Goal: Task Accomplishment & Management: Use online tool/utility

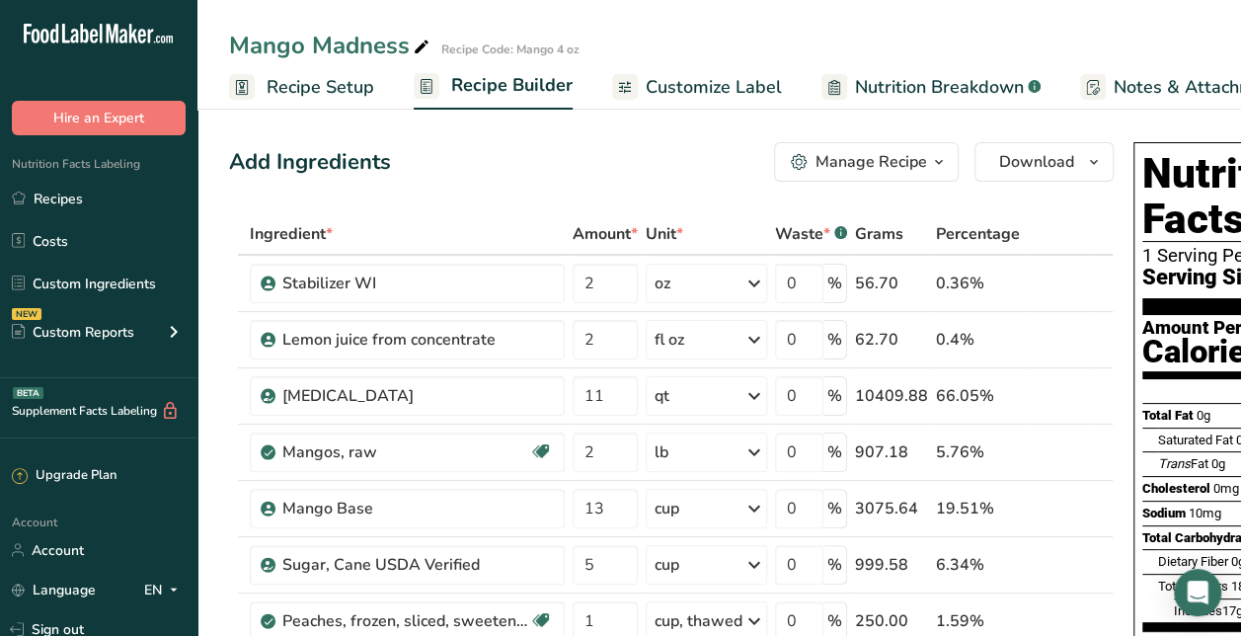
click at [910, 168] on div "Manage Recipe" at bounding box center [872, 162] width 112 height 24
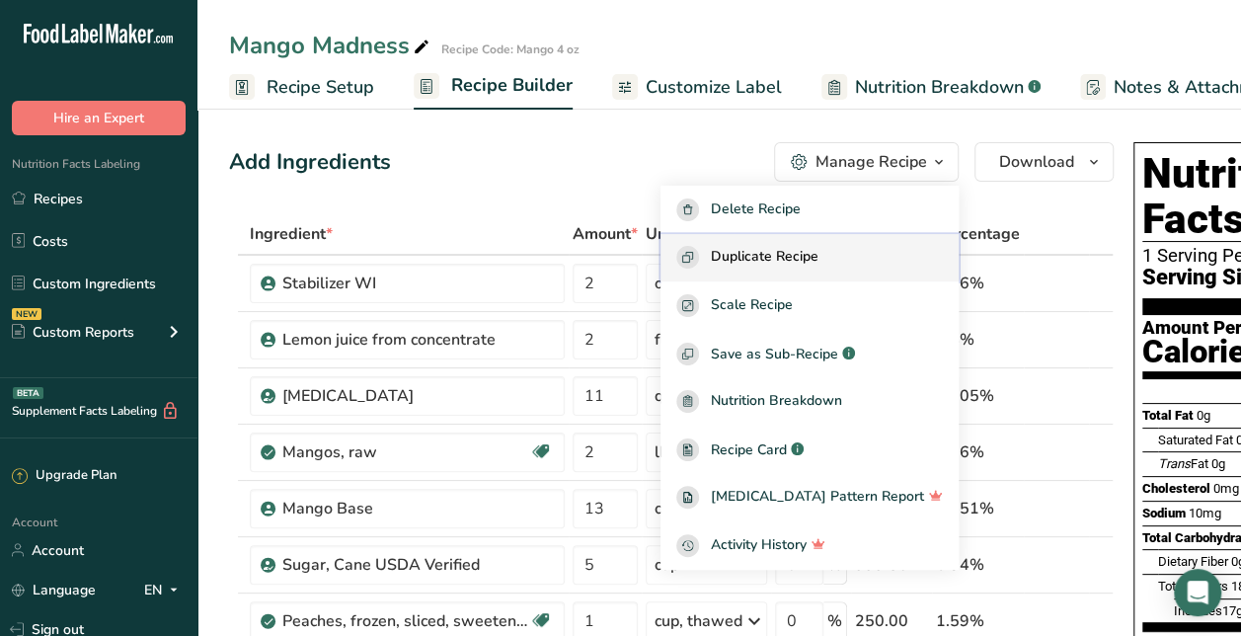
click at [819, 254] on span "Duplicate Recipe" at bounding box center [765, 257] width 108 height 23
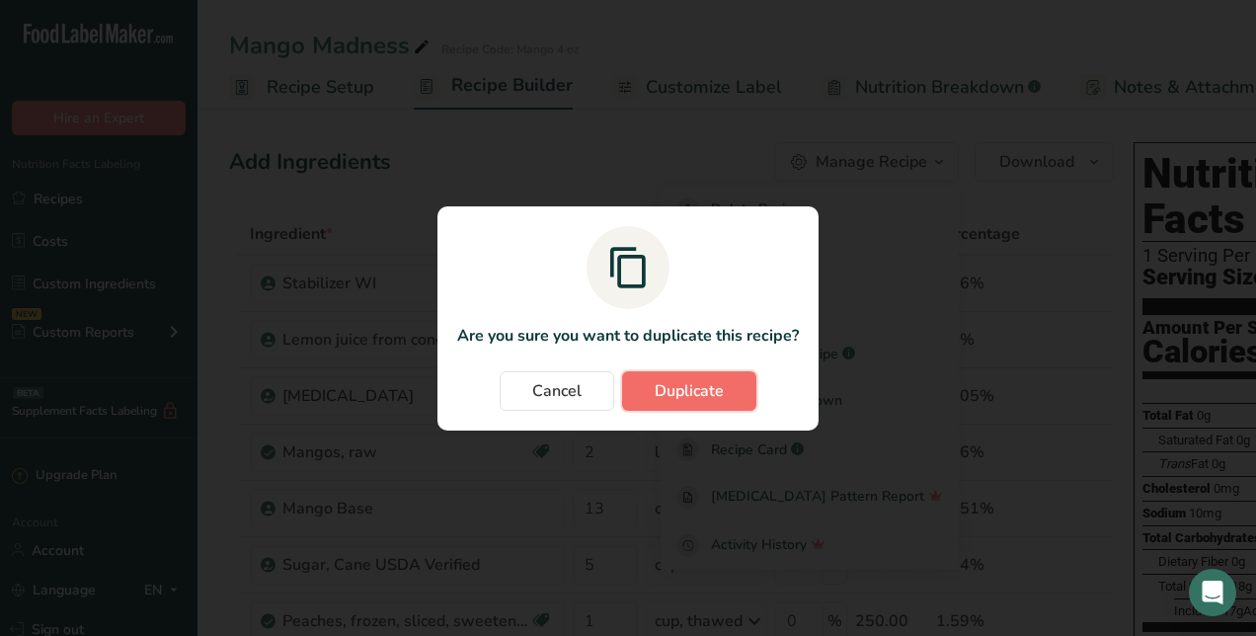
click at [680, 392] on span "Duplicate" at bounding box center [689, 391] width 69 height 24
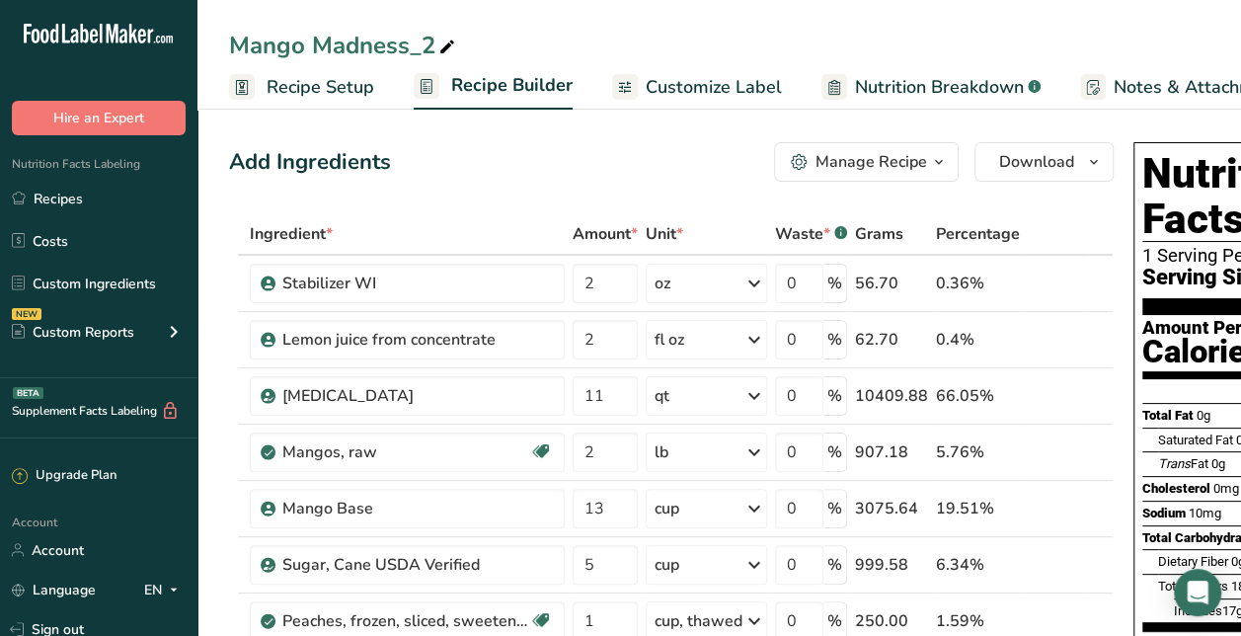
click at [445, 49] on icon at bounding box center [447, 48] width 18 height 28
click at [419, 42] on input "Mango Madness_2" at bounding box center [719, 46] width 980 height 36
click at [573, 39] on input "Loco Lime" at bounding box center [719, 46] width 980 height 36
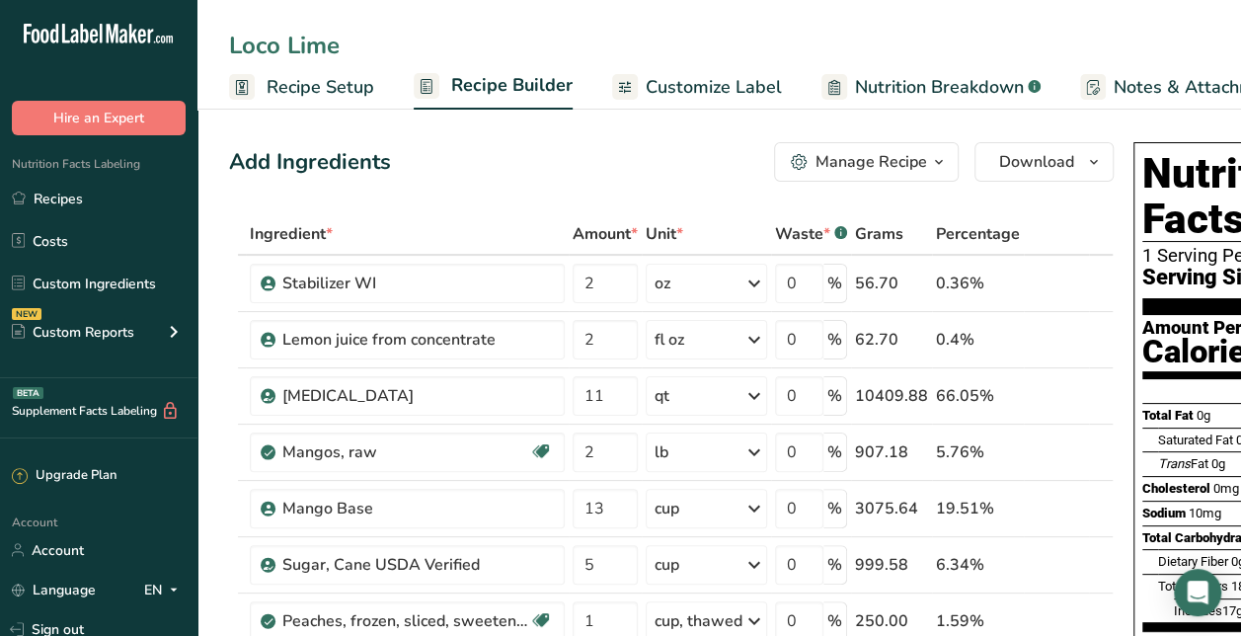
type input "Loco Lime"
click at [330, 91] on span "Recipe Setup" at bounding box center [321, 87] width 108 height 27
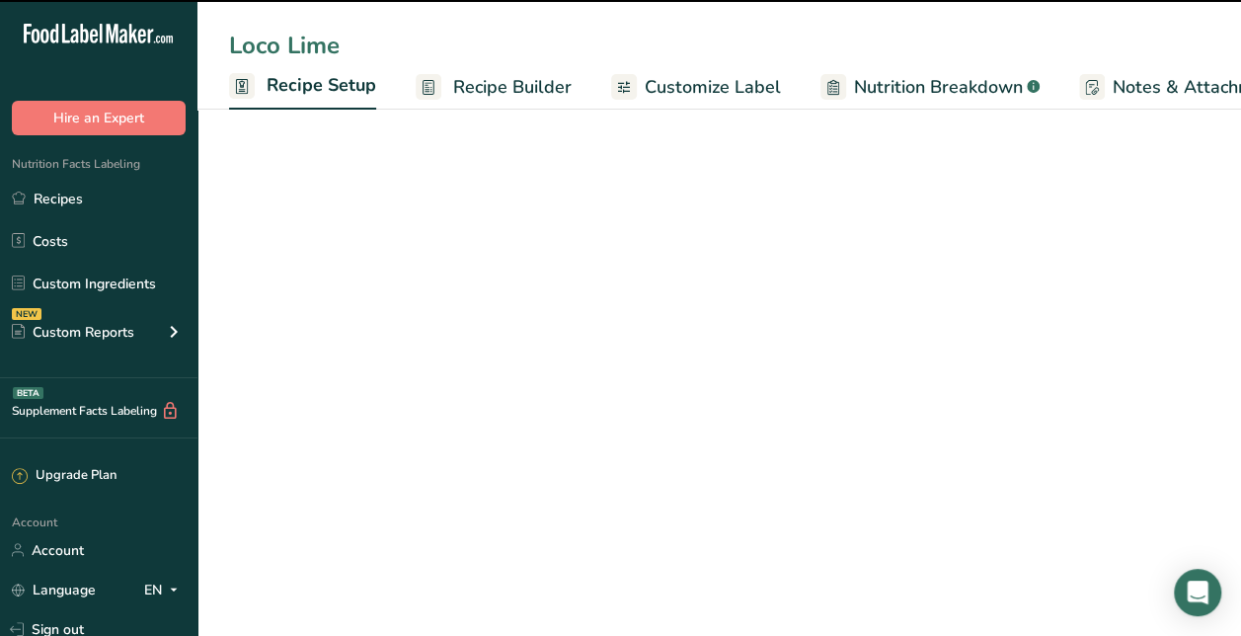
scroll to position [0, 7]
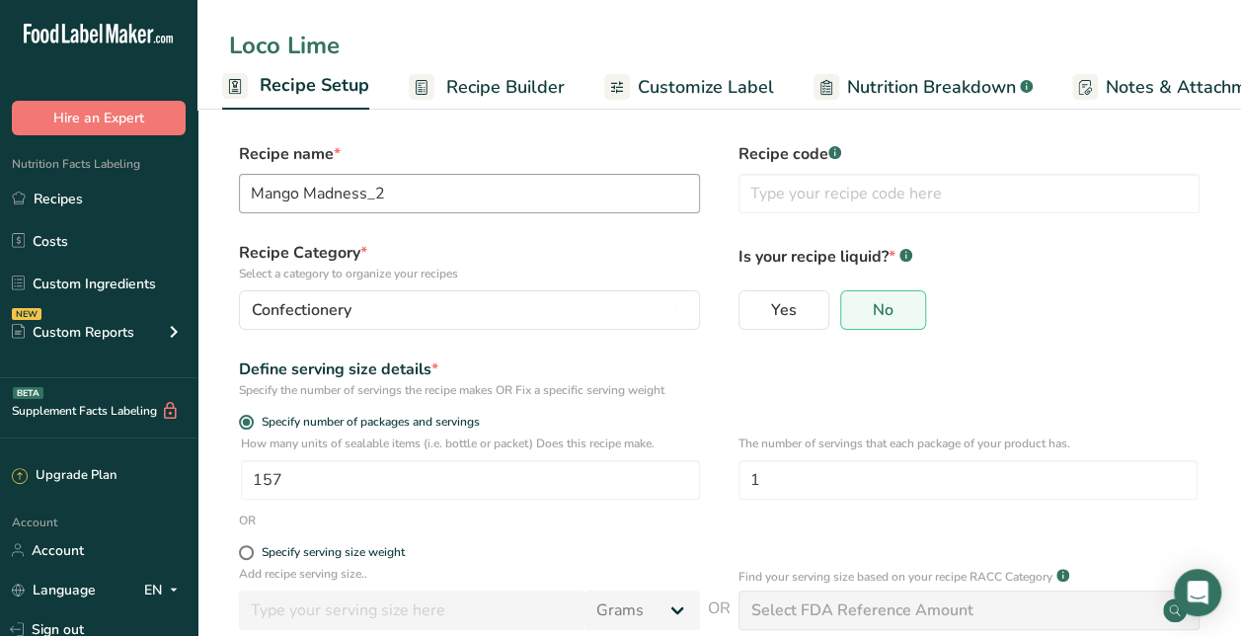
type input "Loco Lime"
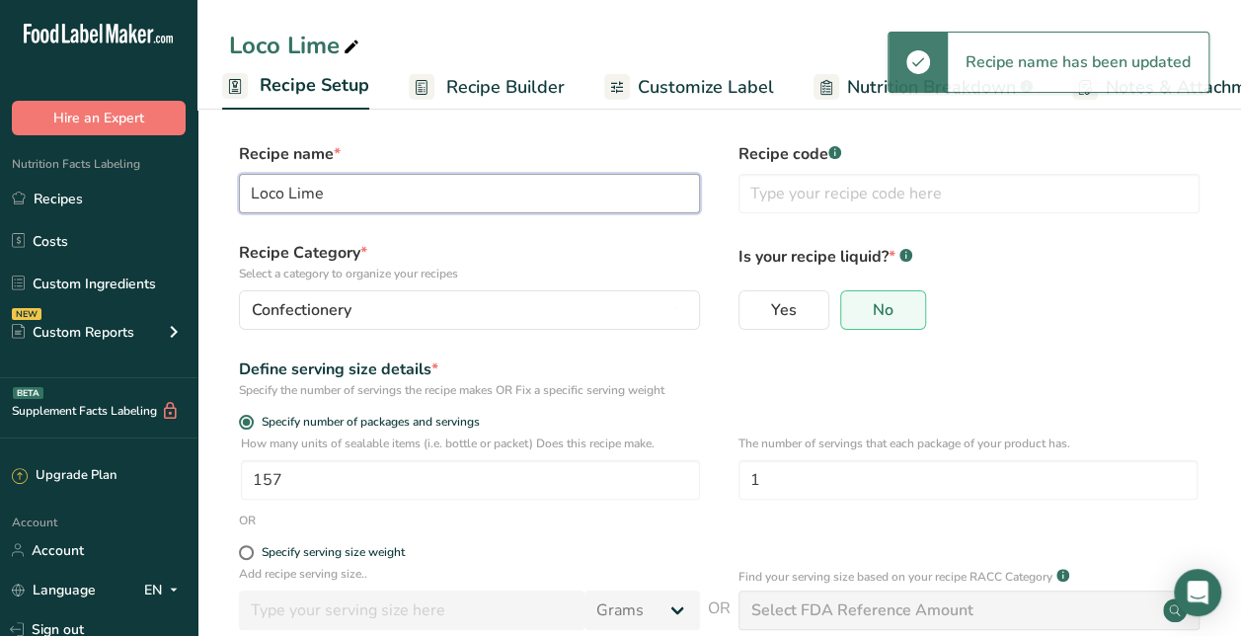
click at [450, 196] on input "Loco Lime" at bounding box center [469, 193] width 461 height 39
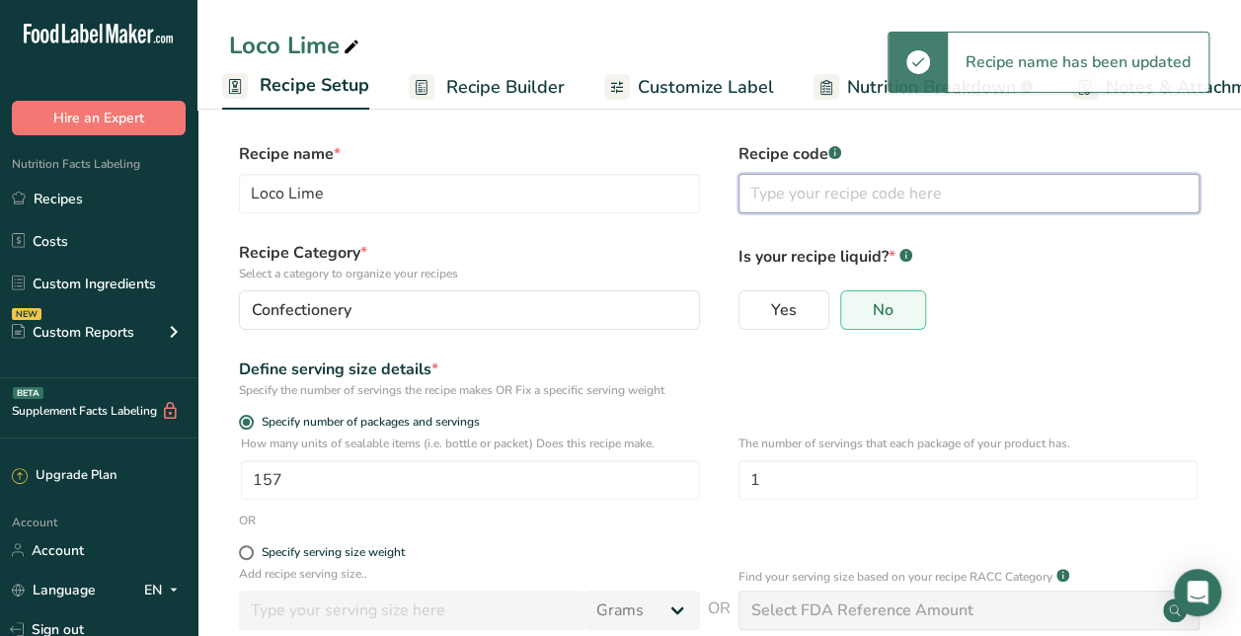
click at [804, 207] on input "text" at bounding box center [969, 193] width 461 height 39
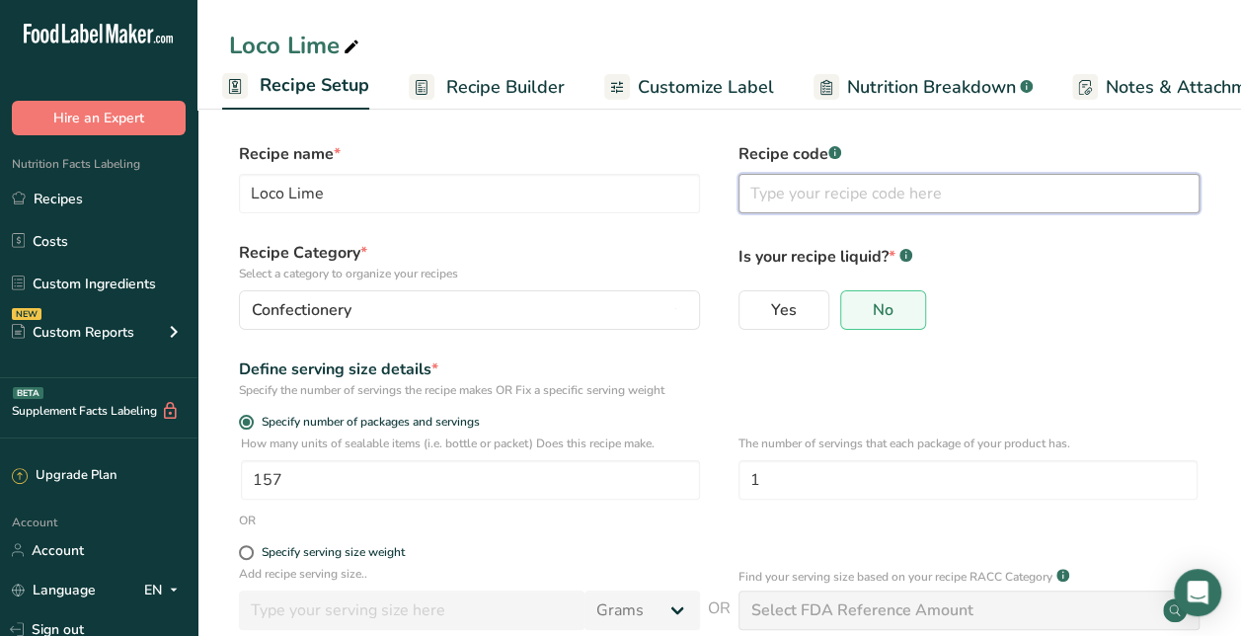
paste input "Loco Lime"
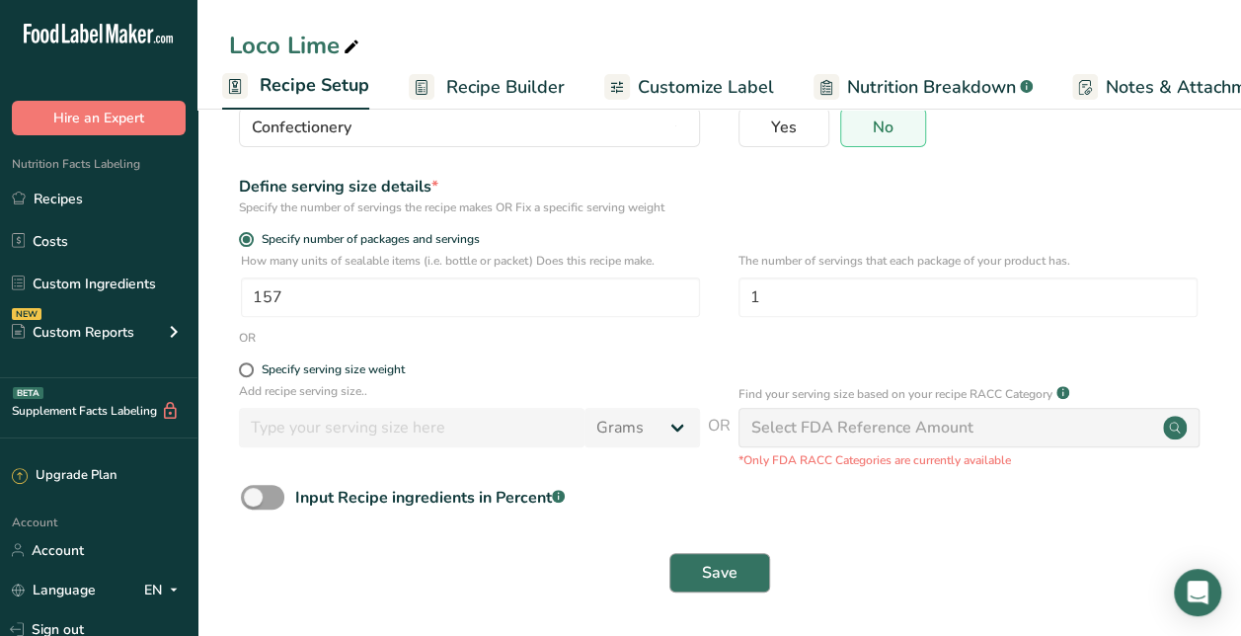
type input "Loco Lime 4 oz"
click at [721, 569] on span "Save" at bounding box center [720, 573] width 36 height 24
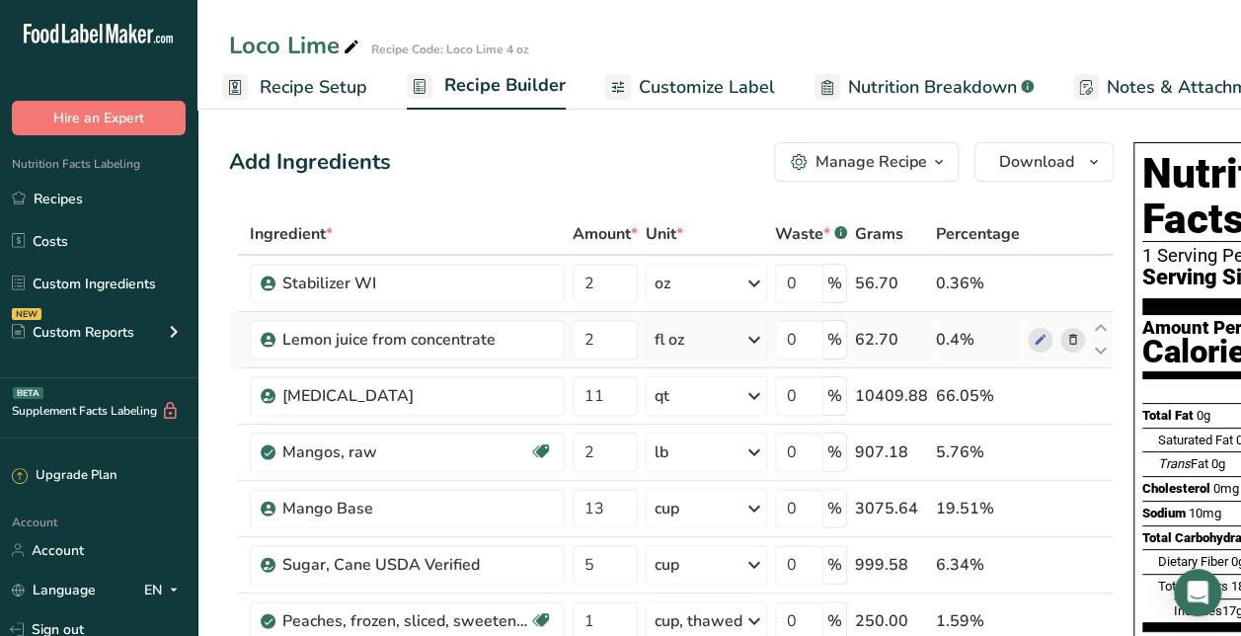
click at [1066, 335] on icon at bounding box center [1073, 340] width 14 height 21
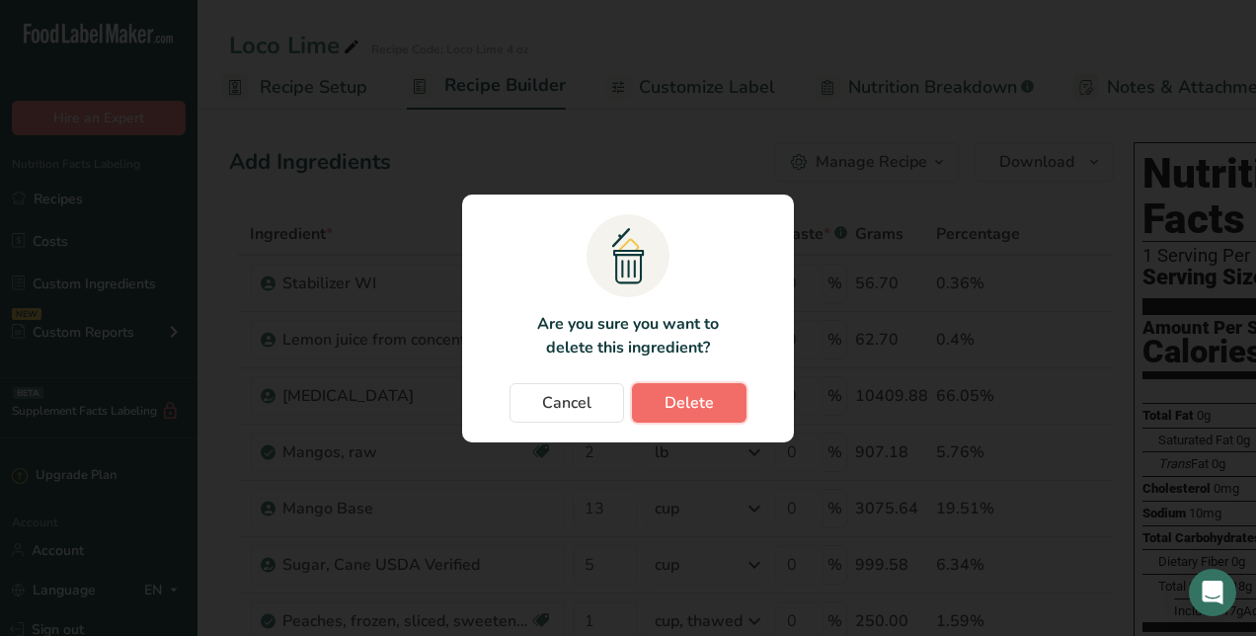
click at [702, 411] on span "Delete" at bounding box center [689, 403] width 49 height 24
type input "11"
type input "2"
type input "13"
type input "5"
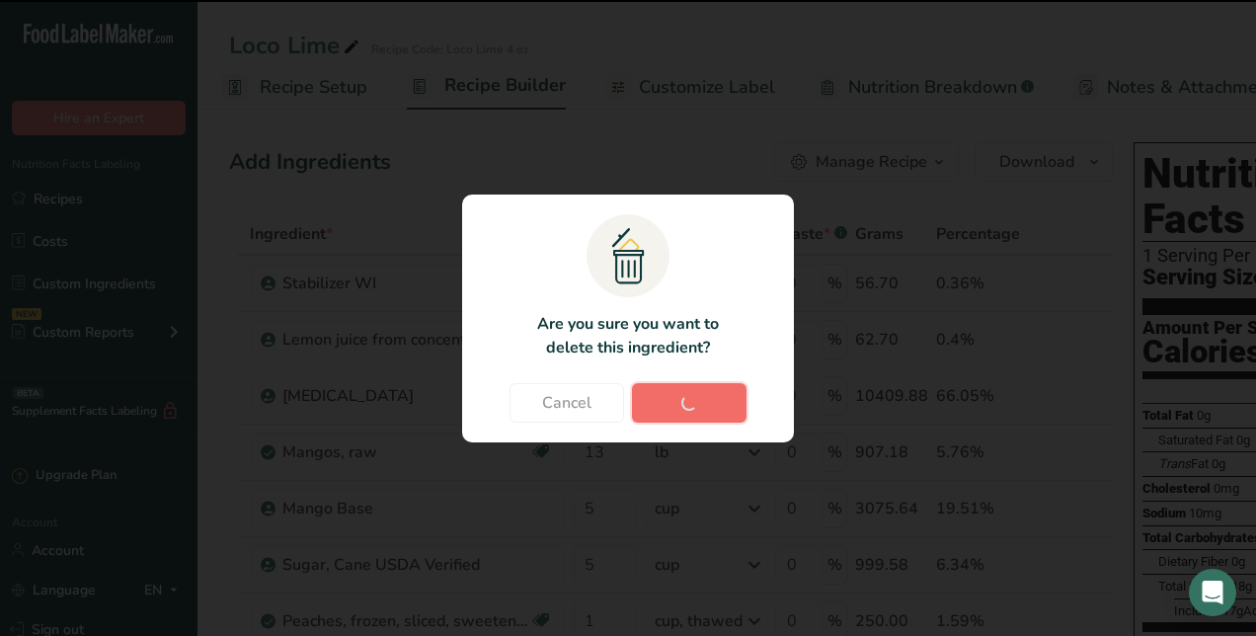
type input "1"
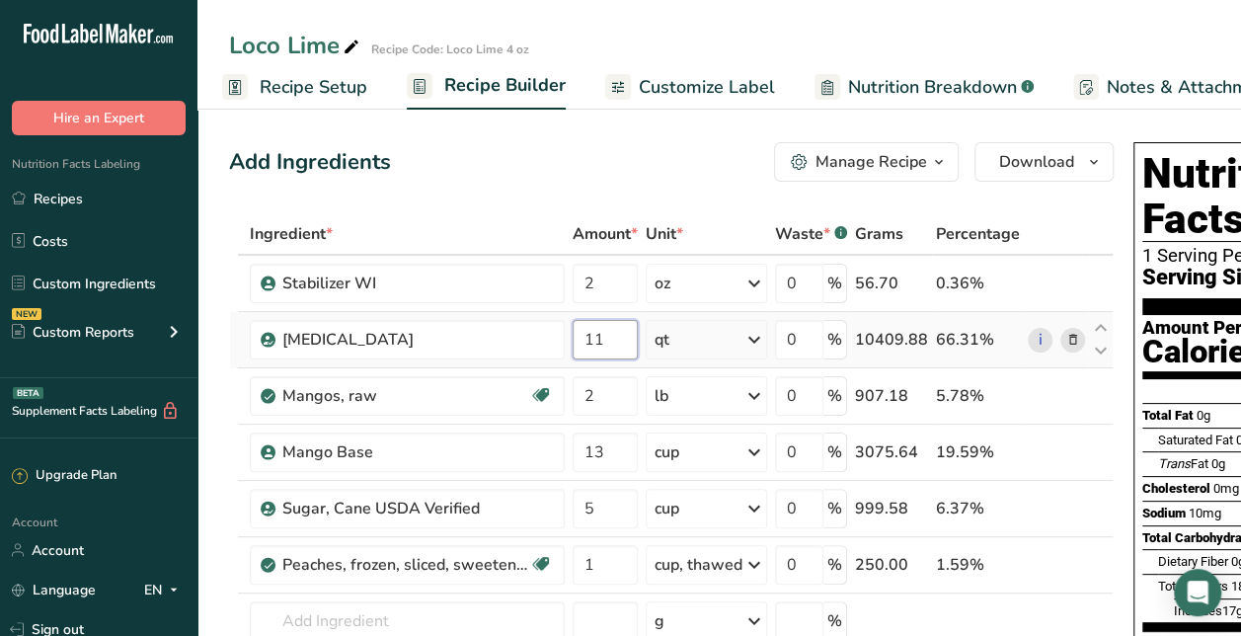
click at [632, 326] on input "11" at bounding box center [605, 339] width 65 height 39
type input "12"
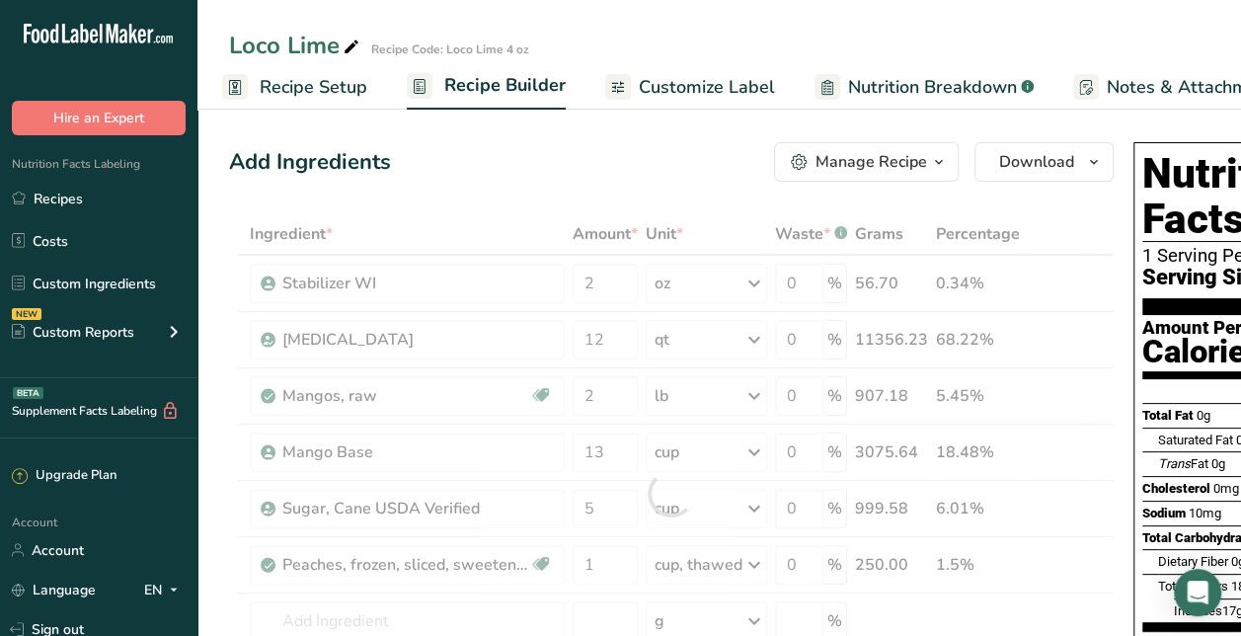
click at [649, 158] on div "Add Ingredients Manage Recipe Delete Recipe Duplicate Recipe Scale Recipe Save …" at bounding box center [671, 161] width 885 height 39
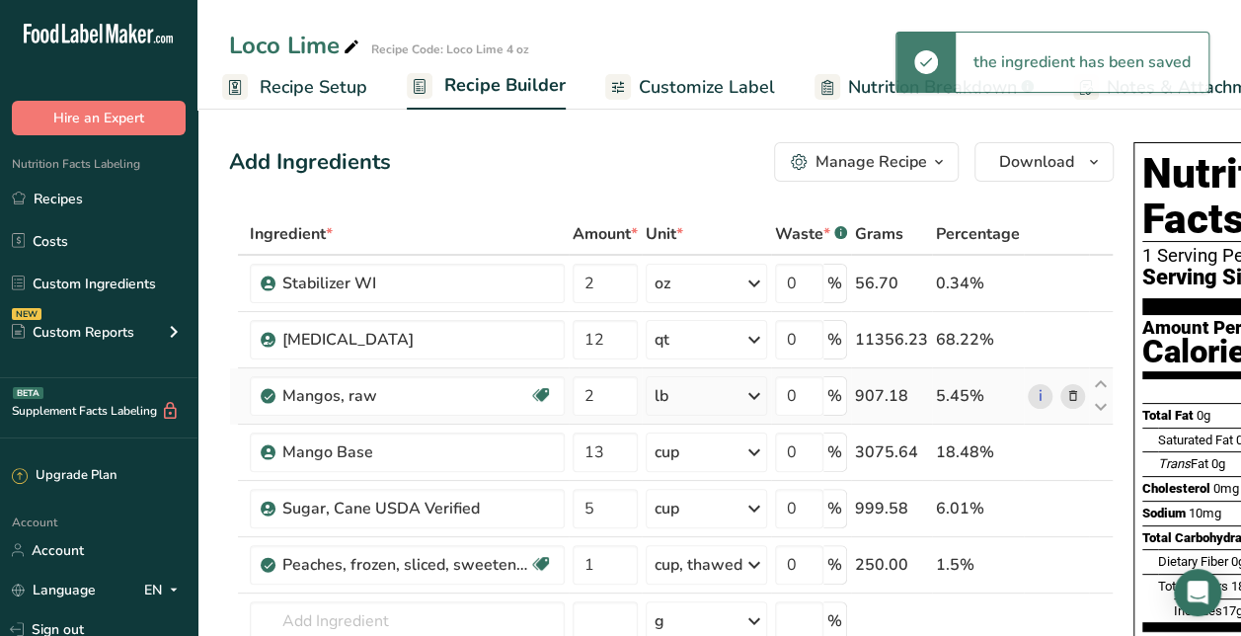
click at [1066, 389] on icon at bounding box center [1073, 396] width 14 height 21
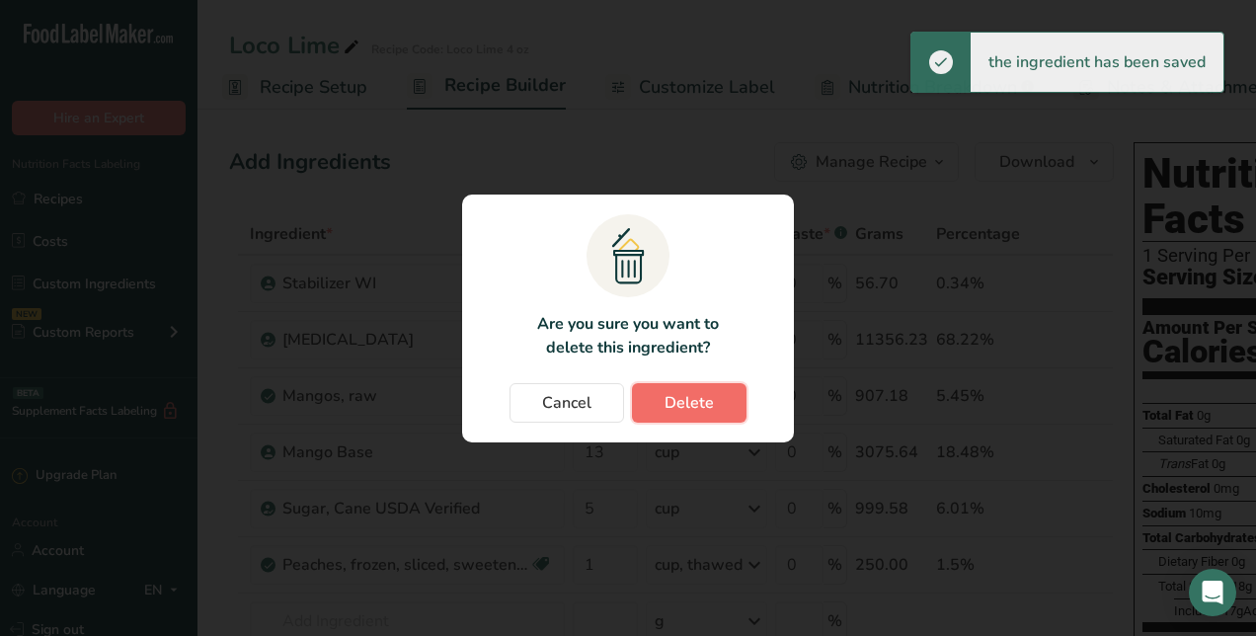
click at [724, 399] on button "Delete" at bounding box center [689, 402] width 115 height 39
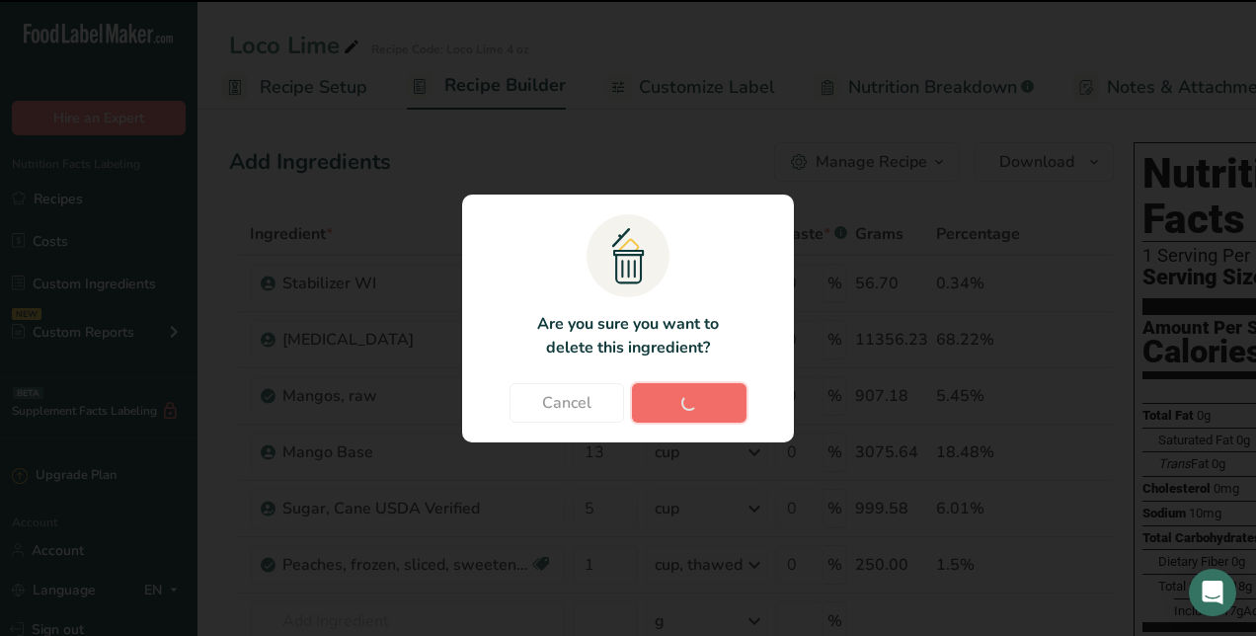
type input "13"
type input "5"
type input "1"
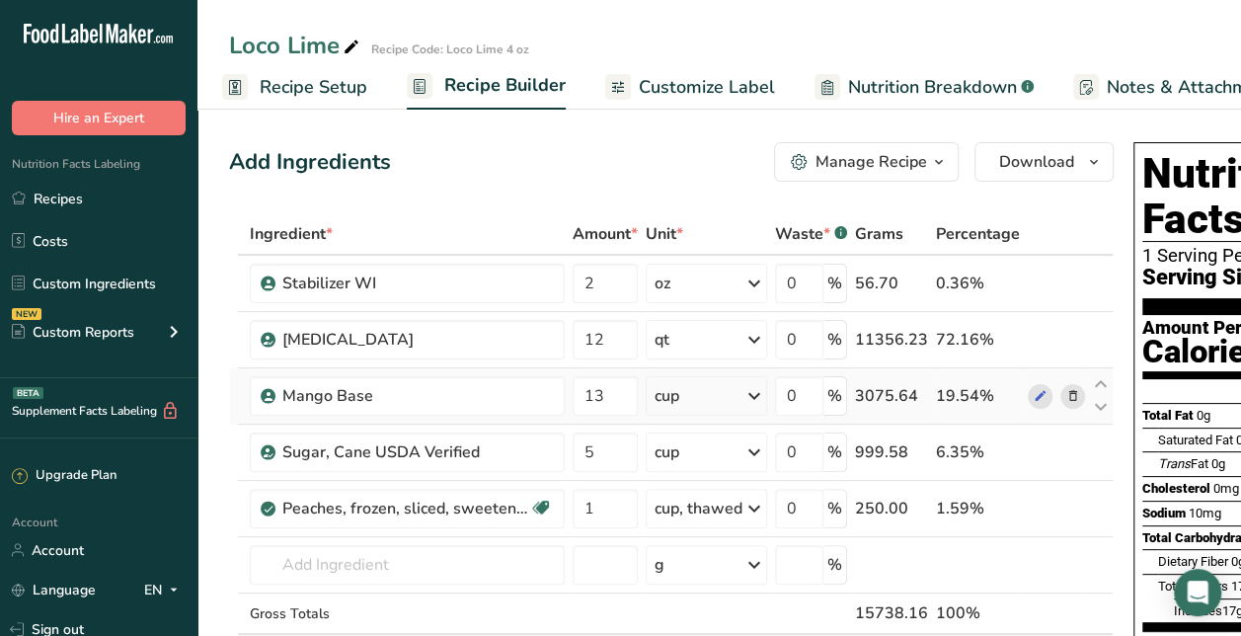
click at [1074, 397] on span at bounding box center [1073, 396] width 24 height 24
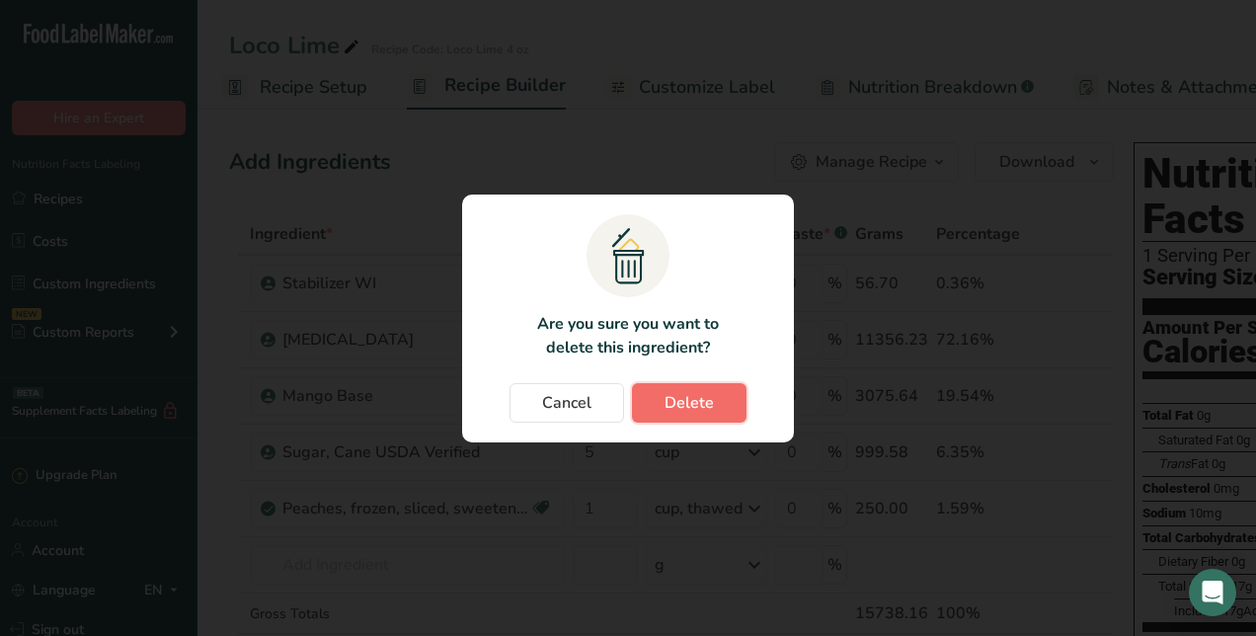
click at [733, 413] on button "Delete" at bounding box center [689, 402] width 115 height 39
type input "5"
type input "1"
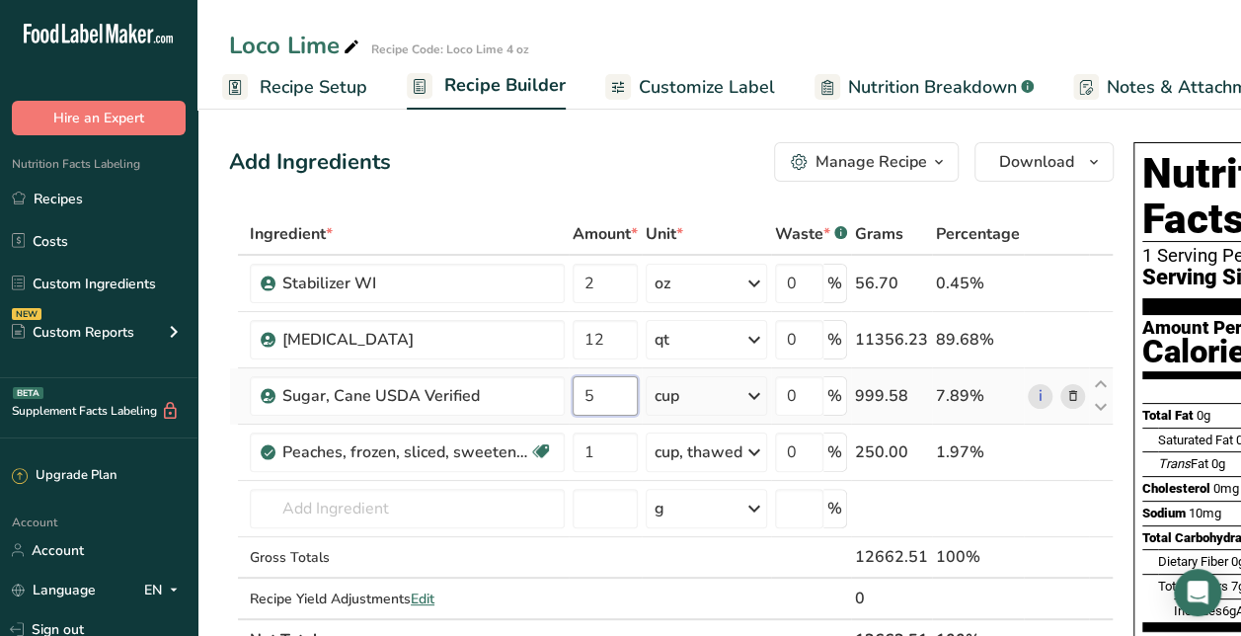
click at [597, 397] on input "5" at bounding box center [605, 395] width 65 height 39
type input "17"
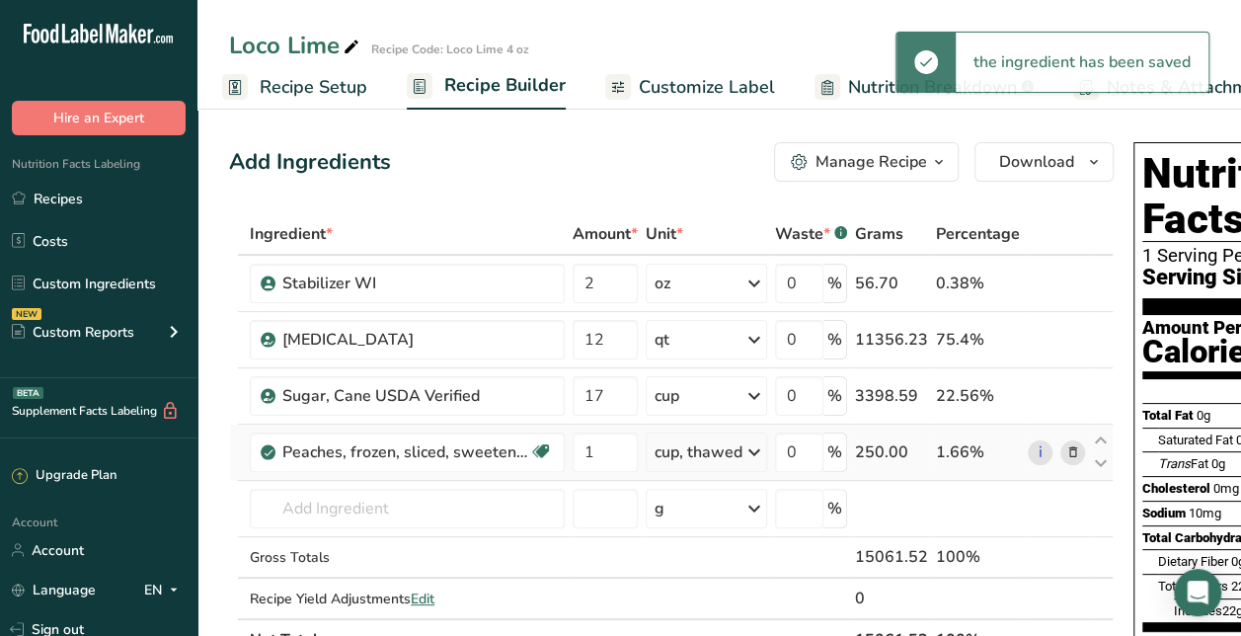
click at [1066, 433] on td "i" at bounding box center [1056, 453] width 65 height 56
click at [1067, 443] on icon at bounding box center [1073, 452] width 14 height 21
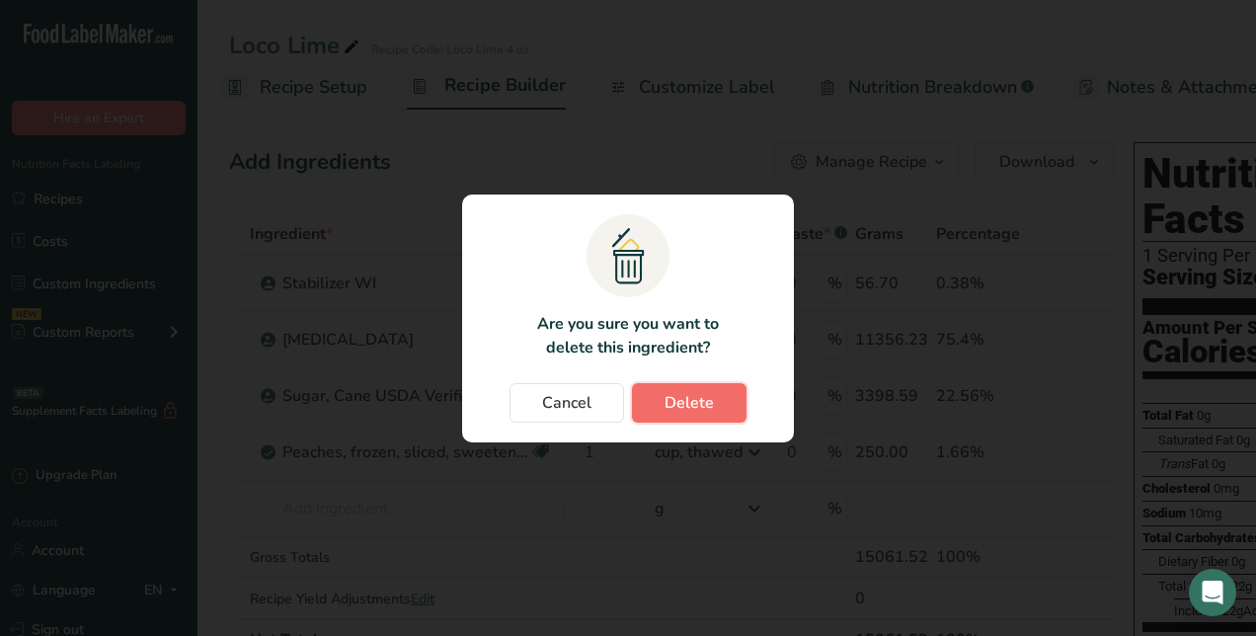
click at [666, 398] on span "Delete" at bounding box center [689, 403] width 49 height 24
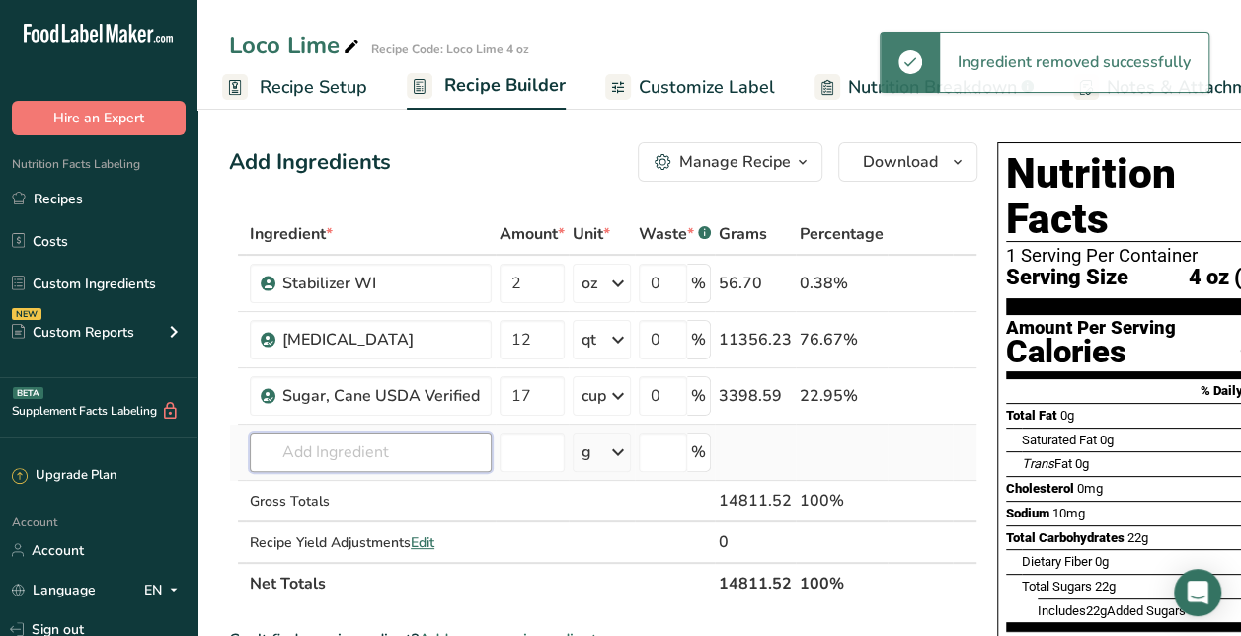
click at [419, 434] on input "text" at bounding box center [371, 451] width 242 height 39
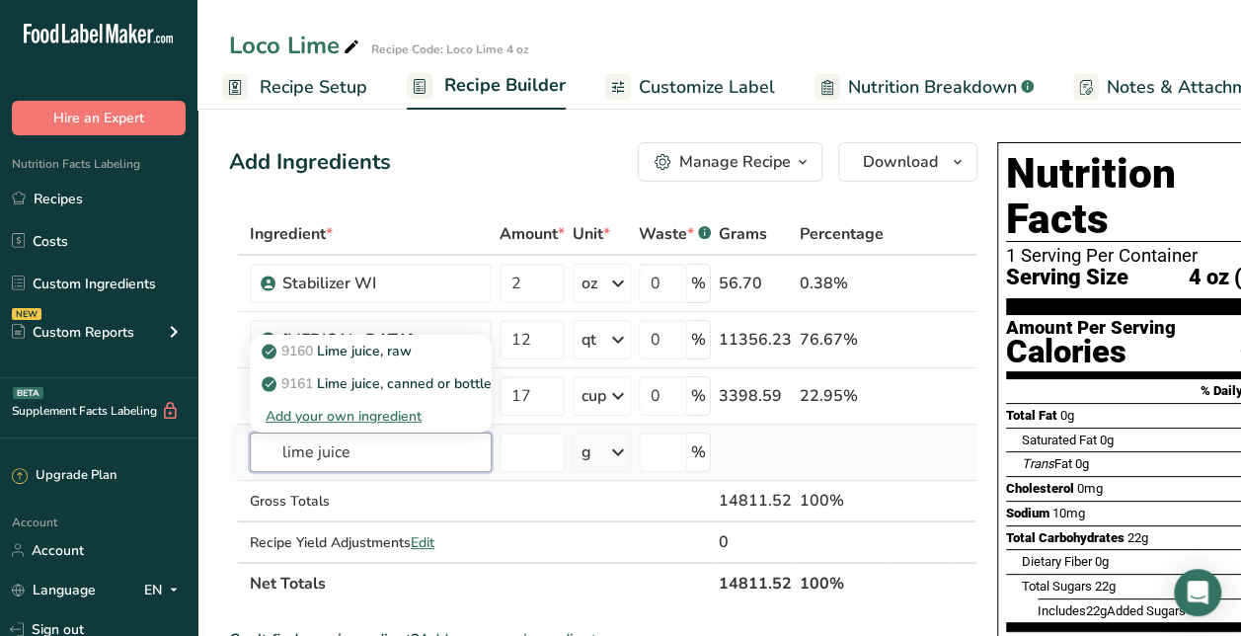
type input "lime juice"
click at [389, 416] on div "Add your own ingredient" at bounding box center [371, 416] width 210 height 21
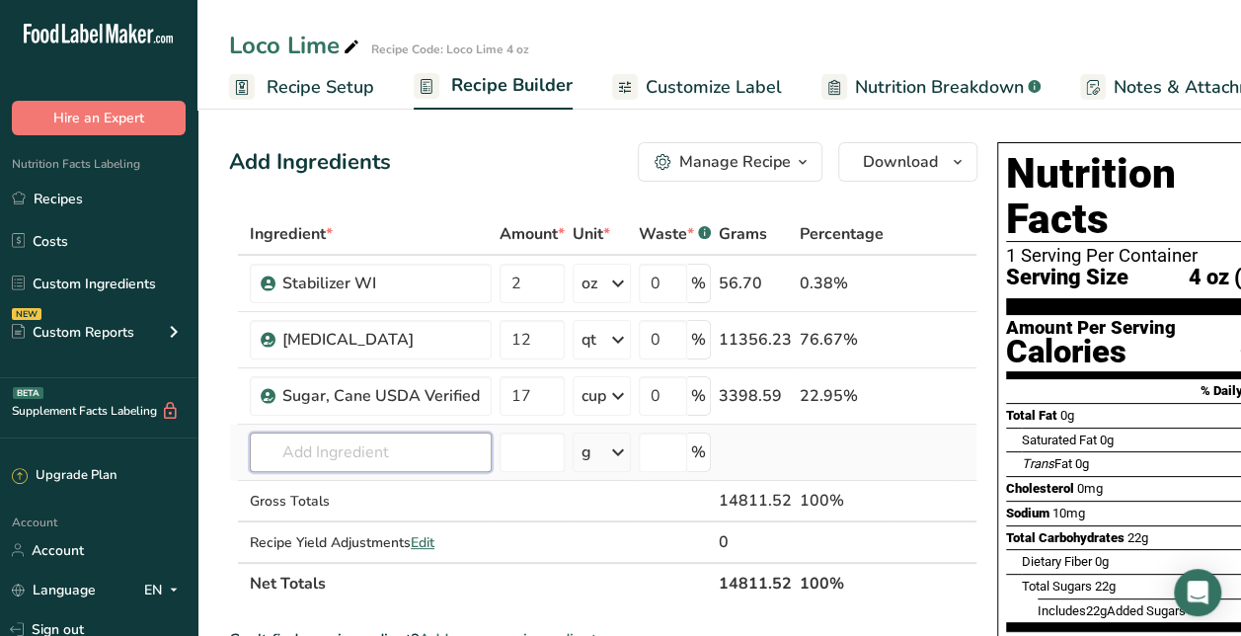
click at [420, 449] on input "text" at bounding box center [371, 451] width 242 height 39
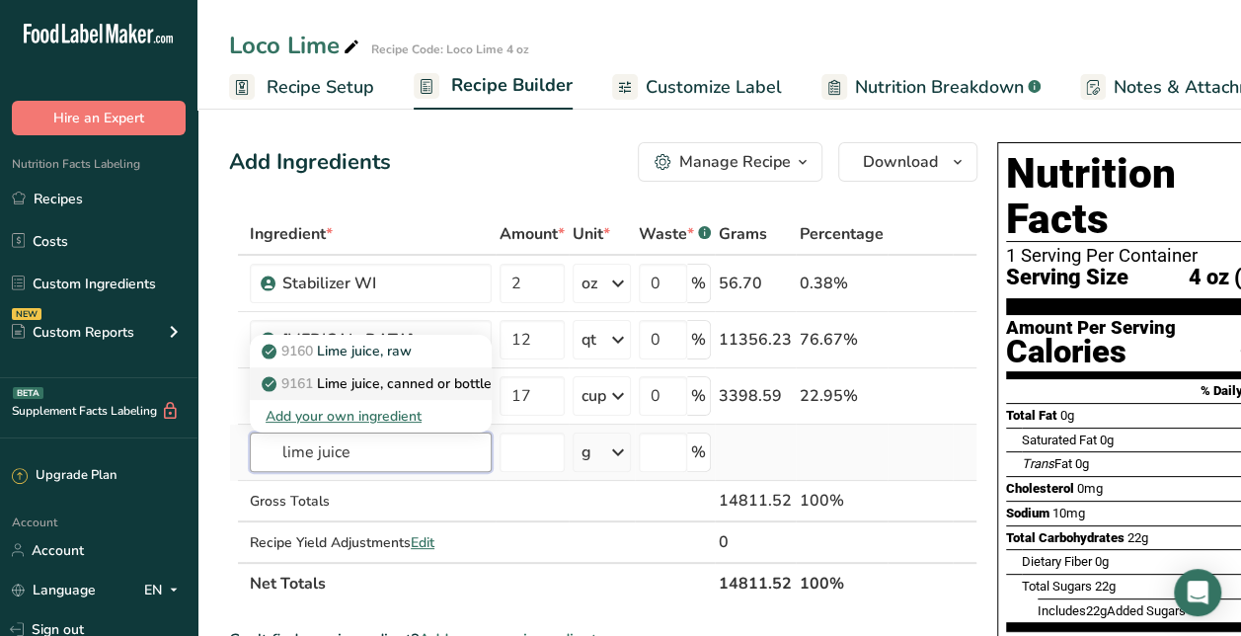
type input "lime juice"
click at [430, 387] on p "9161 Lime juice, canned or bottled, unsweetened" at bounding box center [430, 383] width 328 height 21
type input "Lime juice, canned or bottled, unsweetened"
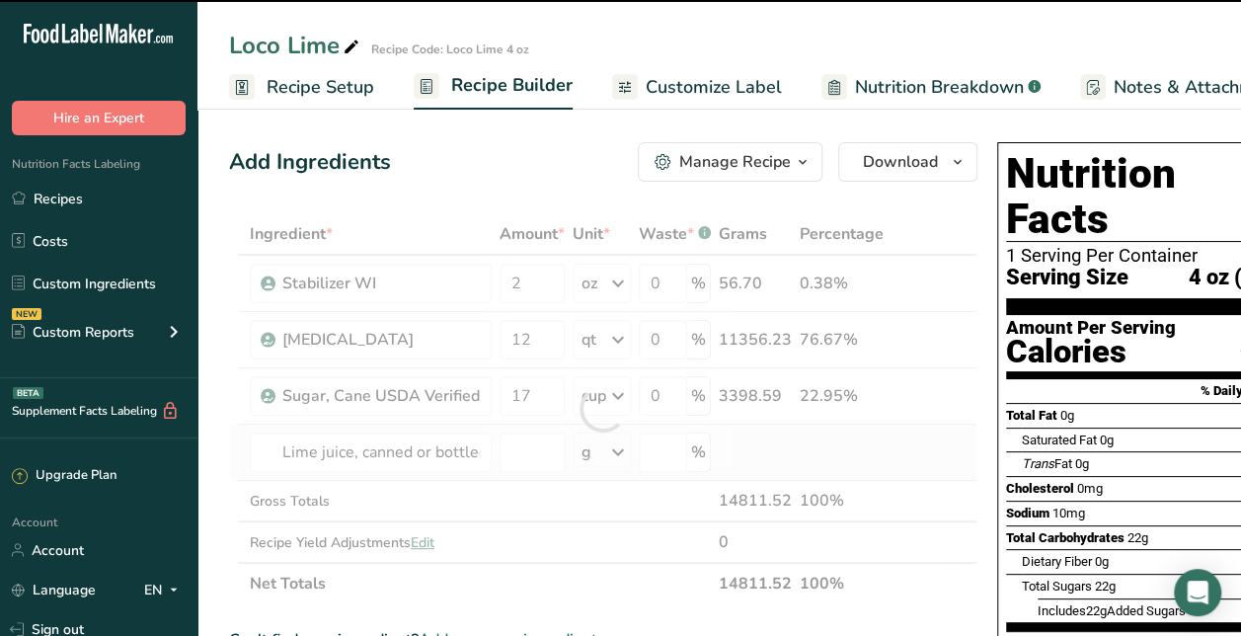
type input "0"
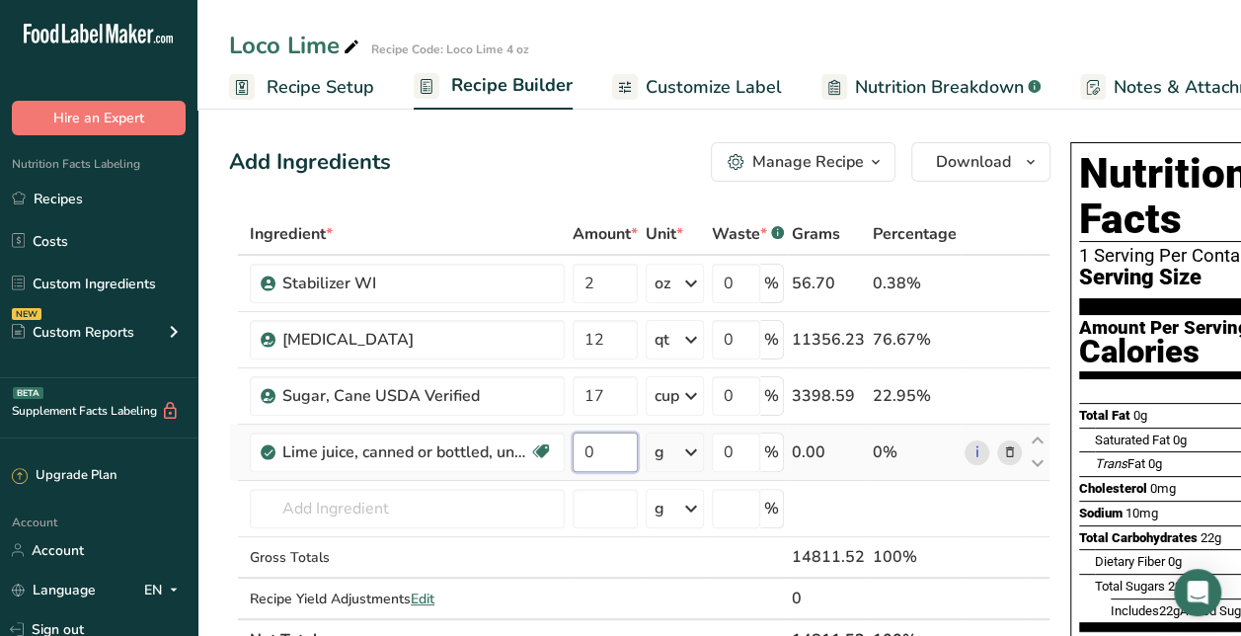
click at [600, 451] on input "0" at bounding box center [605, 451] width 65 height 39
type input "5"
type input "5.5"
click at [681, 446] on div "Ingredient * Amount * Unit * Waste * .a-a{fill:#347362;}.b-a{fill:#fff;} Grams …" at bounding box center [639, 436] width 821 height 447
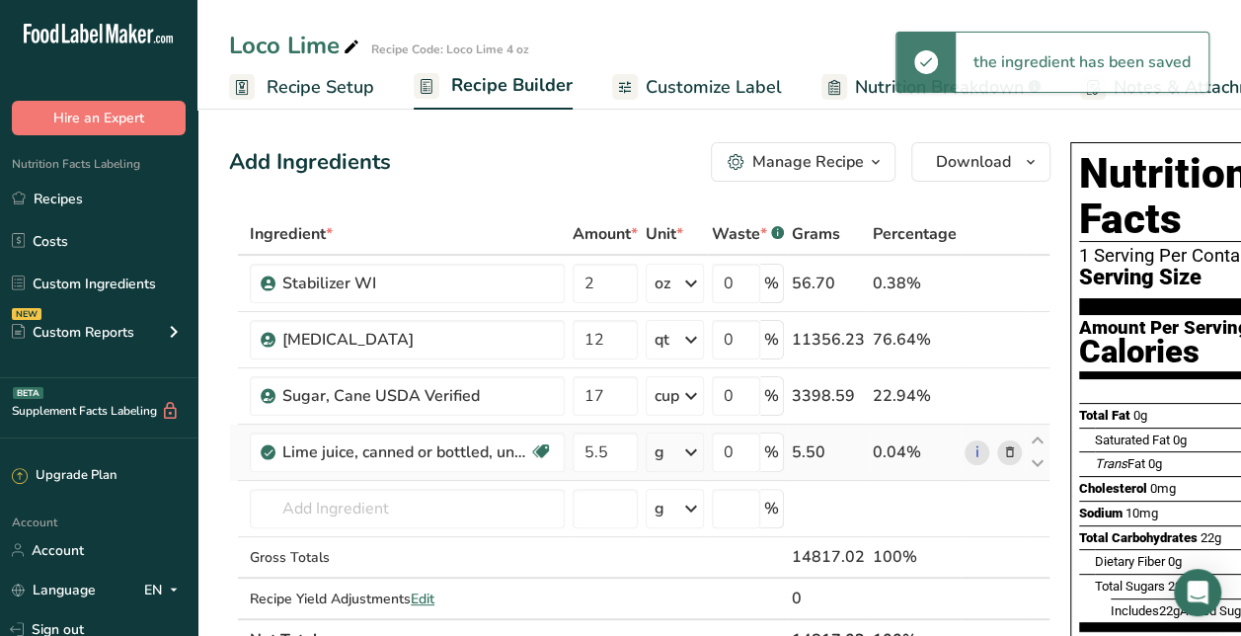
click at [681, 446] on icon at bounding box center [691, 452] width 24 height 36
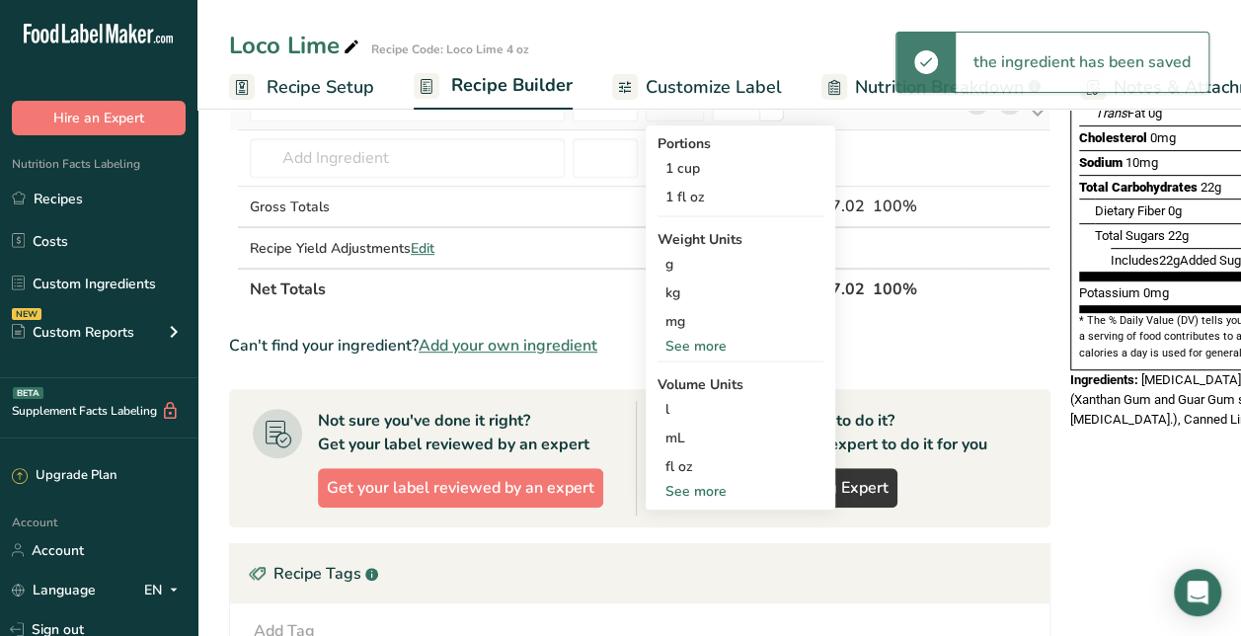
scroll to position [381, 0]
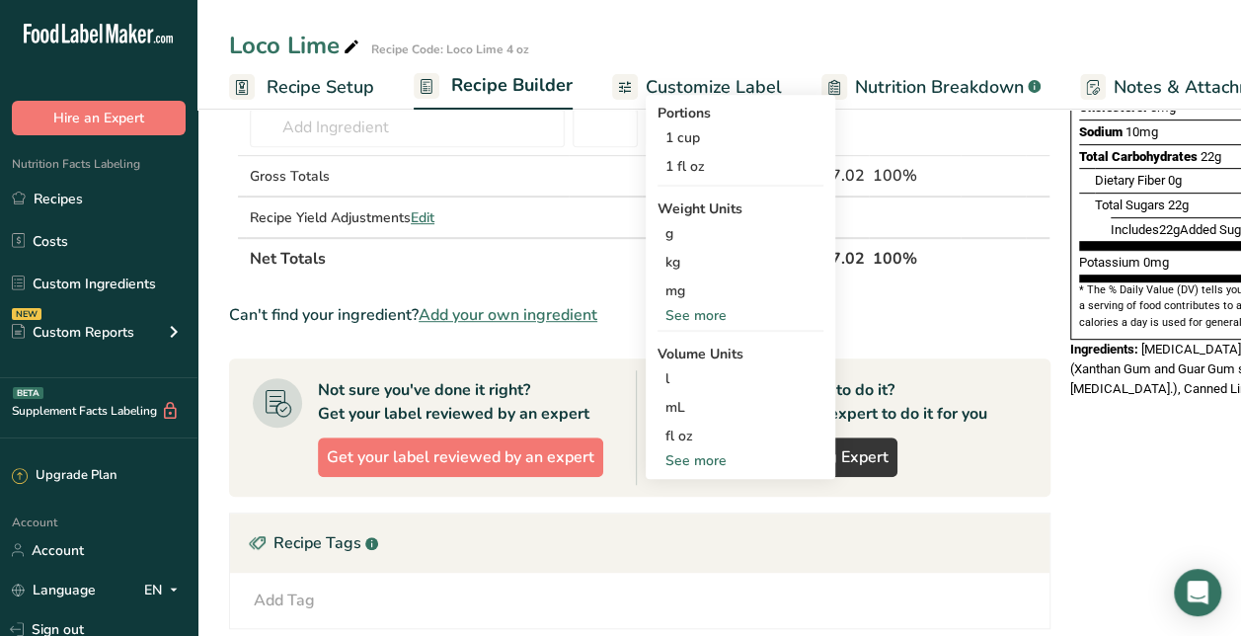
click at [689, 454] on div "See more" at bounding box center [741, 460] width 166 height 21
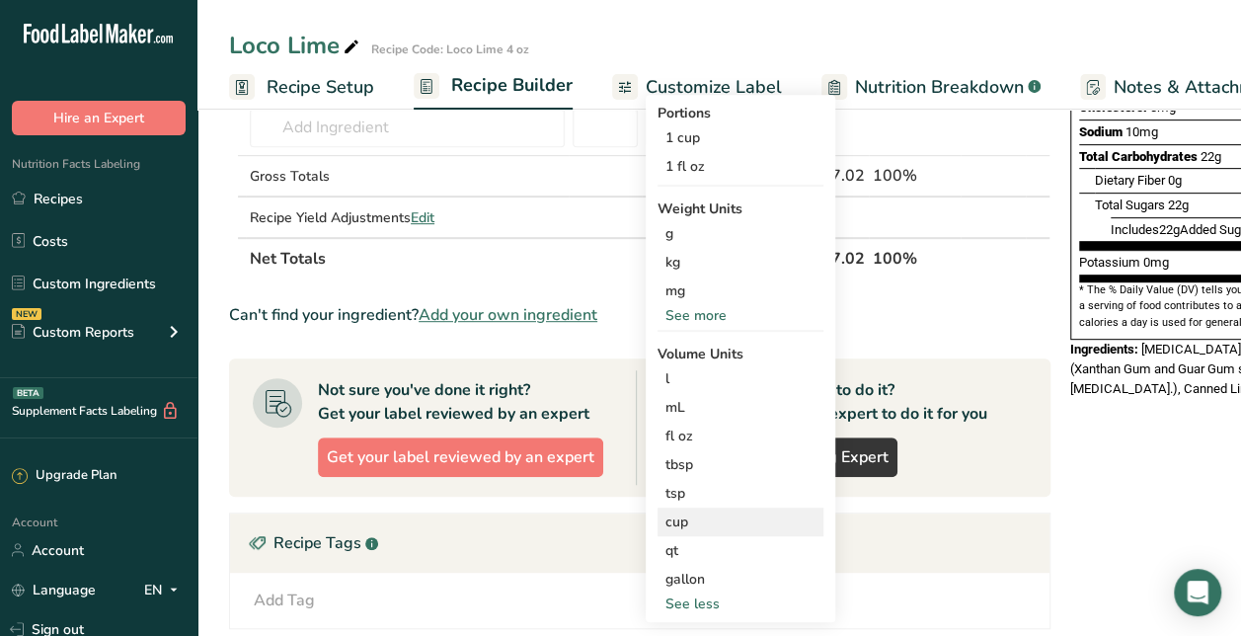
click at [680, 508] on div "cup Volume units require a density conversion. If you know your ingredient's de…" at bounding box center [741, 522] width 166 height 29
click at [709, 519] on div "cup" at bounding box center [740, 521] width 150 height 21
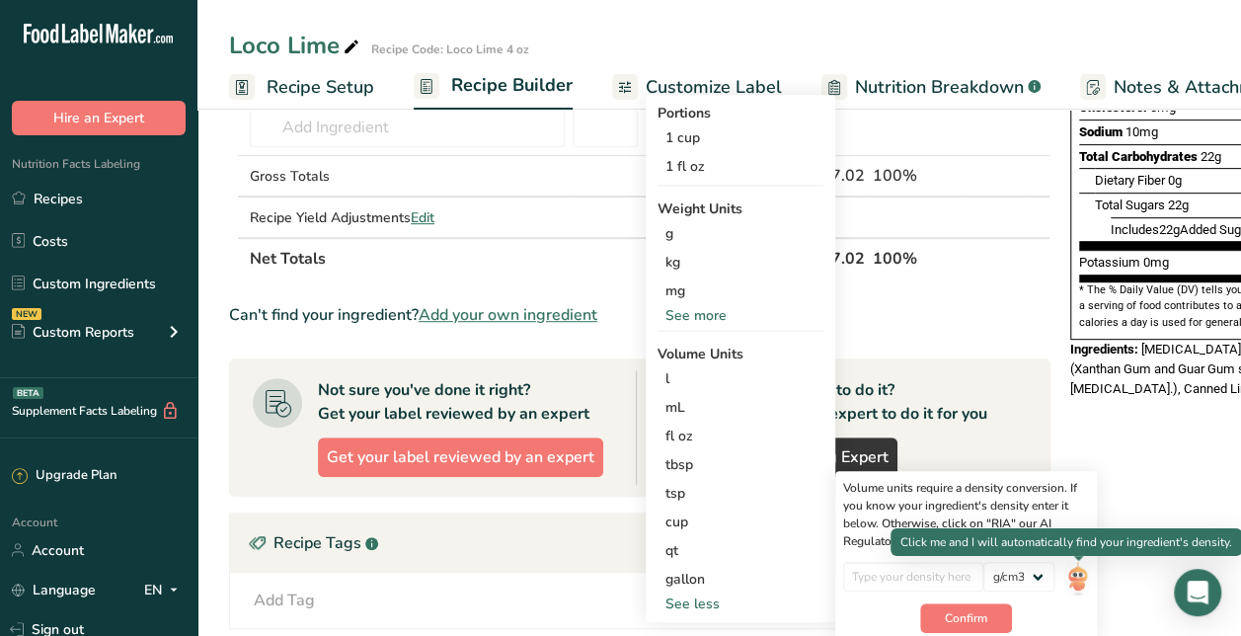
click at [1076, 565] on div at bounding box center [1078, 561] width 10 height 10
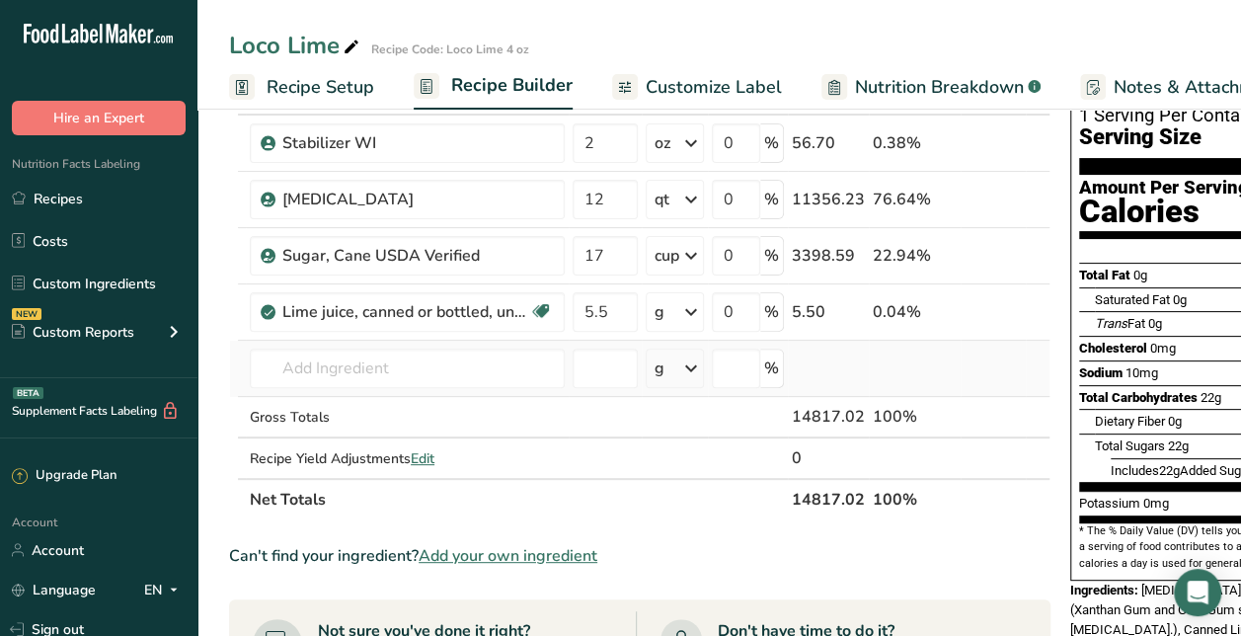
scroll to position [139, 0]
click at [462, 375] on input "text" at bounding box center [407, 369] width 315 height 39
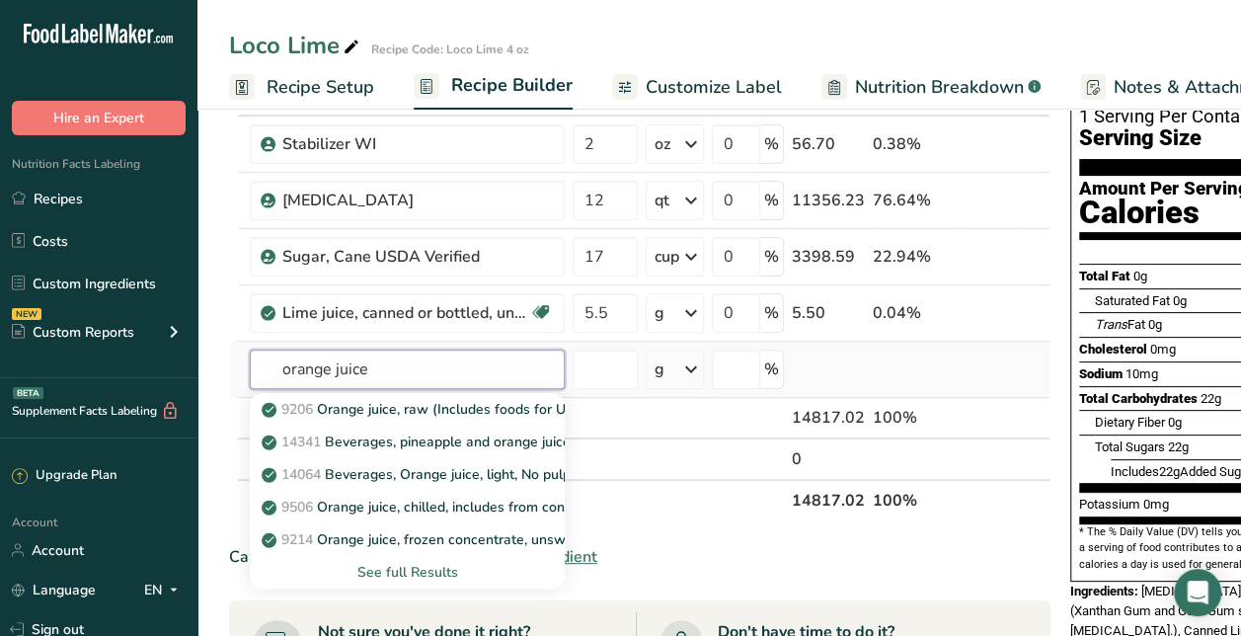
type input "orange juice"
click at [430, 572] on div "See full Results" at bounding box center [407, 572] width 283 height 21
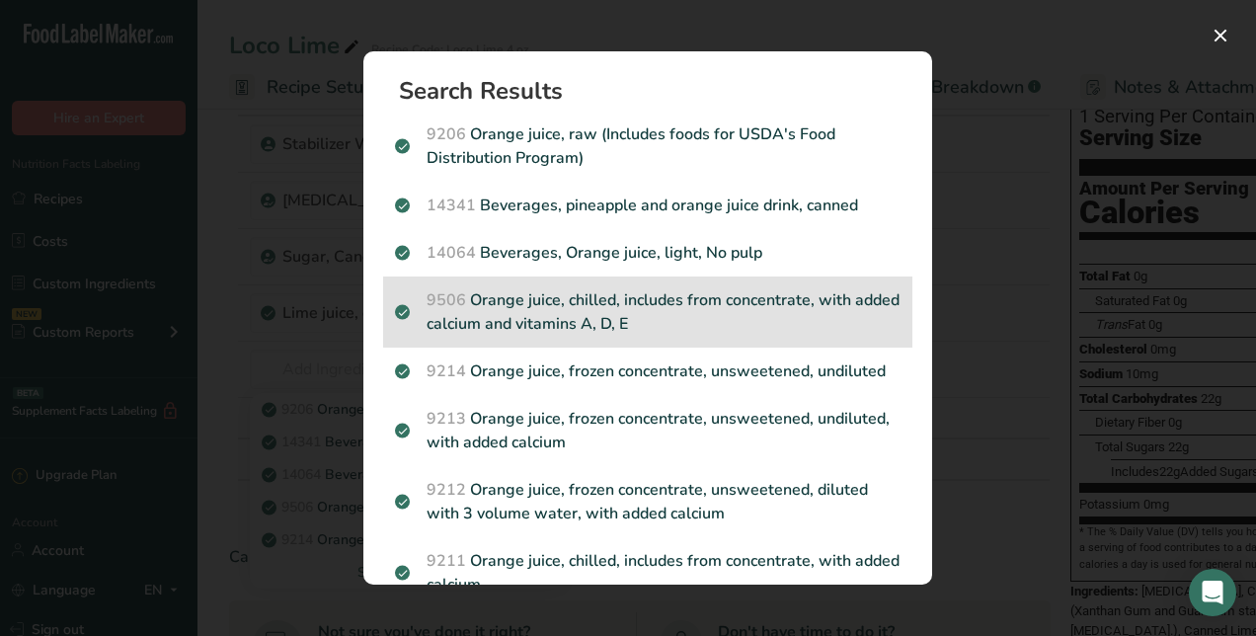
click at [618, 315] on p "9506 Orange juice, chilled, includes from concentrate, with added calcium and v…" at bounding box center [648, 311] width 506 height 47
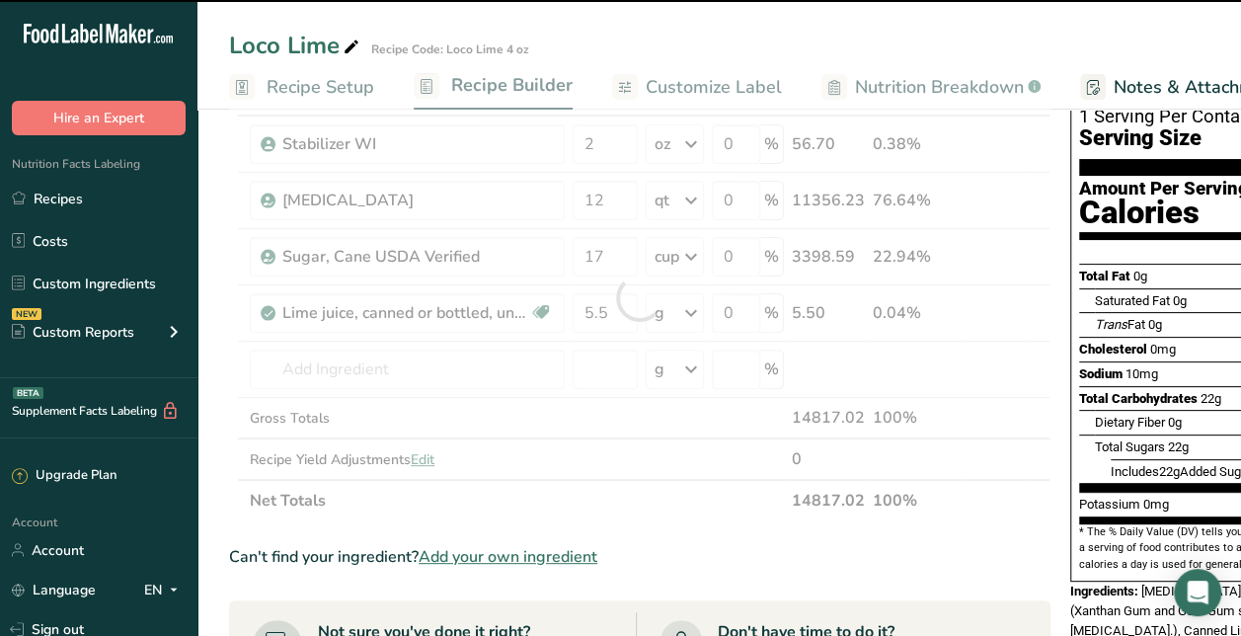
type input "0"
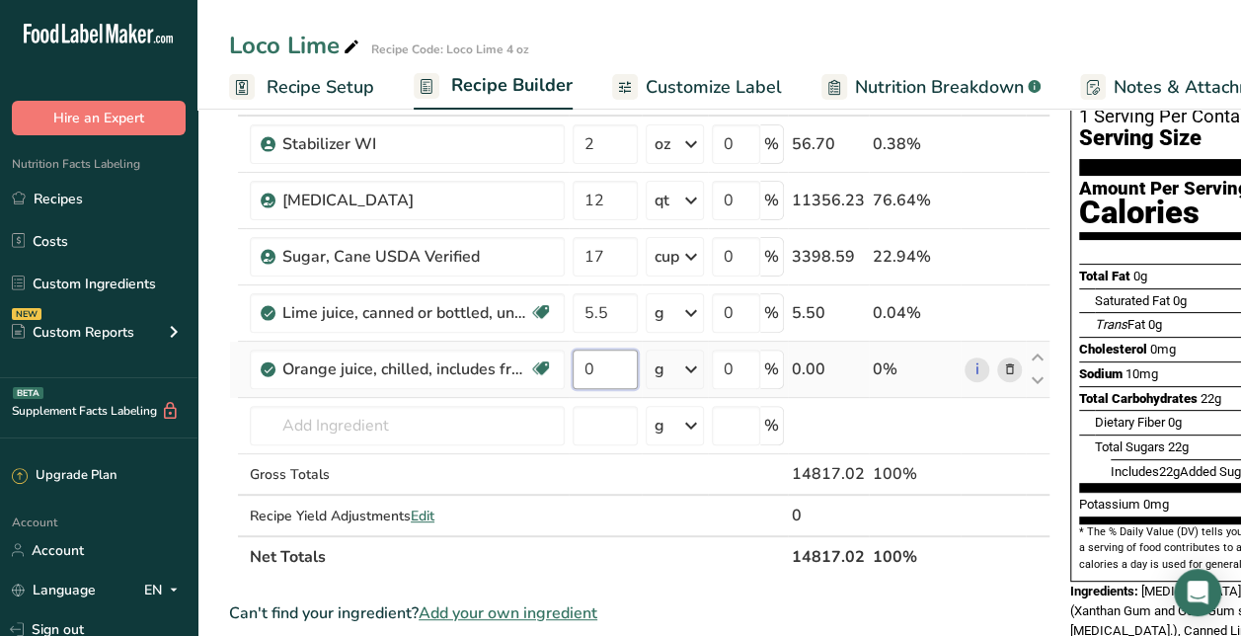
click at [610, 366] on input "0" at bounding box center [605, 369] width 65 height 39
type input "1.25"
click at [675, 367] on div "Ingredient * Amount * Unit * Waste * .a-a{fill:#347362;}.b-a{fill:#fff;} Grams …" at bounding box center [639, 326] width 821 height 504
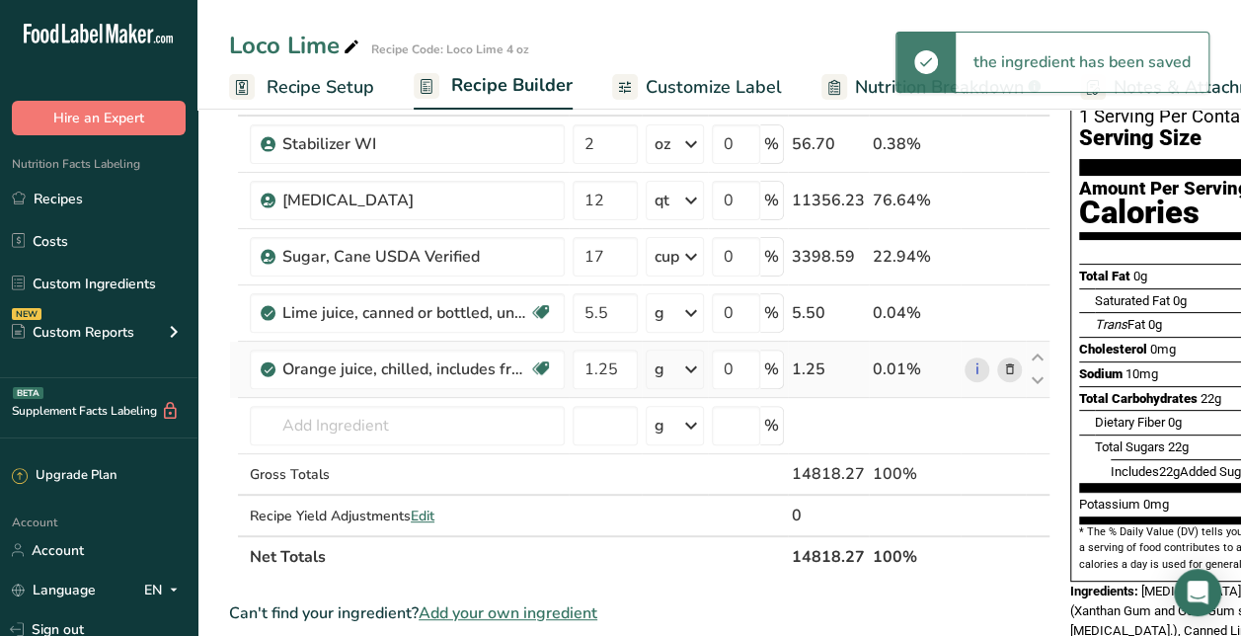
click at [675, 367] on div "g" at bounding box center [675, 369] width 58 height 39
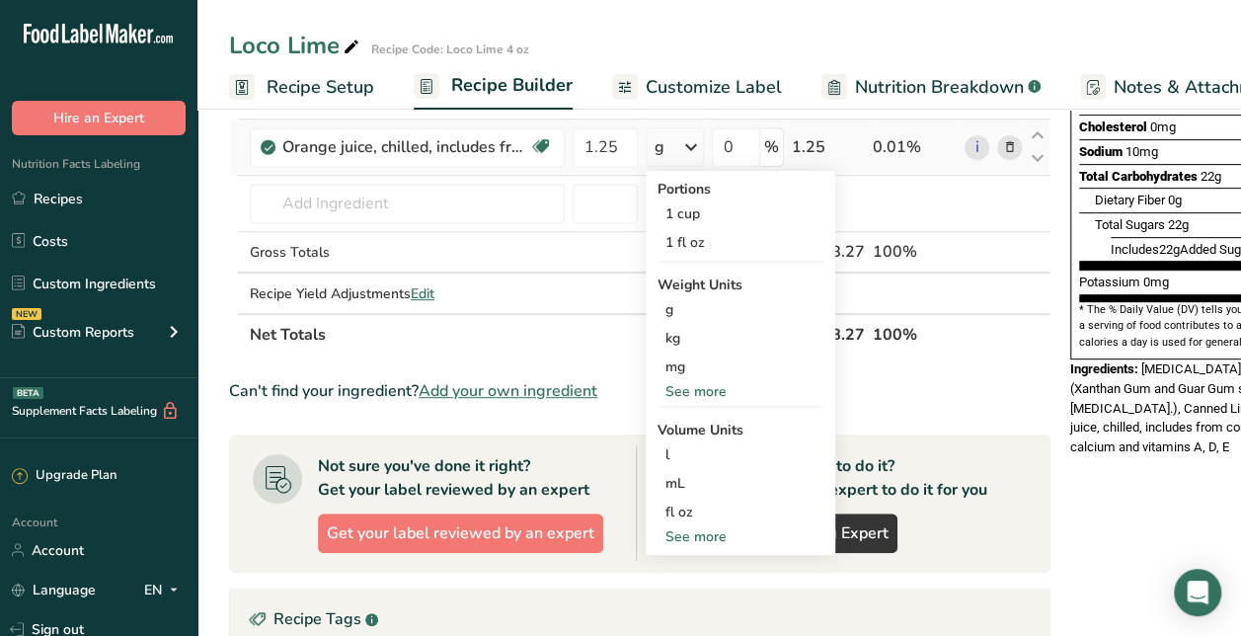
scroll to position [371, 0]
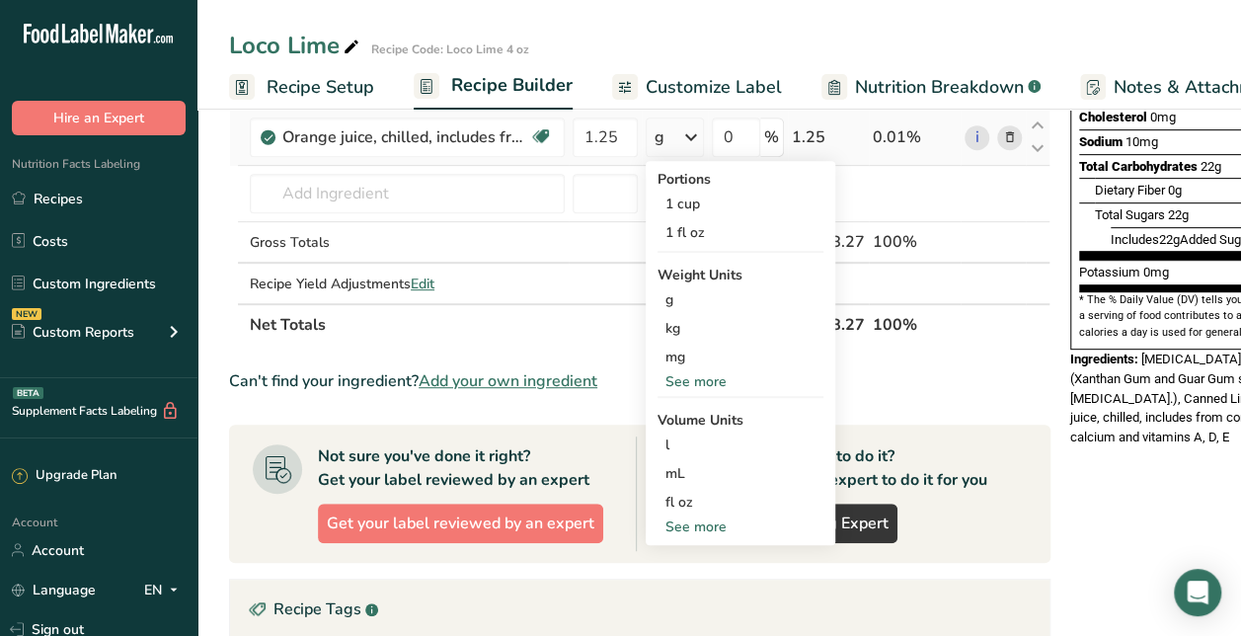
click at [709, 523] on div "See more" at bounding box center [741, 526] width 166 height 21
select select "22"
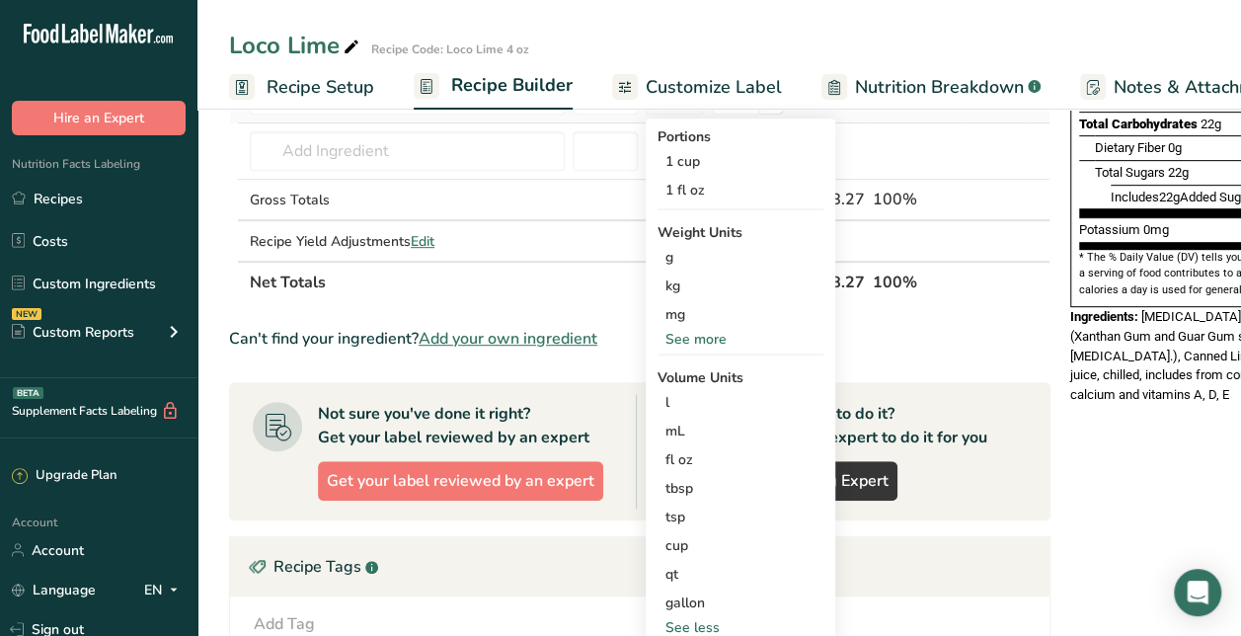
scroll to position [415, 0]
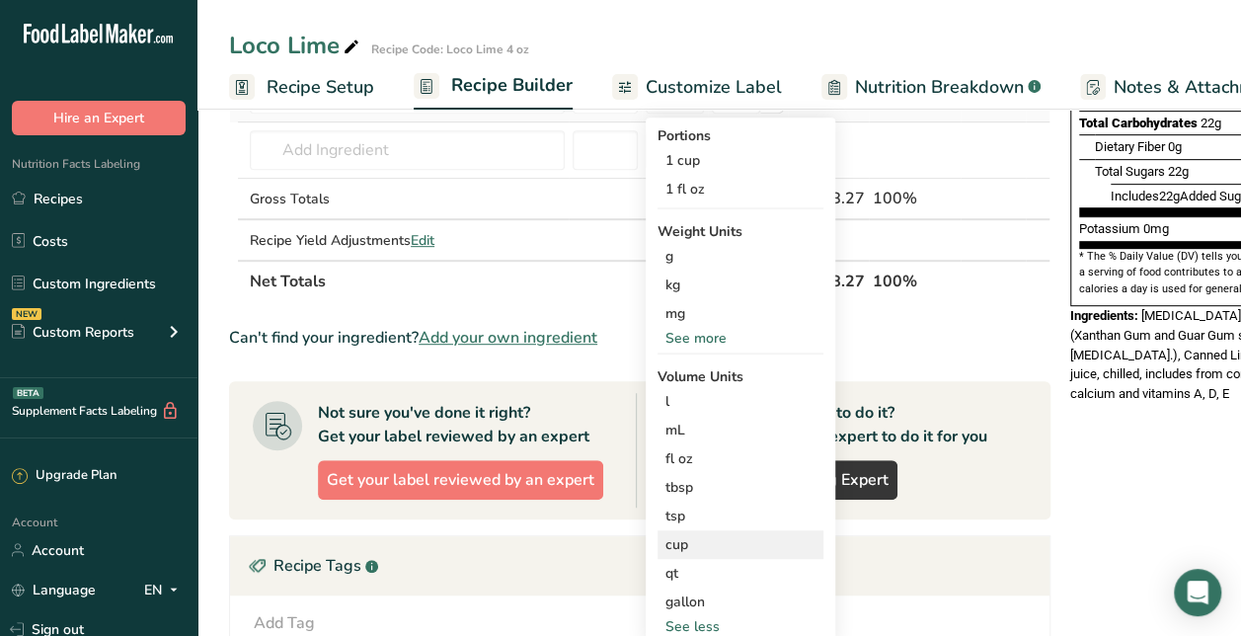
click at [706, 537] on div "cup" at bounding box center [740, 544] width 150 height 21
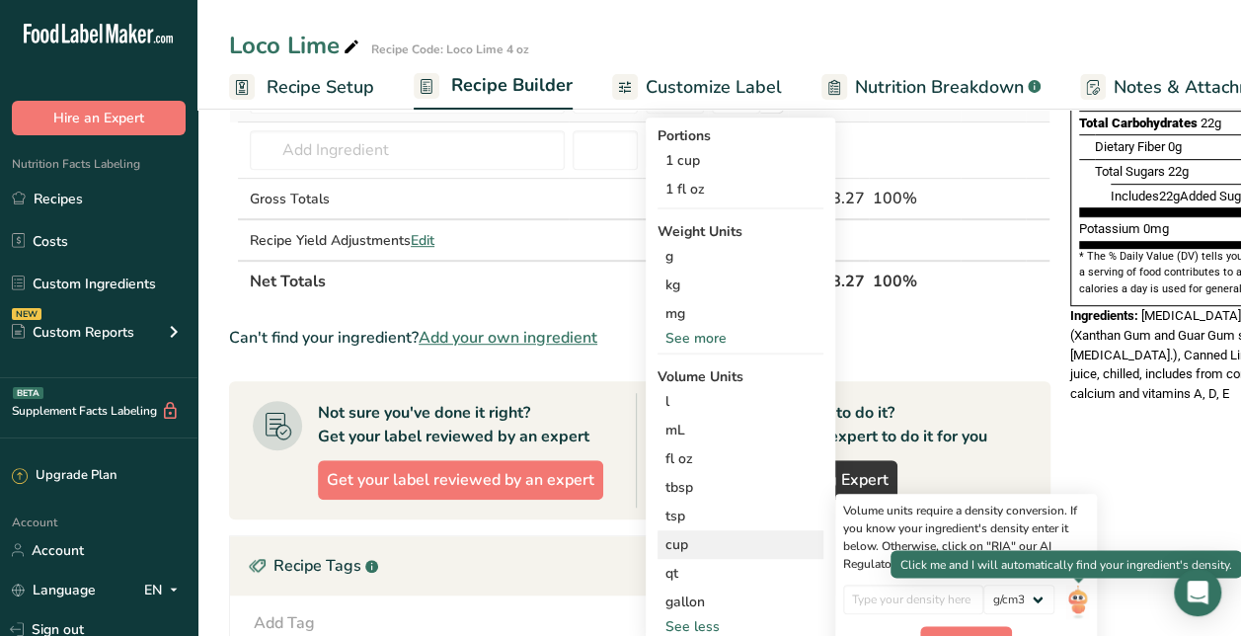
click at [1086, 596] on img at bounding box center [1077, 602] width 22 height 35
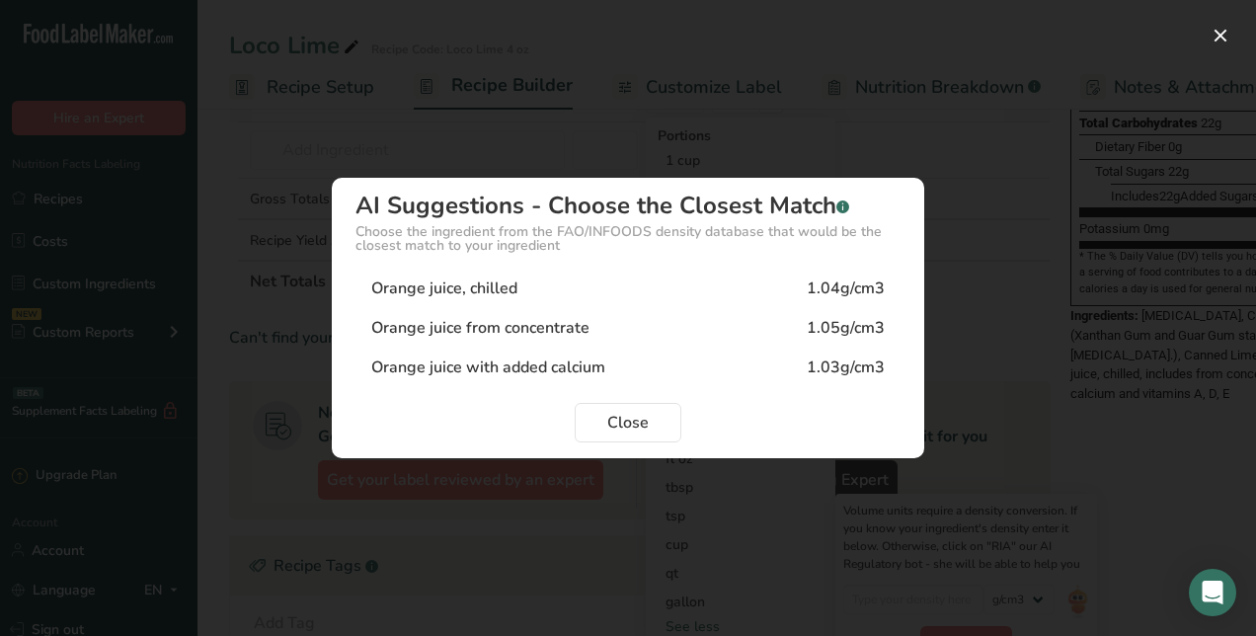
click at [571, 292] on div "Orange juice, chilled 1.04g/cm3" at bounding box center [627, 288] width 545 height 39
type input "1.04"
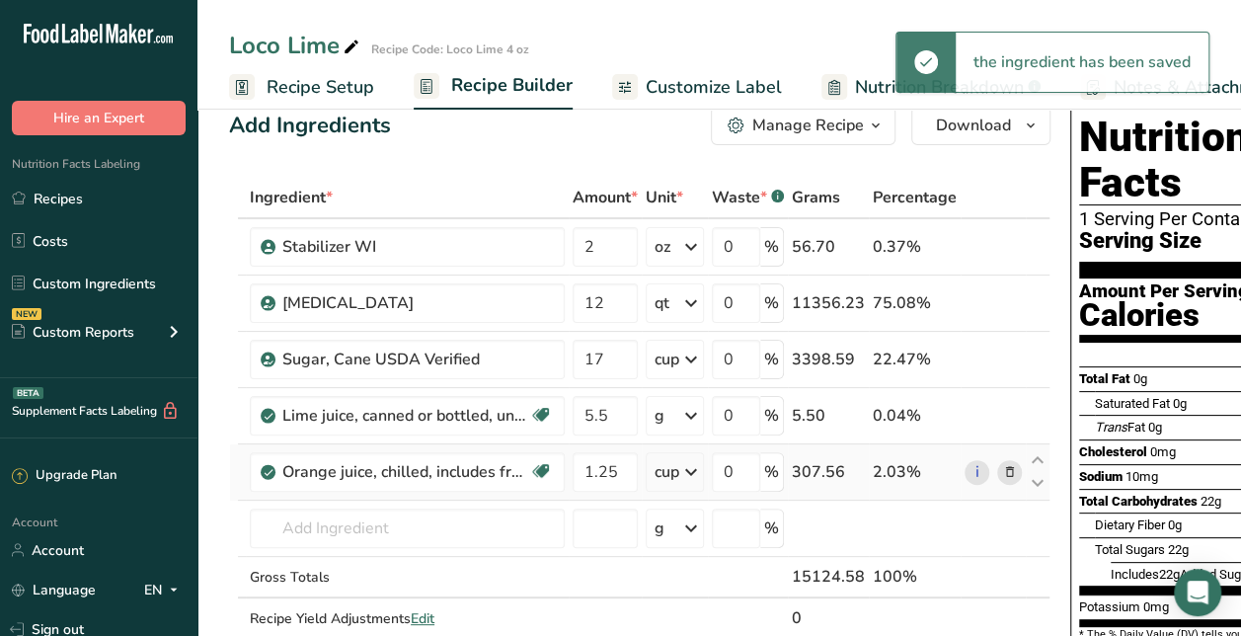
scroll to position [36, 0]
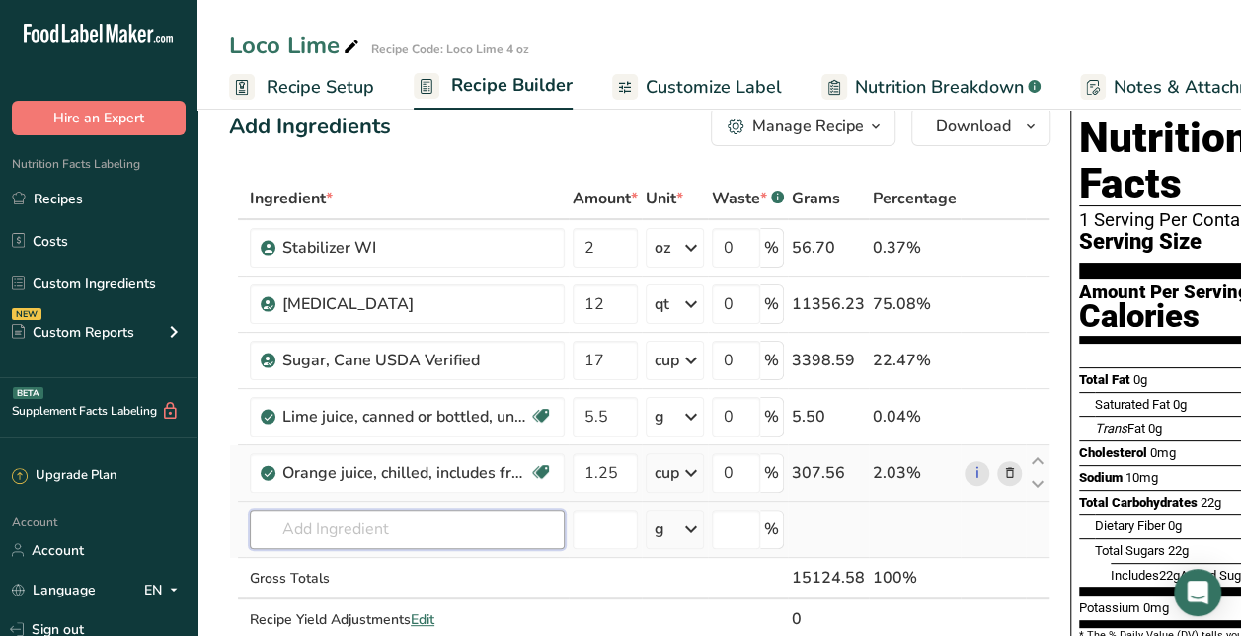
click at [350, 518] on input "text" at bounding box center [407, 528] width 315 height 39
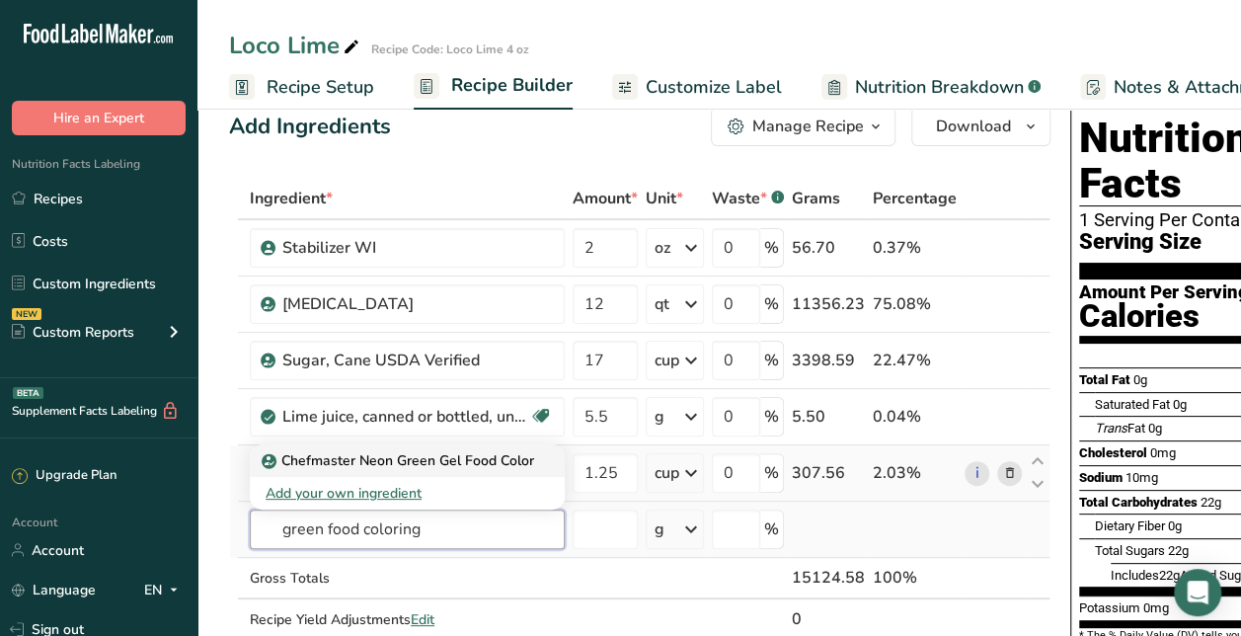
type input "green food coloring"
click at [371, 455] on p "Chefmaster Neon Green Gel Food Color" at bounding box center [400, 460] width 269 height 21
type input "Chefmaster Neon Green Gel Food Color"
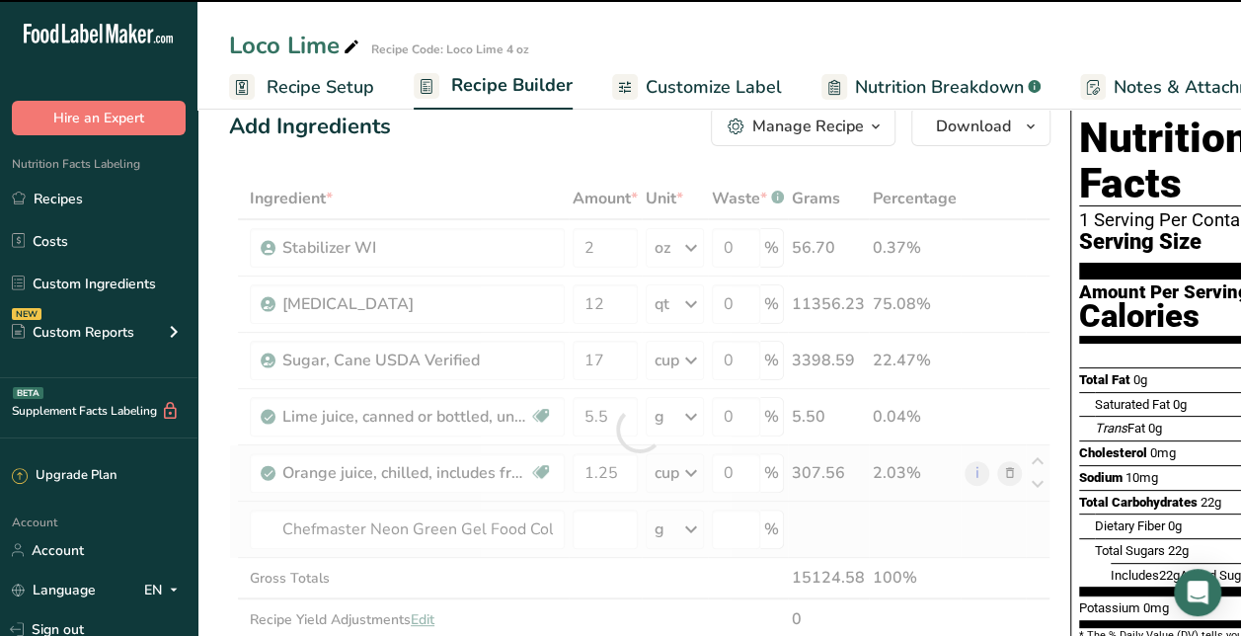
type input "0"
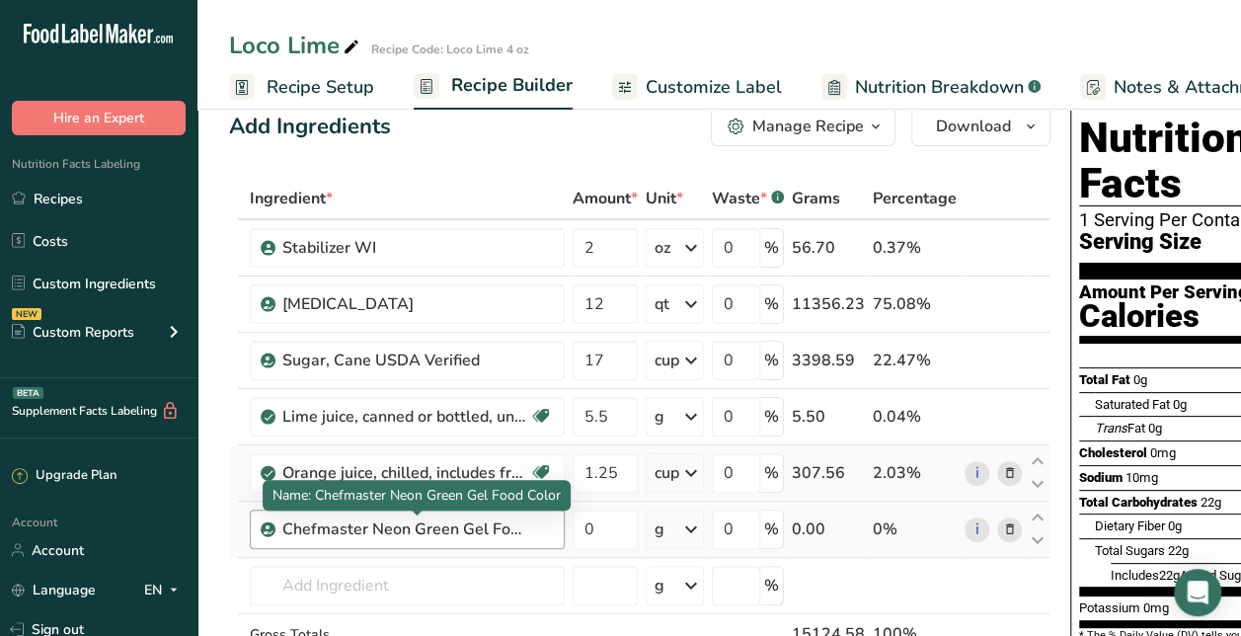
click at [521, 524] on div "Chefmaster Neon Green Gel Food Color" at bounding box center [405, 529] width 247 height 24
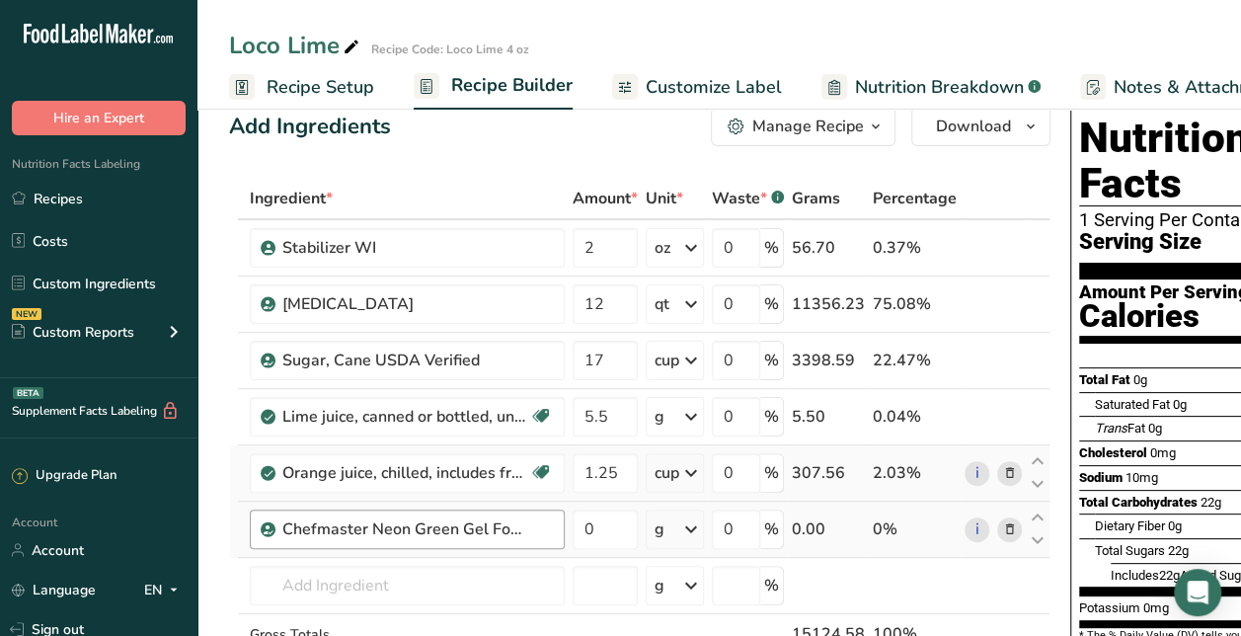
click at [521, 524] on div "Chefmaster Neon Green Gel Food Color" at bounding box center [405, 529] width 247 height 24
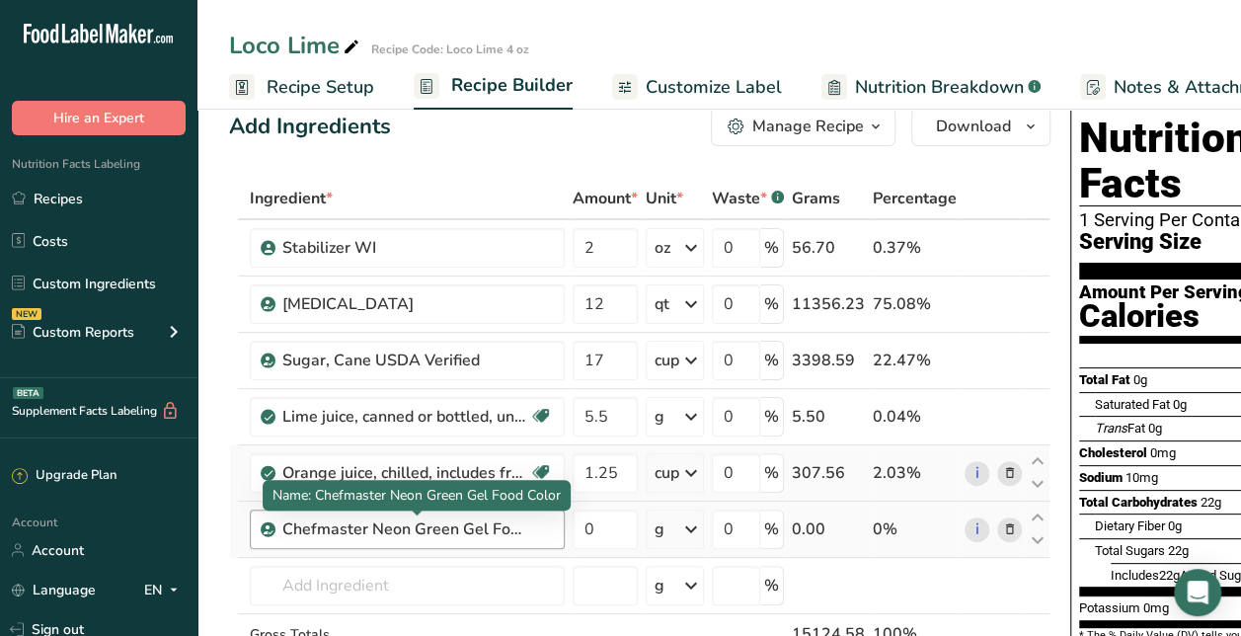
click at [521, 524] on div "Chefmaster Neon Green Gel Food Color" at bounding box center [405, 529] width 247 height 24
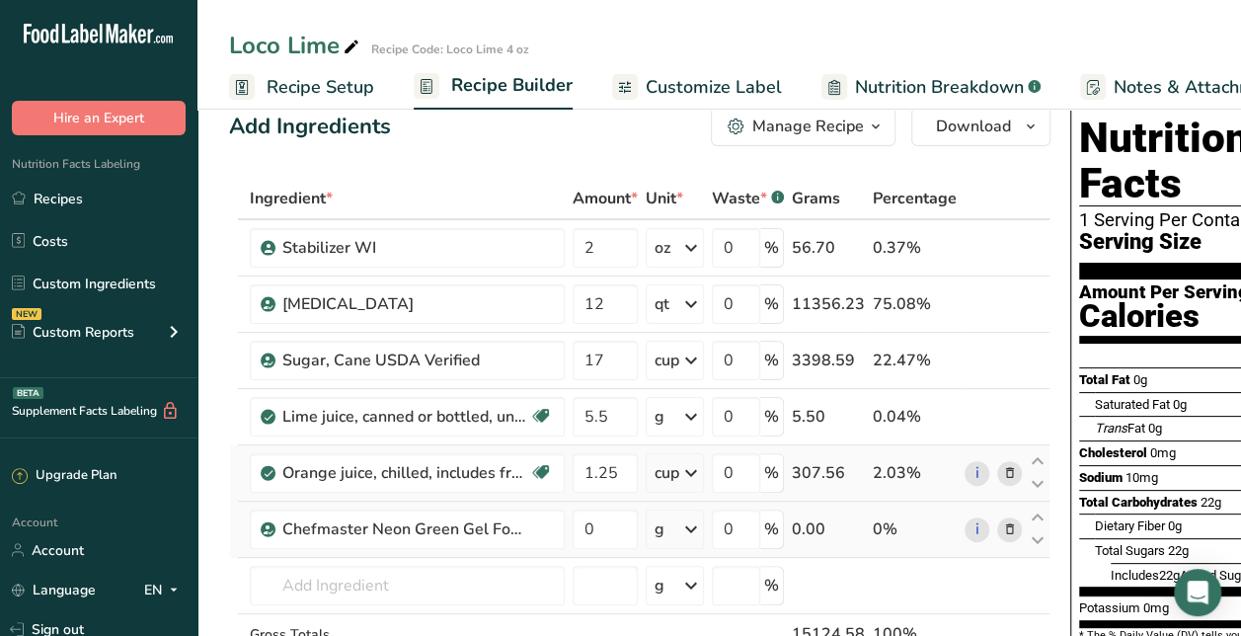
click at [1005, 524] on icon at bounding box center [1010, 529] width 14 height 21
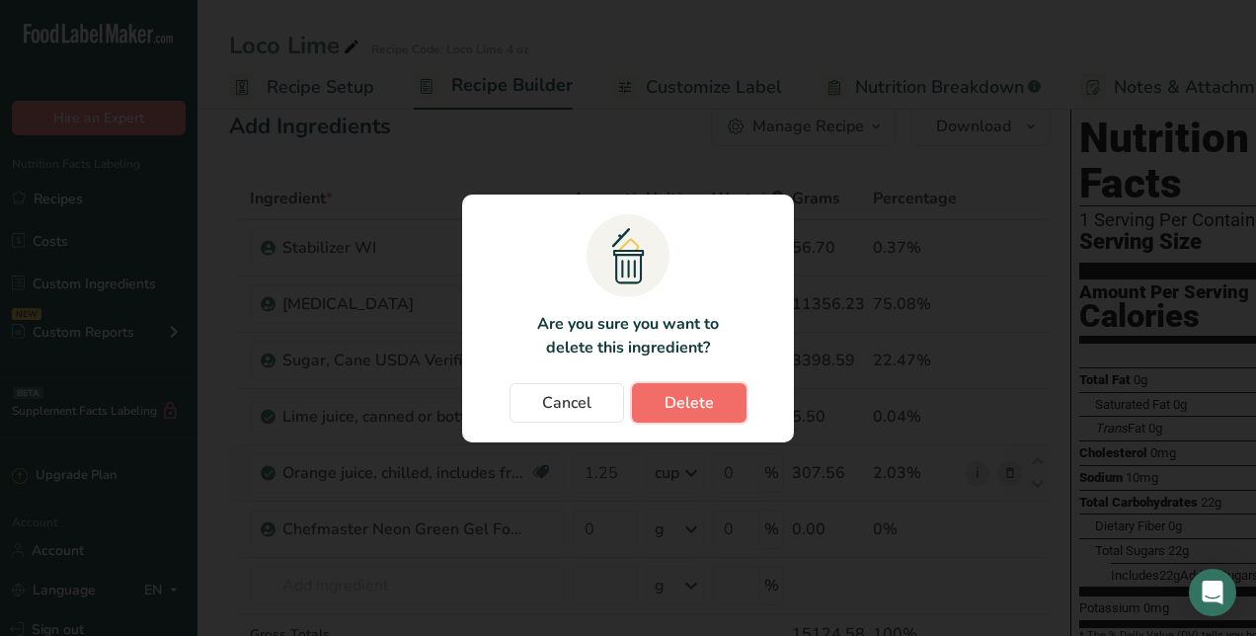
click at [691, 403] on span "Delete" at bounding box center [689, 403] width 49 height 24
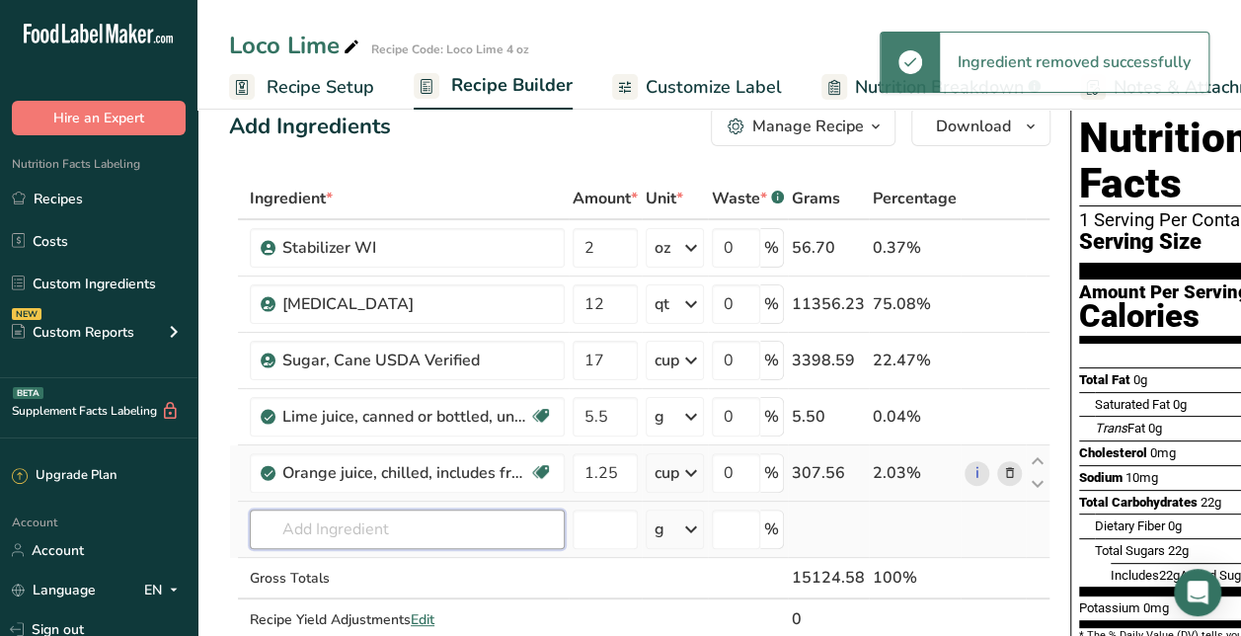
click at [432, 513] on input "text" at bounding box center [407, 528] width 315 height 39
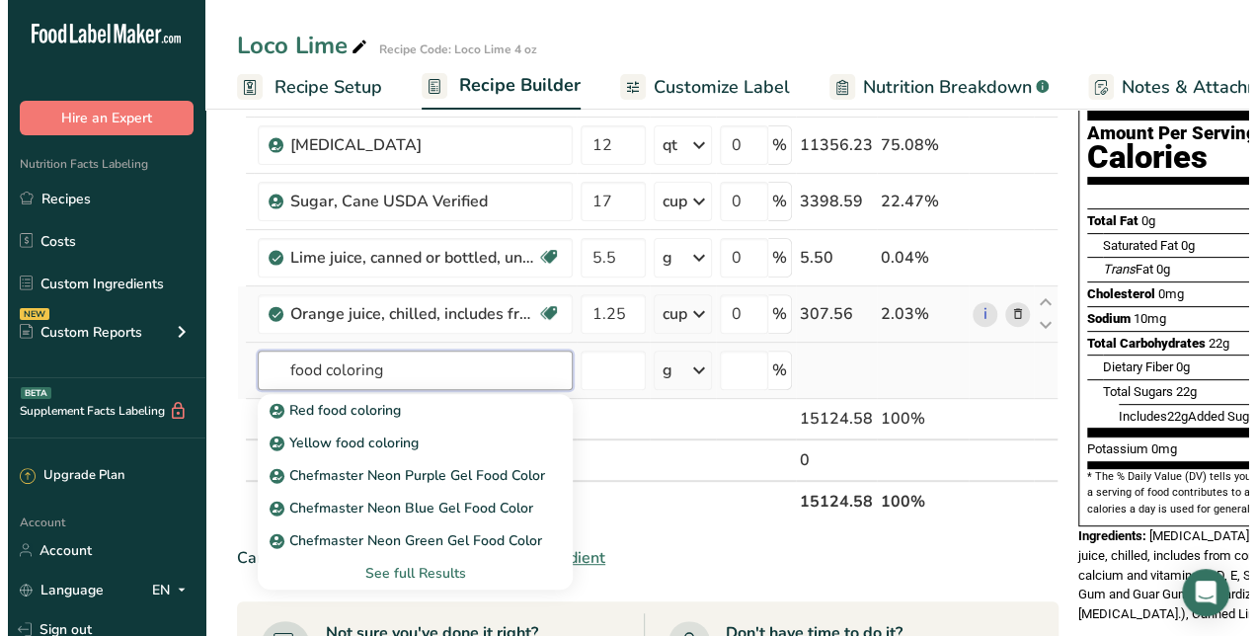
scroll to position [197, 0]
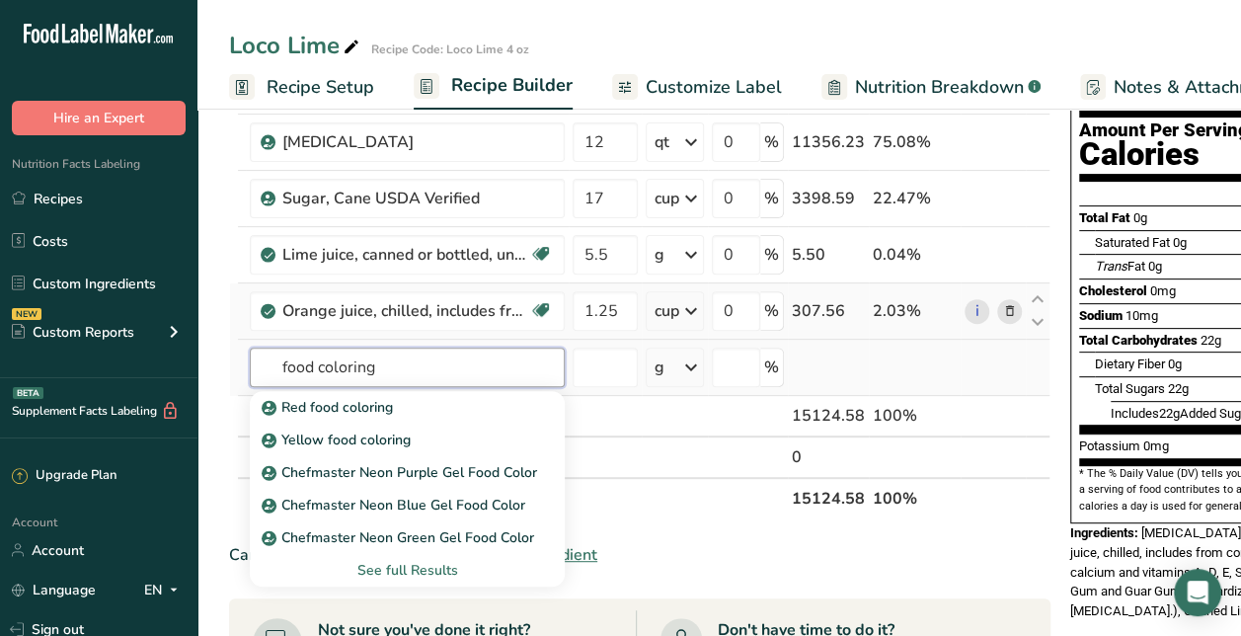
type input "food coloring"
click at [423, 563] on div "See full Results" at bounding box center [407, 570] width 283 height 21
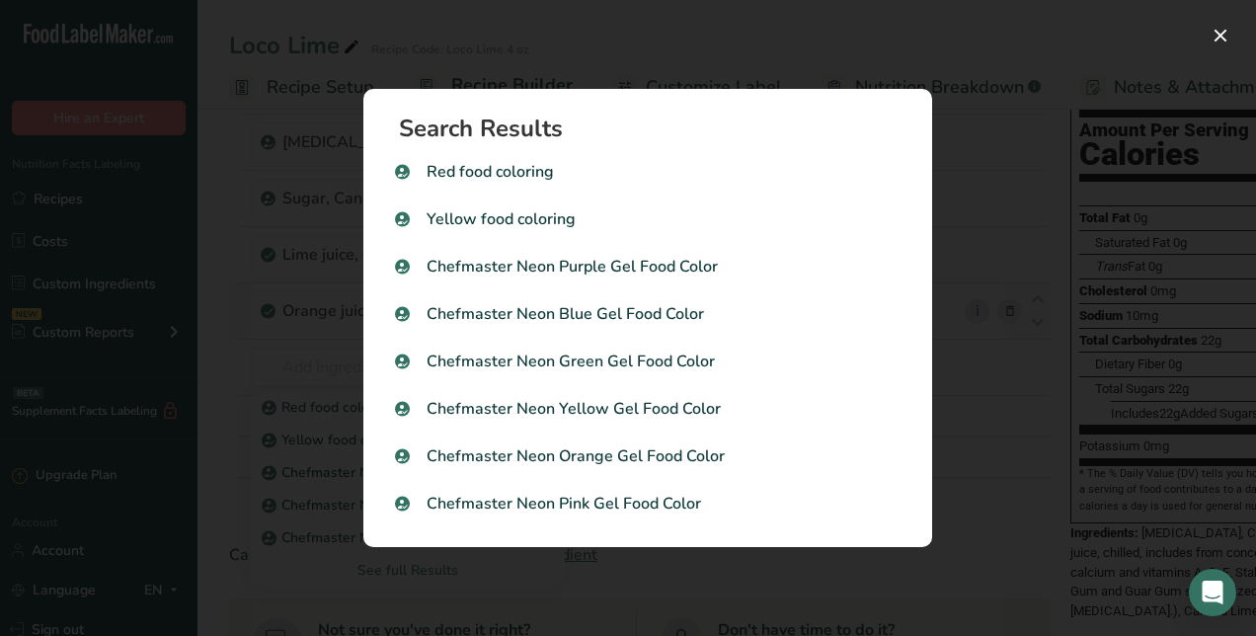
click at [988, 504] on div "Search results modal" at bounding box center [628, 318] width 1256 height 636
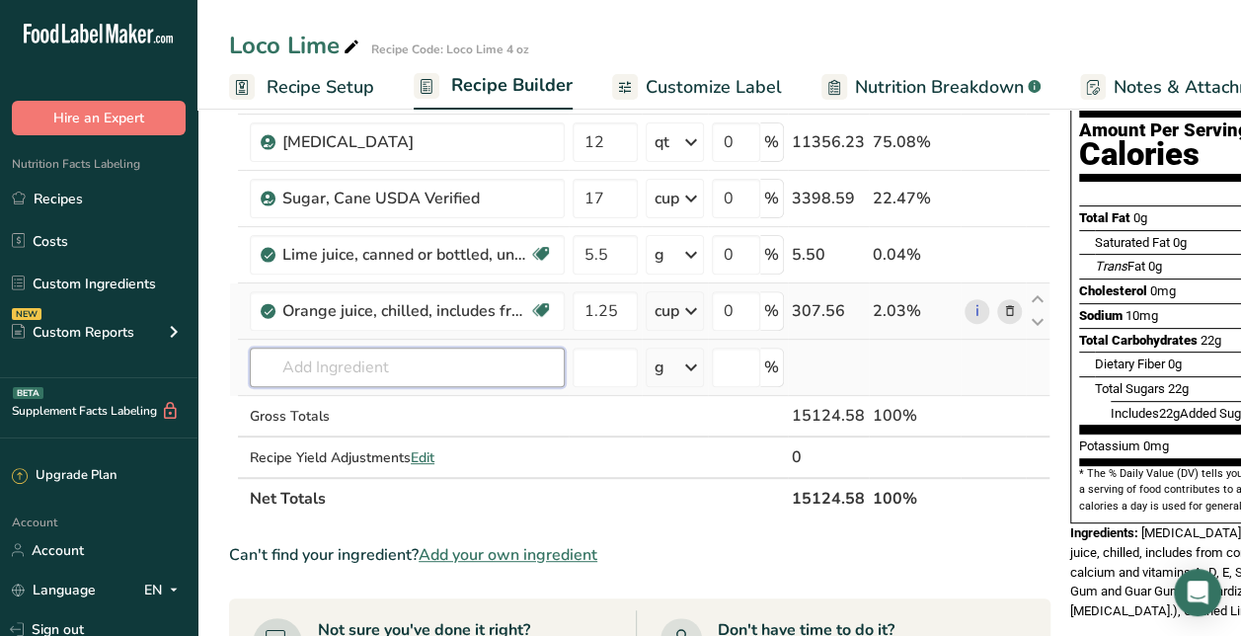
click at [323, 351] on input "text" at bounding box center [407, 367] width 315 height 39
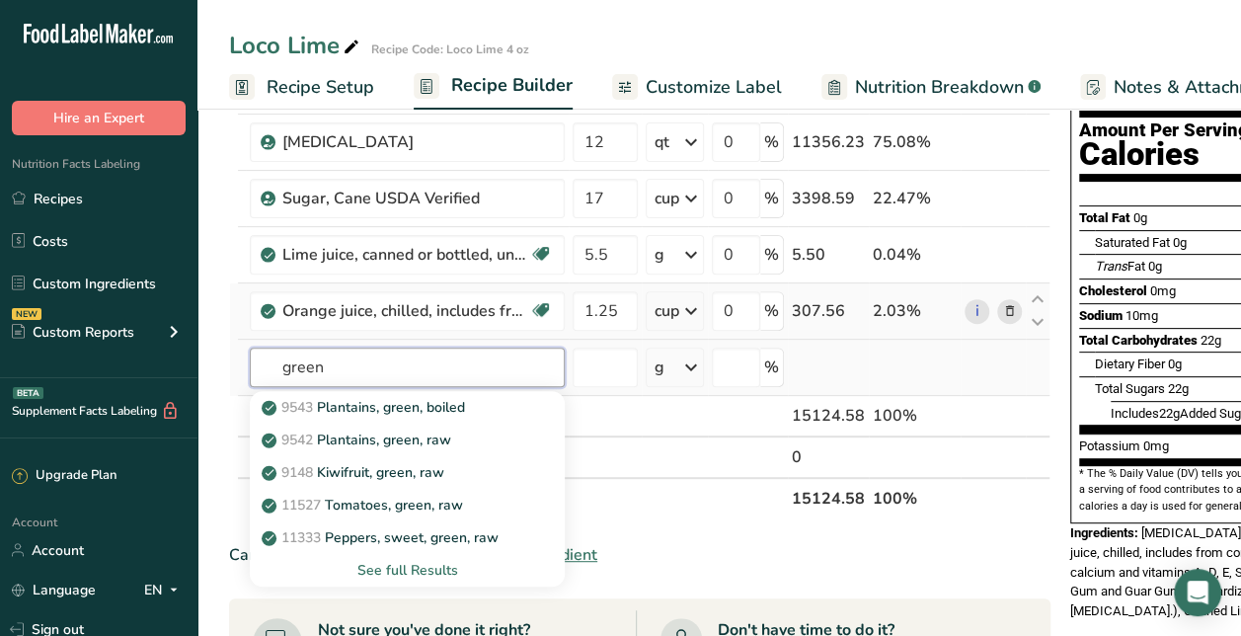
type input "green"
click at [407, 562] on div "See full Results" at bounding box center [407, 570] width 283 height 21
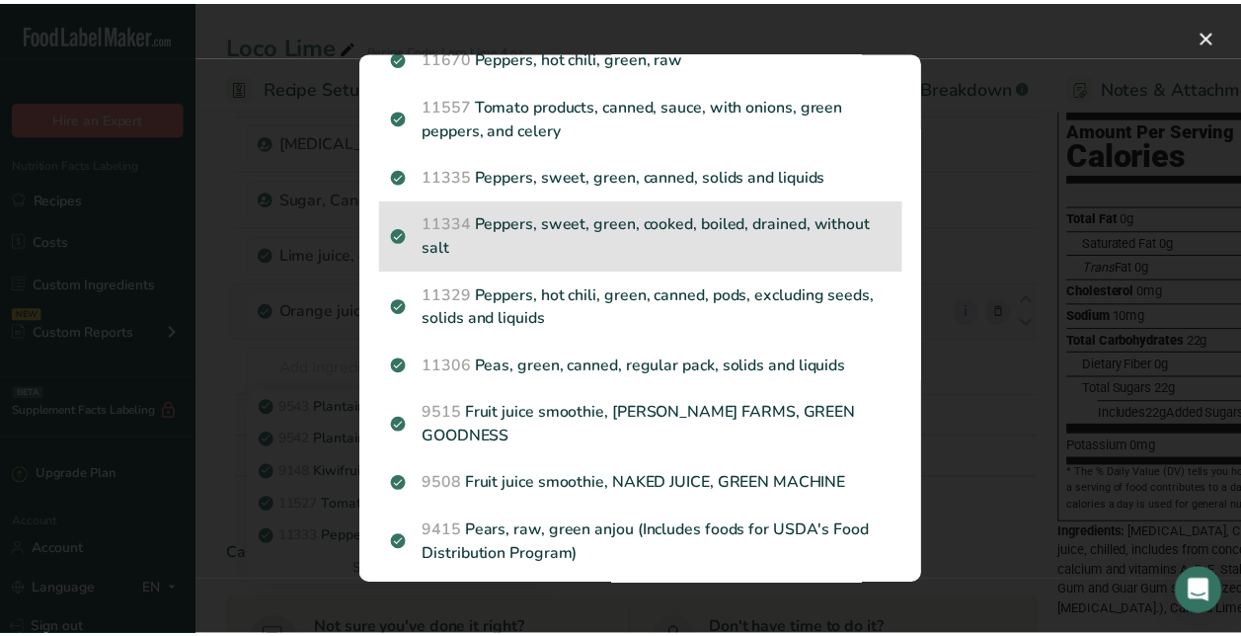
scroll to position [2342, 0]
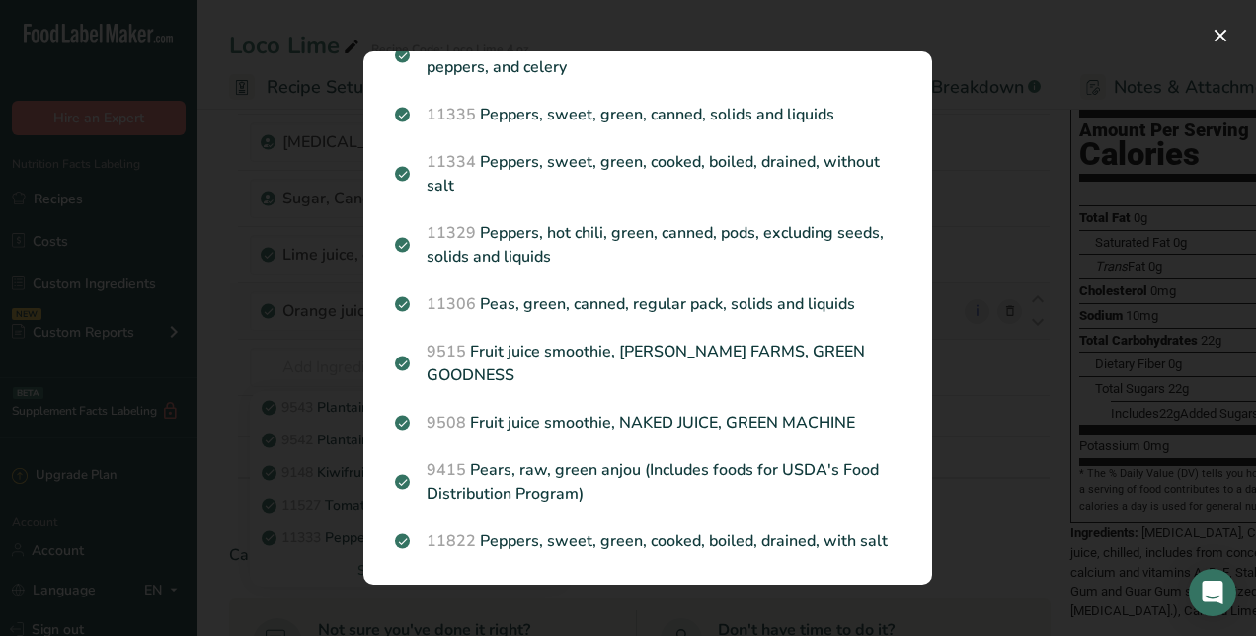
click at [1004, 583] on div "Search results modal" at bounding box center [628, 318] width 1256 height 636
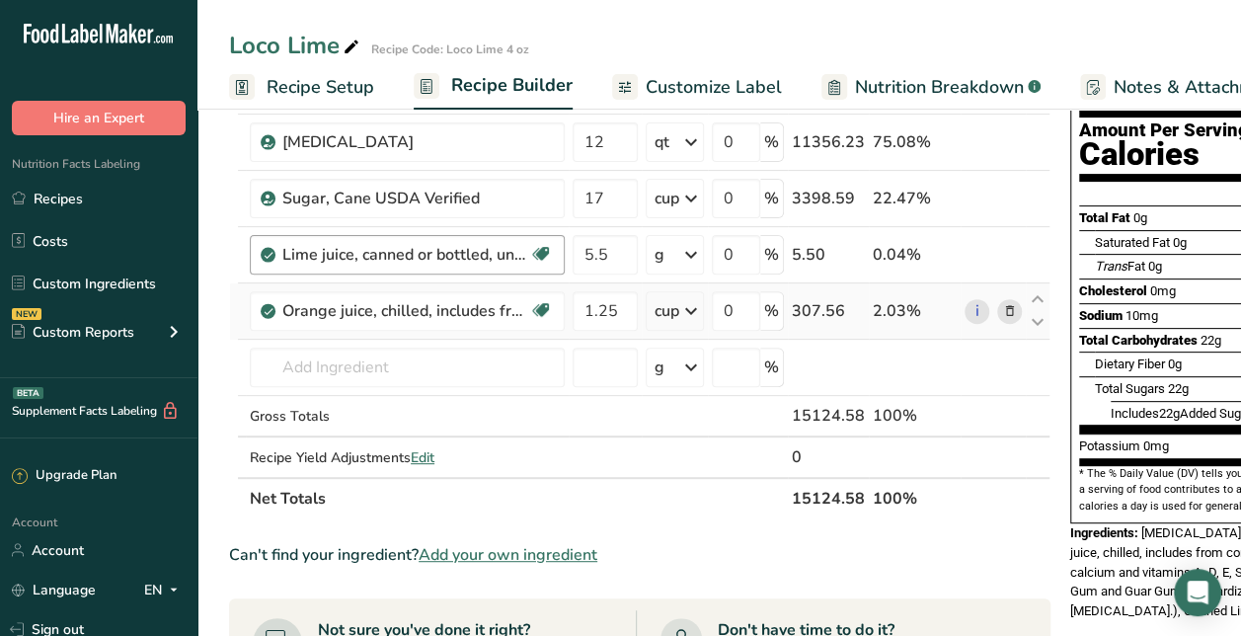
scroll to position [0, 0]
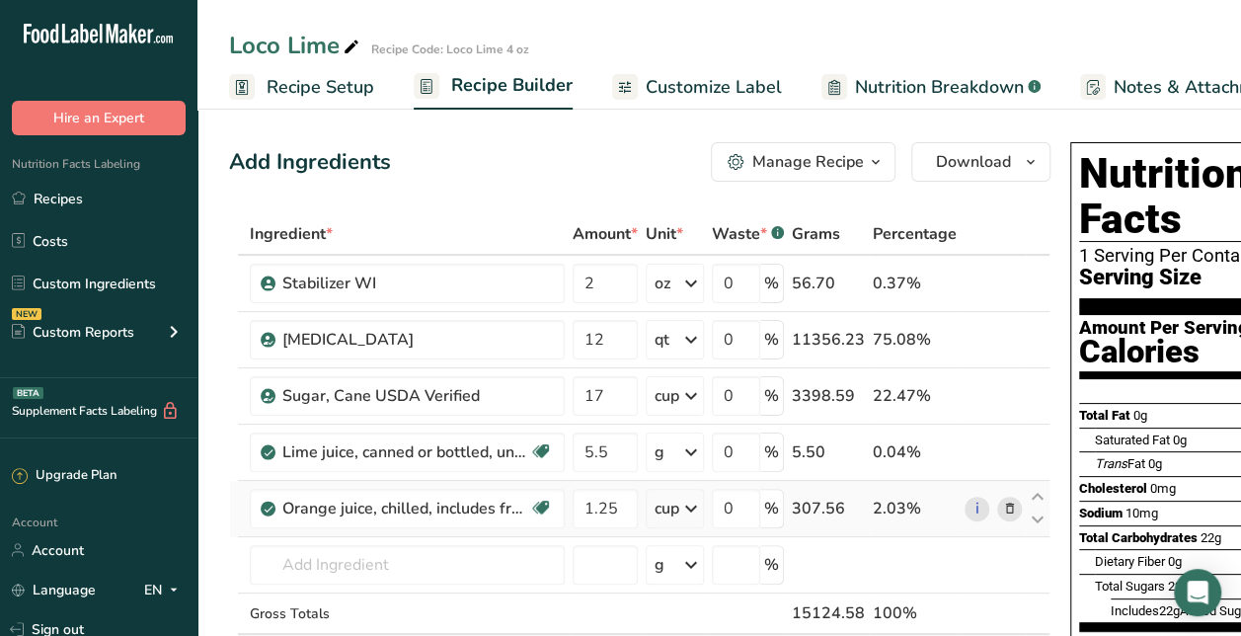
click at [328, 78] on span "Recipe Setup" at bounding box center [321, 87] width 108 height 27
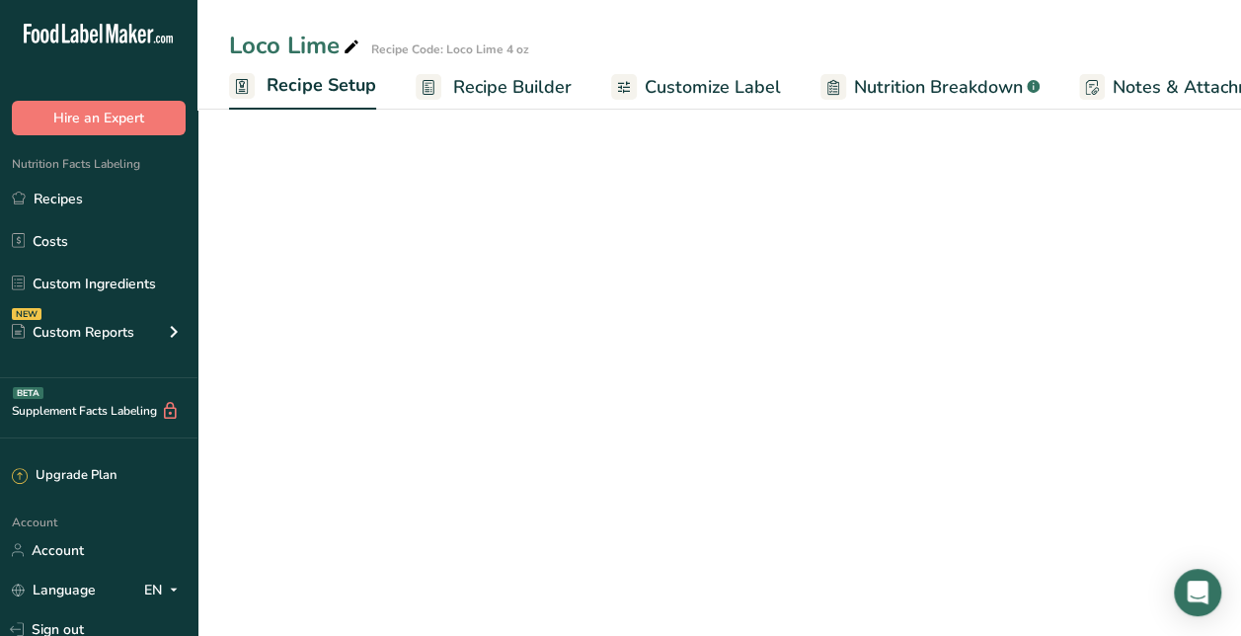
scroll to position [0, 7]
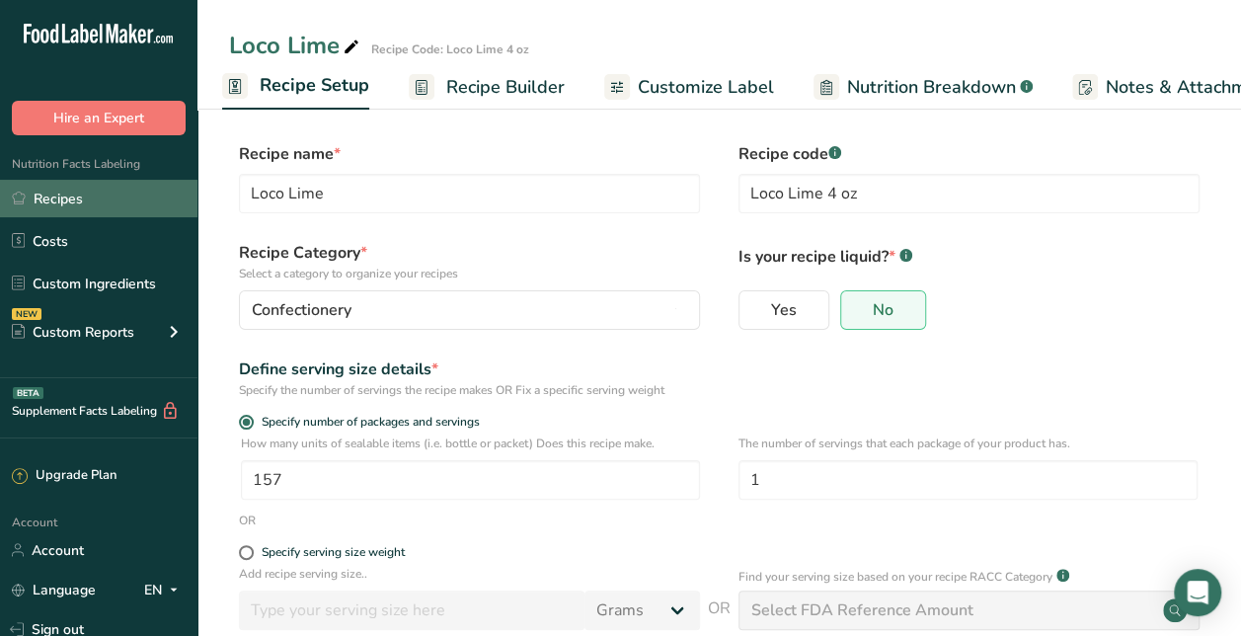
click at [114, 190] on link "Recipes" at bounding box center [98, 199] width 197 height 38
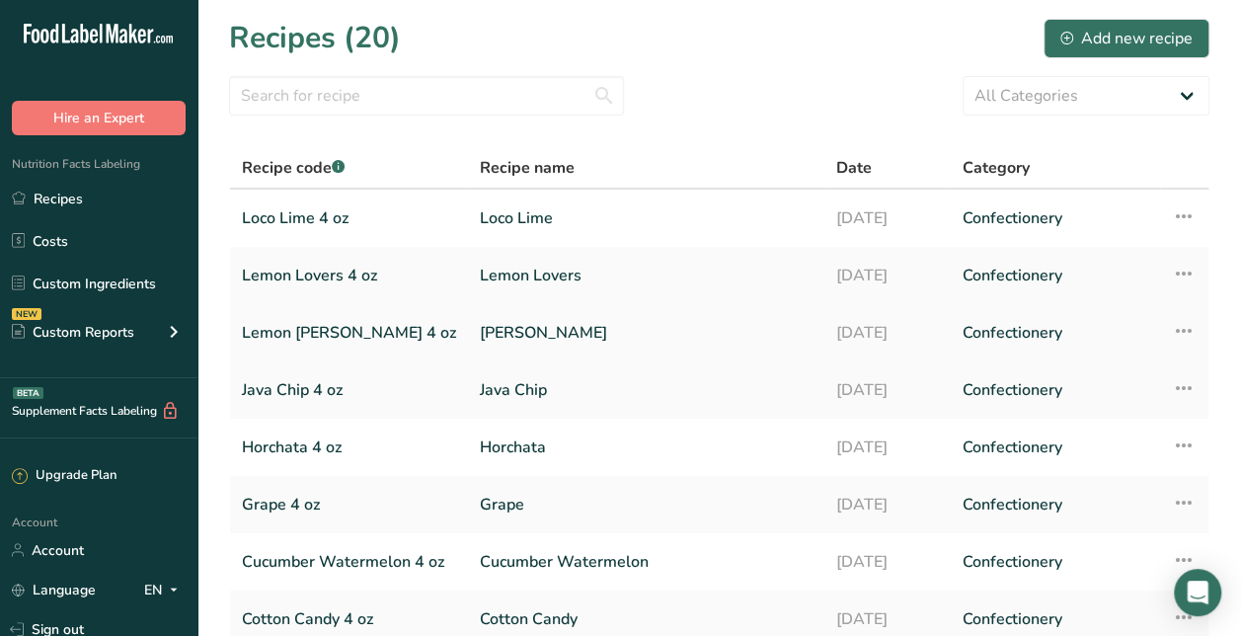
scroll to position [284, 0]
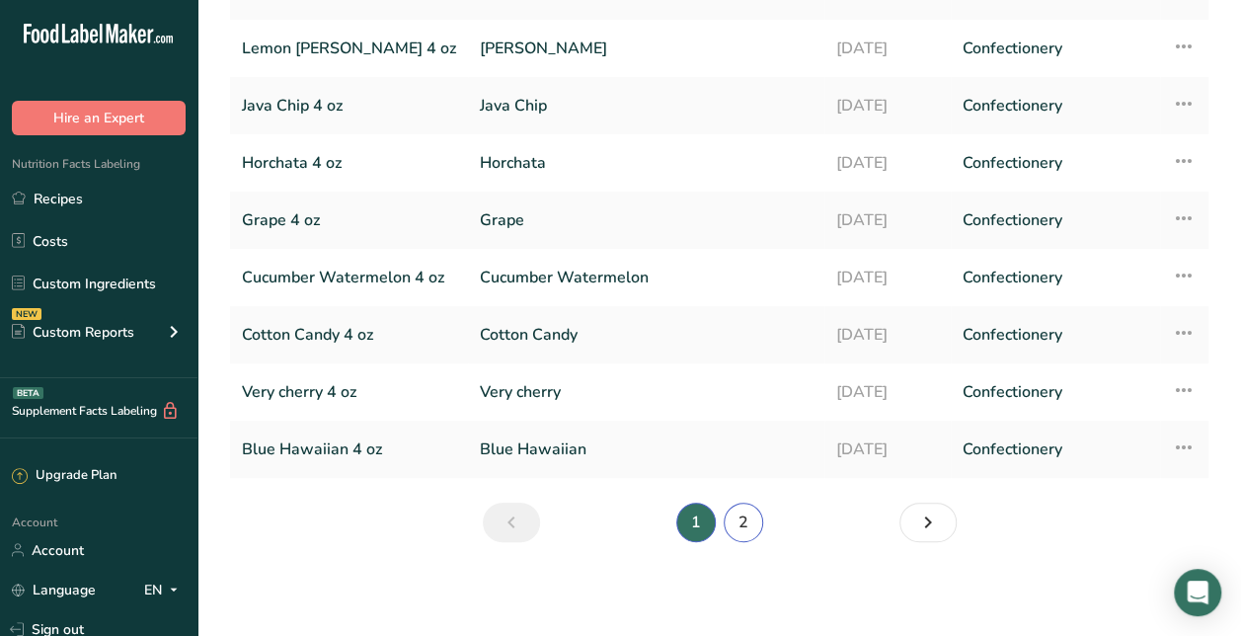
click at [748, 523] on link "2" at bounding box center [743, 522] width 39 height 39
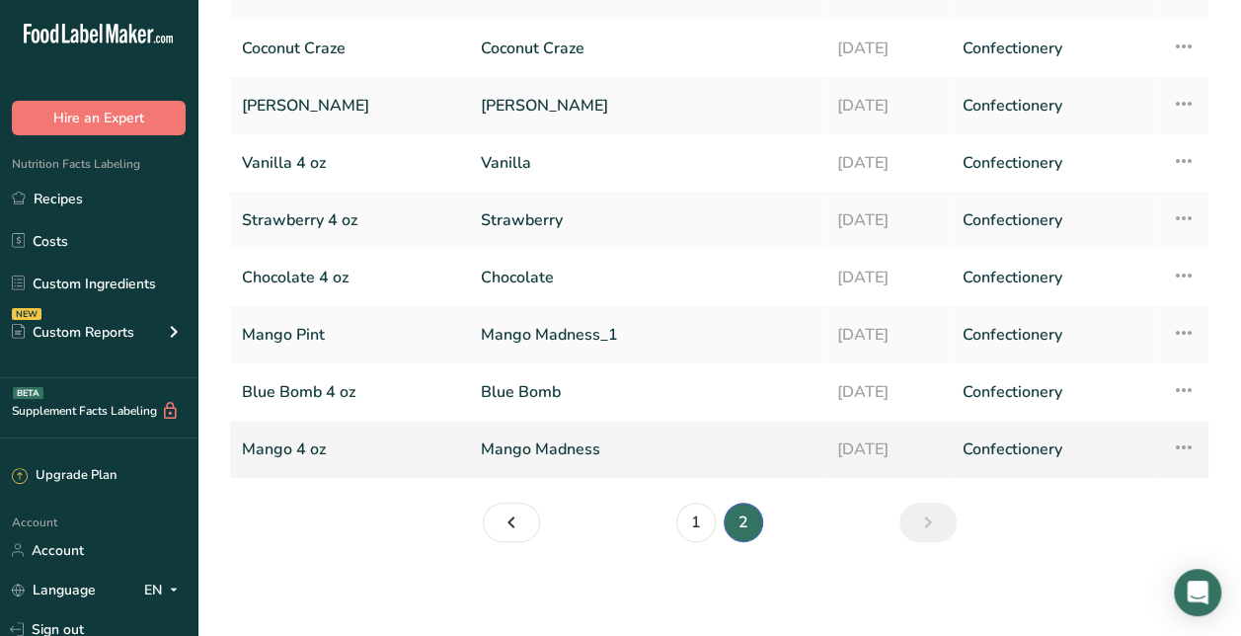
click at [602, 452] on link "Mango Madness" at bounding box center [647, 449] width 333 height 41
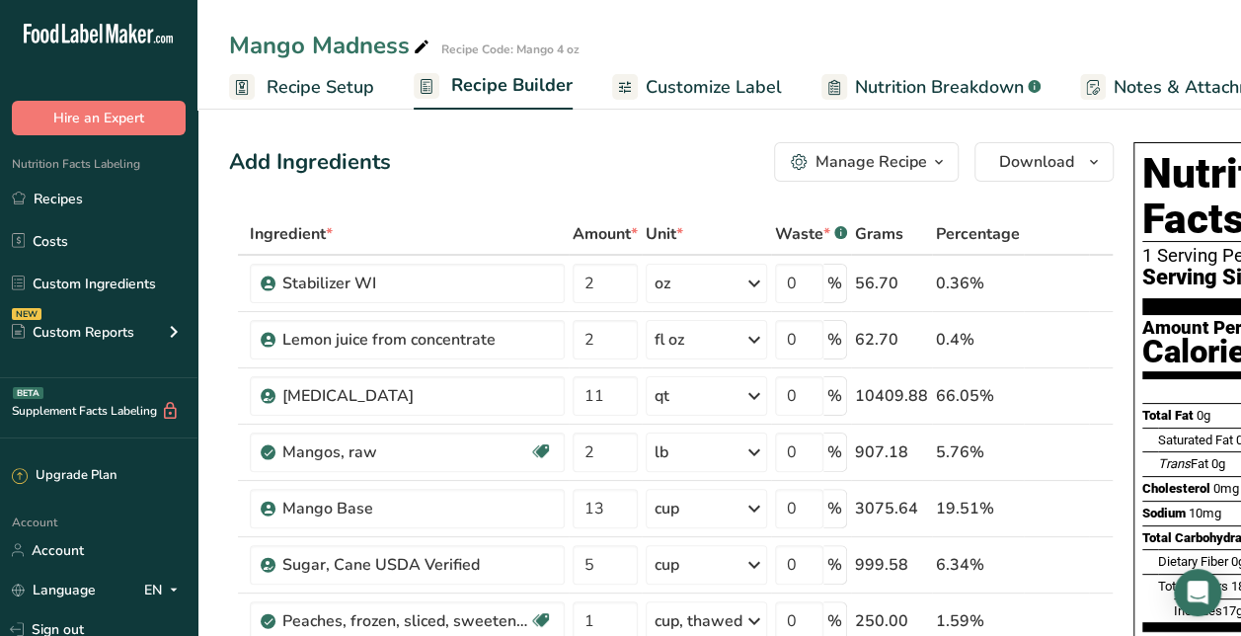
click at [945, 162] on span "button" at bounding box center [939, 162] width 24 height 24
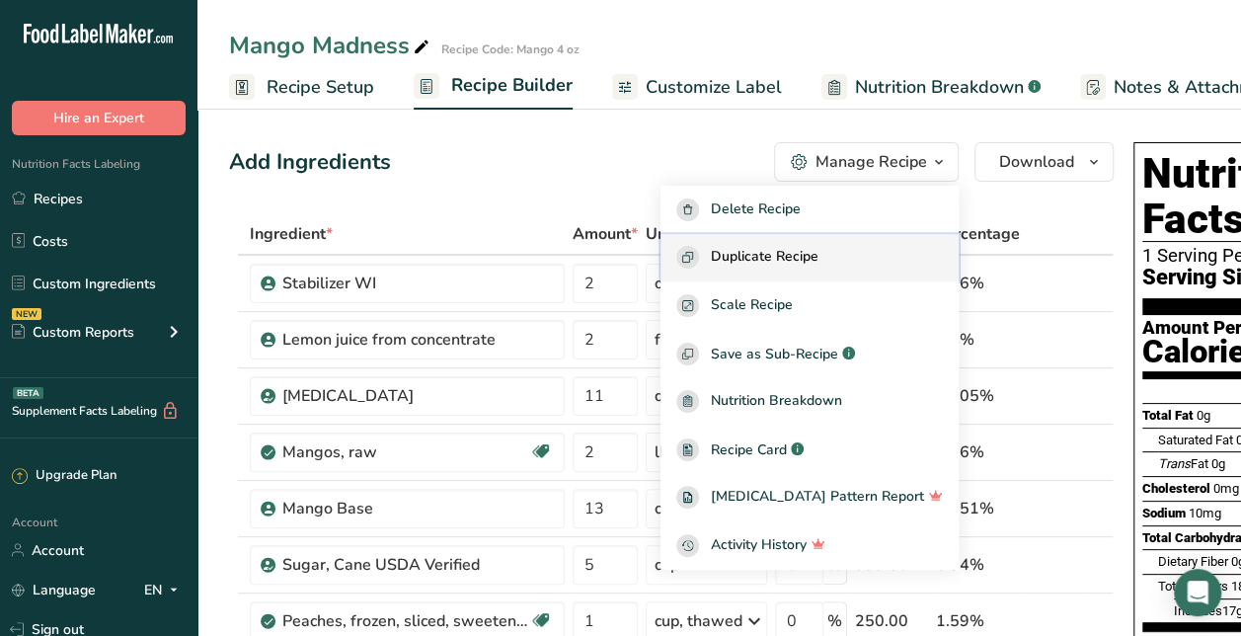
click at [816, 265] on span "Duplicate Recipe" at bounding box center [765, 257] width 108 height 23
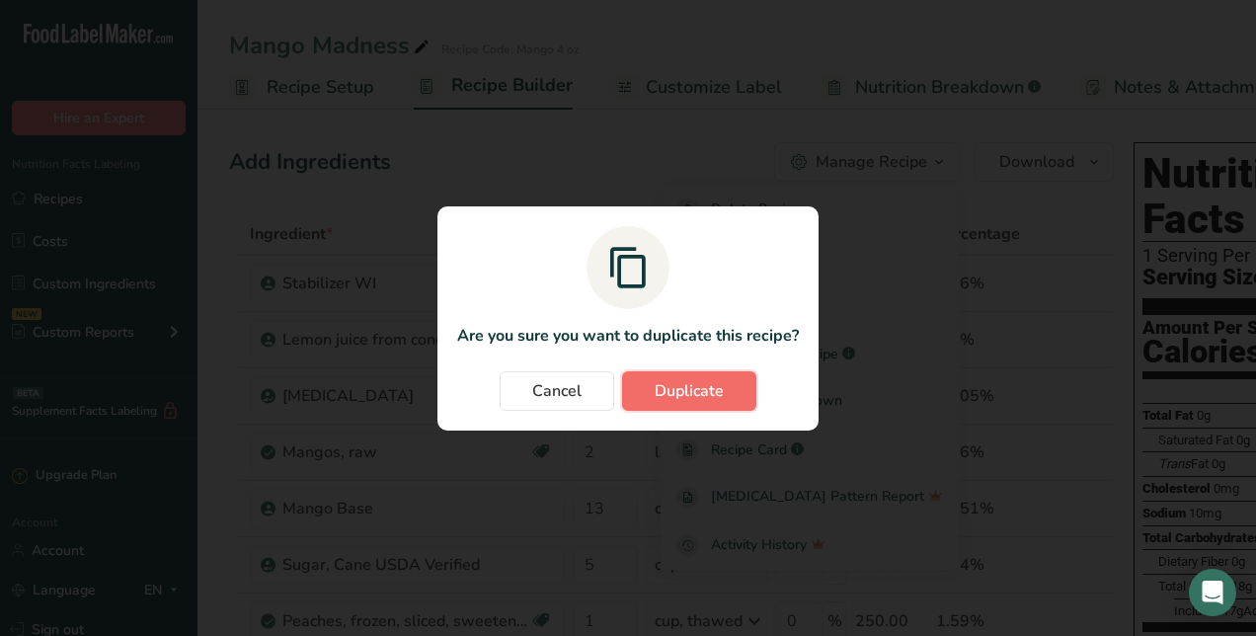
click at [703, 380] on span "Duplicate" at bounding box center [689, 391] width 69 height 24
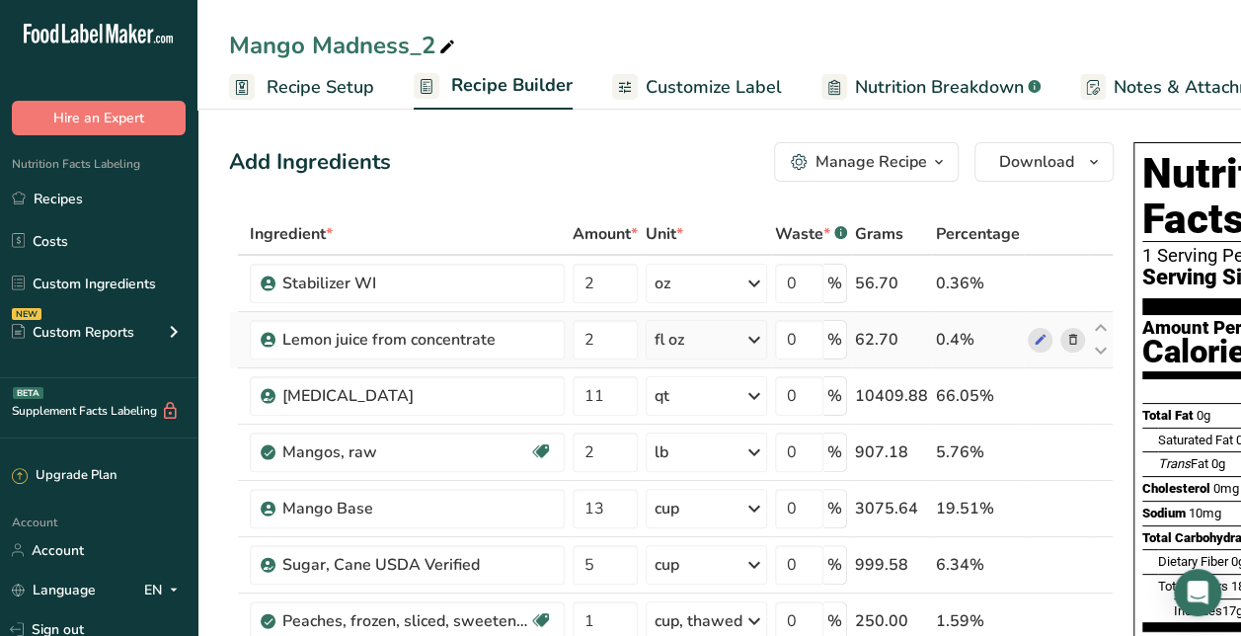
click at [1075, 336] on span at bounding box center [1073, 340] width 24 height 24
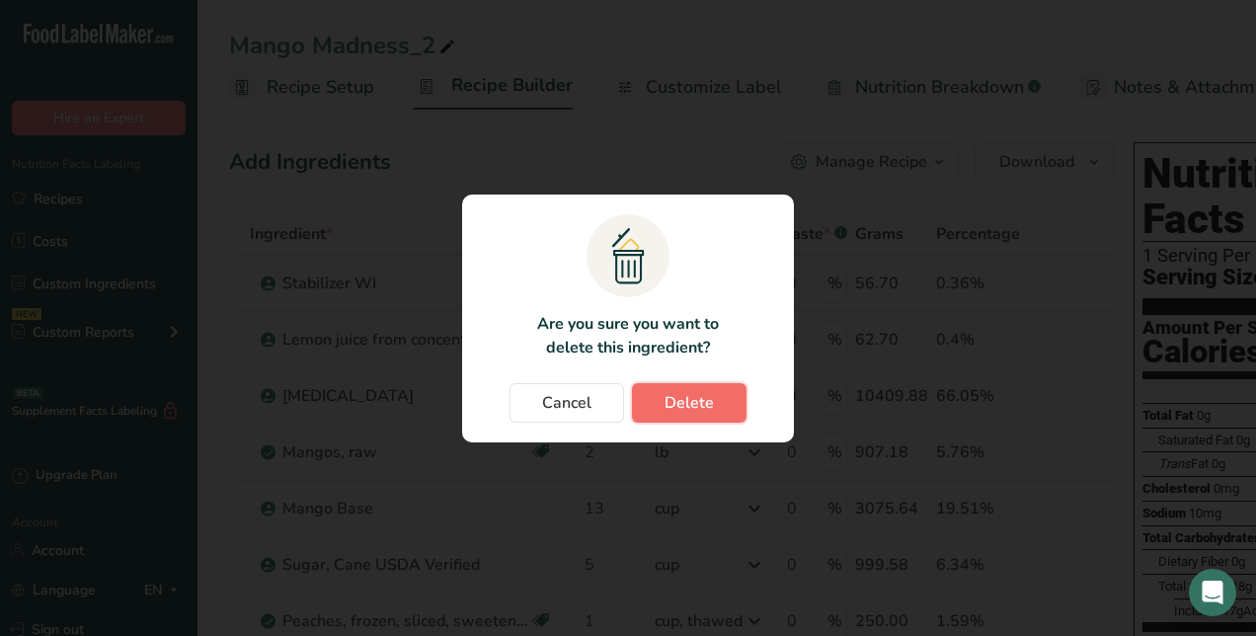
click at [685, 403] on span "Delete" at bounding box center [689, 403] width 49 height 24
type input "11"
type input "2"
type input "13"
type input "5"
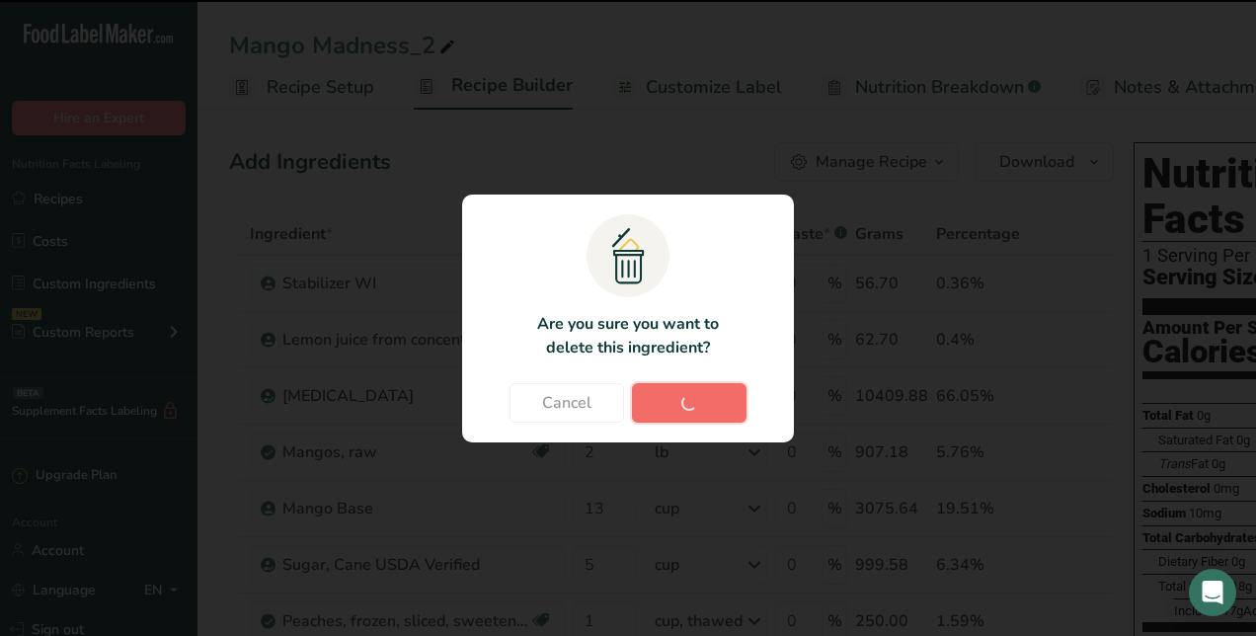
type input "1"
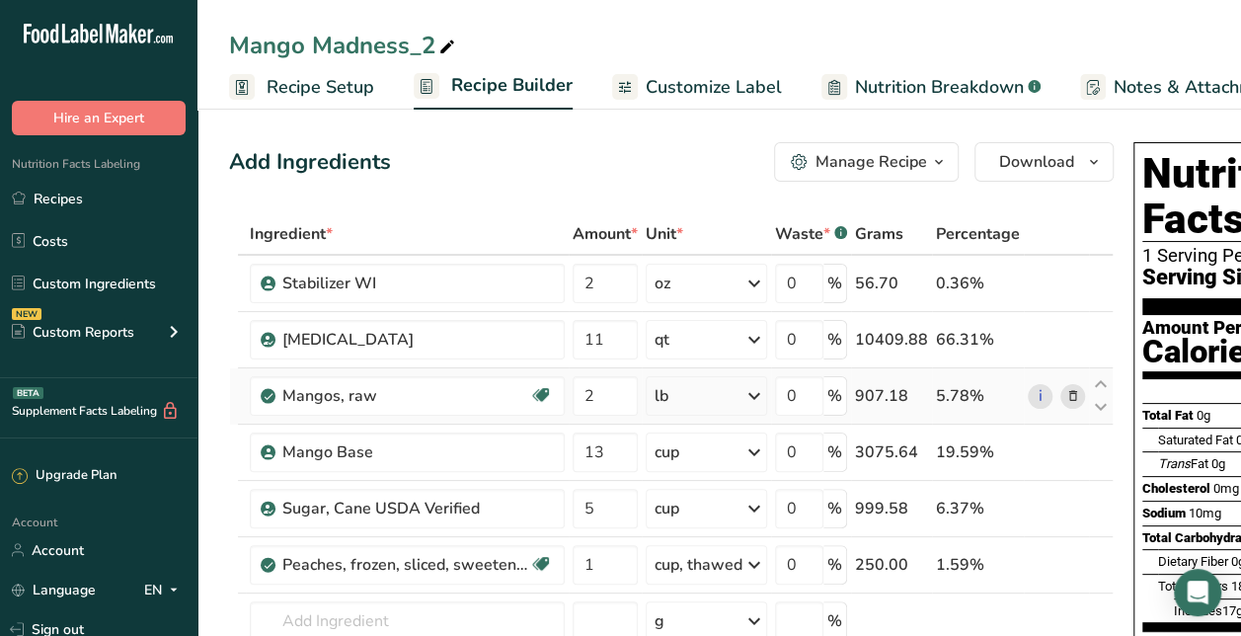
click at [1072, 401] on icon at bounding box center [1073, 396] width 14 height 21
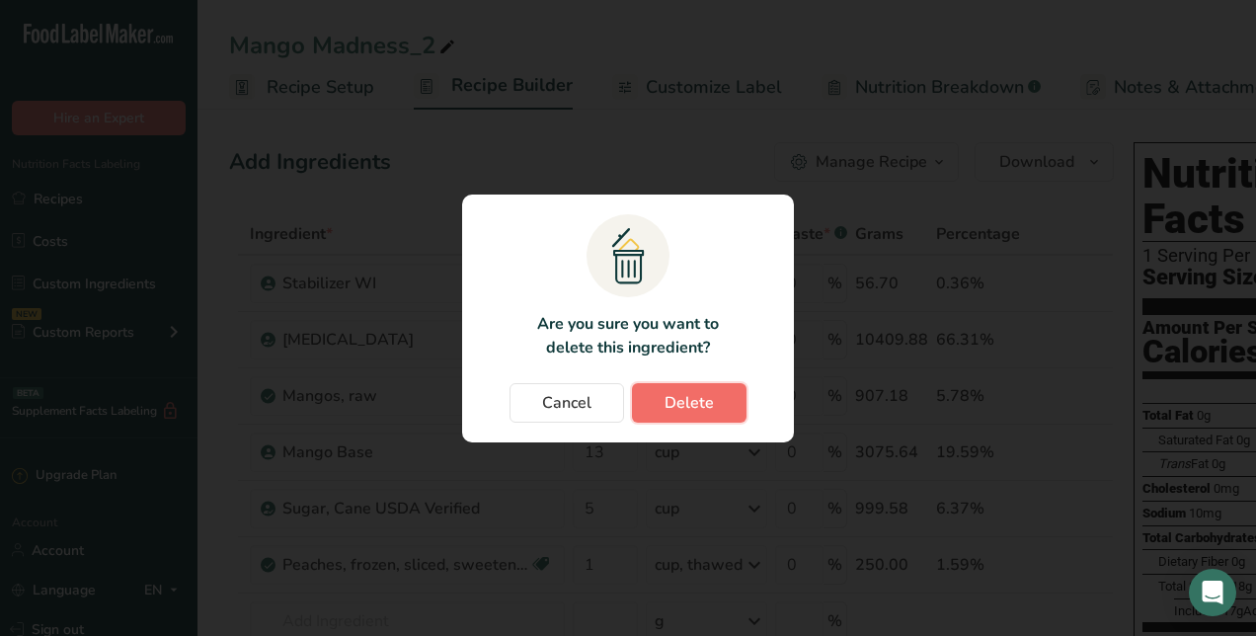
click at [734, 409] on button "Delete" at bounding box center [689, 402] width 115 height 39
type input "13"
type input "5"
type input "1"
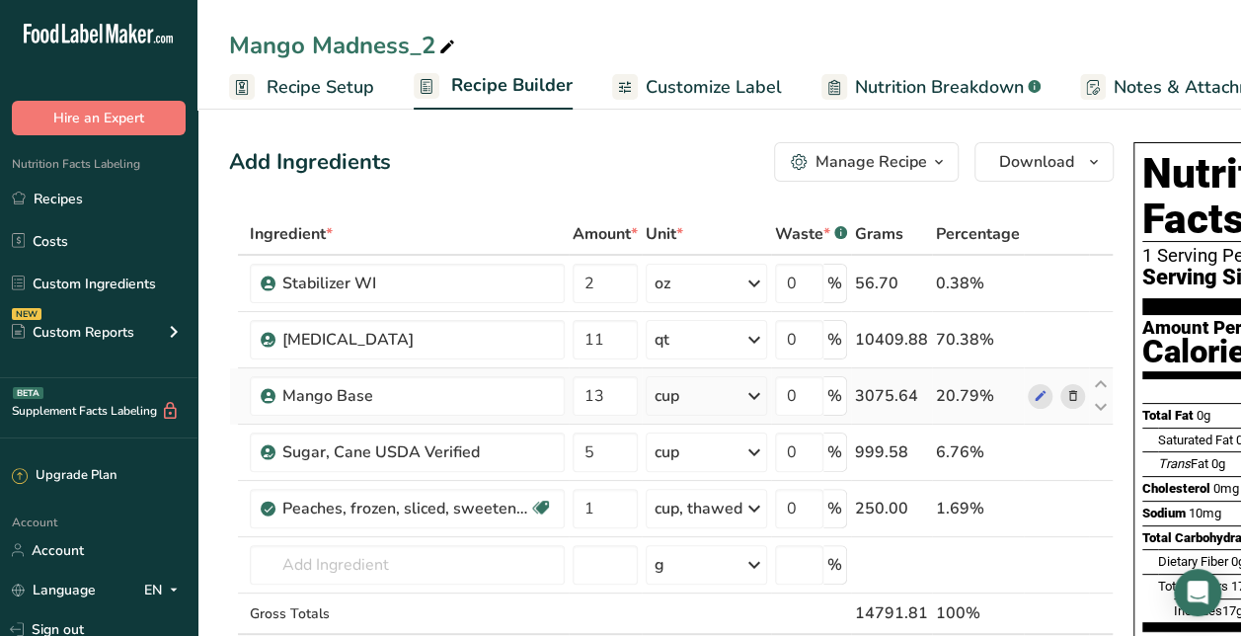
click at [1071, 393] on icon at bounding box center [1073, 396] width 14 height 21
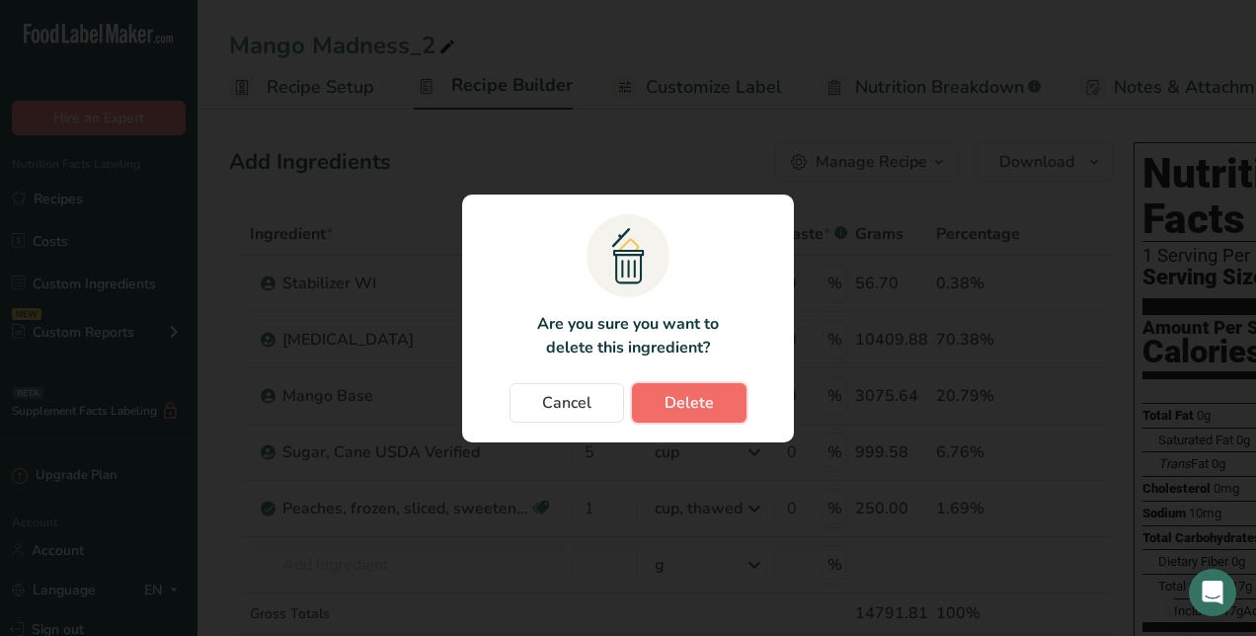
click at [689, 404] on span "Delete" at bounding box center [689, 403] width 49 height 24
type input "5"
type input "1"
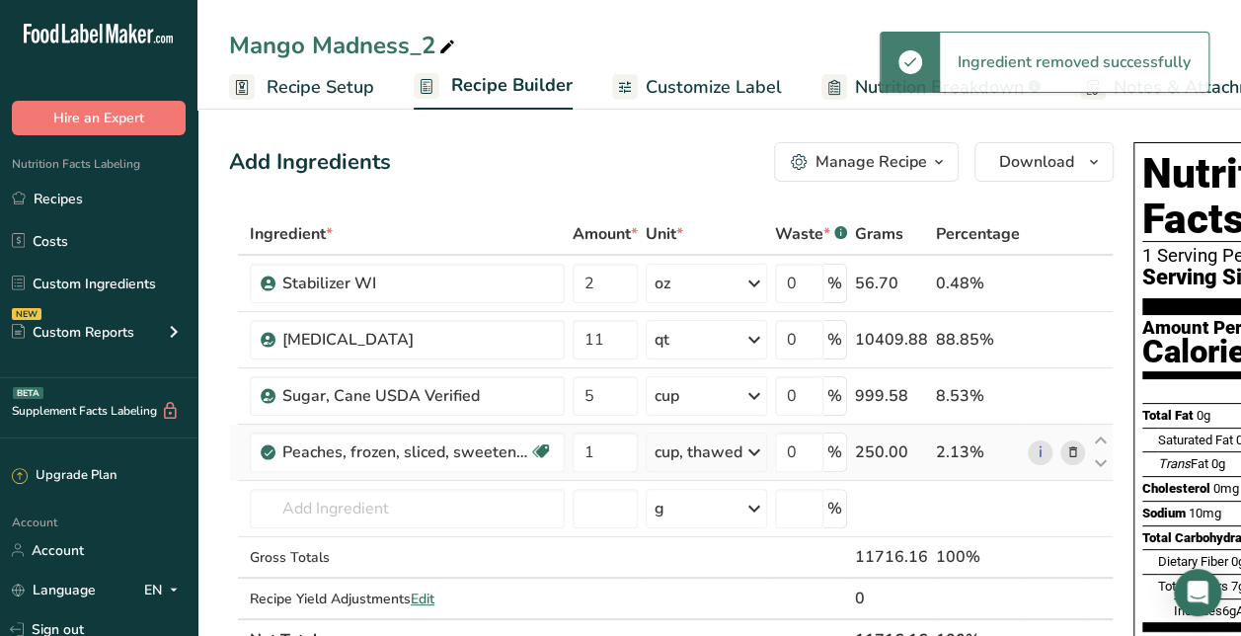
click at [1071, 444] on icon at bounding box center [1073, 452] width 14 height 21
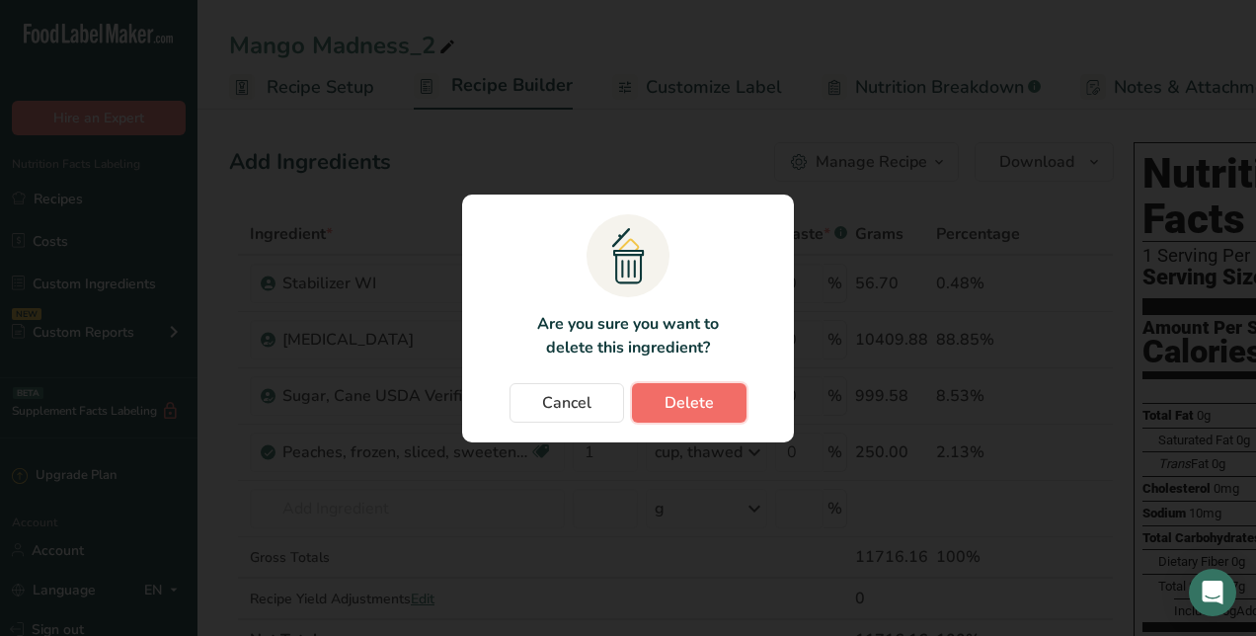
click at [727, 390] on button "Delete" at bounding box center [689, 402] width 115 height 39
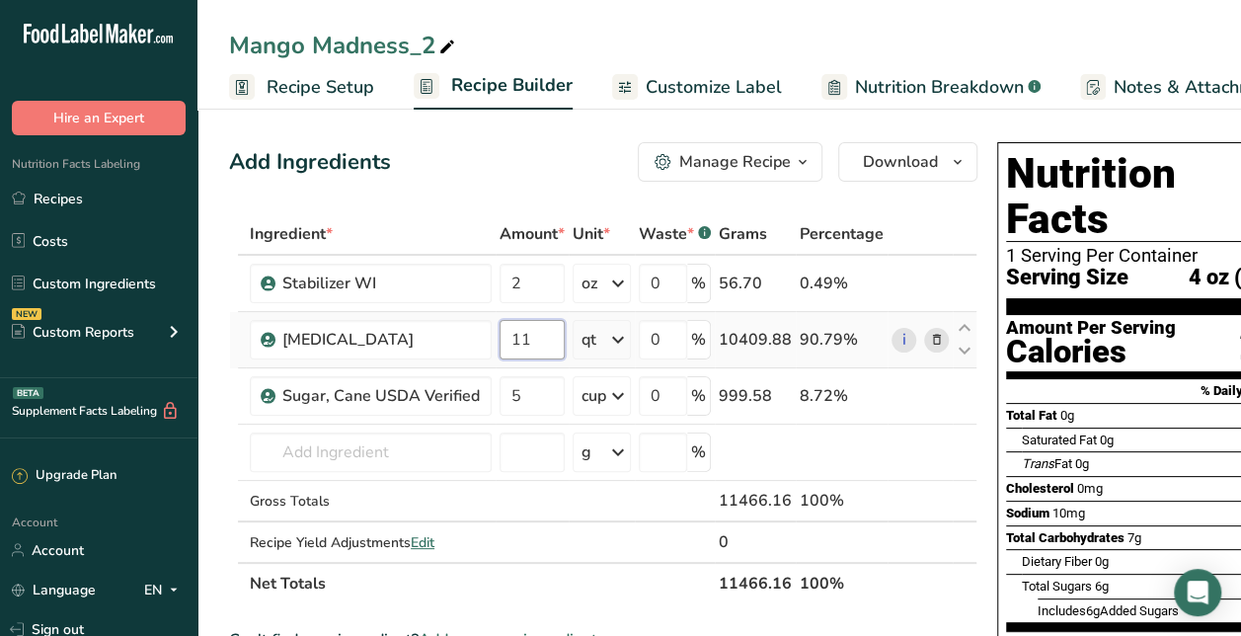
click at [535, 338] on input "11" at bounding box center [532, 339] width 65 height 39
type input "1"
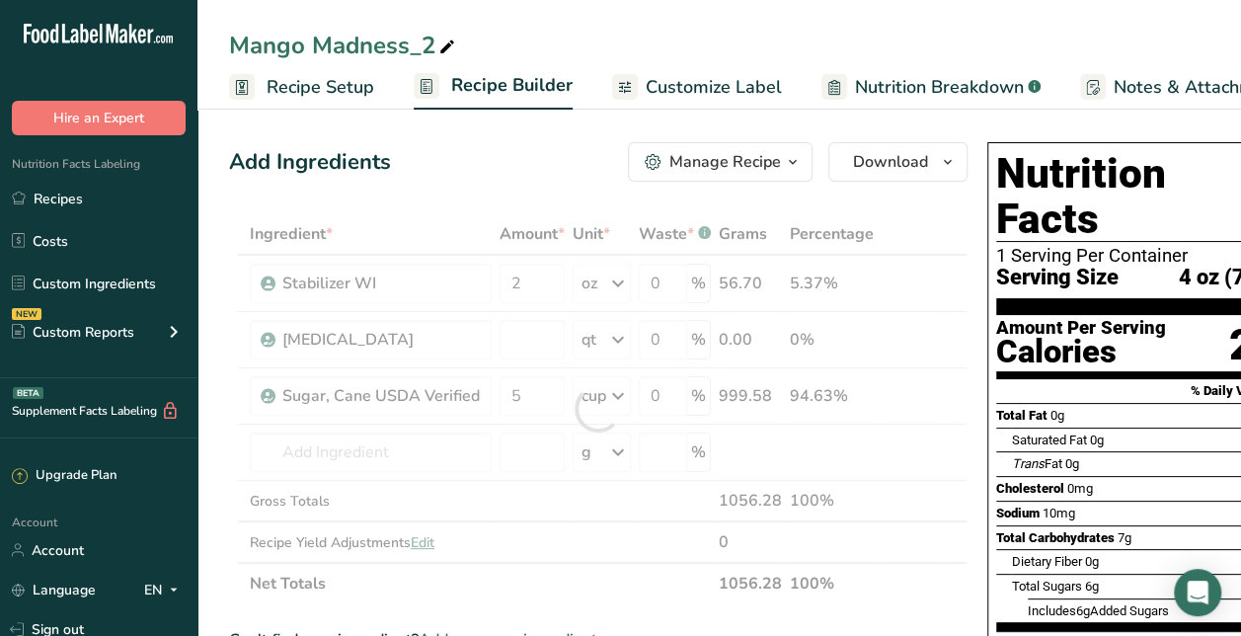
type input "0"
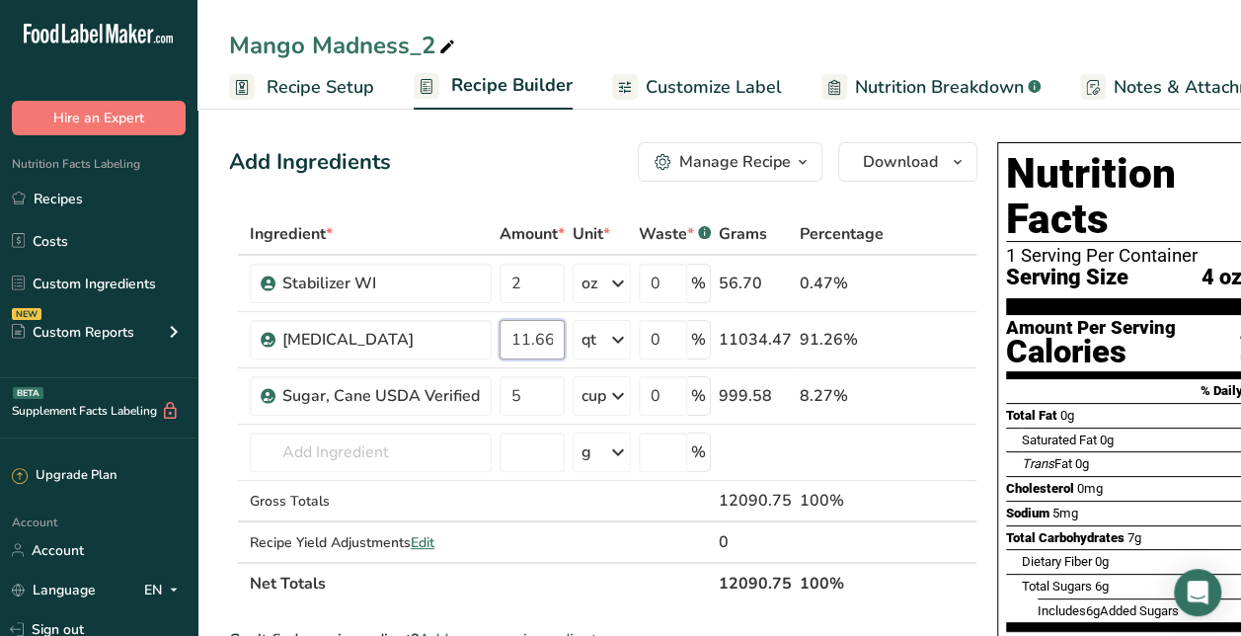
type input "11.66"
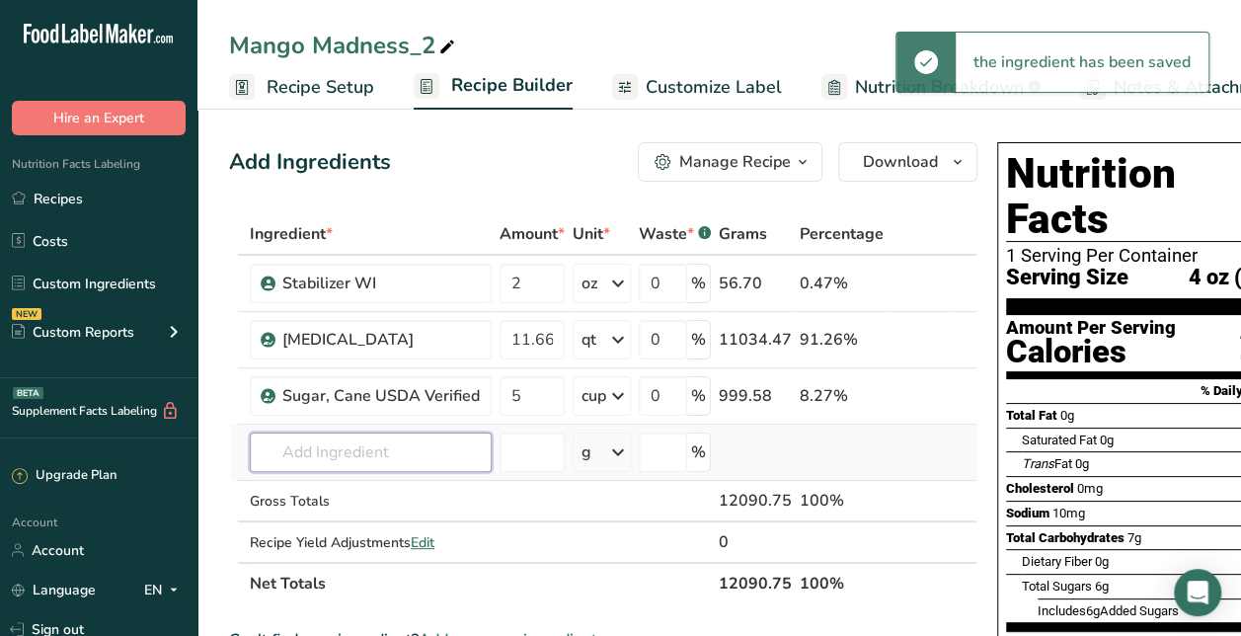
click at [359, 458] on input "text" at bounding box center [371, 451] width 242 height 39
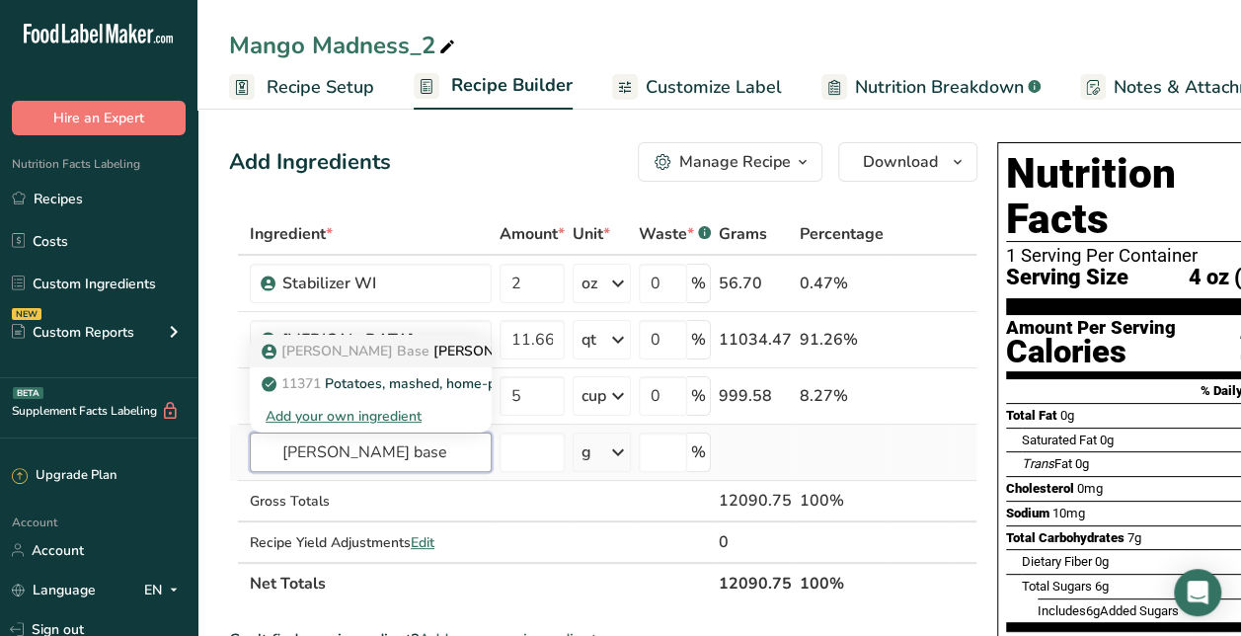
type input "[PERSON_NAME] base"
click at [430, 347] on p "[PERSON_NAME] Base [PERSON_NAME] WI Base" at bounding box center [436, 351] width 340 height 21
type input "[PERSON_NAME] WI Base"
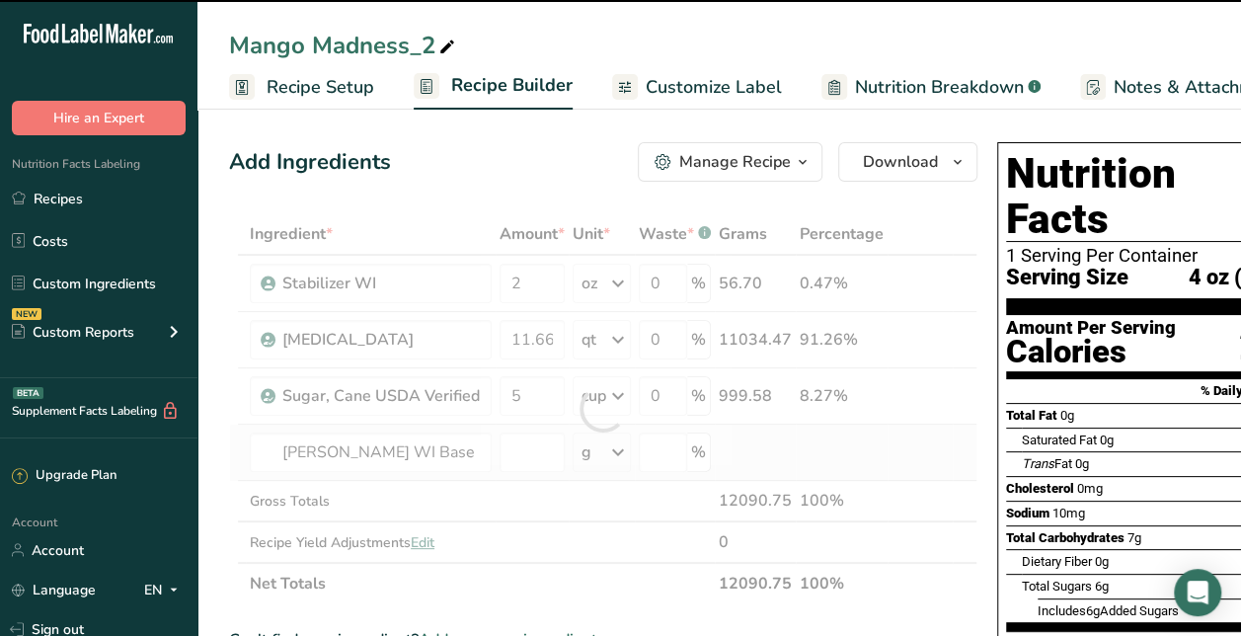
type input "0"
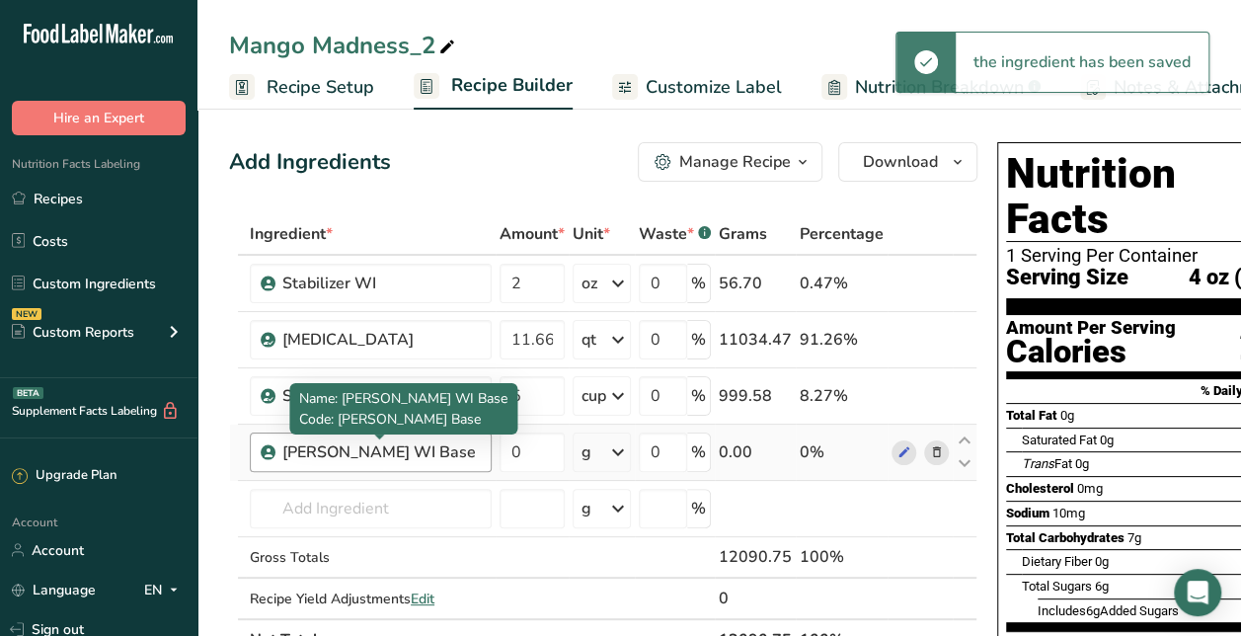
click at [391, 456] on div "[PERSON_NAME] WI Base" at bounding box center [380, 452] width 197 height 24
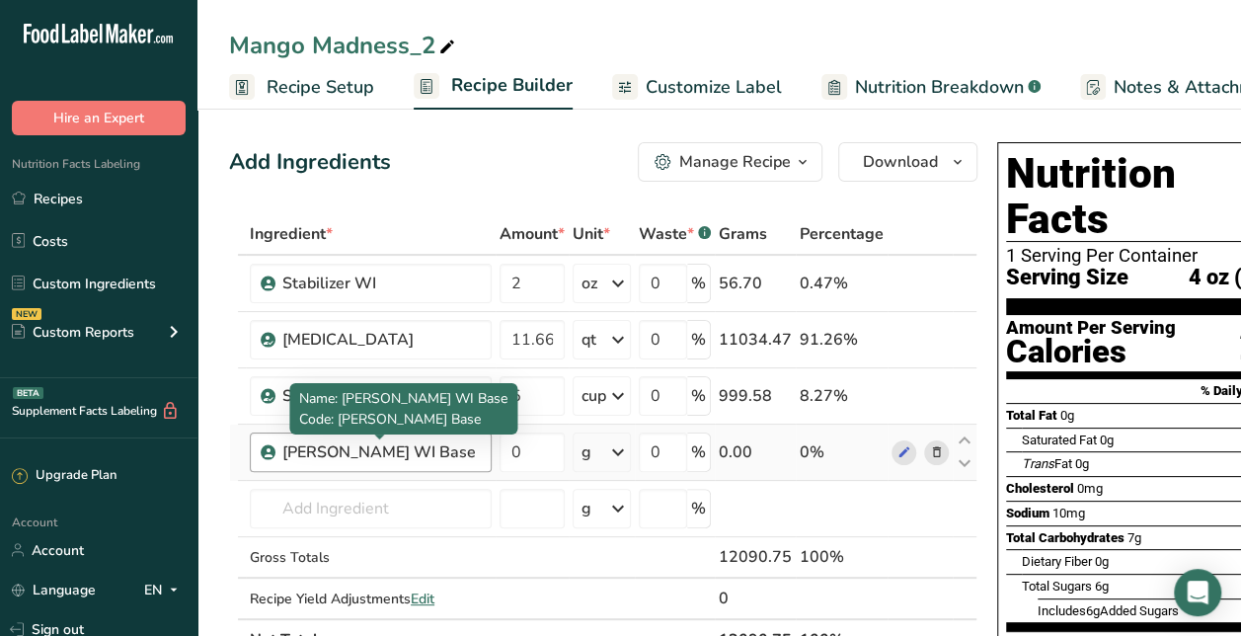
click at [407, 456] on div "[PERSON_NAME] WI Base" at bounding box center [380, 452] width 197 height 24
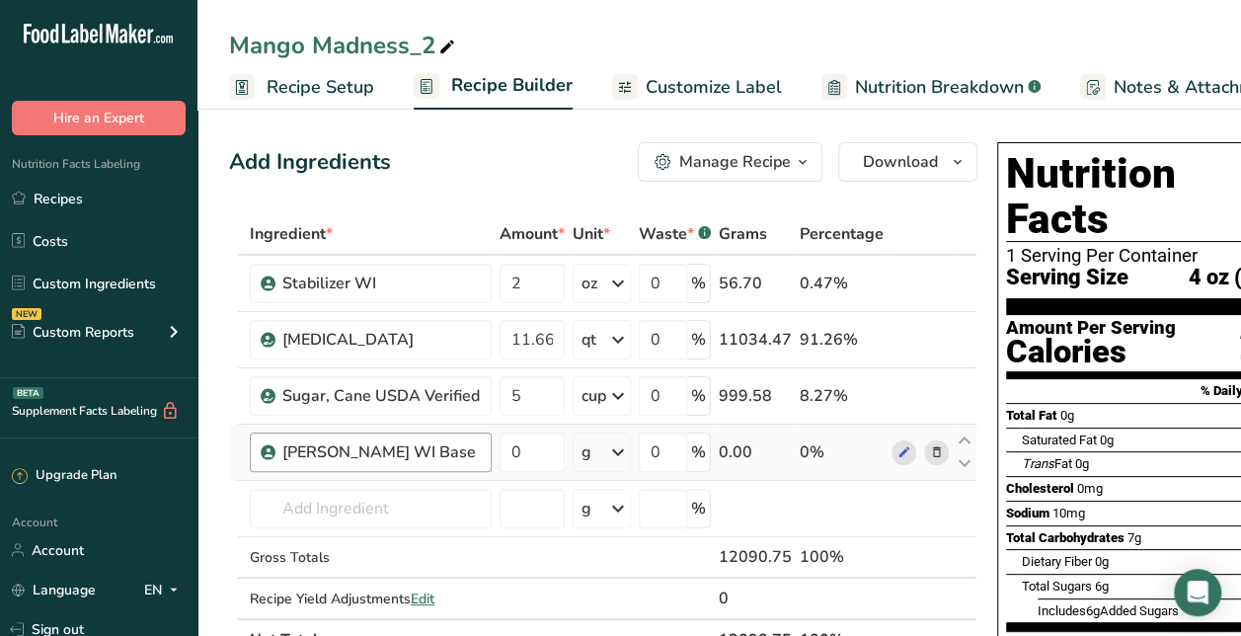
click at [407, 456] on div "[PERSON_NAME] WI Base" at bounding box center [380, 452] width 197 height 24
click at [466, 500] on input "text" at bounding box center [371, 508] width 242 height 39
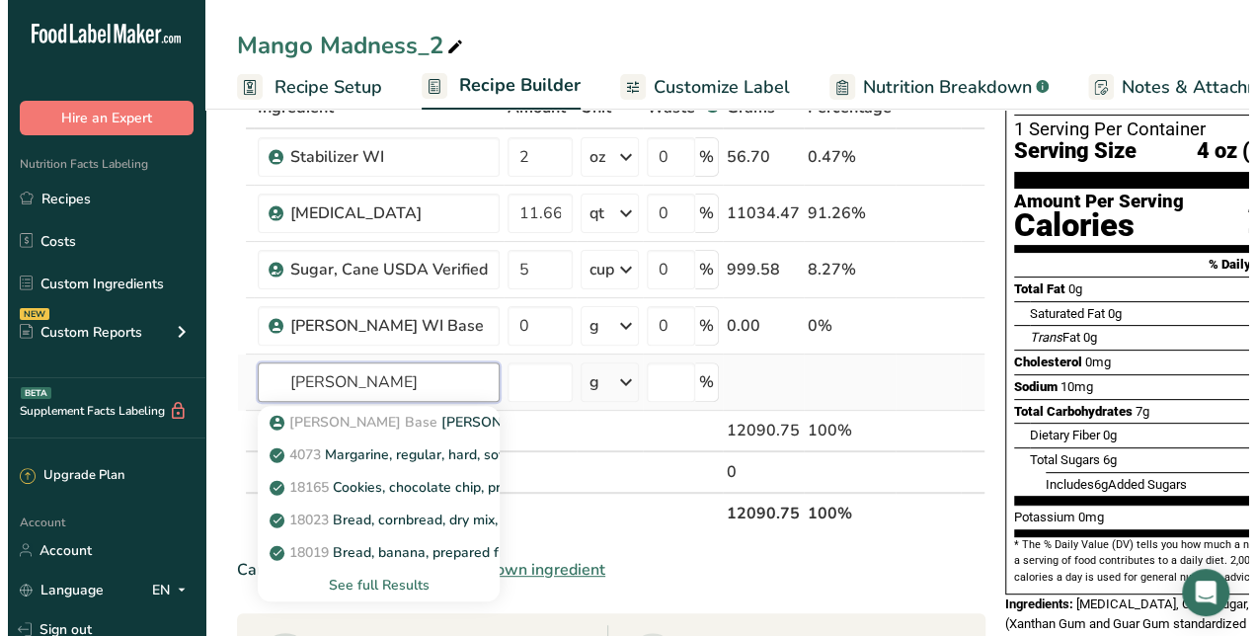
scroll to position [128, 0]
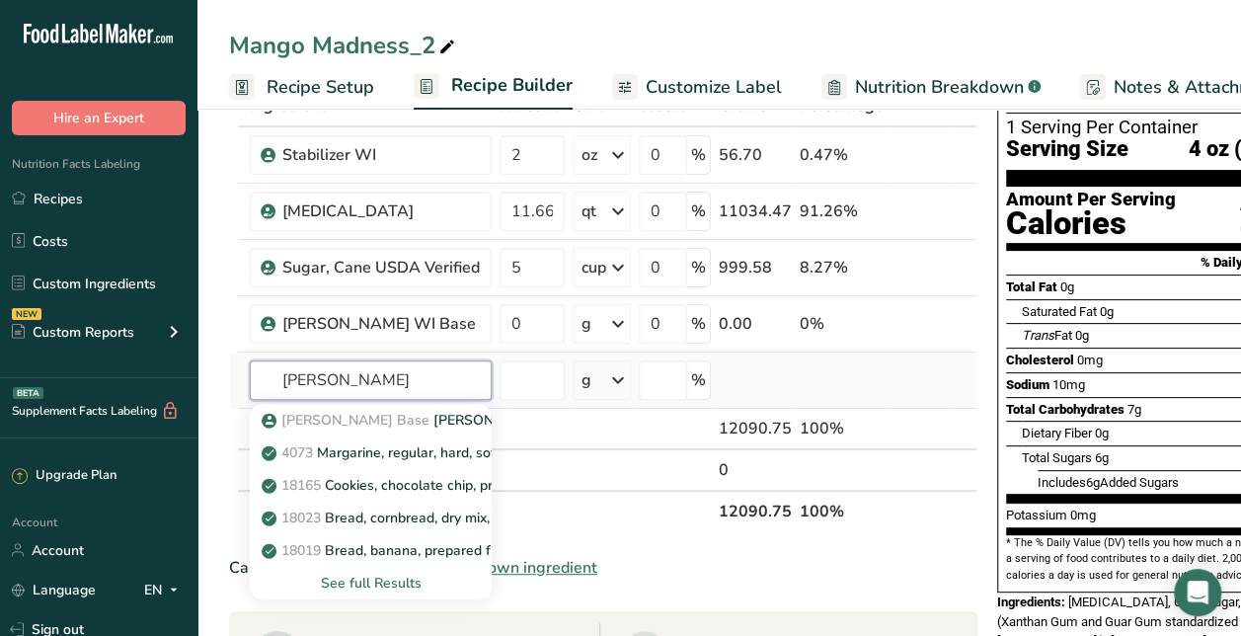
type input "[PERSON_NAME]"
click at [389, 581] on div "See full Results" at bounding box center [371, 583] width 210 height 21
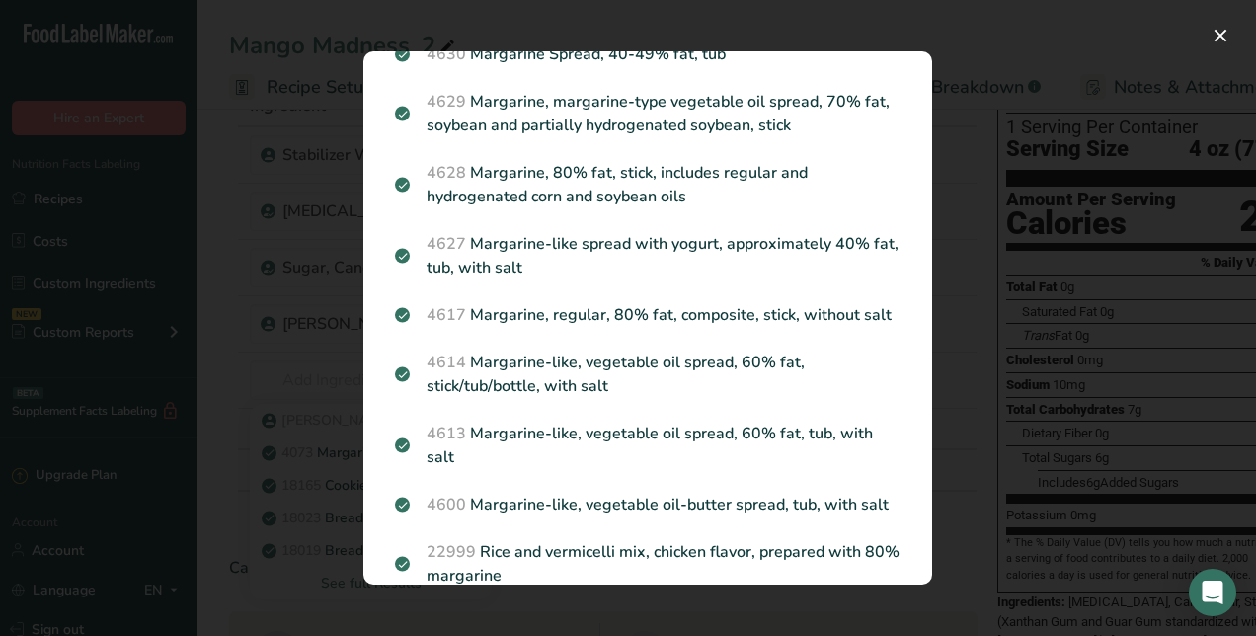
scroll to position [984, 0]
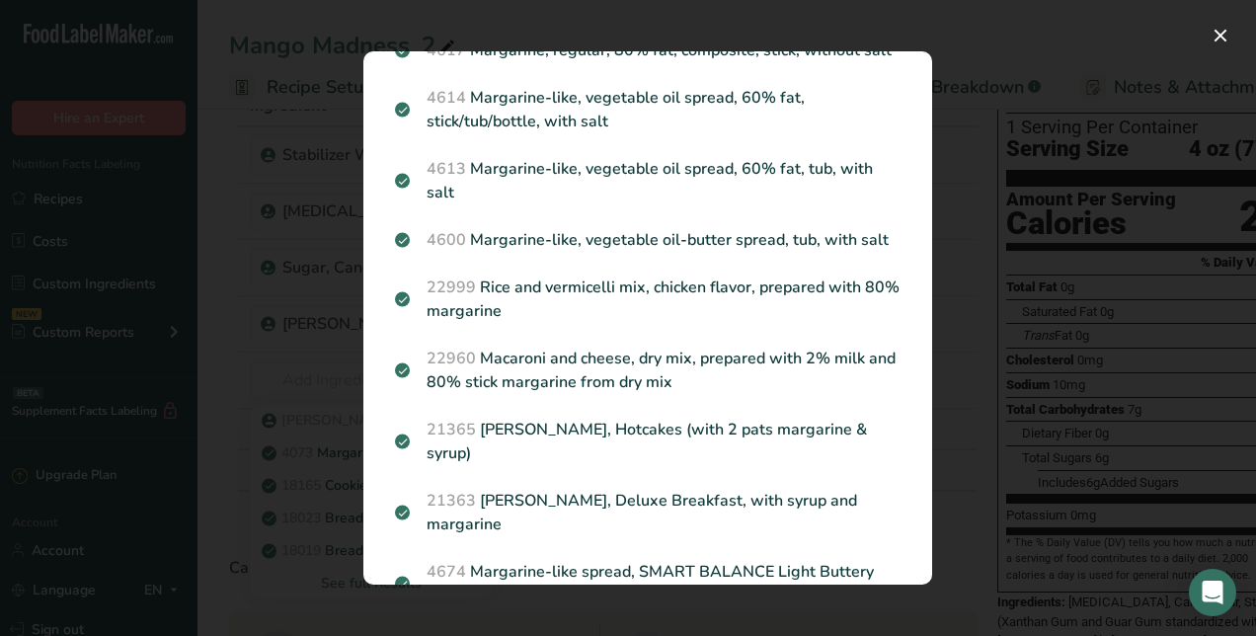
click at [977, 45] on div "Search results modal" at bounding box center [628, 318] width 1256 height 636
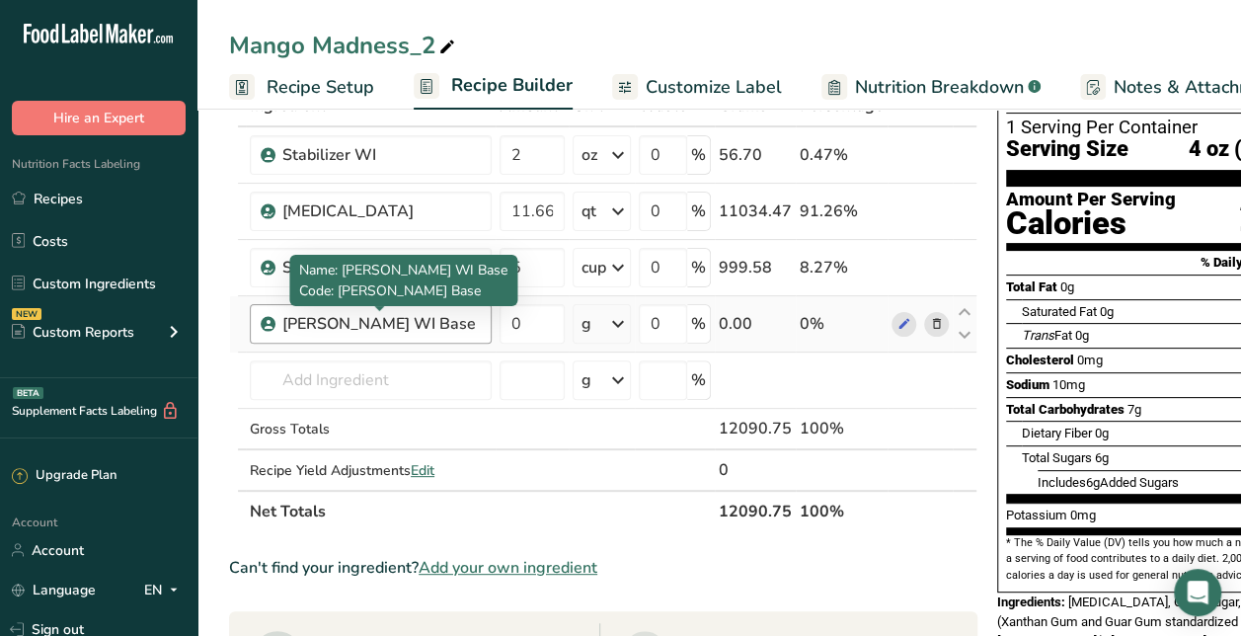
click at [466, 320] on div "[PERSON_NAME] WI Base" at bounding box center [380, 324] width 197 height 24
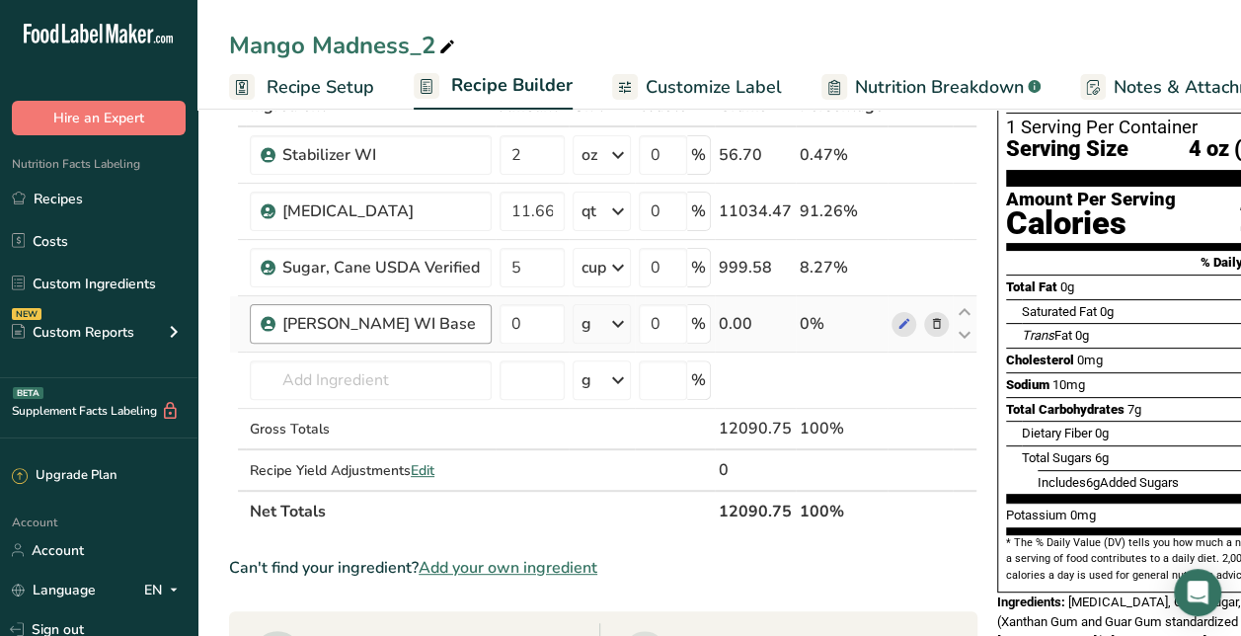
click at [447, 324] on div "[PERSON_NAME] WI Base" at bounding box center [380, 324] width 197 height 24
click at [930, 320] on icon at bounding box center [937, 324] width 14 height 21
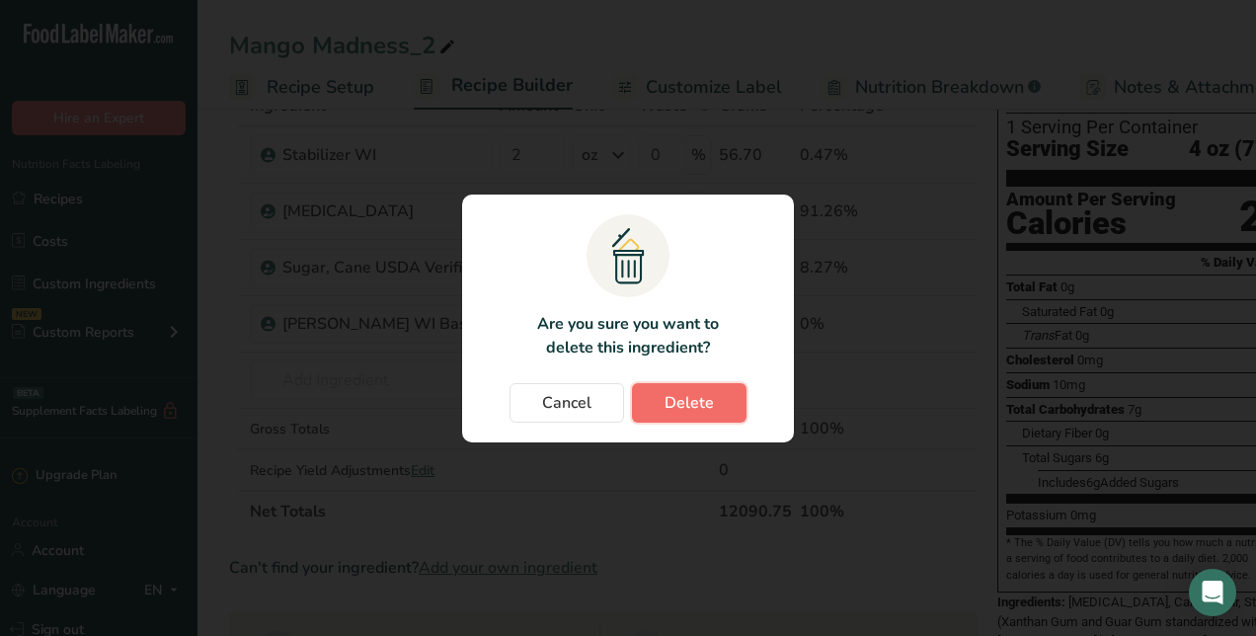
click at [719, 413] on button "Delete" at bounding box center [689, 402] width 115 height 39
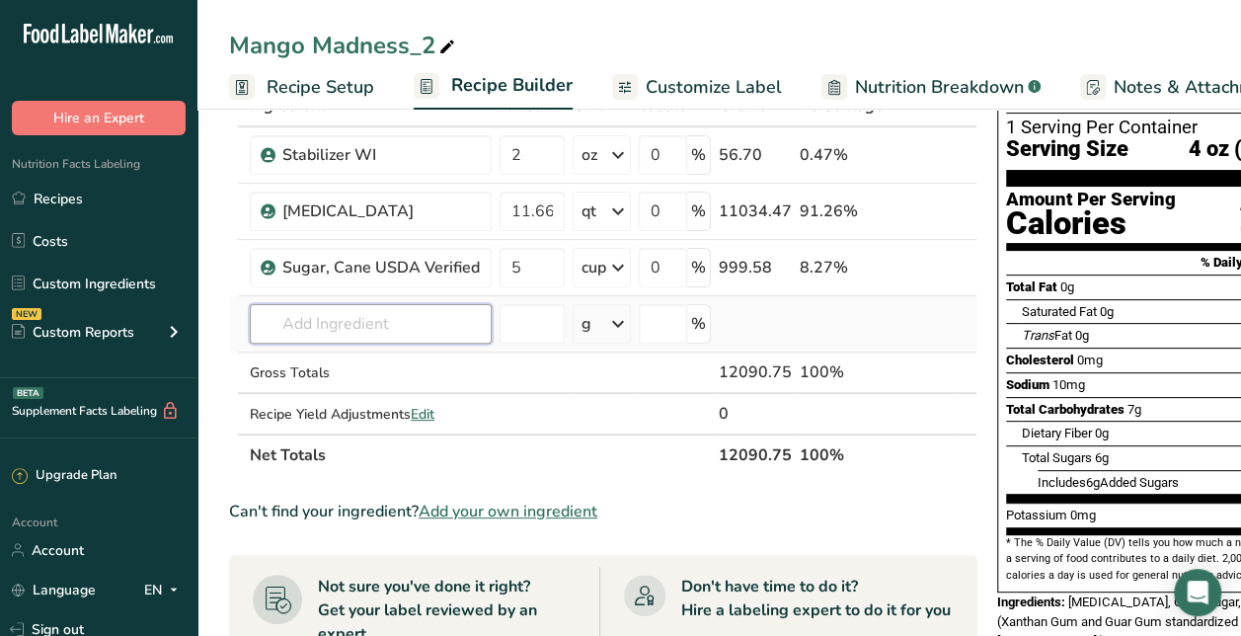
click at [388, 336] on input "text" at bounding box center [371, 323] width 242 height 39
type input "n"
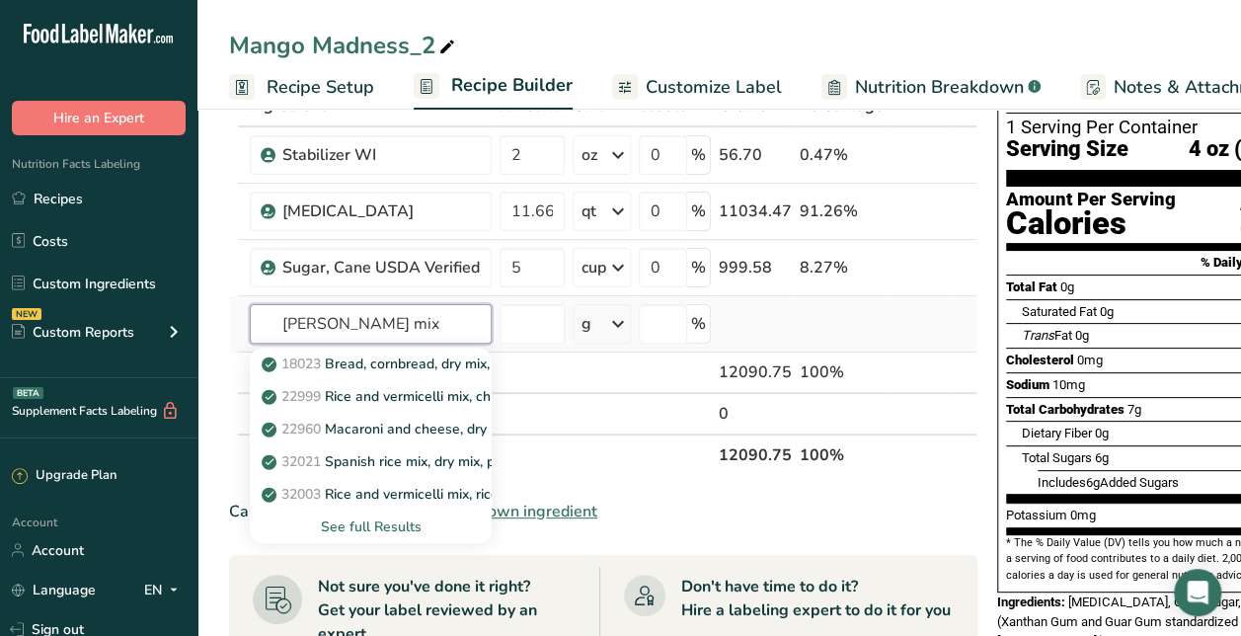
type input "[PERSON_NAME] mix"
click at [387, 516] on div "See full Results" at bounding box center [371, 526] width 210 height 21
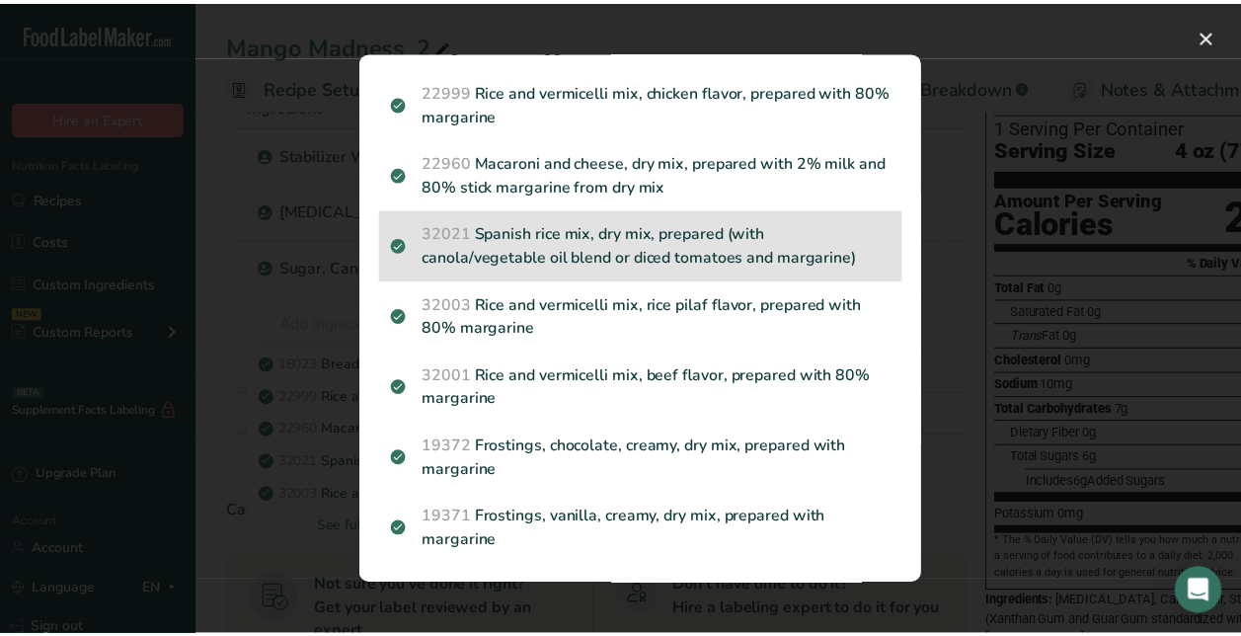
scroll to position [0, 0]
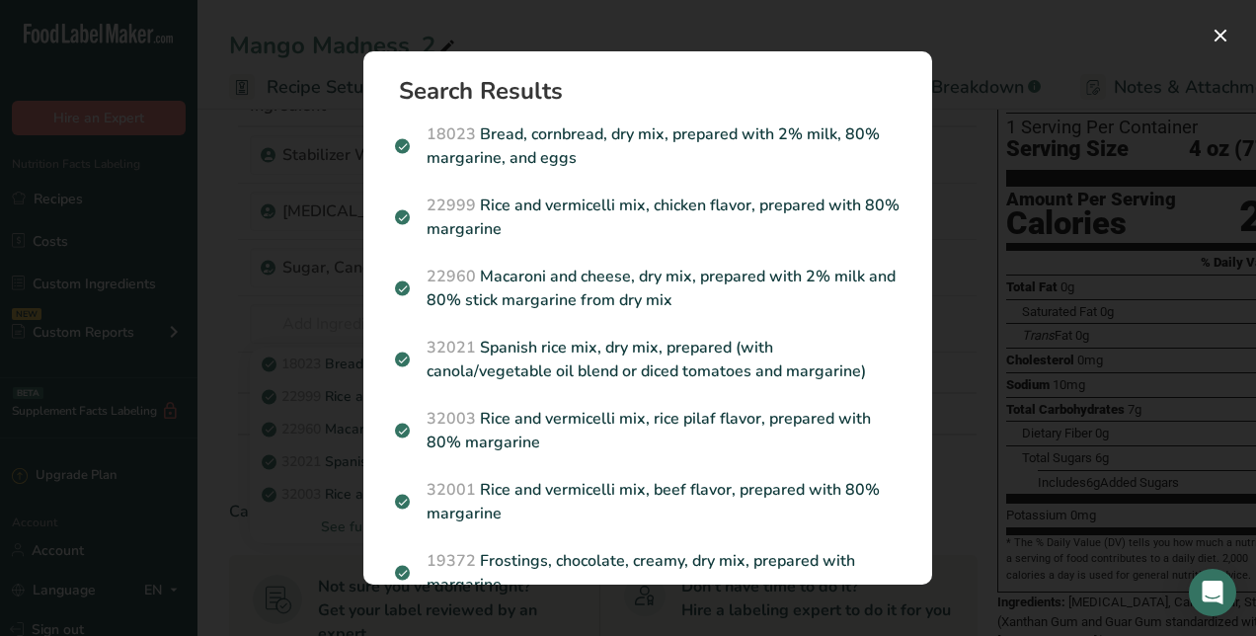
click at [974, 81] on div "Search results modal" at bounding box center [628, 318] width 1256 height 636
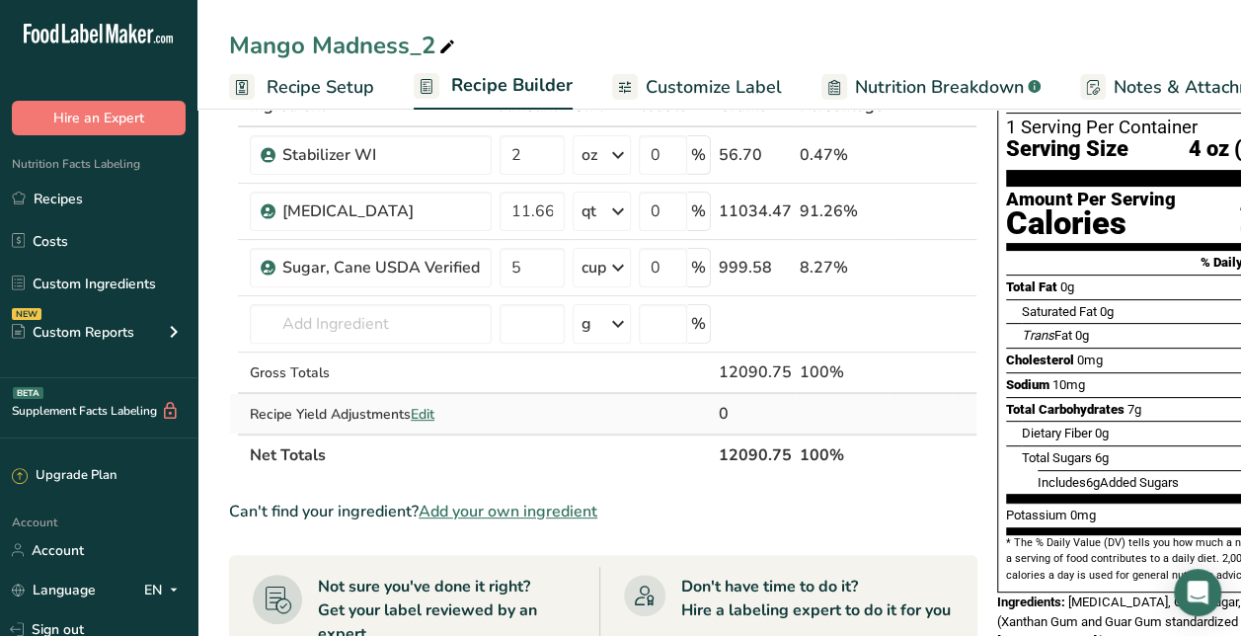
click at [566, 407] on td at bounding box center [532, 413] width 73 height 39
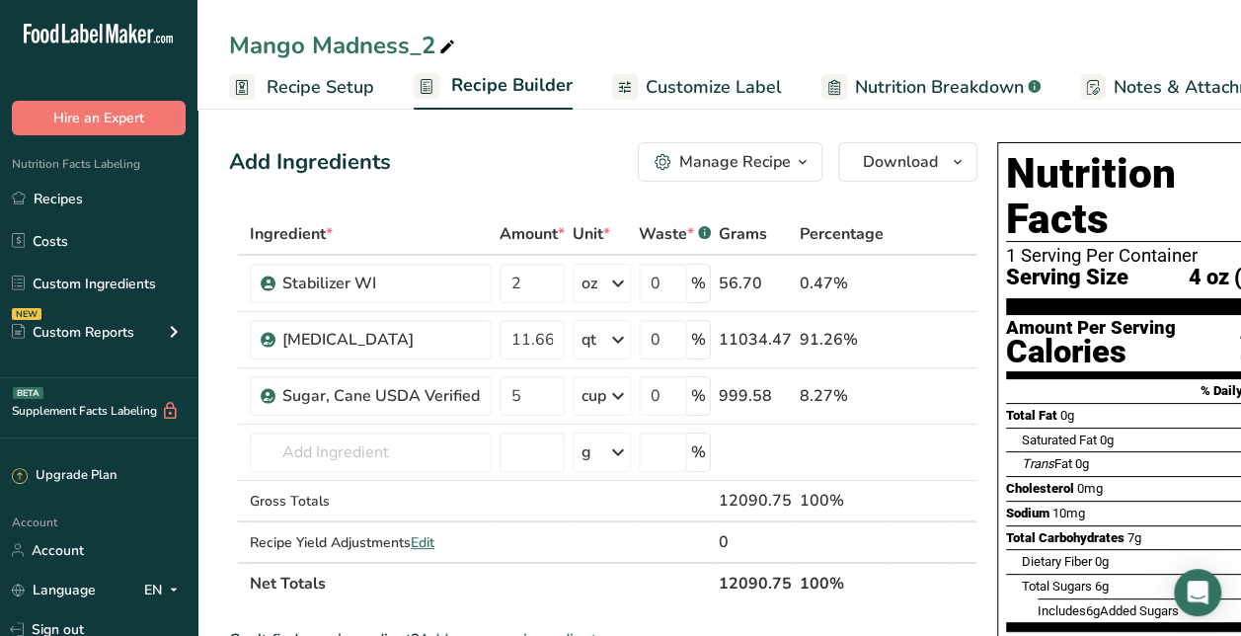
click at [376, 34] on div "Mango Madness_2" at bounding box center [344, 46] width 230 height 36
click at [376, 34] on input "Mango Madness_2" at bounding box center [719, 46] width 980 height 36
click at [561, 60] on input "[PERSON_NAME]" at bounding box center [719, 46] width 980 height 36
type input "[PERSON_NAME]"
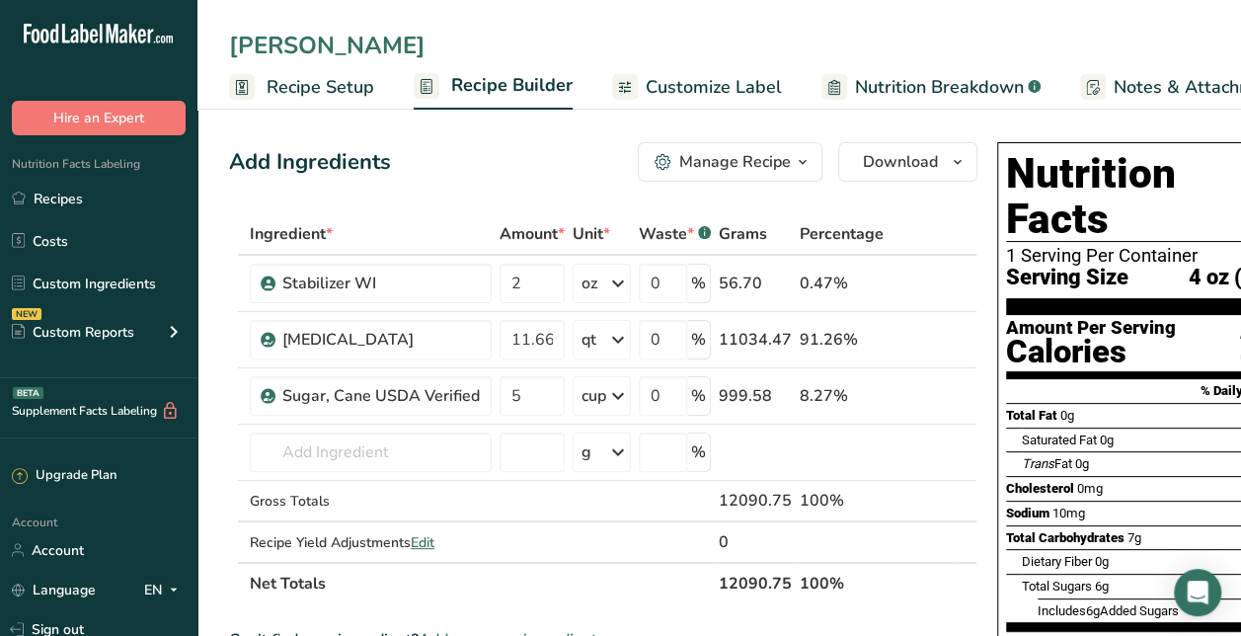
click at [276, 91] on span "Recipe Setup" at bounding box center [321, 87] width 108 height 27
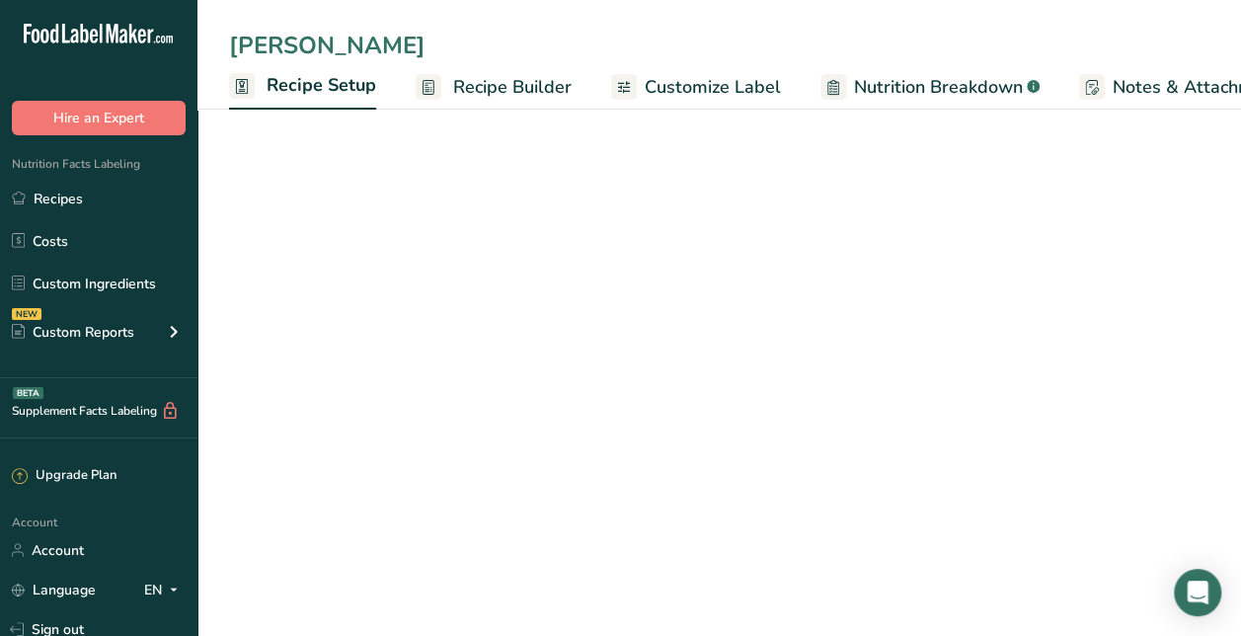
scroll to position [0, 7]
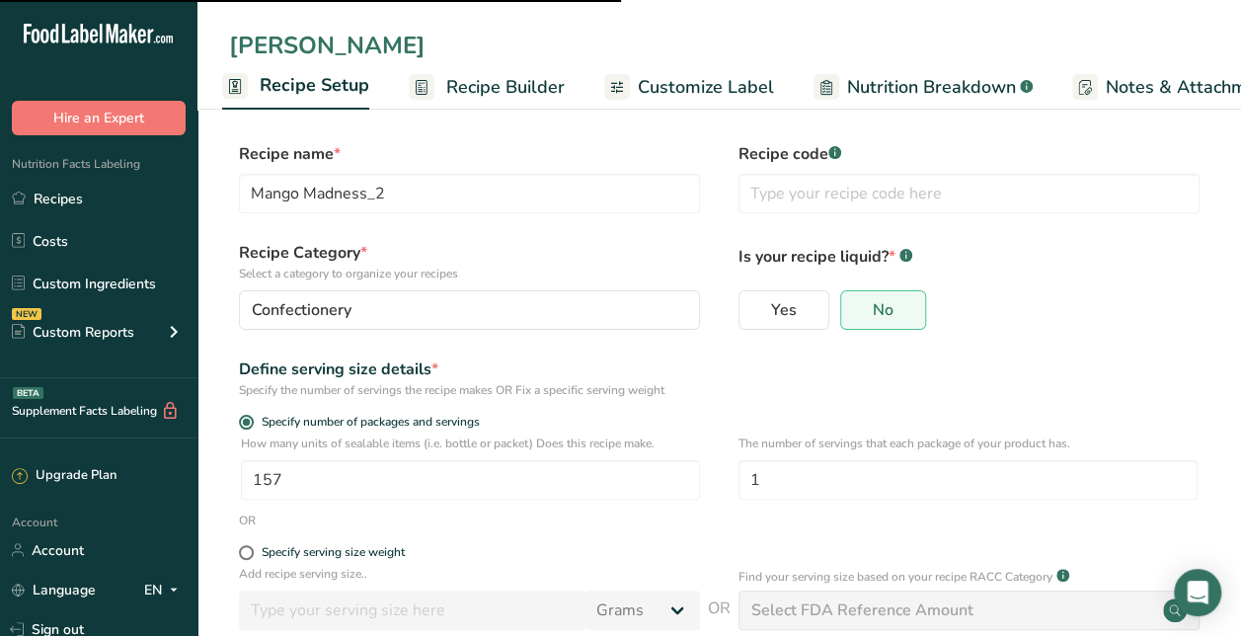
type input "[PERSON_NAME]"
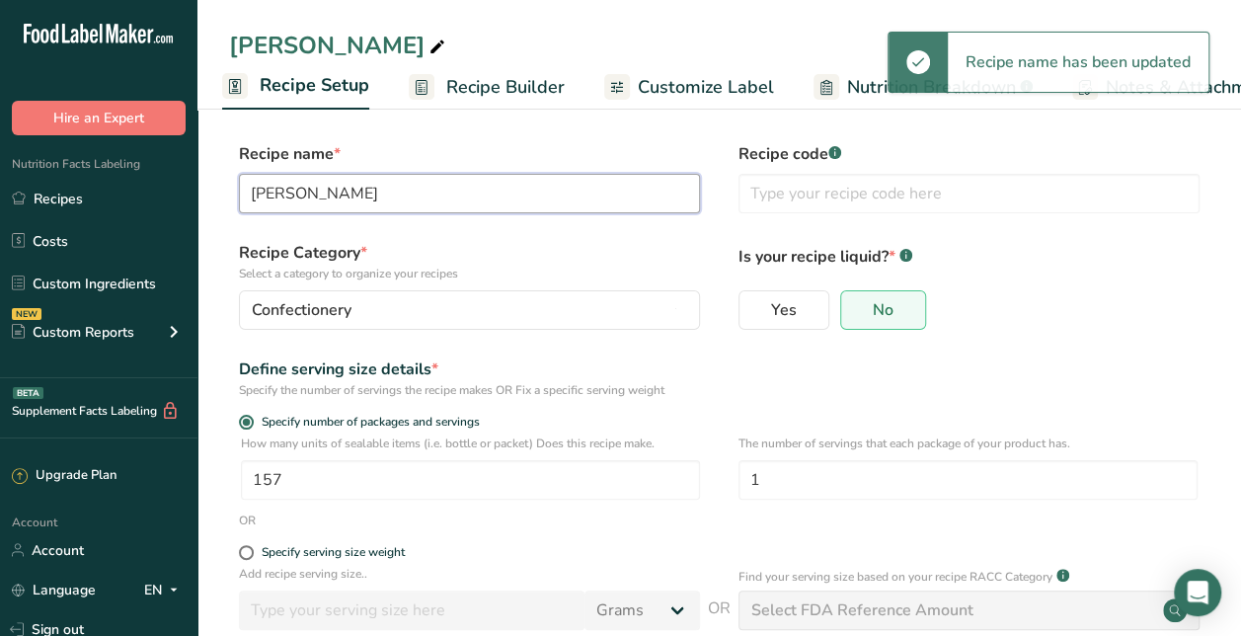
click at [492, 184] on input "[PERSON_NAME]" at bounding box center [469, 193] width 461 height 39
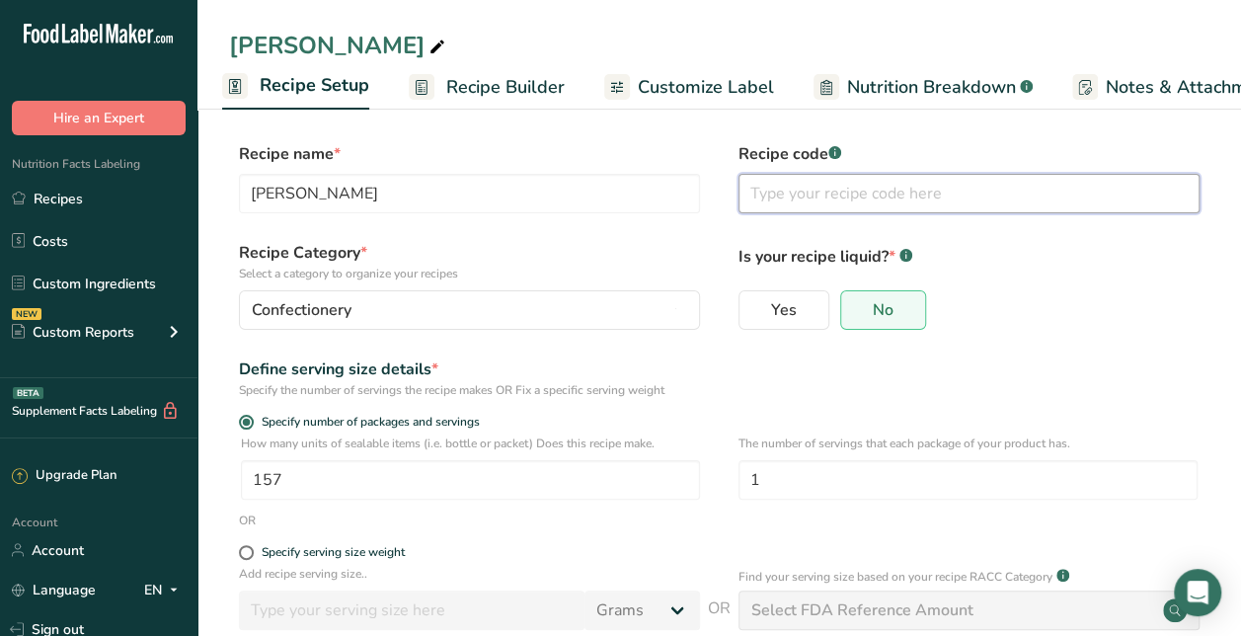
click at [855, 180] on input "text" at bounding box center [969, 193] width 461 height 39
paste input "[PERSON_NAME]"
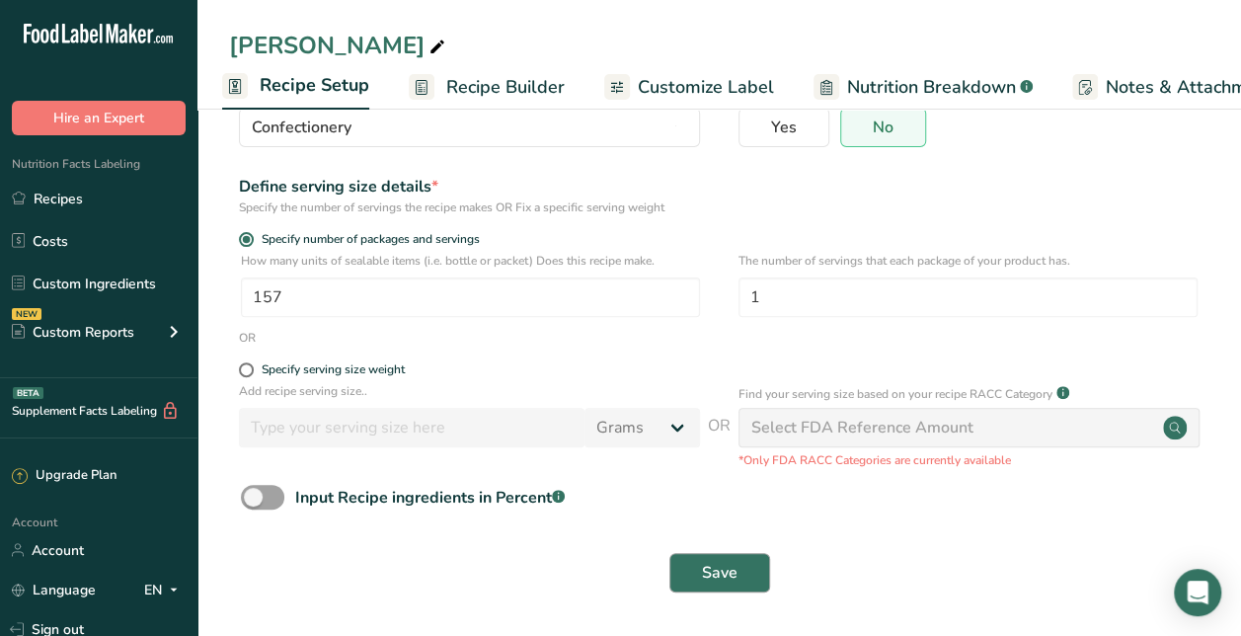
type input "[PERSON_NAME] 4 oz"
click at [729, 583] on span "Save" at bounding box center [720, 573] width 36 height 24
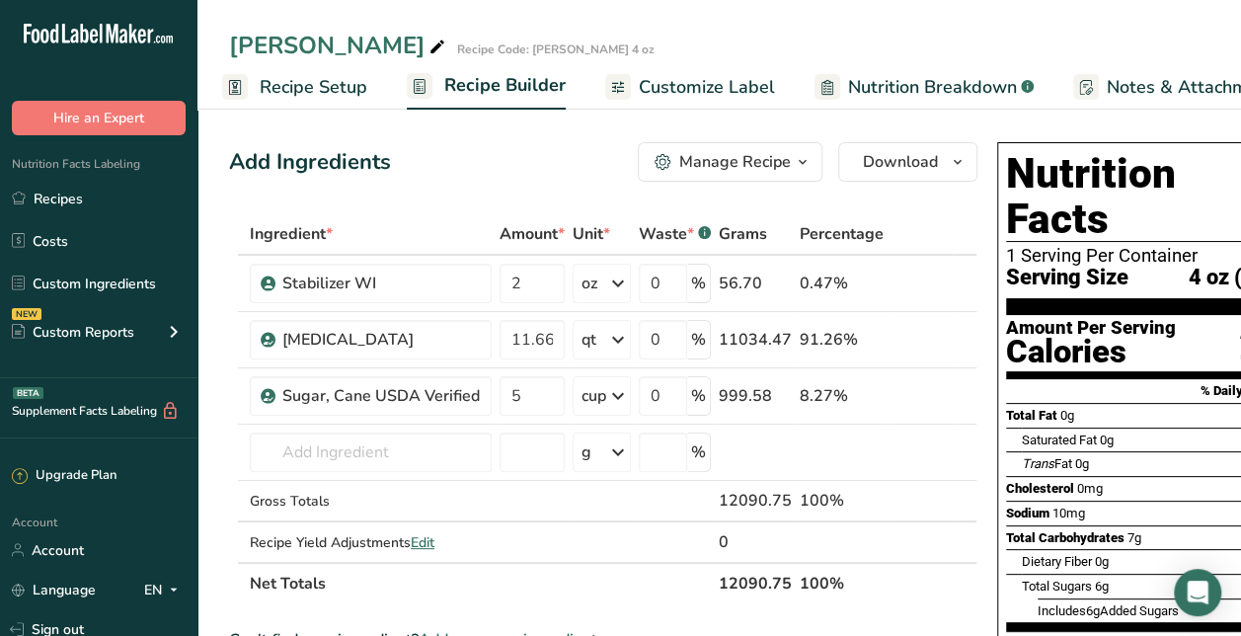
click at [795, 166] on icon "button" at bounding box center [803, 162] width 16 height 25
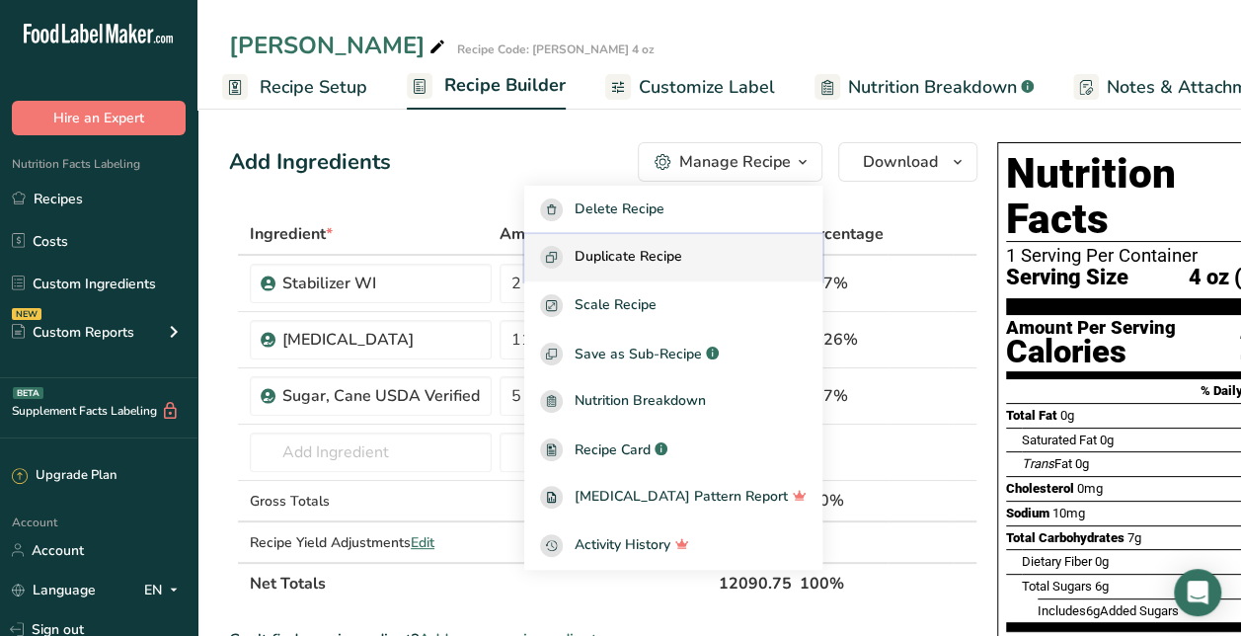
drag, startPoint x: 710, startPoint y: 250, endPoint x: 681, endPoint y: 254, distance: 28.9
click at [681, 254] on span "Duplicate Recipe" at bounding box center [629, 257] width 108 height 23
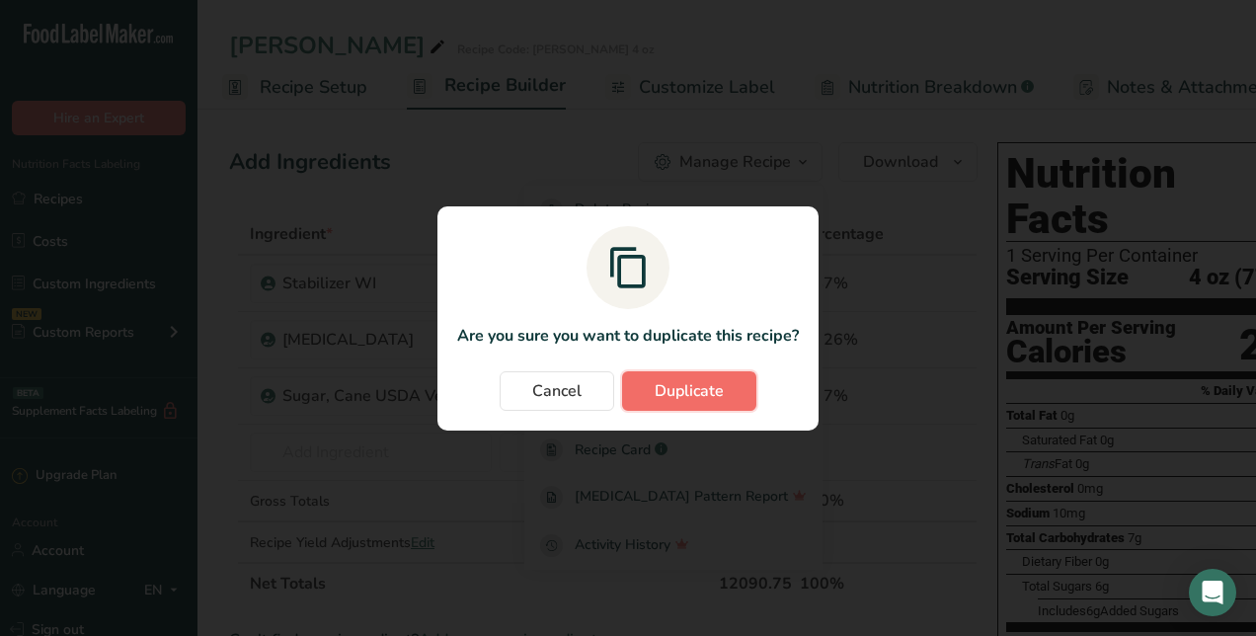
click at [693, 371] on button "Duplicate" at bounding box center [689, 390] width 134 height 39
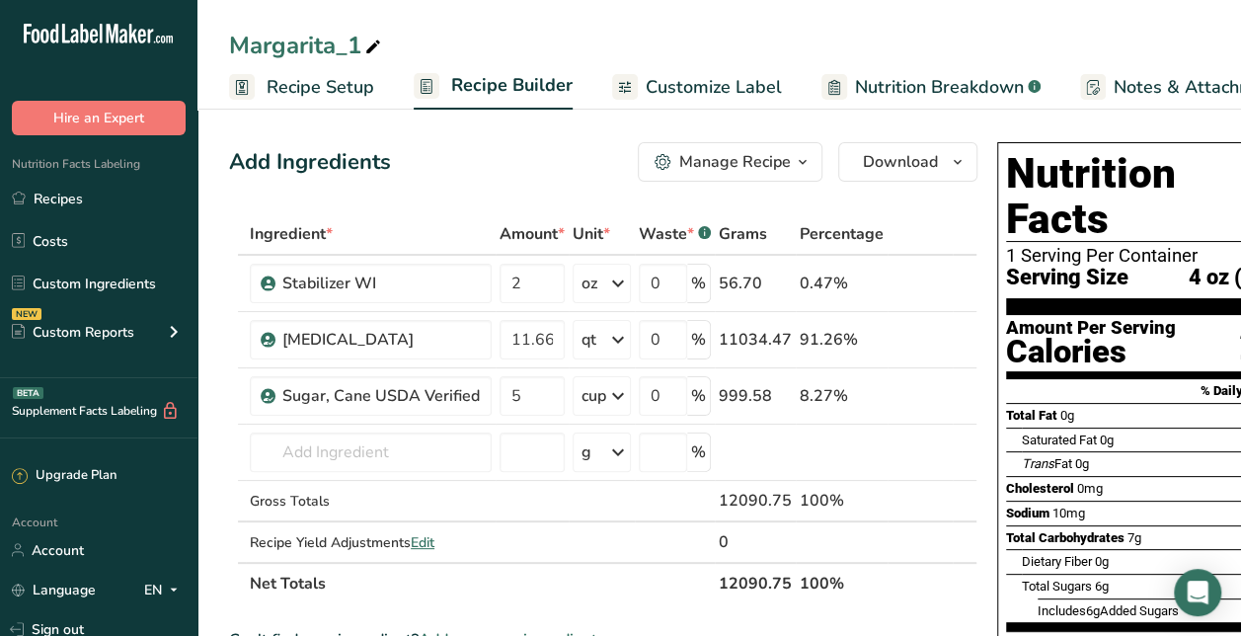
click at [368, 24] on div "Margarita_1 Recipe Setup Recipe Builder Customize Label Nutrition Breakdown .a-…" at bounding box center [719, 55] width 1044 height 110
click at [359, 47] on div "Margarita_1" at bounding box center [307, 46] width 156 height 36
click at [359, 47] on input "Margarita_1" at bounding box center [719, 46] width 980 height 36
type input "Maple Bacon"
click at [558, 24] on div "Maple Bacon Recipe Setup Recipe Builder Customize Label Nutrition Breakdown .a-…" at bounding box center [719, 55] width 1044 height 110
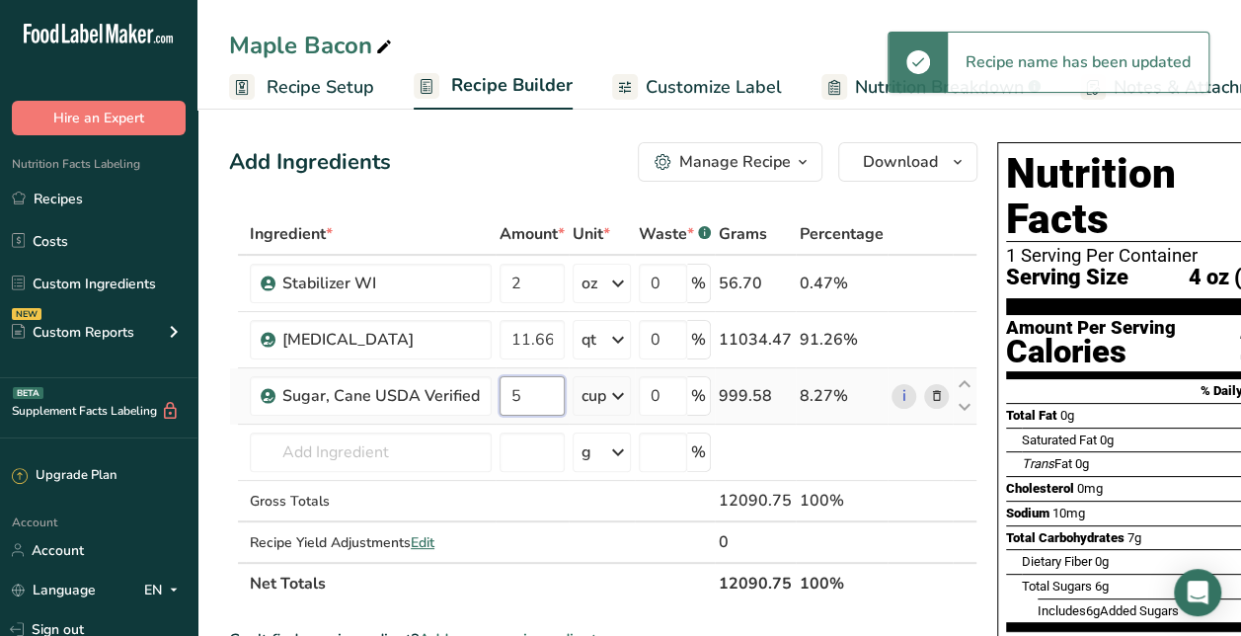
click at [540, 407] on input "5" at bounding box center [532, 395] width 65 height 39
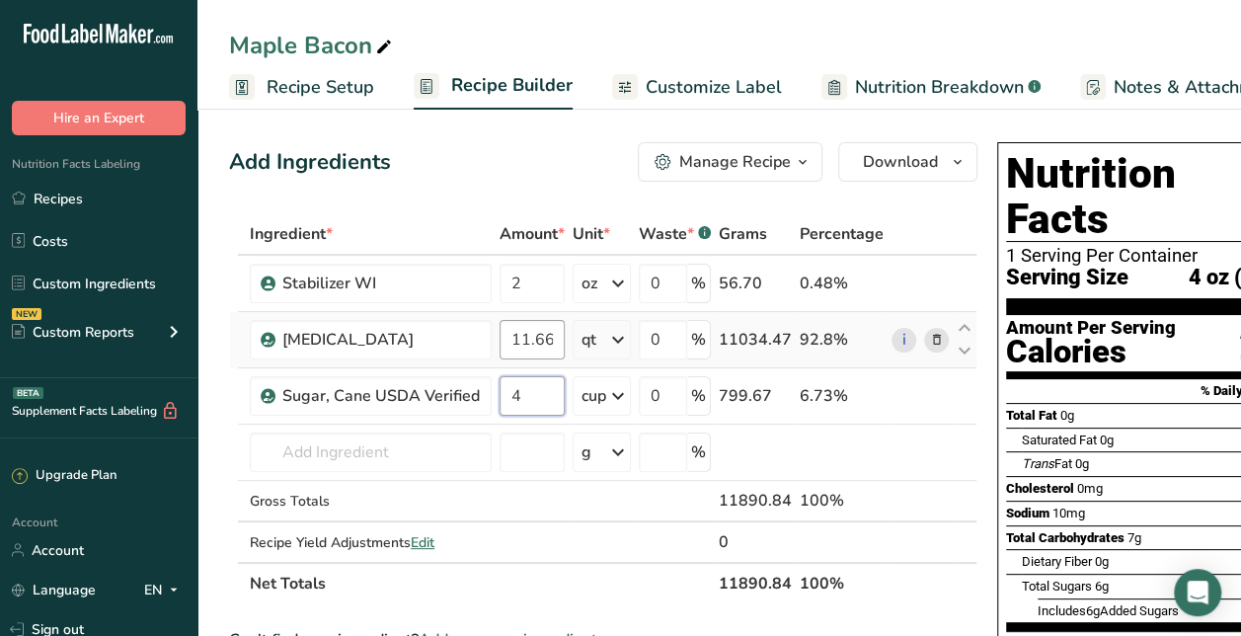
type input "4"
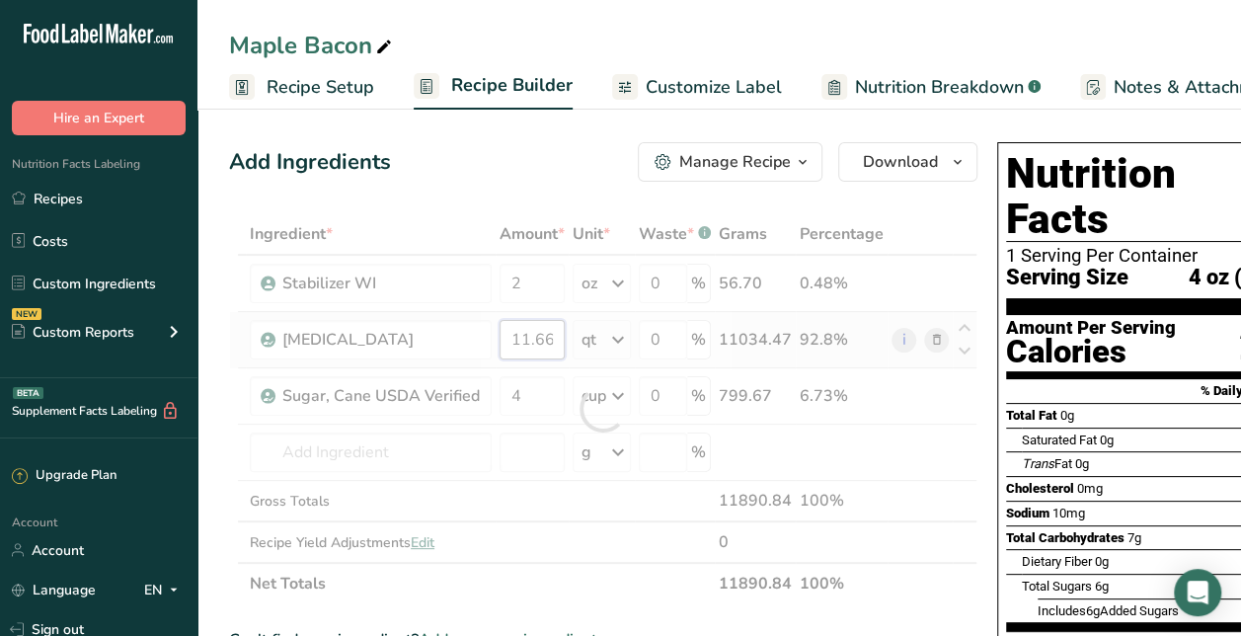
click at [536, 335] on div "Ingredient * Amount * Unit * Waste * .a-a{fill:#347362;}.b-a{fill:#fff;} Grams …" at bounding box center [603, 408] width 748 height 391
click at [536, 335] on div at bounding box center [603, 408] width 748 height 391
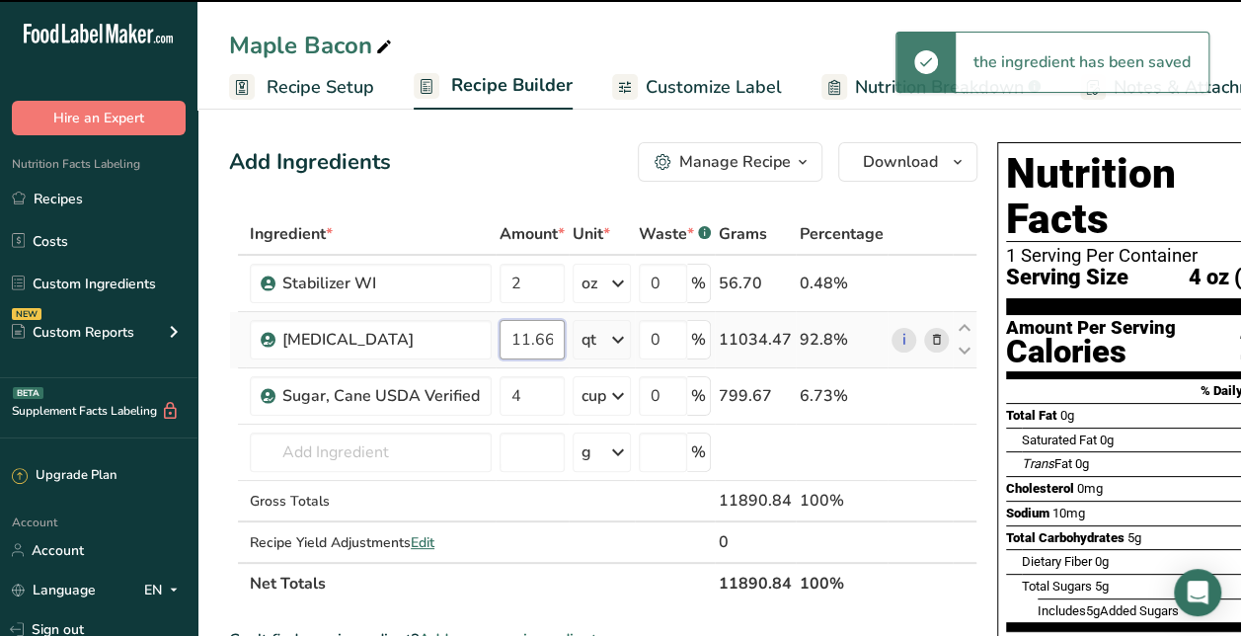
click at [536, 335] on input "11.66" at bounding box center [532, 339] width 65 height 39
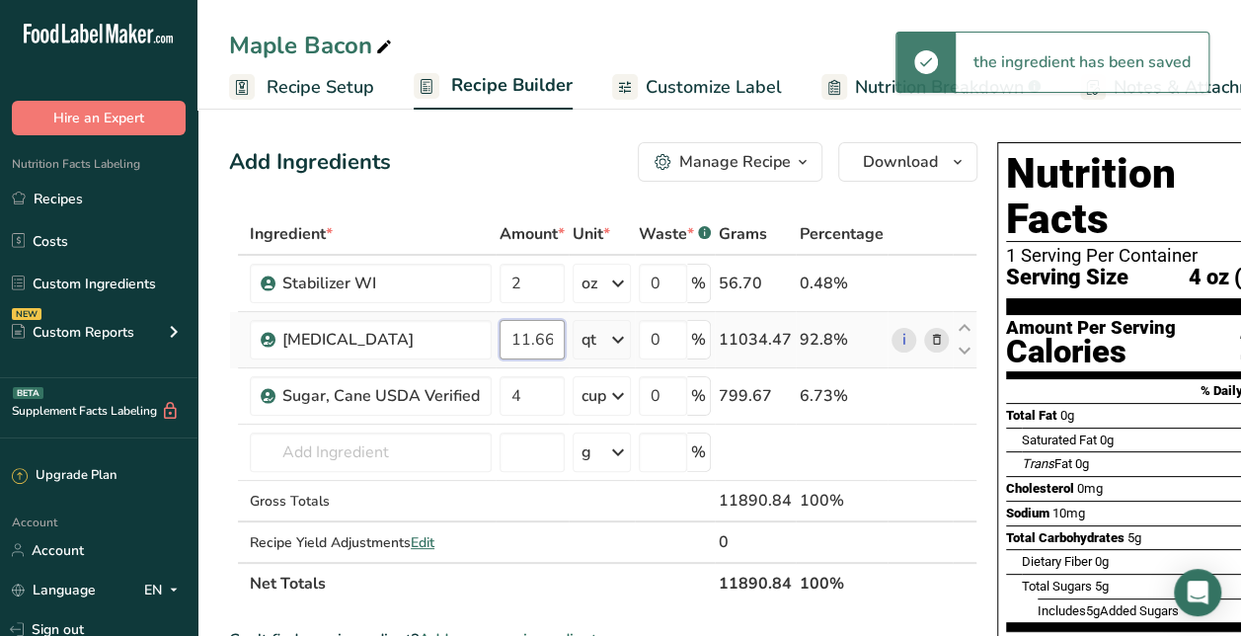
click at [536, 335] on input "11.66" at bounding box center [532, 339] width 65 height 39
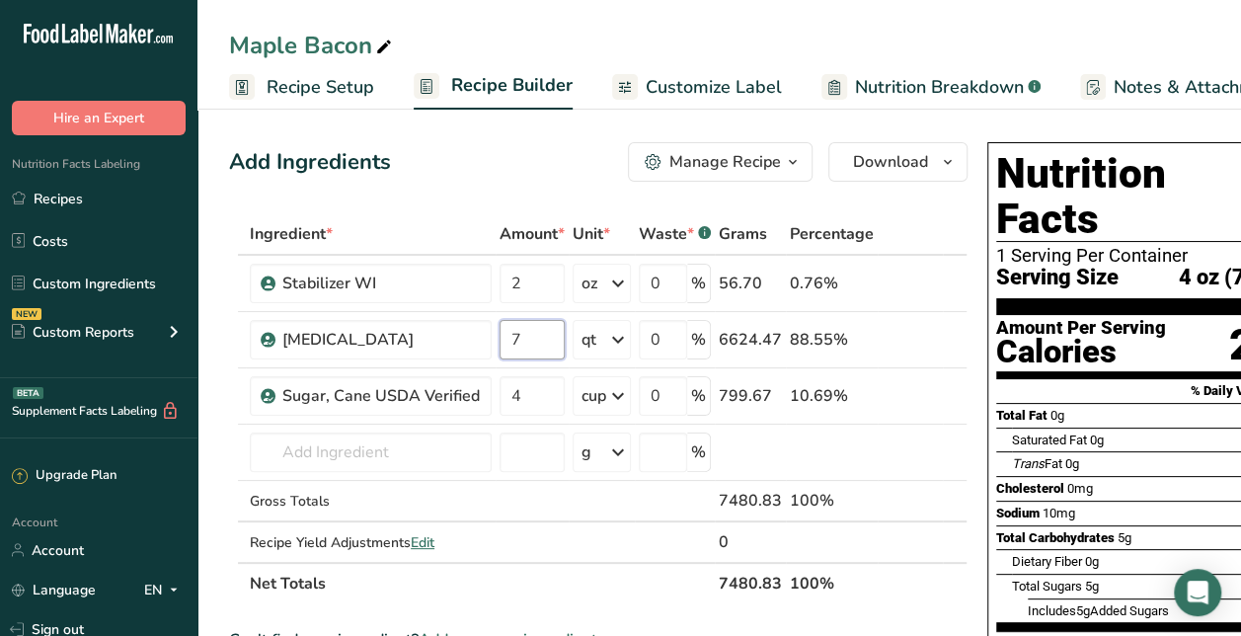
type input "7"
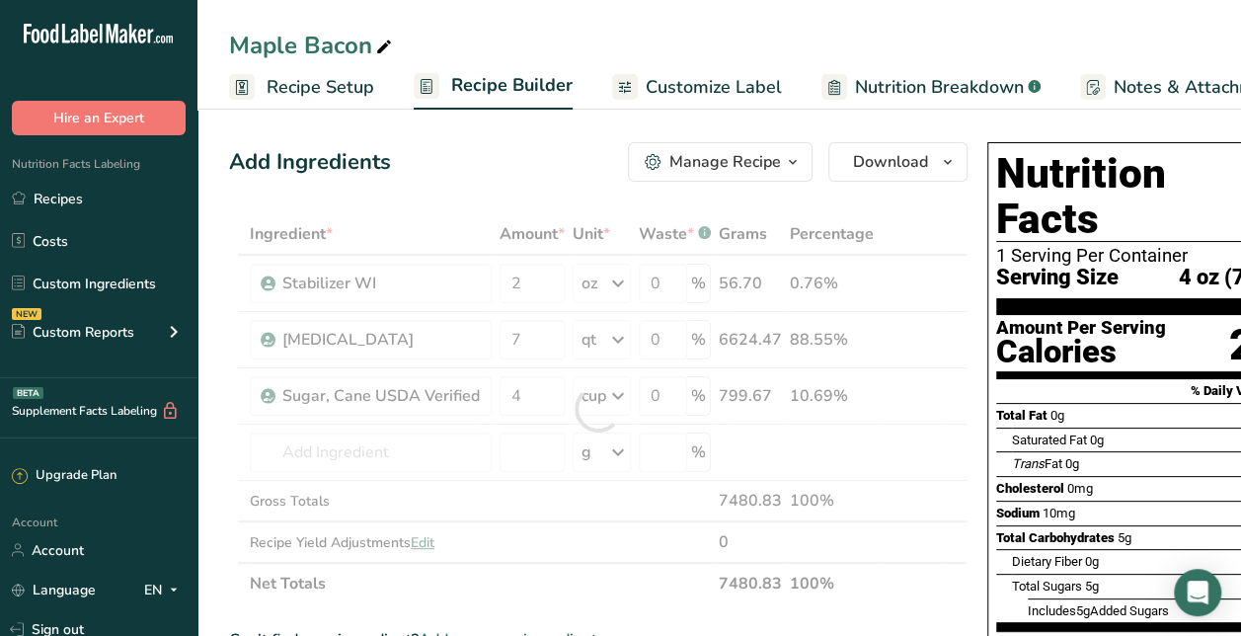
click at [497, 178] on div "Add Ingredients Manage Recipe Delete Recipe Duplicate Recipe Scale Recipe Save …" at bounding box center [598, 161] width 739 height 39
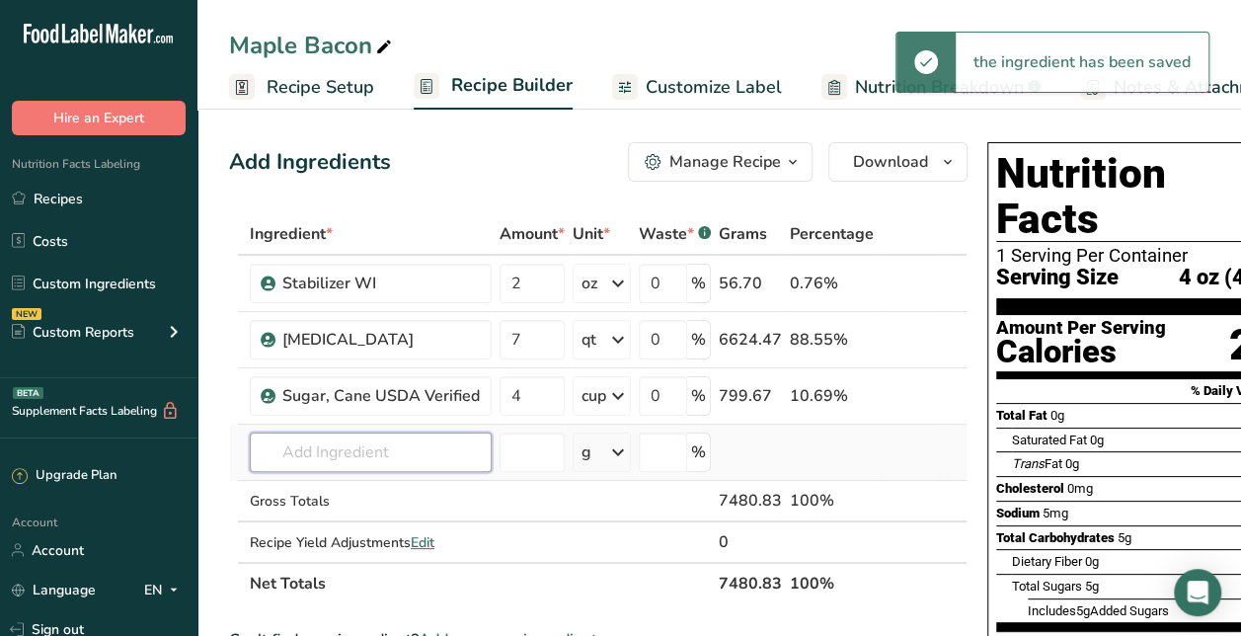
click at [427, 454] on input "text" at bounding box center [371, 451] width 242 height 39
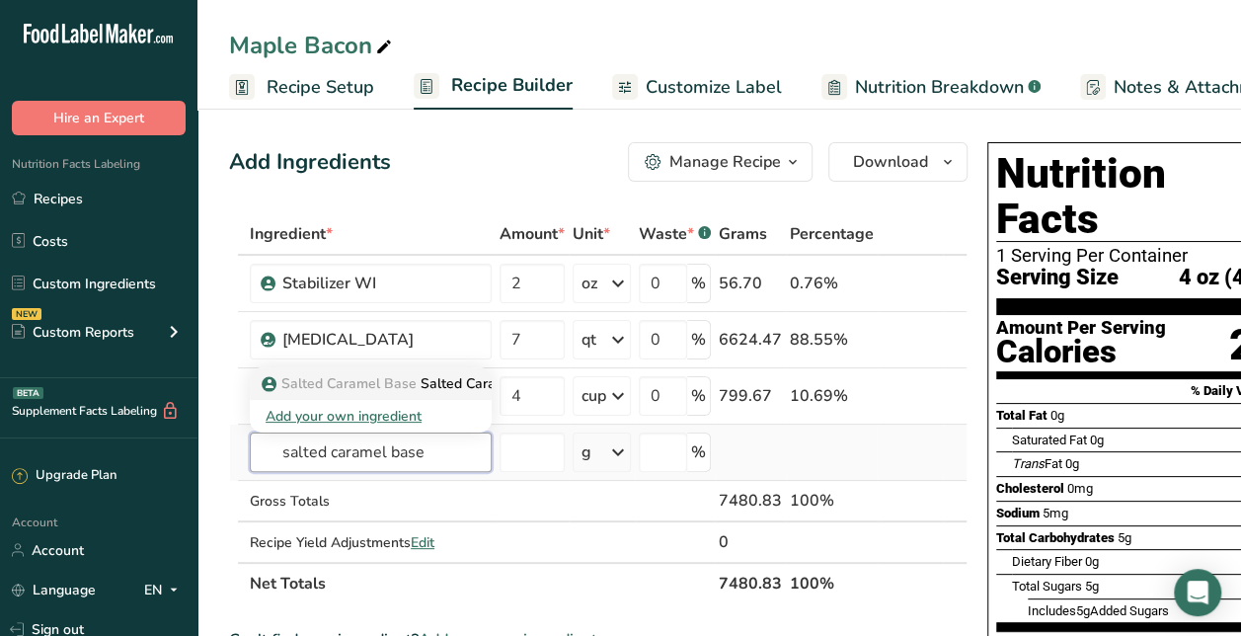
type input "salted caramel base"
click at [420, 379] on p "Salted Caramel Base Salted Caramel Ice Cream Base" at bounding box center [445, 383] width 358 height 21
type input "Salted Caramel Ice Cream Base"
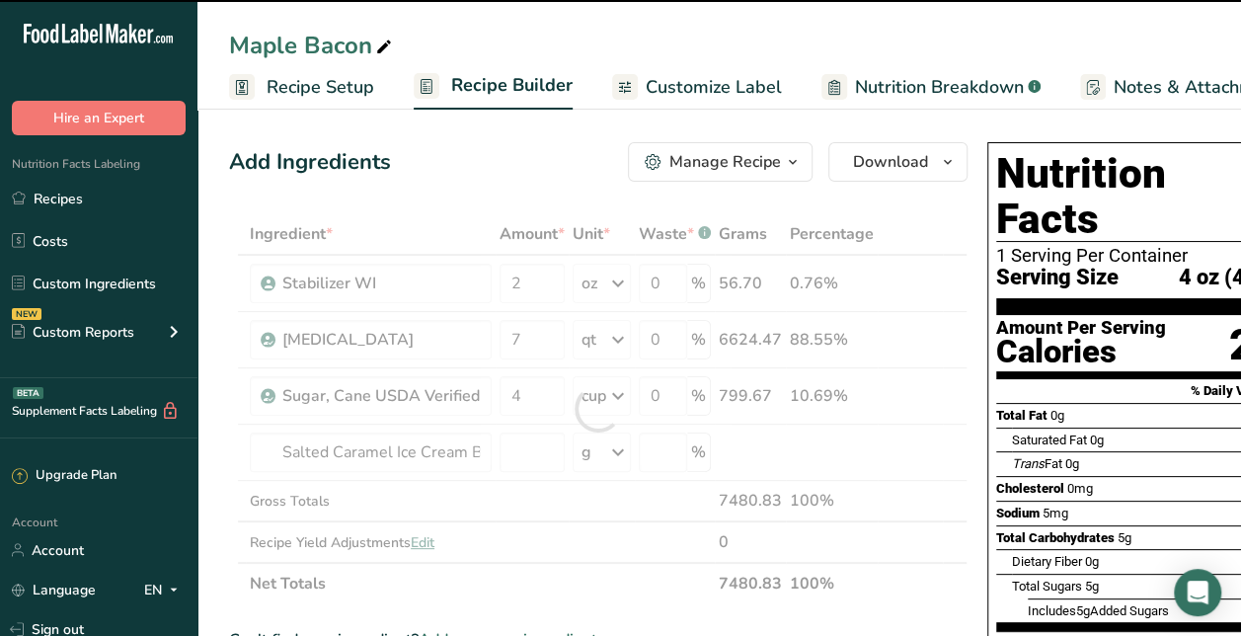
type input "0"
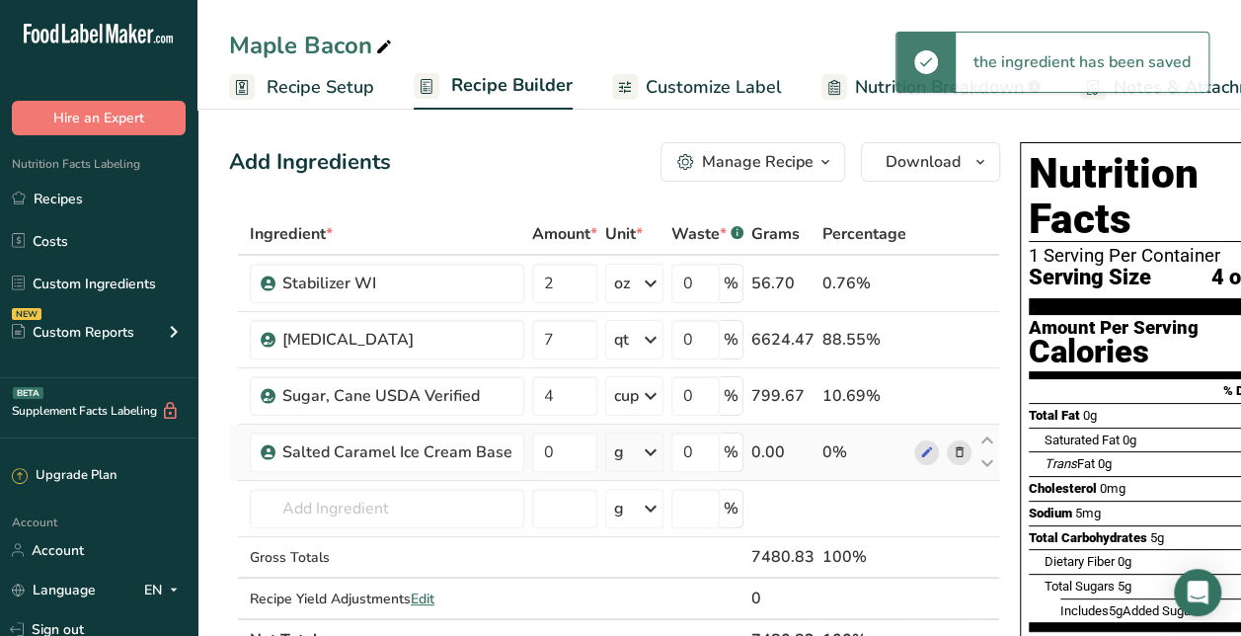
click at [954, 450] on icon at bounding box center [960, 452] width 14 height 21
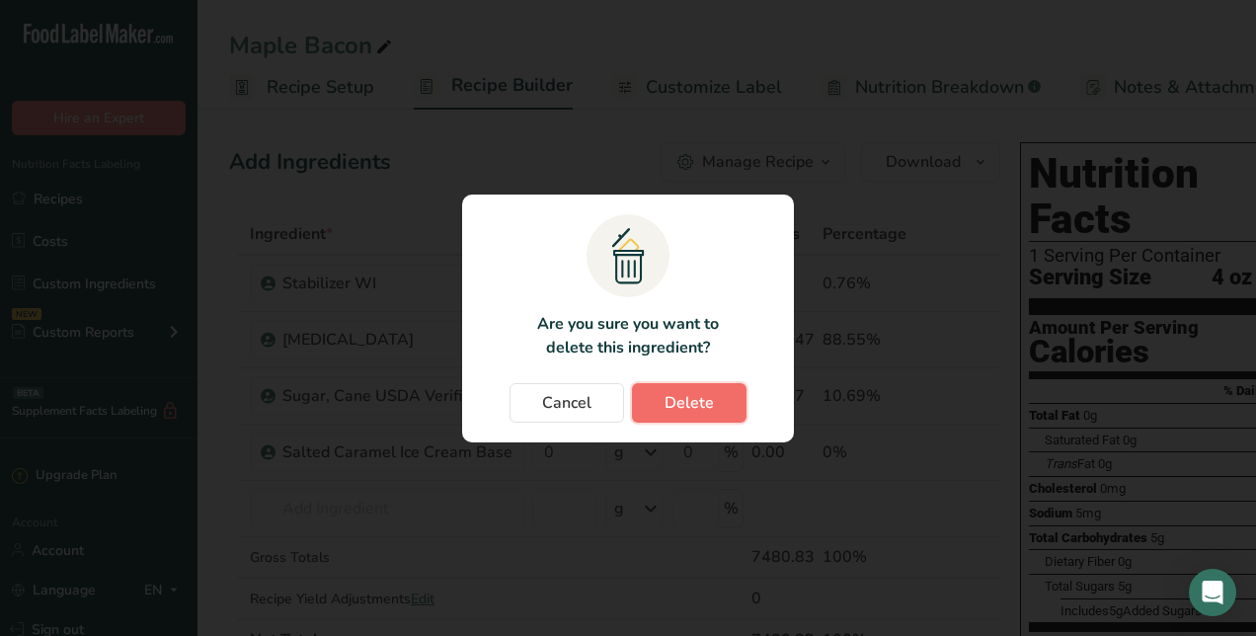
click at [665, 406] on span "Delete" at bounding box center [689, 403] width 49 height 24
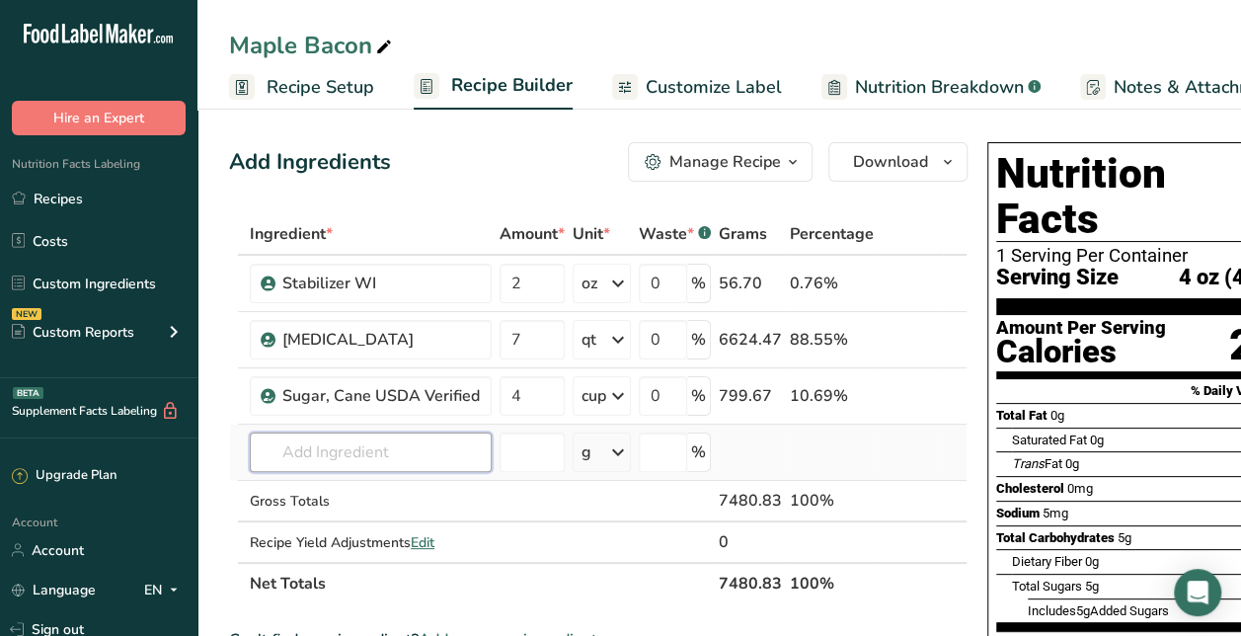
click at [462, 446] on input "text" at bounding box center [371, 451] width 242 height 39
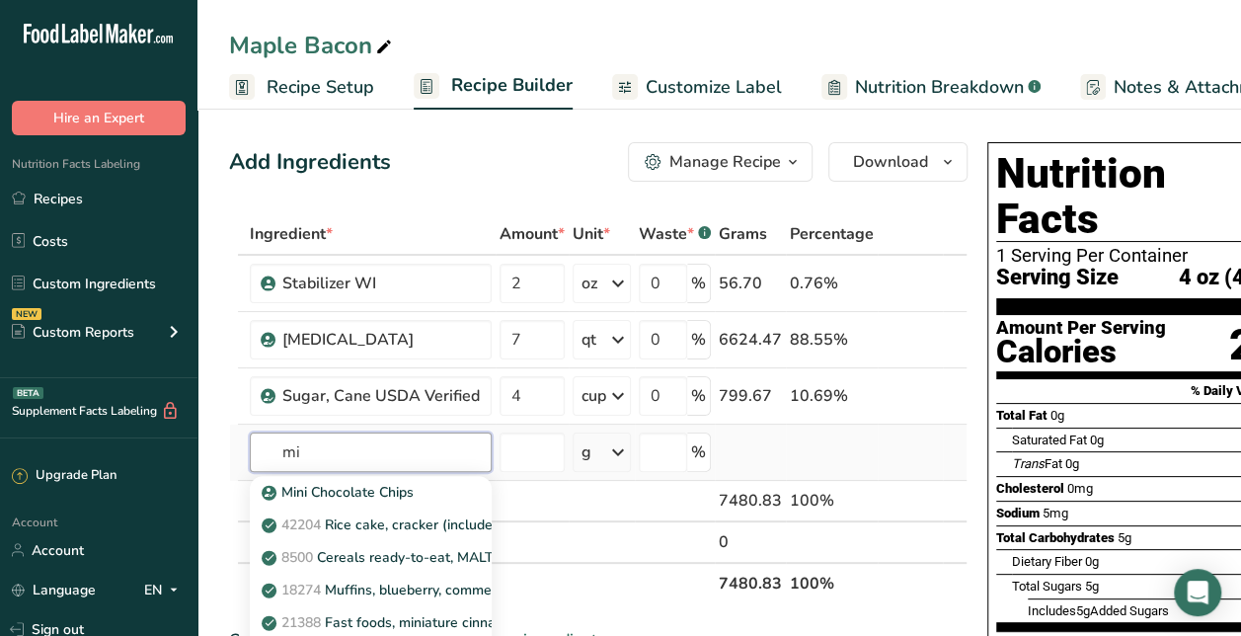
type input "m"
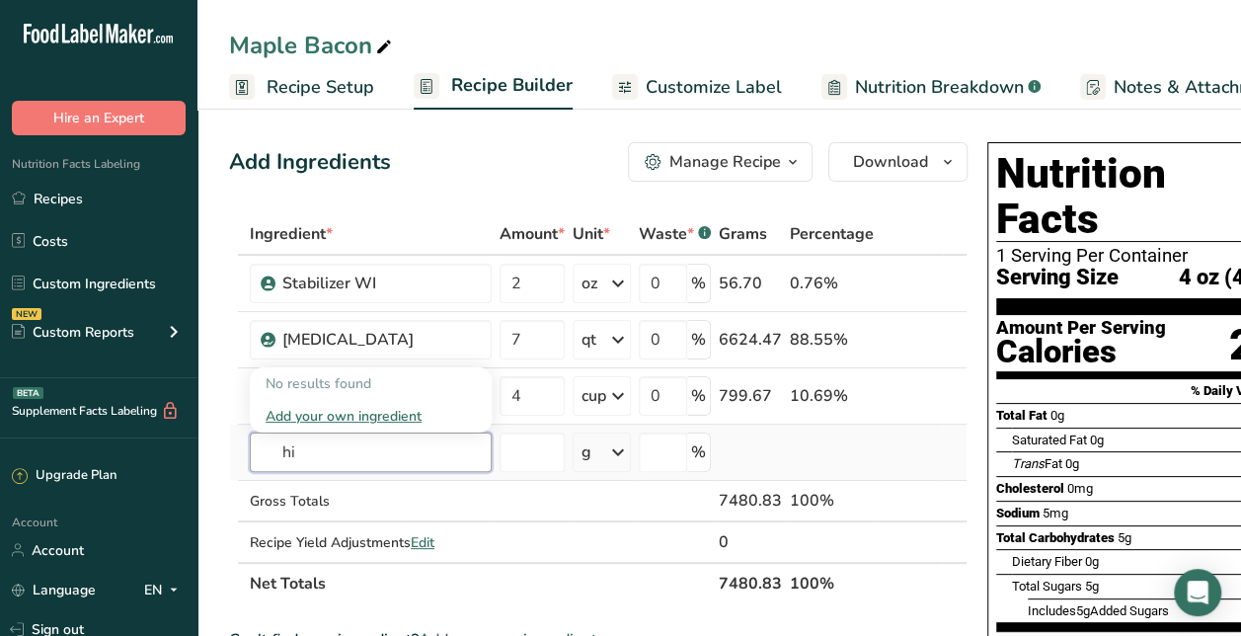
type input "h"
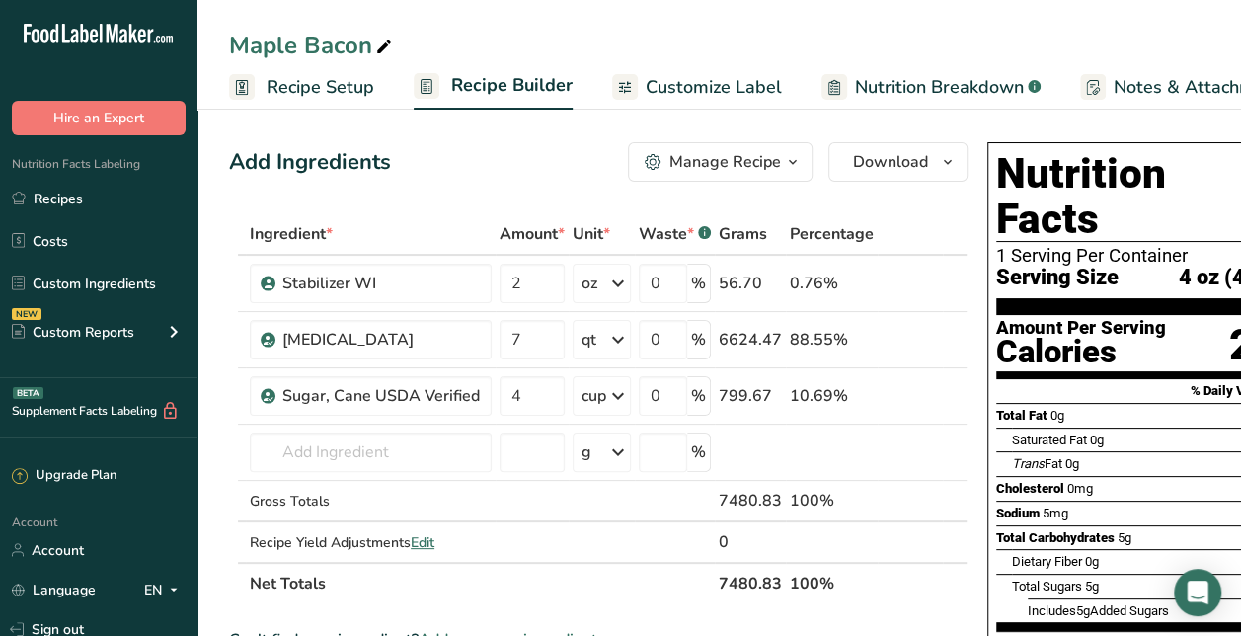
click at [314, 84] on span "Recipe Setup" at bounding box center [321, 87] width 108 height 27
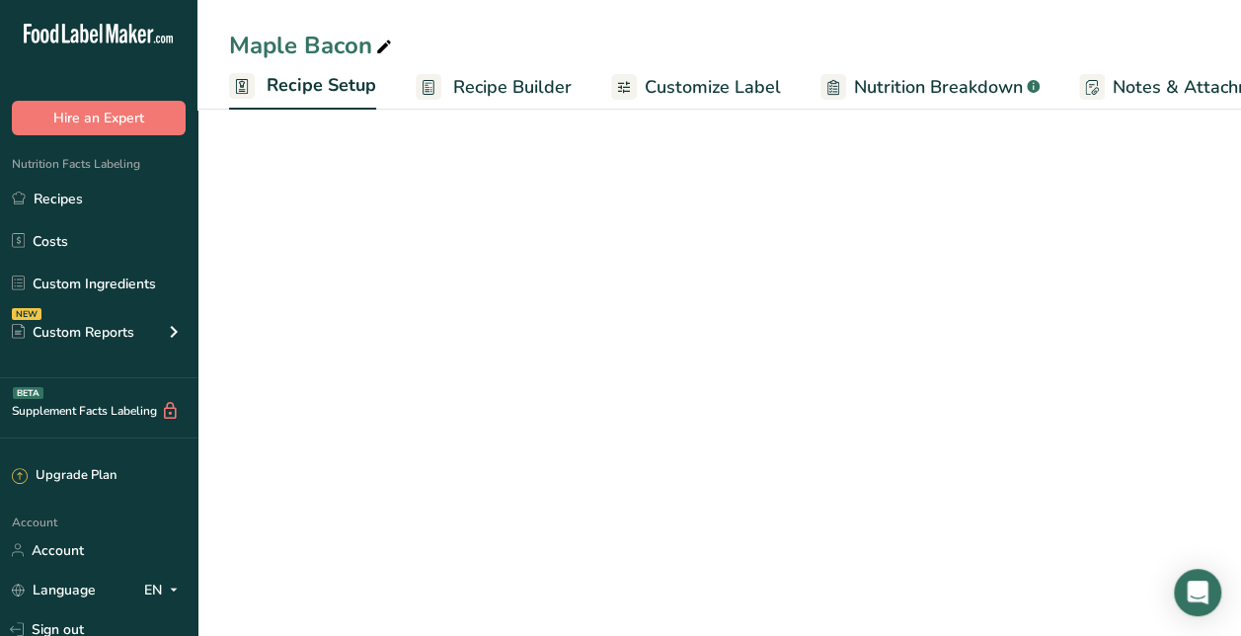
scroll to position [0, 7]
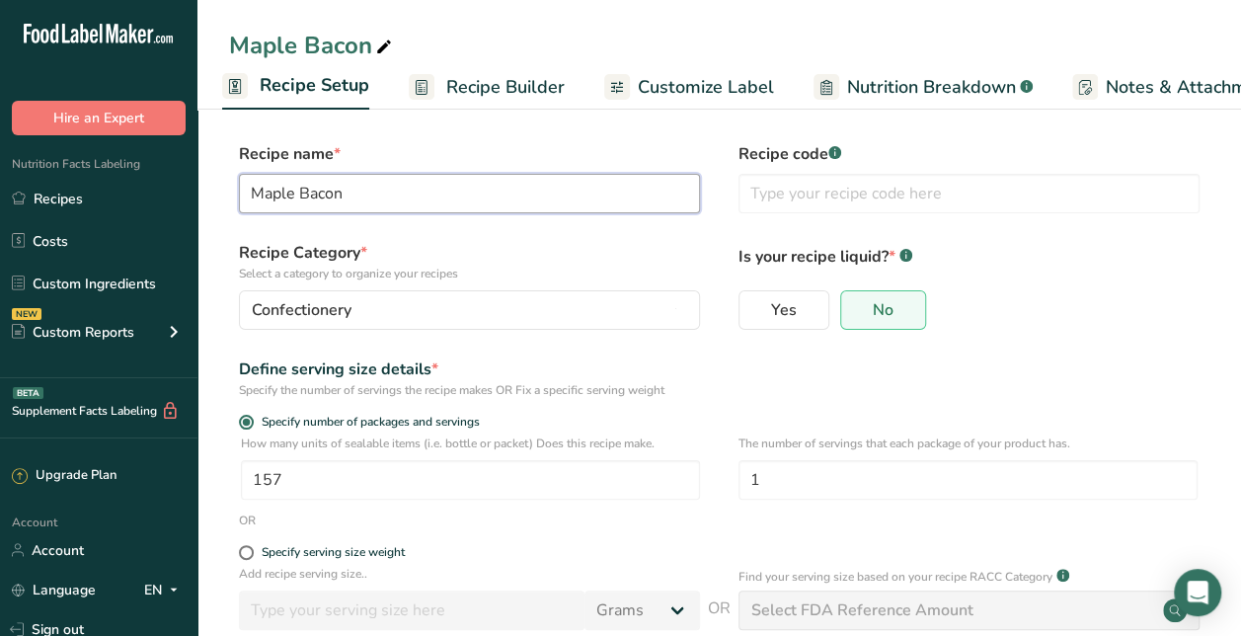
click at [290, 187] on input "Maple Bacon" at bounding box center [469, 193] width 461 height 39
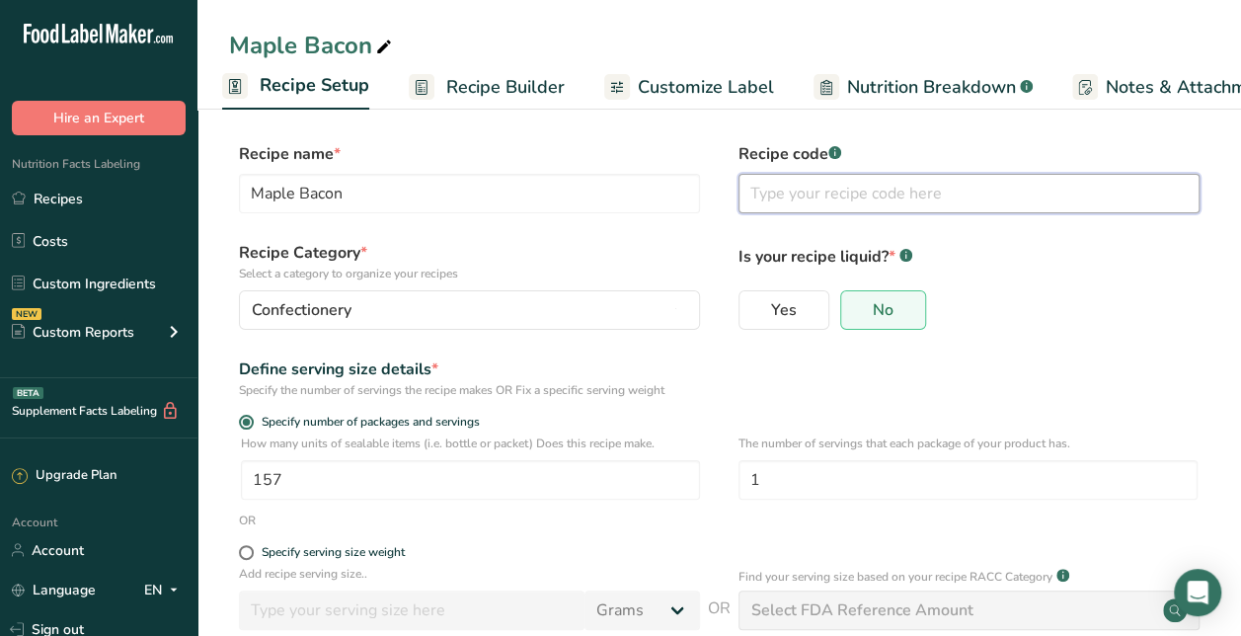
click at [827, 201] on input "text" at bounding box center [969, 193] width 461 height 39
paste input "Maple Bacon"
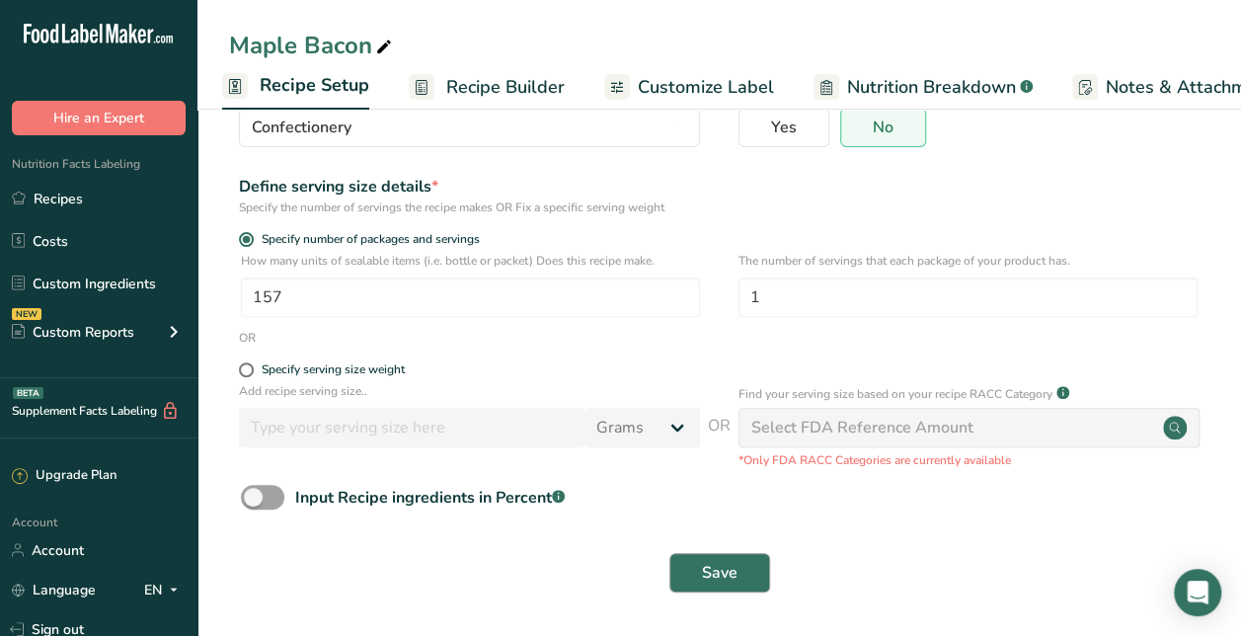
type input "Maple Bacon 4 oz"
click at [727, 581] on span "Save" at bounding box center [720, 573] width 36 height 24
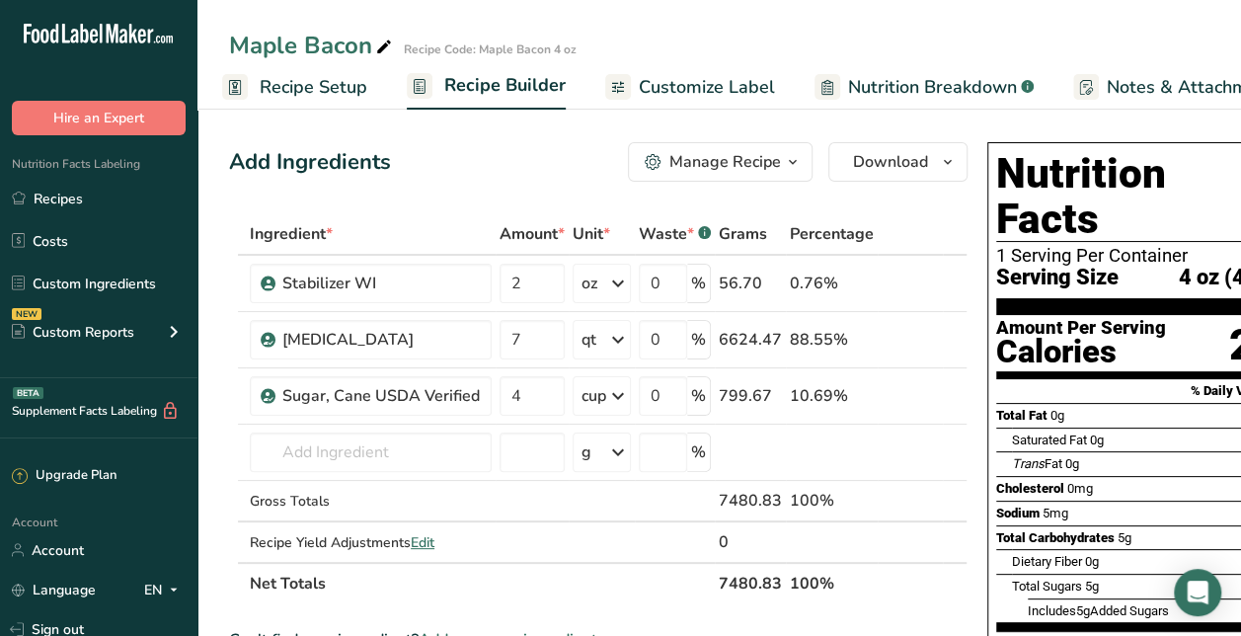
click at [752, 157] on div "Manage Recipe" at bounding box center [725, 162] width 112 height 24
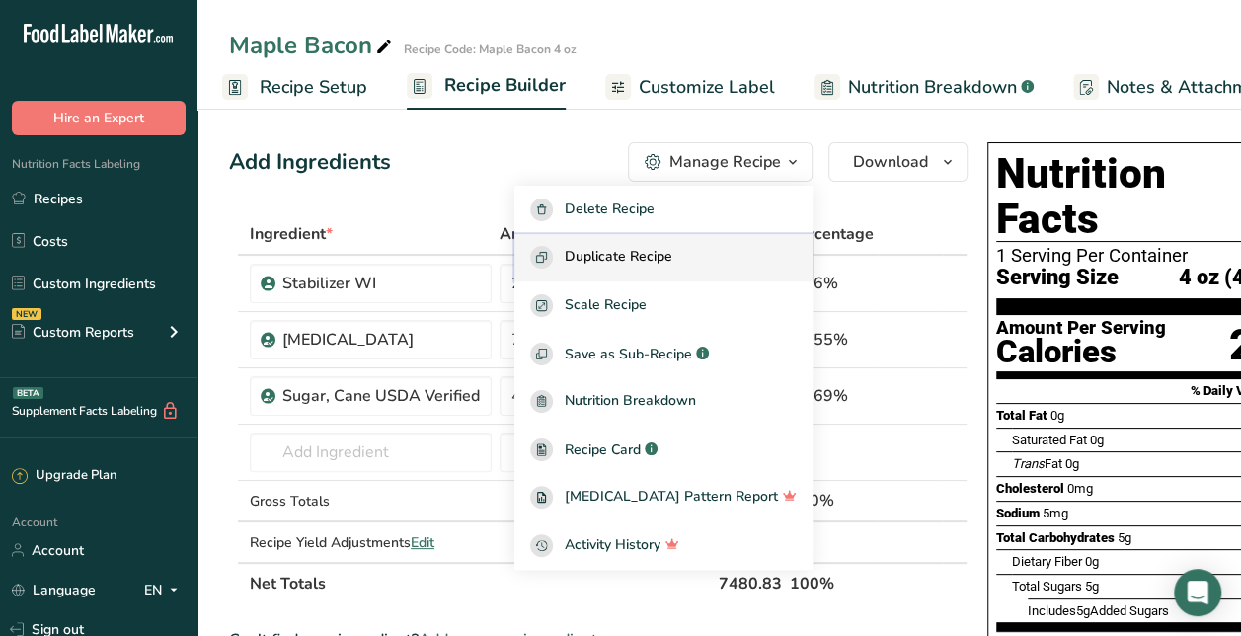
click at [672, 255] on span "Duplicate Recipe" at bounding box center [619, 257] width 108 height 23
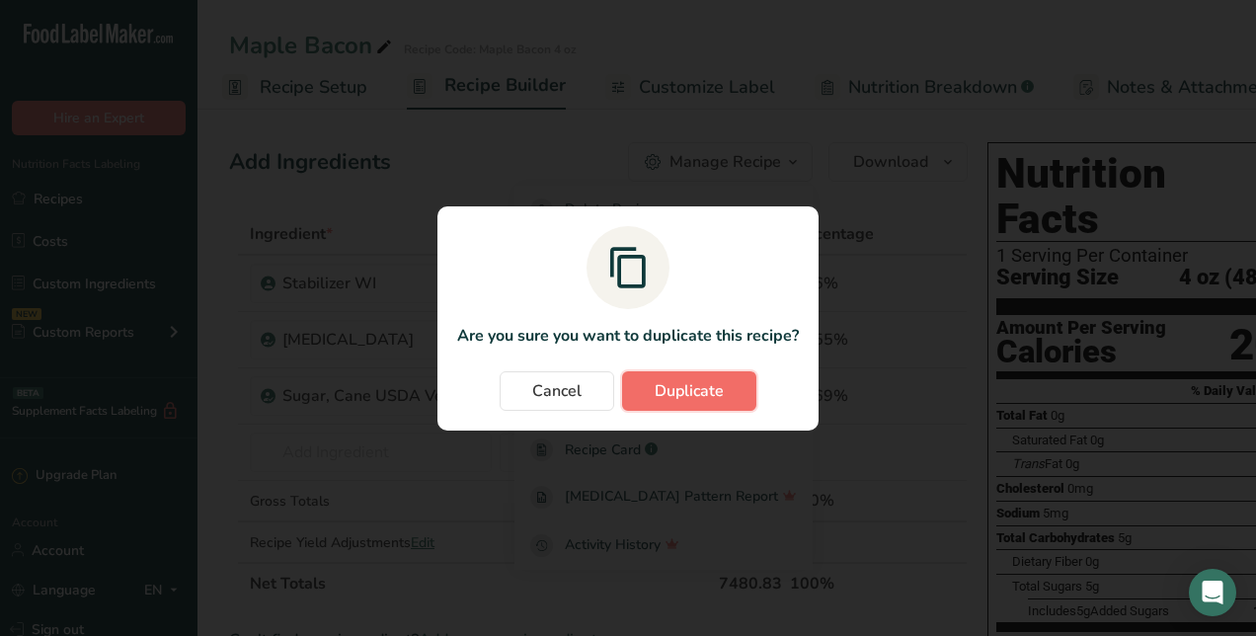
click at [684, 404] on button "Duplicate" at bounding box center [689, 390] width 134 height 39
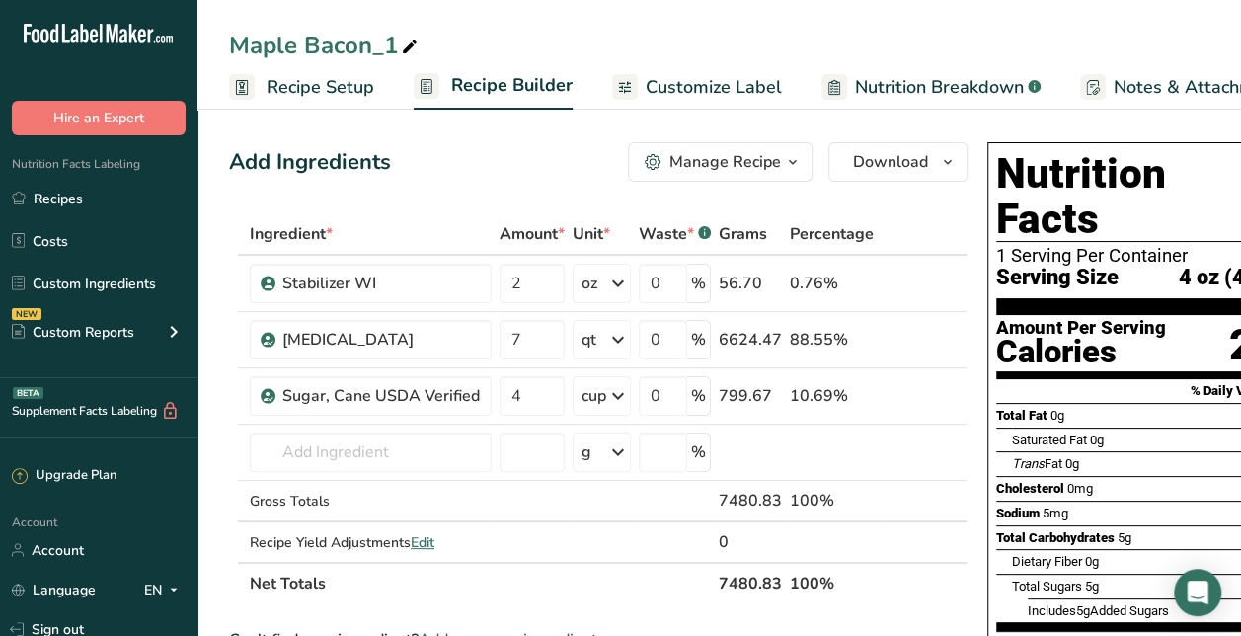
click at [387, 41] on div "Maple Bacon_1" at bounding box center [325, 46] width 193 height 36
click at [387, 41] on input "Maple Bacon_1" at bounding box center [719, 46] width 980 height 36
click at [485, 47] on input "[PERSON_NAME]" at bounding box center [719, 46] width 980 height 36
type input "[PERSON_NAME]"
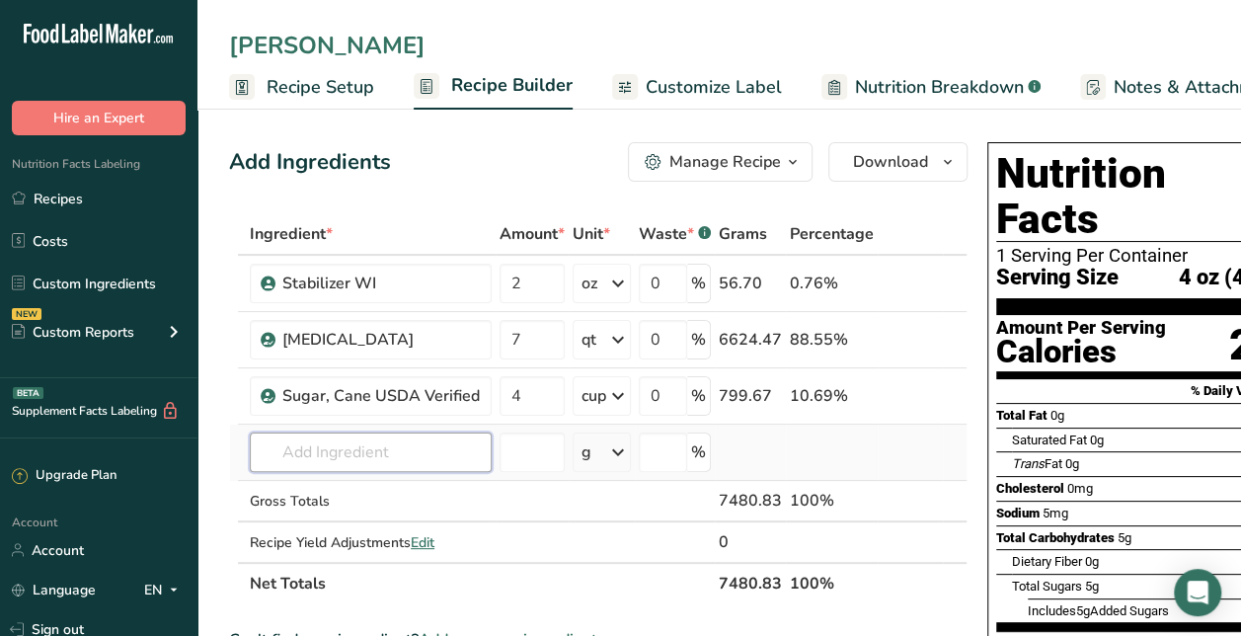
click at [415, 466] on input "text" at bounding box center [371, 451] width 242 height 39
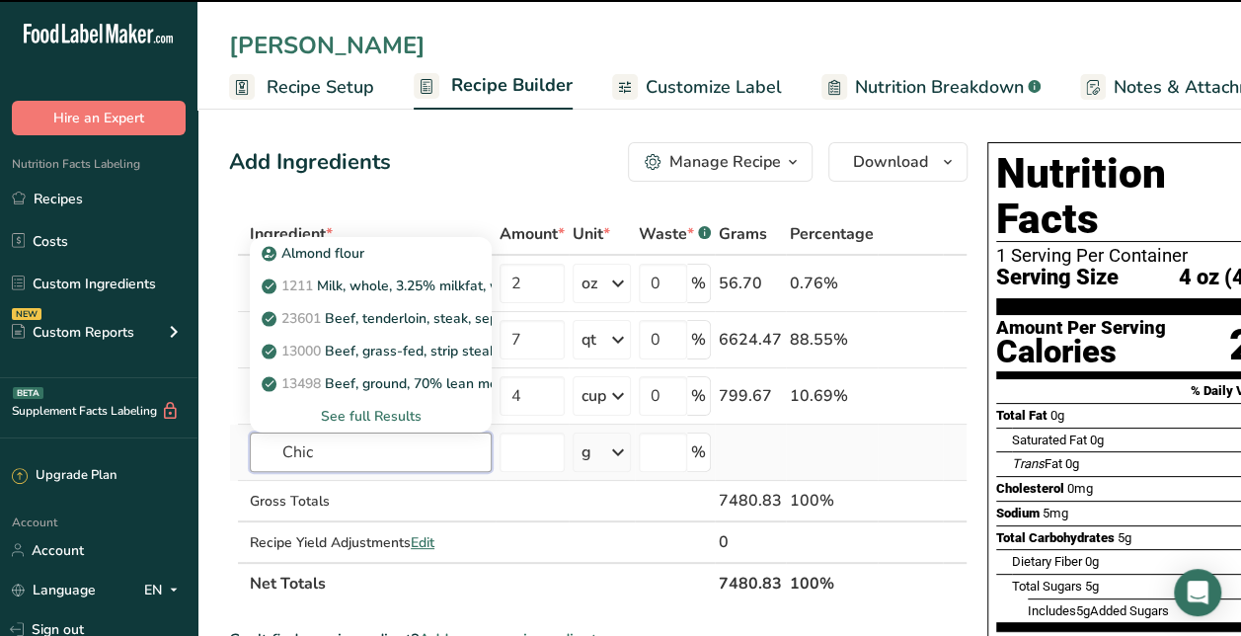
type input "Chi"
type input "o"
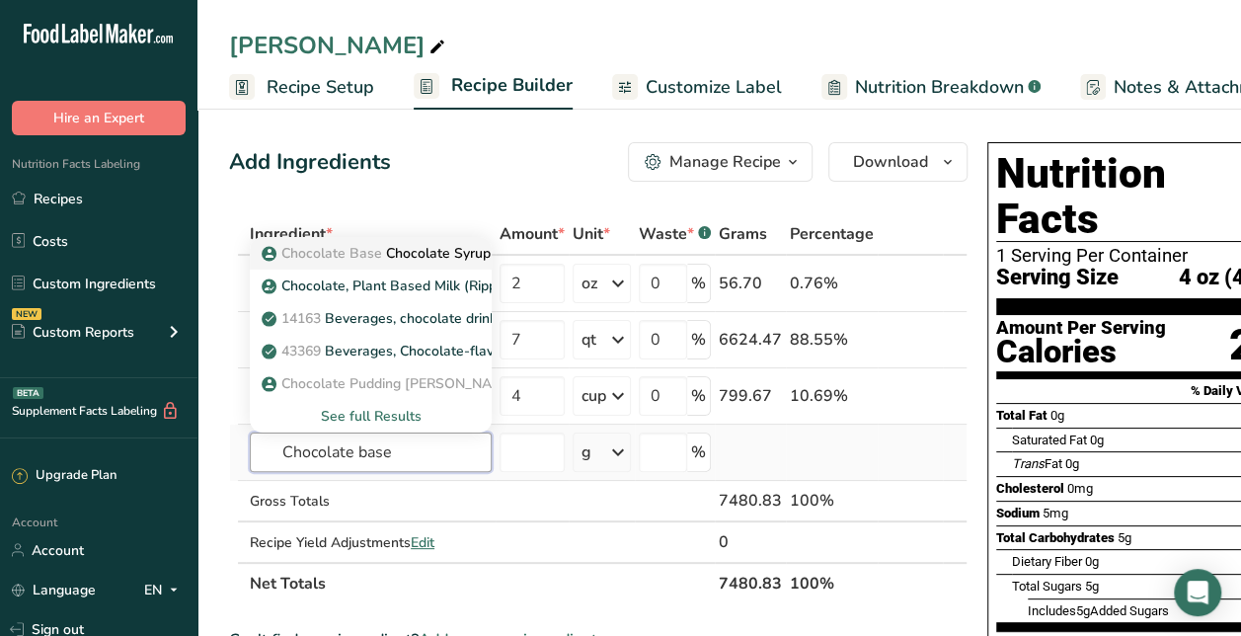
type input "Chocolate base"
click at [452, 255] on p "Chocolate Base Chocolate Syrup" at bounding box center [378, 253] width 225 height 21
type input "Chocolate Syrup"
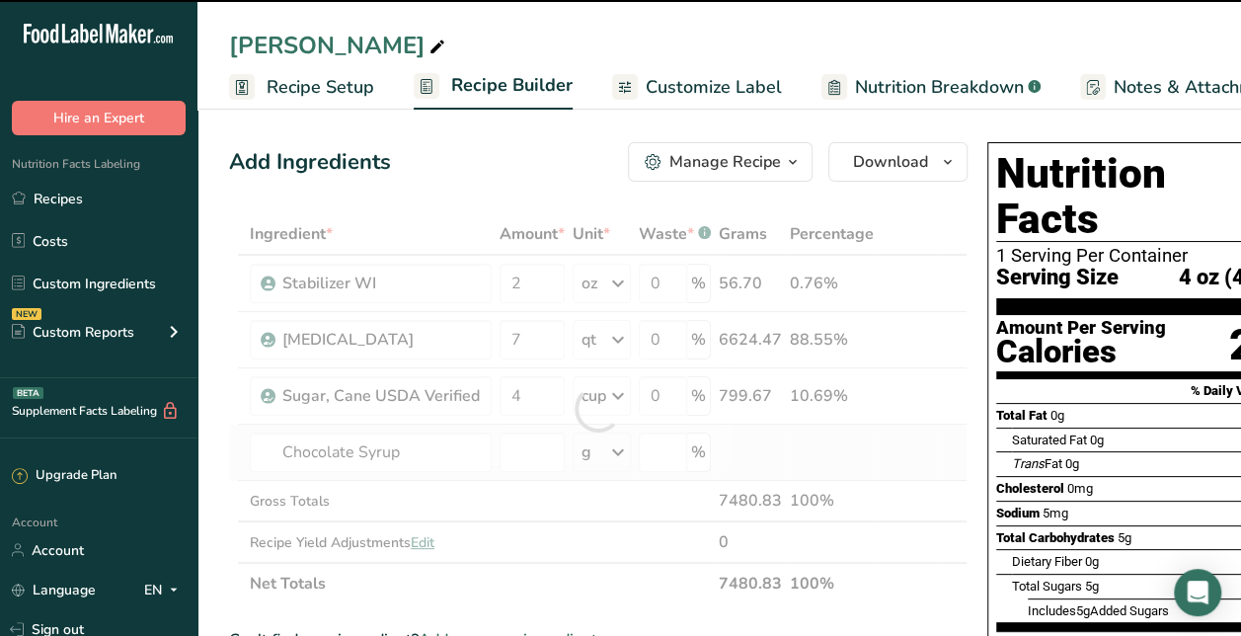
type input "0"
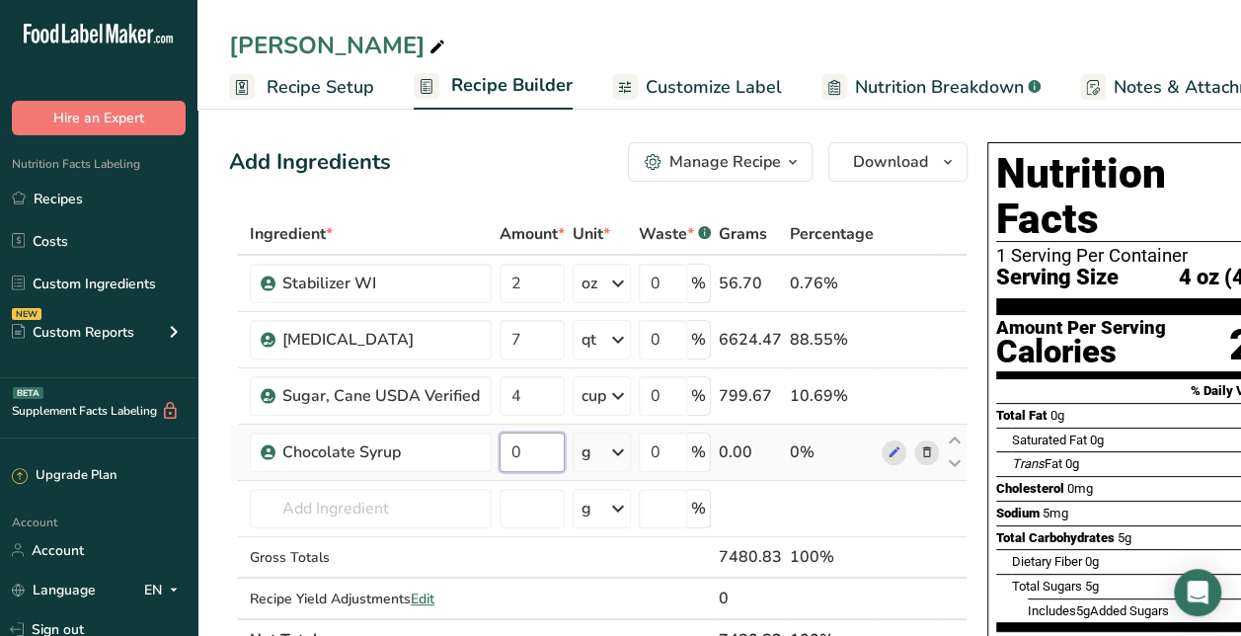
click at [521, 448] on input "0" at bounding box center [532, 451] width 65 height 39
type input "13"
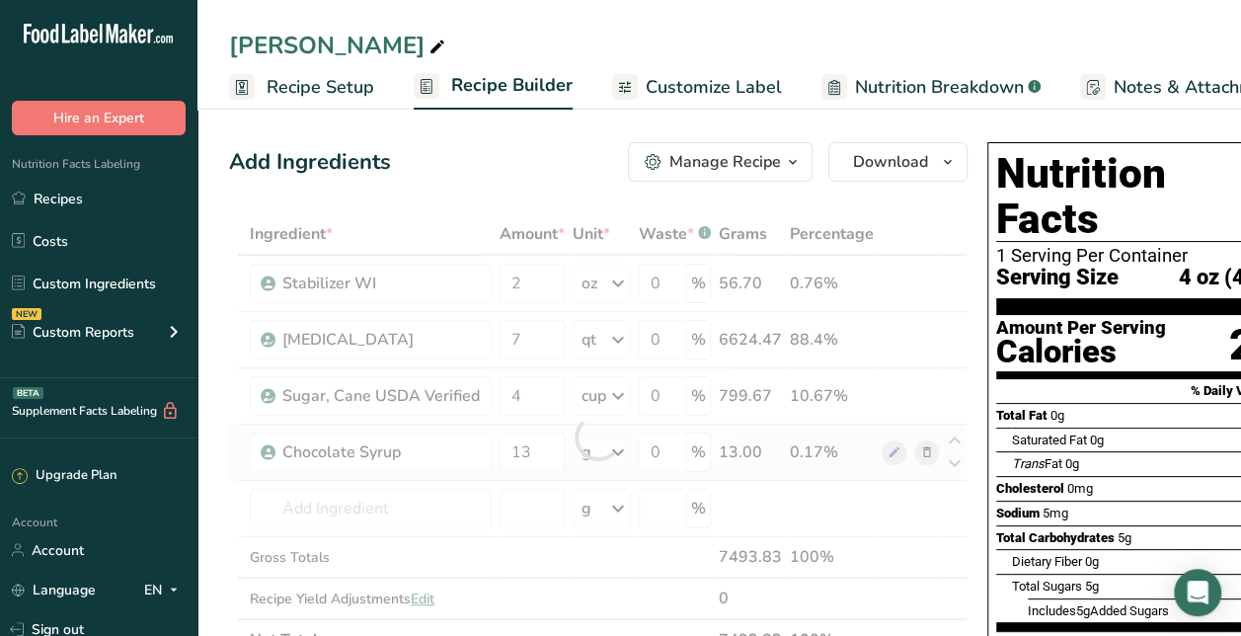
click at [603, 450] on div "Ingredient * Amount * Unit * Waste * .a-a{fill:#347362;}.b-a{fill:#fff;} Grams …" at bounding box center [598, 436] width 739 height 447
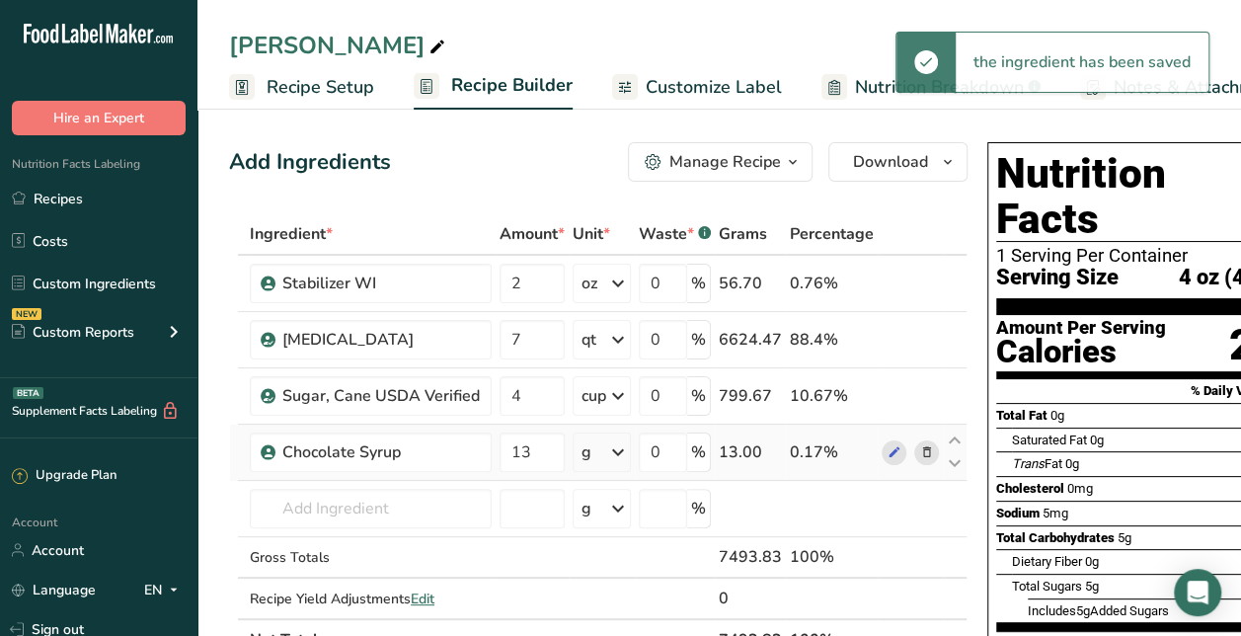
click at [603, 450] on div "g" at bounding box center [602, 451] width 58 height 39
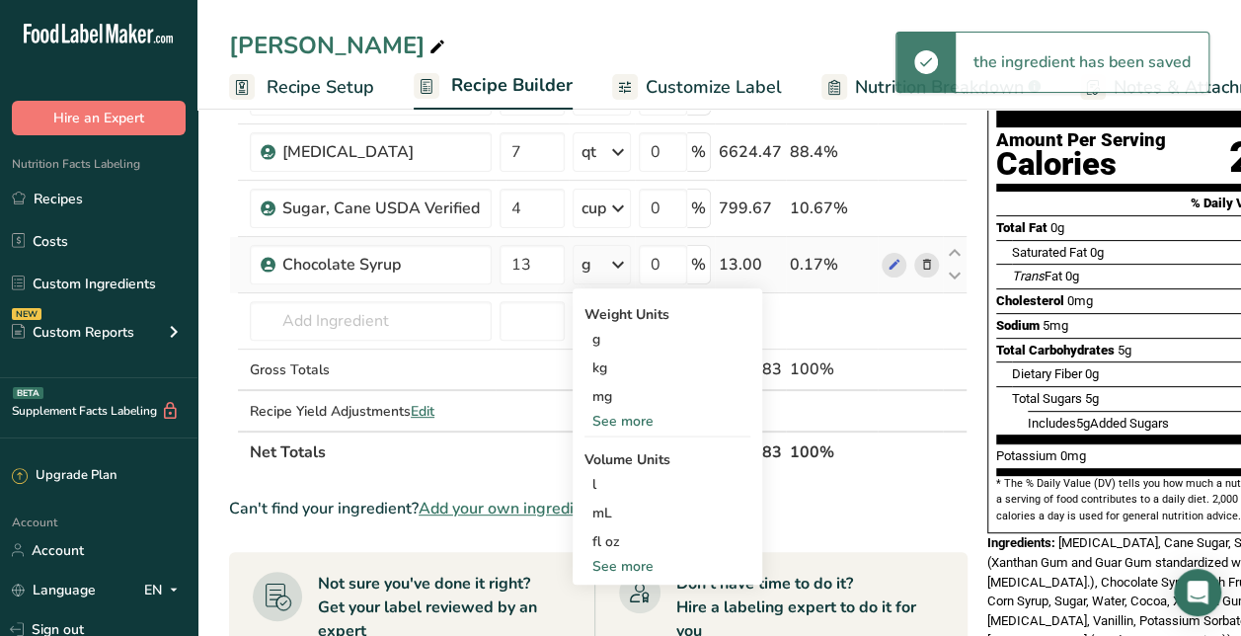
click at [624, 563] on div "See more" at bounding box center [668, 566] width 166 height 21
select select "22"
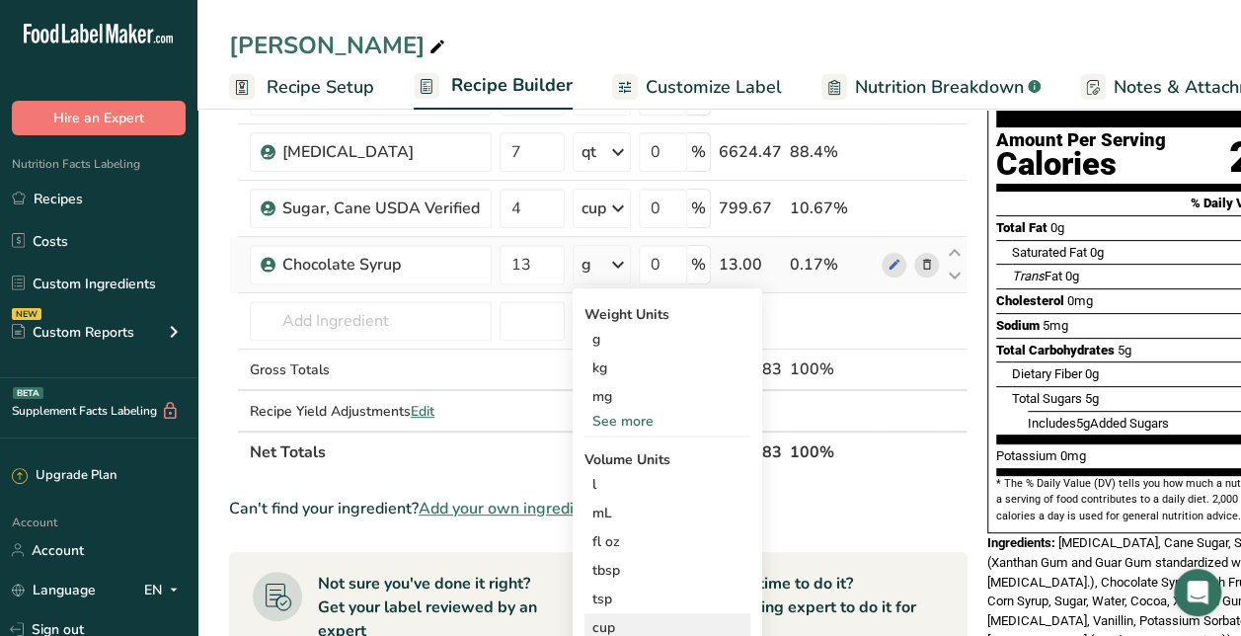
click at [609, 623] on div "cup" at bounding box center [667, 627] width 150 height 21
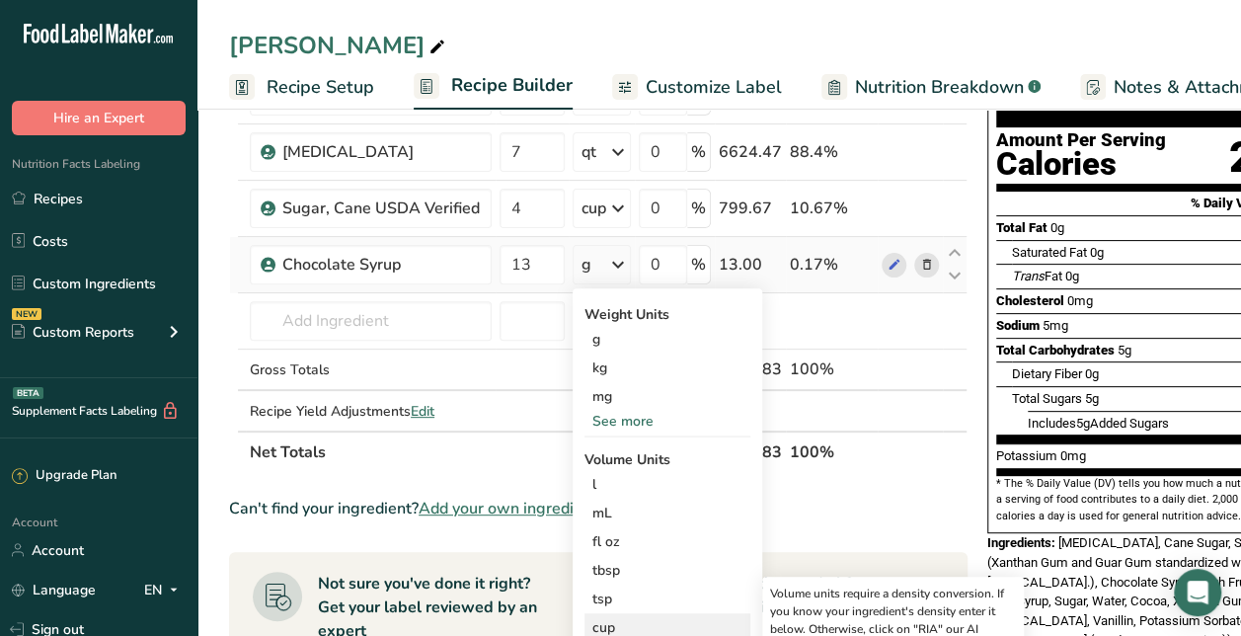
click at [624, 622] on div "cup" at bounding box center [667, 627] width 150 height 21
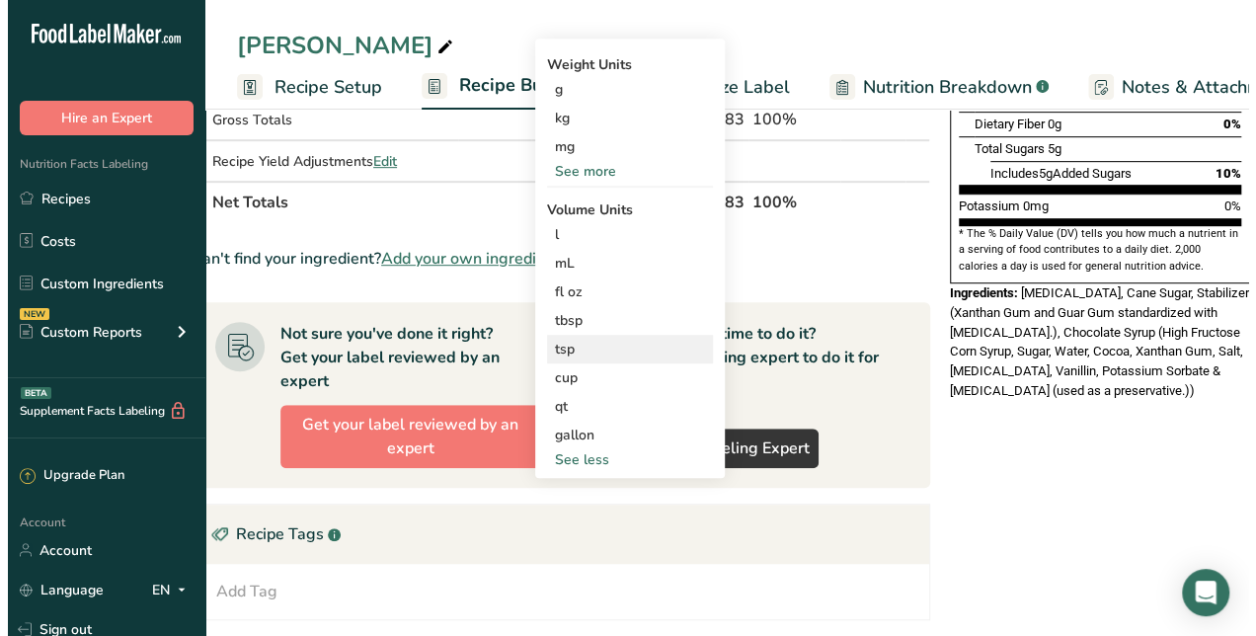
scroll to position [460, 0]
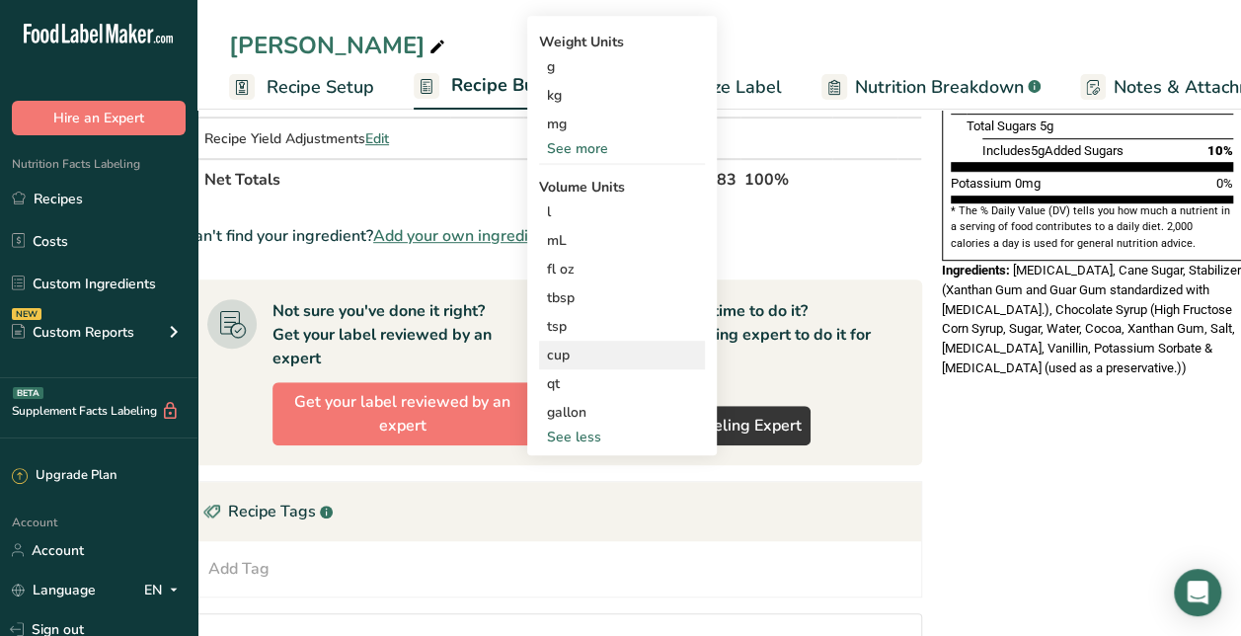
click at [605, 348] on div "cup" at bounding box center [622, 355] width 150 height 21
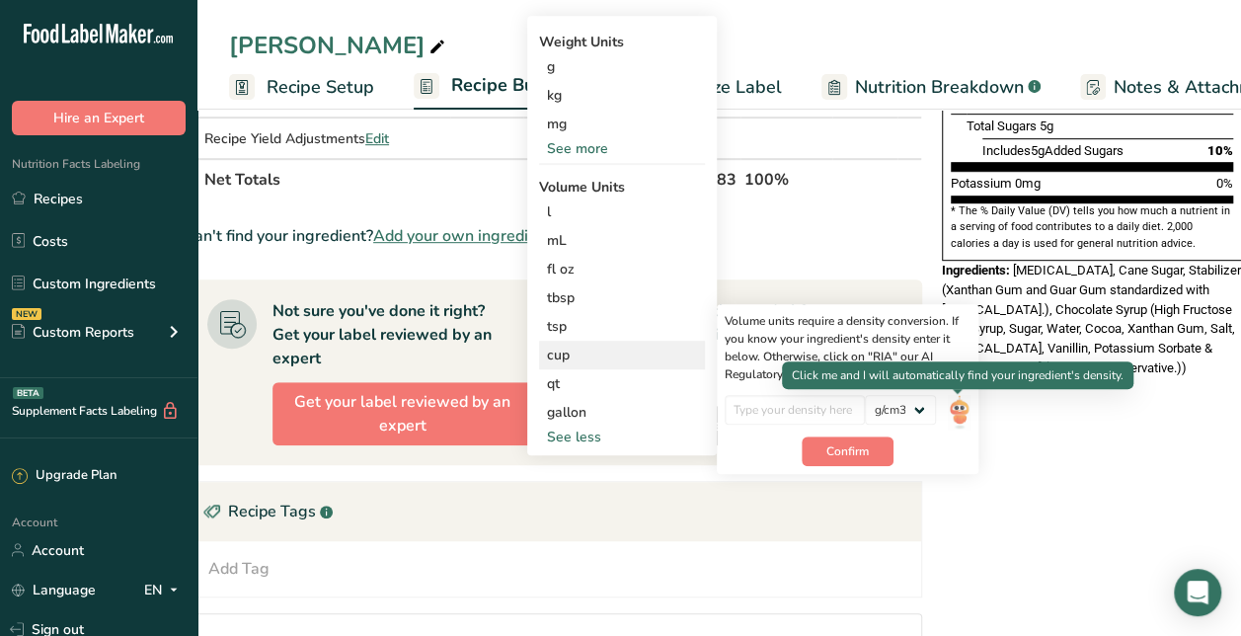
click at [964, 413] on img at bounding box center [959, 412] width 22 height 35
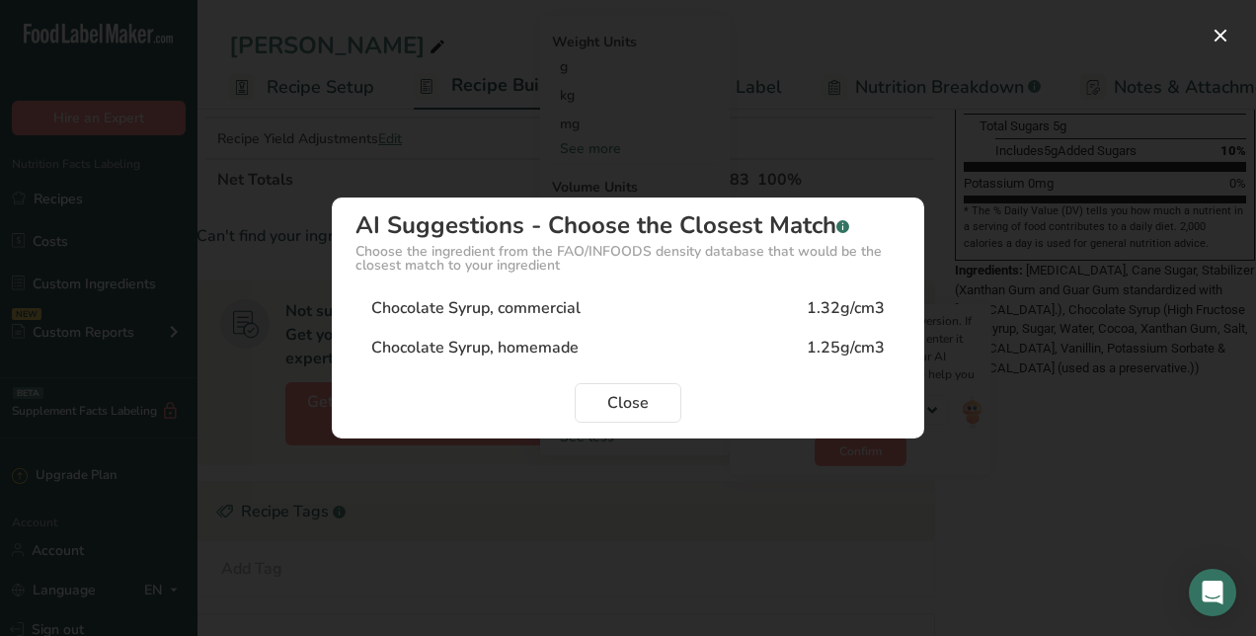
click at [634, 310] on div "Chocolate Syrup, commercial 1.32g/cm3" at bounding box center [627, 307] width 545 height 39
type input "1.32"
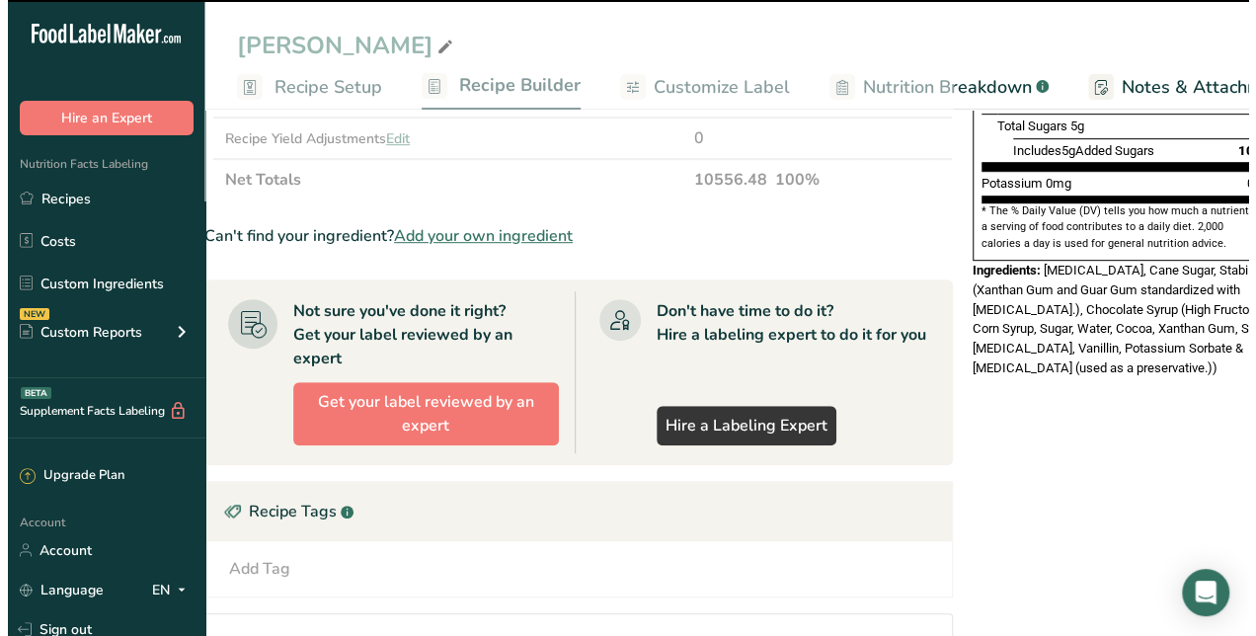
scroll to position [0, 0]
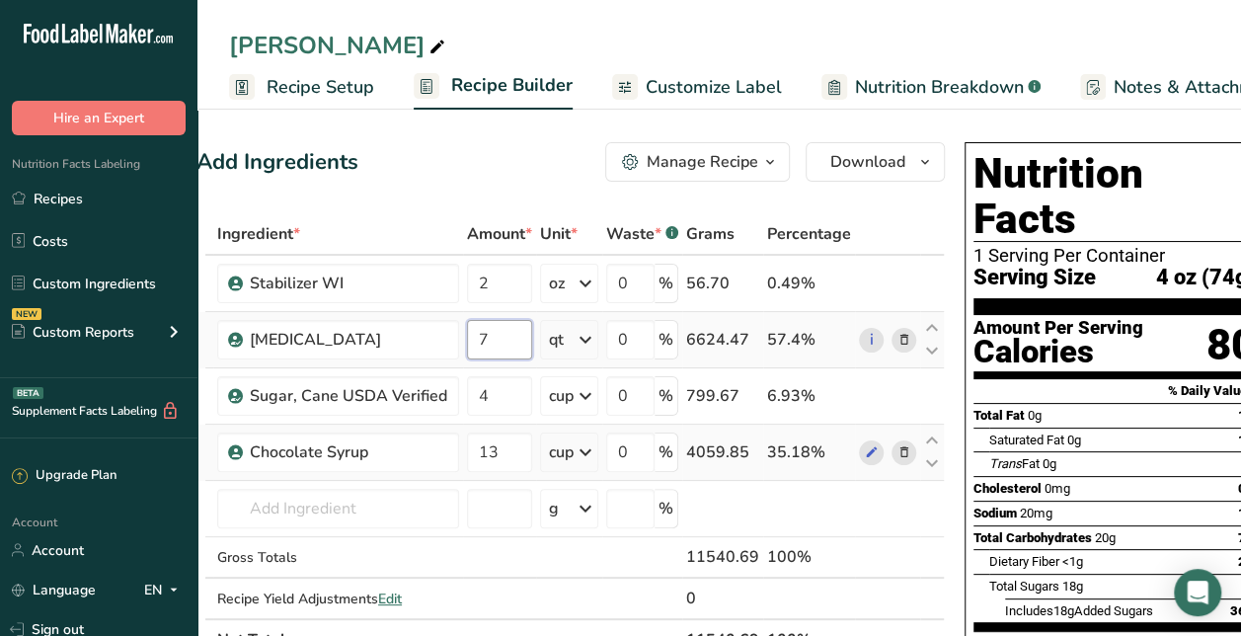
click at [506, 348] on input "7" at bounding box center [499, 339] width 65 height 39
type input "13"
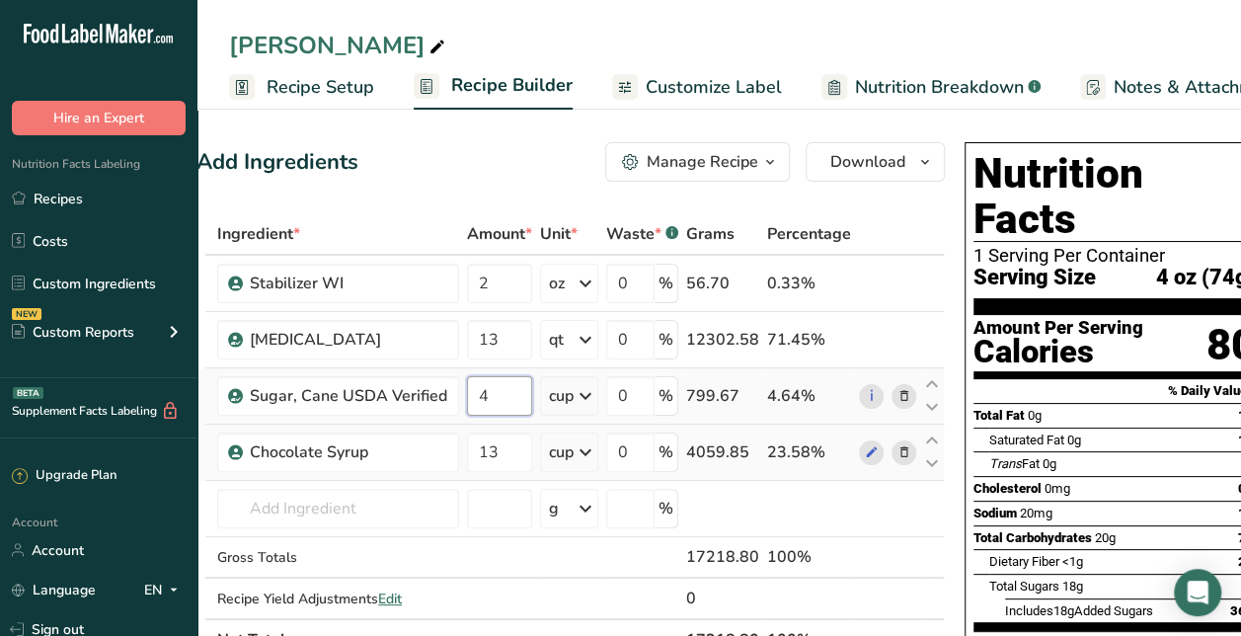
click at [496, 402] on div "Ingredient * Amount * Unit * Waste * .a-a{fill:#347362;}.b-a{fill:#fff;} Grams …" at bounding box center [570, 436] width 748 height 447
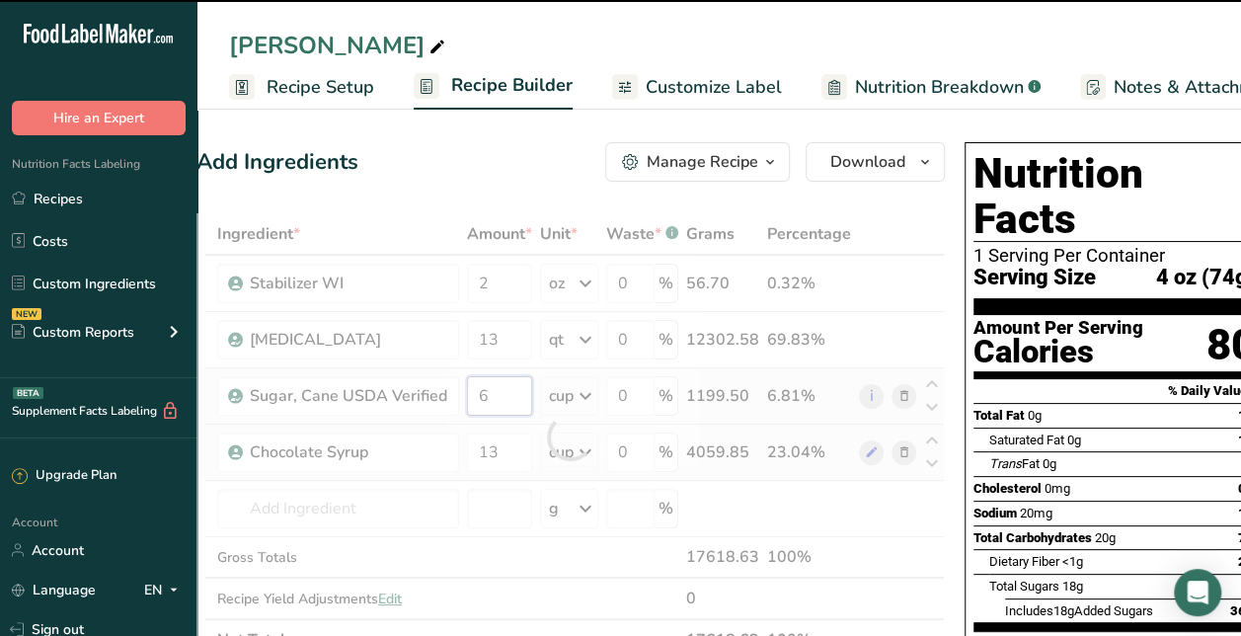
type input "4"
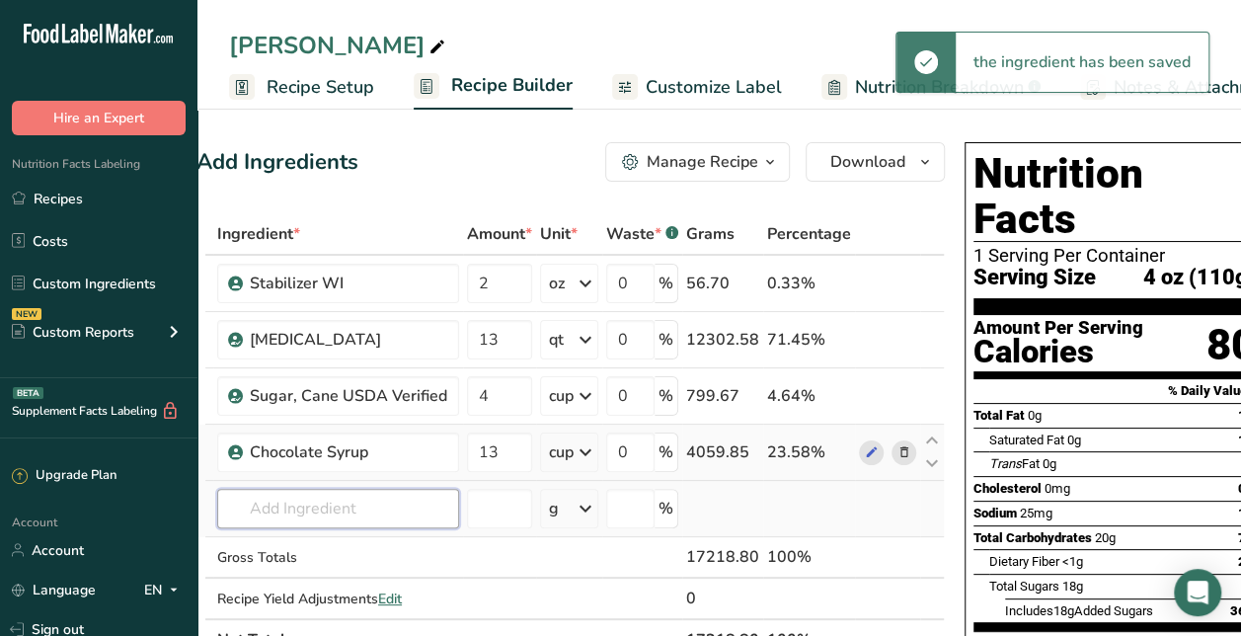
click at [376, 500] on div "Ingredient * Amount * Unit * Waste * .a-a{fill:#347362;}.b-a{fill:#fff;} Grams …" at bounding box center [570, 436] width 748 height 447
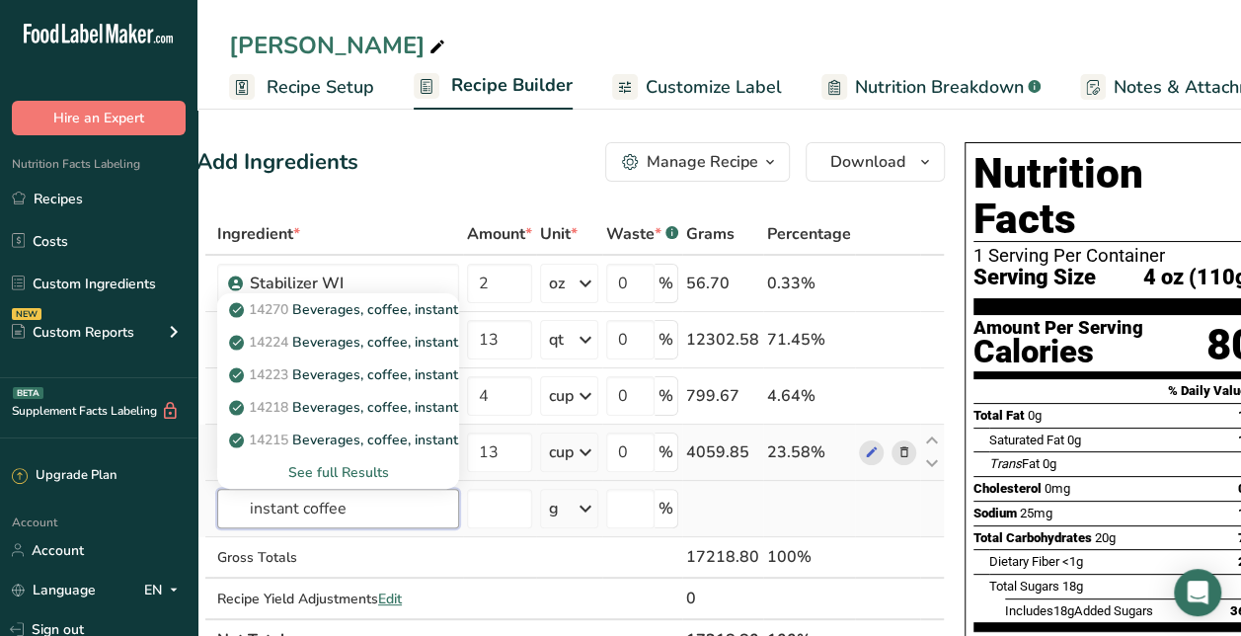
type input "instant coffee"
click at [344, 467] on div "See full Results" at bounding box center [338, 472] width 210 height 21
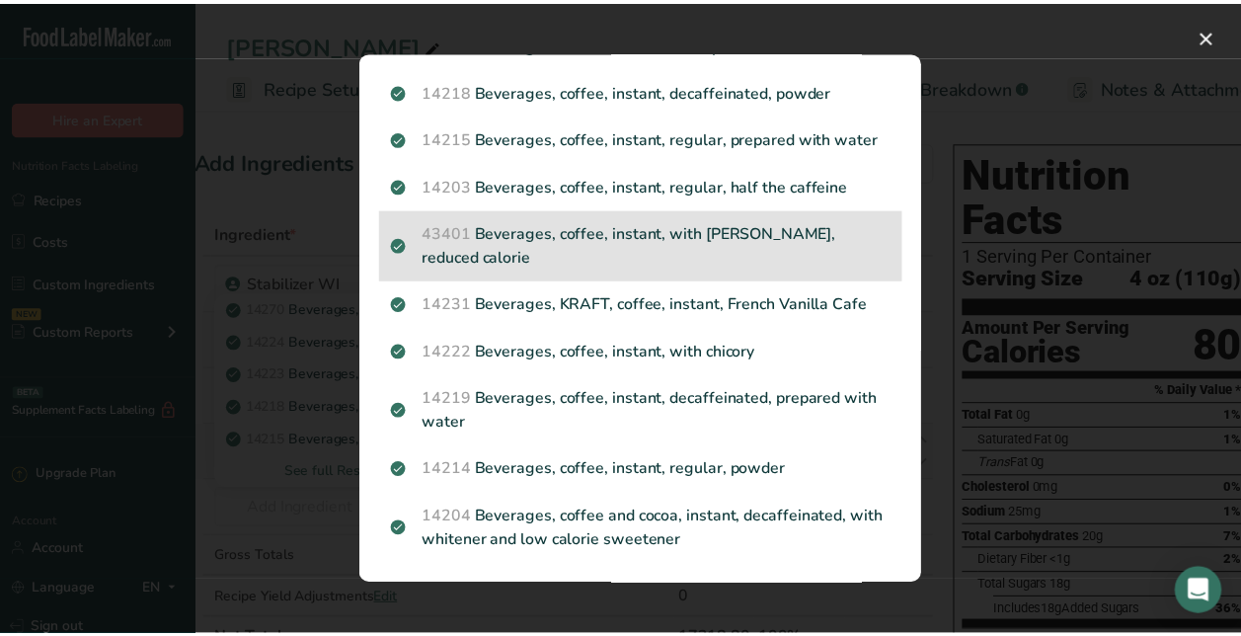
scroll to position [208, 0]
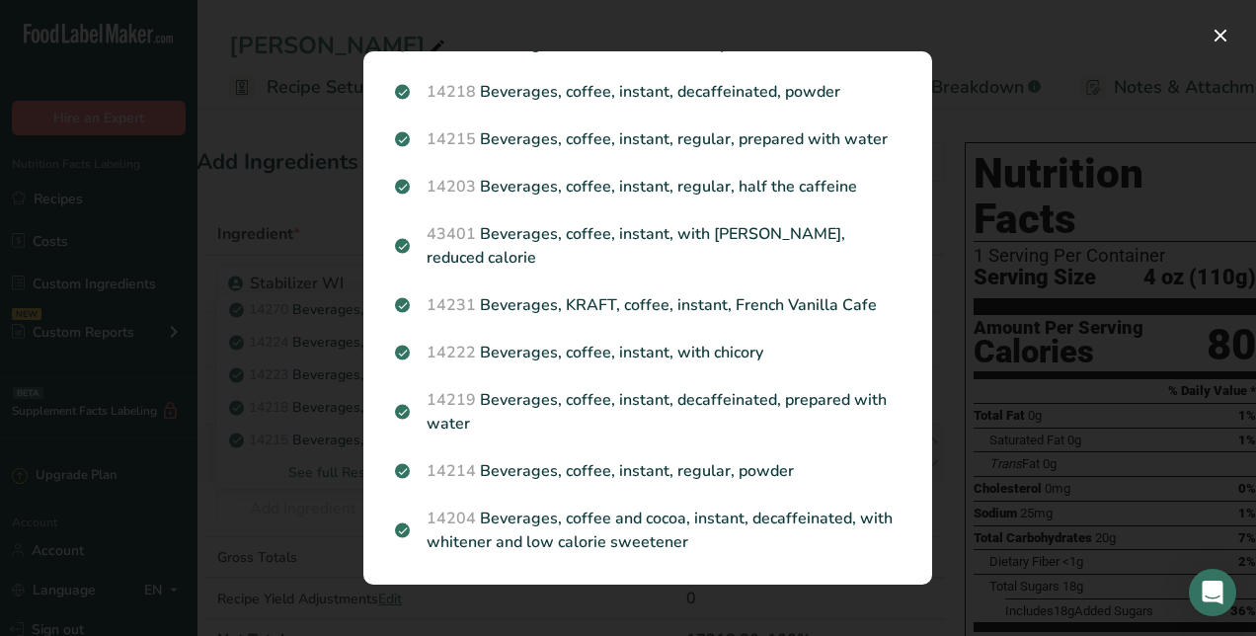
click at [1066, 407] on div "Search results modal" at bounding box center [628, 318] width 1256 height 636
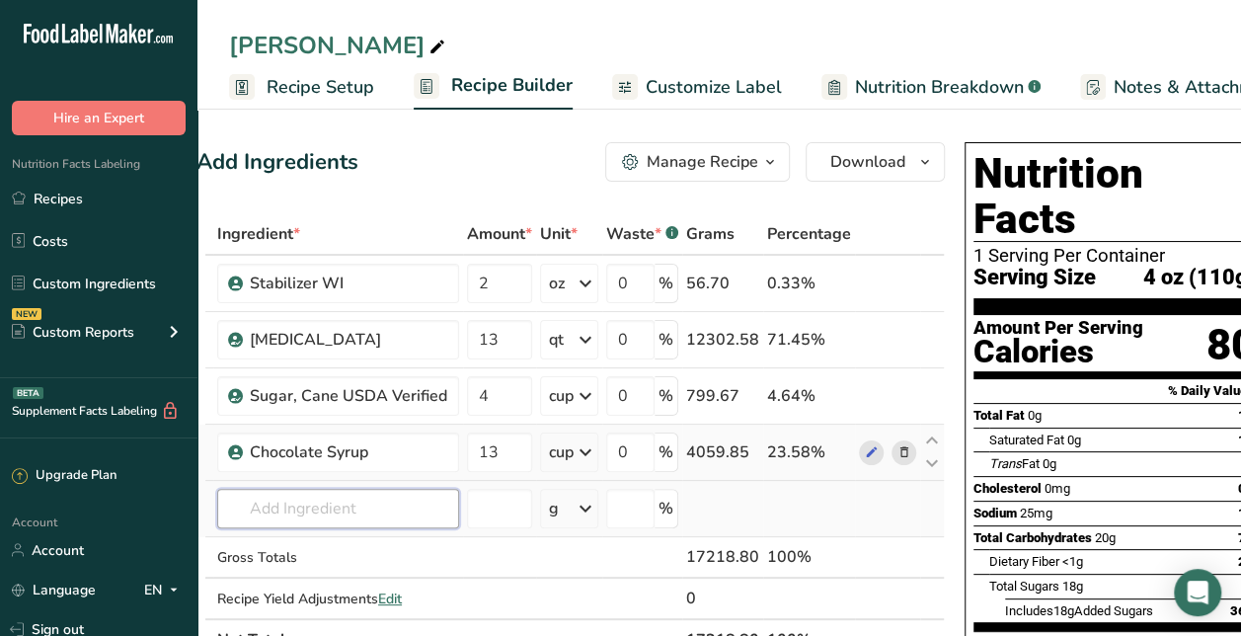
click at [349, 508] on input "text" at bounding box center [338, 508] width 242 height 39
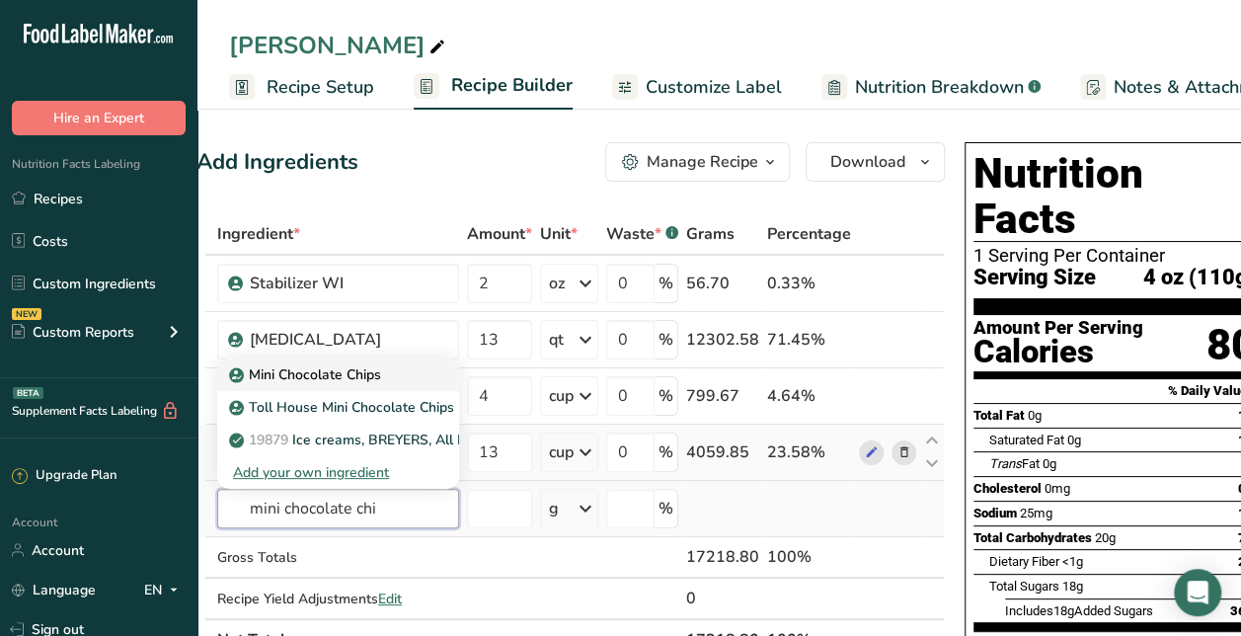
type input "mini chocolate chi"
click at [352, 381] on p "Mini Chocolate Chips" at bounding box center [307, 374] width 148 height 21
type input "Mini Chocolate Chips"
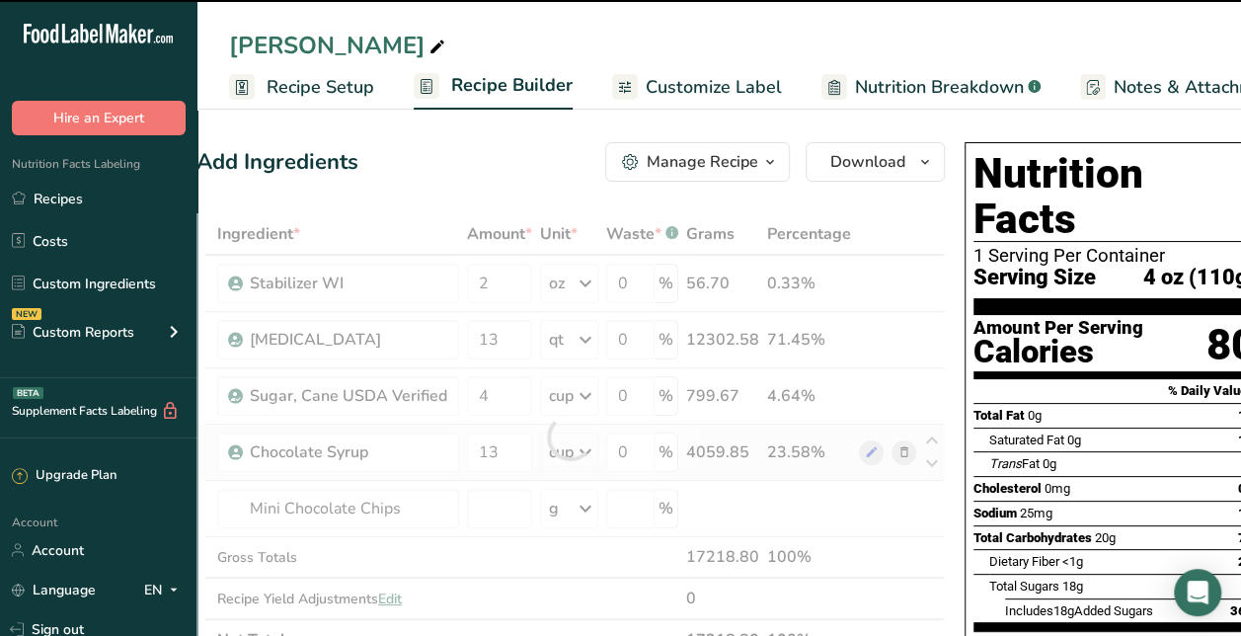
type input "0"
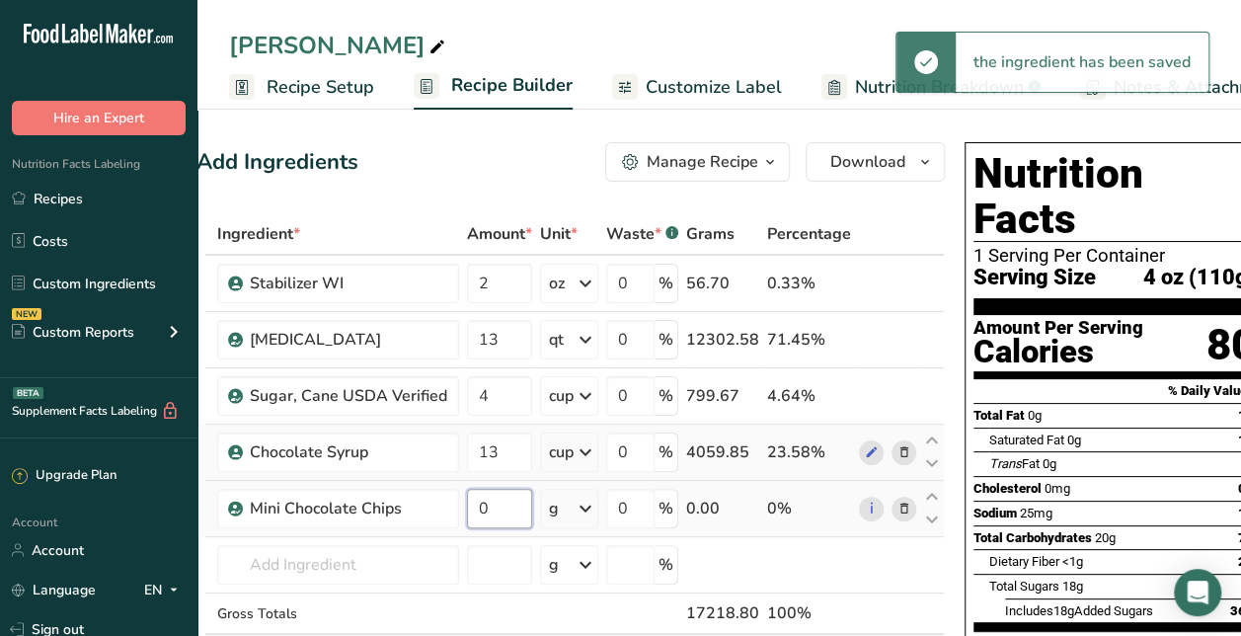
click at [502, 508] on input "0" at bounding box center [499, 508] width 65 height 39
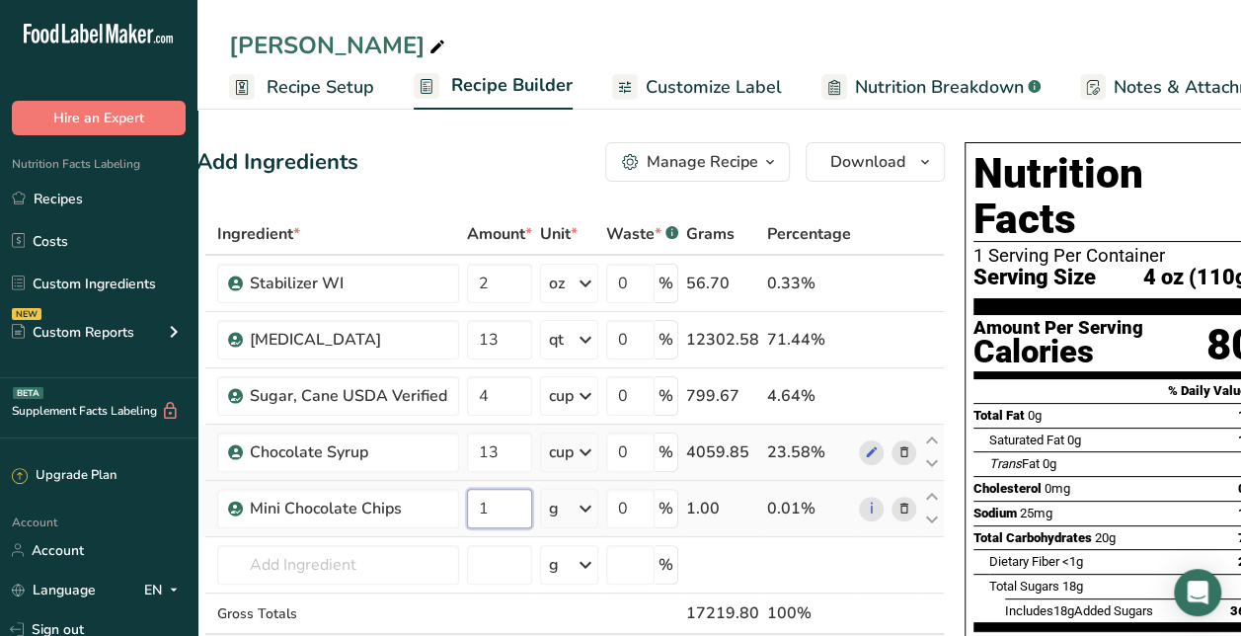
type input "1"
click at [592, 507] on div "Ingredient * Amount * Unit * Waste * .a-a{fill:#347362;}.b-a{fill:#fff;} Grams …" at bounding box center [570, 465] width 748 height 504
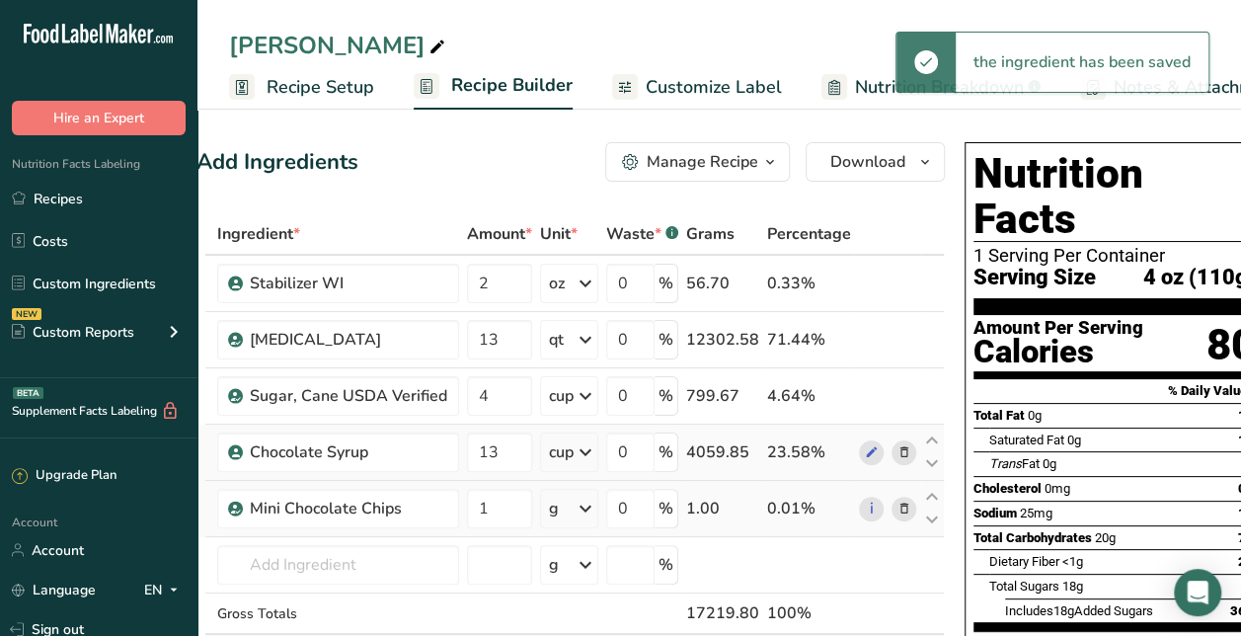
click at [592, 507] on icon at bounding box center [586, 509] width 24 height 36
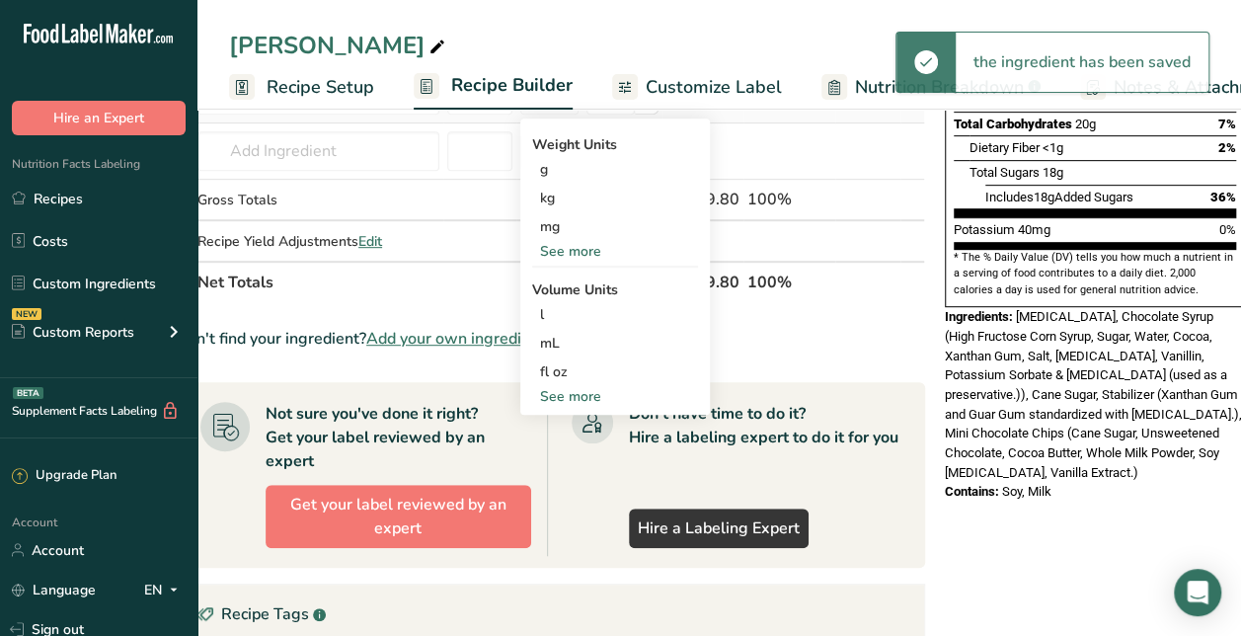
scroll to position [421, 0]
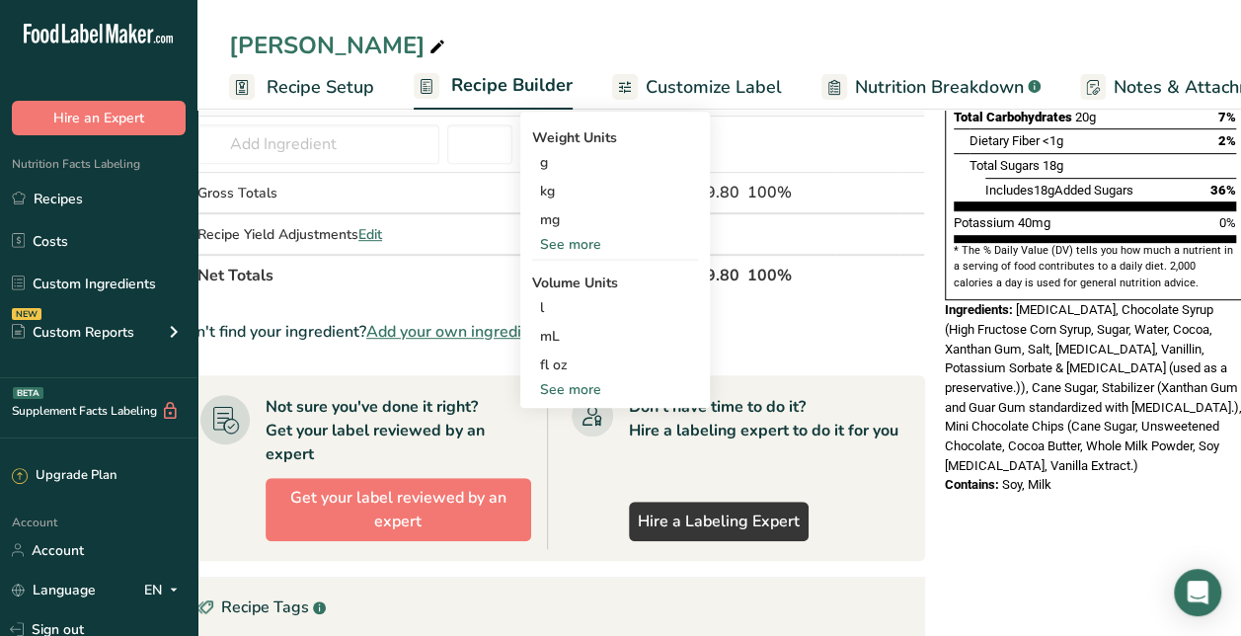
click at [567, 383] on div "See more" at bounding box center [615, 389] width 166 height 21
select select "22"
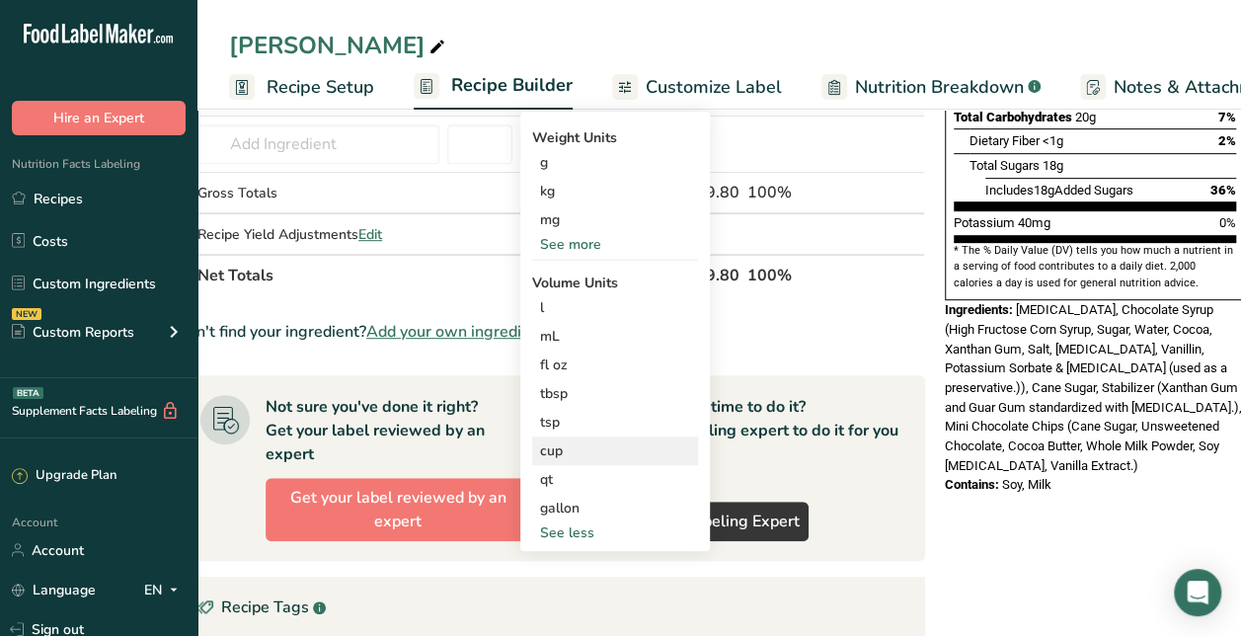
click at [567, 440] on div "cup" at bounding box center [615, 450] width 150 height 21
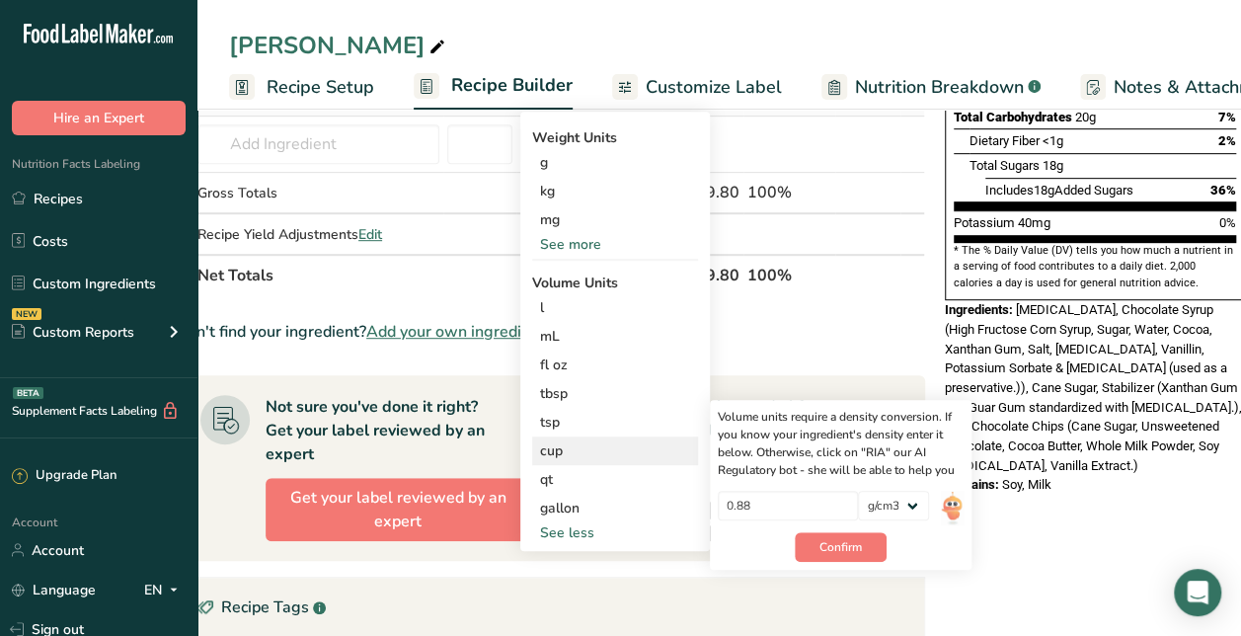
click at [559, 448] on div "cup" at bounding box center [615, 450] width 150 height 21
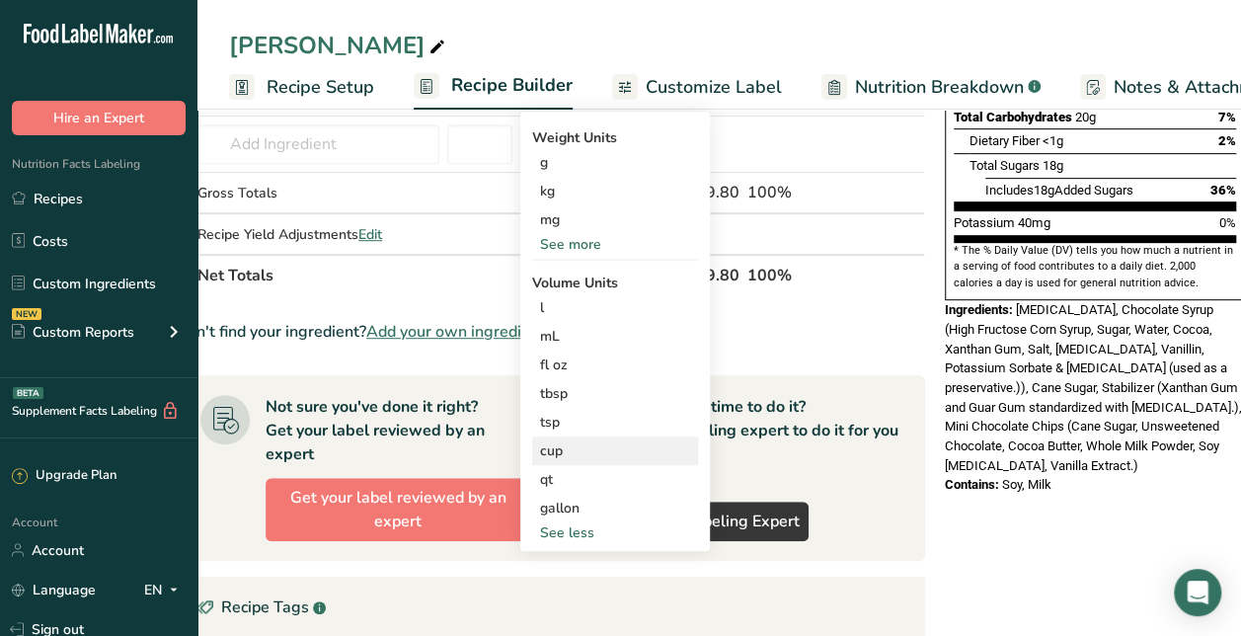
click at [559, 448] on div "cup" at bounding box center [615, 450] width 150 height 21
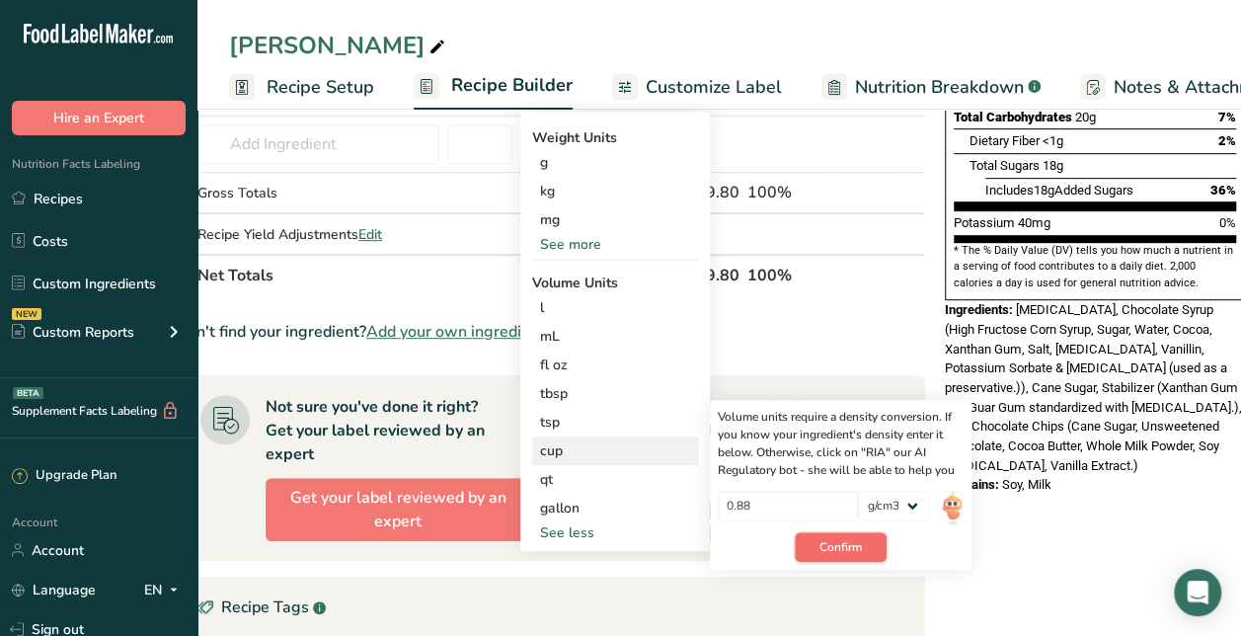
click at [870, 544] on button "Confirm" at bounding box center [841, 547] width 92 height 30
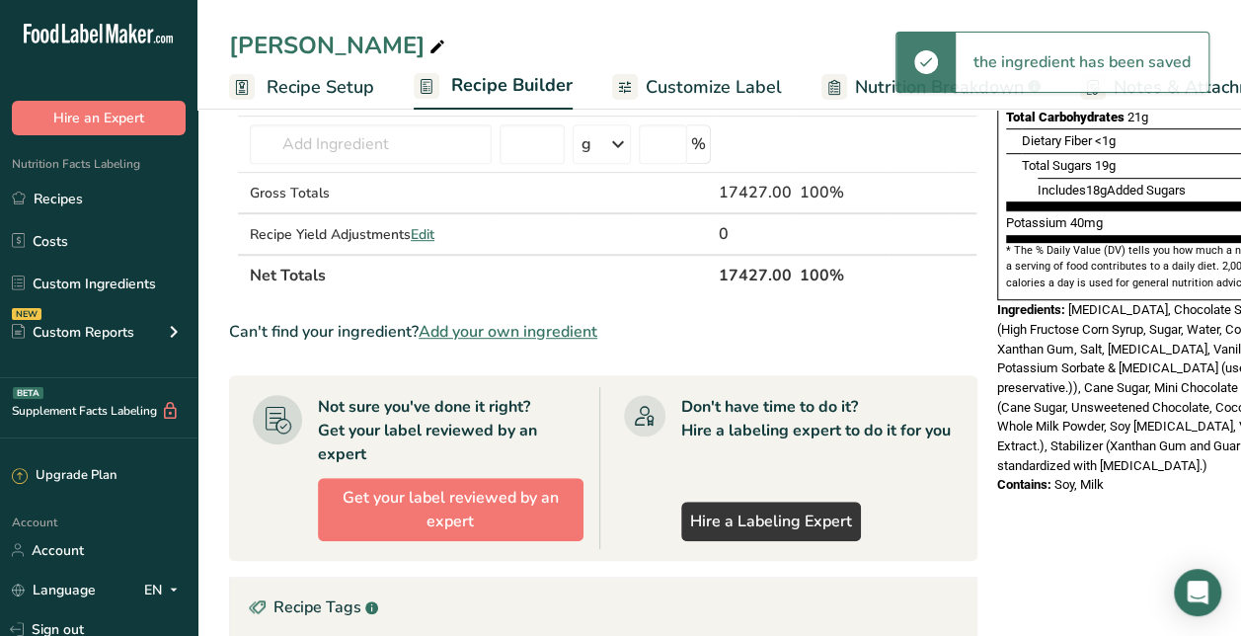
scroll to position [0, 0]
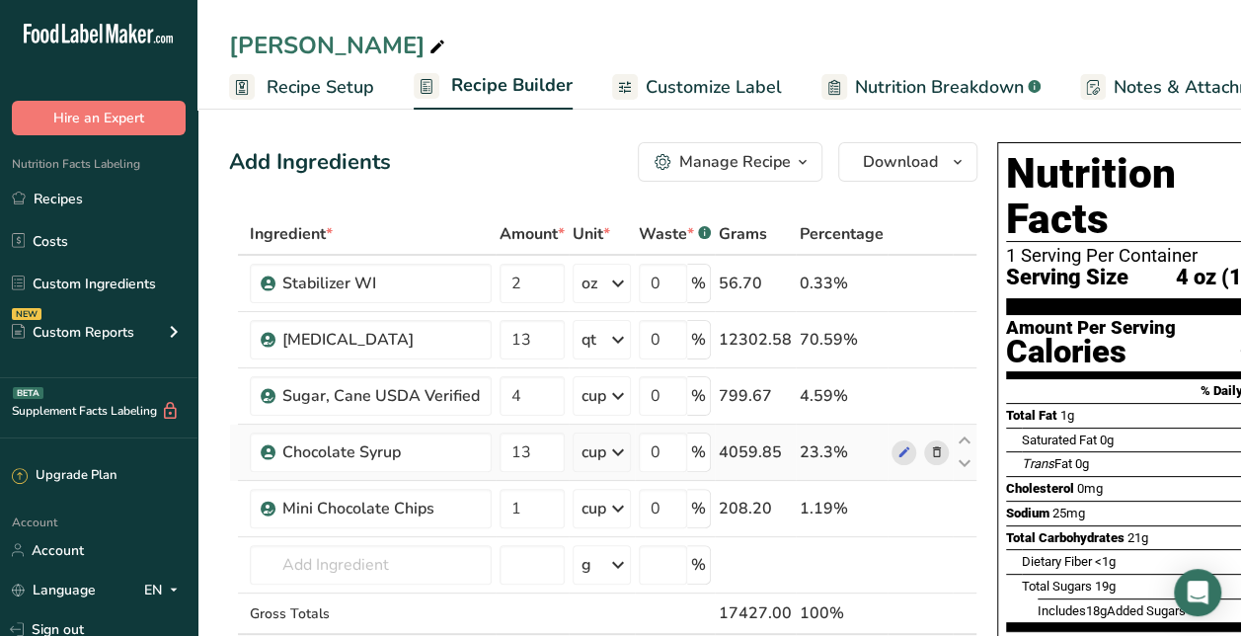
click at [326, 105] on link "Recipe Setup" at bounding box center [301, 87] width 145 height 44
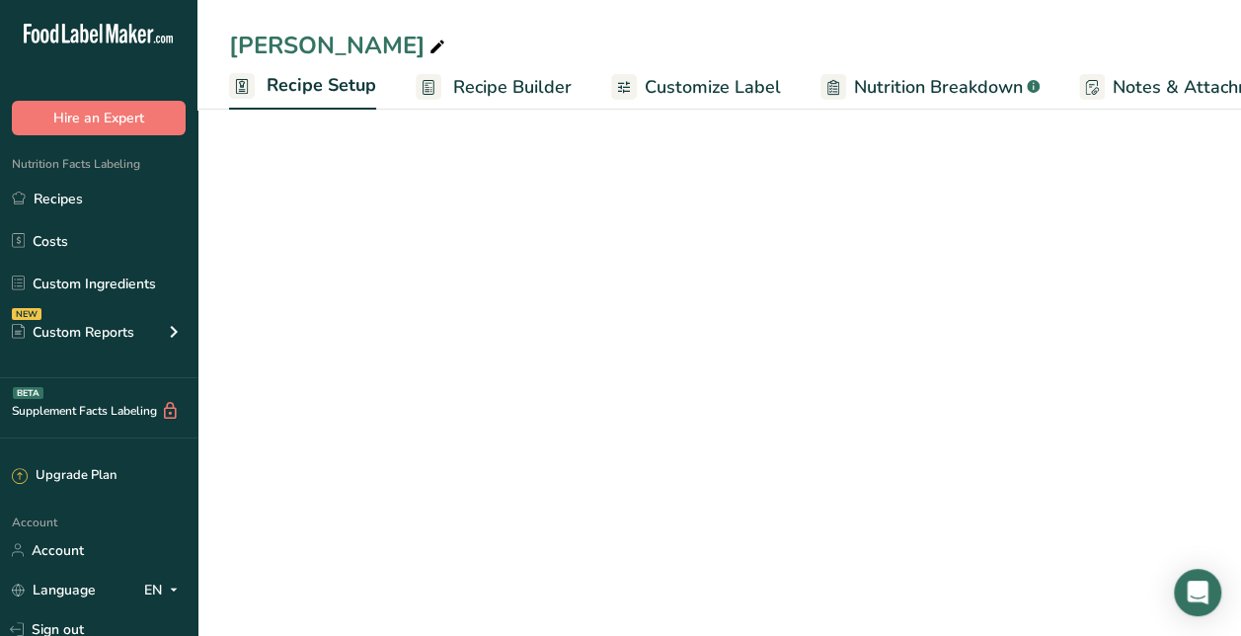
scroll to position [0, 7]
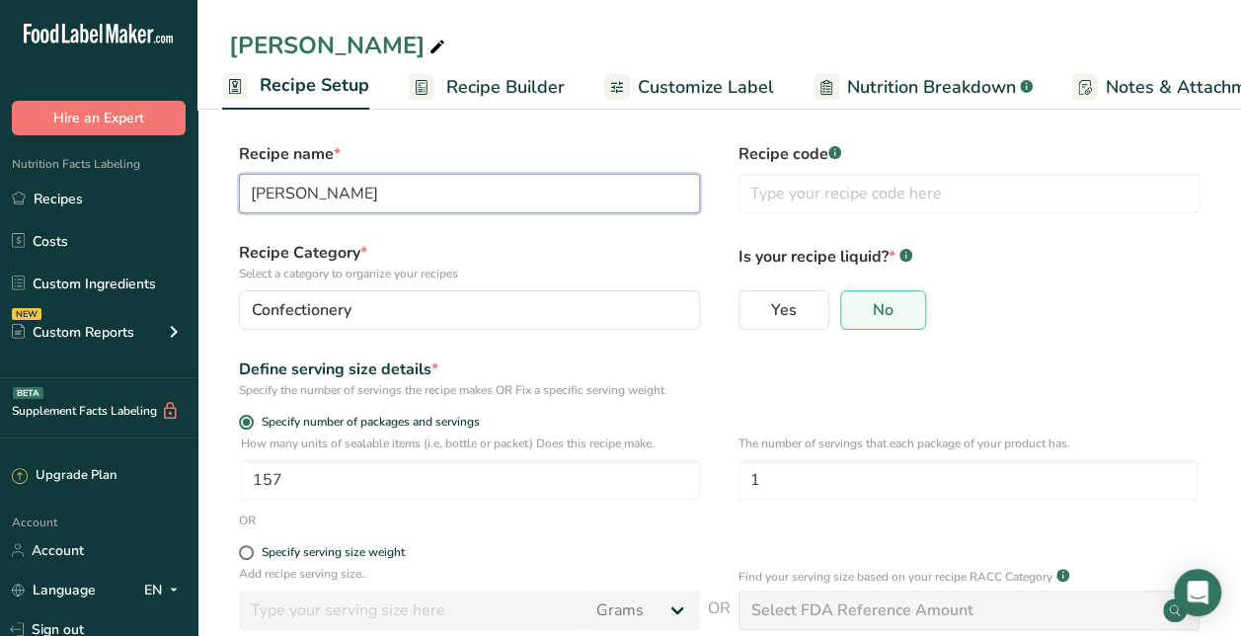
click at [449, 205] on input "[PERSON_NAME]" at bounding box center [469, 193] width 461 height 39
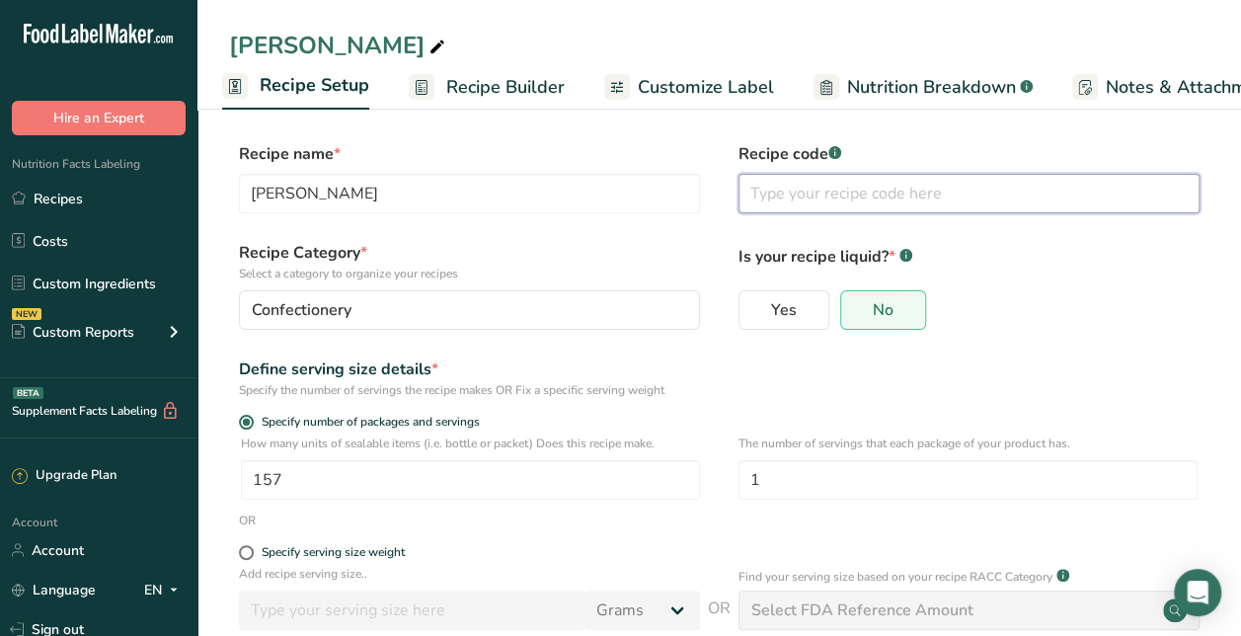
click at [830, 186] on input "text" at bounding box center [969, 193] width 461 height 39
paste input "[PERSON_NAME]"
type input "Mocha Chill 4 oz"
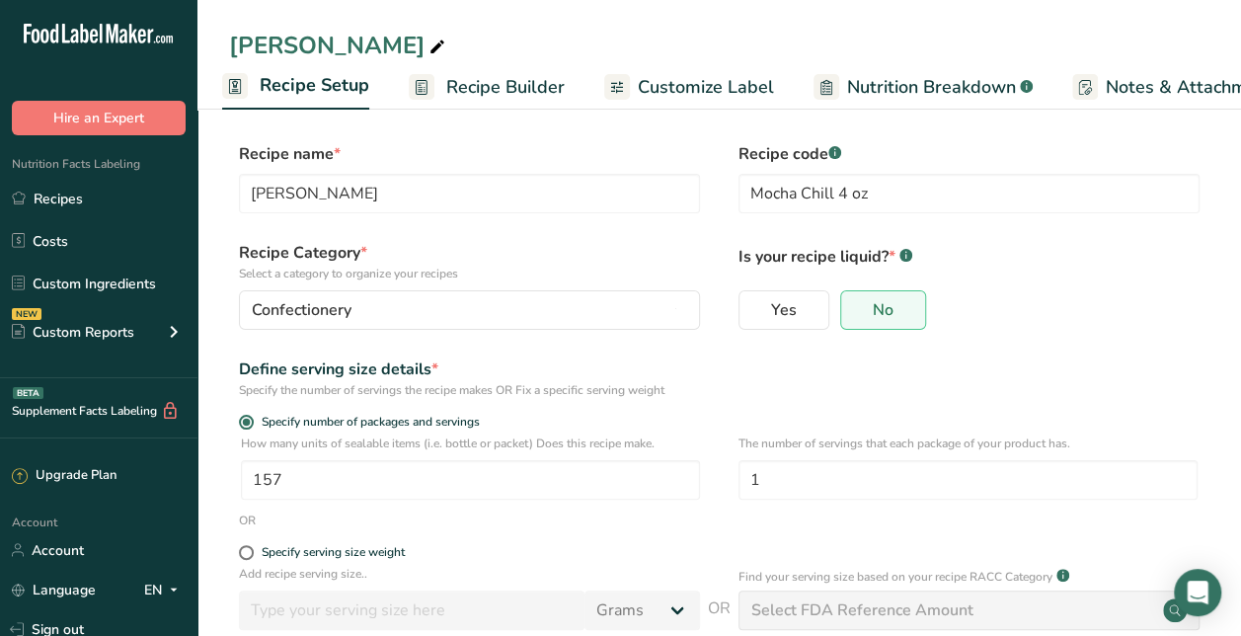
click at [508, 87] on span "Recipe Builder" at bounding box center [505, 87] width 118 height 27
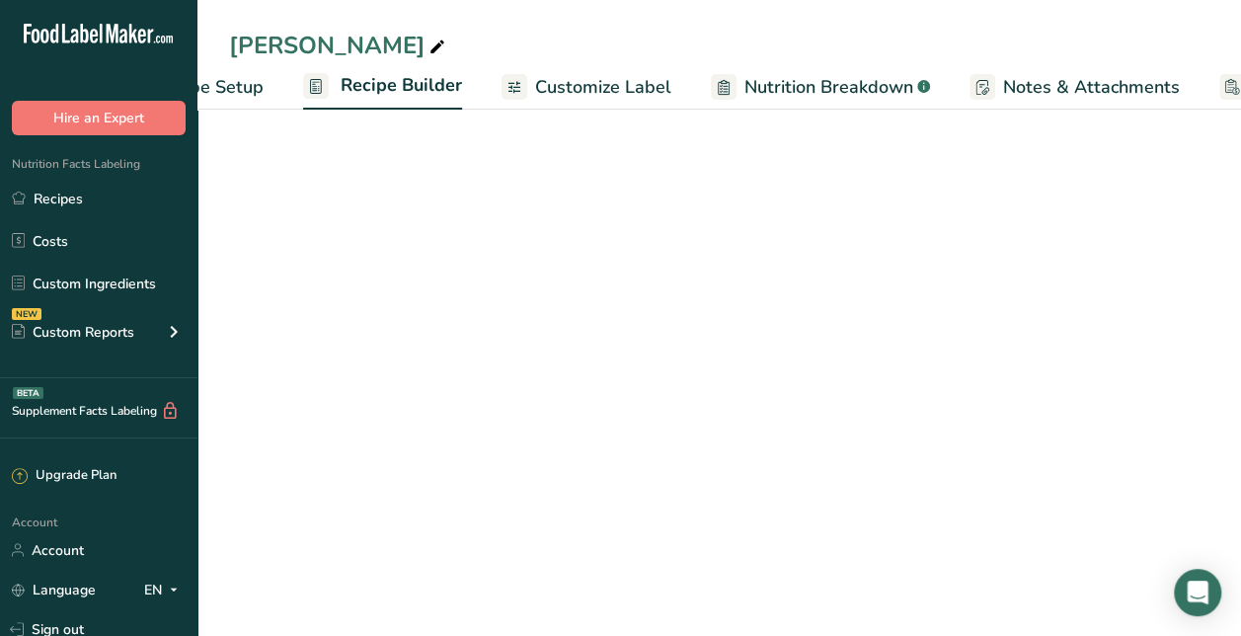
scroll to position [0, 191]
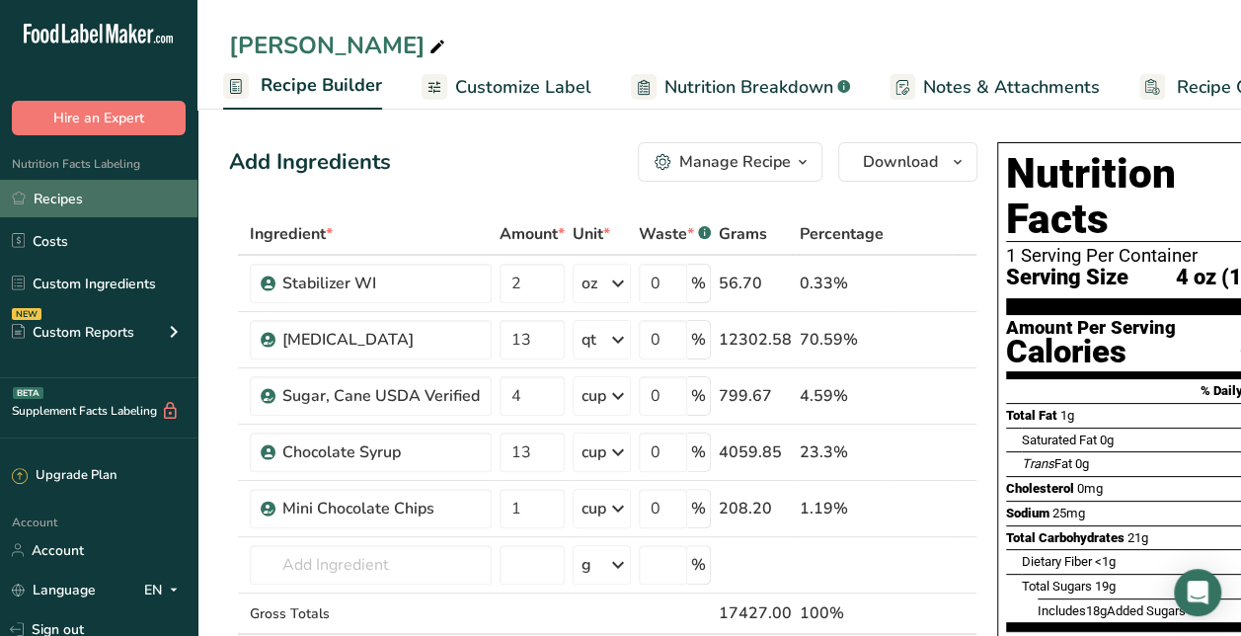
click at [82, 189] on link "Recipes" at bounding box center [98, 199] width 197 height 38
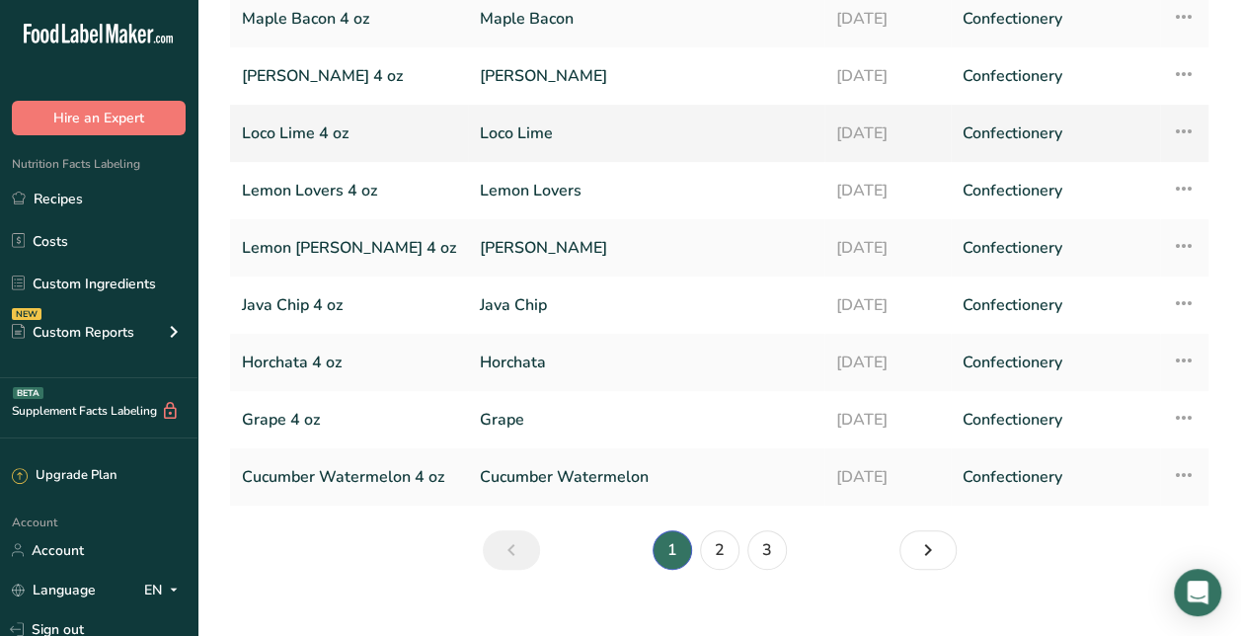
scroll to position [271, 0]
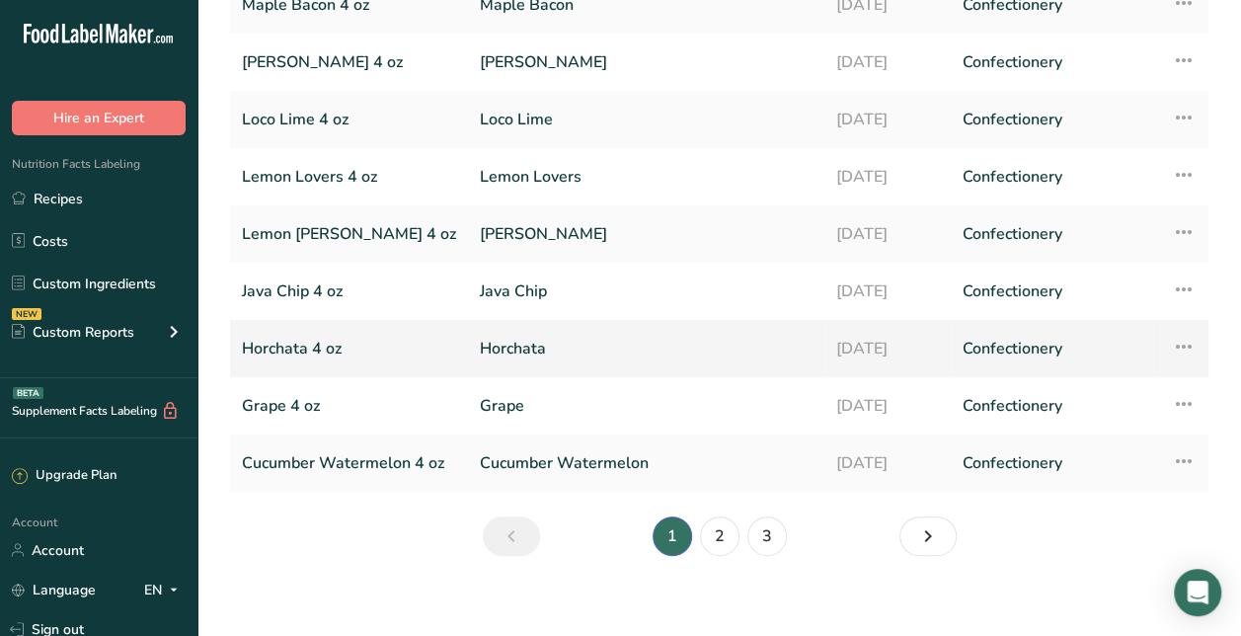
click at [573, 359] on link "Horchata" at bounding box center [646, 348] width 333 height 41
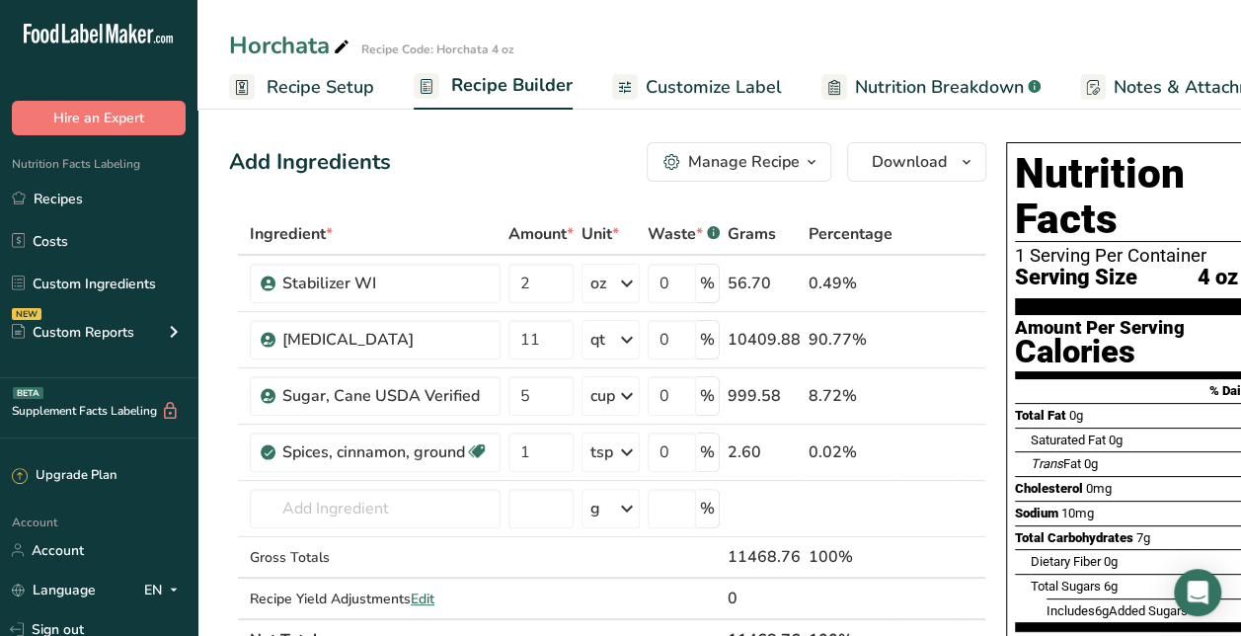
click at [772, 152] on div "Manage Recipe" at bounding box center [744, 162] width 112 height 24
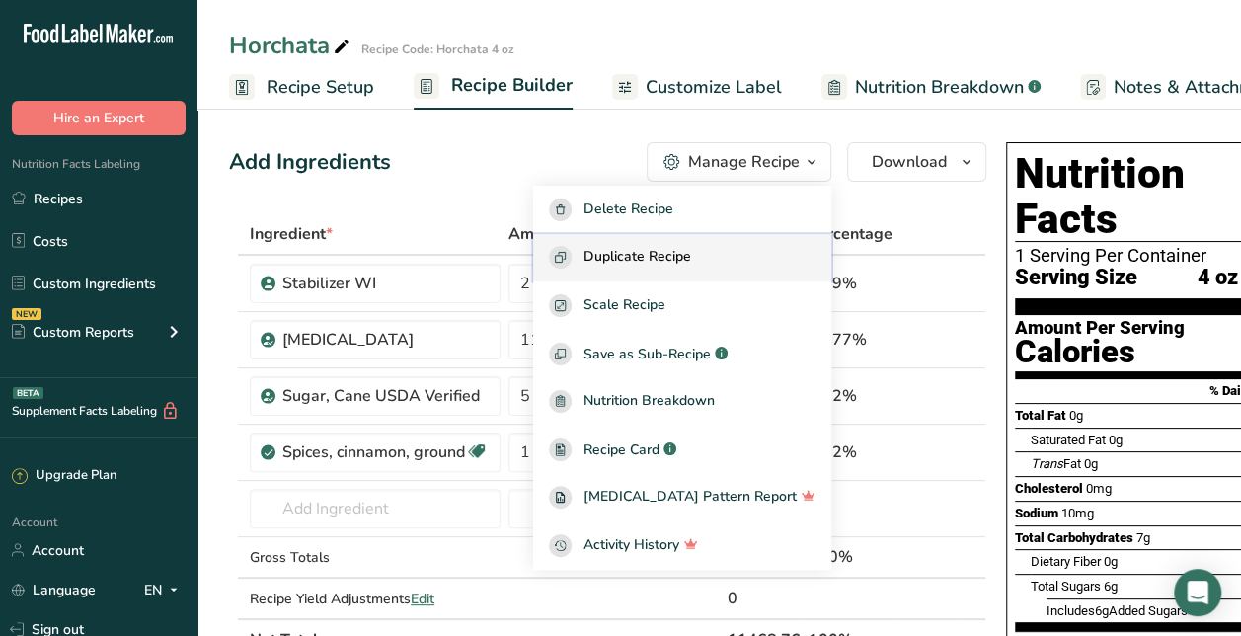
click at [679, 250] on span "Duplicate Recipe" at bounding box center [638, 257] width 108 height 23
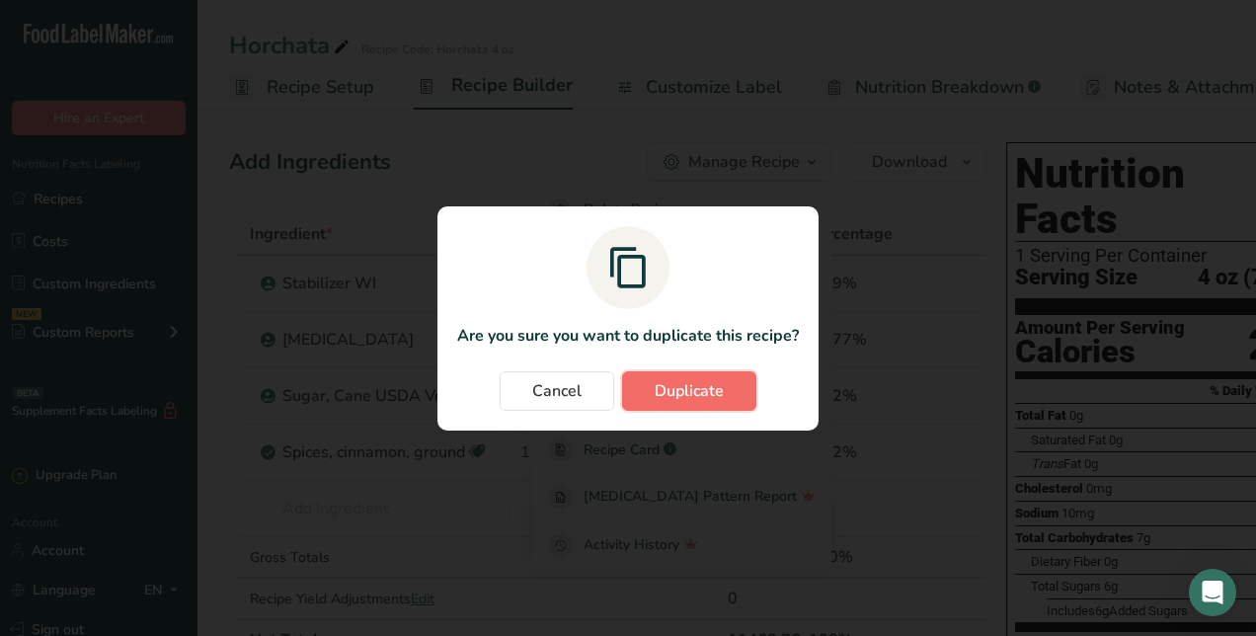
click at [676, 391] on span "Duplicate" at bounding box center [689, 391] width 69 height 24
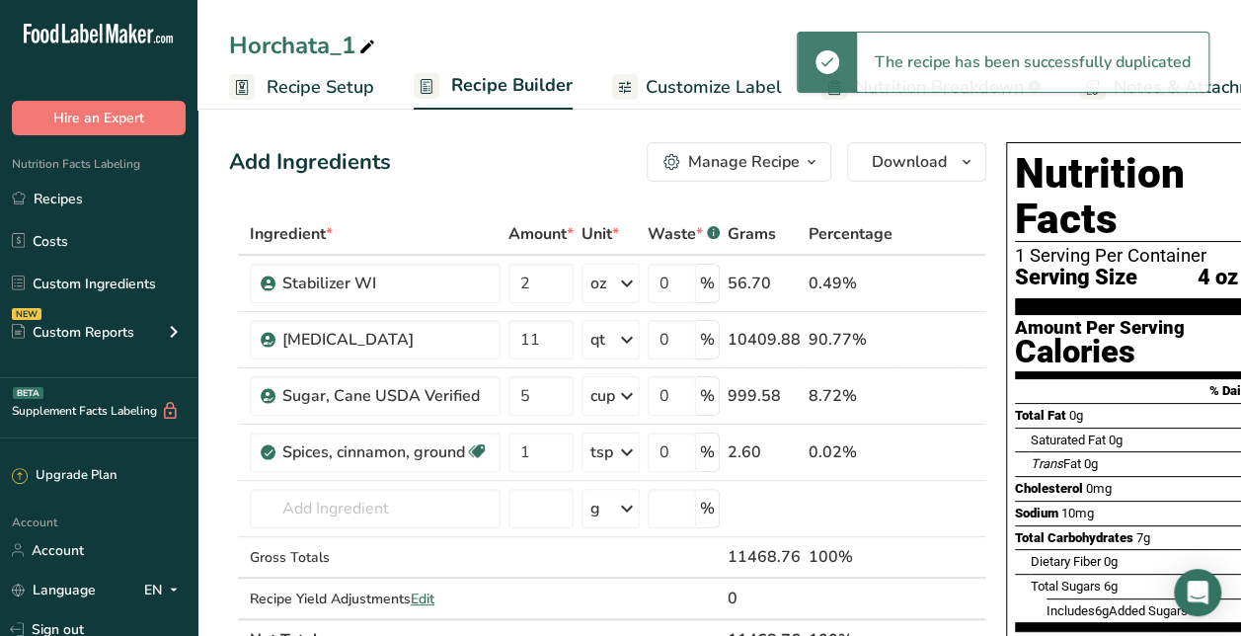
click at [366, 39] on icon at bounding box center [367, 48] width 18 height 28
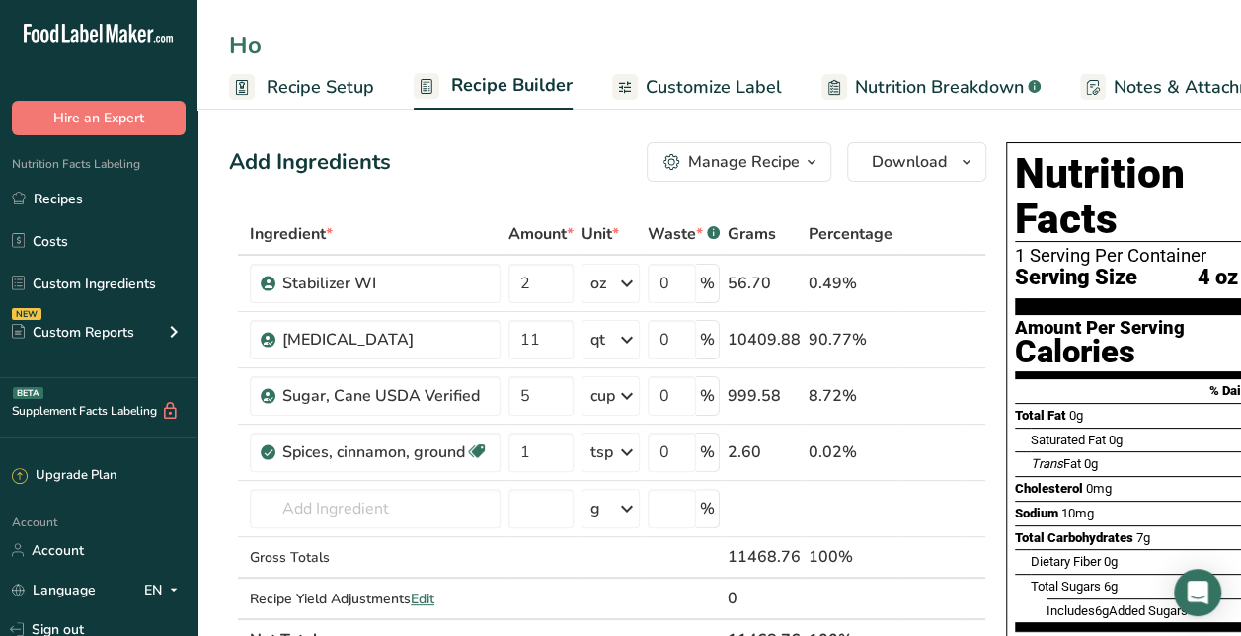
type input "H"
click at [468, 32] on input "Orange Cream" at bounding box center [719, 46] width 980 height 36
type input "Orange Cream"
click at [939, 457] on icon at bounding box center [946, 452] width 14 height 21
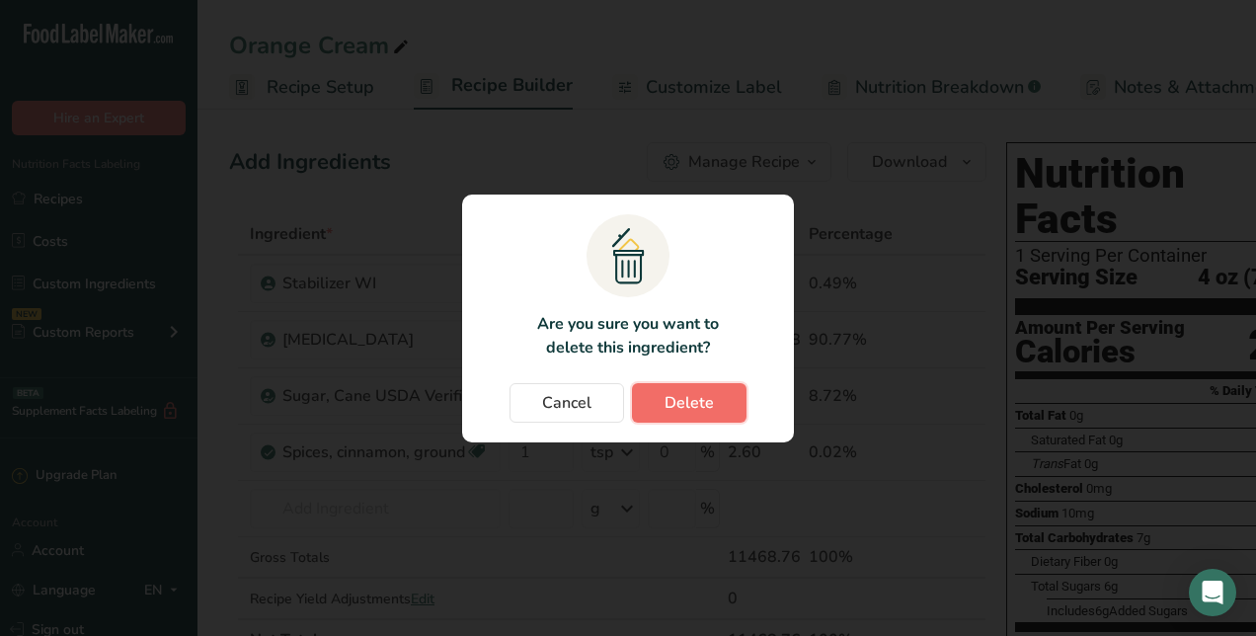
click at [686, 398] on span "Delete" at bounding box center [689, 403] width 49 height 24
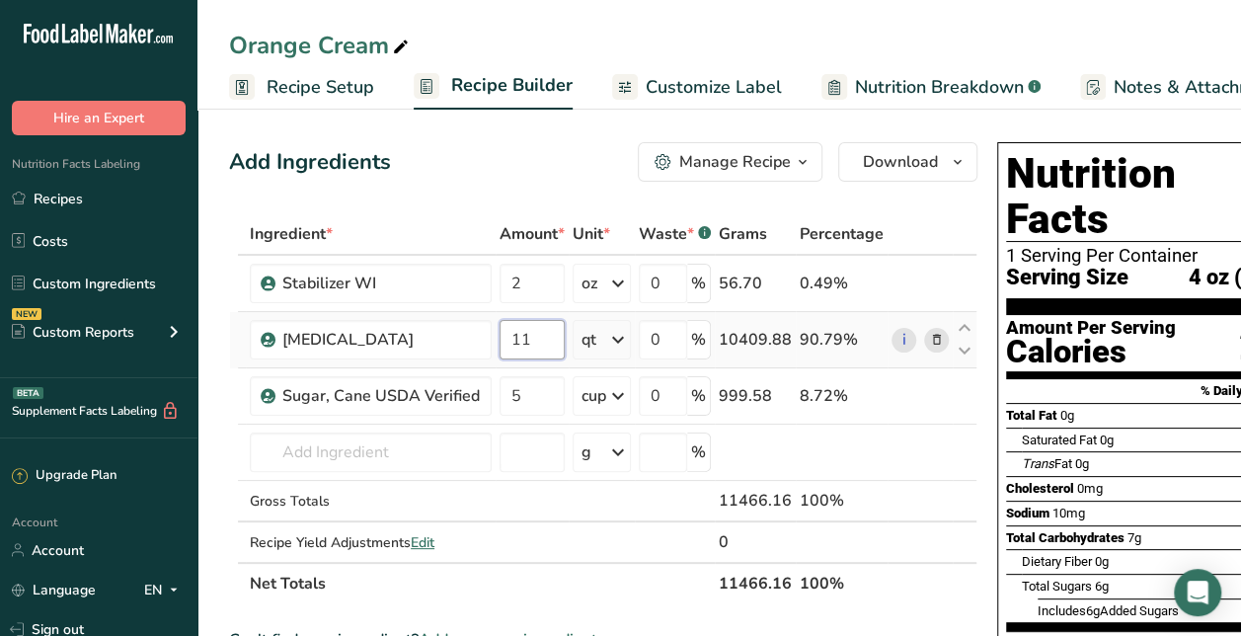
click at [561, 331] on input "11" at bounding box center [532, 339] width 65 height 39
type input "12"
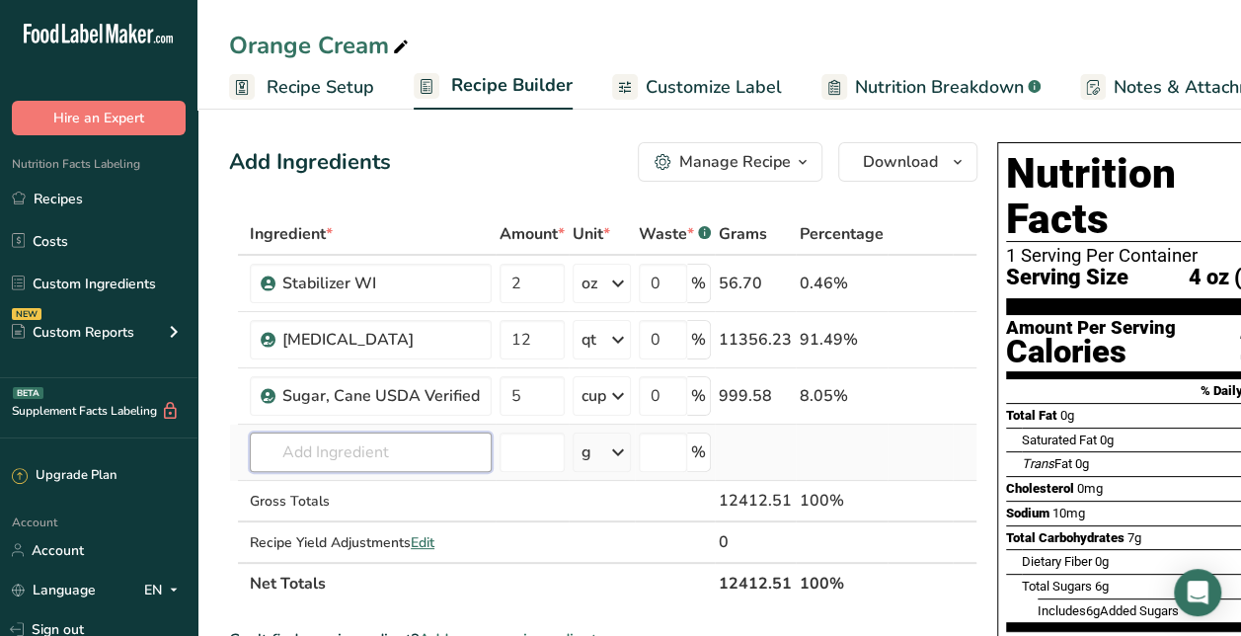
click at [391, 451] on input "text" at bounding box center [371, 451] width 242 height 39
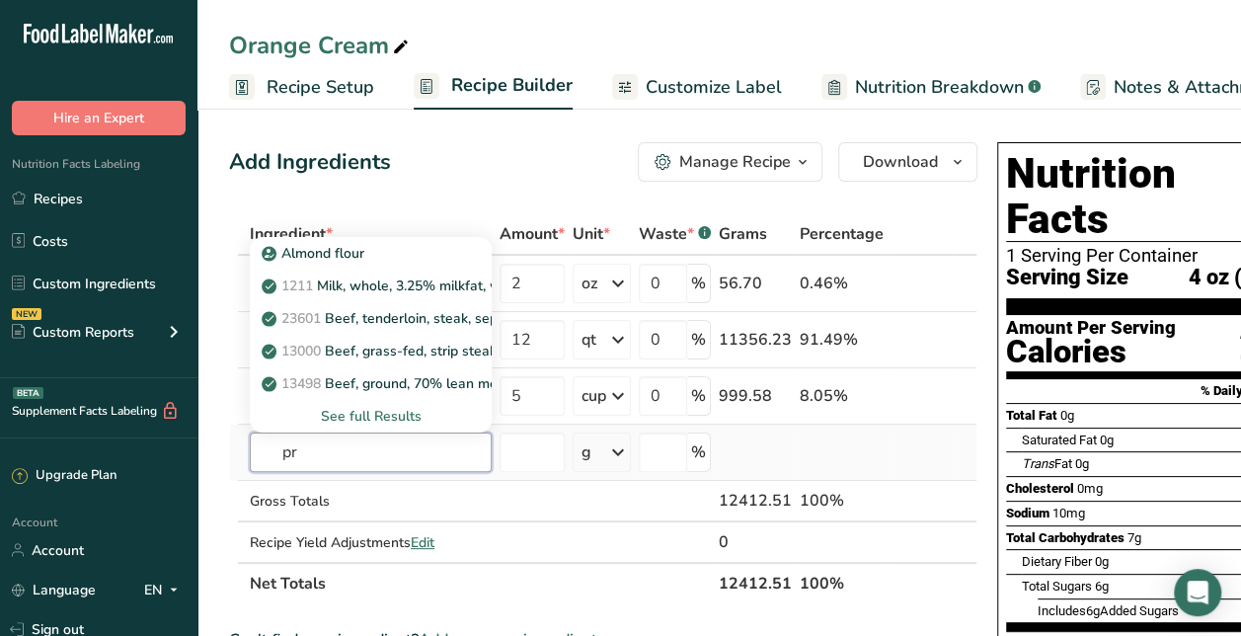
type input "p"
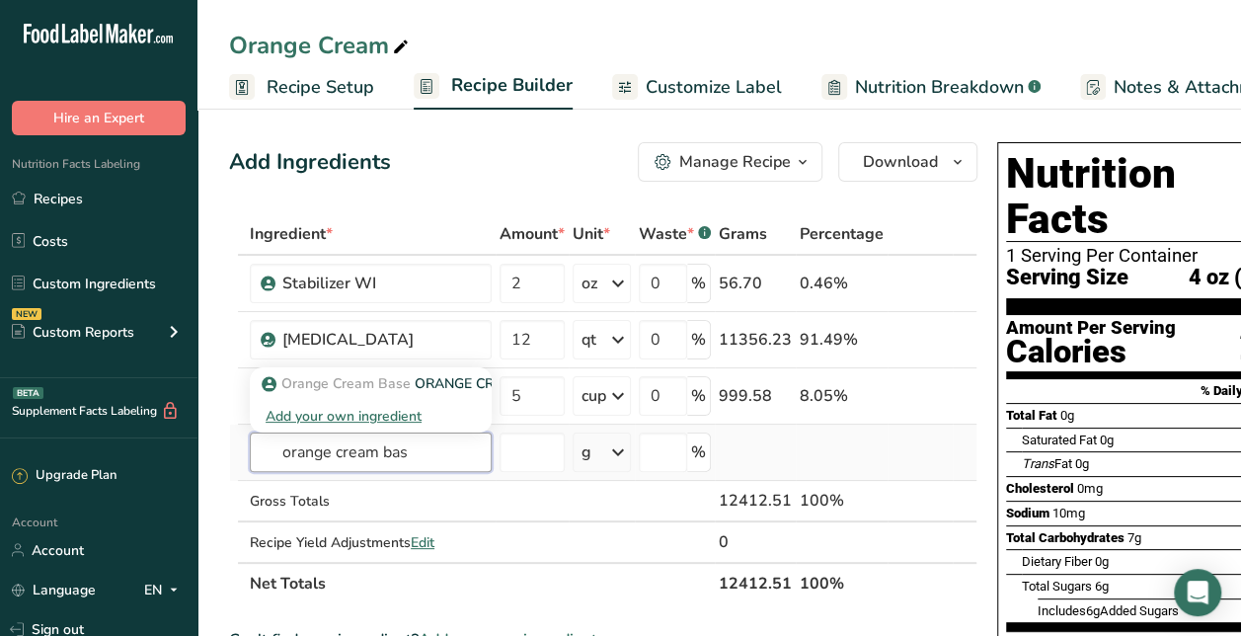
type input "orange cream bas"
click at [377, 406] on div "Add your own ingredient" at bounding box center [371, 416] width 210 height 21
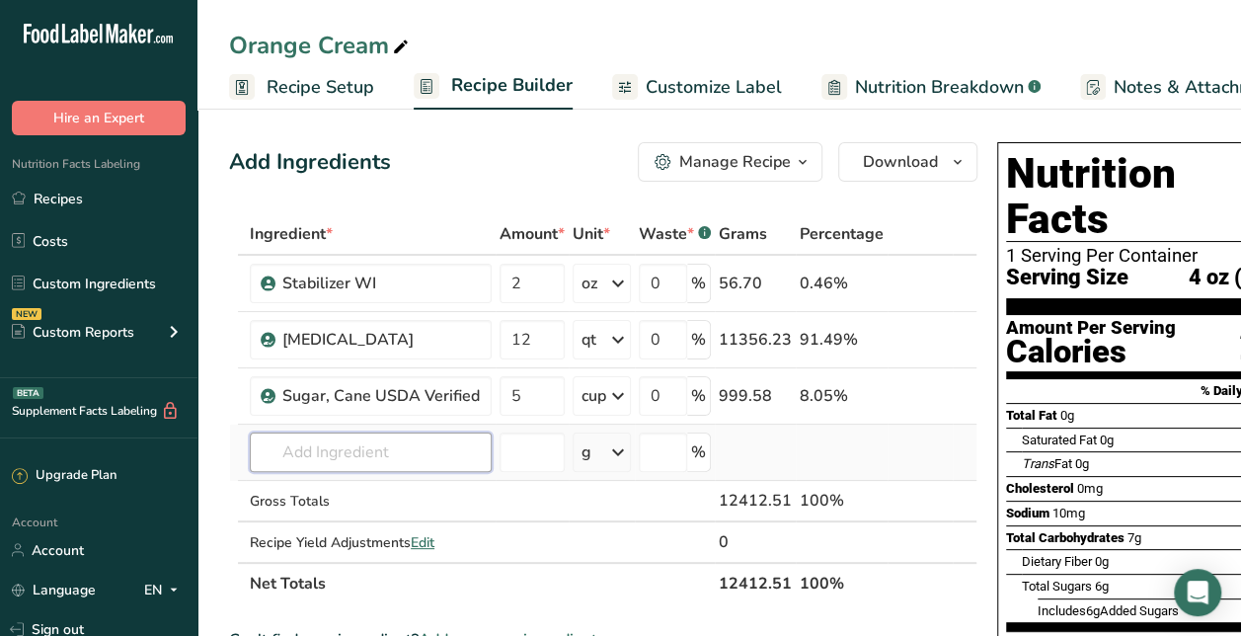
click at [352, 448] on input "text" at bounding box center [371, 451] width 242 height 39
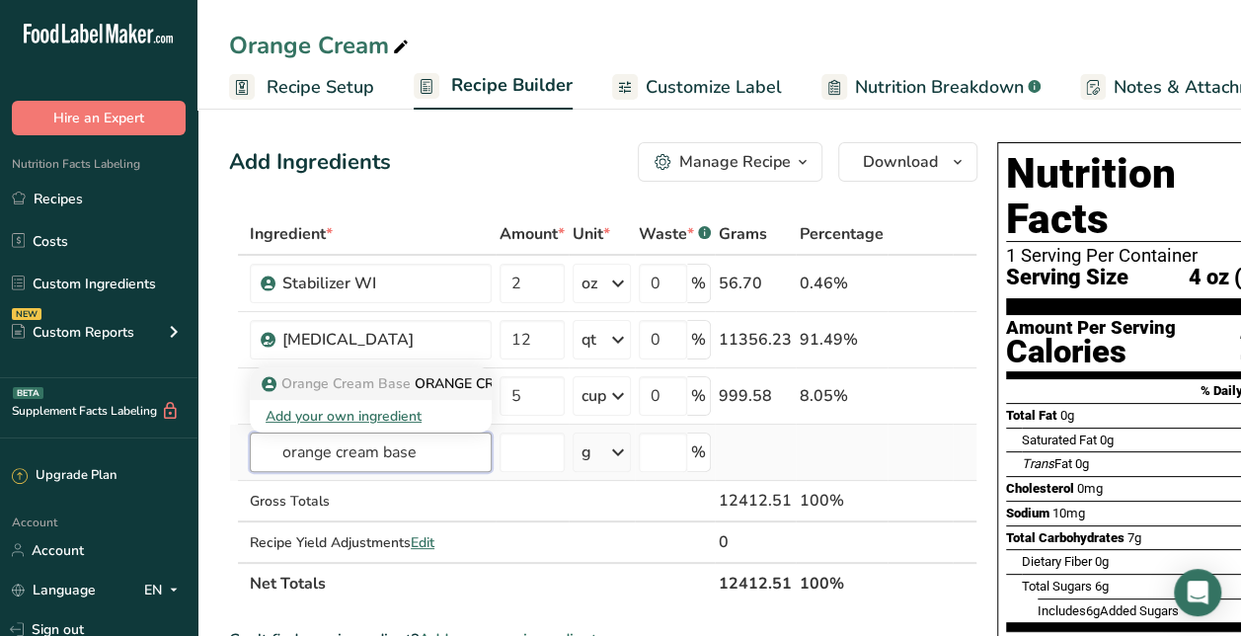
type input "orange cream base"
click at [419, 379] on p "Orange Cream Base ORANGE CREAM WATER ICE BASE" at bounding box center [454, 383] width 376 height 21
type input "ORANGE CREAM WATER ICE BASE"
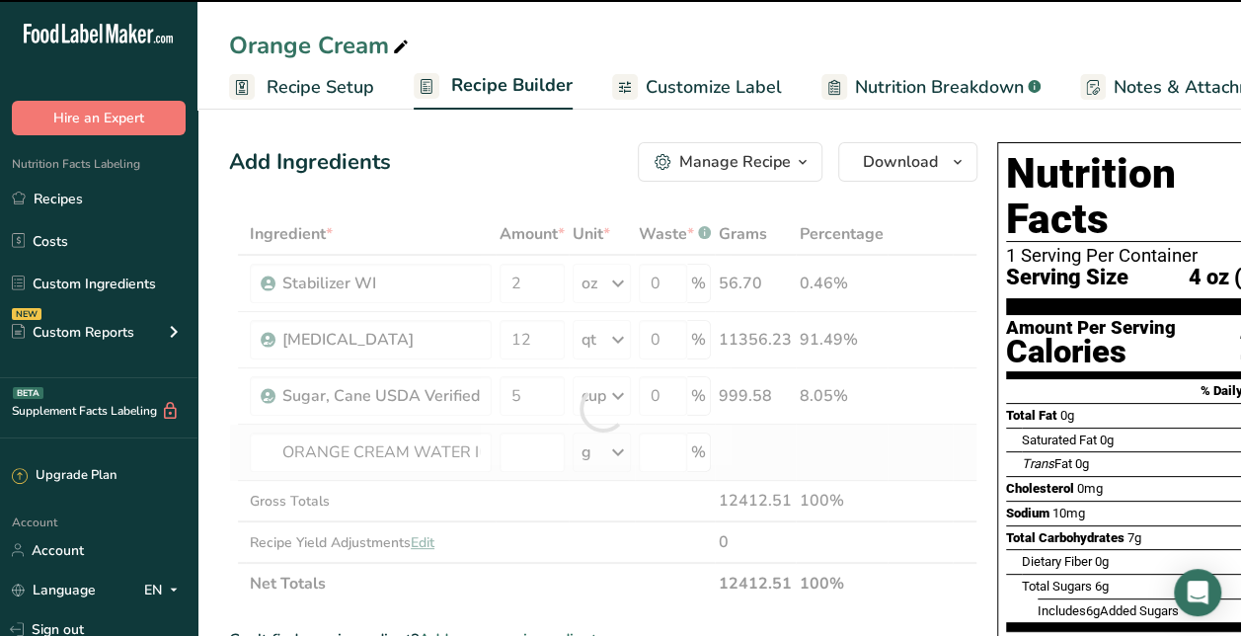
type input "0"
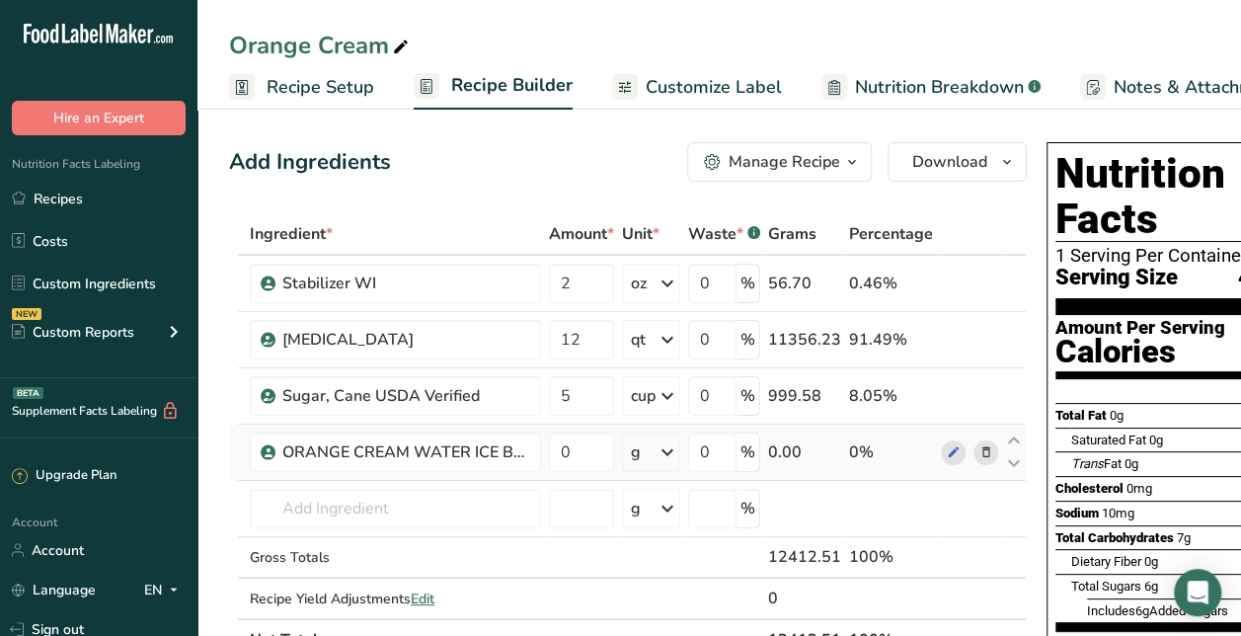
click at [983, 450] on icon at bounding box center [986, 452] width 14 height 21
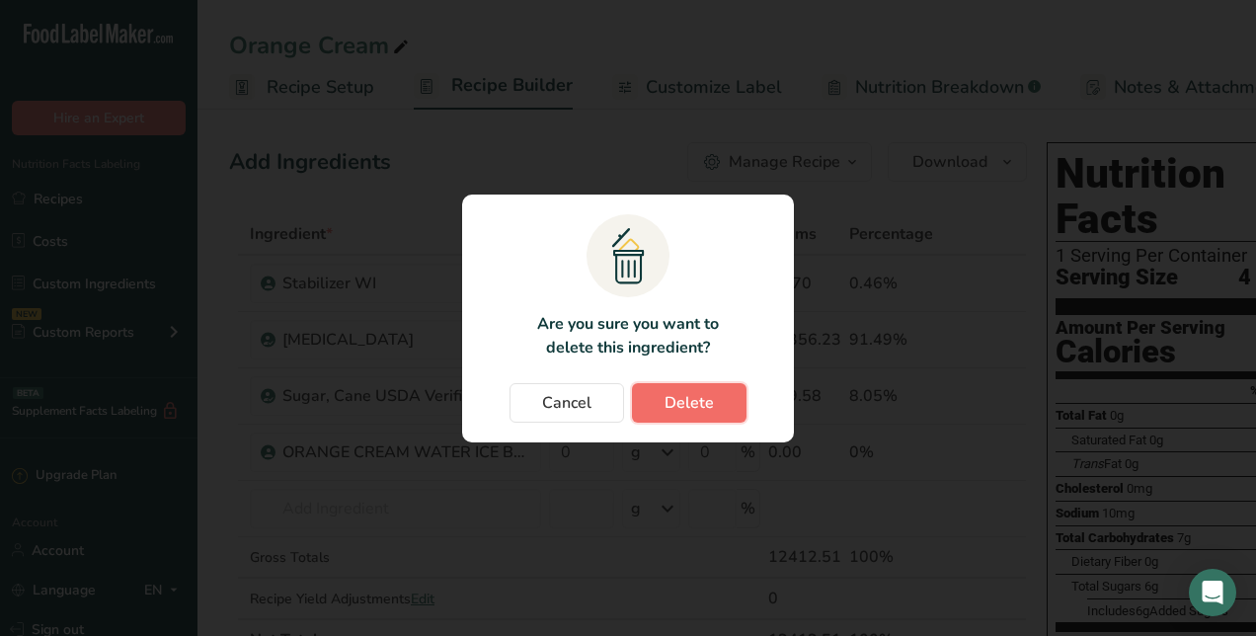
click at [703, 414] on button "Delete" at bounding box center [689, 402] width 115 height 39
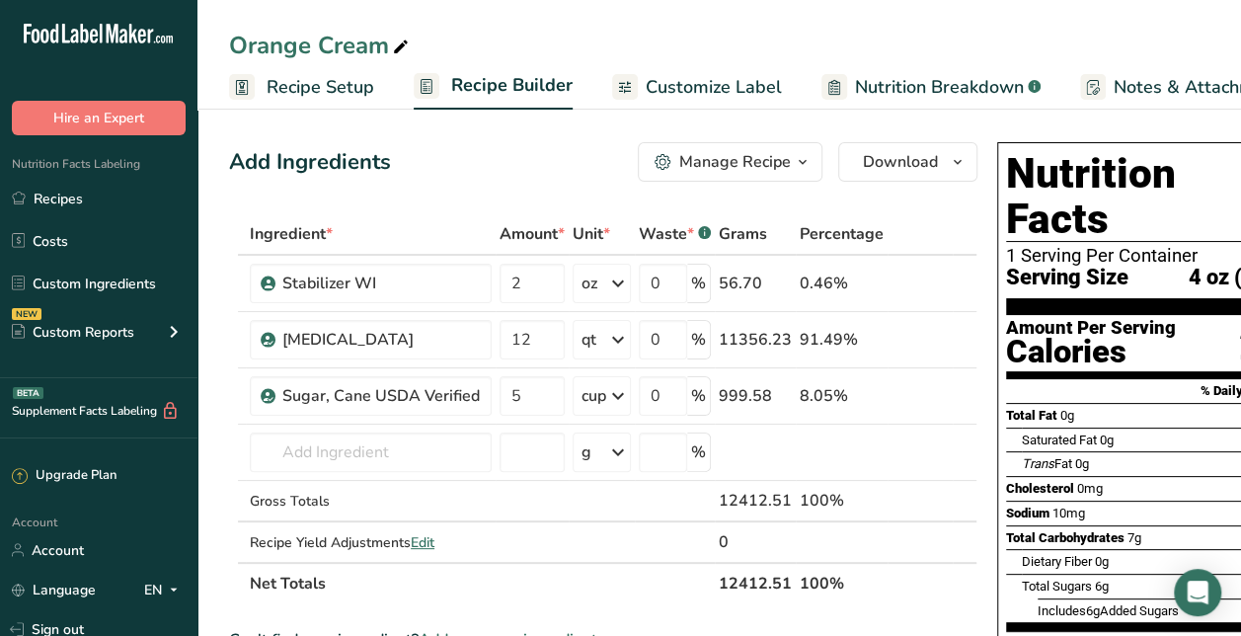
scroll to position [0, 57]
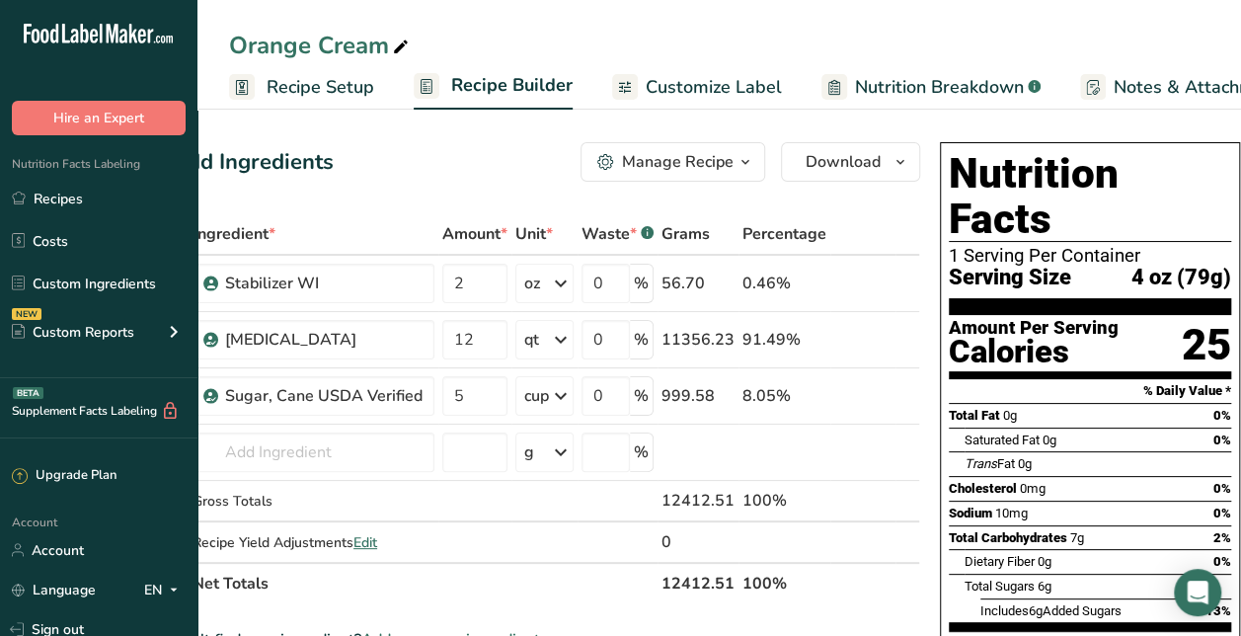
click at [314, 85] on span "Recipe Setup" at bounding box center [321, 87] width 108 height 27
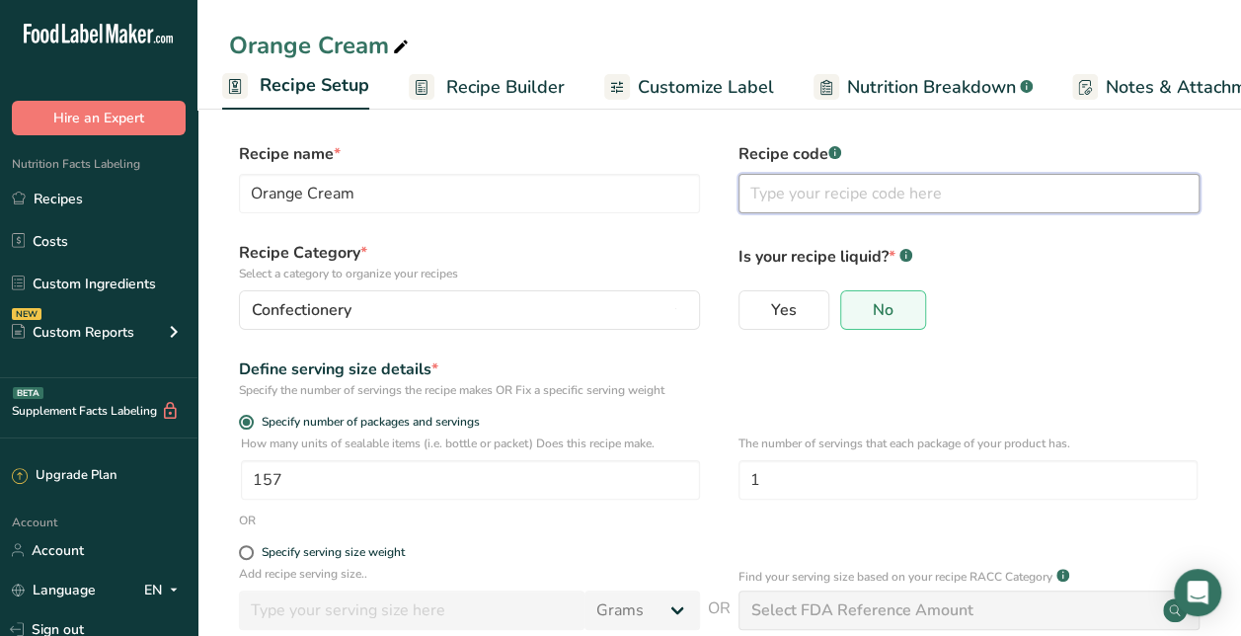
click at [804, 193] on input "text" at bounding box center [969, 193] width 461 height 39
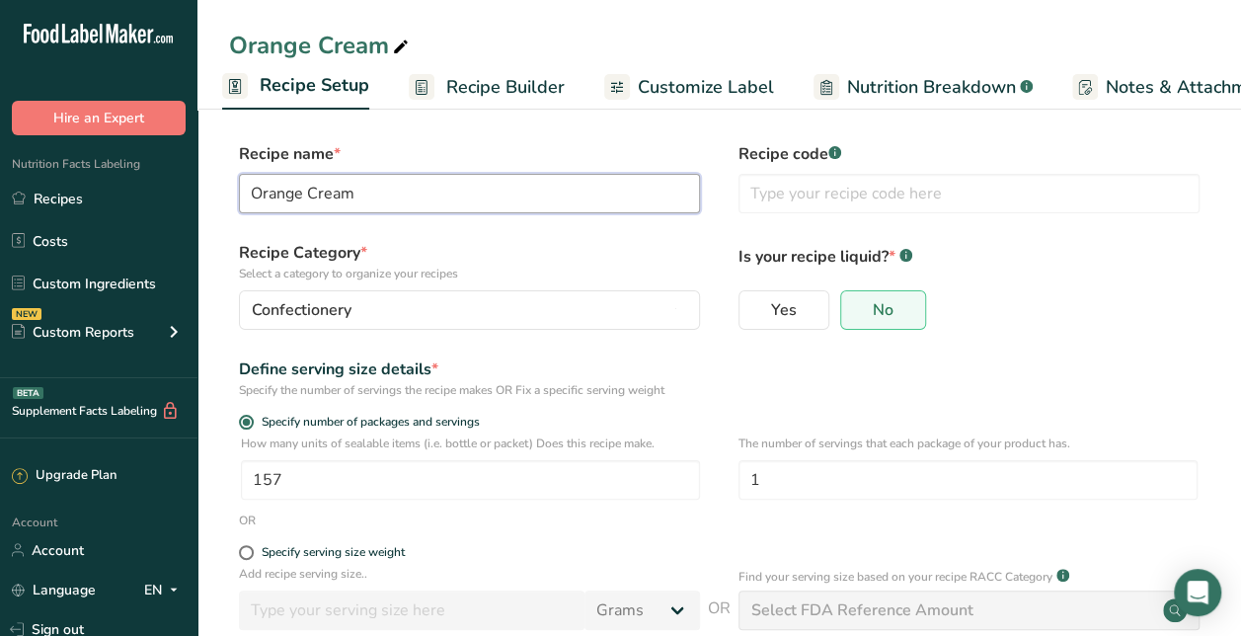
click at [561, 195] on input "Orange Cream" at bounding box center [469, 193] width 461 height 39
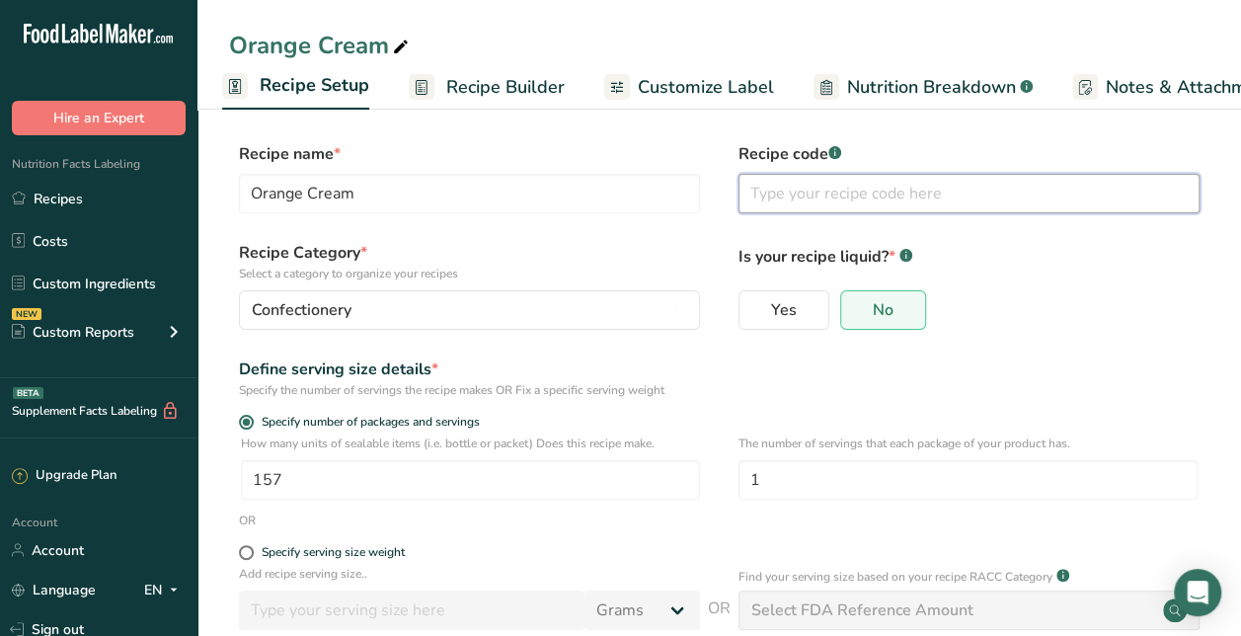
click at [744, 211] on input "text" at bounding box center [969, 193] width 461 height 39
paste input "Orange Cream"
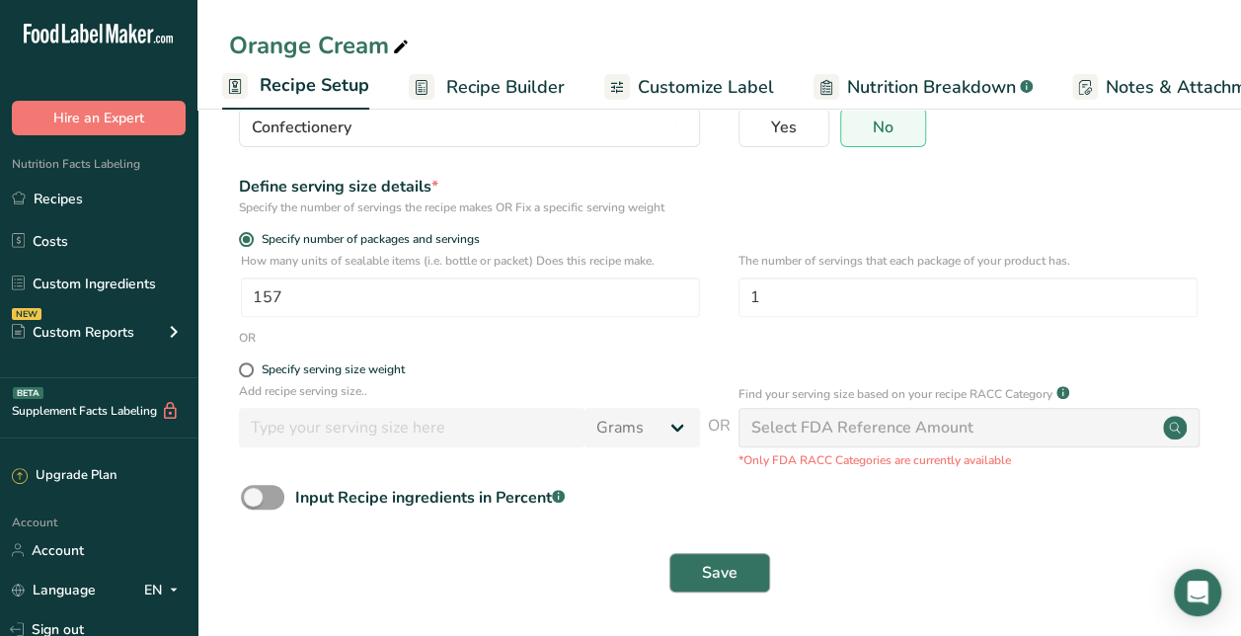
type input "Orange Cream 4 oz"
click at [733, 576] on span "Save" at bounding box center [720, 573] width 36 height 24
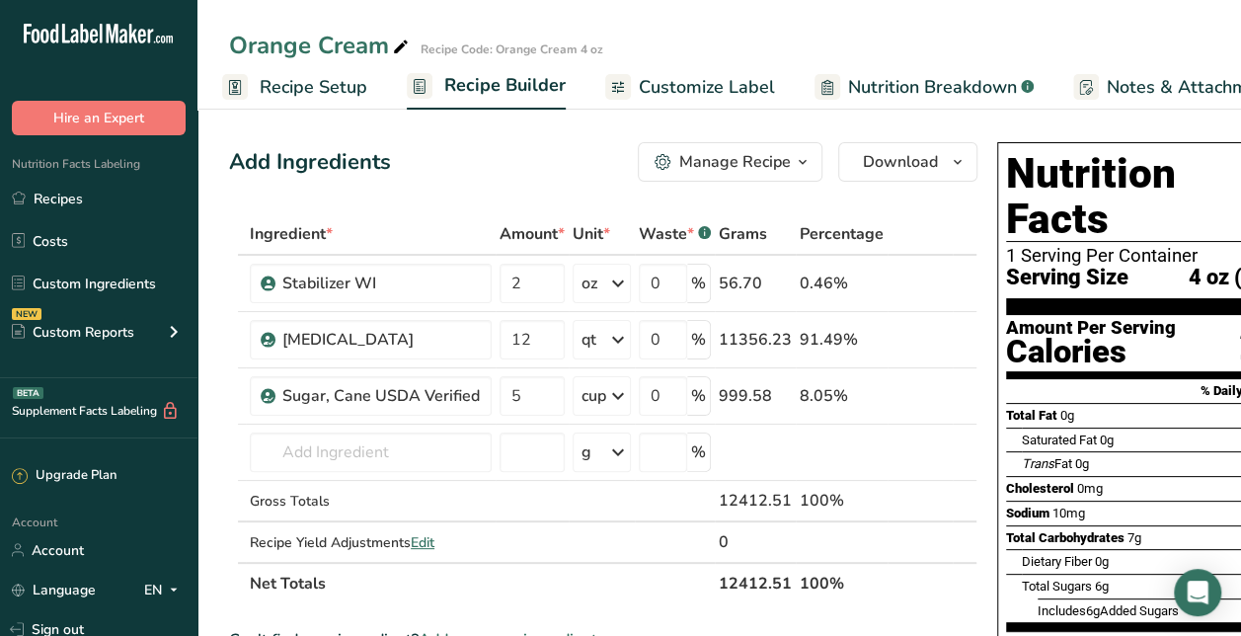
click at [729, 156] on div "Manage Recipe" at bounding box center [735, 162] width 112 height 24
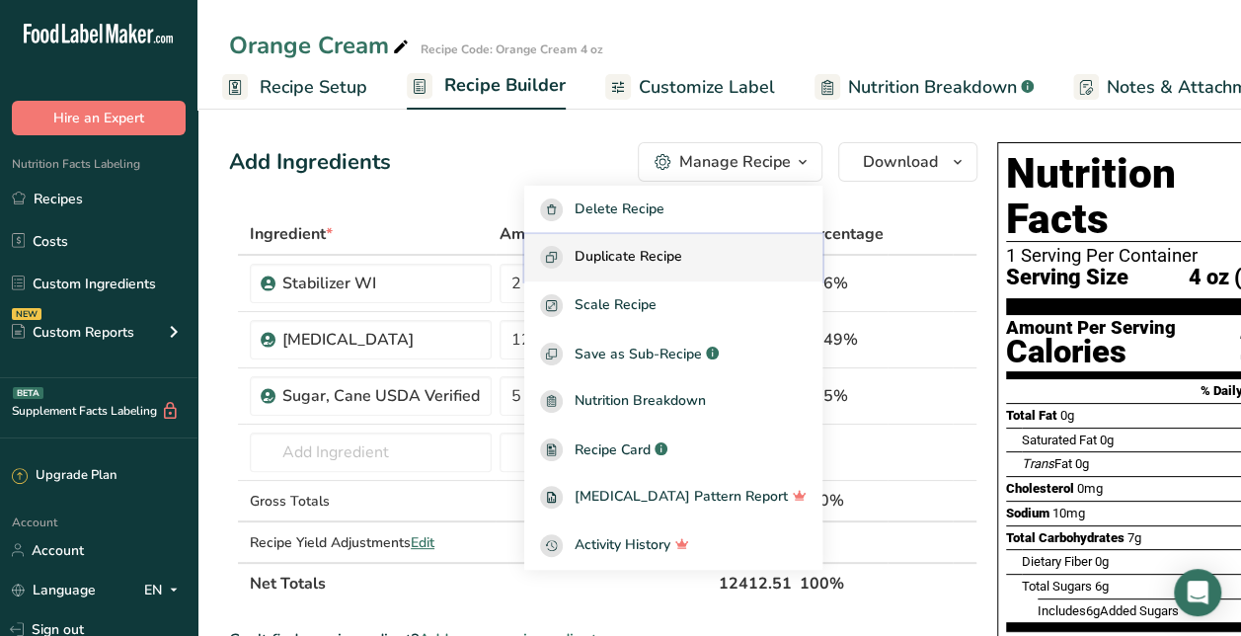
click at [683, 273] on button "Duplicate Recipe" at bounding box center [673, 258] width 298 height 48
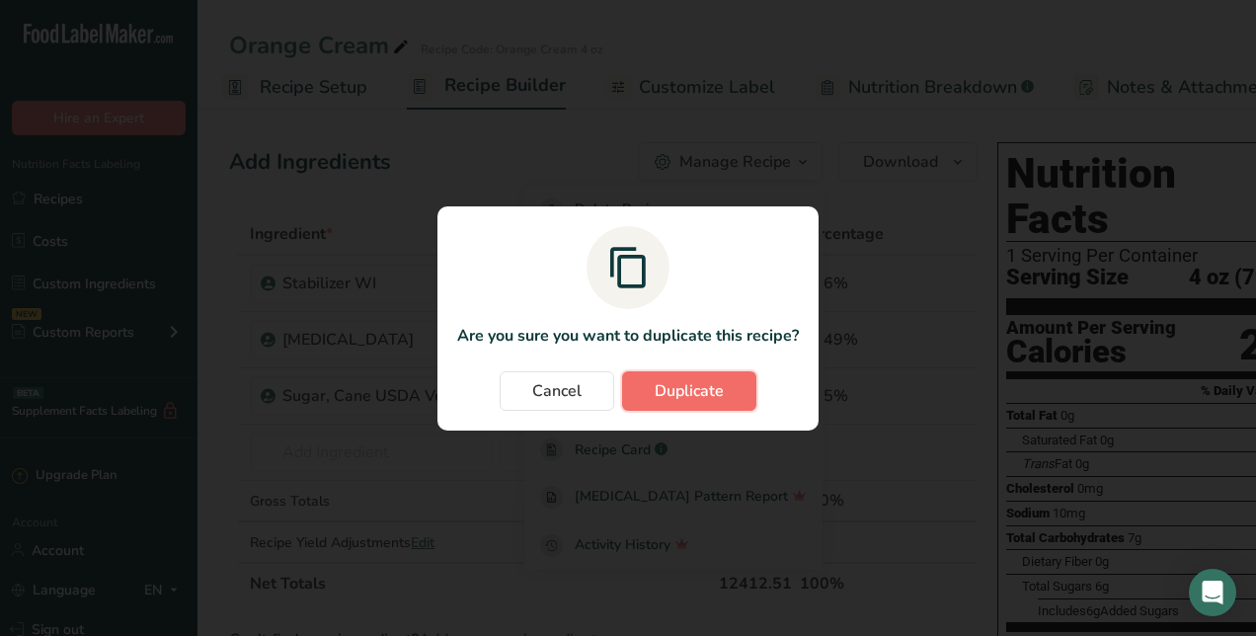
click at [681, 390] on span "Duplicate" at bounding box center [689, 391] width 69 height 24
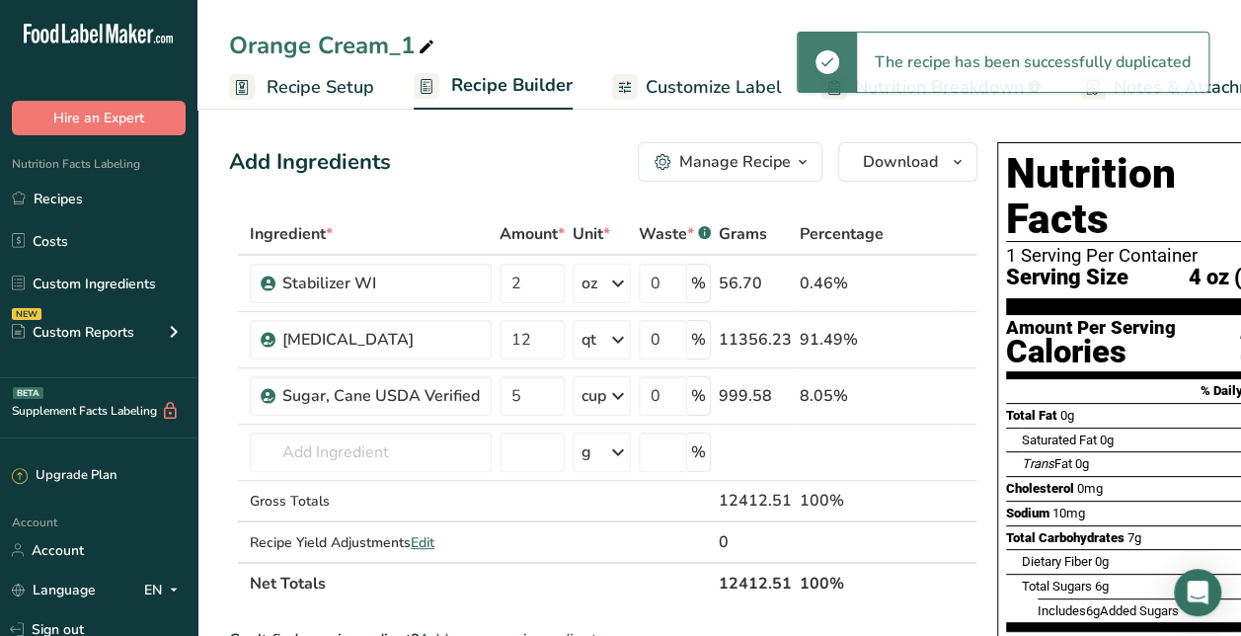
click at [379, 55] on div "Orange Cream_1" at bounding box center [333, 46] width 209 height 36
click at [379, 55] on input "Orange Cream_1" at bounding box center [719, 46] width 980 height 36
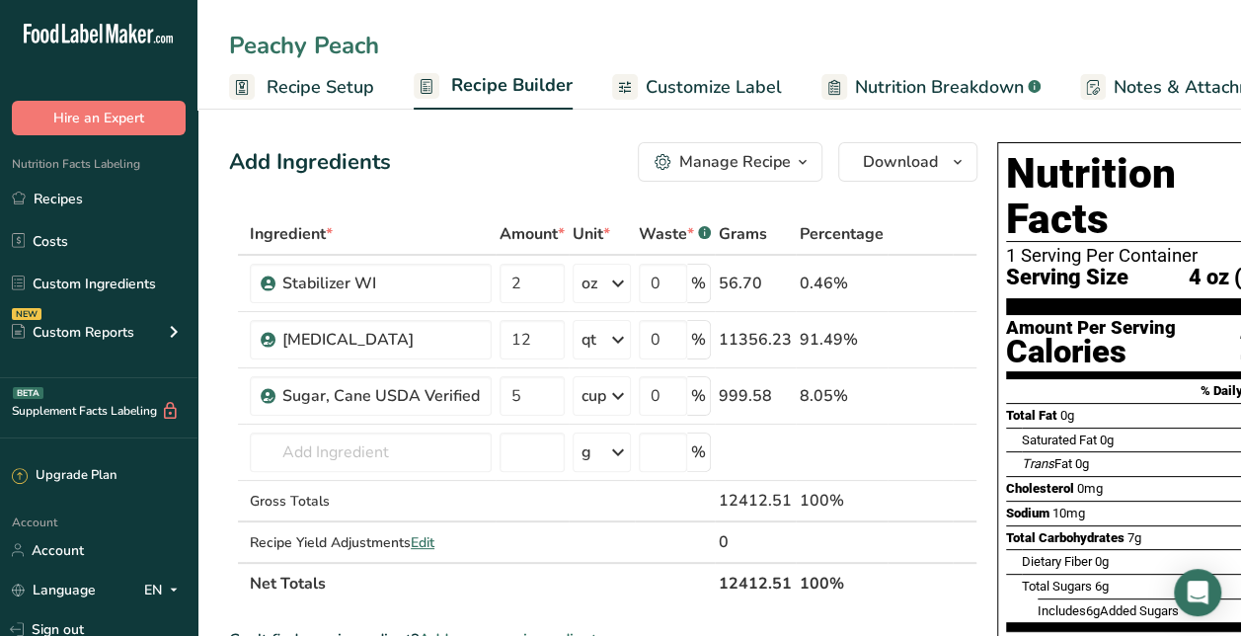
click at [528, 38] on input "Peachy Peach" at bounding box center [719, 46] width 980 height 36
type input "Peachy Peach"
click at [495, 174] on div "Add Ingredients Manage Recipe Delete Recipe Duplicate Recipe Scale Recipe Save …" at bounding box center [603, 161] width 748 height 39
click at [408, 454] on input "text" at bounding box center [371, 451] width 242 height 39
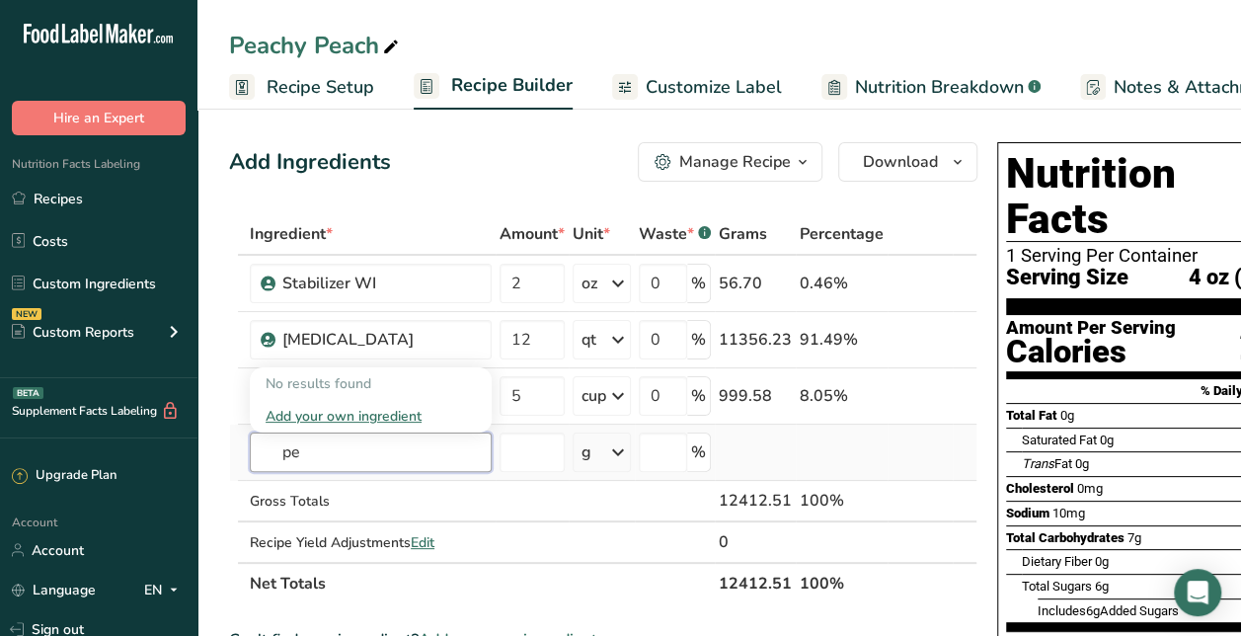
type input "p"
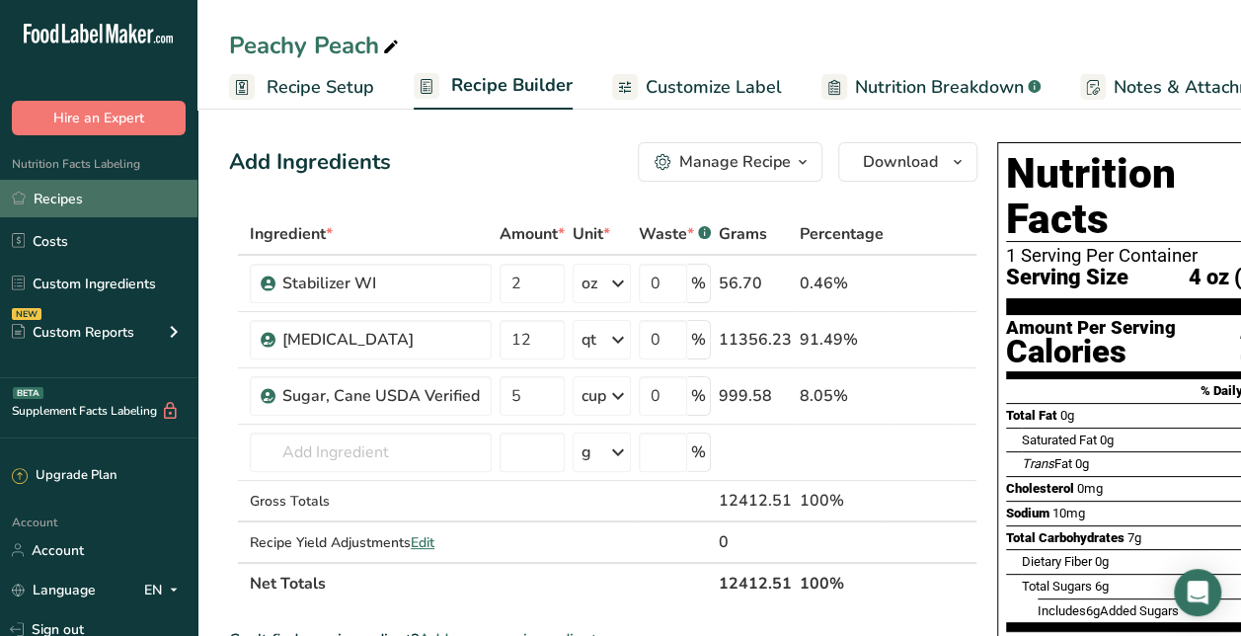
click at [155, 194] on link "Recipes" at bounding box center [98, 199] width 197 height 38
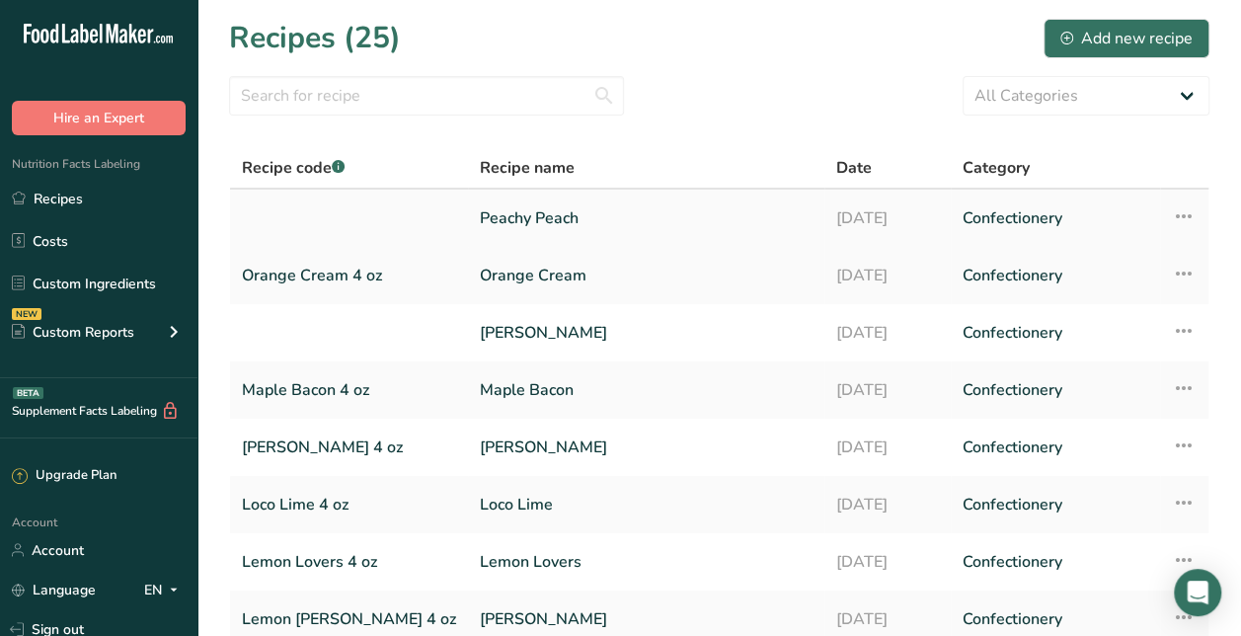
click at [480, 220] on link "Peachy Peach" at bounding box center [646, 217] width 333 height 41
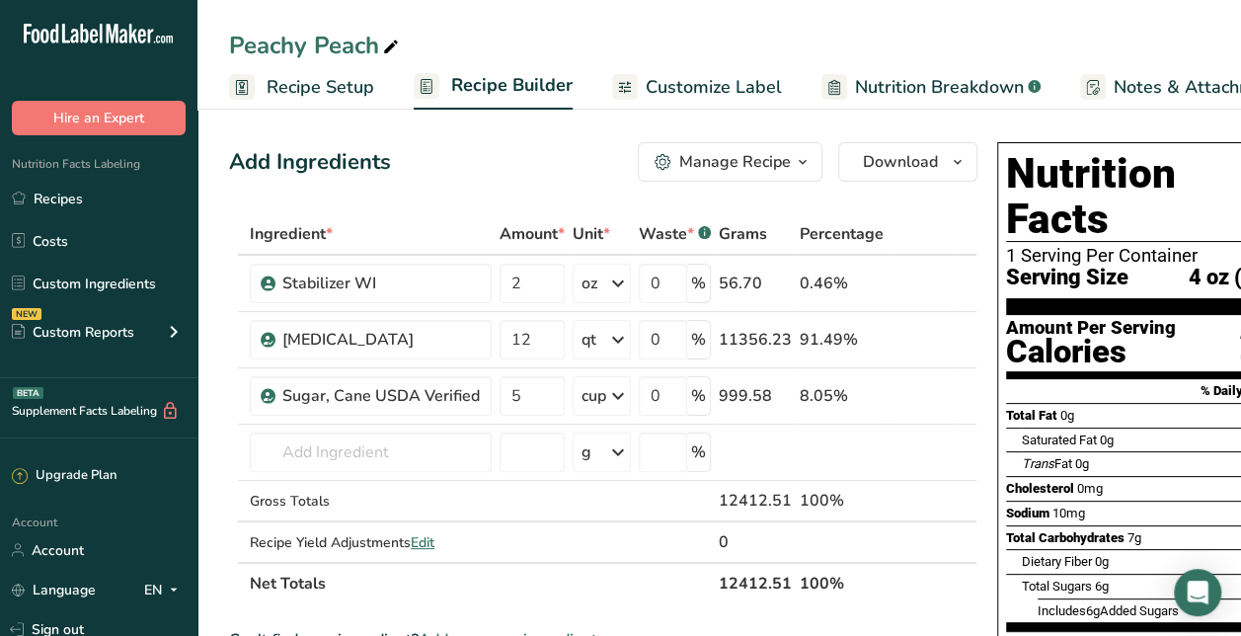
click at [334, 85] on span "Recipe Setup" at bounding box center [321, 87] width 108 height 27
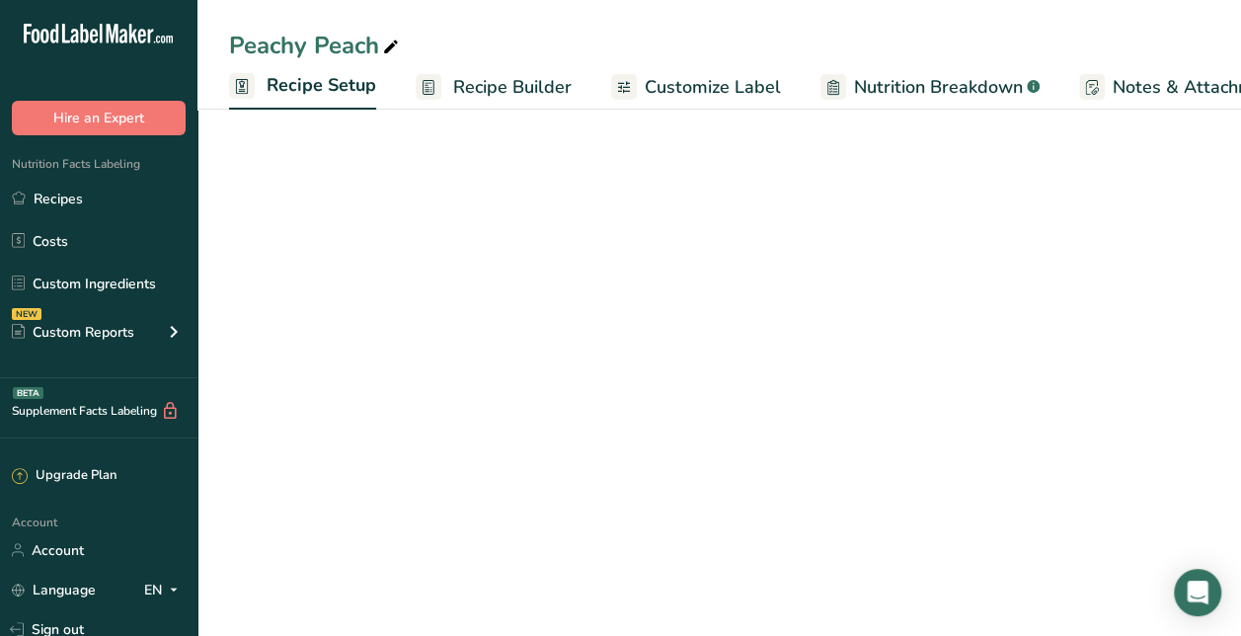
scroll to position [0, 7]
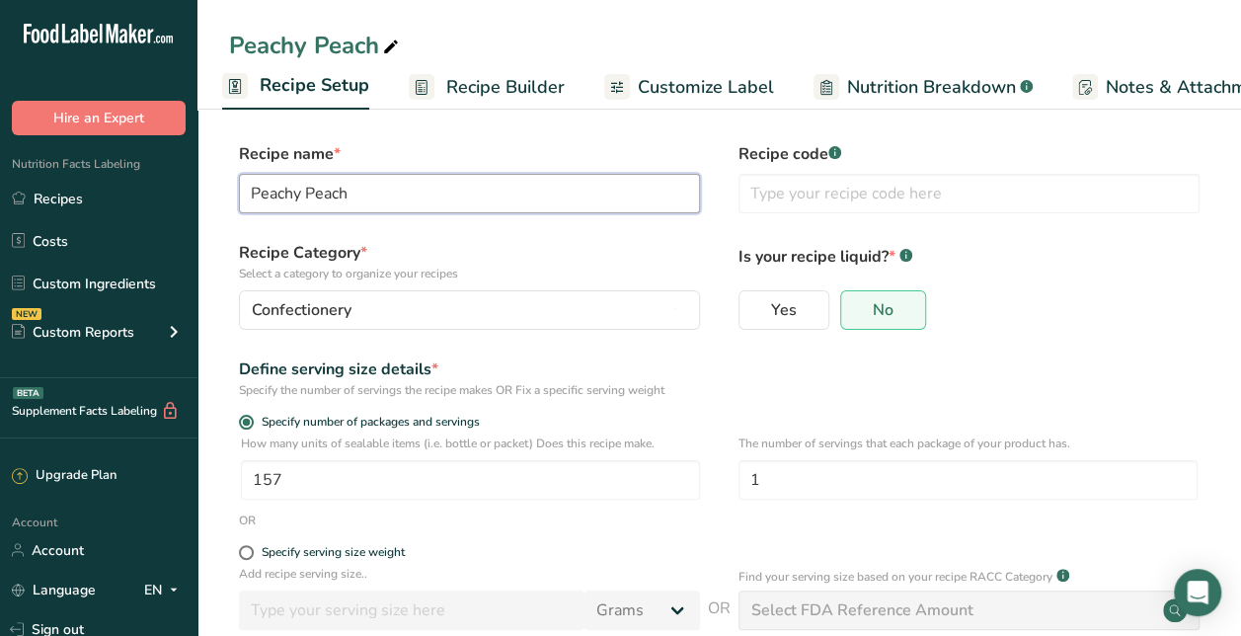
click at [368, 201] on input "Peachy Peach" at bounding box center [469, 193] width 461 height 39
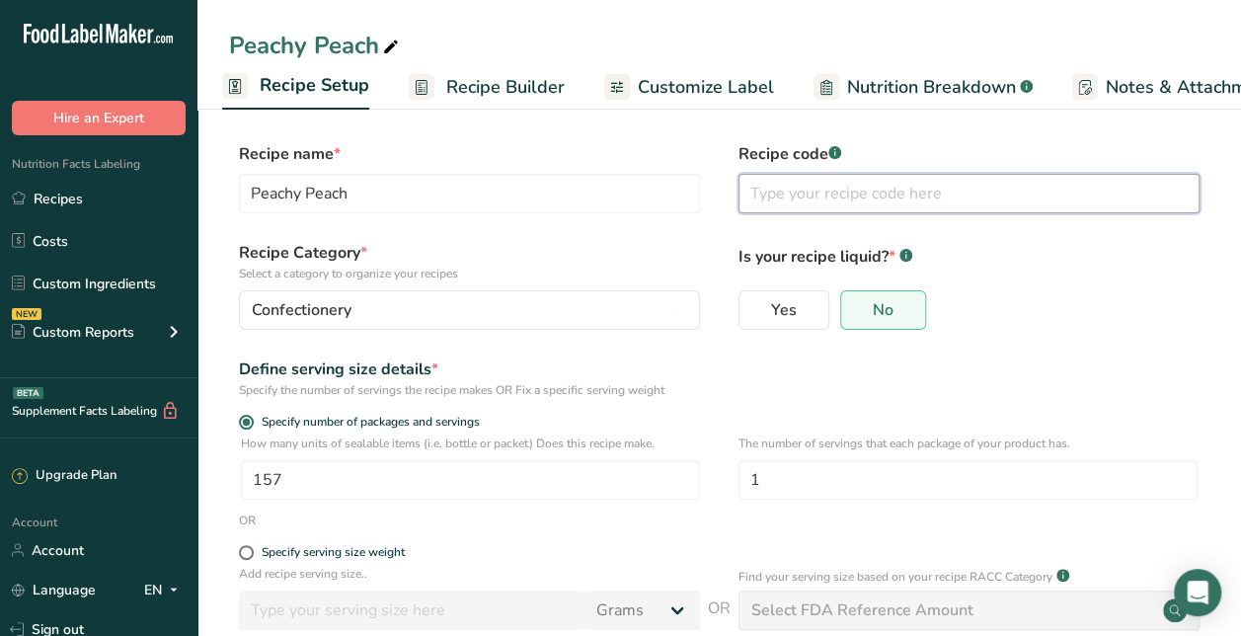
click at [774, 199] on input "text" at bounding box center [969, 193] width 461 height 39
paste input "Peachy Peach"
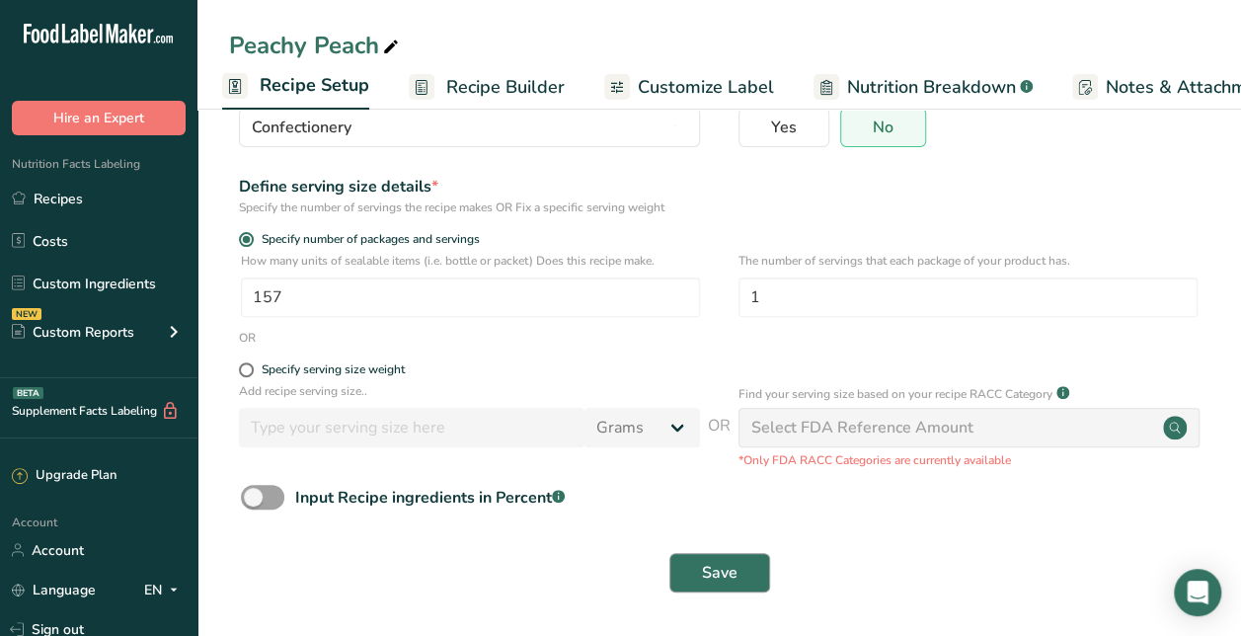
type input "Peachy Peach 4 oz"
click at [705, 589] on button "Save" at bounding box center [719, 572] width 101 height 39
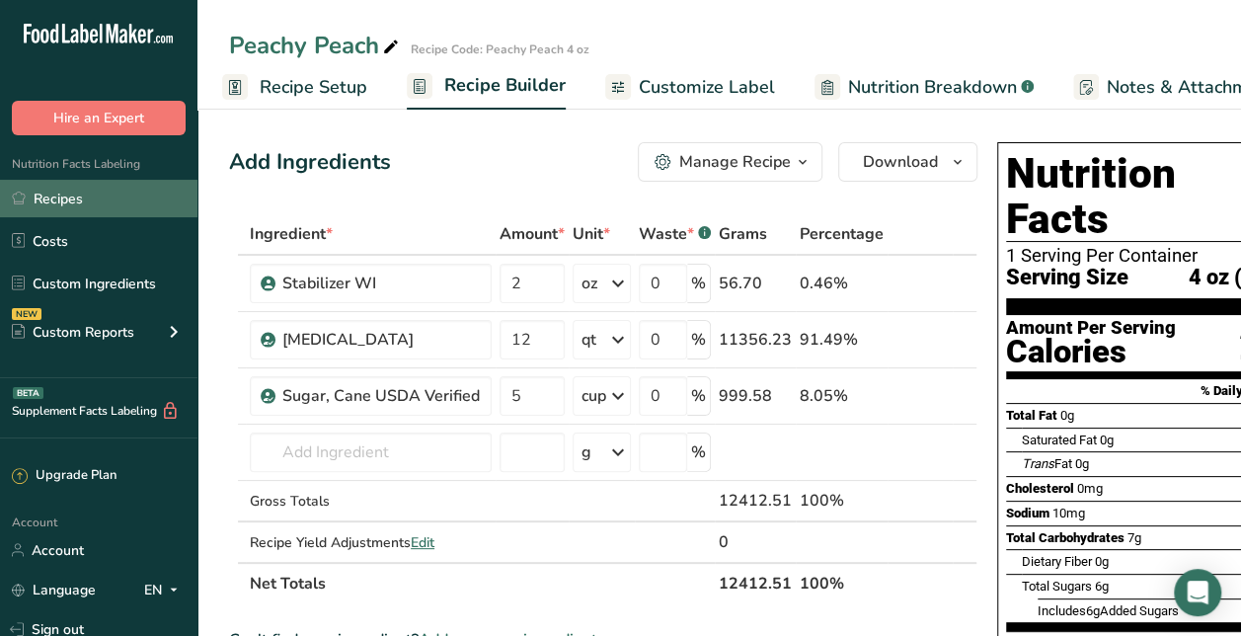
click at [91, 193] on link "Recipes" at bounding box center [98, 199] width 197 height 38
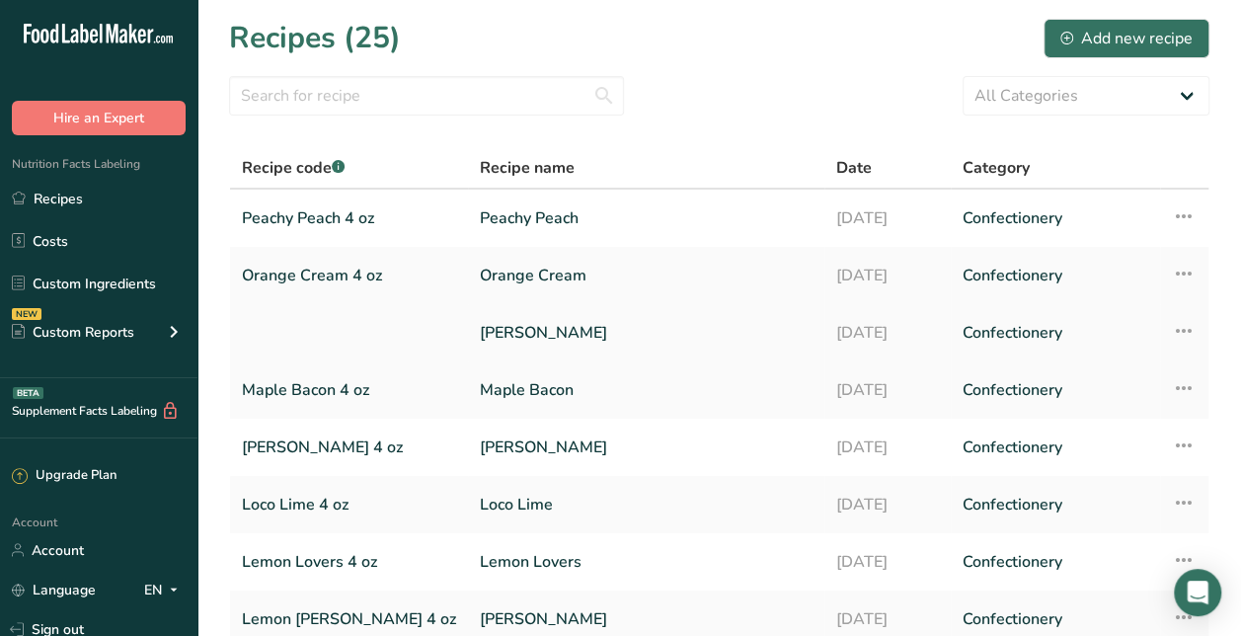
click at [480, 336] on link "[PERSON_NAME]" at bounding box center [646, 332] width 333 height 41
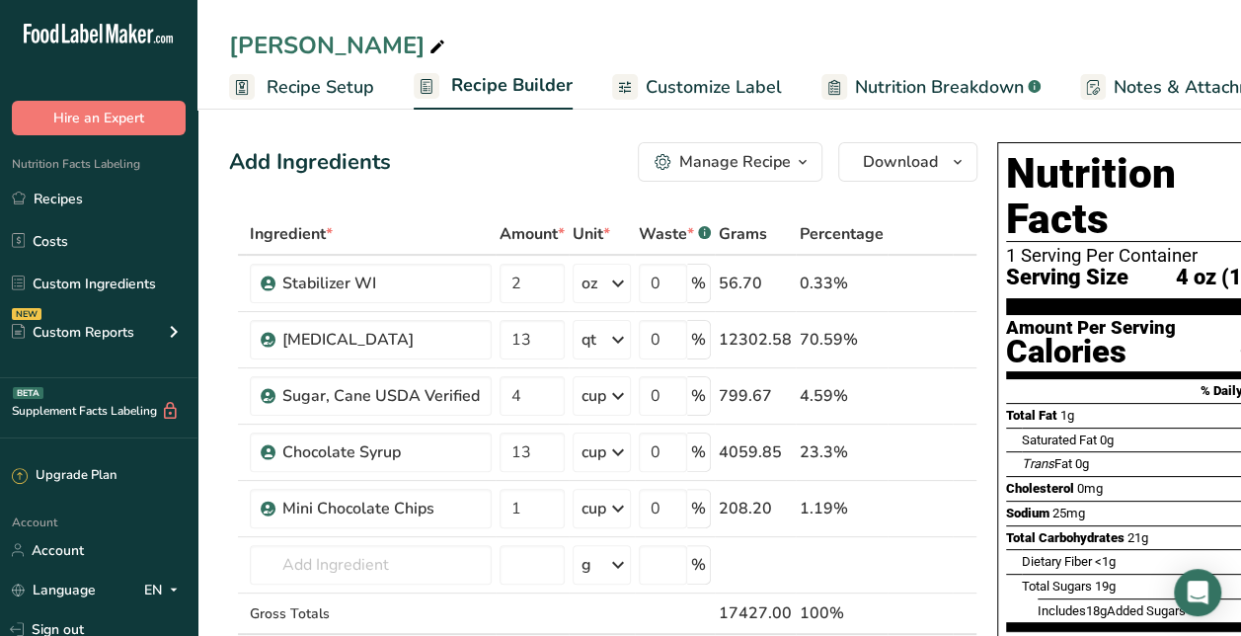
click at [328, 93] on span "Recipe Setup" at bounding box center [321, 87] width 108 height 27
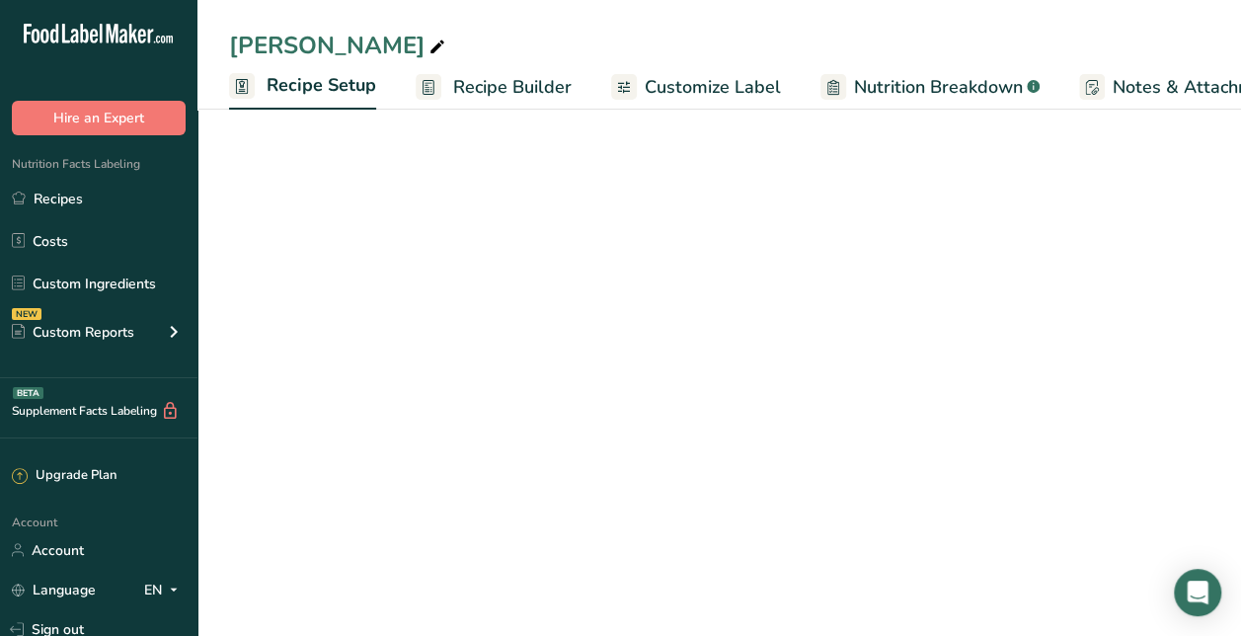
scroll to position [0, 7]
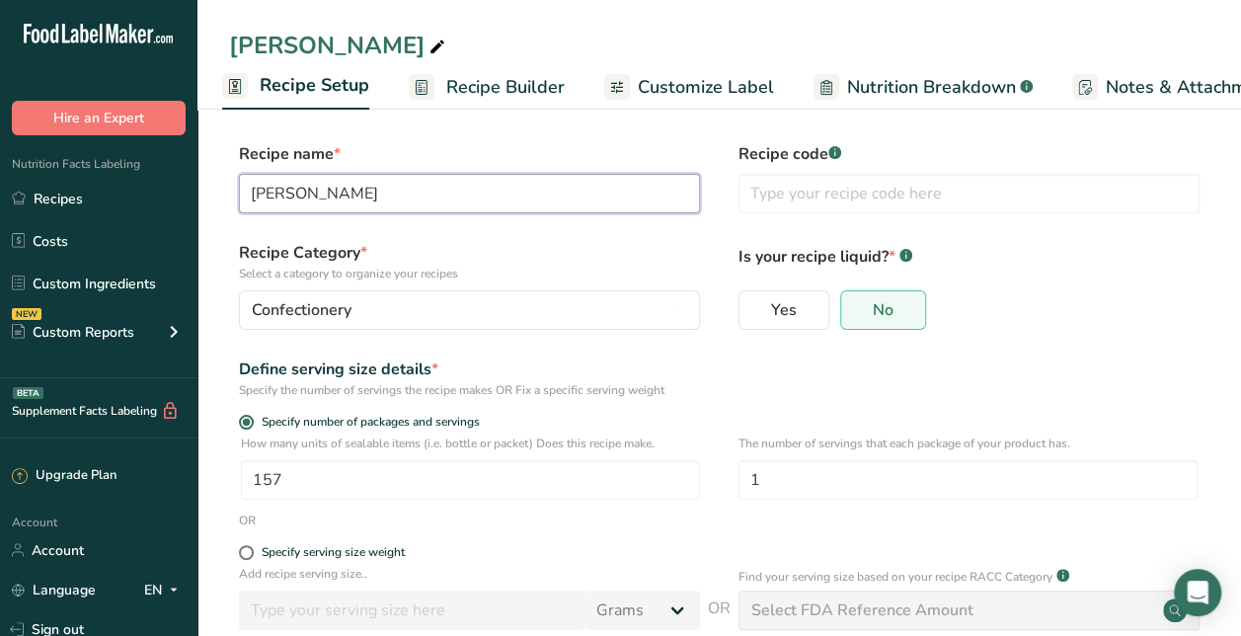
click at [372, 189] on input "[PERSON_NAME]" at bounding box center [469, 193] width 461 height 39
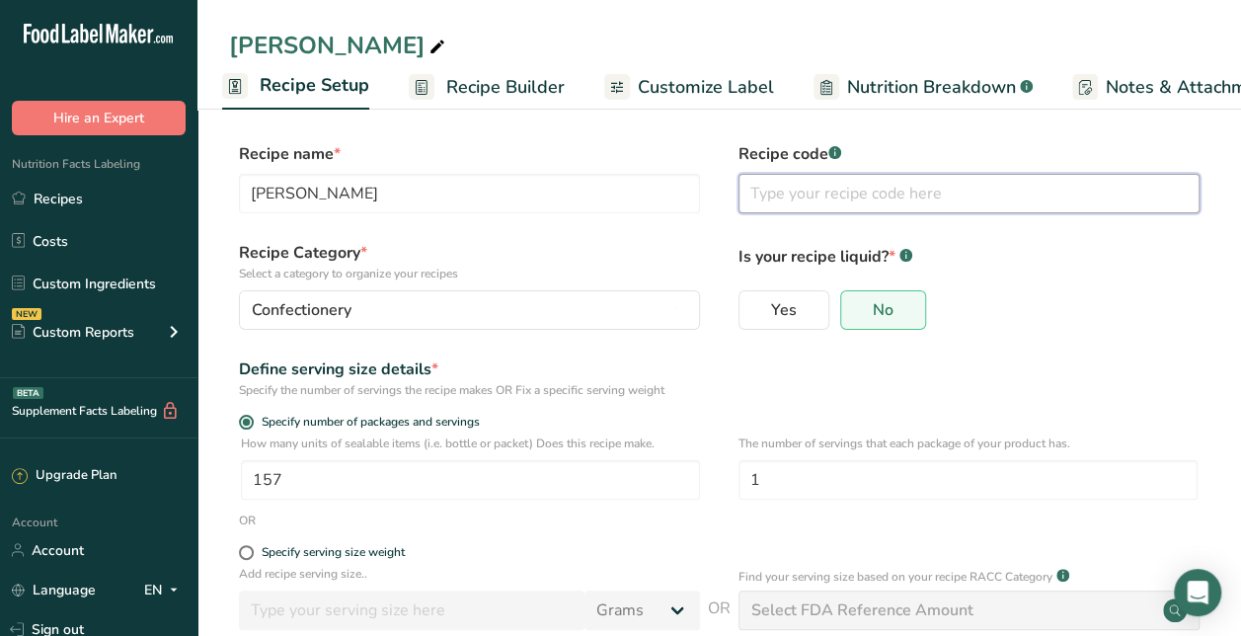
click at [860, 190] on input "text" at bounding box center [969, 193] width 461 height 39
paste input "[PERSON_NAME]"
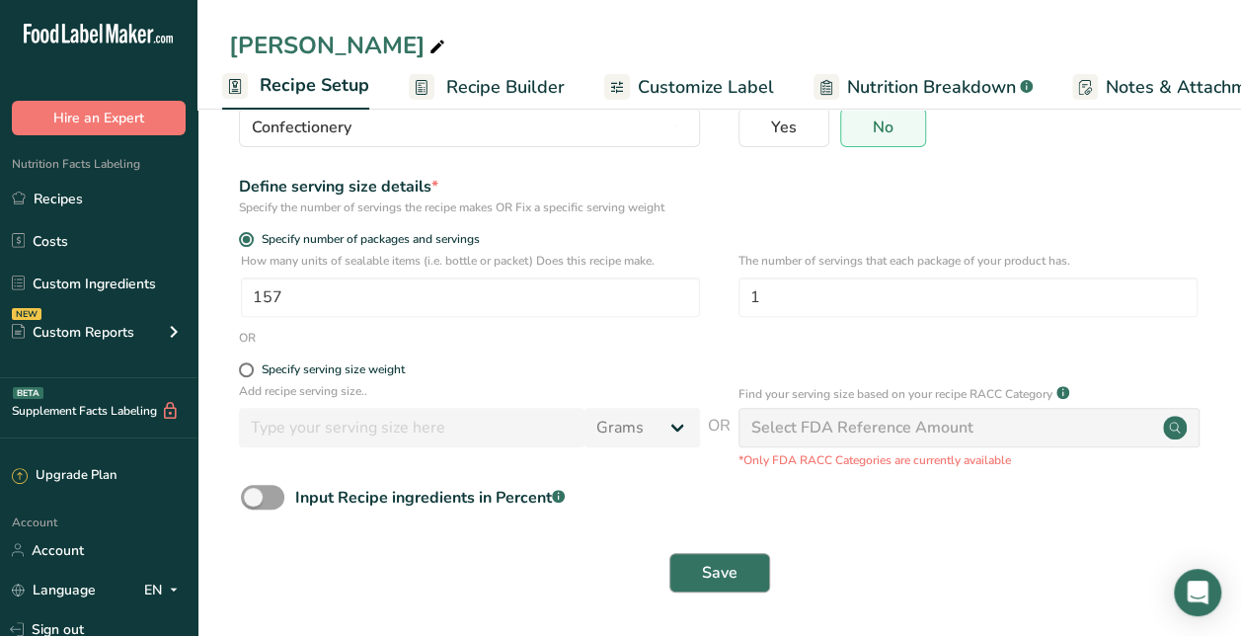
type input "Mocha Chill 4 oz"
click at [721, 579] on span "Save" at bounding box center [720, 573] width 36 height 24
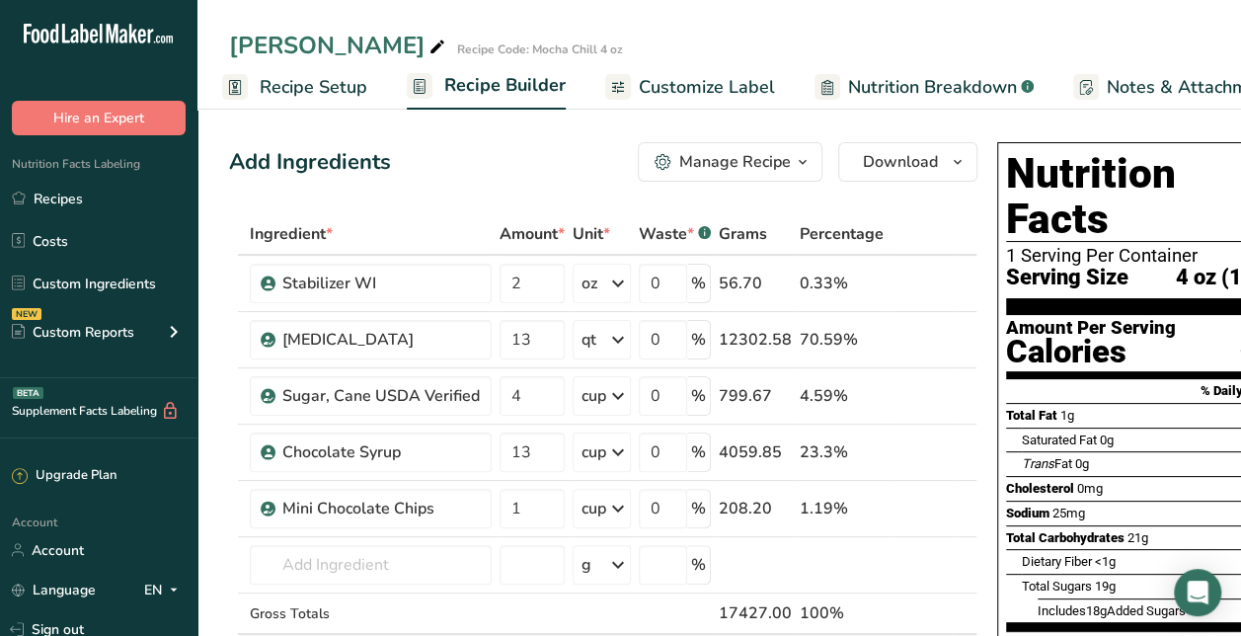
click at [734, 160] on div "Manage Recipe" at bounding box center [735, 162] width 112 height 24
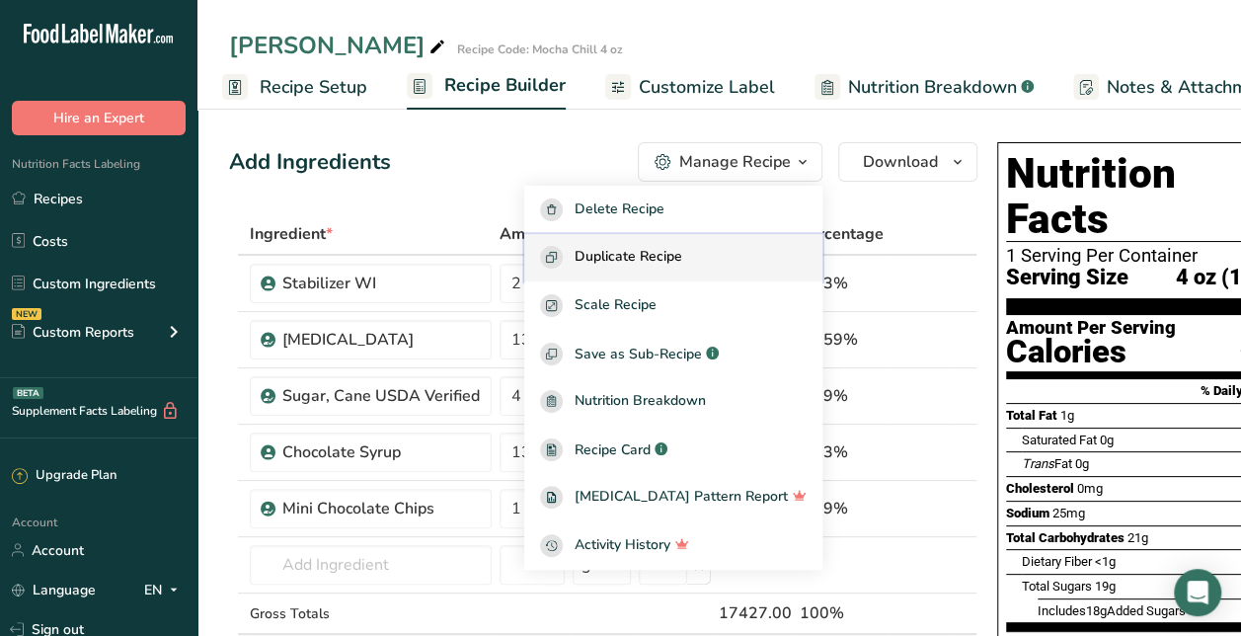
click at [682, 265] on span "Duplicate Recipe" at bounding box center [629, 257] width 108 height 23
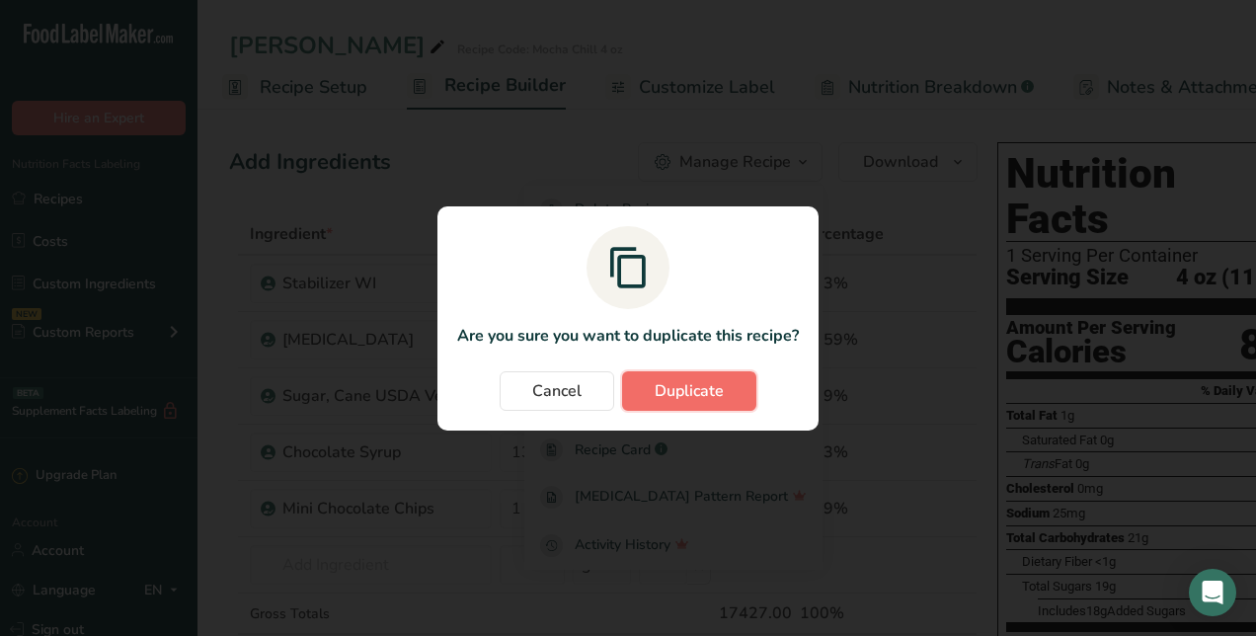
click at [663, 403] on button "Duplicate" at bounding box center [689, 390] width 134 height 39
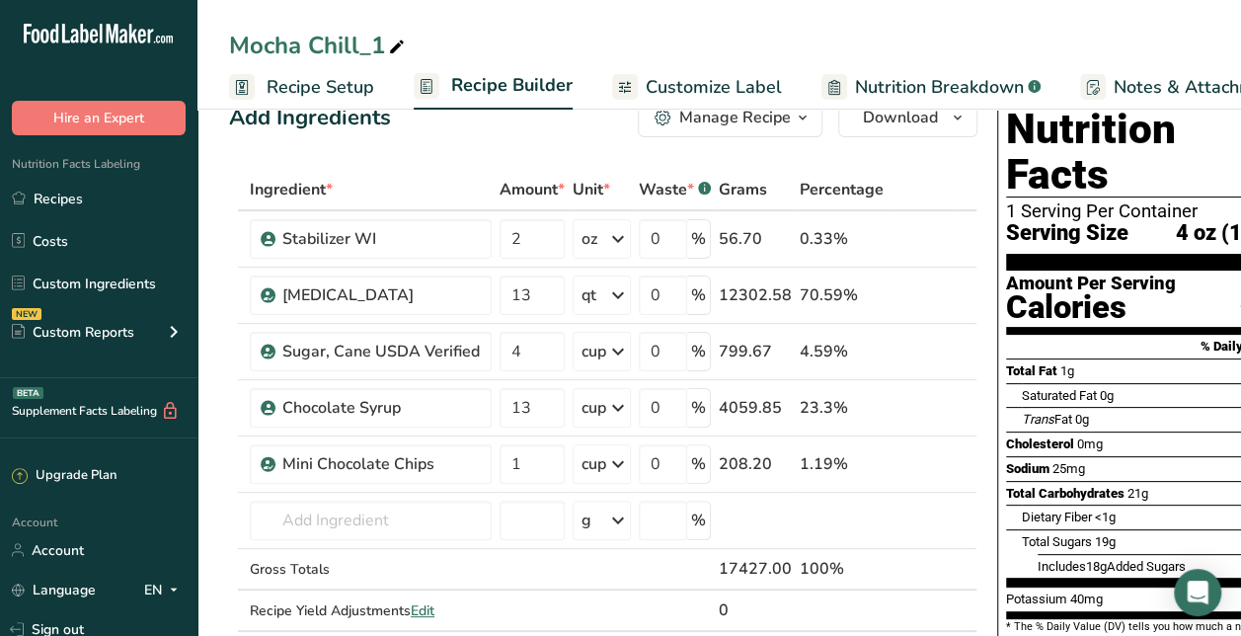
scroll to position [45, 0]
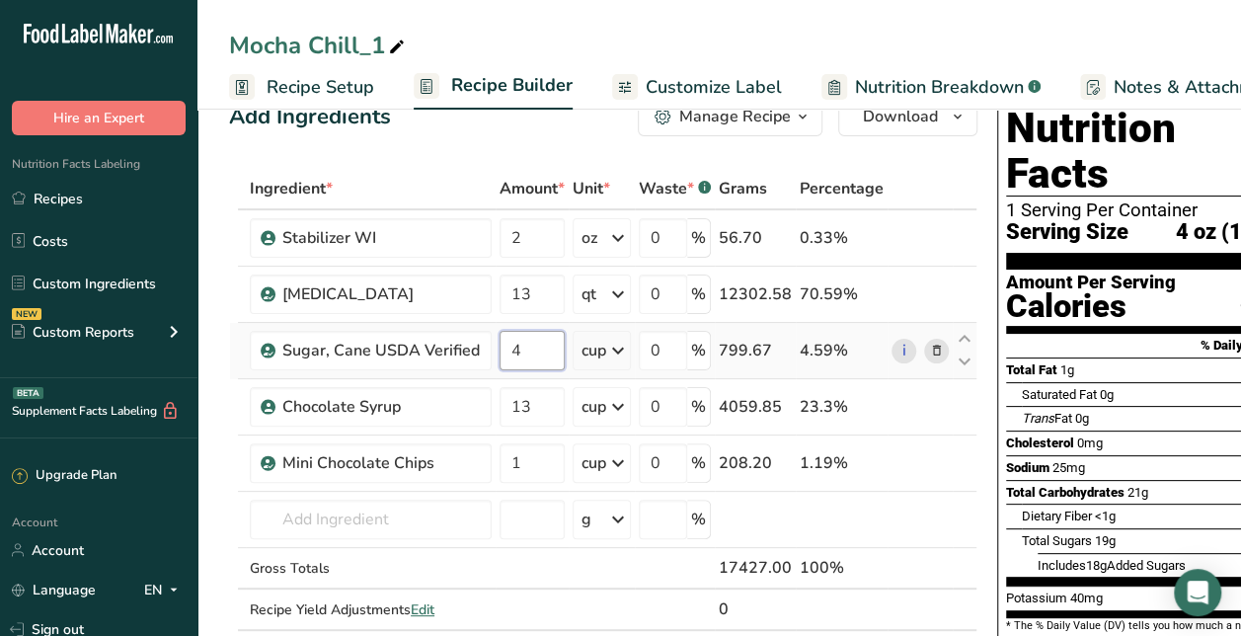
click at [524, 364] on input "4" at bounding box center [532, 350] width 65 height 39
type input "4"
type input "2.5"
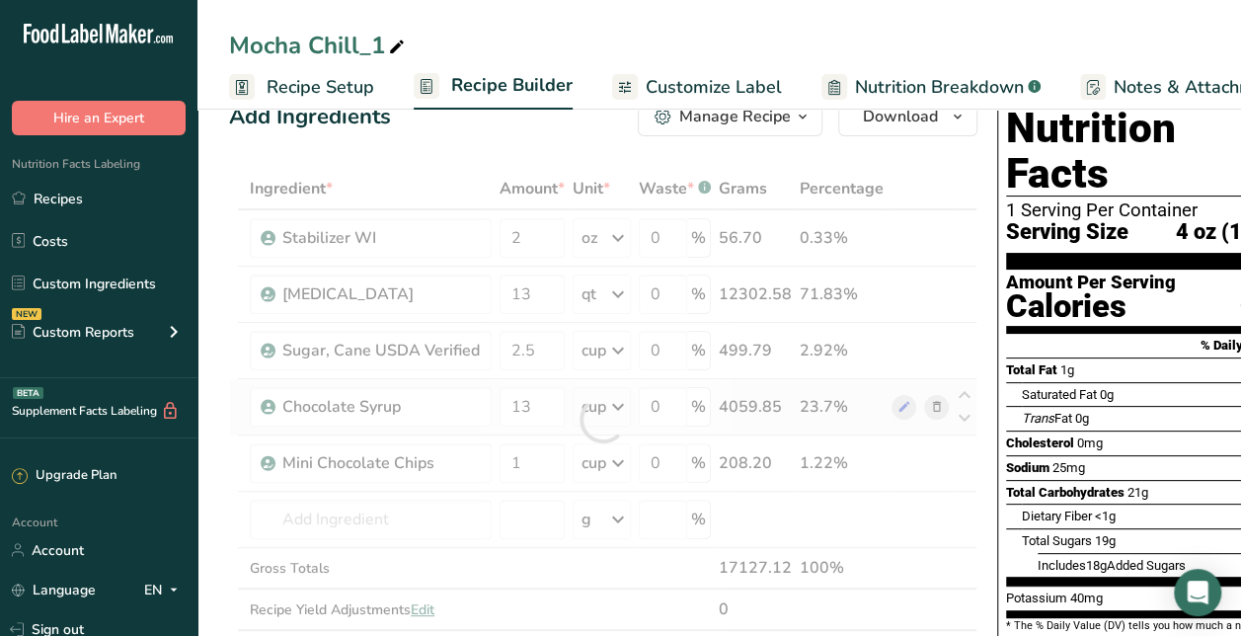
click at [933, 405] on div "Ingredient * Amount * Unit * Waste * .a-a{fill:#347362;}.b-a{fill:#fff;} Grams …" at bounding box center [603, 420] width 748 height 504
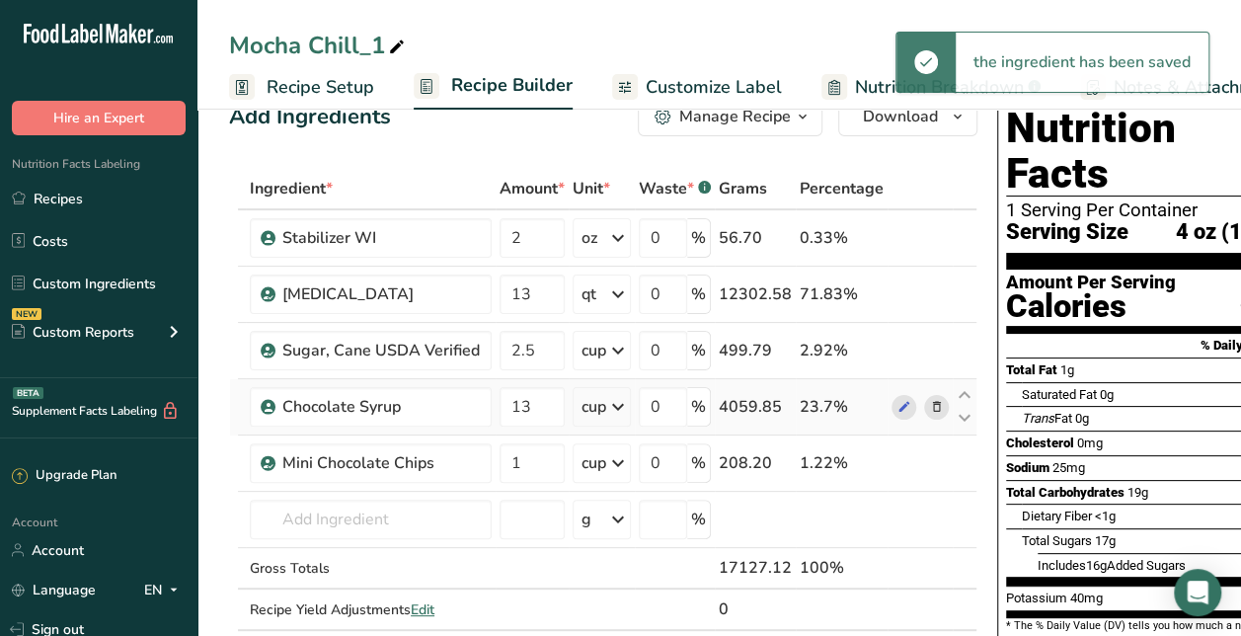
click at [934, 409] on icon at bounding box center [937, 407] width 14 height 21
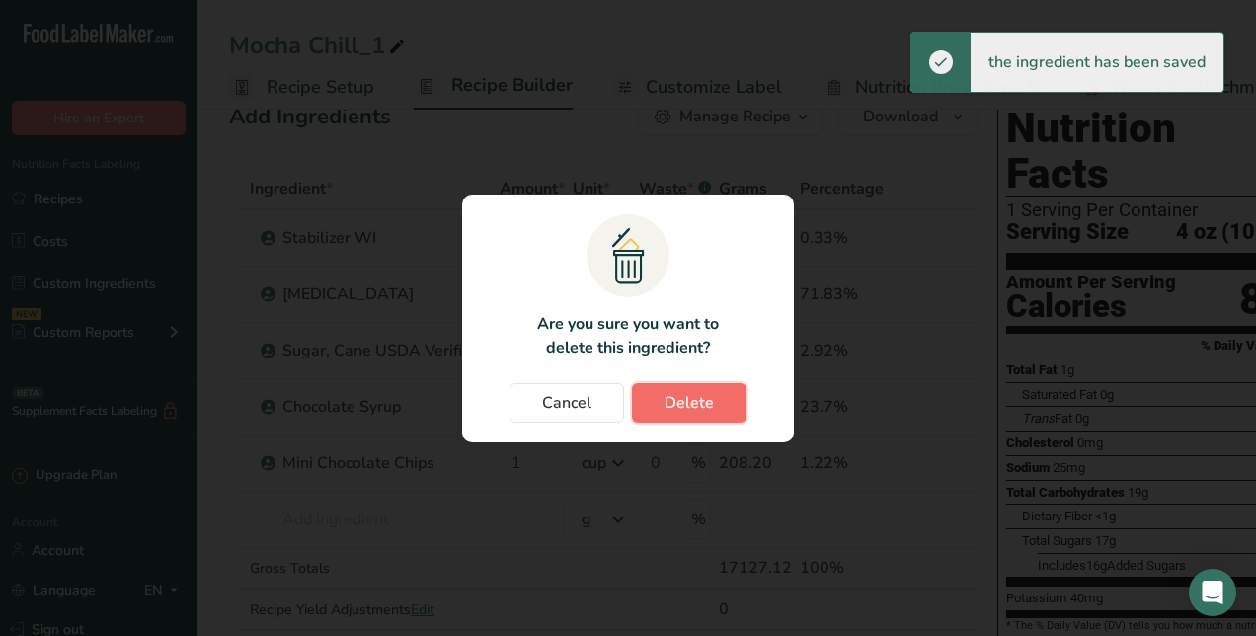
click at [739, 398] on button "Delete" at bounding box center [689, 402] width 115 height 39
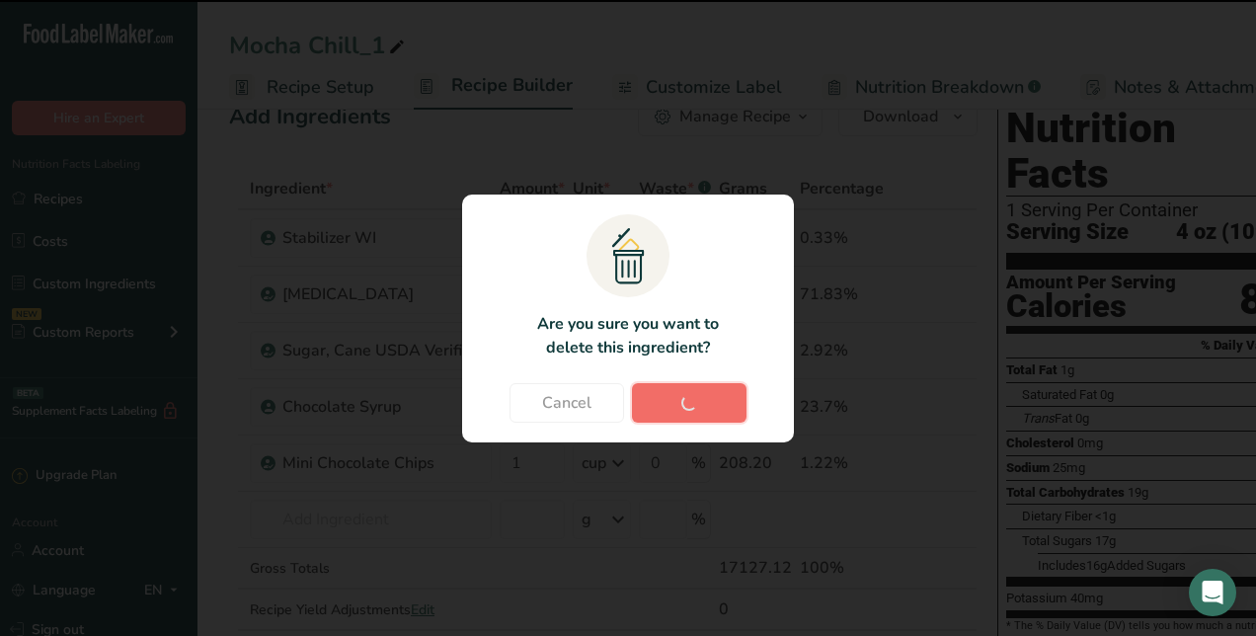
type input "1"
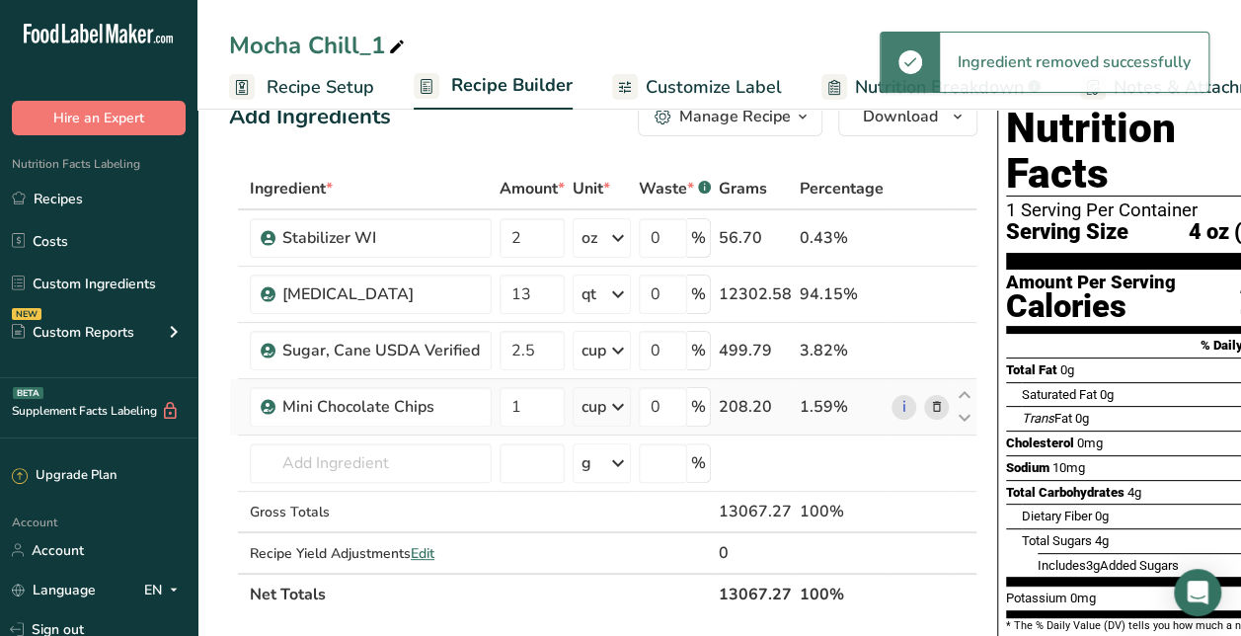
click at [934, 402] on icon at bounding box center [937, 407] width 14 height 21
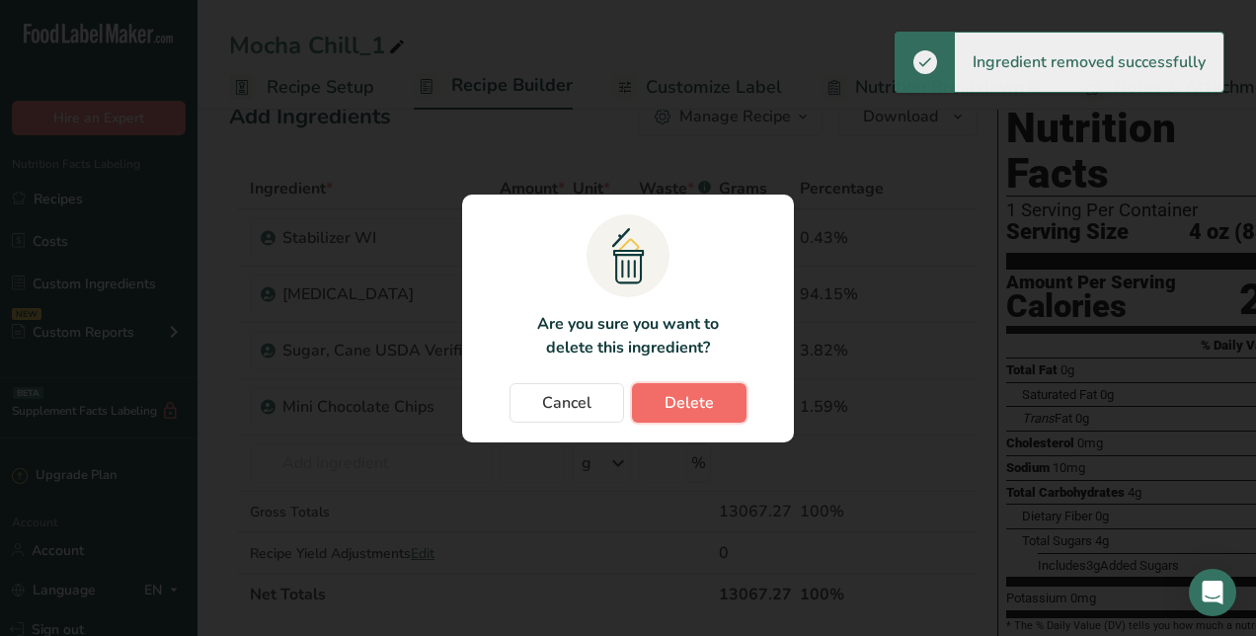
click at [696, 395] on span "Delete" at bounding box center [689, 403] width 49 height 24
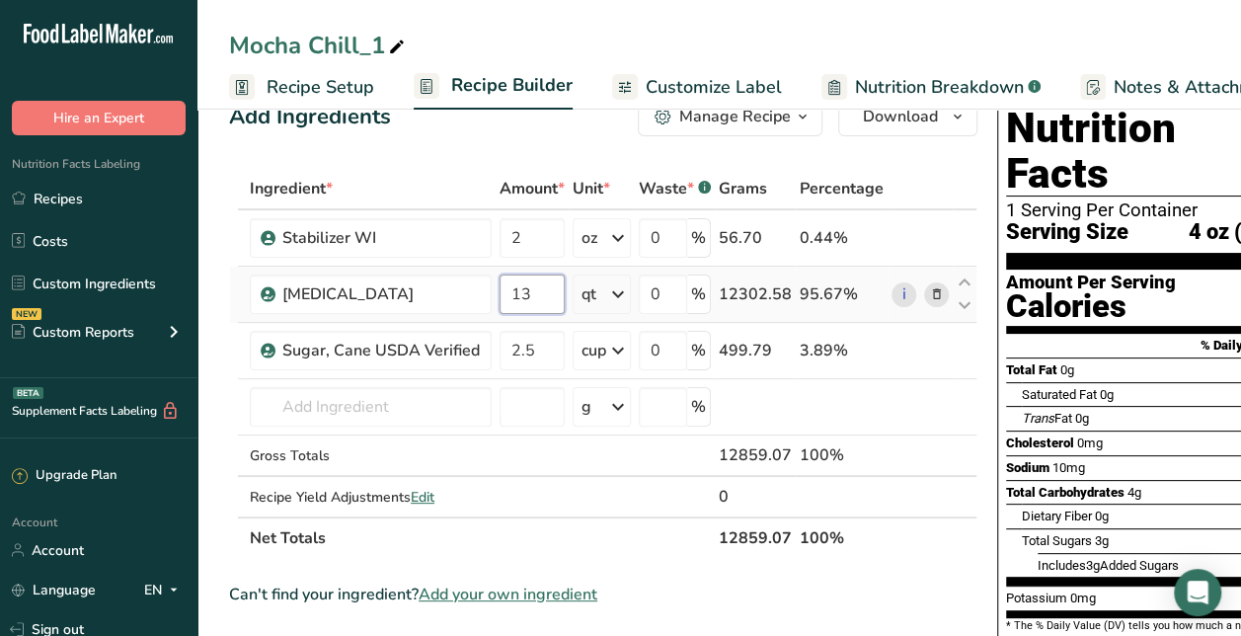
click at [522, 285] on input "13" at bounding box center [532, 293] width 65 height 39
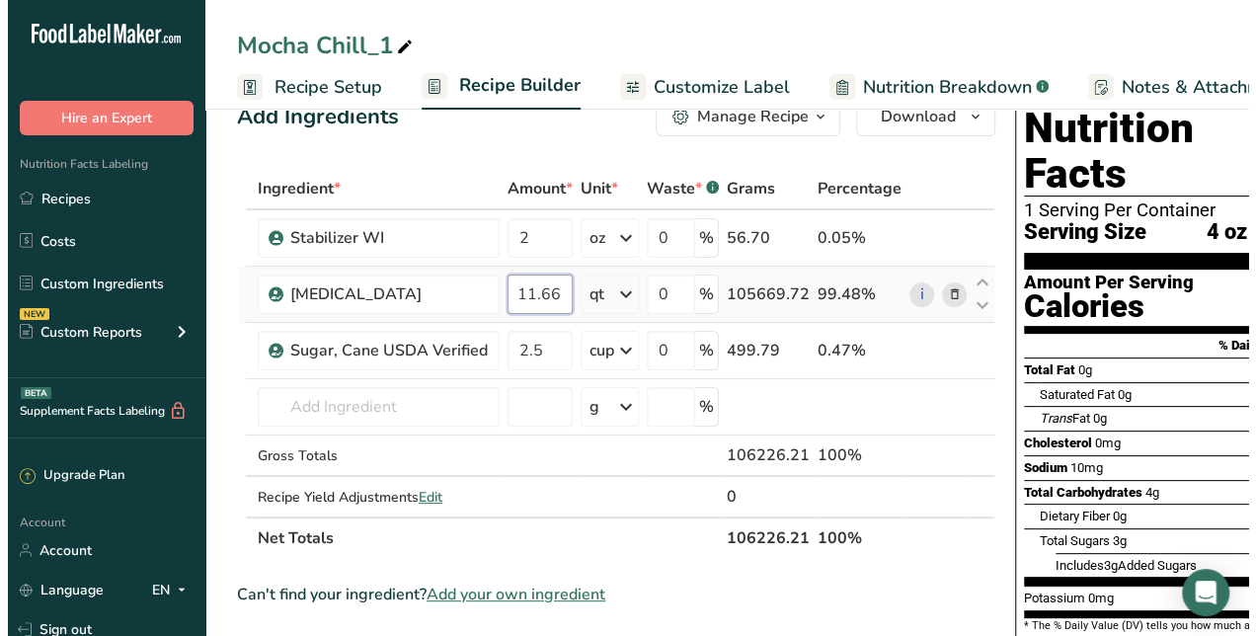
scroll to position [0, 0]
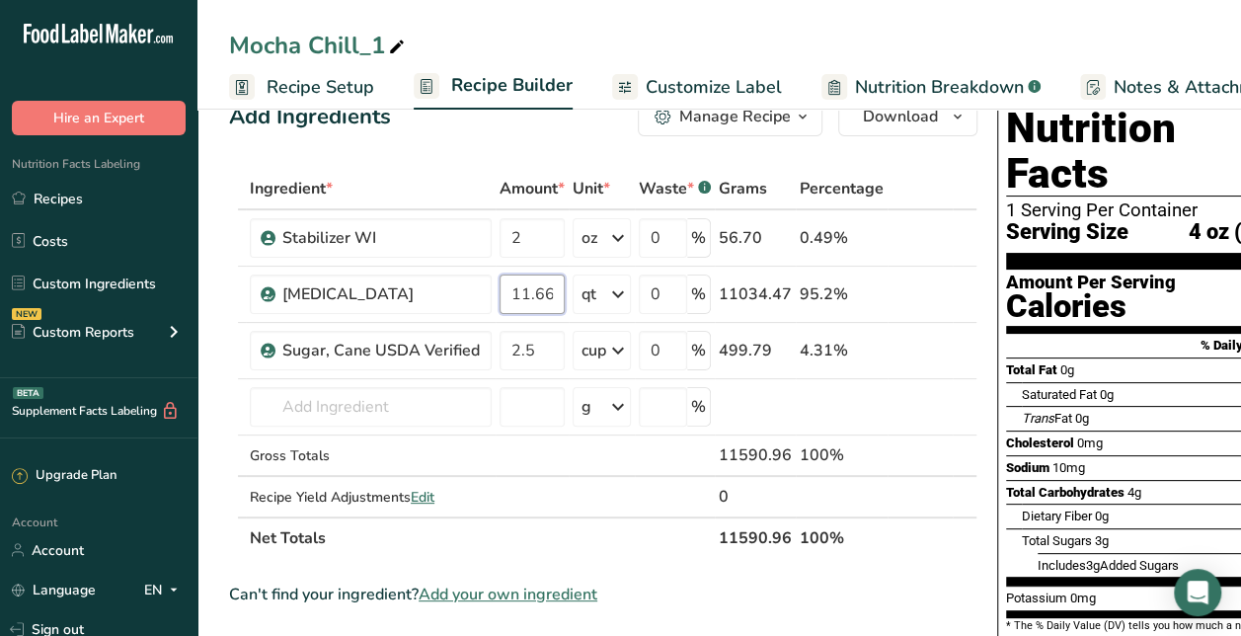
type input "11.66"
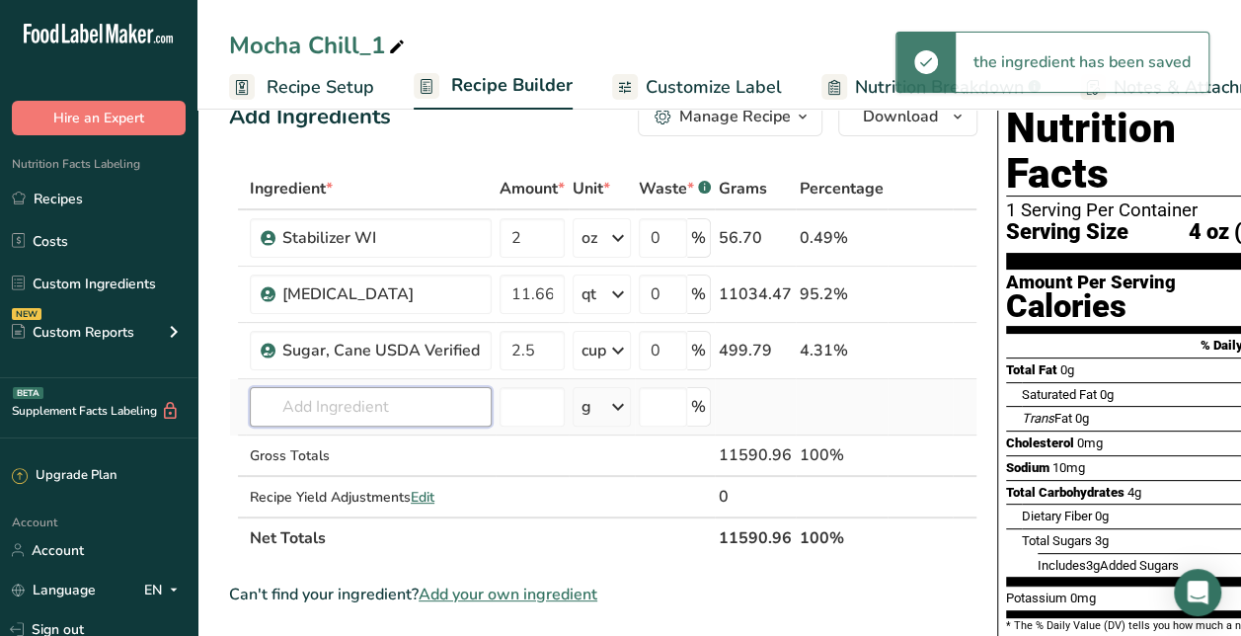
click at [405, 409] on input "text" at bounding box center [371, 406] width 242 height 39
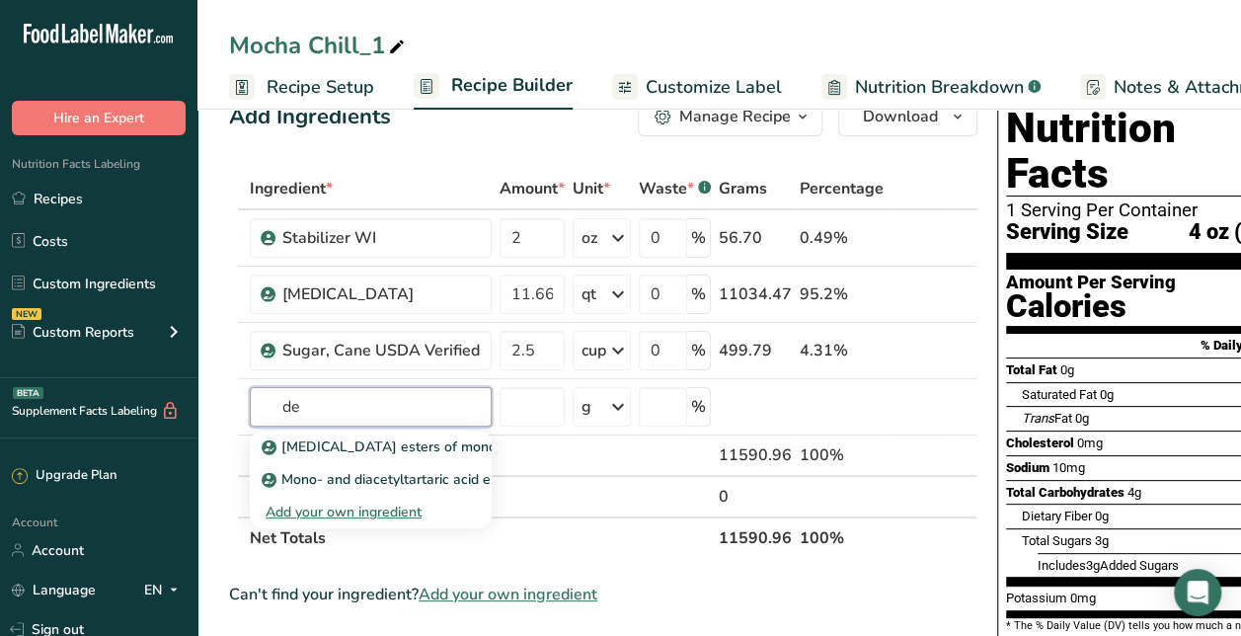
type input "d"
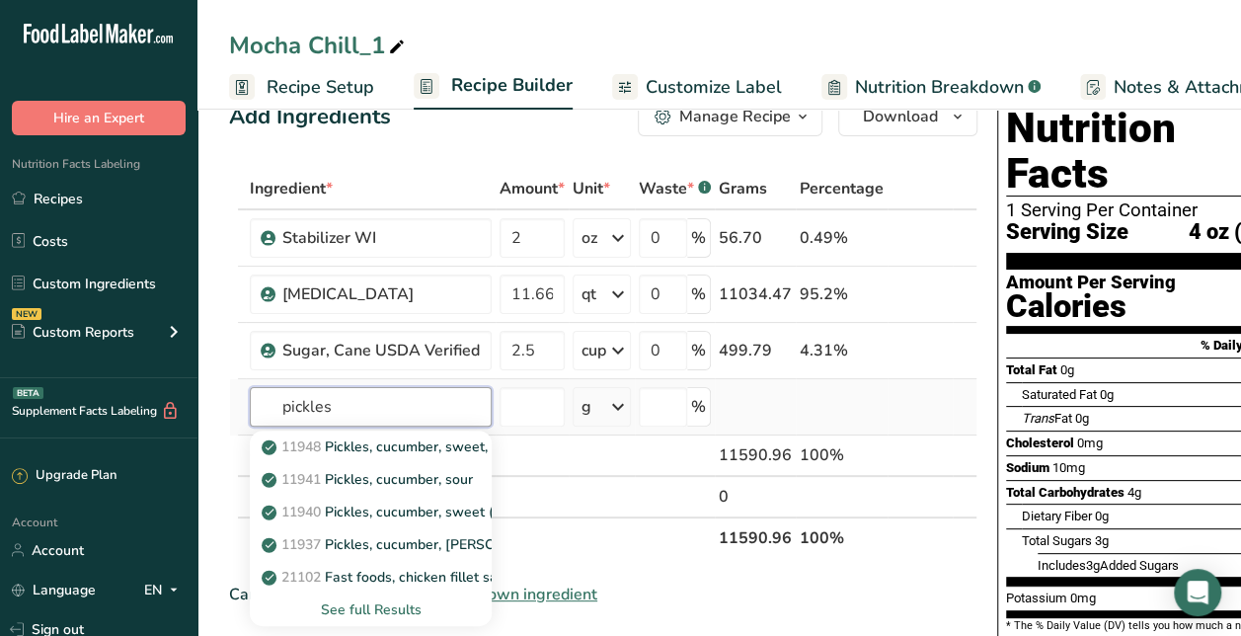
type input "pickles"
click at [361, 612] on div "See full Results" at bounding box center [371, 609] width 210 height 21
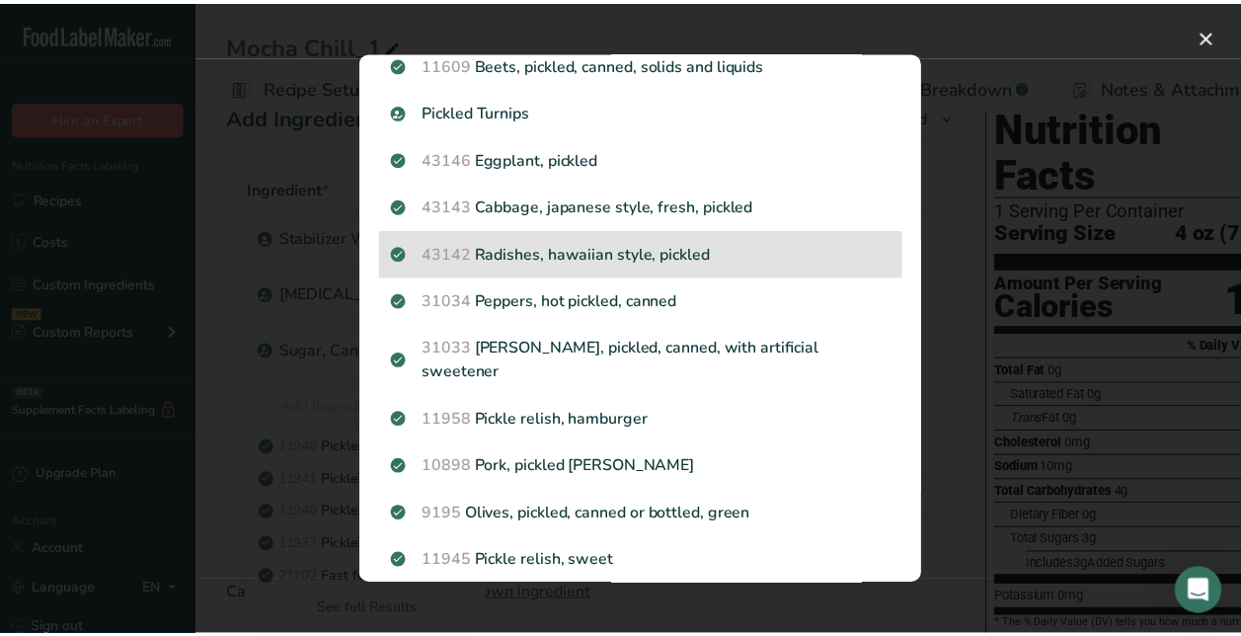
scroll to position [873, 0]
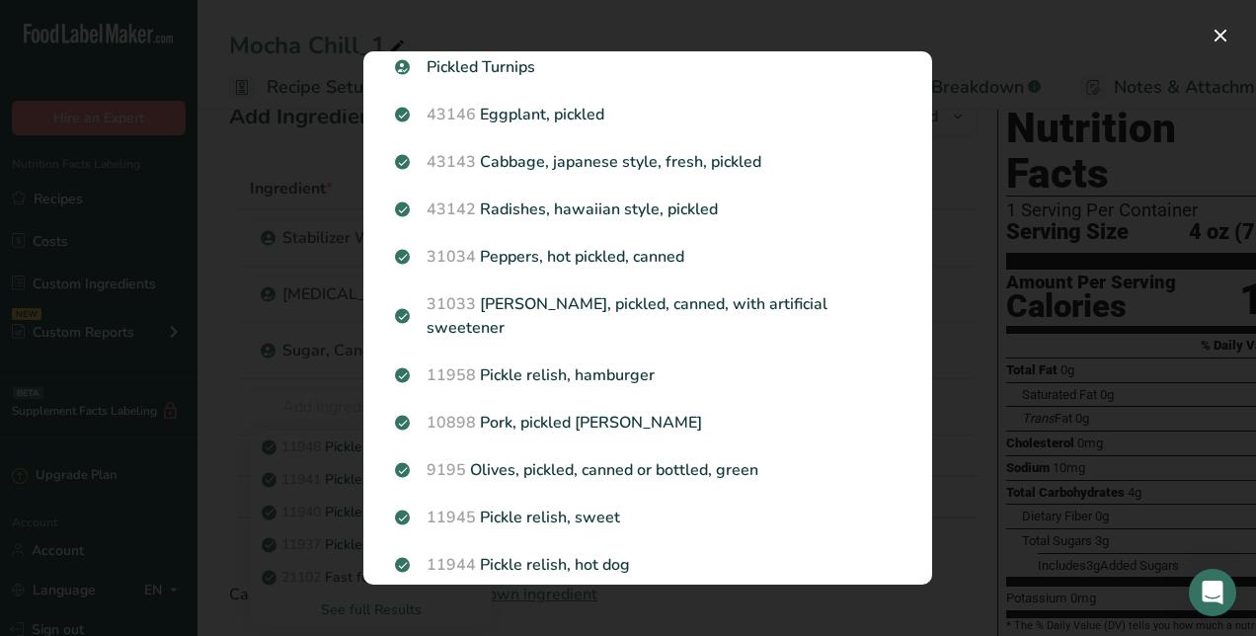
click at [982, 421] on div "Search results modal" at bounding box center [628, 318] width 1256 height 636
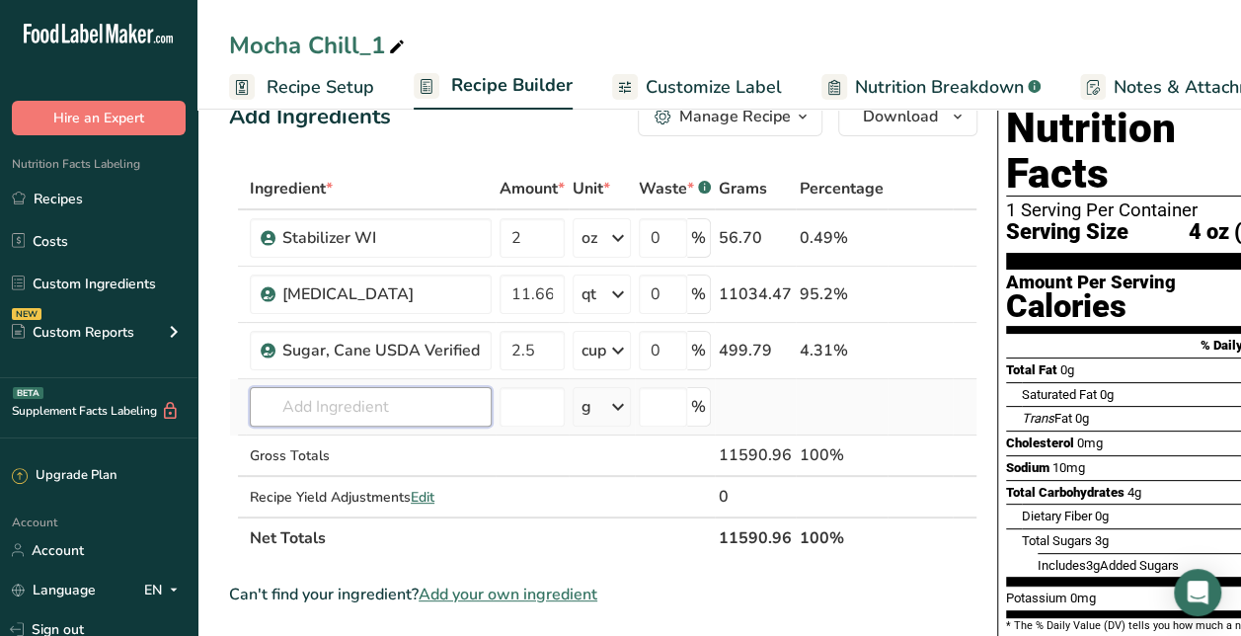
click at [359, 411] on input "text" at bounding box center [371, 406] width 242 height 39
type input "v"
type input "p"
click at [367, 31] on div "Mocha Chill_1" at bounding box center [319, 46] width 180 height 36
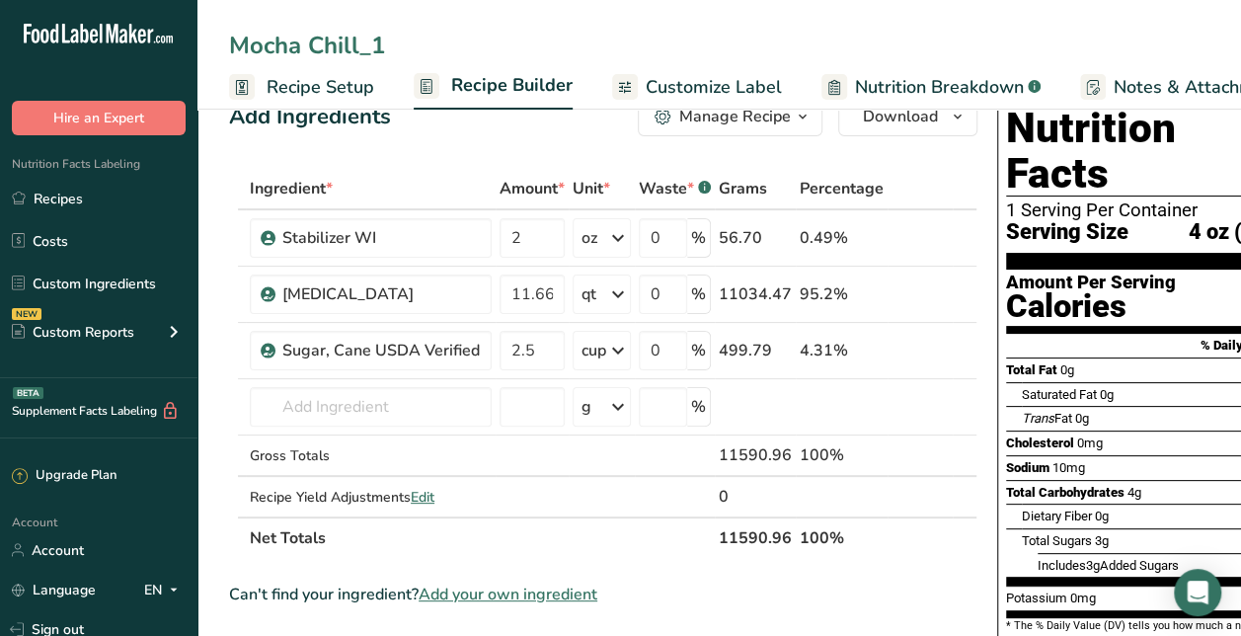
click at [367, 31] on input "Mocha Chill_1" at bounding box center [719, 46] width 980 height 36
click at [380, 32] on input "Pickle-[PERSON_NAME]" at bounding box center [719, 46] width 980 height 36
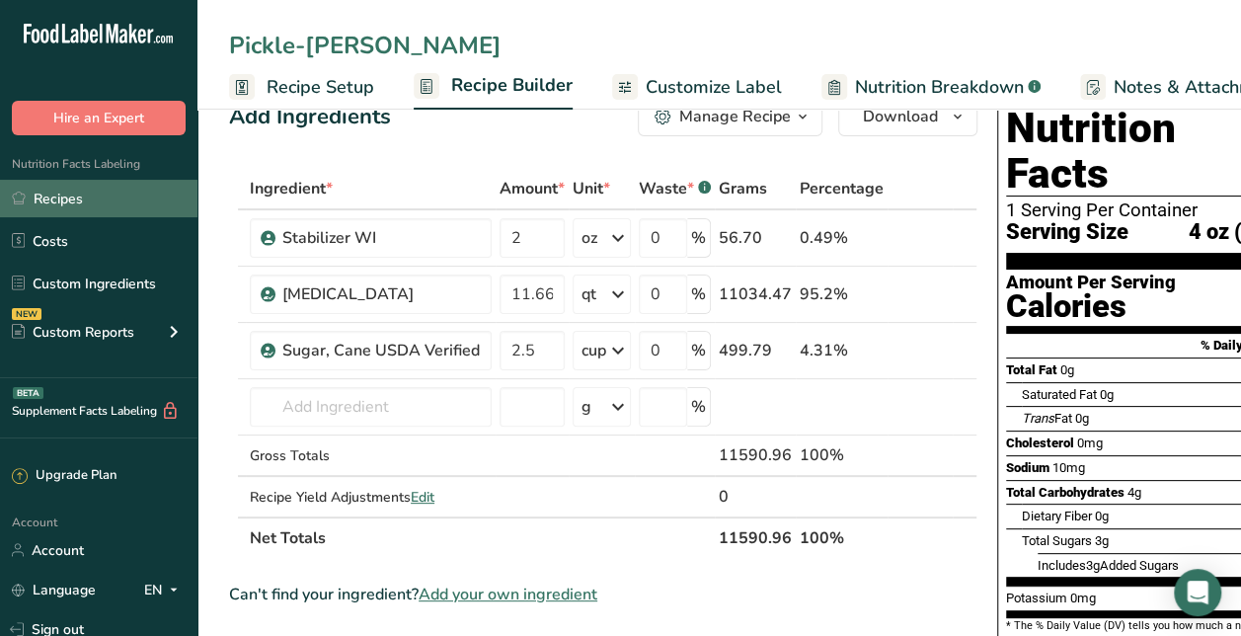
type input "Pickle-[PERSON_NAME]"
click at [75, 204] on link "Recipes" at bounding box center [98, 199] width 197 height 38
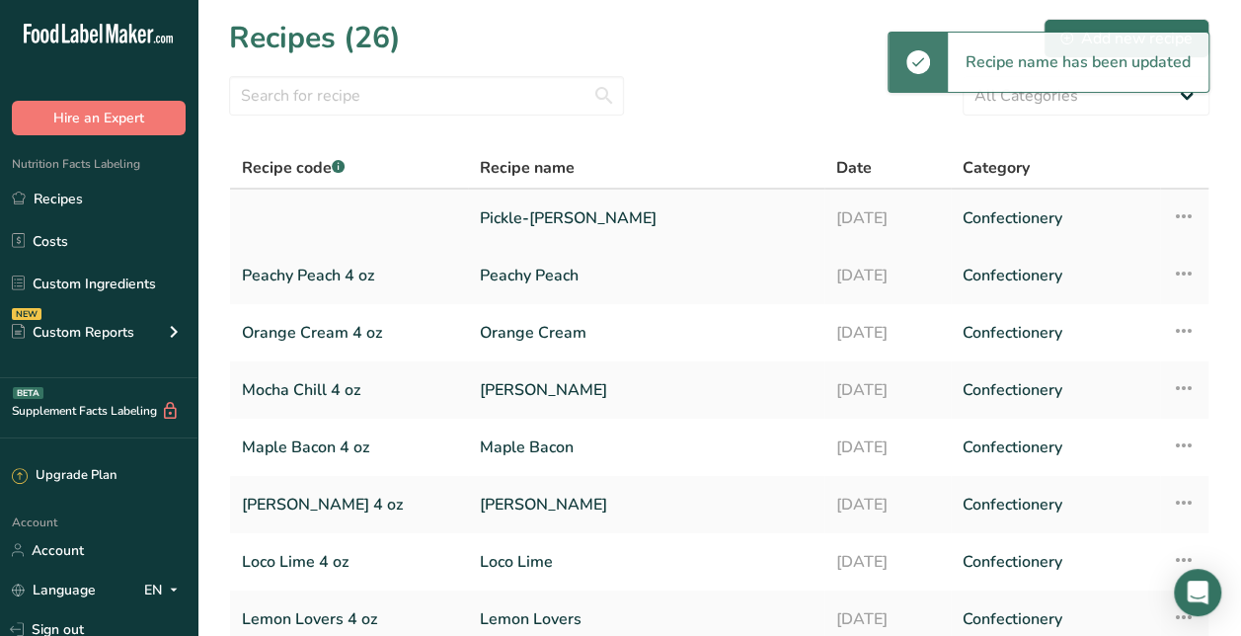
click at [480, 217] on link "Pickle-[PERSON_NAME]" at bounding box center [646, 217] width 333 height 41
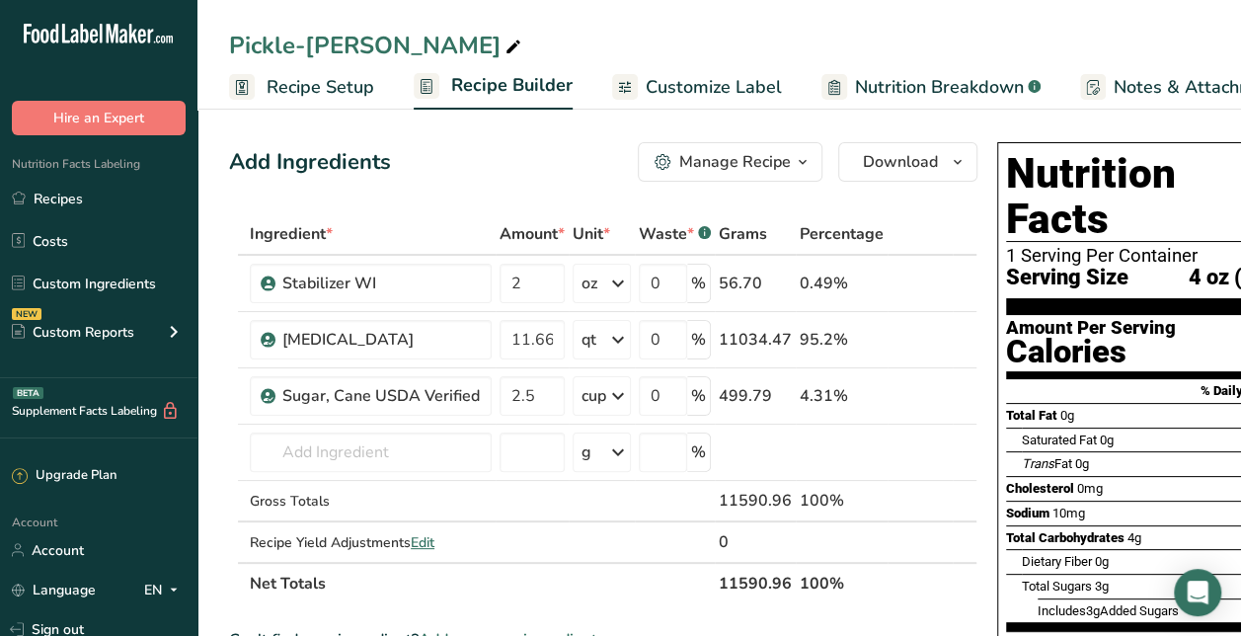
click at [308, 80] on span "Recipe Setup" at bounding box center [321, 87] width 108 height 27
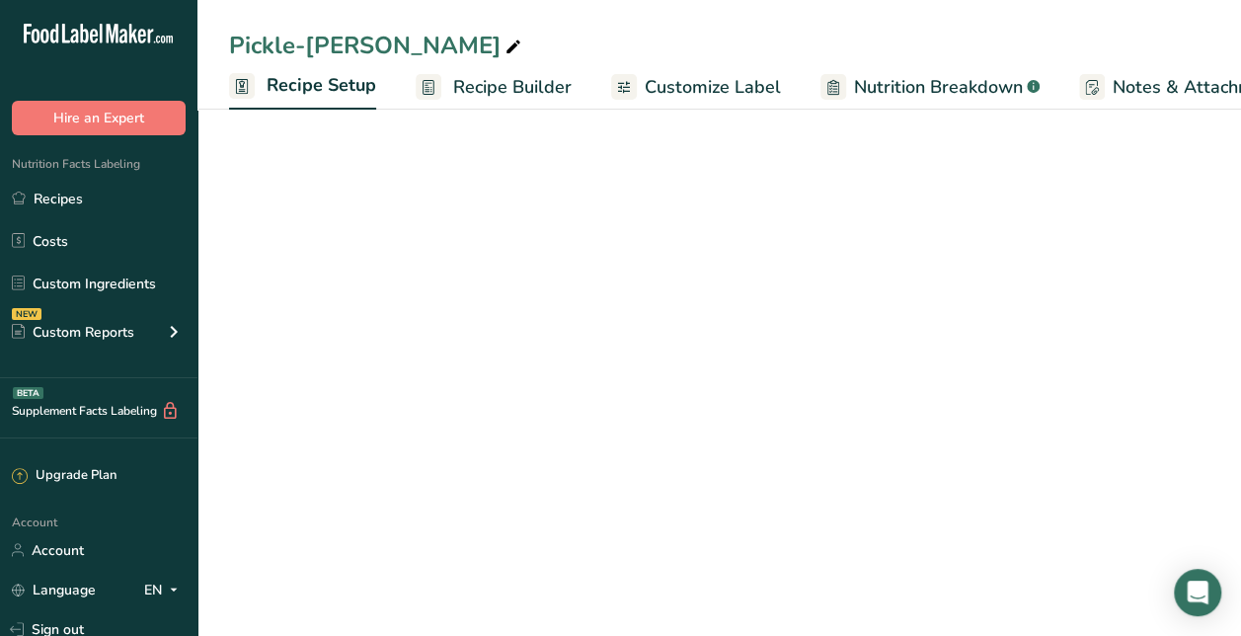
scroll to position [0, 7]
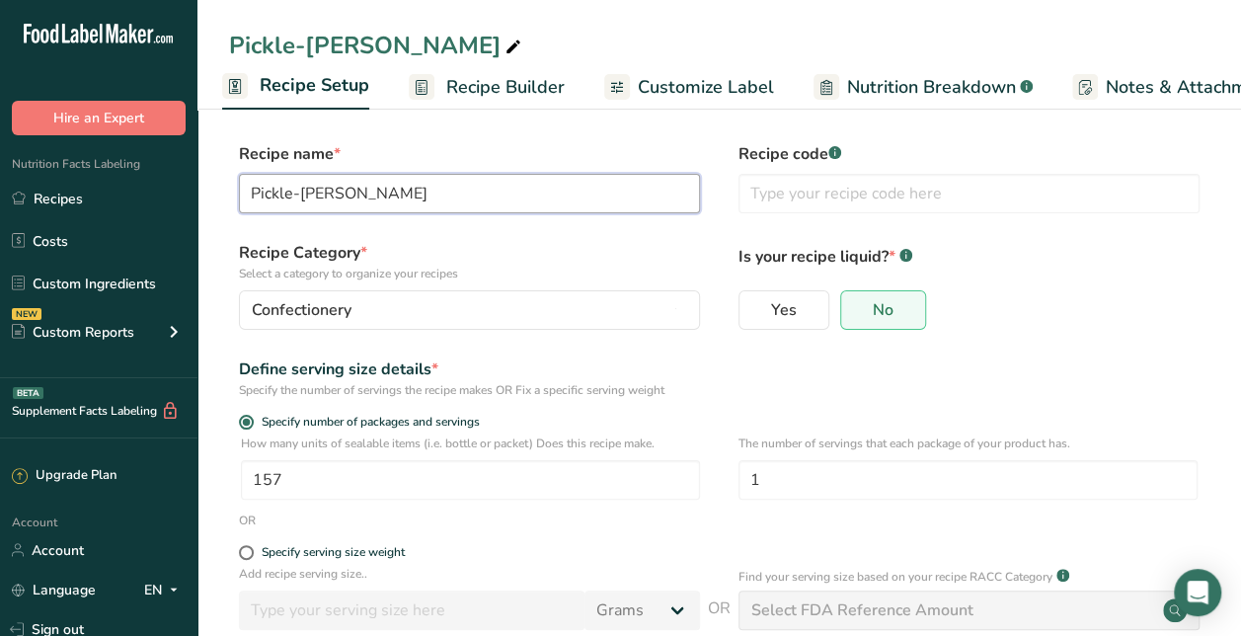
click at [370, 184] on input "Pickle-[PERSON_NAME]" at bounding box center [469, 193] width 461 height 39
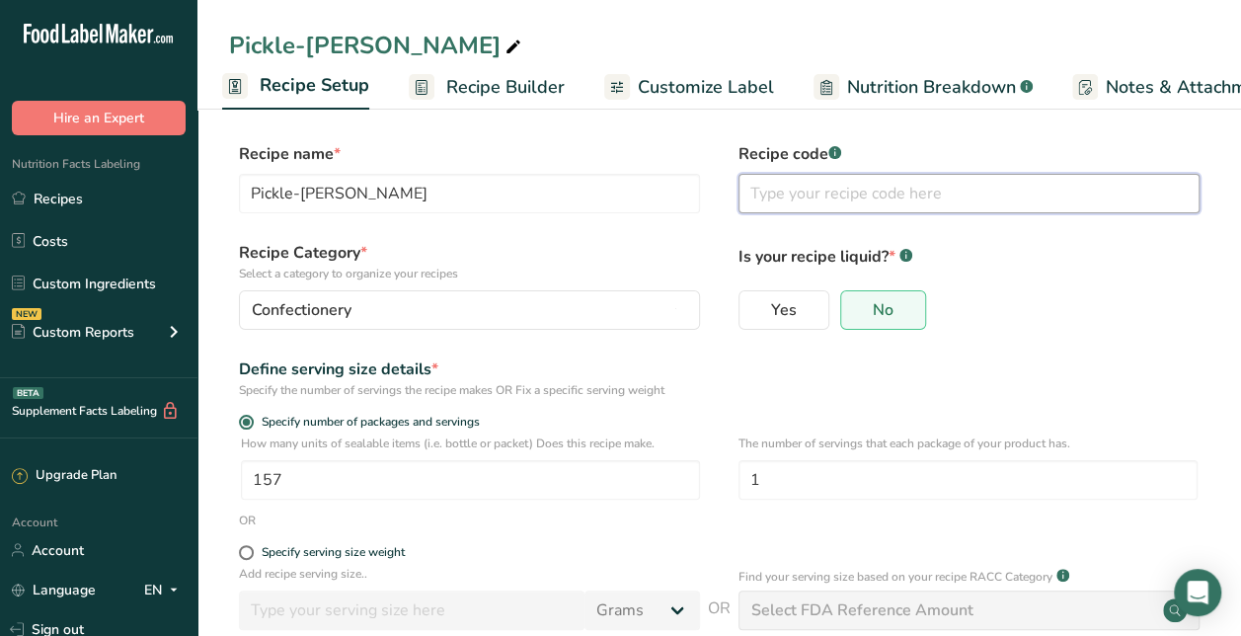
click at [821, 186] on input "text" at bounding box center [969, 193] width 461 height 39
paste input "Pickle-[PERSON_NAME]"
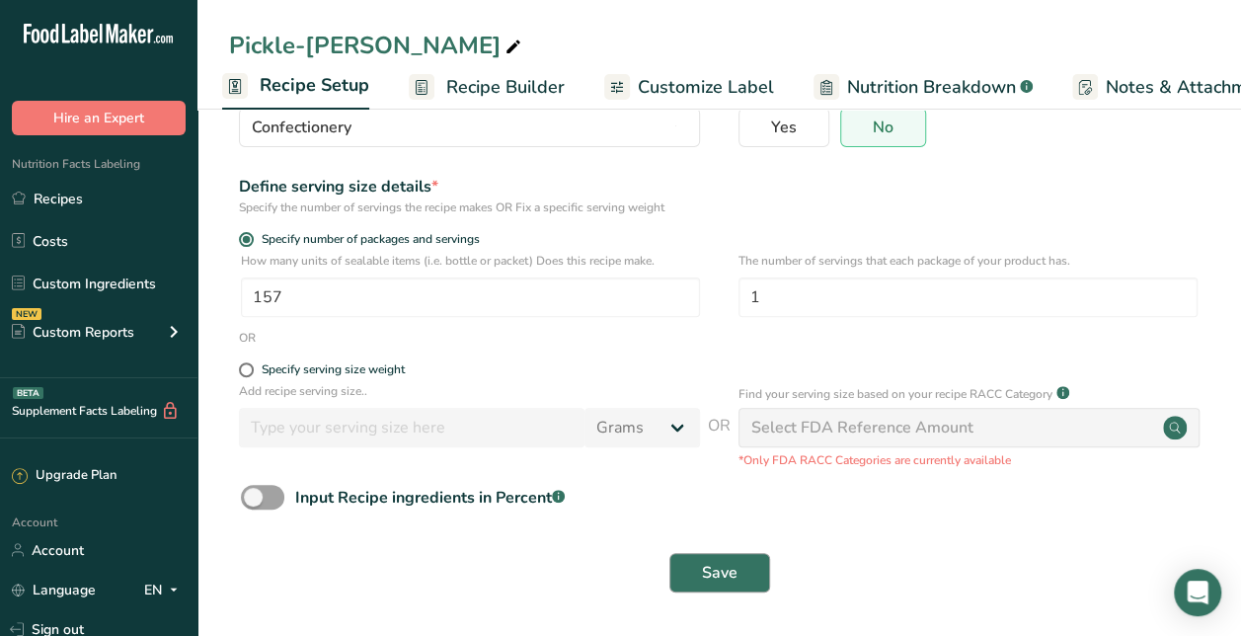
type input "Pickle-[PERSON_NAME] 4 oz"
click at [733, 576] on span "Save" at bounding box center [720, 573] width 36 height 24
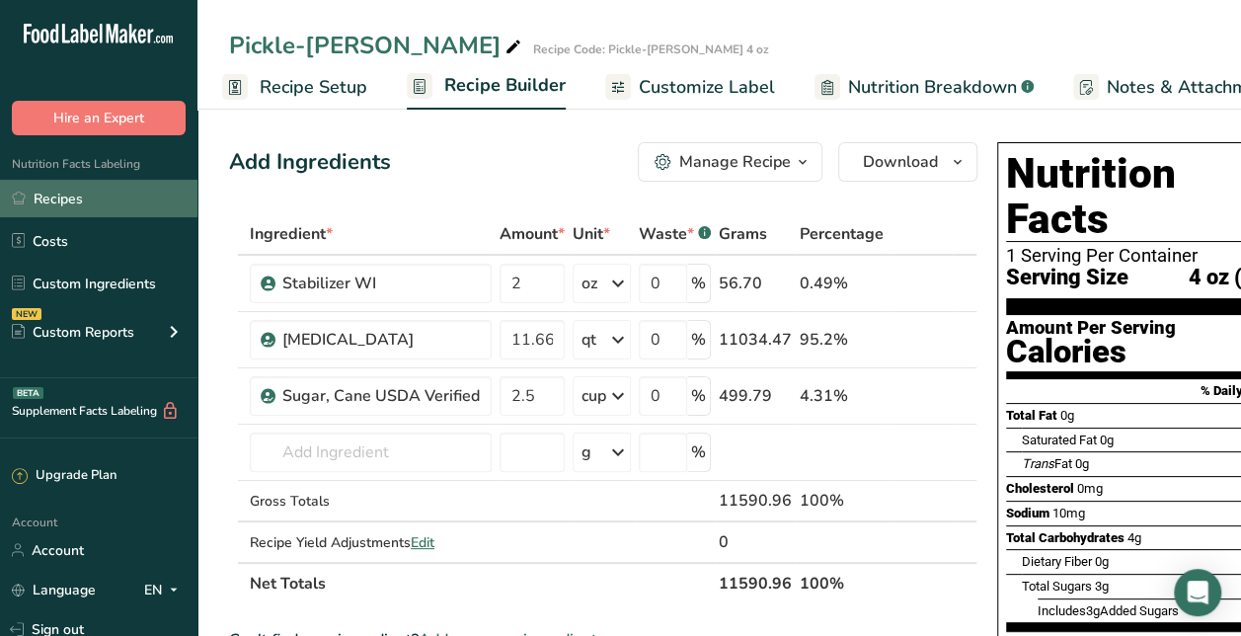
click at [126, 192] on link "Recipes" at bounding box center [98, 199] width 197 height 38
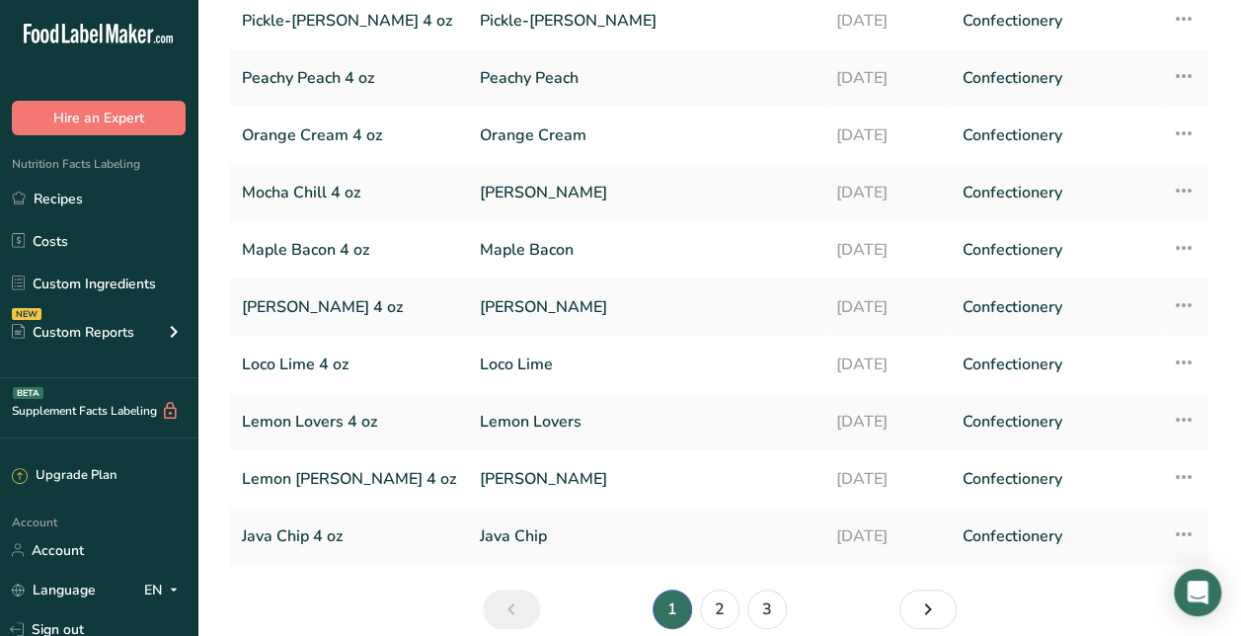
scroll to position [284, 0]
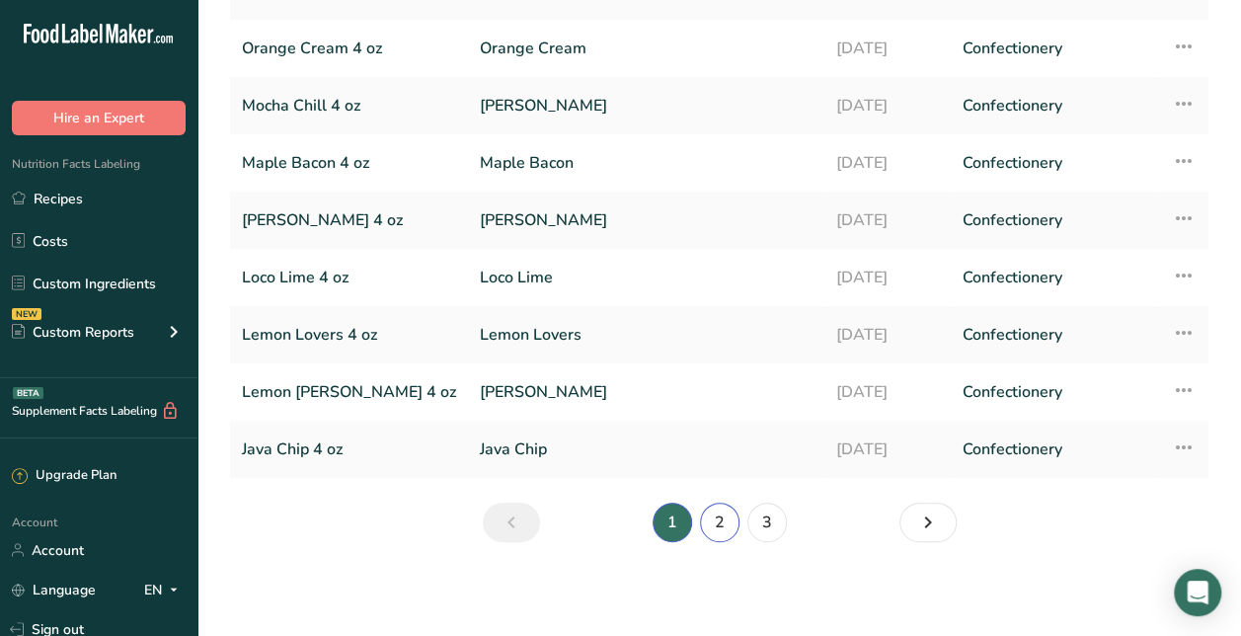
click at [709, 519] on link "2" at bounding box center [719, 522] width 39 height 39
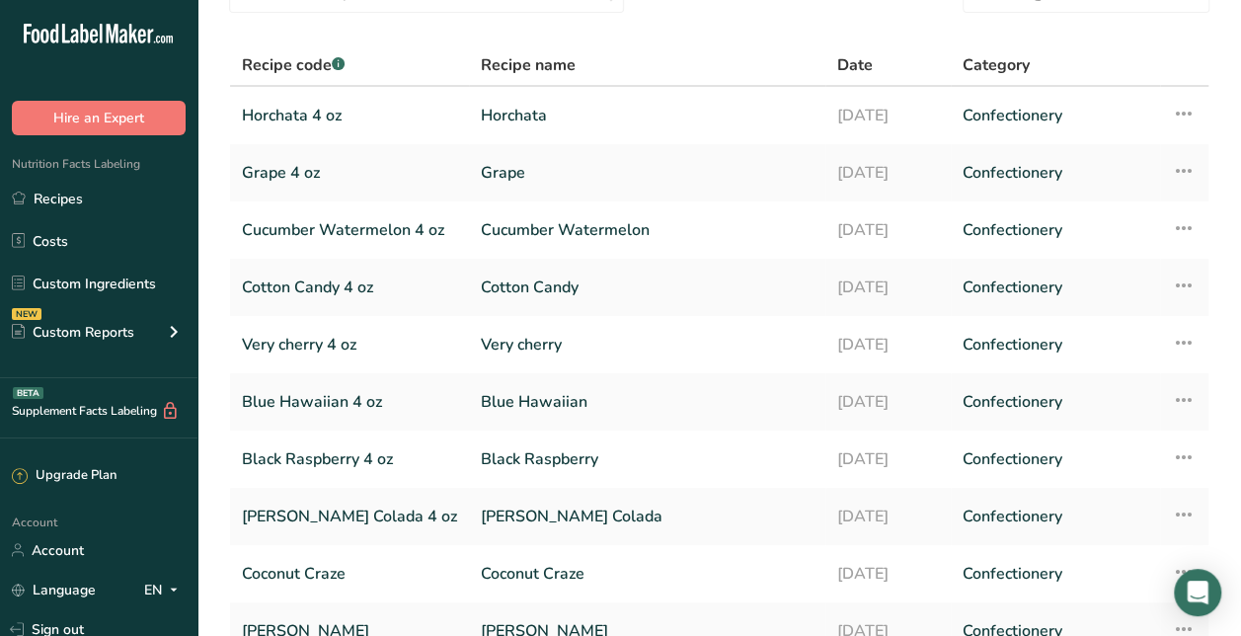
scroll to position [284, 0]
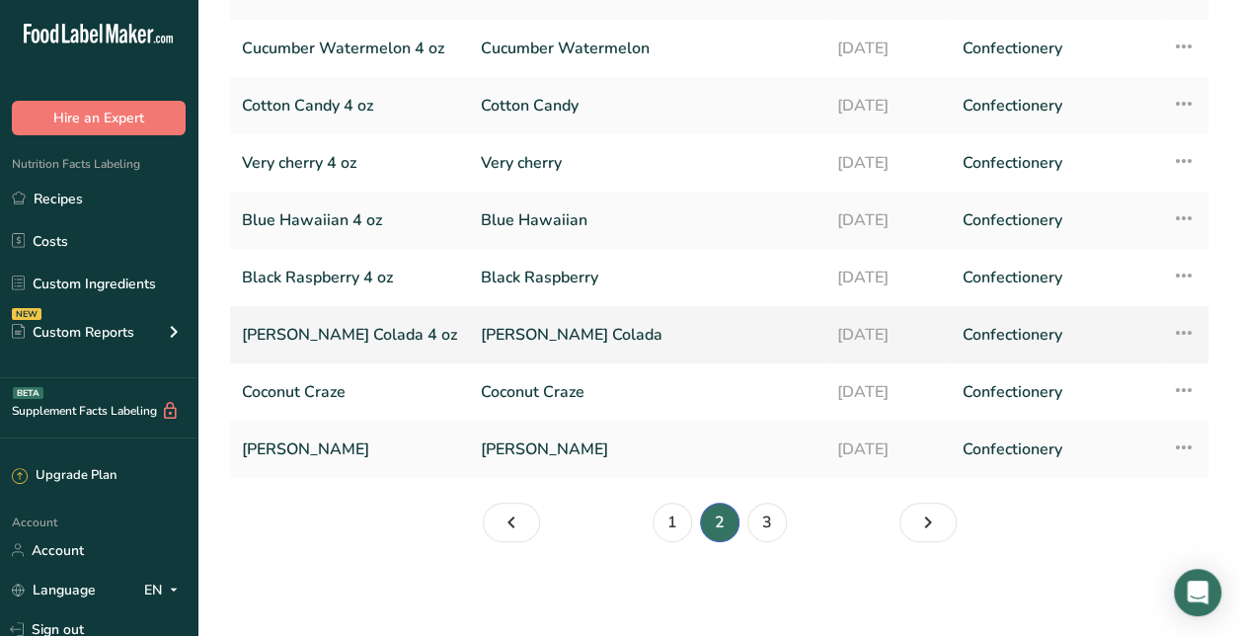
click at [543, 325] on link "[PERSON_NAME] Colada" at bounding box center [647, 334] width 333 height 41
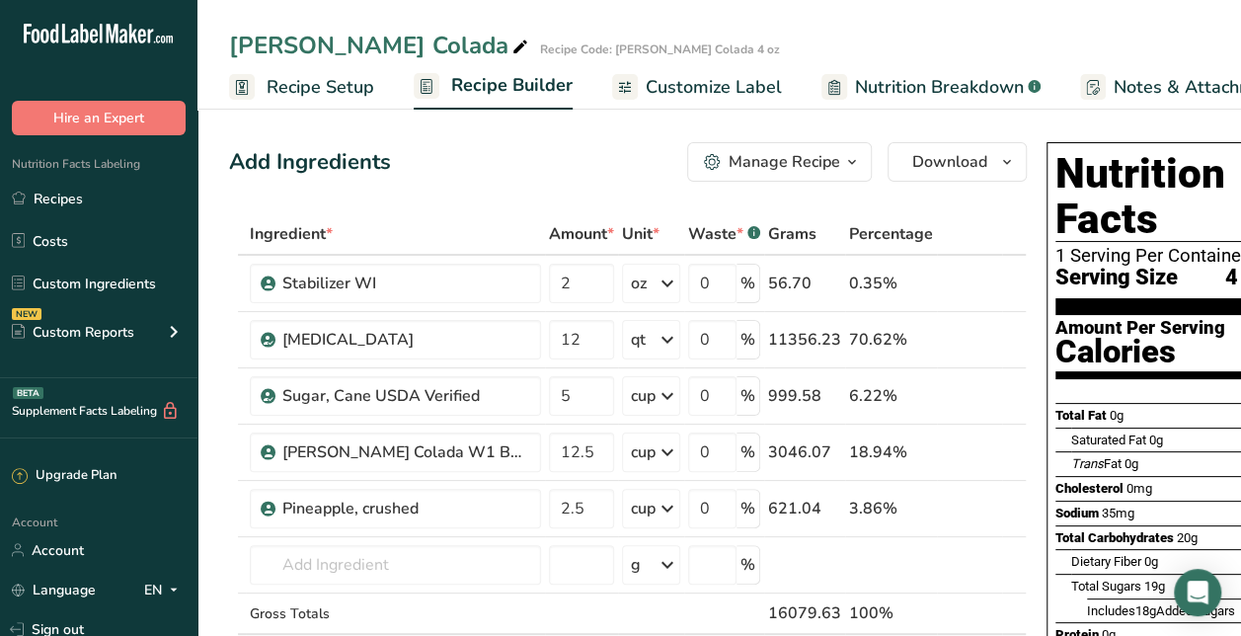
click at [844, 150] on icon "button" at bounding box center [852, 162] width 16 height 25
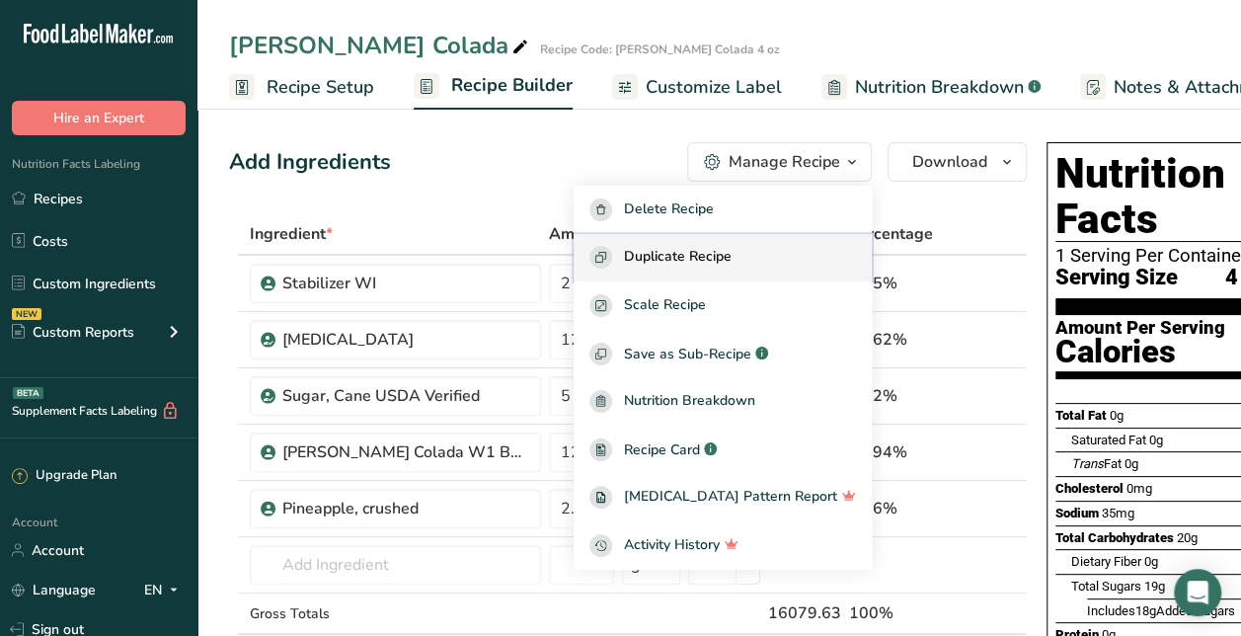
click at [705, 259] on span "Duplicate Recipe" at bounding box center [678, 257] width 108 height 23
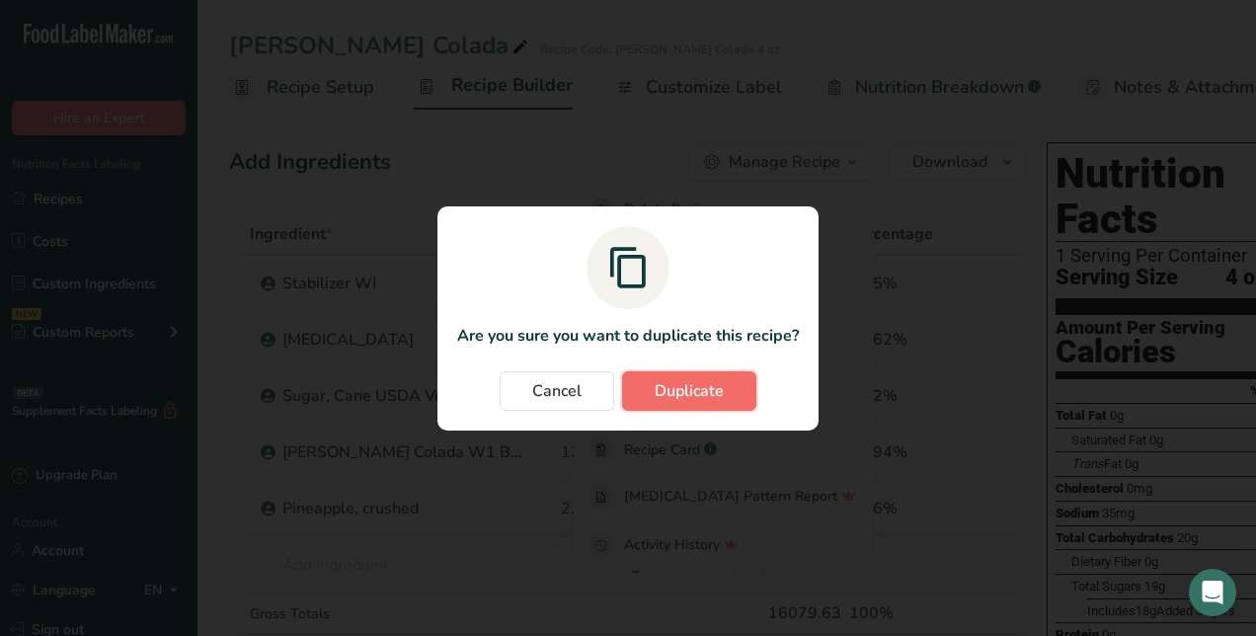
click at [696, 393] on span "Duplicate" at bounding box center [689, 391] width 69 height 24
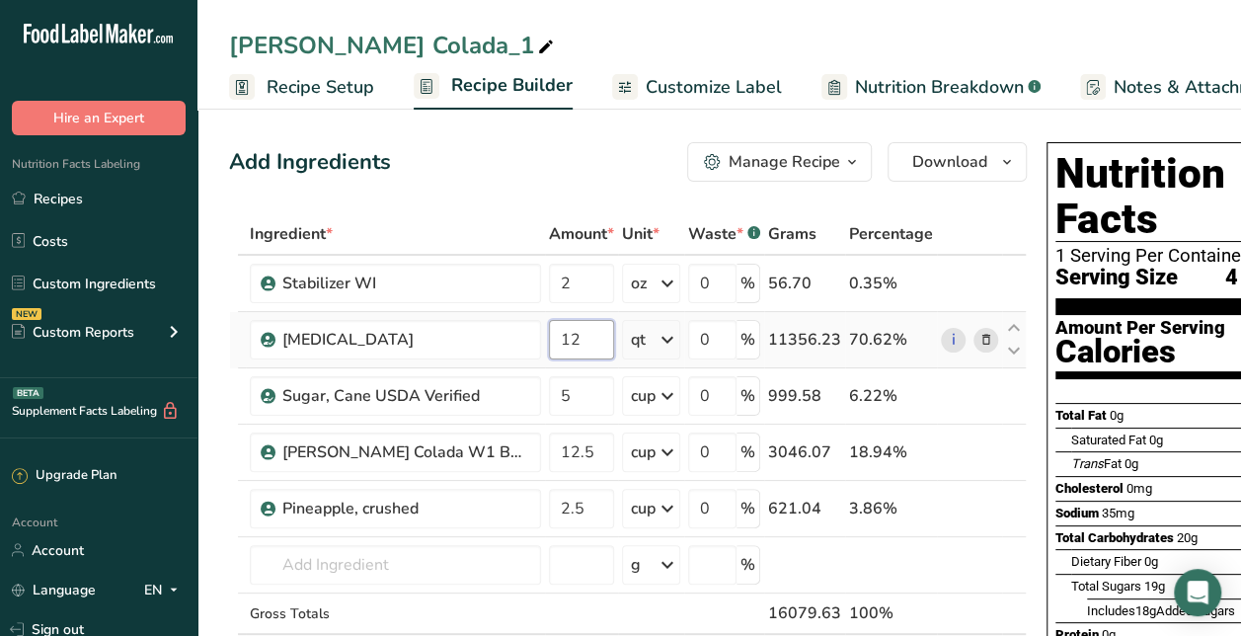
click at [549, 326] on input "12" at bounding box center [581, 339] width 65 height 39
click at [549, 336] on input "12" at bounding box center [581, 339] width 65 height 39
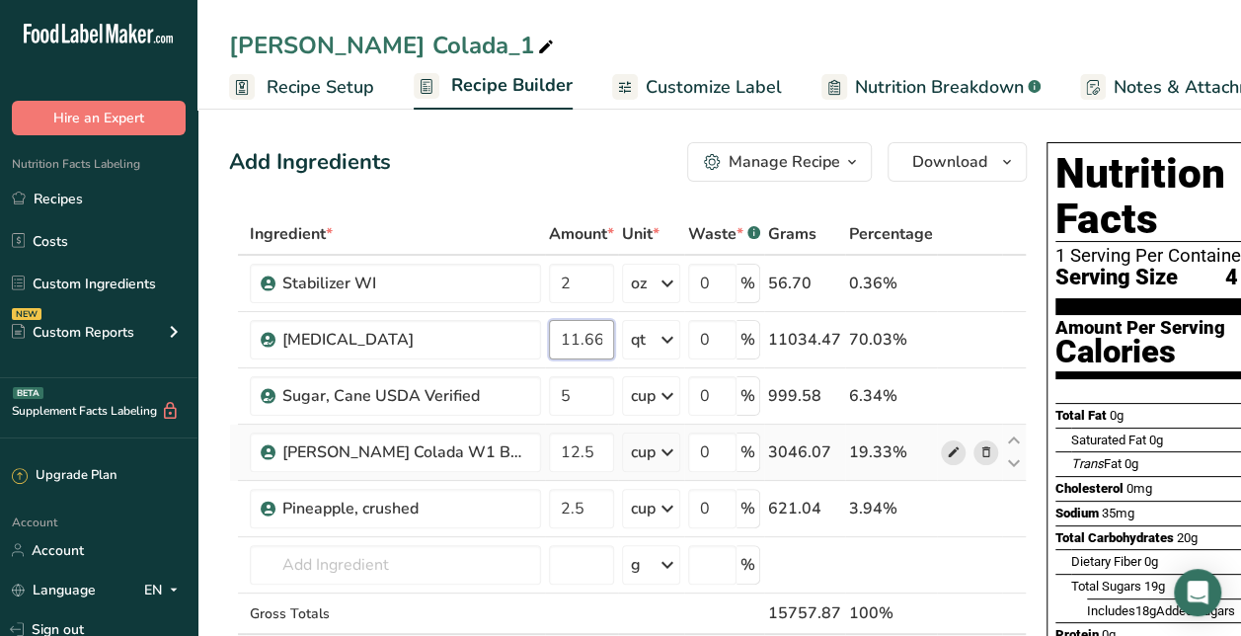
type input "11.66"
click at [896, 450] on div "Ingredient * Amount * Unit * Waste * .a-a{fill:#347362;}.b-a{fill:#fff;} Grams …" at bounding box center [628, 465] width 798 height 504
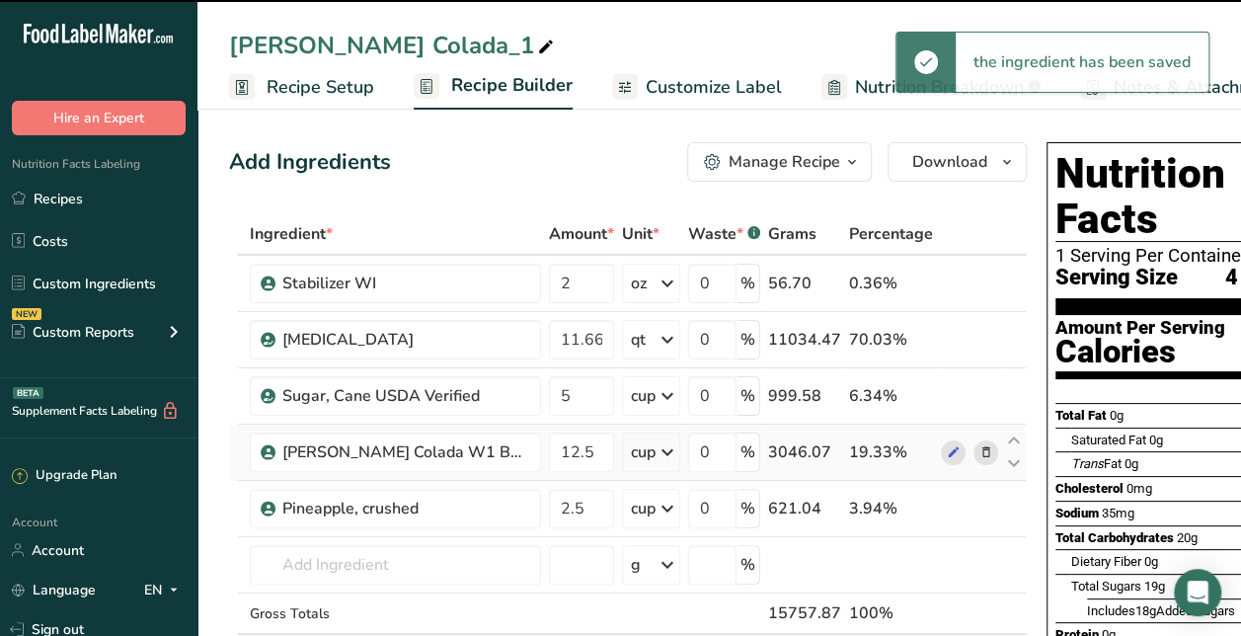
click at [979, 450] on icon at bounding box center [986, 452] width 14 height 21
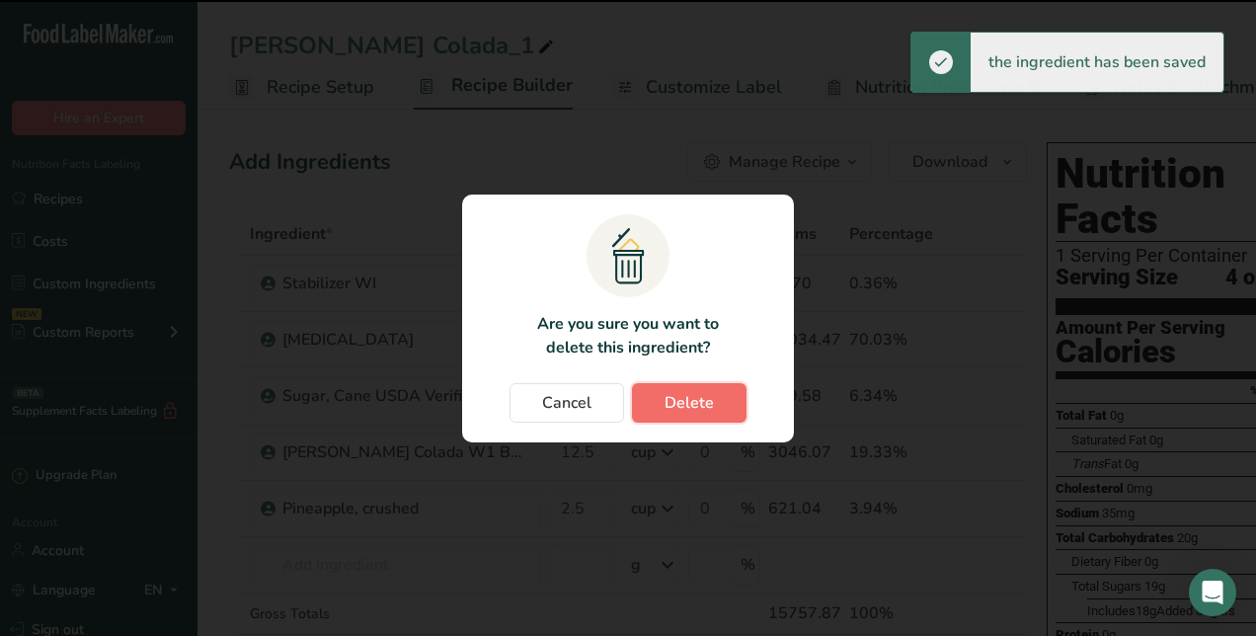
click at [726, 401] on button "Delete" at bounding box center [689, 402] width 115 height 39
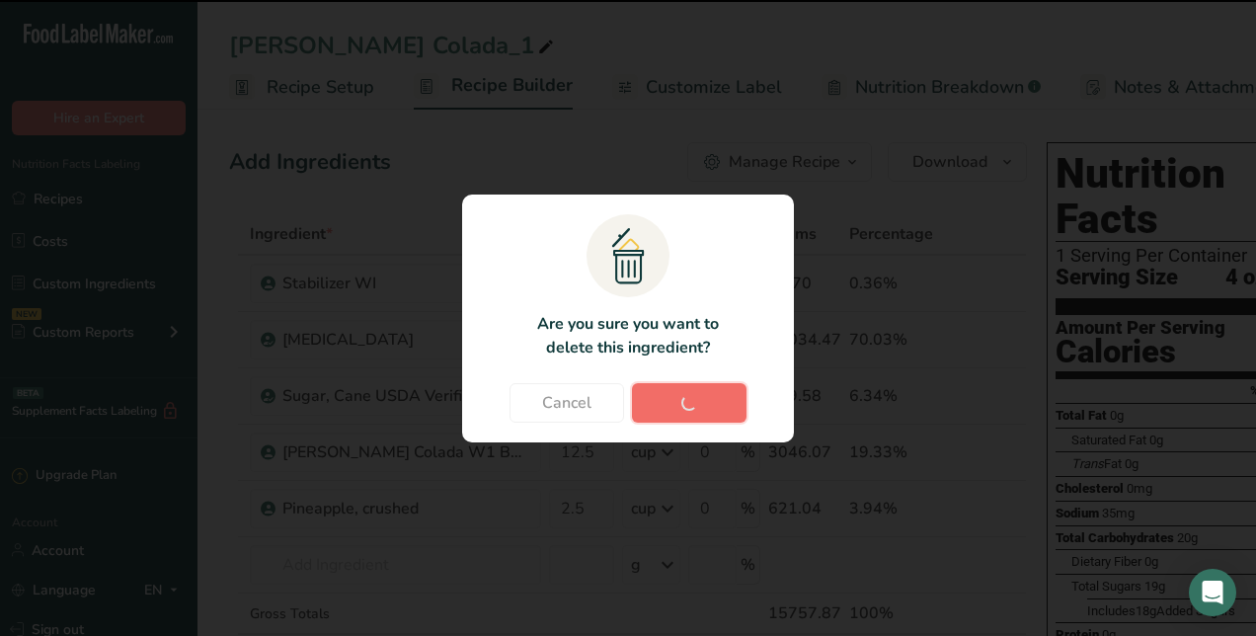
type input "2.5"
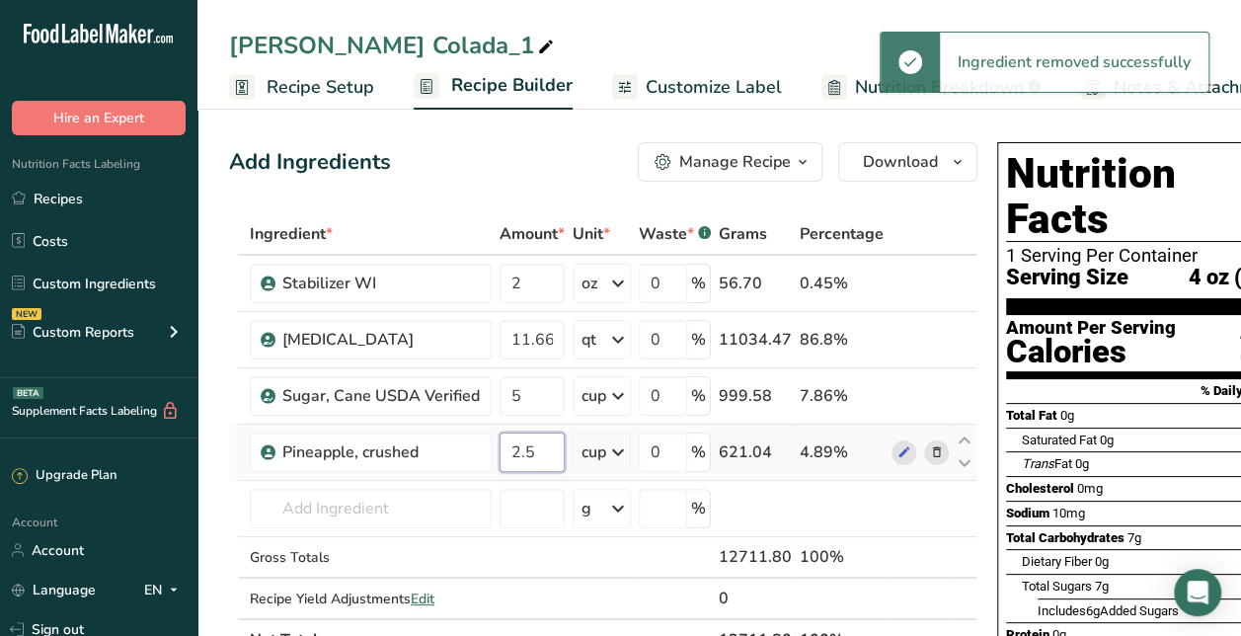
click at [529, 446] on input "2.5" at bounding box center [532, 451] width 65 height 39
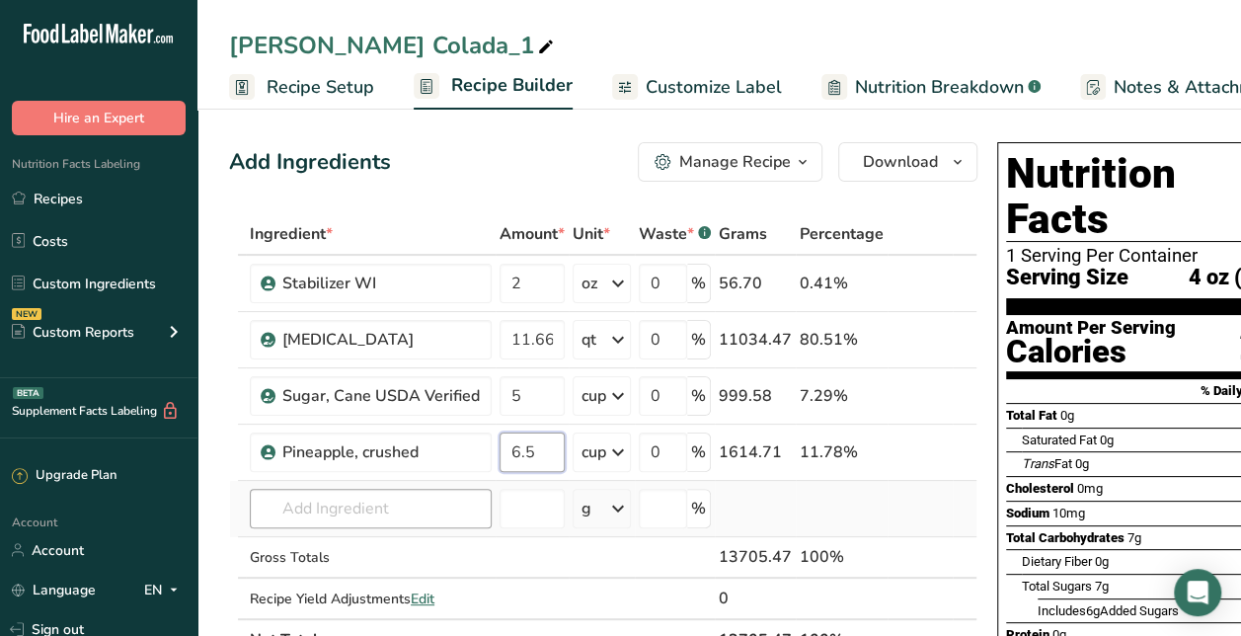
type input "6.5"
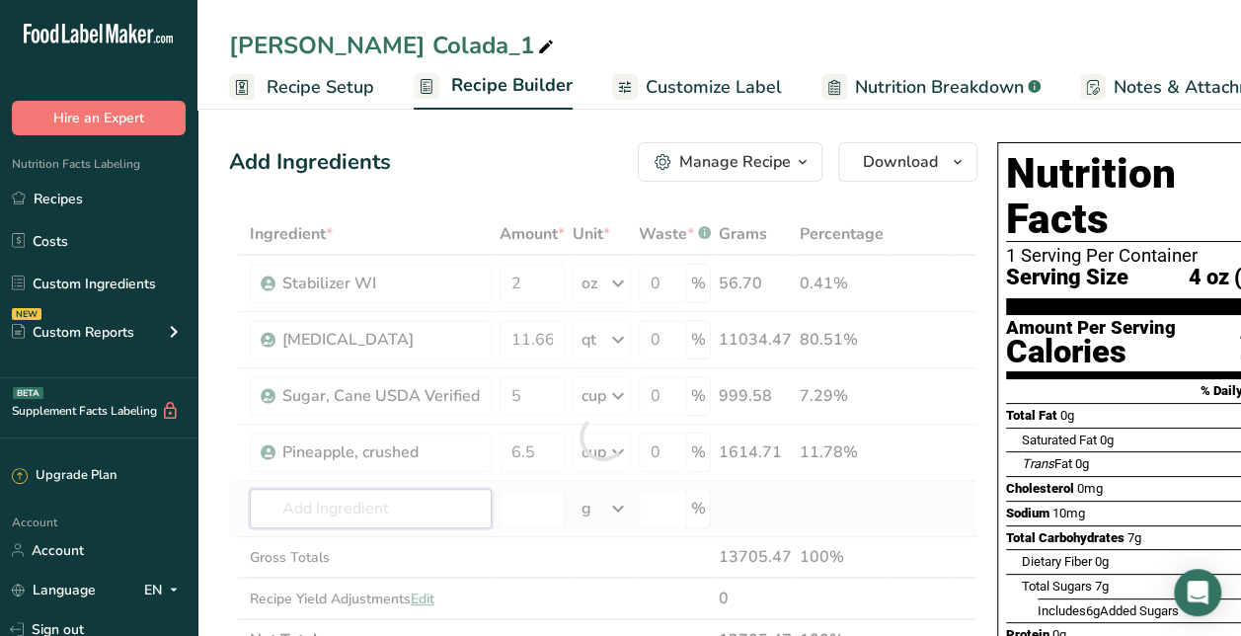
click at [379, 515] on div "Ingredient * Amount * Unit * Waste * .a-a{fill:#347362;}.b-a{fill:#fff;} Grams …" at bounding box center [603, 436] width 748 height 447
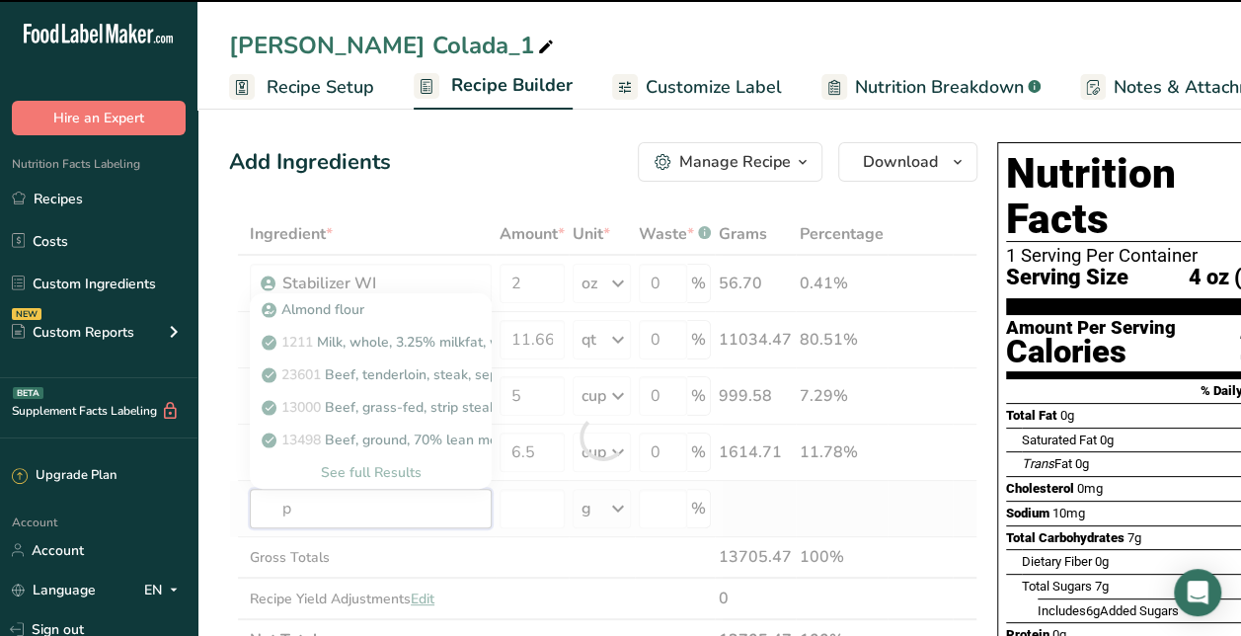
type input "pi"
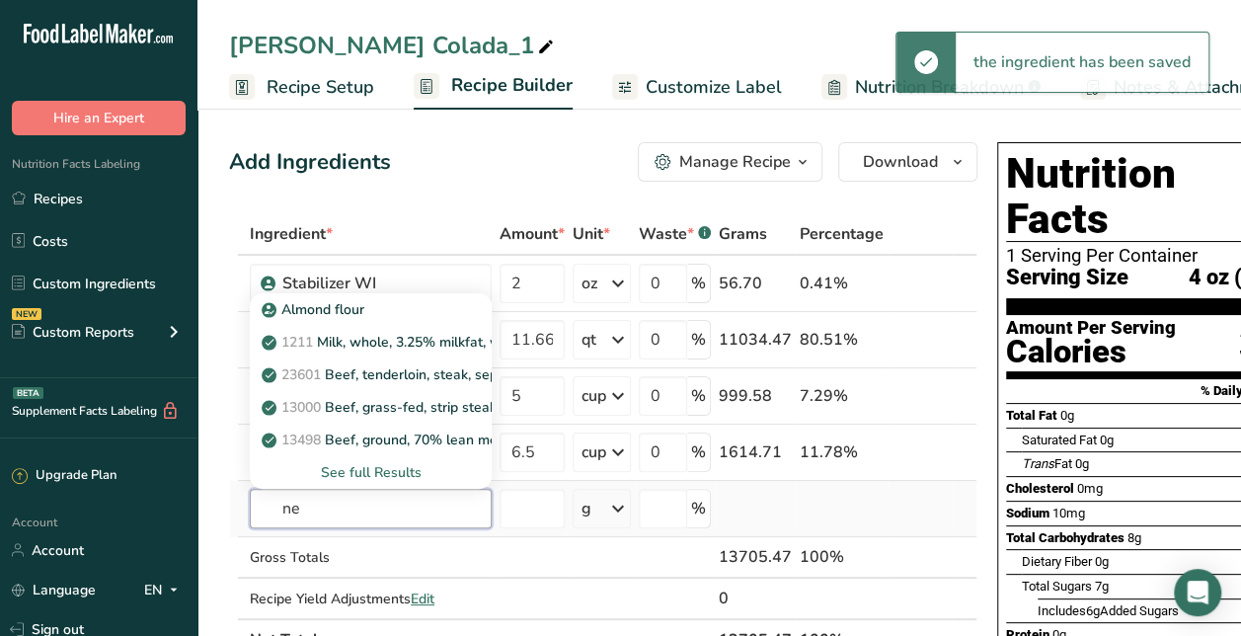
type input "n"
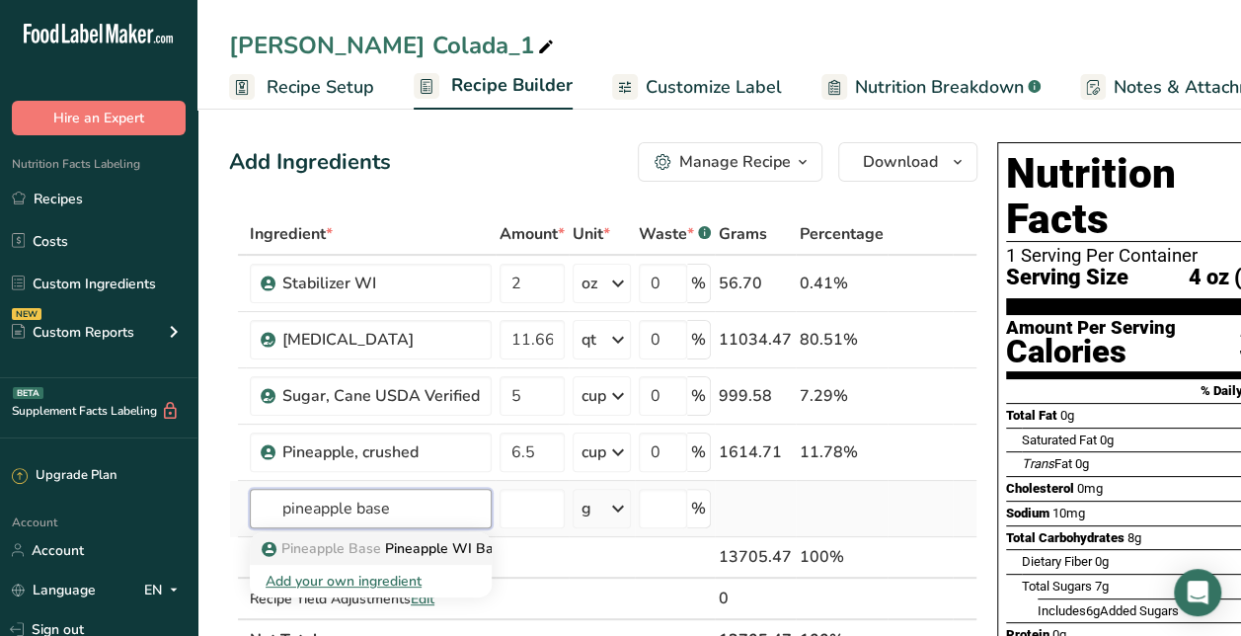
type input "pineapple base"
click at [391, 545] on p "Pineapple Base Pineapple WI Base" at bounding box center [387, 548] width 243 height 21
type input "Pineapple WI Base"
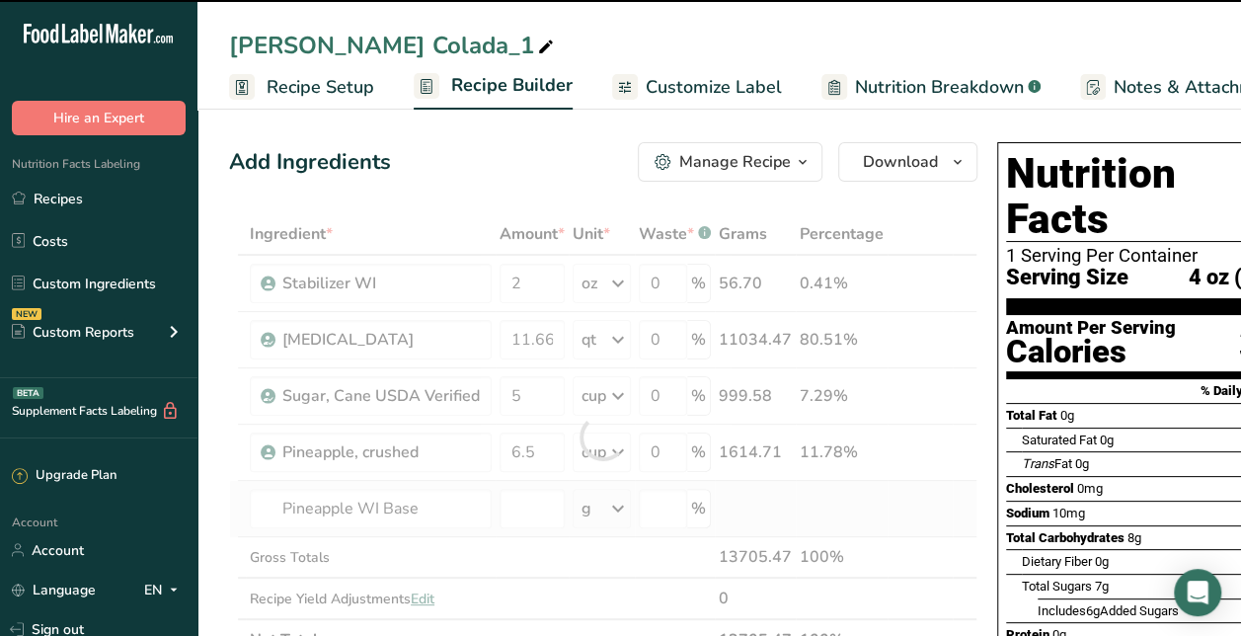
type input "0"
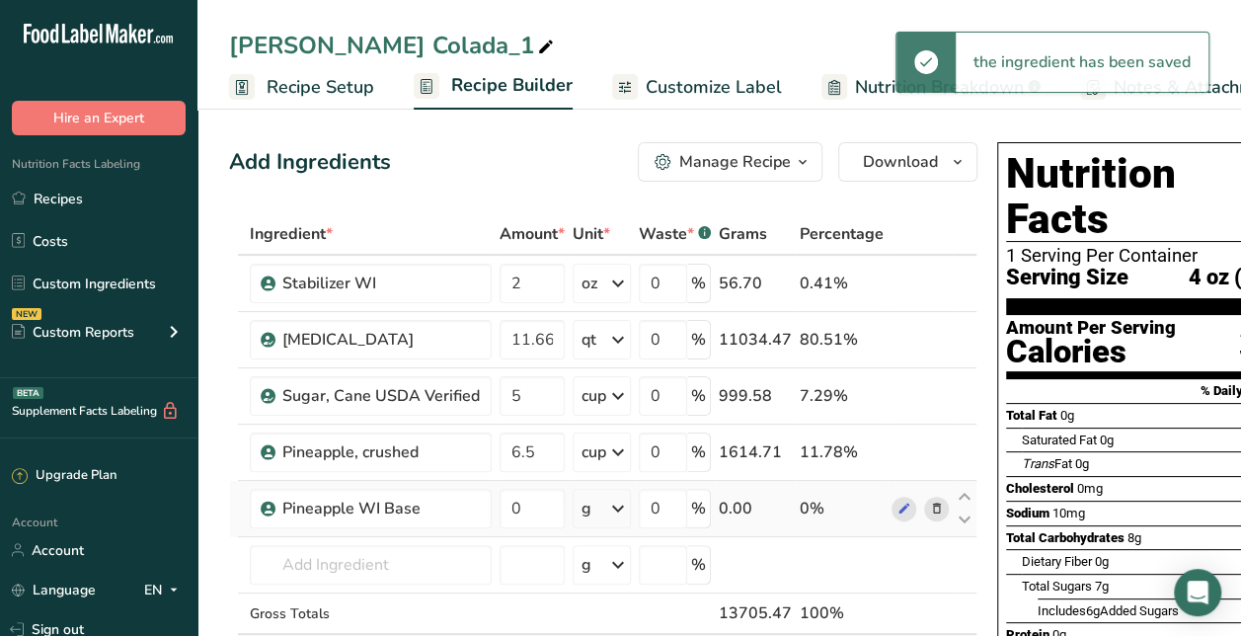
click at [930, 509] on icon at bounding box center [937, 509] width 14 height 21
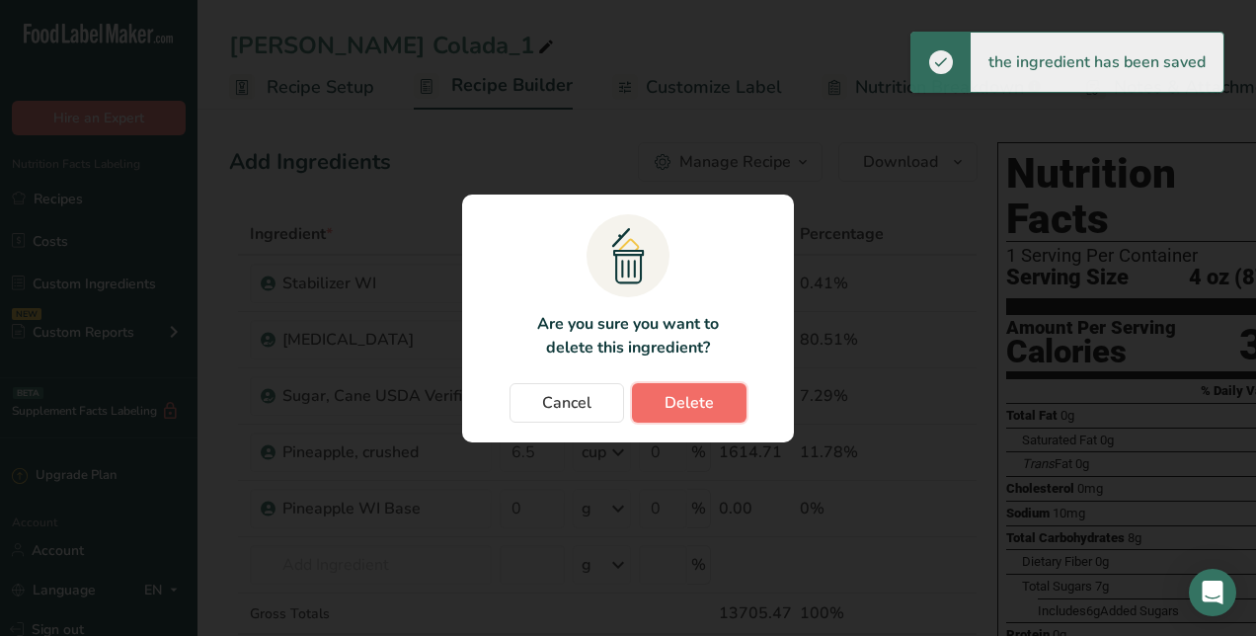
click at [669, 399] on span "Delete" at bounding box center [689, 403] width 49 height 24
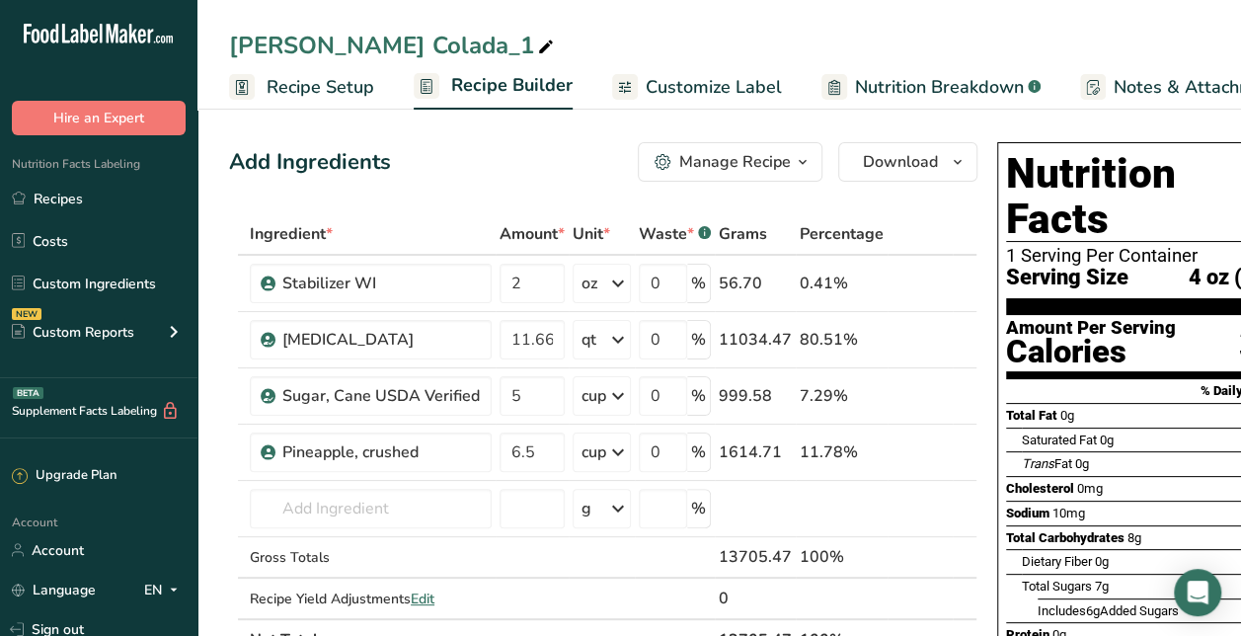
click at [355, 36] on div "[PERSON_NAME] Colada_1" at bounding box center [393, 46] width 329 height 36
click at [355, 36] on input "[PERSON_NAME] Colada_1" at bounding box center [719, 46] width 980 height 36
click at [563, 57] on input "Pineapple" at bounding box center [719, 46] width 980 height 36
type input "Pineapple"
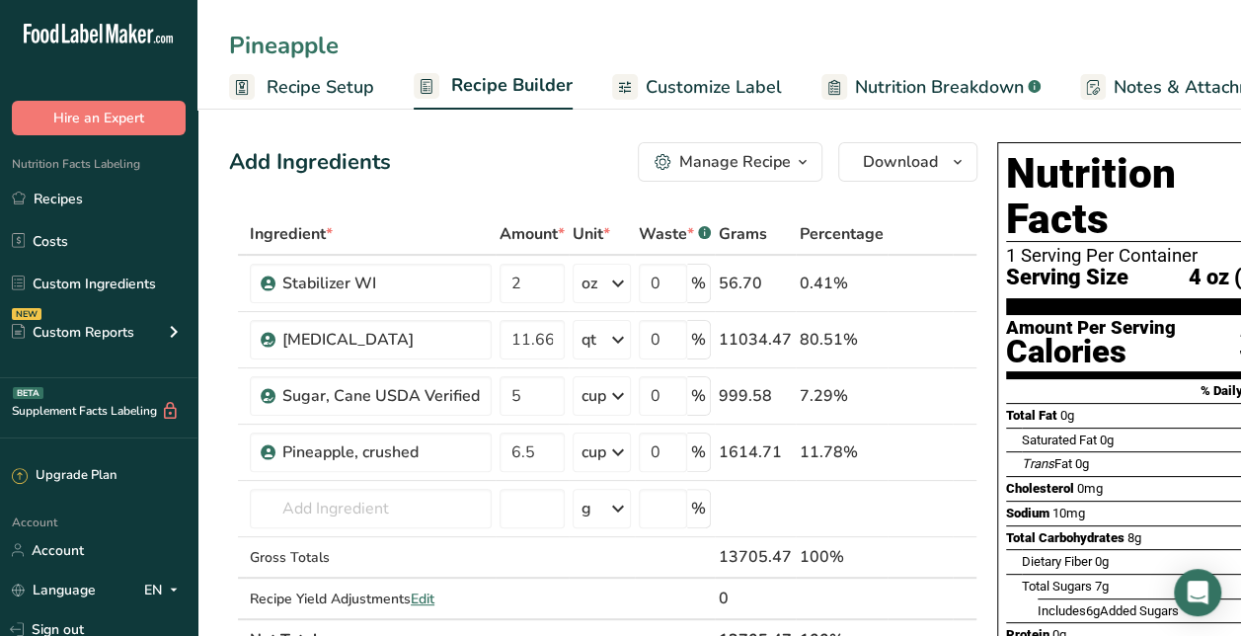
click at [353, 81] on span "Recipe Setup" at bounding box center [321, 87] width 108 height 27
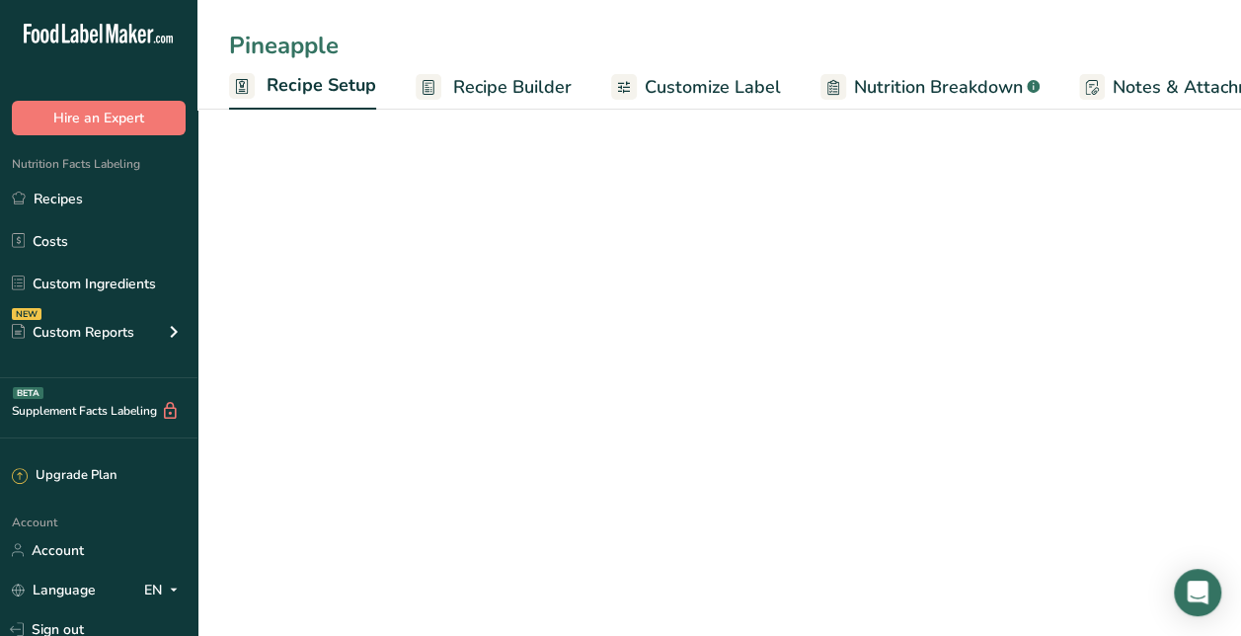
scroll to position [0, 7]
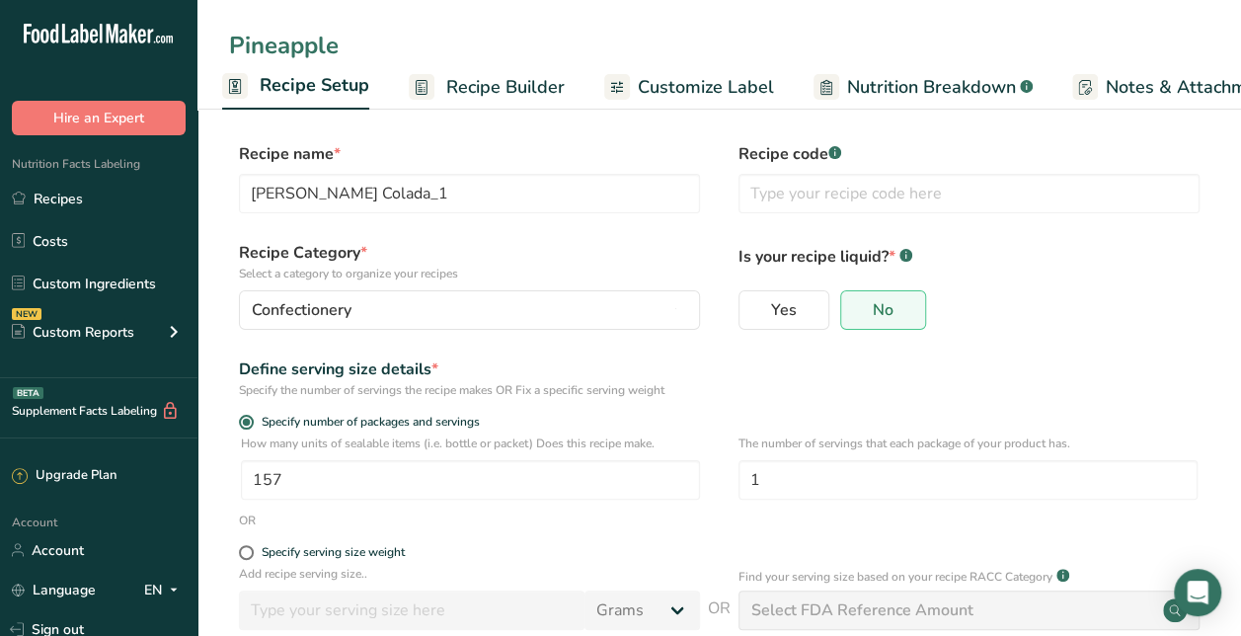
type input "Pineapple"
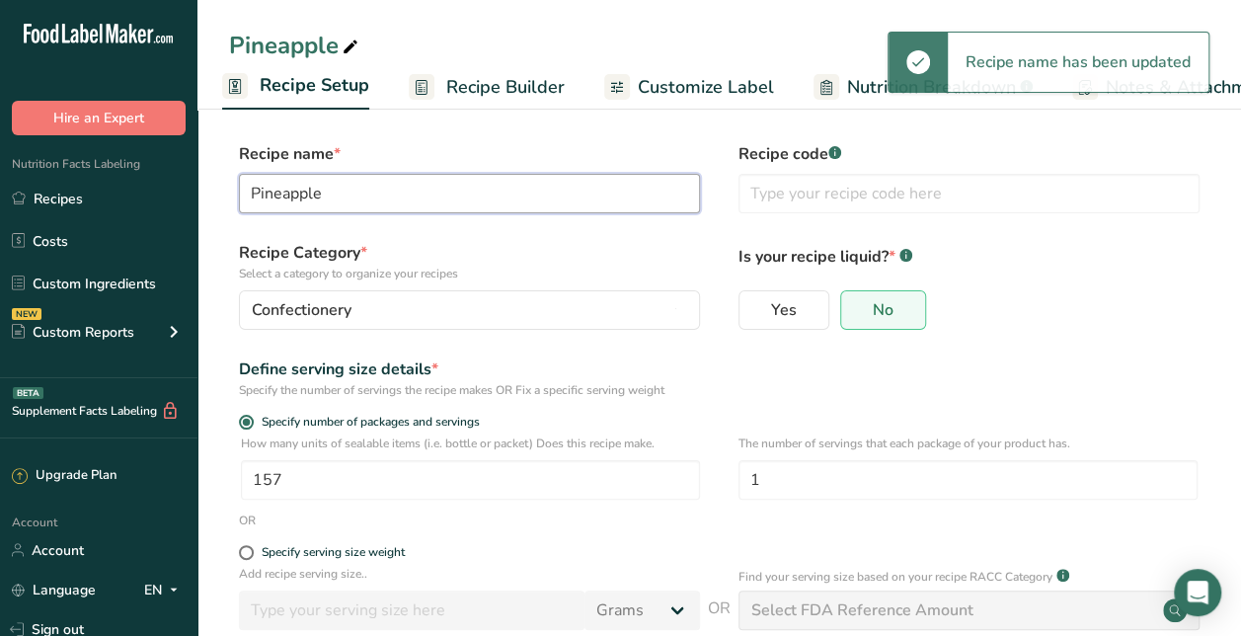
click at [517, 197] on input "Pineapple" at bounding box center [469, 193] width 461 height 39
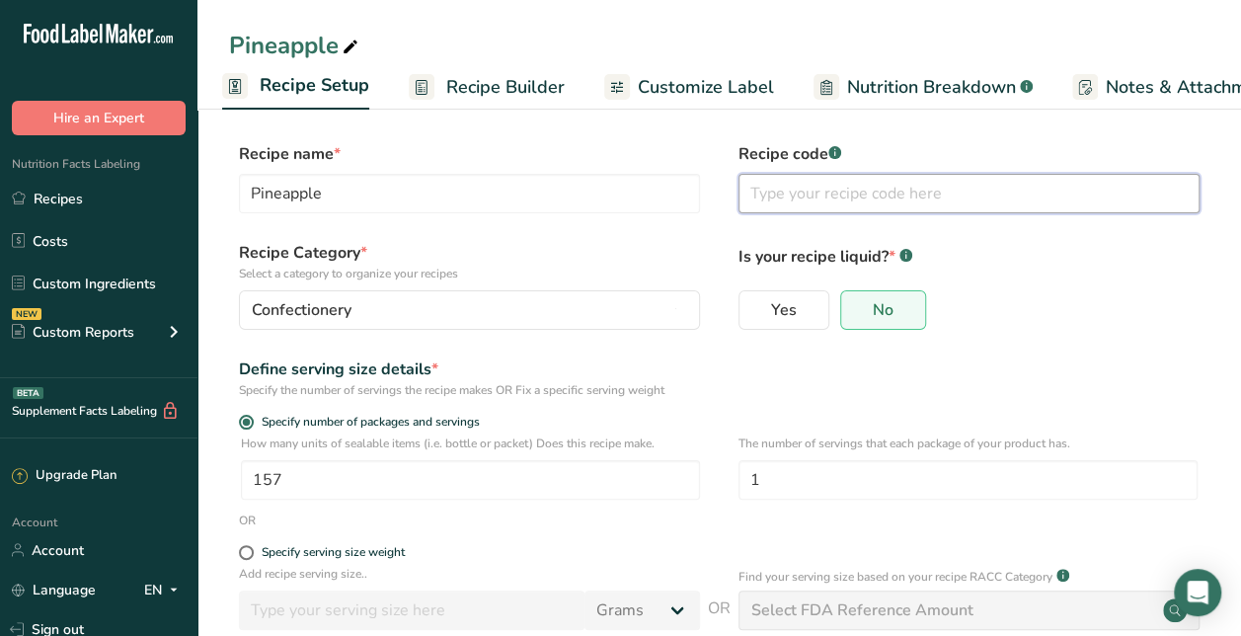
click at [837, 186] on input "text" at bounding box center [969, 193] width 461 height 39
paste input "Pineapple"
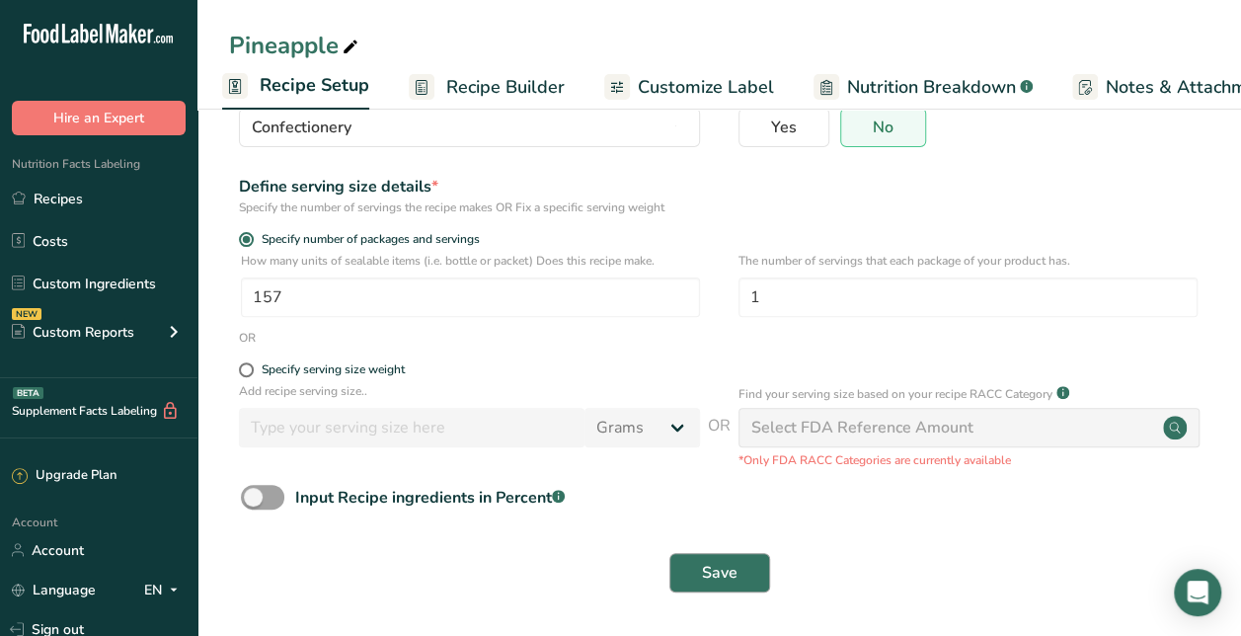
type input "Pineapple 4 oz"
click at [719, 562] on span "Save" at bounding box center [720, 573] width 36 height 24
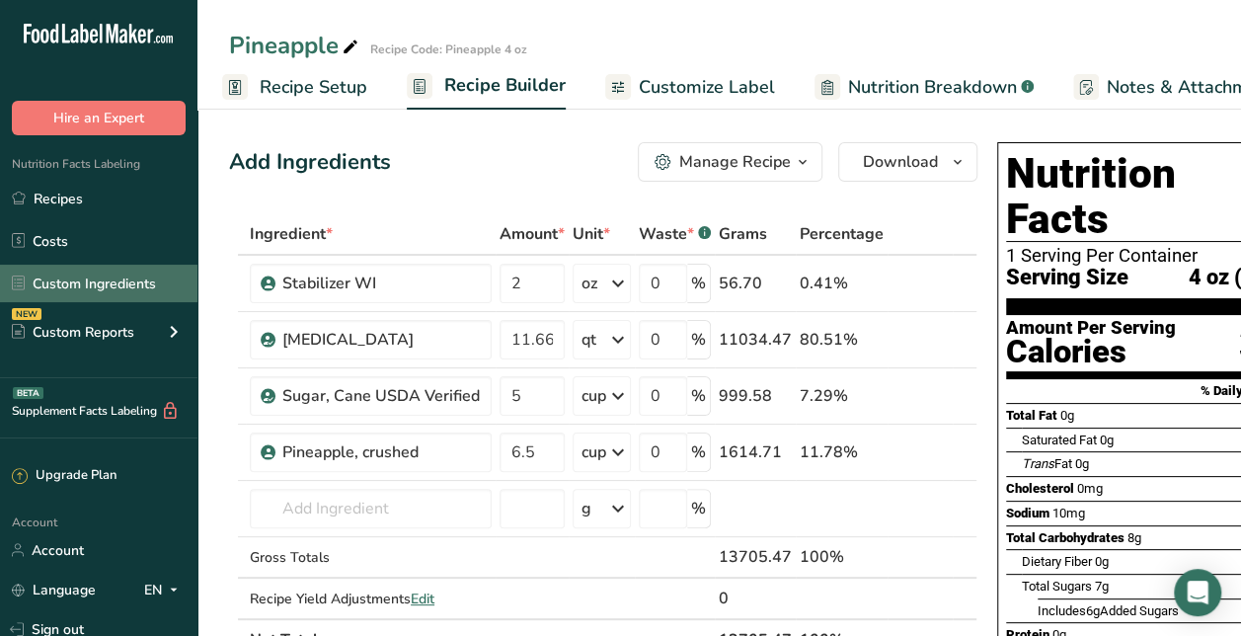
click at [117, 276] on link "Custom Ingredients" at bounding box center [98, 284] width 197 height 38
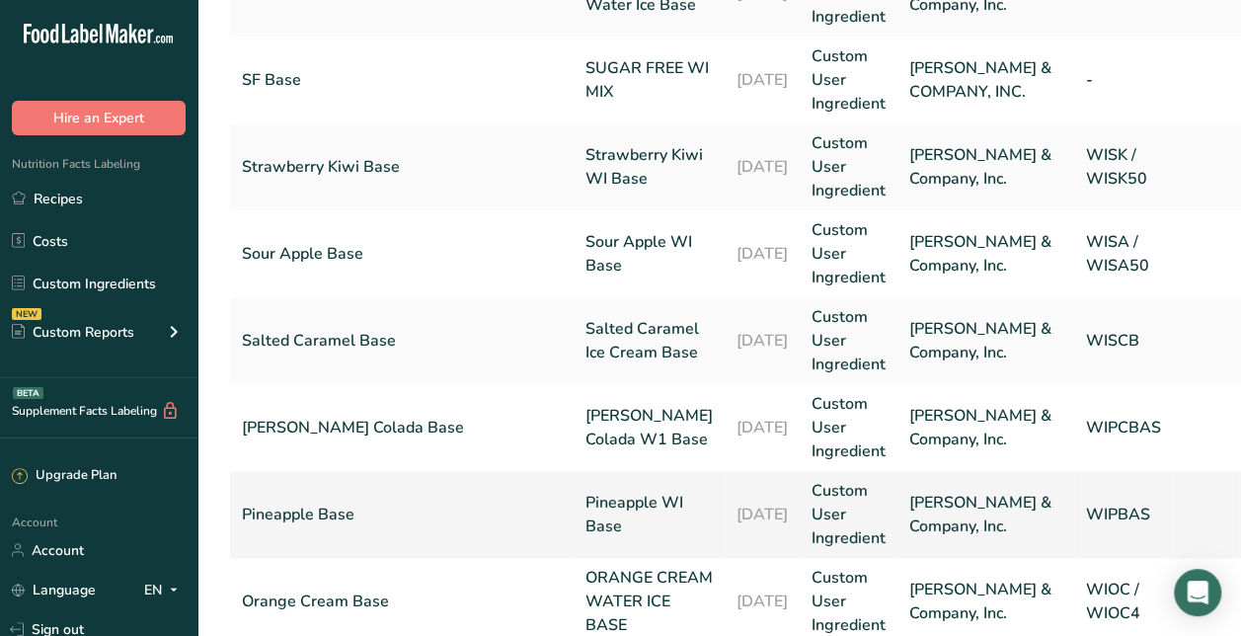
scroll to position [1074, 0]
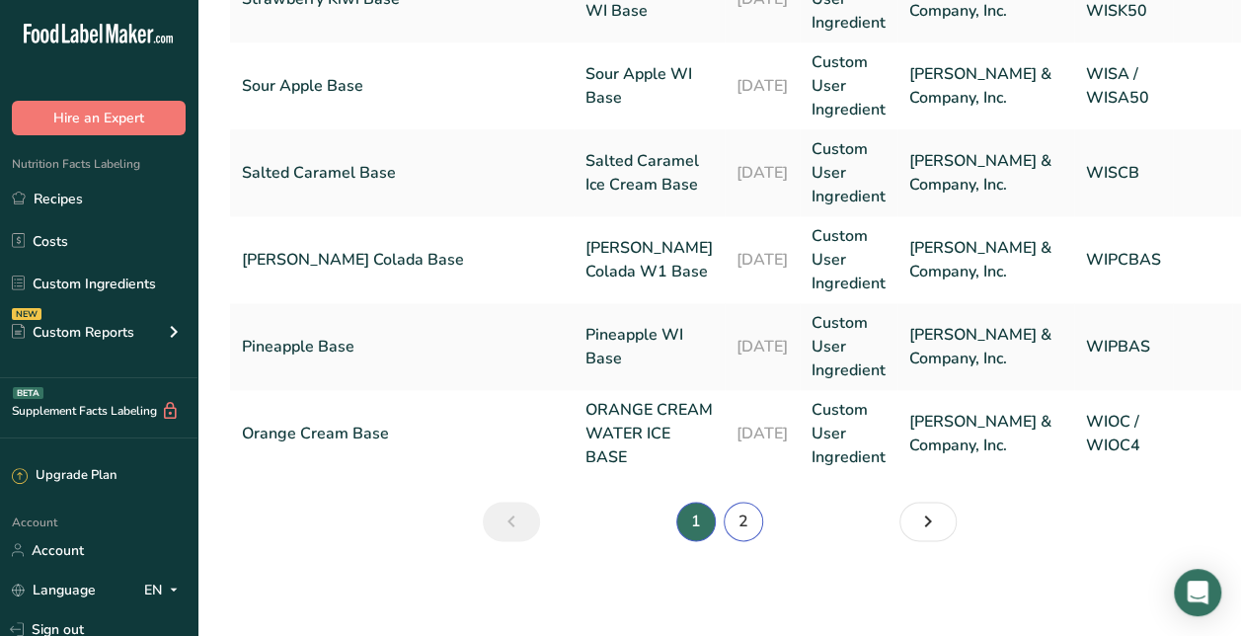
drag, startPoint x: 735, startPoint y: 529, endPoint x: 759, endPoint y: 533, distance: 25.0
click at [759, 533] on li "2" at bounding box center [743, 521] width 47 height 39
click at [746, 517] on link "2" at bounding box center [743, 521] width 39 height 39
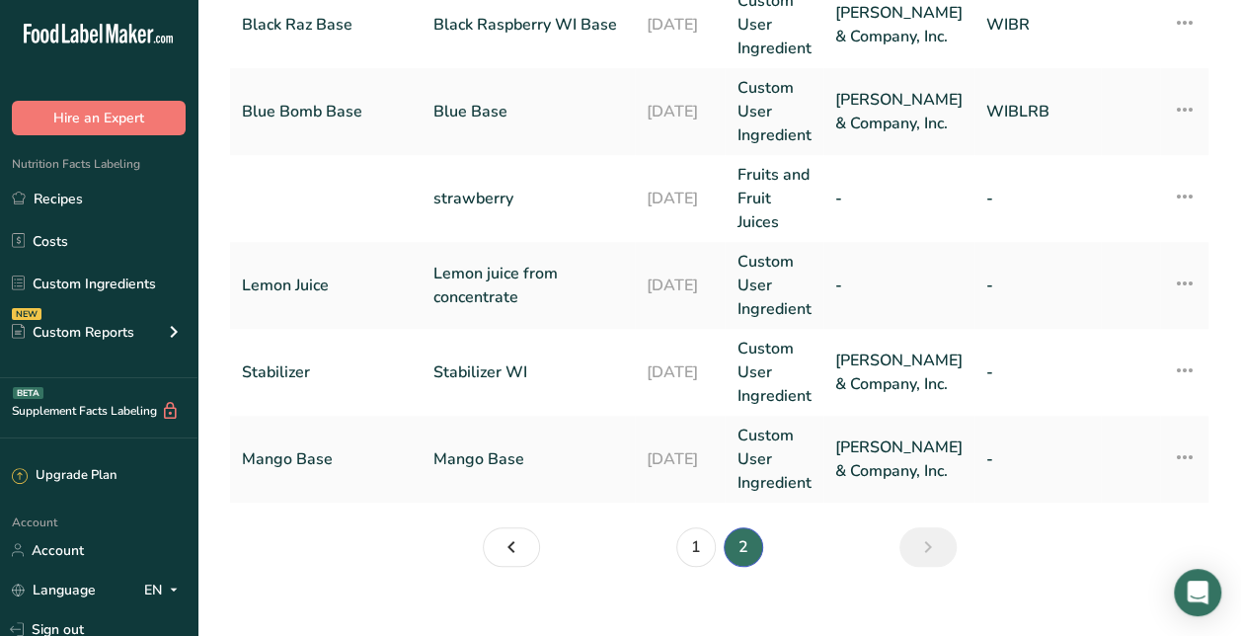
scroll to position [569, 0]
click at [136, 211] on link "Recipes" at bounding box center [98, 199] width 197 height 38
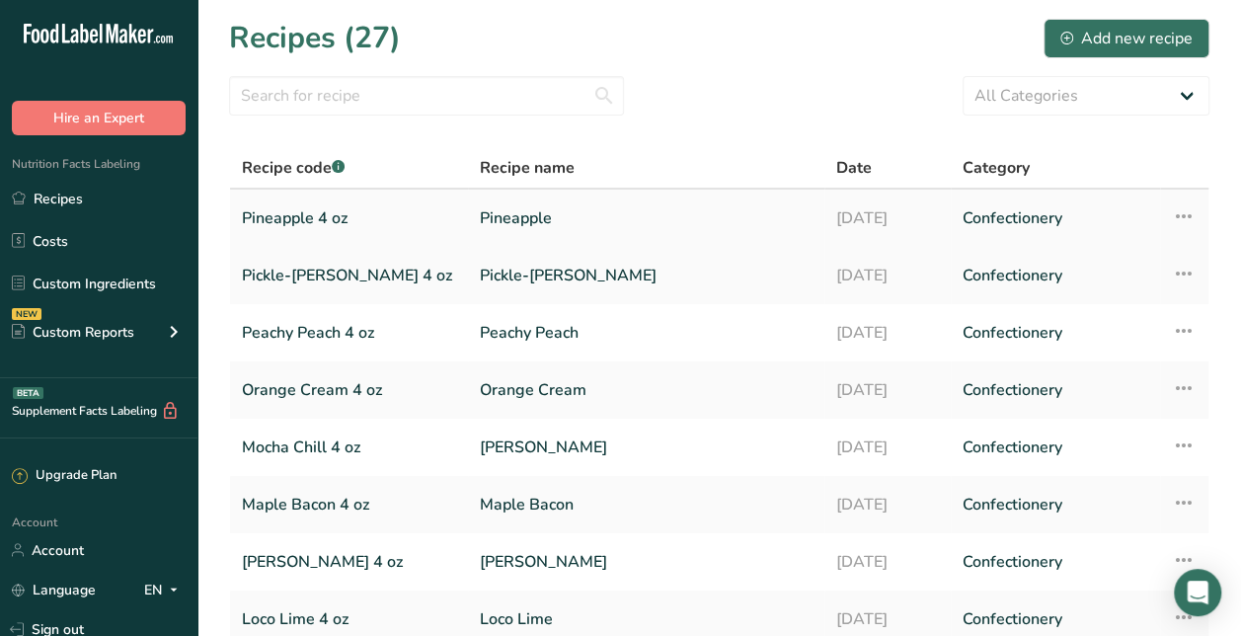
click at [515, 215] on link "Pineapple" at bounding box center [646, 217] width 333 height 41
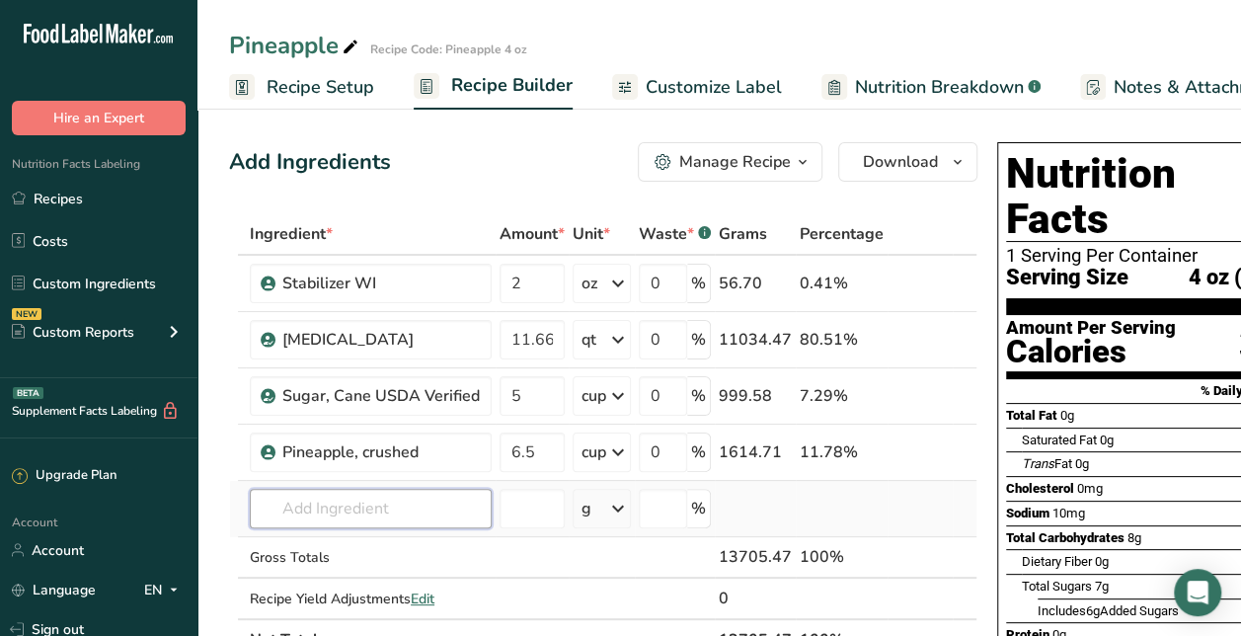
click at [377, 513] on input "text" at bounding box center [371, 508] width 242 height 39
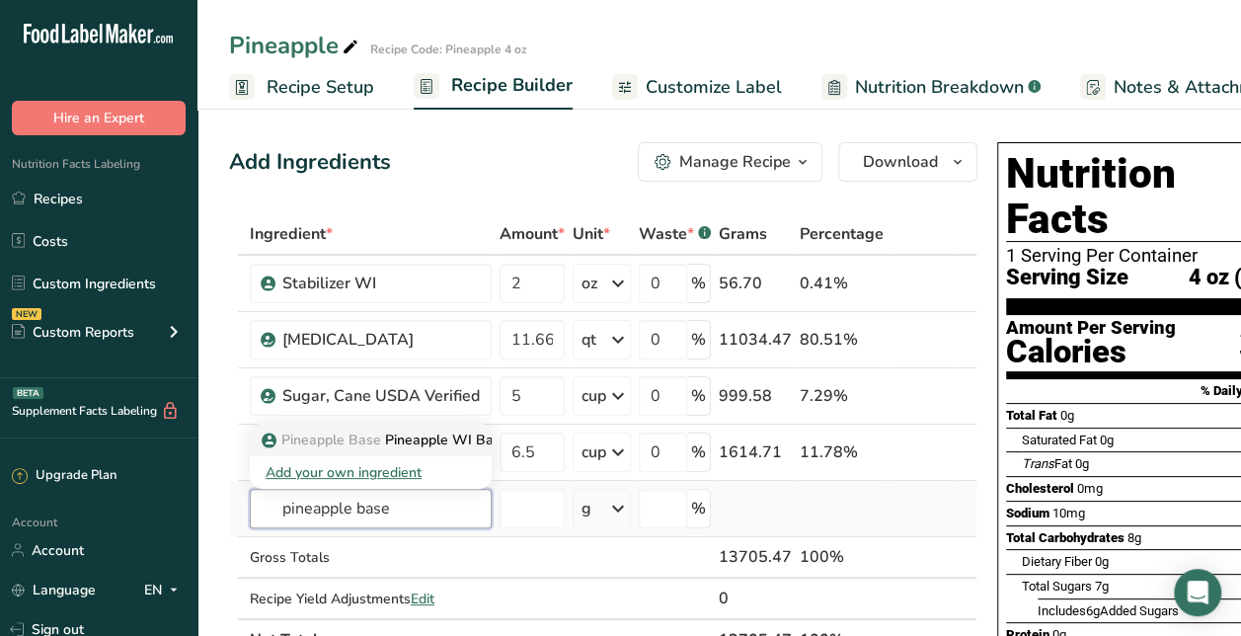
type input "pineapple base"
click at [436, 430] on p "Pineapple Base Pineapple WI Base" at bounding box center [387, 440] width 243 height 21
type input "Pineapple WI Base"
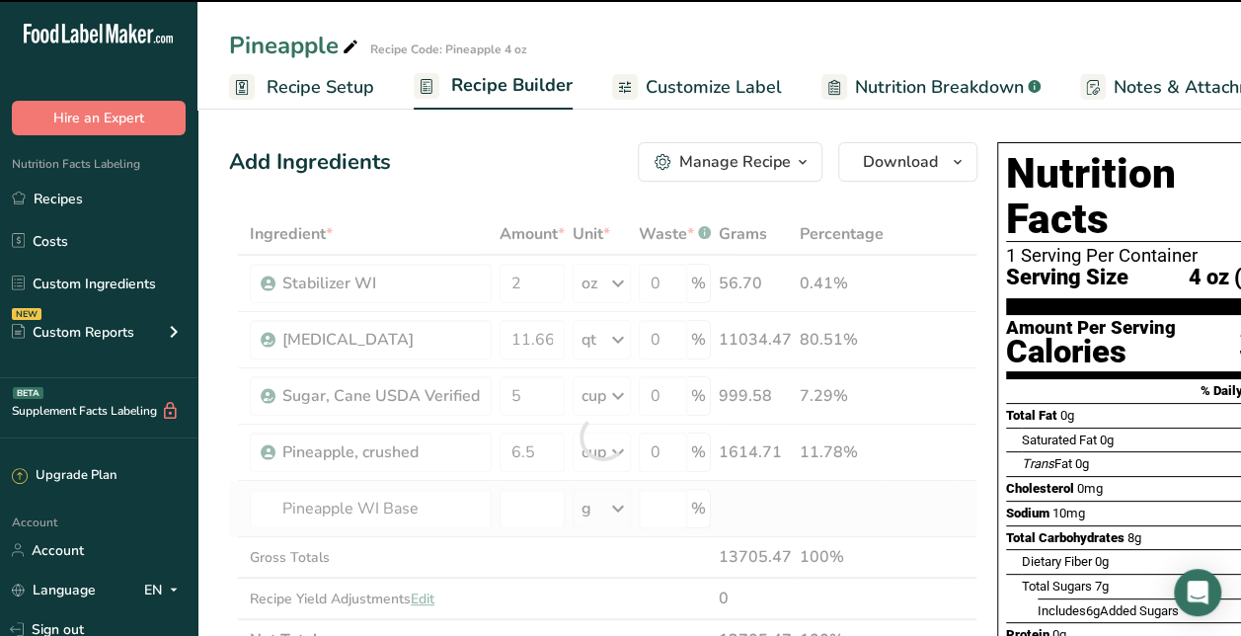
type input "0"
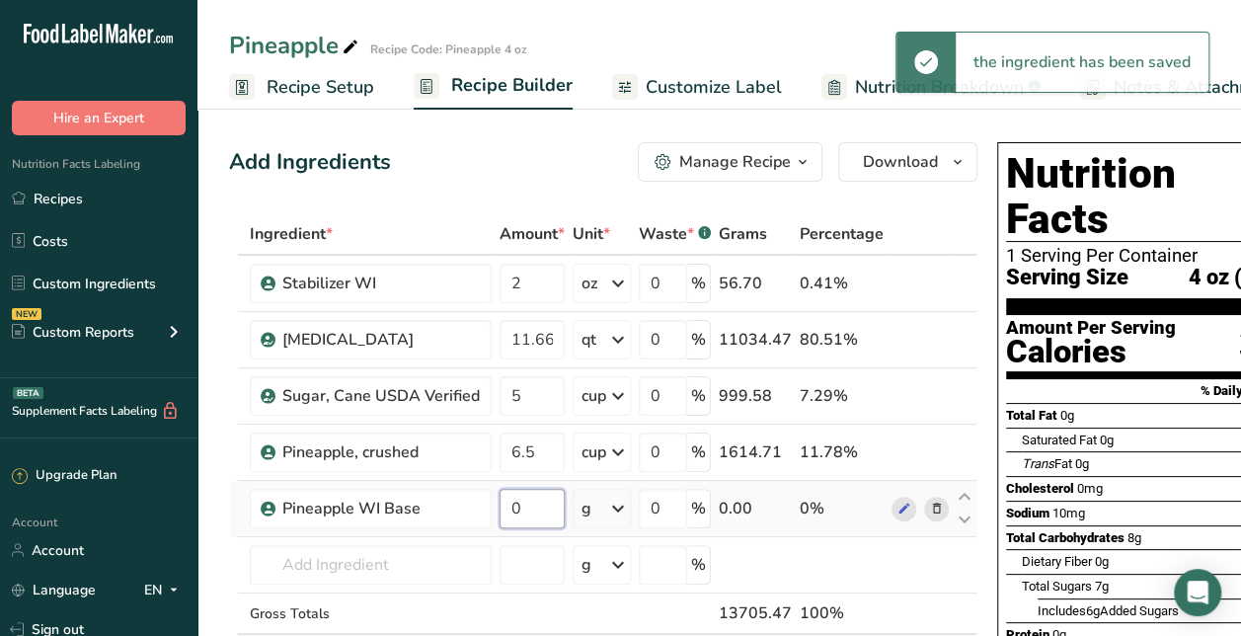
click at [539, 521] on input "0" at bounding box center [532, 508] width 65 height 39
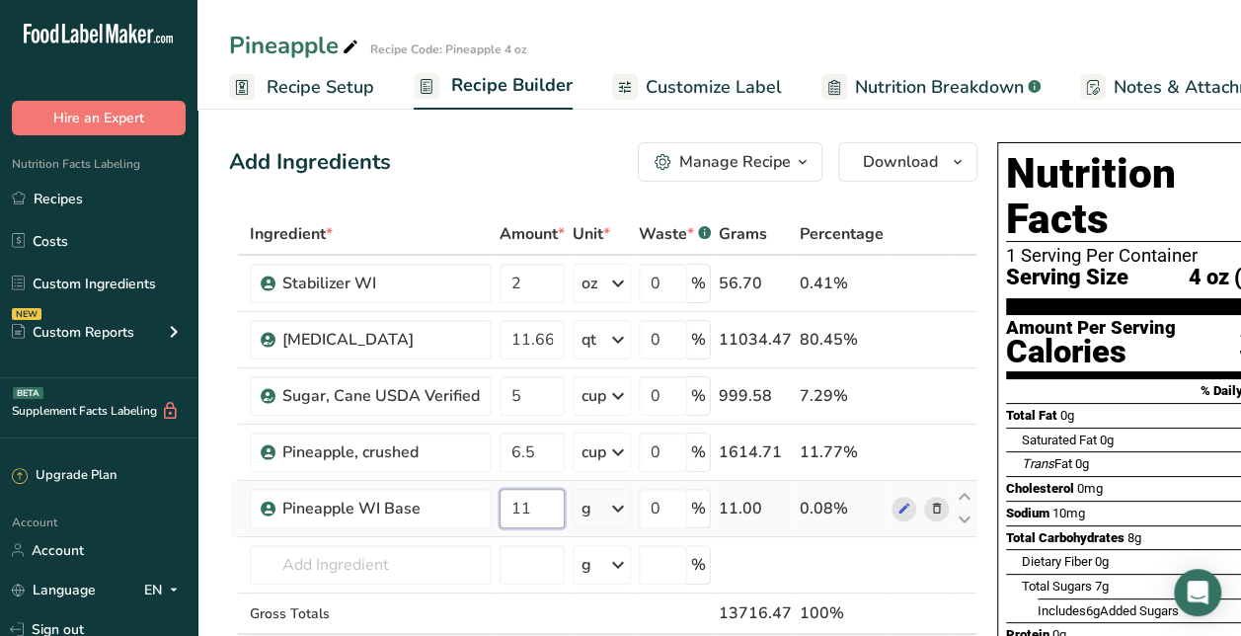
type input "11"
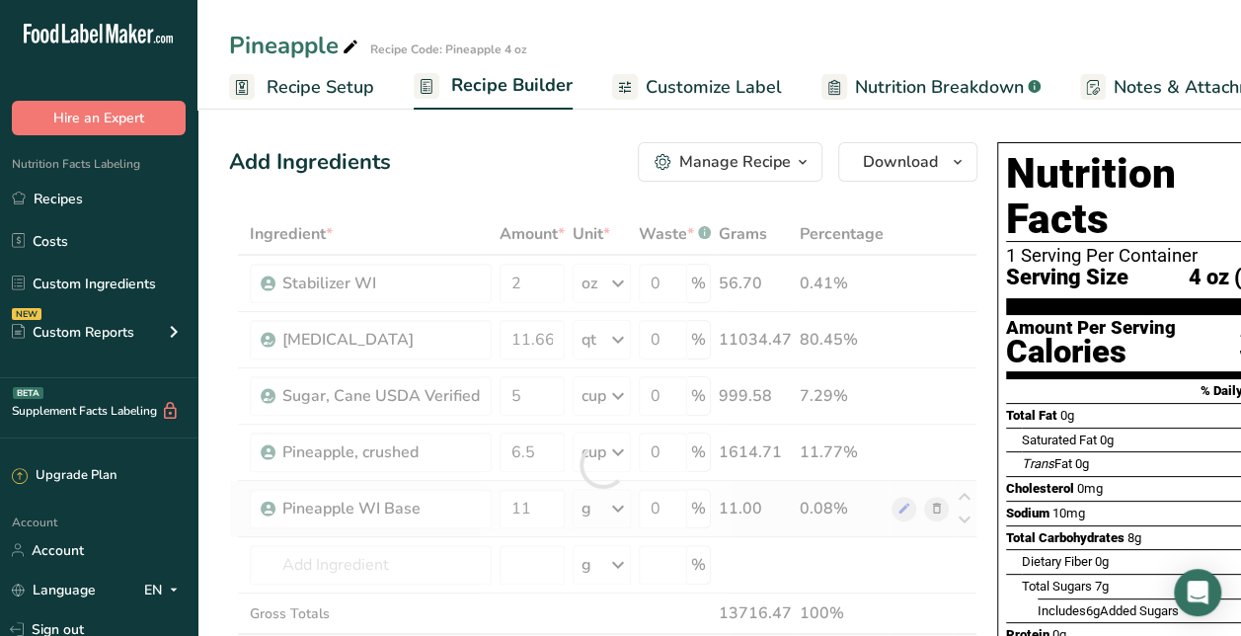
click at [617, 512] on div "Ingredient * Amount * Unit * Waste * .a-a{fill:#347362;}.b-a{fill:#fff;} Grams …" at bounding box center [603, 465] width 748 height 504
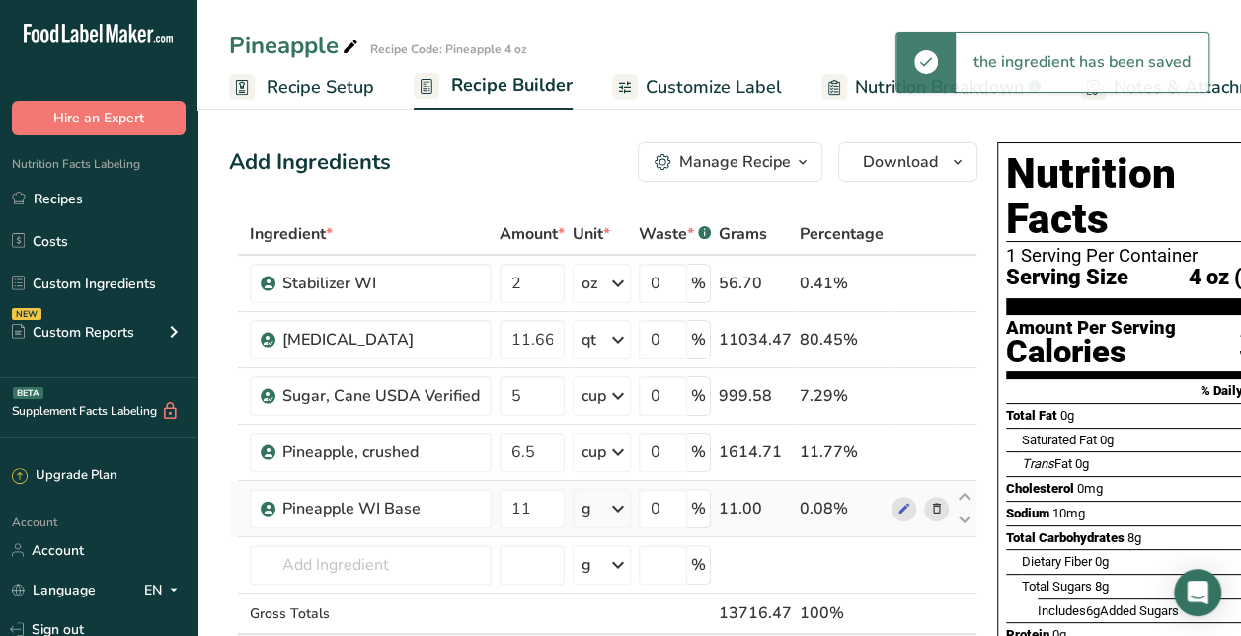
click at [617, 512] on icon at bounding box center [618, 509] width 24 height 36
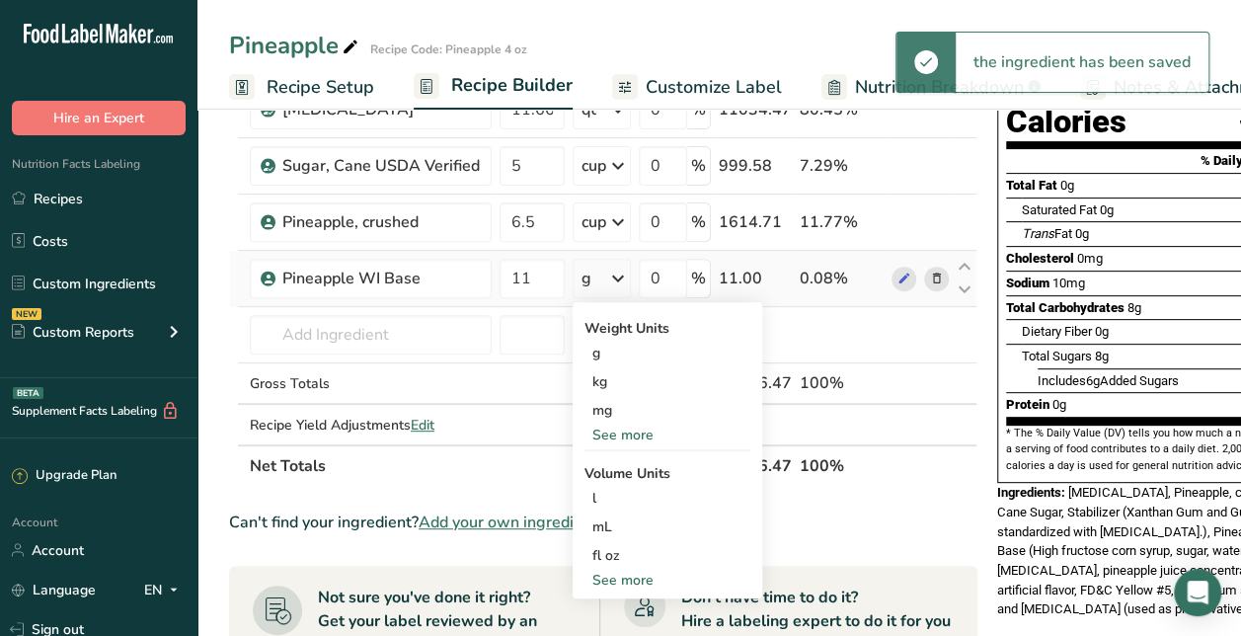
scroll to position [231, 0]
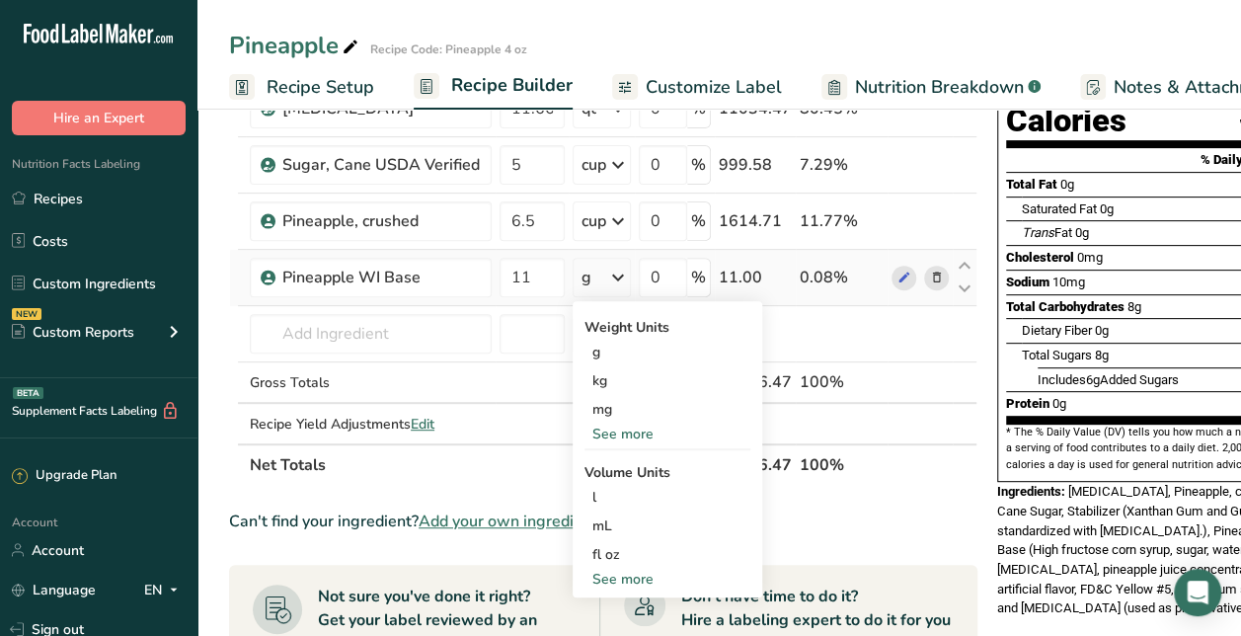
click at [626, 583] on div "See more" at bounding box center [668, 579] width 166 height 21
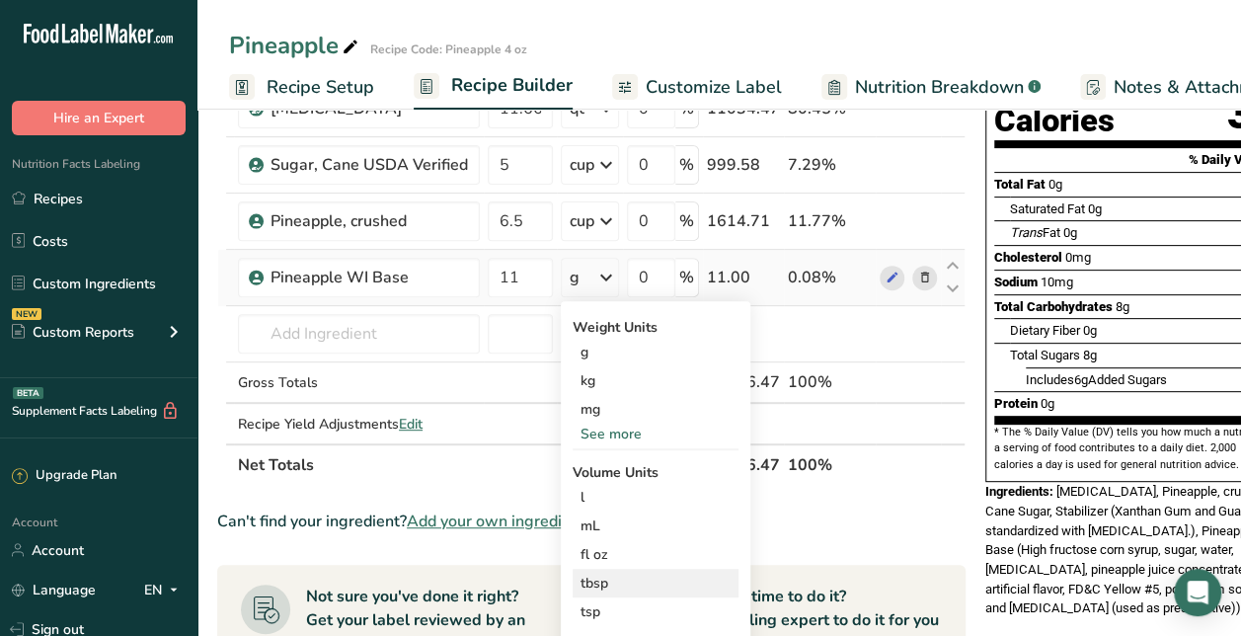
scroll to position [291, 0]
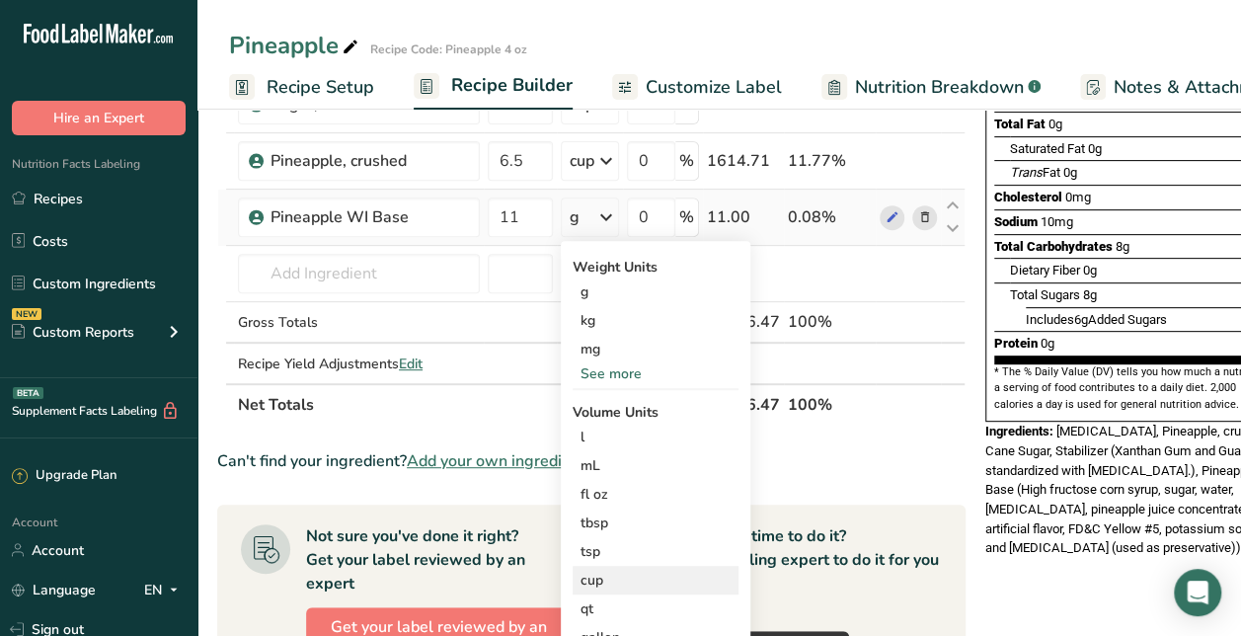
click at [606, 567] on div "cup Volume units require a density conversion. If you know your ingredient's de…" at bounding box center [656, 580] width 166 height 29
click at [600, 579] on div "cup" at bounding box center [656, 580] width 150 height 21
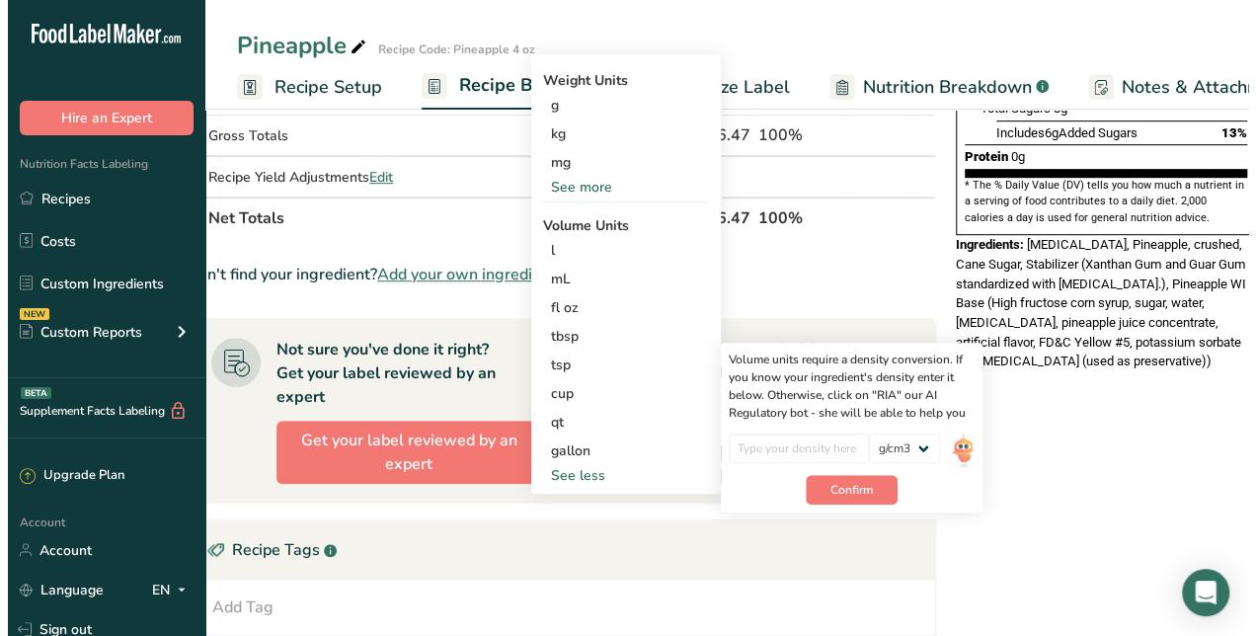
scroll to position [487, 0]
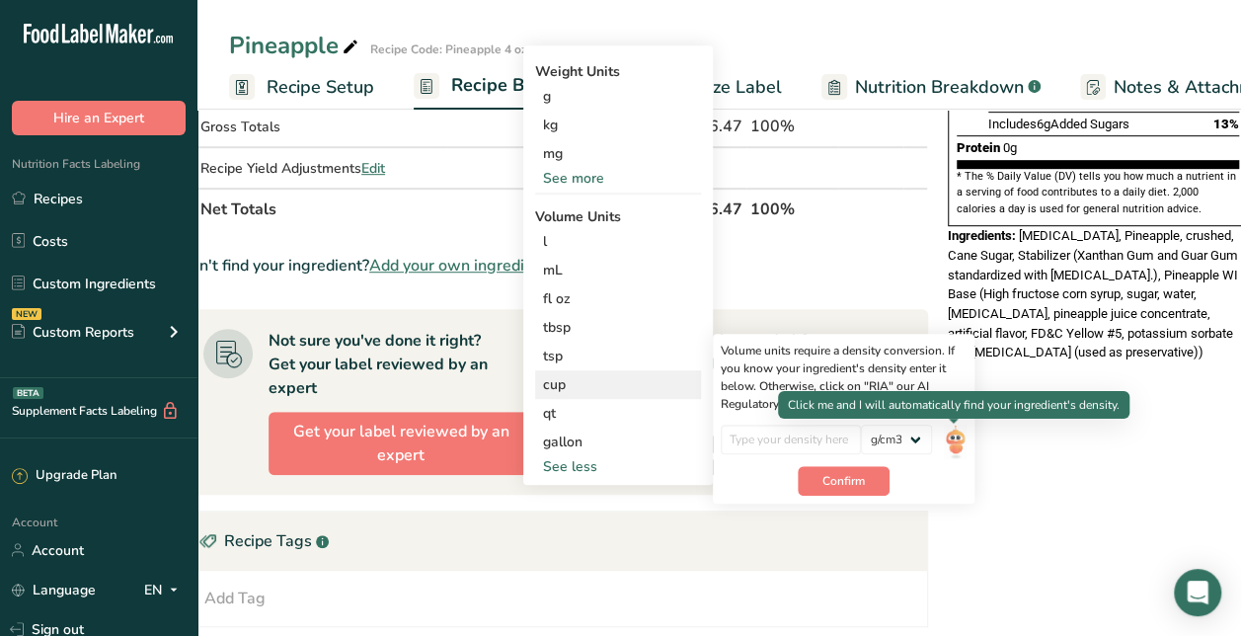
click at [954, 438] on img at bounding box center [955, 442] width 22 height 35
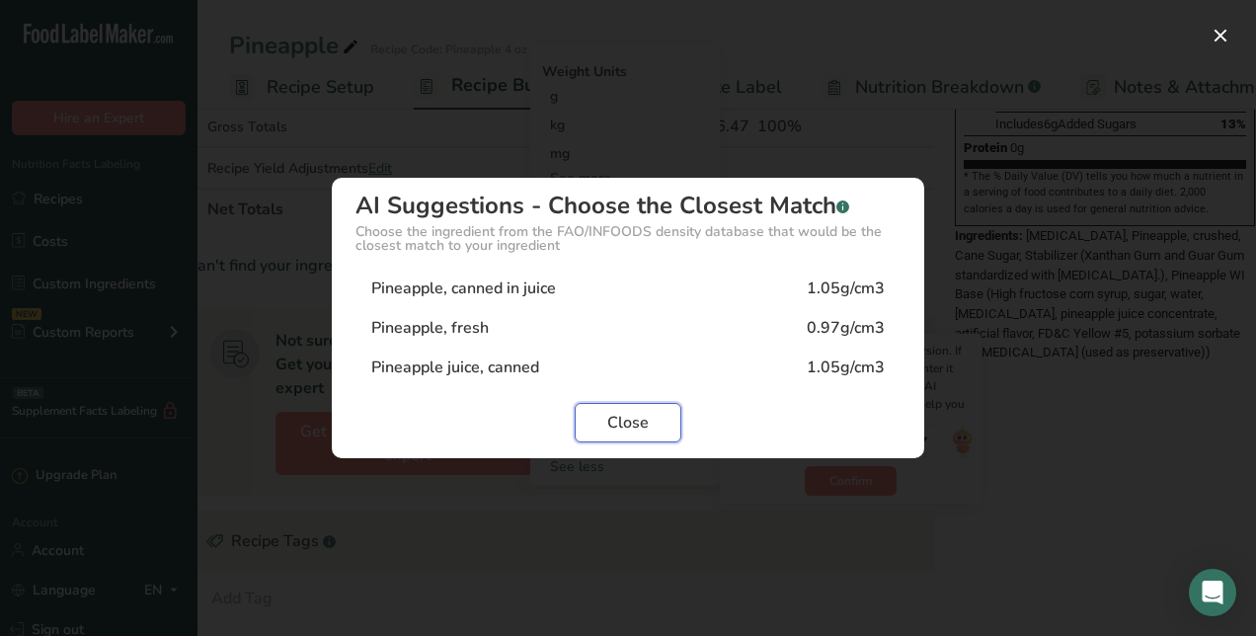
click at [665, 415] on button "Close" at bounding box center [628, 422] width 107 height 39
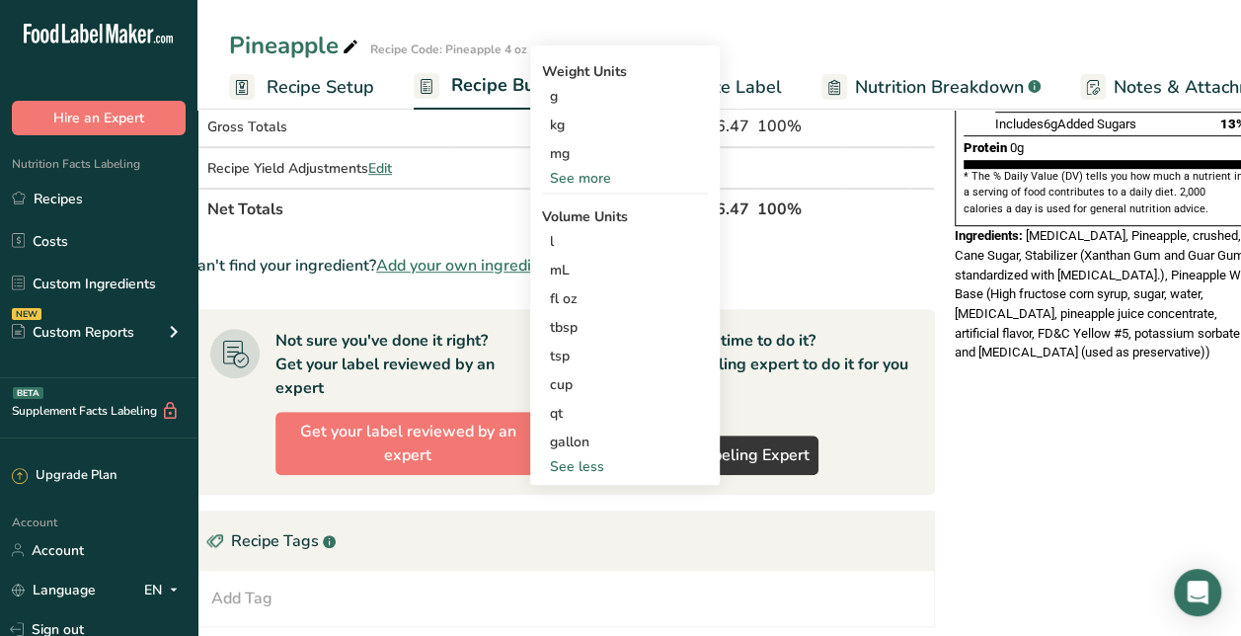
click at [1096, 438] on div "Nutrition Facts 1 Serving Per Container Serving Size 4 oz (87g) Amount Per Serv…" at bounding box center [1105, 296] width 316 height 1296
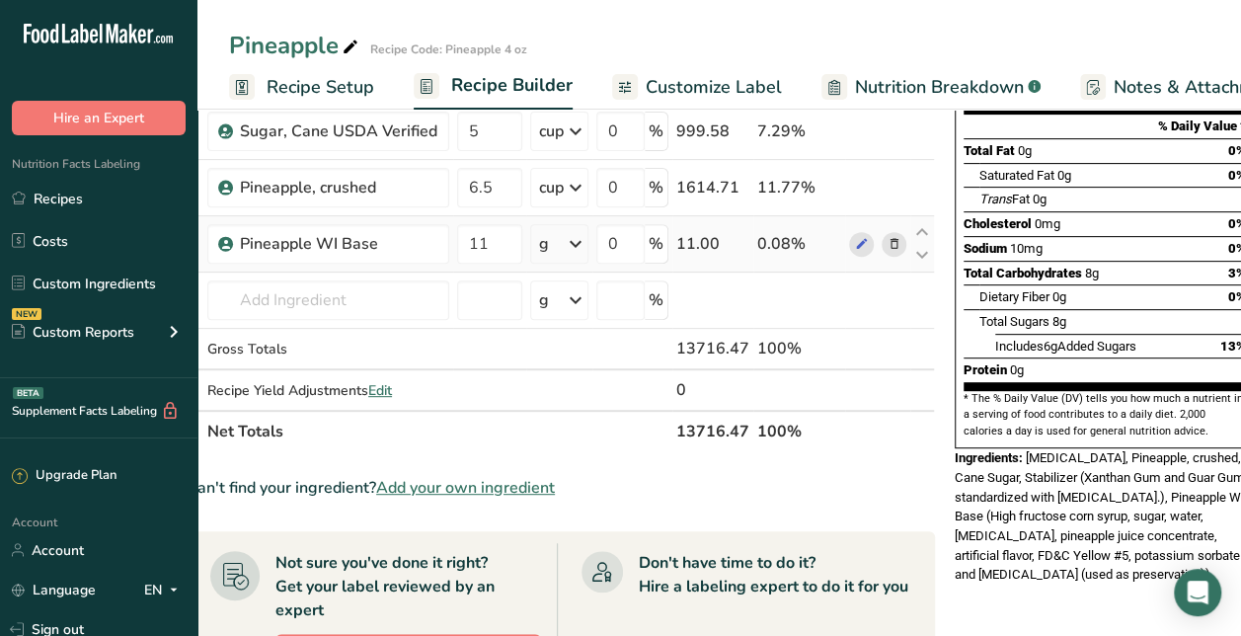
scroll to position [266, 0]
click at [576, 247] on icon at bounding box center [576, 243] width 24 height 36
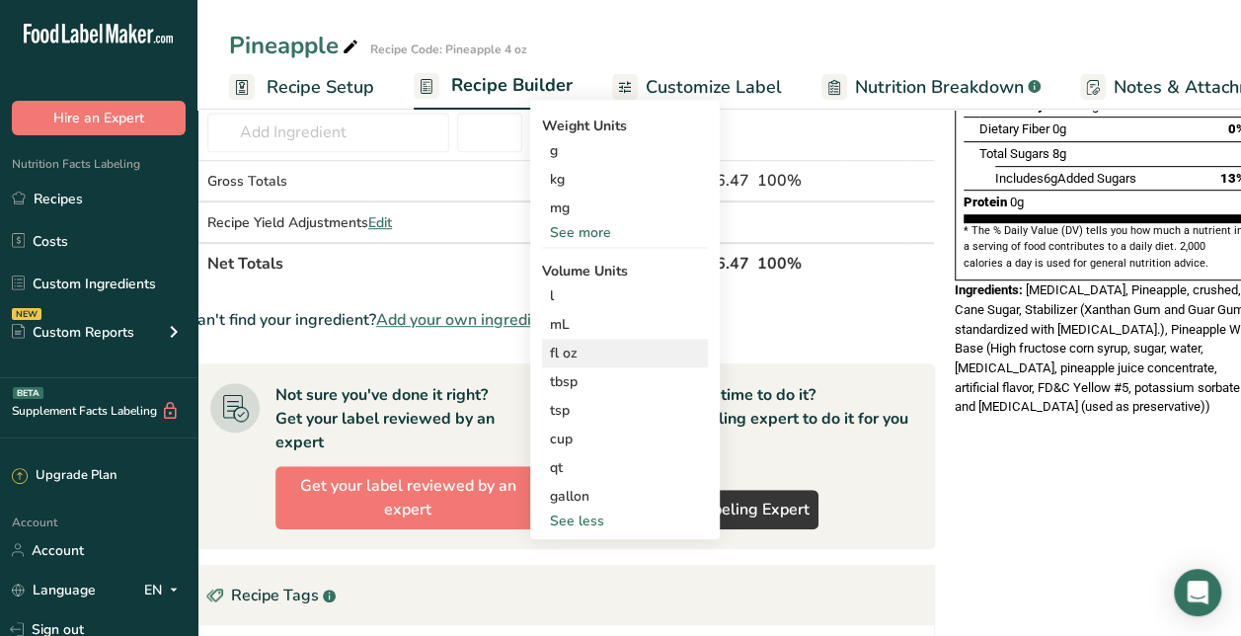
scroll to position [431, 0]
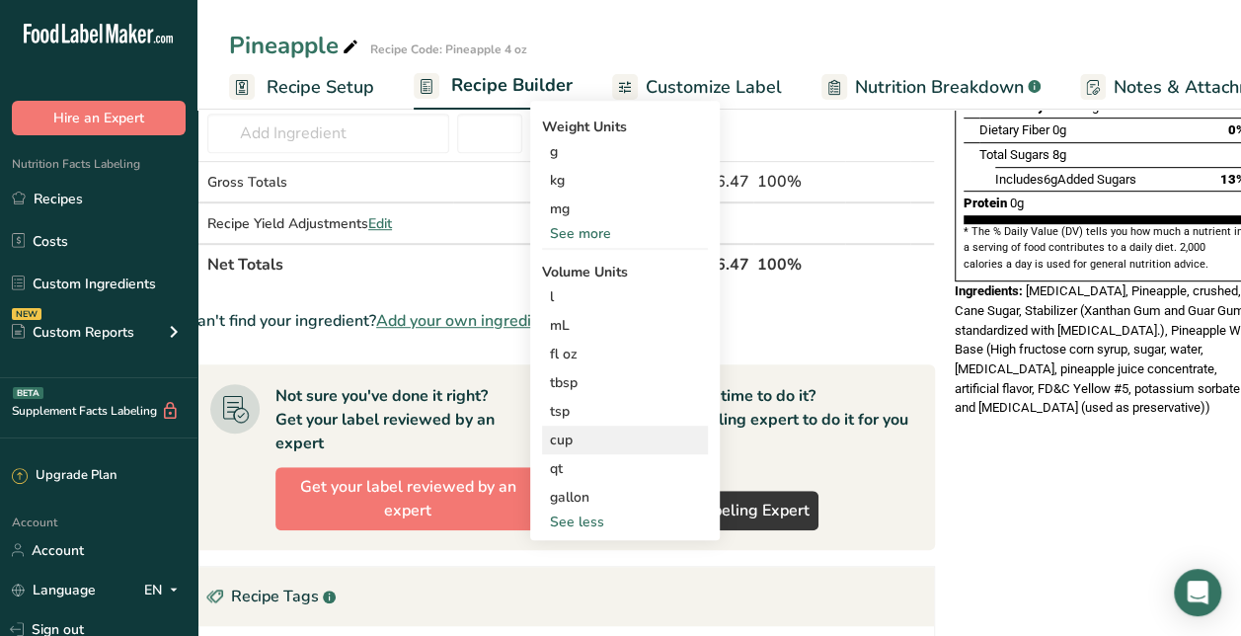
click at [567, 432] on div "cup" at bounding box center [625, 440] width 150 height 21
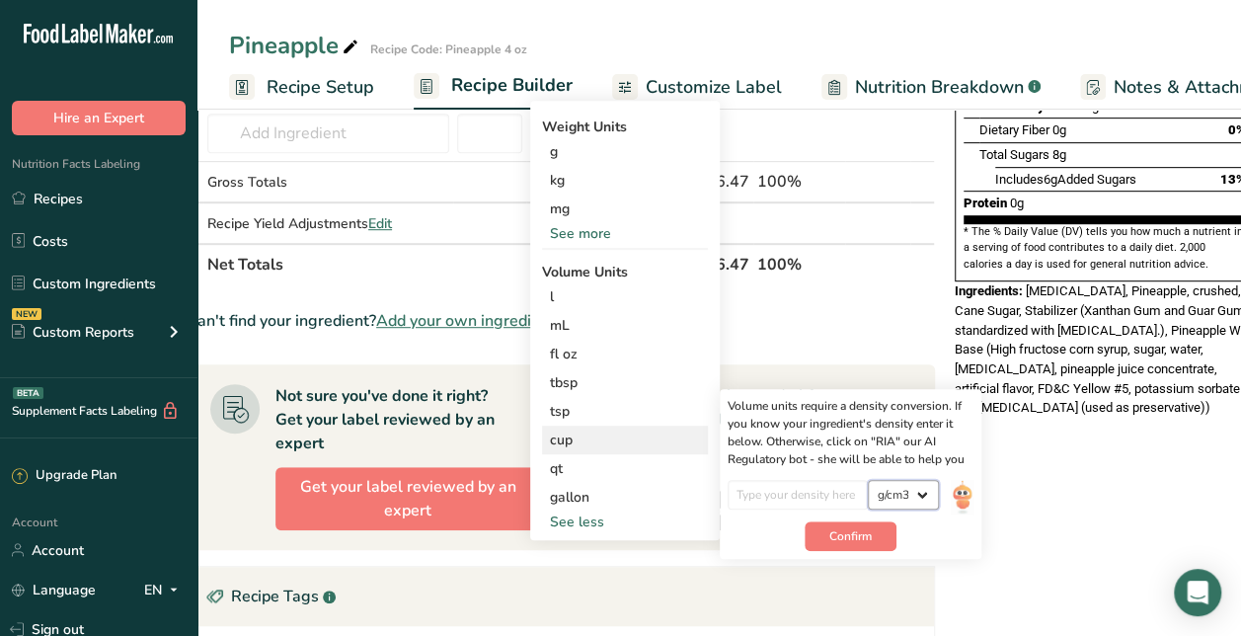
click at [902, 496] on select "lb/ft3 g/cm3" at bounding box center [903, 495] width 71 height 30
select select "23"
click at [868, 480] on select "lb/ft3 g/cm3" at bounding box center [903, 495] width 71 height 30
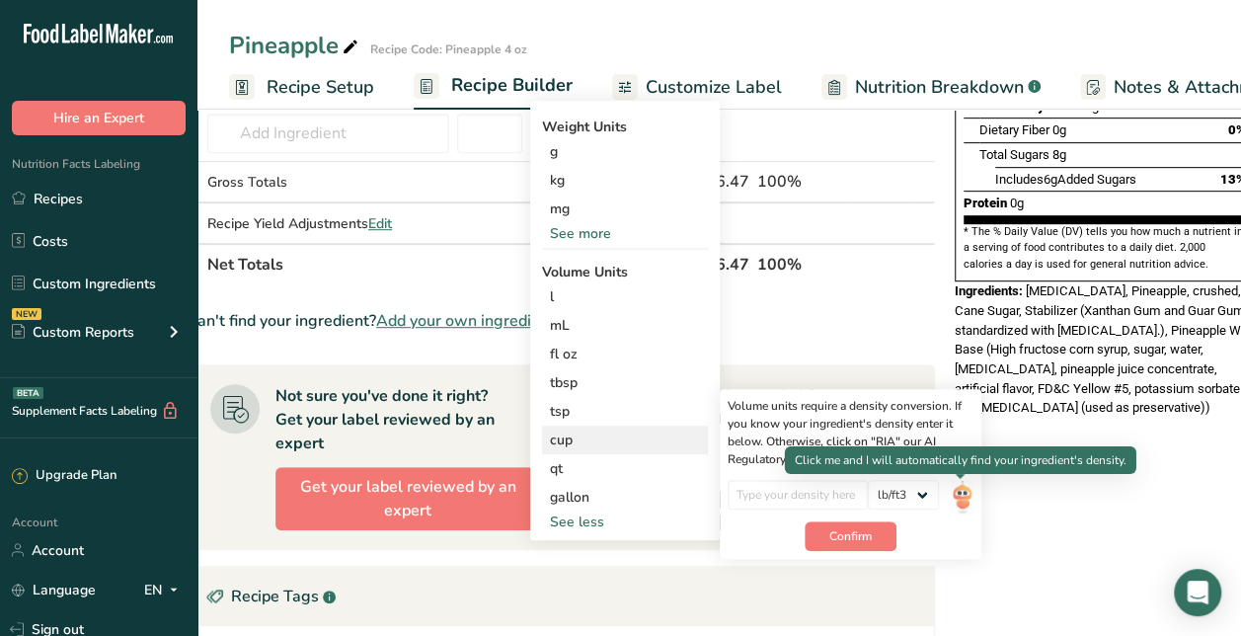
click at [962, 497] on img at bounding box center [962, 497] width 22 height 35
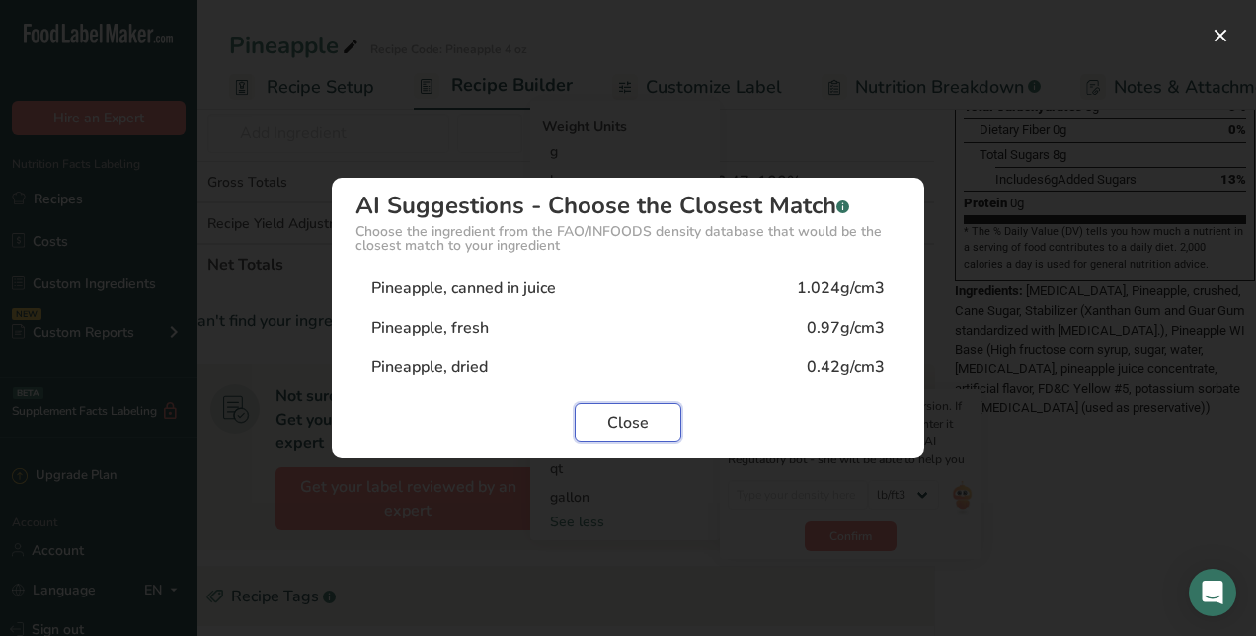
click at [640, 419] on span "Close" at bounding box center [627, 423] width 41 height 24
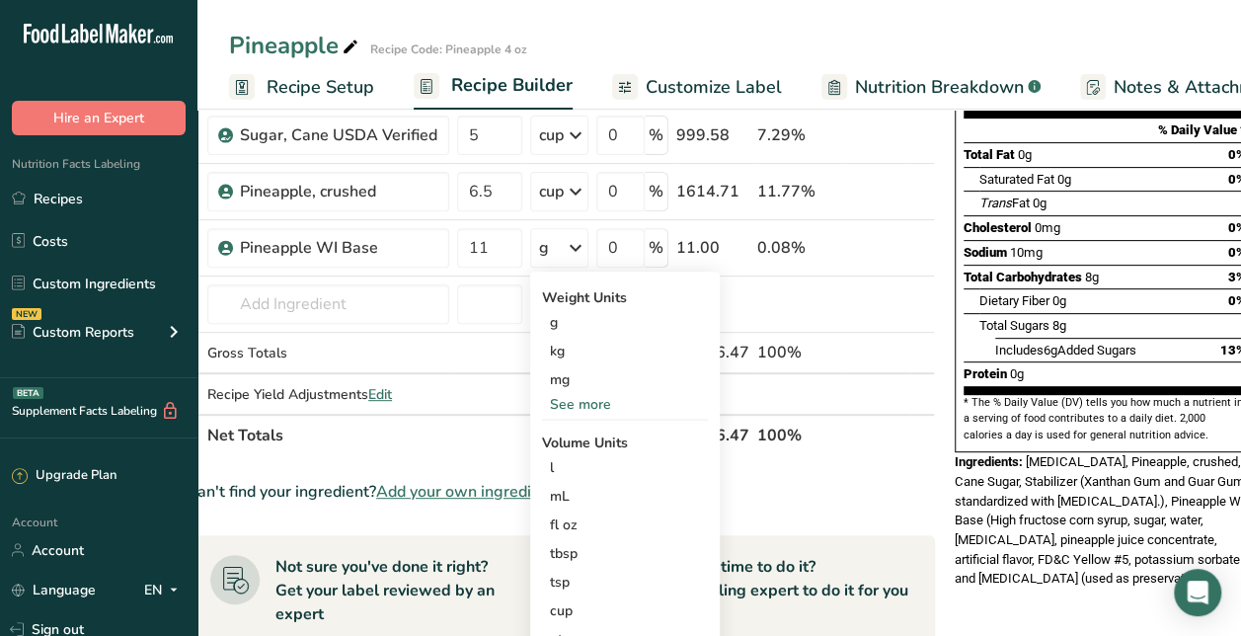
scroll to position [262, 0]
click at [567, 243] on icon at bounding box center [576, 247] width 24 height 36
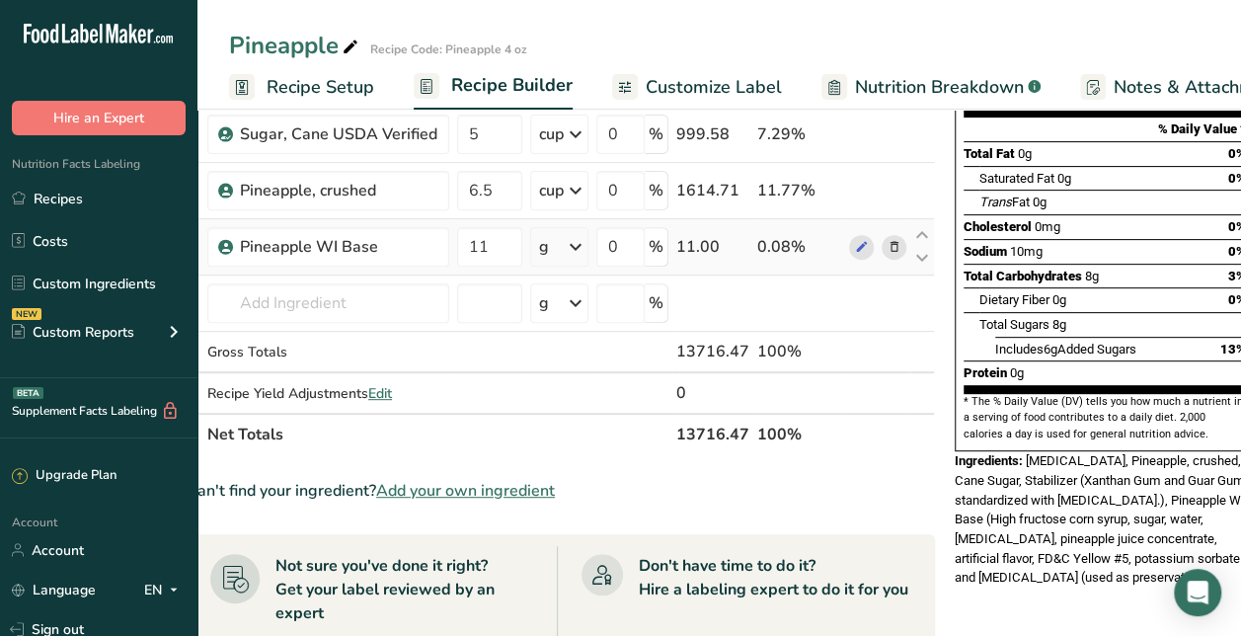
click at [567, 243] on icon at bounding box center [576, 247] width 24 height 36
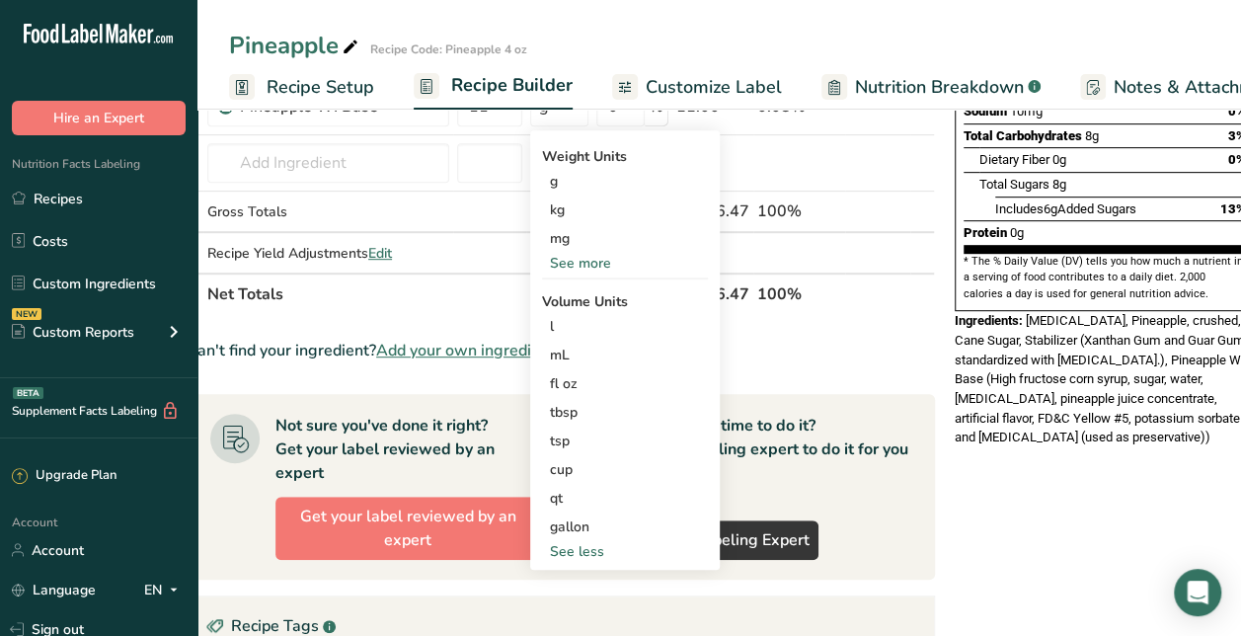
scroll to position [414, 0]
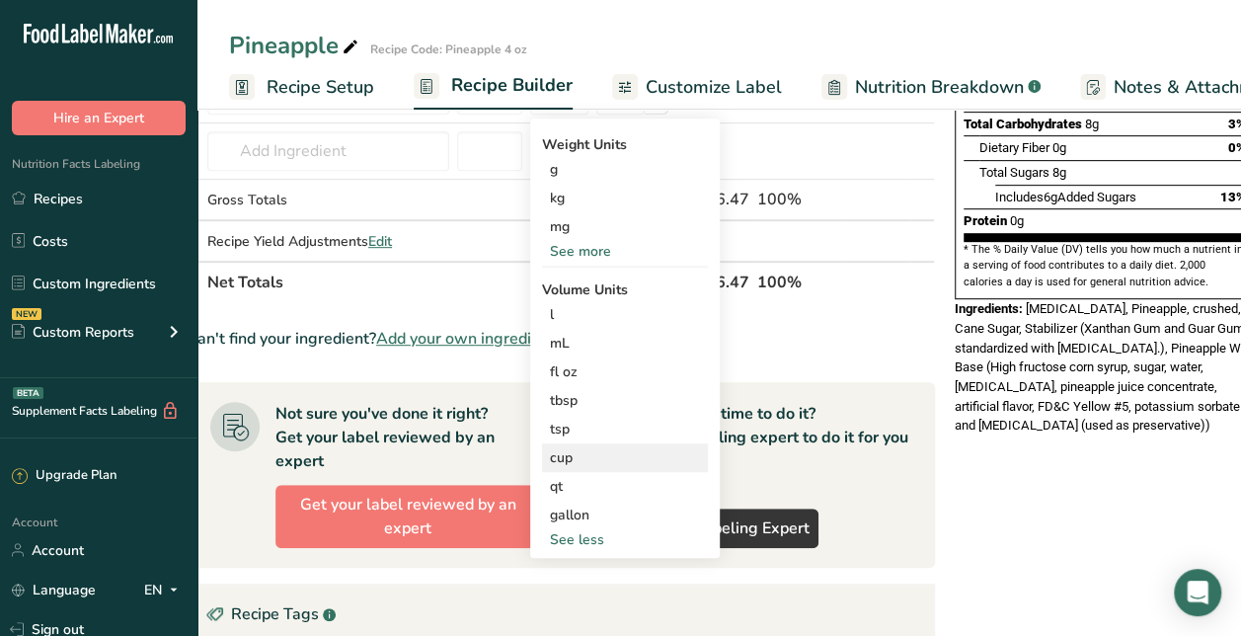
click at [592, 447] on div "cup" at bounding box center [625, 457] width 150 height 21
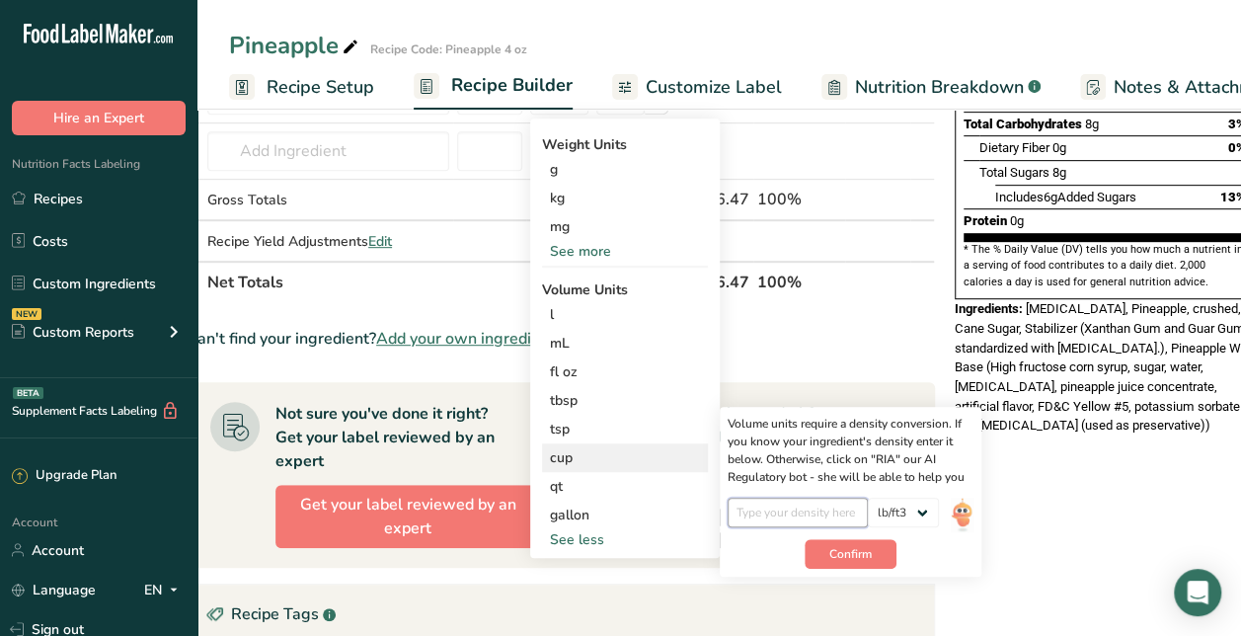
drag, startPoint x: 808, startPoint y: 514, endPoint x: 759, endPoint y: 510, distance: 48.5
click at [759, 510] on input "number" at bounding box center [798, 513] width 141 height 30
type input "2"
click at [910, 510] on select "lb/ft3 g/cm3" at bounding box center [903, 513] width 71 height 30
select select "22"
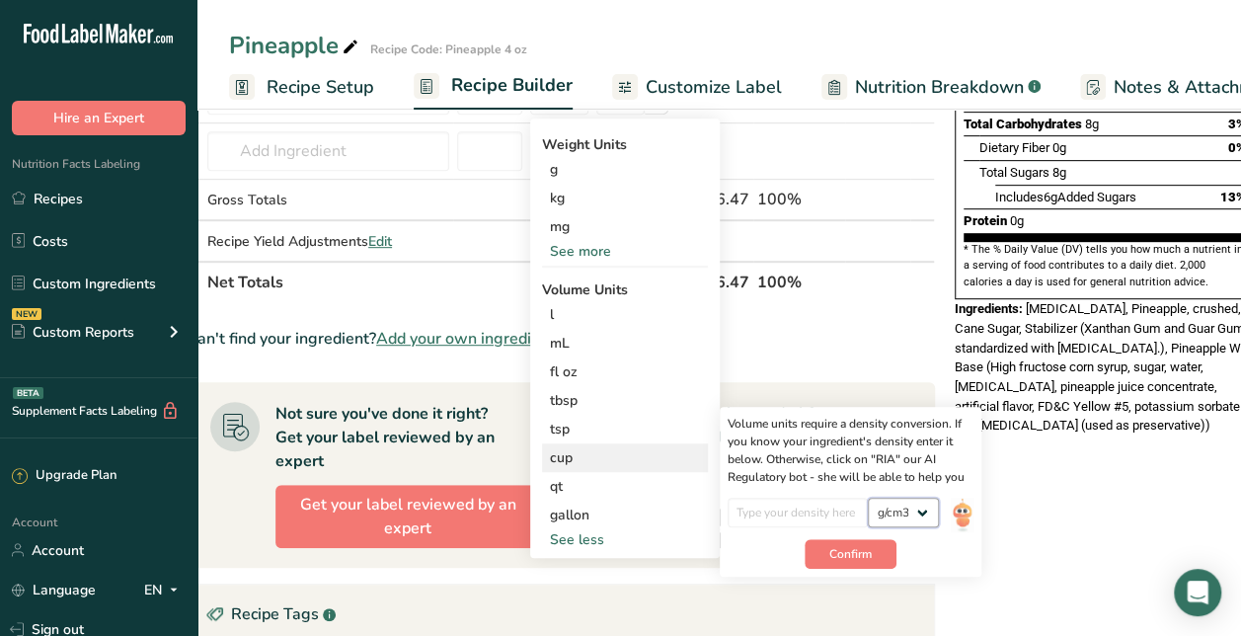
click at [868, 498] on select "lb/ft3 g/cm3" at bounding box center [903, 513] width 71 height 30
click at [829, 549] on span "Confirm" at bounding box center [850, 554] width 42 height 18
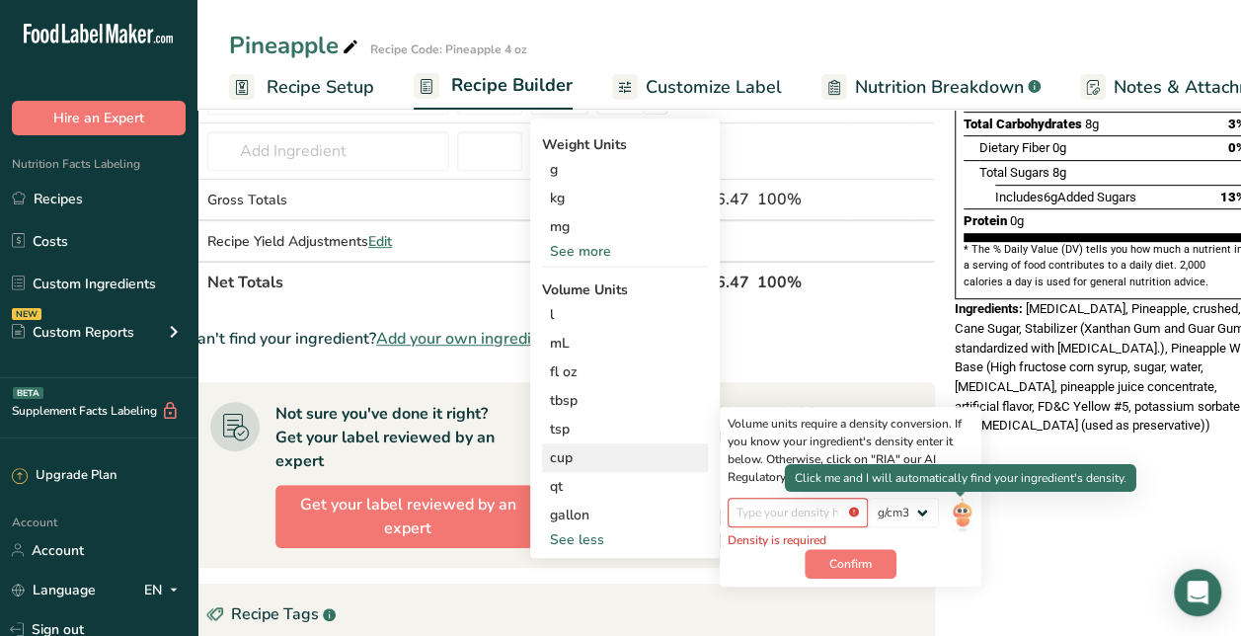
click at [974, 502] on div "Volume units require a density conversion. If you know your ingredient's densit…" at bounding box center [851, 497] width 262 height 180
click at [958, 516] on img at bounding box center [962, 515] width 22 height 35
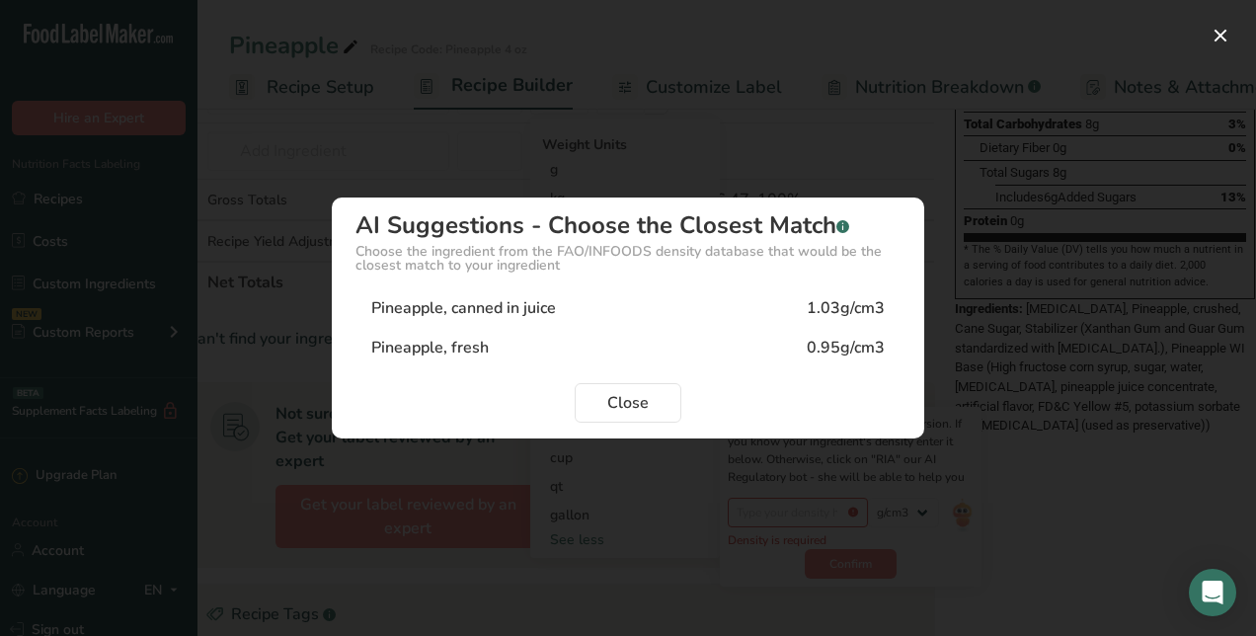
click at [1156, 436] on div "Density Selection Modal" at bounding box center [628, 318] width 1256 height 636
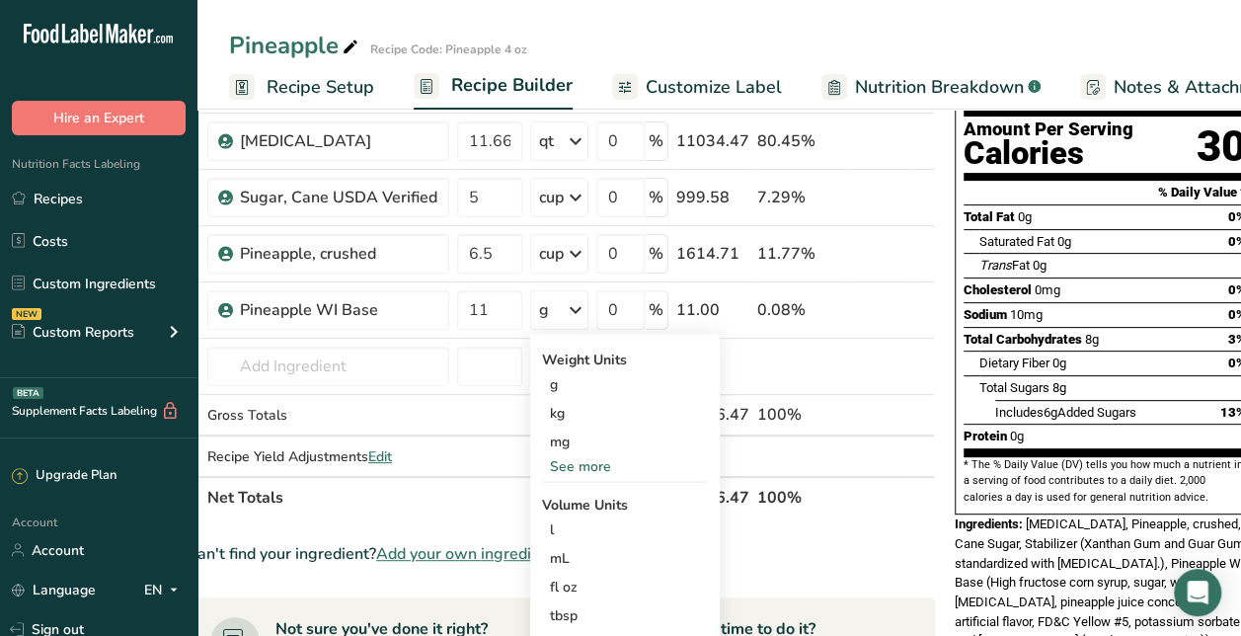
scroll to position [172, 0]
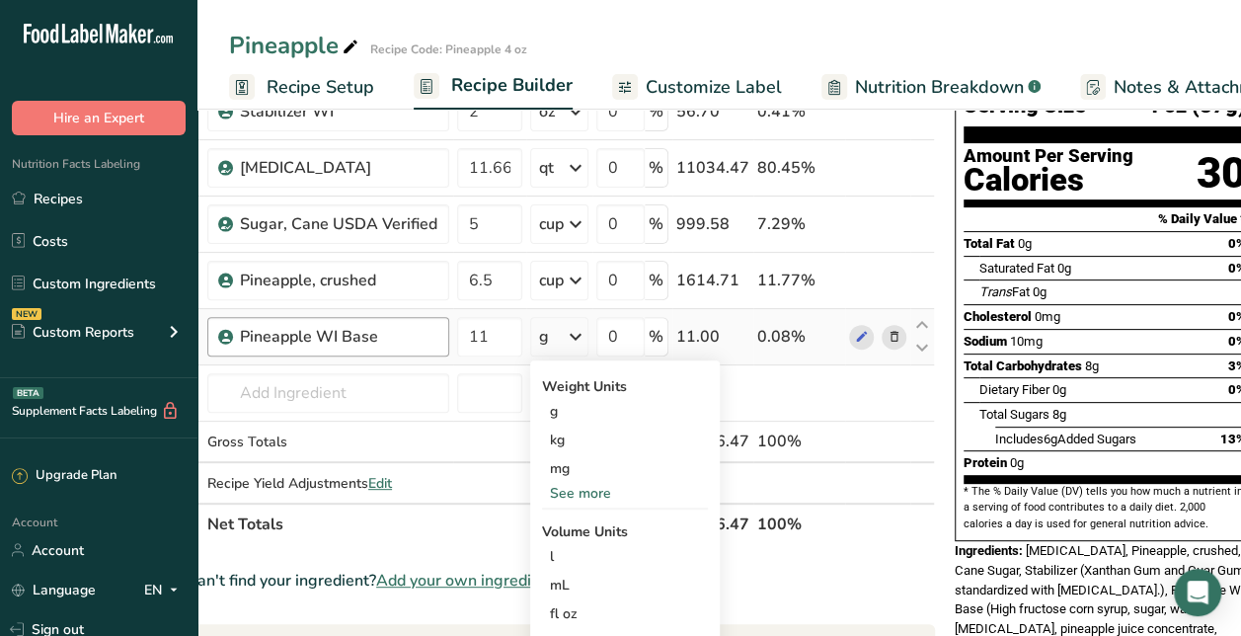
click at [430, 317] on div "Pineapple WI Base" at bounding box center [328, 336] width 242 height 39
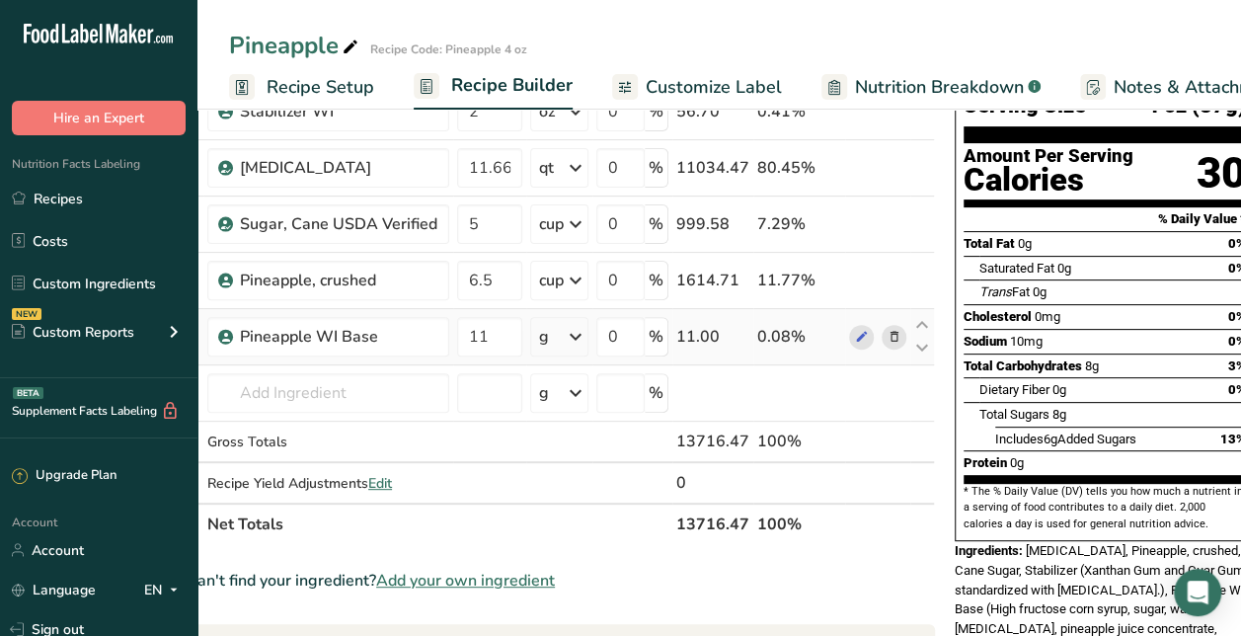
click at [552, 338] on div "g" at bounding box center [559, 336] width 58 height 39
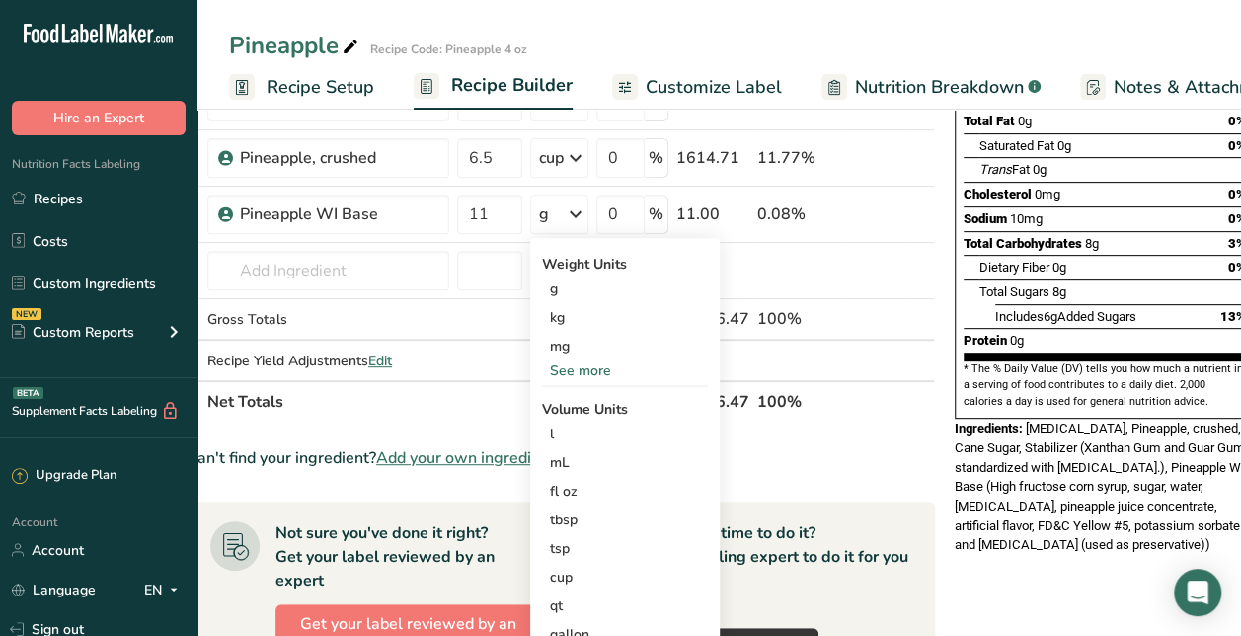
scroll to position [296, 0]
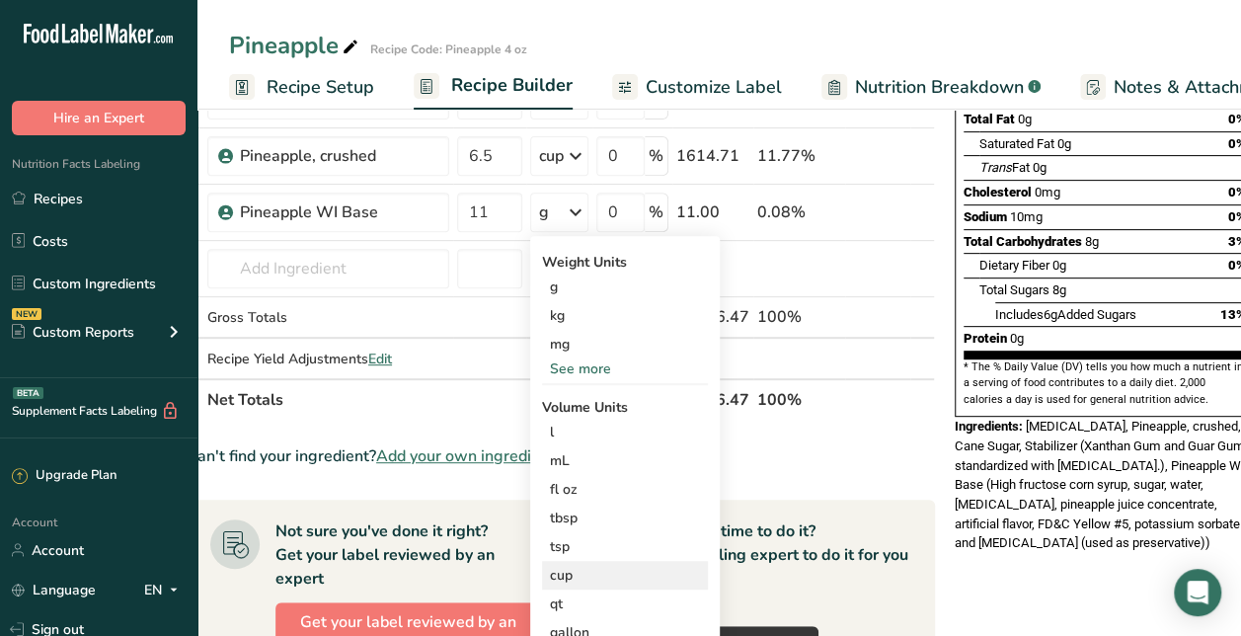
click at [587, 571] on div "cup" at bounding box center [625, 575] width 150 height 21
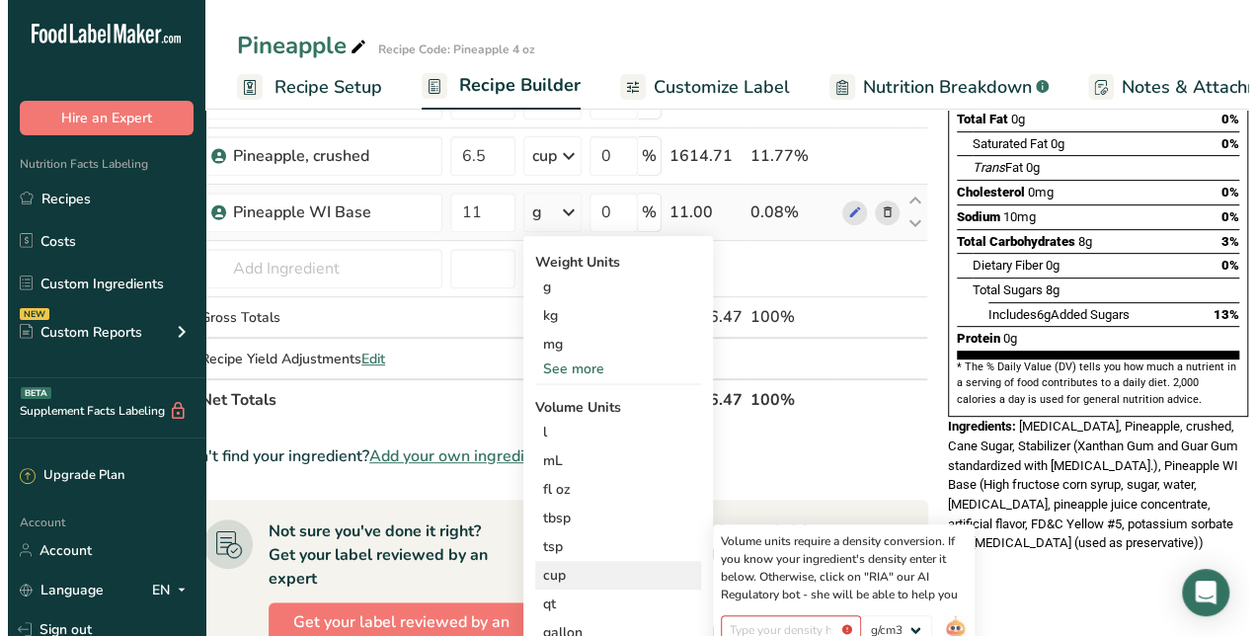
scroll to position [384, 0]
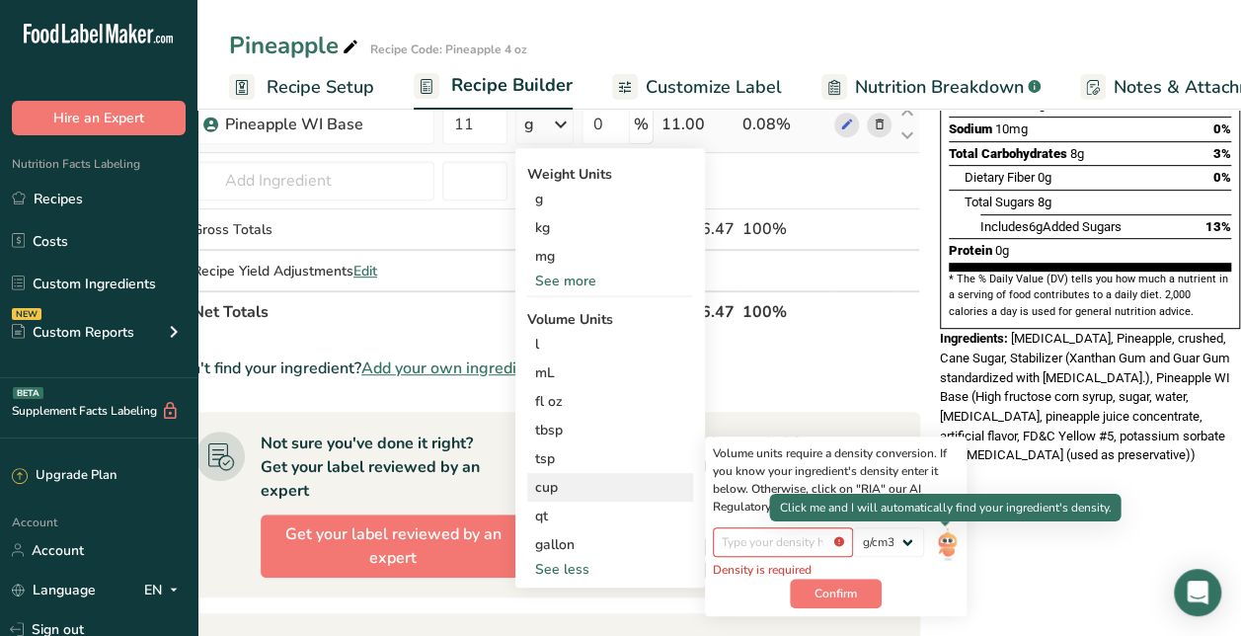
click at [955, 535] on img at bounding box center [947, 544] width 22 height 35
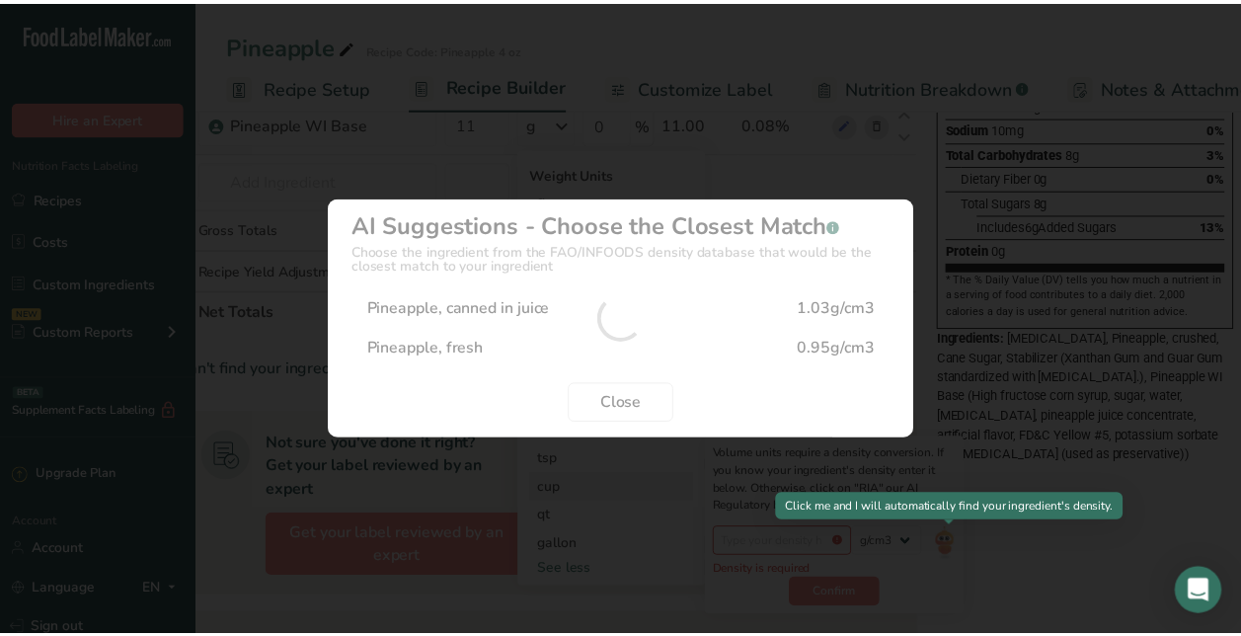
scroll to position [0, 42]
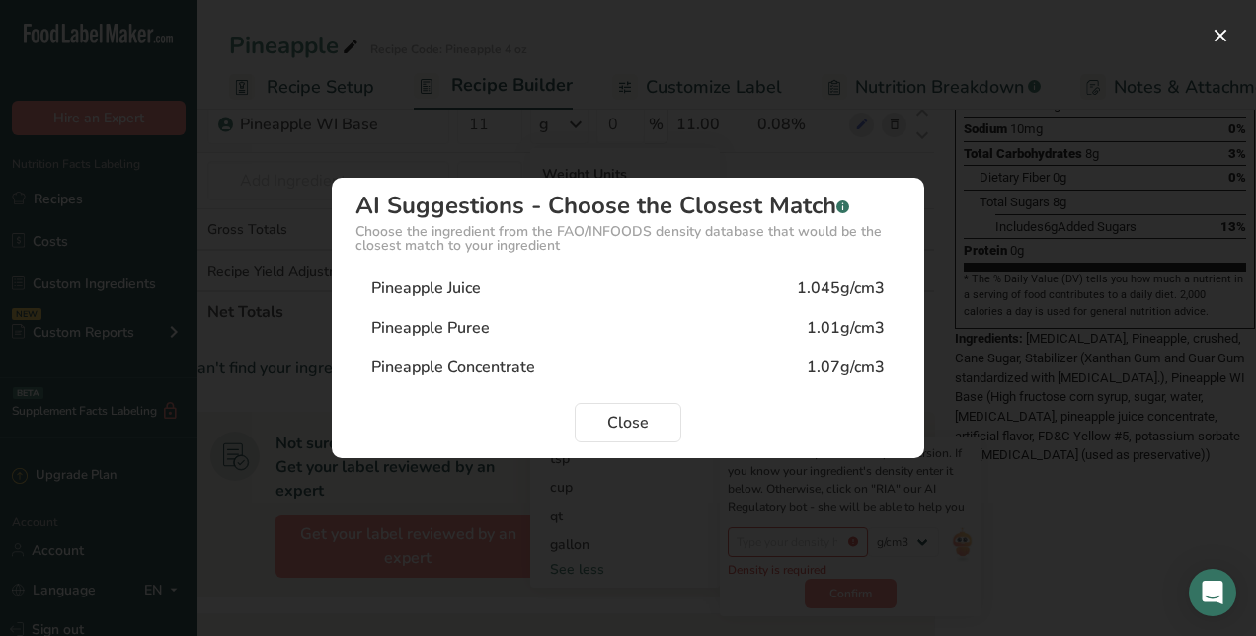
click at [817, 376] on div "1.07g/cm3" at bounding box center [846, 367] width 78 height 24
type input "1.07"
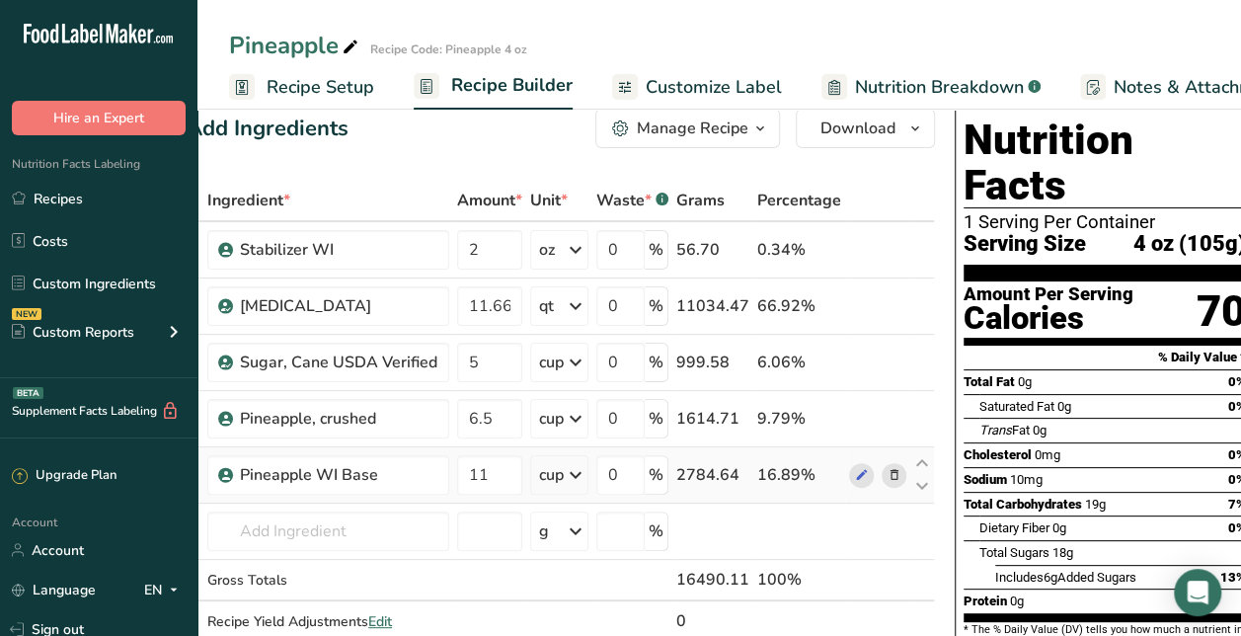
scroll to position [0, 0]
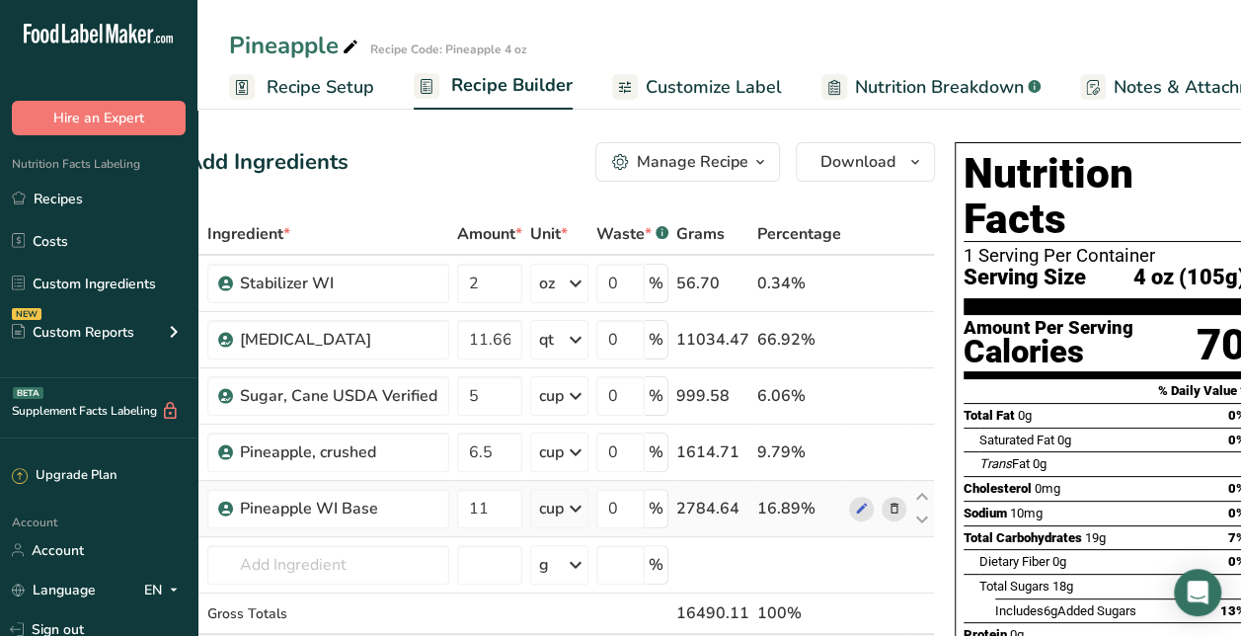
click at [328, 39] on div "Pineapple" at bounding box center [295, 46] width 133 height 36
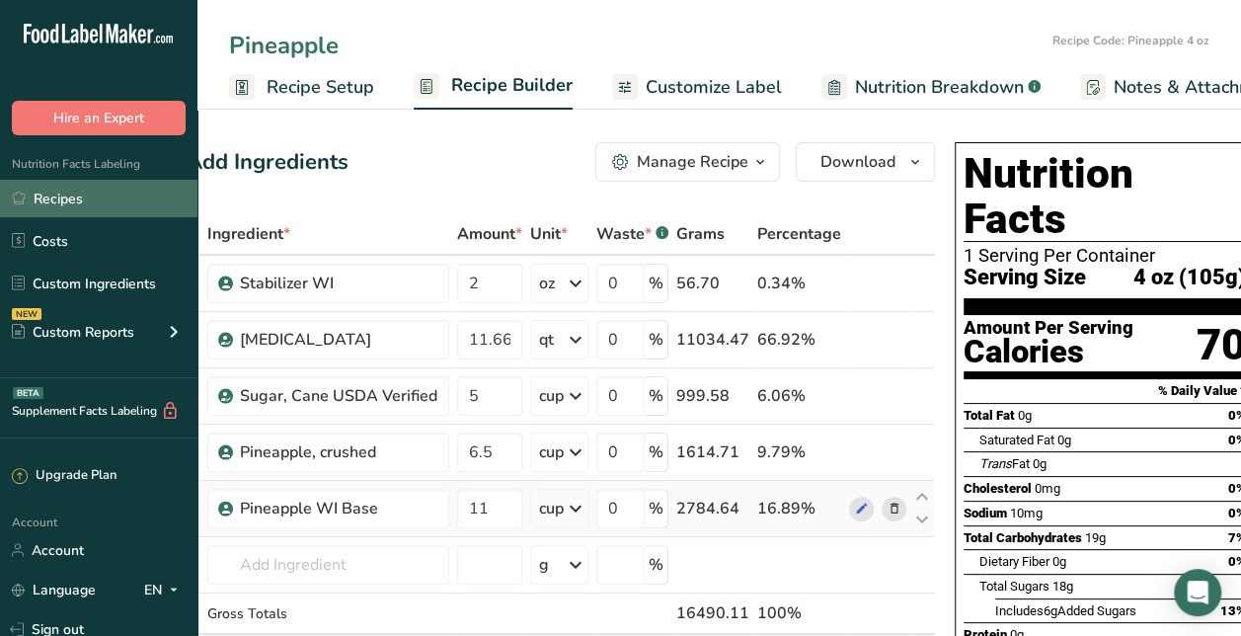
click at [82, 196] on link "Recipes" at bounding box center [98, 199] width 197 height 38
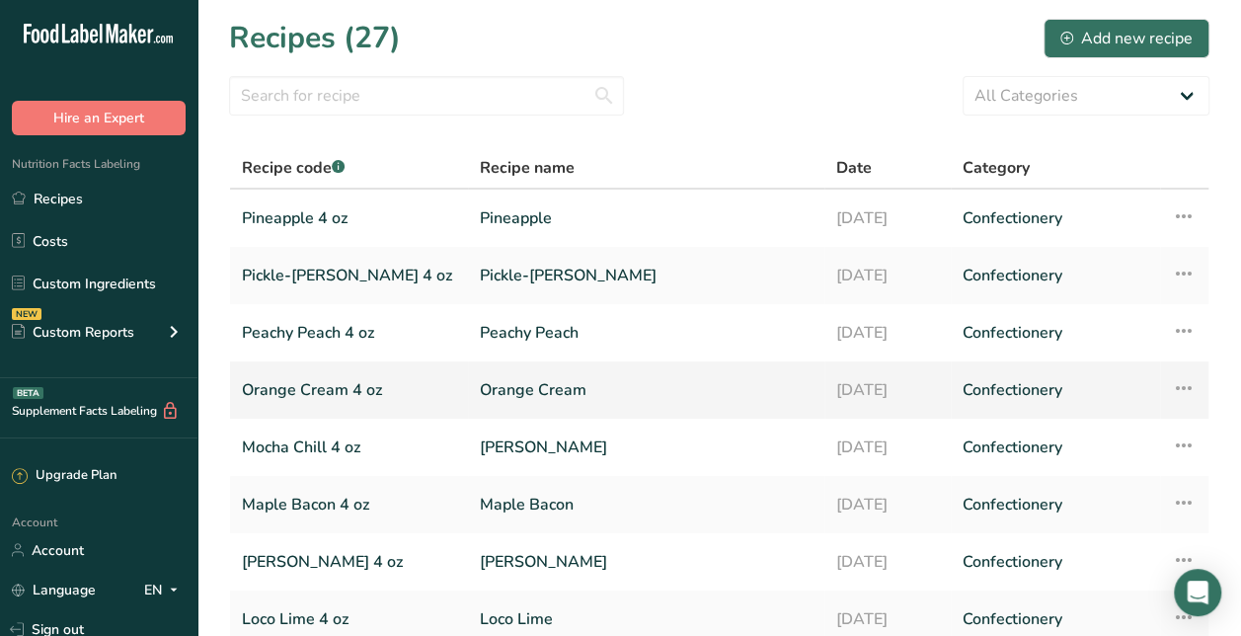
click at [528, 405] on link "Orange Cream" at bounding box center [646, 389] width 333 height 41
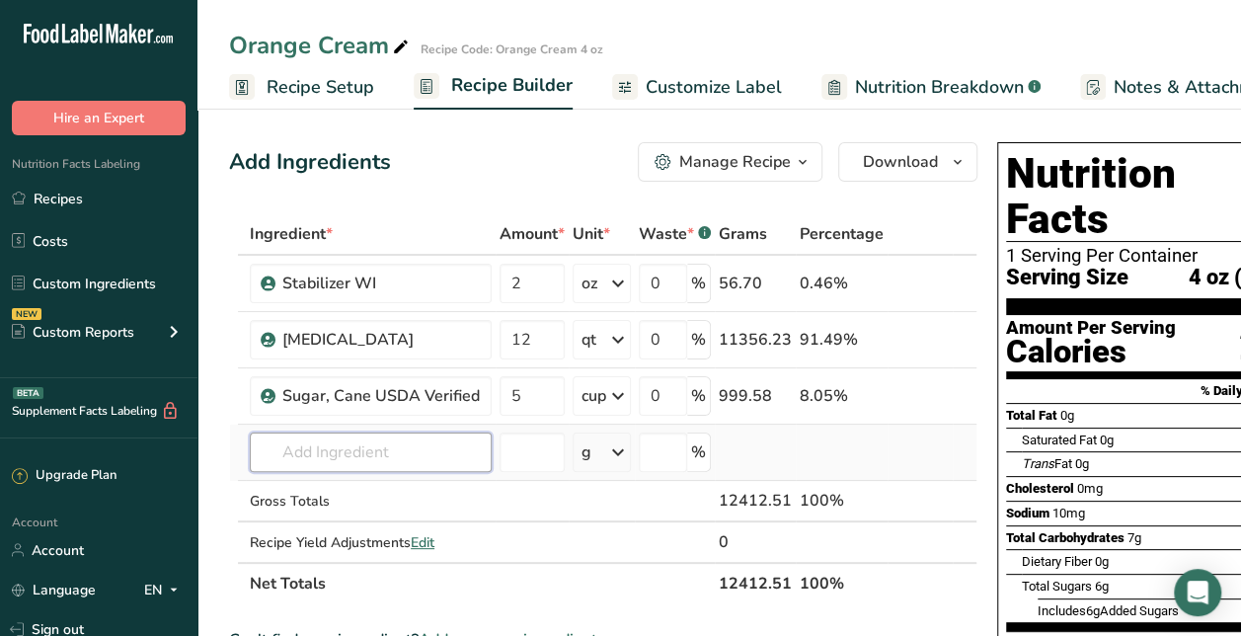
click at [454, 448] on input "text" at bounding box center [371, 451] width 242 height 39
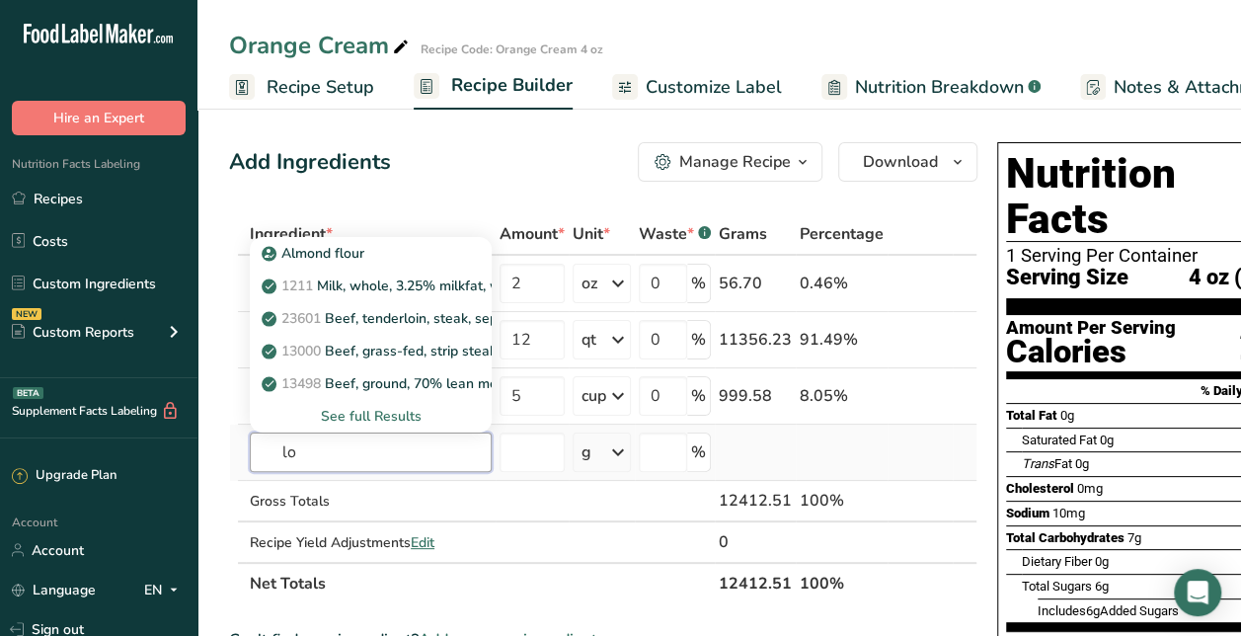
type input "l"
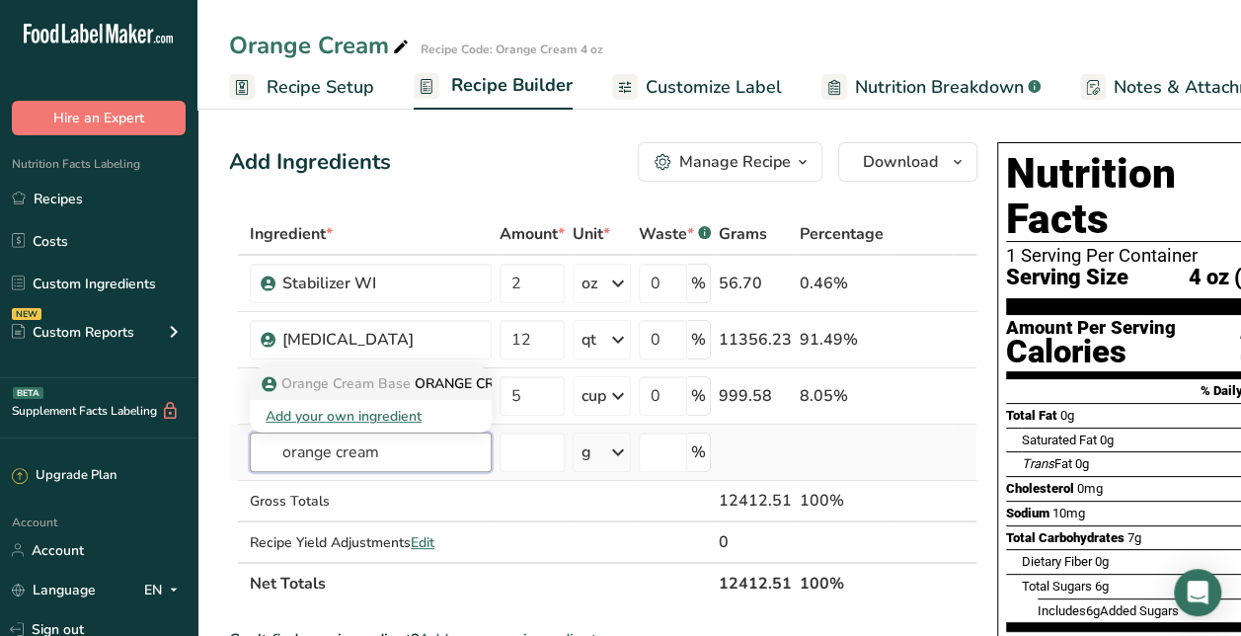
type input "orange cream"
click at [444, 373] on p "Orange Cream Base ORANGE CREAM WATER ICE BASE" at bounding box center [454, 383] width 376 height 21
type input "ORANGE CREAM WATER ICE BASE"
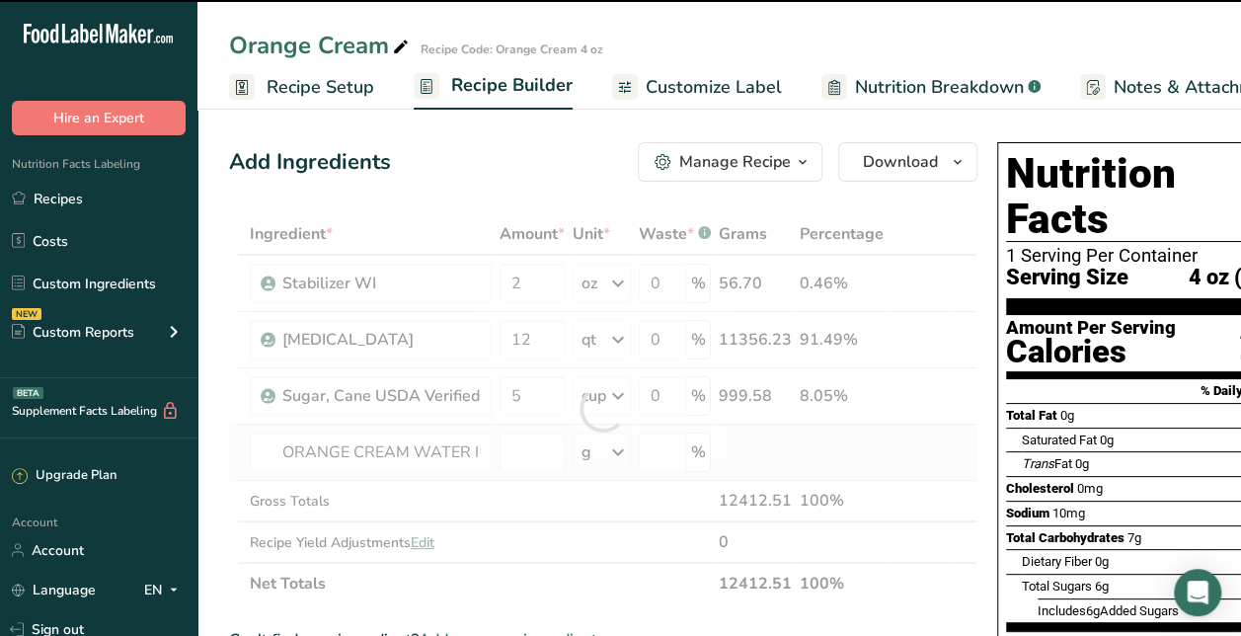
type input "0"
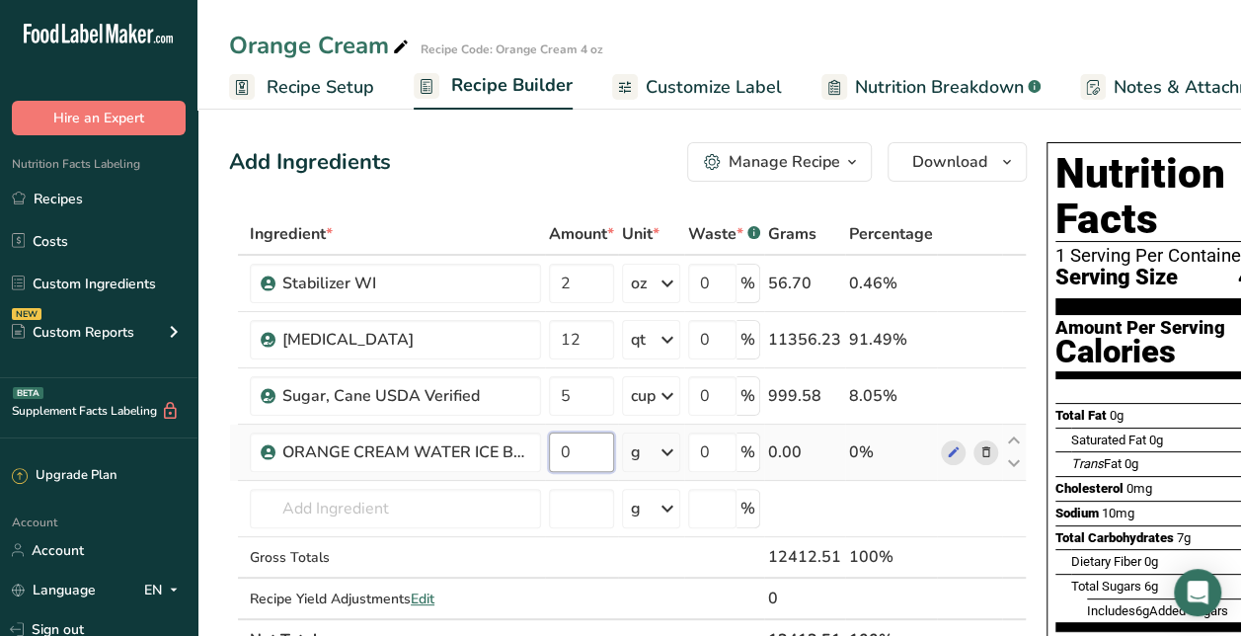
click at [587, 435] on input "0" at bounding box center [581, 451] width 65 height 39
type input "13"
click at [230, 458] on div "Ingredient * Amount * Unit * Waste * .a-a{fill:#347362;}.b-a{fill:#fff;} Grams …" at bounding box center [628, 436] width 798 height 447
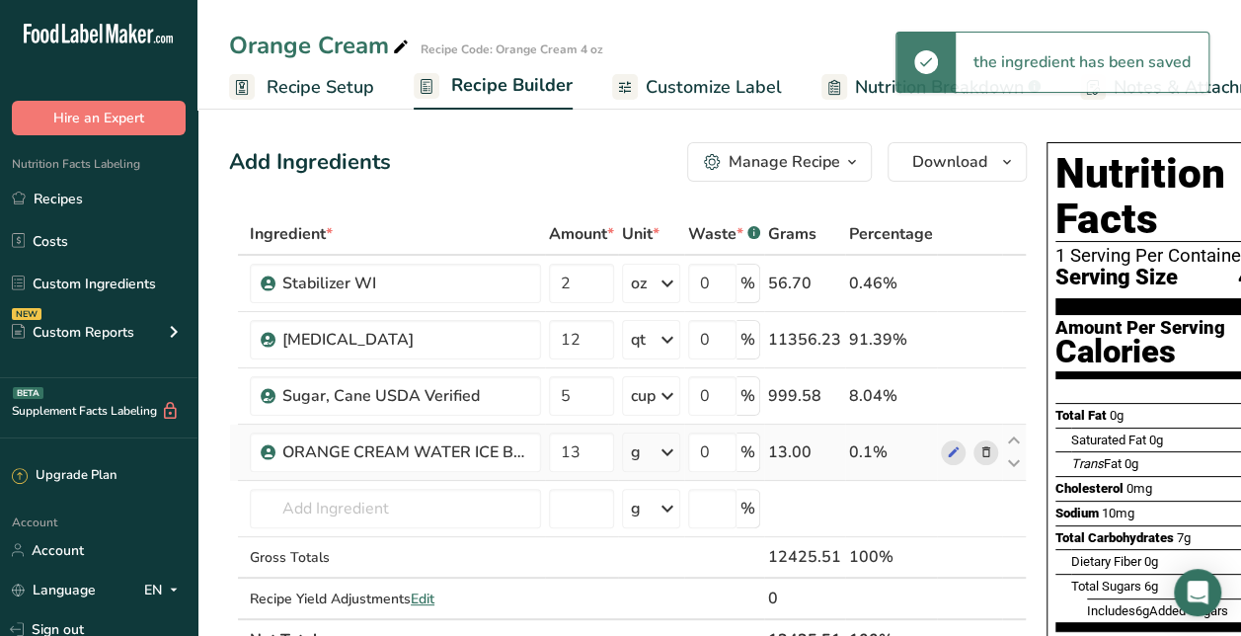
click at [652, 458] on div "g" at bounding box center [651, 451] width 58 height 39
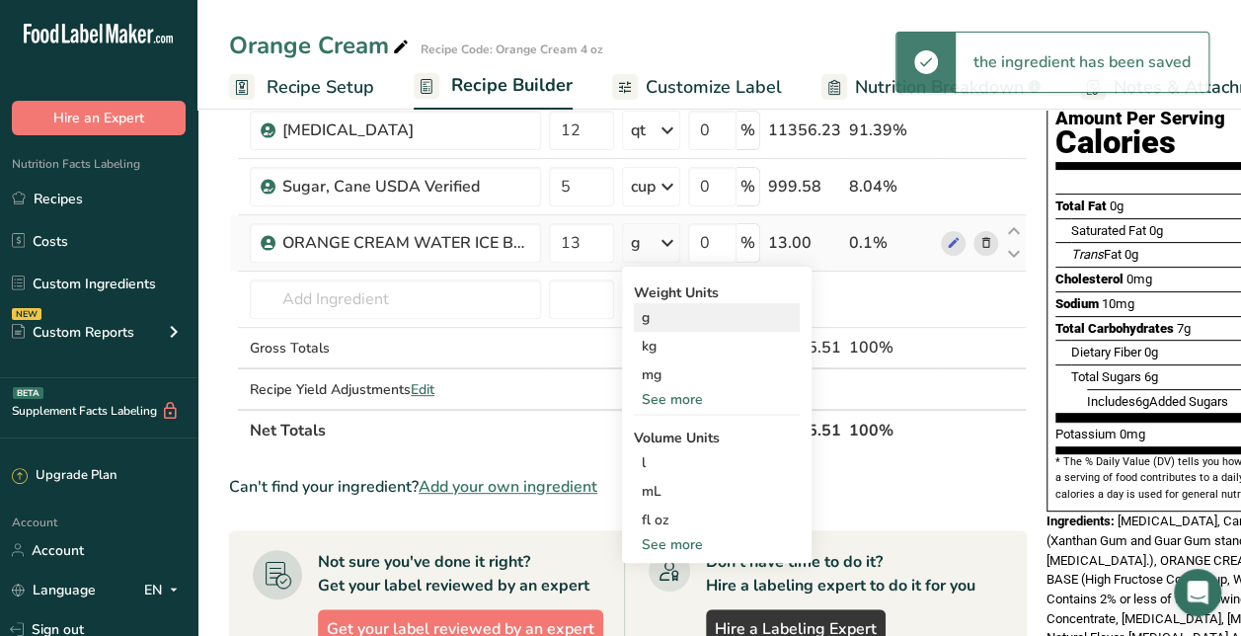
scroll to position [211, 0]
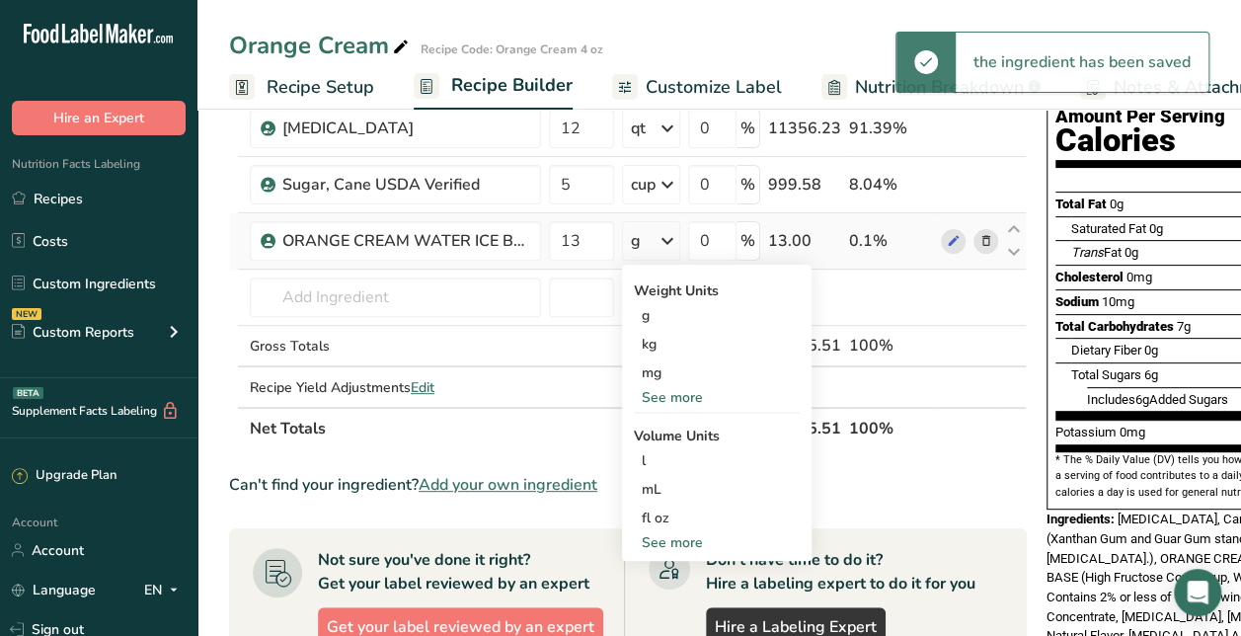
drag, startPoint x: 667, startPoint y: 536, endPoint x: 658, endPoint y: 539, distance: 10.3
click at [658, 539] on div "See more" at bounding box center [717, 542] width 166 height 21
select select "22"
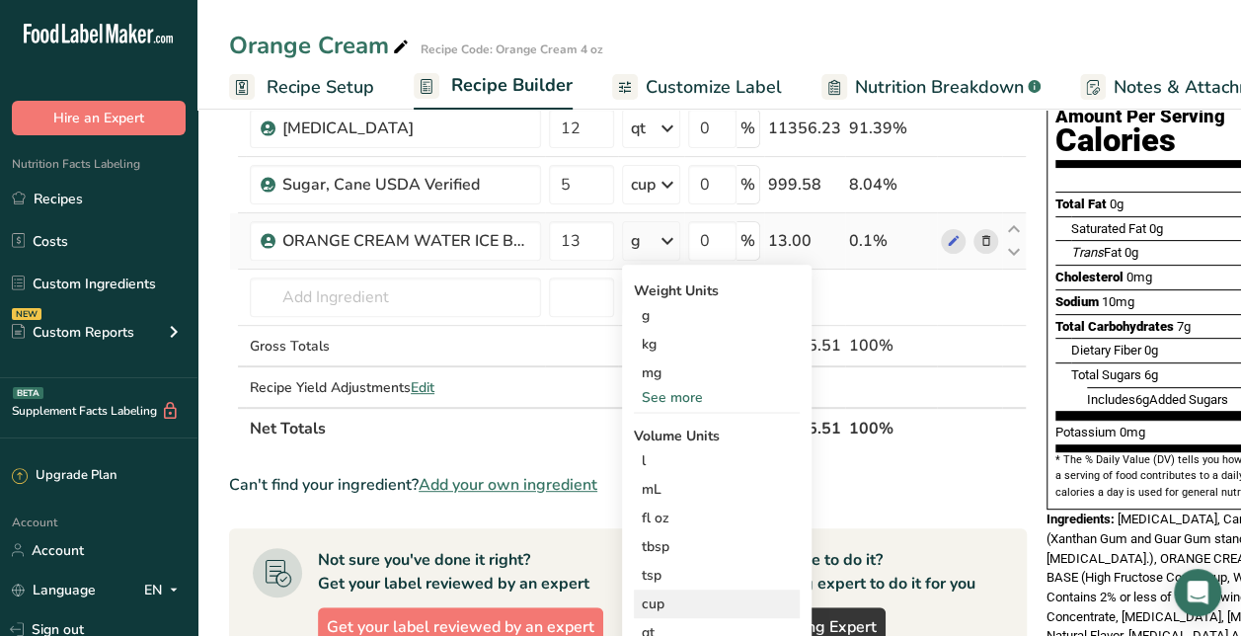
click at [663, 606] on div "cup" at bounding box center [717, 603] width 150 height 21
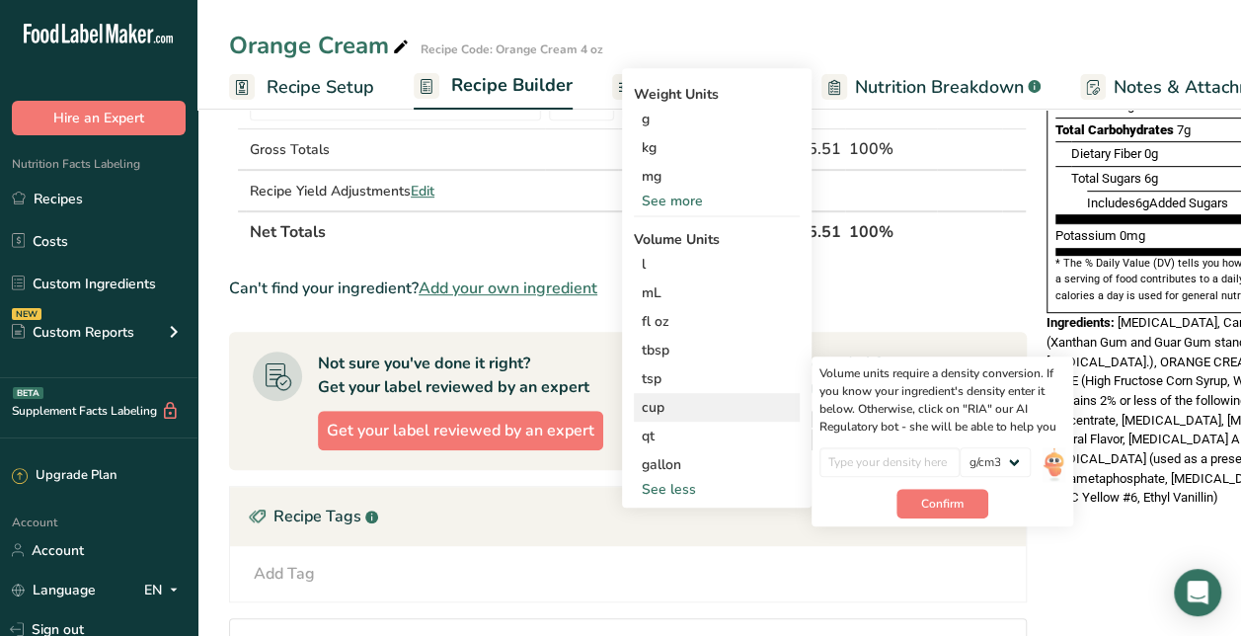
scroll to position [409, 0]
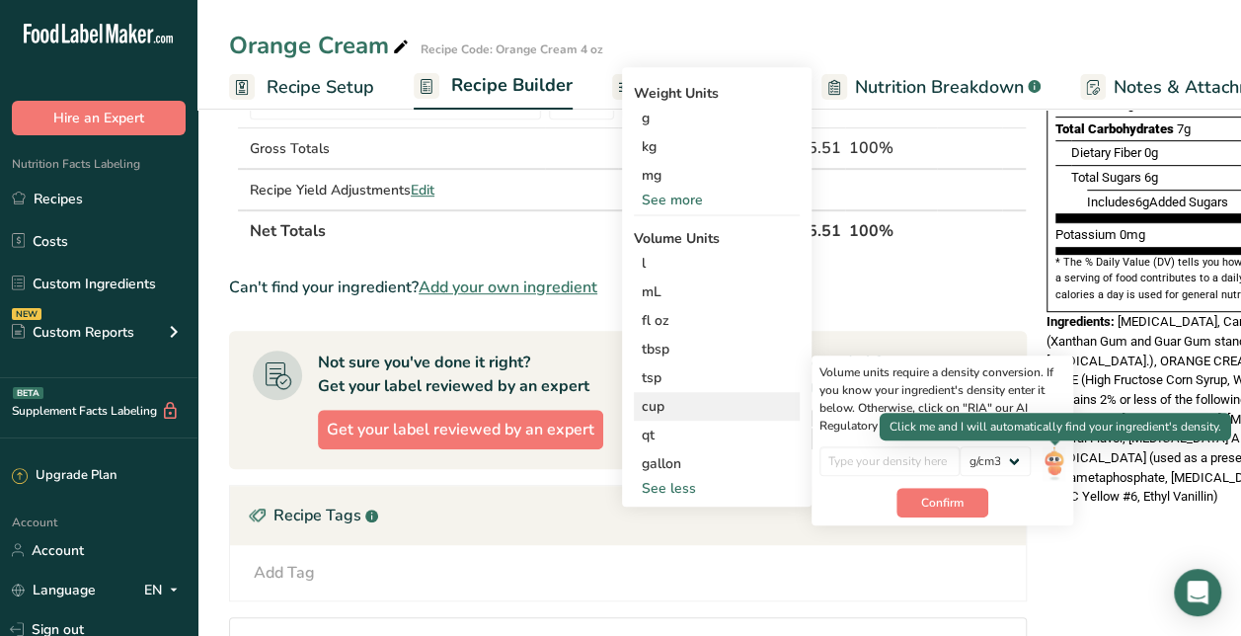
click at [1059, 464] on img at bounding box center [1054, 463] width 22 height 35
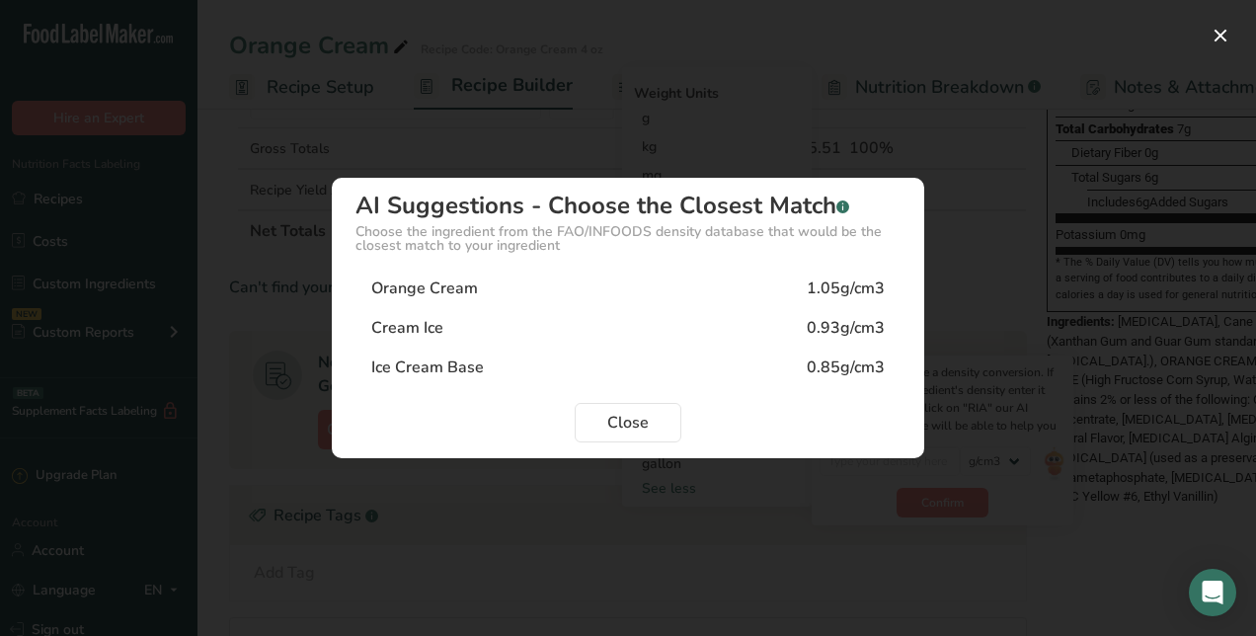
click at [836, 298] on div "1.05g/cm3" at bounding box center [846, 288] width 78 height 24
type input "1.05"
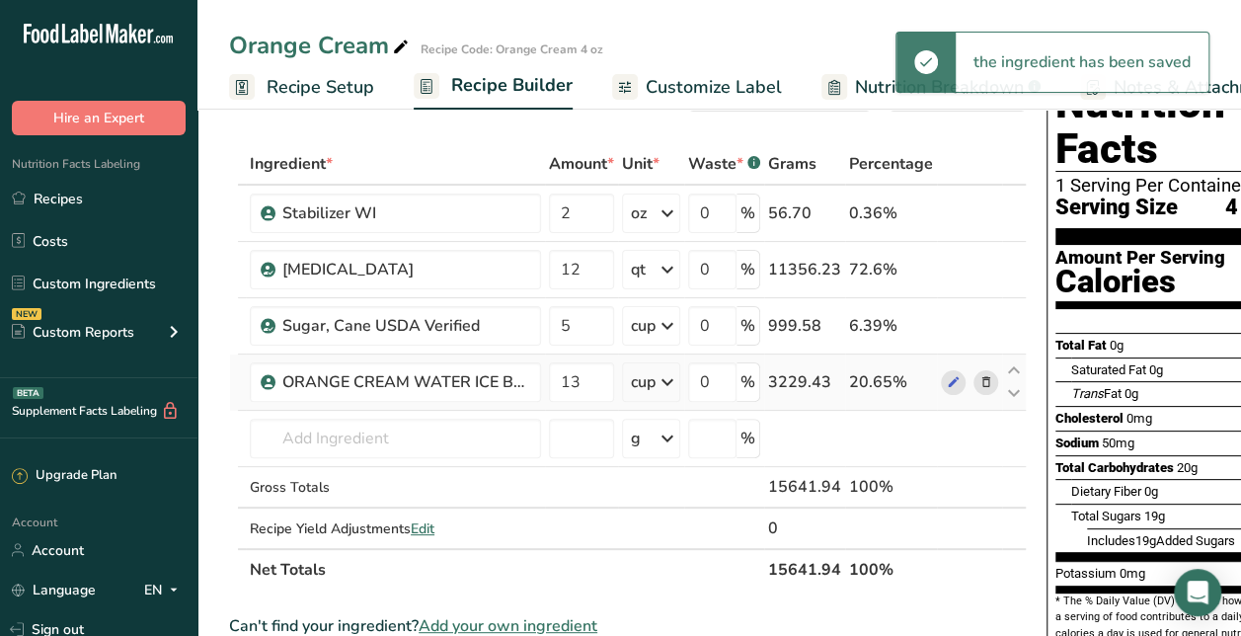
scroll to position [0, 0]
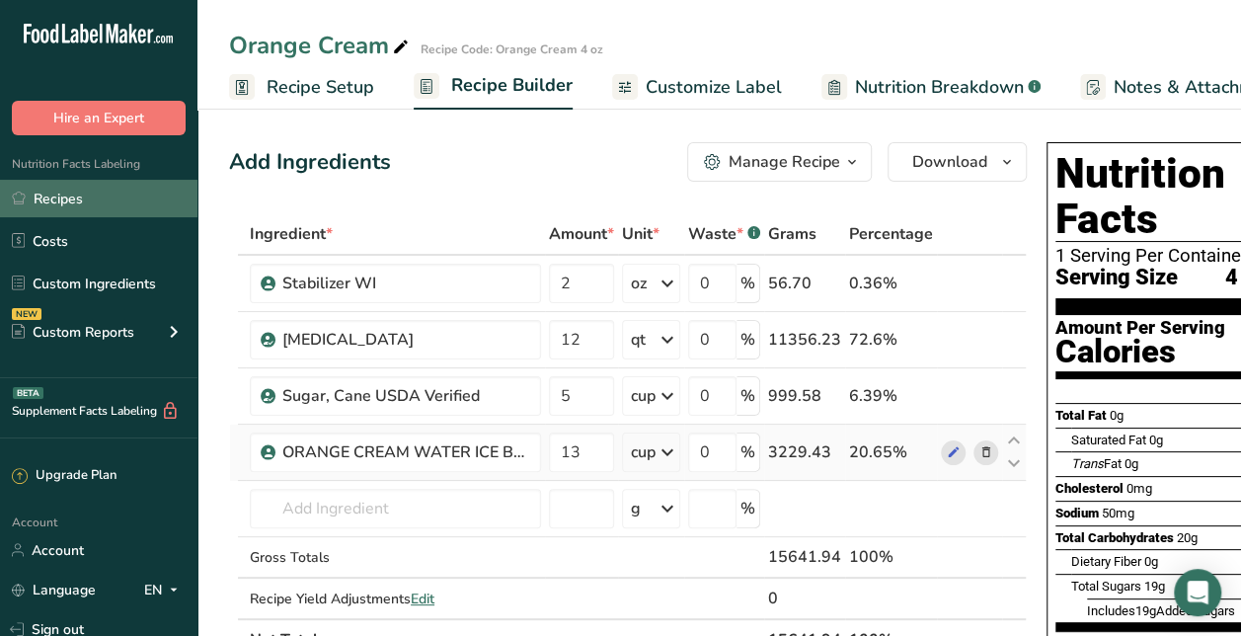
click at [57, 196] on link "Recipes" at bounding box center [98, 199] width 197 height 38
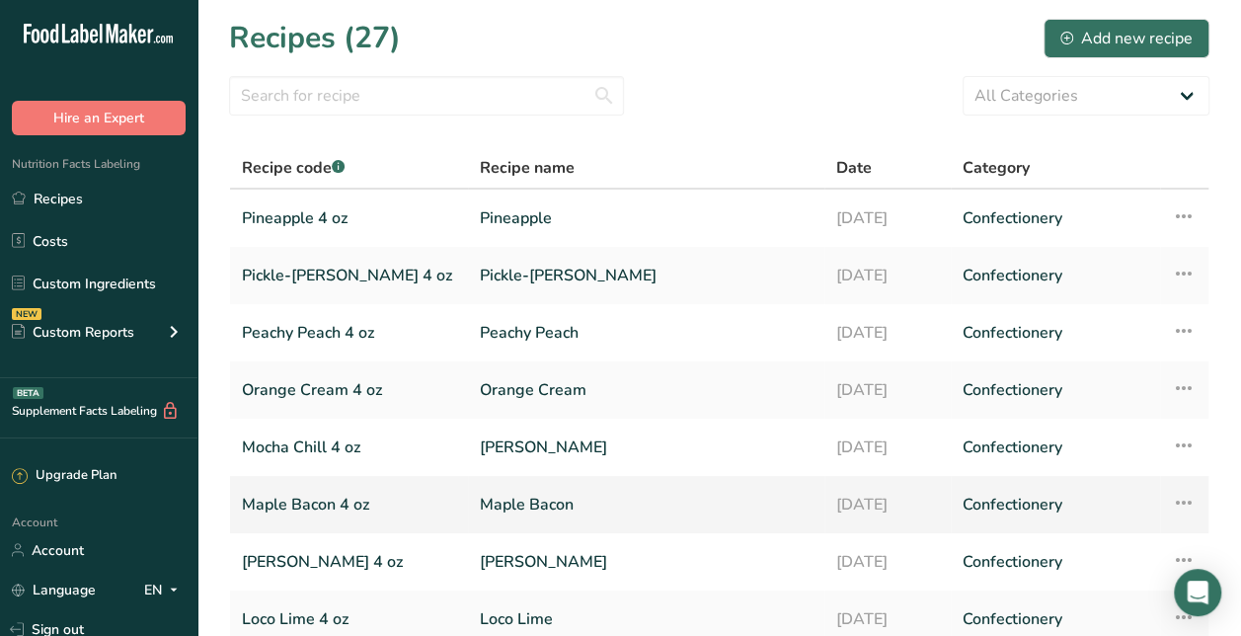
click at [480, 512] on link "Maple Bacon" at bounding box center [646, 504] width 333 height 41
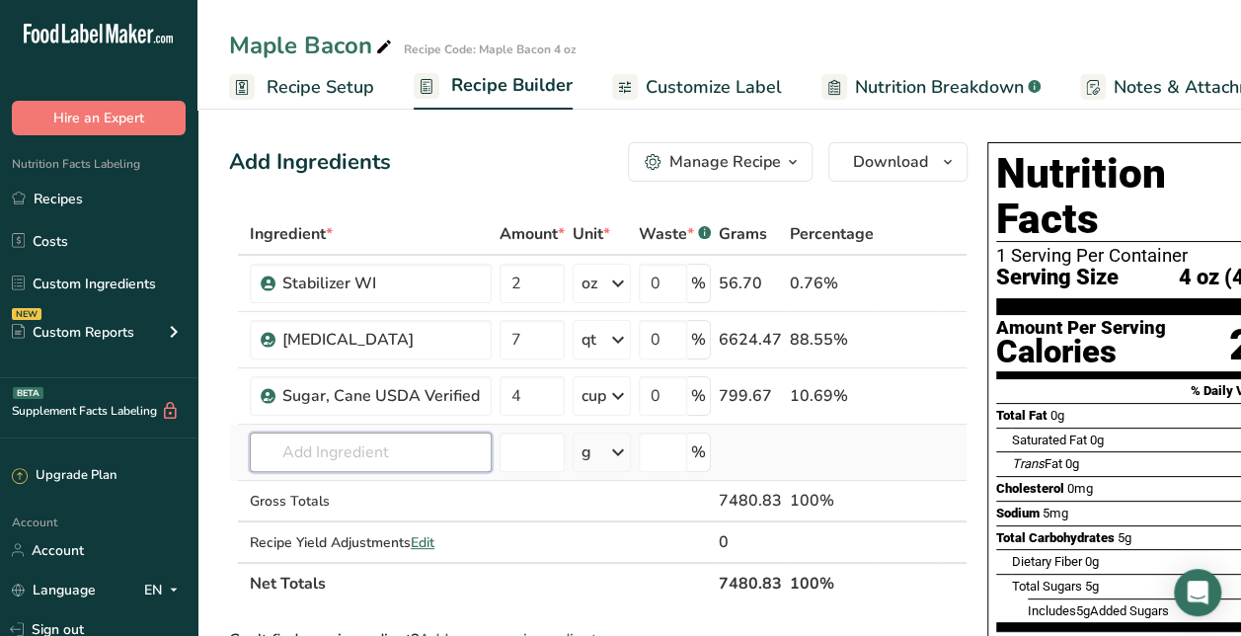
click at [417, 432] on input "text" at bounding box center [371, 451] width 242 height 39
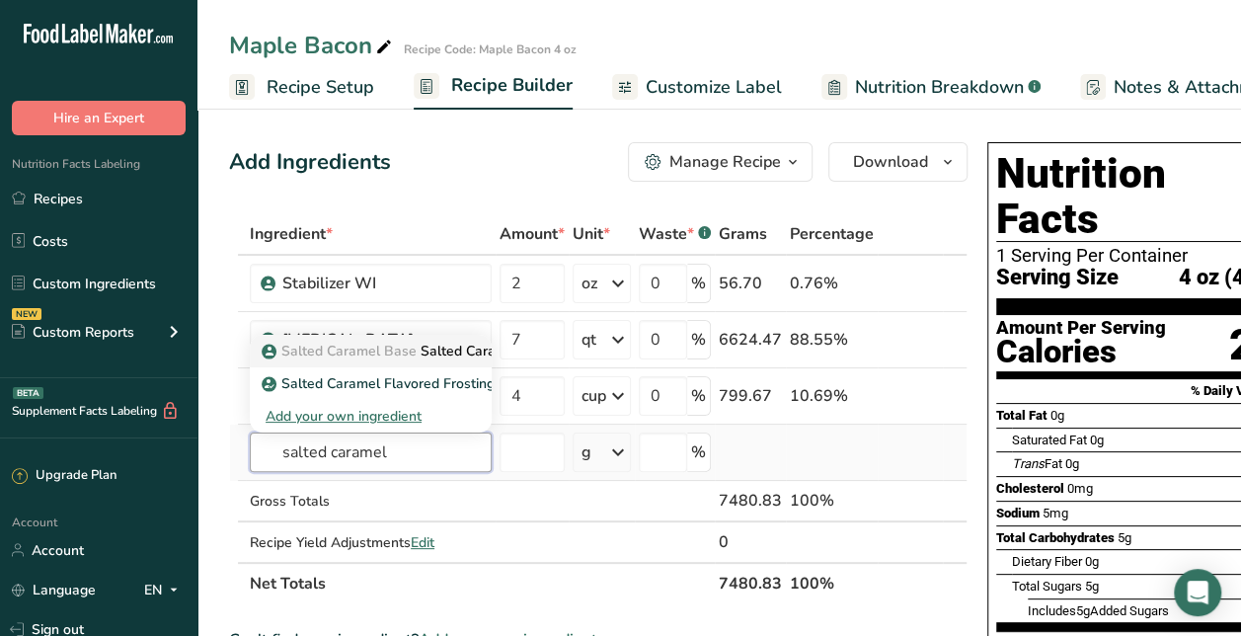
type input "salted caramel"
click at [439, 342] on p "Salted Caramel Base Salted Caramel Ice Cream Base" at bounding box center [445, 351] width 358 height 21
type input "Salted Caramel Ice Cream Base"
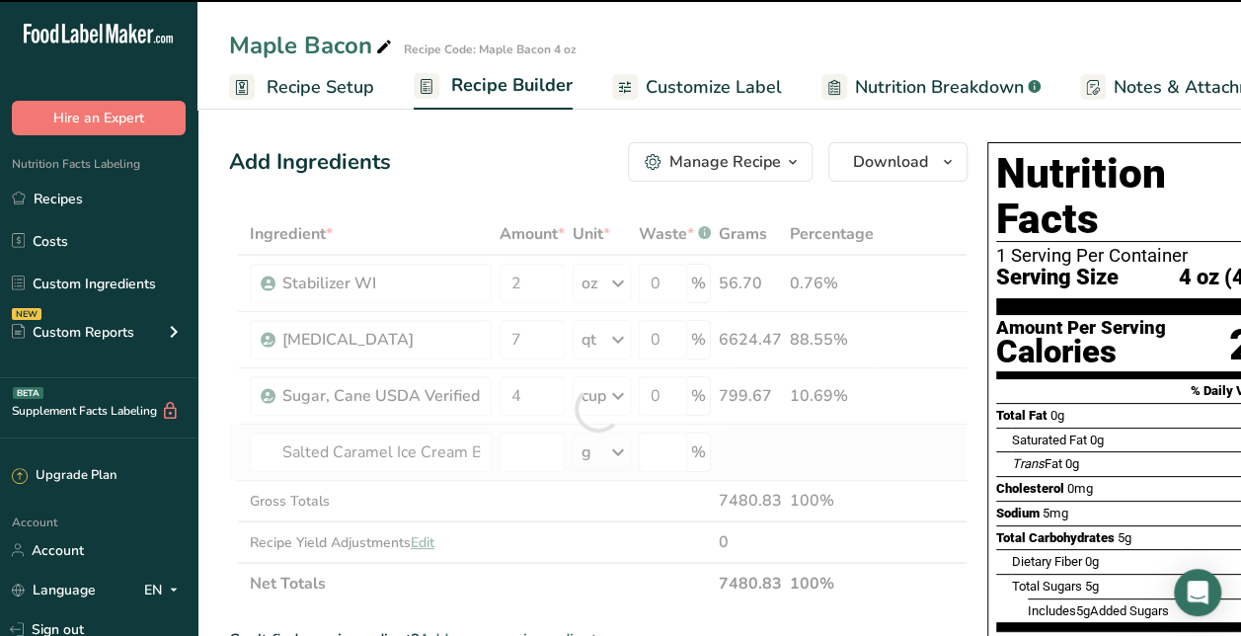
type input "0"
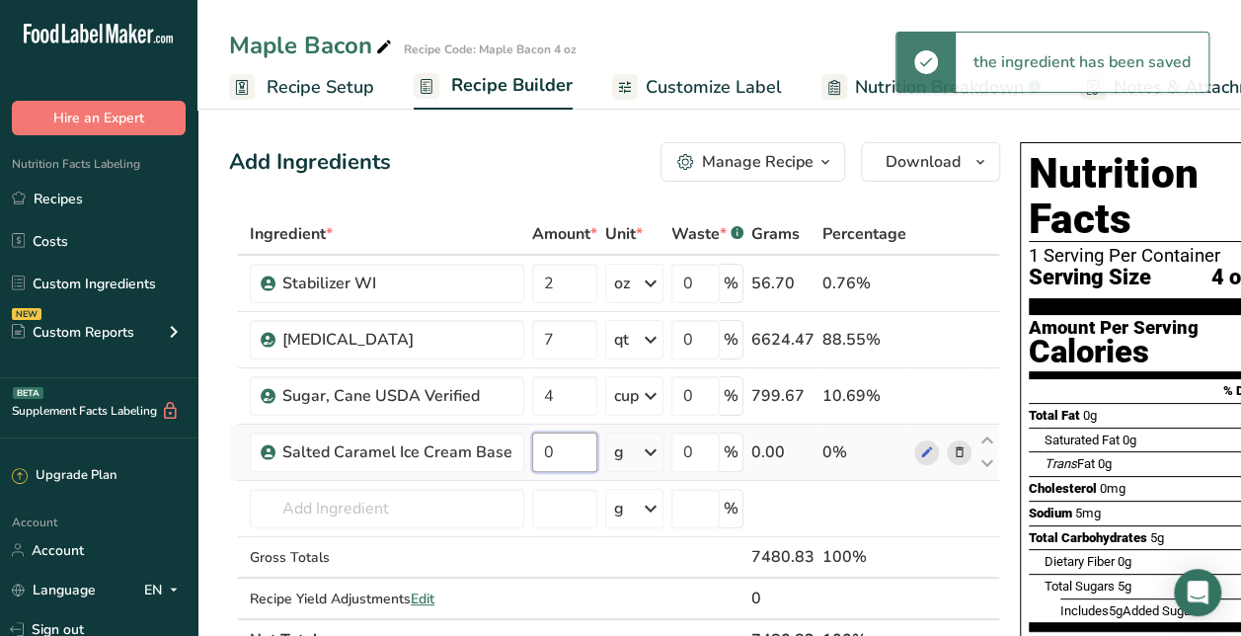
click at [562, 452] on input "0" at bounding box center [564, 451] width 65 height 39
type input "4"
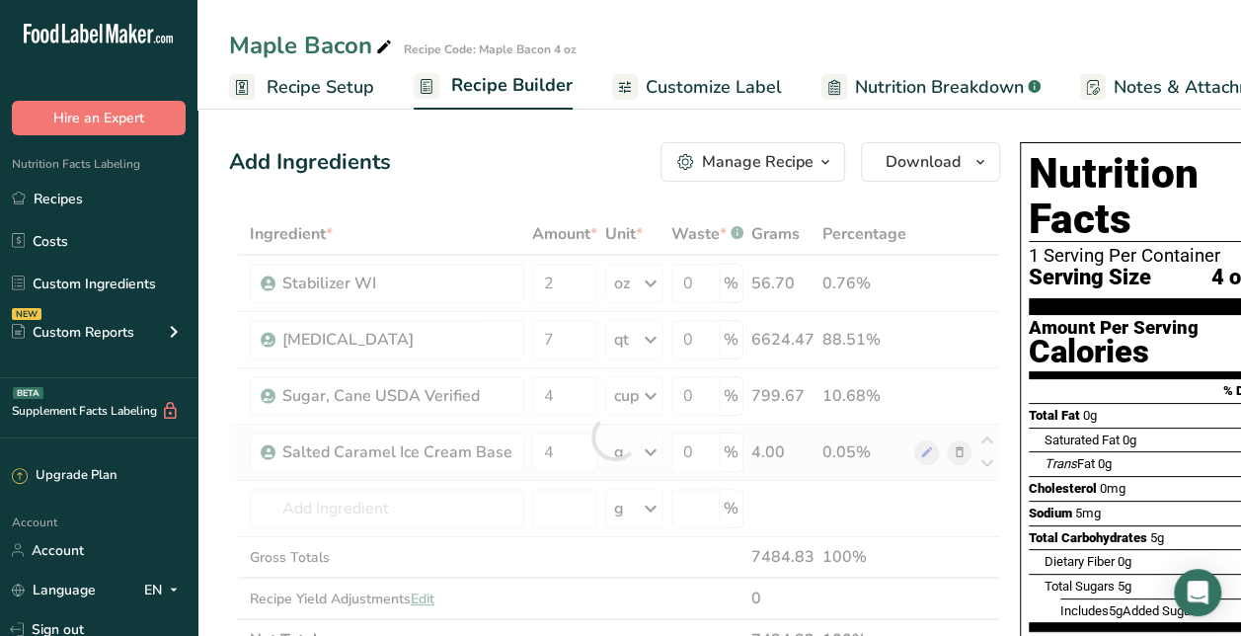
click at [635, 448] on div "Ingredient * Amount * Unit * Waste * .a-a{fill:#347362;}.b-a{fill:#fff;} Grams …" at bounding box center [614, 436] width 771 height 447
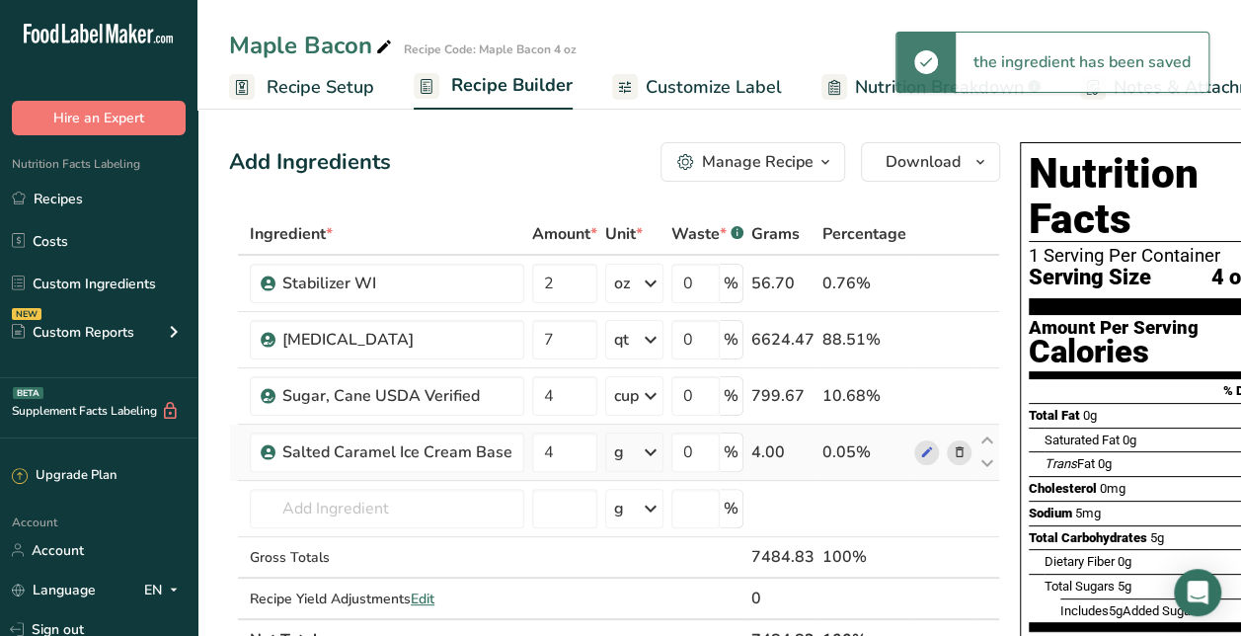
click at [639, 448] on icon at bounding box center [651, 452] width 24 height 36
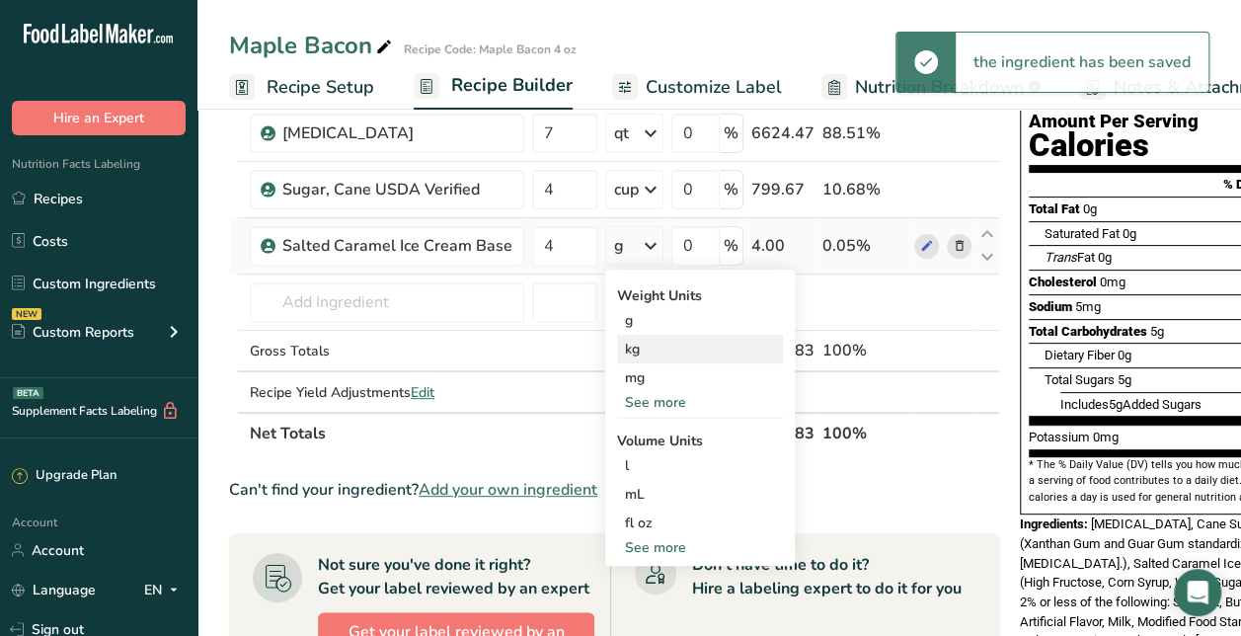
scroll to position [211, 0]
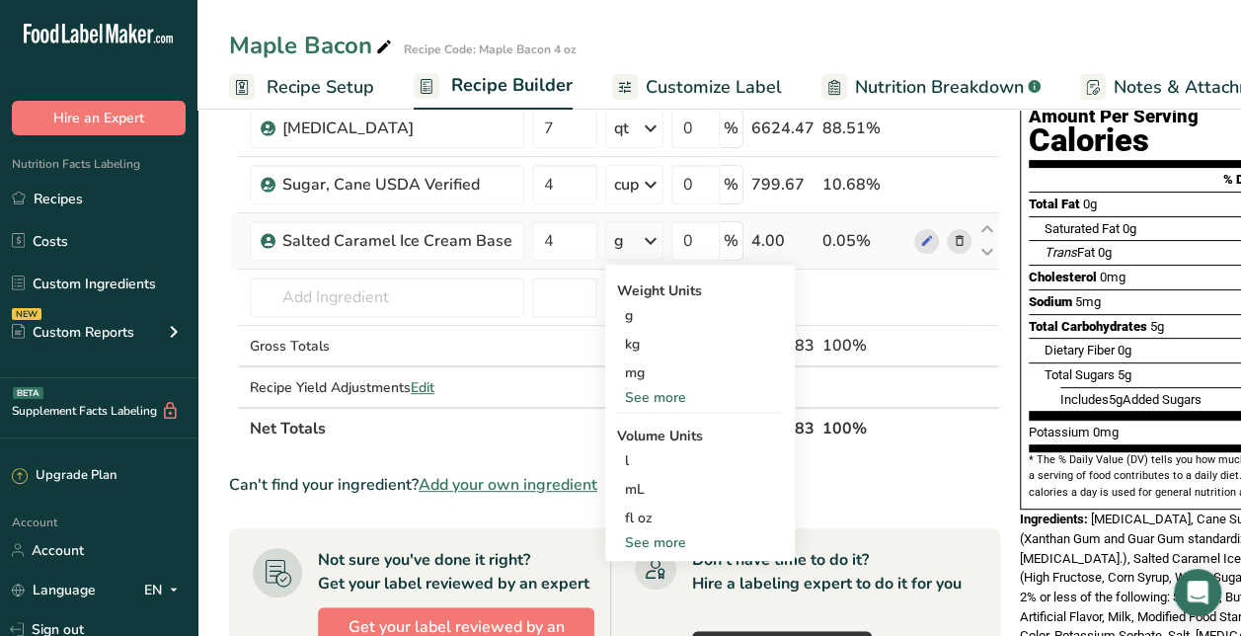
click at [656, 533] on div "See more" at bounding box center [700, 542] width 166 height 21
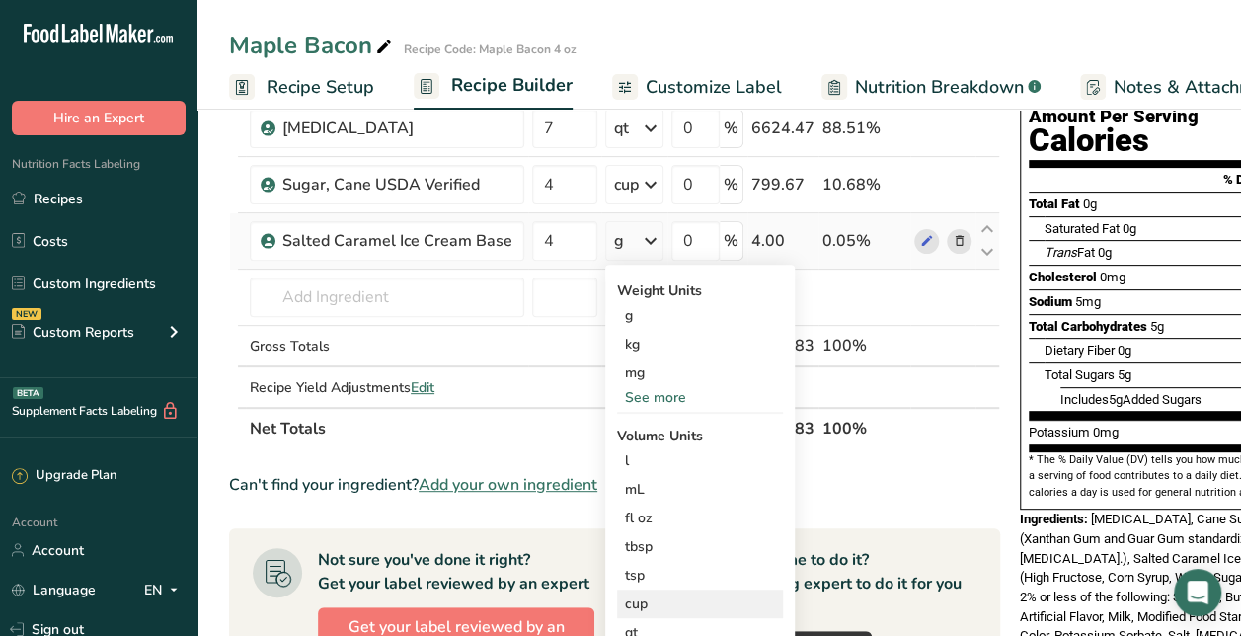
click at [652, 589] on div "cup Volume units require a density conversion. If you know your ingredient's de…" at bounding box center [700, 603] width 166 height 29
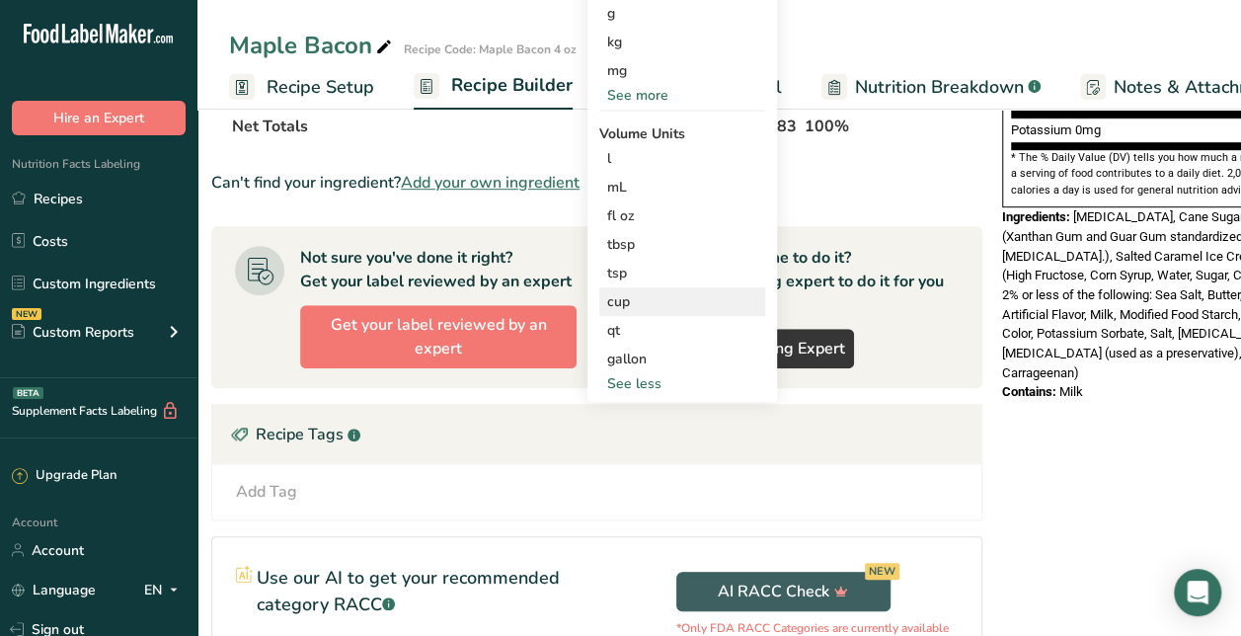
scroll to position [519, 0]
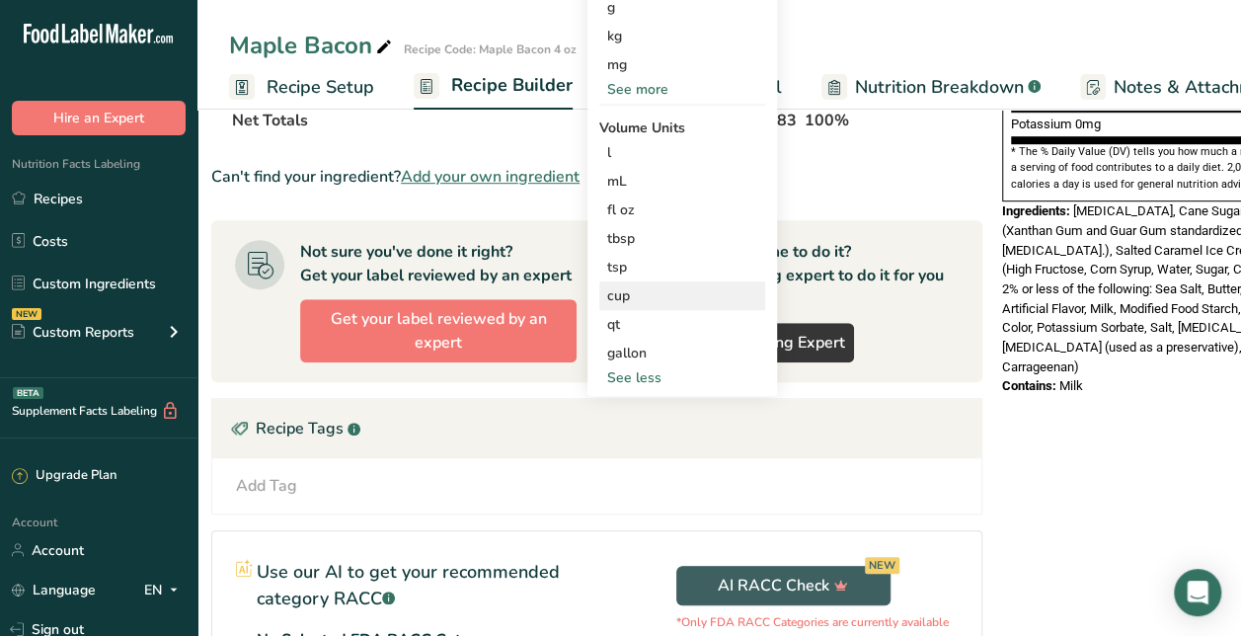
click at [665, 292] on div "cup" at bounding box center [682, 295] width 150 height 21
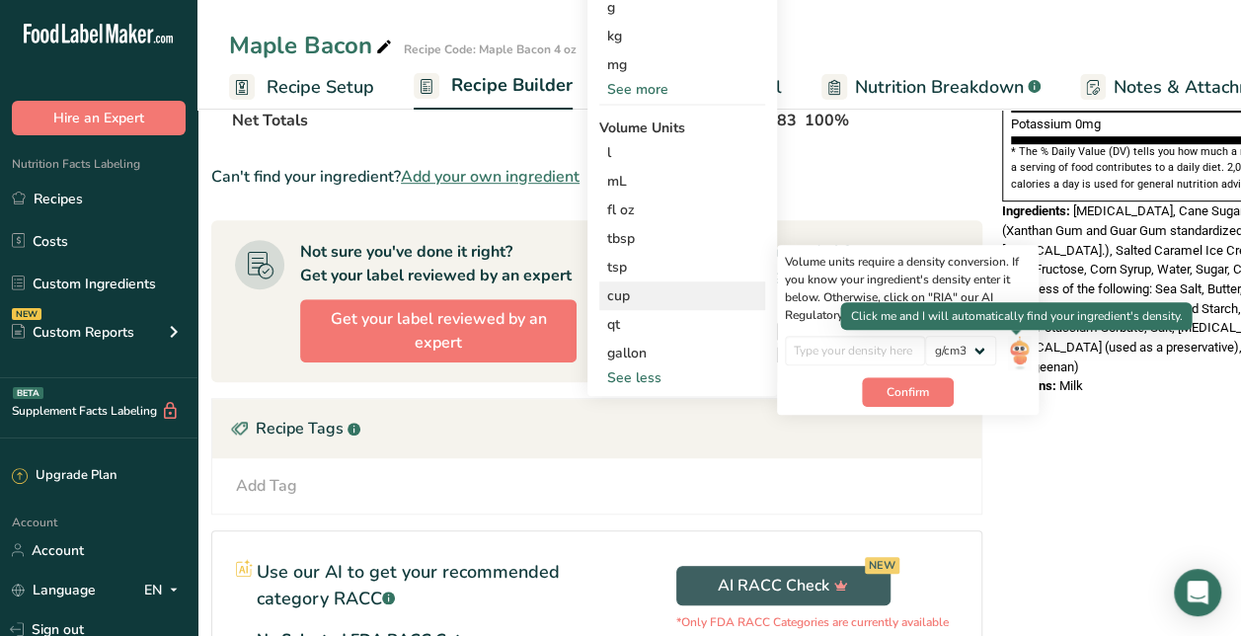
click at [1017, 350] on img at bounding box center [1019, 353] width 22 height 35
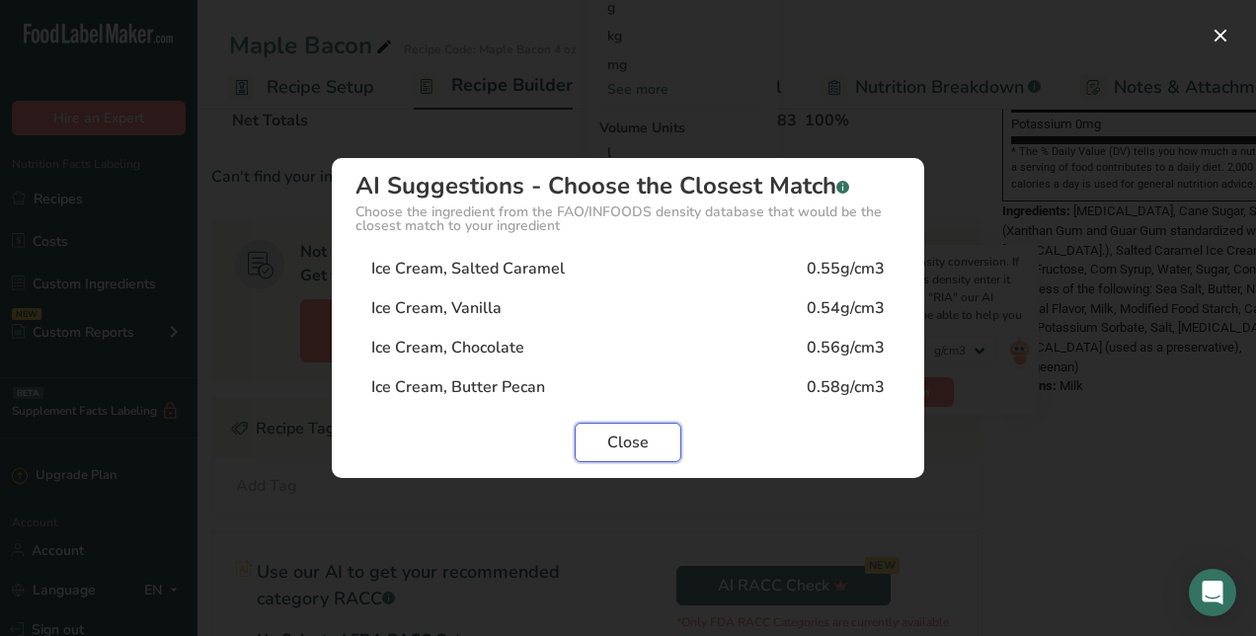
click at [641, 447] on span "Close" at bounding box center [627, 442] width 41 height 24
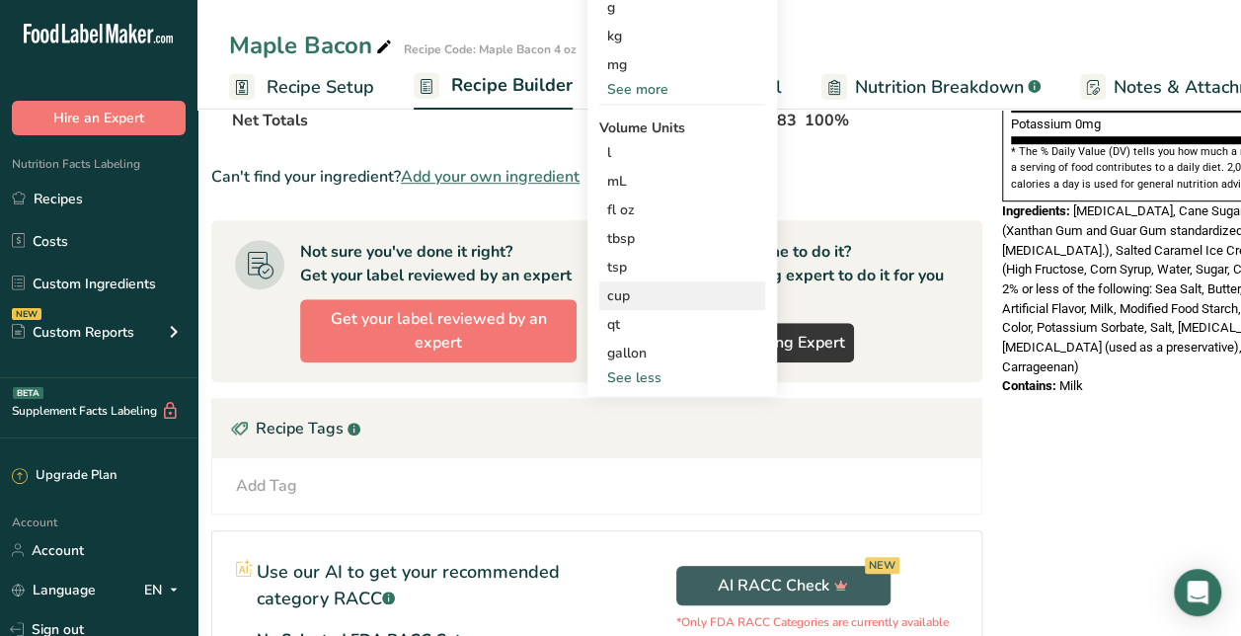
click at [675, 302] on div "cup" at bounding box center [682, 295] width 150 height 21
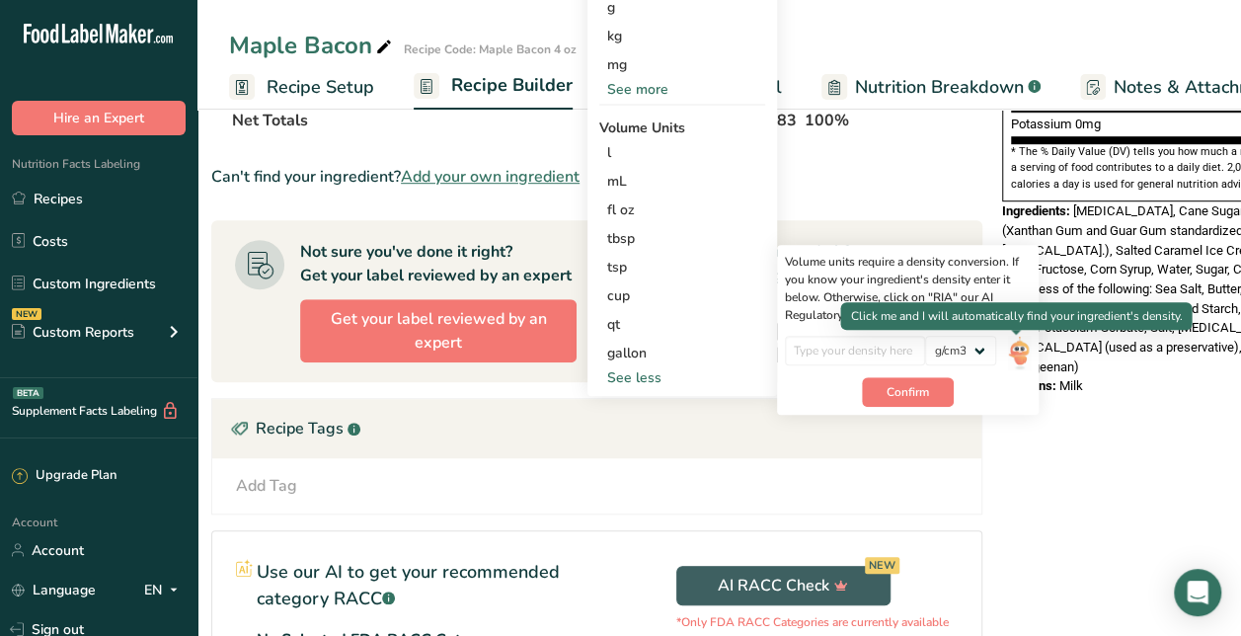
click at [1019, 335] on div at bounding box center [1016, 335] width 10 height 10
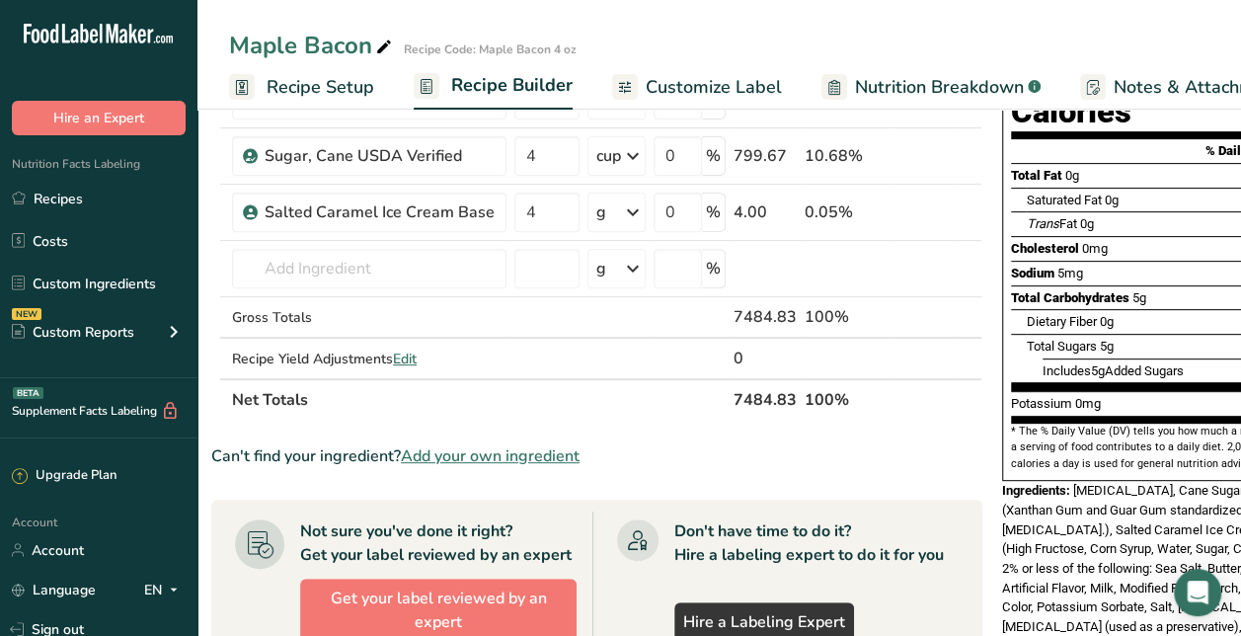
scroll to position [239, 0]
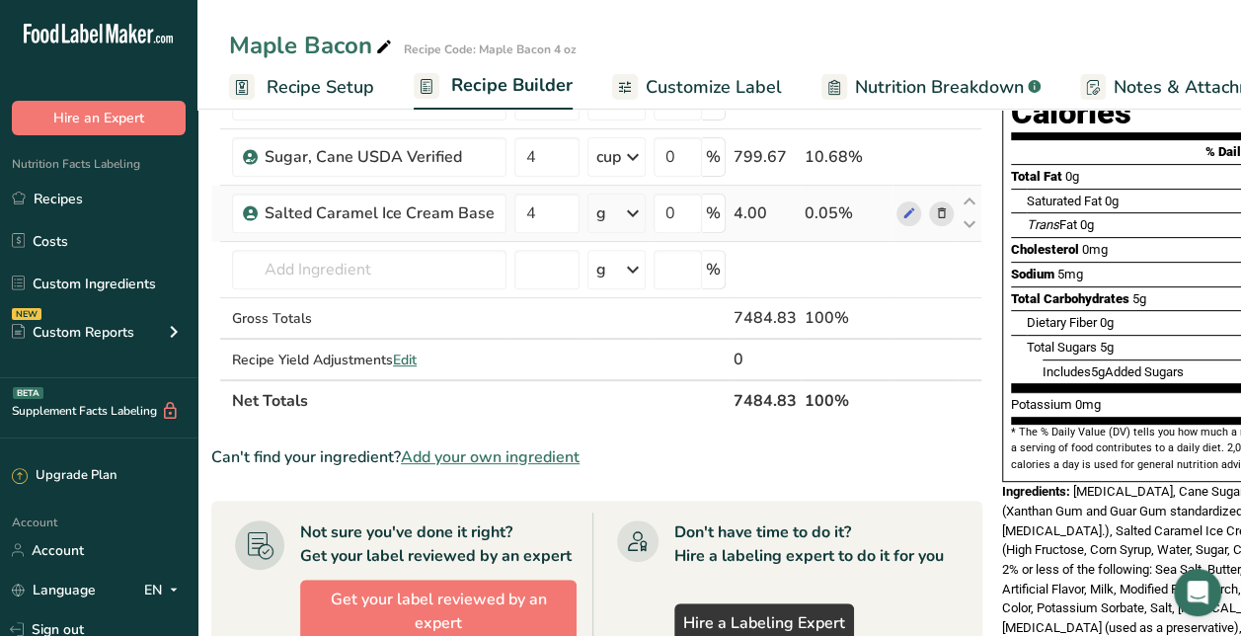
click at [624, 220] on icon at bounding box center [633, 214] width 24 height 36
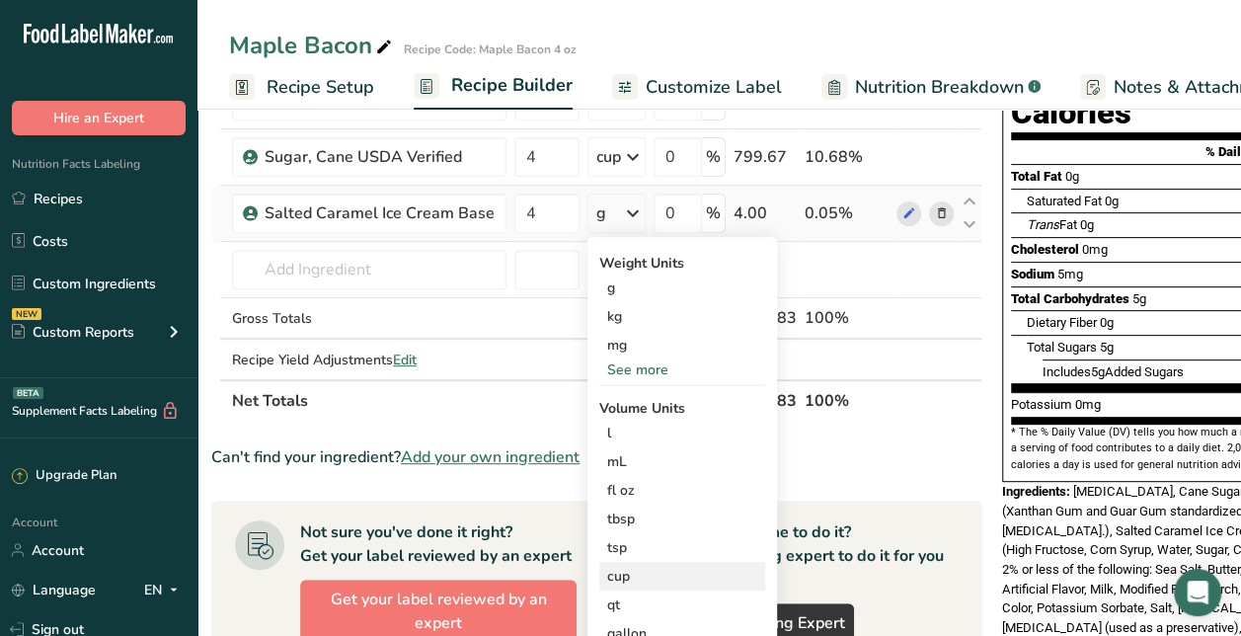
click at [631, 569] on div "cup" at bounding box center [682, 576] width 150 height 21
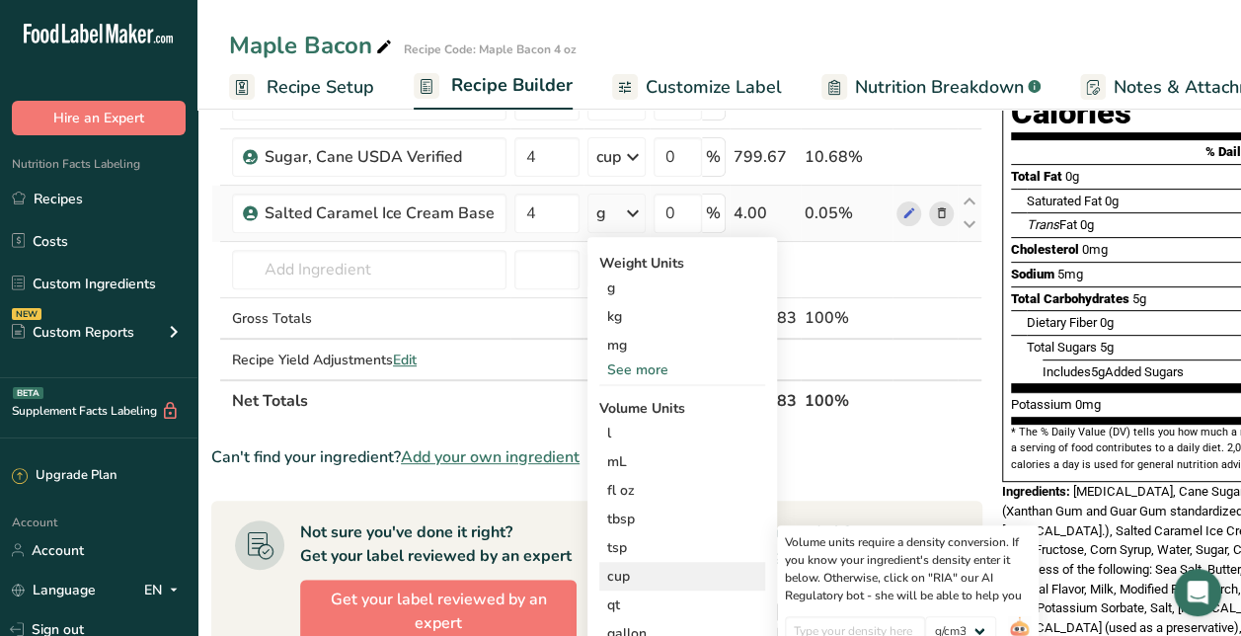
scroll to position [346, 0]
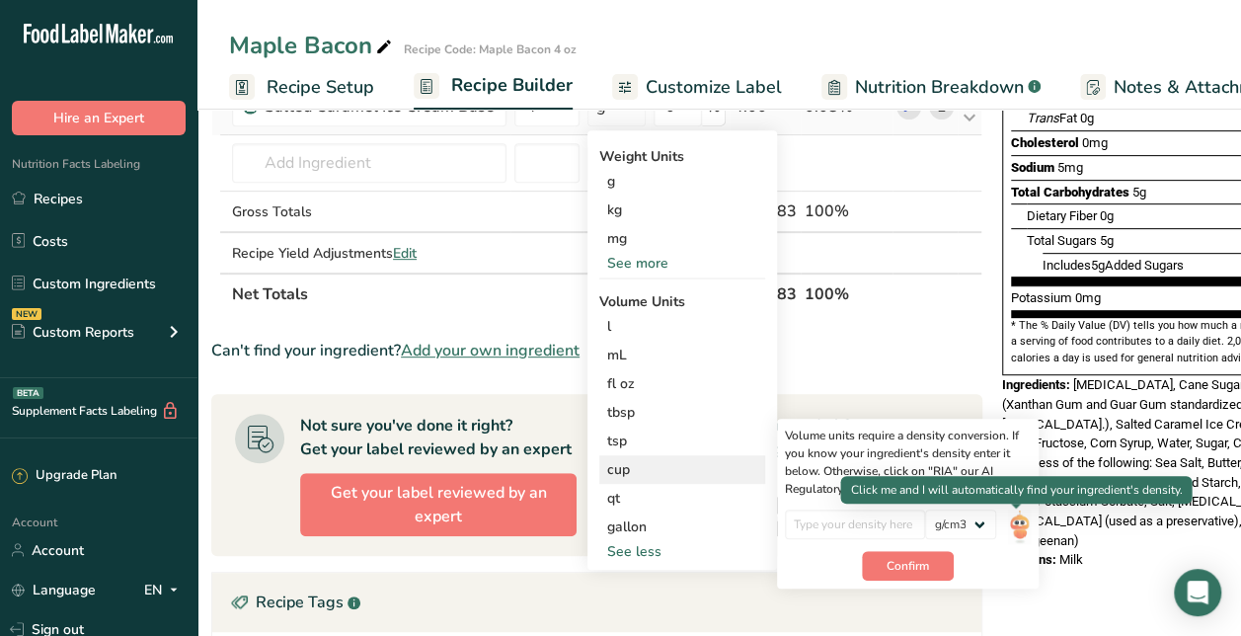
click at [1019, 525] on img at bounding box center [1019, 526] width 22 height 35
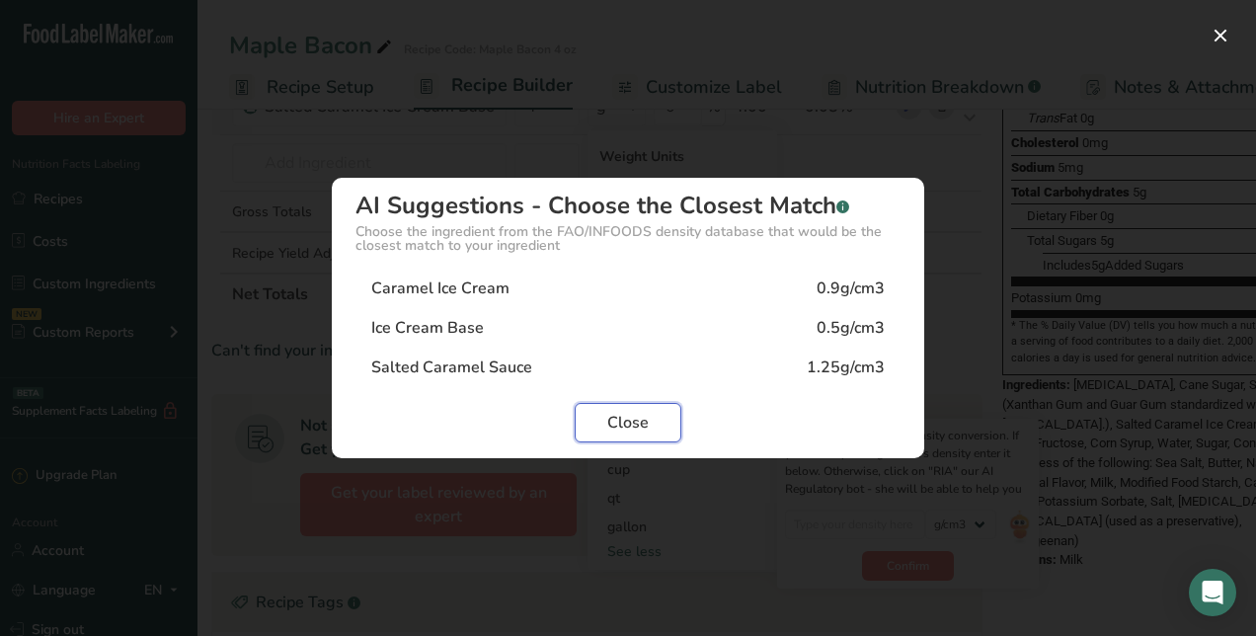
click at [606, 408] on button "Close" at bounding box center [628, 422] width 107 height 39
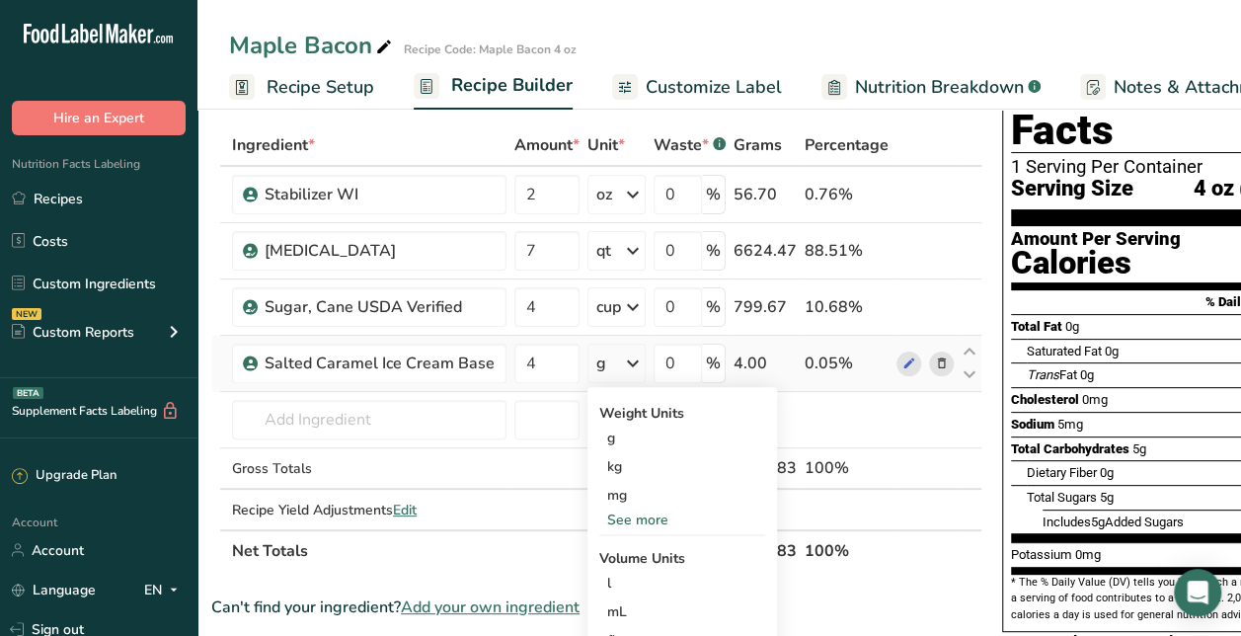
scroll to position [80, 0]
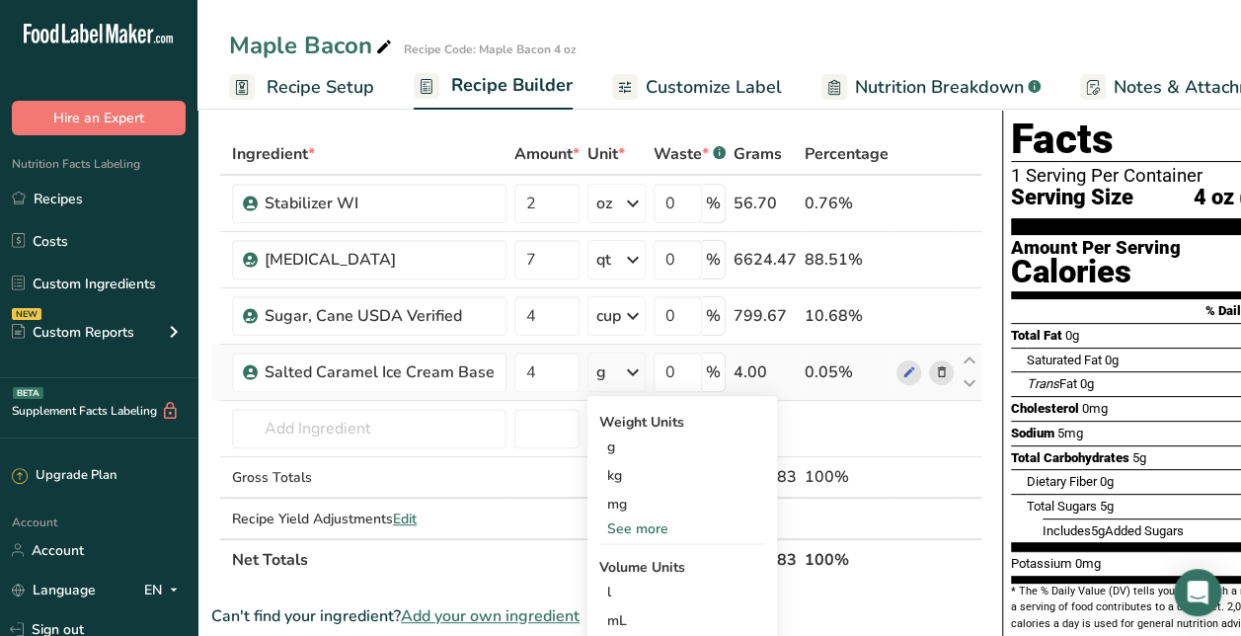
click at [627, 380] on icon at bounding box center [633, 372] width 24 height 36
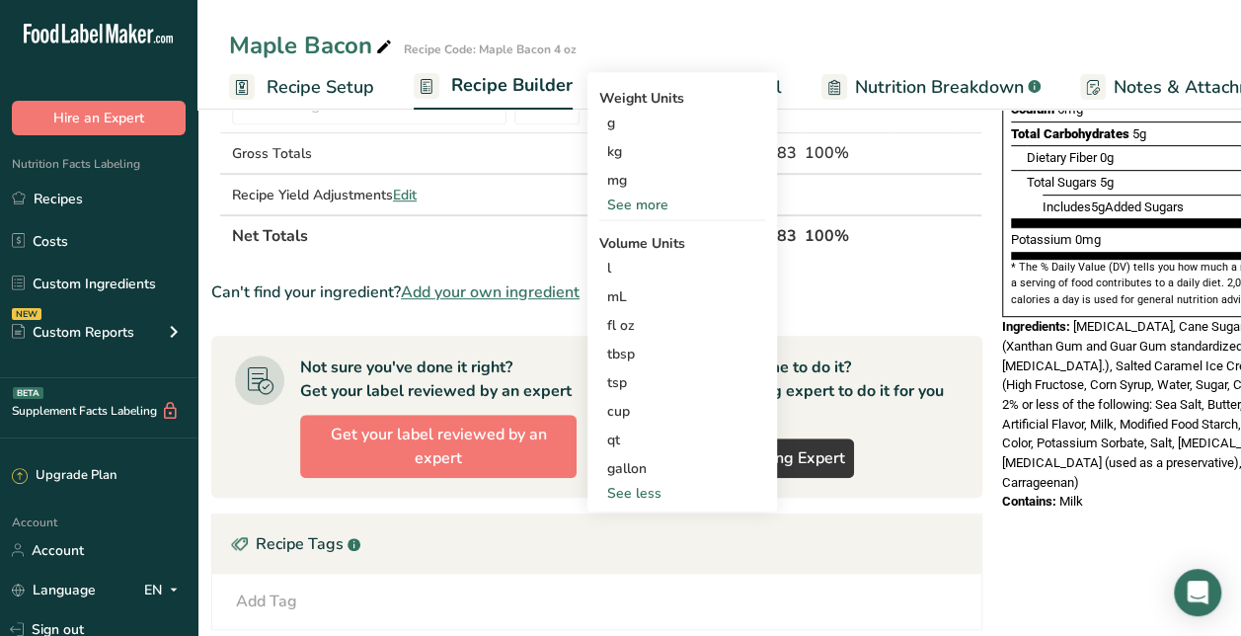
scroll to position [404, 0]
click at [630, 408] on div "cup" at bounding box center [682, 411] width 150 height 21
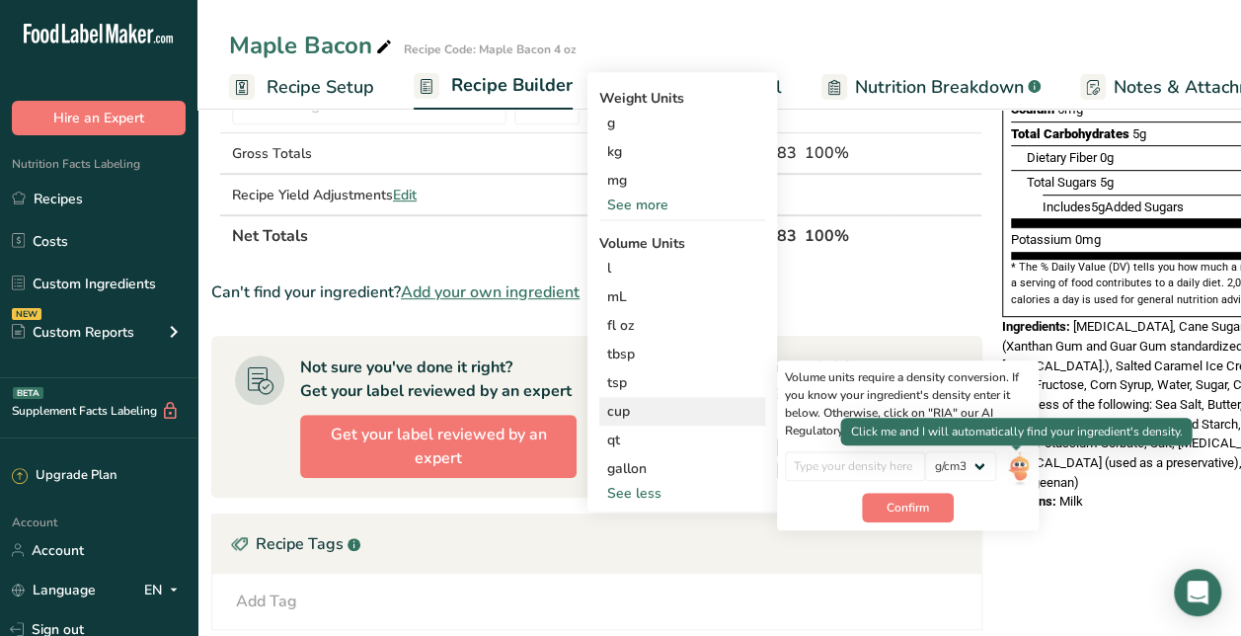
click at [1017, 466] on img at bounding box center [1019, 468] width 22 height 35
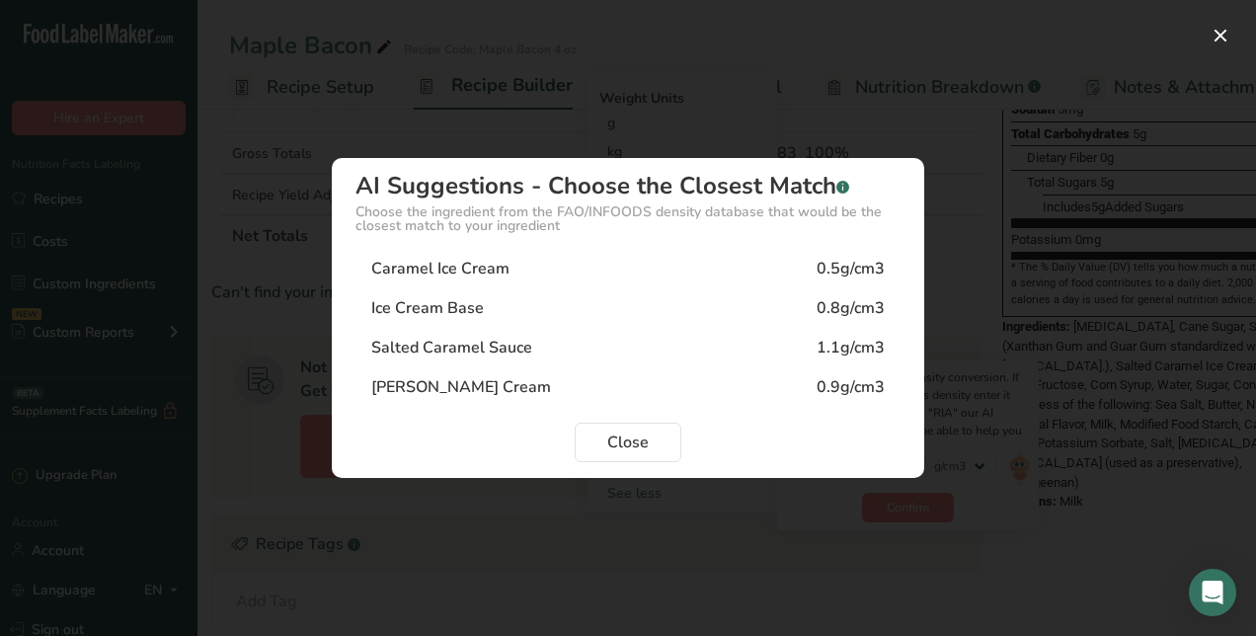
click at [757, 302] on div "Ice Cream Base 0.8g/cm3" at bounding box center [627, 307] width 545 height 39
type input "0.8"
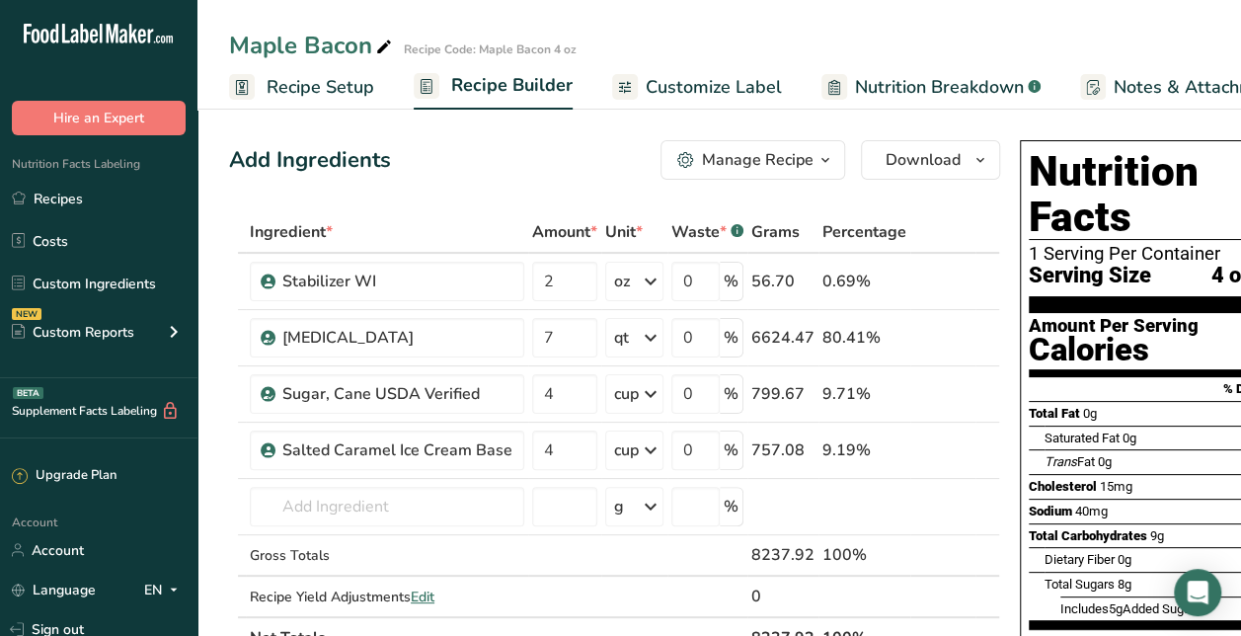
scroll to position [0, 0]
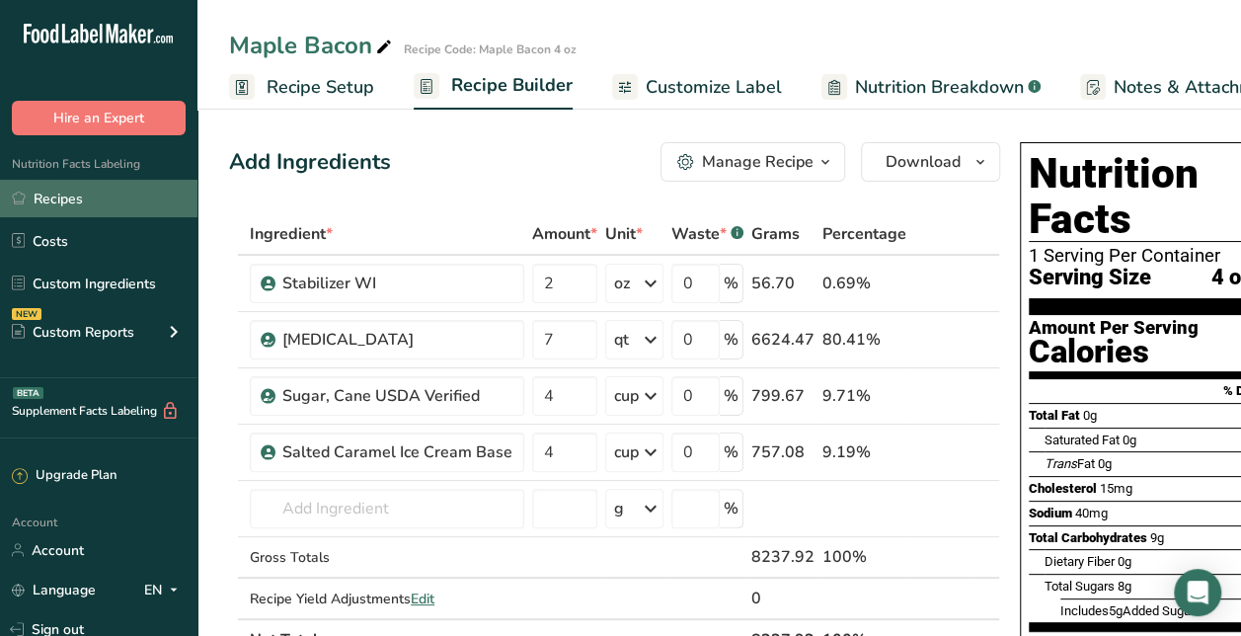
click at [73, 201] on link "Recipes" at bounding box center [98, 199] width 197 height 38
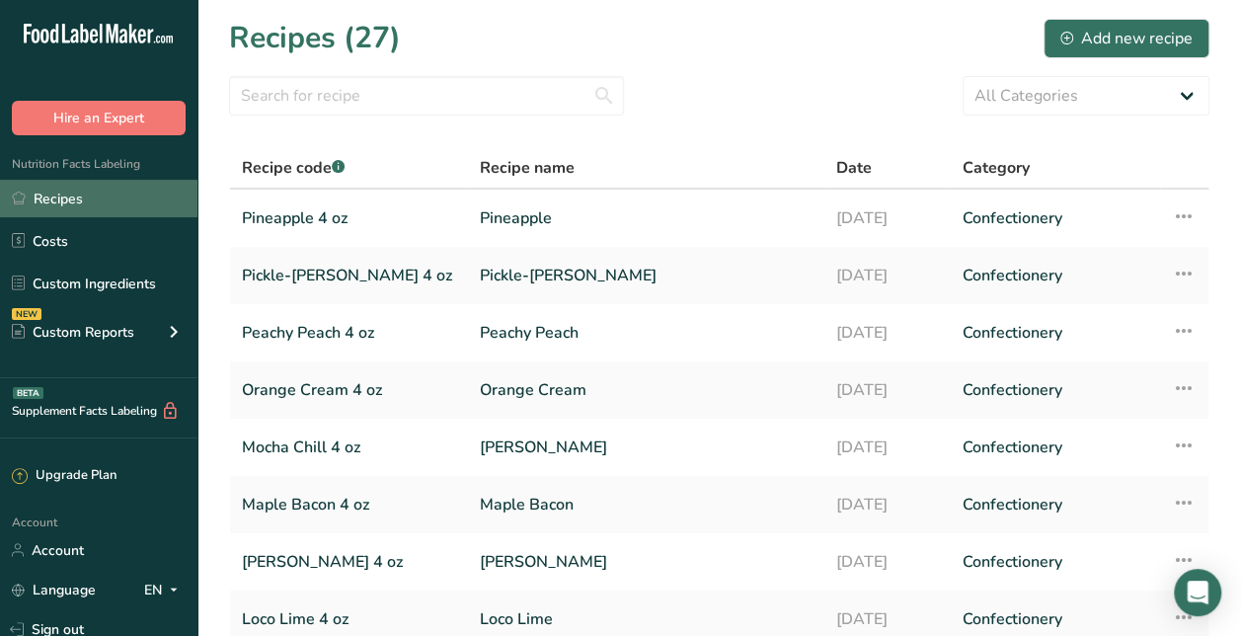
click at [101, 198] on link "Recipes" at bounding box center [98, 199] width 197 height 38
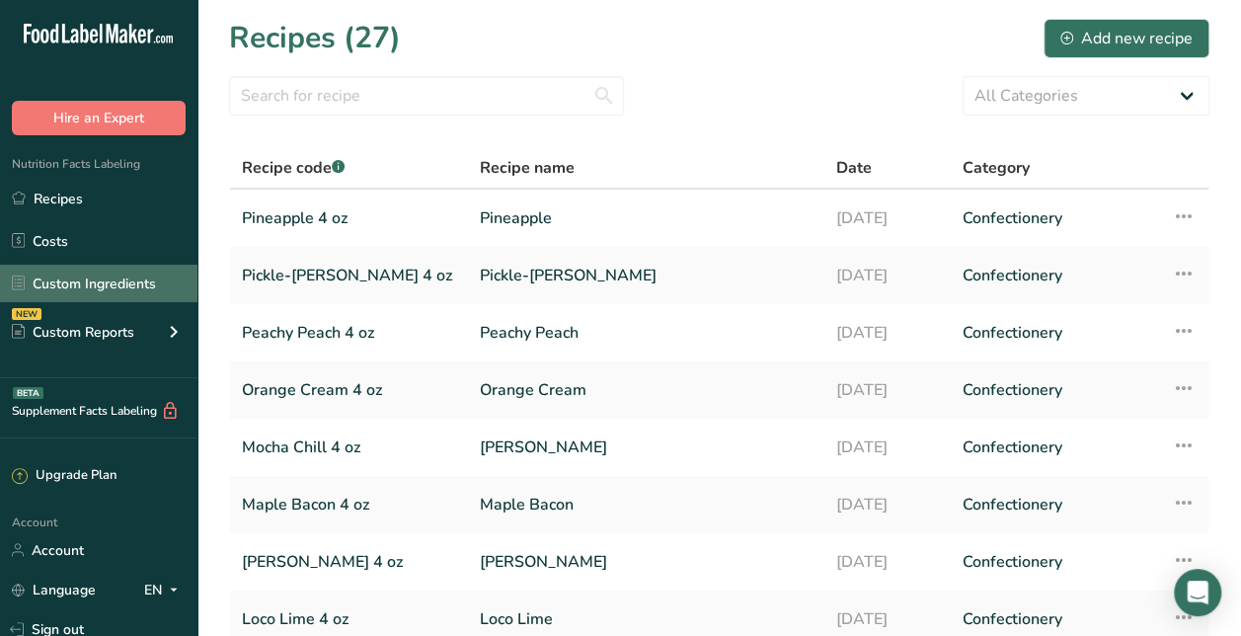
click at [109, 276] on link "Custom Ingredients" at bounding box center [98, 284] width 197 height 38
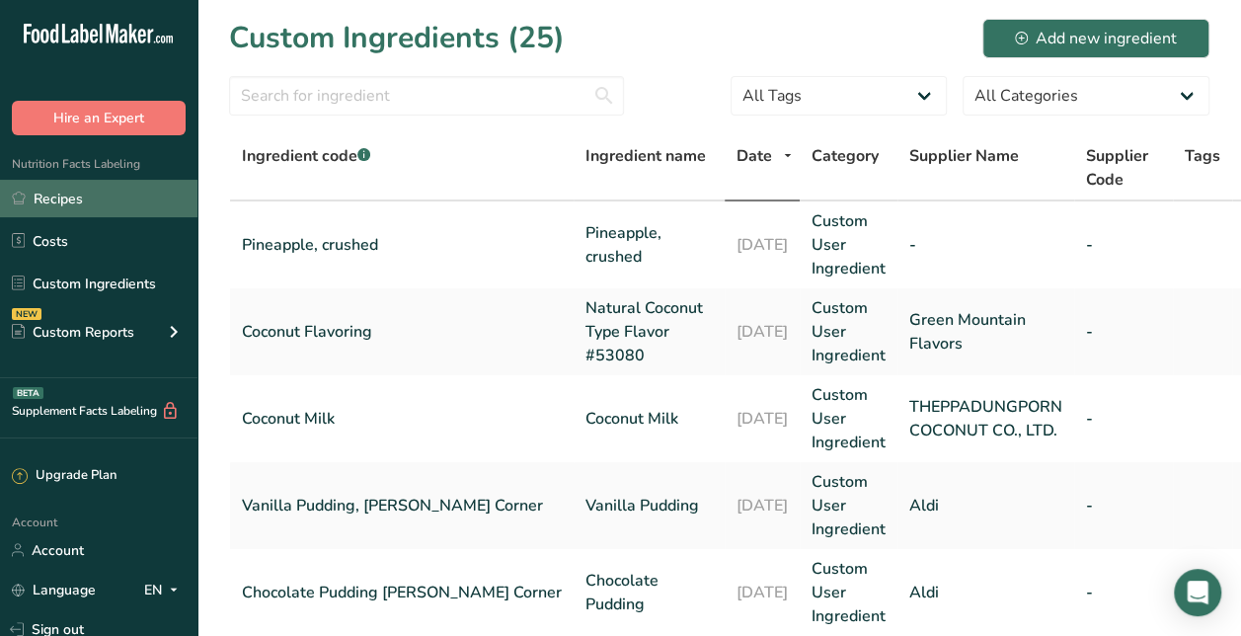
click at [74, 203] on link "Recipes" at bounding box center [98, 199] width 197 height 38
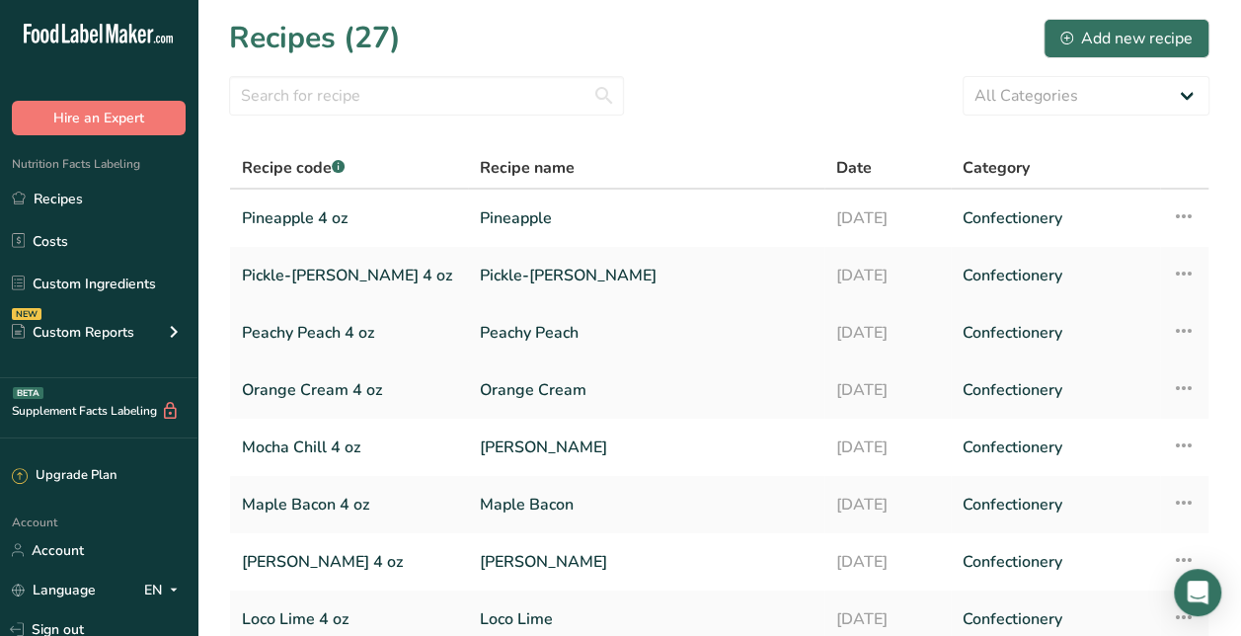
click at [480, 336] on link "Peachy Peach" at bounding box center [646, 332] width 333 height 41
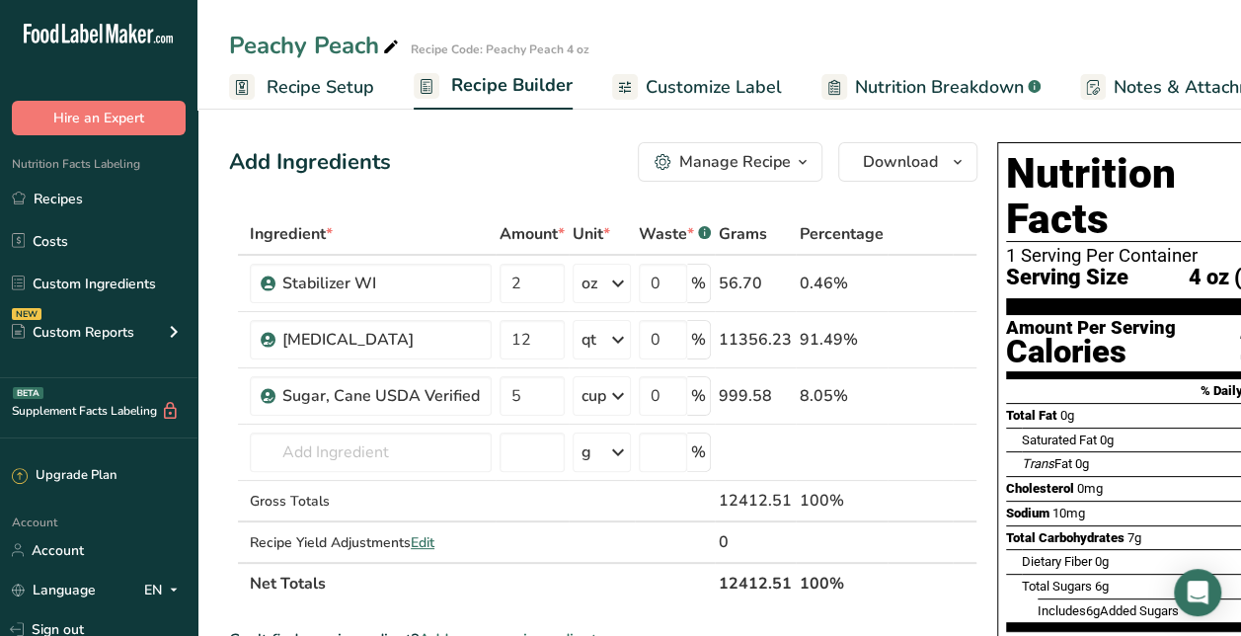
click at [768, 149] on button "Manage Recipe" at bounding box center [730, 161] width 185 height 39
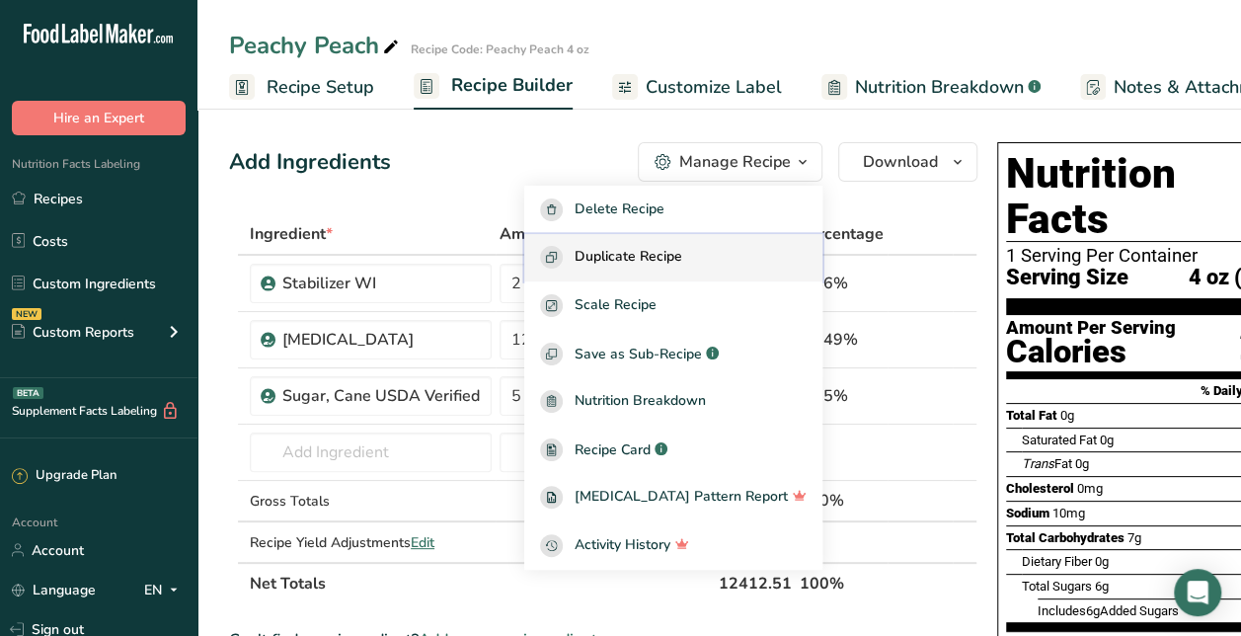
click at [721, 256] on div "Duplicate Recipe" at bounding box center [673, 257] width 267 height 23
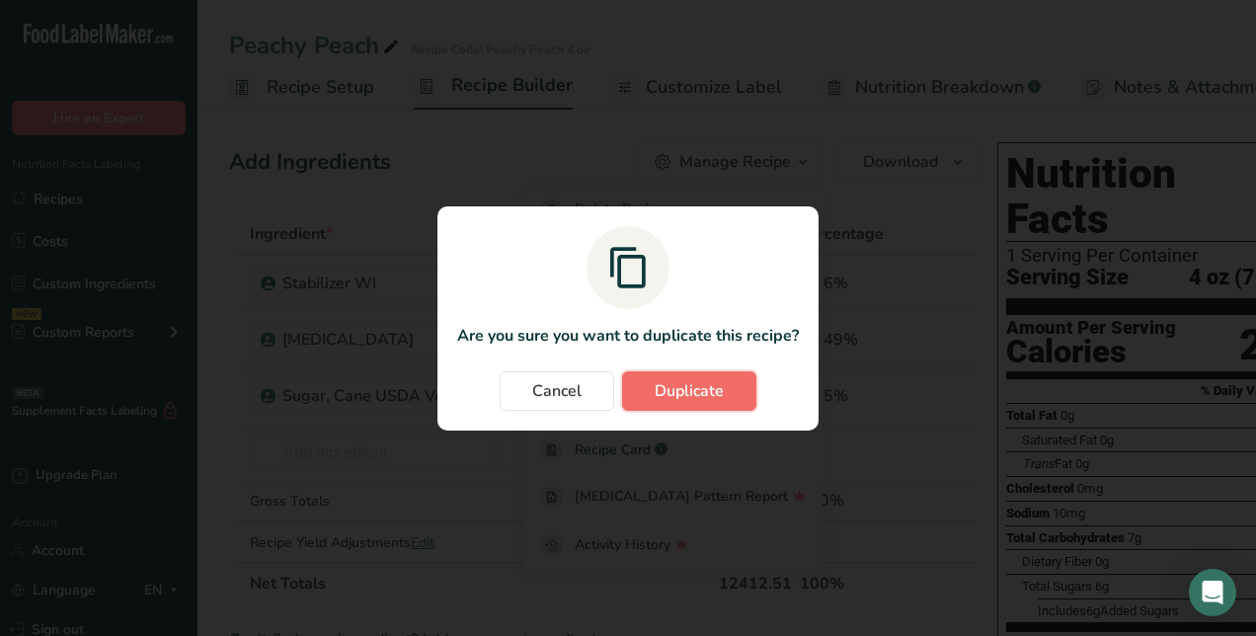
click at [719, 381] on span "Duplicate" at bounding box center [689, 391] width 69 height 24
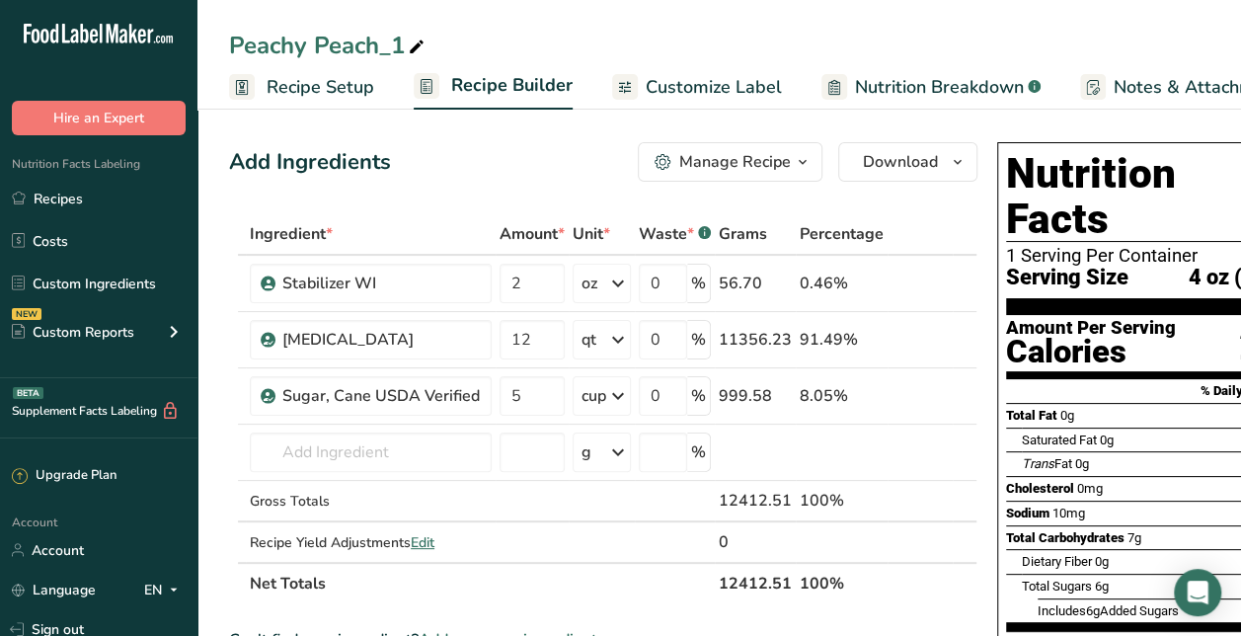
click at [365, 43] on div "Peachy Peach_1" at bounding box center [328, 46] width 199 height 36
click at [365, 43] on input "Peachy Peach_1" at bounding box center [719, 46] width 980 height 36
click at [648, 38] on input "Pink Lemonade" at bounding box center [719, 46] width 980 height 36
type input "Pink Lemonade"
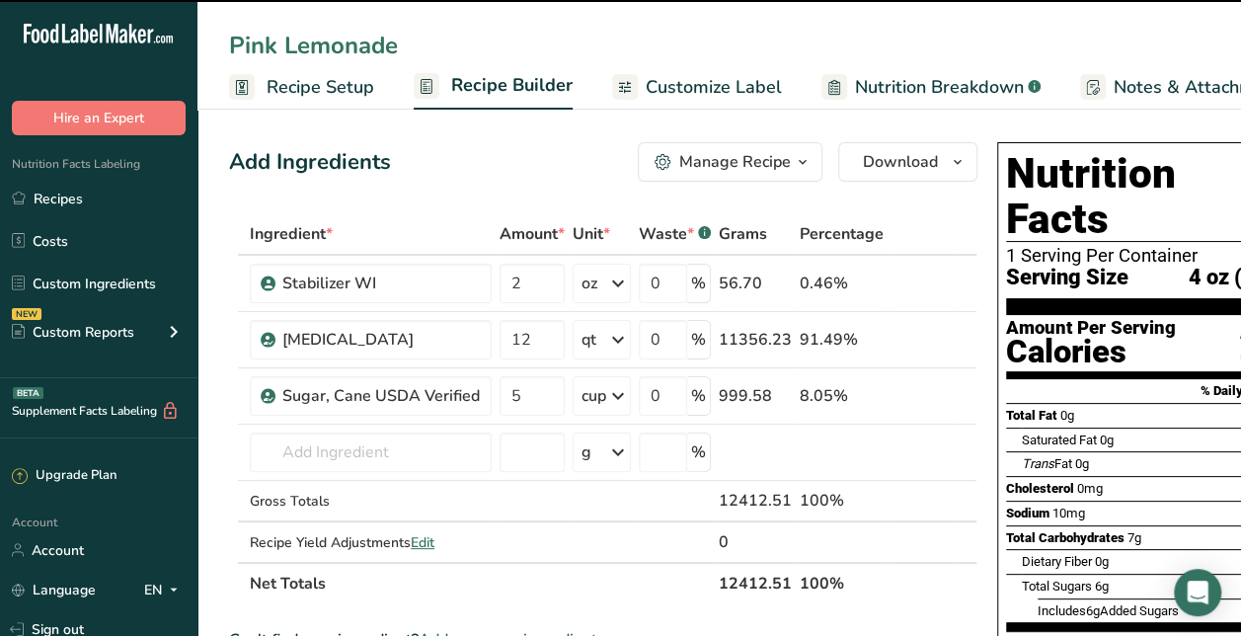
click at [344, 77] on span "Recipe Setup" at bounding box center [321, 87] width 108 height 27
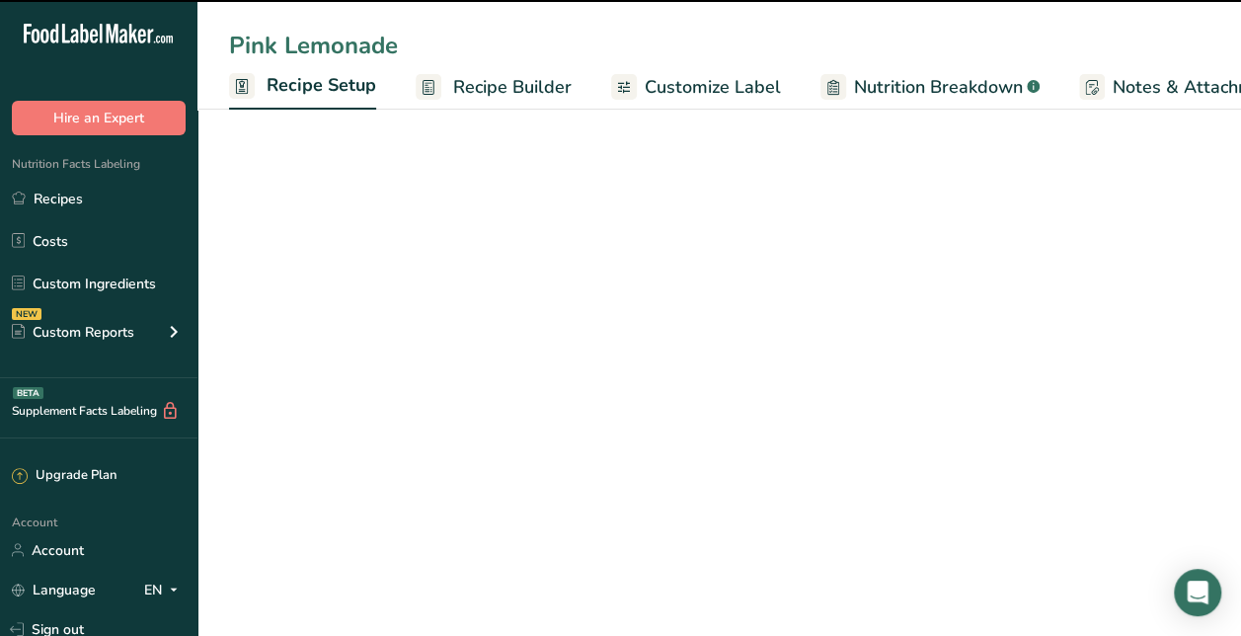
scroll to position [0, 7]
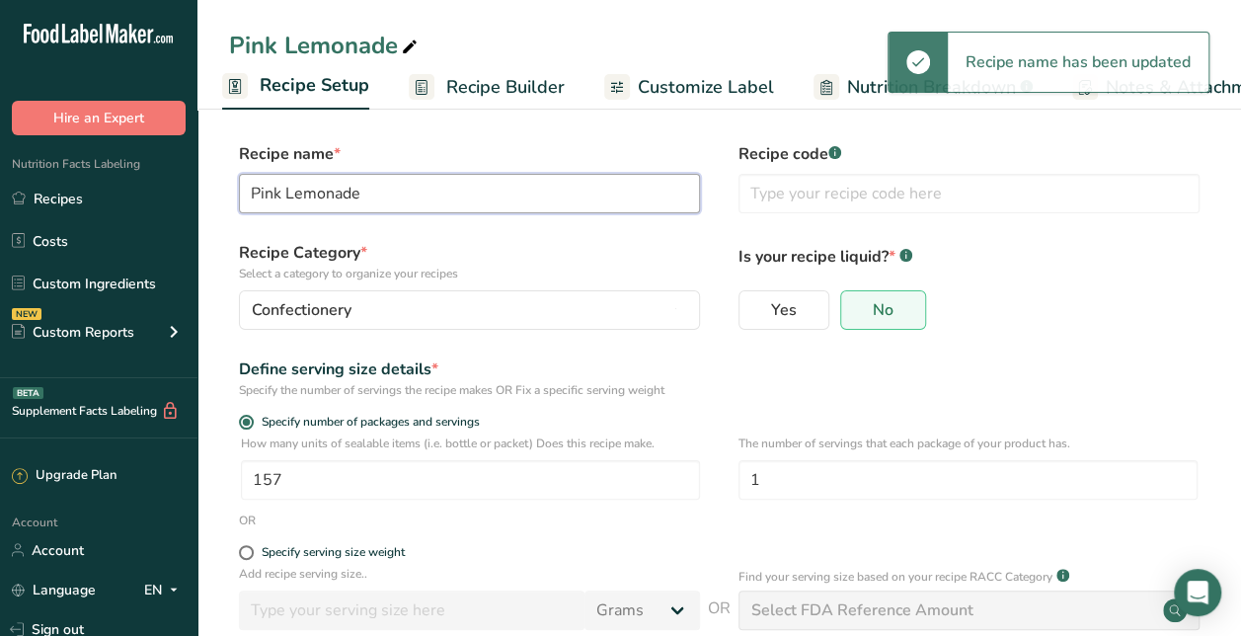
click at [609, 188] on input "Pink Lemonade" at bounding box center [469, 193] width 461 height 39
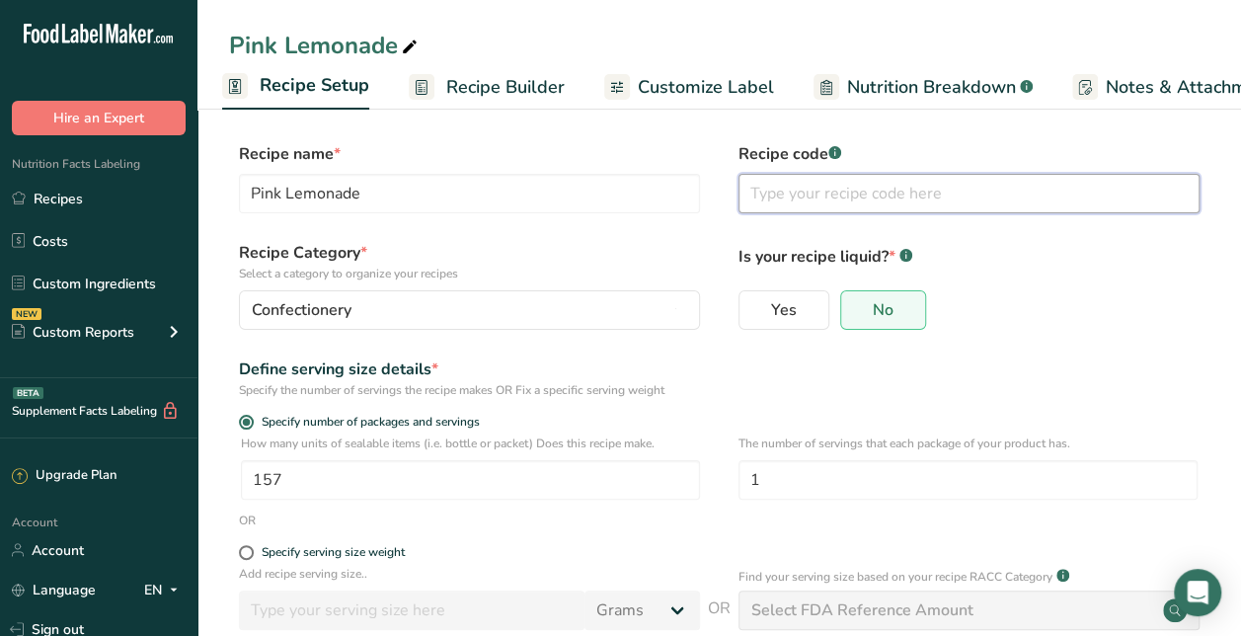
click at [835, 186] on input "text" at bounding box center [969, 193] width 461 height 39
paste input "Pink Lemonade"
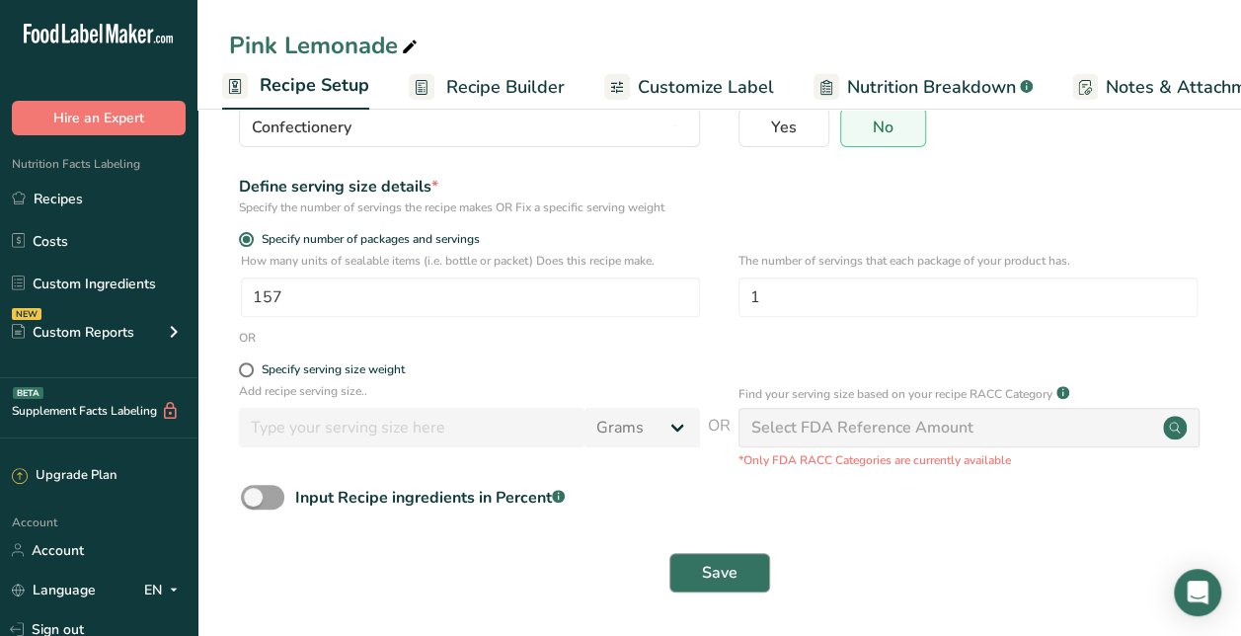
type input "Pink Lemonade 4 oz"
click at [743, 565] on button "Save" at bounding box center [719, 572] width 101 height 39
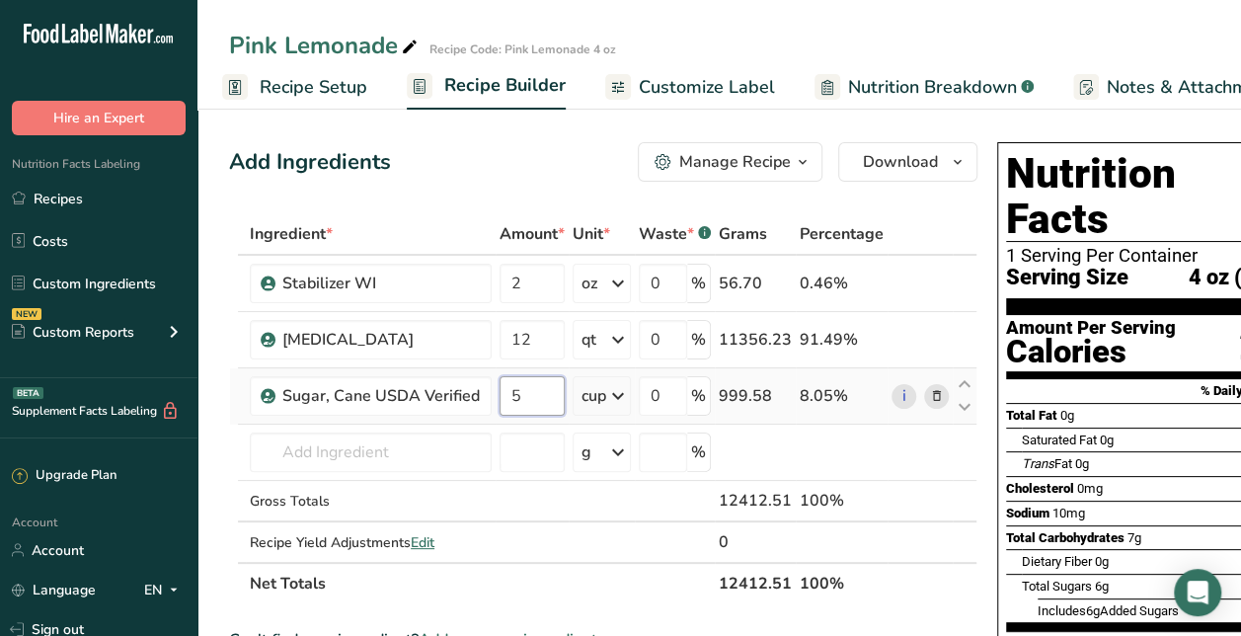
click at [529, 381] on input "5" at bounding box center [532, 395] width 65 height 39
type input "10"
click at [464, 175] on div "Add Ingredients Manage Recipe Delete Recipe Duplicate Recipe Scale Recipe Save …" at bounding box center [603, 161] width 748 height 39
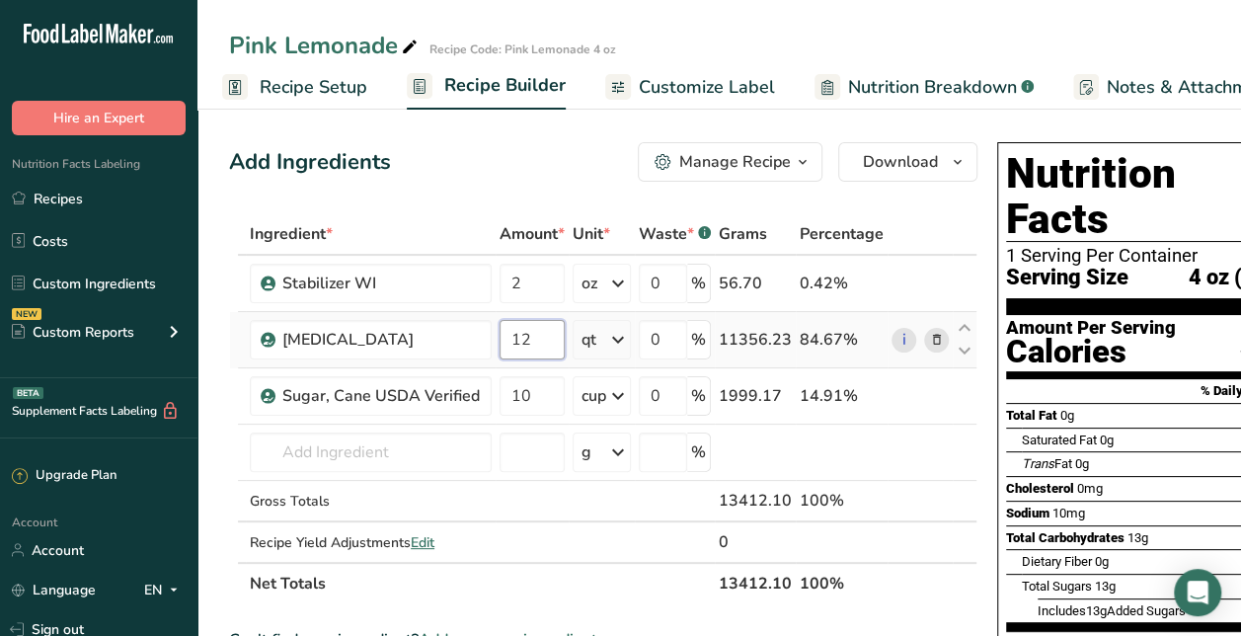
click at [542, 329] on input "12" at bounding box center [532, 339] width 65 height 39
type input "15"
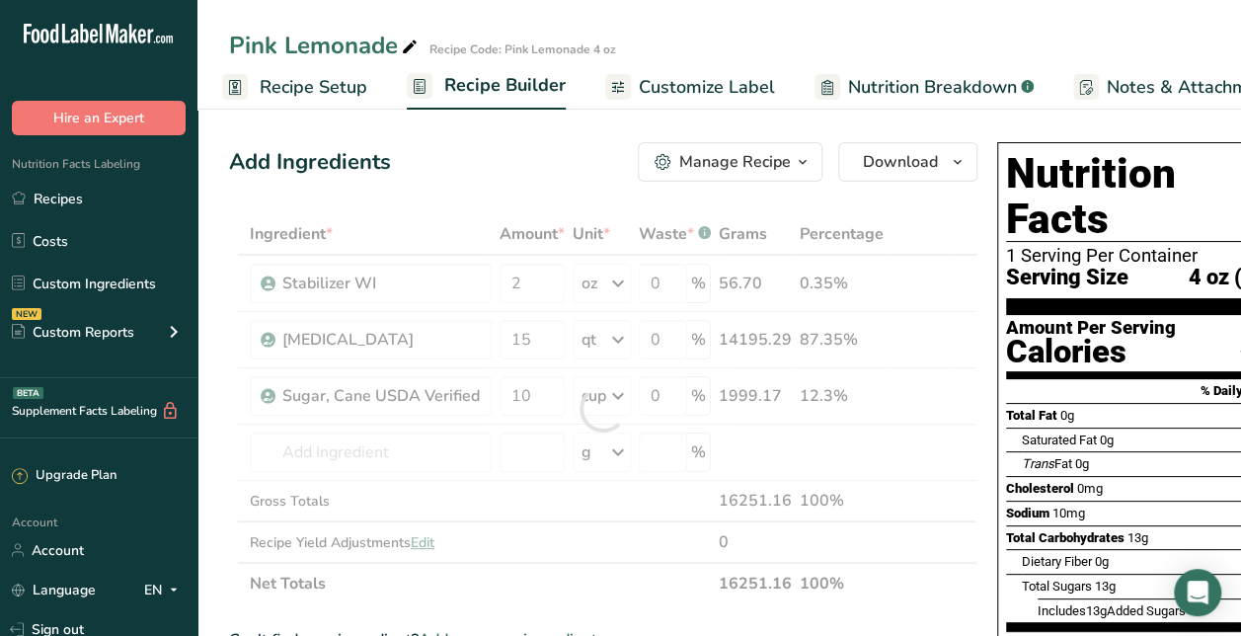
click at [547, 176] on div "Add Ingredients Manage Recipe Delete Recipe Duplicate Recipe Scale Recipe Save …" at bounding box center [603, 161] width 748 height 39
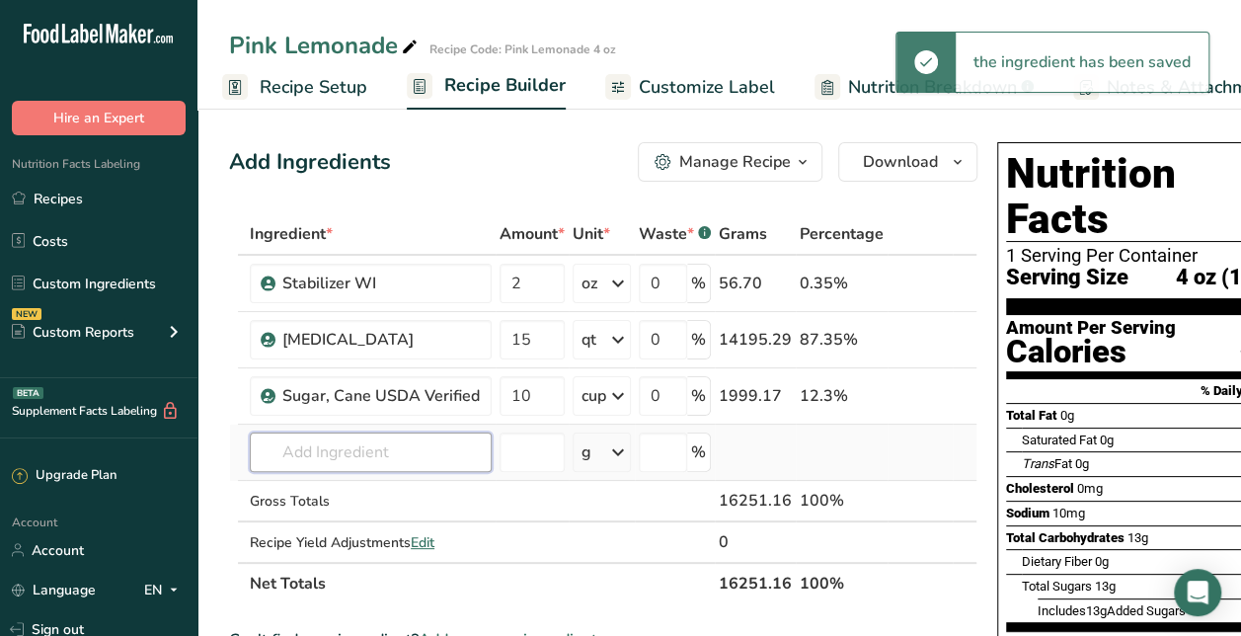
click at [409, 441] on input "text" at bounding box center [371, 451] width 242 height 39
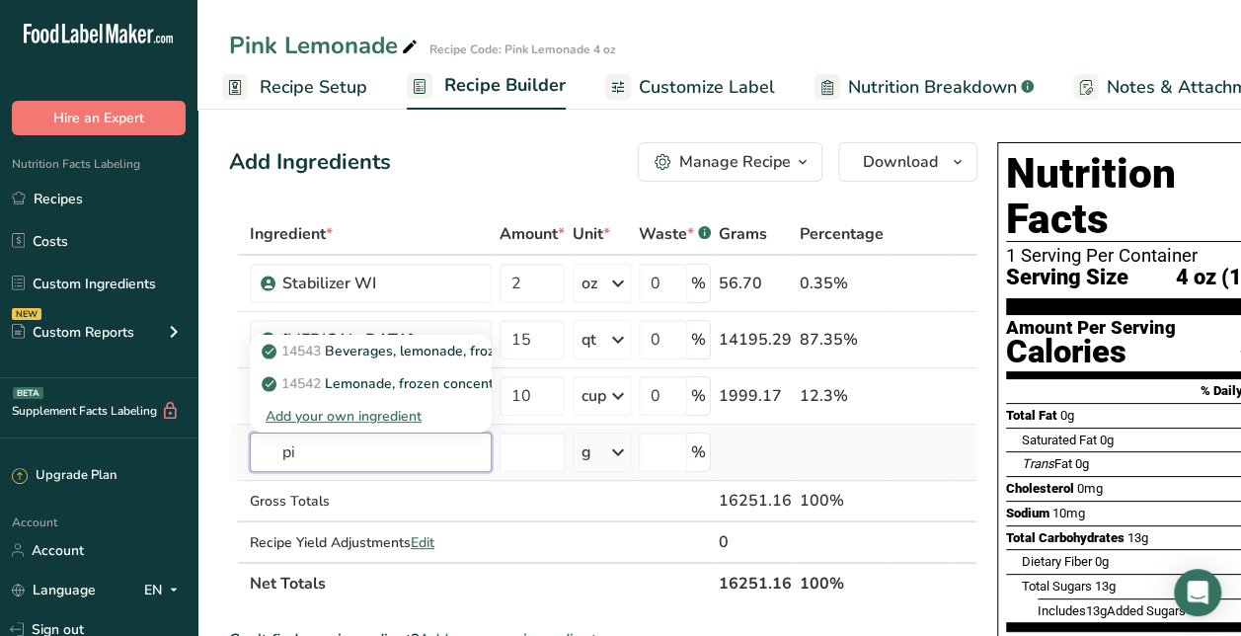
type input "p"
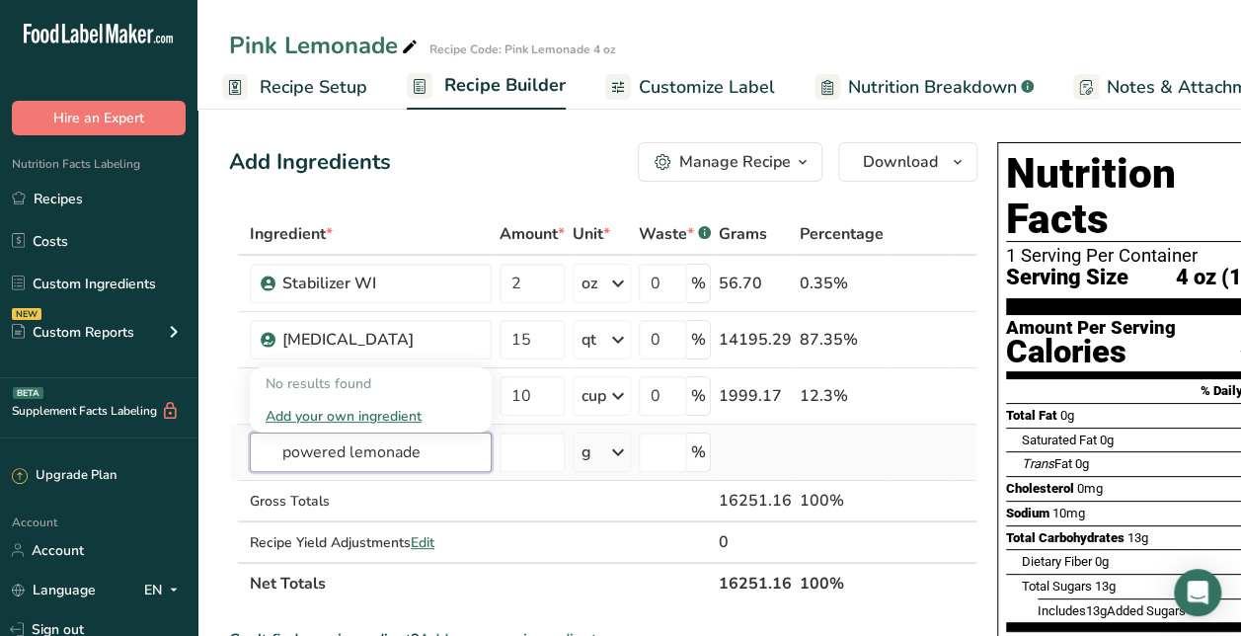
drag, startPoint x: 349, startPoint y: 453, endPoint x: 237, endPoint y: 437, distance: 112.7
click at [237, 437] on tr "powered lemonade No results found Add your own ingredient g Weight Units g kg m…" at bounding box center [603, 453] width 746 height 56
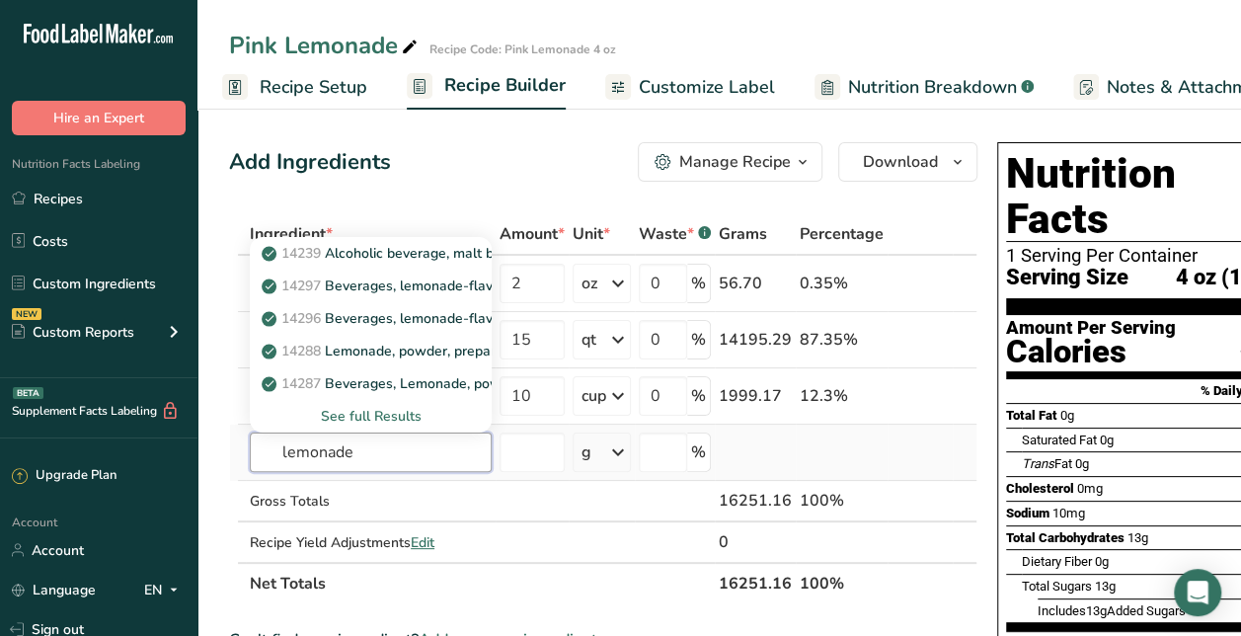
type input "lemonade"
click at [382, 414] on div "See full Results" at bounding box center [371, 416] width 210 height 21
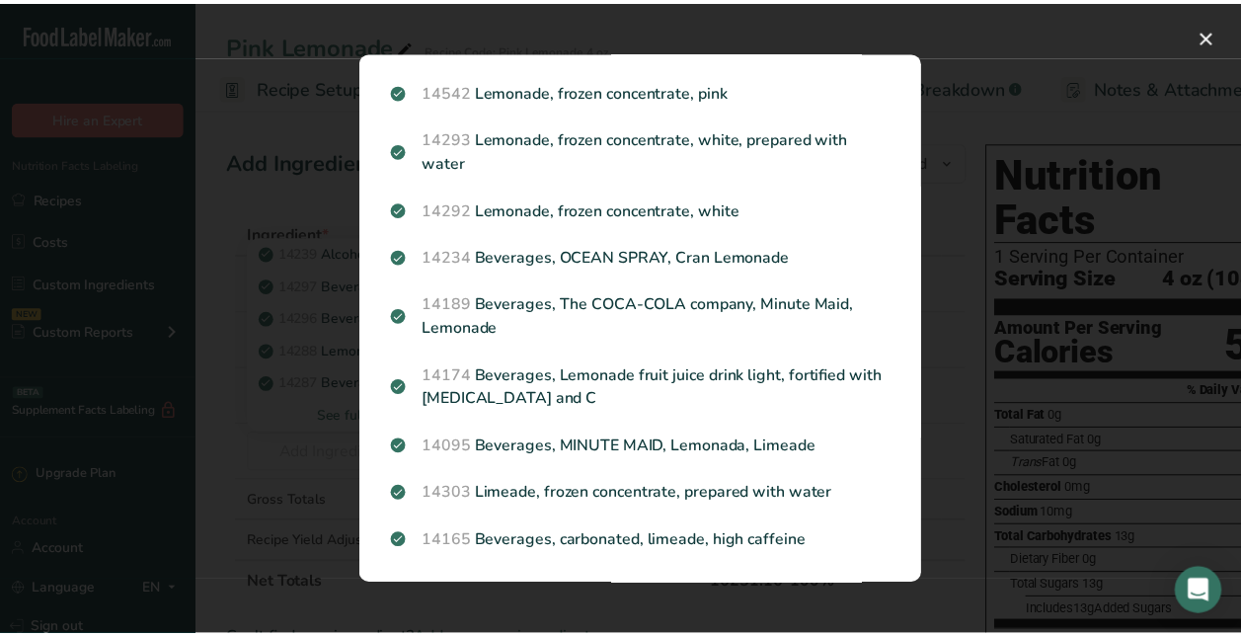
scroll to position [374, 0]
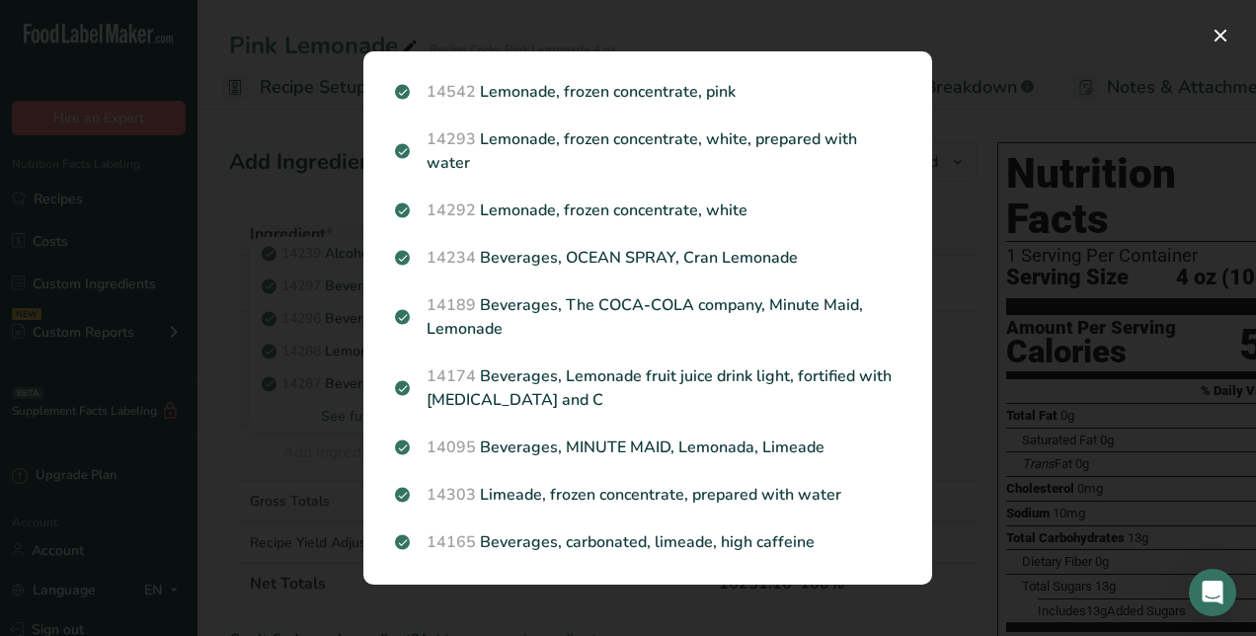
click at [966, 15] on div "Search results modal" at bounding box center [628, 318] width 1256 height 636
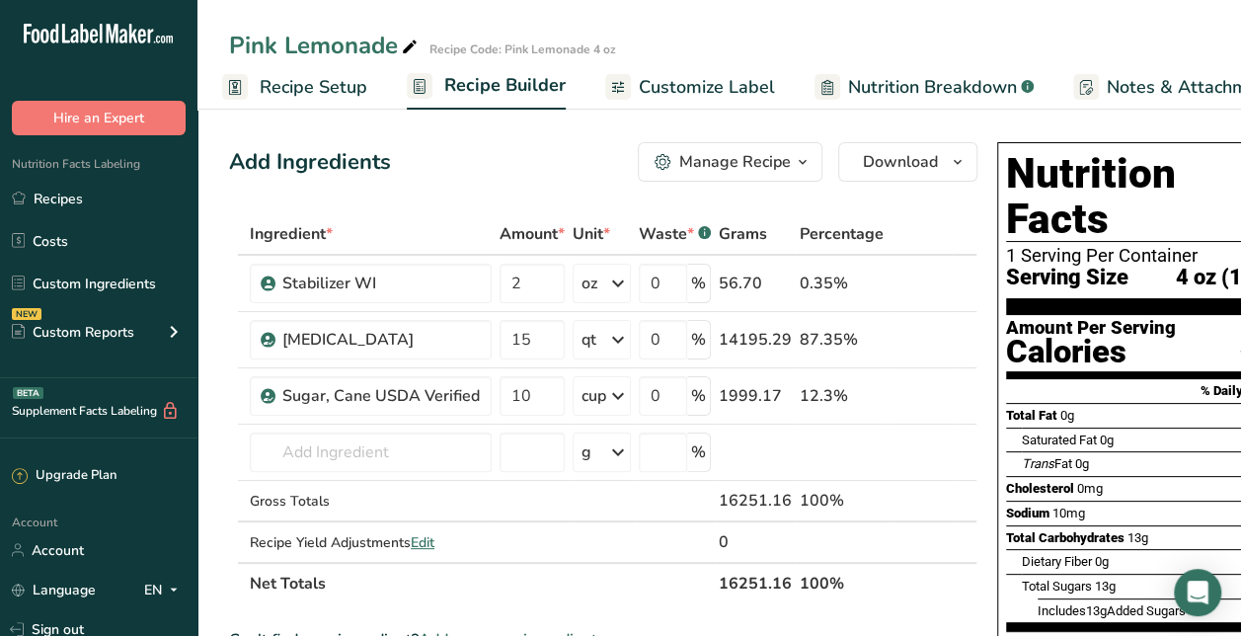
click at [320, 84] on span "Recipe Setup" at bounding box center [314, 87] width 108 height 27
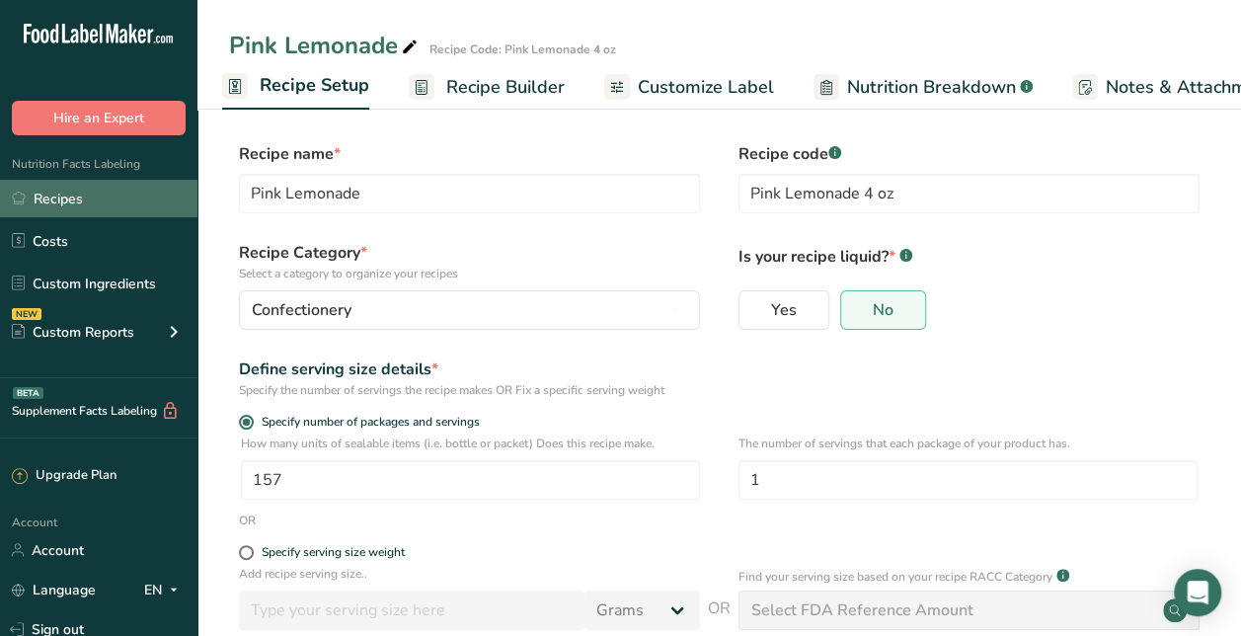
click at [91, 199] on link "Recipes" at bounding box center [98, 199] width 197 height 38
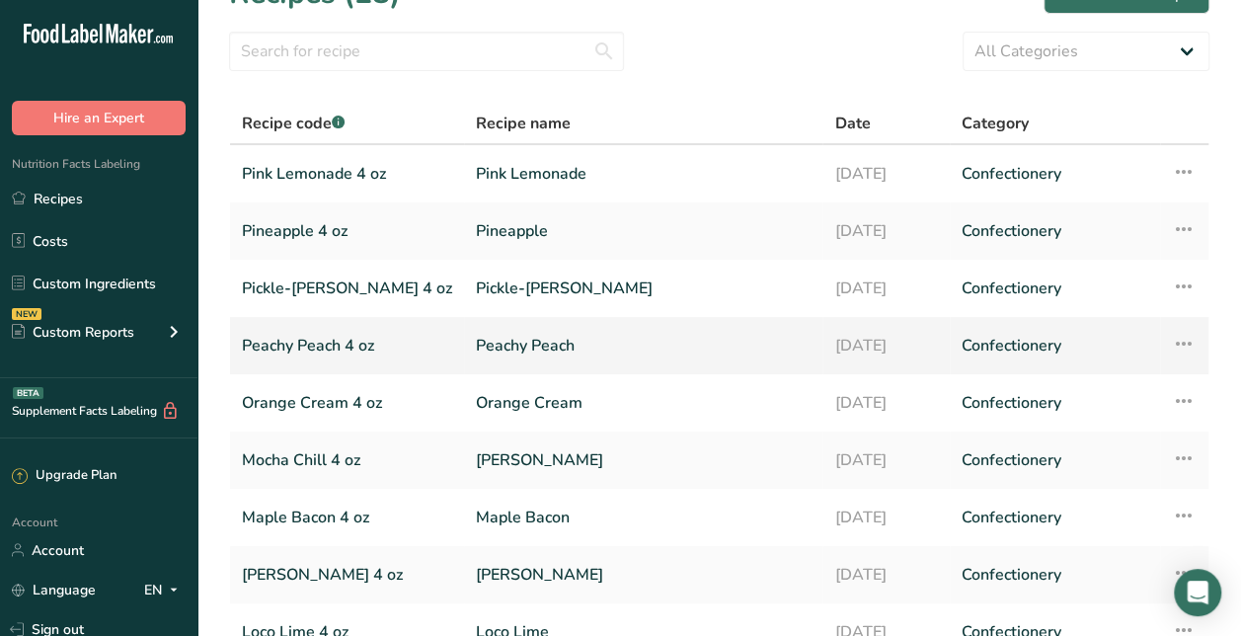
scroll to position [284, 0]
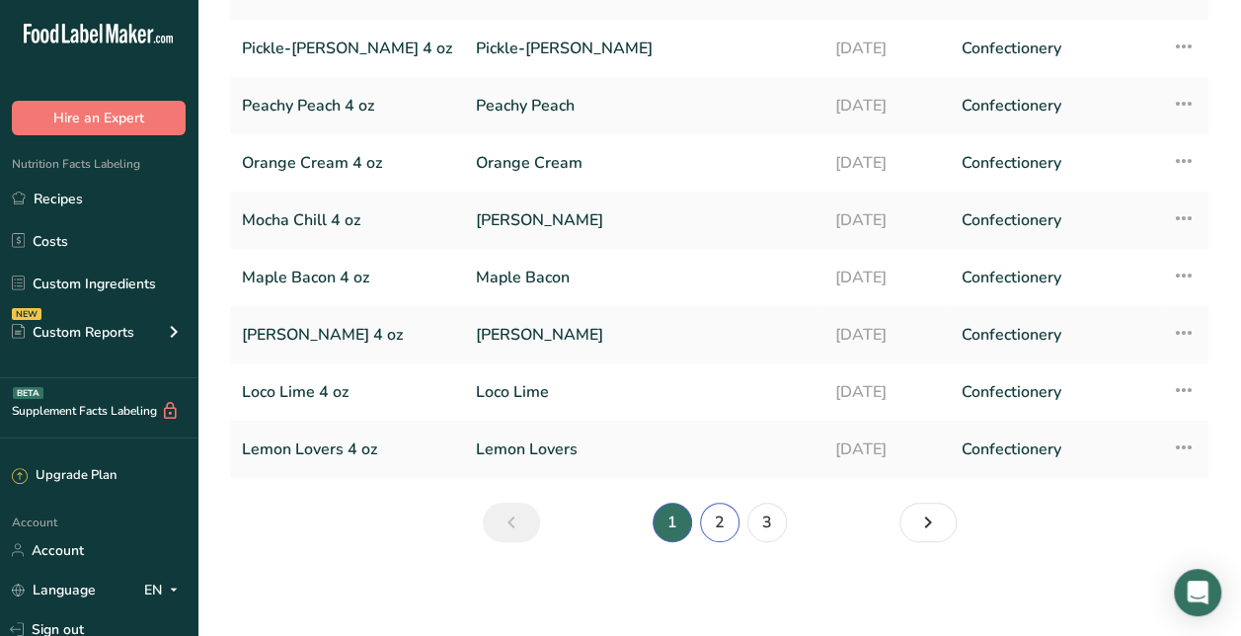
click at [719, 520] on link "2" at bounding box center [719, 522] width 39 height 39
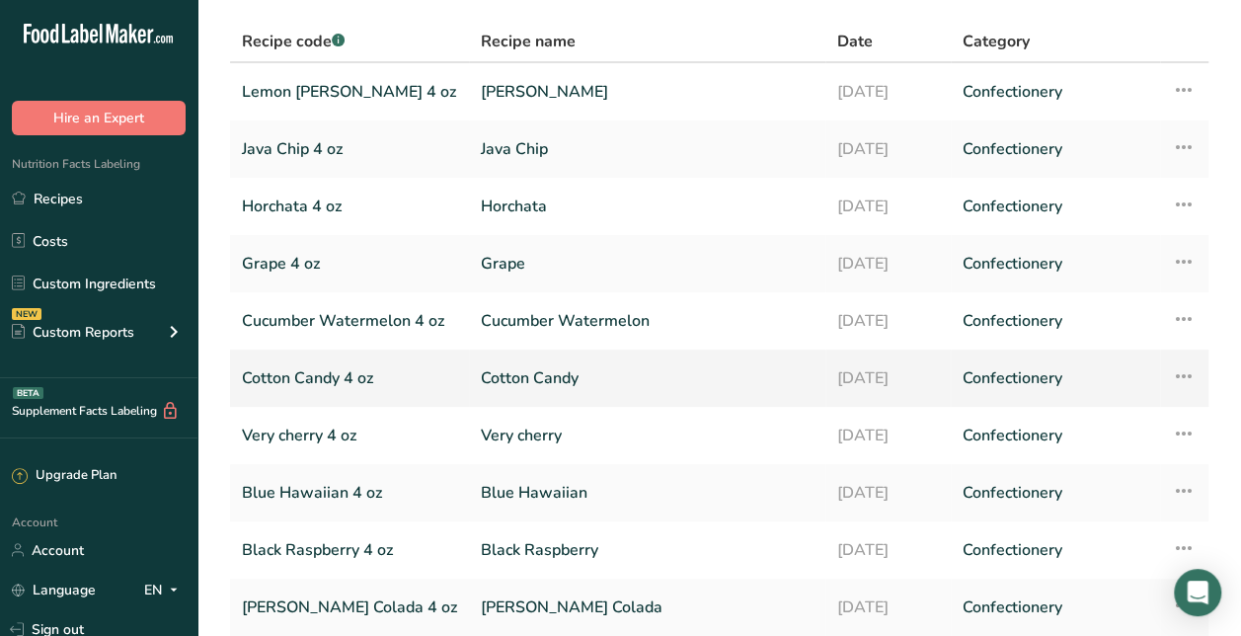
scroll to position [124, 0]
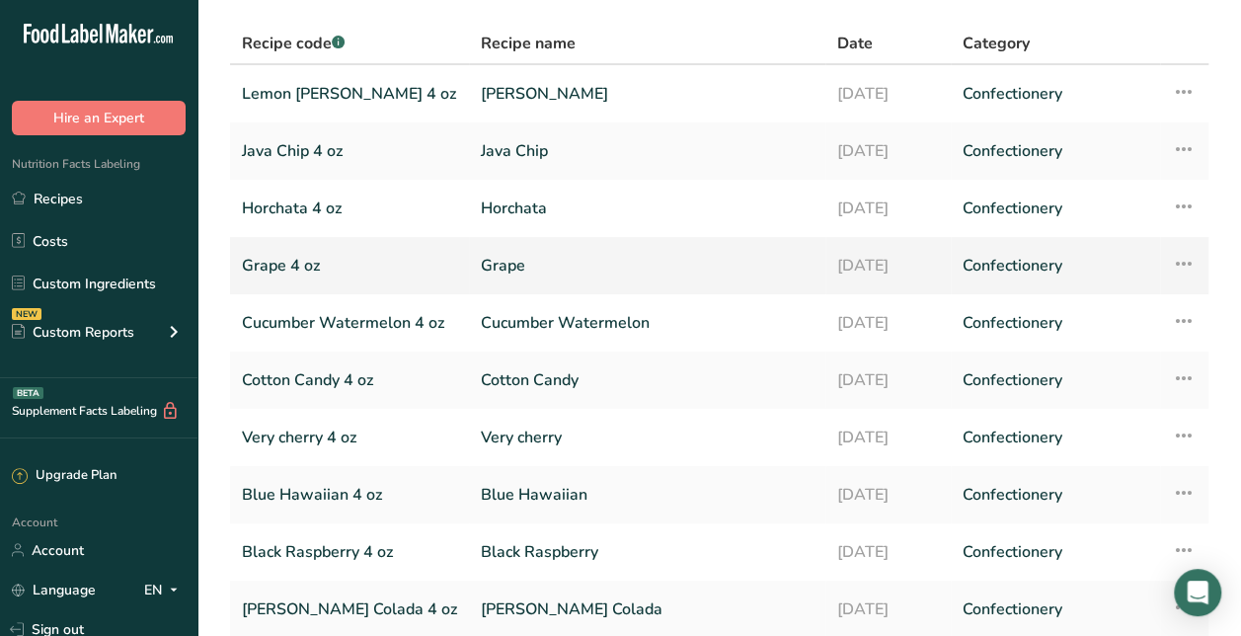
click at [587, 271] on link "Grape" at bounding box center [647, 265] width 333 height 41
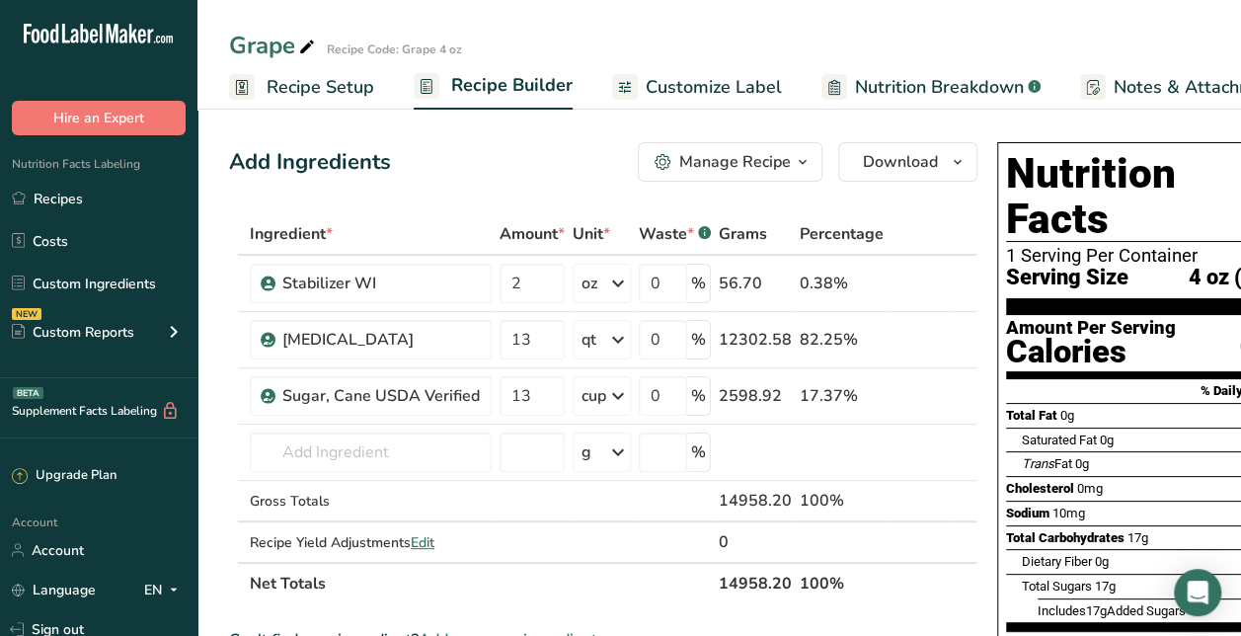
click at [720, 162] on div "Manage Recipe" at bounding box center [735, 162] width 112 height 24
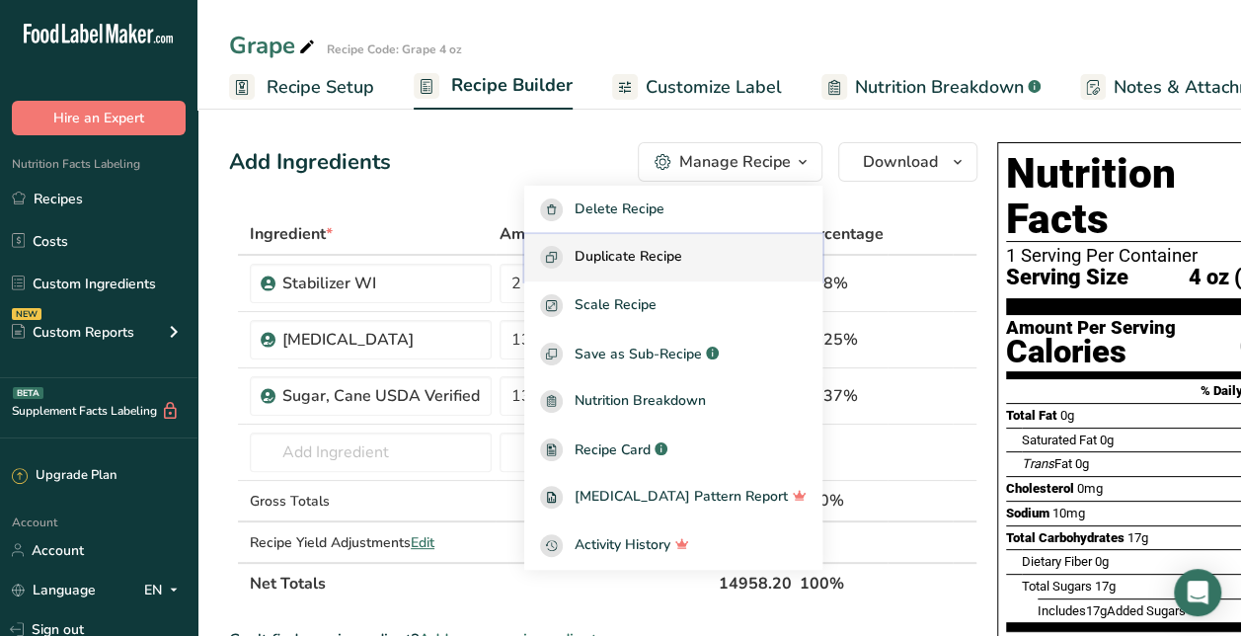
click at [702, 270] on button "Duplicate Recipe" at bounding box center [673, 258] width 298 height 48
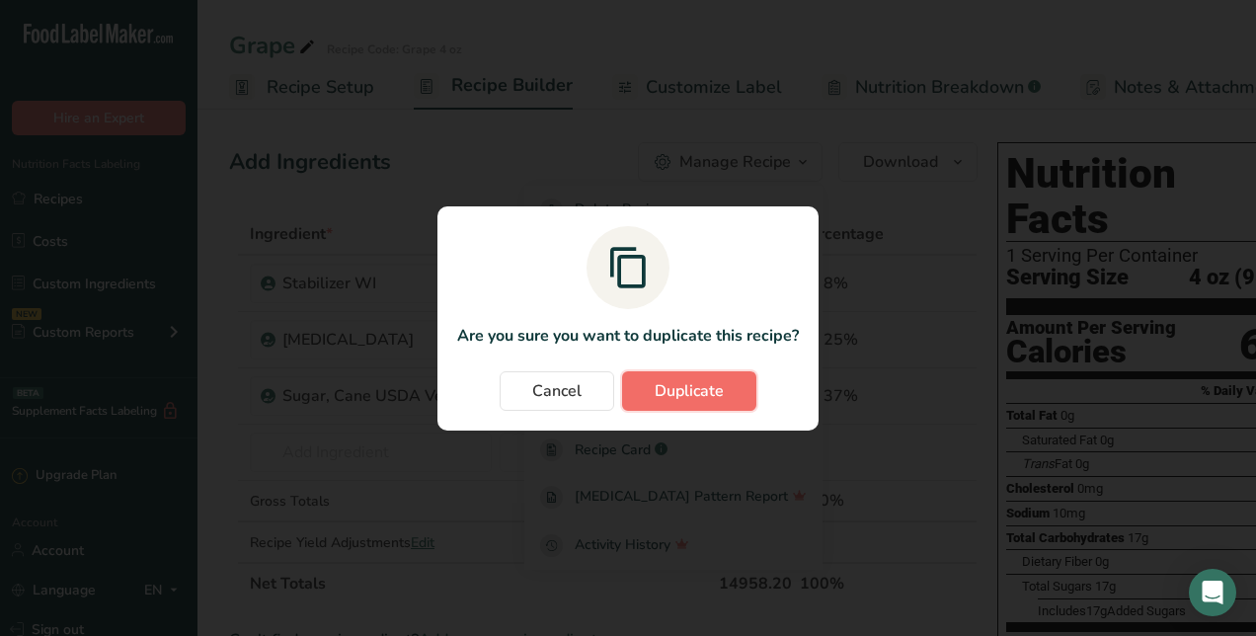
click at [693, 391] on span "Duplicate" at bounding box center [689, 391] width 69 height 24
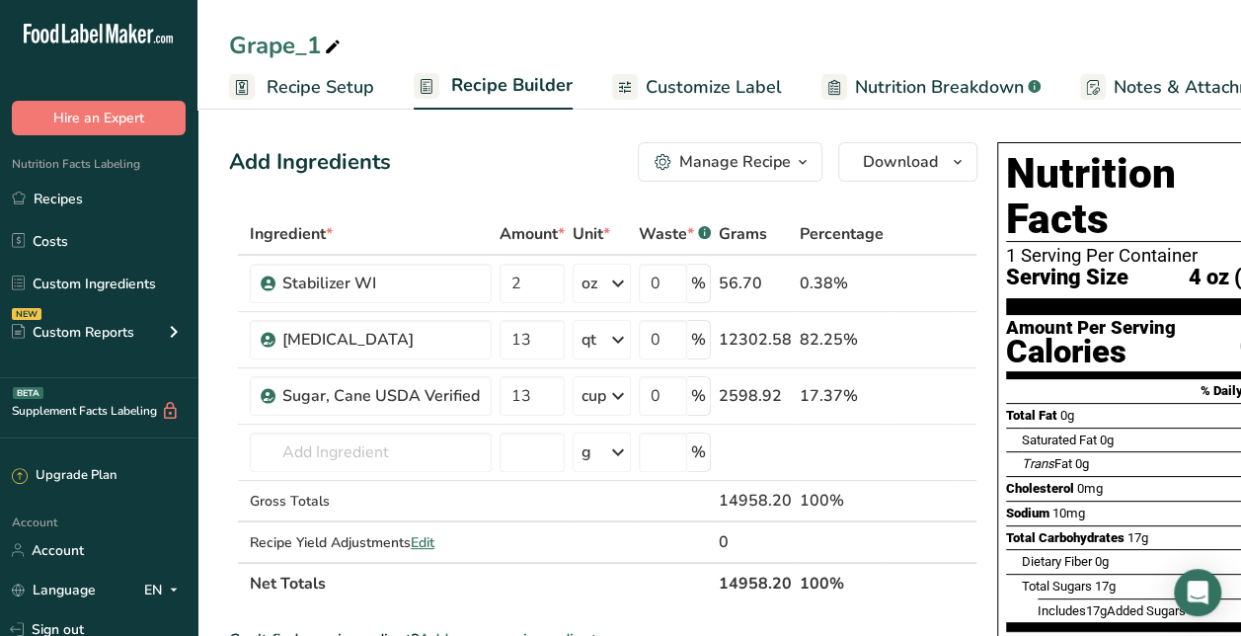
click at [311, 51] on div "Grape_1" at bounding box center [287, 46] width 116 height 36
click at [311, 51] on input "Grape_1" at bounding box center [719, 46] width 980 height 36
click at [468, 51] on input "Root beer" at bounding box center [719, 46] width 980 height 36
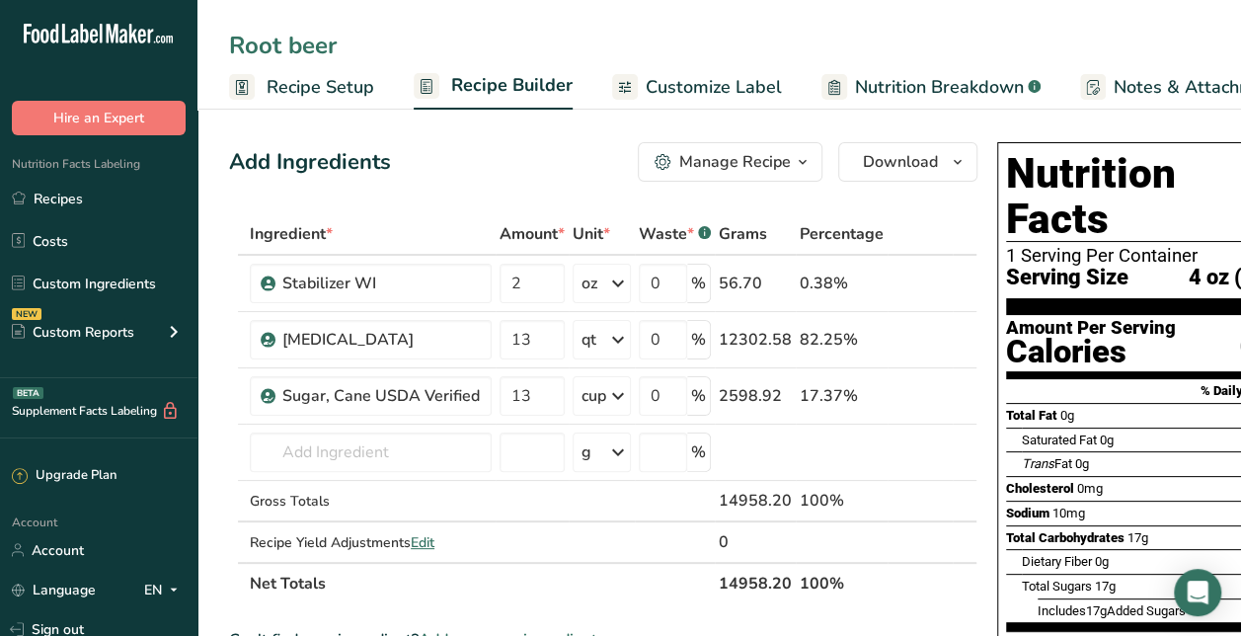
type input "Root beer"
click at [470, 145] on div "Add Ingredients Manage Recipe Delete Recipe Duplicate Recipe Scale Recipe Save …" at bounding box center [603, 161] width 748 height 39
click at [539, 395] on input "13" at bounding box center [532, 395] width 65 height 39
type input "15"
click at [430, 454] on div "Ingredient * Amount * Unit * Waste * .a-a{fill:#347362;}.b-a{fill:#fff;} Grams …" at bounding box center [603, 408] width 748 height 391
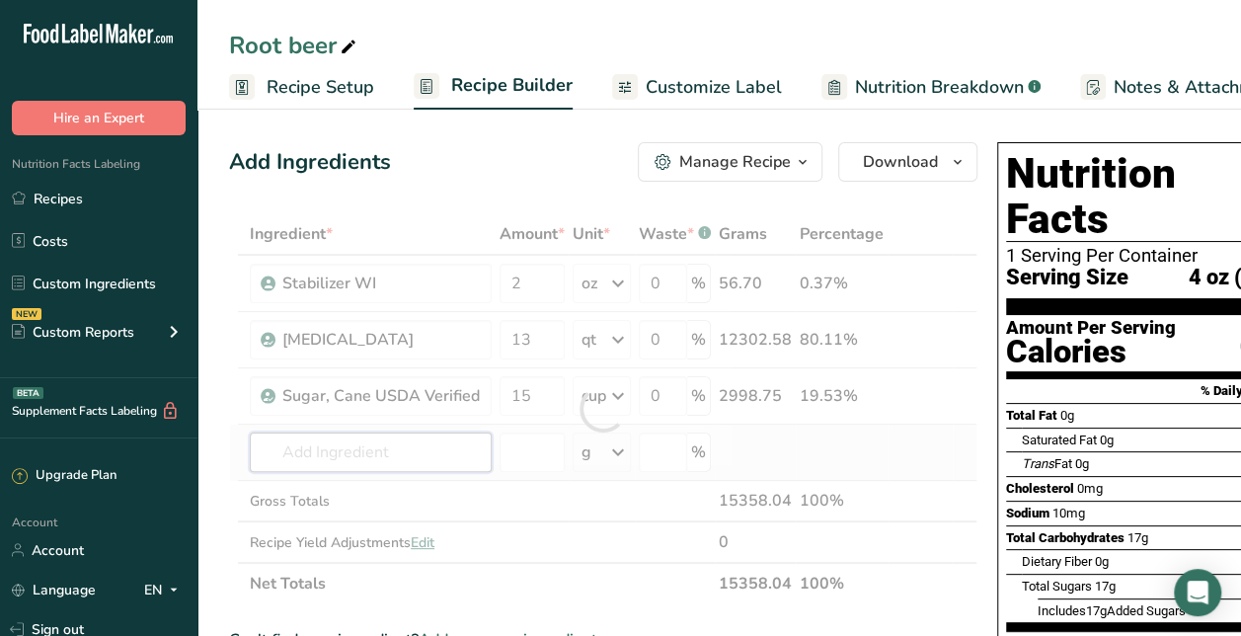
type input "c"
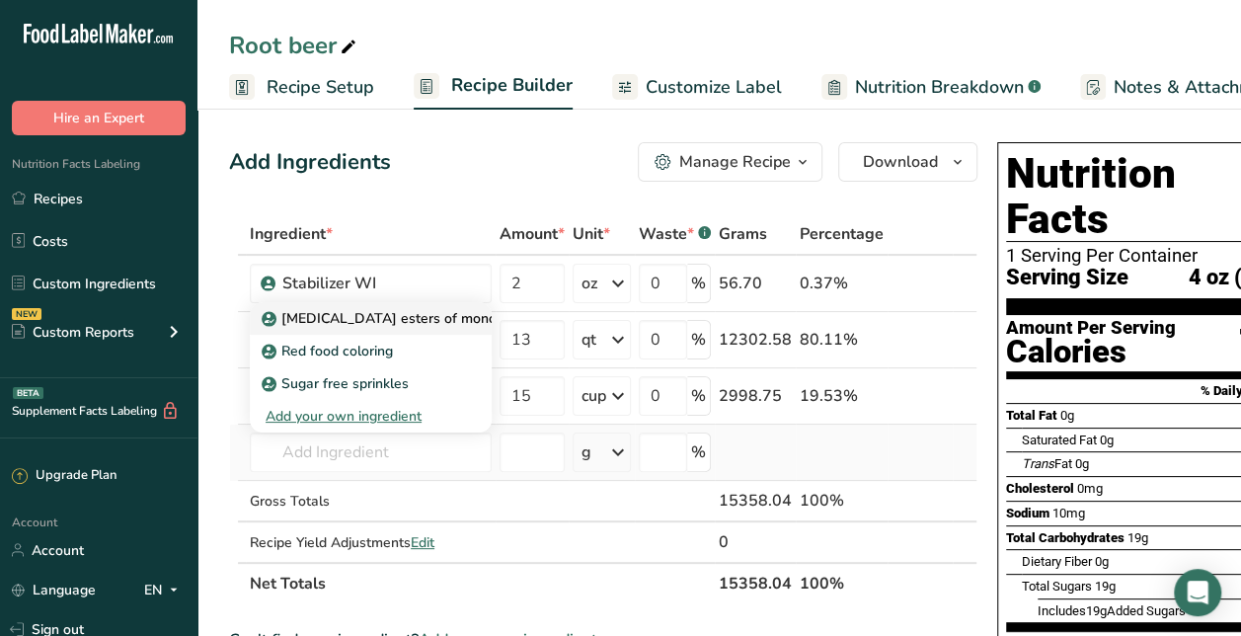
click at [458, 312] on p "[MEDICAL_DATA] esters of mono- and diglycerides of fatty acids (E472c)" at bounding box center [507, 318] width 483 height 21
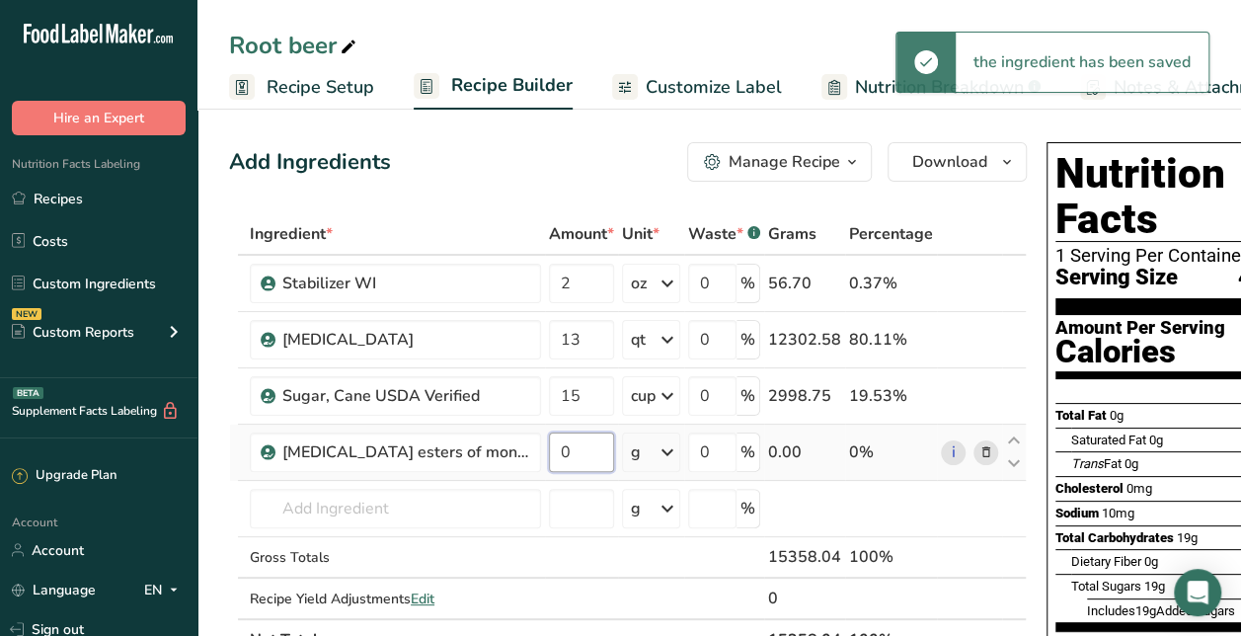
click at [583, 446] on input "0" at bounding box center [581, 451] width 65 height 39
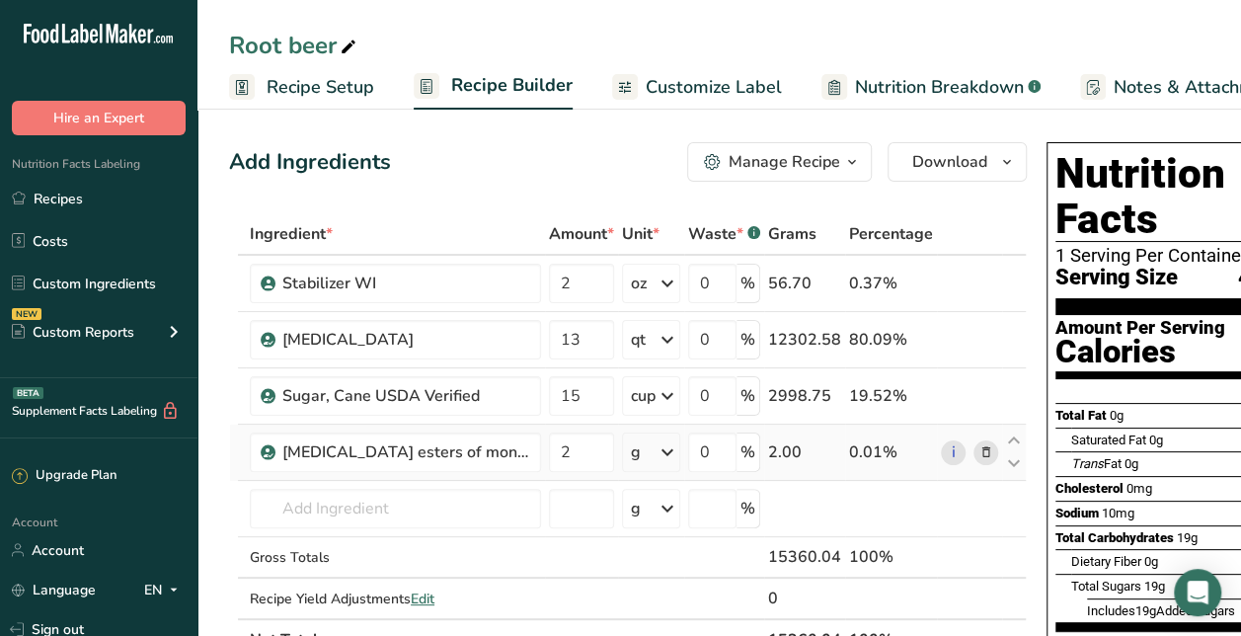
click at [650, 462] on div "Ingredient * Amount * Unit * Waste * .a-a{fill:#347362;}.b-a{fill:#fff;} Grams …" at bounding box center [628, 436] width 798 height 447
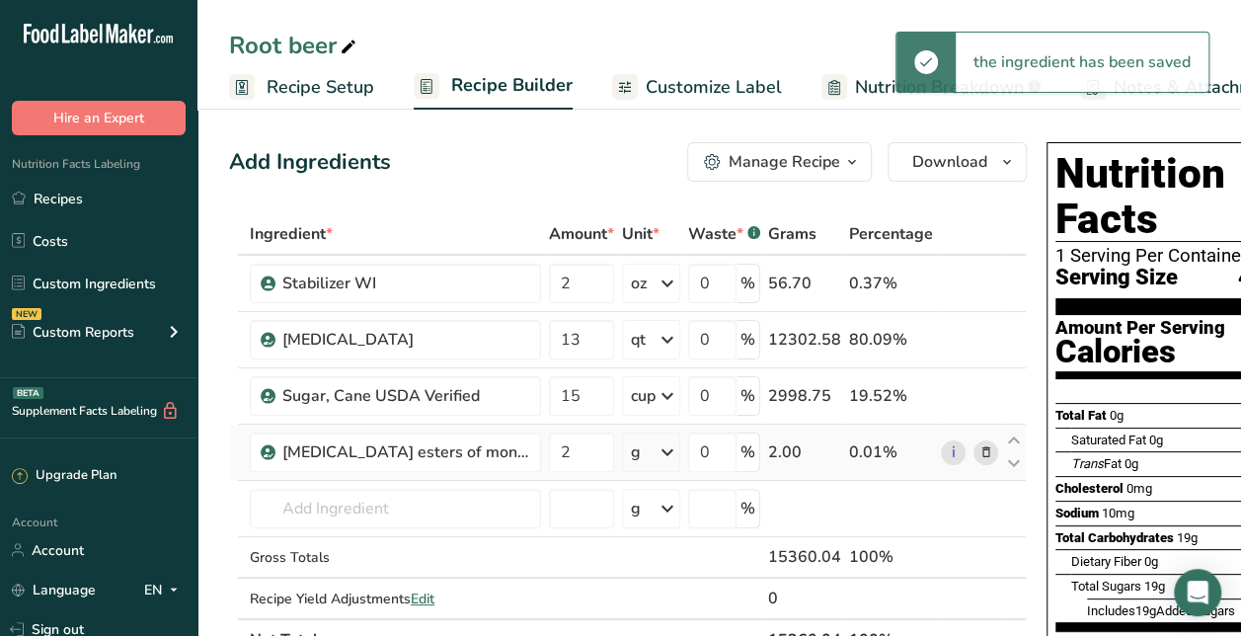
click at [650, 462] on div "g" at bounding box center [651, 451] width 58 height 39
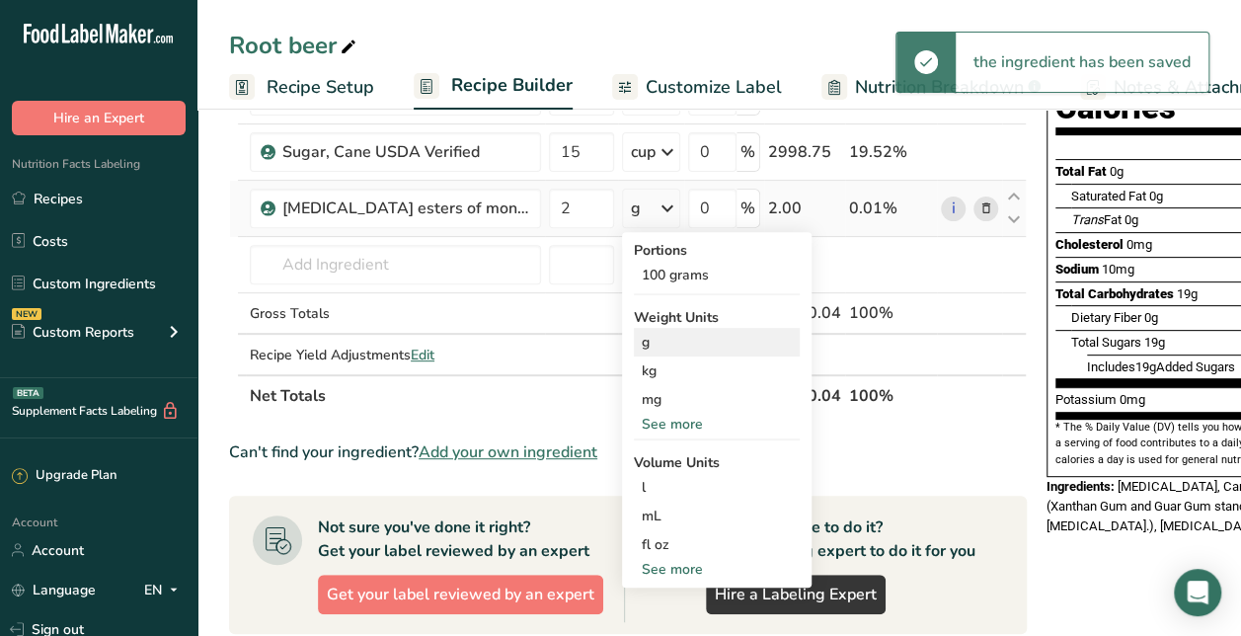
scroll to position [243, 0]
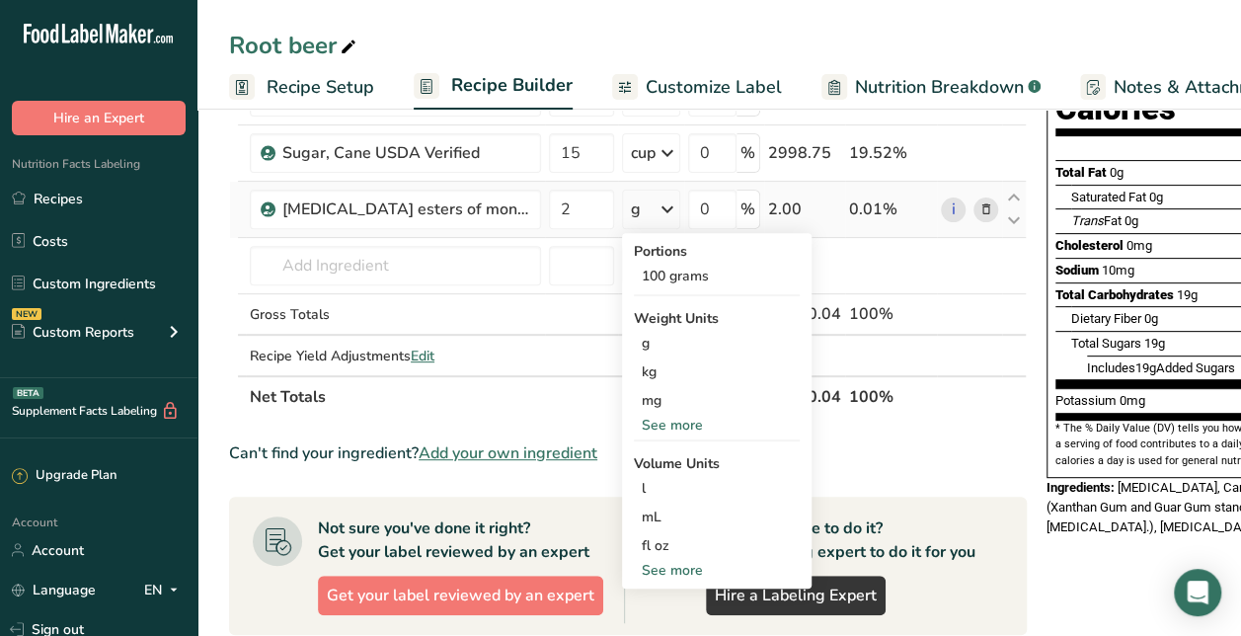
click at [667, 560] on div "See more" at bounding box center [717, 570] width 166 height 21
click at [667, 600] on div "tsp" at bounding box center [717, 602] width 150 height 21
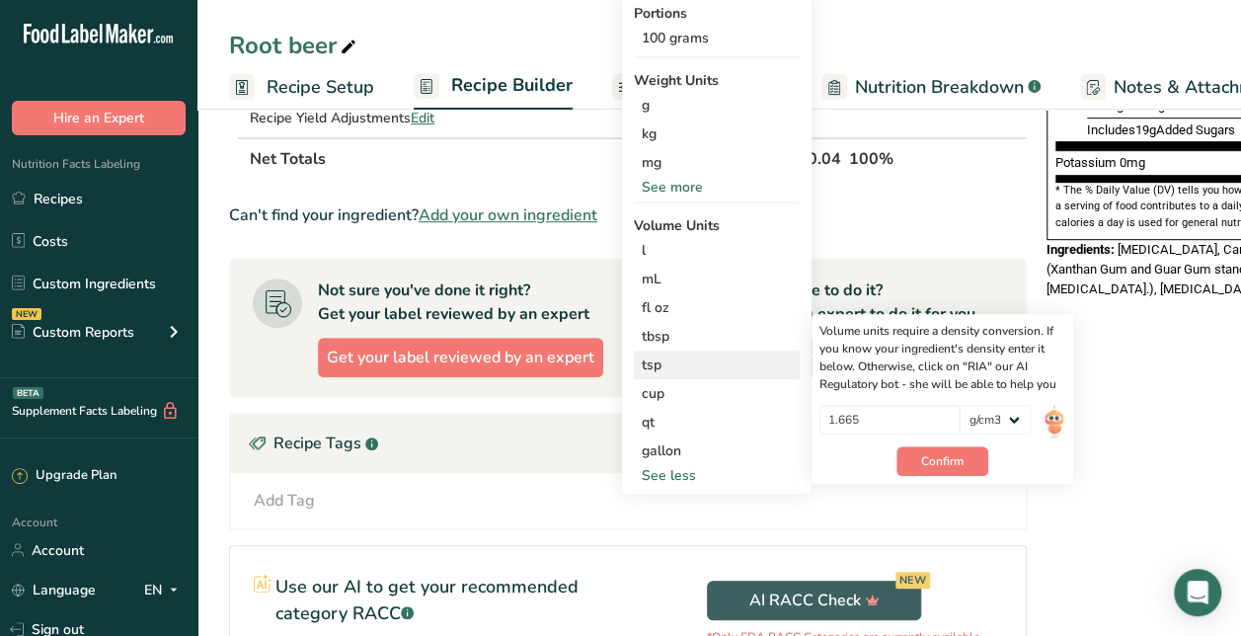
scroll to position [482, 0]
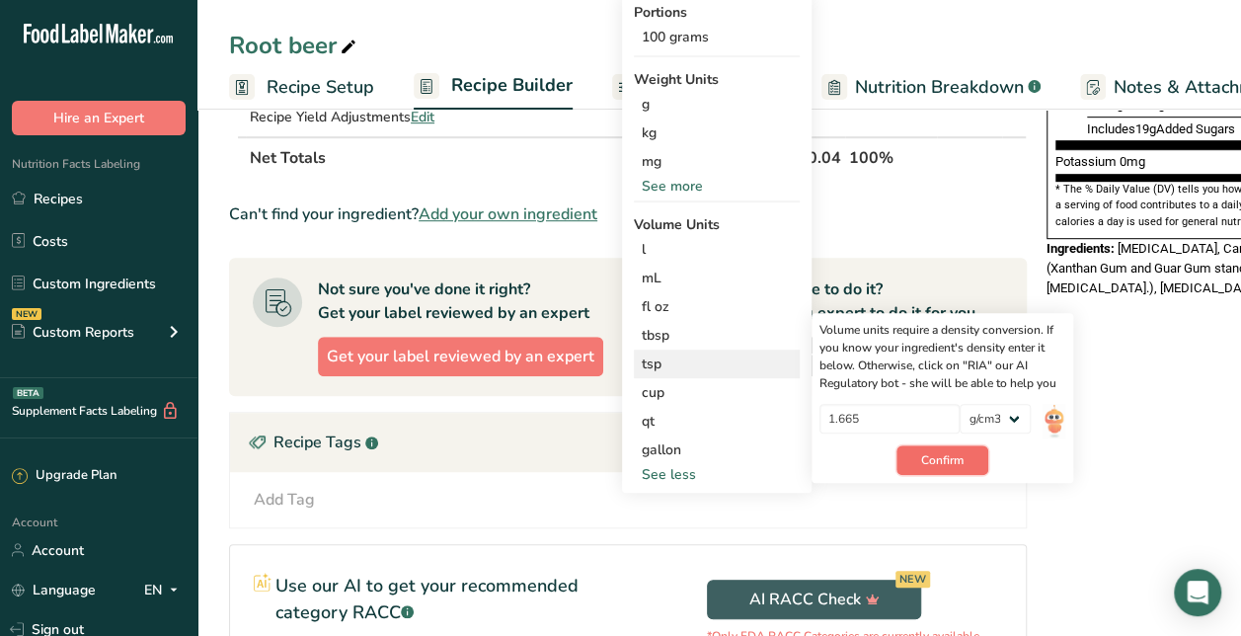
click at [967, 457] on button "Confirm" at bounding box center [943, 460] width 92 height 30
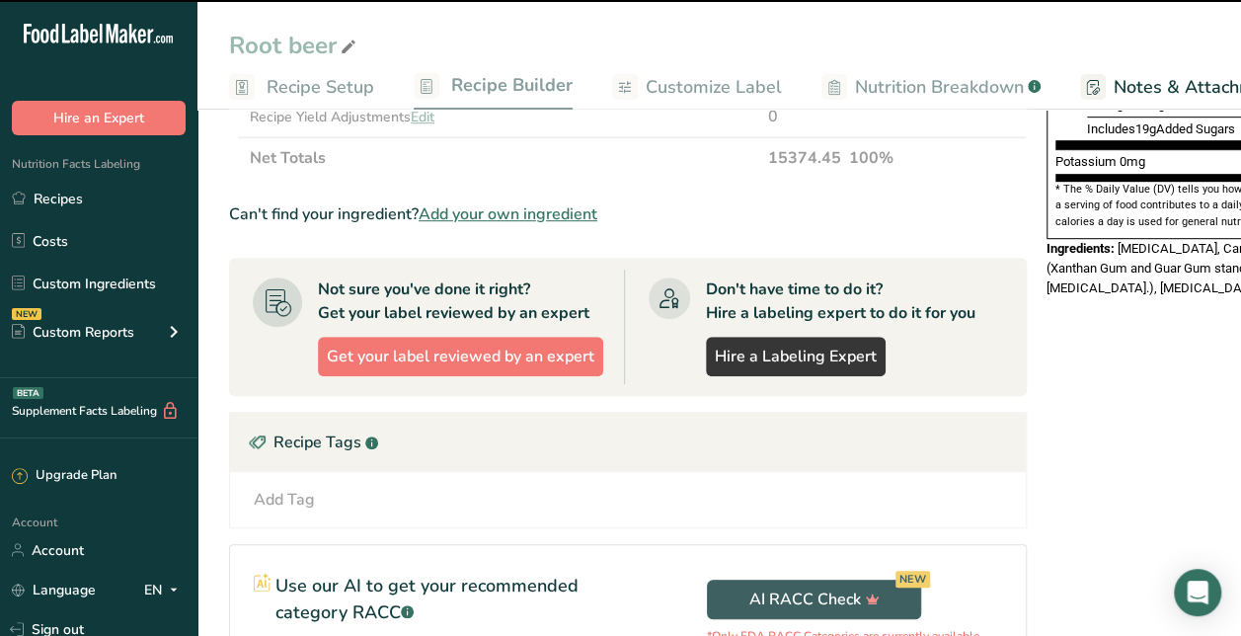
scroll to position [0, 0]
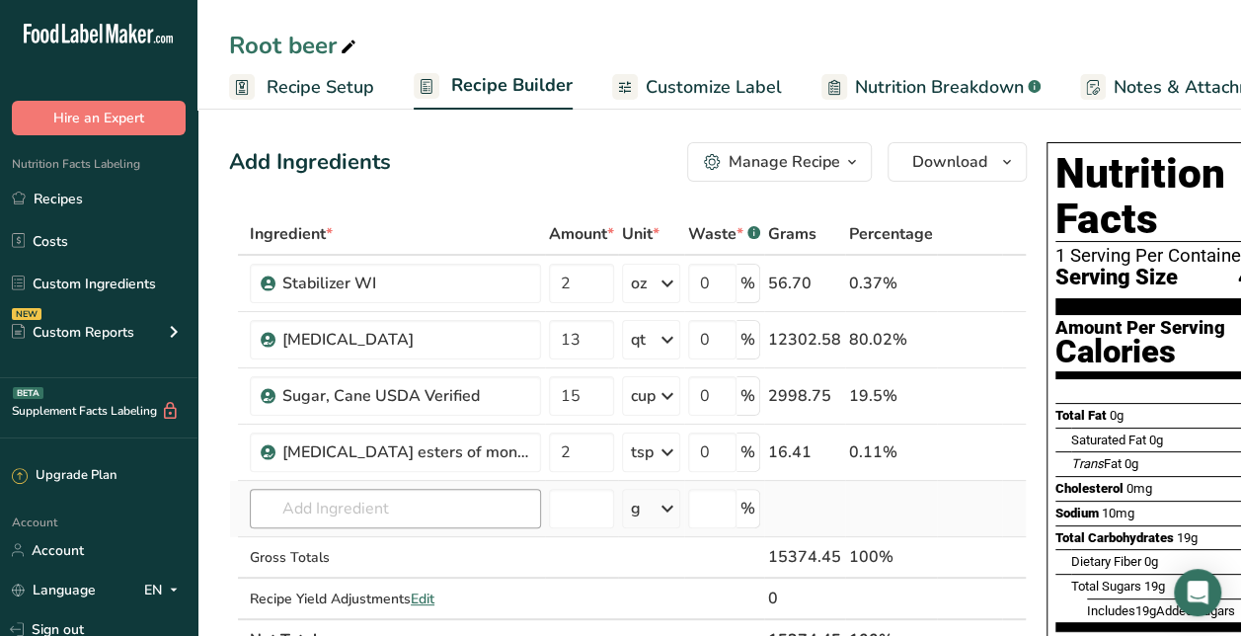
drag, startPoint x: 421, startPoint y: 481, endPoint x: 414, endPoint y: 494, distance: 14.6
click at [414, 494] on td "[MEDICAL_DATA] esters of mono- and diglycerides of fatty acids (E472c) Red food…" at bounding box center [395, 509] width 299 height 56
click at [414, 494] on input "text" at bounding box center [395, 508] width 291 height 39
click at [326, 87] on span "Recipe Setup" at bounding box center [321, 87] width 108 height 27
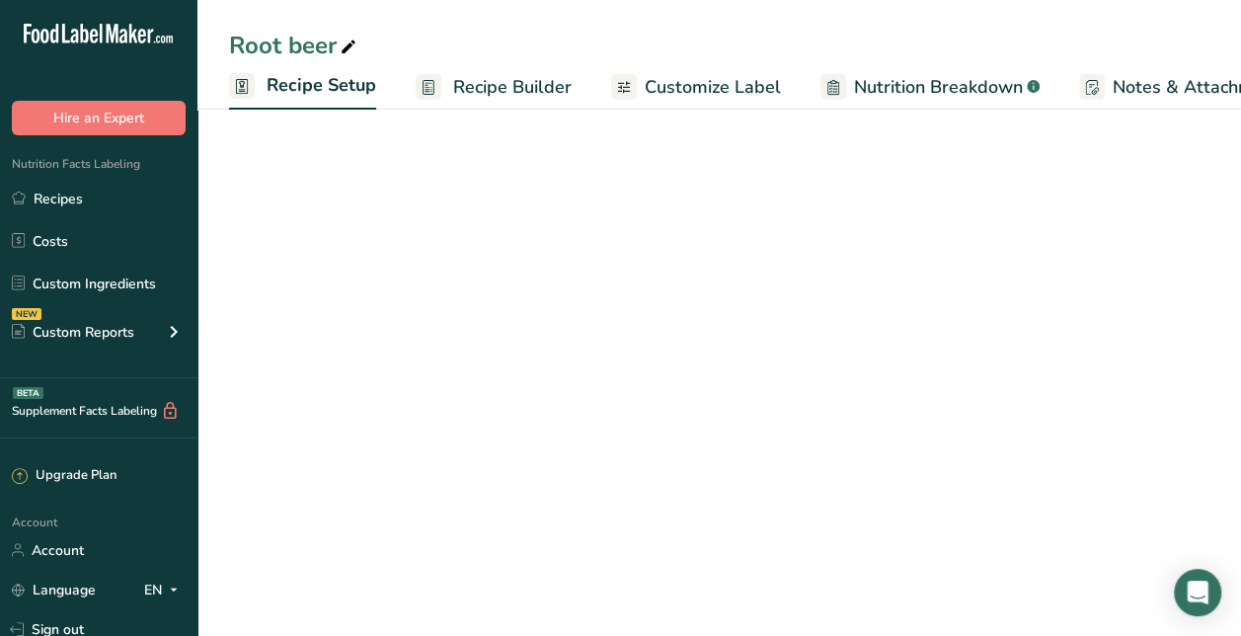
scroll to position [0, 7]
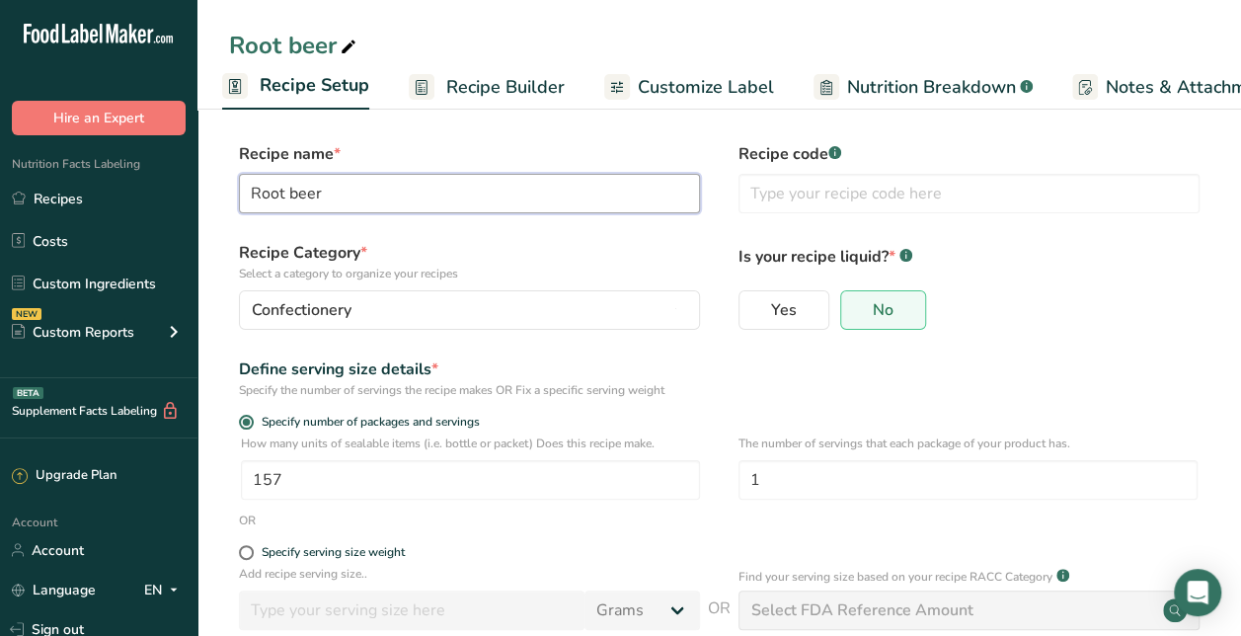
click at [431, 196] on input "Root beer" at bounding box center [469, 193] width 461 height 39
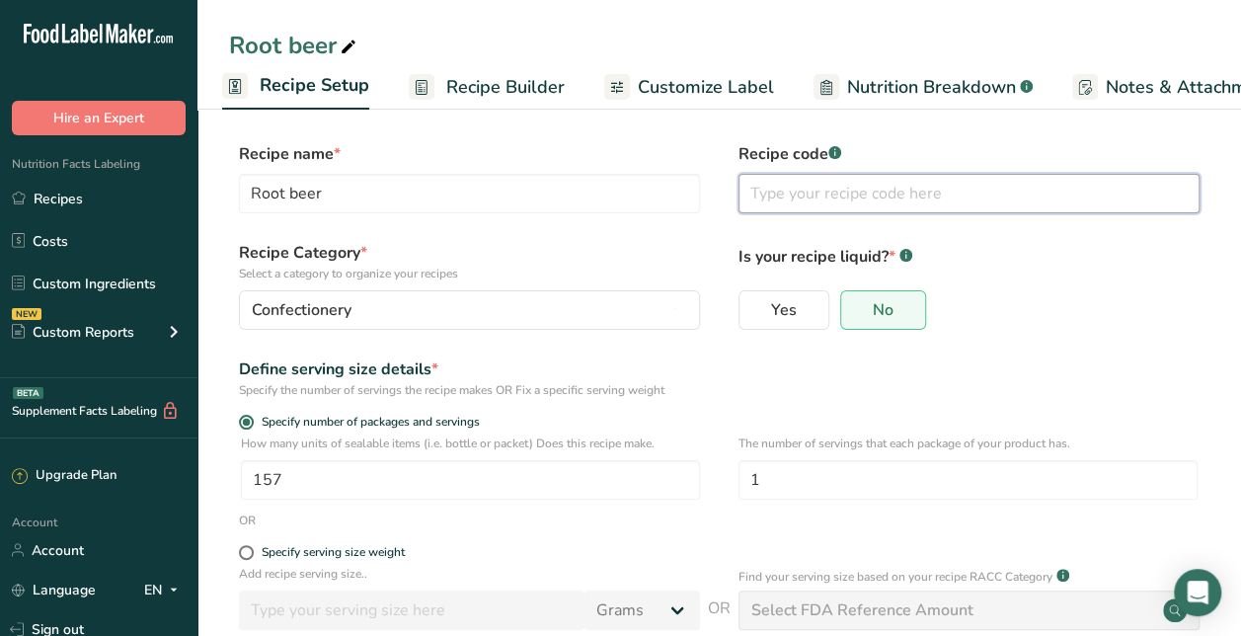
click at [834, 203] on input "text" at bounding box center [969, 193] width 461 height 39
paste input "Root beer"
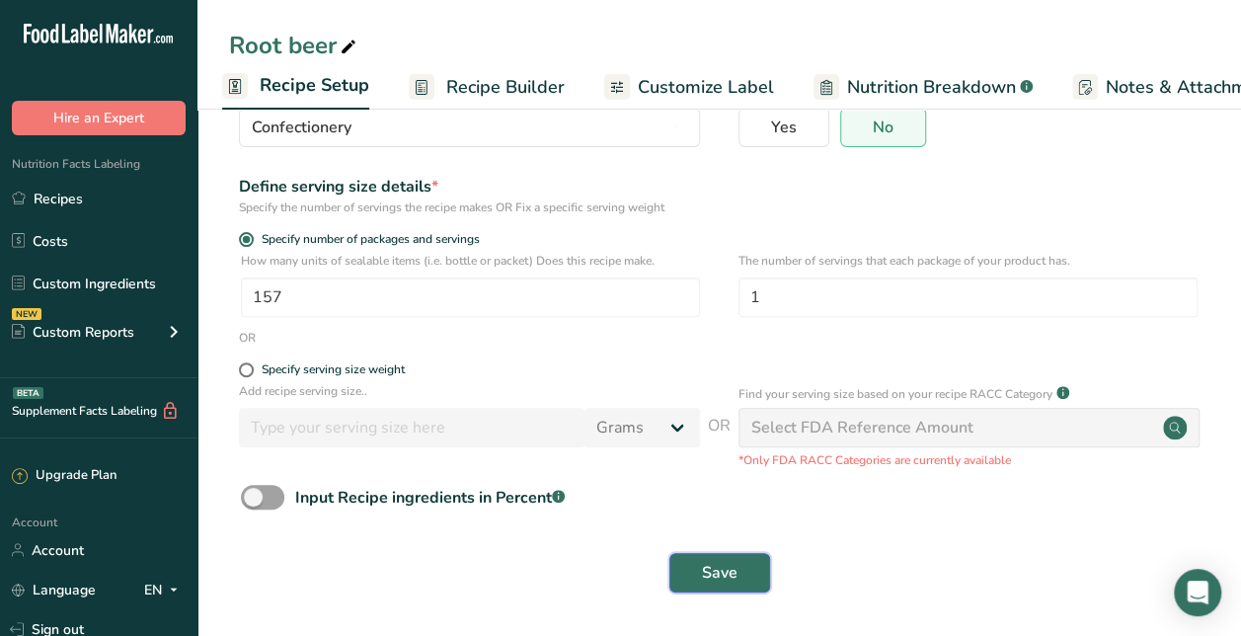
click at [731, 575] on span "Save" at bounding box center [720, 573] width 36 height 24
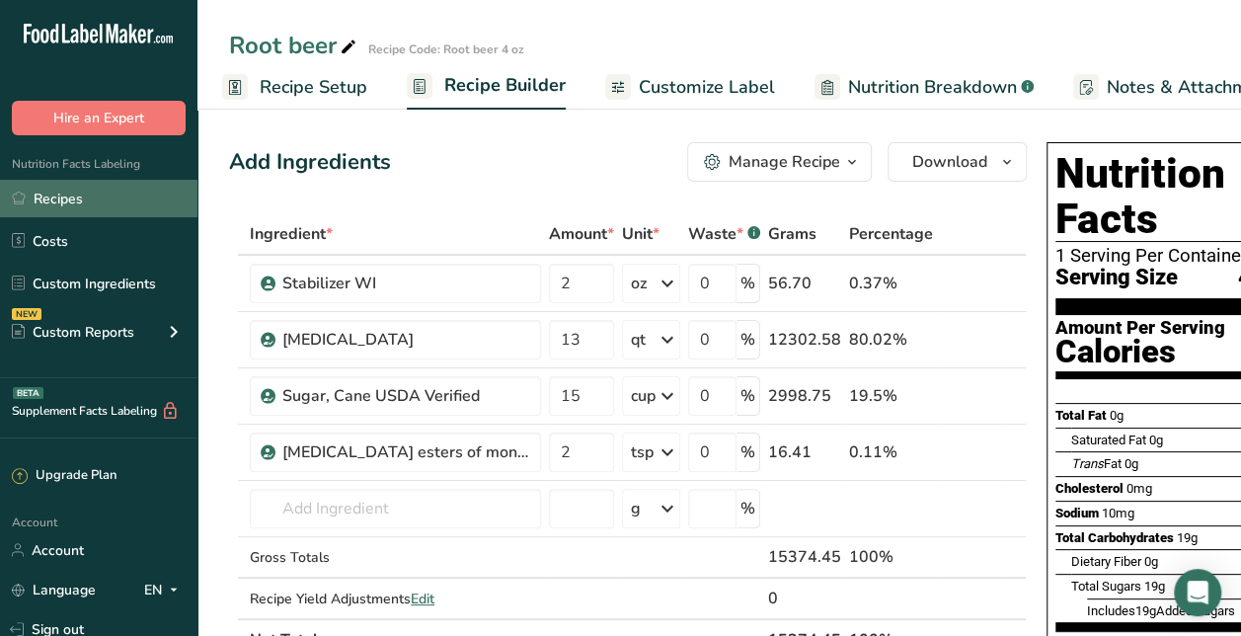
click at [125, 194] on link "Recipes" at bounding box center [98, 199] width 197 height 38
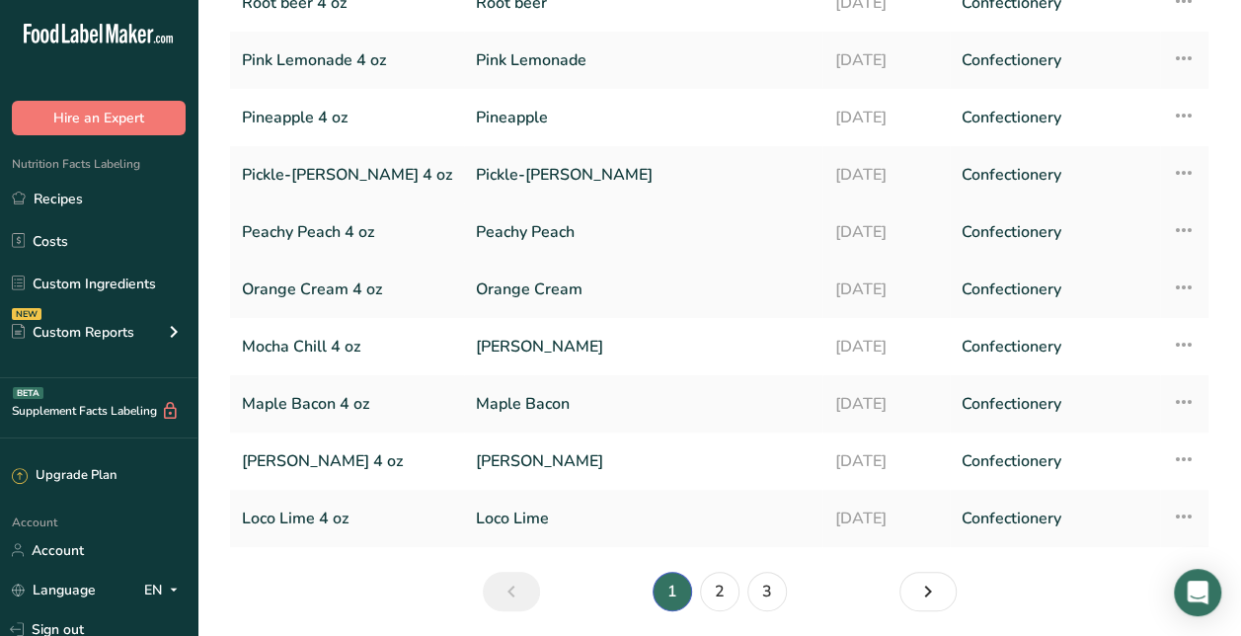
scroll to position [101, 0]
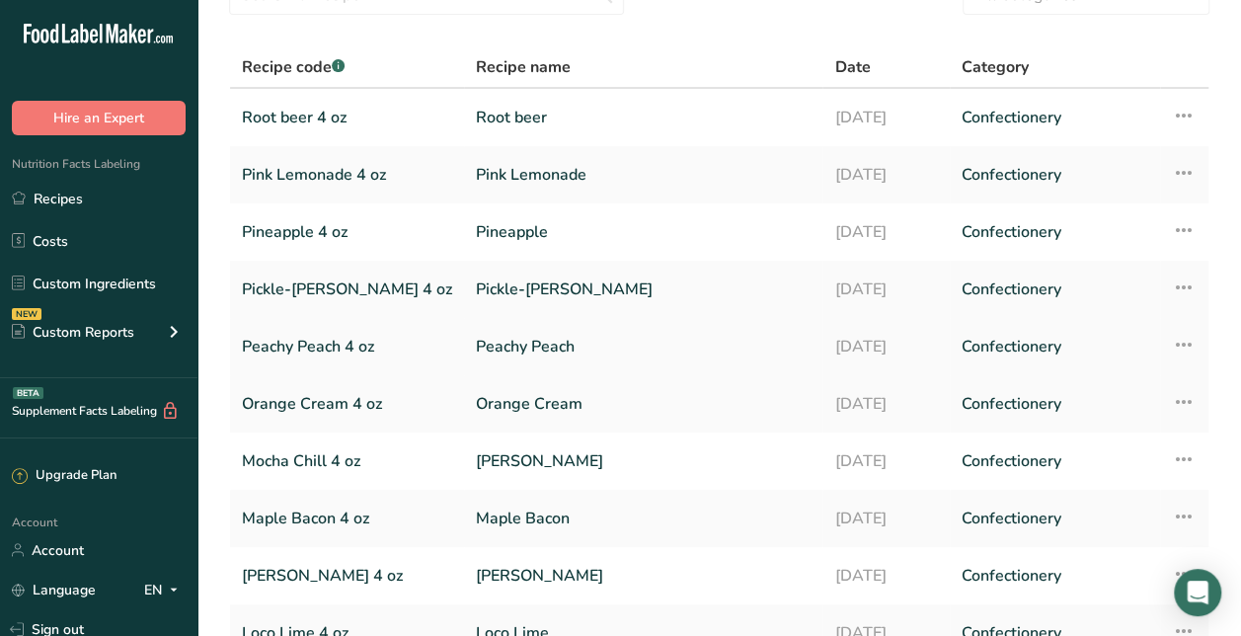
click at [527, 357] on link "Peachy Peach" at bounding box center [643, 346] width 335 height 41
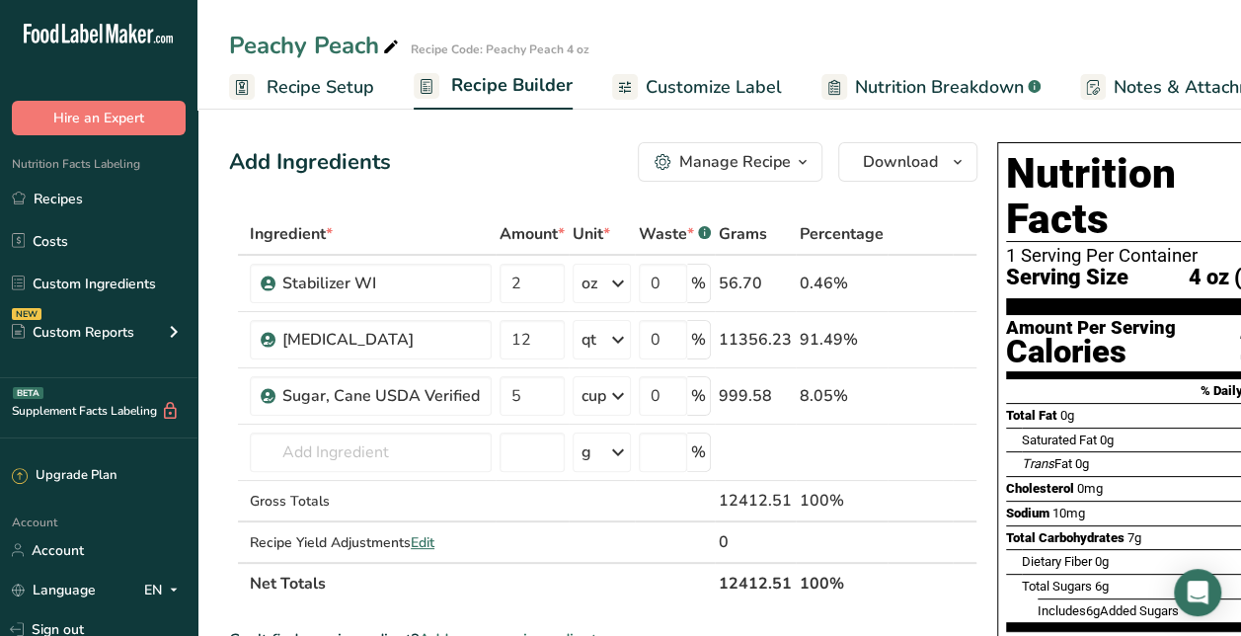
click at [711, 164] on div "Manage Recipe" at bounding box center [735, 162] width 112 height 24
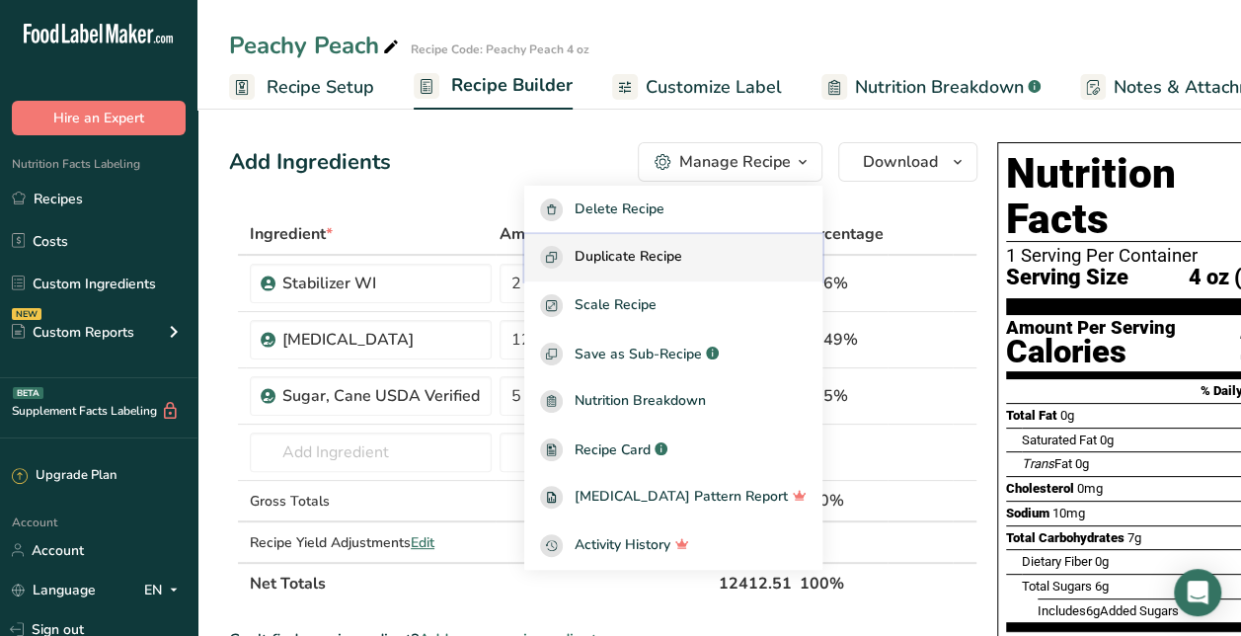
click at [669, 262] on span "Duplicate Recipe" at bounding box center [629, 257] width 108 height 23
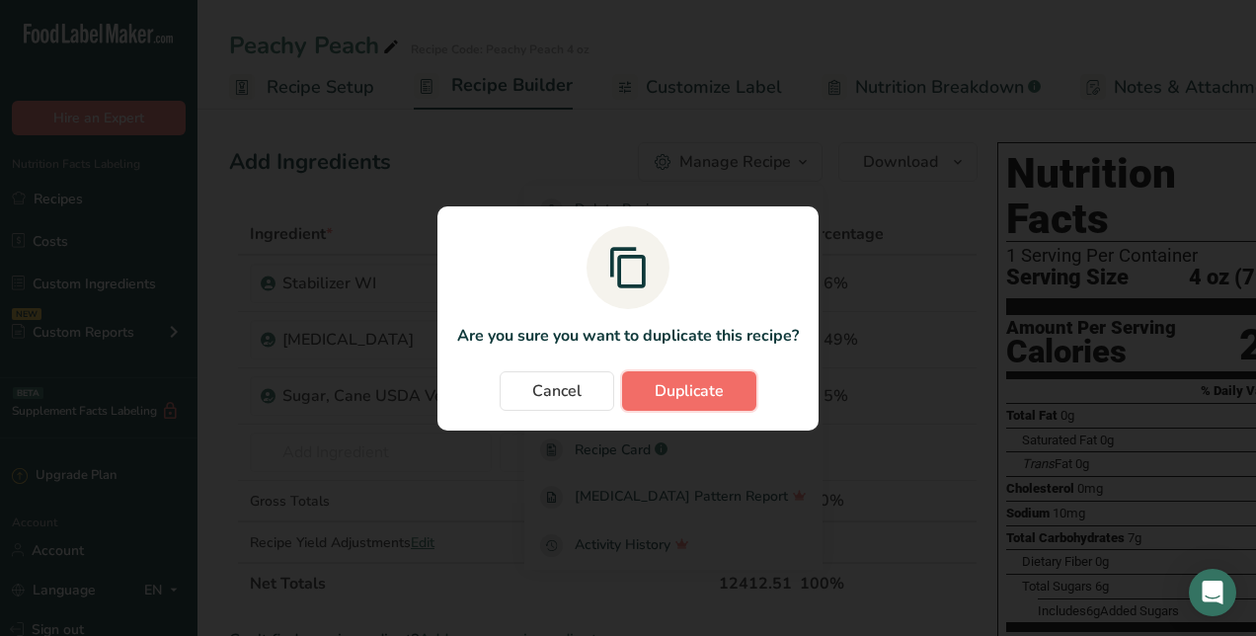
click at [712, 407] on button "Duplicate" at bounding box center [689, 390] width 134 height 39
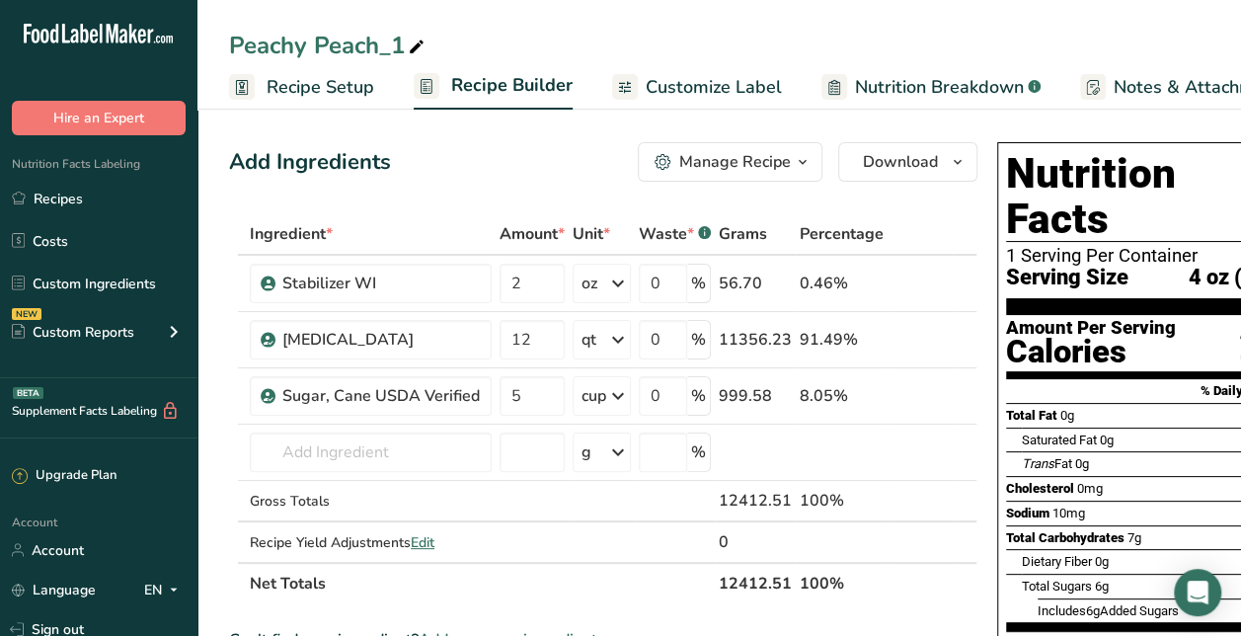
click at [381, 39] on div "Peachy Peach_1" at bounding box center [328, 46] width 199 height 36
click at [381, 39] on input "Peachy Peach_1" at bounding box center [719, 46] width 980 height 36
click at [652, 41] on input "Salted Caramel" at bounding box center [719, 46] width 980 height 36
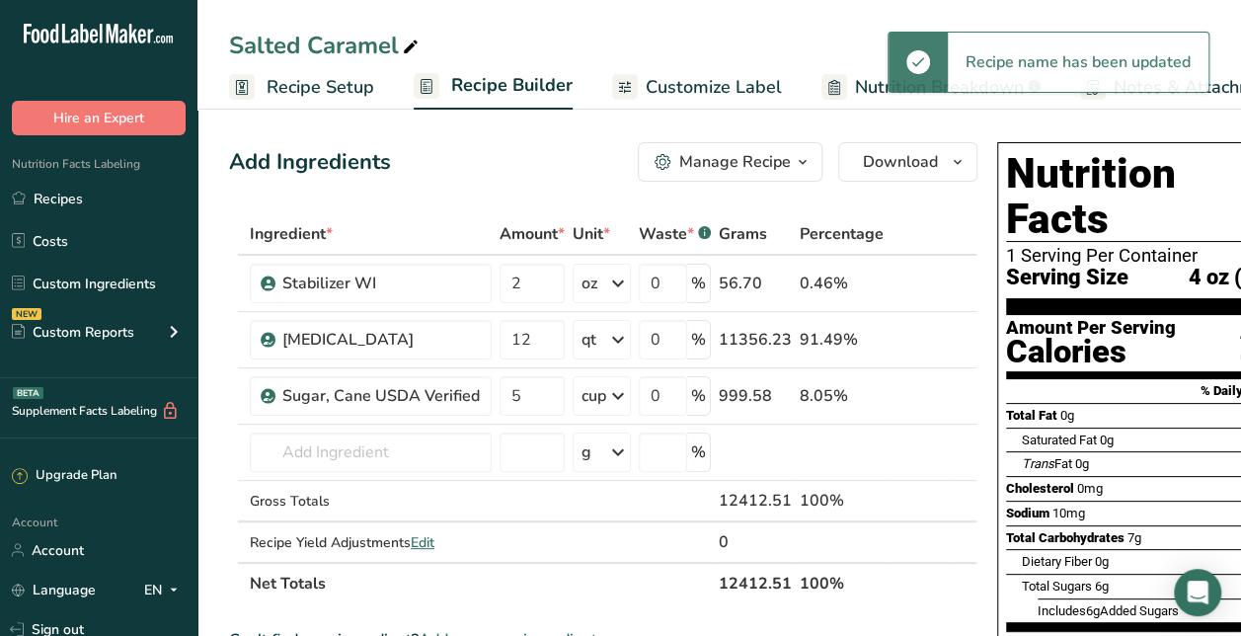
click at [292, 89] on span "Recipe Setup" at bounding box center [321, 87] width 108 height 27
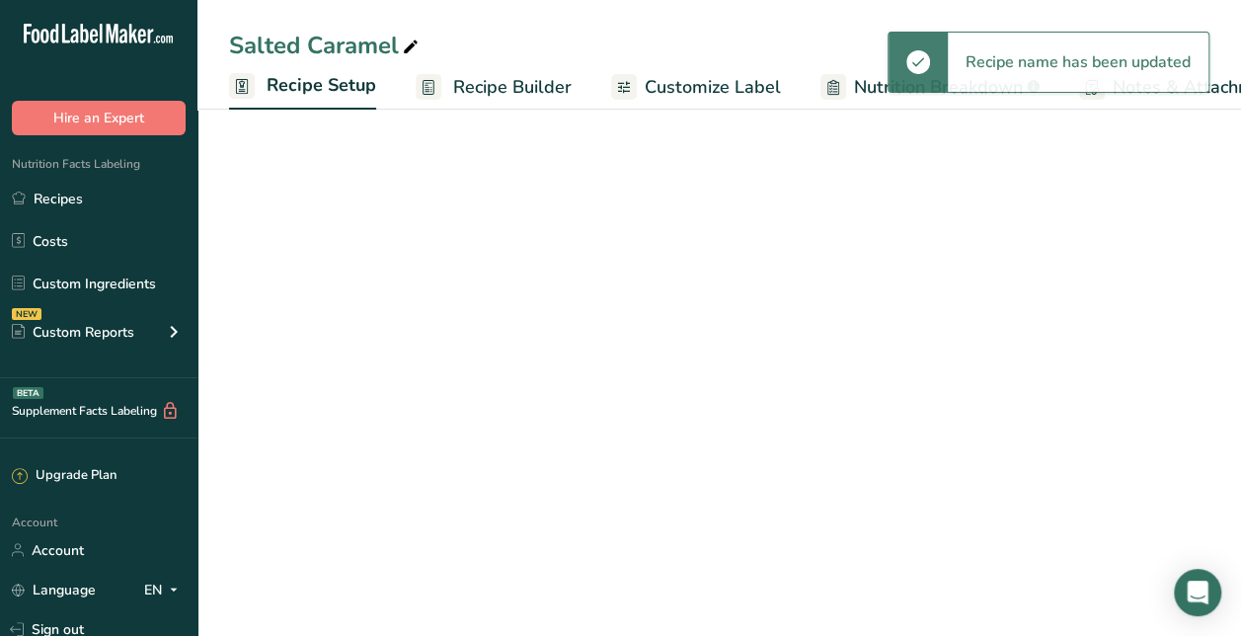
scroll to position [0, 7]
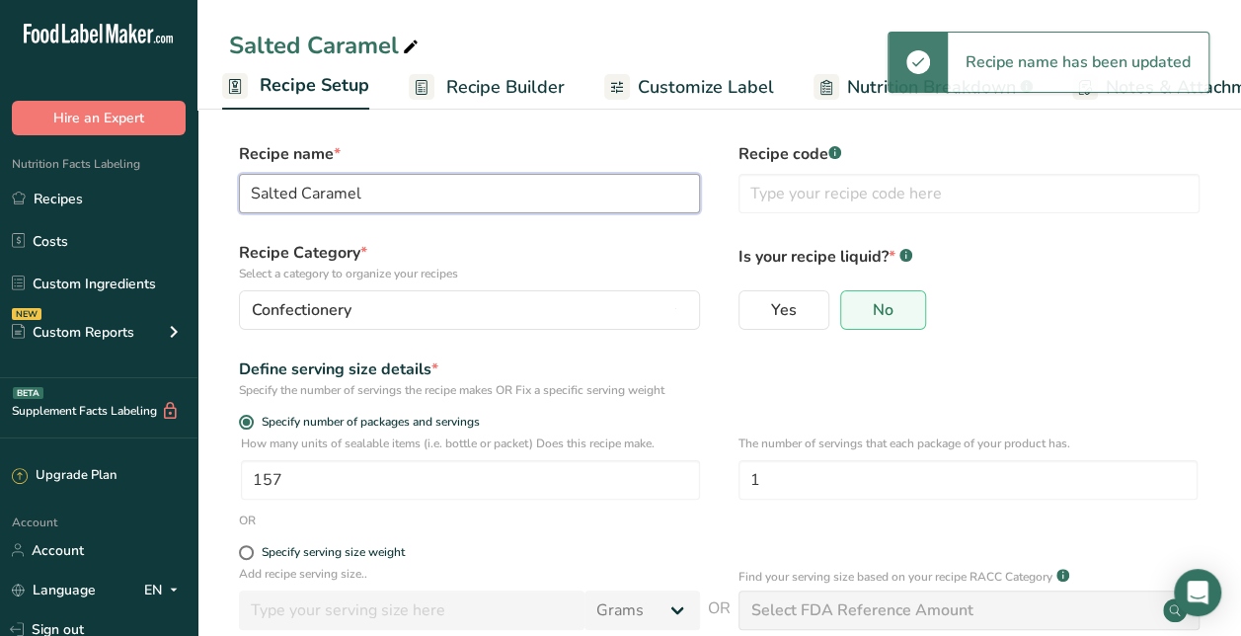
click at [368, 196] on input "Salted Caramel" at bounding box center [469, 193] width 461 height 39
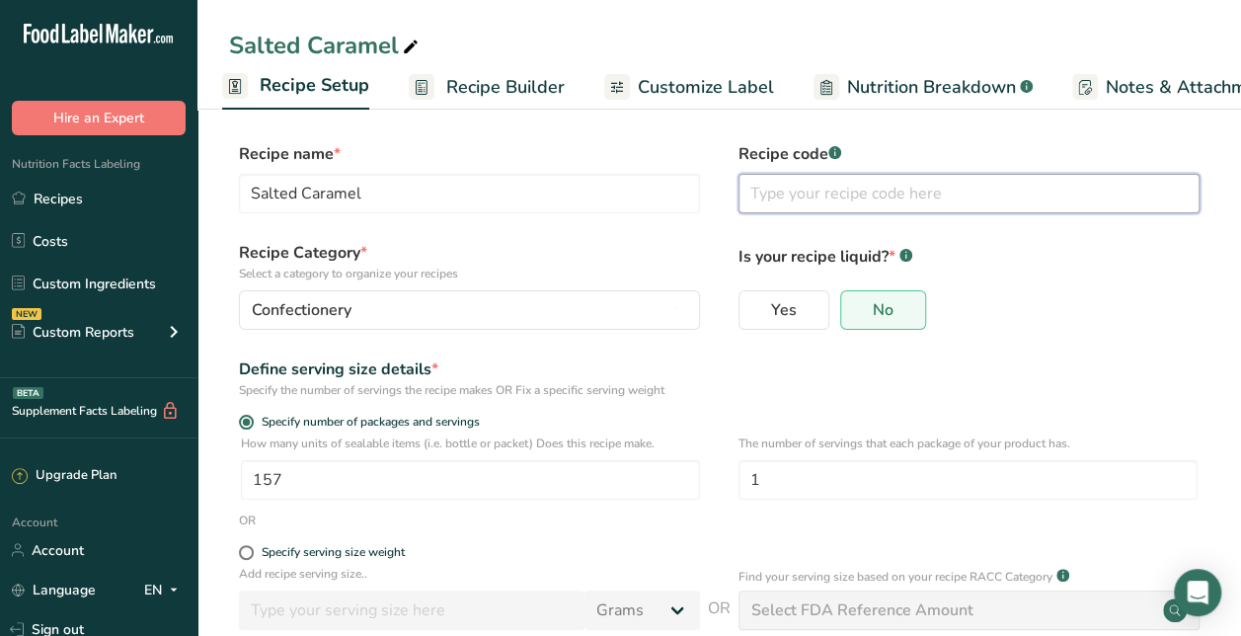
click at [850, 189] on input "text" at bounding box center [969, 193] width 461 height 39
paste input "Salted Caramel"
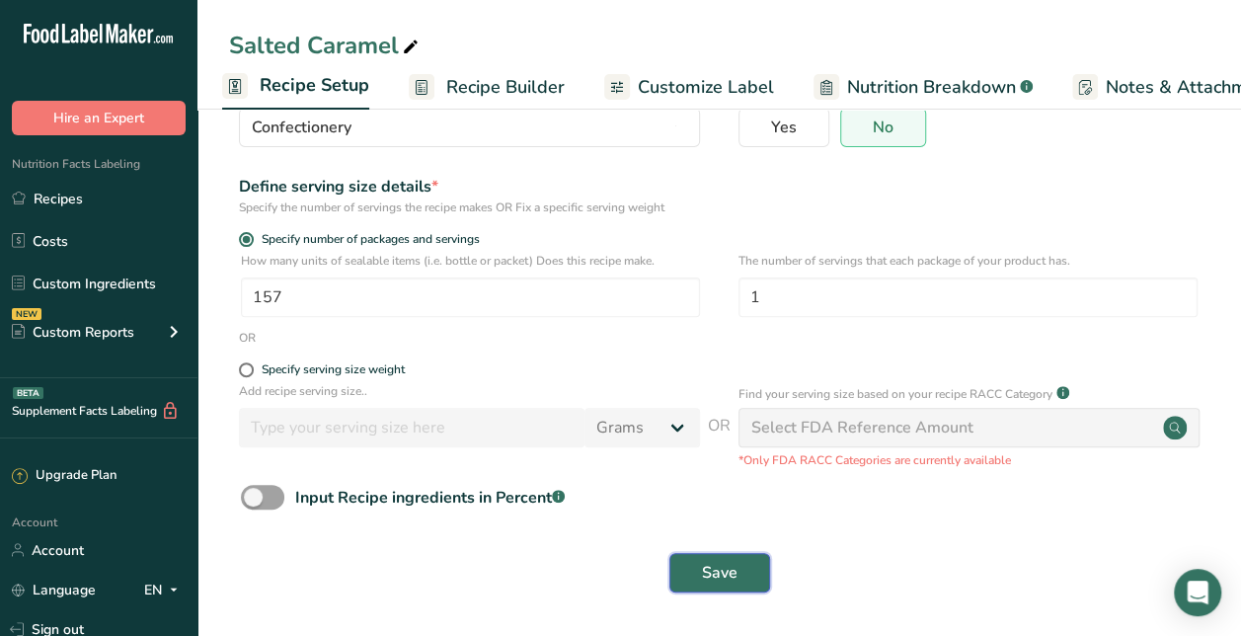
click at [707, 571] on span "Save" at bounding box center [720, 573] width 36 height 24
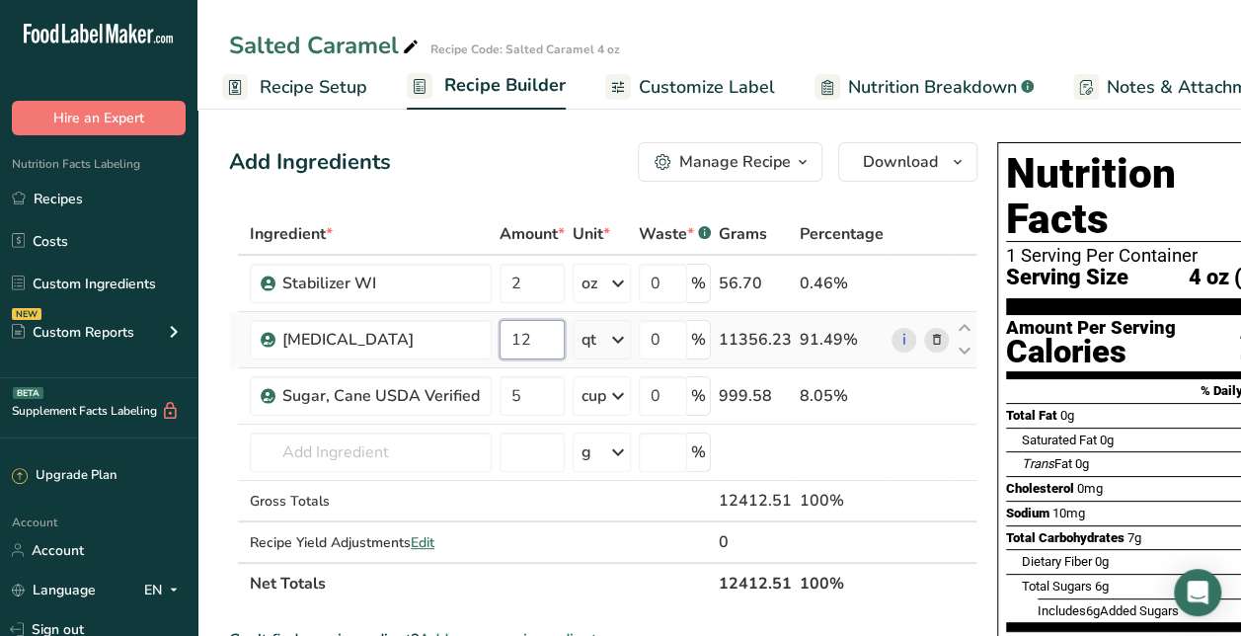
click at [513, 330] on input "12" at bounding box center [532, 339] width 65 height 39
click at [525, 395] on div "Ingredient * Amount * Unit * Waste * .a-a{fill:#347362;}.b-a{fill:#fff;} Grams …" at bounding box center [603, 408] width 748 height 391
click at [587, 168] on div "Add Ingredients Manage Recipe Delete Recipe Duplicate Recipe Scale Recipe Save …" at bounding box center [603, 161] width 748 height 39
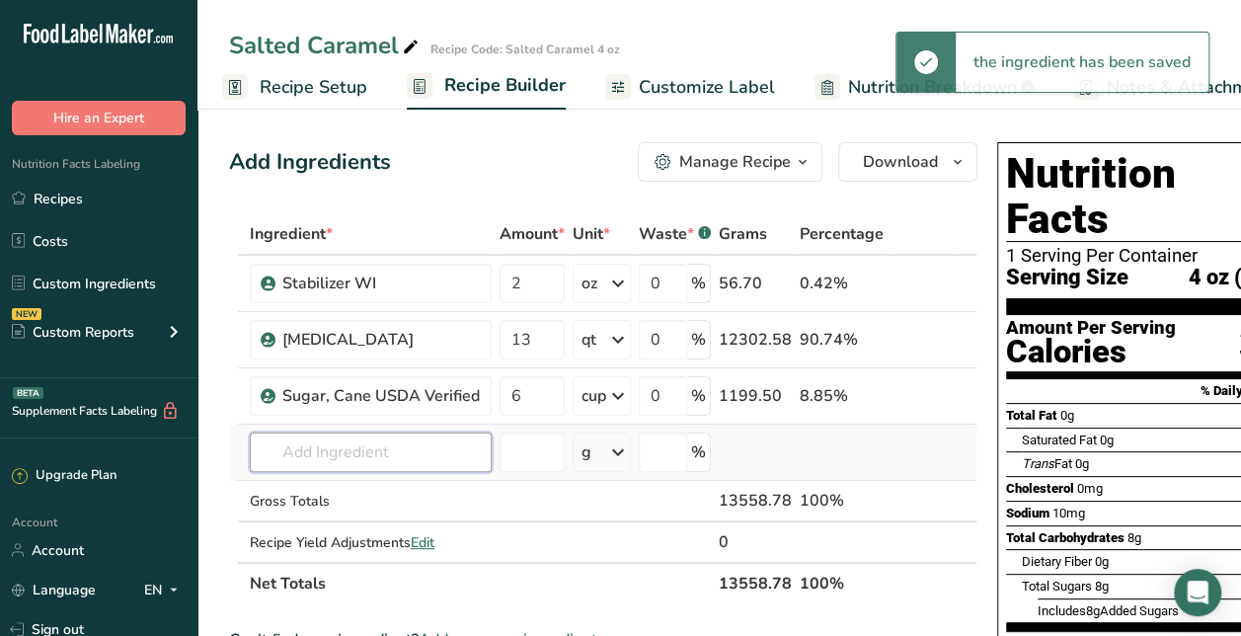
click at [354, 445] on input "text" at bounding box center [371, 451] width 242 height 39
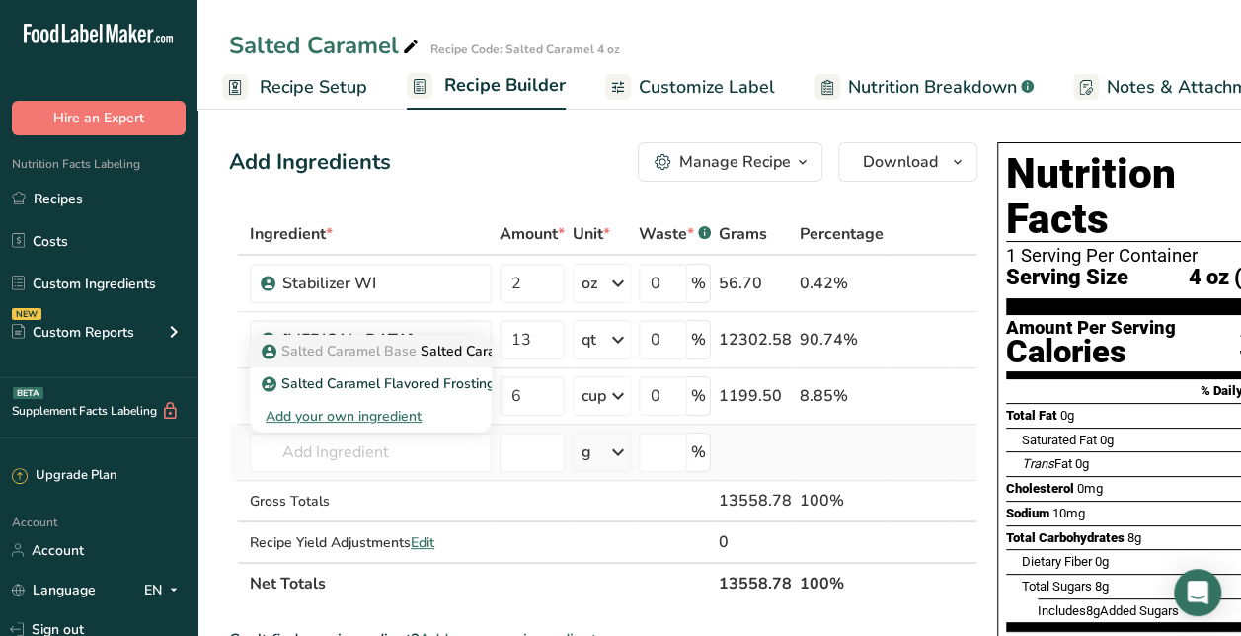
click at [372, 361] on link "Salted Caramel Base Salted Caramel Ice Cream Base" at bounding box center [371, 351] width 242 height 33
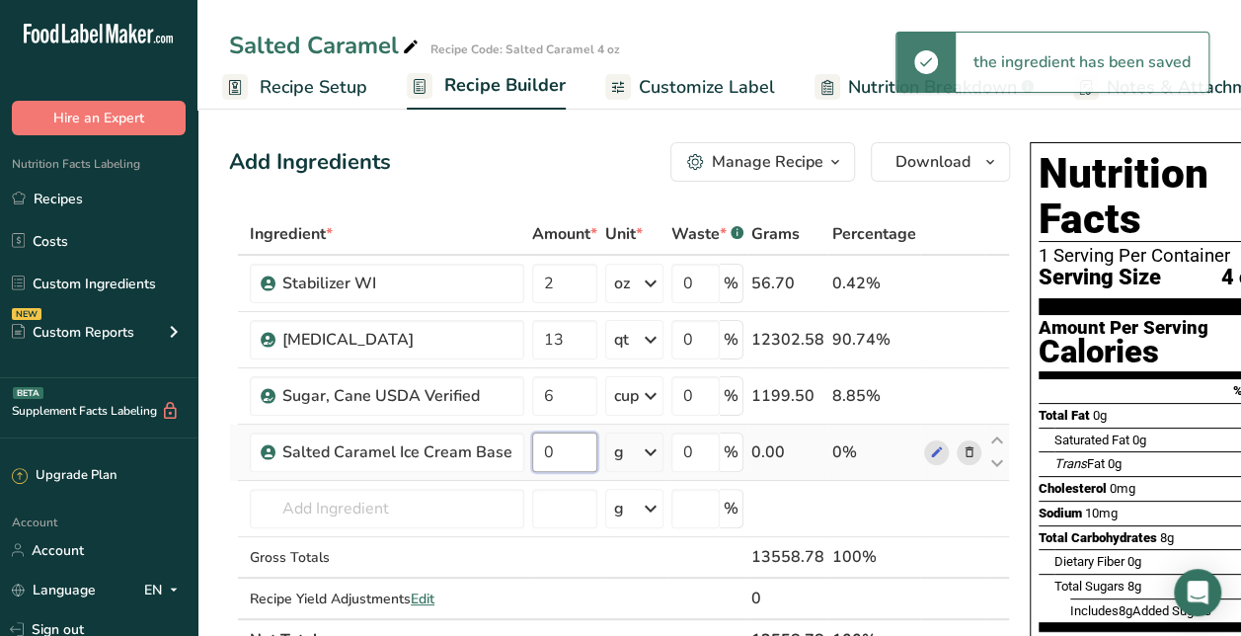
click at [568, 447] on input "0" at bounding box center [564, 451] width 65 height 39
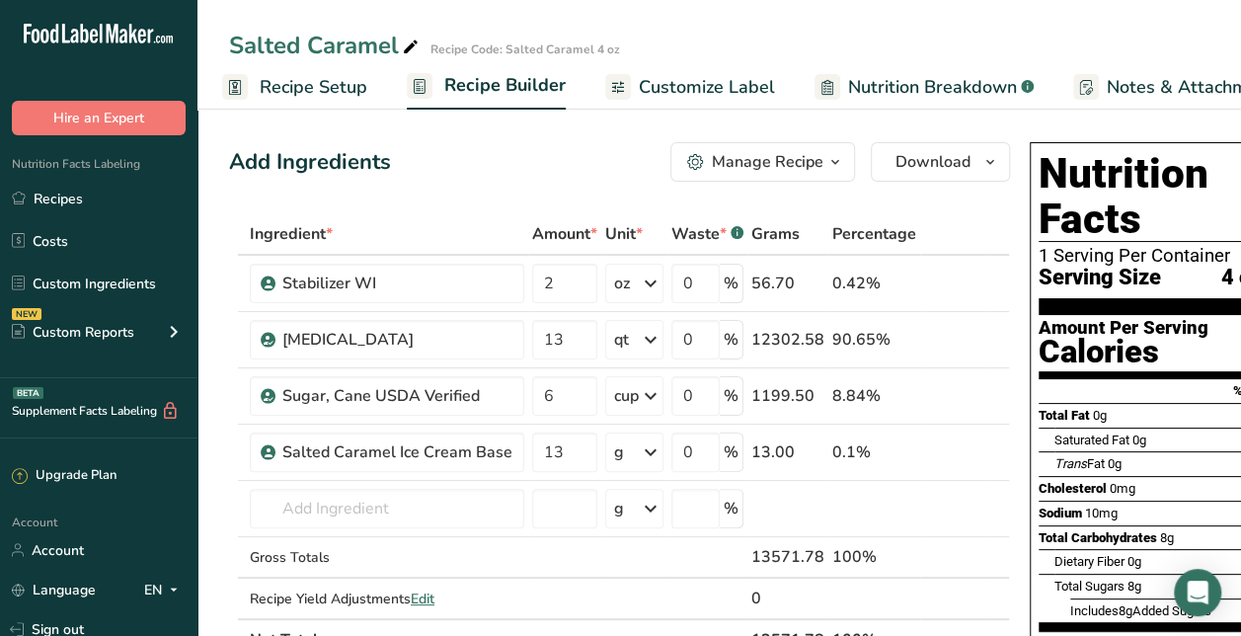
click at [542, 174] on div "Add Ingredients Manage Recipe Delete Recipe Duplicate Recipe Scale Recipe Save …" at bounding box center [619, 161] width 781 height 39
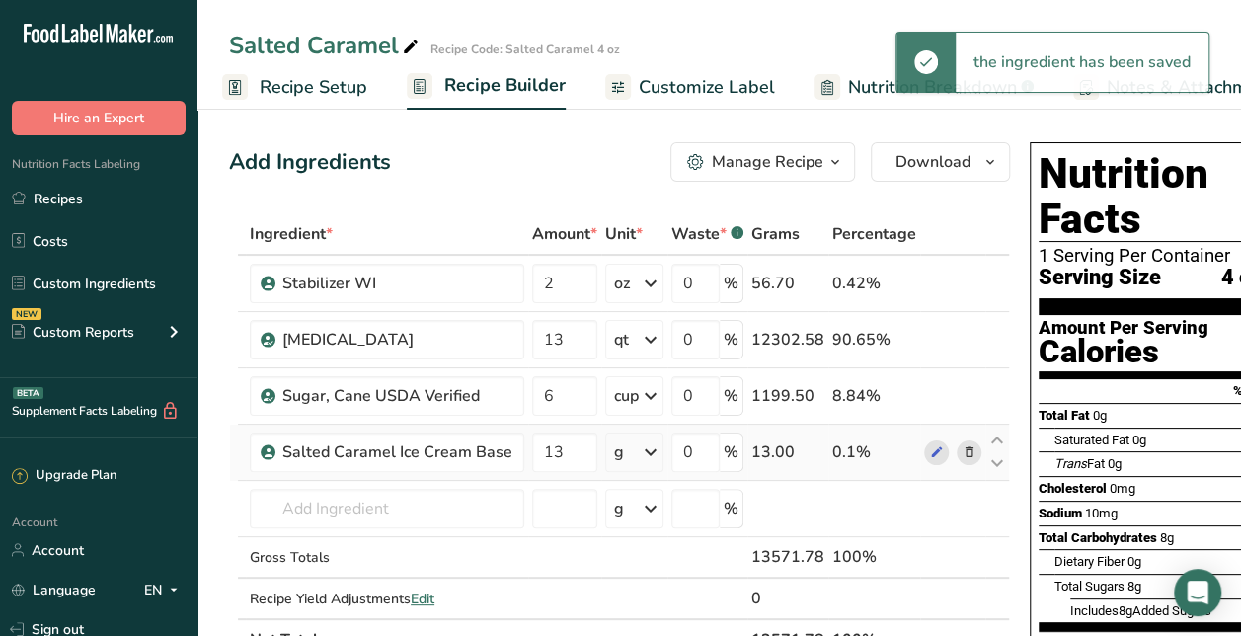
click at [625, 454] on div "g" at bounding box center [634, 451] width 58 height 39
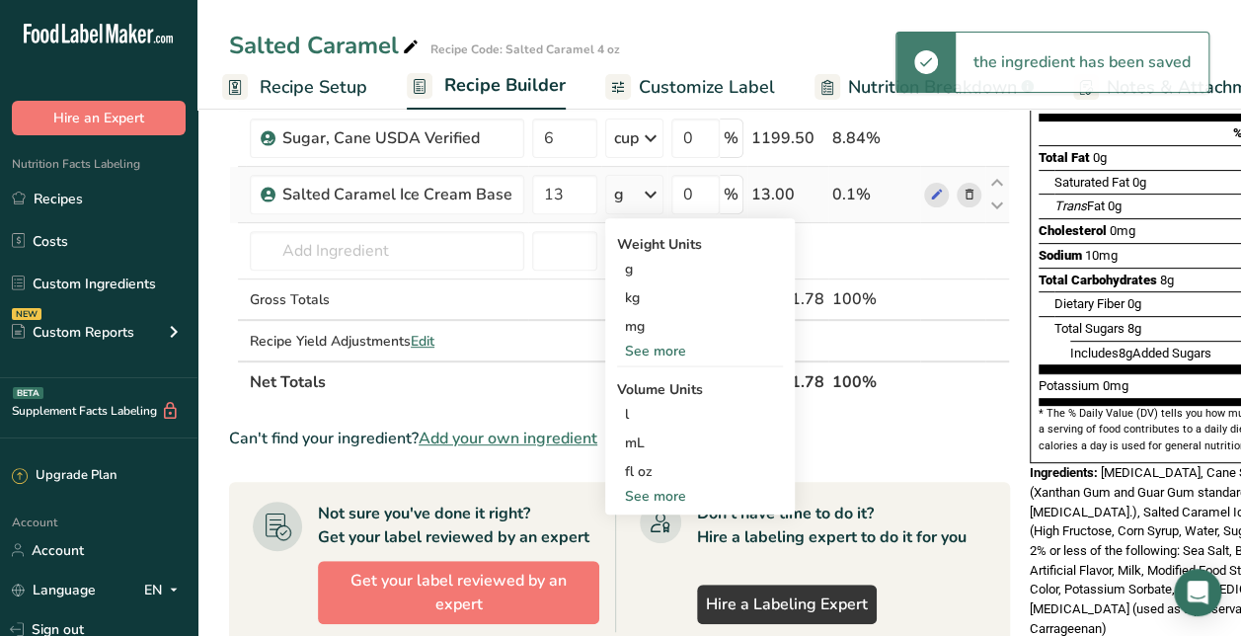
scroll to position [266, 0]
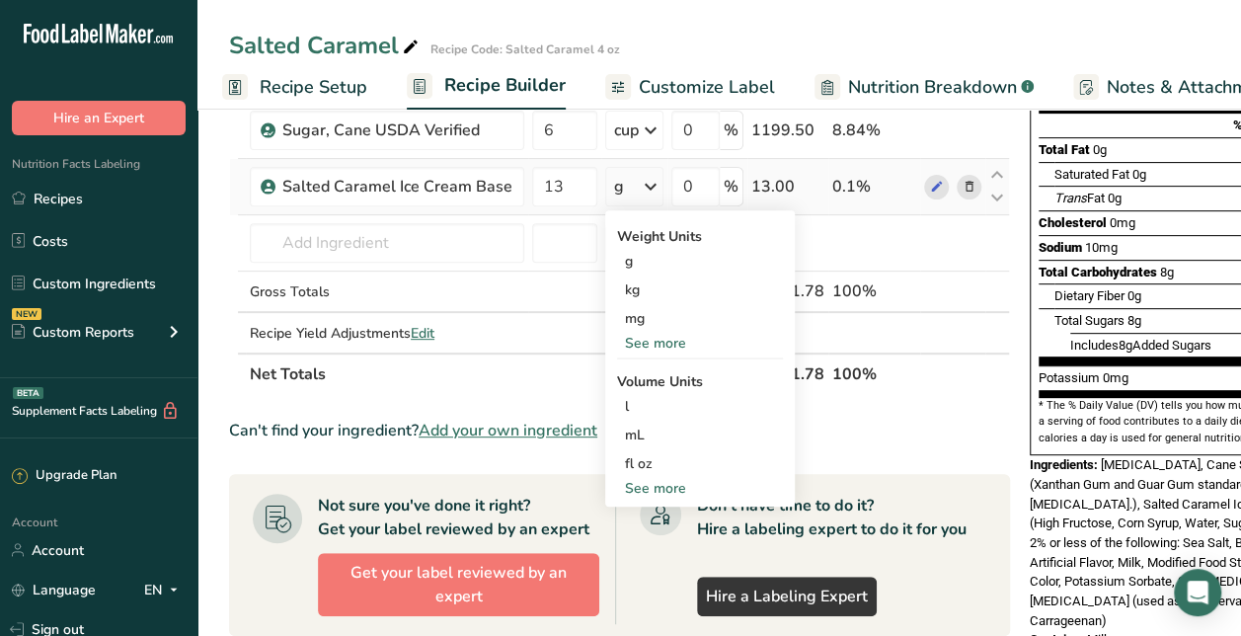
click at [643, 487] on div "See more" at bounding box center [700, 488] width 166 height 21
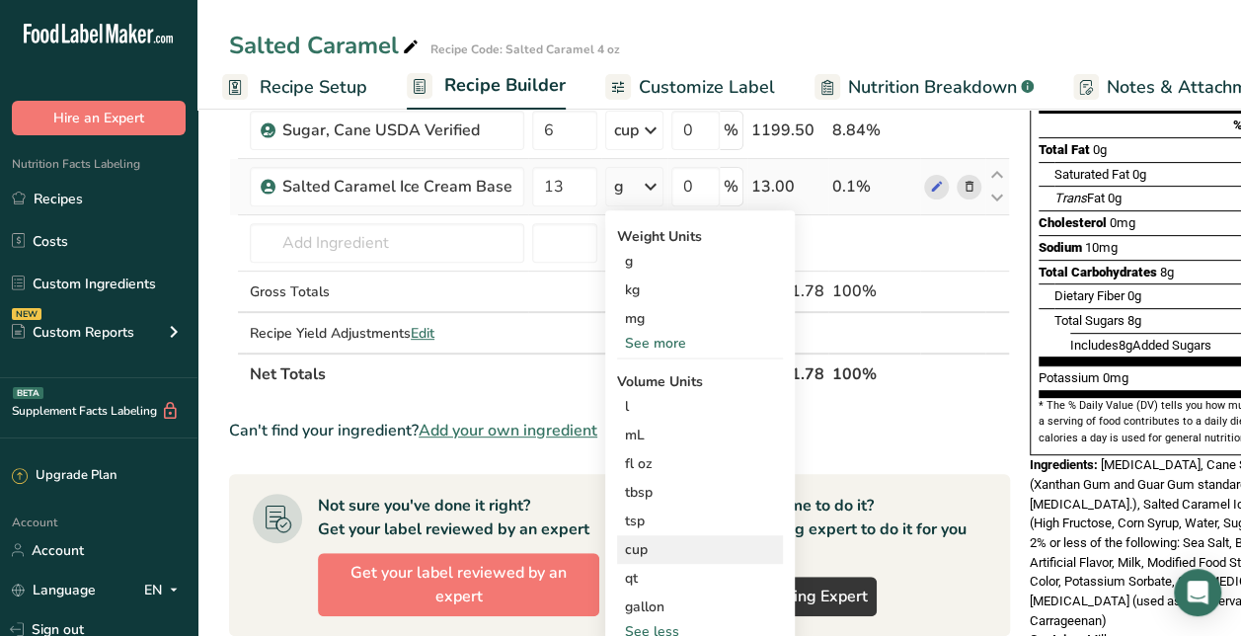
click at [641, 550] on div "cup" at bounding box center [700, 549] width 150 height 21
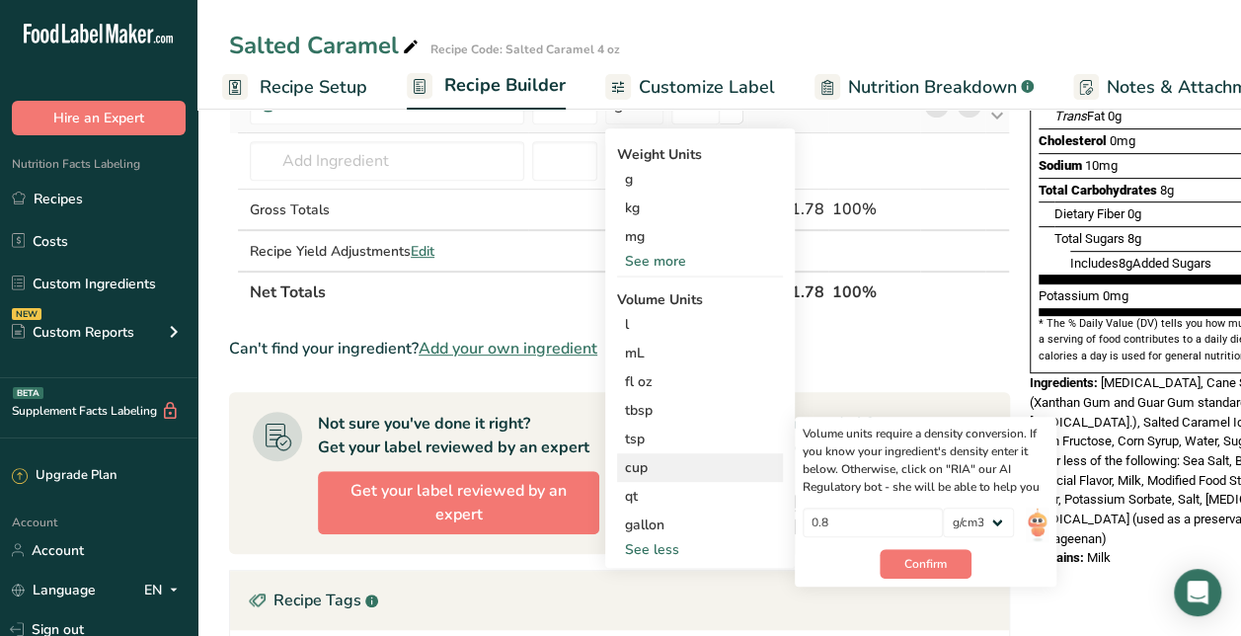
scroll to position [349, 0]
click at [901, 551] on button "Confirm" at bounding box center [926, 563] width 92 height 30
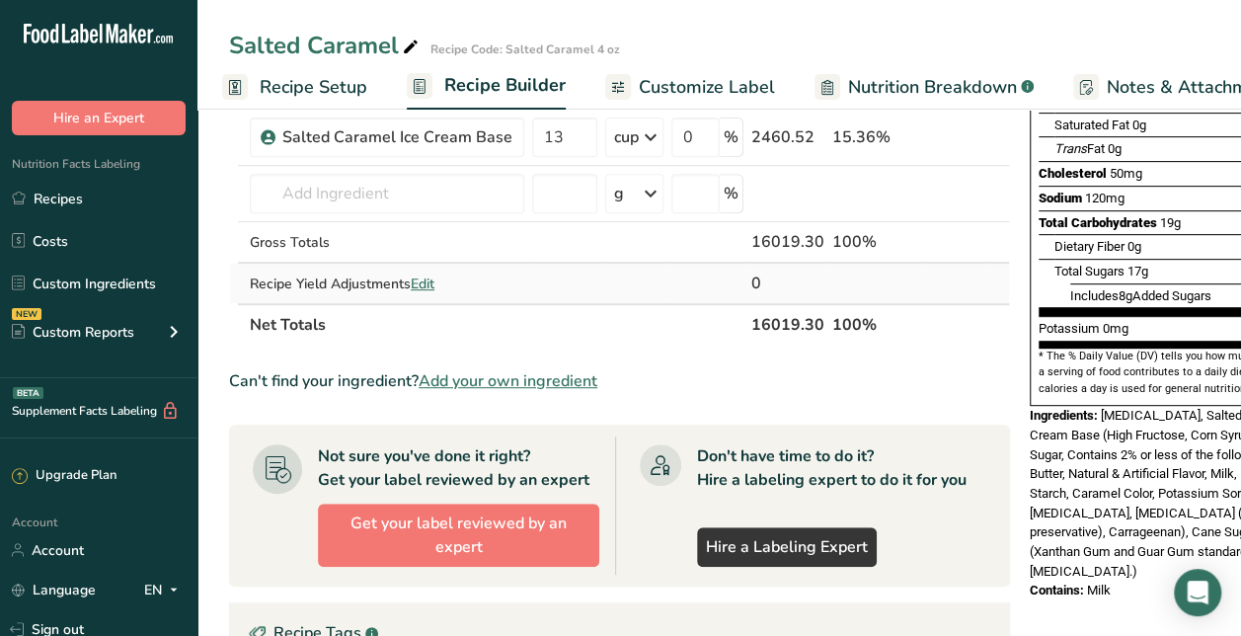
scroll to position [316, 0]
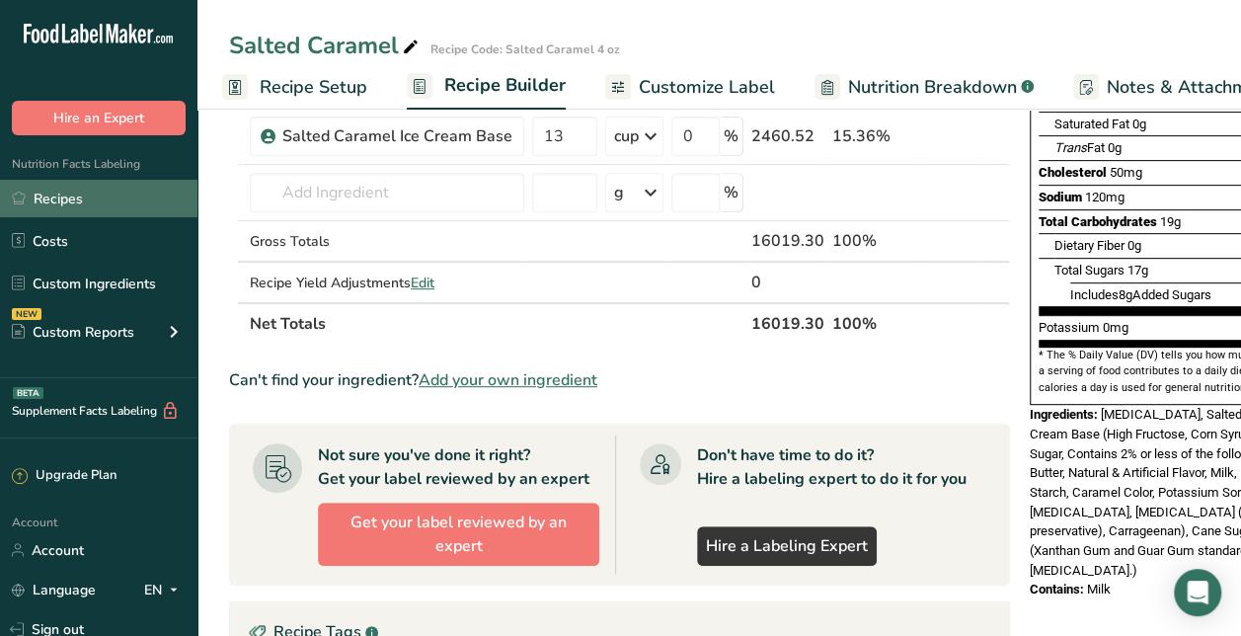
click at [124, 202] on link "Recipes" at bounding box center [98, 199] width 197 height 38
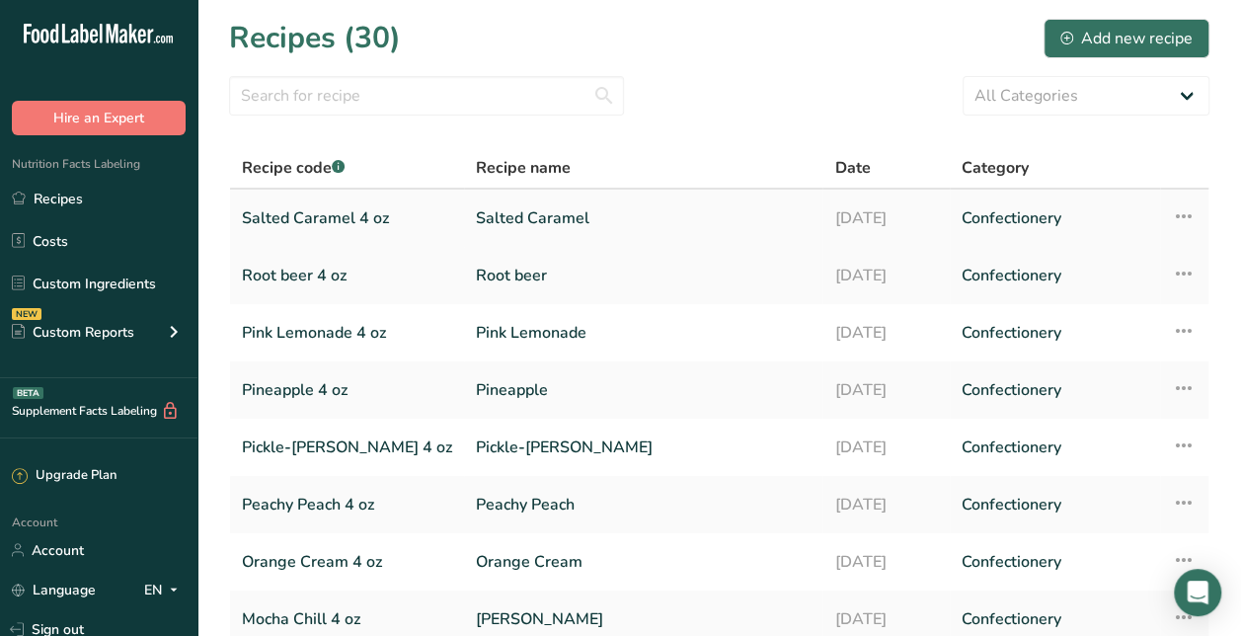
click at [505, 211] on link "Salted Caramel" at bounding box center [643, 217] width 335 height 41
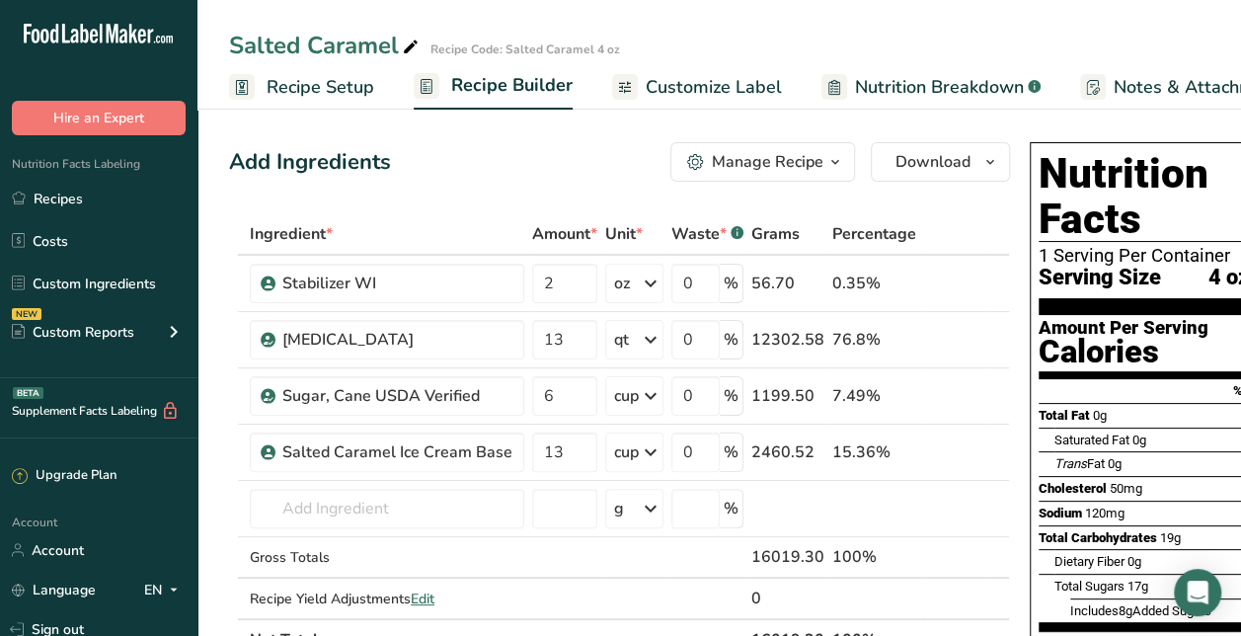
click at [792, 166] on div "Manage Recipe" at bounding box center [768, 162] width 112 height 24
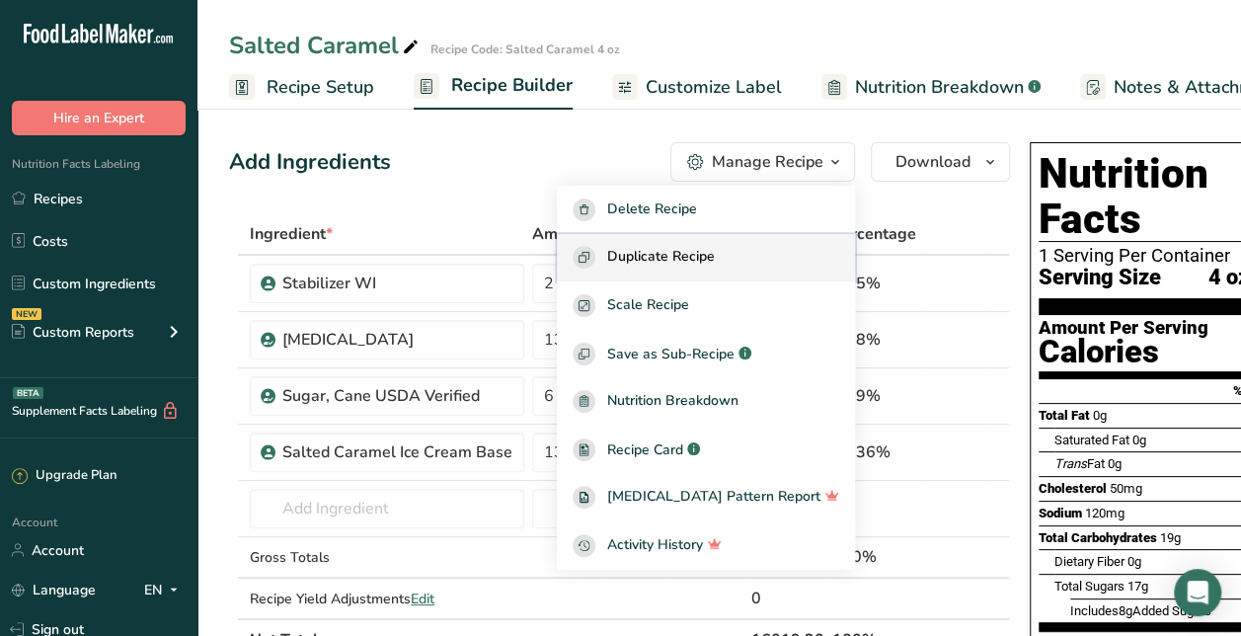
click at [765, 249] on div "Duplicate Recipe" at bounding box center [706, 257] width 267 height 23
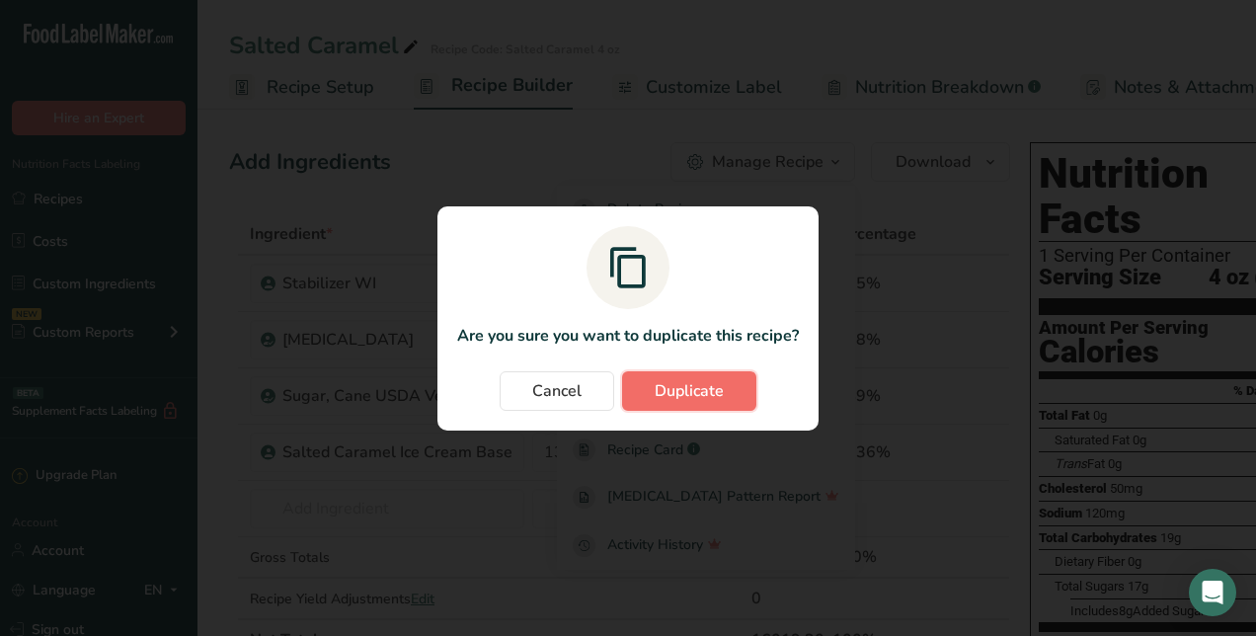
click at [714, 399] on span "Duplicate" at bounding box center [689, 391] width 69 height 24
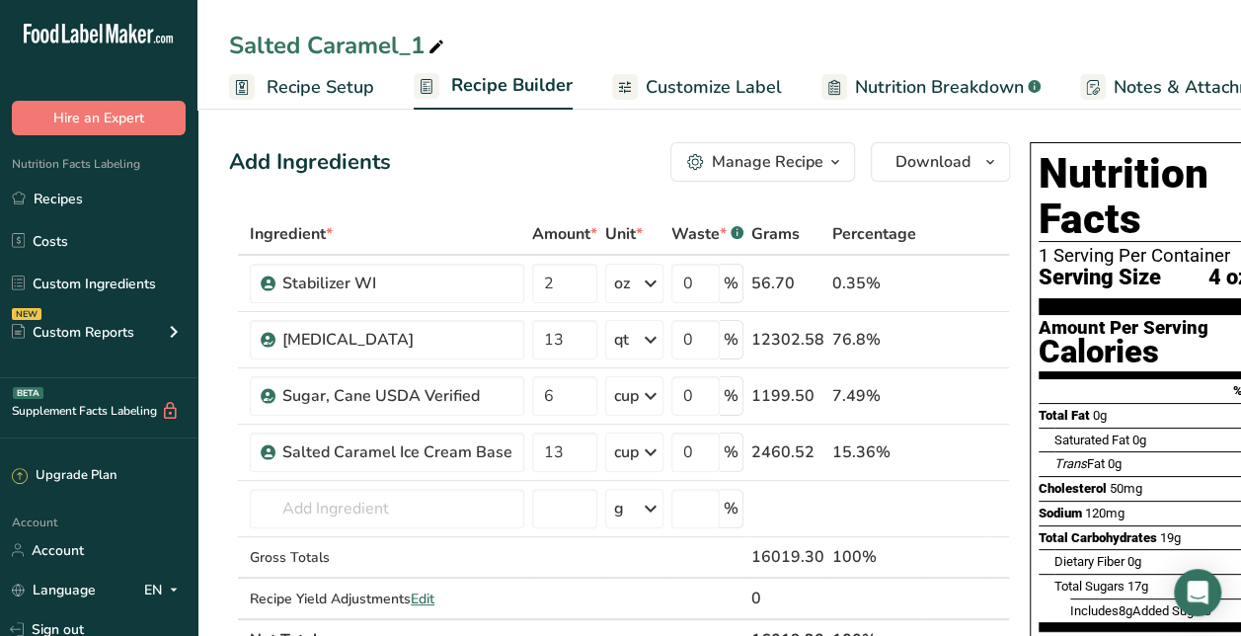
click at [365, 39] on div "Salted Caramel_1" at bounding box center [338, 46] width 219 height 36
click at [365, 39] on input "Salted Caramel_1" at bounding box center [719, 46] width 980 height 36
click at [515, 39] on input "Sour Apple" at bounding box center [719, 46] width 980 height 36
click at [557, 401] on input "6" at bounding box center [564, 395] width 65 height 39
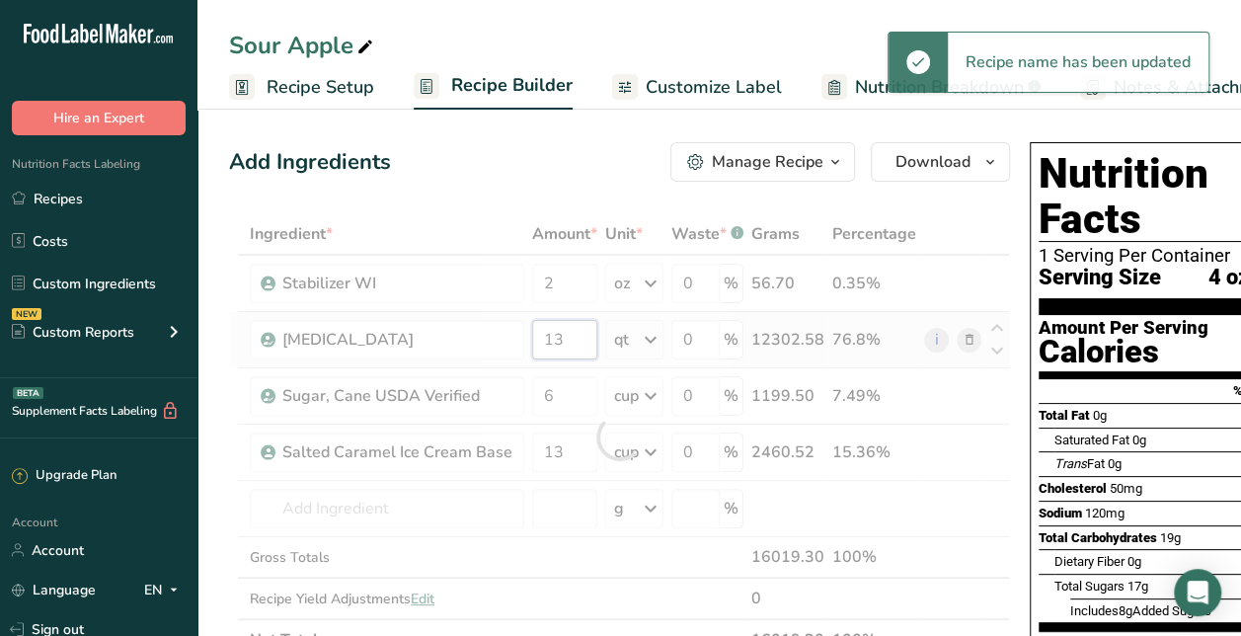
click at [584, 344] on div "Ingredient * Amount * Unit * Waste * .a-a{fill:#347362;}.b-a{fill:#fff;} Grams …" at bounding box center [619, 436] width 781 height 447
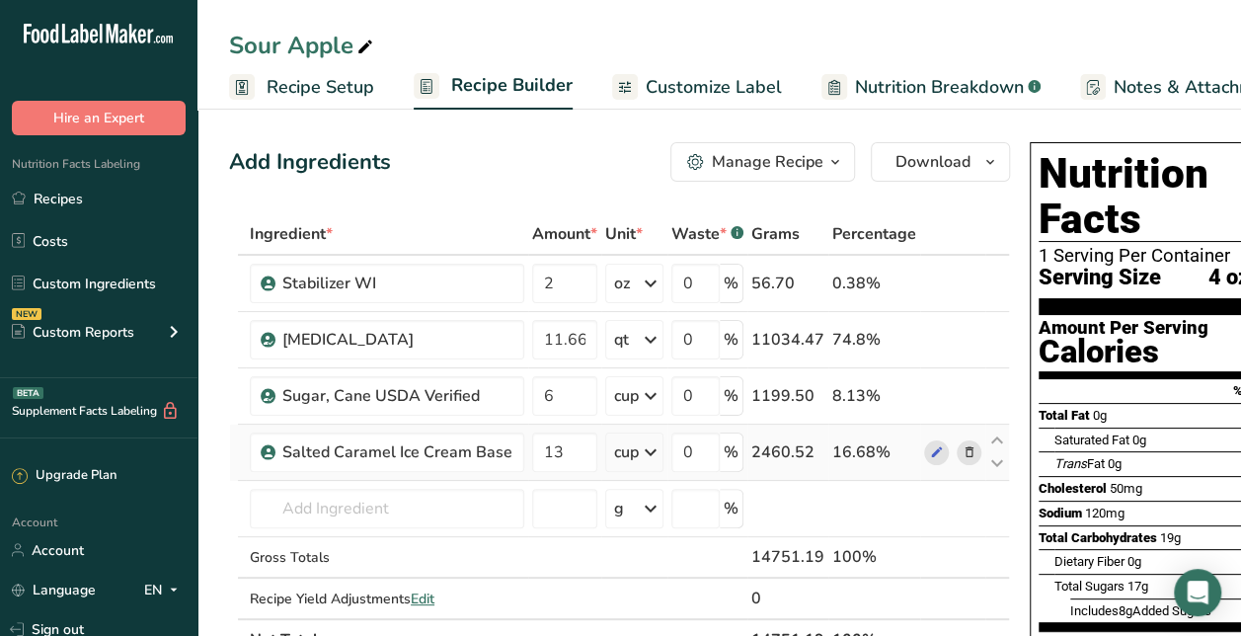
click at [954, 455] on div "Ingredient * Amount * Unit * Waste * .a-a{fill:#347362;}.b-a{fill:#fff;} Grams …" at bounding box center [619, 436] width 781 height 447
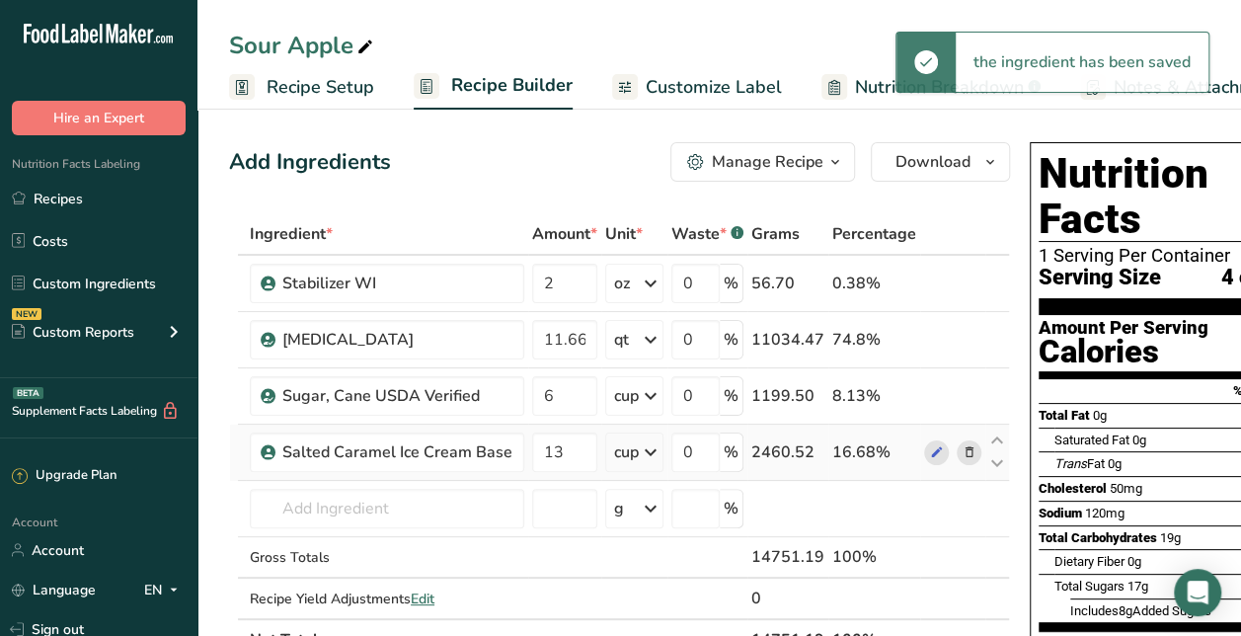
click at [964, 456] on icon at bounding box center [970, 452] width 14 height 21
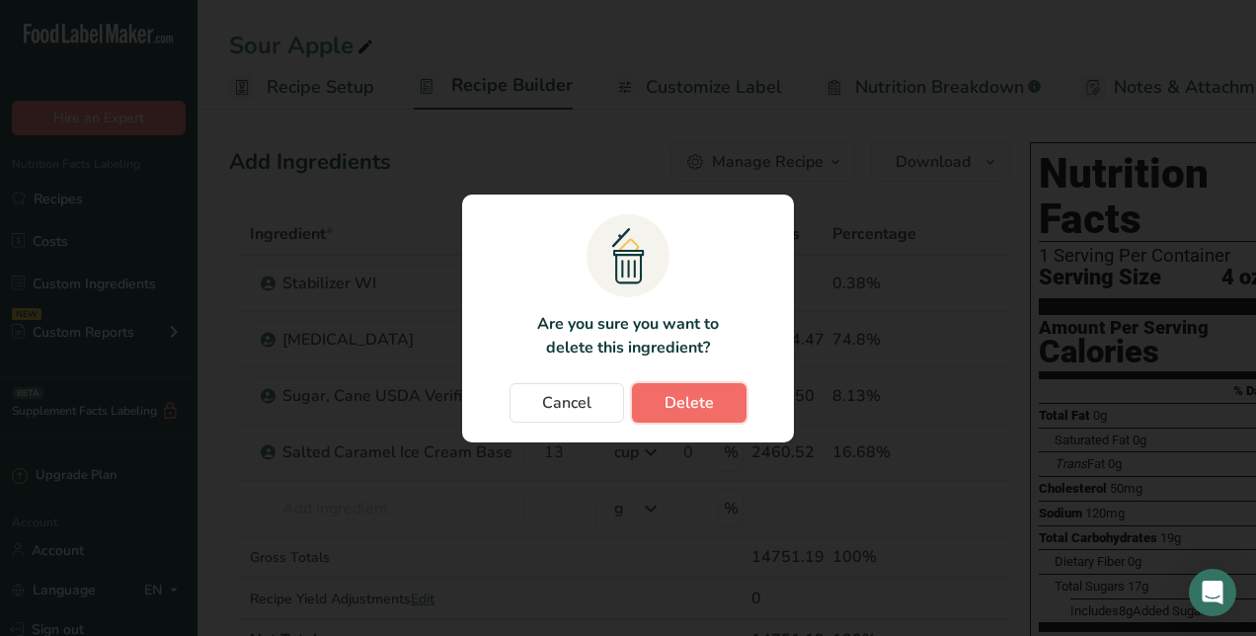
click at [699, 407] on span "Delete" at bounding box center [689, 403] width 49 height 24
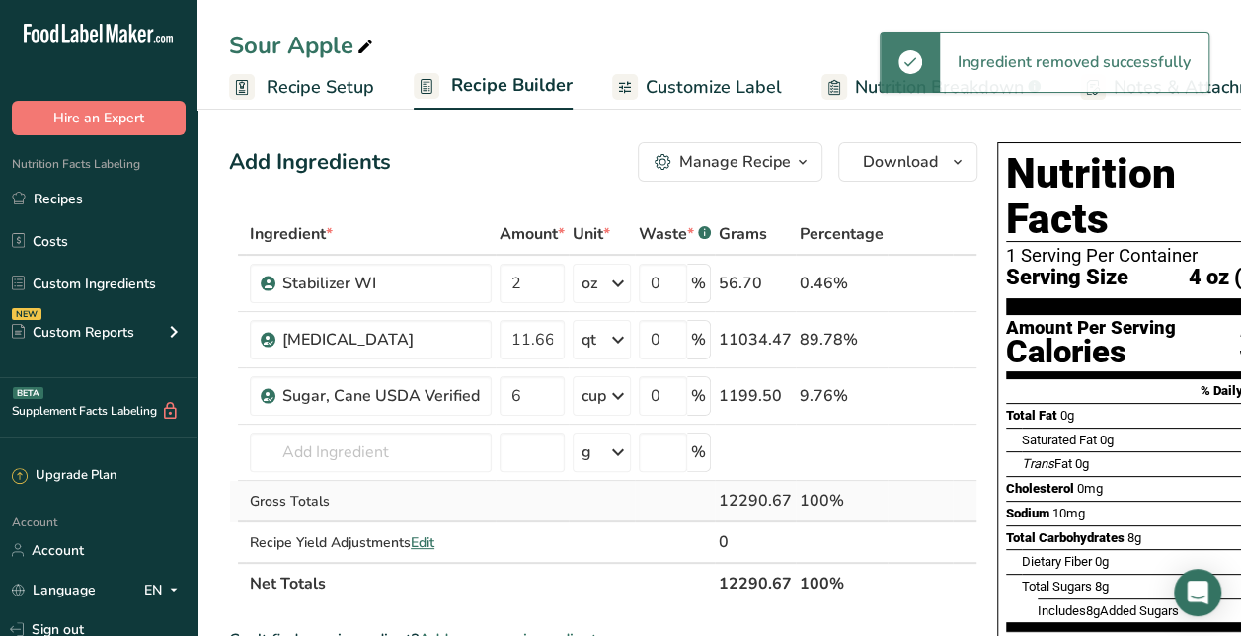
click at [361, 481] on td "Gross Totals" at bounding box center [371, 501] width 250 height 41
click at [358, 446] on input "text" at bounding box center [371, 451] width 242 height 39
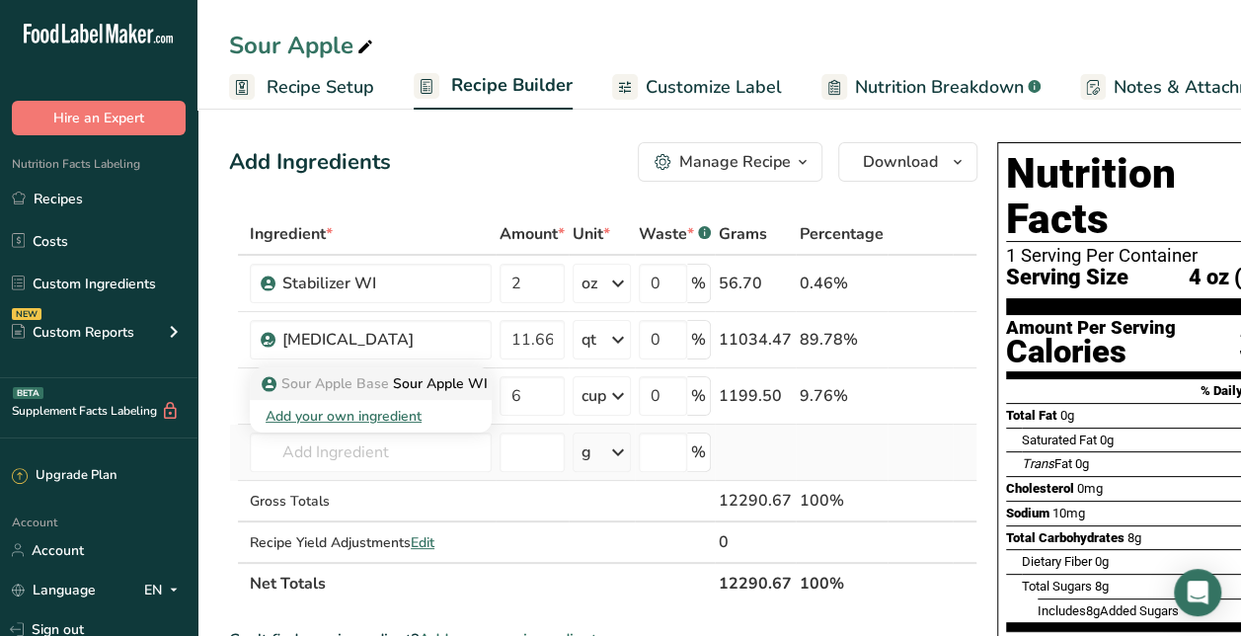
click at [415, 377] on p "Sour Apple Base Sour Apple WI Base" at bounding box center [395, 383] width 259 height 21
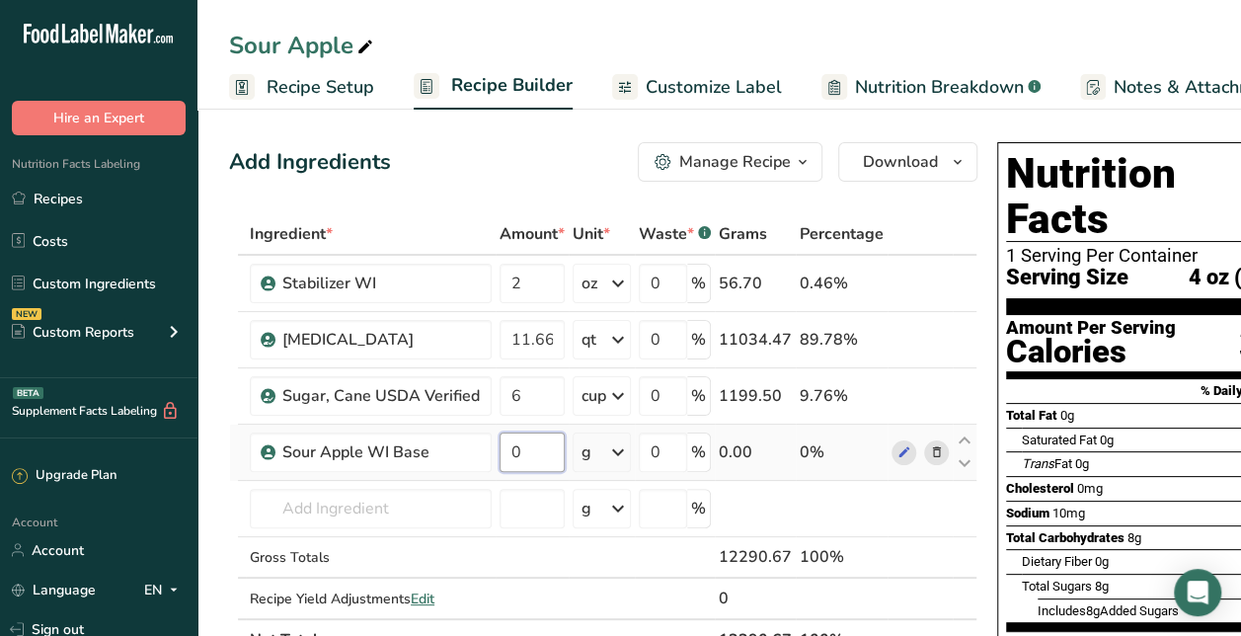
click at [539, 448] on input "0" at bounding box center [532, 451] width 65 height 39
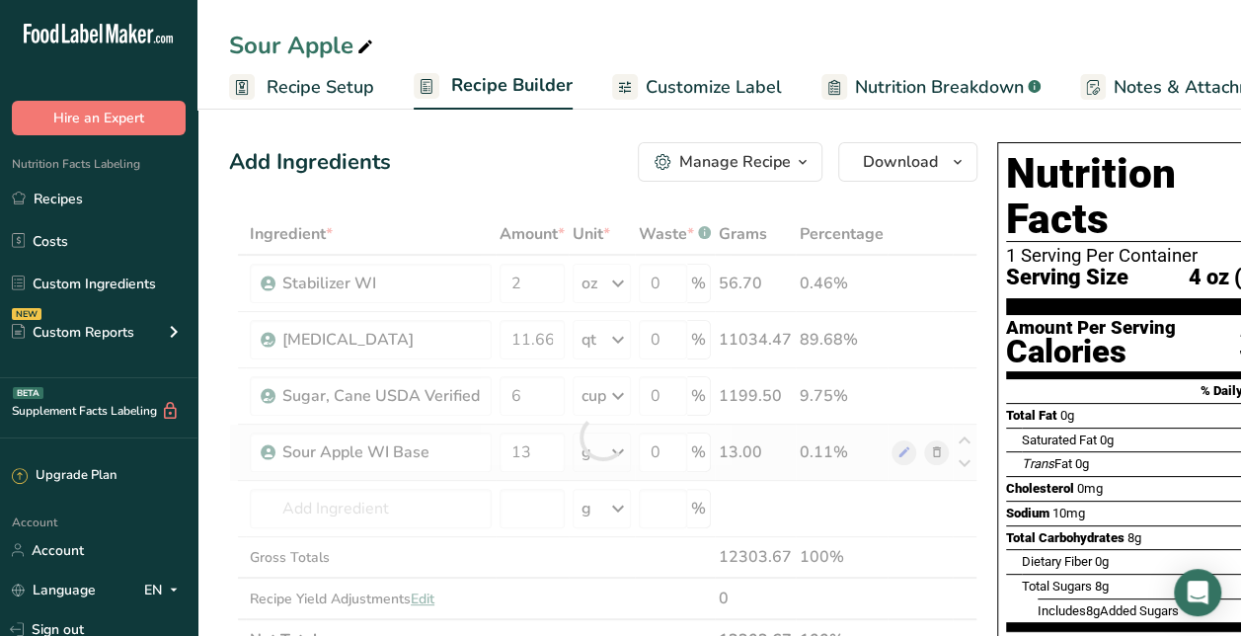
click at [609, 468] on div "Ingredient * Amount * Unit * Waste * .a-a{fill:#347362;}.b-a{fill:#fff;} Grams …" at bounding box center [603, 436] width 748 height 447
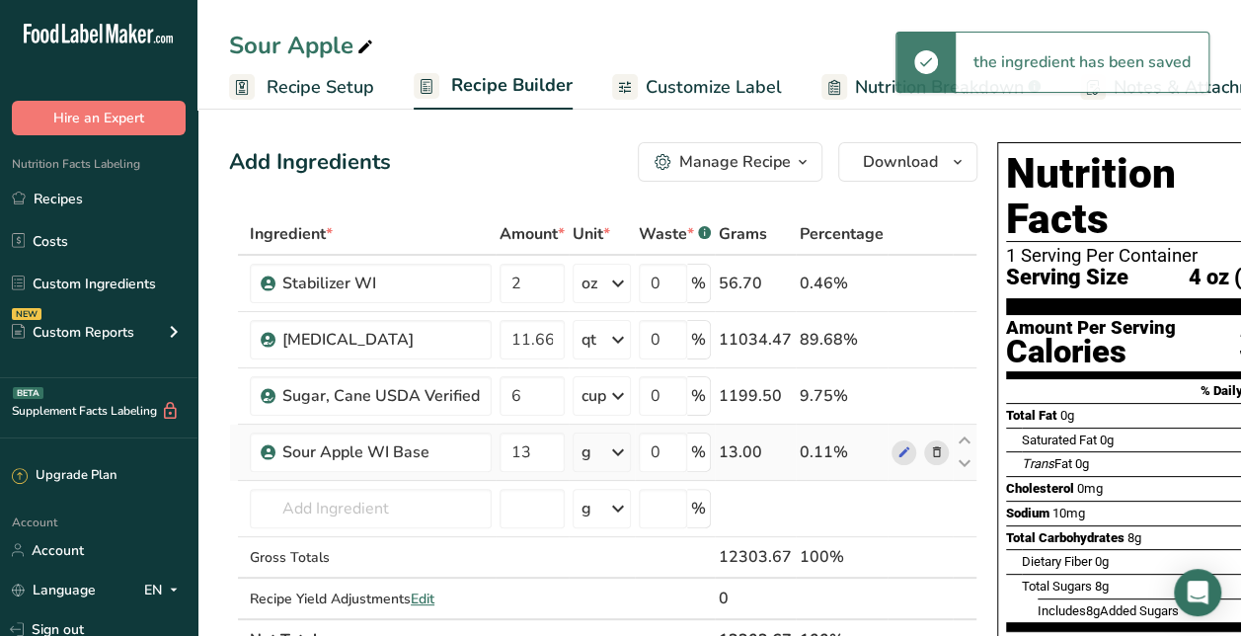
click at [609, 468] on icon at bounding box center [618, 452] width 24 height 36
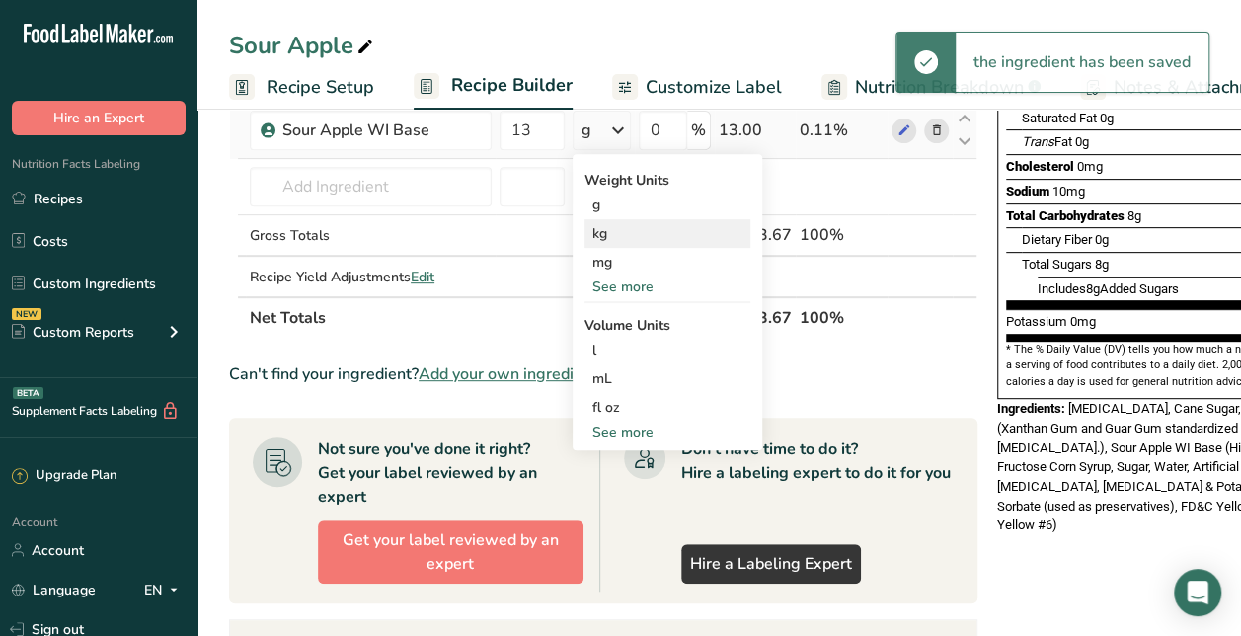
scroll to position [324, 0]
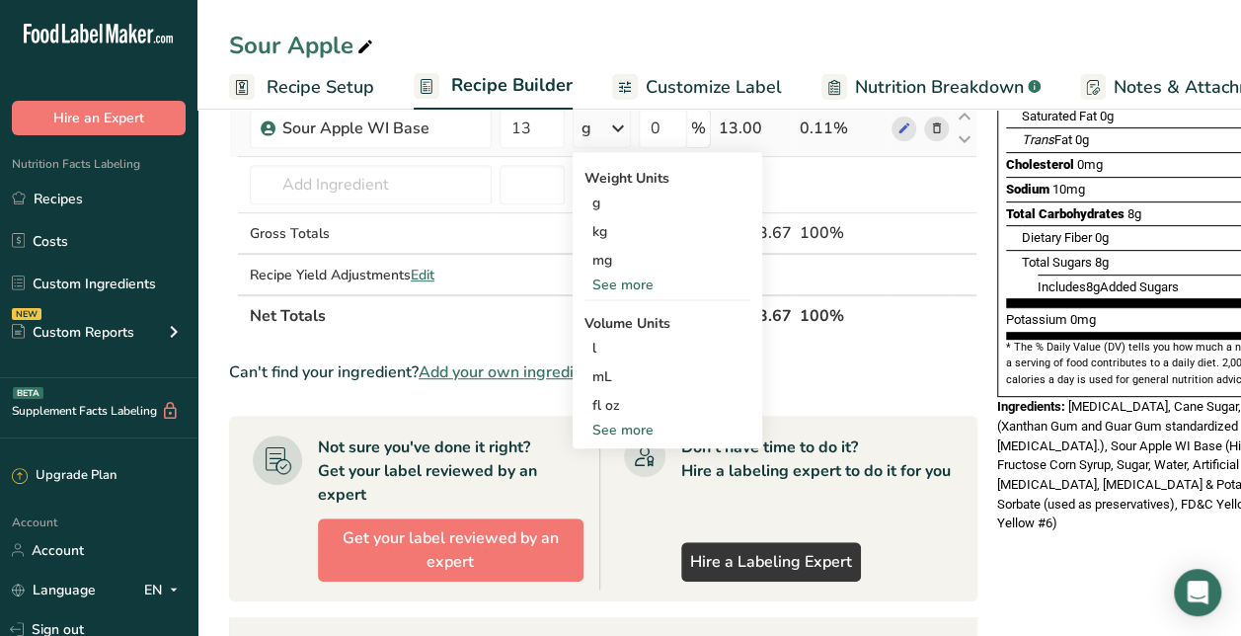
click at [612, 425] on div "See more" at bounding box center [668, 430] width 166 height 21
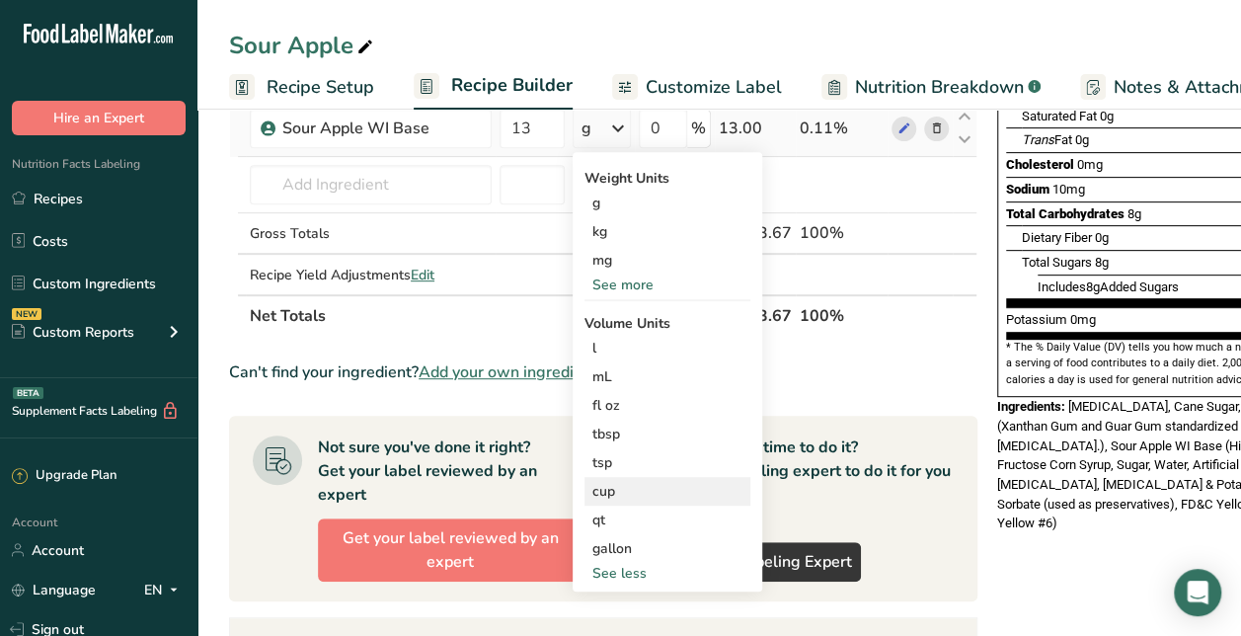
click at [619, 492] on div "cup" at bounding box center [667, 491] width 150 height 21
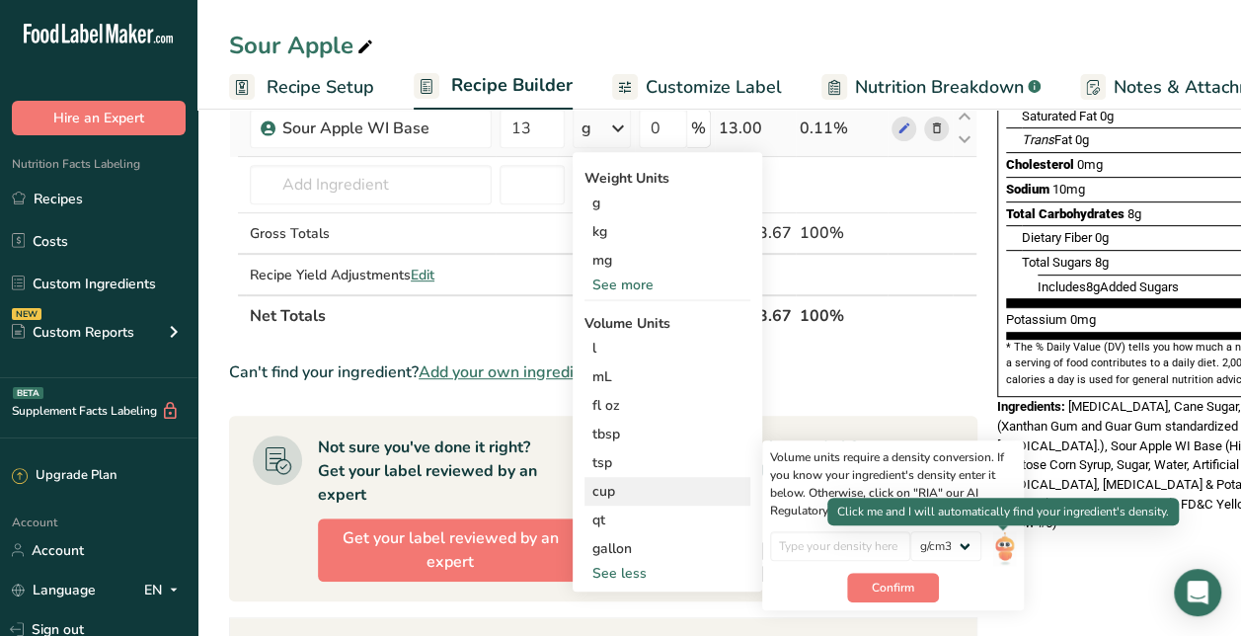
click at [1009, 542] on img at bounding box center [1004, 548] width 22 height 35
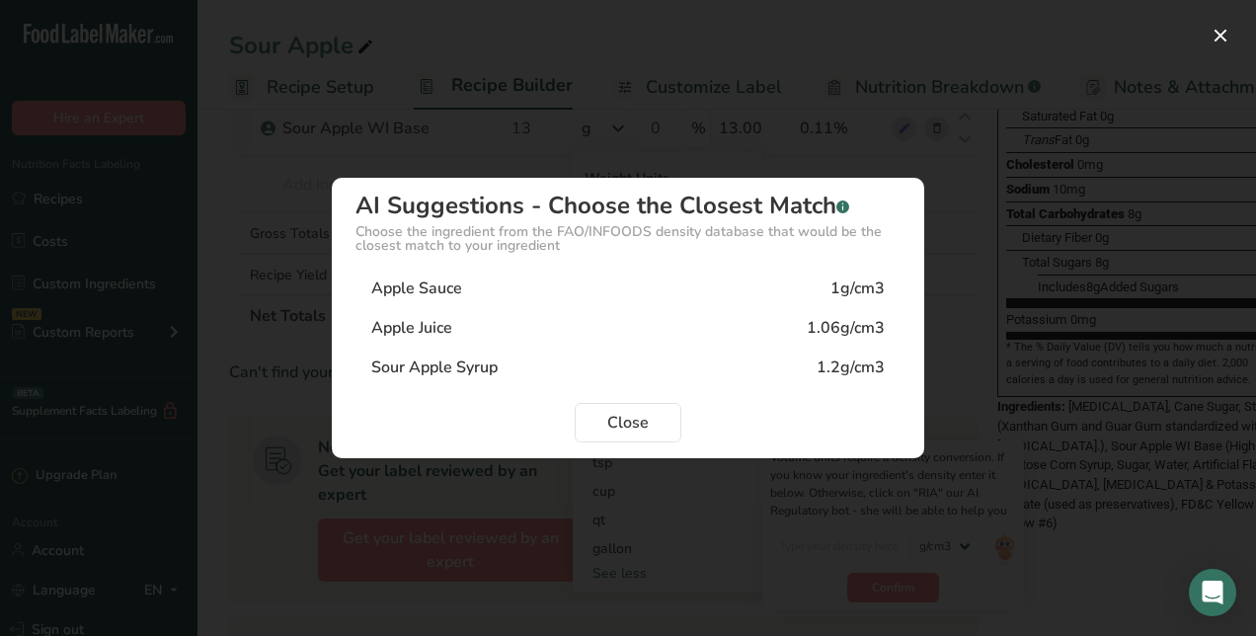
click at [667, 374] on div "Sour Apple Syrup 1.2g/cm3" at bounding box center [627, 367] width 545 height 39
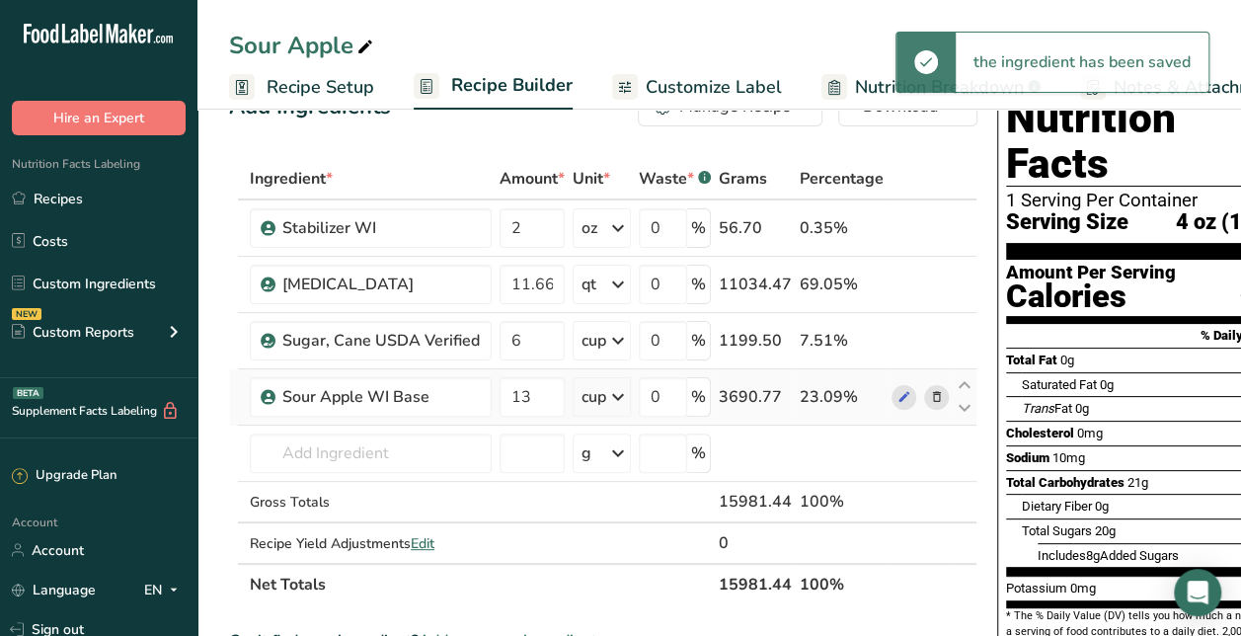
scroll to position [53, 0]
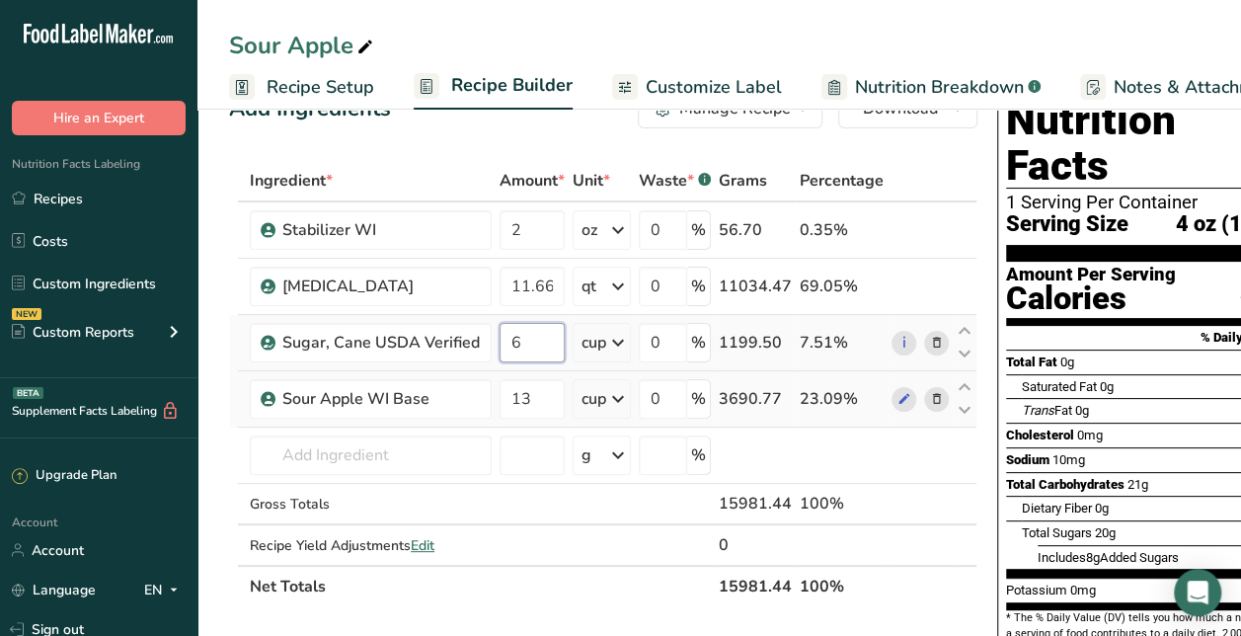
click at [551, 334] on input "6" at bounding box center [532, 342] width 65 height 39
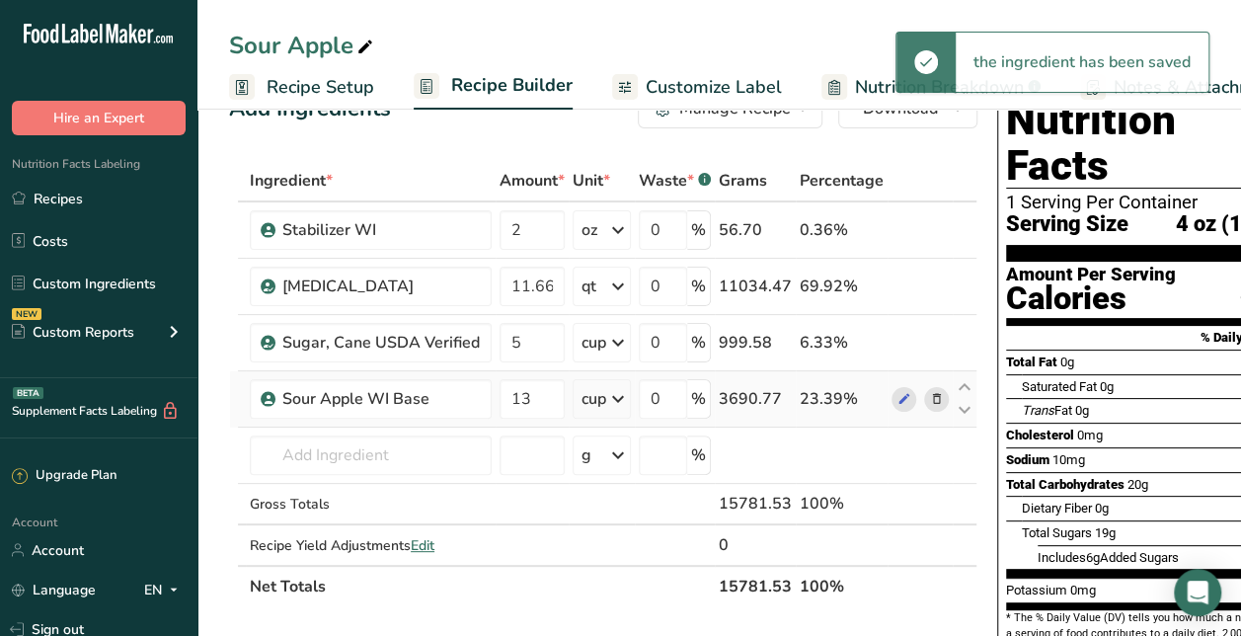
click at [304, 93] on span "Recipe Setup" at bounding box center [321, 87] width 108 height 27
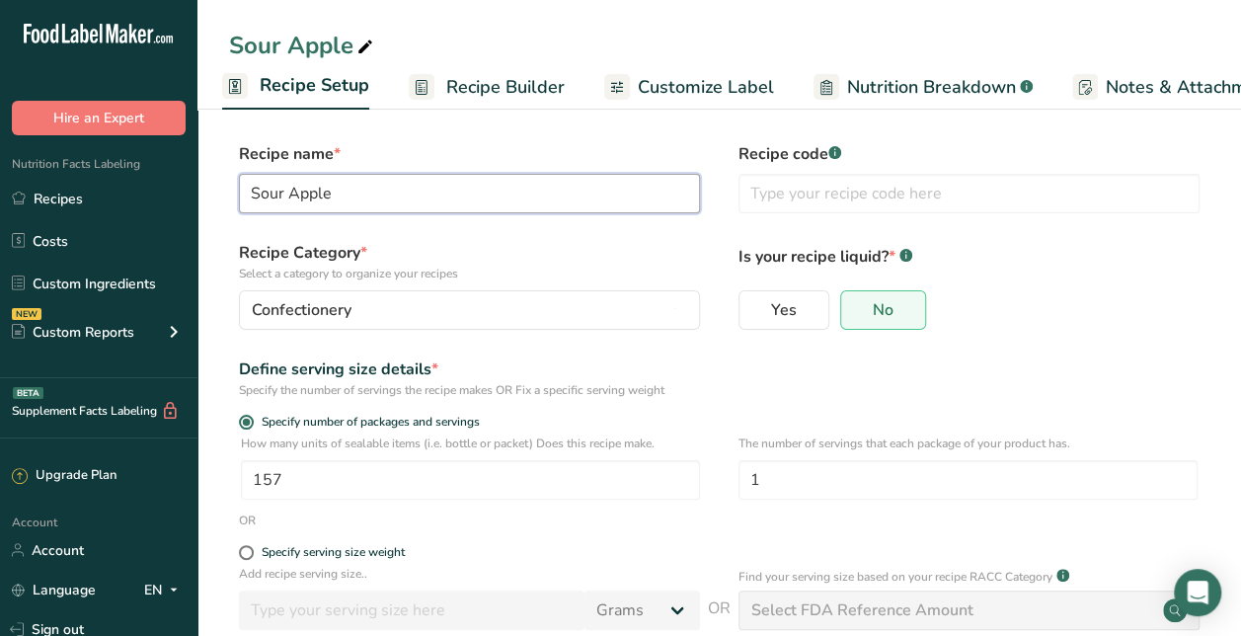
click at [436, 203] on input "Sour Apple" at bounding box center [469, 193] width 461 height 39
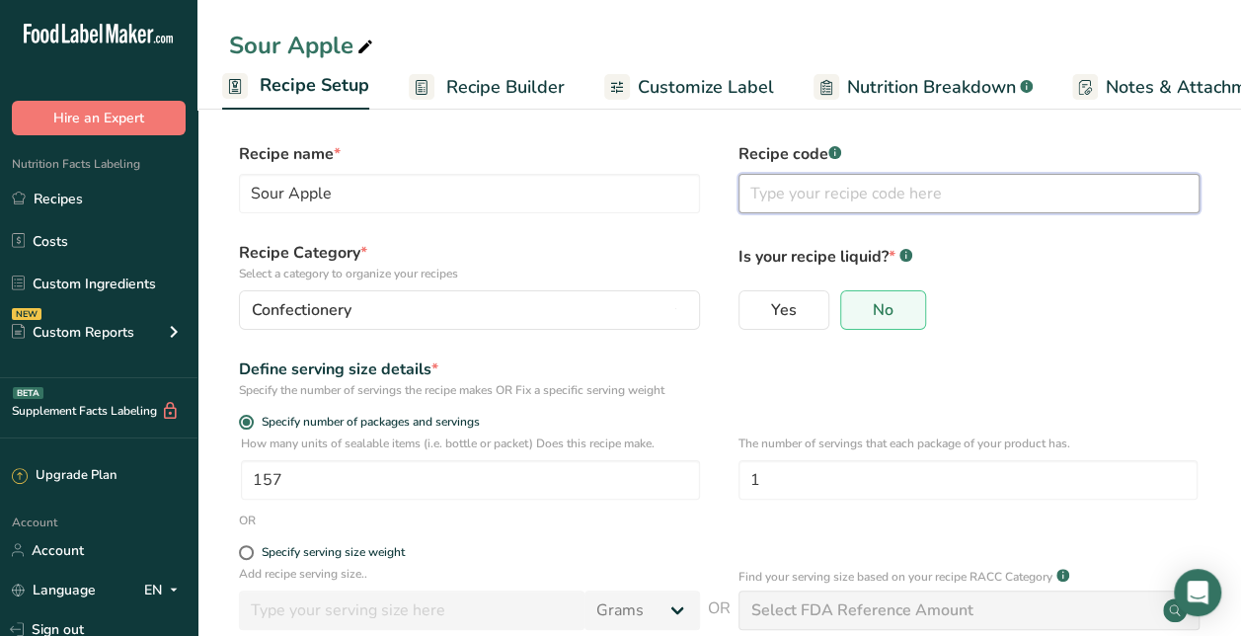
click at [816, 205] on input "text" at bounding box center [969, 193] width 461 height 39
paste input "Sour Apple"
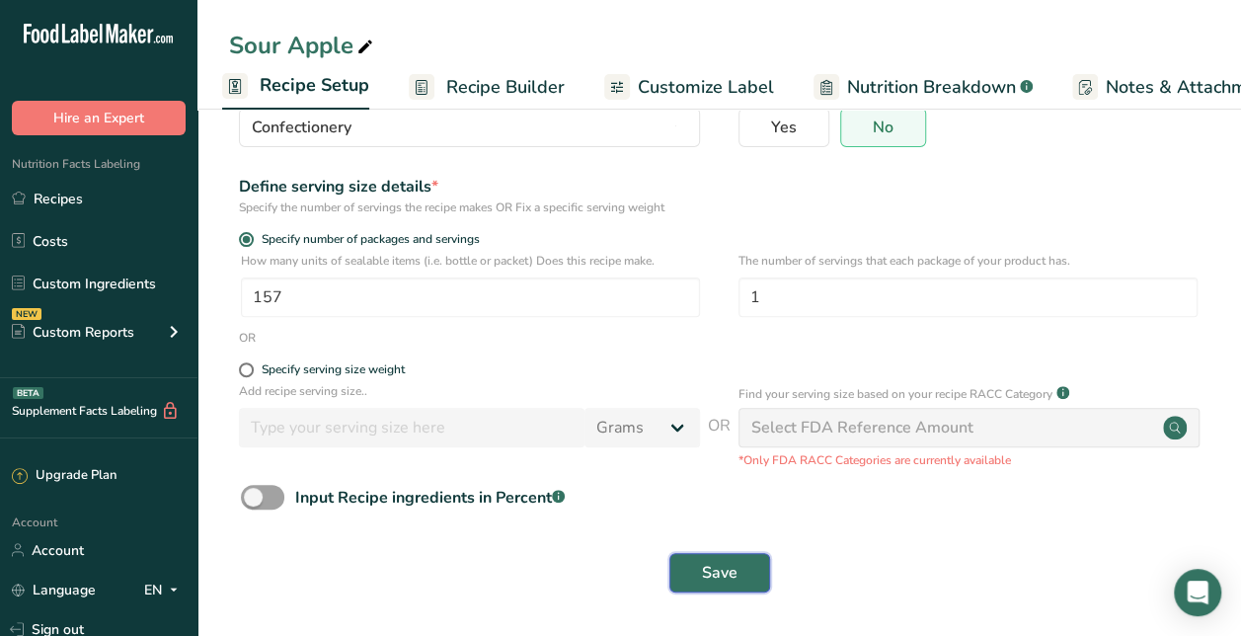
click at [745, 582] on button "Save" at bounding box center [719, 572] width 101 height 39
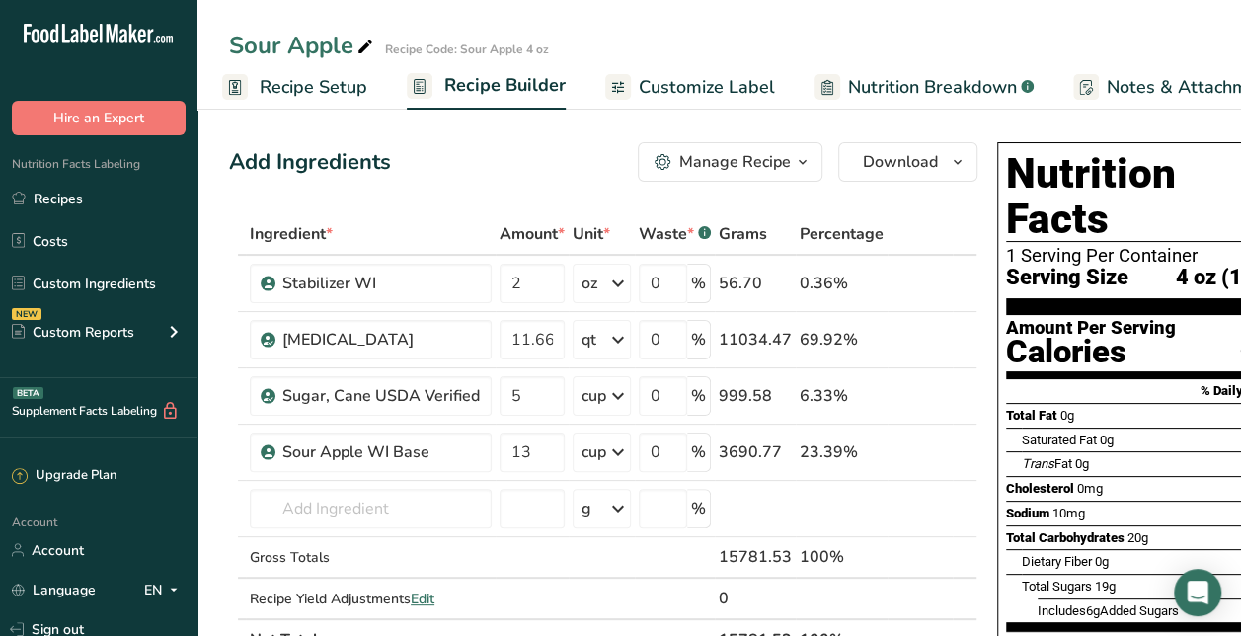
click at [721, 17] on div "Sour Apple Recipe Code: Sour Apple 4 oz Recipe Setup Recipe Builder Customize L…" at bounding box center [719, 55] width 1044 height 110
click at [67, 197] on link "Recipes" at bounding box center [98, 199] width 197 height 38
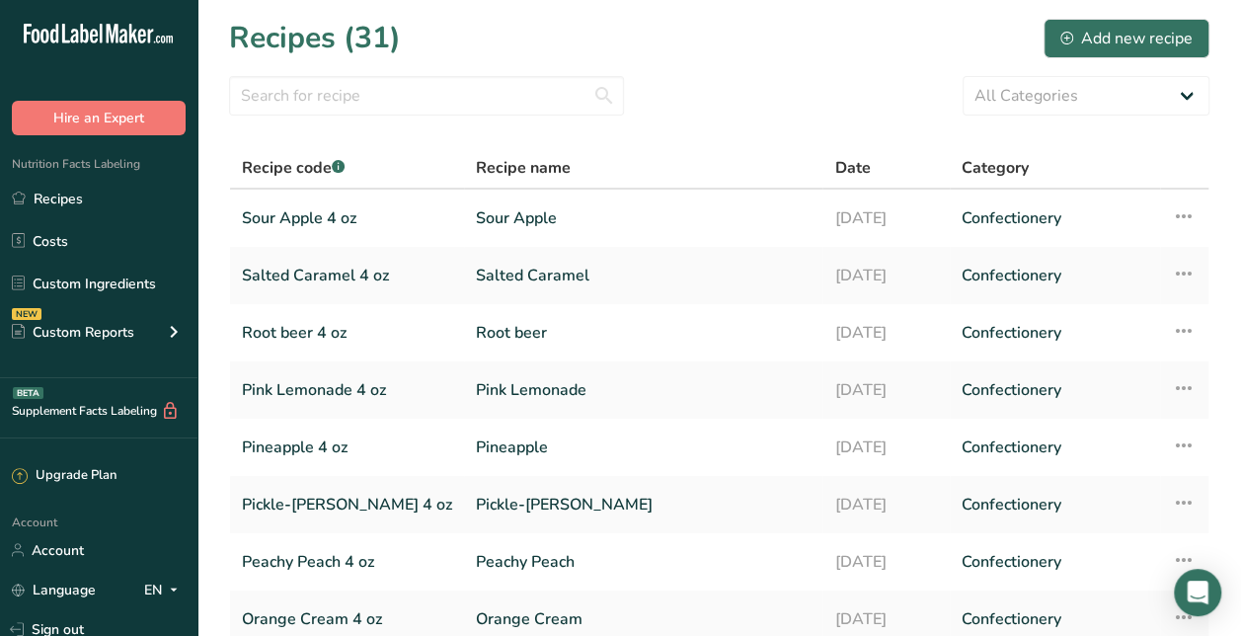
scroll to position [284, 0]
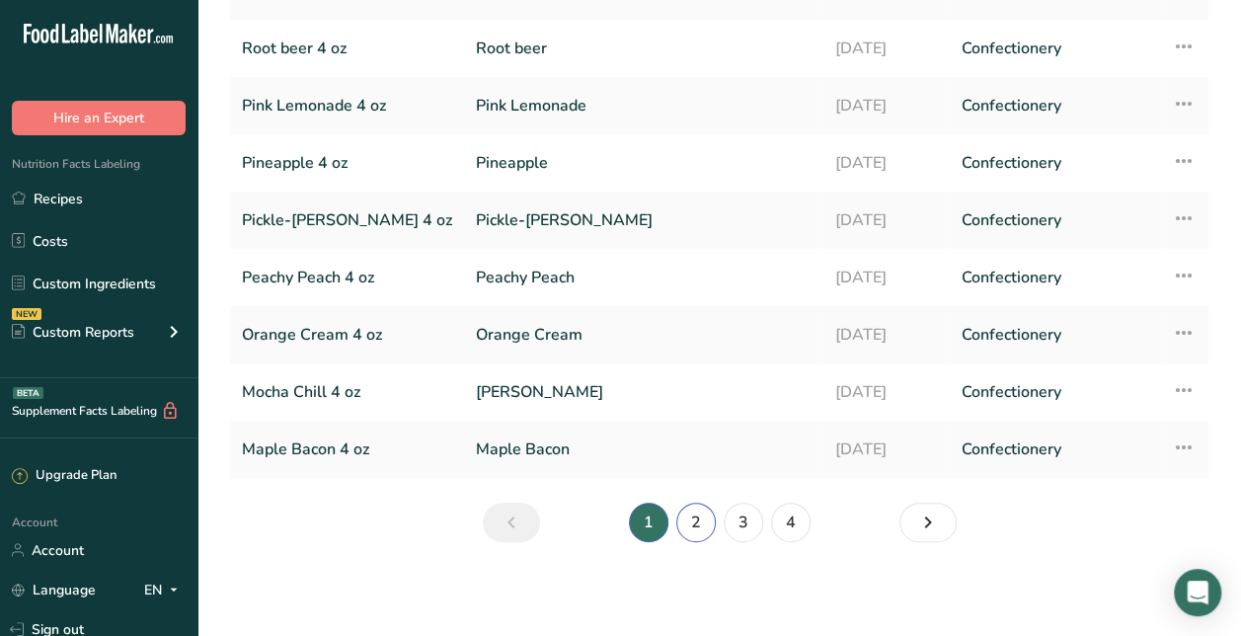
click at [699, 527] on link "2" at bounding box center [695, 522] width 39 height 39
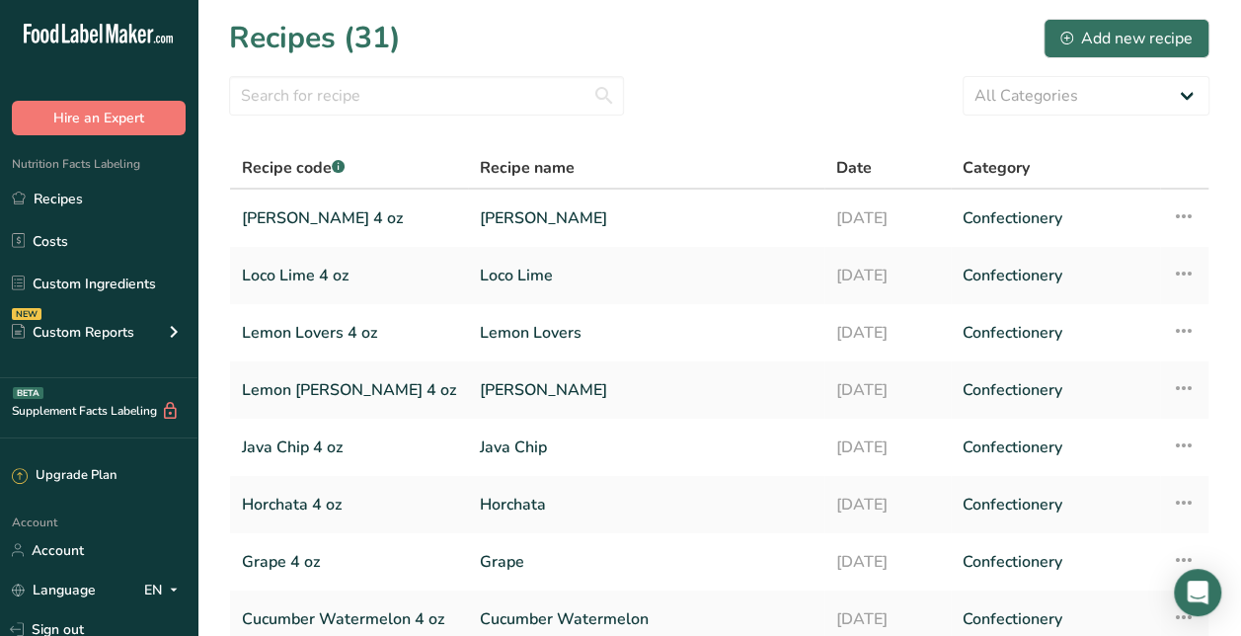
scroll to position [284, 0]
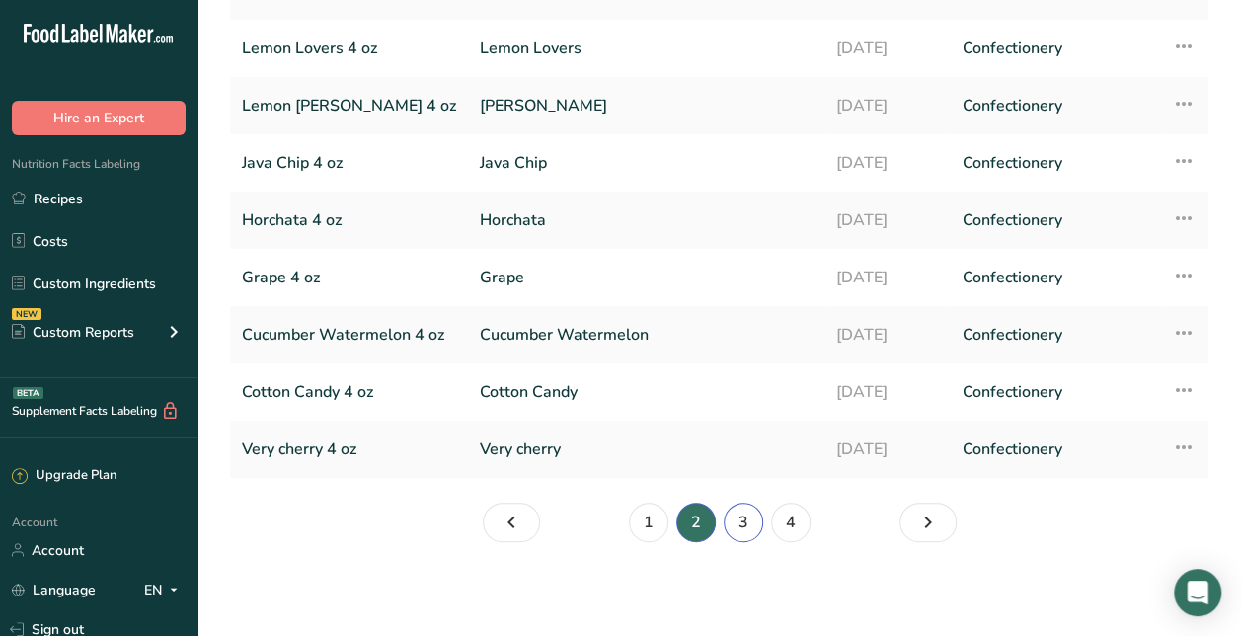
click at [744, 508] on link "3" at bounding box center [743, 522] width 39 height 39
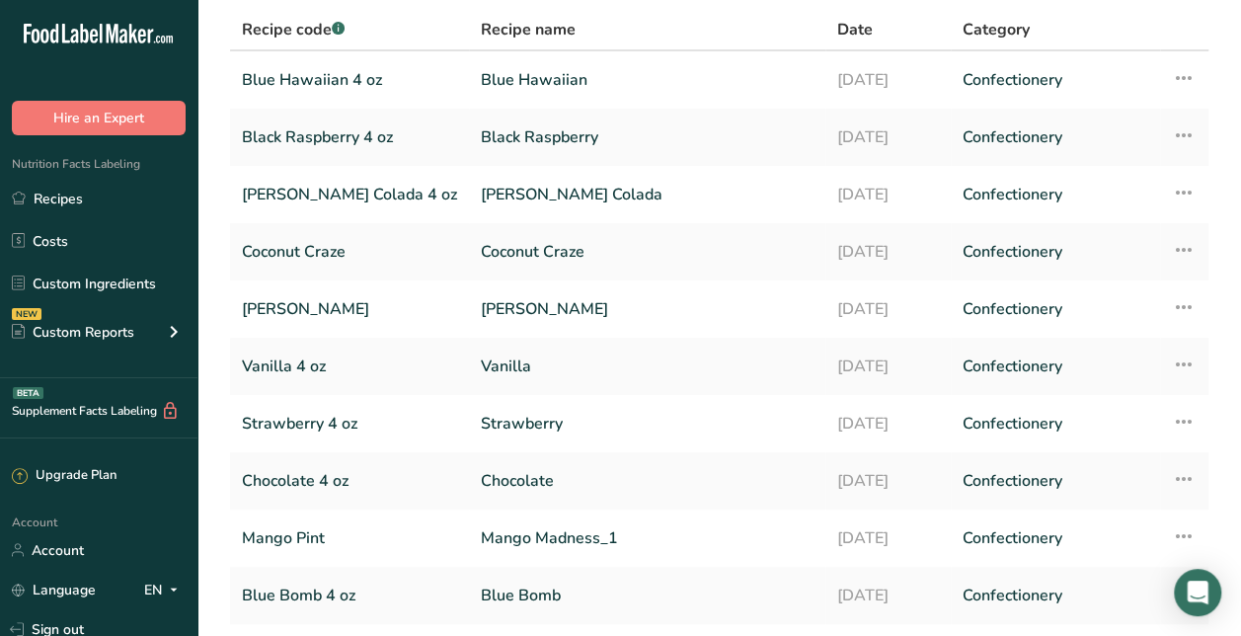
scroll to position [284, 0]
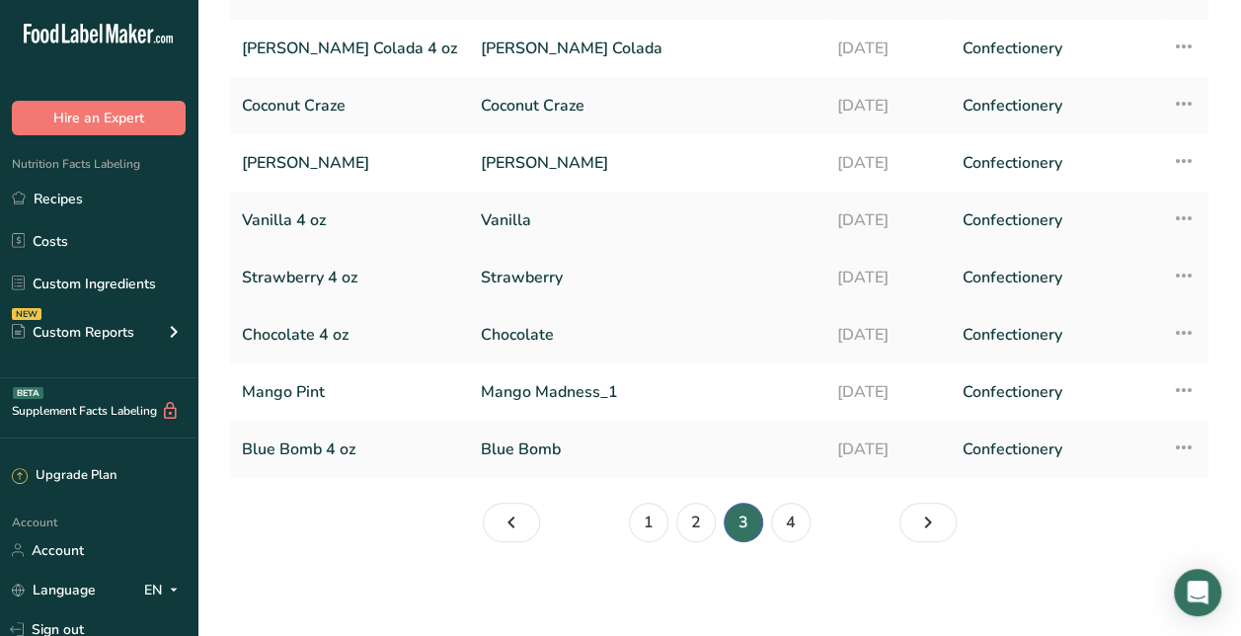
click at [553, 284] on link "Strawberry" at bounding box center [647, 277] width 333 height 41
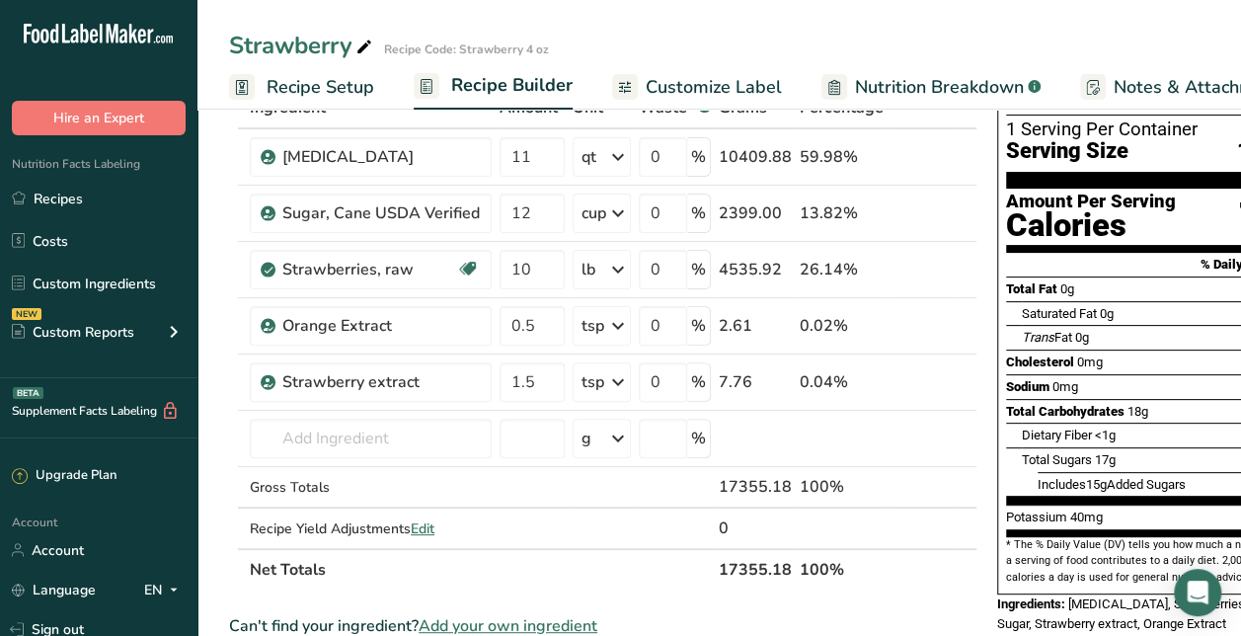
scroll to position [128, 0]
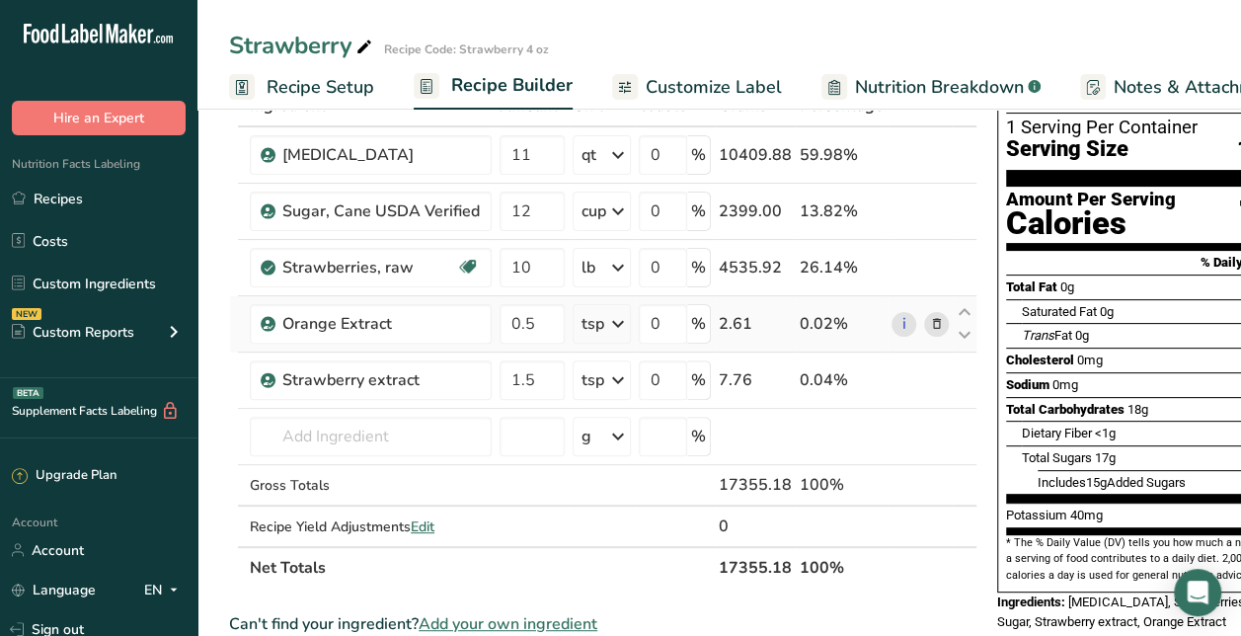
click at [933, 324] on icon at bounding box center [937, 324] width 14 height 21
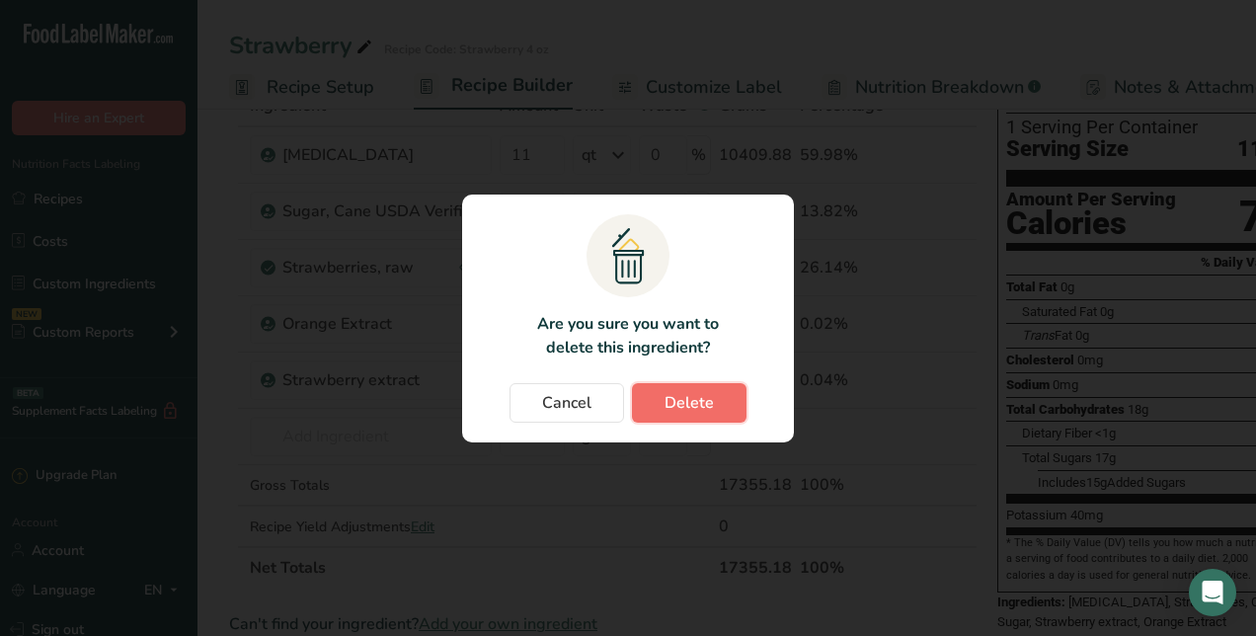
click at [684, 403] on span "Delete" at bounding box center [689, 403] width 49 height 24
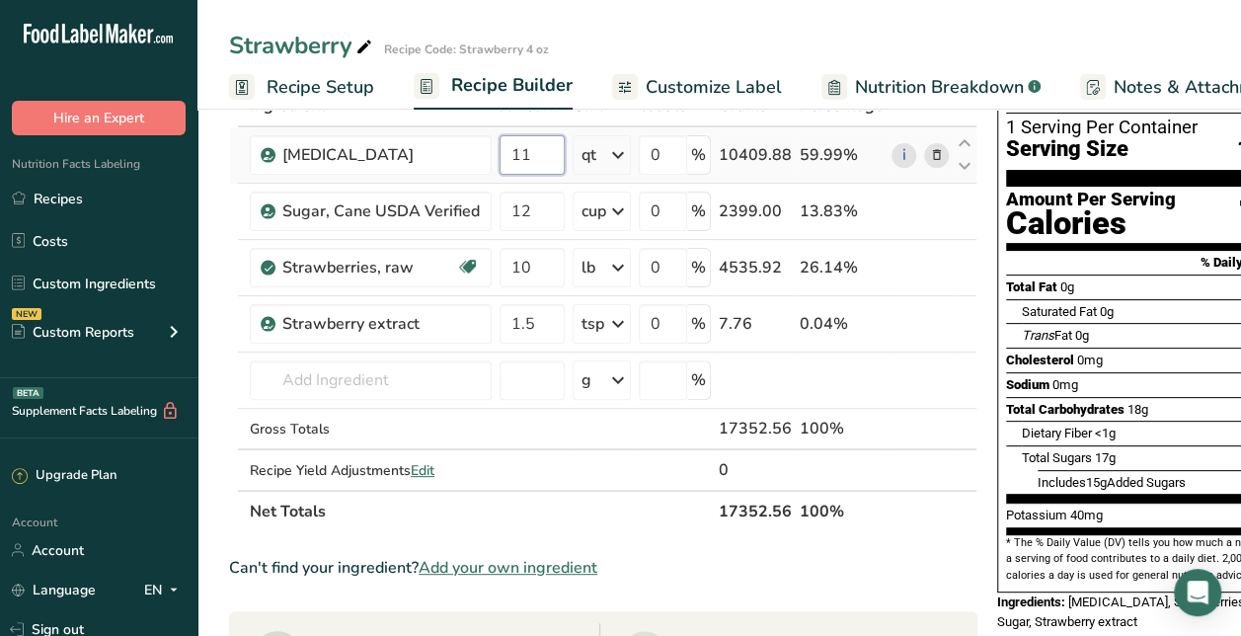
click at [543, 144] on input "11" at bounding box center [532, 154] width 65 height 39
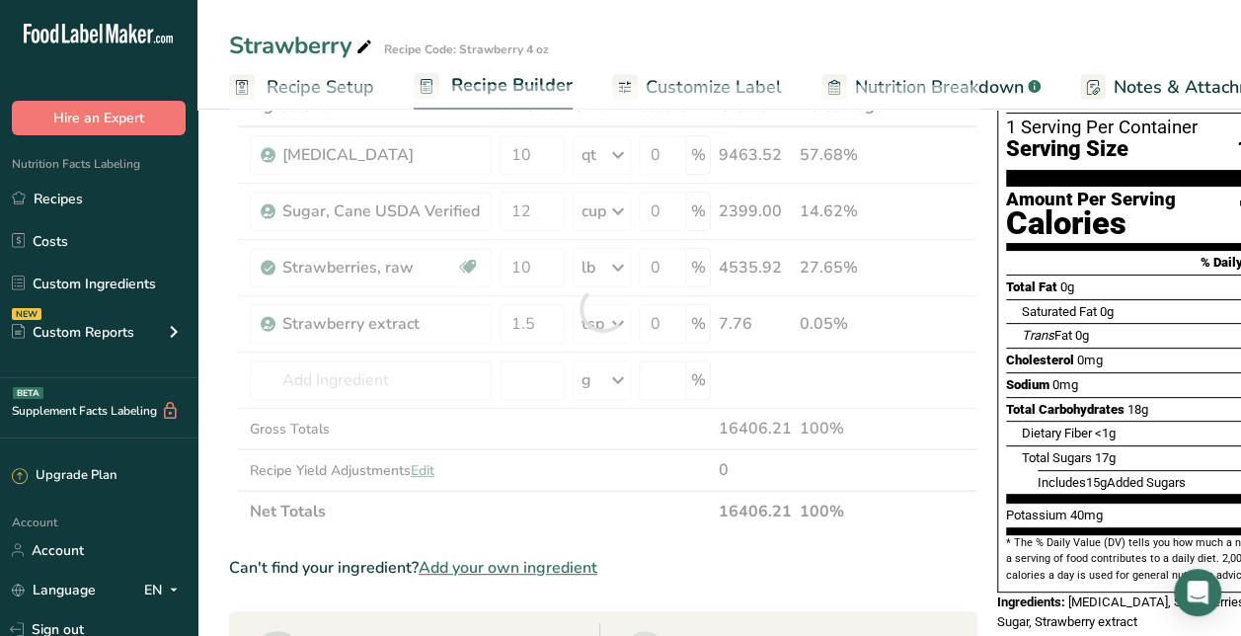
click at [227, 211] on section "Add Ingredients Manage Recipe Delete Recipe Duplicate Recipe Scale Recipe Save …" at bounding box center [719, 625] width 1044 height 1303
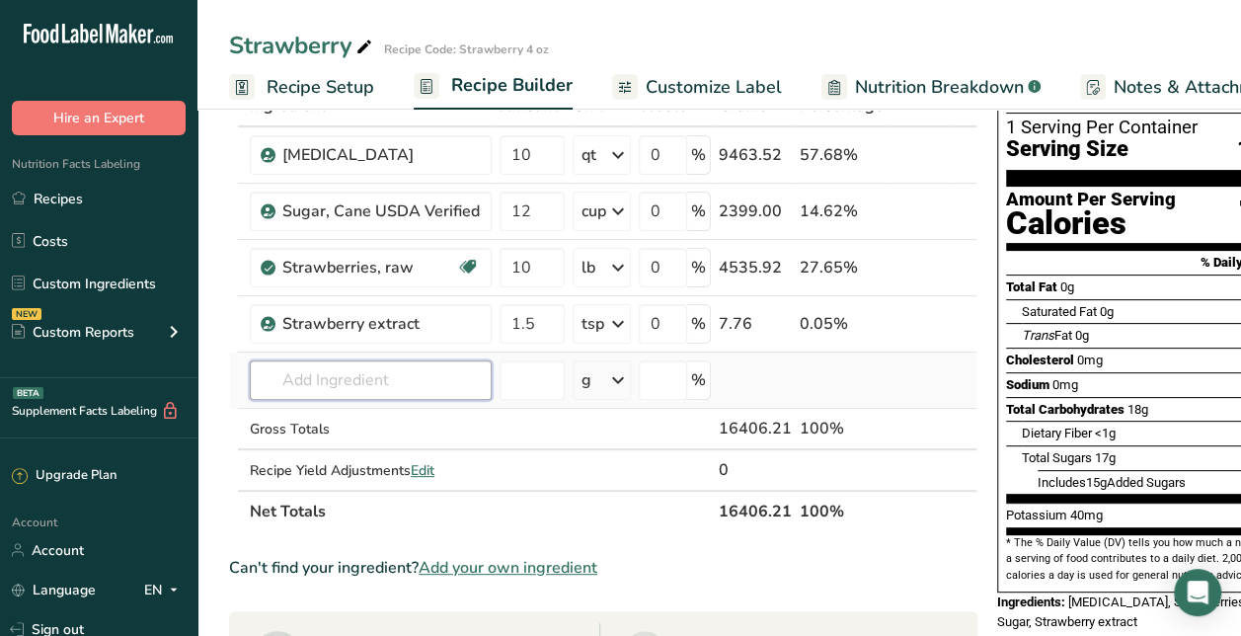
click at [359, 373] on input "text" at bounding box center [371, 379] width 242 height 39
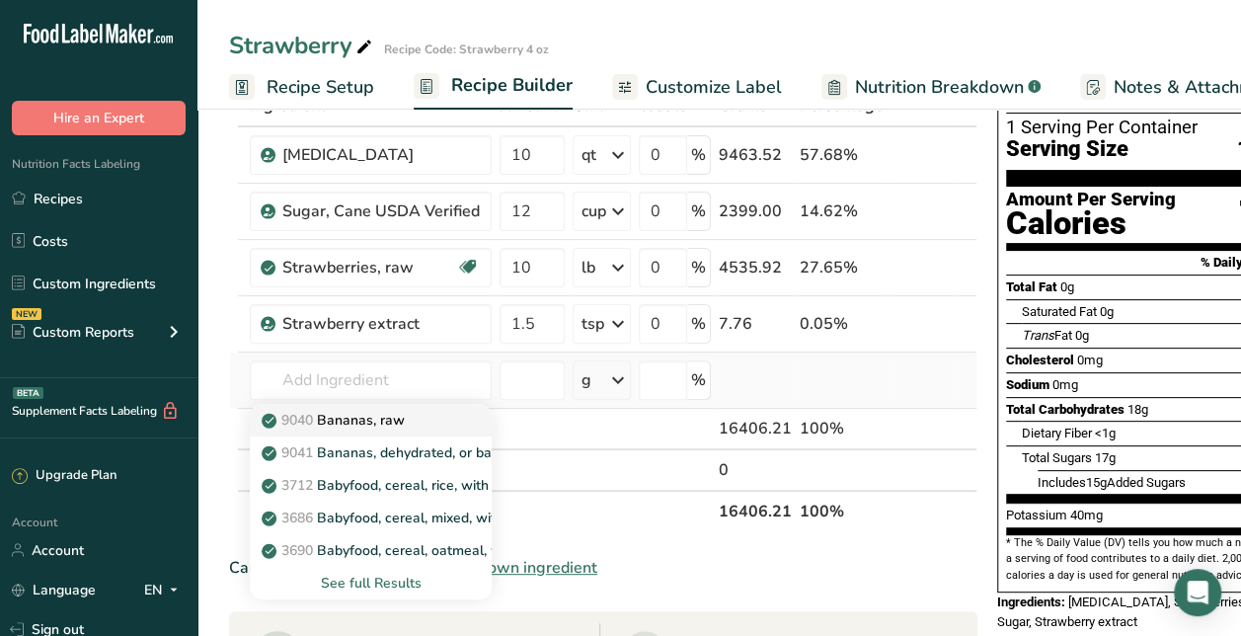
click at [365, 407] on link "9040 [GEOGRAPHIC_DATA], raw" at bounding box center [371, 420] width 242 height 33
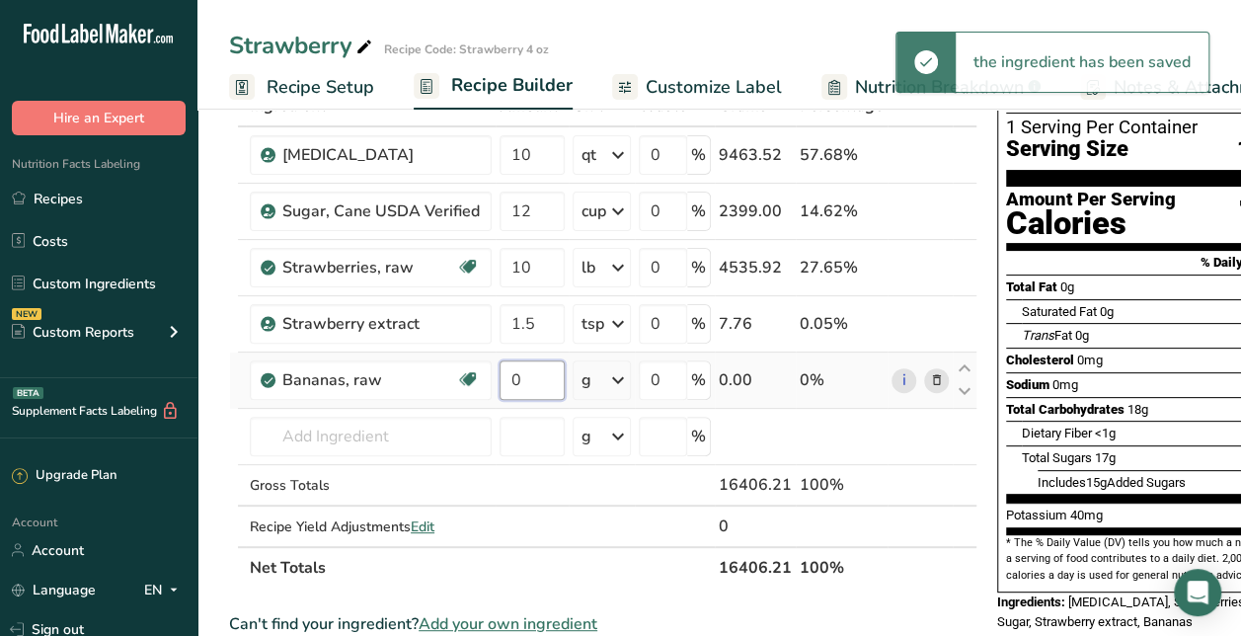
click at [547, 376] on input "0" at bounding box center [532, 379] width 65 height 39
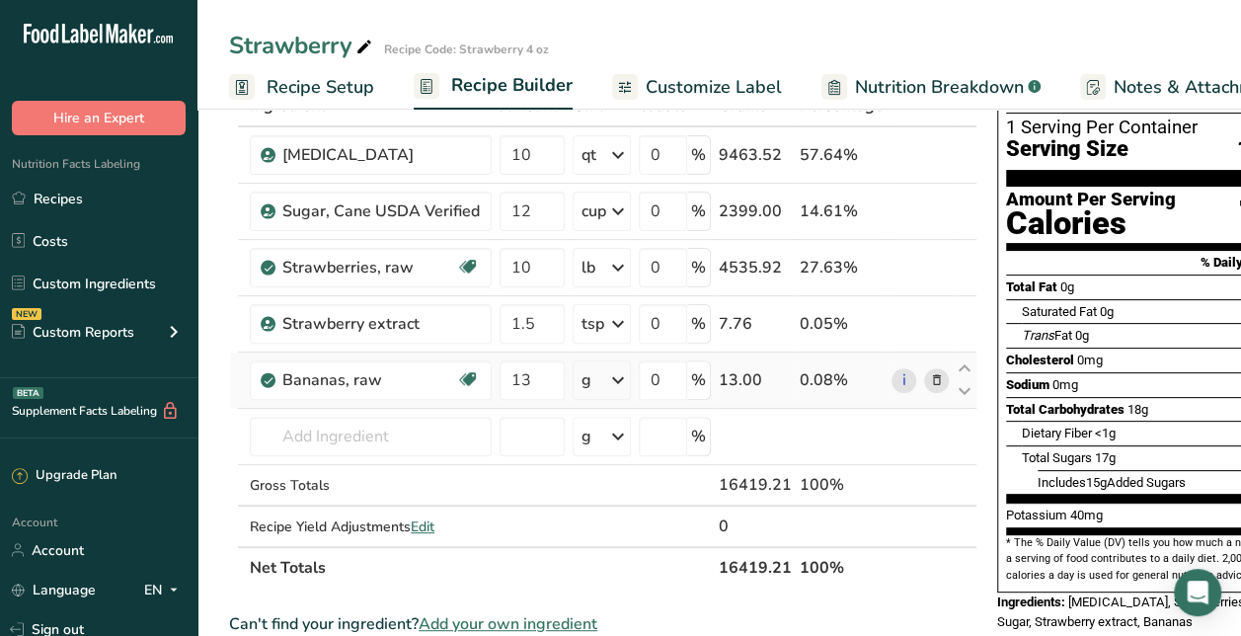
click at [619, 371] on div "Ingredient * Amount * Unit * Waste * .a-a{fill:#347362;}.b-a{fill:#fff;} Grams …" at bounding box center [603, 337] width 748 height 504
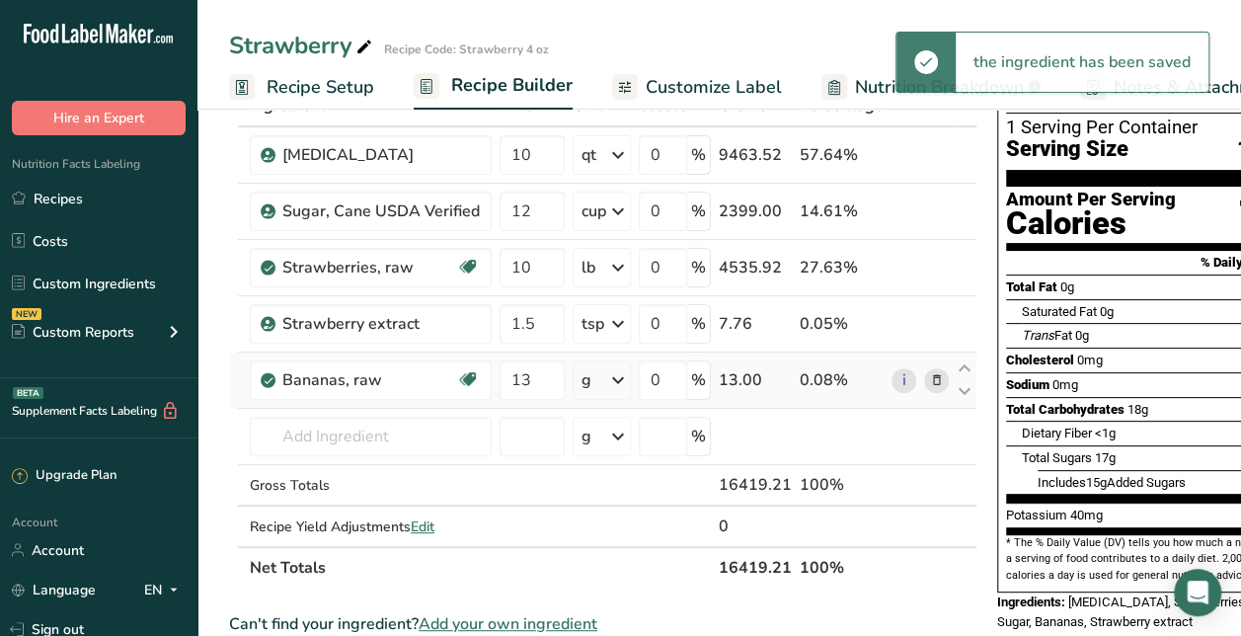
click at [614, 375] on icon at bounding box center [618, 380] width 24 height 36
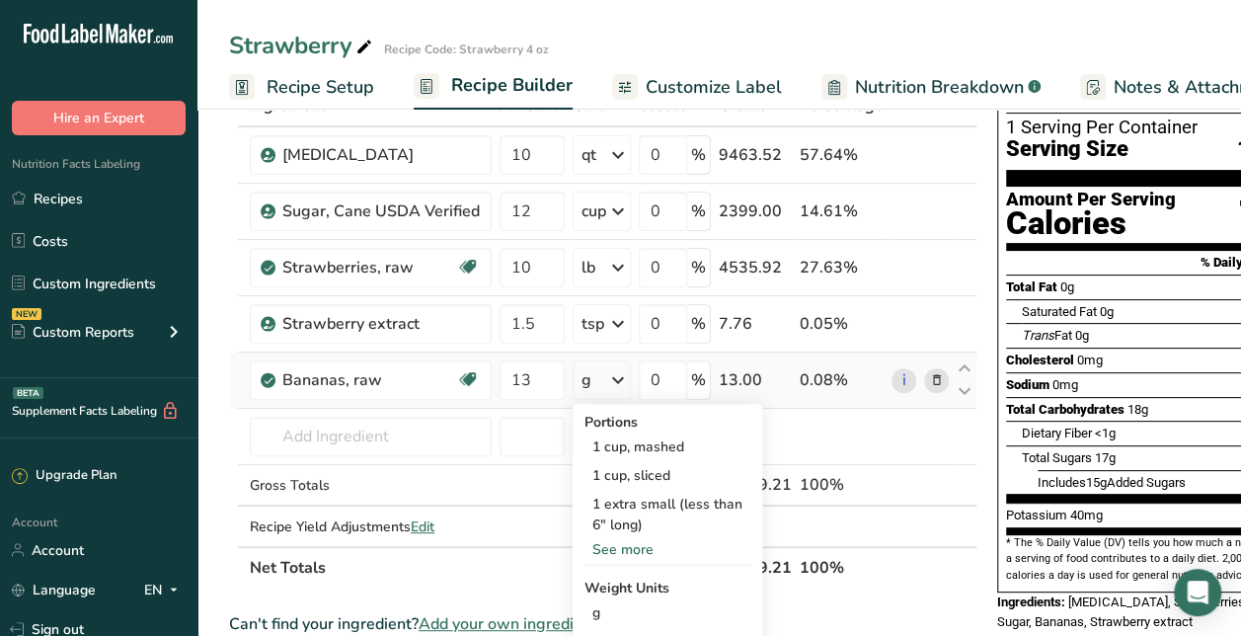
click at [634, 539] on div "See more" at bounding box center [668, 549] width 166 height 21
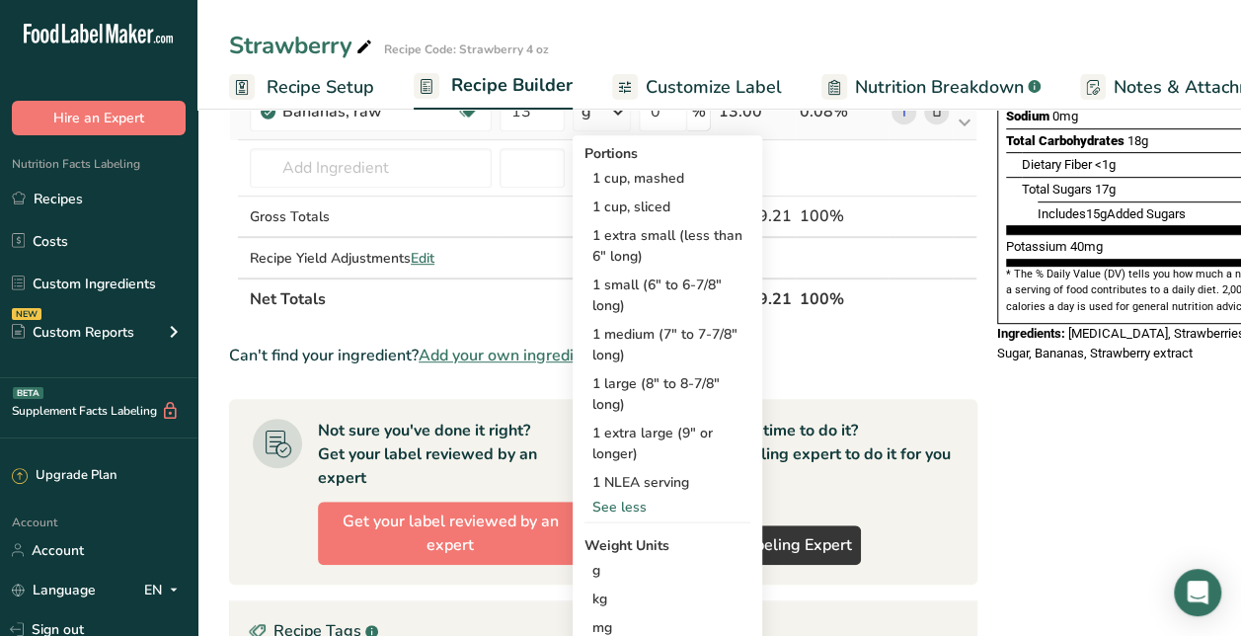
scroll to position [396, 0]
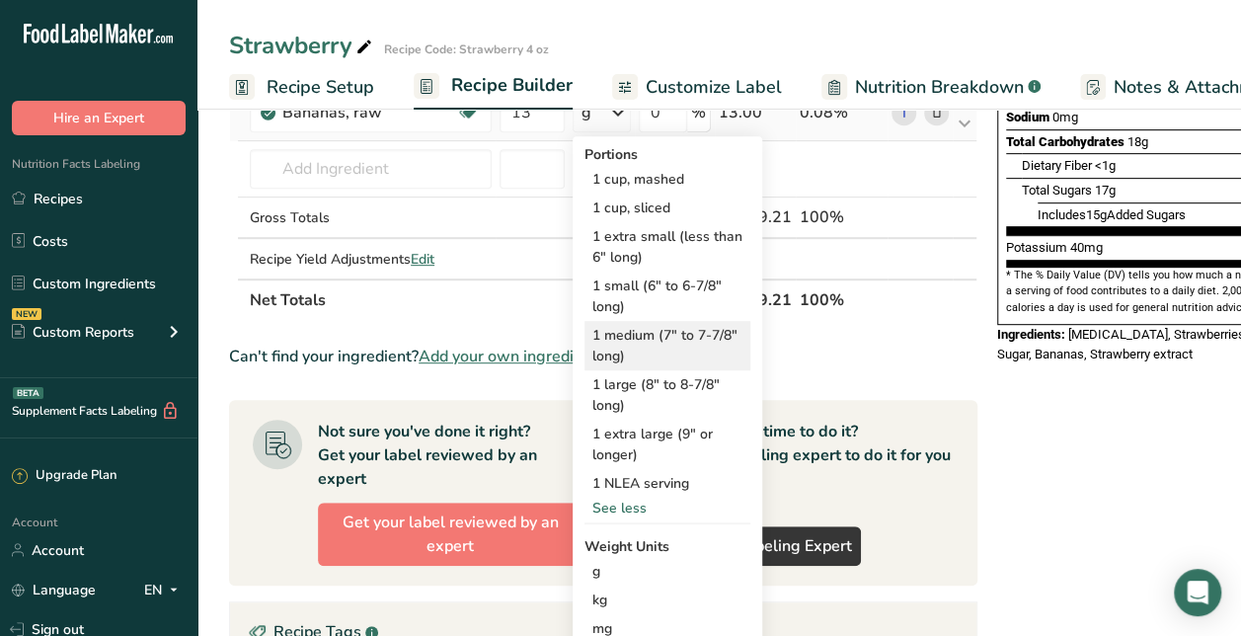
click at [637, 342] on div "1 medium (7" to 7-7/8" long)" at bounding box center [668, 345] width 166 height 49
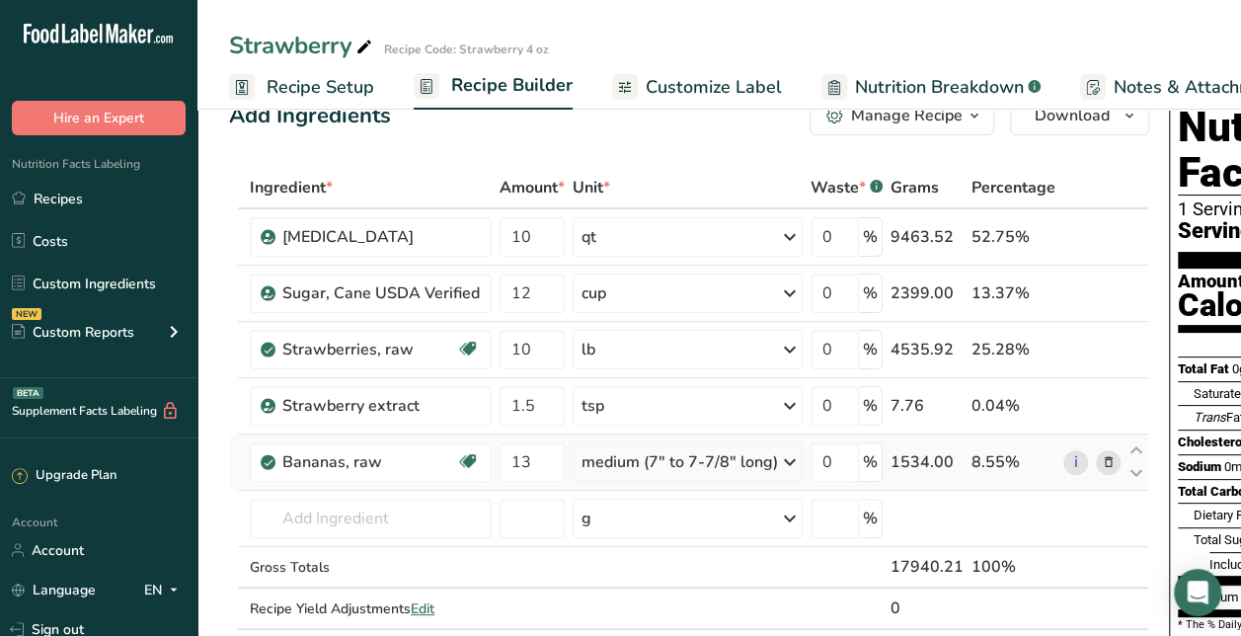
scroll to position [0, 0]
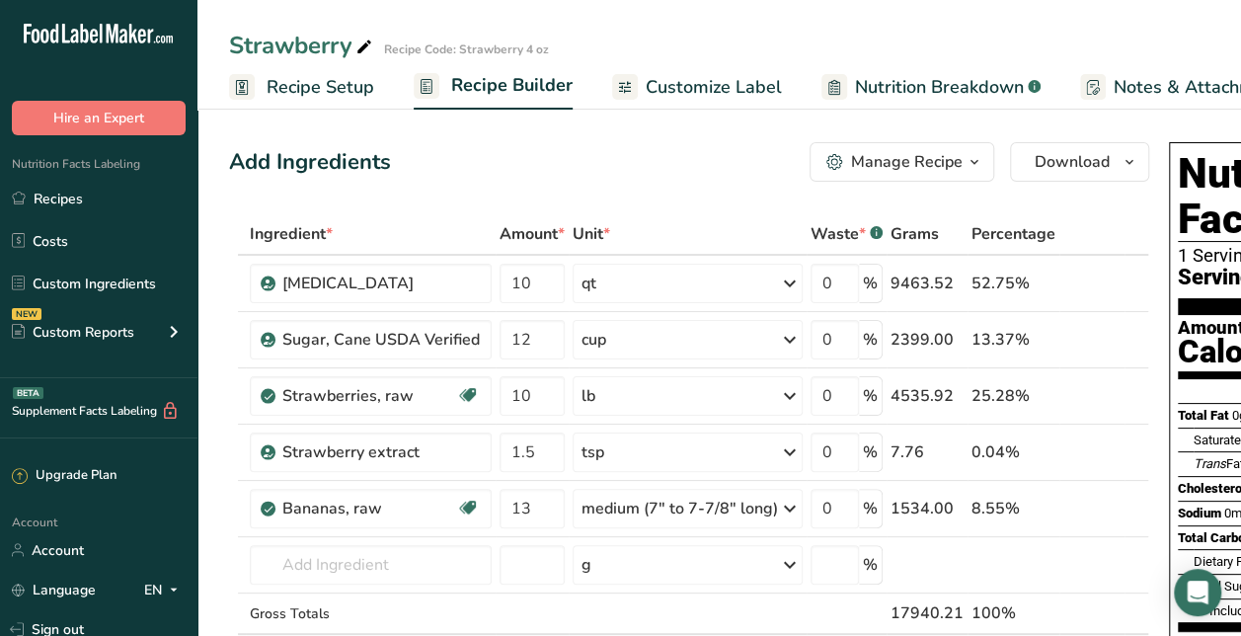
click at [355, 45] on span at bounding box center [364, 48] width 24 height 24
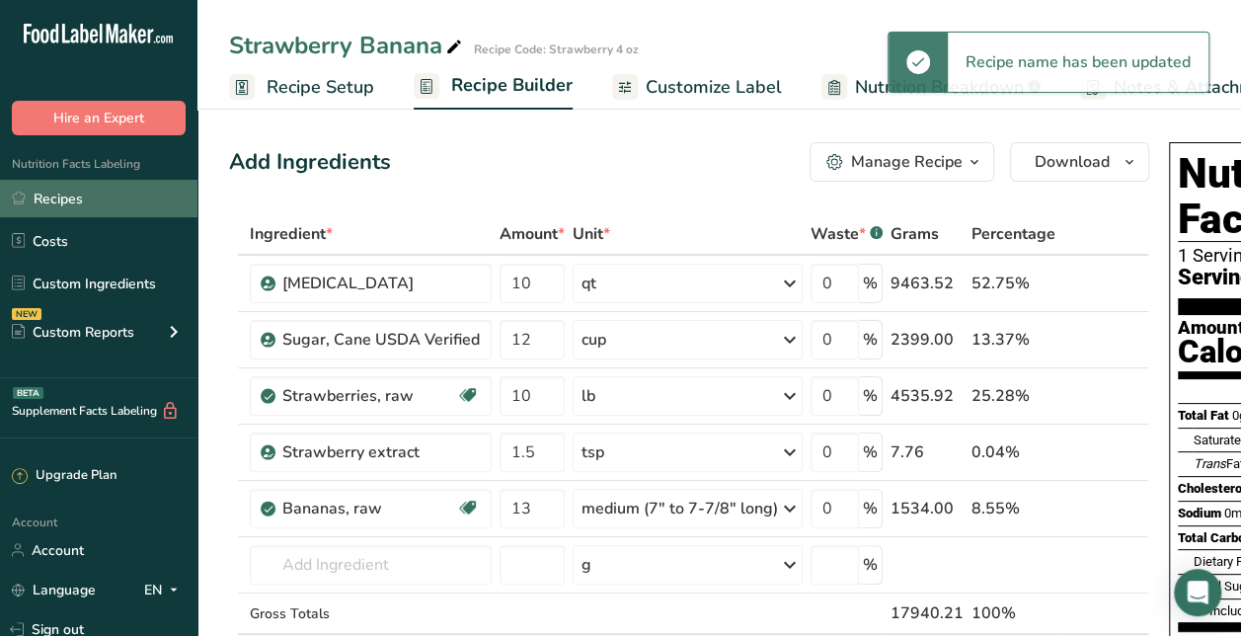
click at [78, 201] on link "Recipes" at bounding box center [98, 199] width 197 height 38
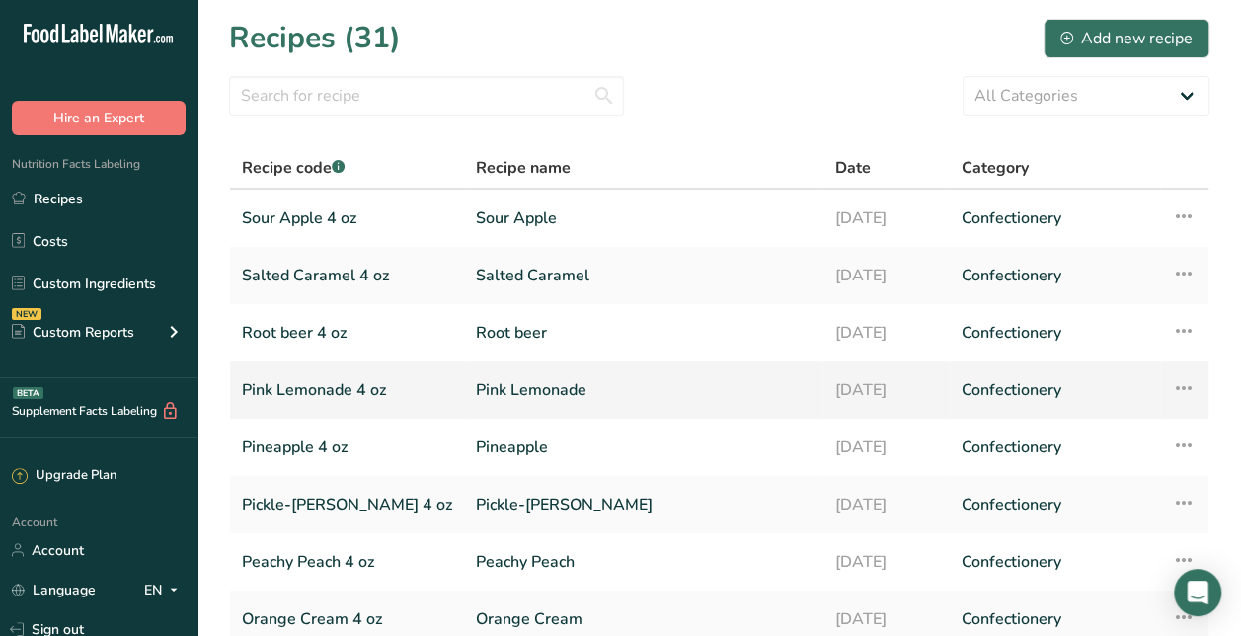
scroll to position [284, 0]
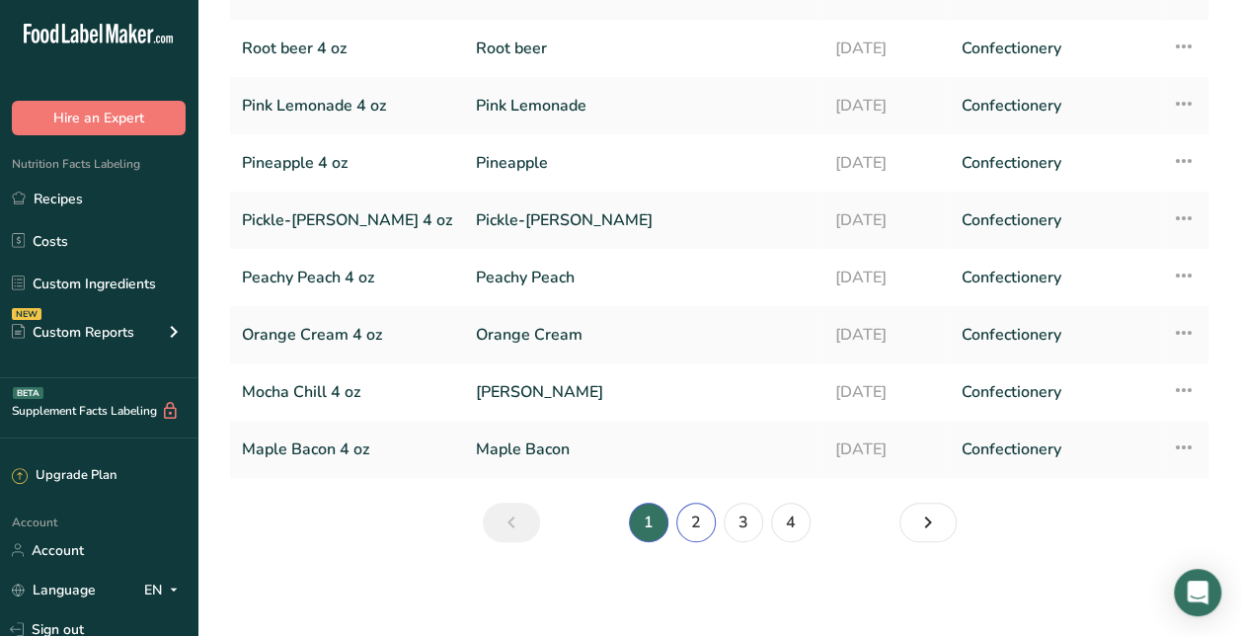
click at [695, 522] on link "2" at bounding box center [695, 522] width 39 height 39
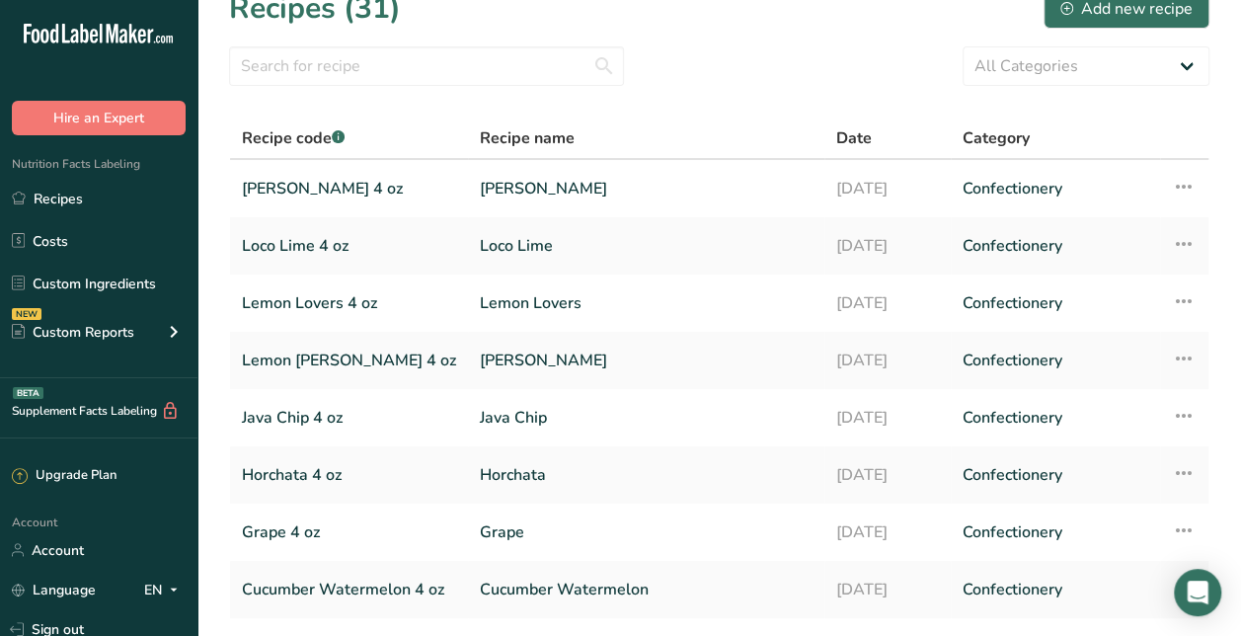
scroll to position [284, 0]
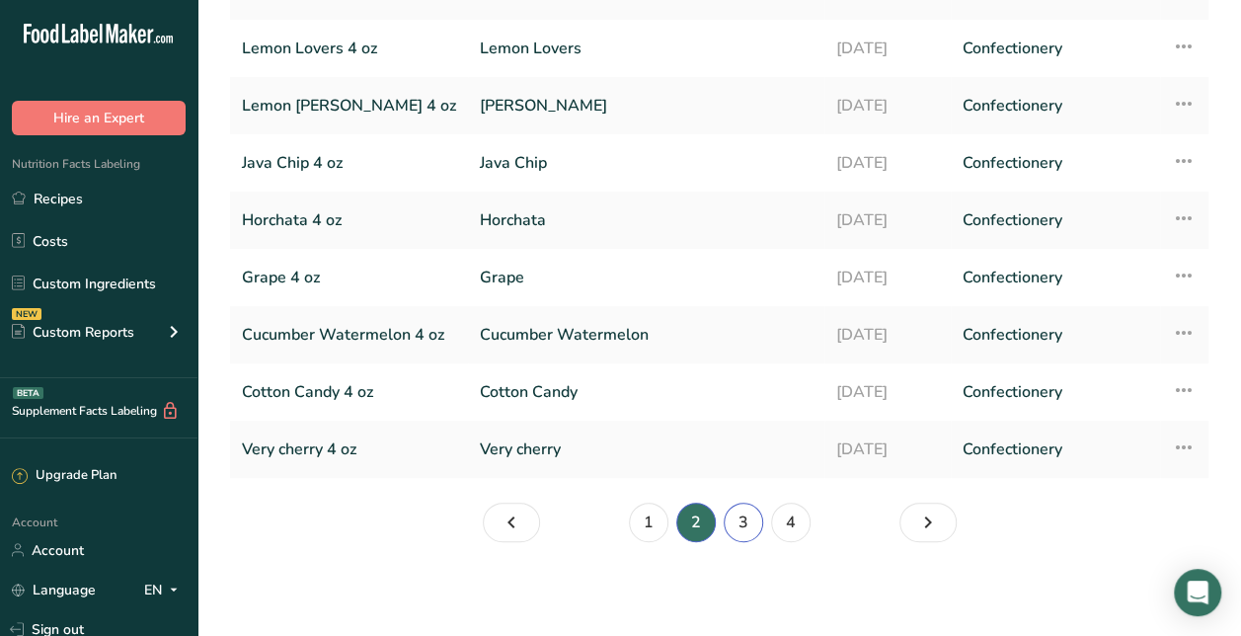
click at [743, 518] on link "3" at bounding box center [743, 522] width 39 height 39
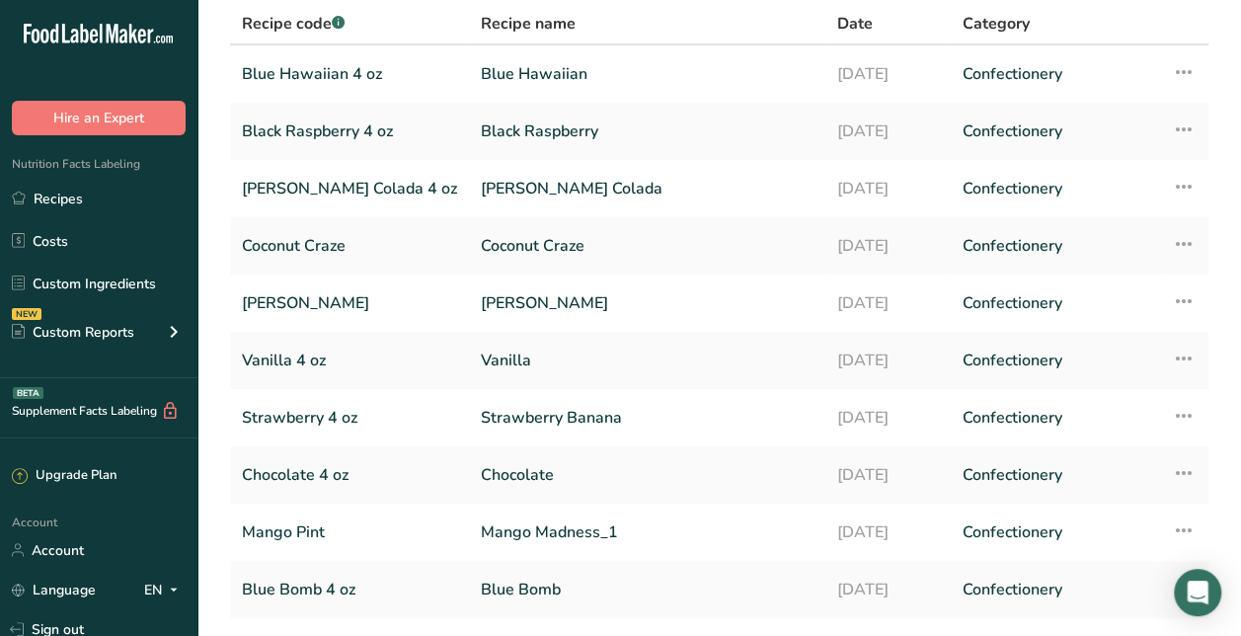
scroll to position [115, 0]
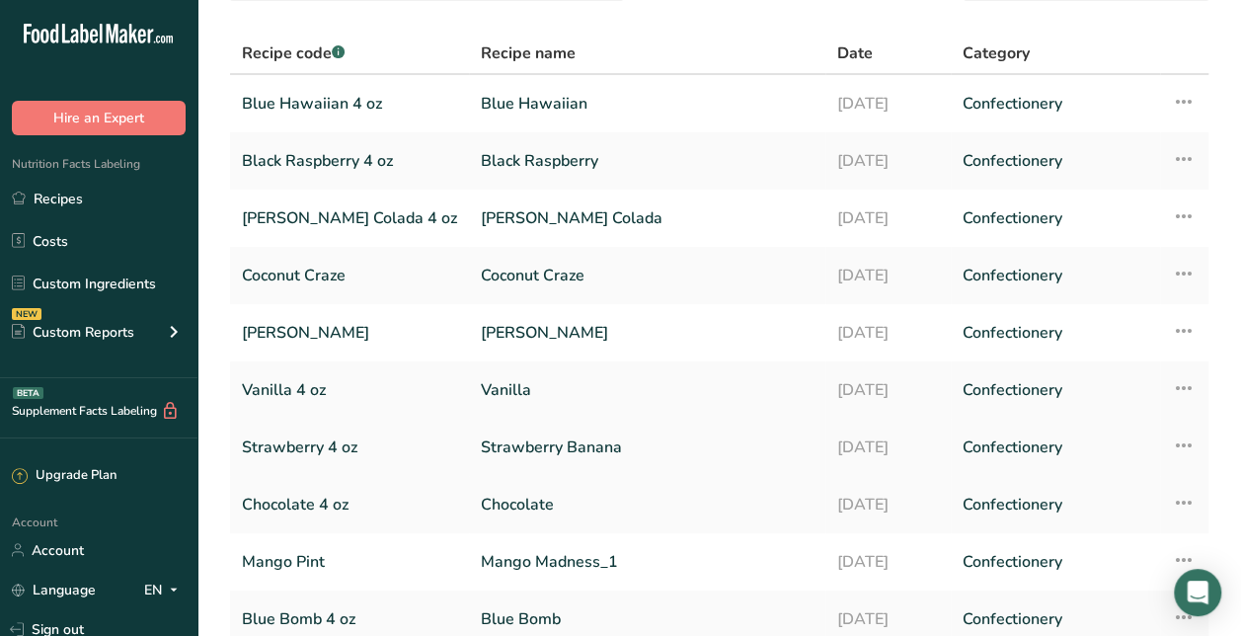
click at [565, 446] on link "Strawberry Banana" at bounding box center [647, 447] width 333 height 41
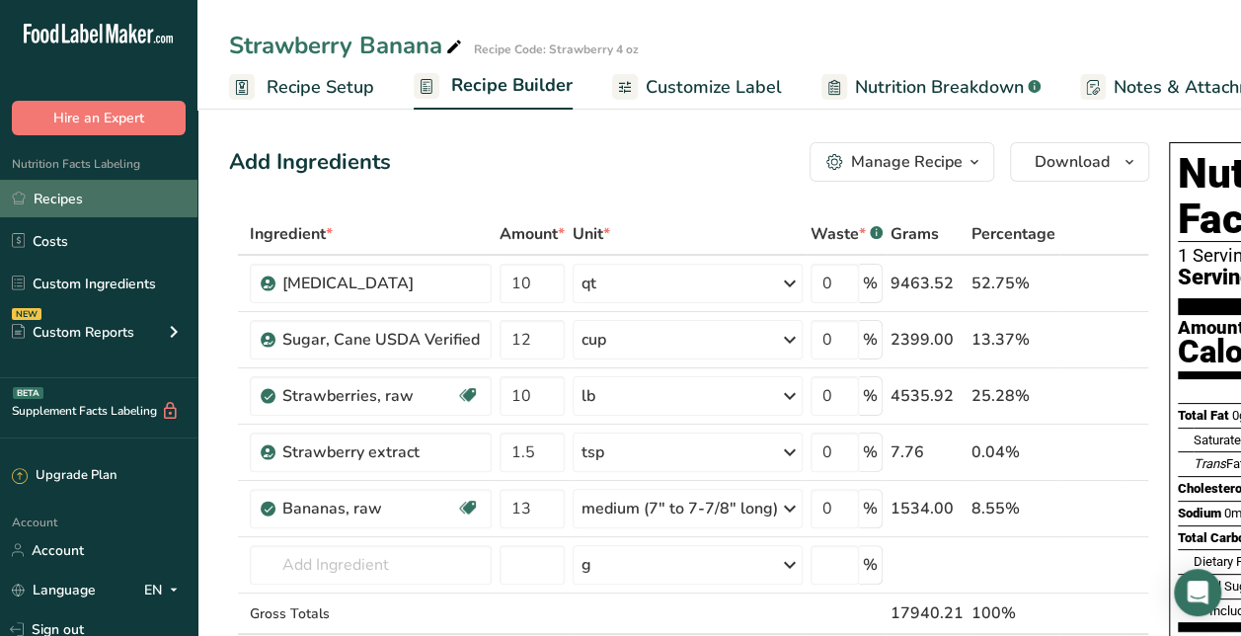
click at [140, 191] on link "Recipes" at bounding box center [98, 199] width 197 height 38
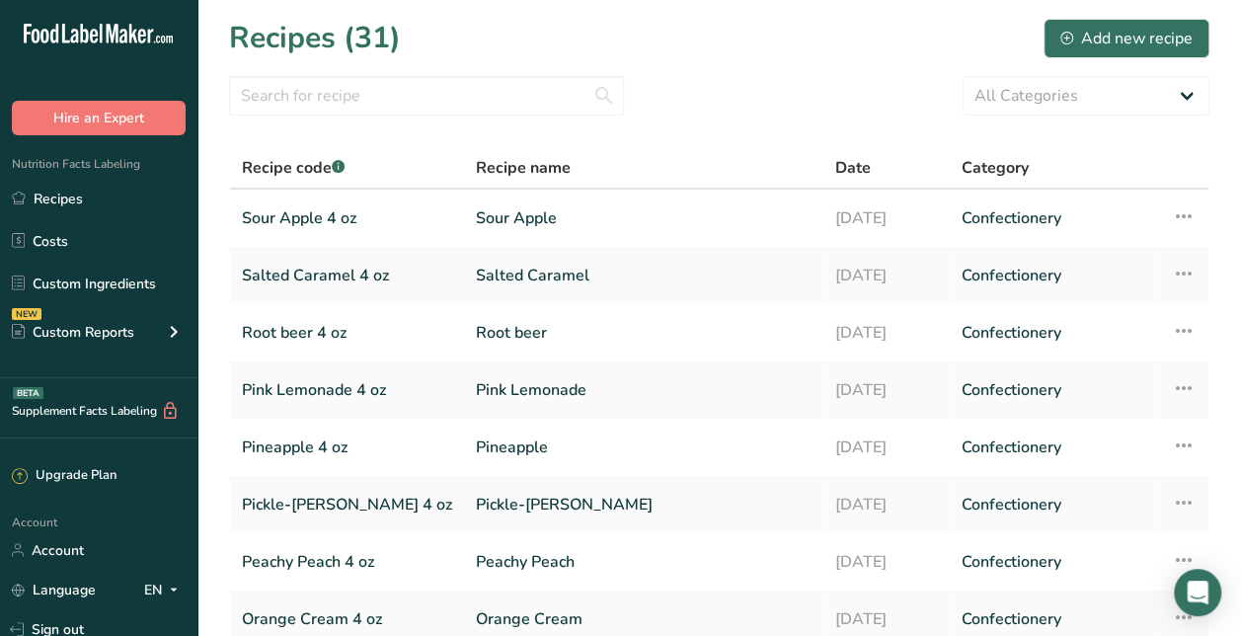
scroll to position [284, 0]
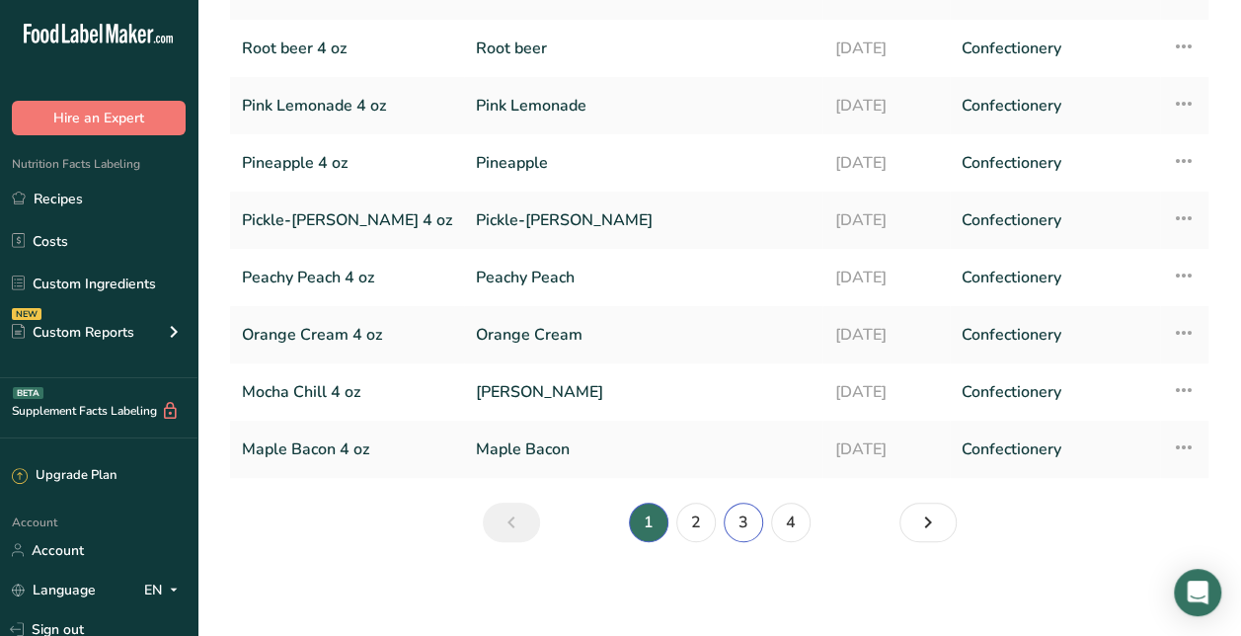
click at [743, 519] on link "3" at bounding box center [743, 522] width 39 height 39
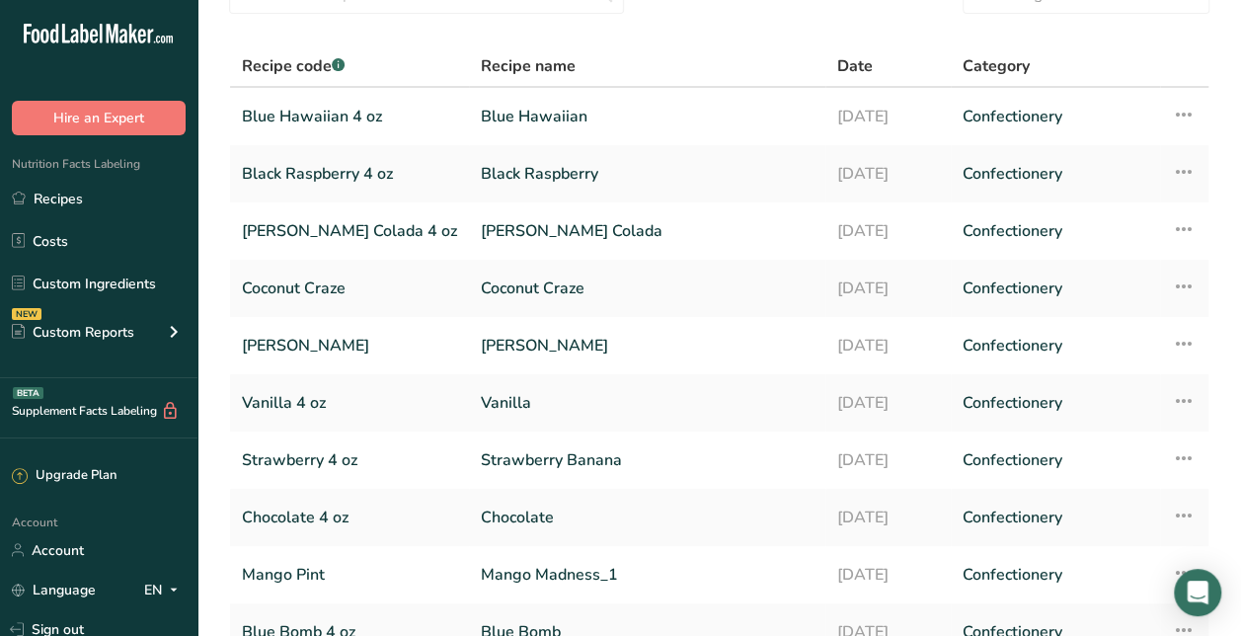
scroll to position [130, 0]
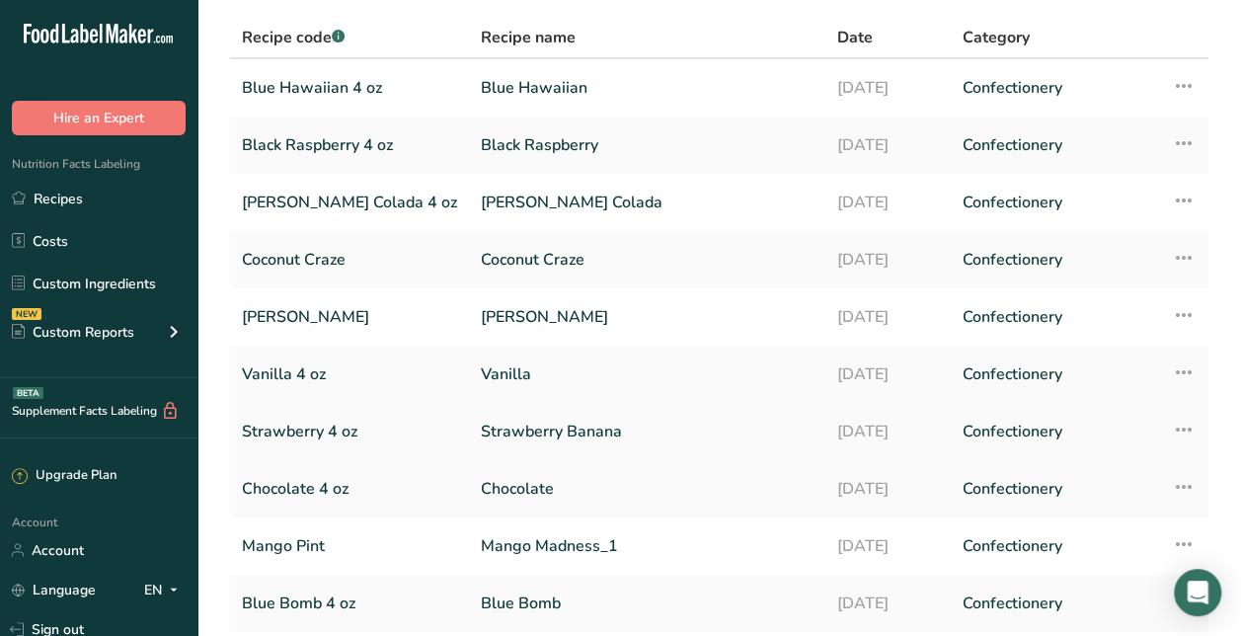
click at [594, 426] on link "Strawberry Banana" at bounding box center [647, 431] width 333 height 41
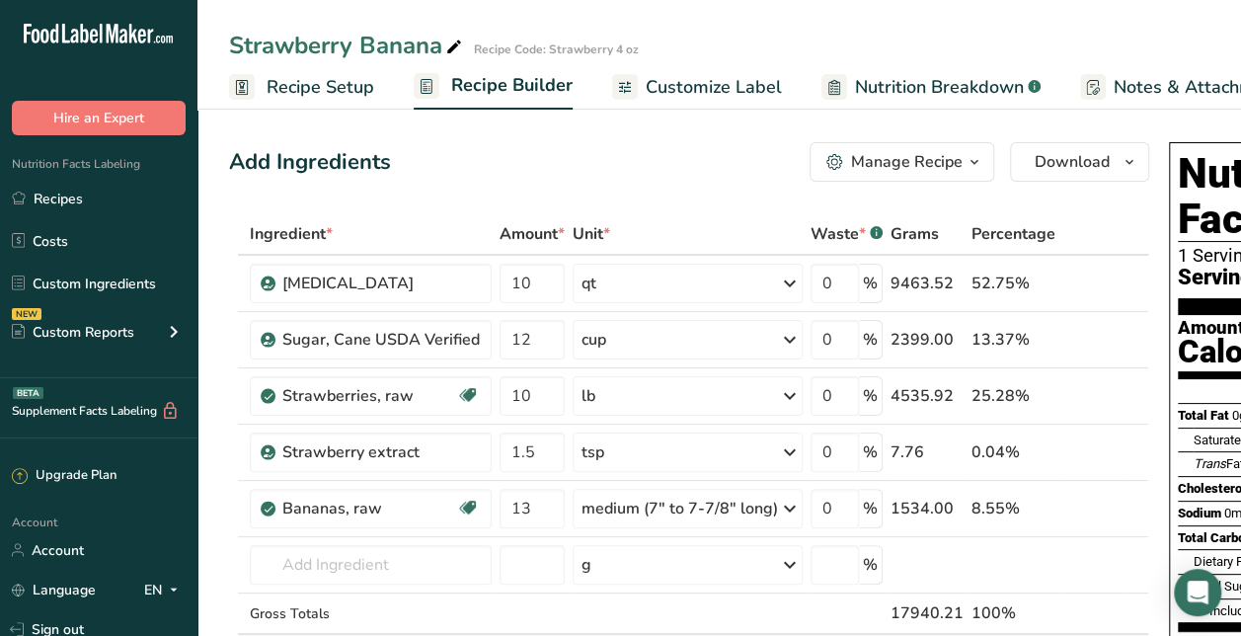
click at [327, 103] on link "Recipe Setup" at bounding box center [301, 87] width 145 height 44
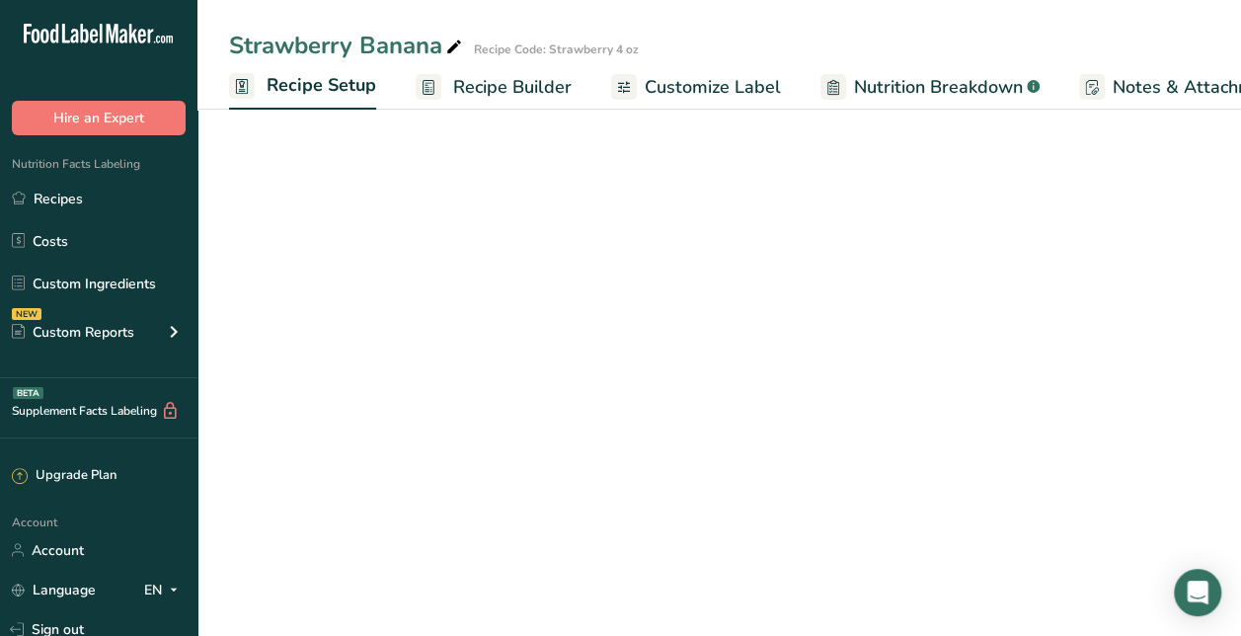
scroll to position [0, 7]
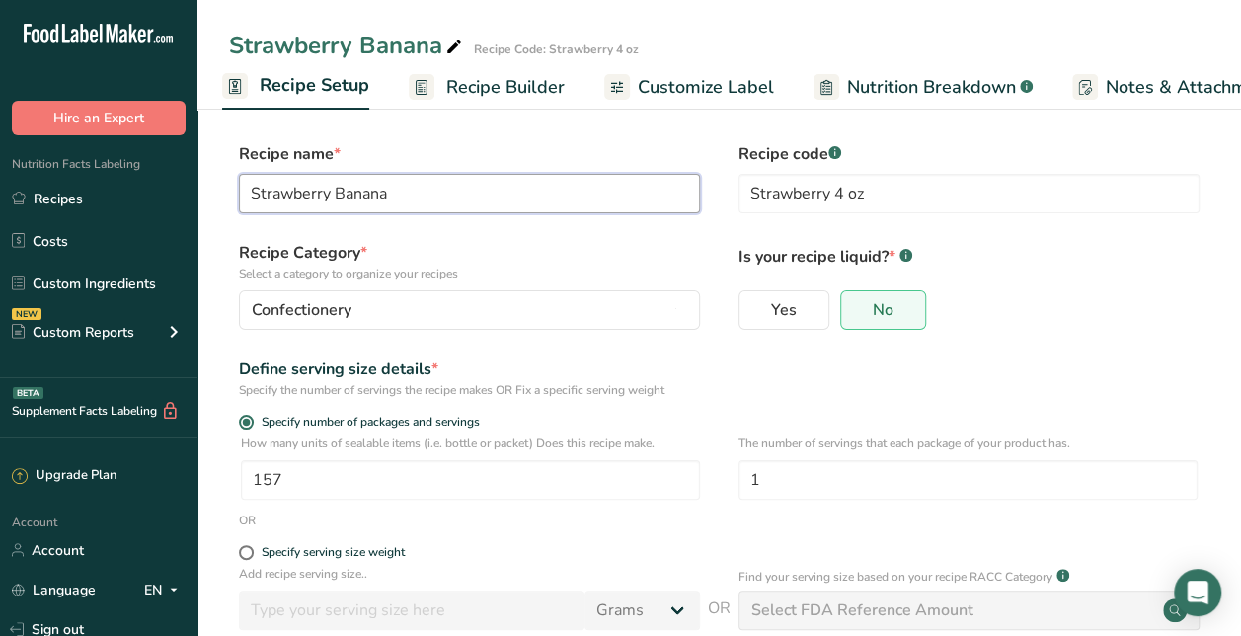
click at [419, 189] on input "Strawberry Banana" at bounding box center [469, 193] width 461 height 39
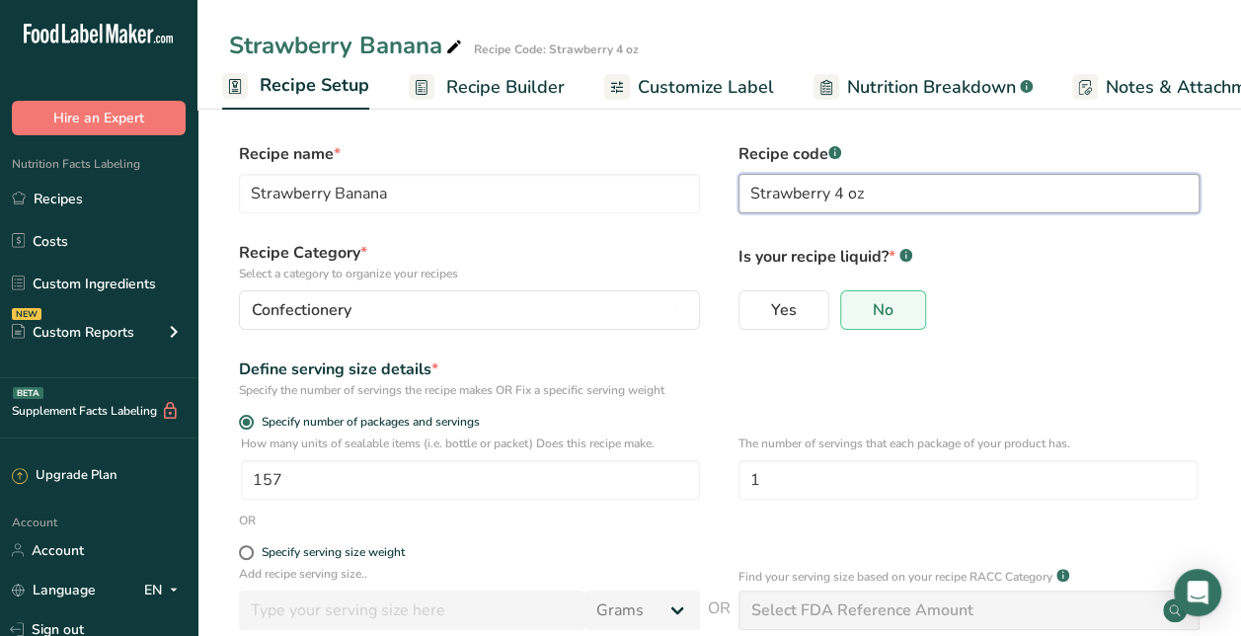
click at [831, 197] on input "Strawberry 4 oz" at bounding box center [969, 193] width 461 height 39
paste input "Strawberry Banana"
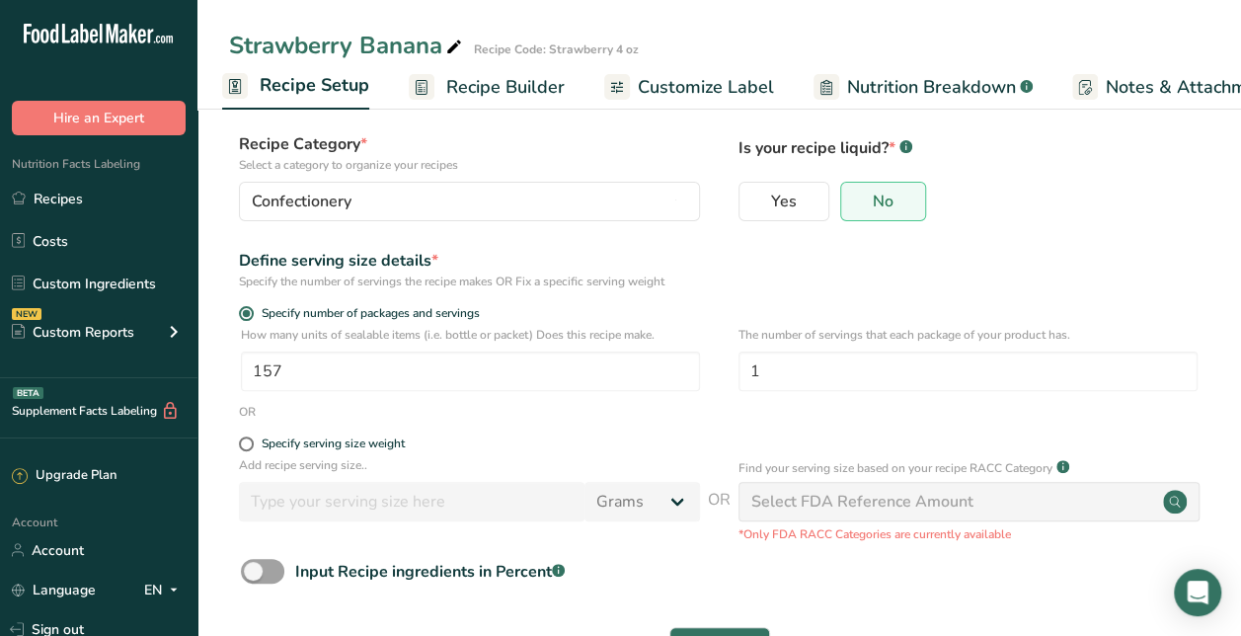
scroll to position [183, 0]
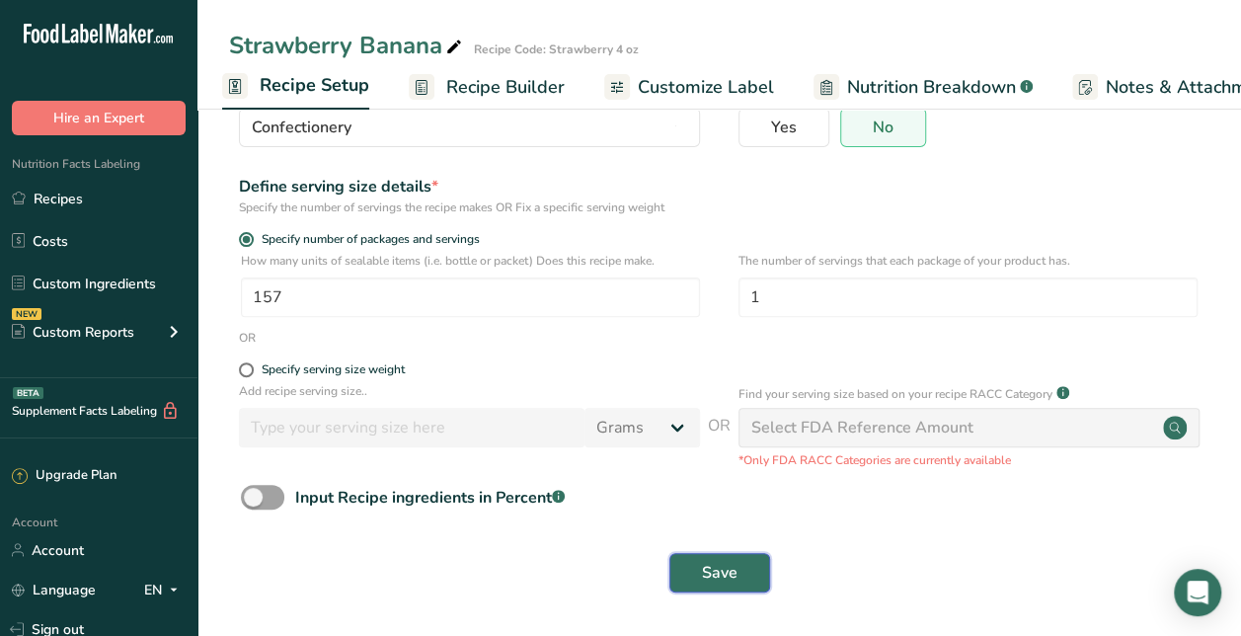
click at [705, 557] on button "Save" at bounding box center [719, 572] width 101 height 39
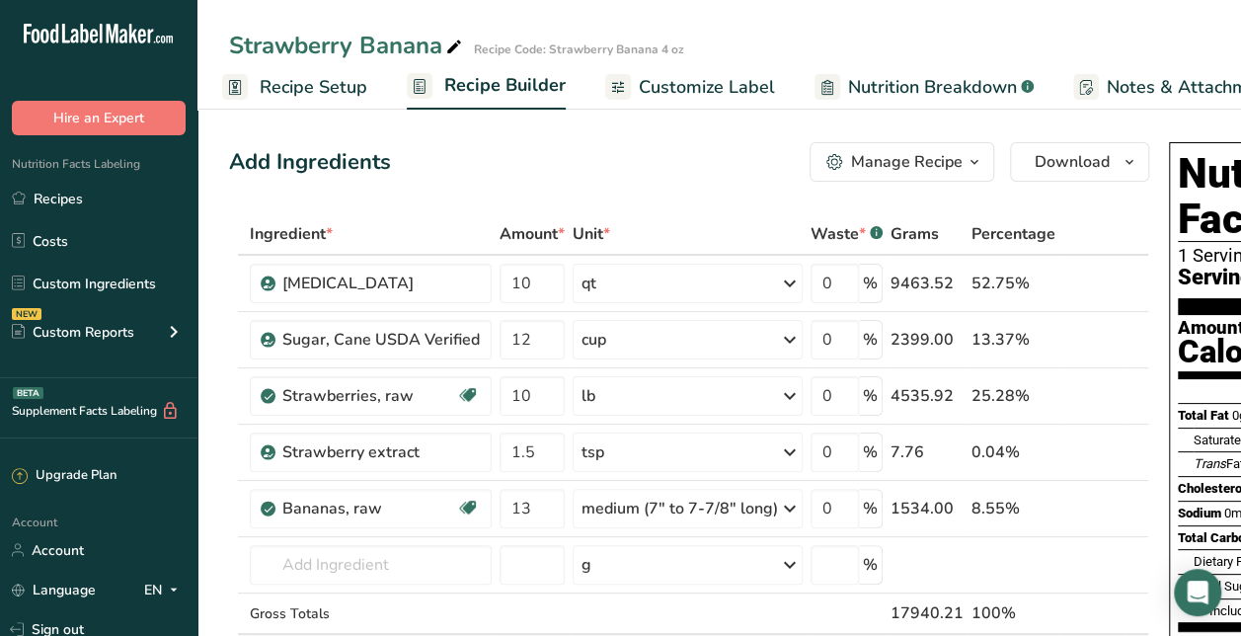
click at [914, 179] on button "Manage Recipe" at bounding box center [902, 161] width 185 height 39
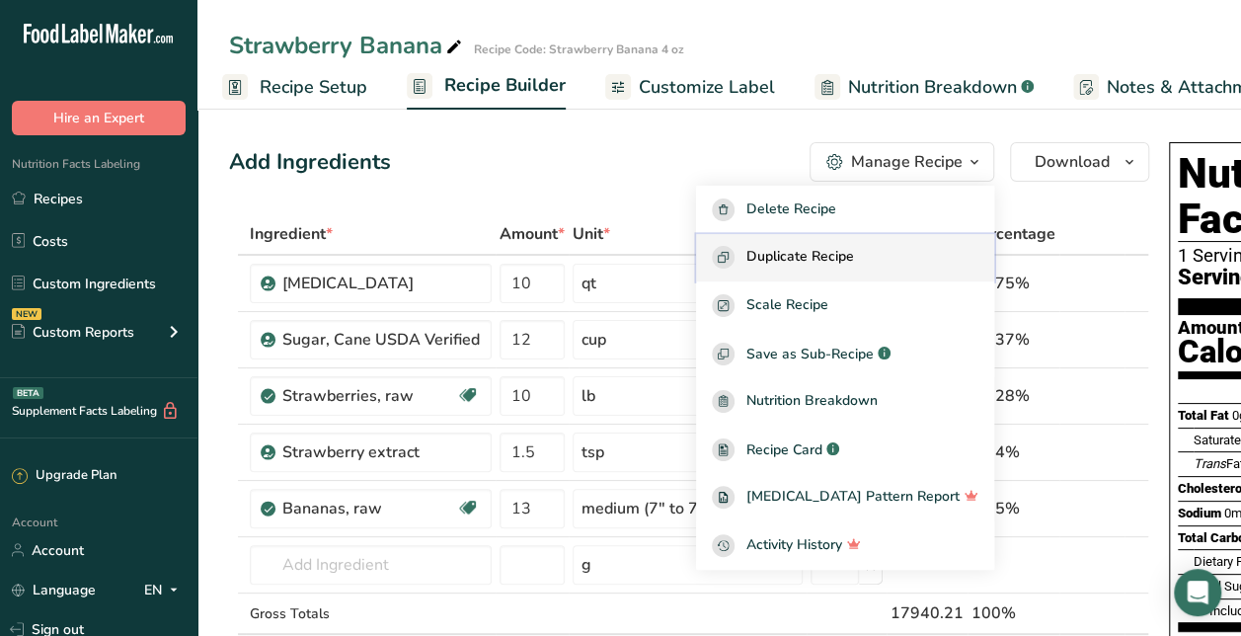
click at [854, 260] on span "Duplicate Recipe" at bounding box center [800, 257] width 108 height 23
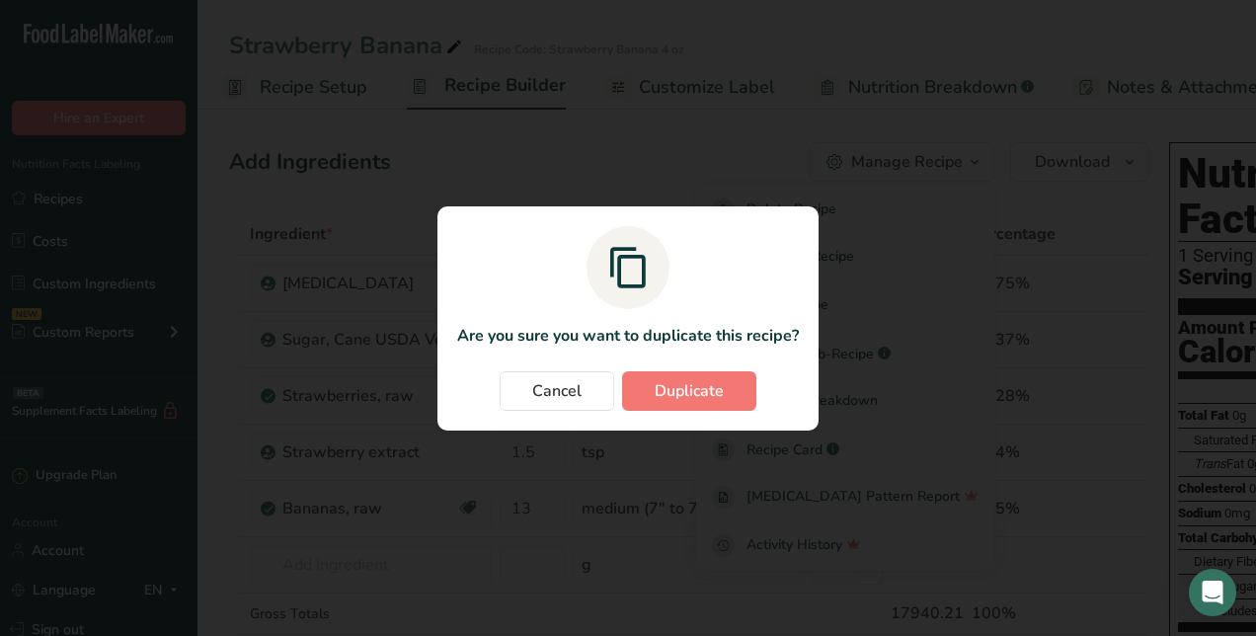
click at [708, 369] on section "Are you sure you want to duplicate this recipe? Cancel Duplicate" at bounding box center [627, 318] width 381 height 224
click at [710, 390] on span "Duplicate" at bounding box center [689, 391] width 69 height 24
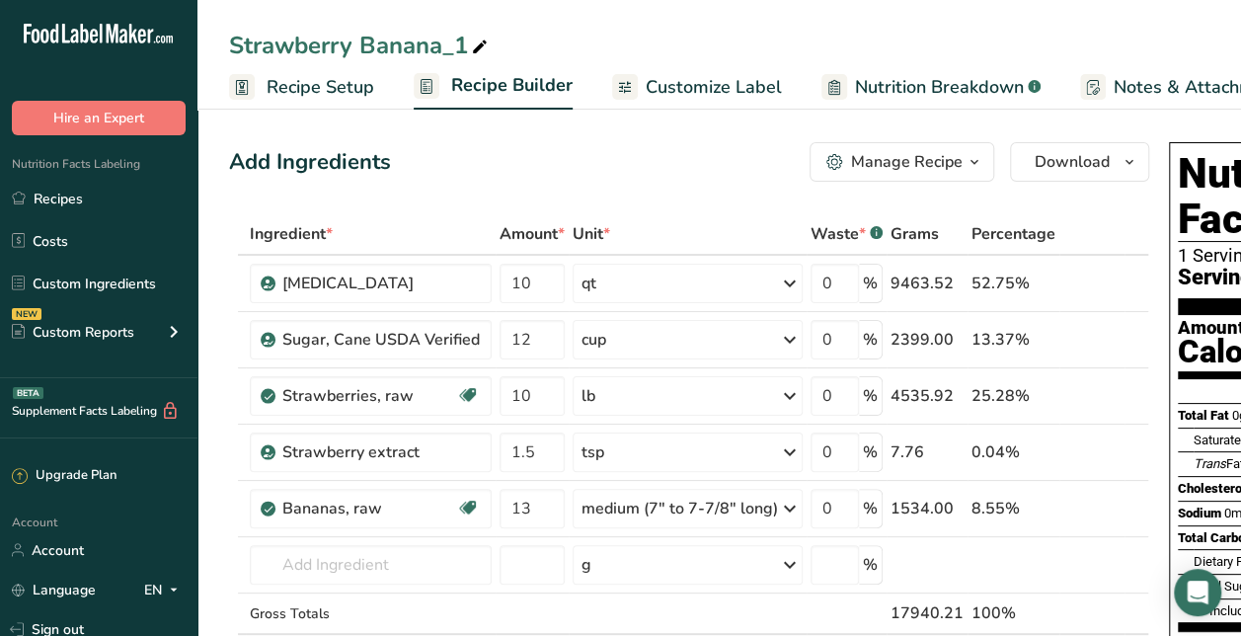
click at [478, 49] on icon at bounding box center [480, 48] width 18 height 28
click at [745, 225] on div "Unit *" at bounding box center [688, 234] width 230 height 24
click at [1102, 504] on icon at bounding box center [1109, 509] width 14 height 21
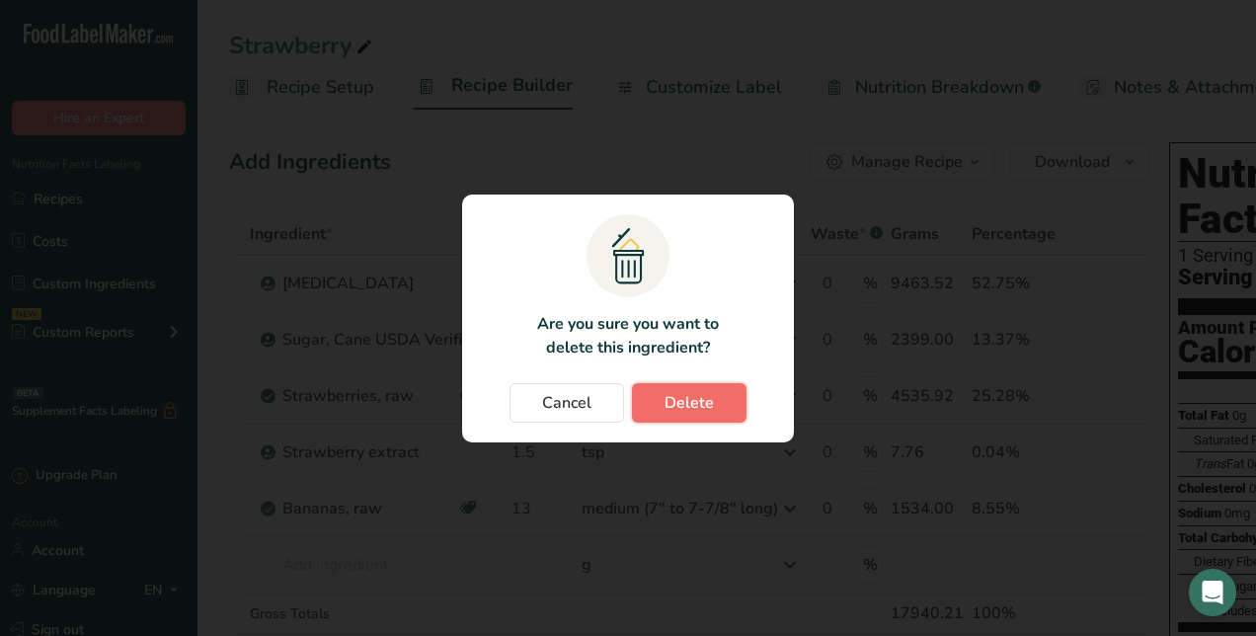
click at [683, 407] on span "Delete" at bounding box center [689, 403] width 49 height 24
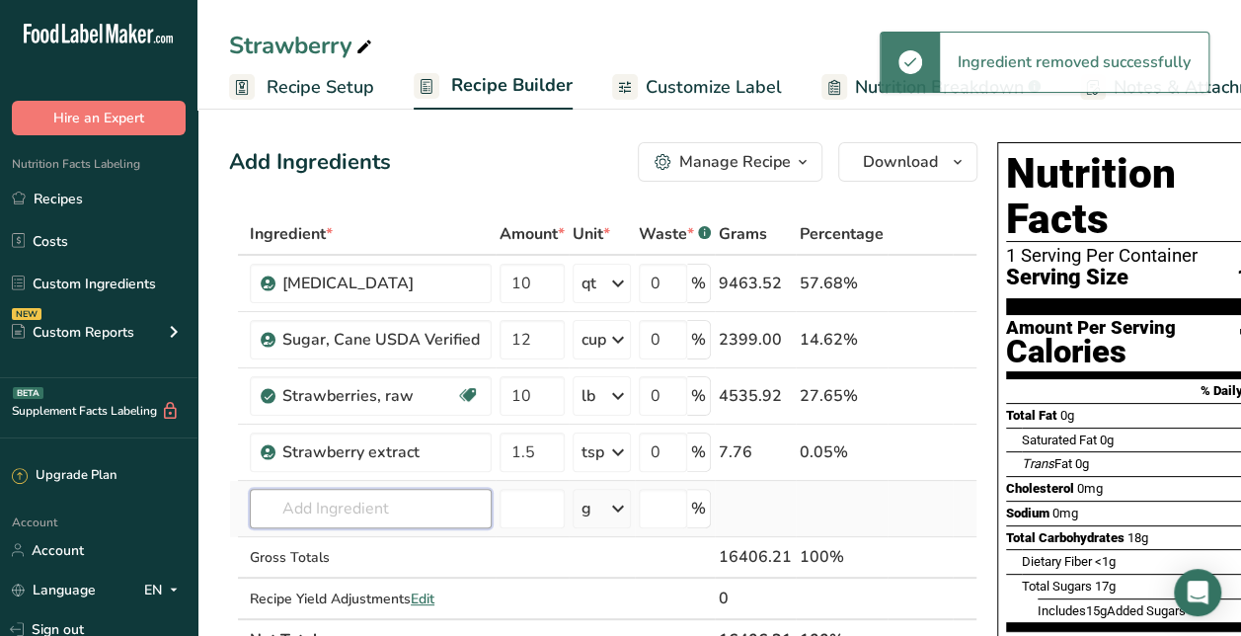
click at [434, 494] on input "text" at bounding box center [371, 508] width 242 height 39
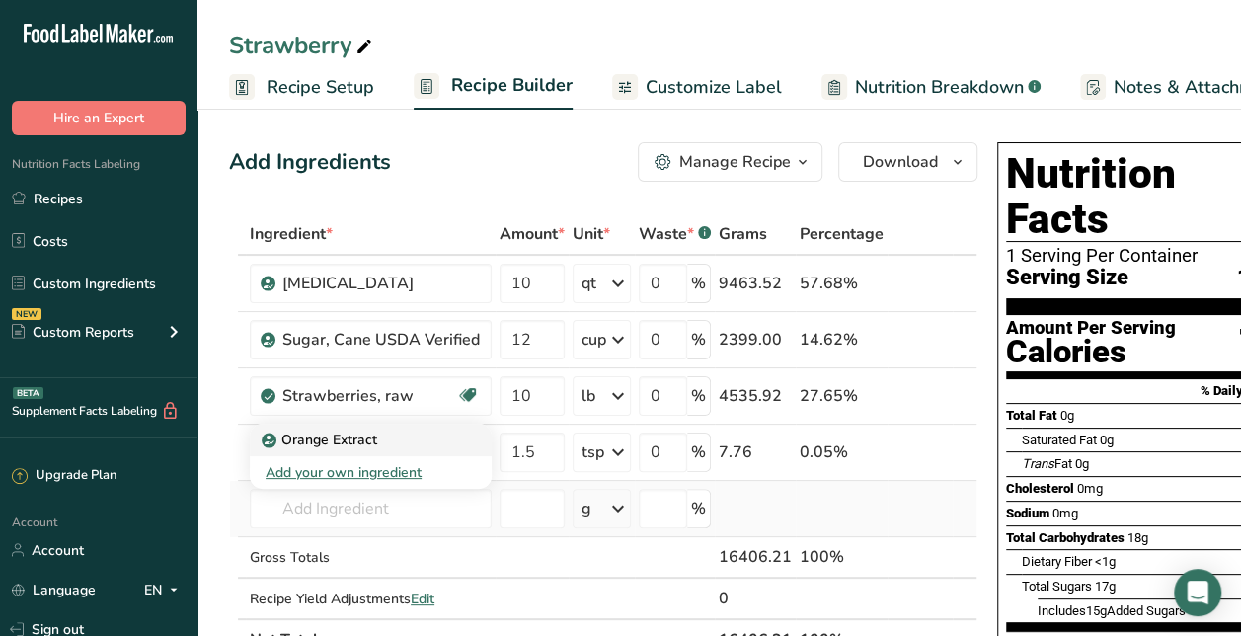
click at [397, 441] on div "Orange Extract" at bounding box center [355, 440] width 179 height 21
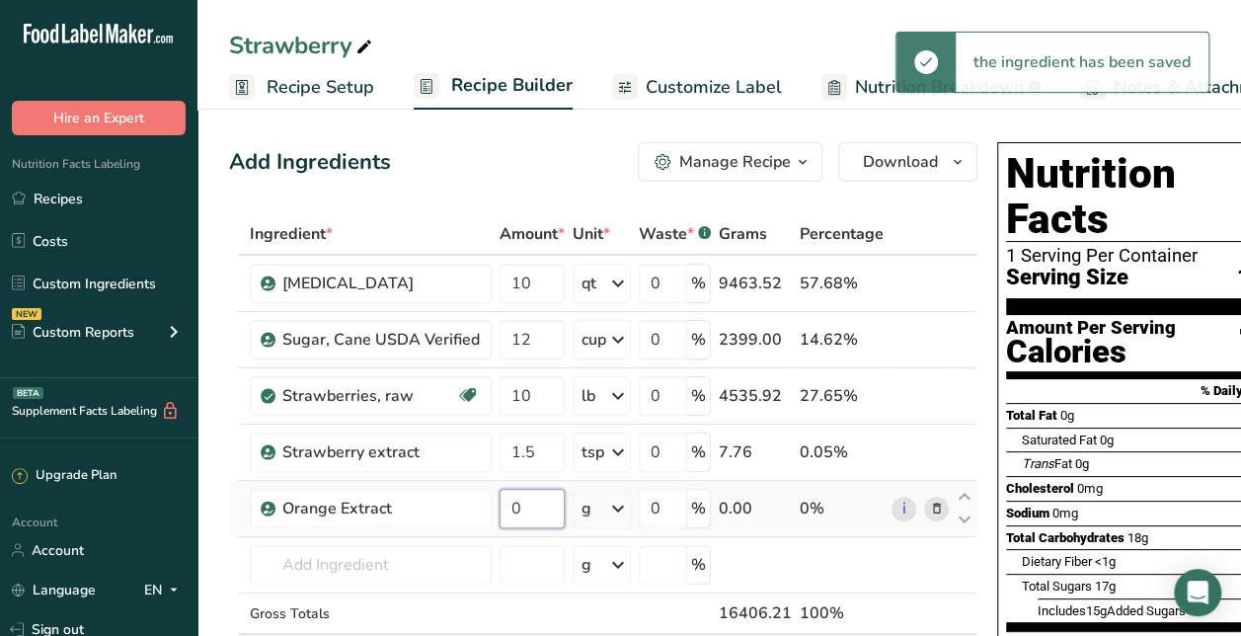
click at [516, 516] on input "0" at bounding box center [532, 508] width 65 height 39
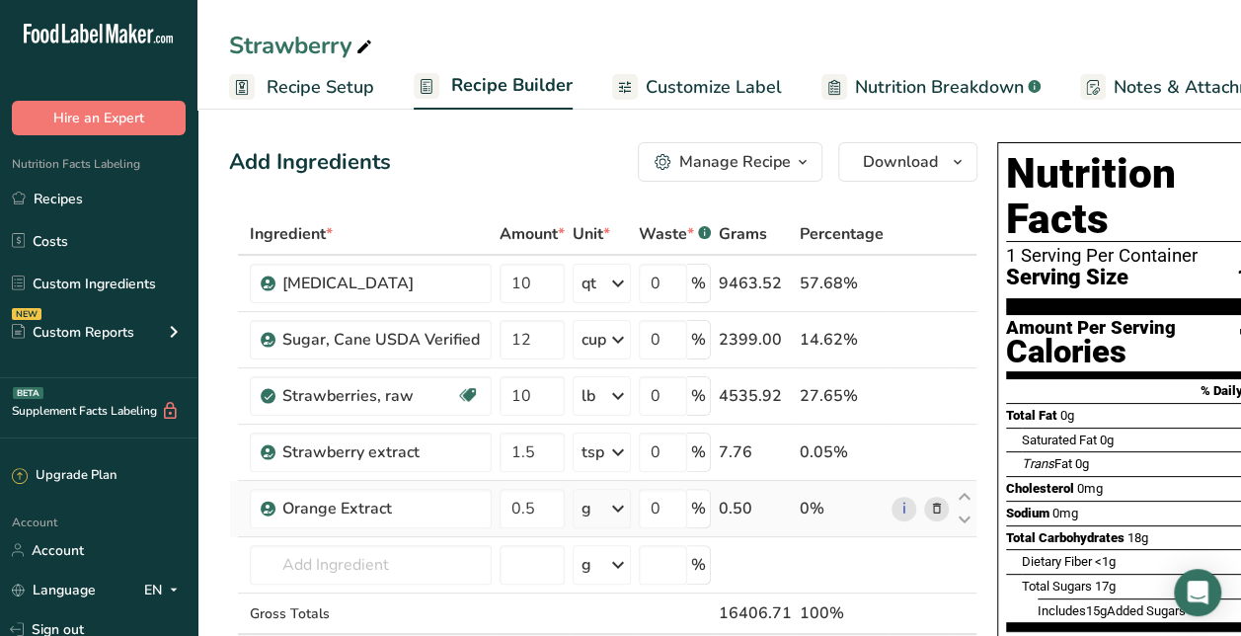
click at [582, 508] on div "Ingredient * Amount * Unit * Waste * .a-a{fill:#347362;}.b-a{fill:#fff;} Grams …" at bounding box center [603, 465] width 748 height 504
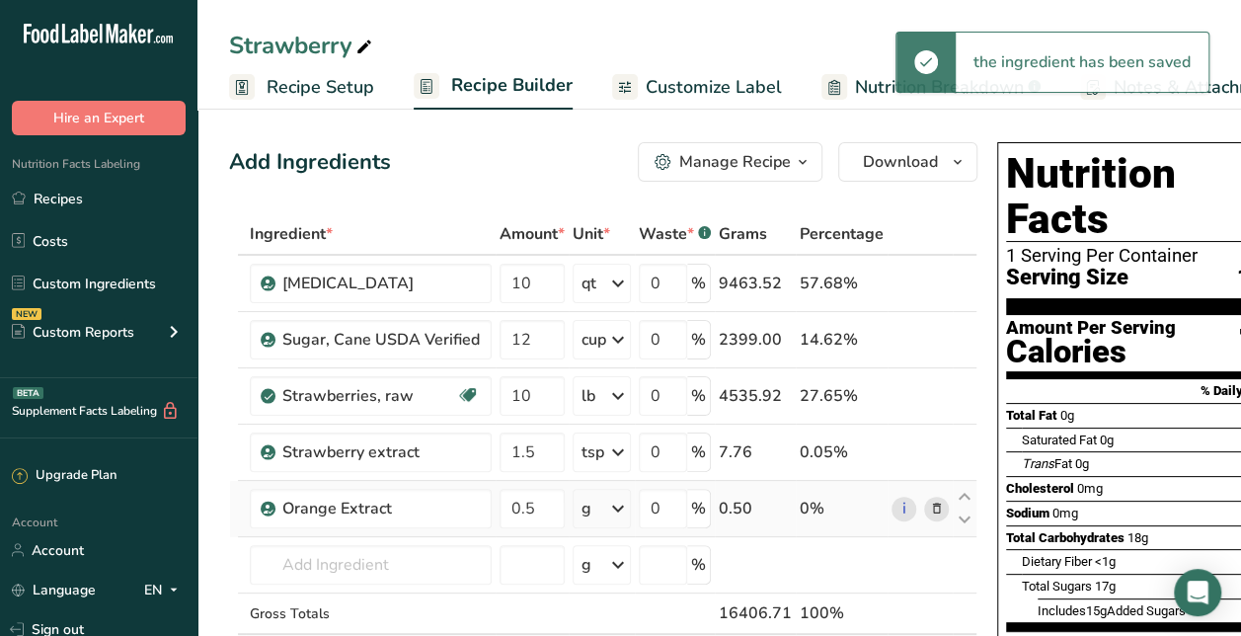
click at [591, 517] on div "g" at bounding box center [602, 508] width 58 height 39
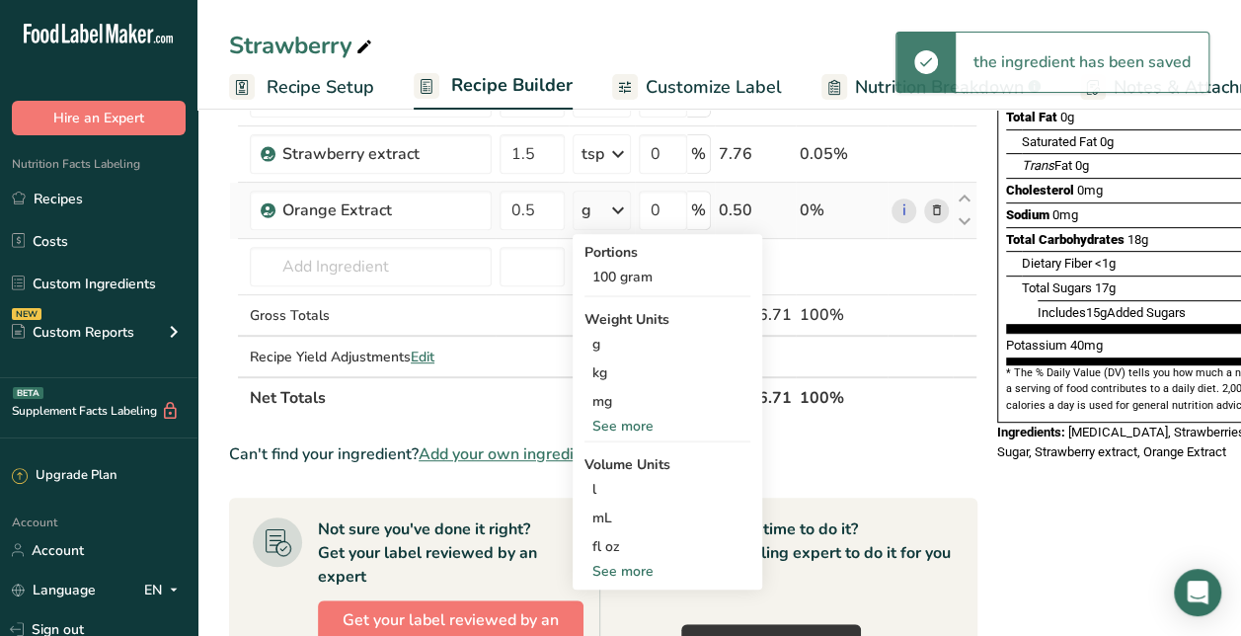
scroll to position [299, 0]
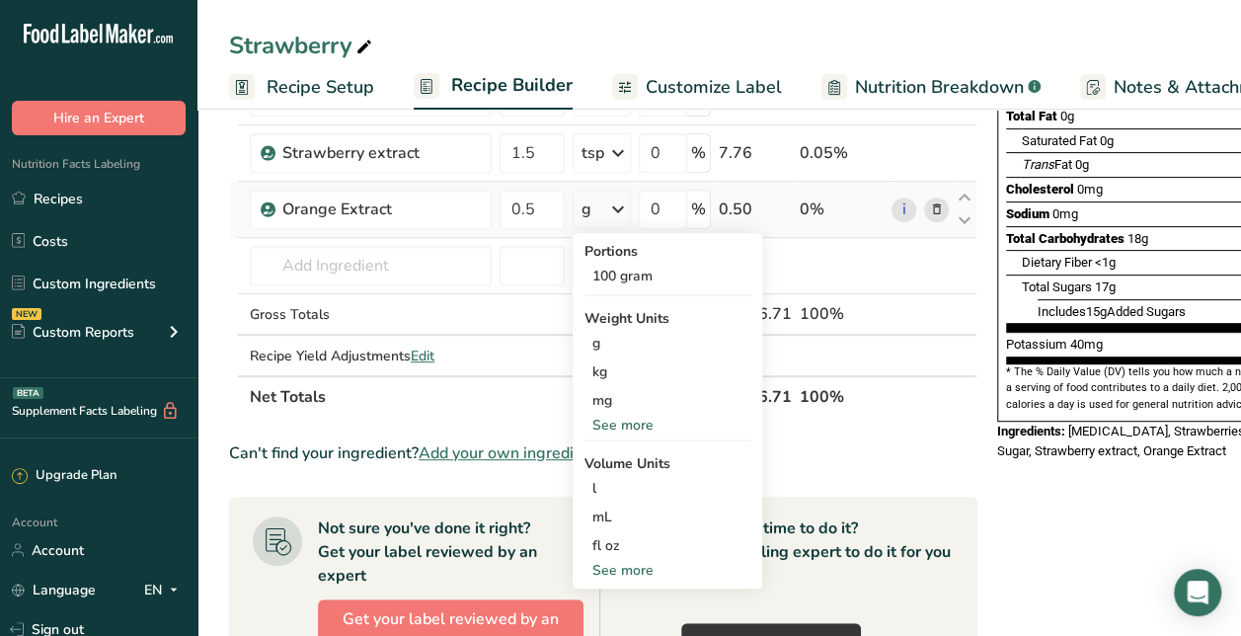
click at [627, 560] on div "See more" at bounding box center [668, 570] width 166 height 21
click at [612, 594] on div "tsp" at bounding box center [667, 602] width 150 height 21
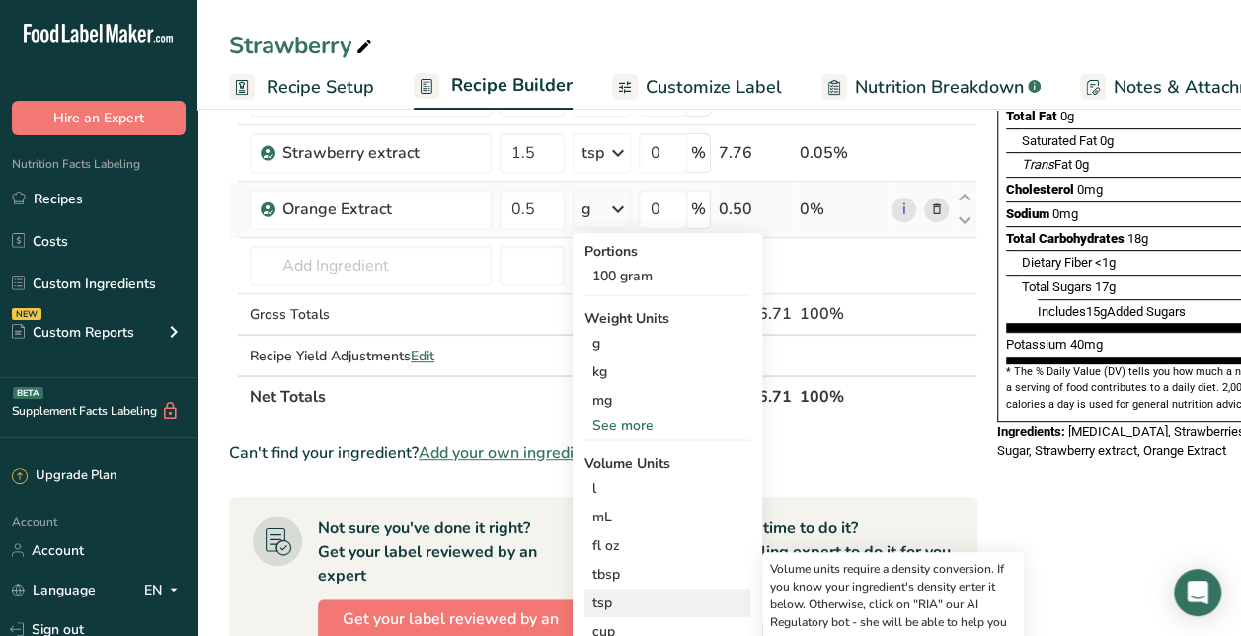
click at [612, 594] on div "tsp" at bounding box center [667, 602] width 150 height 21
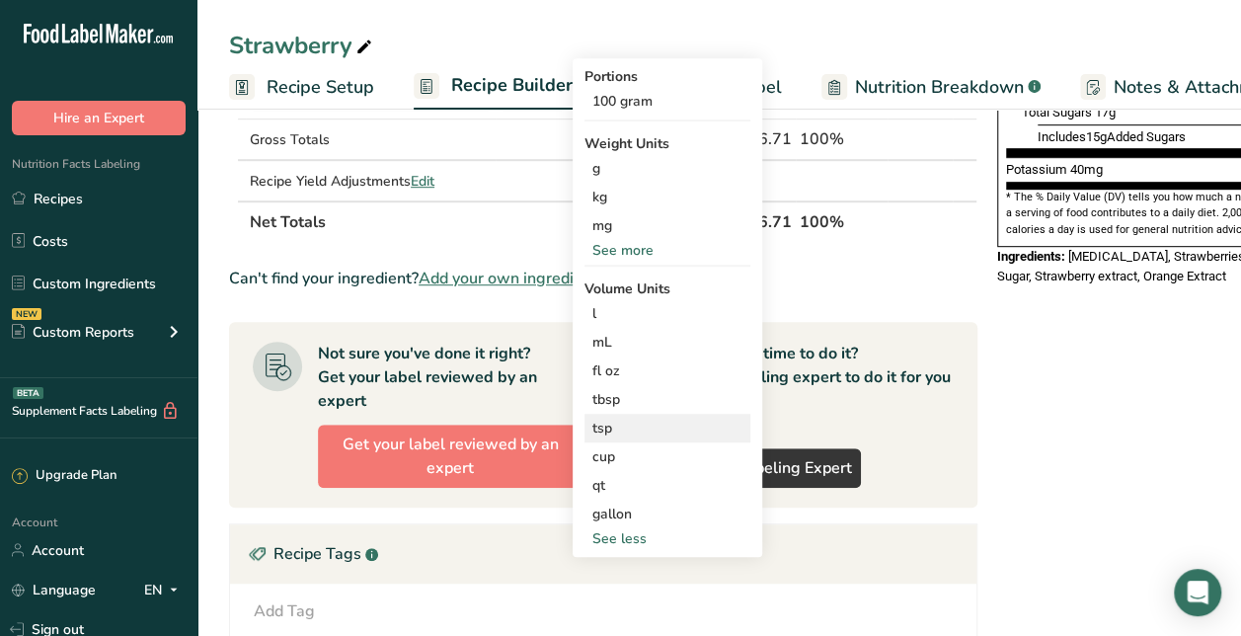
scroll to position [476, 0]
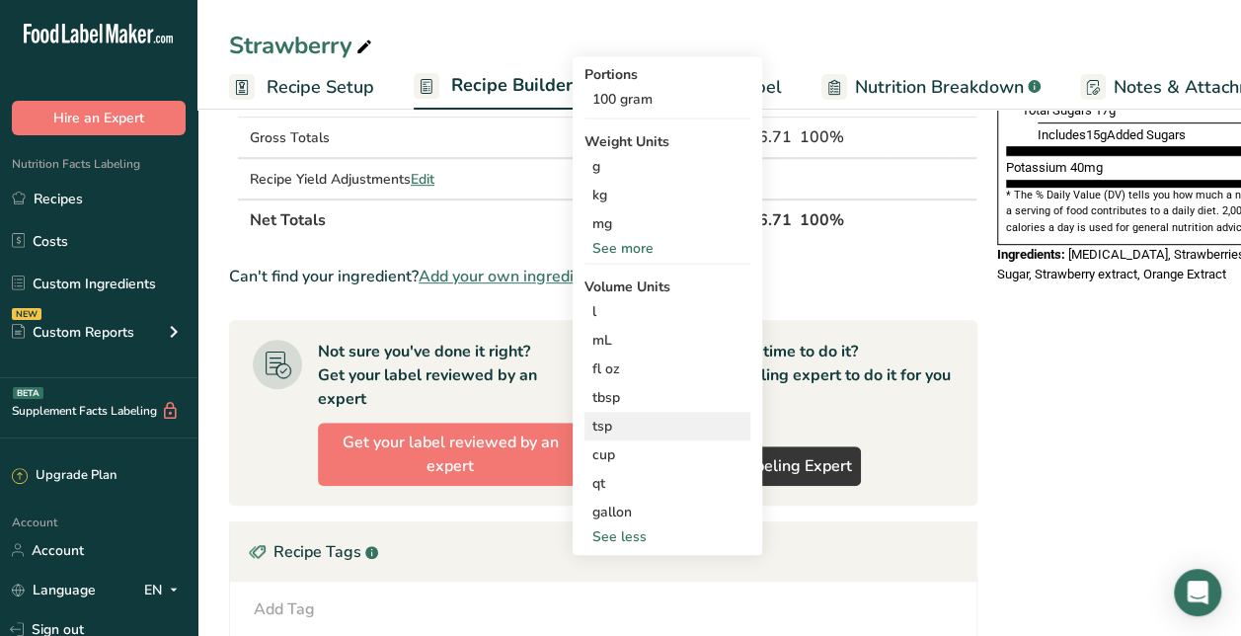
click at [610, 423] on div "tsp" at bounding box center [667, 426] width 150 height 21
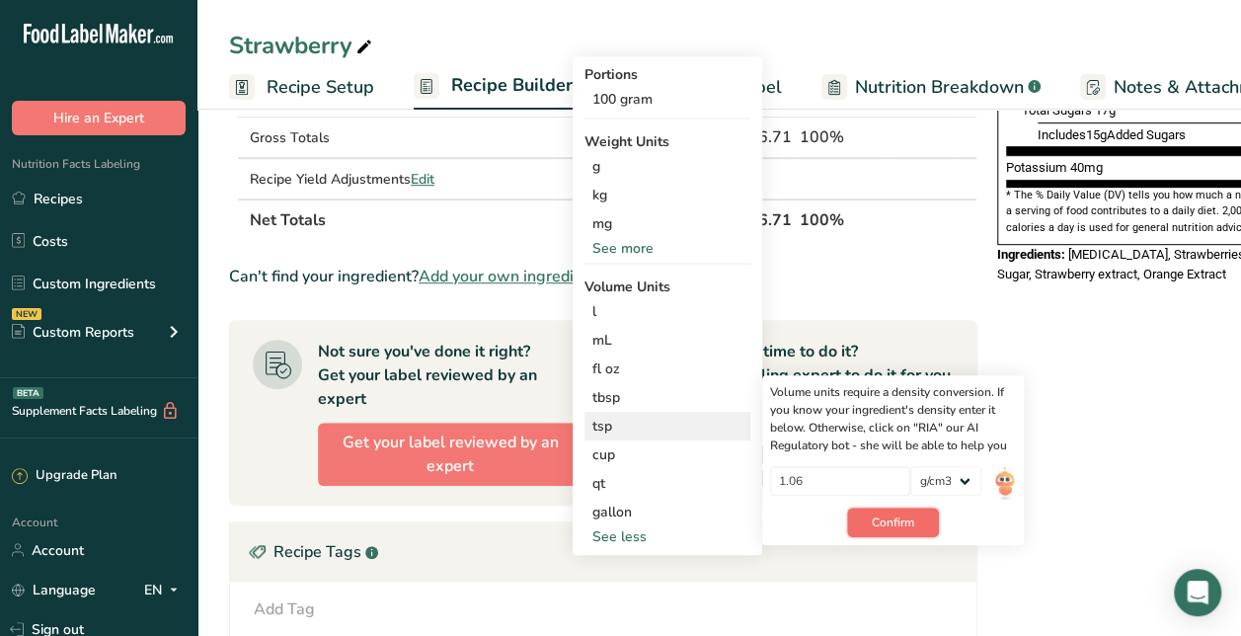
click at [918, 515] on button "Confirm" at bounding box center [893, 523] width 92 height 30
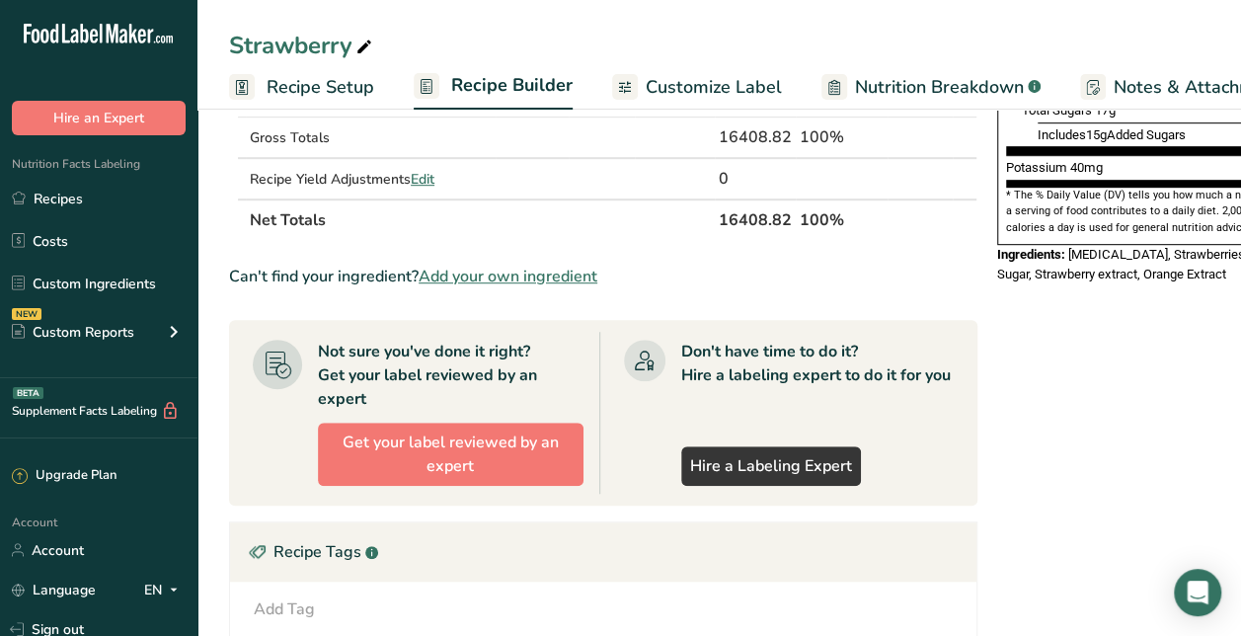
scroll to position [0, 0]
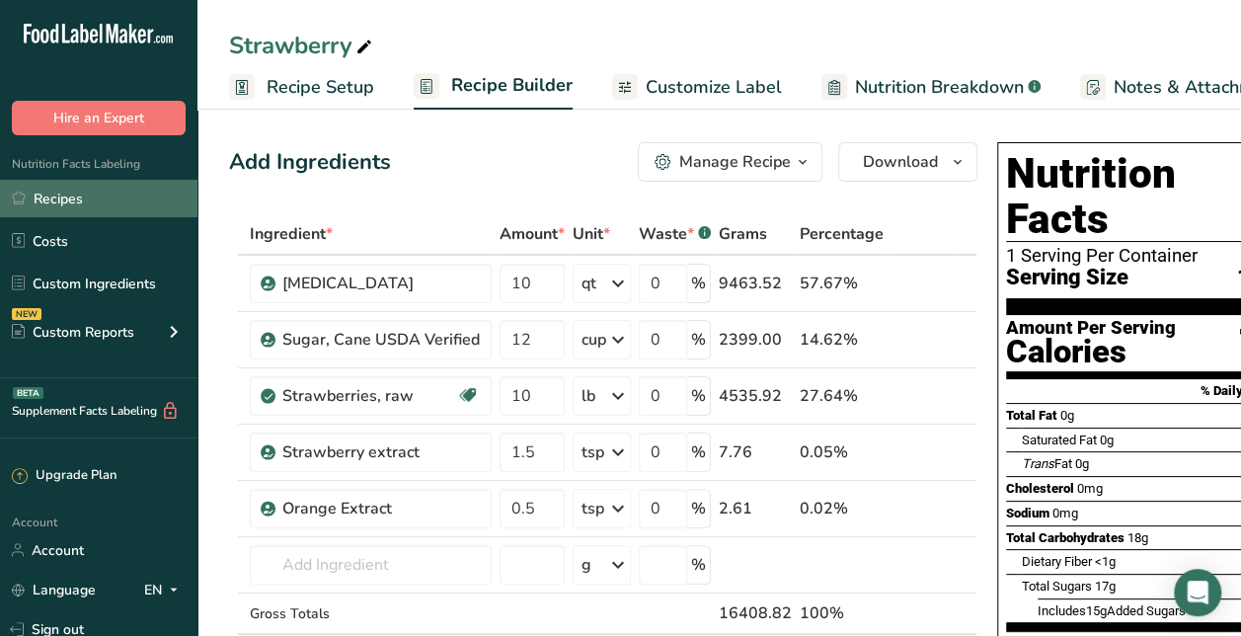
click at [97, 200] on link "Recipes" at bounding box center [98, 199] width 197 height 38
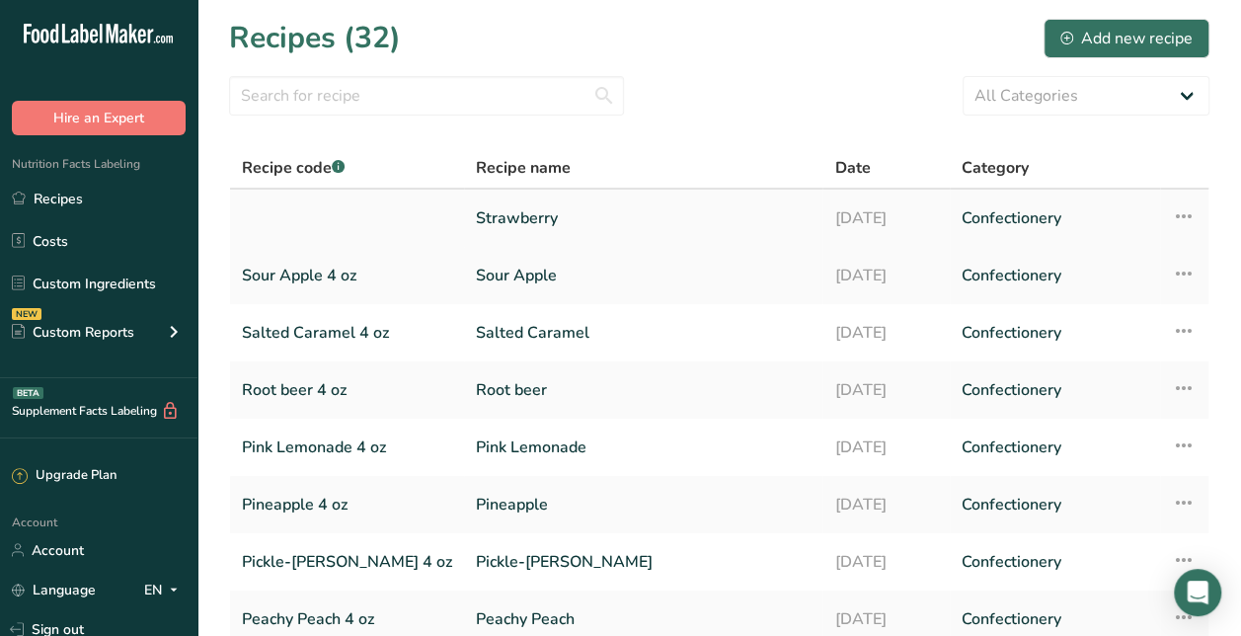
click at [476, 213] on link "Strawberry" at bounding box center [643, 217] width 335 height 41
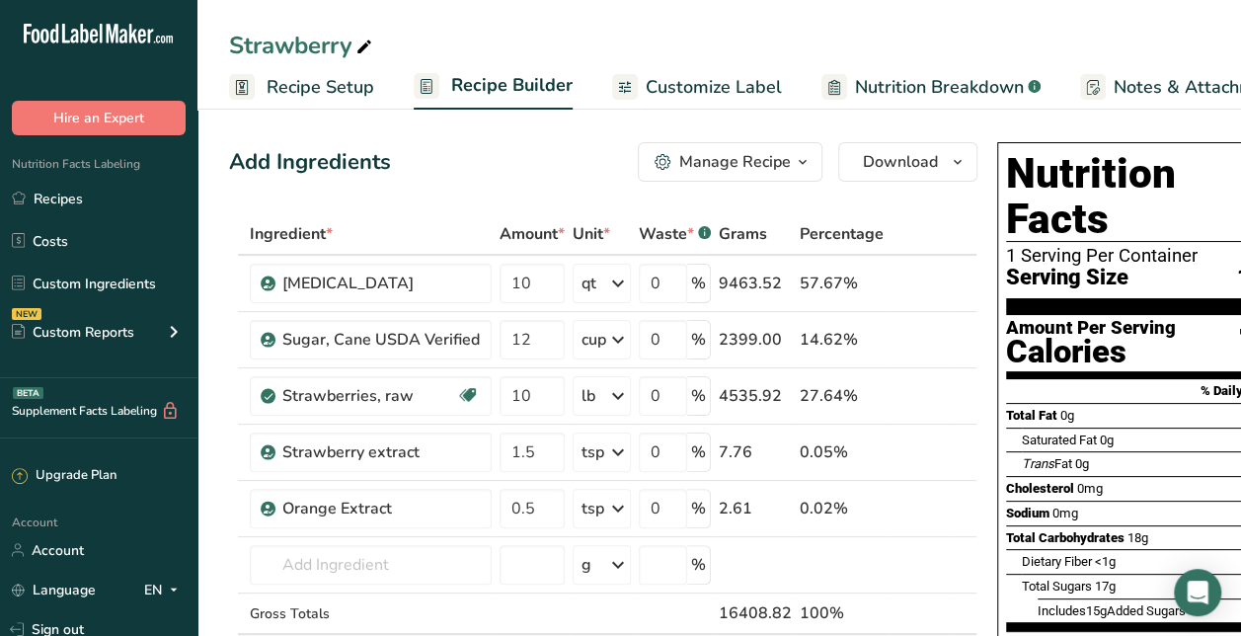
click at [325, 89] on span "Recipe Setup" at bounding box center [321, 87] width 108 height 27
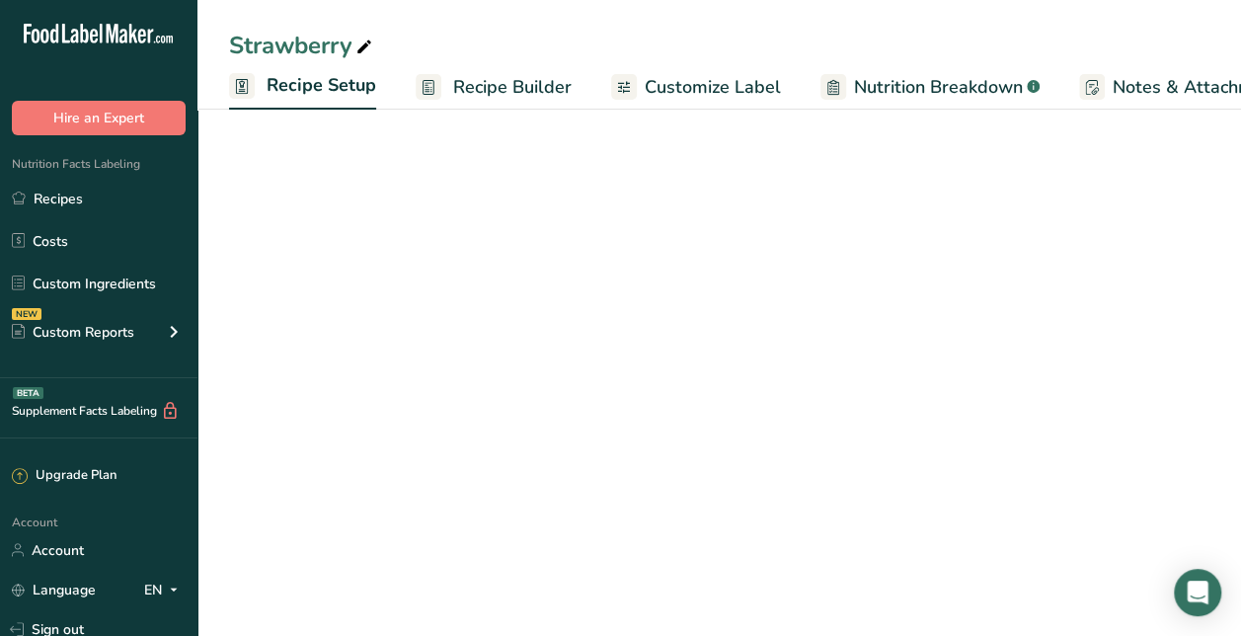
scroll to position [0, 7]
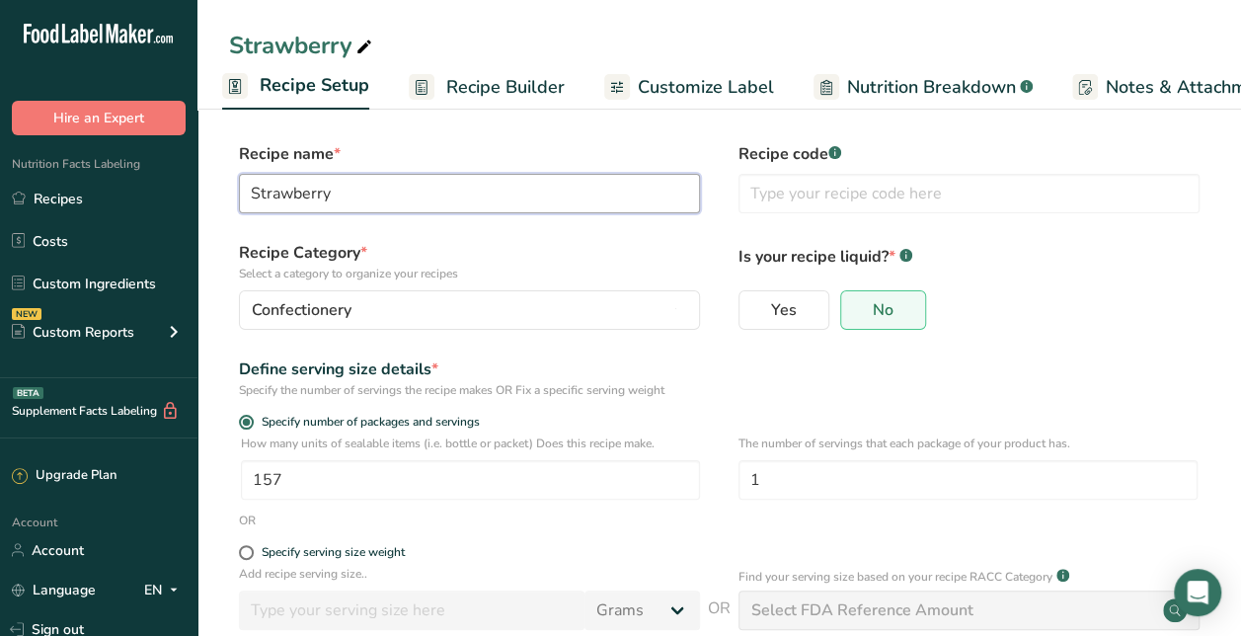
click at [416, 184] on input "Strawberry" at bounding box center [469, 193] width 461 height 39
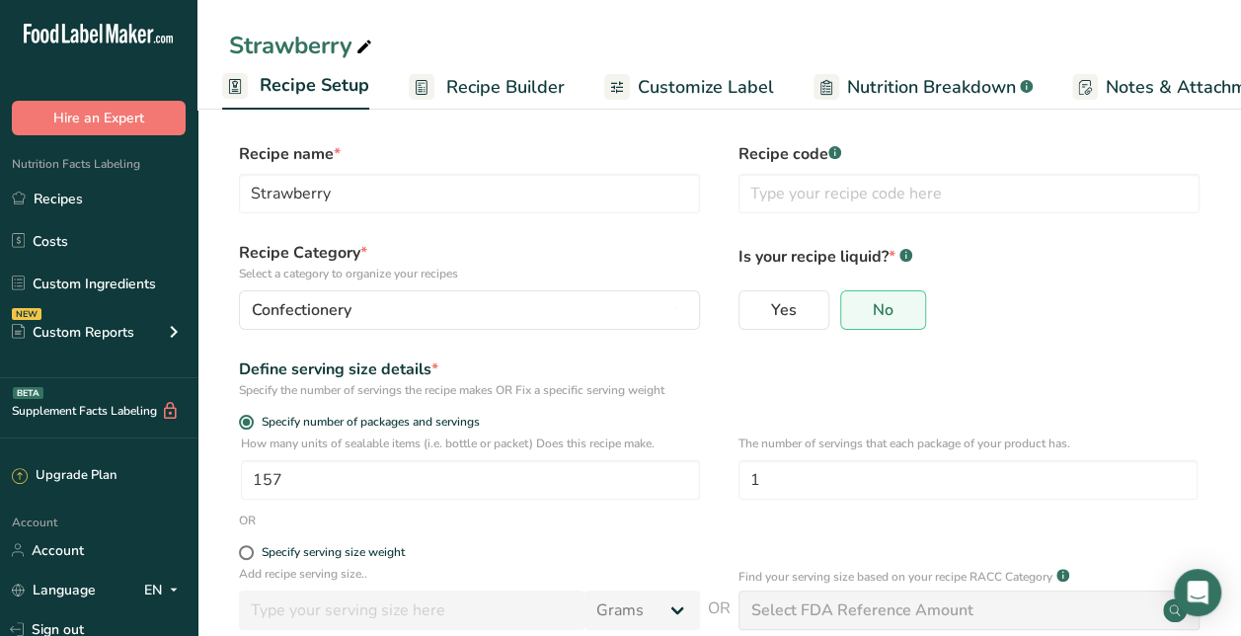
click at [798, 227] on form "Recipe name * Strawberry Recipe code .a-a{fill:#347362;}.b-a{fill:#fff;} Recipe…" at bounding box center [719, 464] width 980 height 645
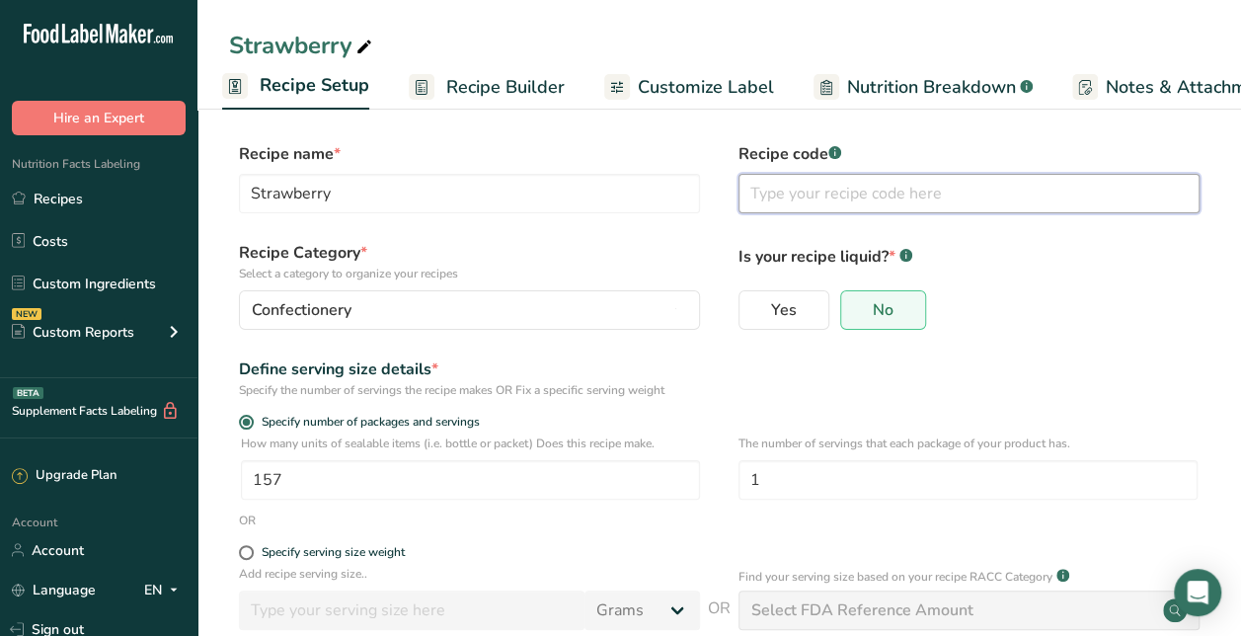
click at [813, 182] on input "text" at bounding box center [969, 193] width 461 height 39
paste input "Strawberry"
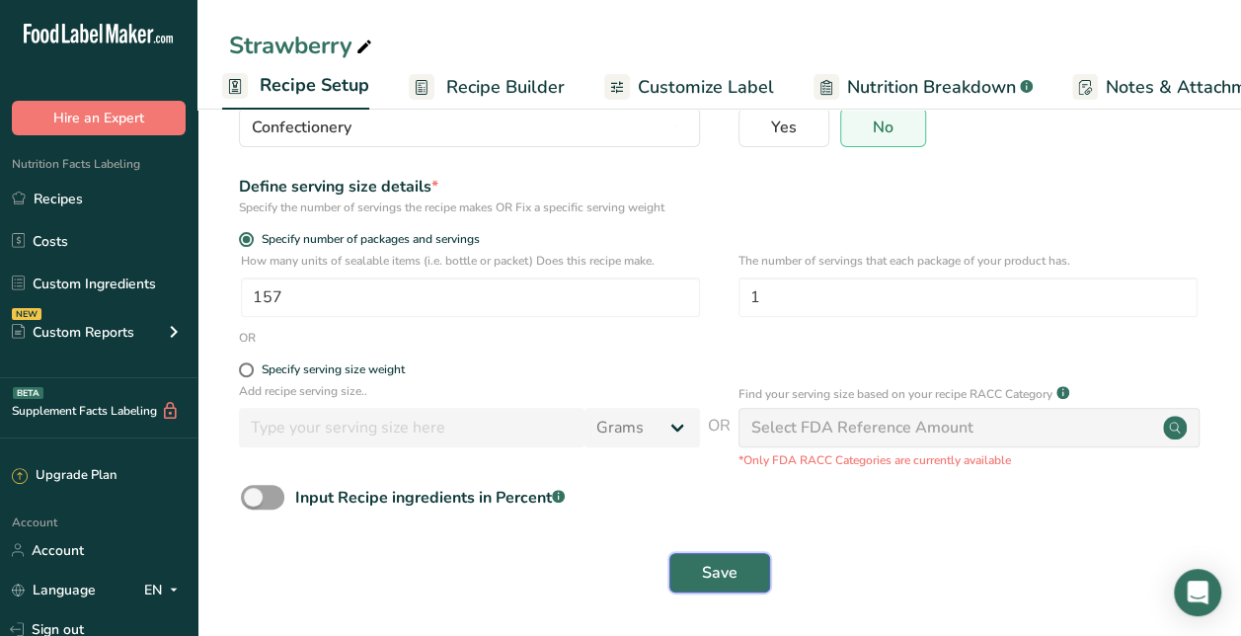
click at [703, 554] on button "Save" at bounding box center [719, 572] width 101 height 39
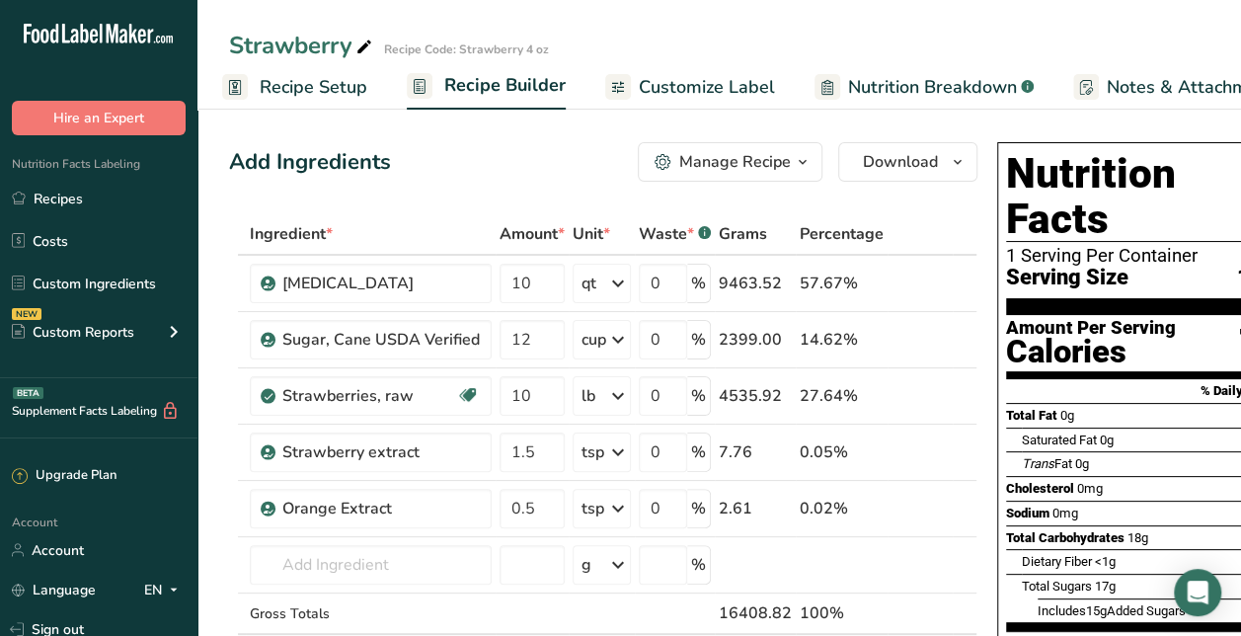
click at [727, 158] on div "Manage Recipe" at bounding box center [735, 162] width 112 height 24
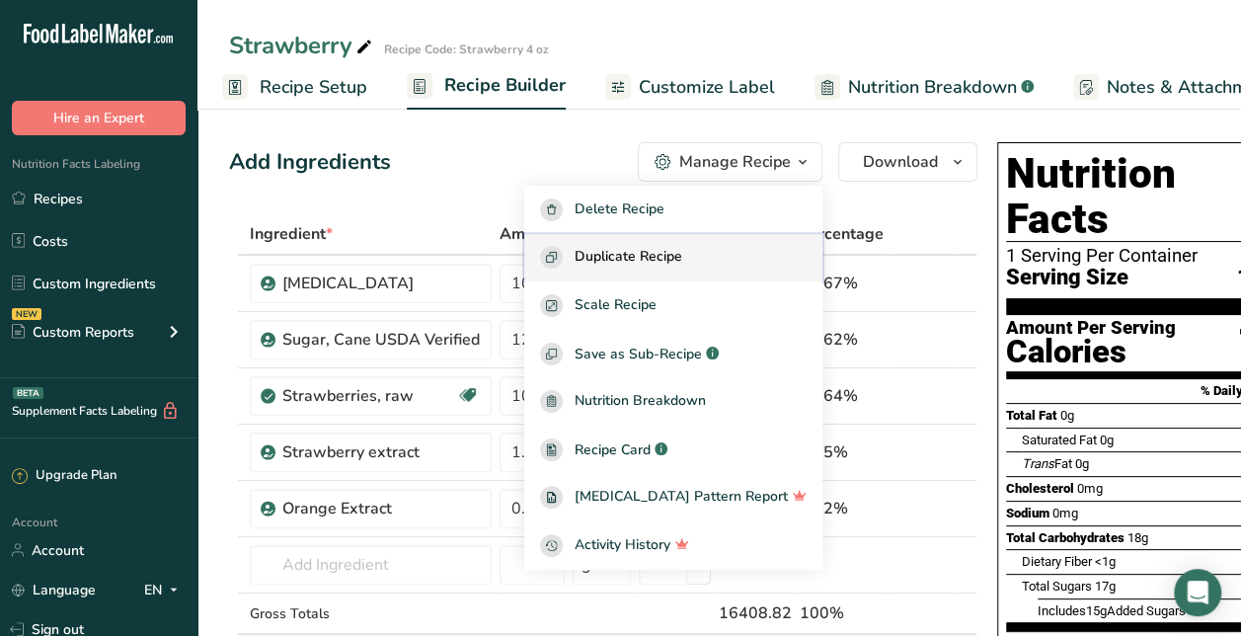
click at [682, 262] on span "Duplicate Recipe" at bounding box center [629, 257] width 108 height 23
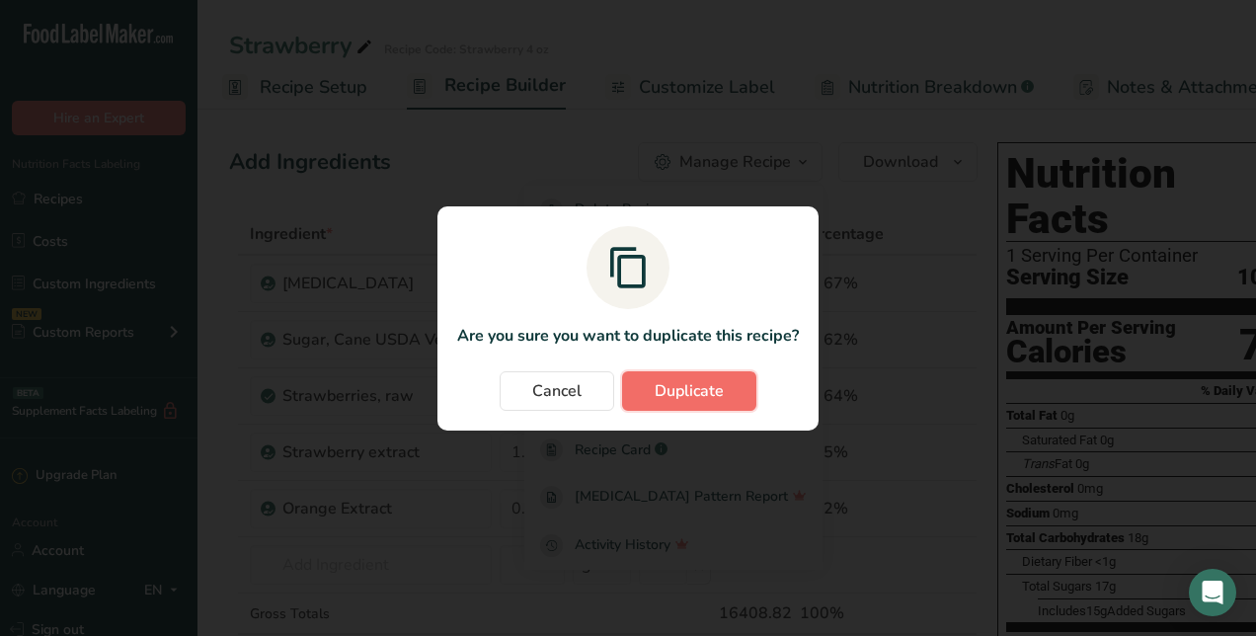
click at [720, 399] on span "Duplicate" at bounding box center [689, 391] width 69 height 24
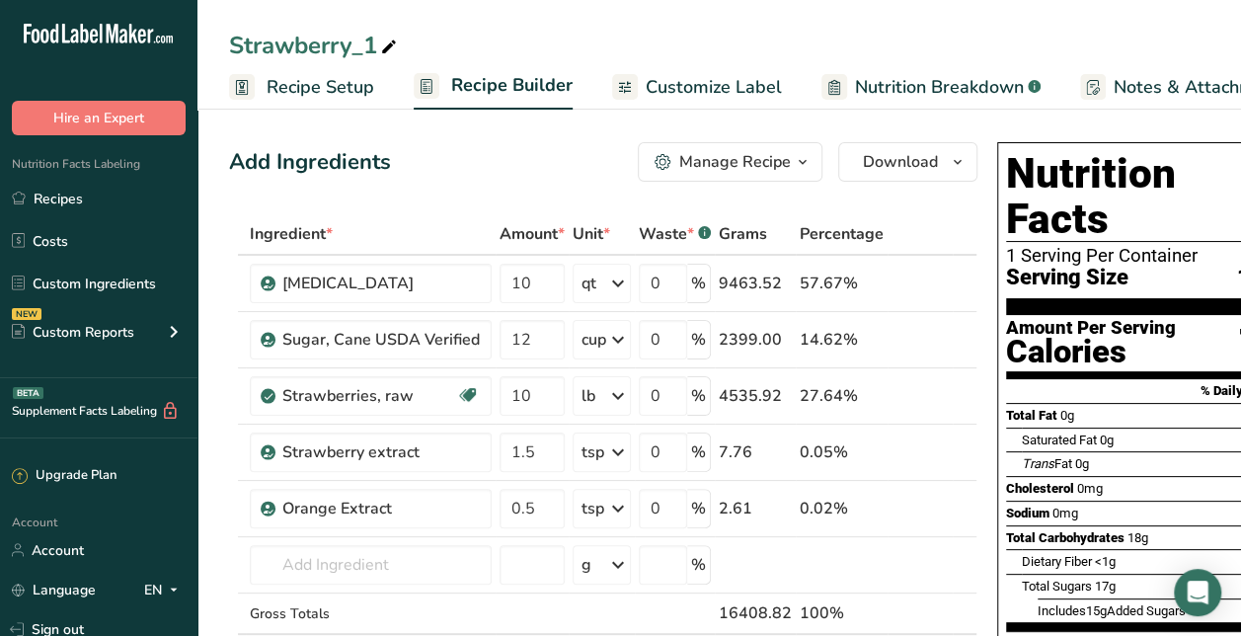
click at [360, 41] on div "Strawberry_1" at bounding box center [315, 46] width 172 height 36
click at [396, 53] on input "Strawberry_1" at bounding box center [719, 46] width 980 height 36
click at [655, 44] on input "Strawberry Kiwi" at bounding box center [719, 46] width 980 height 36
click at [930, 447] on icon at bounding box center [937, 452] width 14 height 21
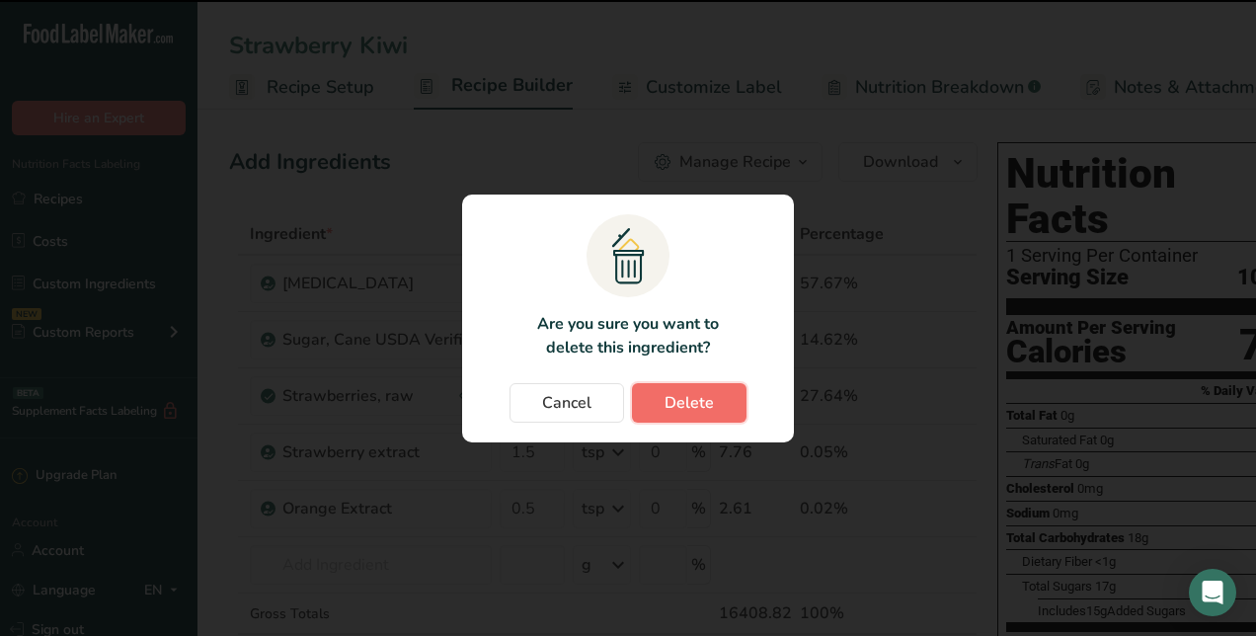
click at [727, 396] on button "Delete" at bounding box center [689, 402] width 115 height 39
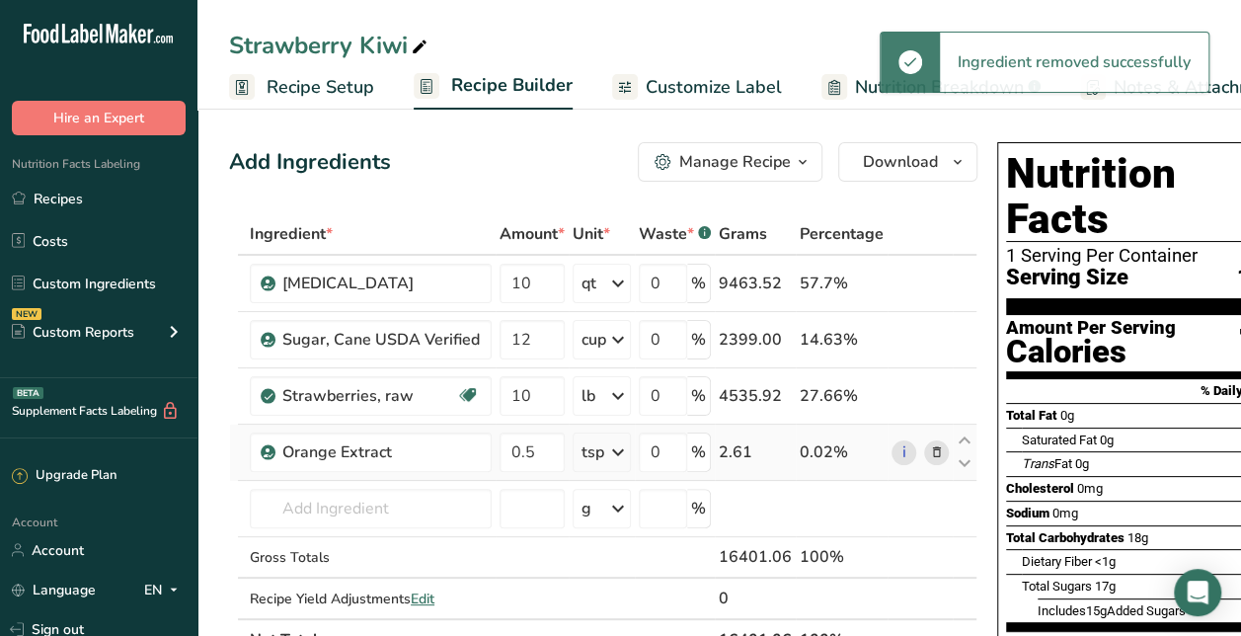
click at [930, 451] on icon at bounding box center [937, 452] width 14 height 21
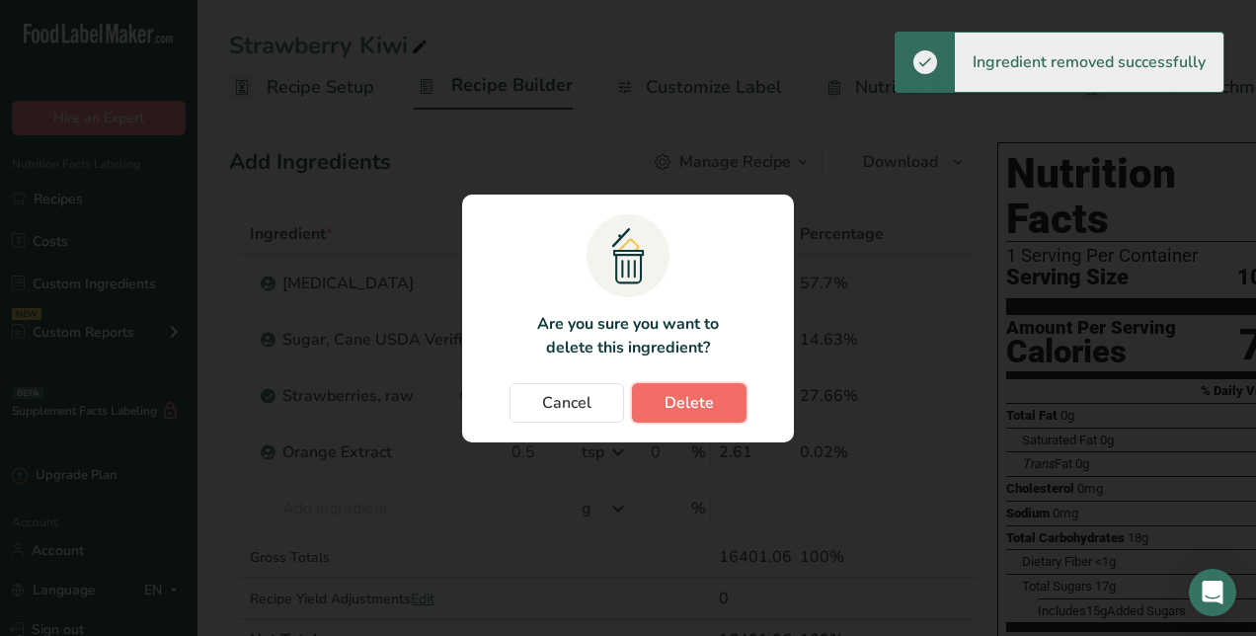
click at [739, 415] on button "Delete" at bounding box center [689, 402] width 115 height 39
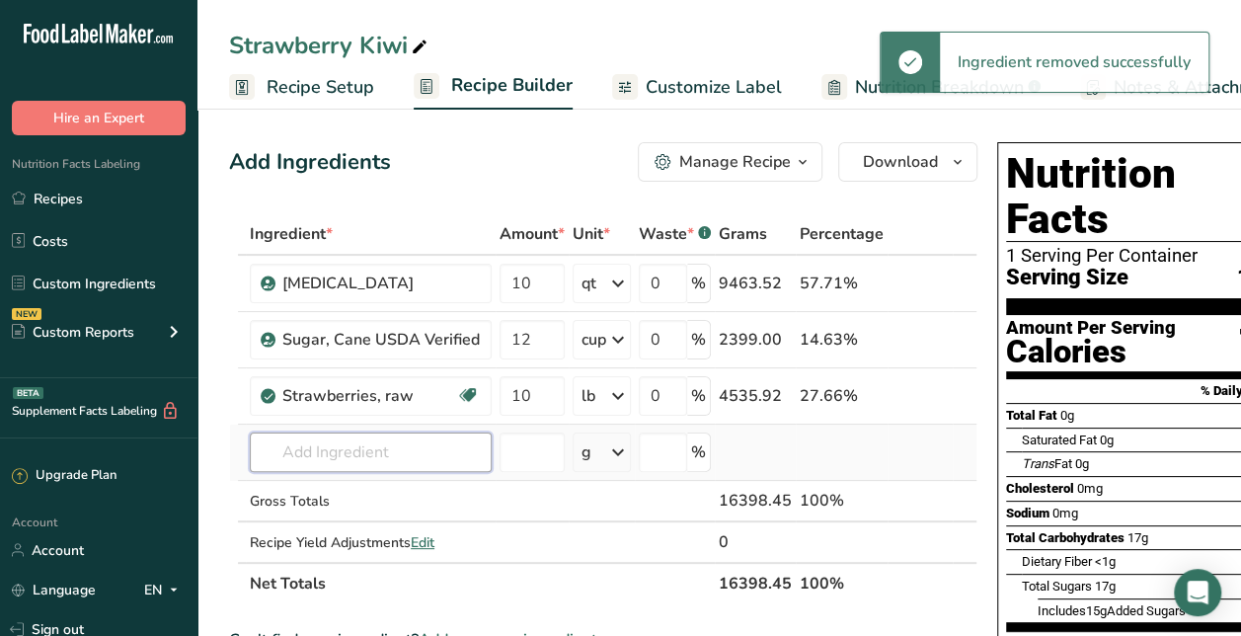
click at [364, 432] on input "text" at bounding box center [371, 451] width 242 height 39
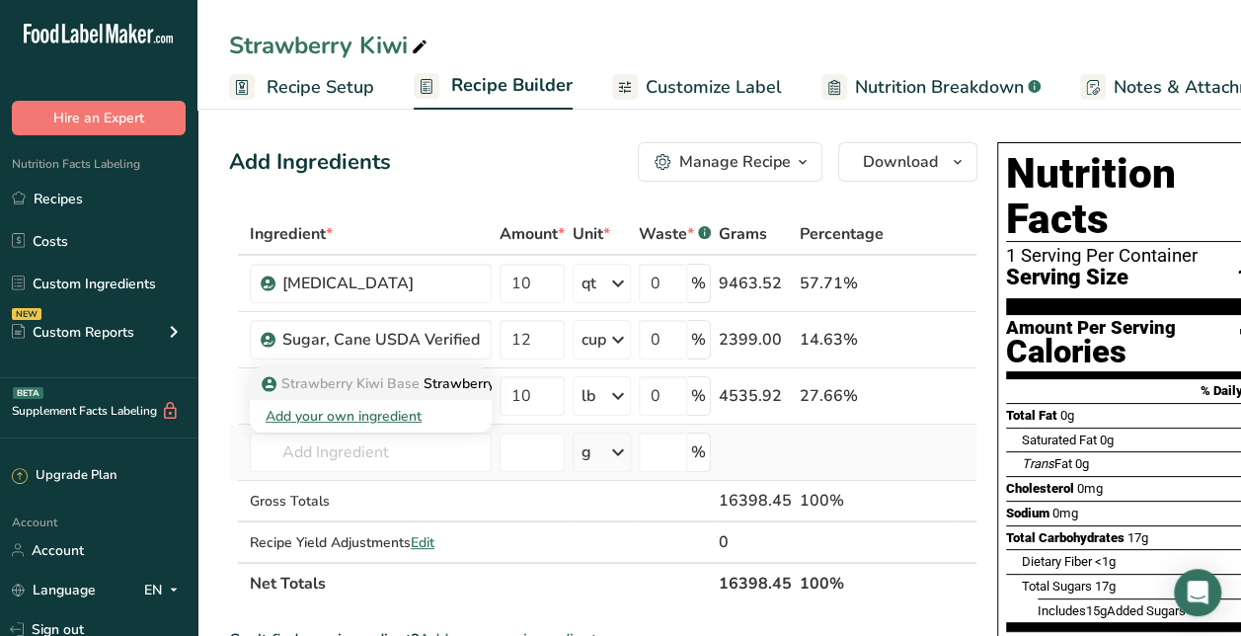
click at [385, 388] on span "Strawberry Kiwi Base" at bounding box center [350, 383] width 138 height 19
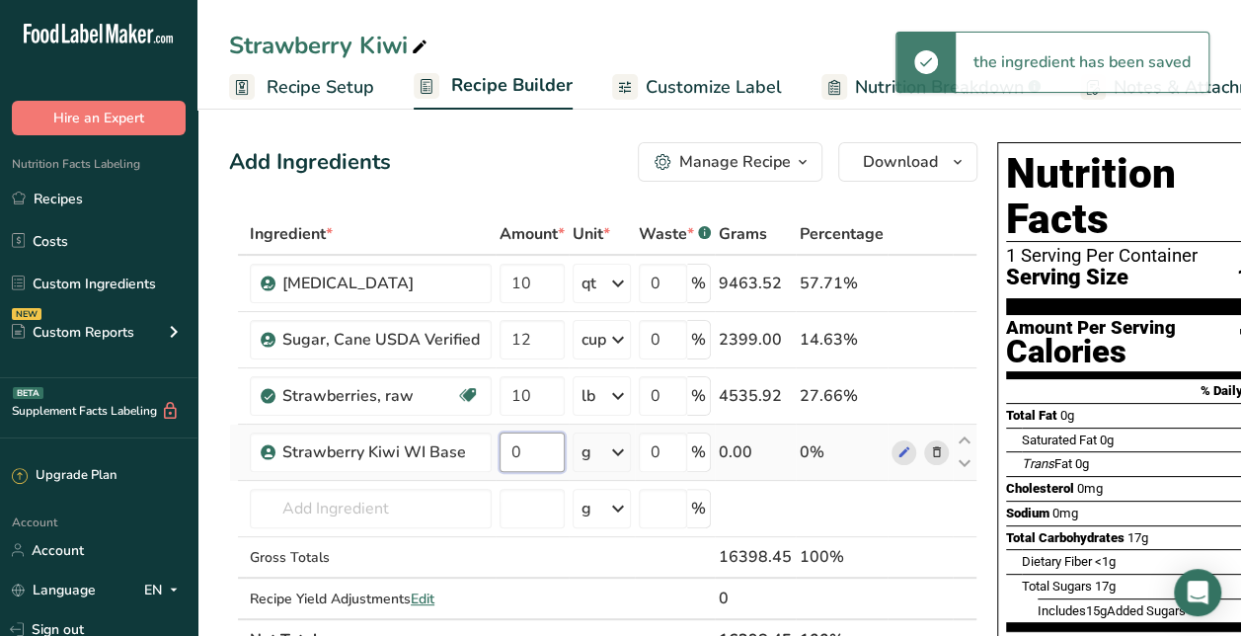
click at [522, 440] on input "0" at bounding box center [532, 451] width 65 height 39
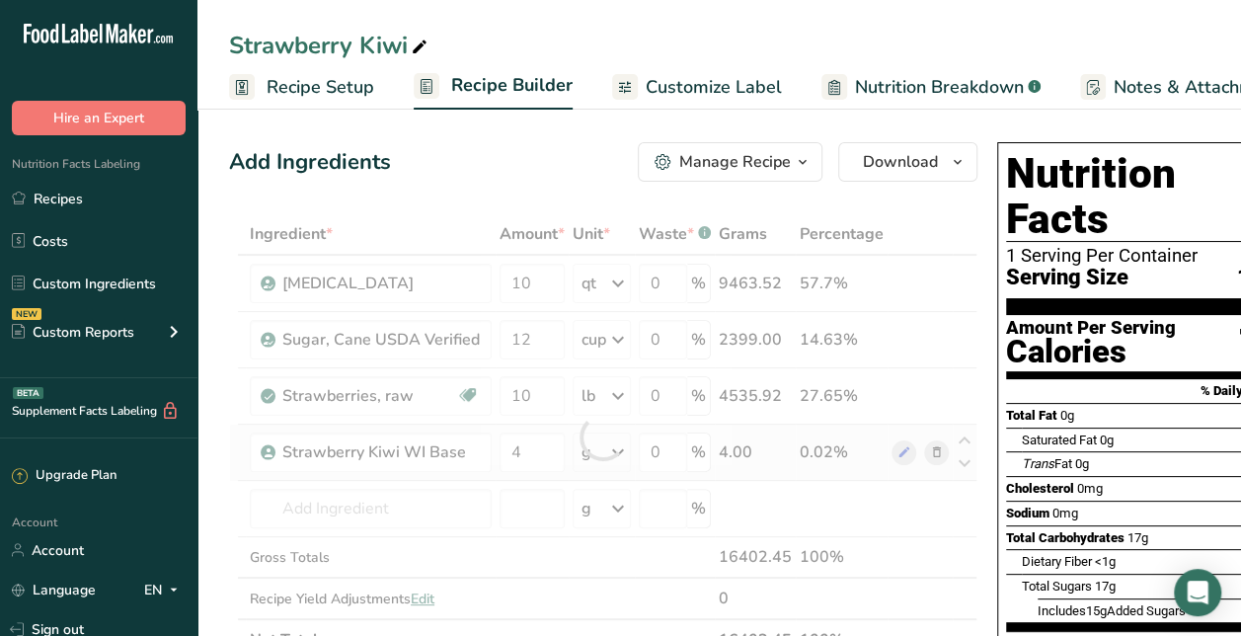
click at [614, 454] on div "Ingredient * Amount * Unit * Waste * .a-a{fill:#347362;}.b-a{fill:#fff;} Grams …" at bounding box center [603, 436] width 748 height 447
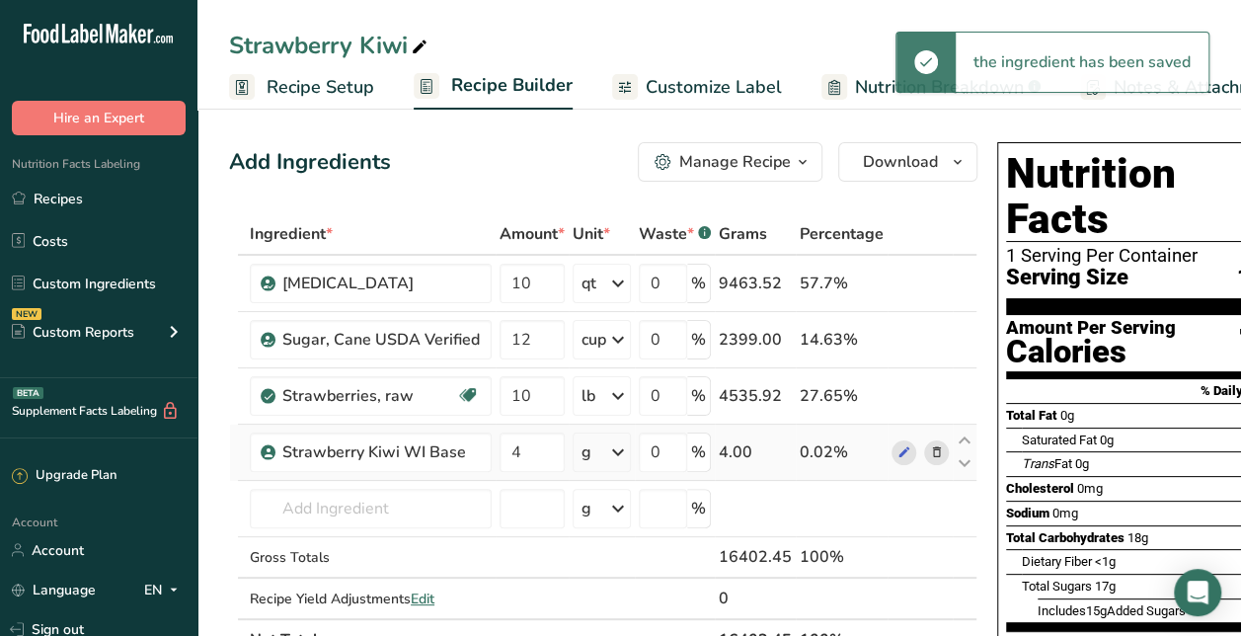
click at [614, 454] on icon at bounding box center [618, 452] width 24 height 36
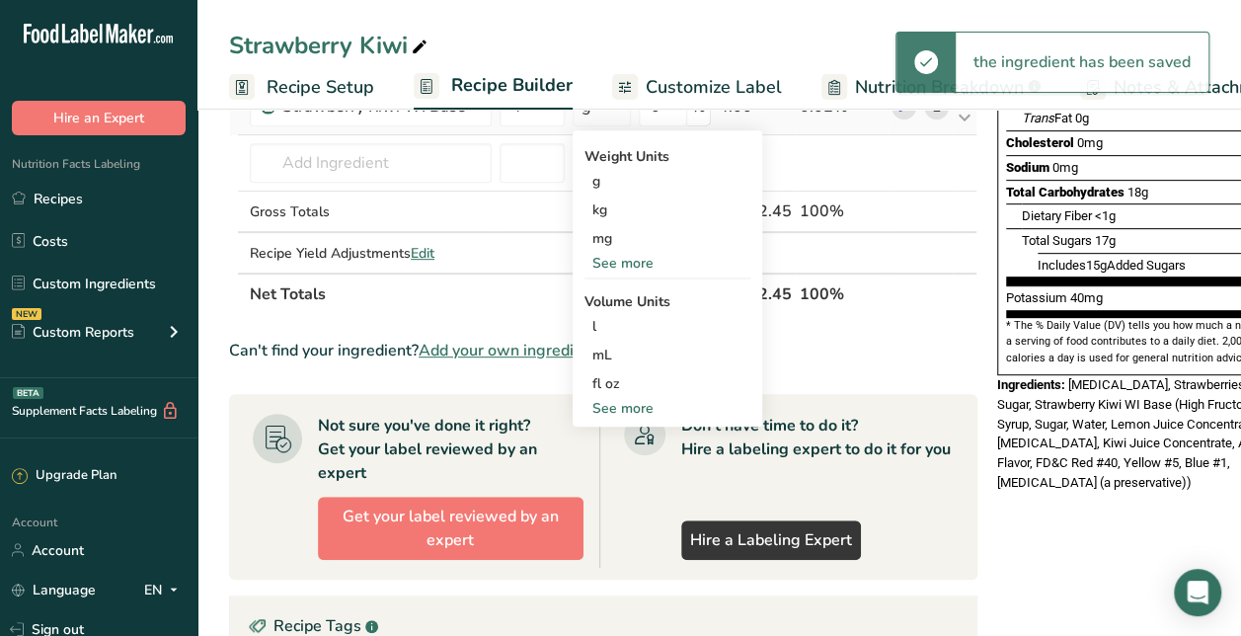
scroll to position [380, 0]
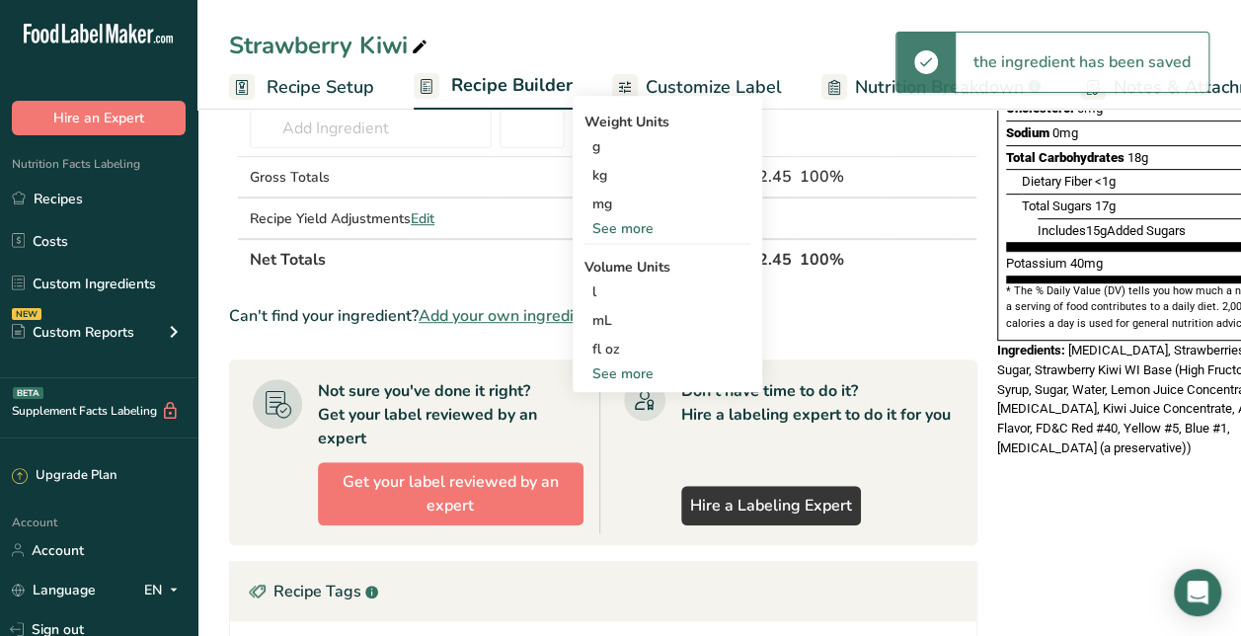
click at [628, 373] on div "See more" at bounding box center [668, 373] width 166 height 21
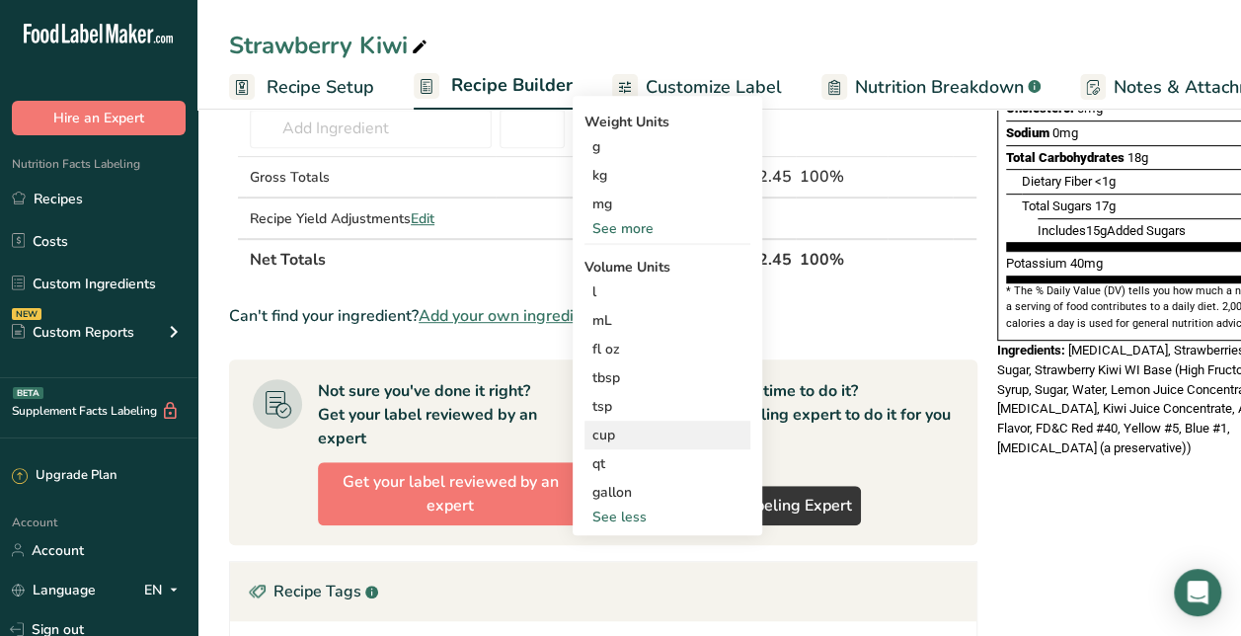
click at [622, 440] on div "cup" at bounding box center [667, 435] width 150 height 21
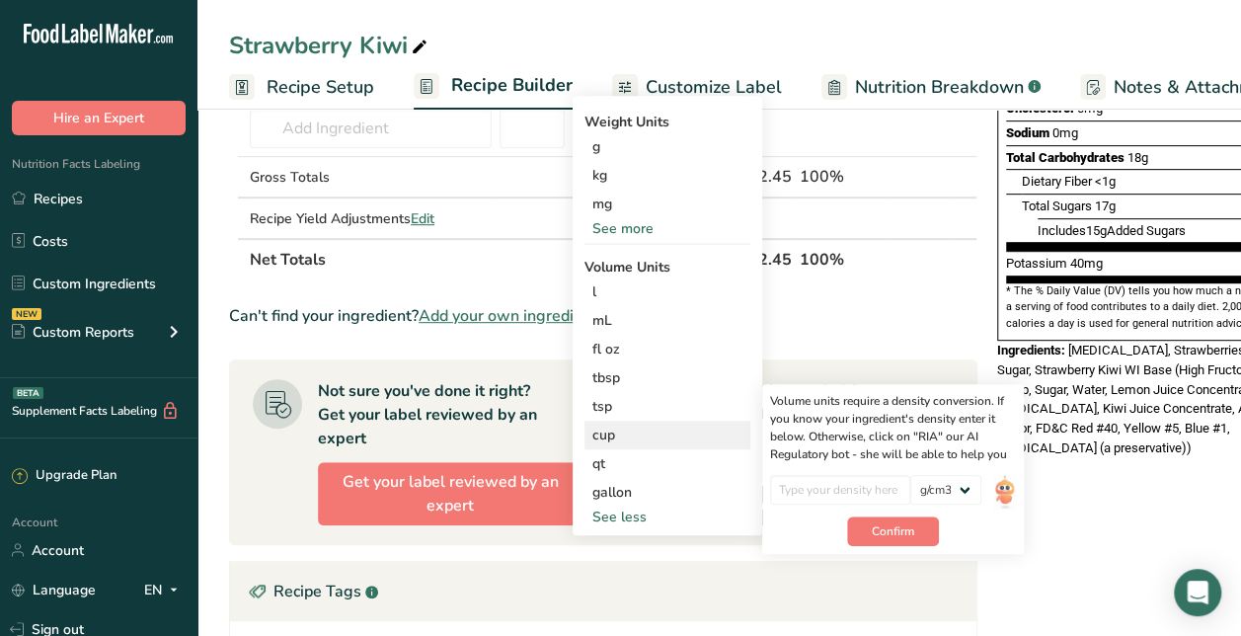
click at [1006, 491] on img at bounding box center [1004, 492] width 22 height 35
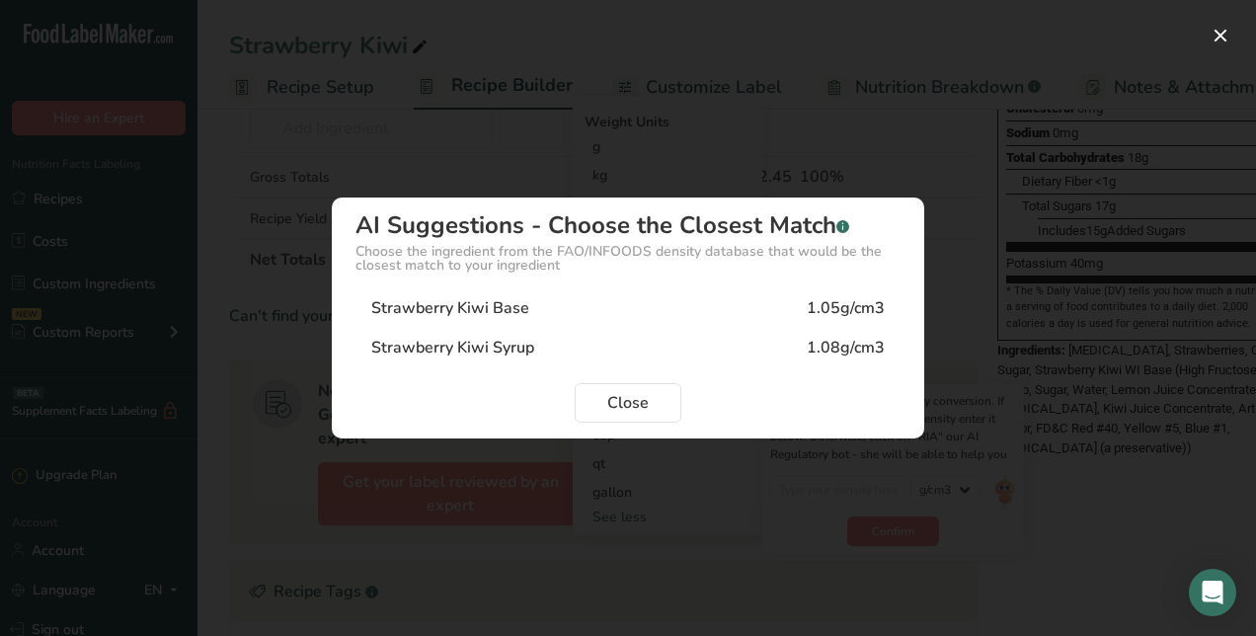
click at [654, 304] on div "Strawberry Kiwi Base 1.05g/cm3" at bounding box center [627, 307] width 545 height 39
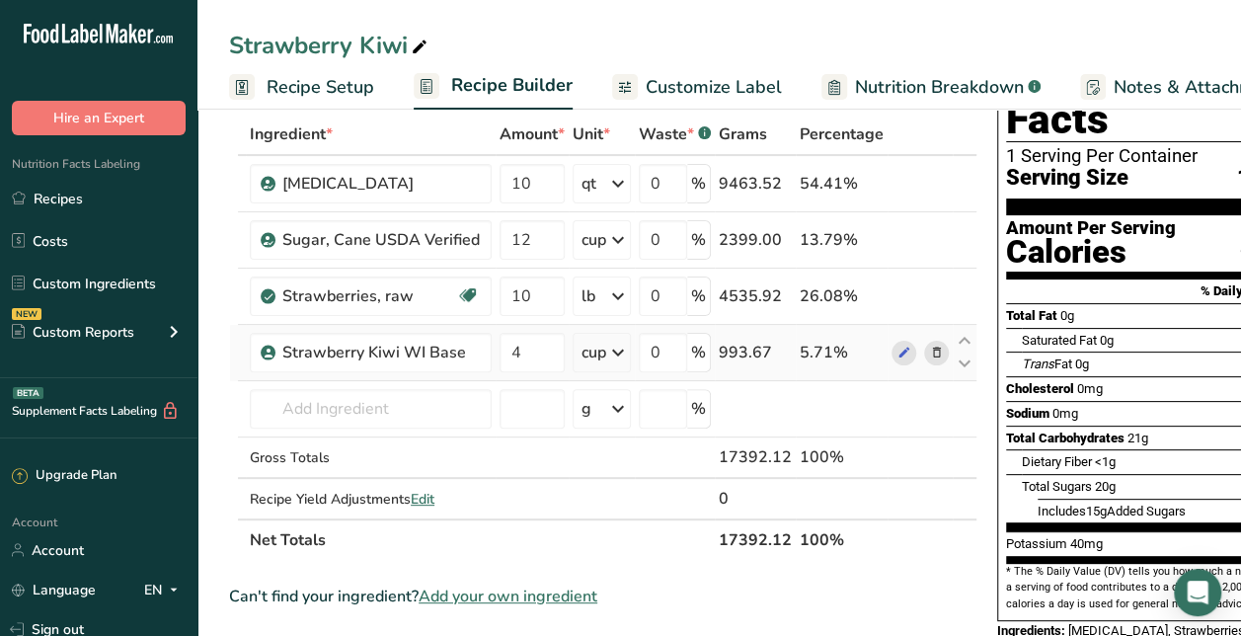
scroll to position [0, 0]
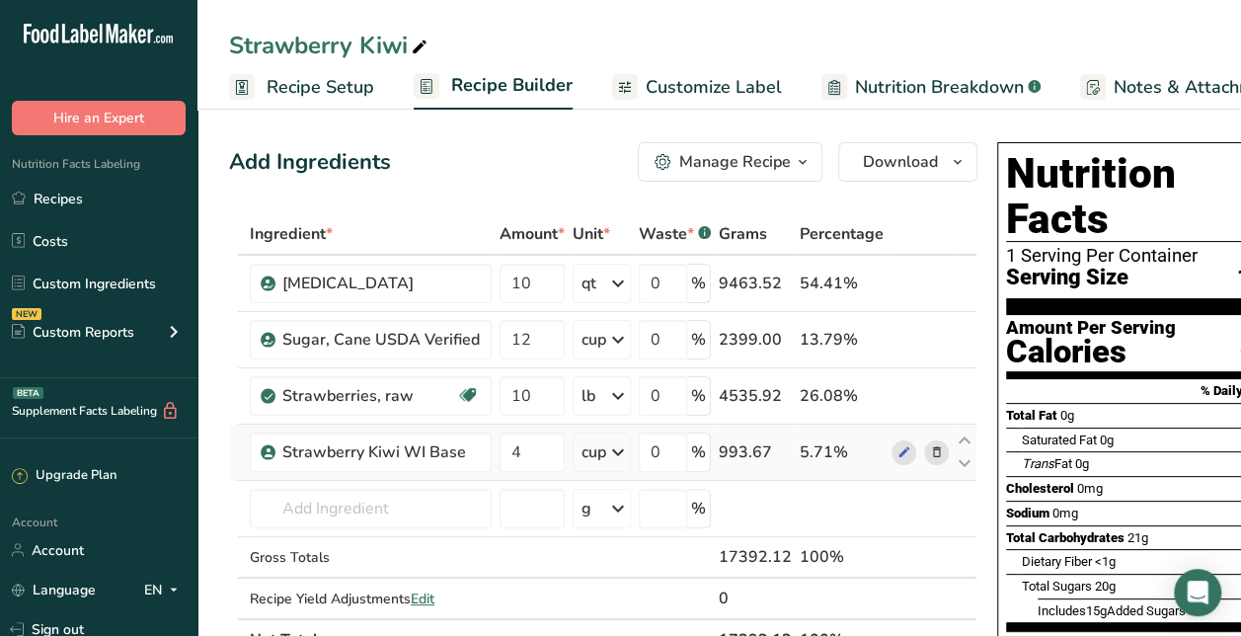
click at [316, 85] on span "Recipe Setup" at bounding box center [321, 87] width 108 height 27
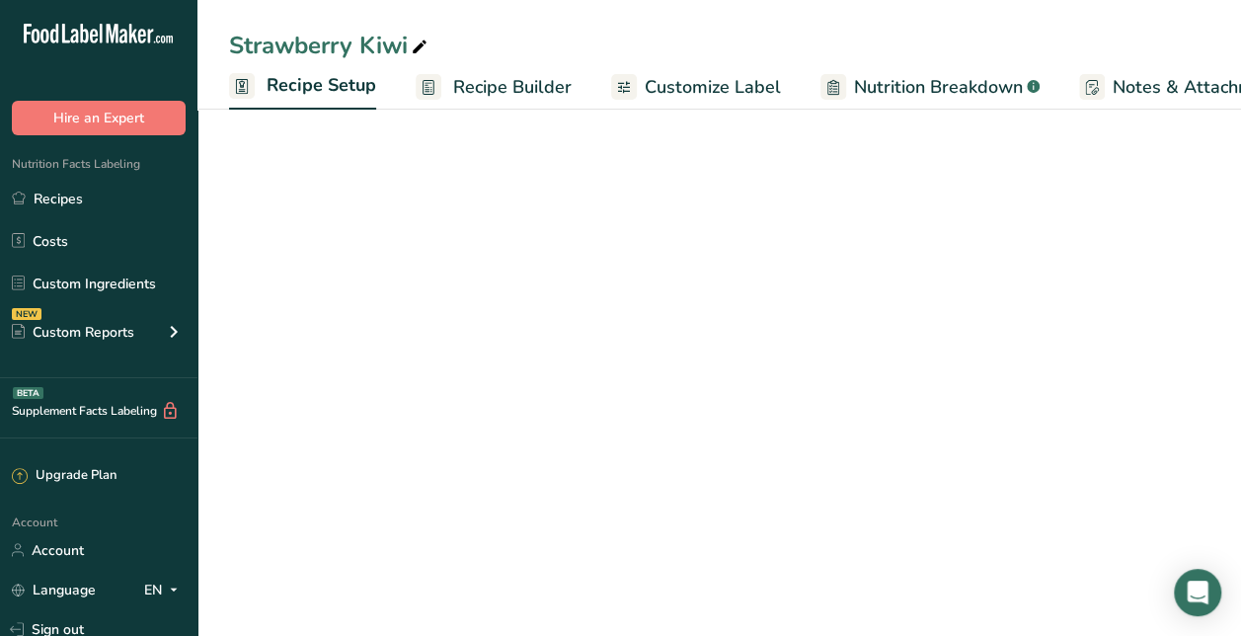
scroll to position [0, 7]
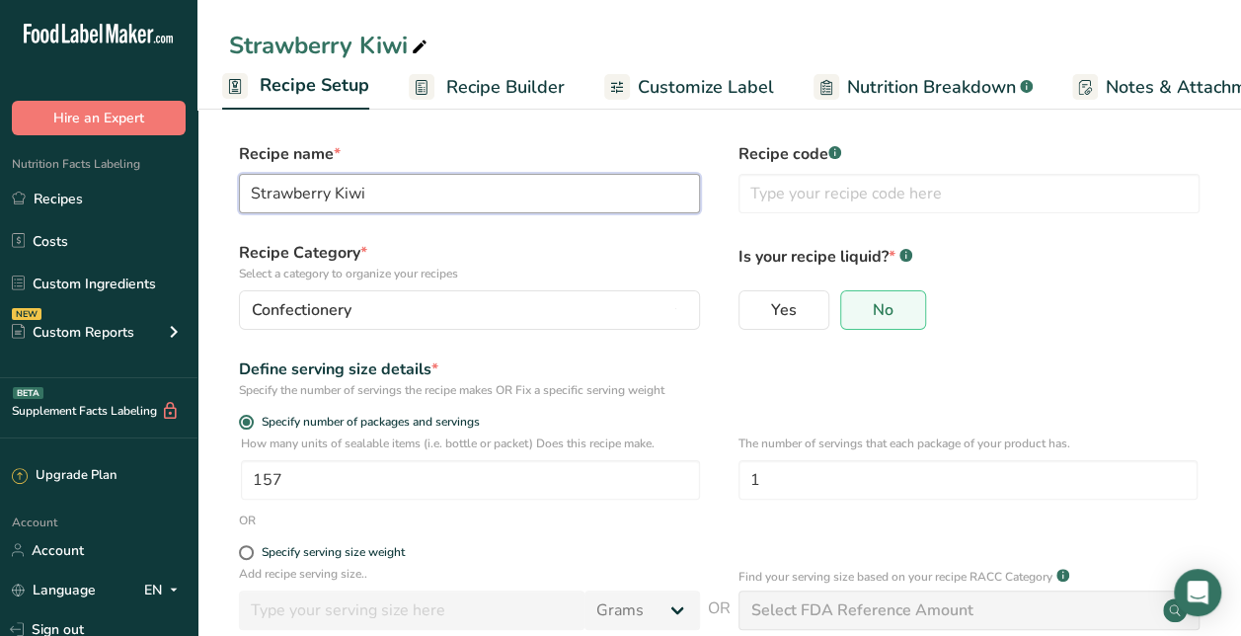
click at [463, 194] on input "Strawberry Kiwi" at bounding box center [469, 193] width 461 height 39
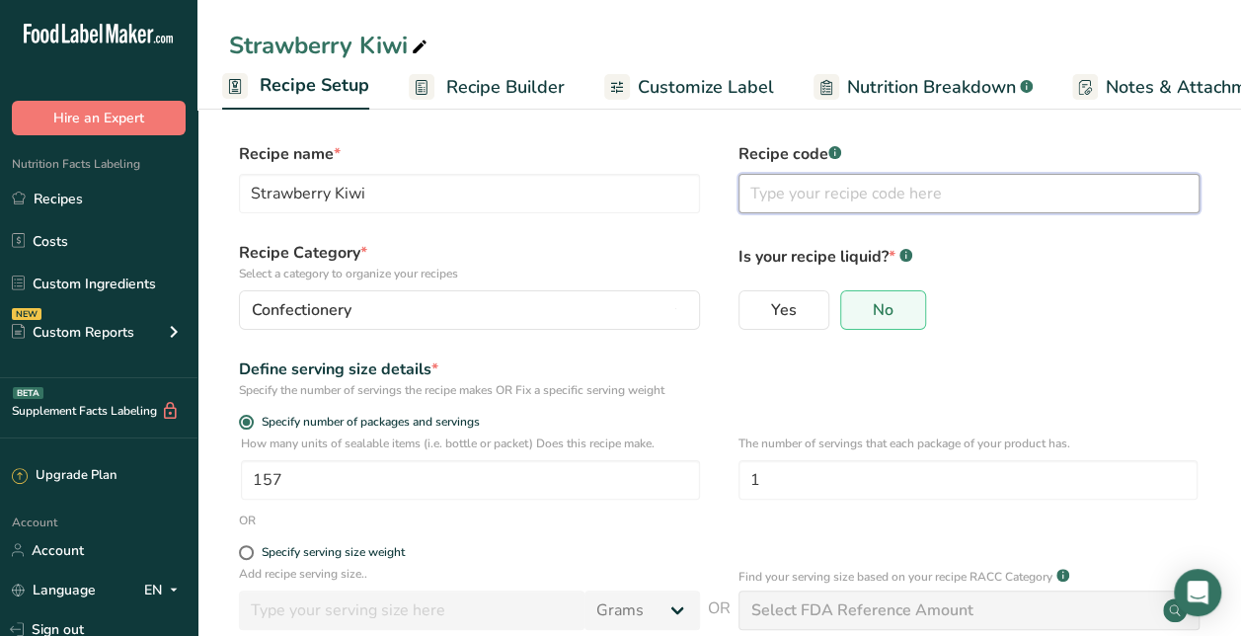
click at [823, 208] on input "text" at bounding box center [969, 193] width 461 height 39
paste input "Strawberry Kiwi"
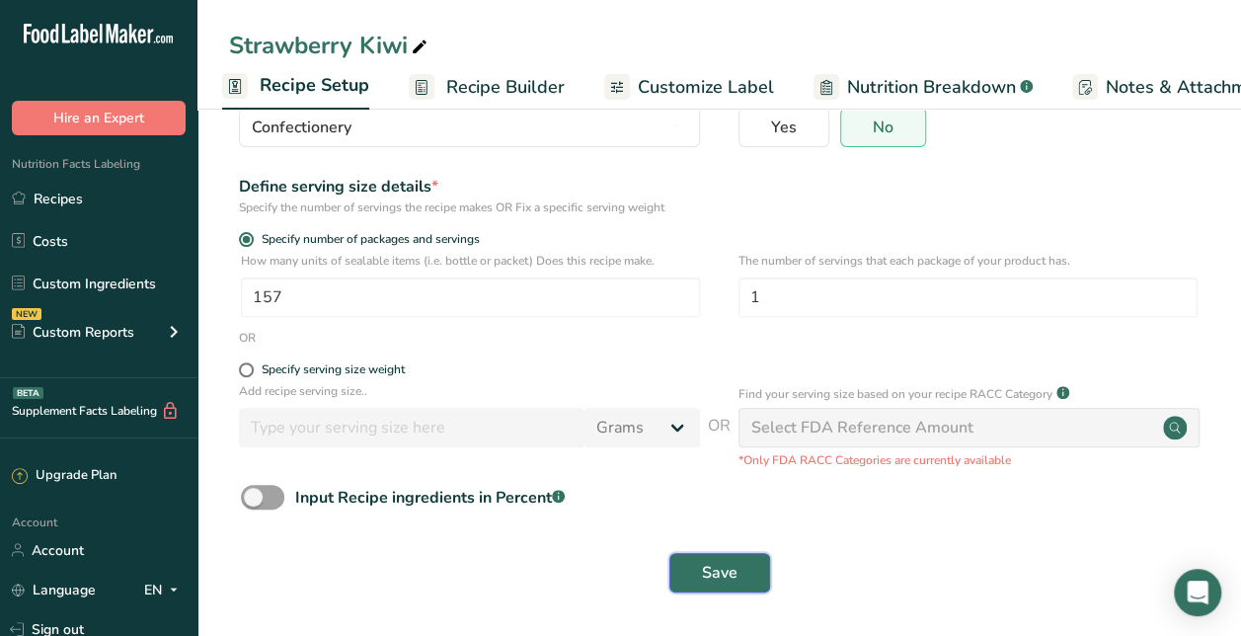
click at [752, 585] on button "Save" at bounding box center [719, 572] width 101 height 39
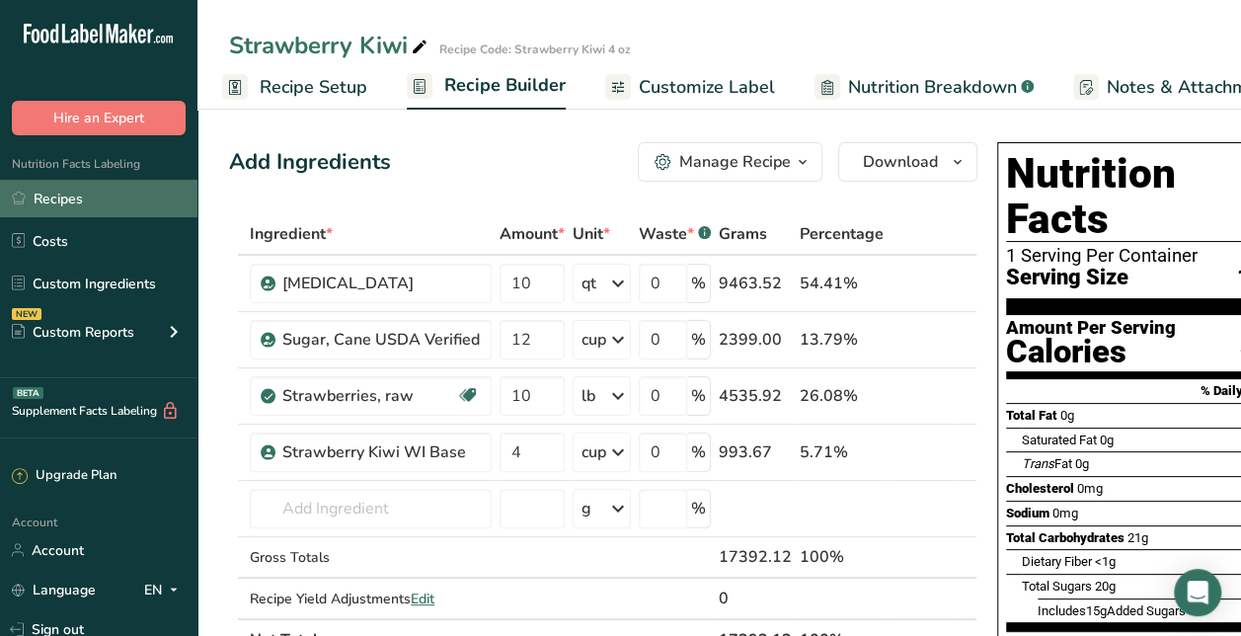
click at [144, 201] on link "Recipes" at bounding box center [98, 199] width 197 height 38
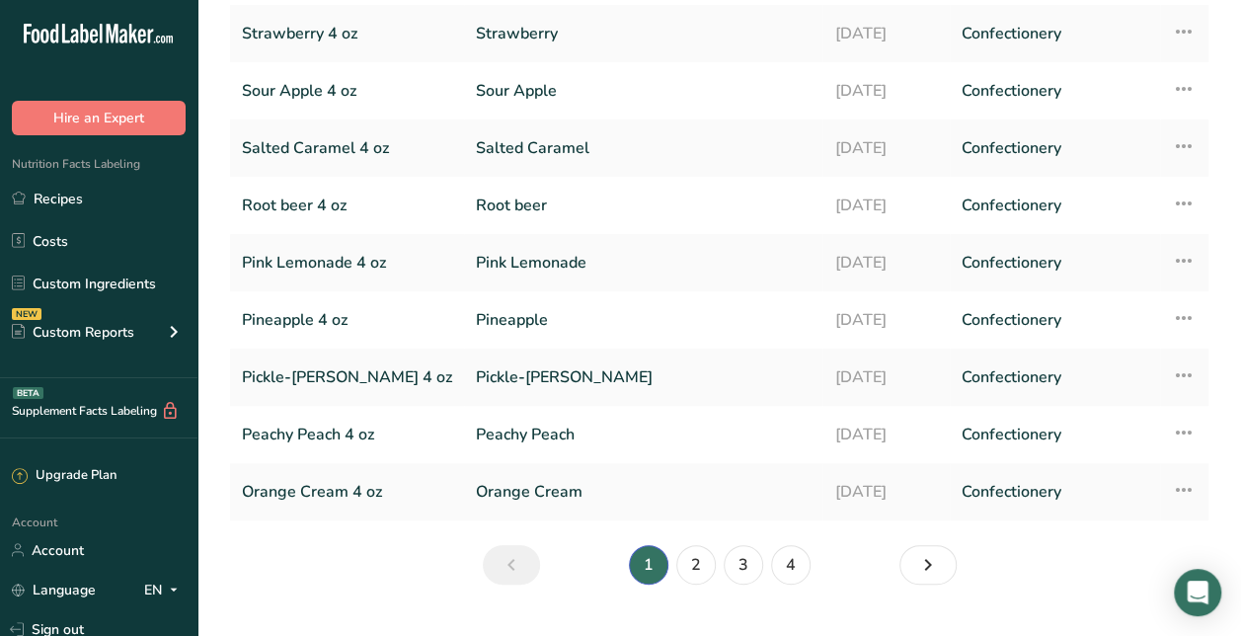
scroll to position [284, 0]
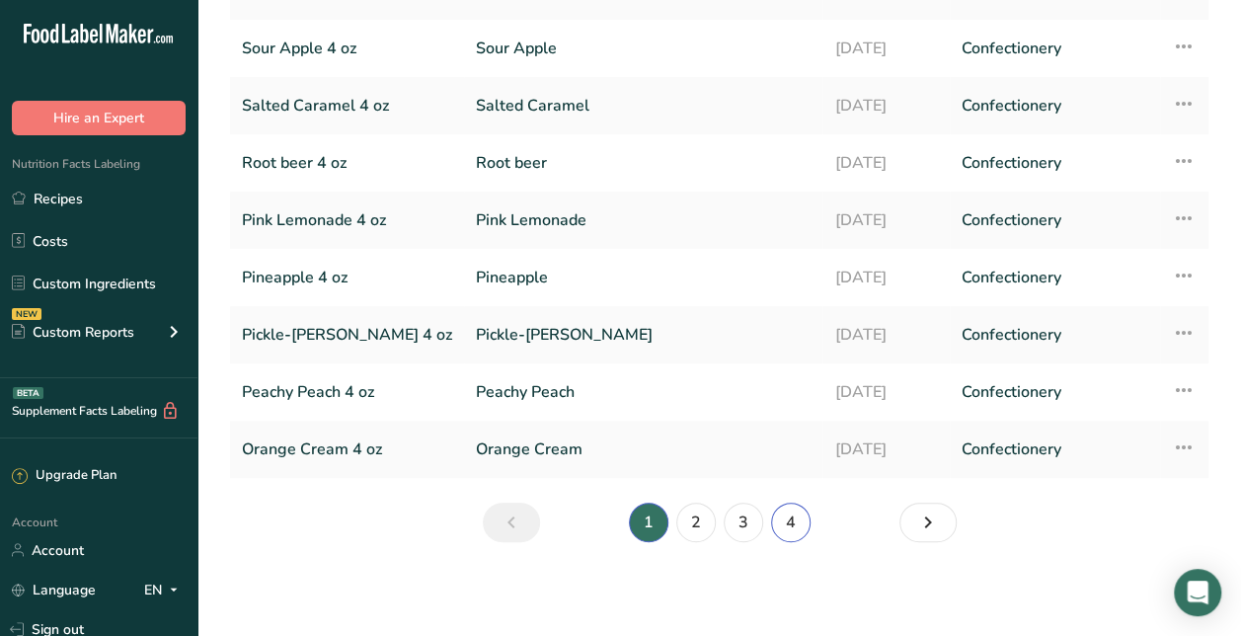
click at [800, 518] on link "4" at bounding box center [790, 522] width 39 height 39
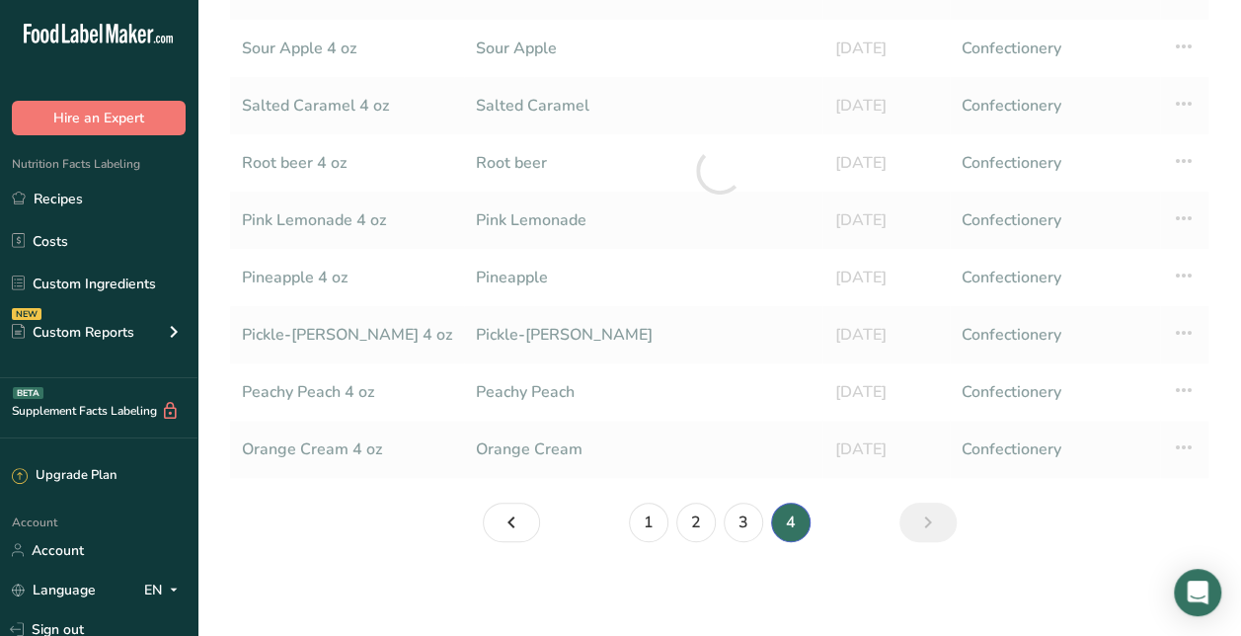
click at [800, 518] on li "4" at bounding box center [790, 522] width 47 height 39
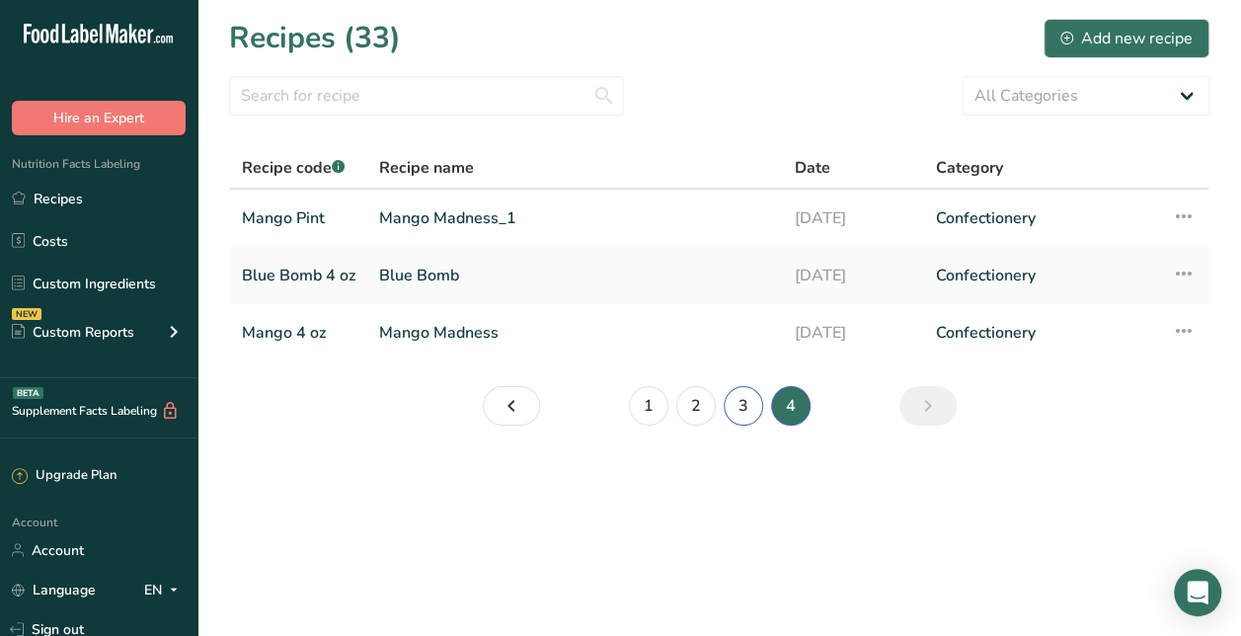
click at [746, 391] on link "3" at bounding box center [743, 405] width 39 height 39
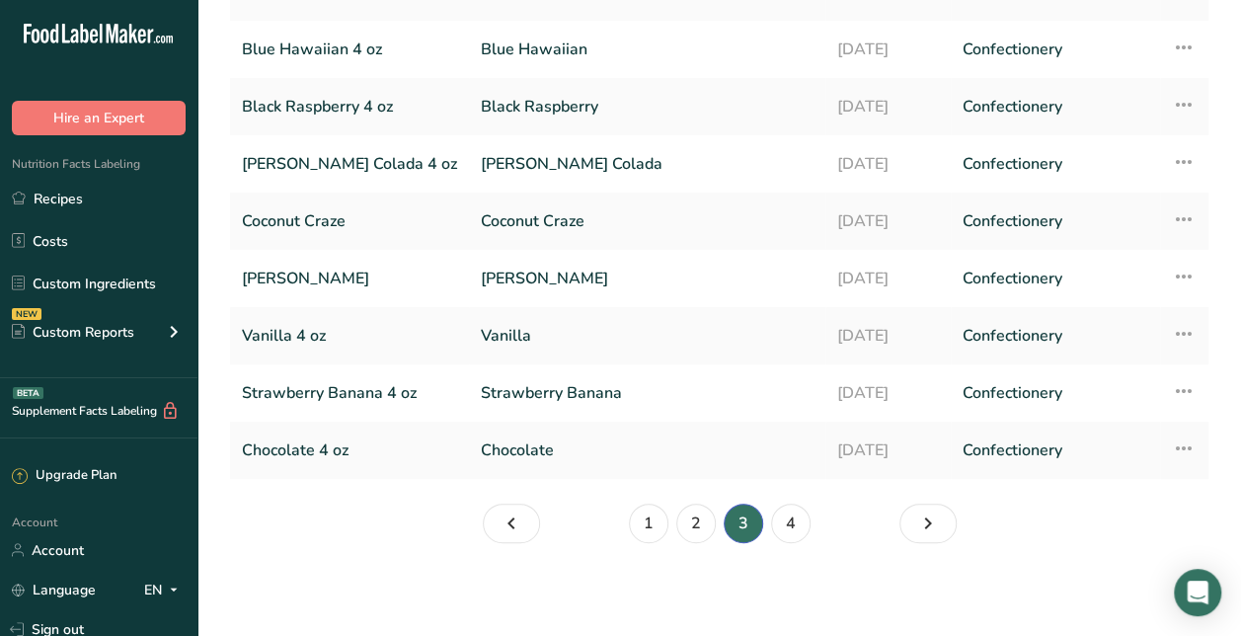
scroll to position [284, 0]
click at [578, 289] on link "[PERSON_NAME]" at bounding box center [647, 277] width 333 height 41
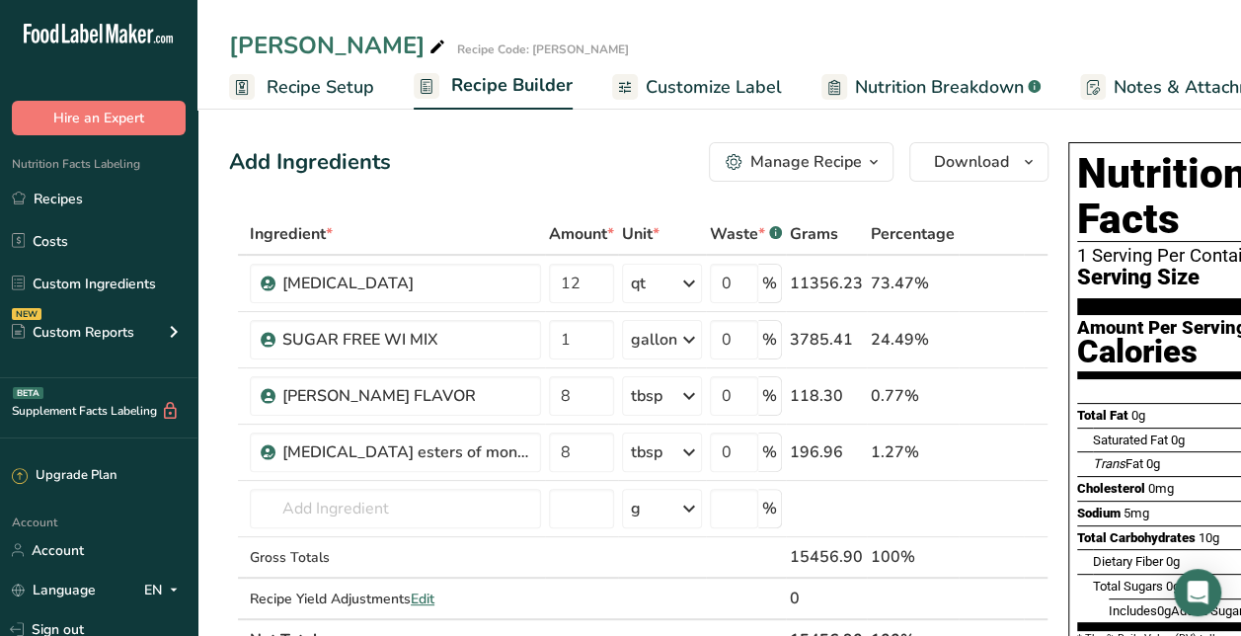
click at [812, 164] on div "Manage Recipe" at bounding box center [806, 162] width 112 height 24
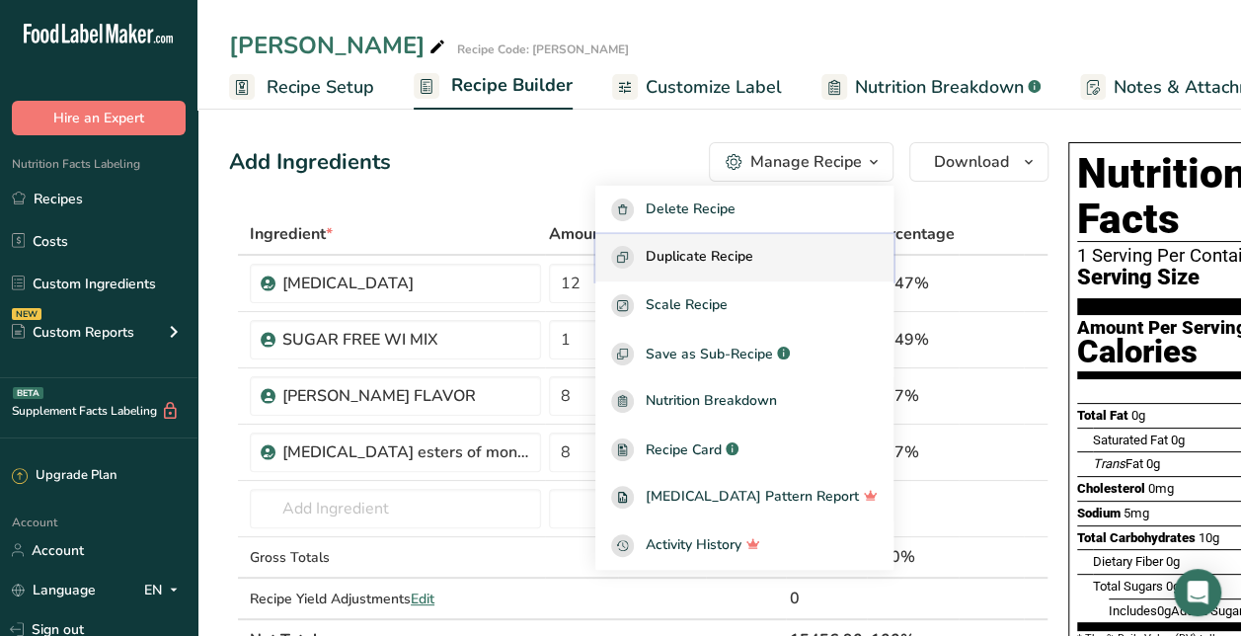
click at [746, 268] on span "Duplicate Recipe" at bounding box center [700, 257] width 108 height 23
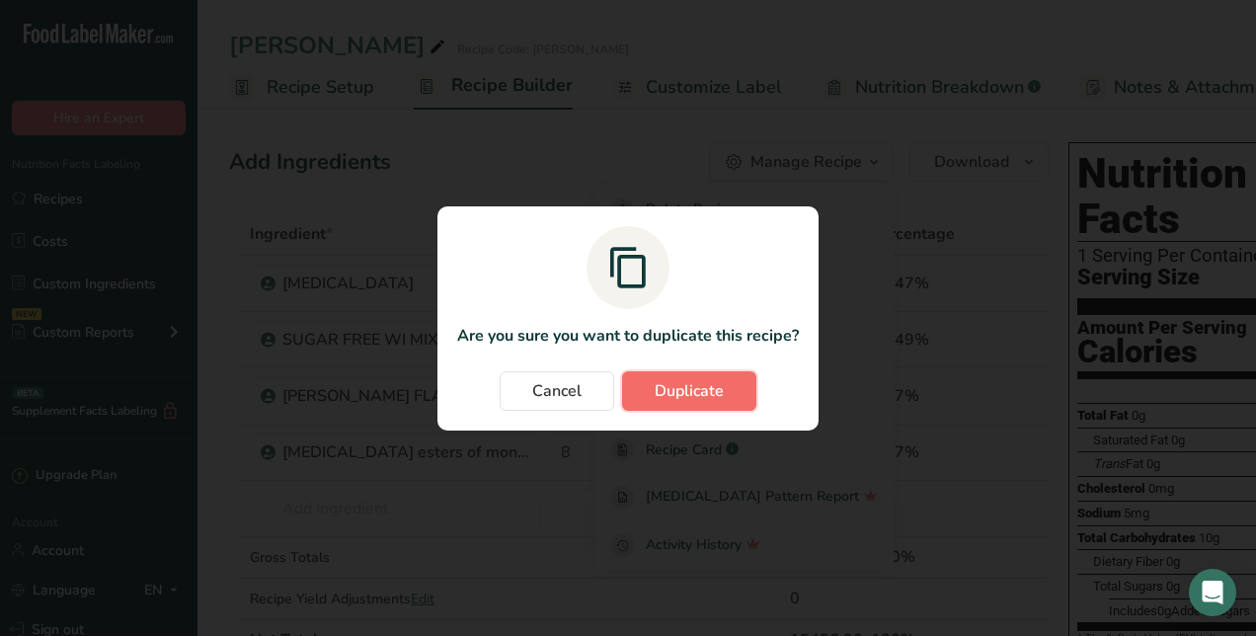
click at [696, 396] on span "Duplicate" at bounding box center [689, 391] width 69 height 24
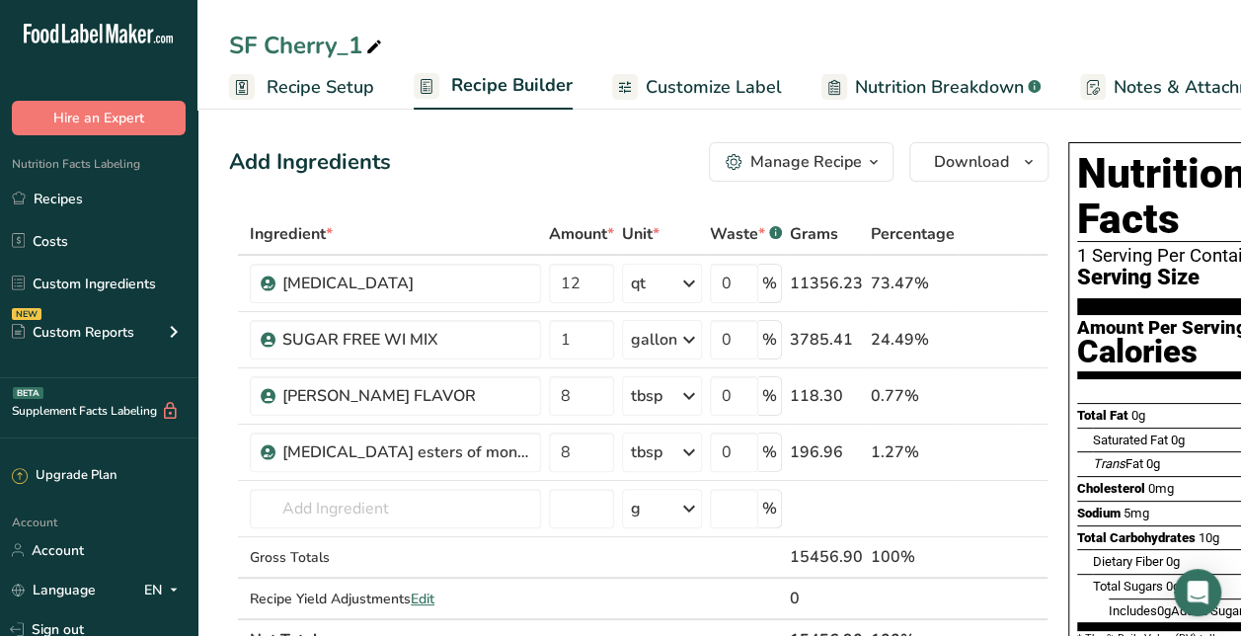
click at [378, 45] on icon at bounding box center [374, 48] width 18 height 28
click at [458, 179] on div "Add Ingredients Manage Recipe Delete Recipe Duplicate Recipe Scale Recipe Save …" at bounding box center [639, 161] width 820 height 39
click at [1001, 396] on icon at bounding box center [1008, 396] width 14 height 21
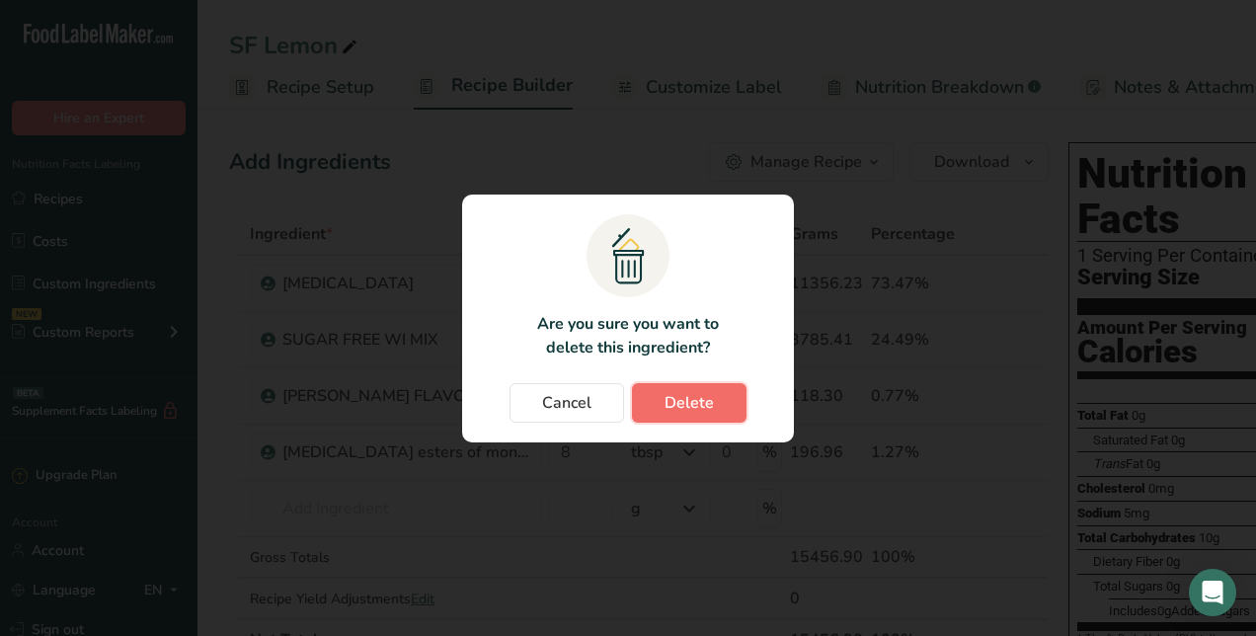
click at [731, 399] on button "Delete" at bounding box center [689, 402] width 115 height 39
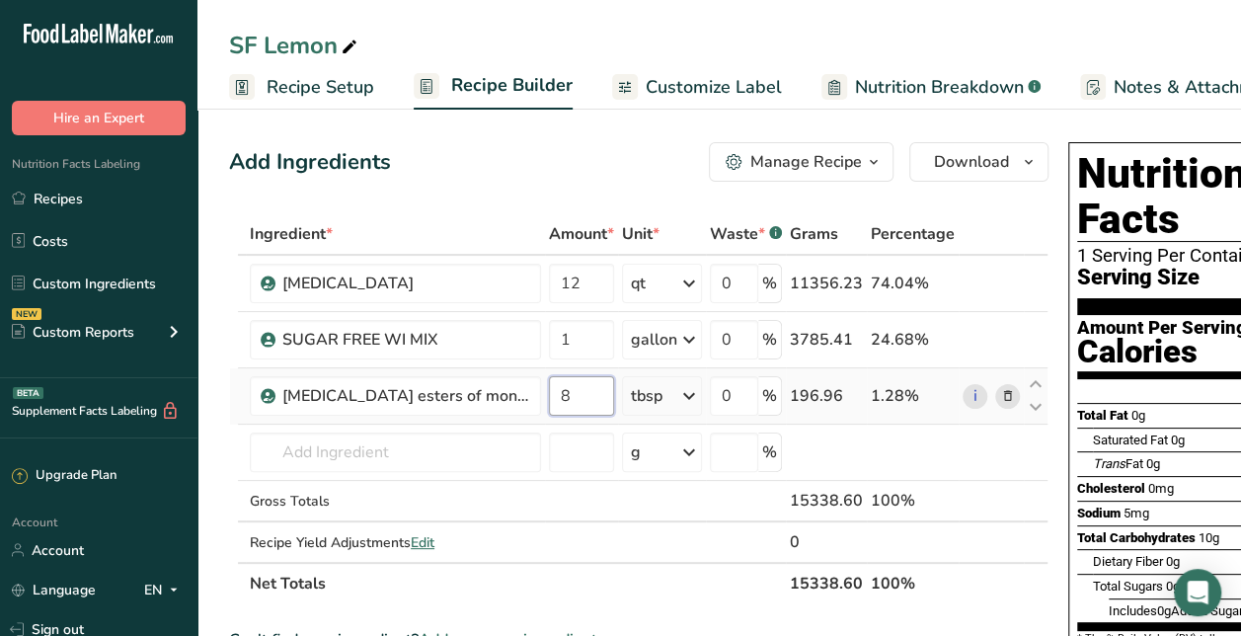
click at [587, 391] on input "8" at bounding box center [581, 395] width 65 height 39
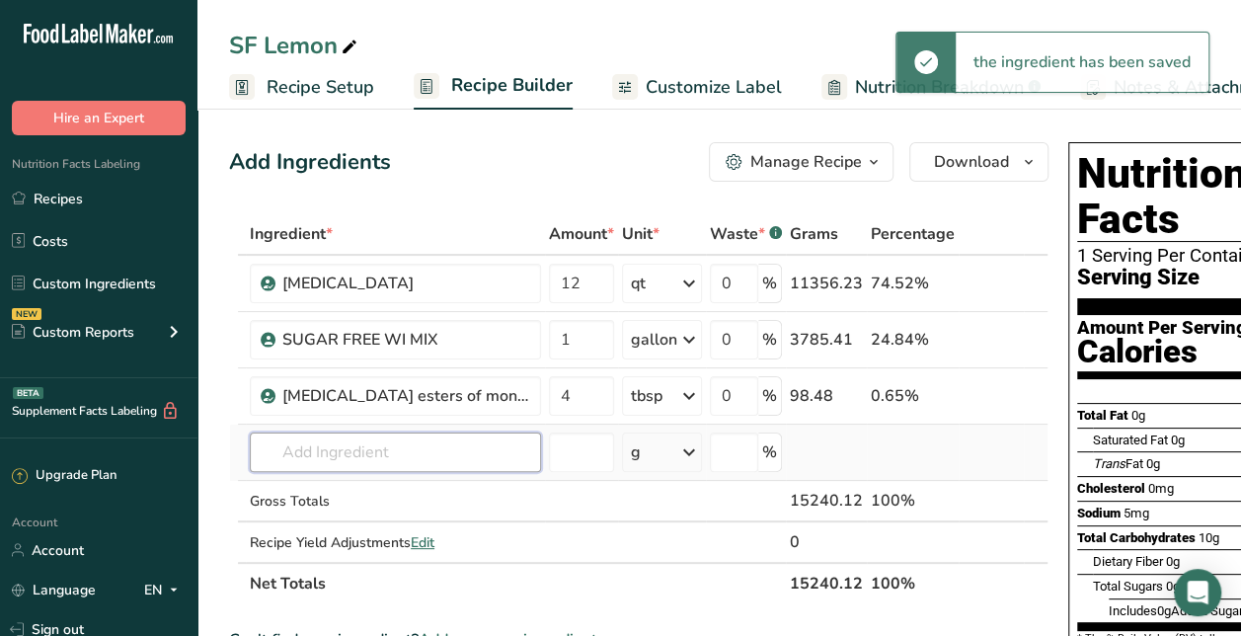
click at [366, 438] on input "text" at bounding box center [395, 451] width 291 height 39
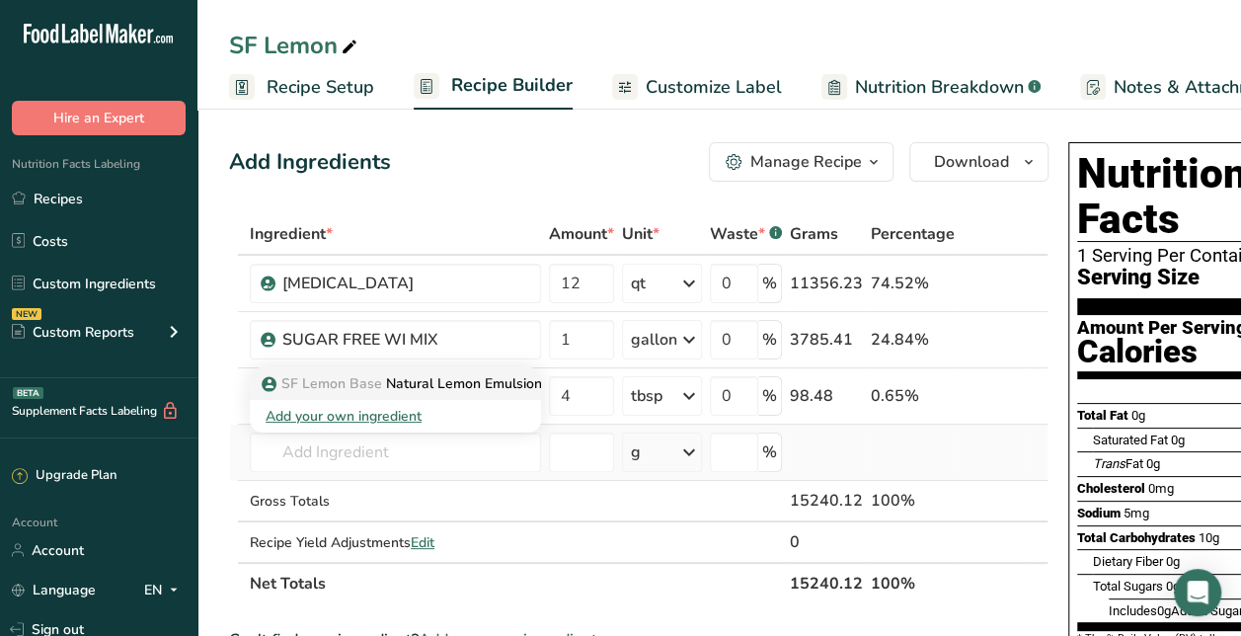
click at [412, 380] on p "SF Lemon Base Natural Lemon Emulsion Flavor" at bounding box center [426, 383] width 320 height 21
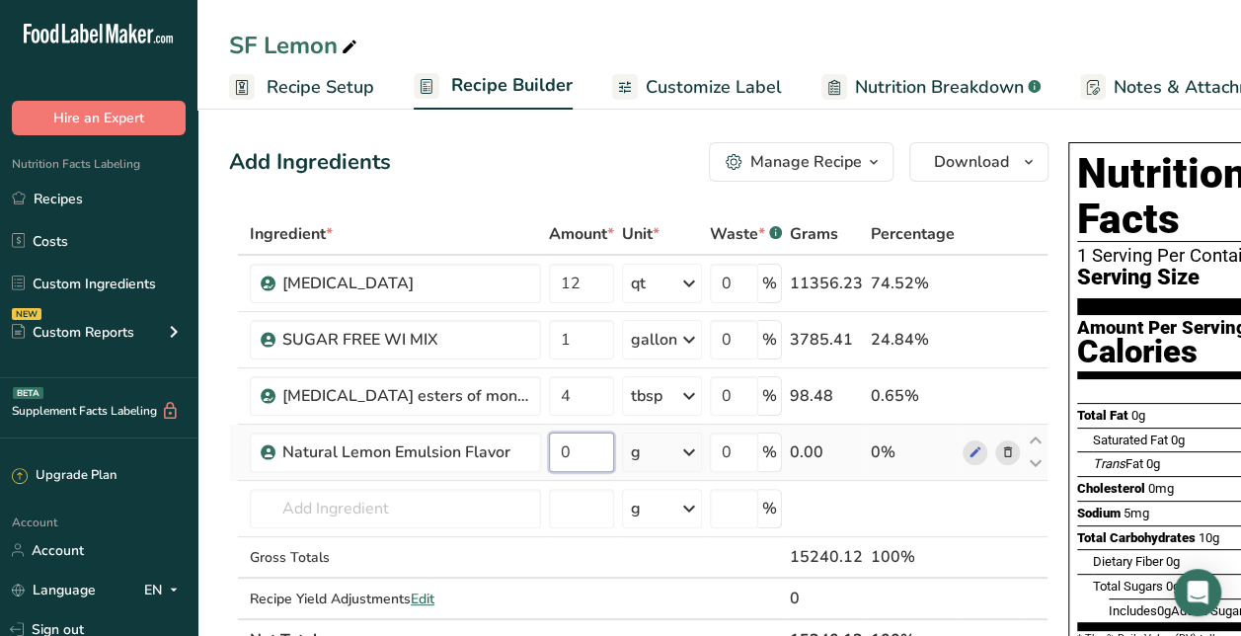
click at [565, 454] on input "0" at bounding box center [581, 451] width 65 height 39
click at [683, 454] on div "Ingredient * Amount * Unit * Waste * .a-a{fill:#347362;}.b-a{fill:#fff;} Grams …" at bounding box center [639, 436] width 820 height 447
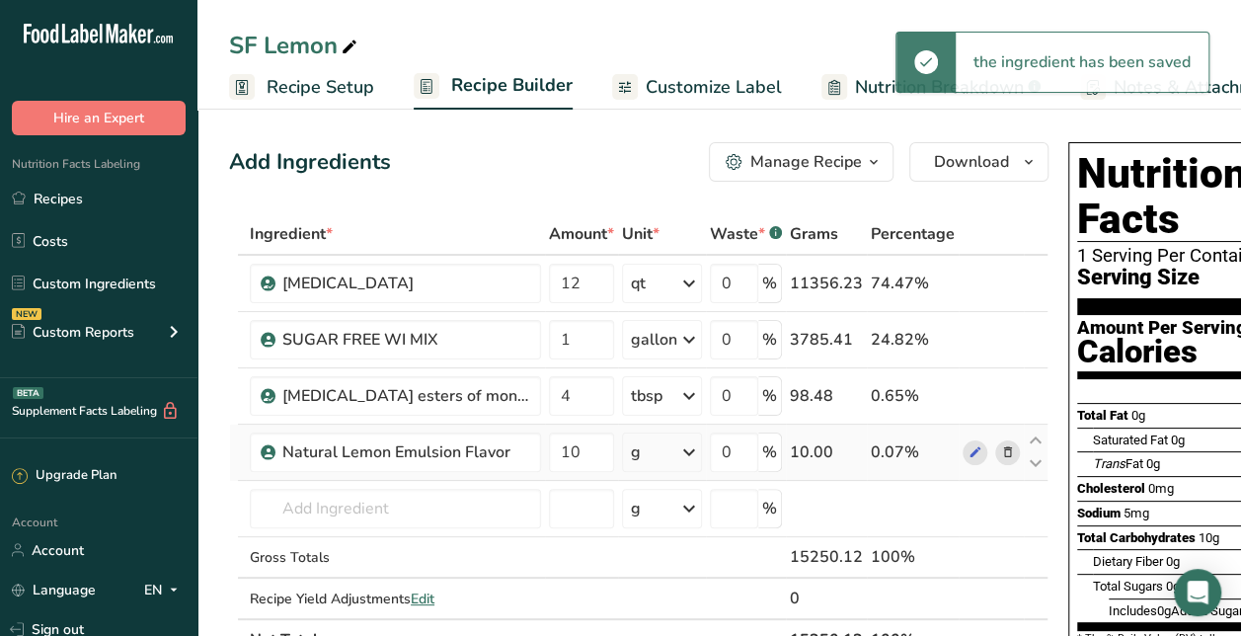
click at [683, 454] on icon at bounding box center [689, 452] width 24 height 36
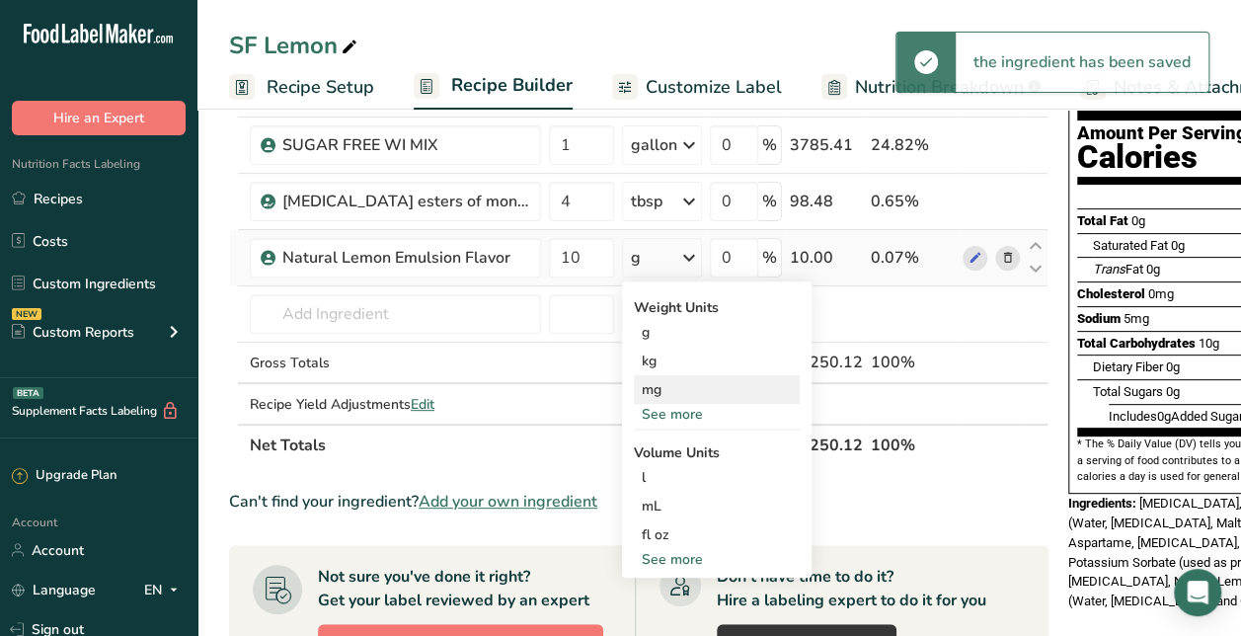
scroll to position [197, 0]
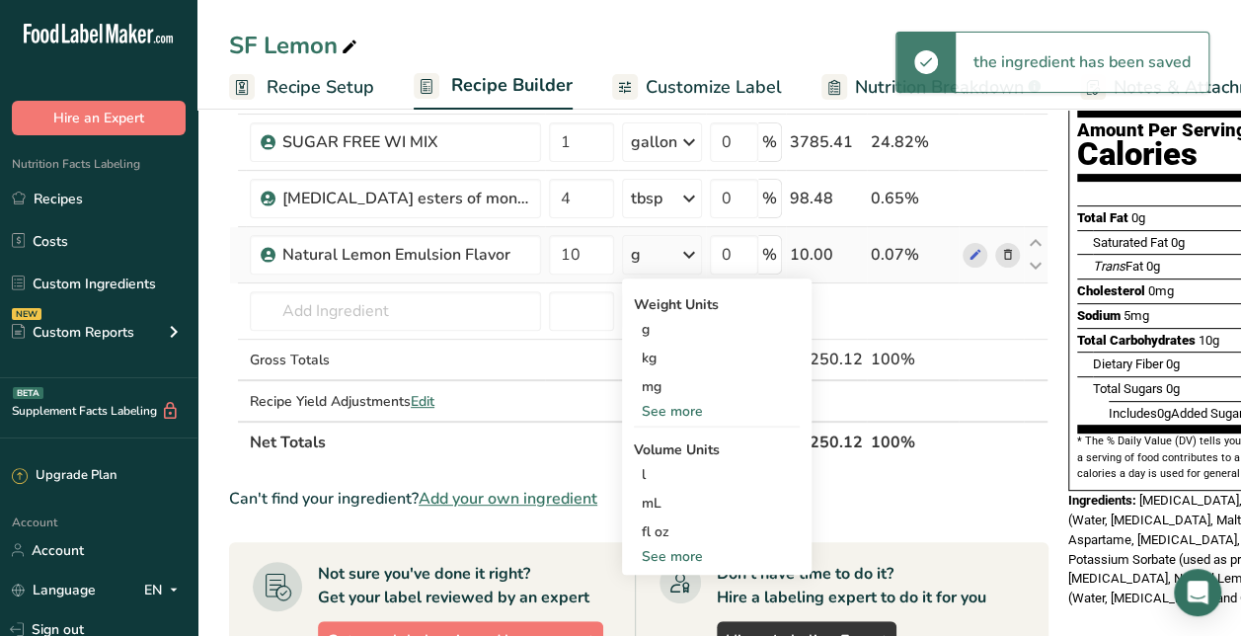
click at [691, 546] on div "See more" at bounding box center [717, 556] width 166 height 21
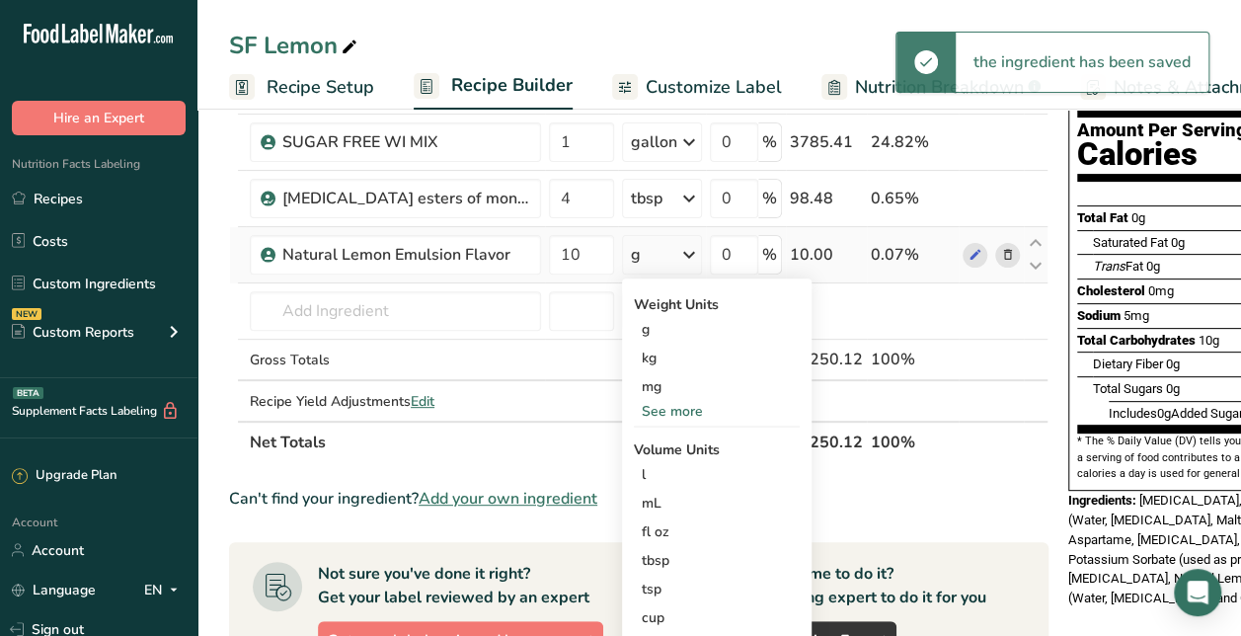
click at [691, 546] on div "tbsp Volume units require a density conversion. If you know your ingredient's d…" at bounding box center [717, 560] width 166 height 29
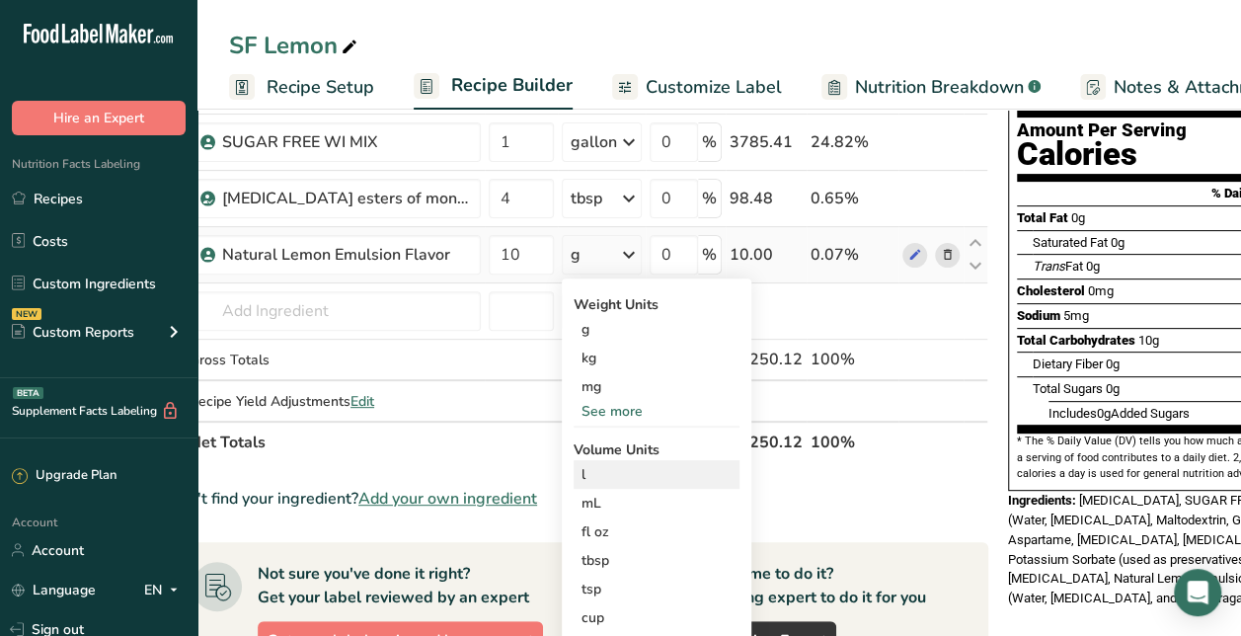
scroll to position [0, 64]
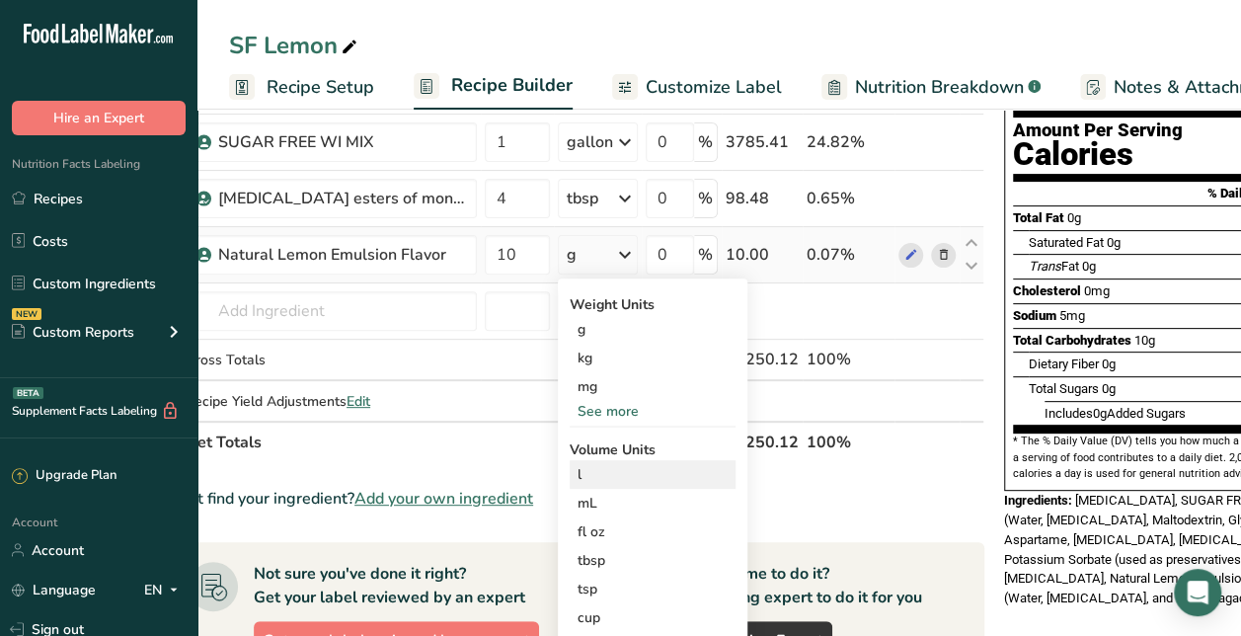
drag, startPoint x: 787, startPoint y: 481, endPoint x: 648, endPoint y: 471, distance: 139.6
click at [648, 471] on section "Ingredient * Amount * Unit * Waste * .a-a{fill:#347362;}.b-a{fill:#fff;} Grams …" at bounding box center [575, 557] width 820 height 1082
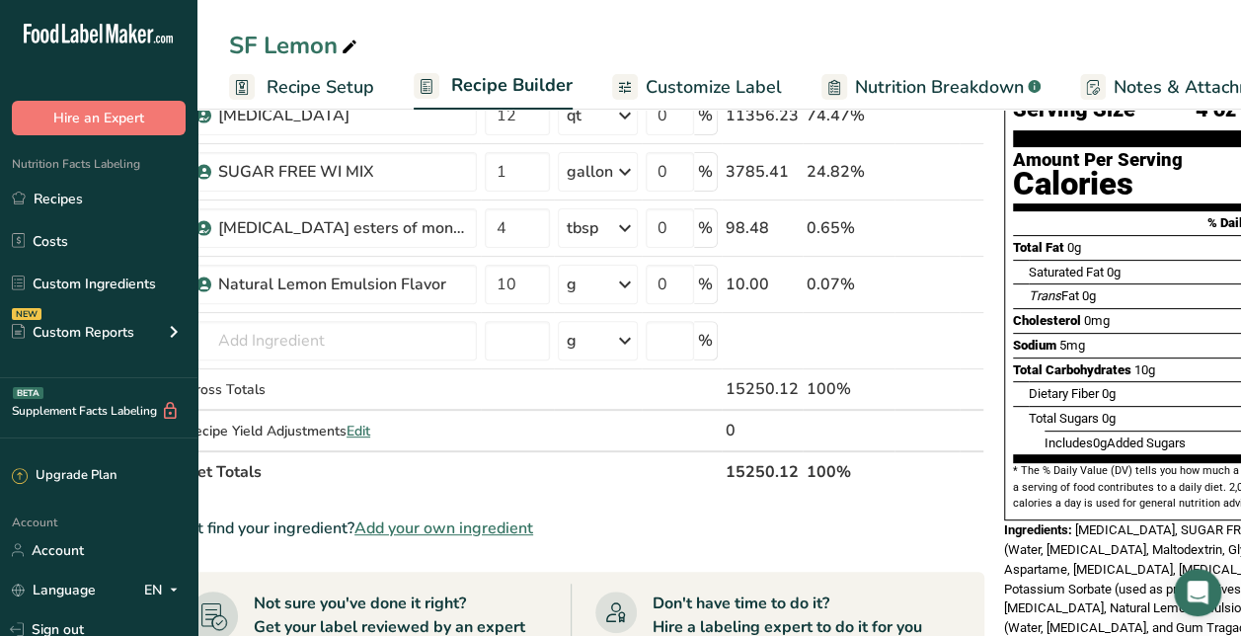
scroll to position [158, 0]
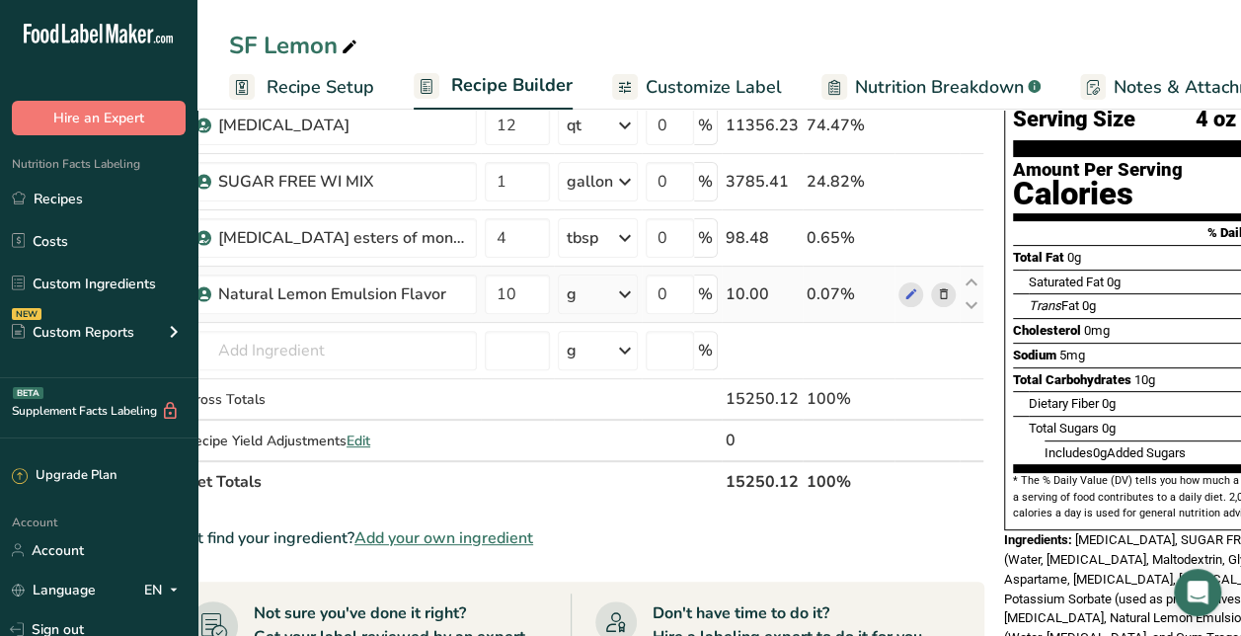
click at [625, 290] on icon at bounding box center [625, 294] width 24 height 36
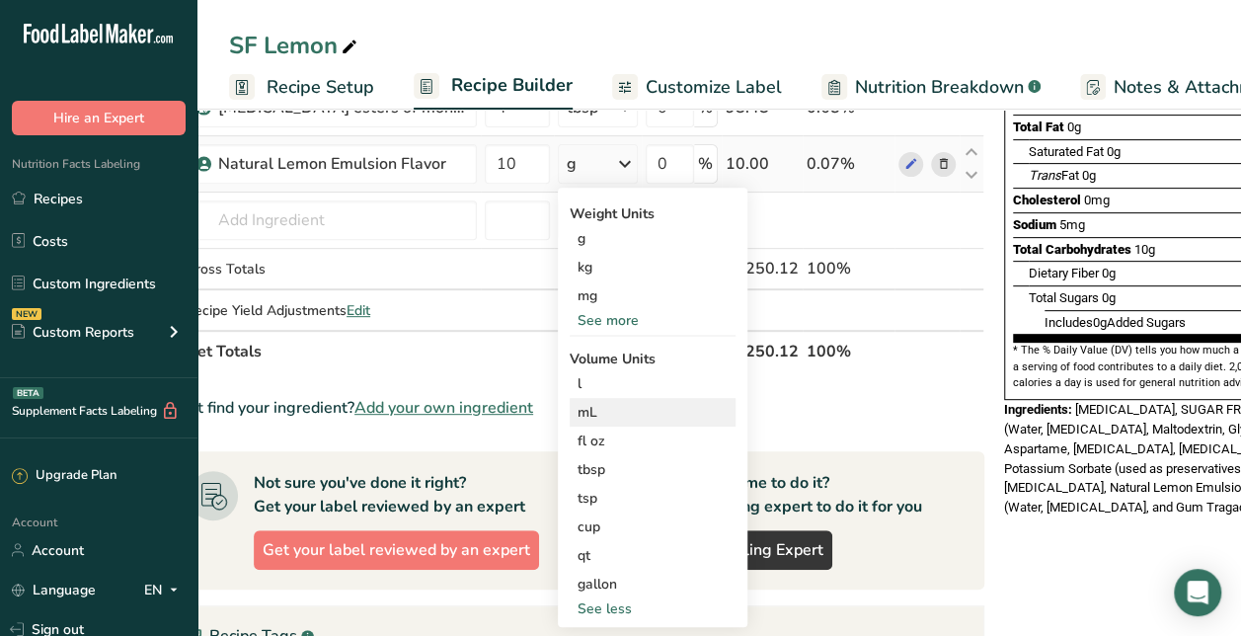
scroll to position [290, 0]
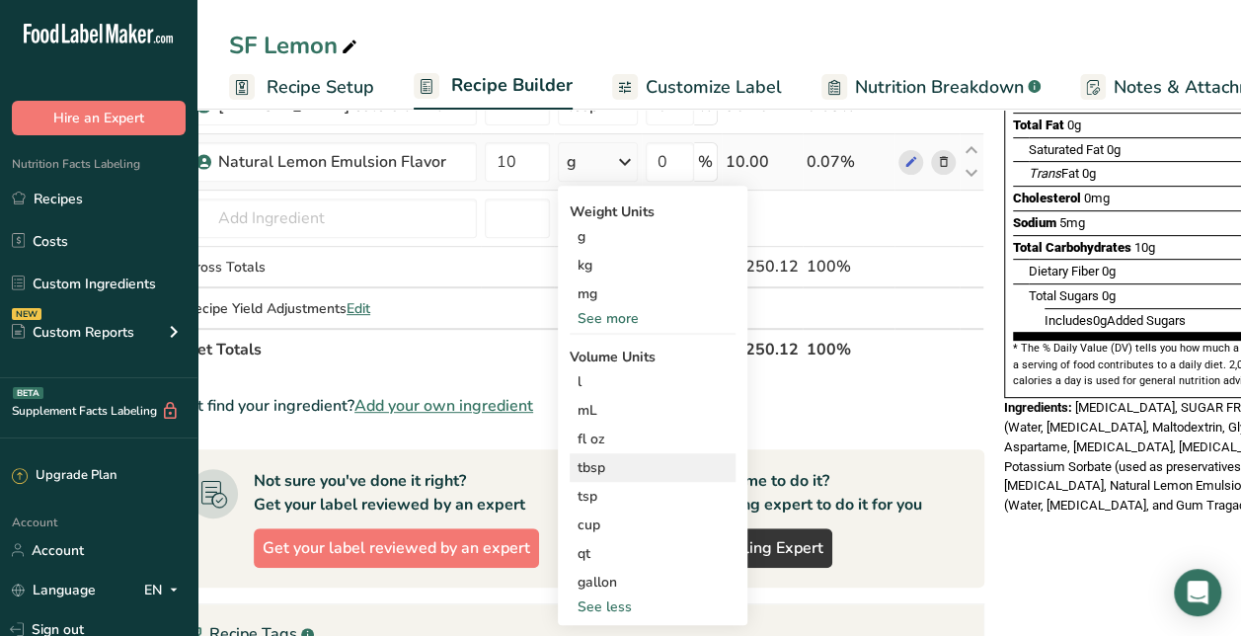
click at [594, 466] on div "tbsp" at bounding box center [653, 467] width 150 height 21
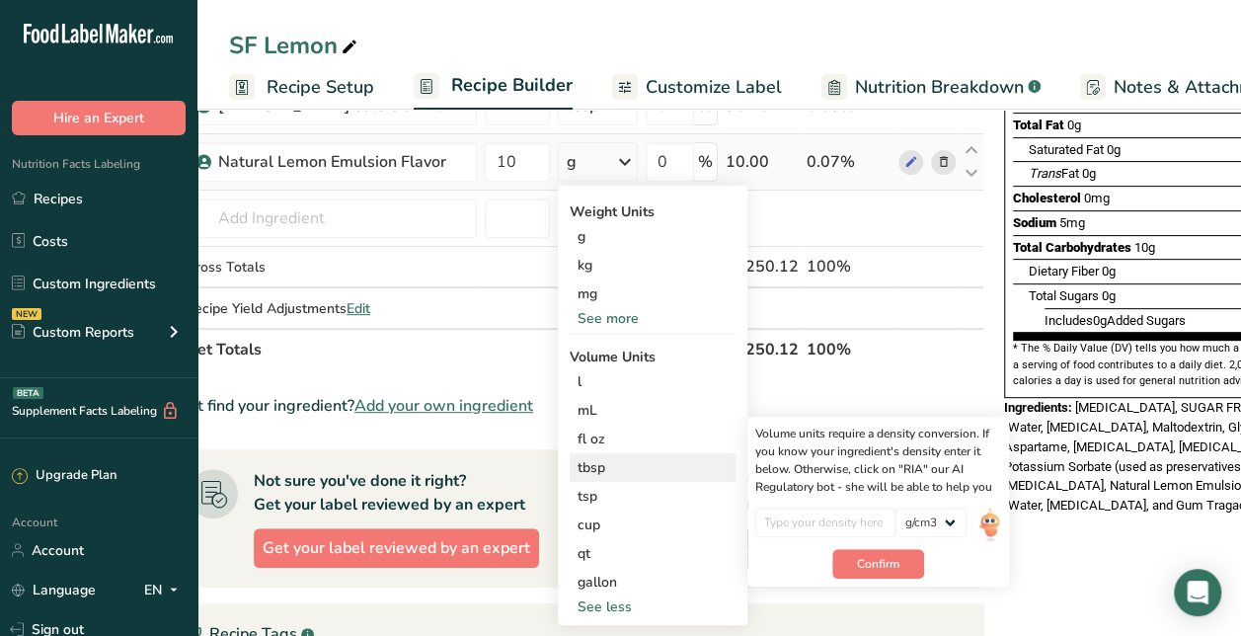
click at [594, 466] on div "tbsp" at bounding box center [653, 467] width 150 height 21
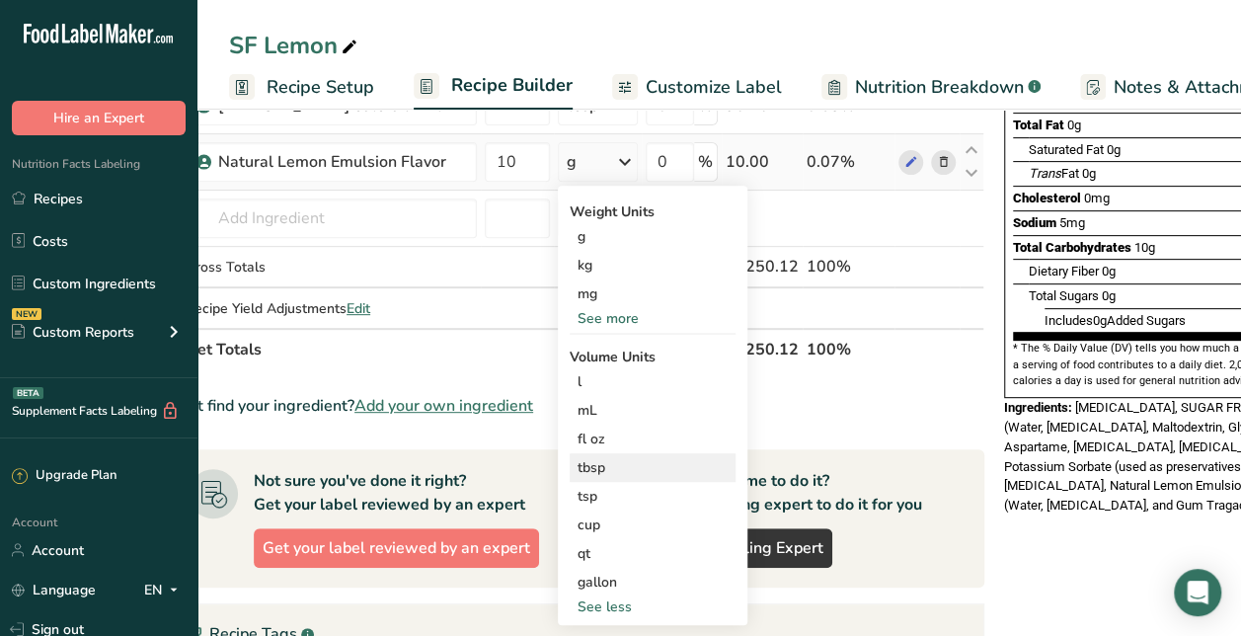
click at [641, 464] on div "tbsp" at bounding box center [653, 467] width 150 height 21
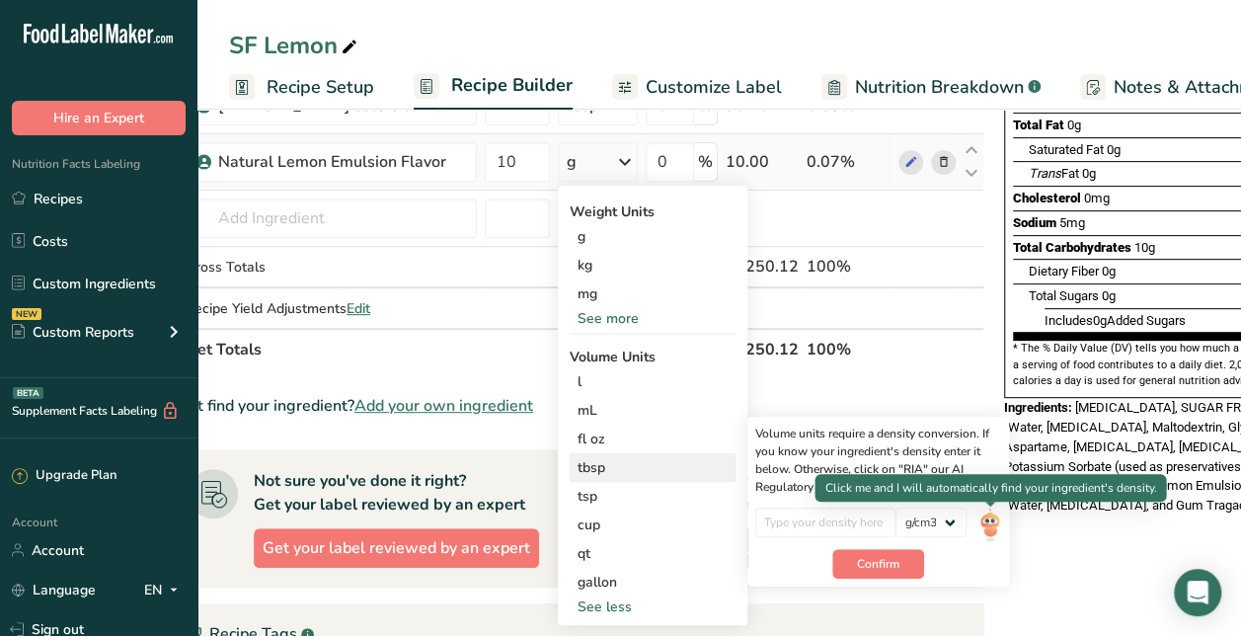
click at [987, 535] on img at bounding box center [989, 525] width 22 height 35
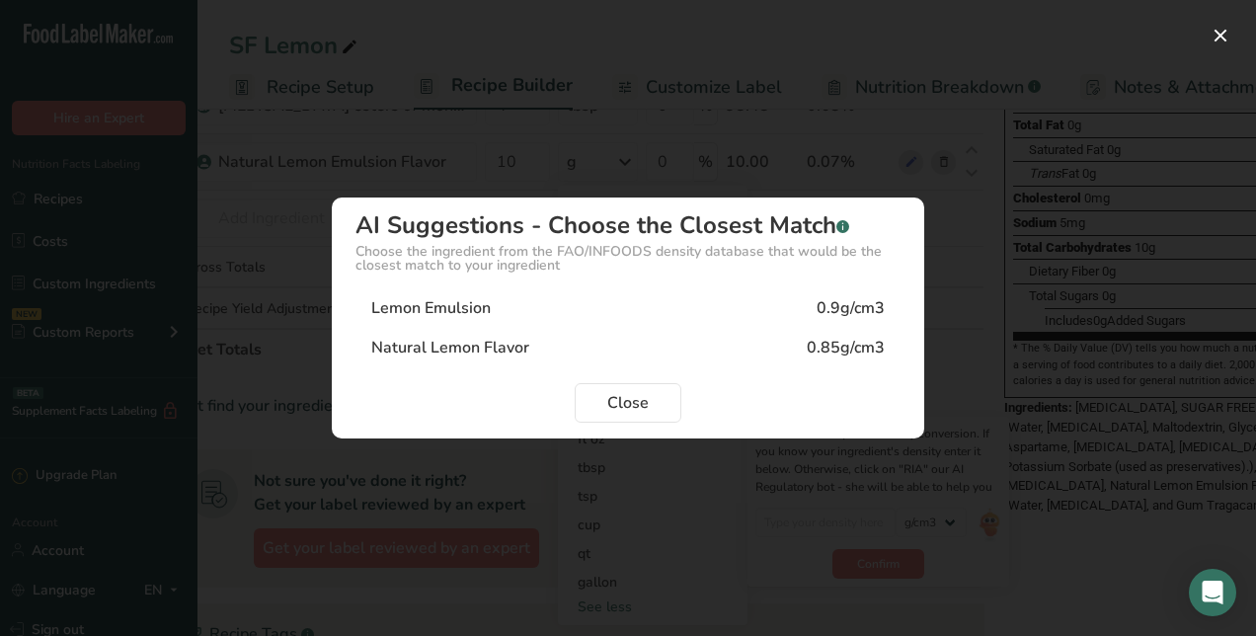
click at [748, 304] on div "Lemon Emulsion 0.9g/cm3" at bounding box center [627, 307] width 545 height 39
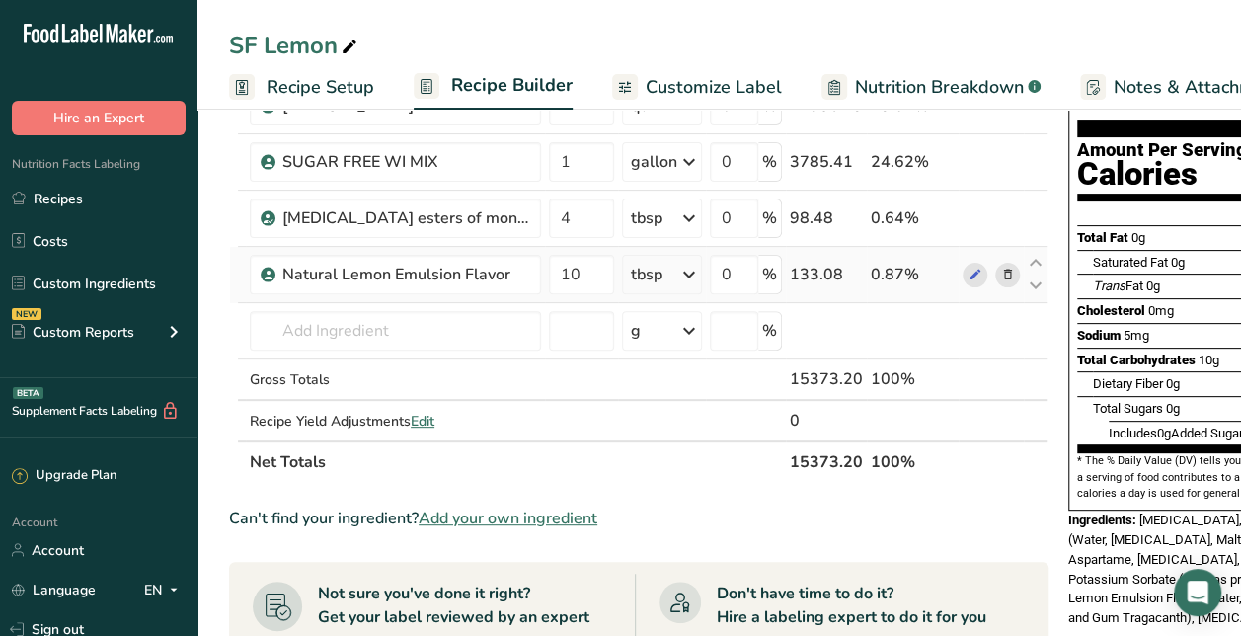
scroll to position [156, 0]
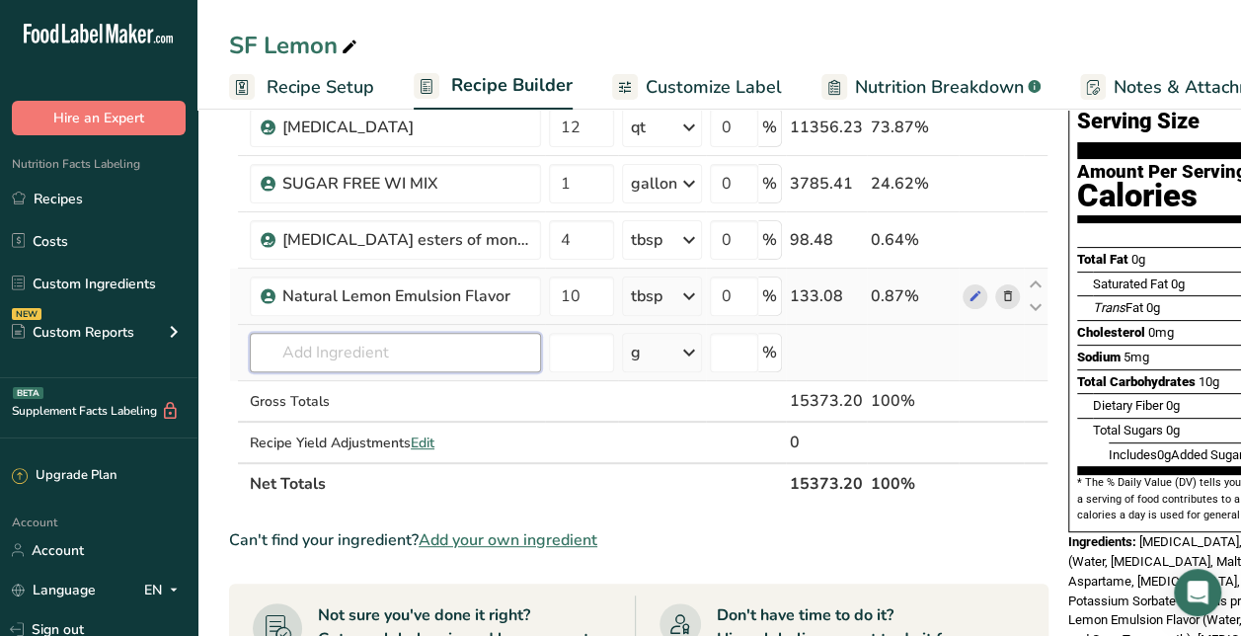
click at [332, 355] on input "text" at bounding box center [395, 352] width 291 height 39
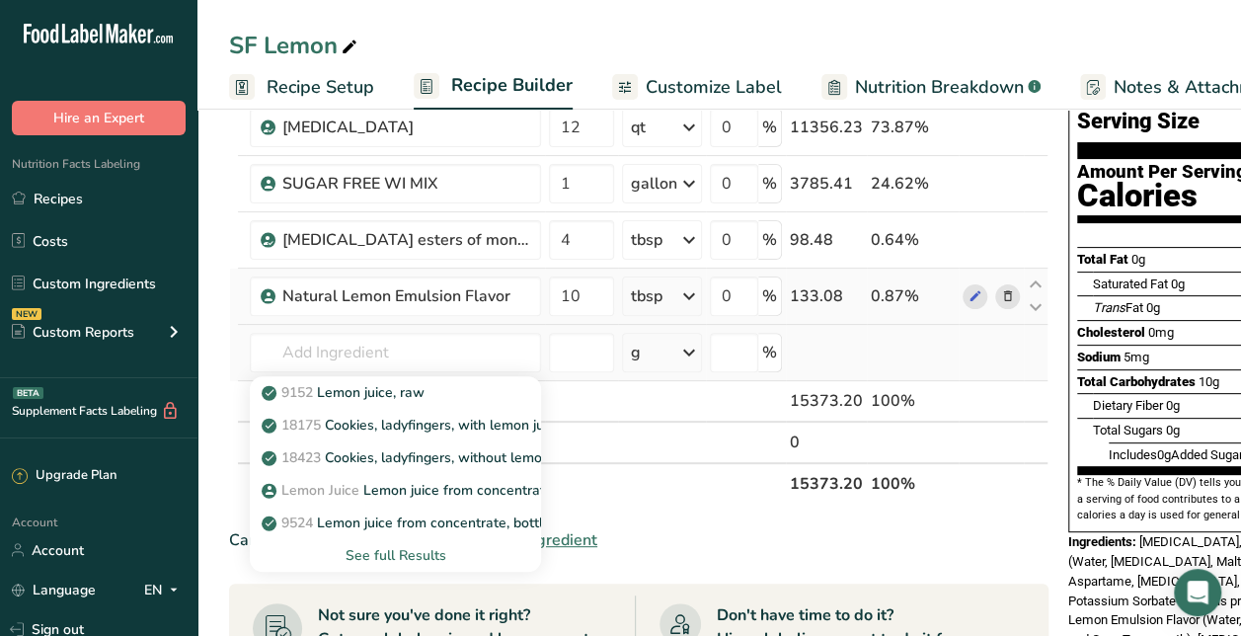
click at [394, 546] on div "See full Results" at bounding box center [396, 555] width 260 height 21
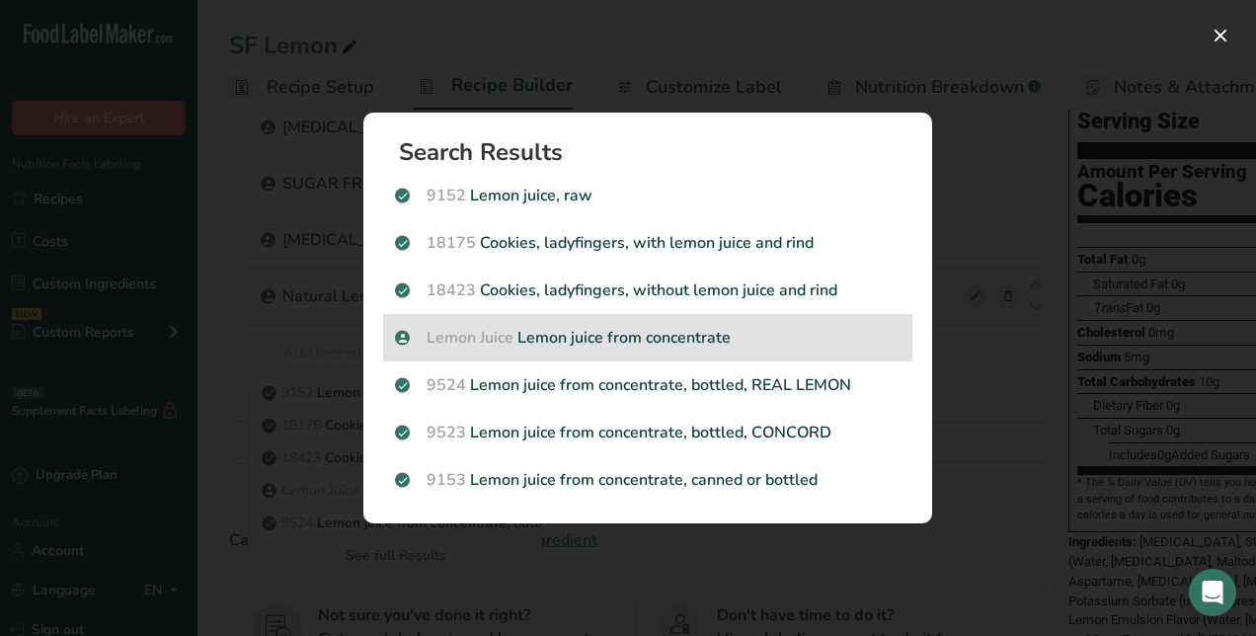
click at [608, 346] on p "Lemon Juice Lemon juice from concentrate" at bounding box center [648, 338] width 506 height 24
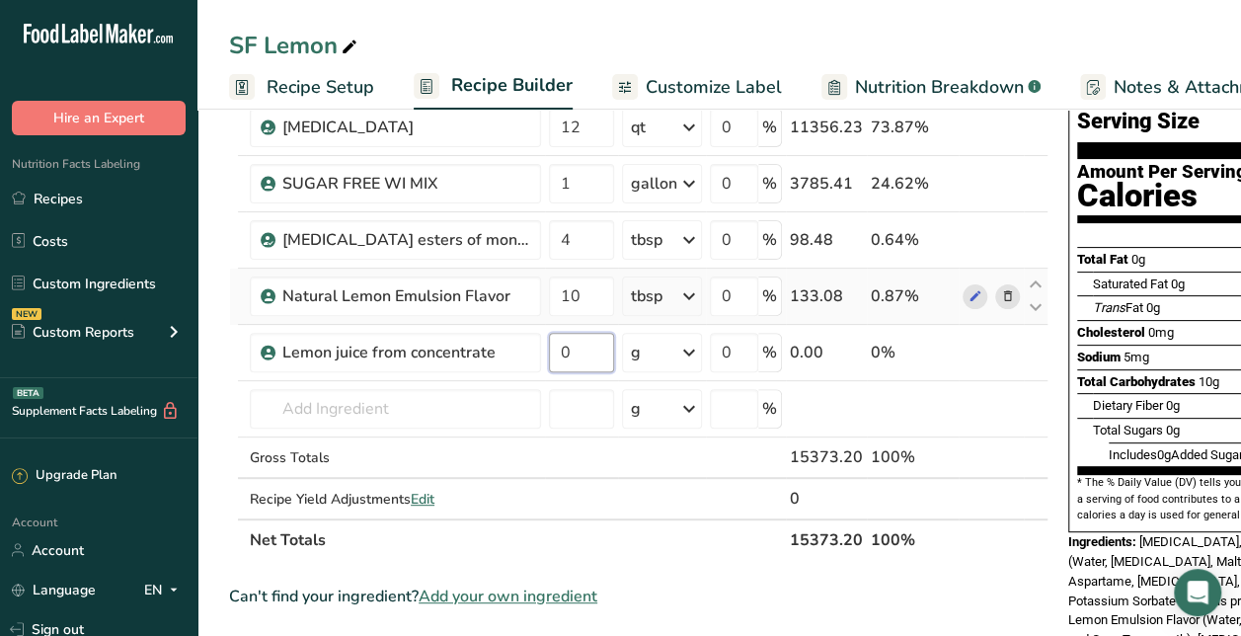
click at [608, 346] on input "0" at bounding box center [581, 352] width 65 height 39
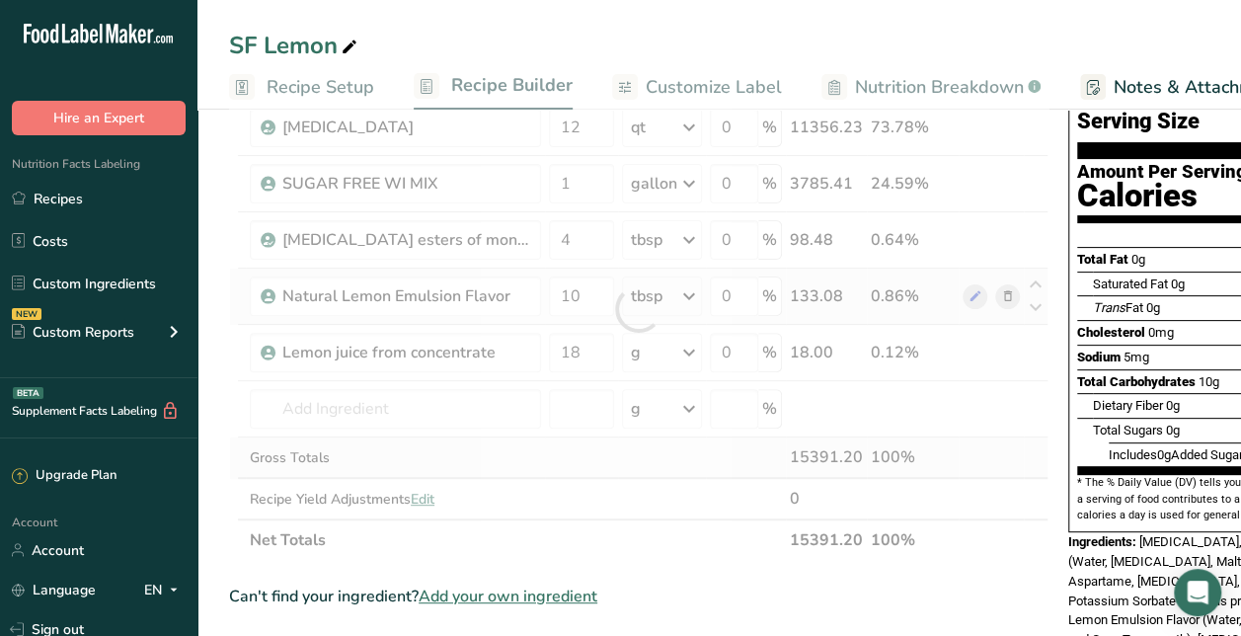
click at [664, 475] on div "Ingredient * Amount * Unit * Waste * .a-a{fill:#347362;}.b-a{fill:#fff;} Grams …" at bounding box center [639, 309] width 820 height 504
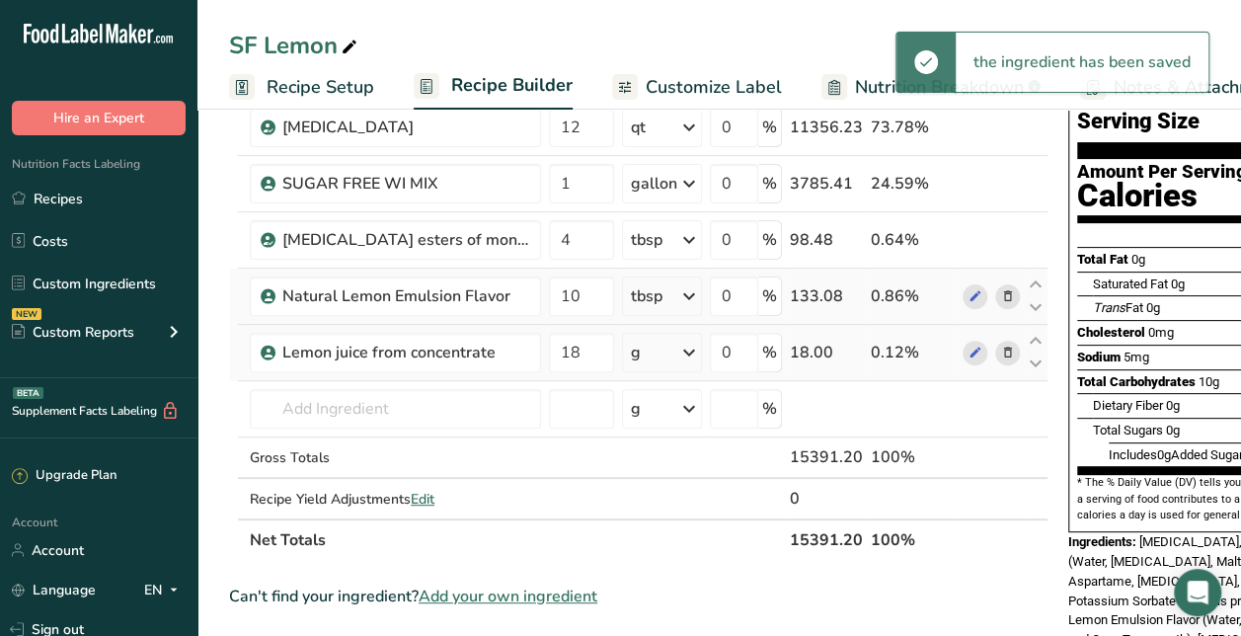
click at [697, 346] on icon at bounding box center [689, 353] width 24 height 36
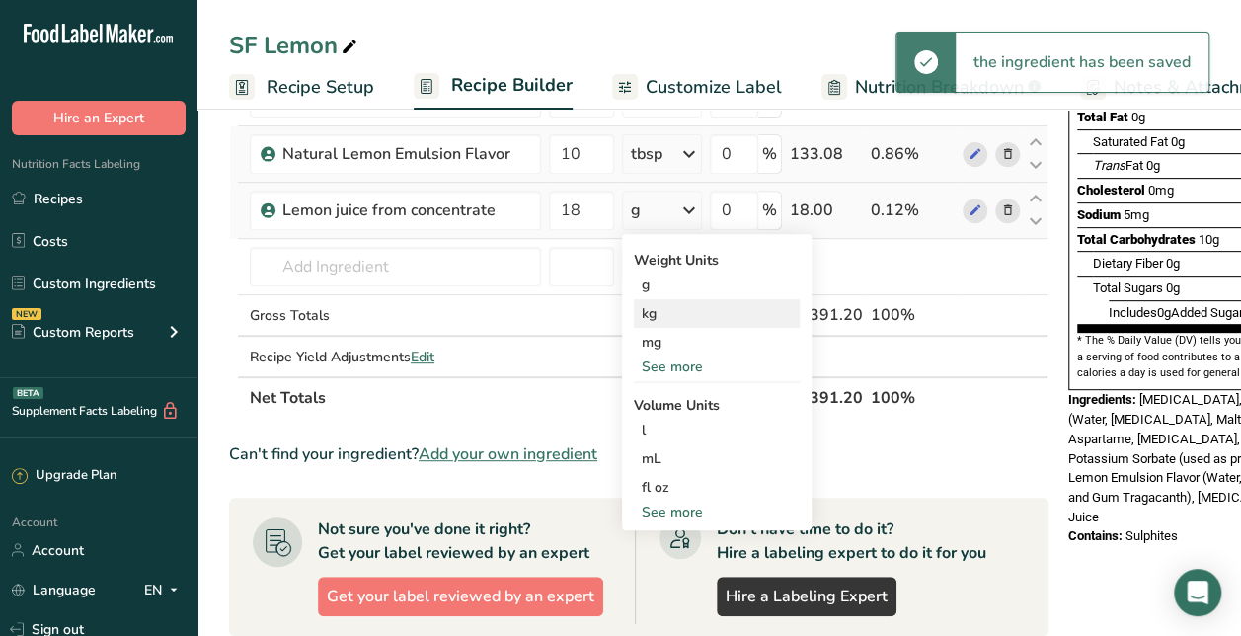
scroll to position [308, 0]
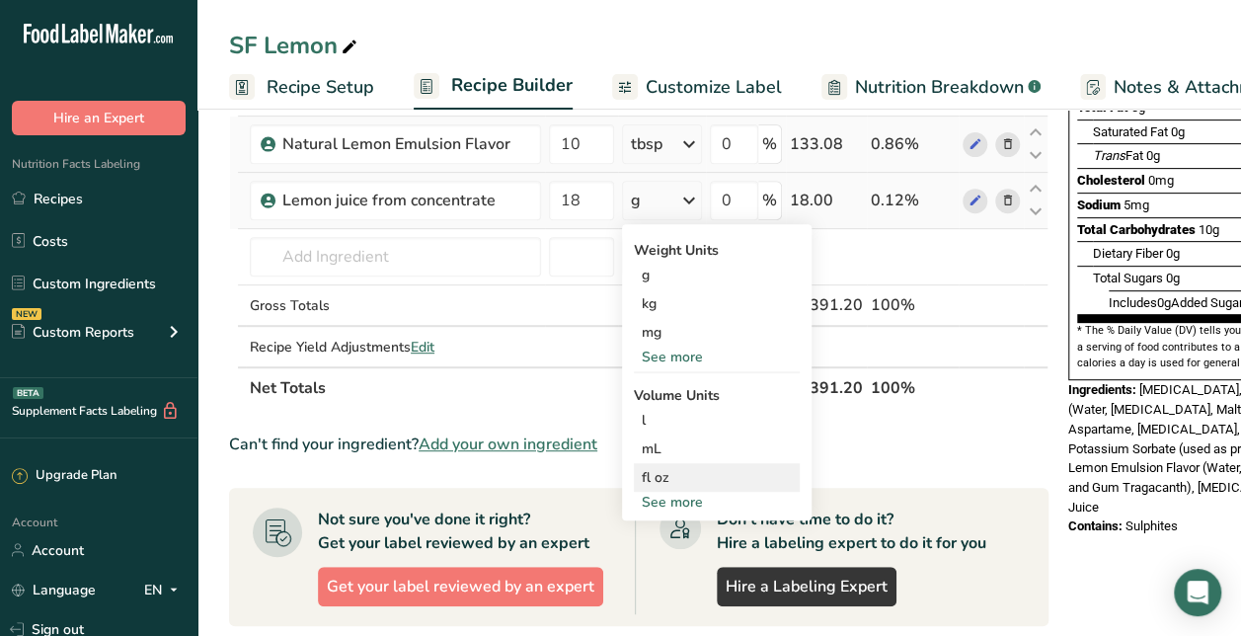
click at [667, 474] on div "fl oz" at bounding box center [717, 477] width 150 height 21
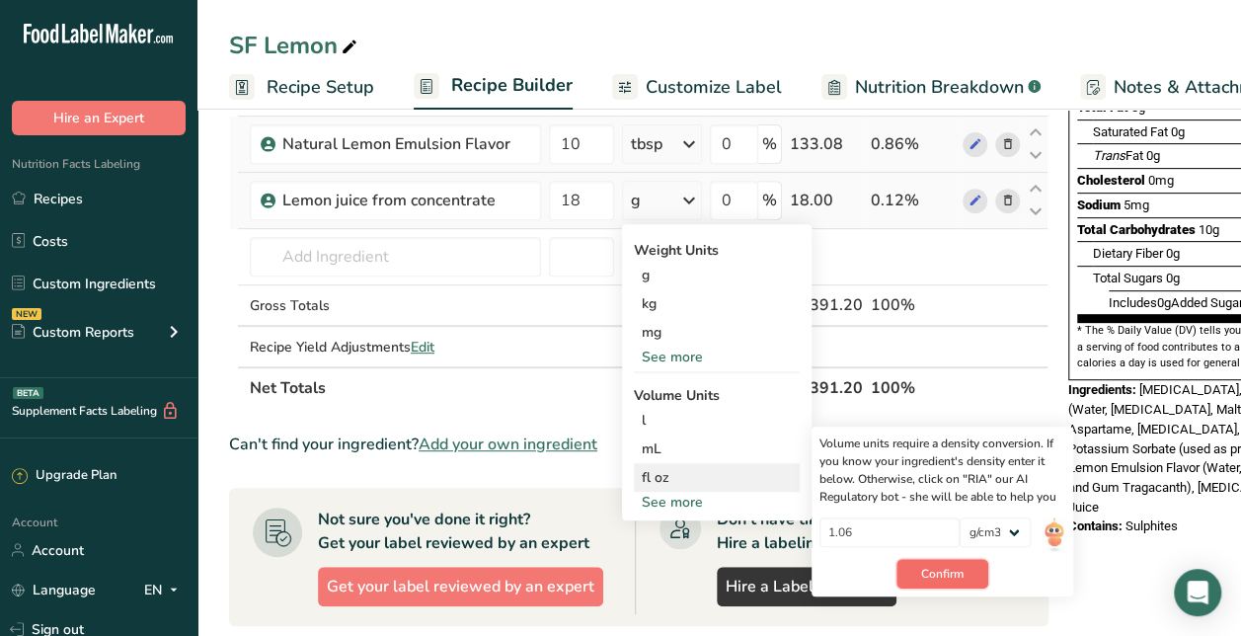
click at [964, 565] on span "Confirm" at bounding box center [942, 574] width 42 height 18
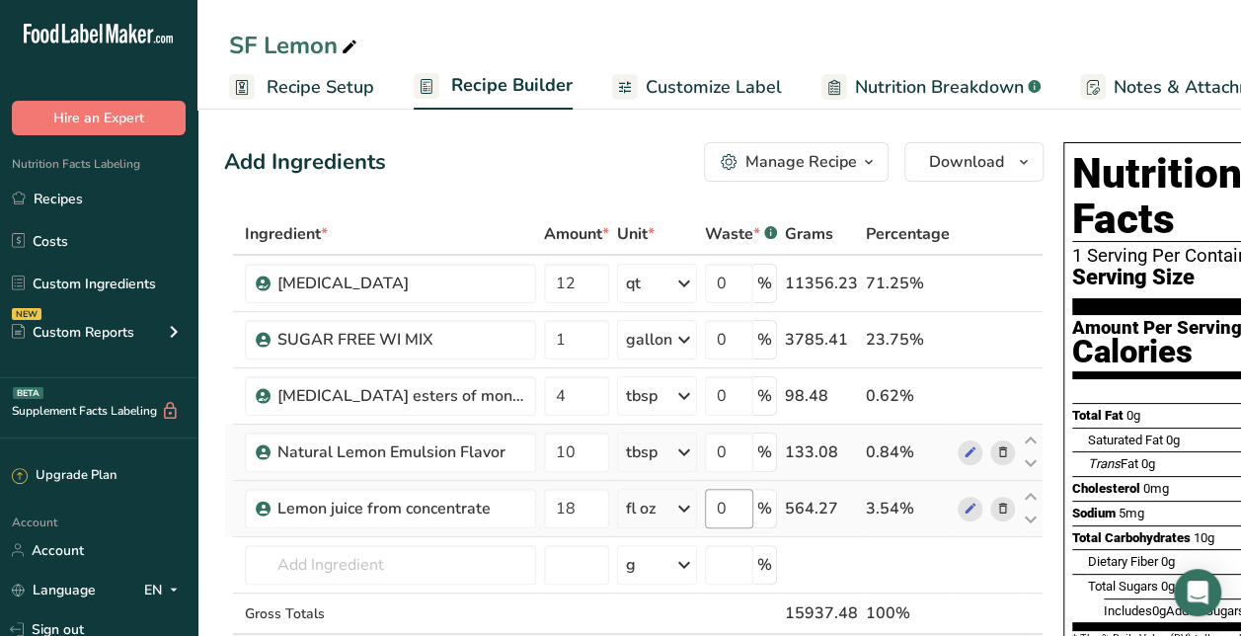
scroll to position [0, 0]
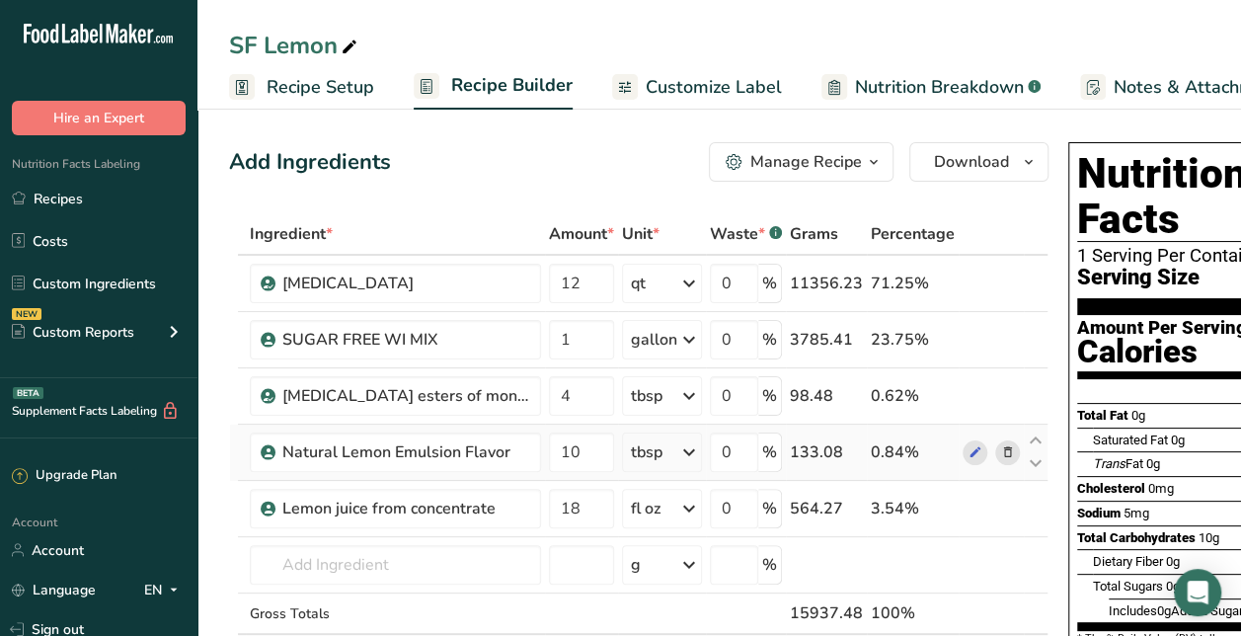
click at [322, 87] on span "Recipe Setup" at bounding box center [321, 87] width 108 height 27
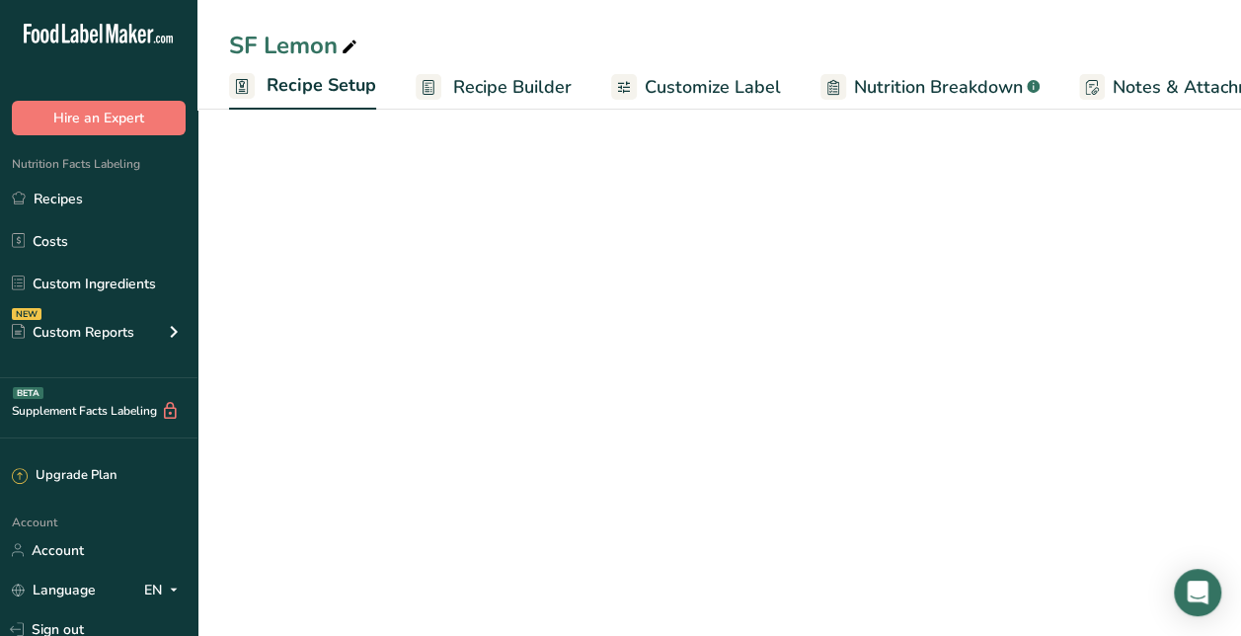
scroll to position [0, 7]
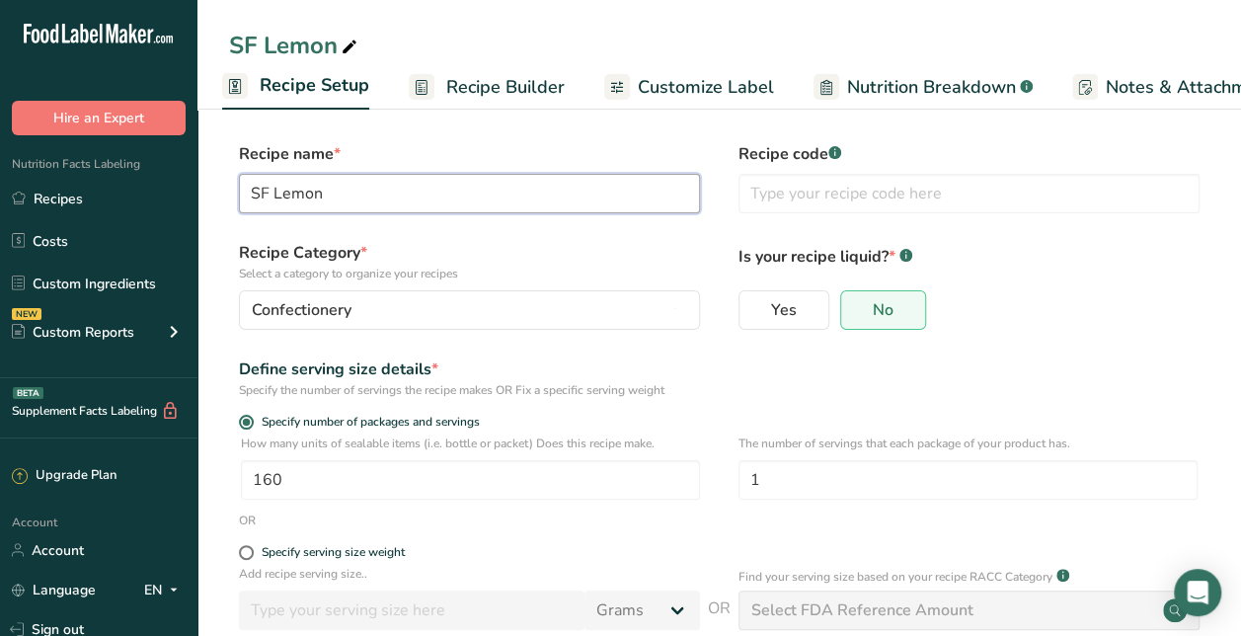
click at [330, 203] on input "SF Lemon" at bounding box center [469, 193] width 461 height 39
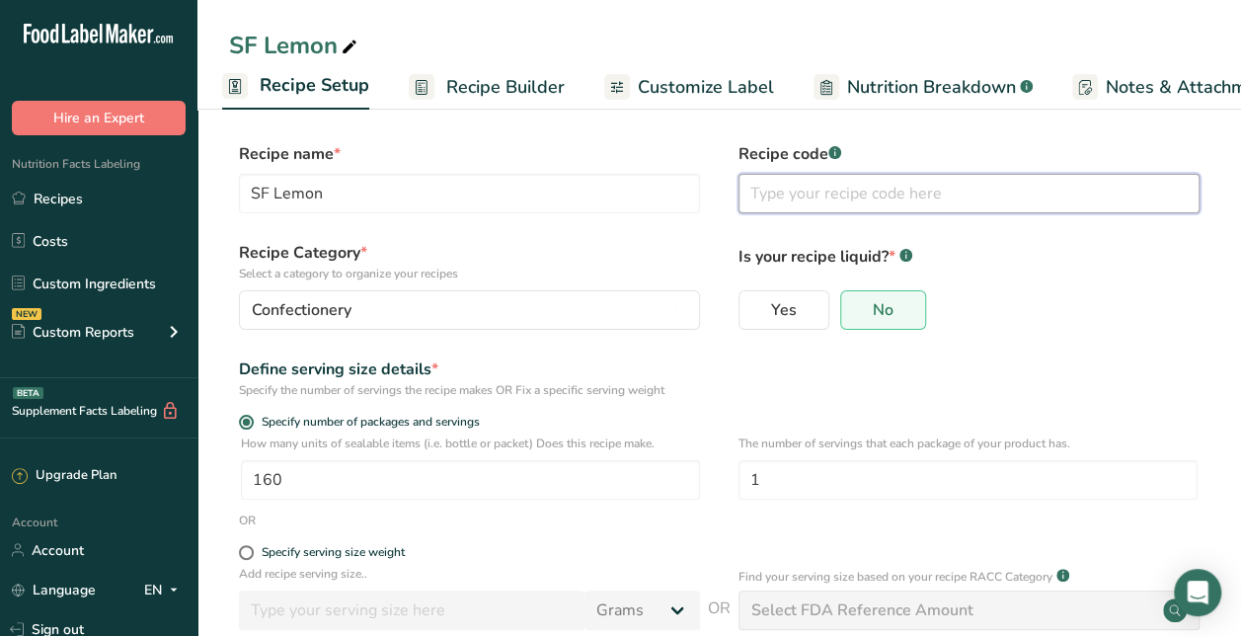
click at [796, 206] on input "text" at bounding box center [969, 193] width 461 height 39
paste input "SF Lemon"
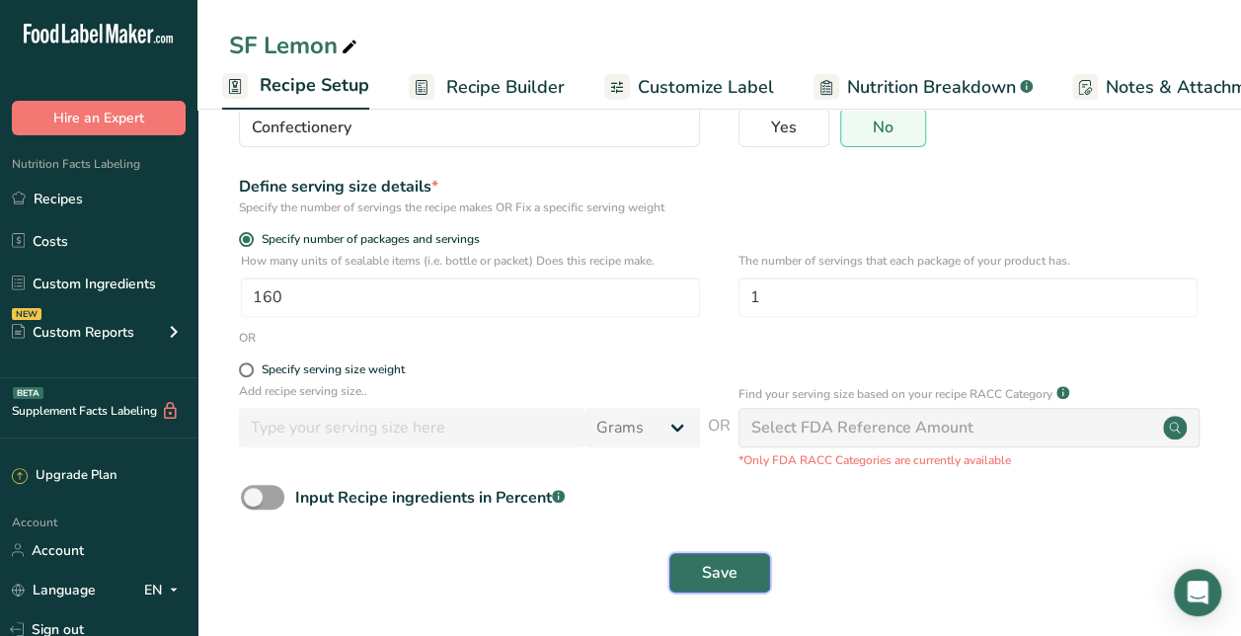
click at [732, 587] on button "Save" at bounding box center [719, 572] width 101 height 39
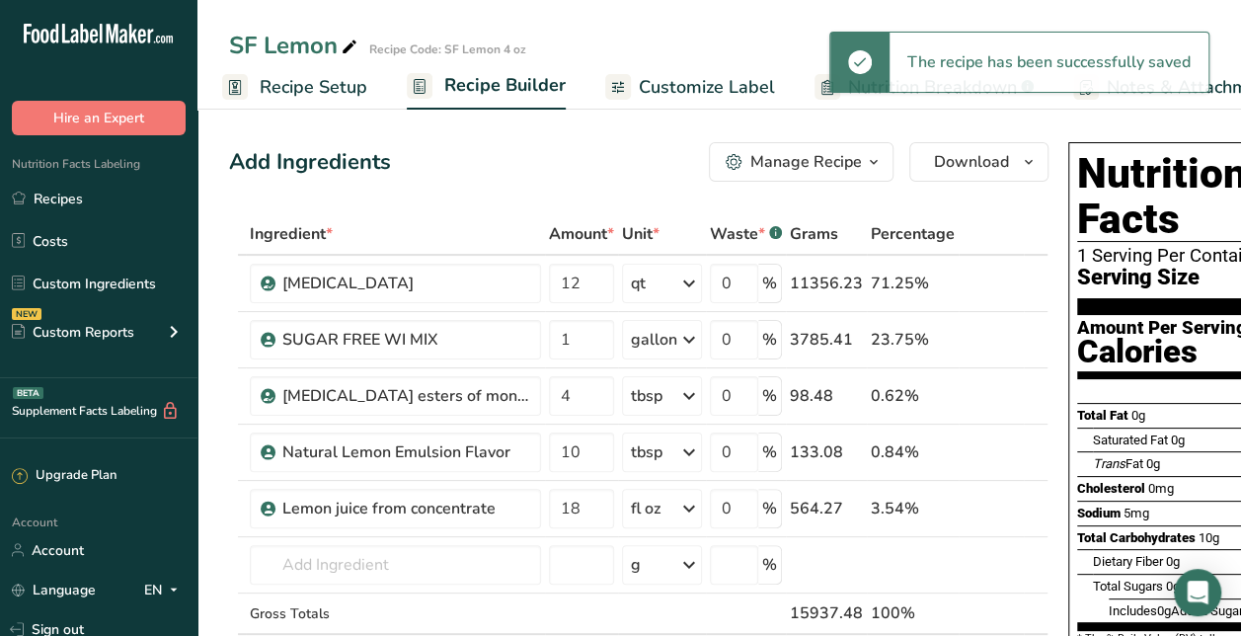
click at [593, 147] on div "Add Ingredients Manage Recipe Delete Recipe Duplicate Recipe Scale Recipe Save …" at bounding box center [639, 161] width 820 height 39
click at [815, 147] on button "Manage Recipe" at bounding box center [801, 161] width 185 height 39
click at [815, 152] on div "Manage Recipe" at bounding box center [806, 162] width 112 height 24
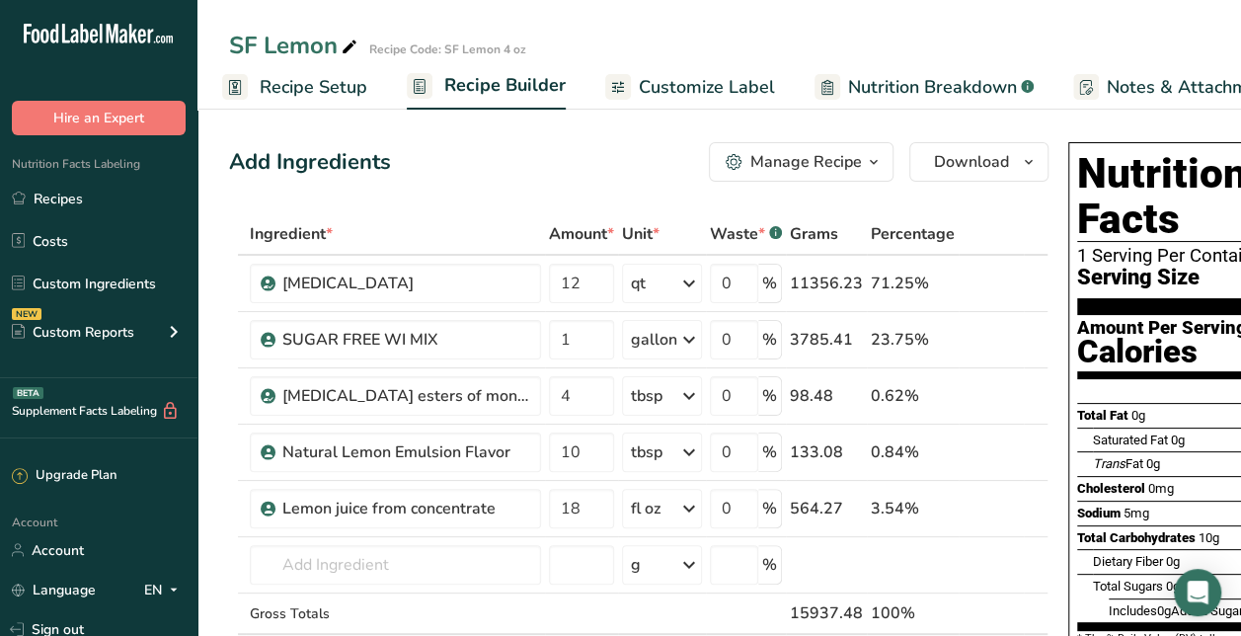
click at [817, 160] on div "Manage Recipe" at bounding box center [806, 162] width 112 height 24
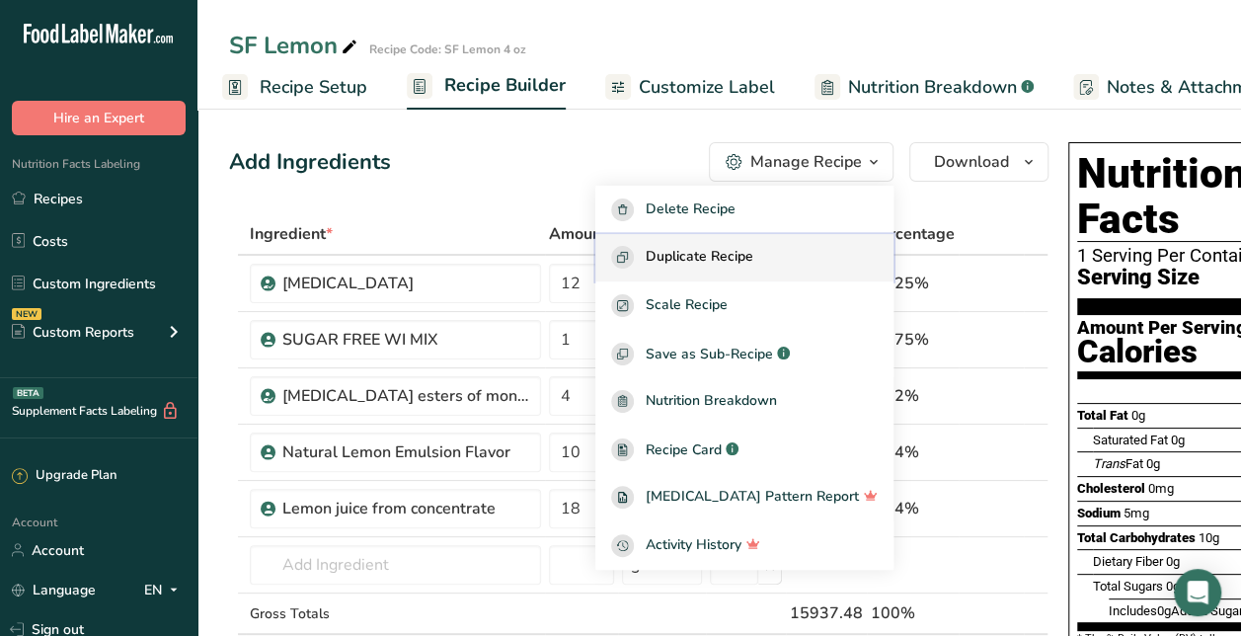
click at [774, 241] on button "Duplicate Recipe" at bounding box center [744, 258] width 298 height 48
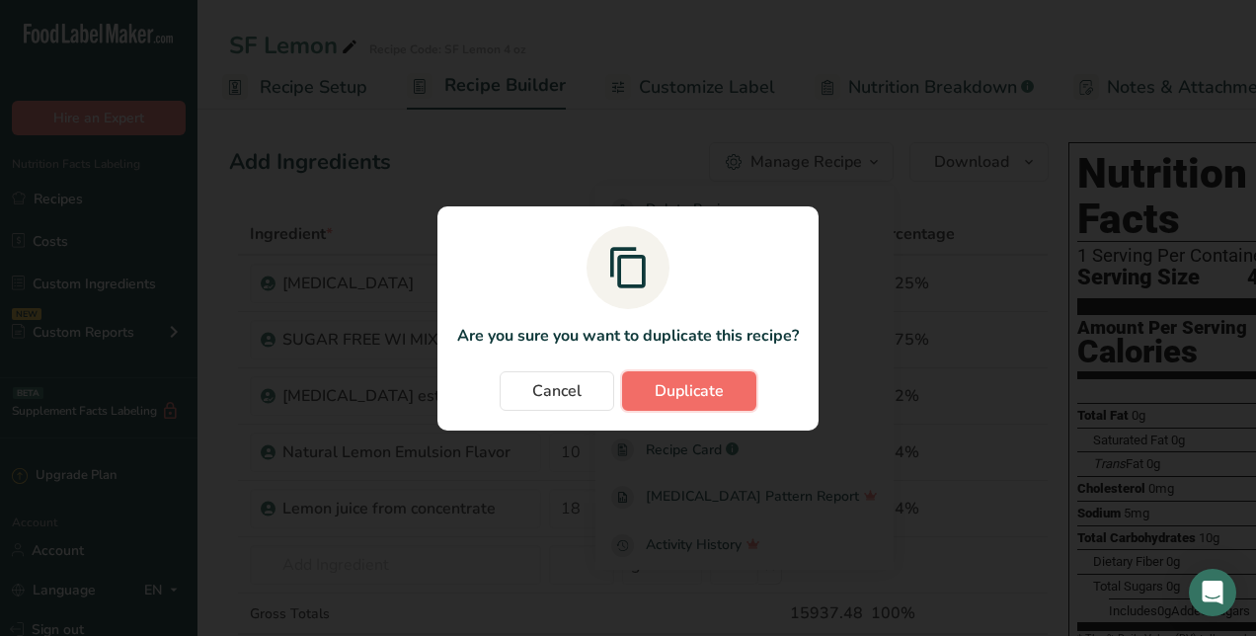
click at [721, 400] on span "Duplicate" at bounding box center [689, 391] width 69 height 24
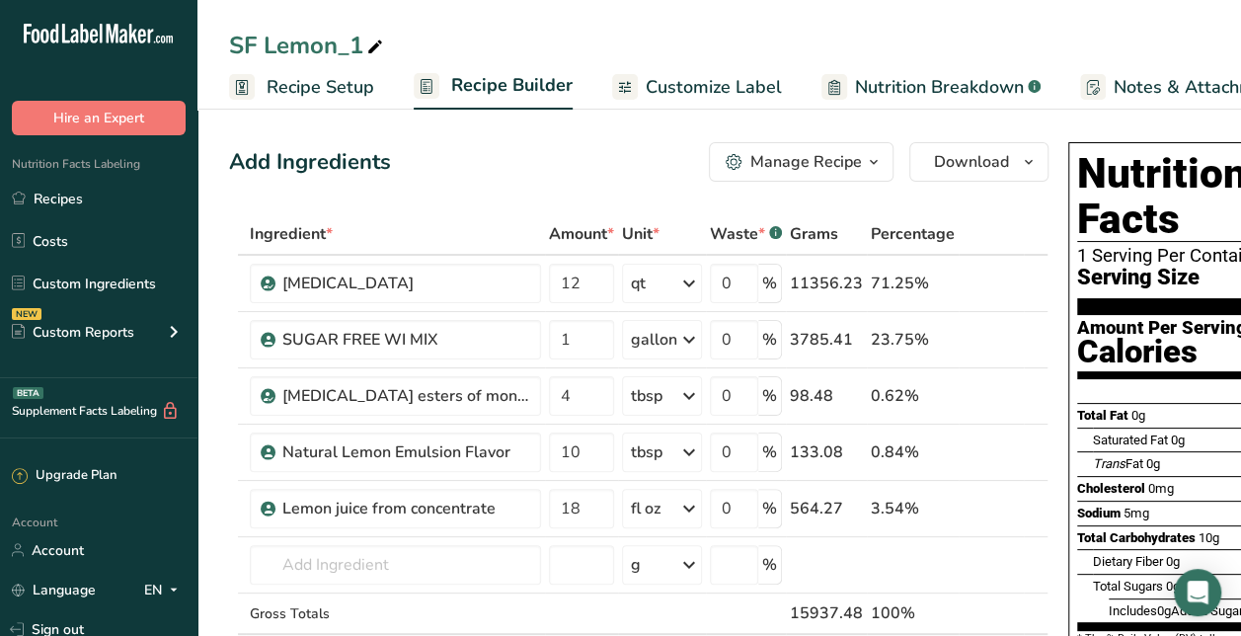
click at [375, 47] on icon at bounding box center [375, 48] width 18 height 28
click at [1001, 390] on icon at bounding box center [1008, 396] width 14 height 21
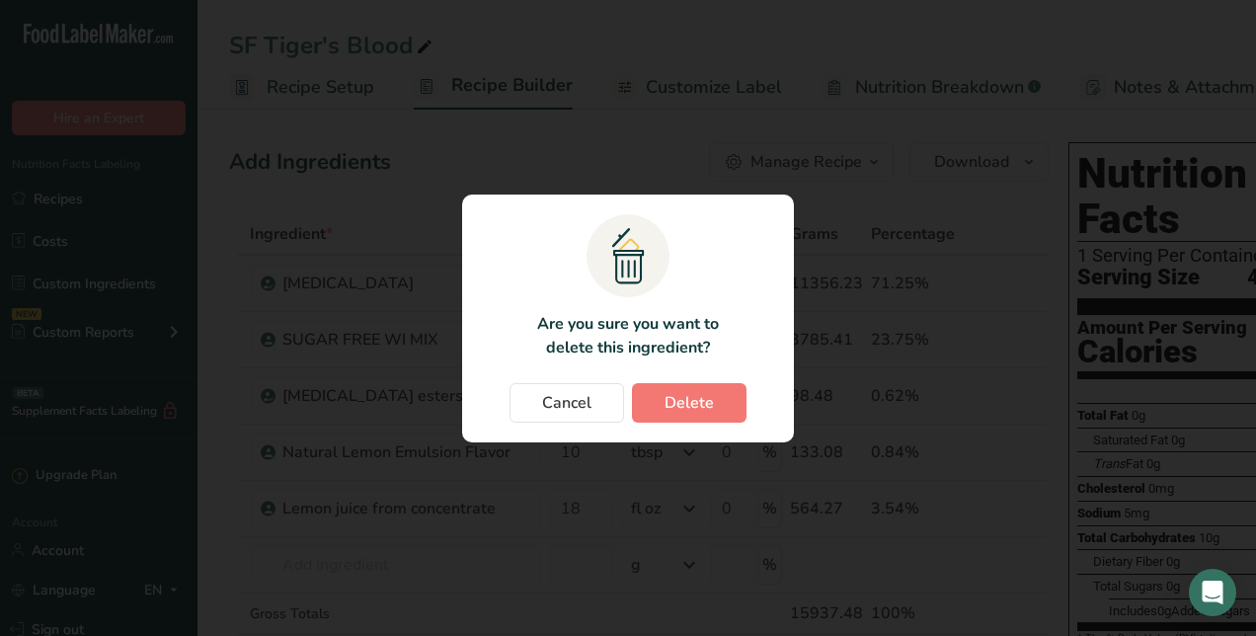
click at [750, 404] on div "Cancel [GEOGRAPHIC_DATA]" at bounding box center [628, 402] width 292 height 39
click at [722, 399] on button "Delete" at bounding box center [689, 402] width 115 height 39
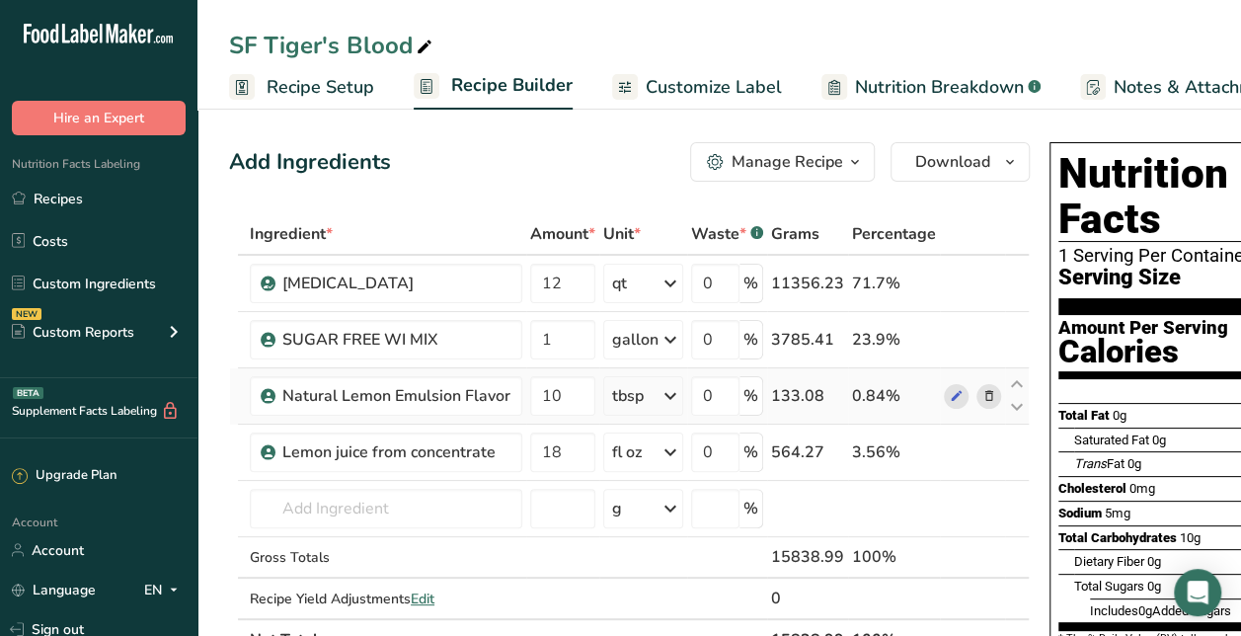
click at [991, 397] on span at bounding box center [990, 396] width 24 height 24
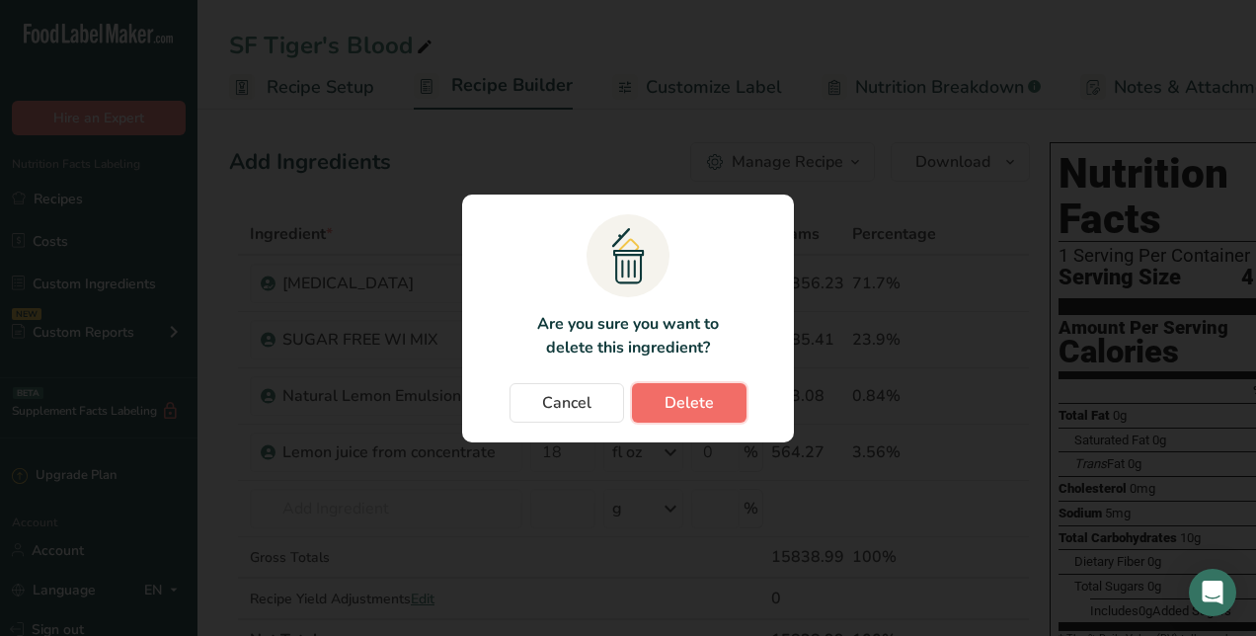
click at [665, 397] on span "Delete" at bounding box center [689, 403] width 49 height 24
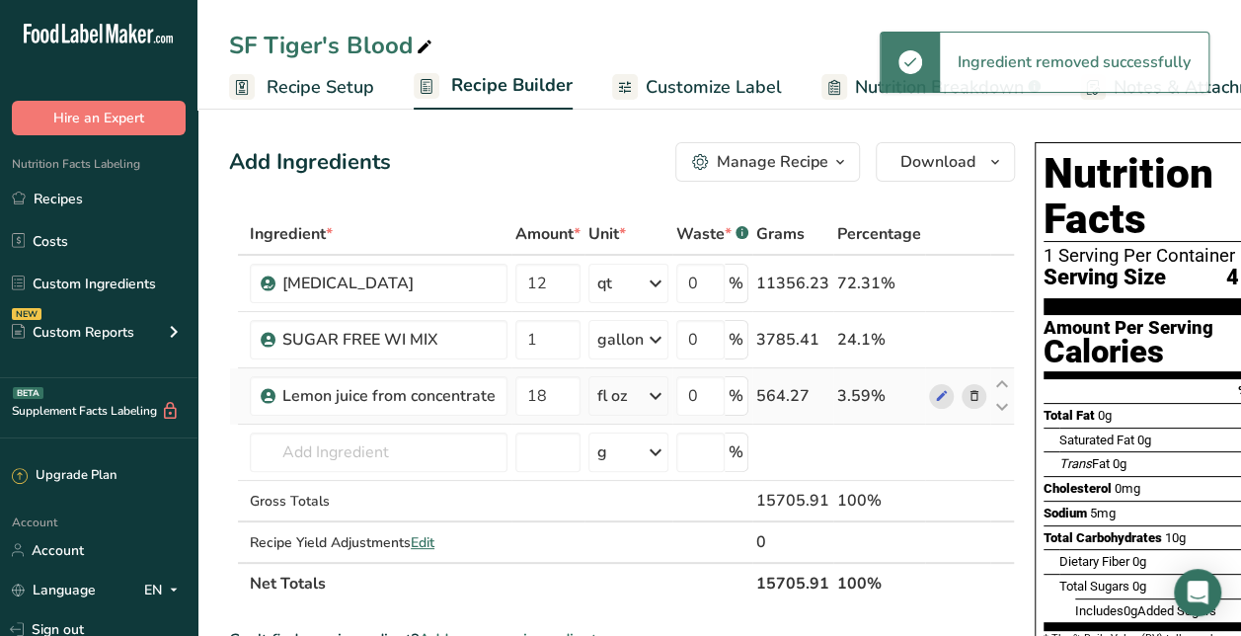
click at [960, 384] on div at bounding box center [957, 396] width 57 height 25
click at [968, 389] on icon at bounding box center [975, 396] width 14 height 21
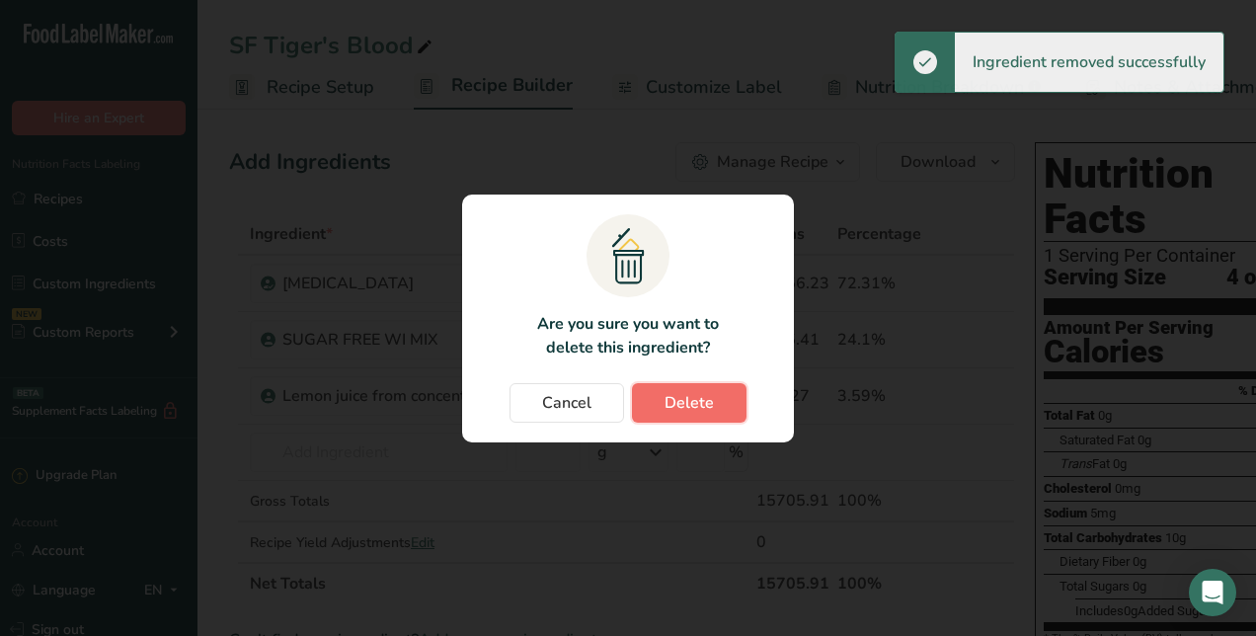
click at [711, 393] on span "Delete" at bounding box center [689, 403] width 49 height 24
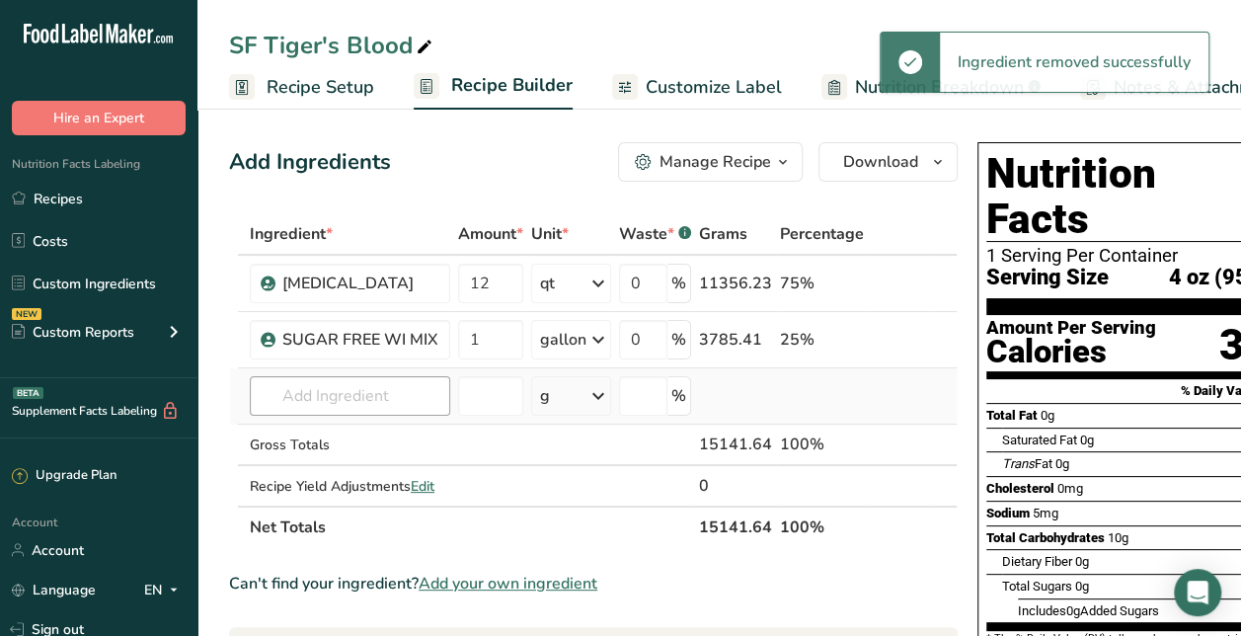
drag, startPoint x: 711, startPoint y: 393, endPoint x: 335, endPoint y: 401, distance: 376.3
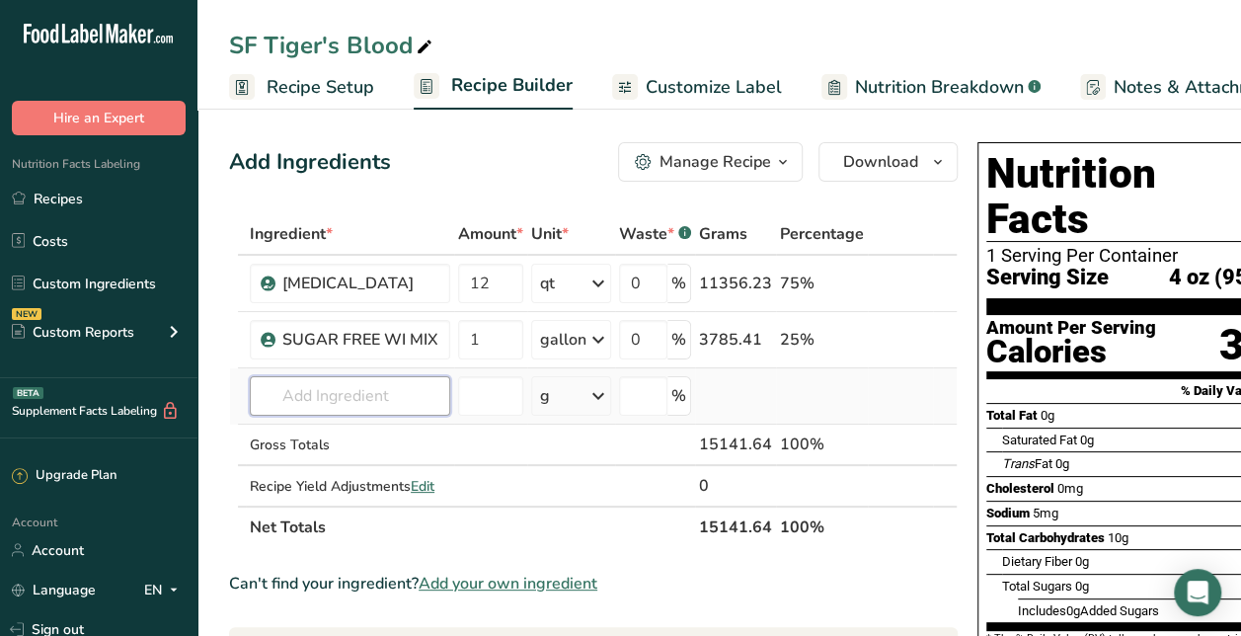
click at [335, 401] on input "text" at bounding box center [350, 395] width 200 height 39
click at [413, 438] on p "Tiger's Blood Tiger's Blood" at bounding box center [361, 436] width 190 height 21
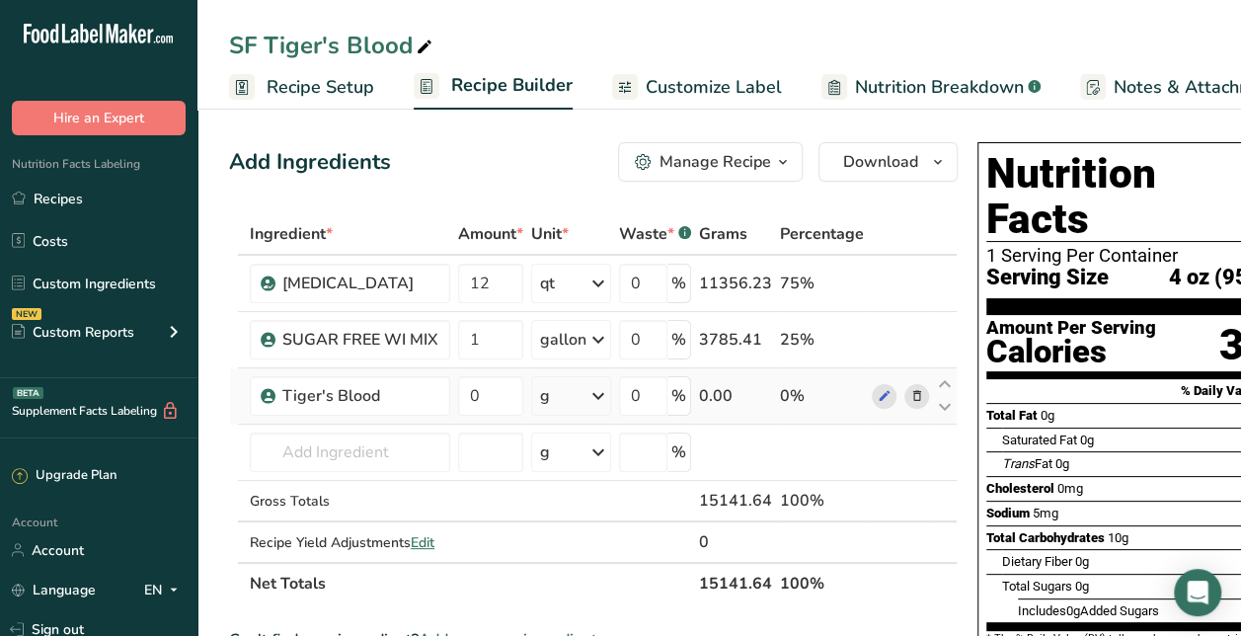
click at [912, 397] on icon at bounding box center [917, 396] width 14 height 21
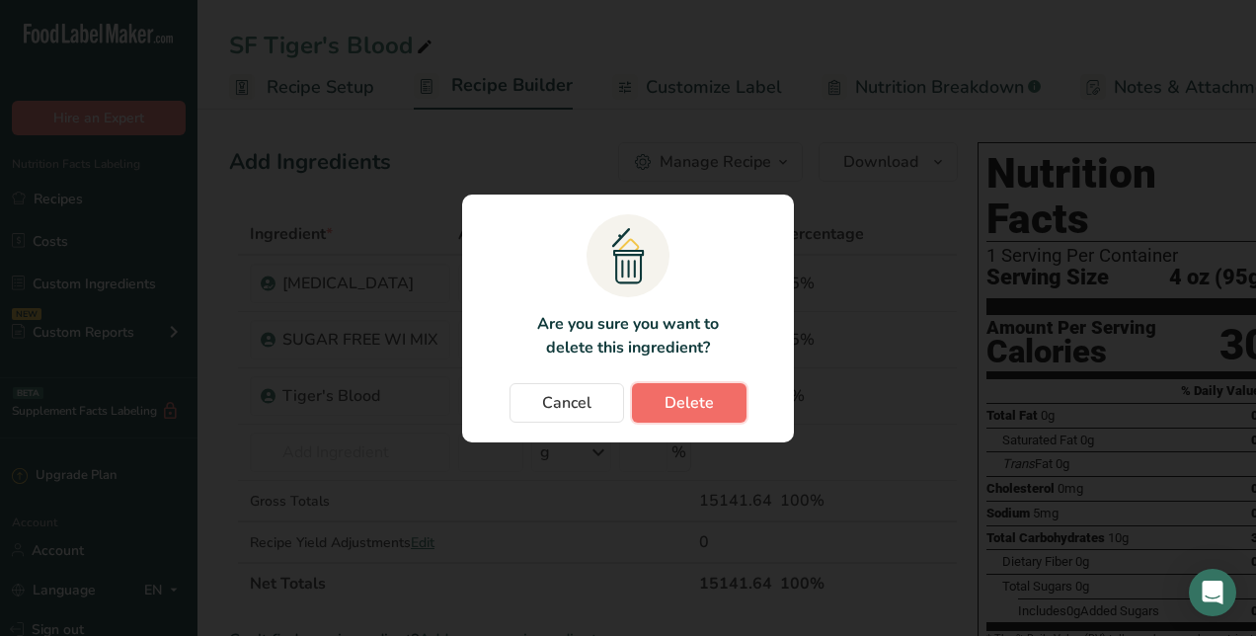
click at [700, 400] on span "Delete" at bounding box center [689, 403] width 49 height 24
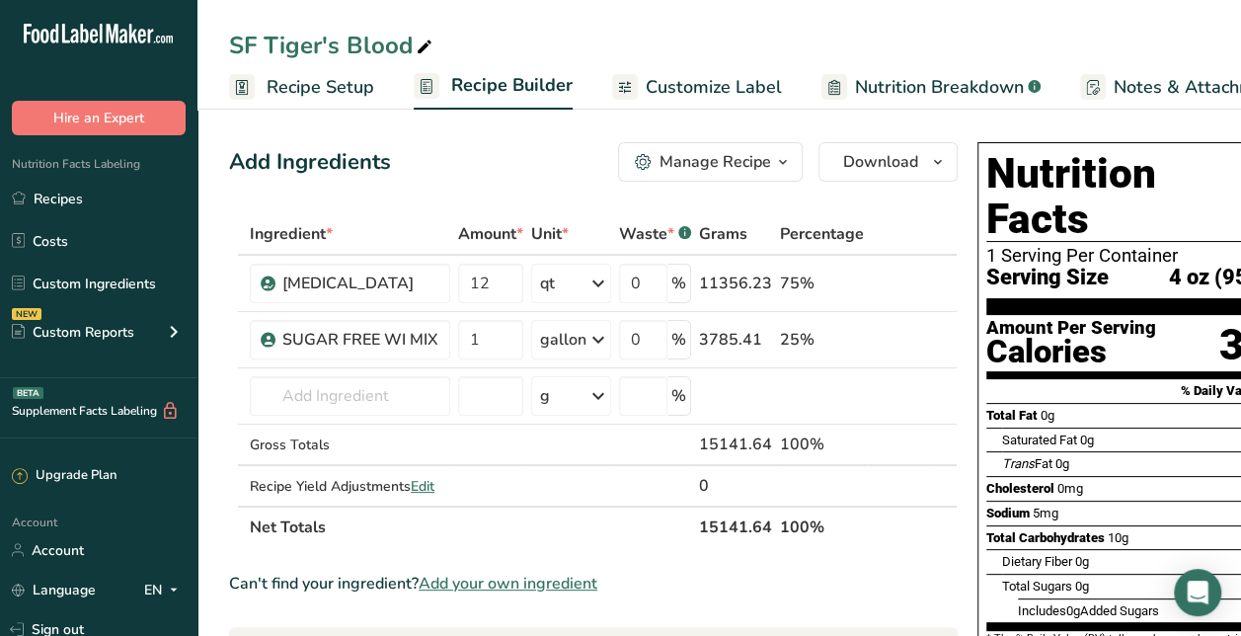
click at [343, 83] on span "Recipe Setup" at bounding box center [321, 87] width 108 height 27
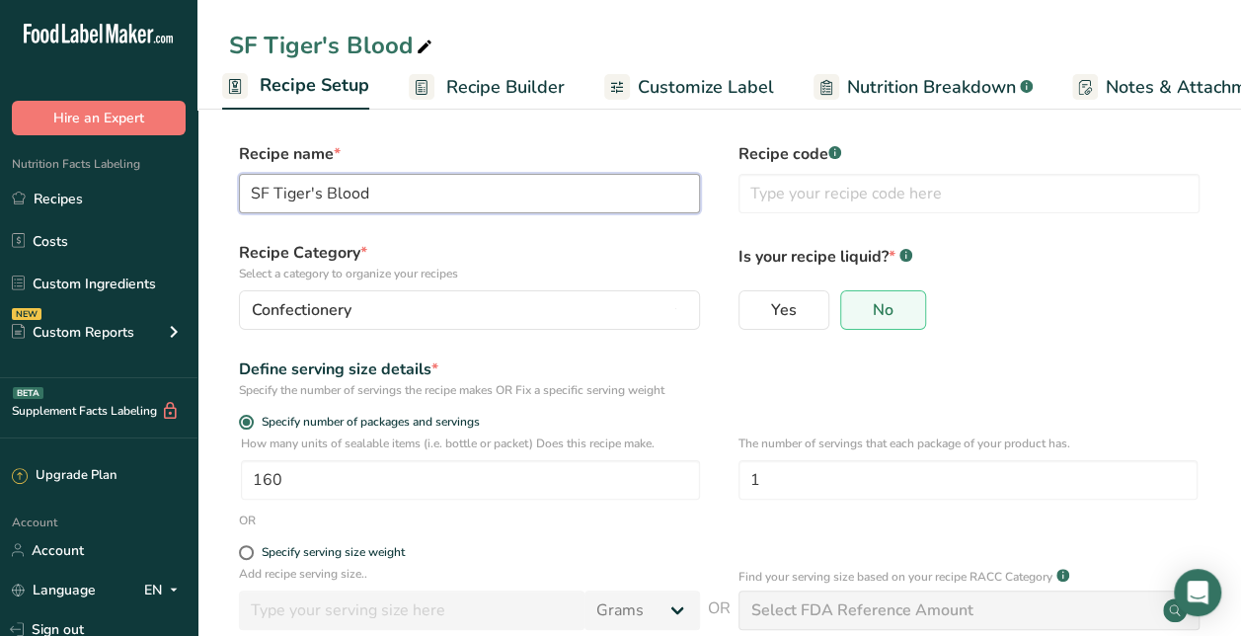
click at [561, 190] on input "SF Tiger's Blood" at bounding box center [469, 193] width 461 height 39
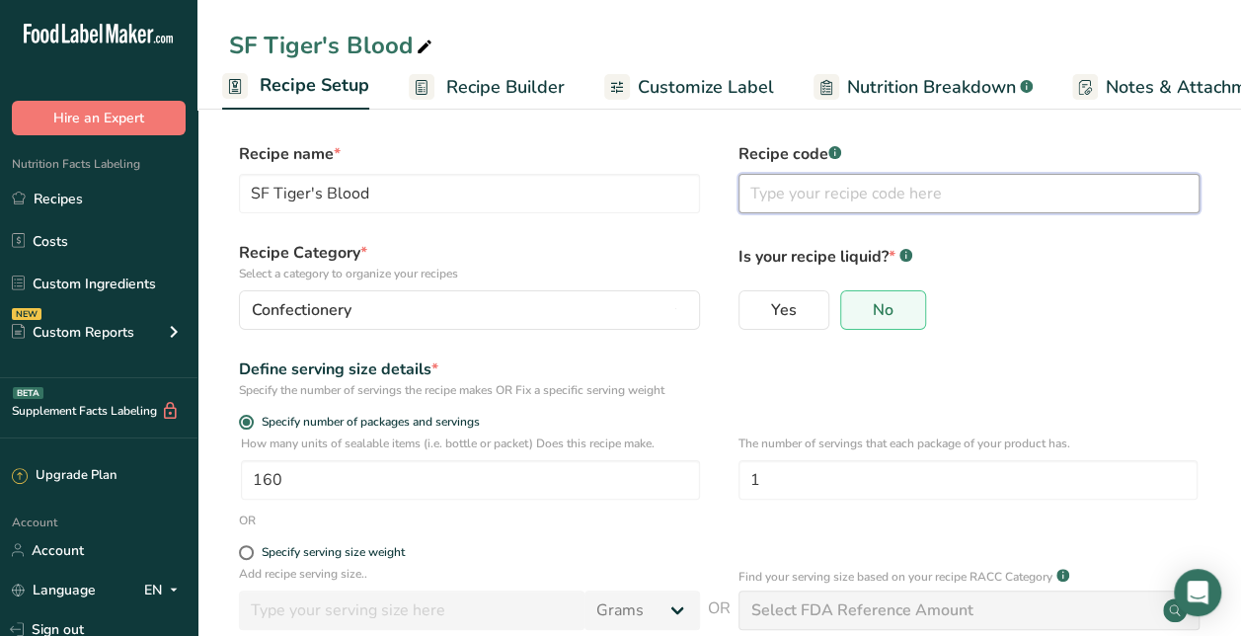
click at [873, 181] on input "text" at bounding box center [969, 193] width 461 height 39
paste input "SF Tiger's Blood"
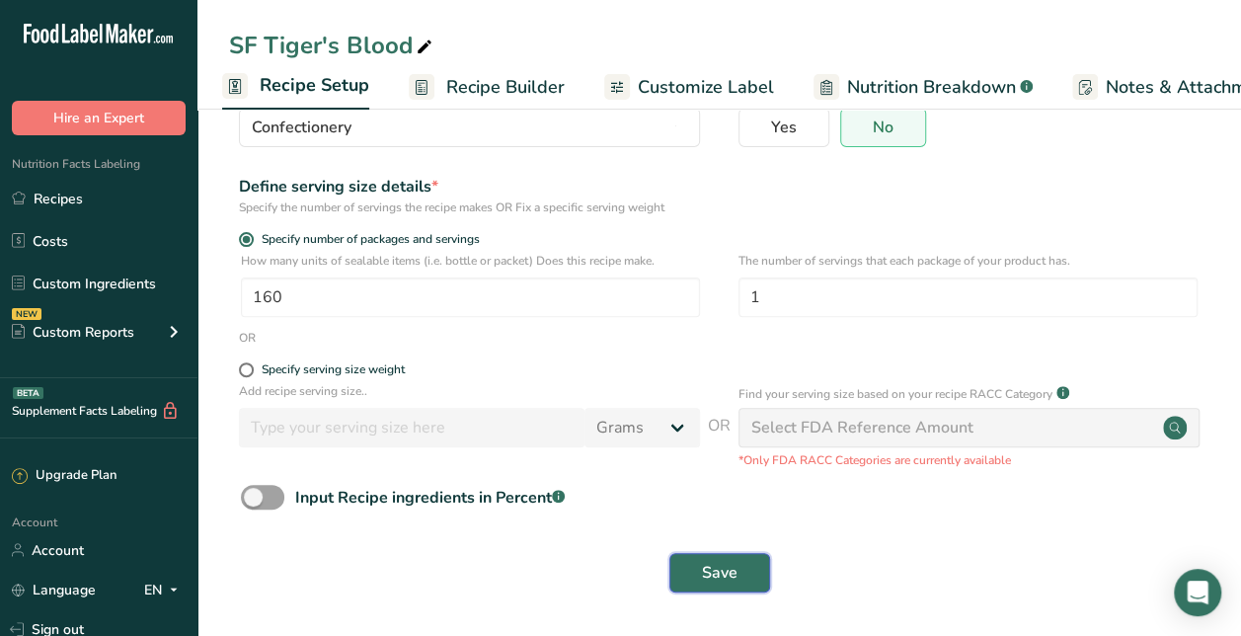
click at [732, 565] on span "Save" at bounding box center [720, 573] width 36 height 24
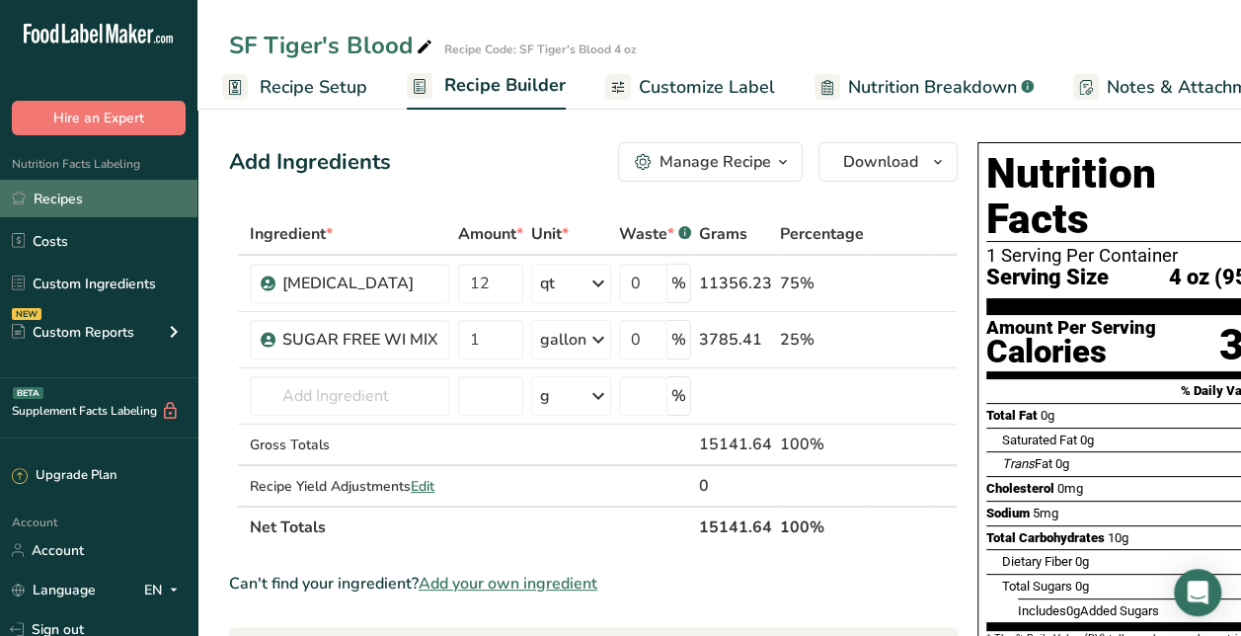
click at [82, 200] on link "Recipes" at bounding box center [98, 199] width 197 height 38
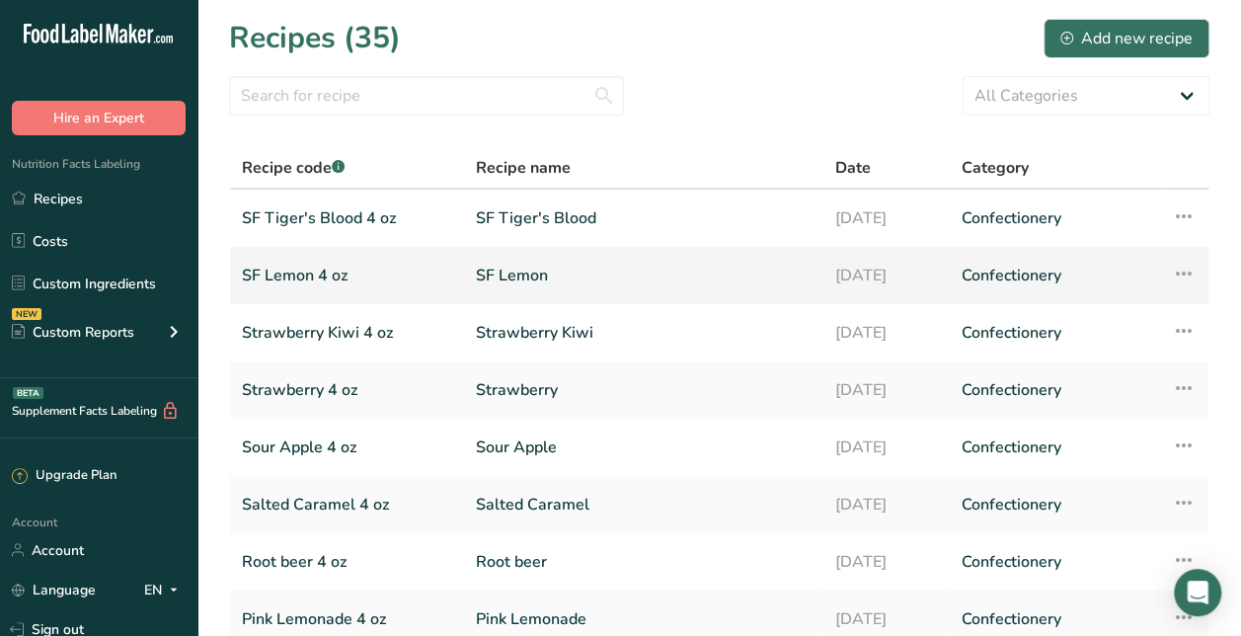
scroll to position [33, 0]
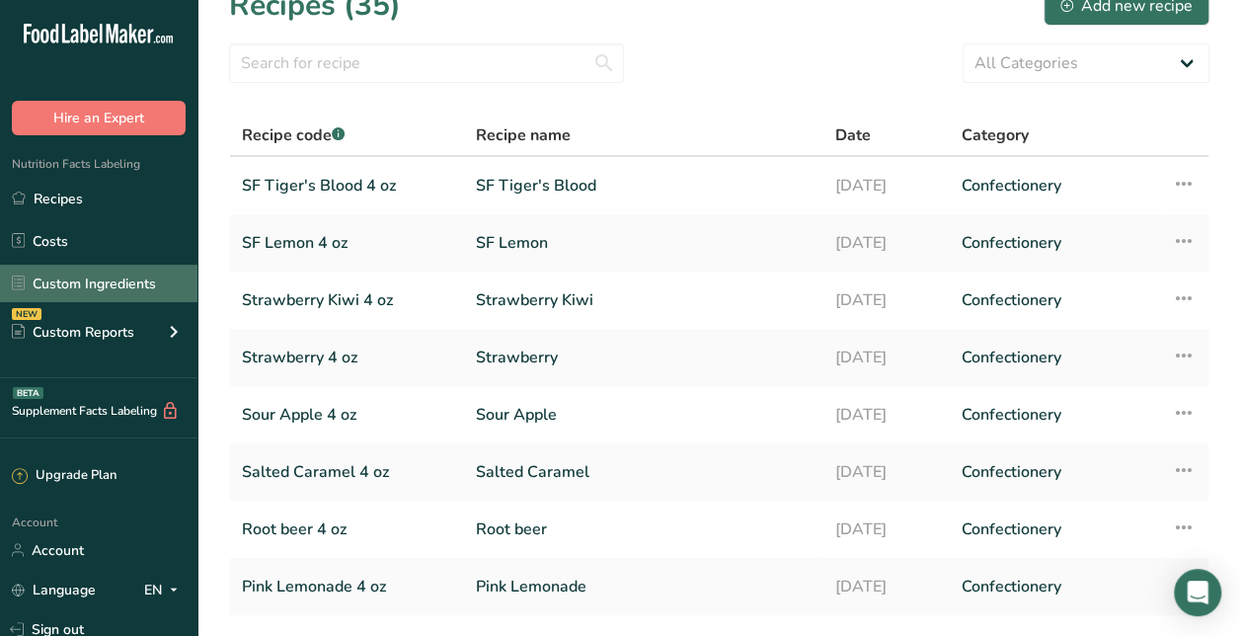
click at [101, 279] on link "Custom Ingredients" at bounding box center [98, 284] width 197 height 38
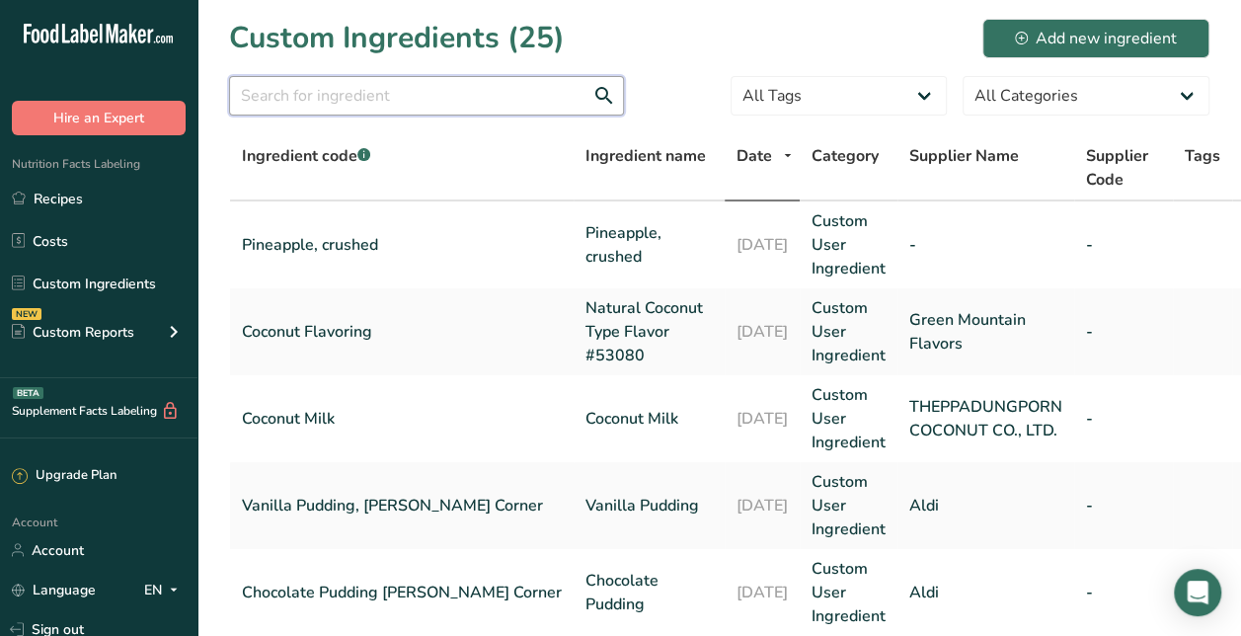
click at [430, 83] on input "text" at bounding box center [426, 95] width 395 height 39
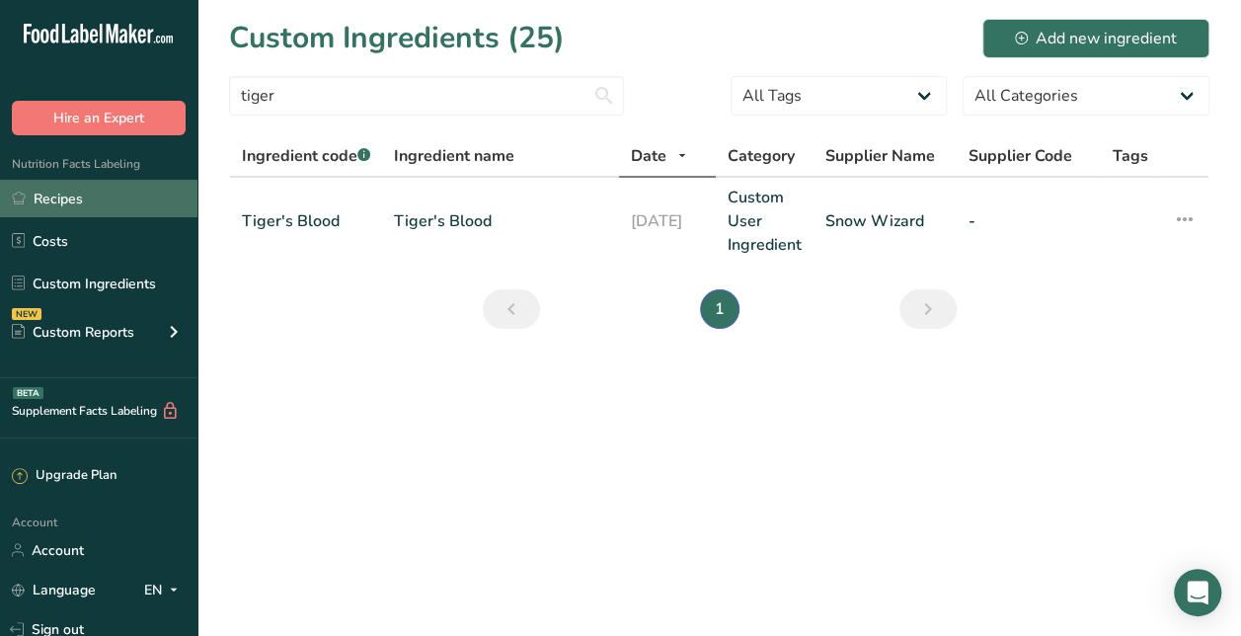
click at [93, 189] on link "Recipes" at bounding box center [98, 199] width 197 height 38
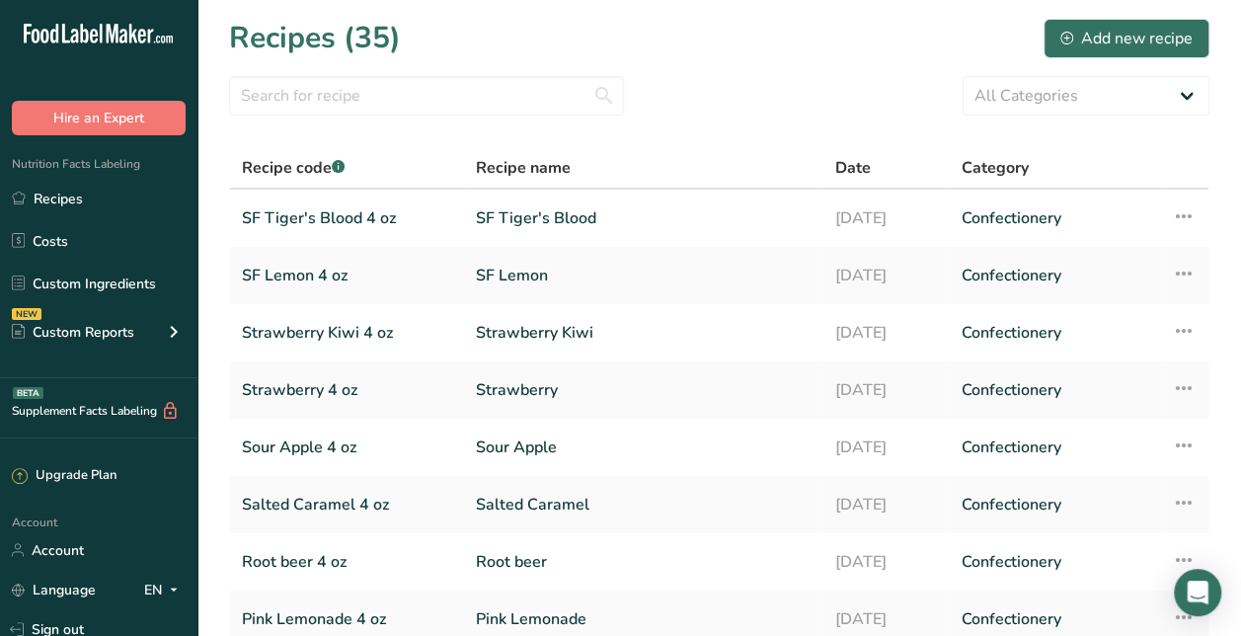
scroll to position [17, 0]
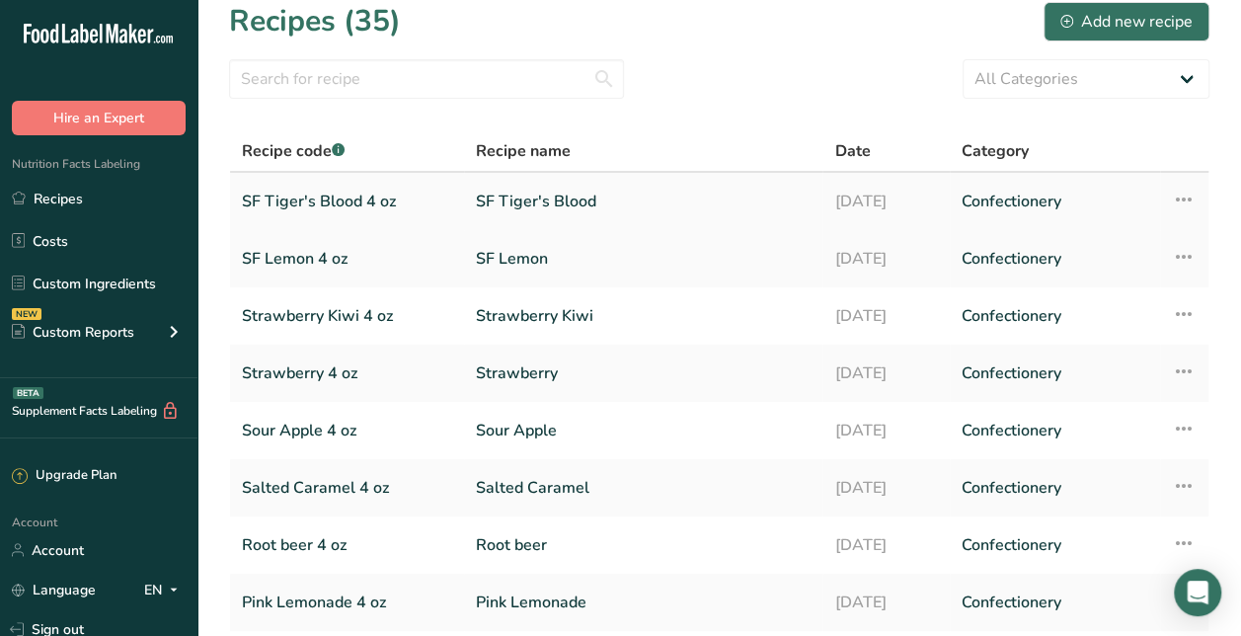
click at [521, 192] on link "SF Tiger's Blood" at bounding box center [643, 201] width 335 height 41
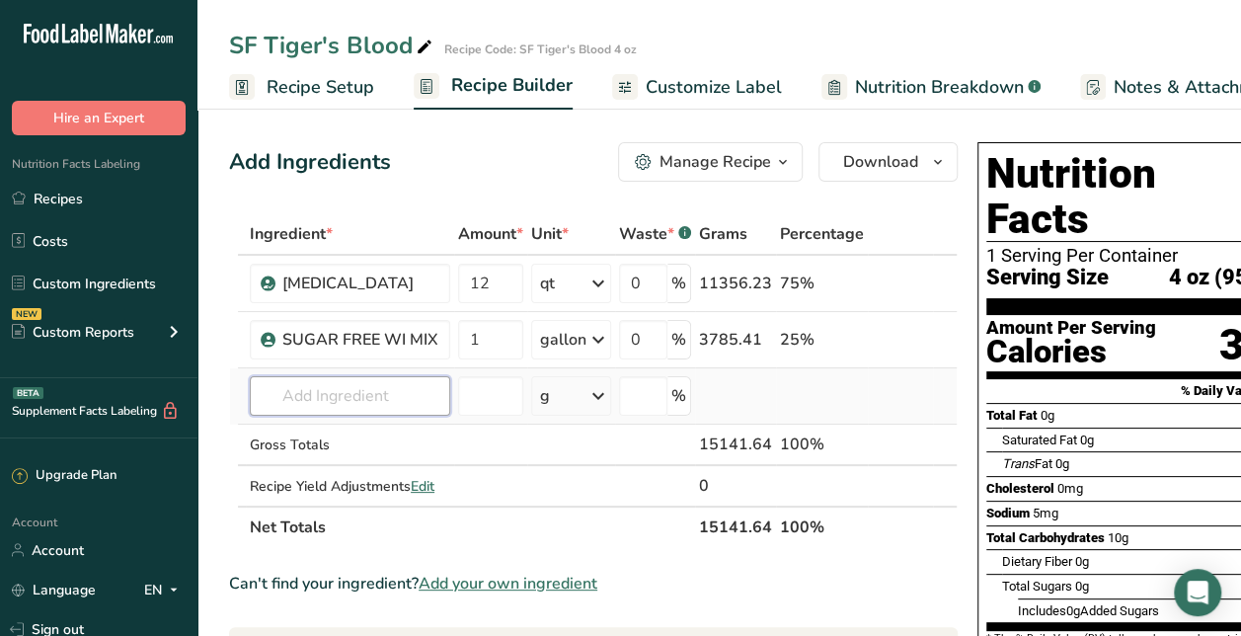
click at [347, 388] on input "text" at bounding box center [350, 395] width 200 height 39
click at [351, 432] on span "Tiger's Blood" at bounding box center [323, 436] width 85 height 19
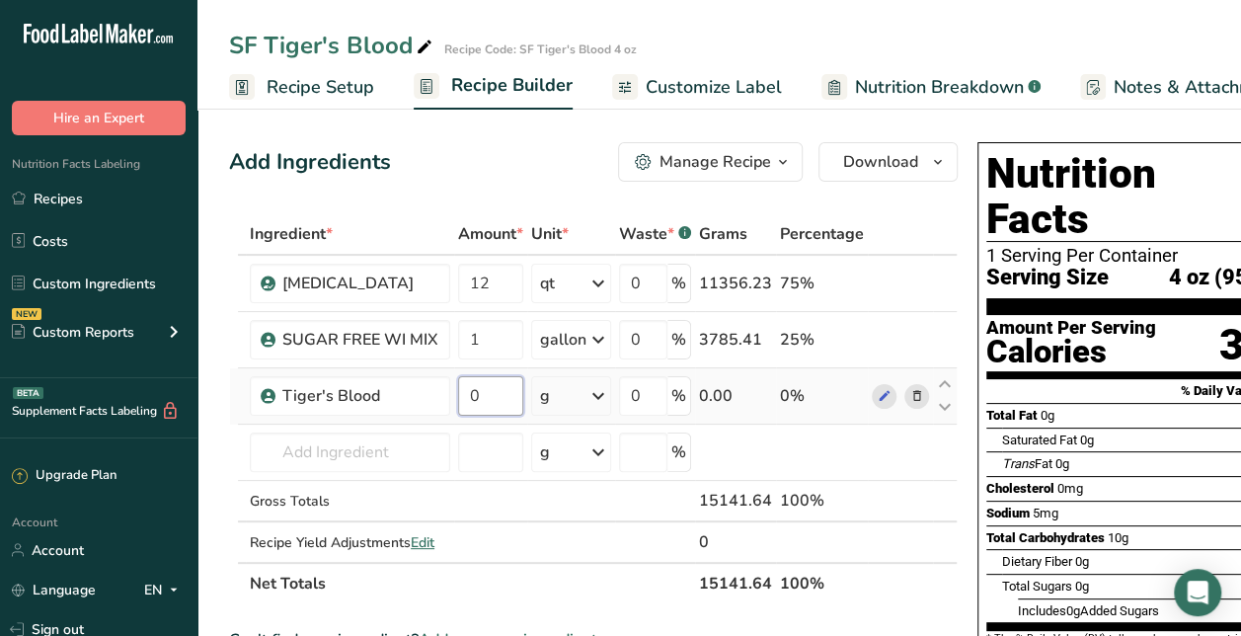
click at [494, 397] on input "0" at bounding box center [490, 395] width 65 height 39
click at [588, 399] on div "Ingredient * Amount * Unit * Waste * .a-a{fill:#347362;}.b-a{fill:#fff;} Grams …" at bounding box center [593, 408] width 729 height 391
click at [588, 399] on icon at bounding box center [599, 396] width 24 height 36
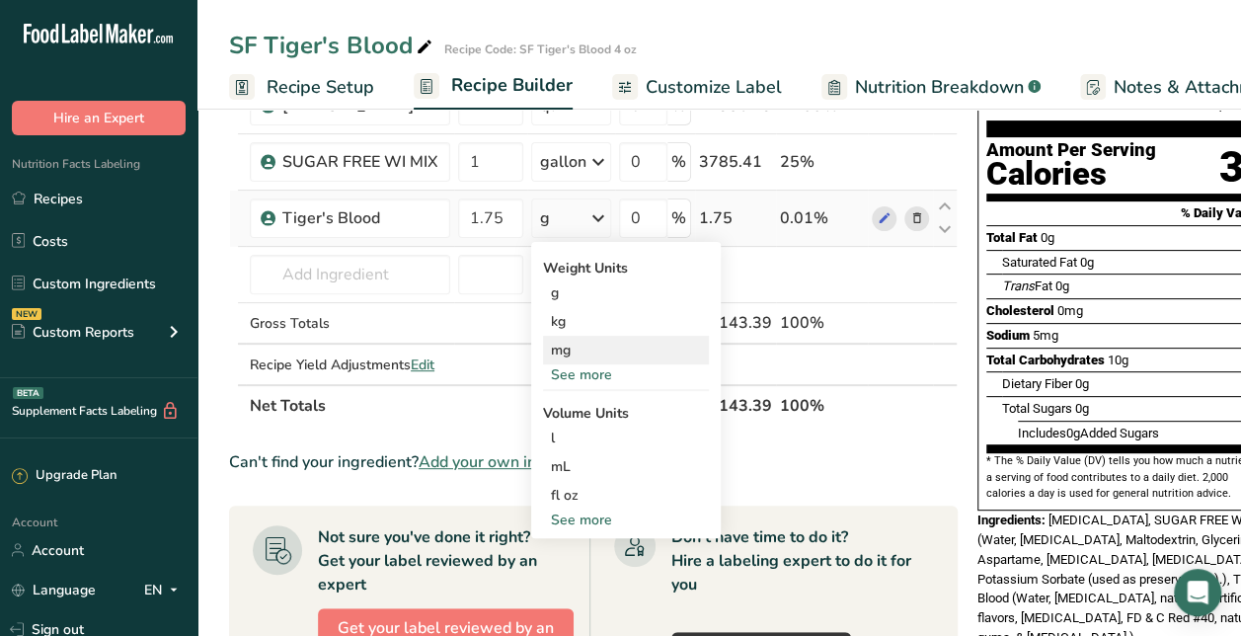
scroll to position [194, 0]
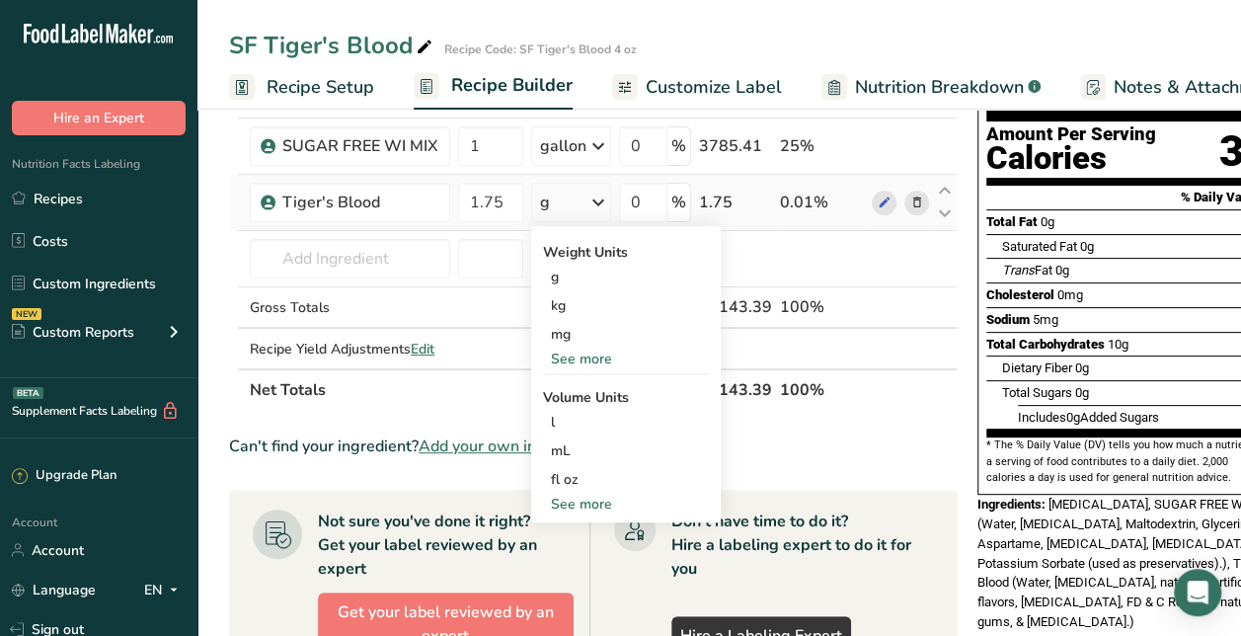
click at [575, 496] on div "See more" at bounding box center [626, 504] width 166 height 21
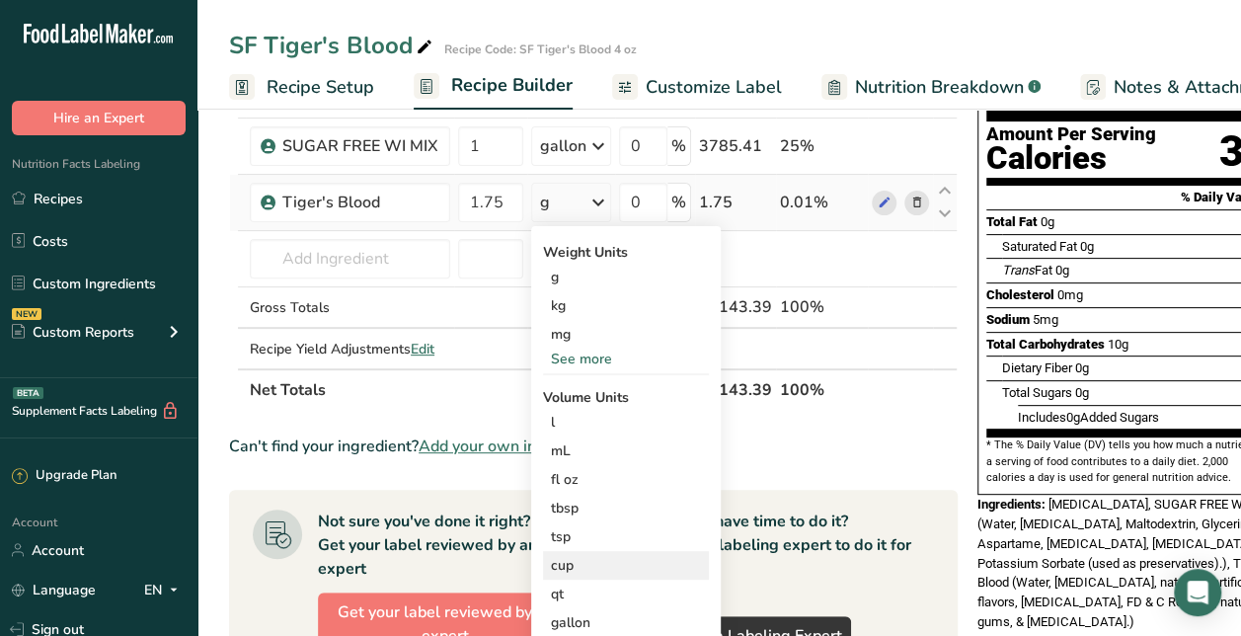
click at [575, 562] on div "cup" at bounding box center [626, 565] width 150 height 21
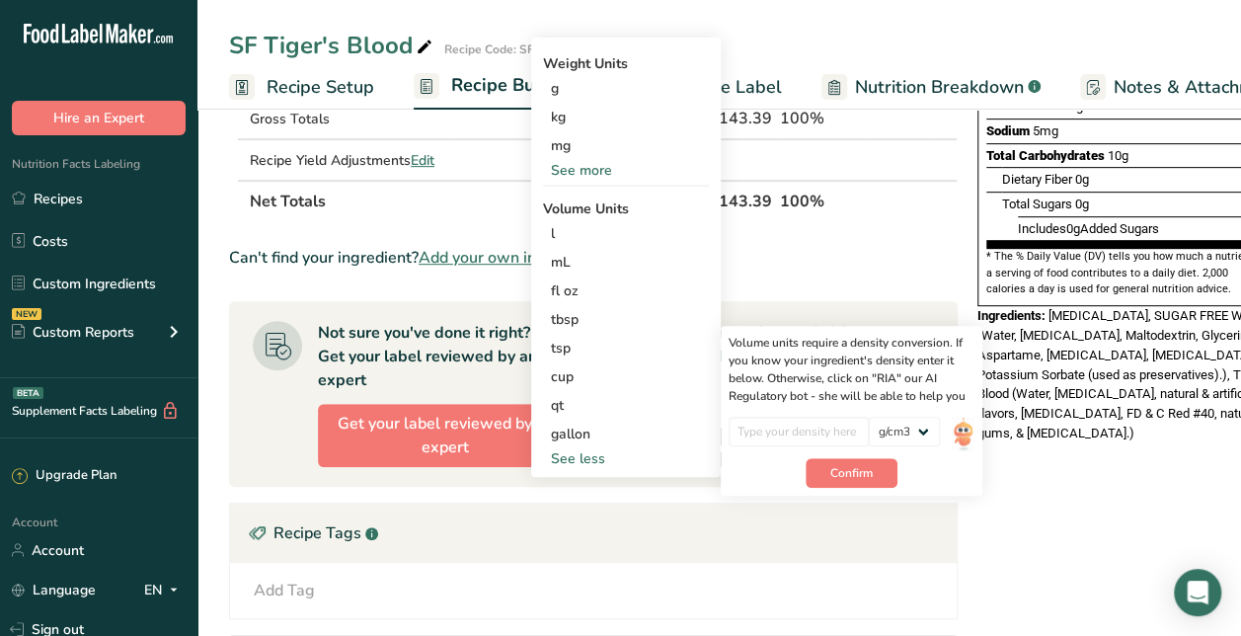
scroll to position [386, 0]
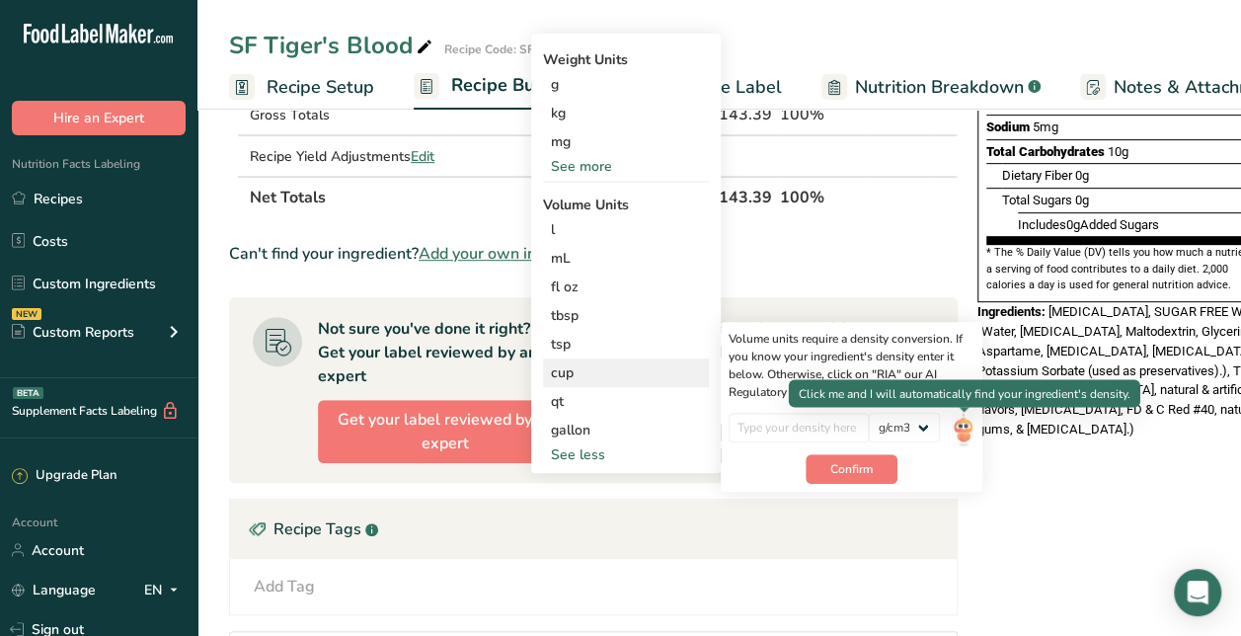
click at [964, 429] on img at bounding box center [963, 430] width 22 height 35
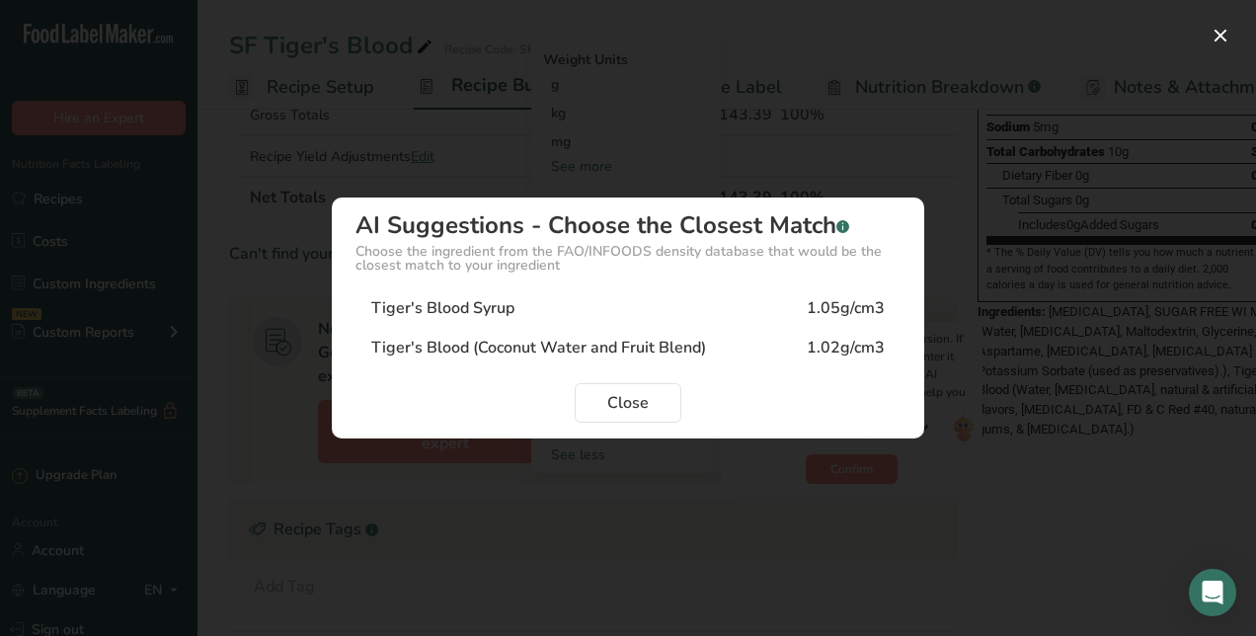
click at [604, 304] on div "Tiger's Blood Syrup 1.05g/cm3" at bounding box center [627, 307] width 545 height 39
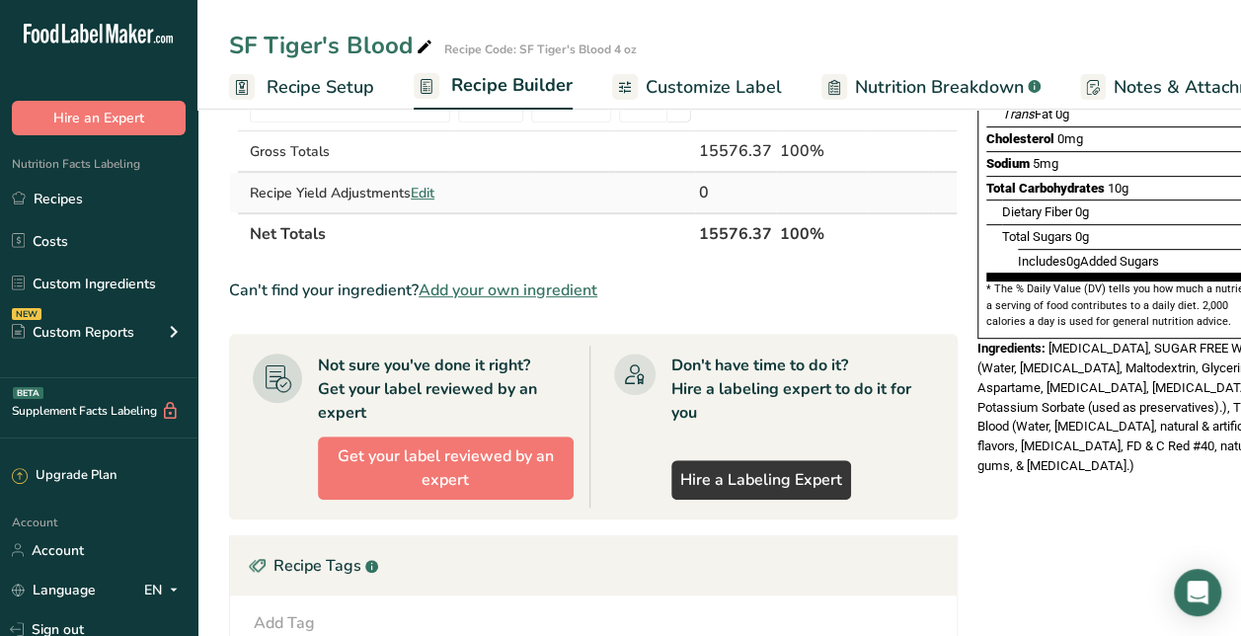
scroll to position [0, 0]
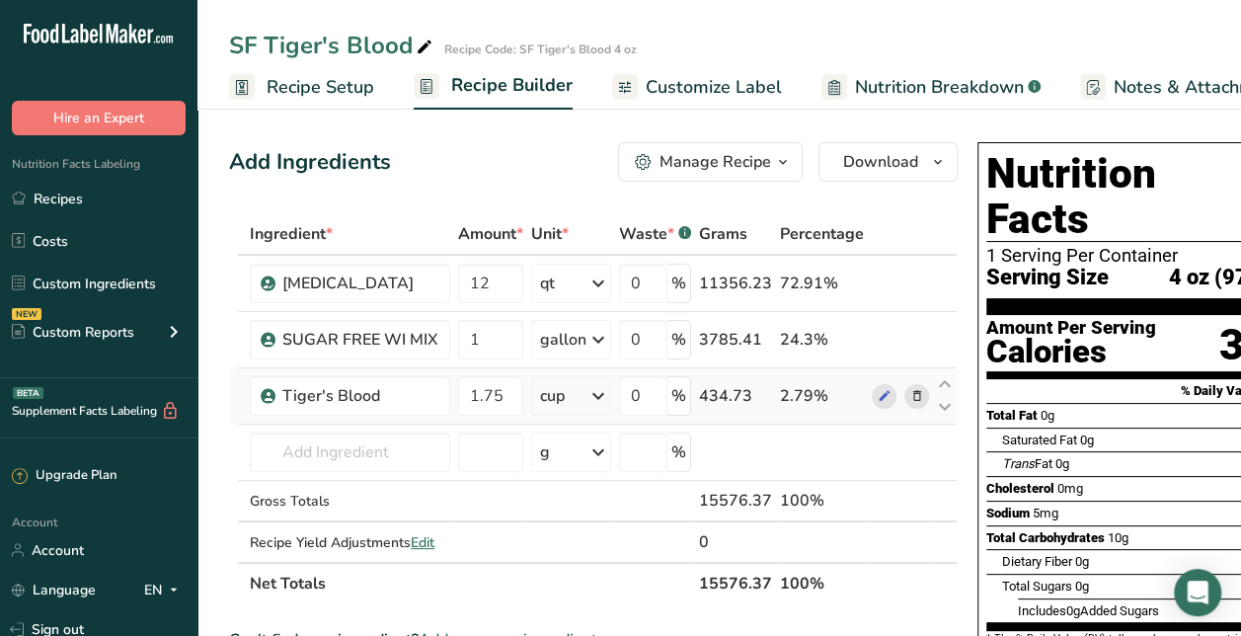
click at [299, 81] on span "Recipe Setup" at bounding box center [321, 87] width 108 height 27
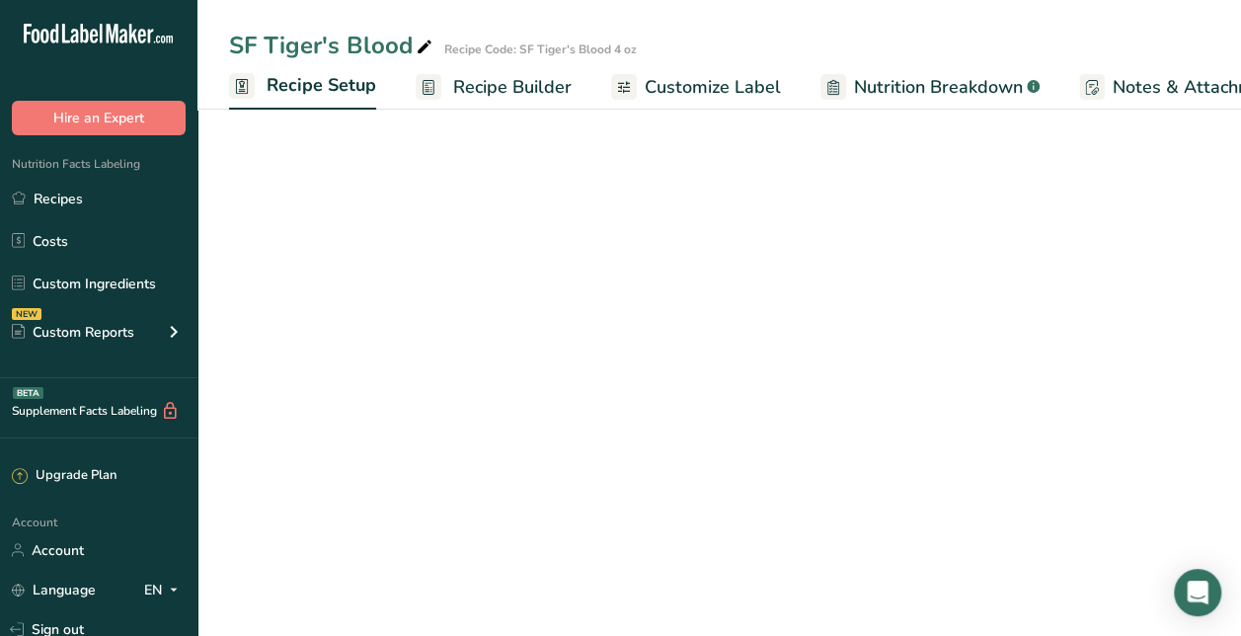
scroll to position [0, 7]
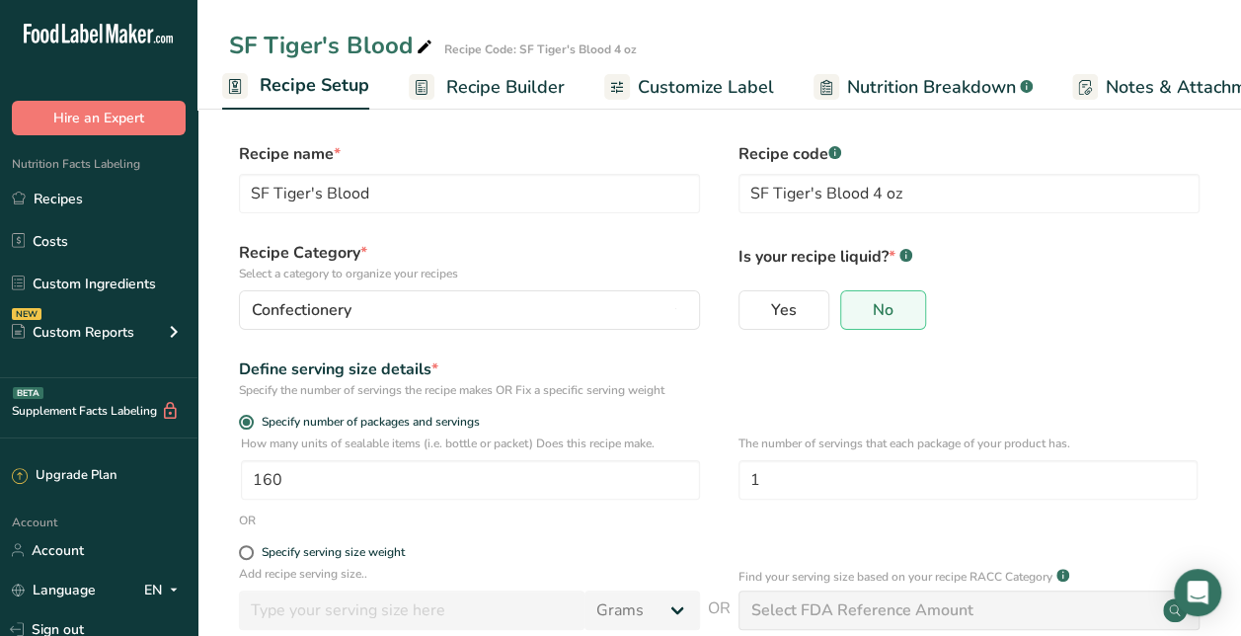
click at [512, 95] on span "Recipe Builder" at bounding box center [505, 87] width 118 height 27
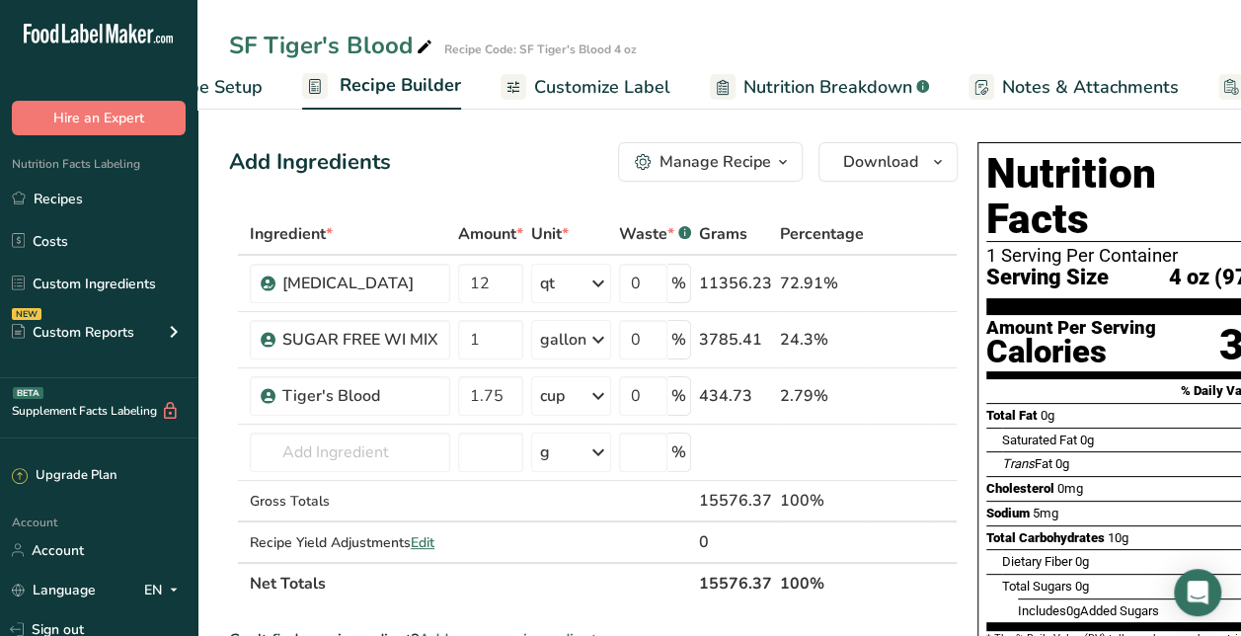
scroll to position [0, 191]
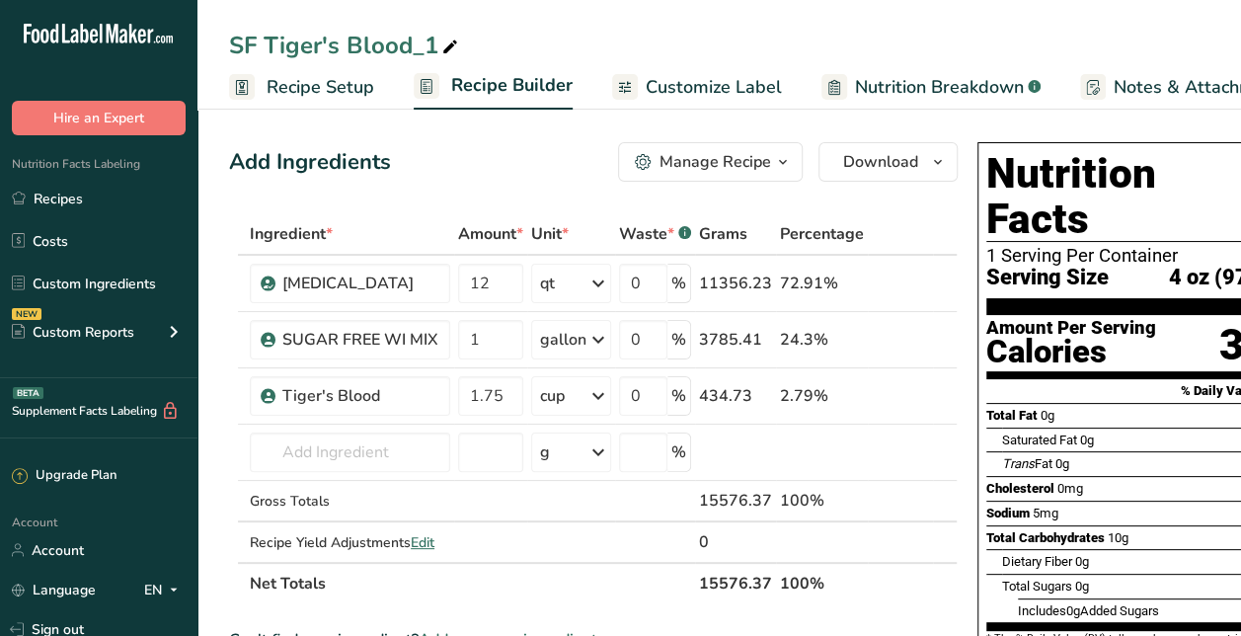
click at [444, 39] on icon at bounding box center [450, 48] width 18 height 28
type input "Tiger's Blood"
click at [500, 151] on div "Add Ingredients Manage Recipe Delete Recipe Duplicate Recipe Scale Recipe Save …" at bounding box center [593, 161] width 729 height 39
click at [499, 282] on input "12" at bounding box center [490, 283] width 65 height 39
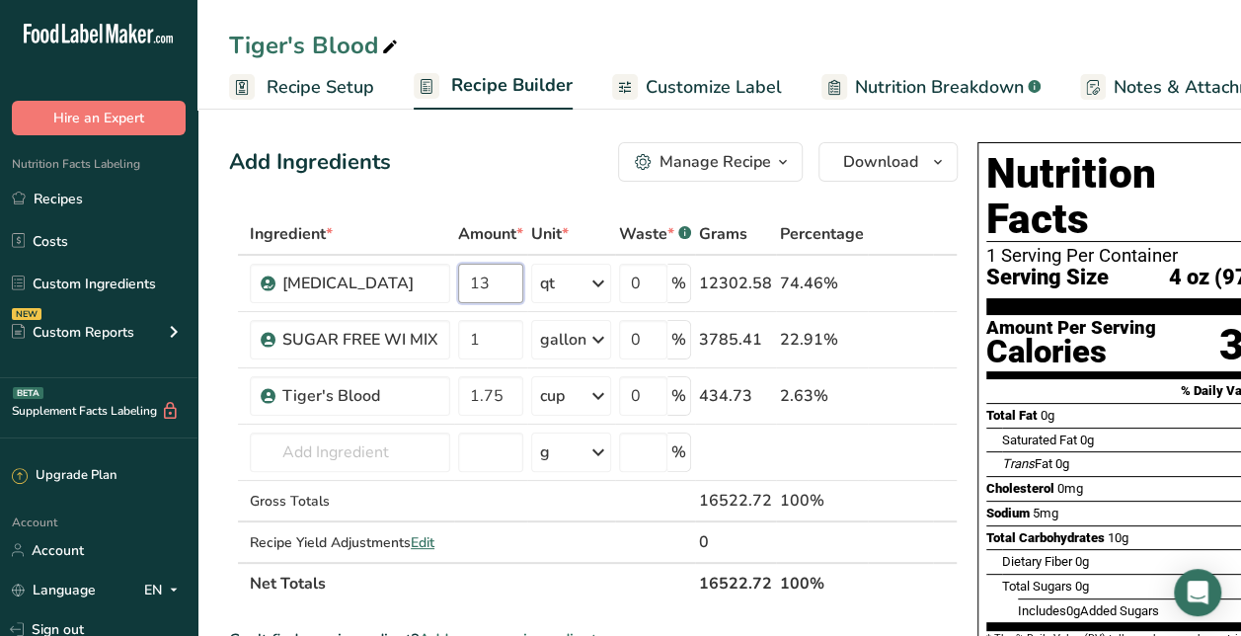
type input "13"
click at [510, 163] on div "Add Ingredients Manage Recipe Delete Recipe Duplicate Recipe Scale Recipe Save …" at bounding box center [593, 161] width 729 height 39
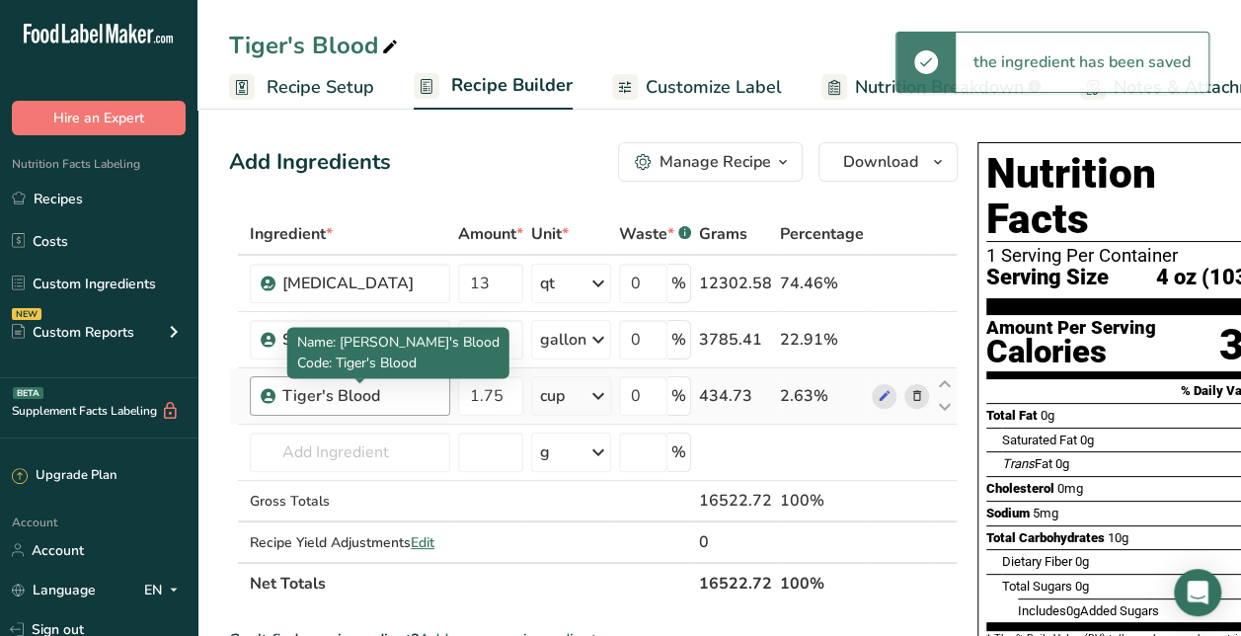
click at [394, 375] on div "Name: Tiger's Blood Code: Tiger's Blood" at bounding box center [398, 352] width 222 height 51
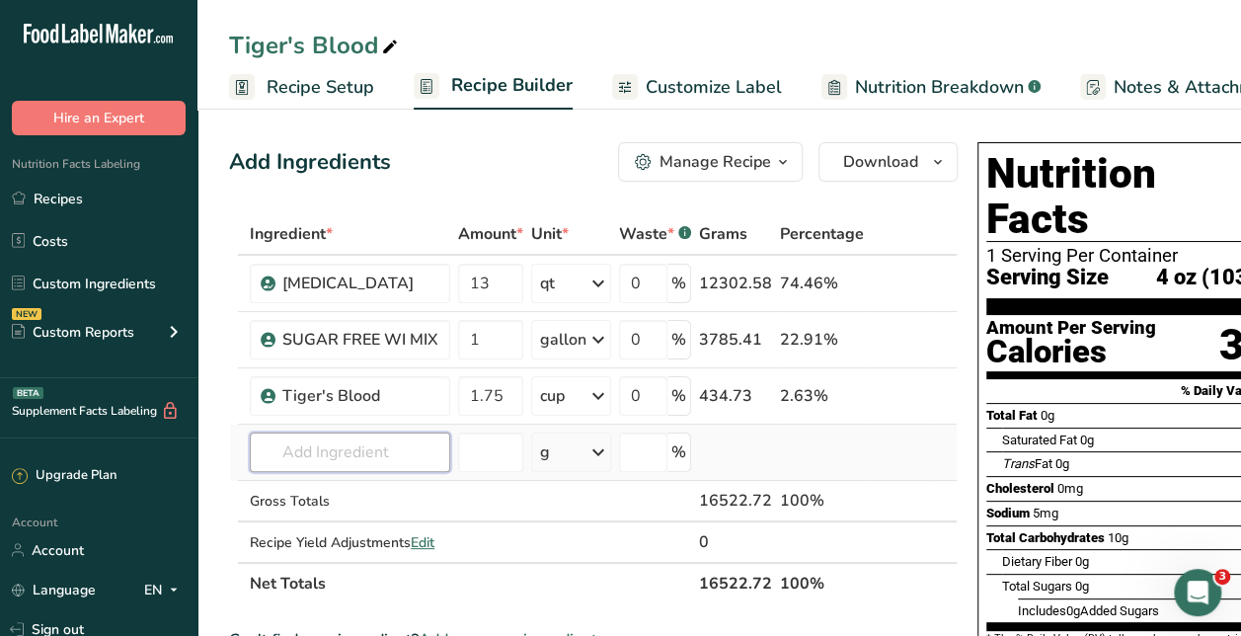
click at [418, 444] on input "text" at bounding box center [350, 451] width 200 height 39
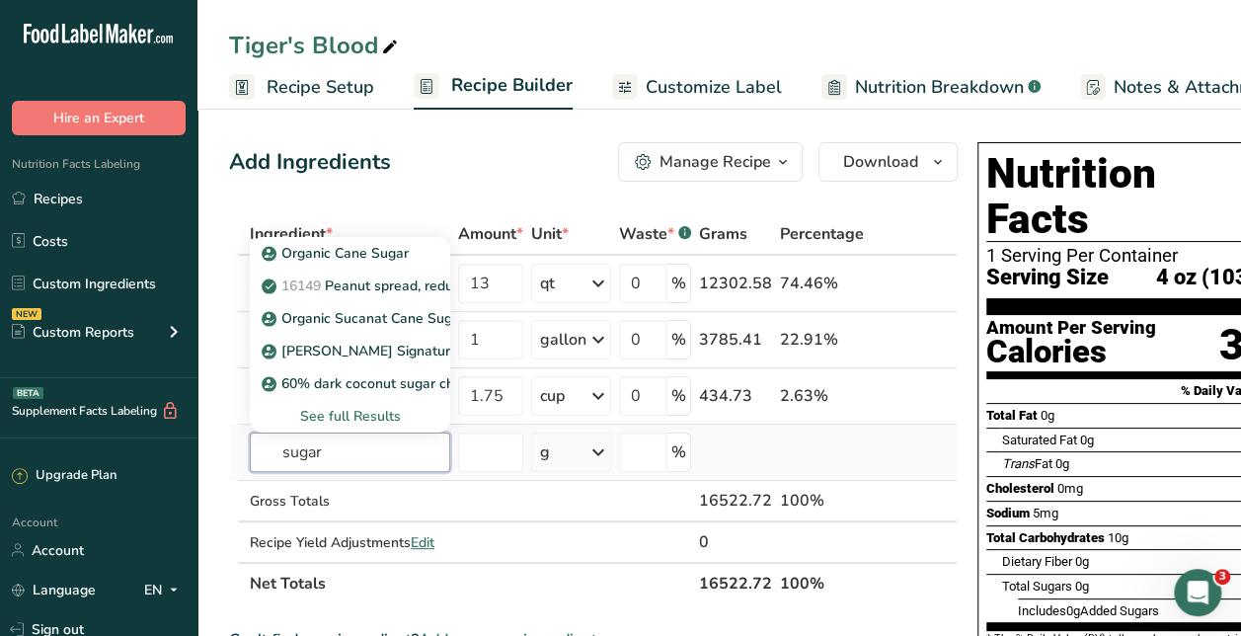
type input "sugar"
click at [373, 411] on div "See full Results" at bounding box center [350, 416] width 169 height 21
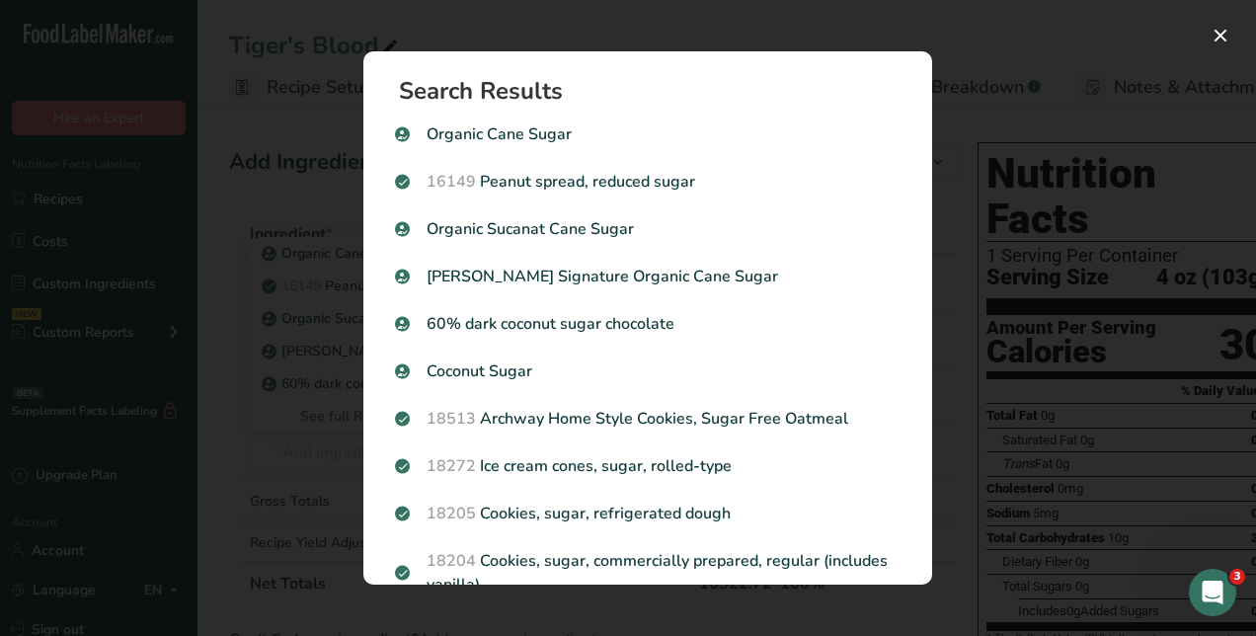
click at [679, 23] on div "Search Results Organic Cane Sugar 16149 Peanut spread, reduced sugar Organic Su…" at bounding box center [648, 318] width 632 height 596
click at [660, 37] on div "Search Results Organic Cane Sugar 16149 Peanut spread, reduced sugar Organic Su…" at bounding box center [648, 318] width 632 height 596
click at [280, 420] on div "Search results modal" at bounding box center [628, 318] width 1256 height 636
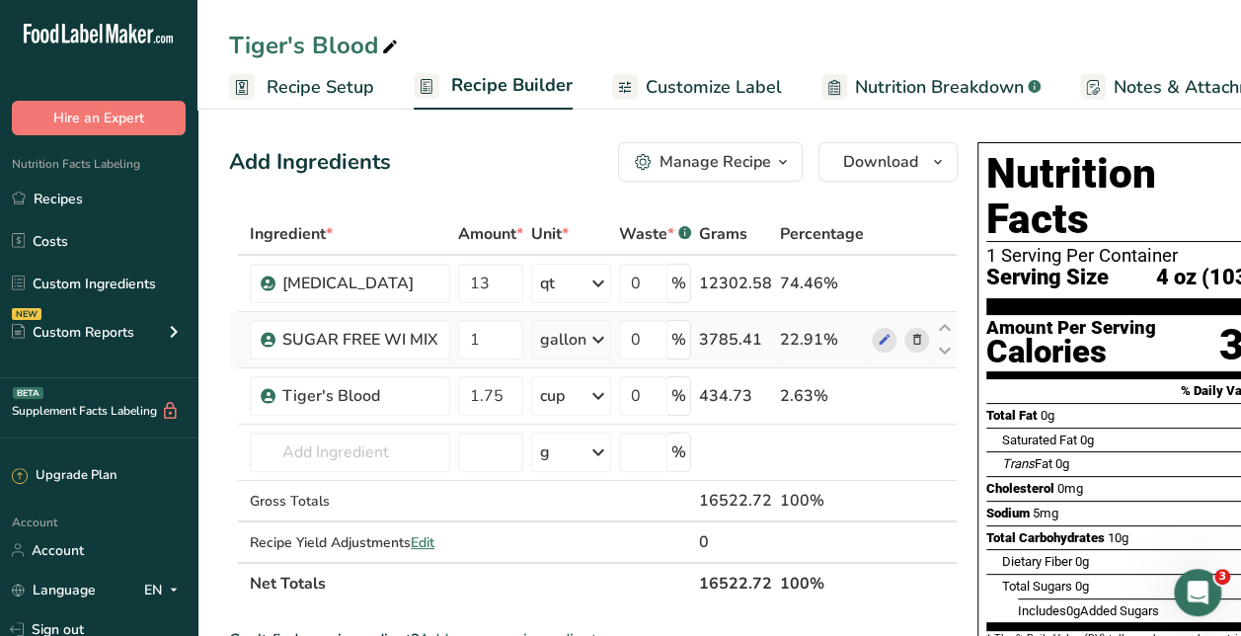
click at [910, 340] on icon at bounding box center [917, 340] width 14 height 21
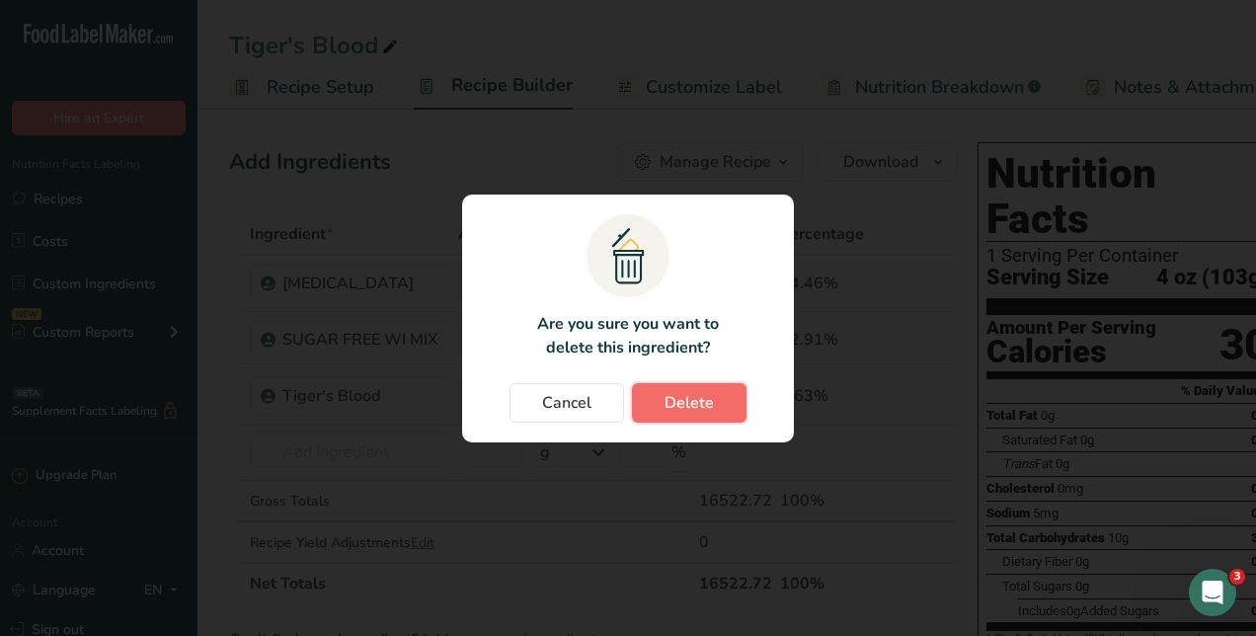
click at [682, 402] on span "Delete" at bounding box center [689, 403] width 49 height 24
type input "1.75"
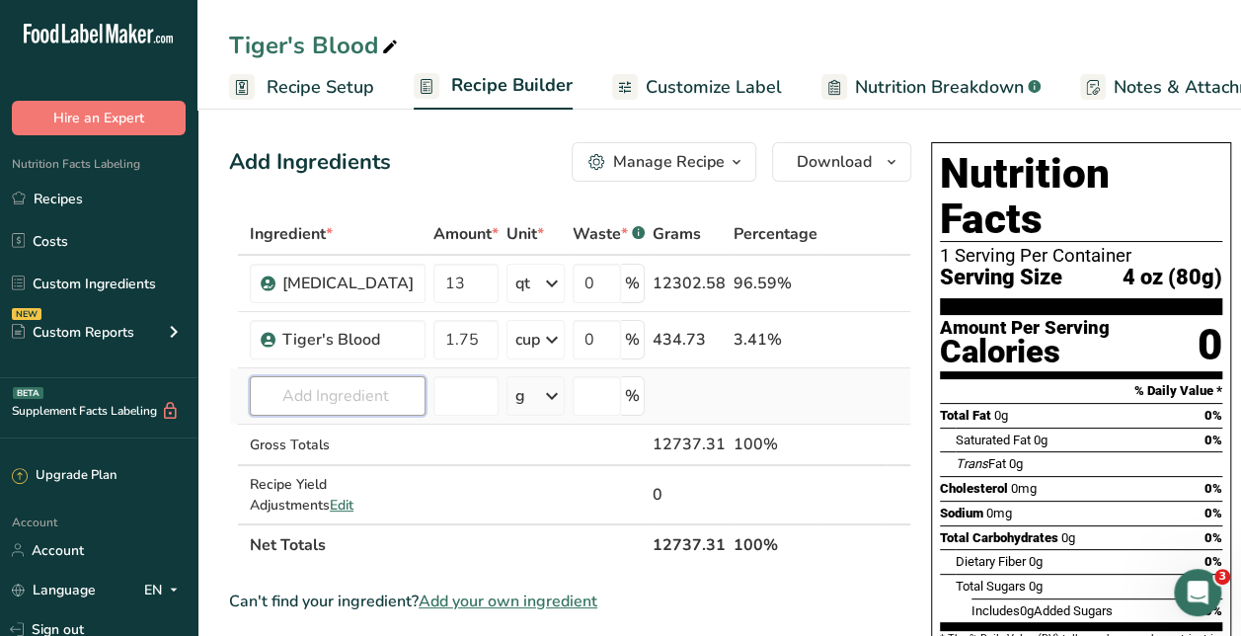
click at [361, 391] on input "text" at bounding box center [338, 395] width 176 height 39
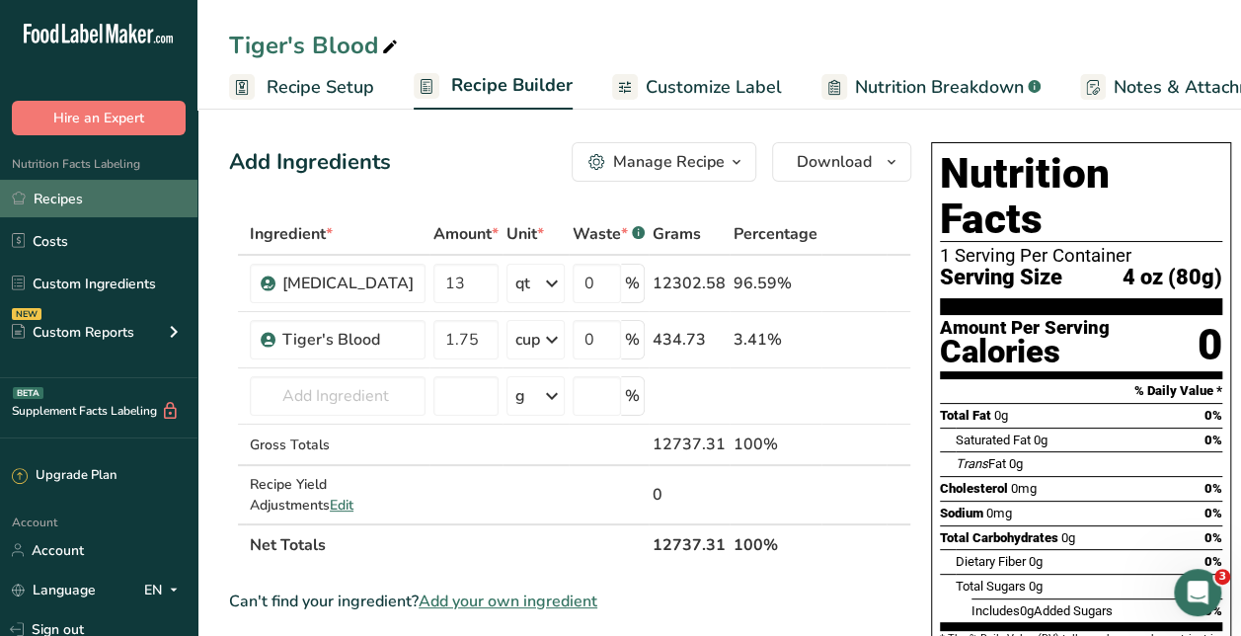
click at [63, 182] on link "Recipes" at bounding box center [98, 199] width 197 height 38
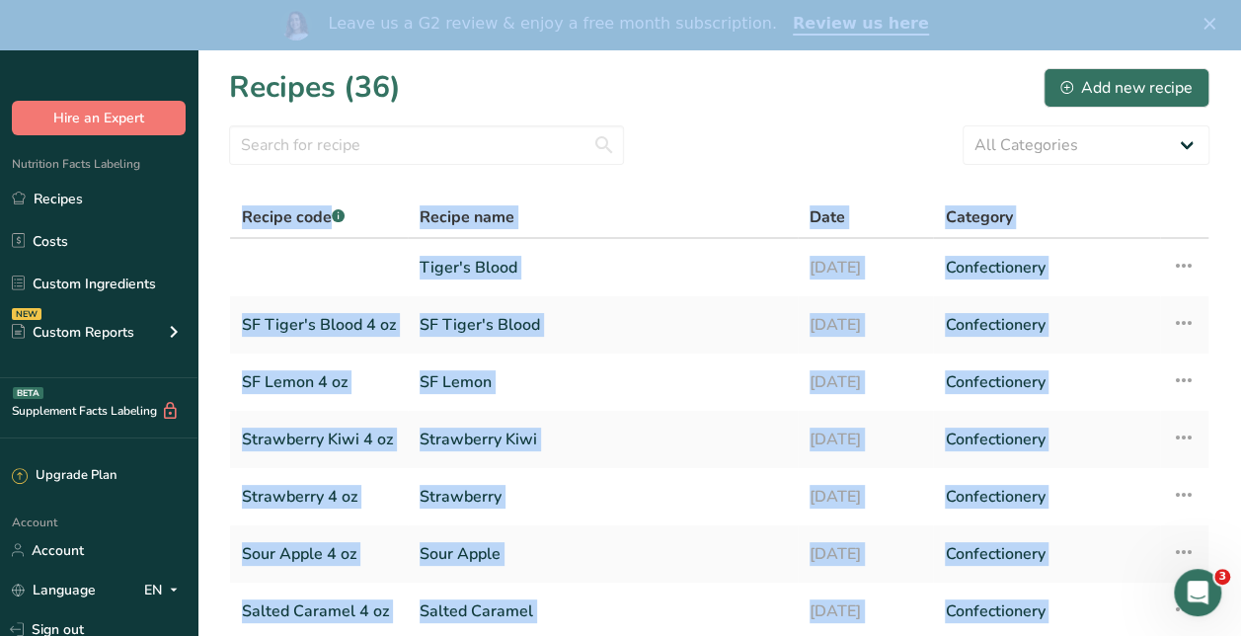
drag, startPoint x: 843, startPoint y: 255, endPoint x: 1221, endPoint y: 22, distance: 444.2
click at [1183, 259] on icon at bounding box center [1184, 266] width 24 height 36
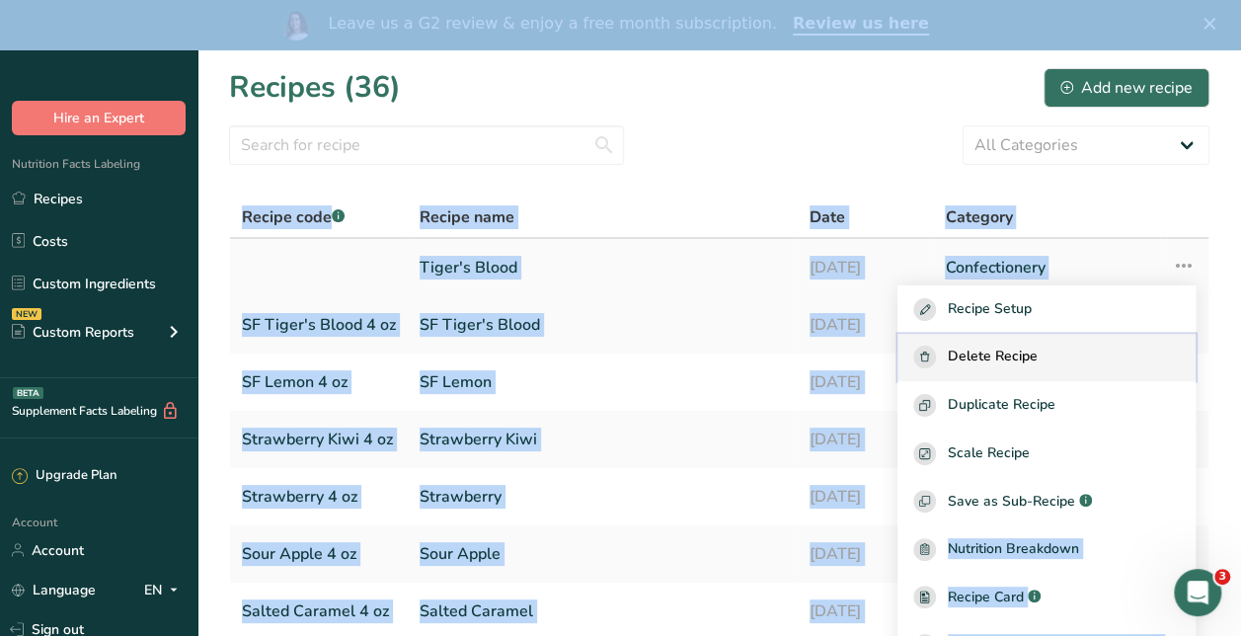
click at [1031, 354] on span "Delete Recipe" at bounding box center [993, 357] width 90 height 23
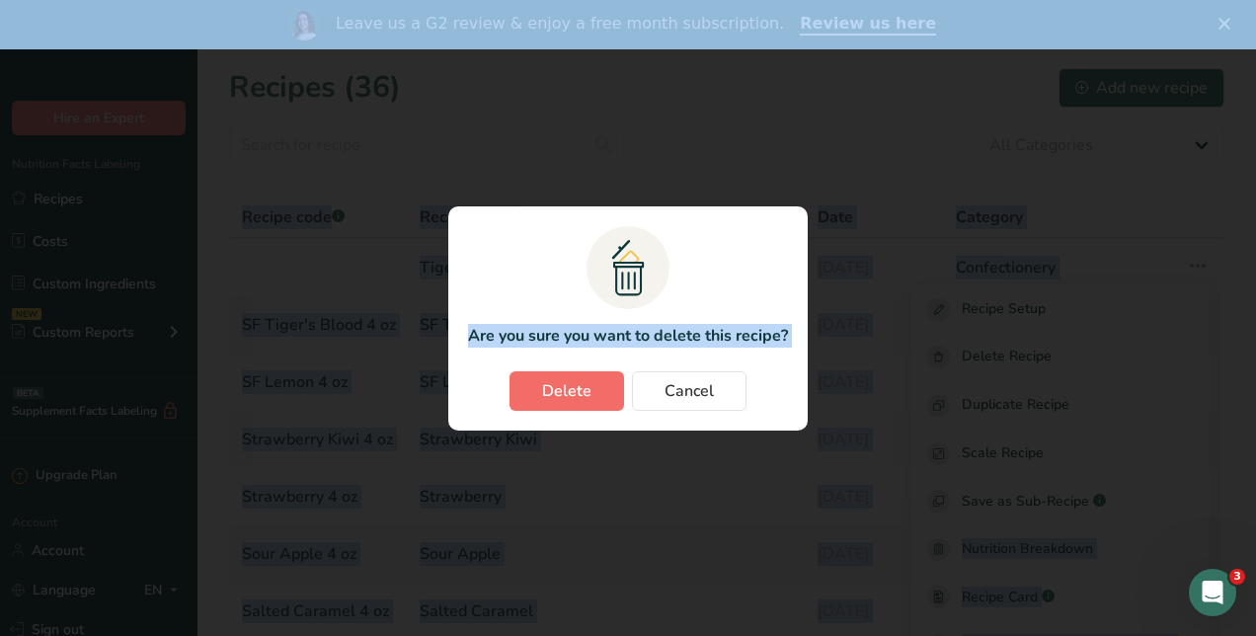
click at [590, 383] on span "Delete" at bounding box center [566, 391] width 49 height 24
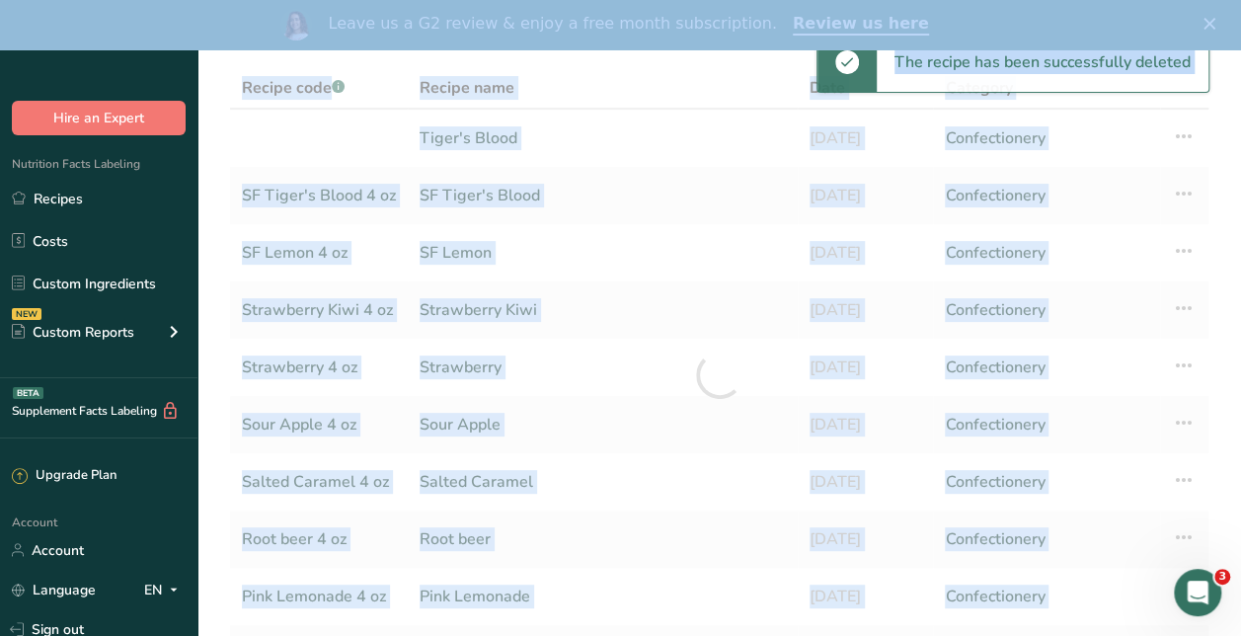
scroll to position [130, 0]
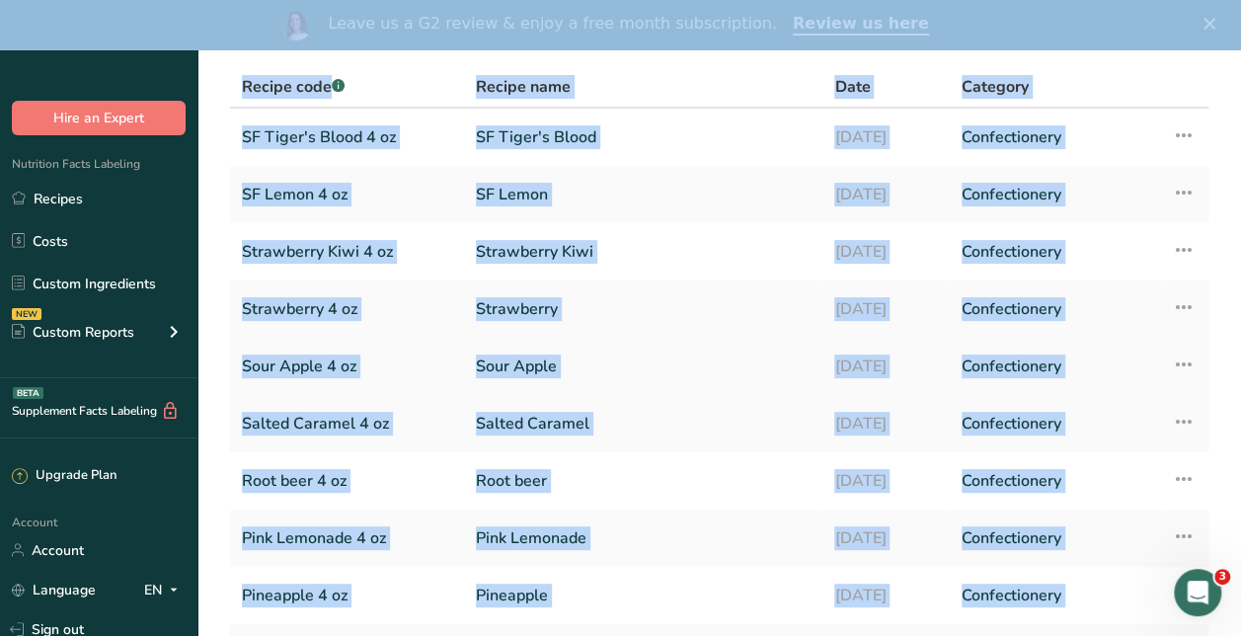
click at [525, 382] on link "Sour Apple" at bounding box center [643, 366] width 335 height 41
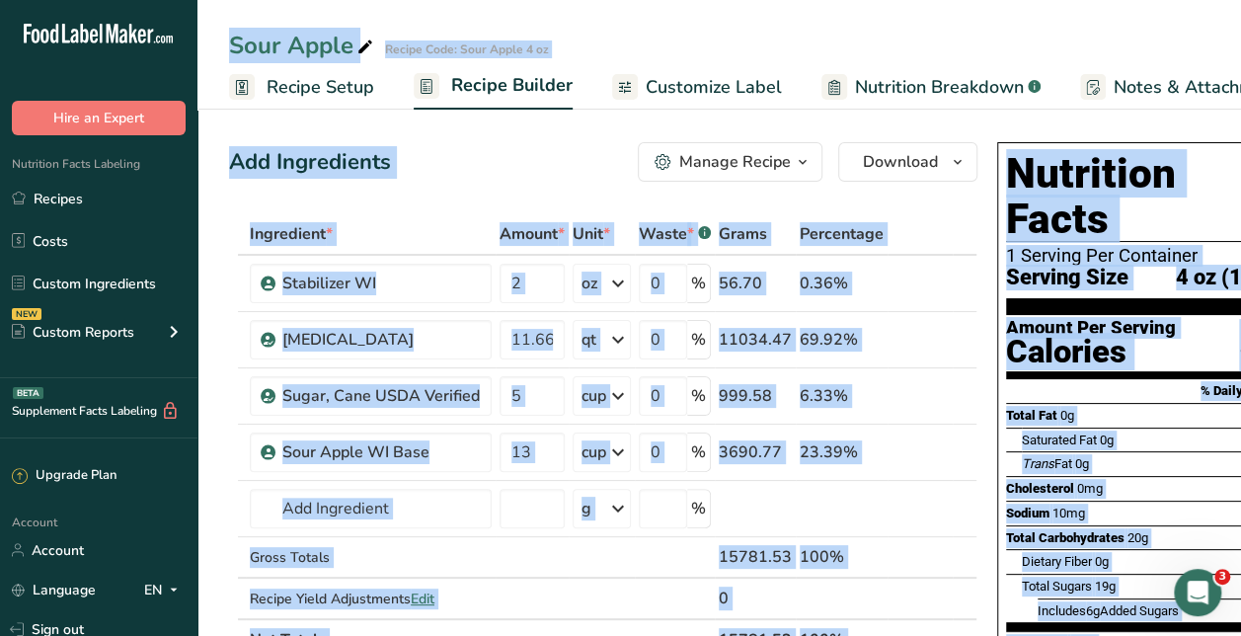
click at [520, 168] on div "Add Ingredients Manage Recipe Delete Recipe Duplicate Recipe Scale Recipe Save …" at bounding box center [603, 161] width 748 height 39
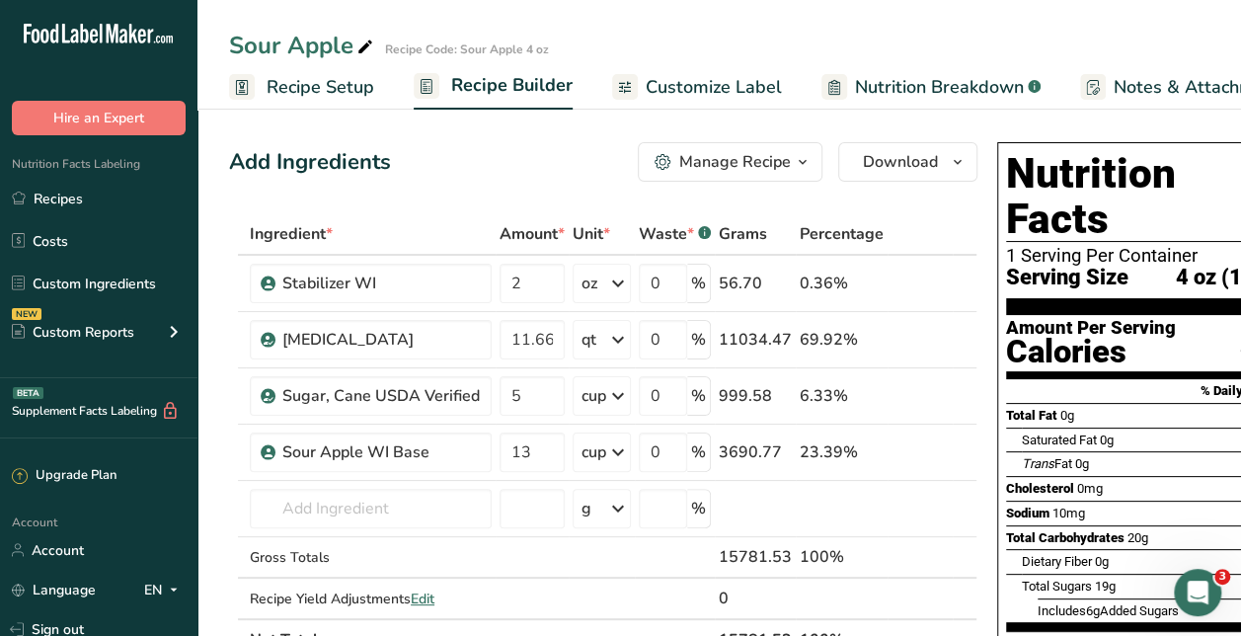
click at [764, 159] on div "Manage Recipe" at bounding box center [735, 162] width 112 height 24
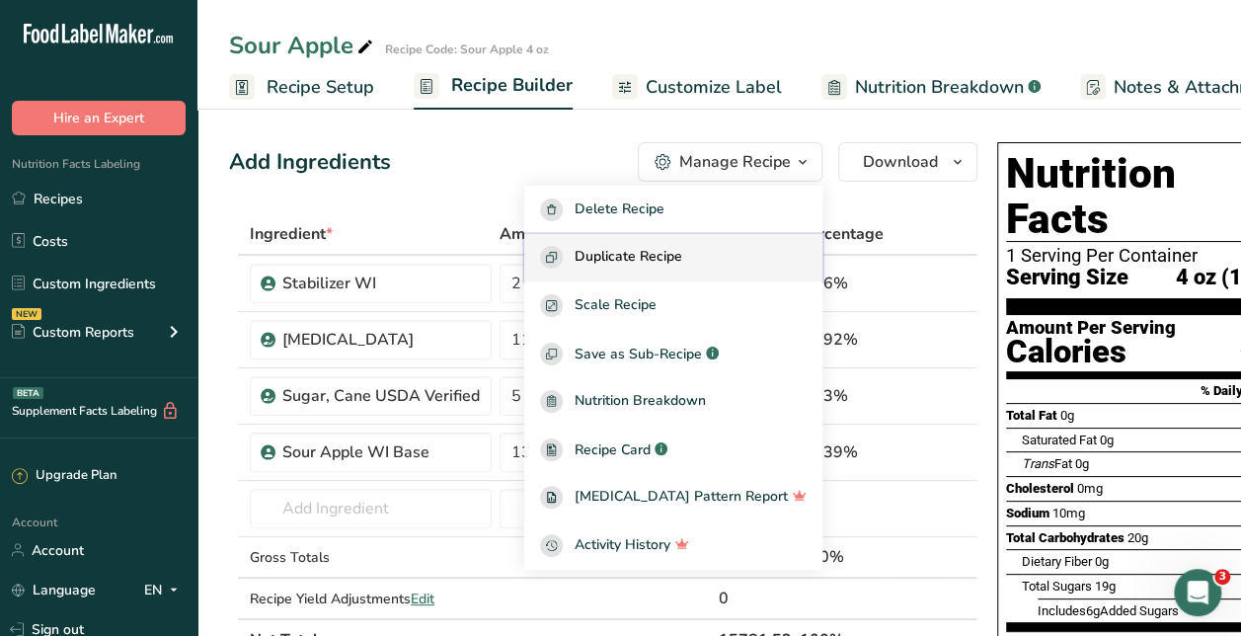
click at [682, 265] on span "Duplicate Recipe" at bounding box center [629, 257] width 108 height 23
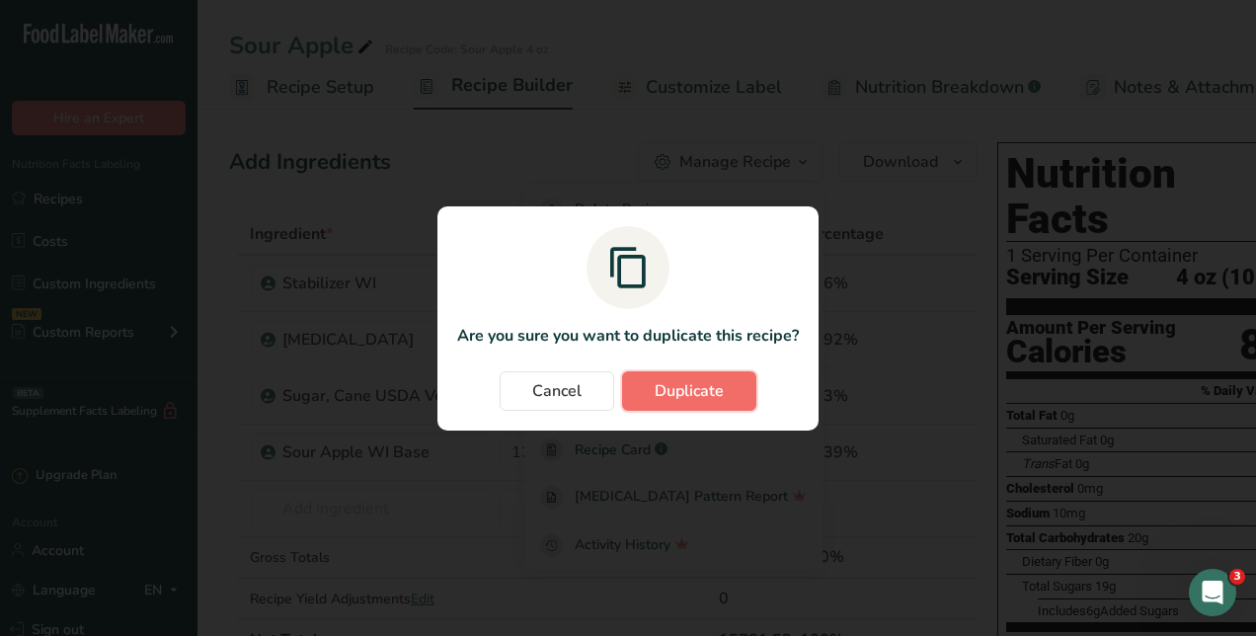
click at [710, 377] on button "Duplicate" at bounding box center [689, 390] width 134 height 39
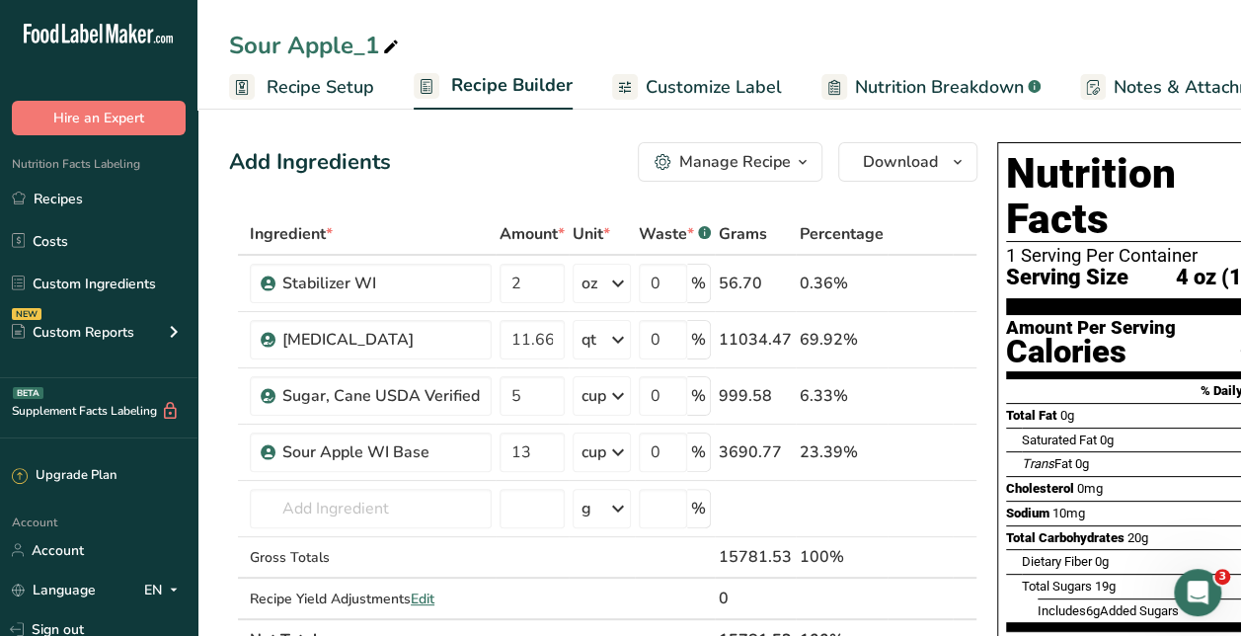
click at [394, 39] on icon at bounding box center [391, 48] width 18 height 28
click at [394, 39] on input "Sour Apple_1" at bounding box center [719, 46] width 980 height 36
type input "Tiger's Blood"
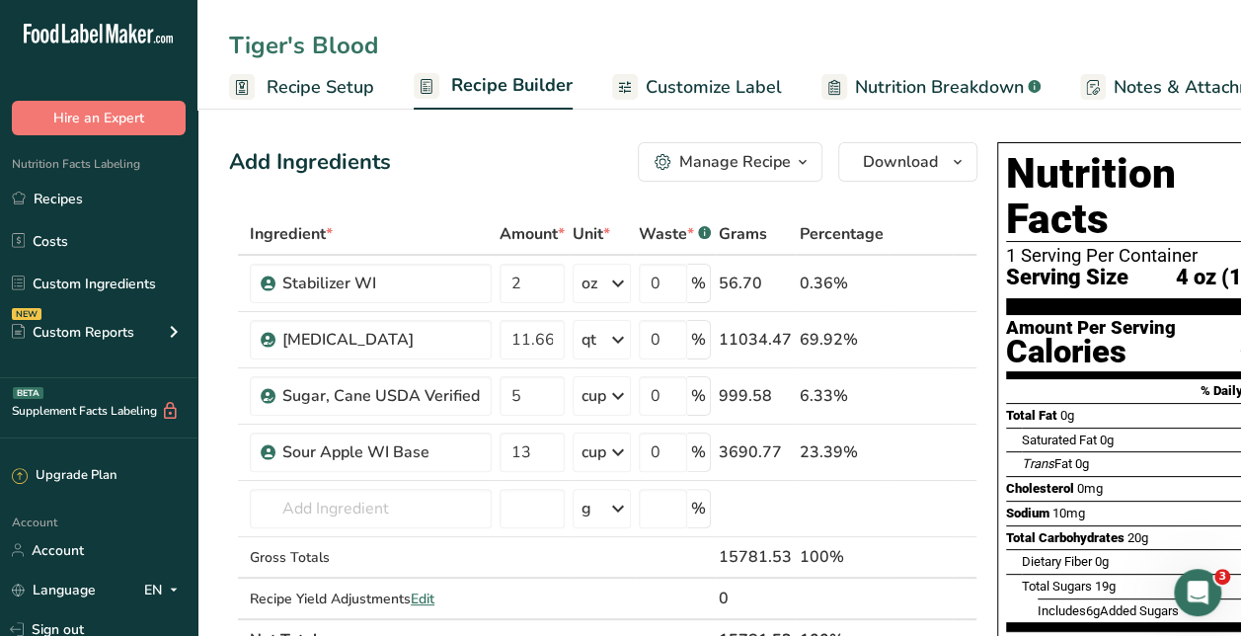
click at [536, 341] on input "11.66" at bounding box center [532, 339] width 65 height 39
type input "13"
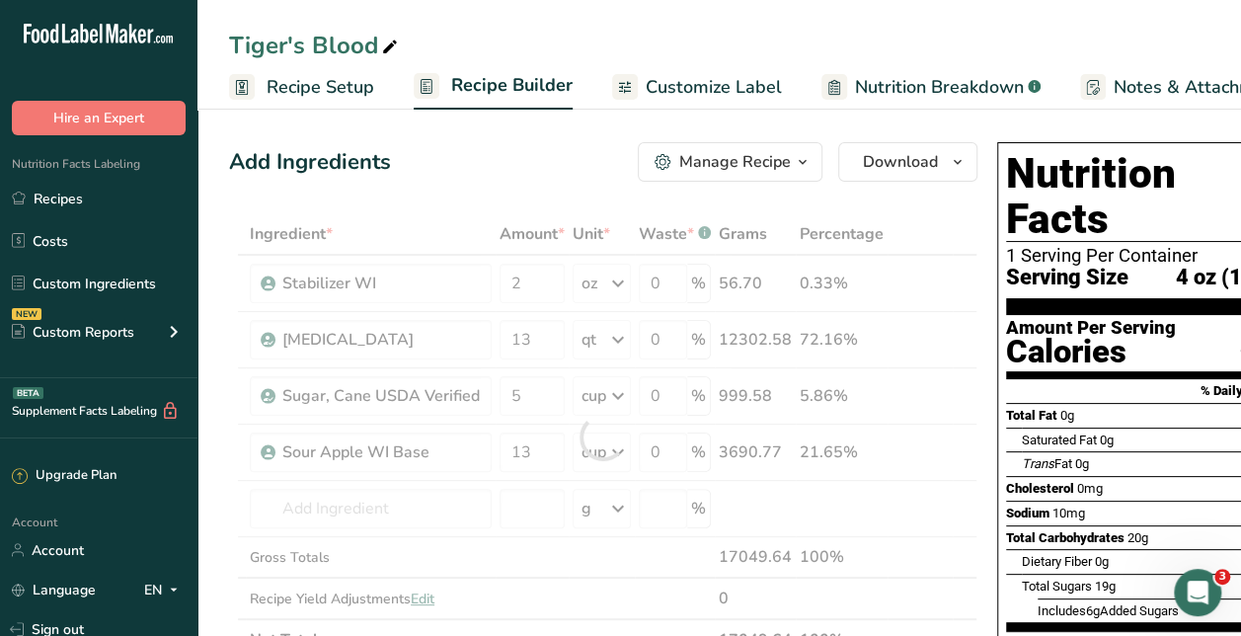
click at [526, 162] on div "Add Ingredients Manage Recipe Delete Recipe Duplicate Recipe Scale Recipe Save …" at bounding box center [603, 161] width 748 height 39
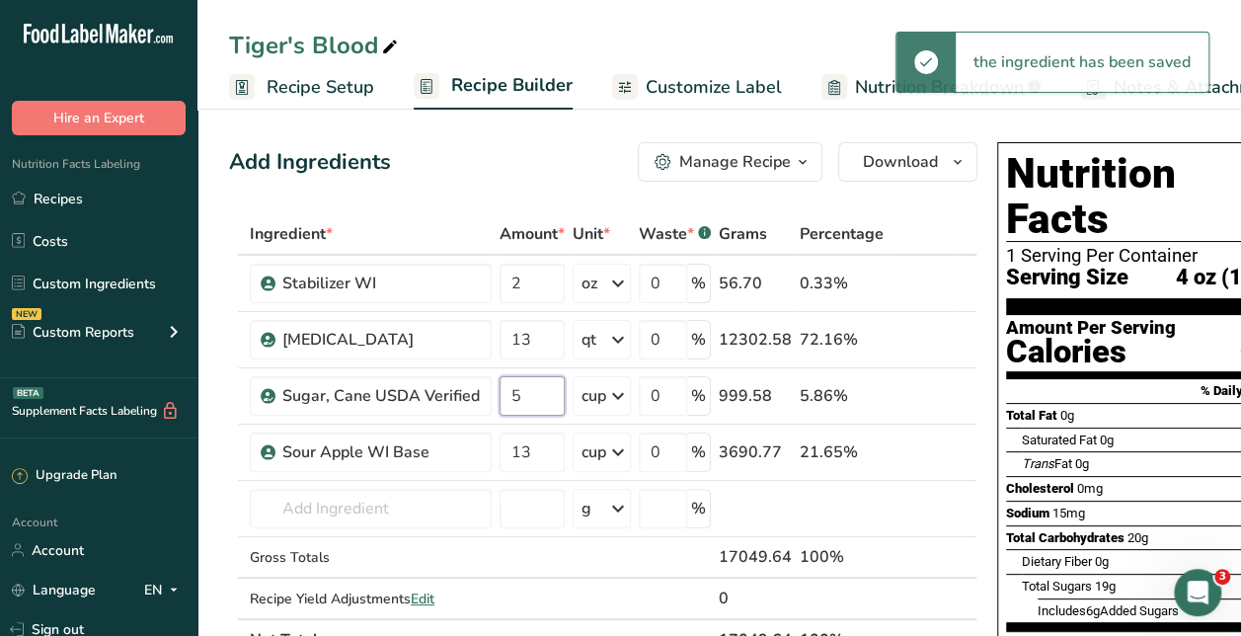
click at [537, 398] on input "5" at bounding box center [532, 395] width 65 height 39
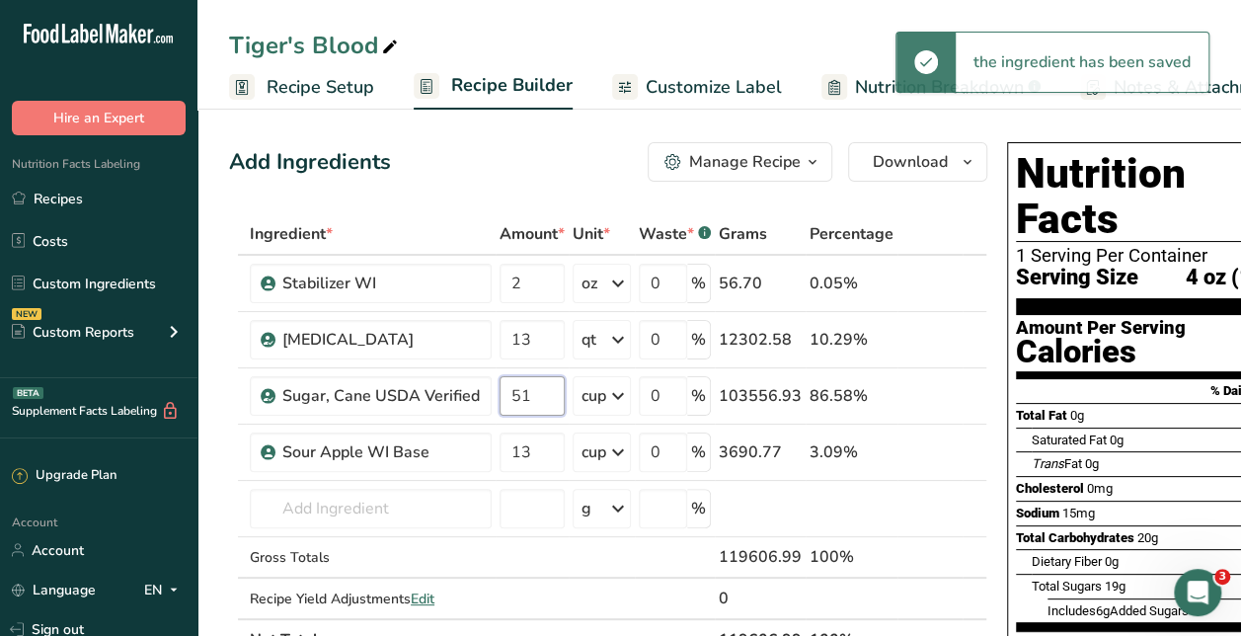
type input "5"
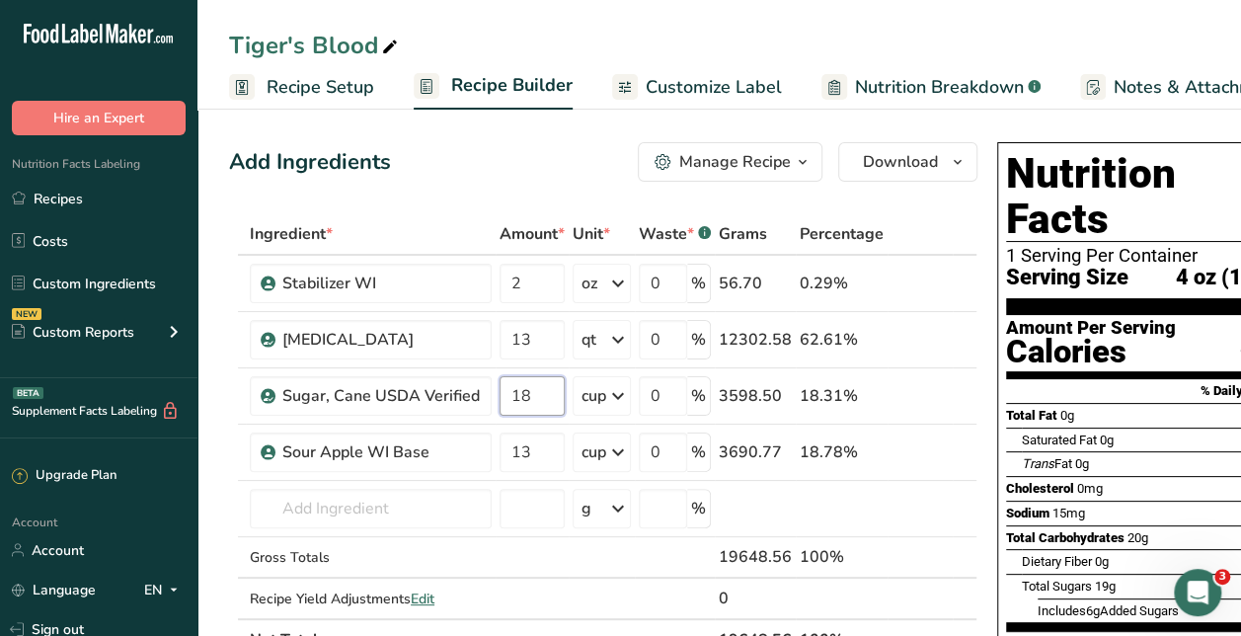
type input "18"
click at [535, 170] on div "Add Ingredients Manage Recipe Delete Recipe Duplicate Recipe Scale Recipe Save …" at bounding box center [603, 161] width 748 height 39
click at [931, 442] on icon at bounding box center [937, 452] width 14 height 21
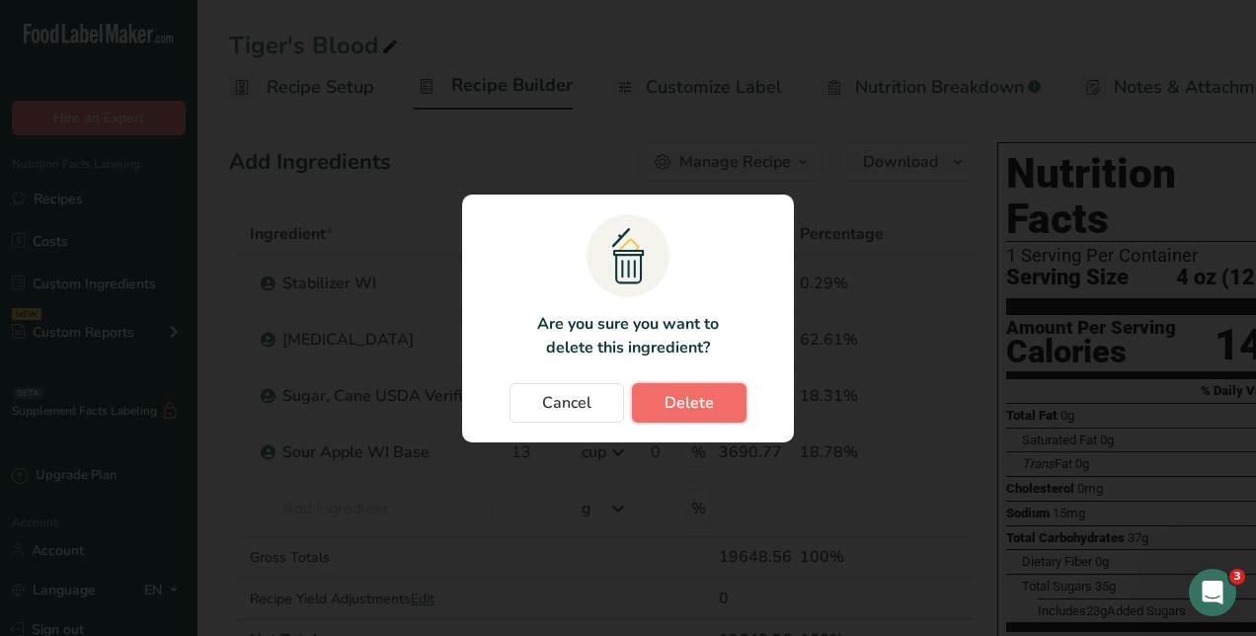
click at [711, 401] on span "Delete" at bounding box center [689, 403] width 49 height 24
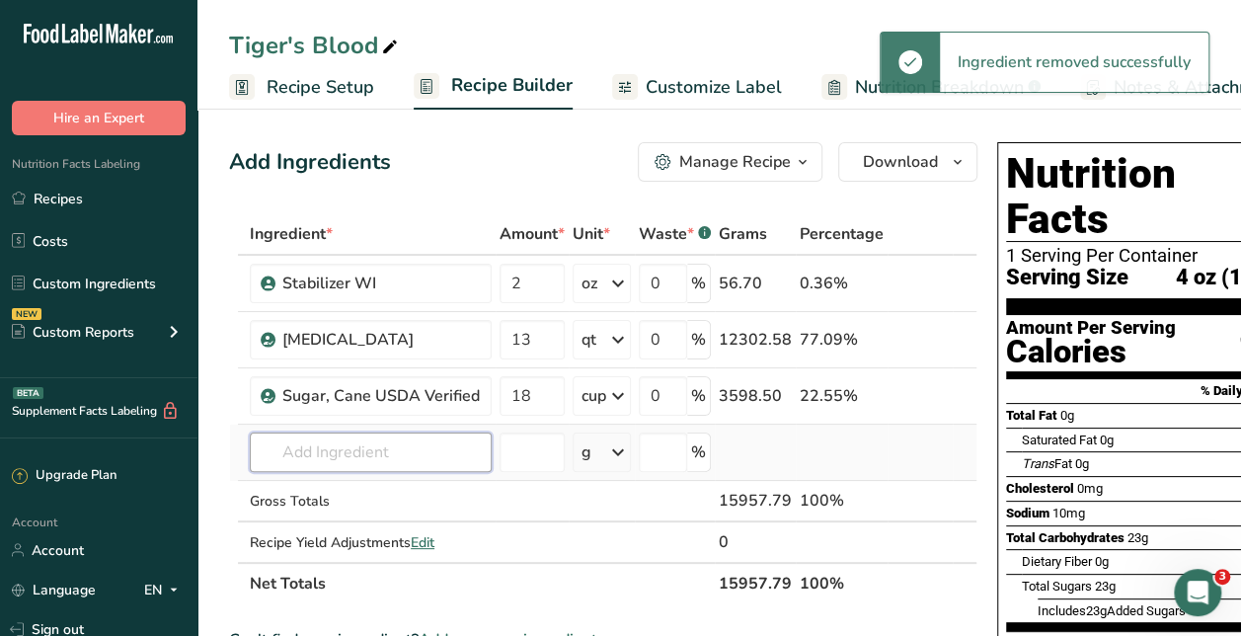
click at [411, 459] on input "text" at bounding box center [371, 451] width 242 height 39
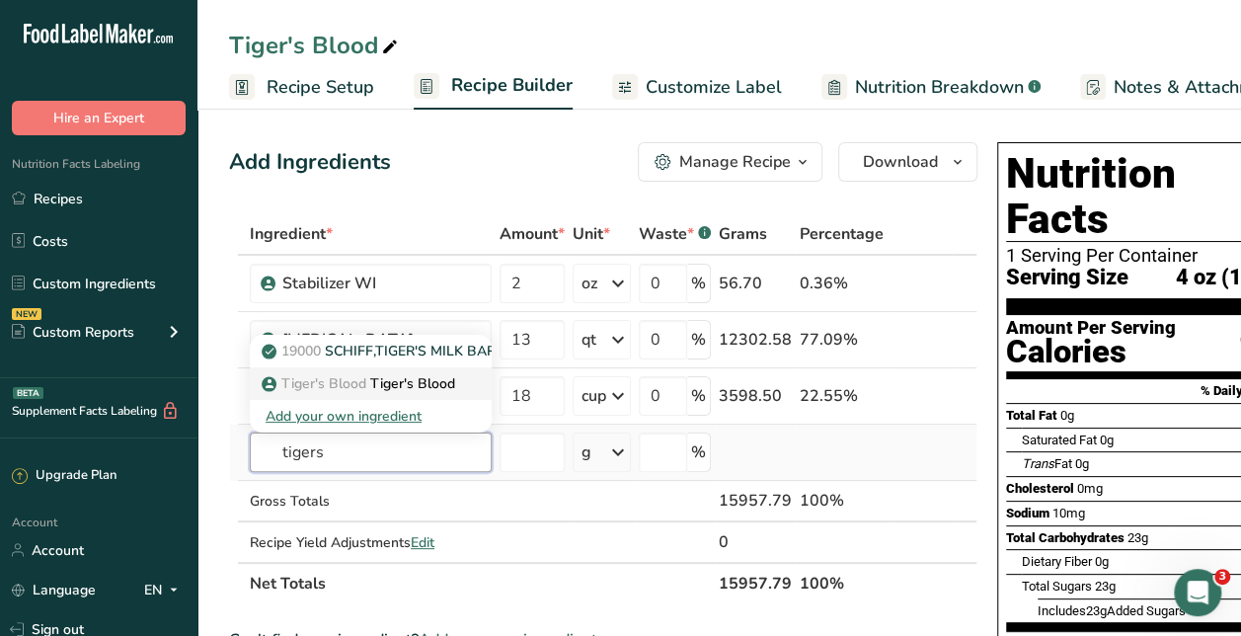
type input "tigers"
click at [415, 377] on p "Tiger's Blood Tiger's Blood" at bounding box center [361, 383] width 190 height 21
type input "Tiger's Blood"
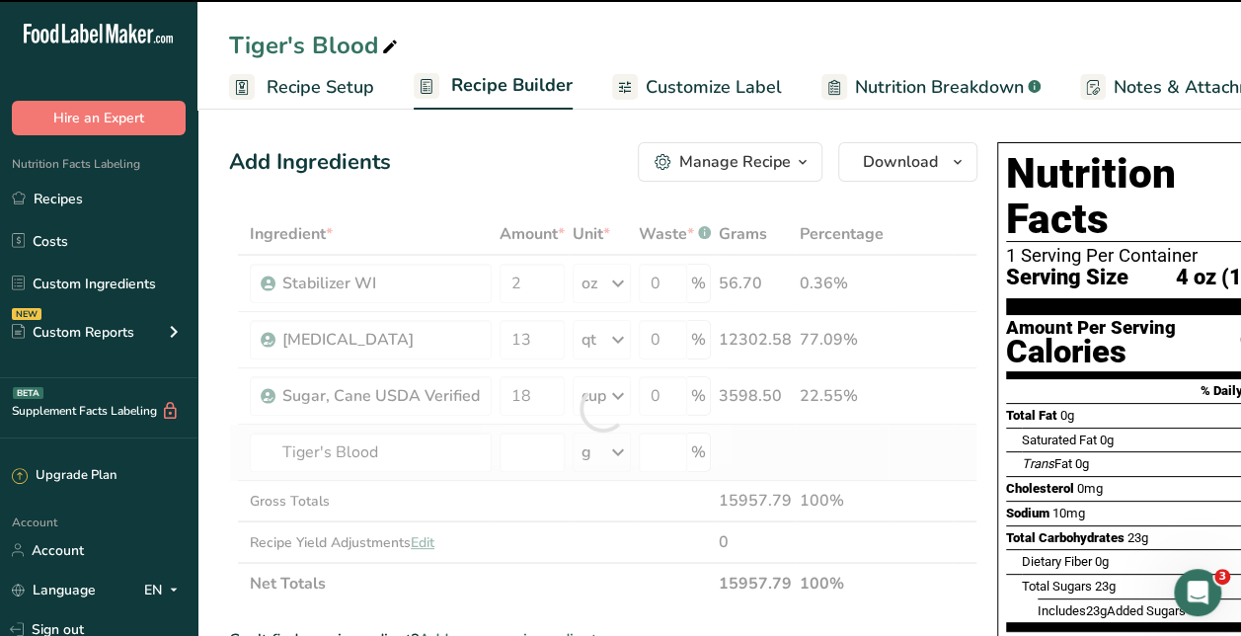
type input "0"
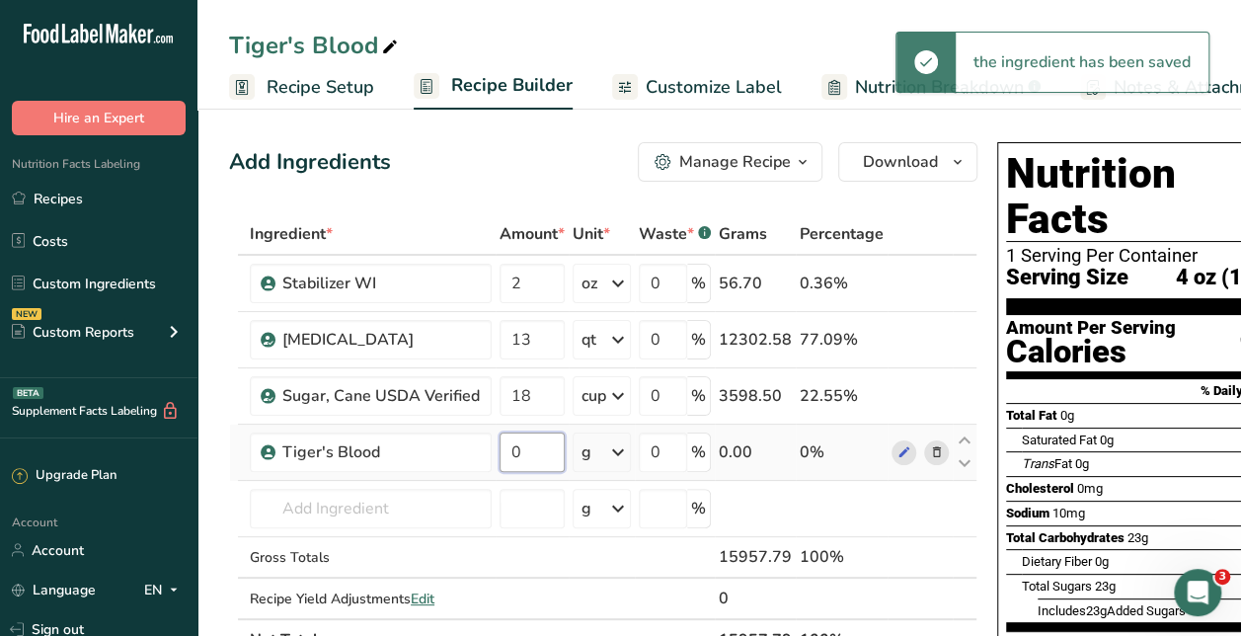
click at [521, 446] on input "0" at bounding box center [532, 451] width 65 height 39
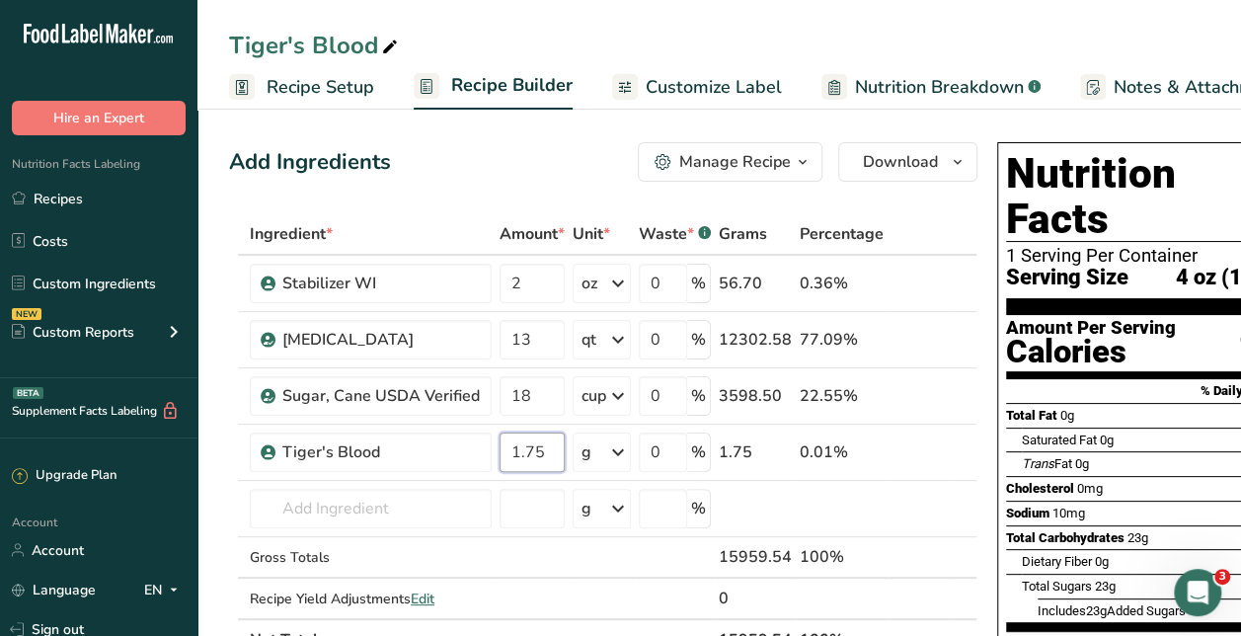
type input "1.75"
click at [587, 156] on div "Add Ingredients Manage Recipe Delete Recipe Duplicate Recipe Scale Recipe Save …" at bounding box center [603, 161] width 748 height 39
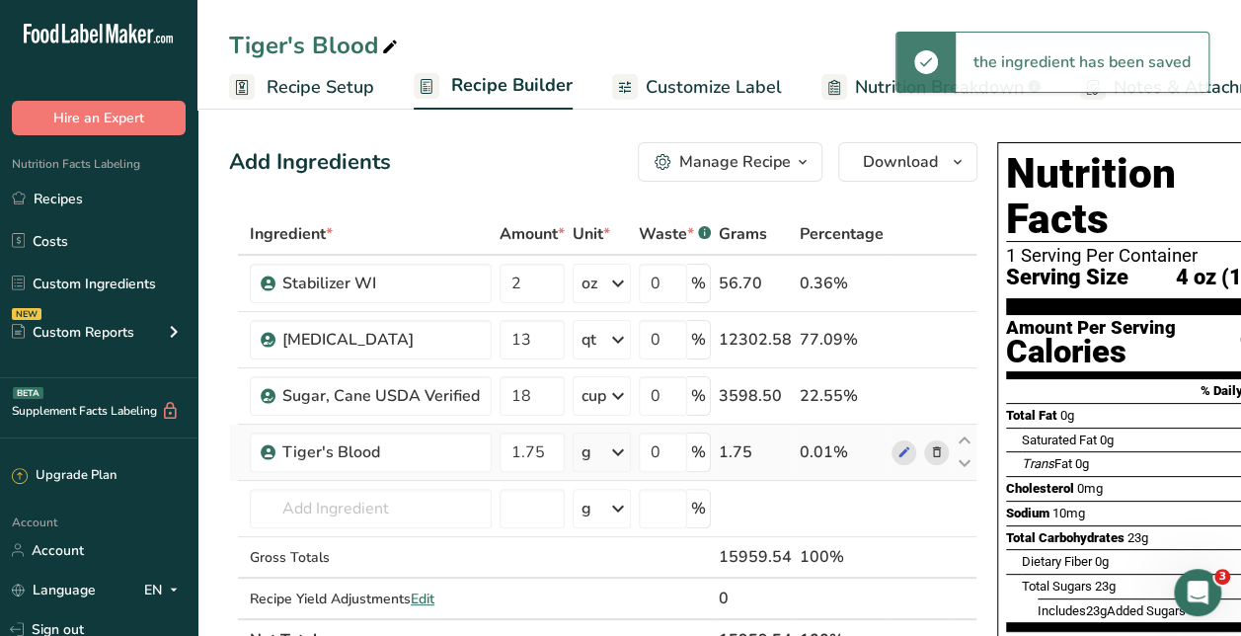
click at [606, 452] on icon at bounding box center [618, 452] width 24 height 36
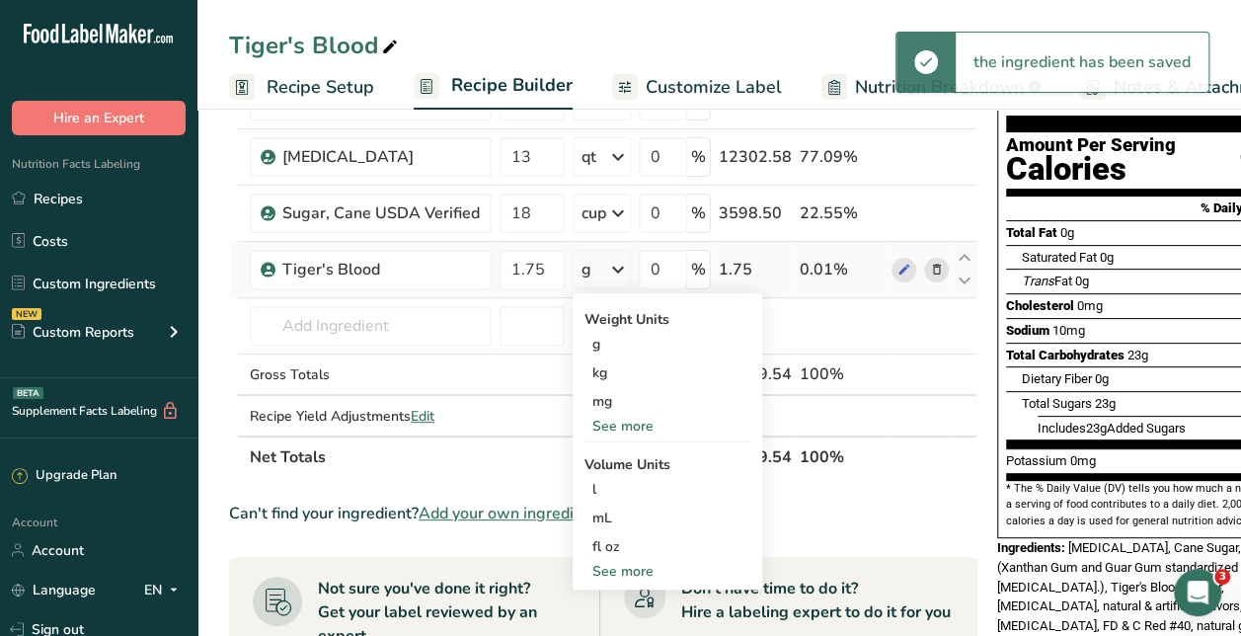
scroll to position [188, 0]
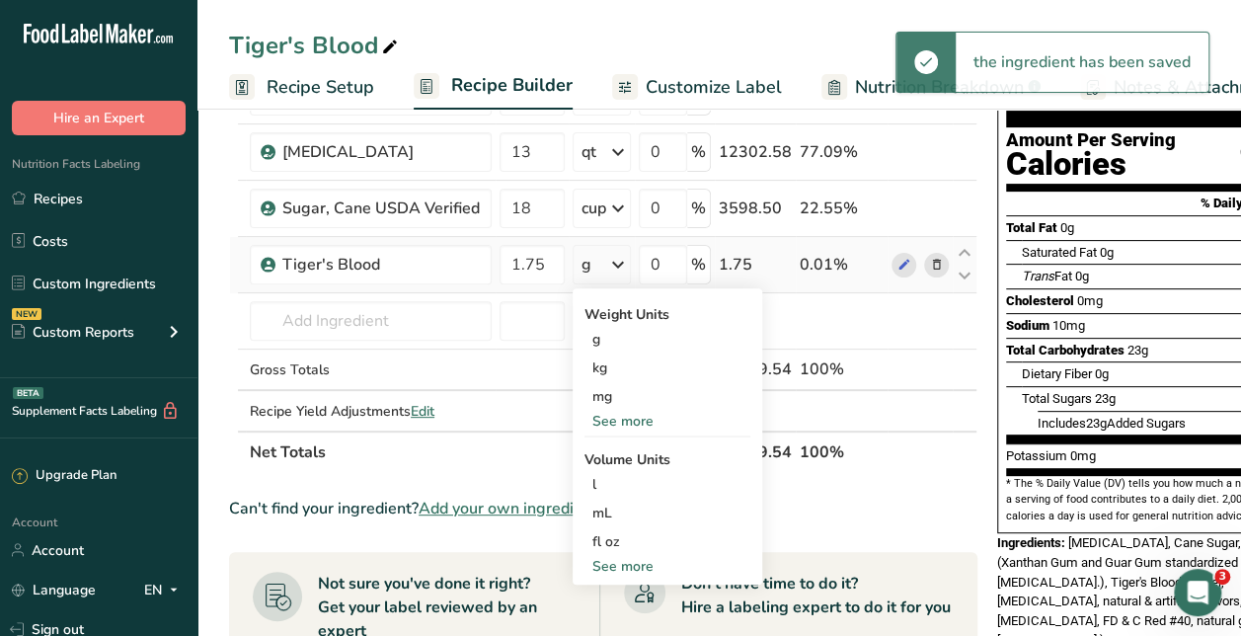
click at [631, 561] on div "See more" at bounding box center [668, 566] width 166 height 21
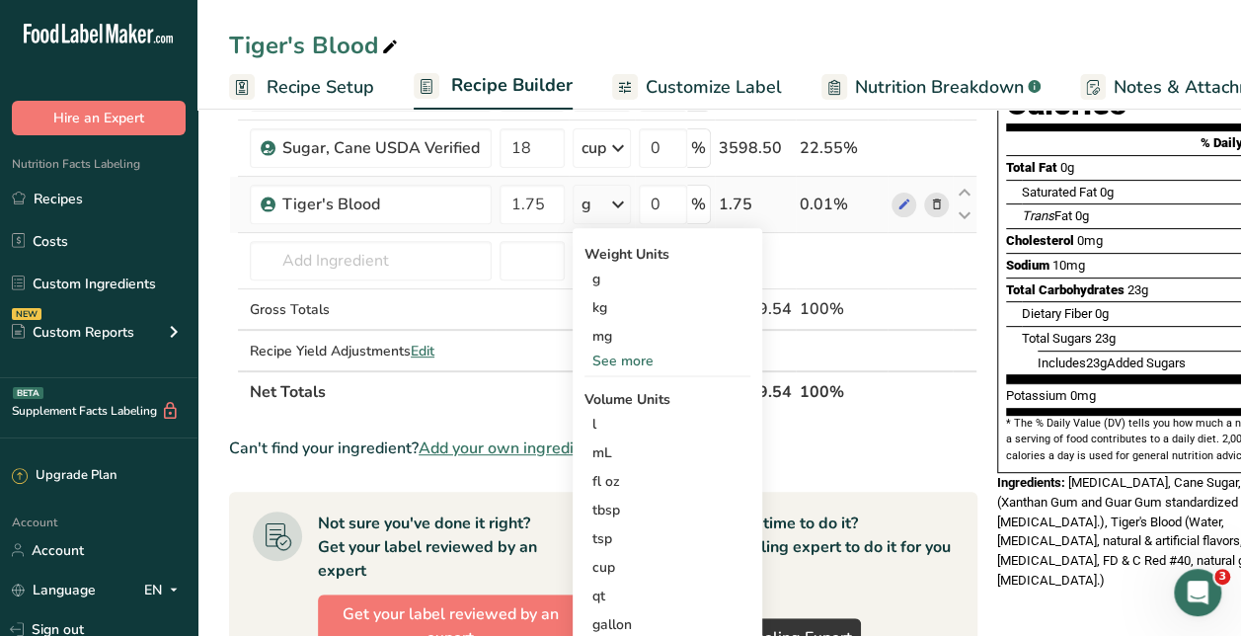
scroll to position [249, 0]
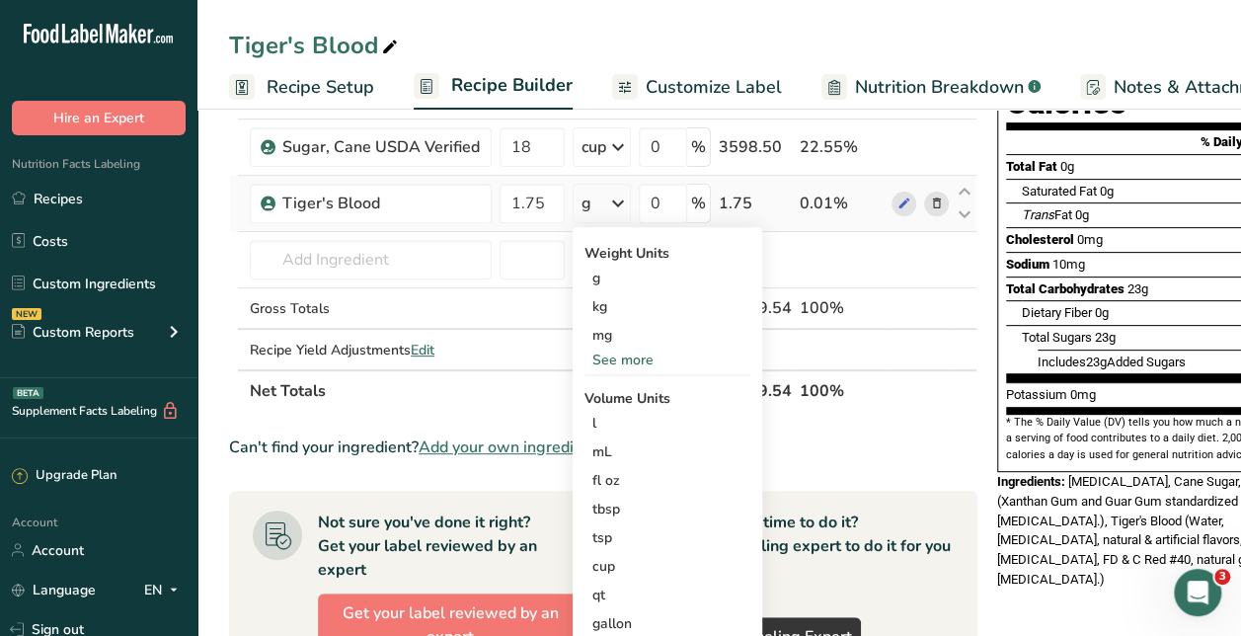
click at [631, 561] on div "cup" at bounding box center [667, 566] width 150 height 21
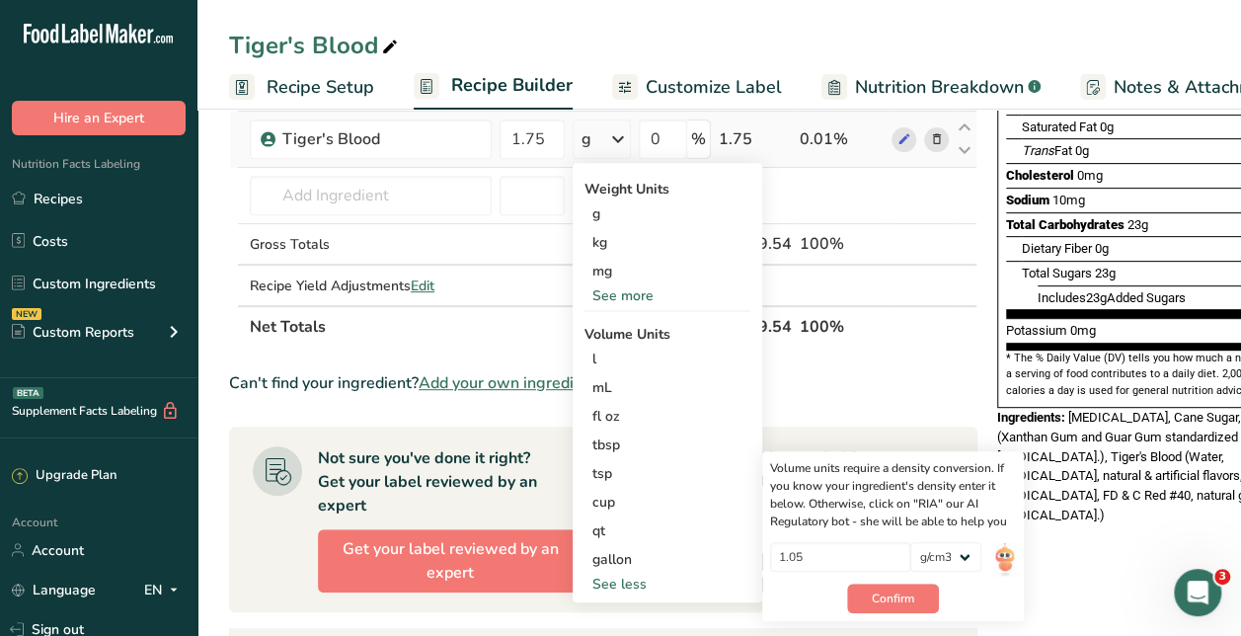
scroll to position [315, 0]
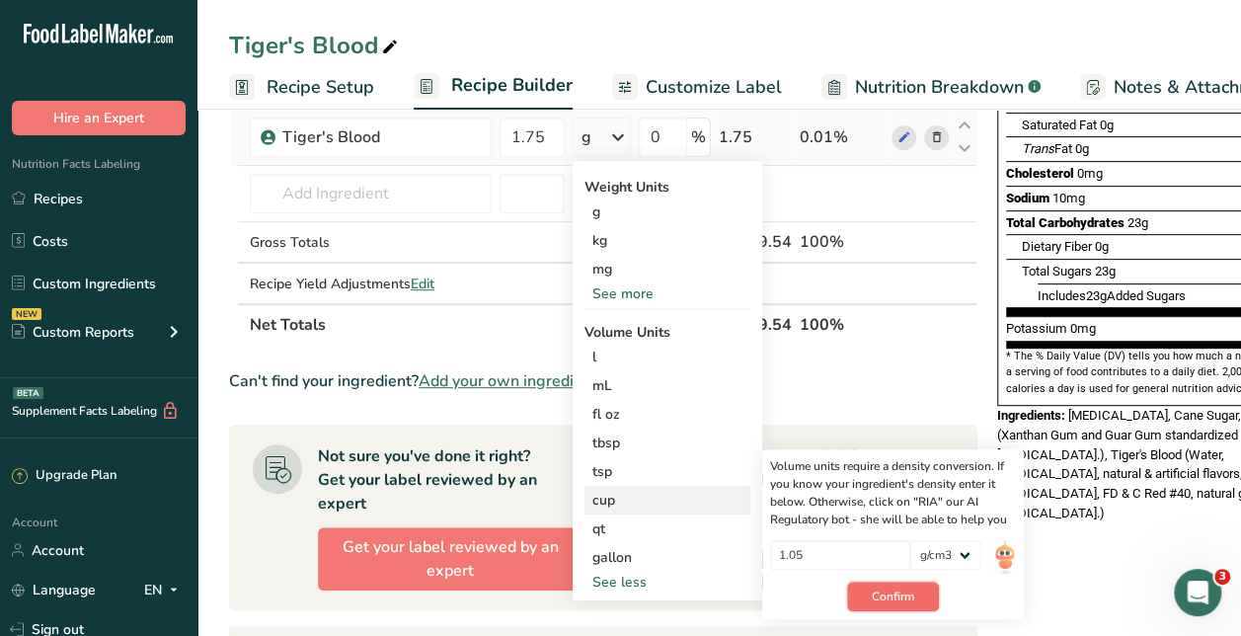
click at [879, 583] on button "Confirm" at bounding box center [893, 597] width 92 height 30
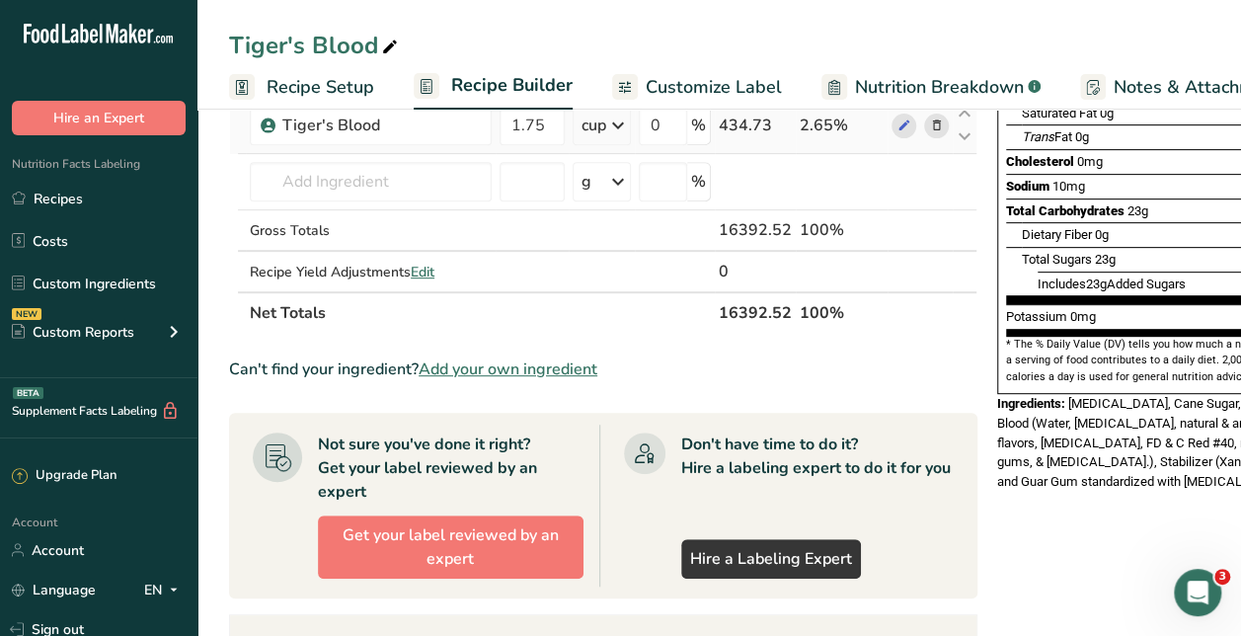
scroll to position [0, 0]
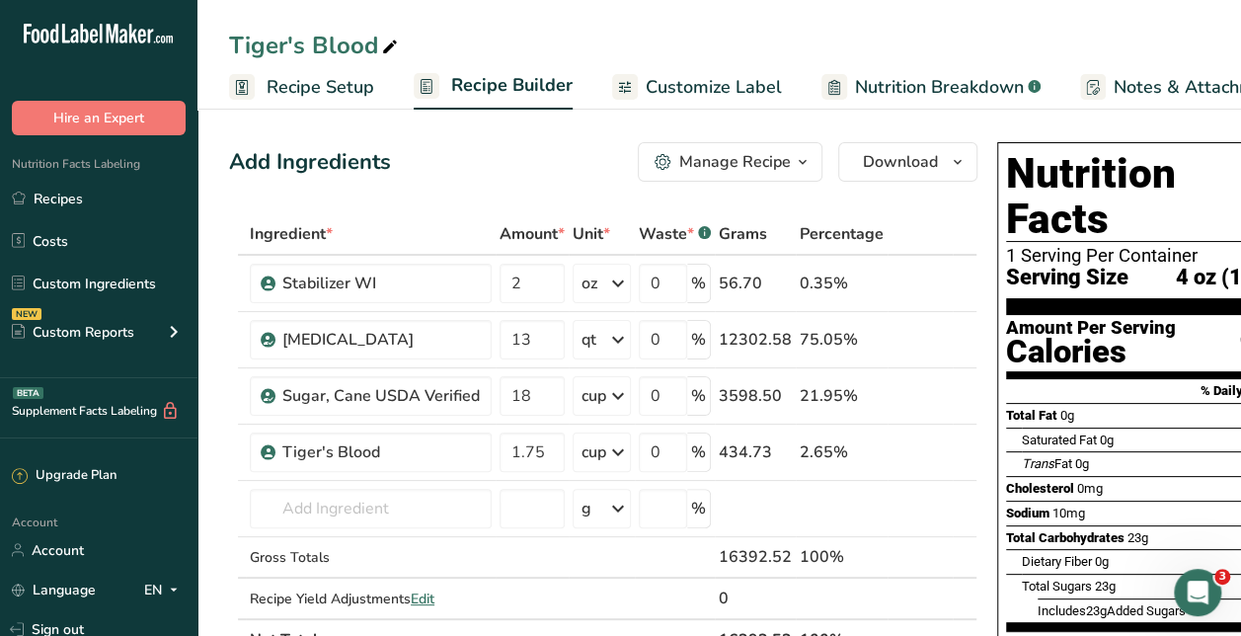
click at [336, 69] on link "Recipe Setup" at bounding box center [301, 87] width 145 height 44
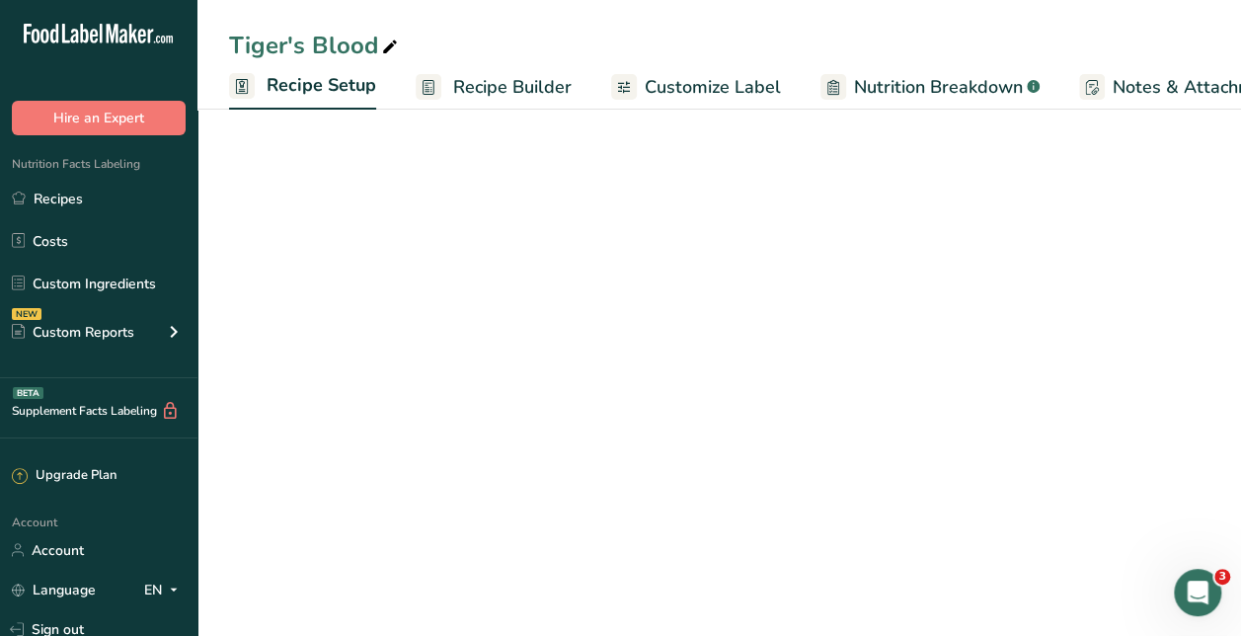
scroll to position [0, 7]
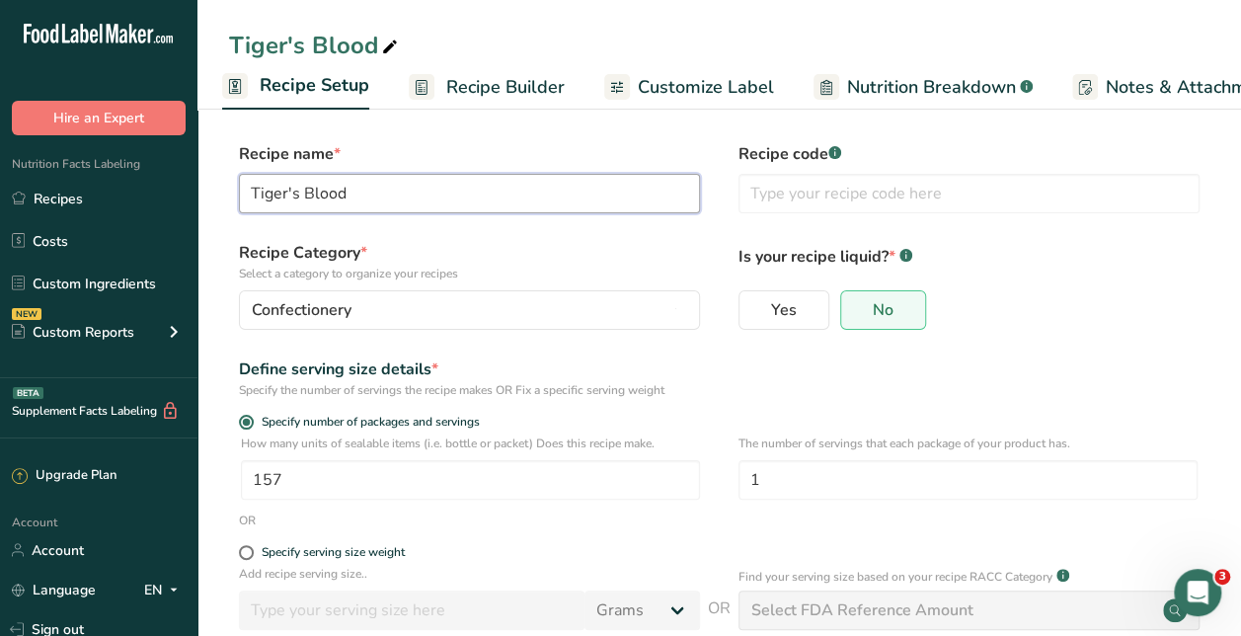
click at [391, 191] on input "Tiger's Blood" at bounding box center [469, 193] width 461 height 39
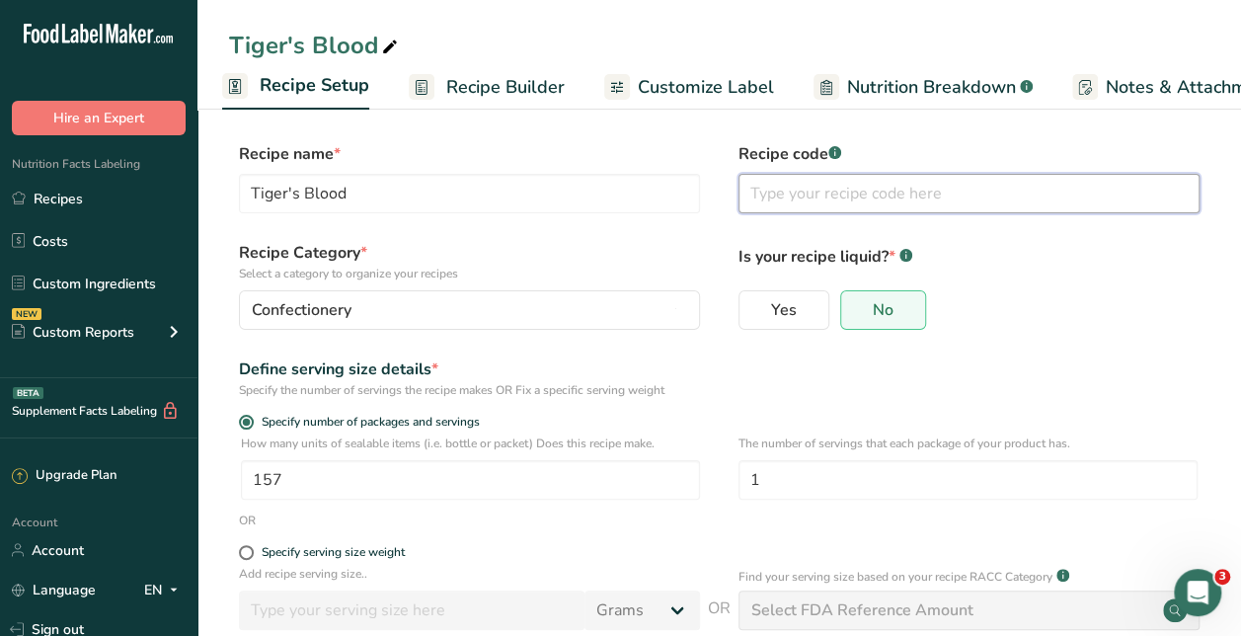
click at [933, 182] on input "text" at bounding box center [969, 193] width 461 height 39
paste input "Tiger's Blood"
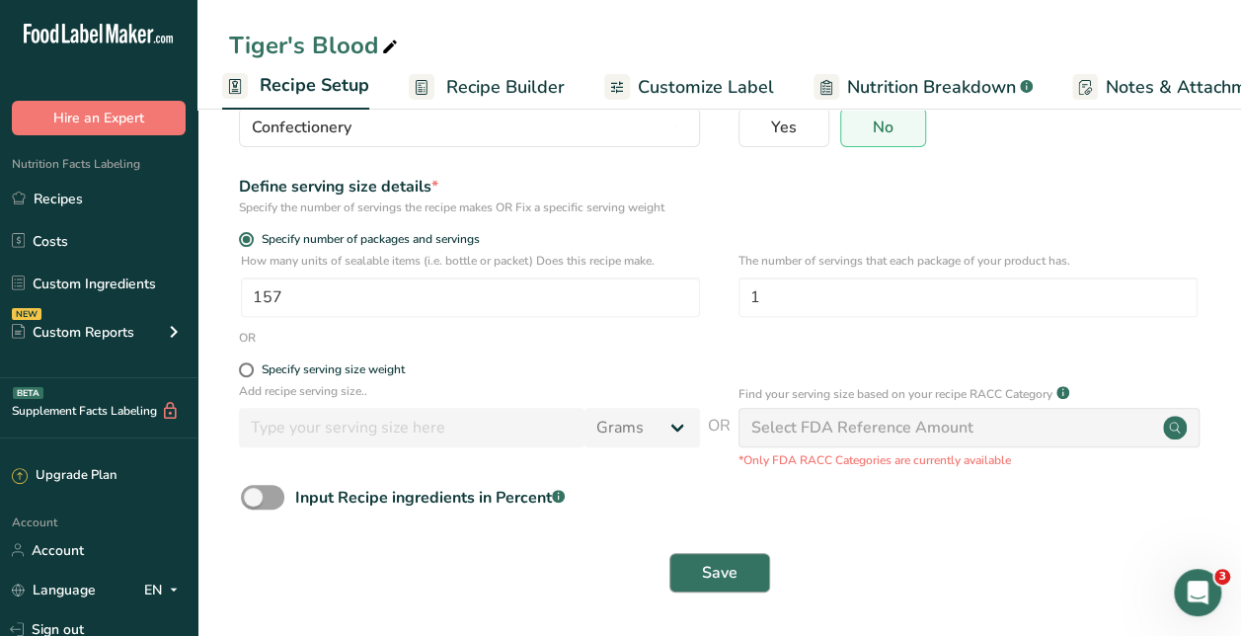
type input "Tiger's Blood 4 oz"
click at [733, 561] on span "Save" at bounding box center [720, 573] width 36 height 24
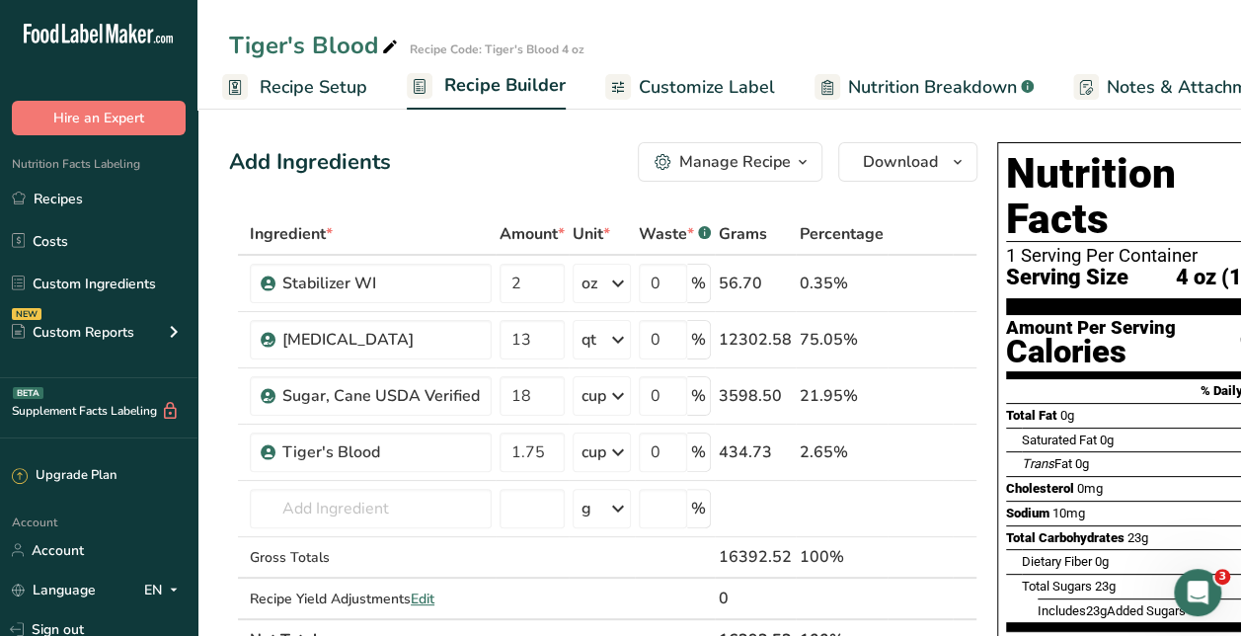
click at [700, 156] on div "Manage Recipe" at bounding box center [735, 162] width 112 height 24
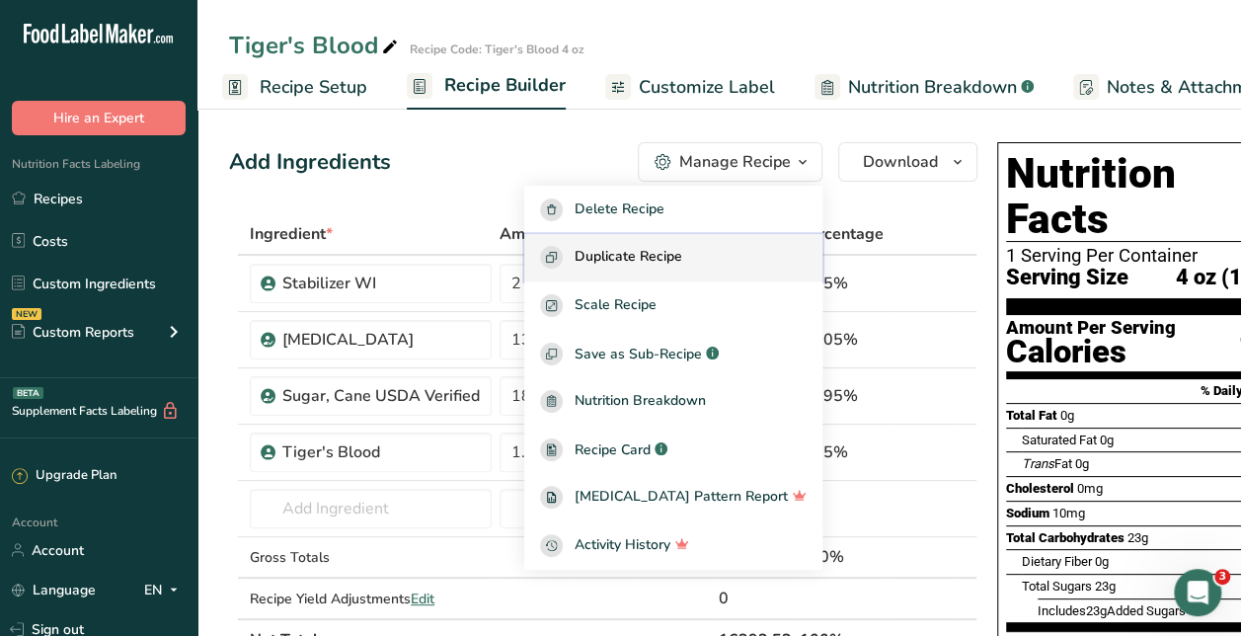
click at [664, 269] on span "Duplicate Recipe" at bounding box center [629, 257] width 108 height 23
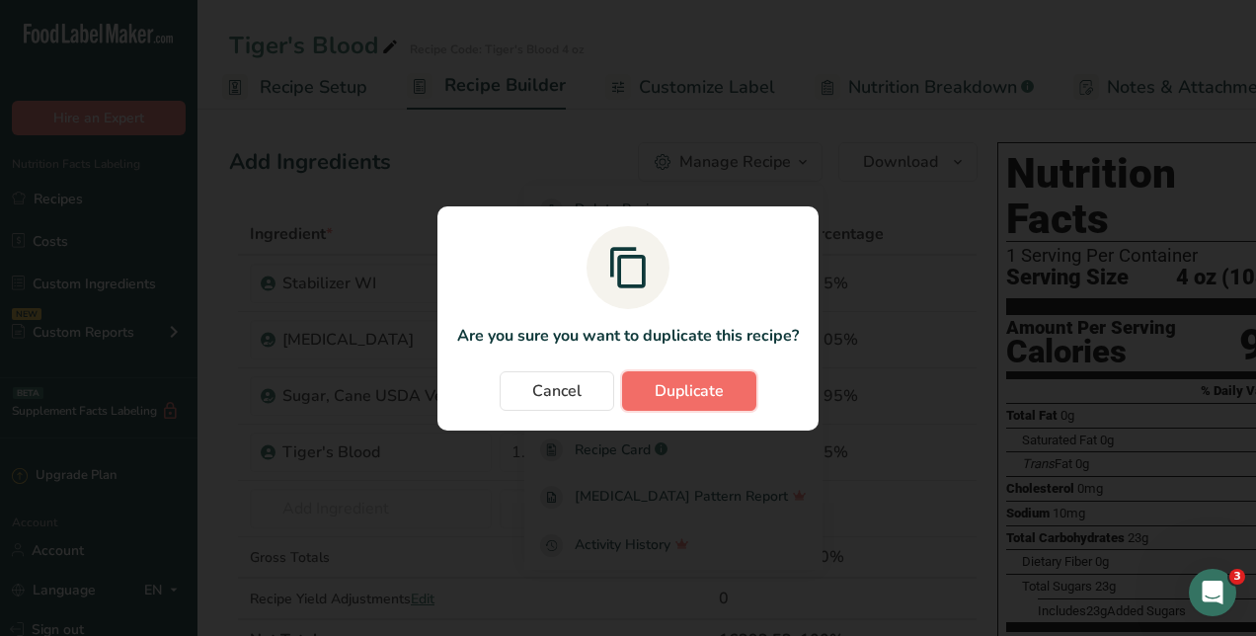
click at [687, 379] on span "Duplicate" at bounding box center [689, 391] width 69 height 24
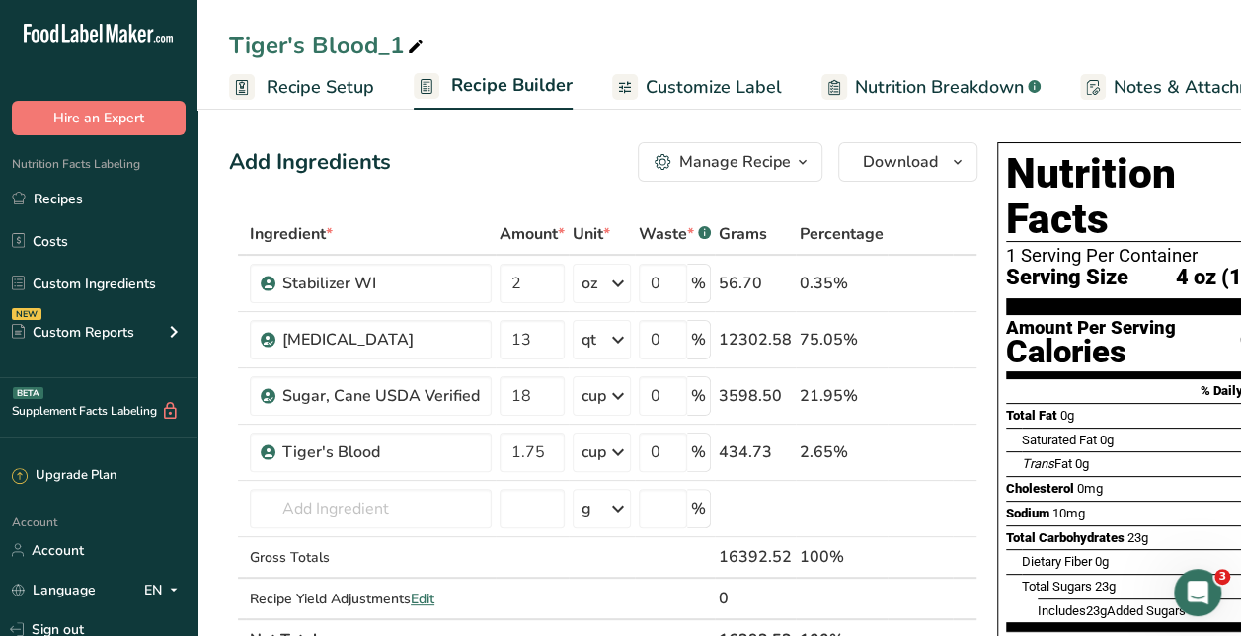
click at [423, 42] on icon at bounding box center [416, 48] width 18 height 28
click at [377, 47] on input "Tiger's Blood_1" at bounding box center [719, 46] width 980 height 36
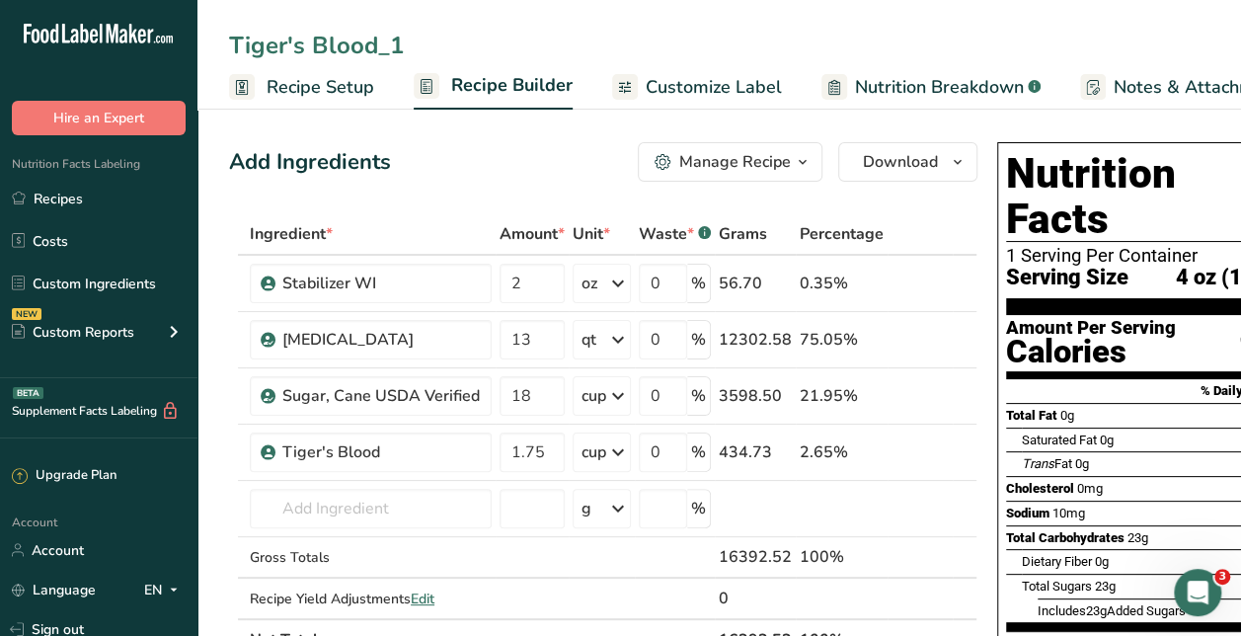
click at [377, 47] on input "Tiger's Blood_1" at bounding box center [719, 46] width 980 height 36
type input "Watermelon"
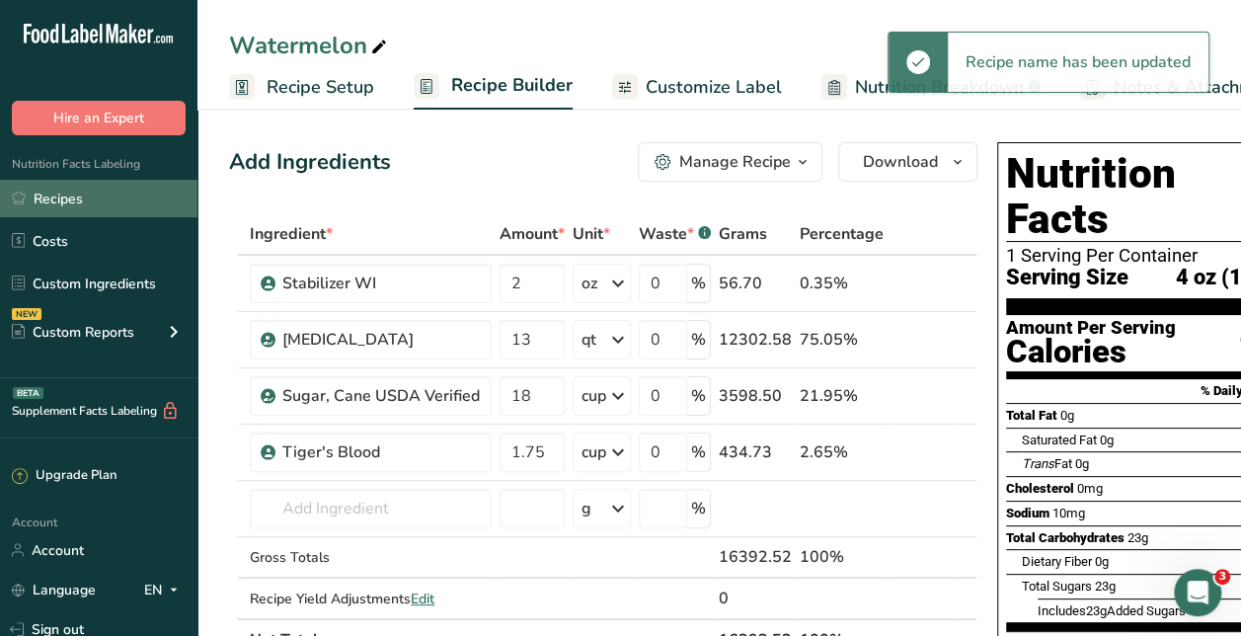
click at [168, 194] on link "Recipes" at bounding box center [98, 199] width 197 height 38
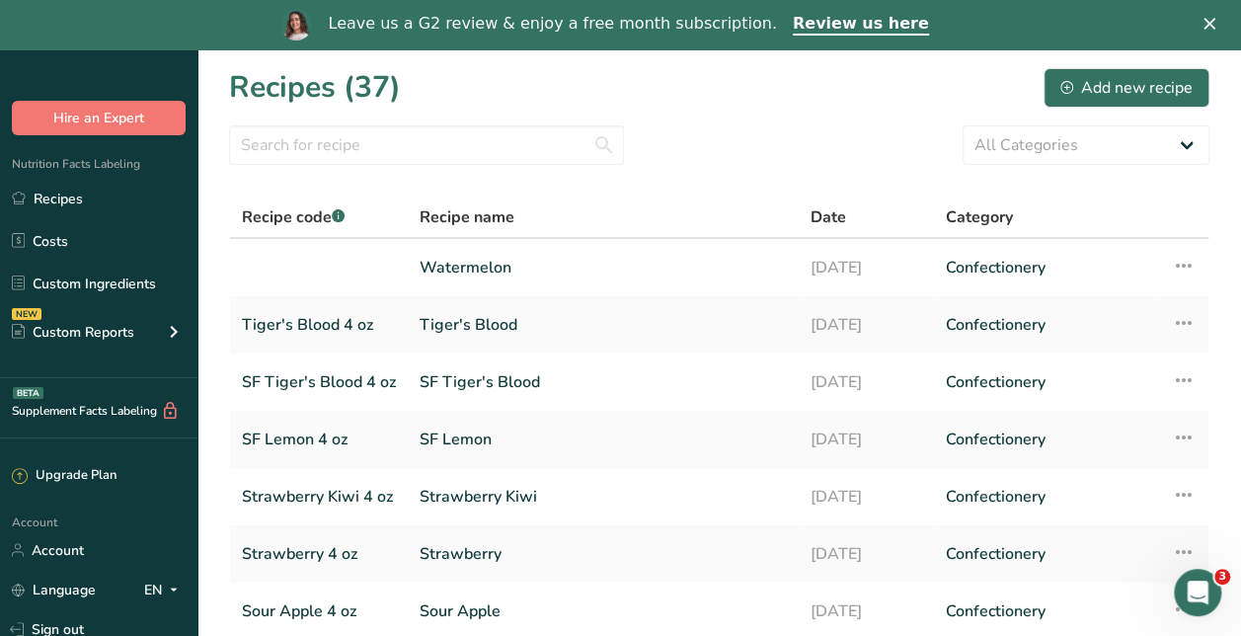
scroll to position [334, 0]
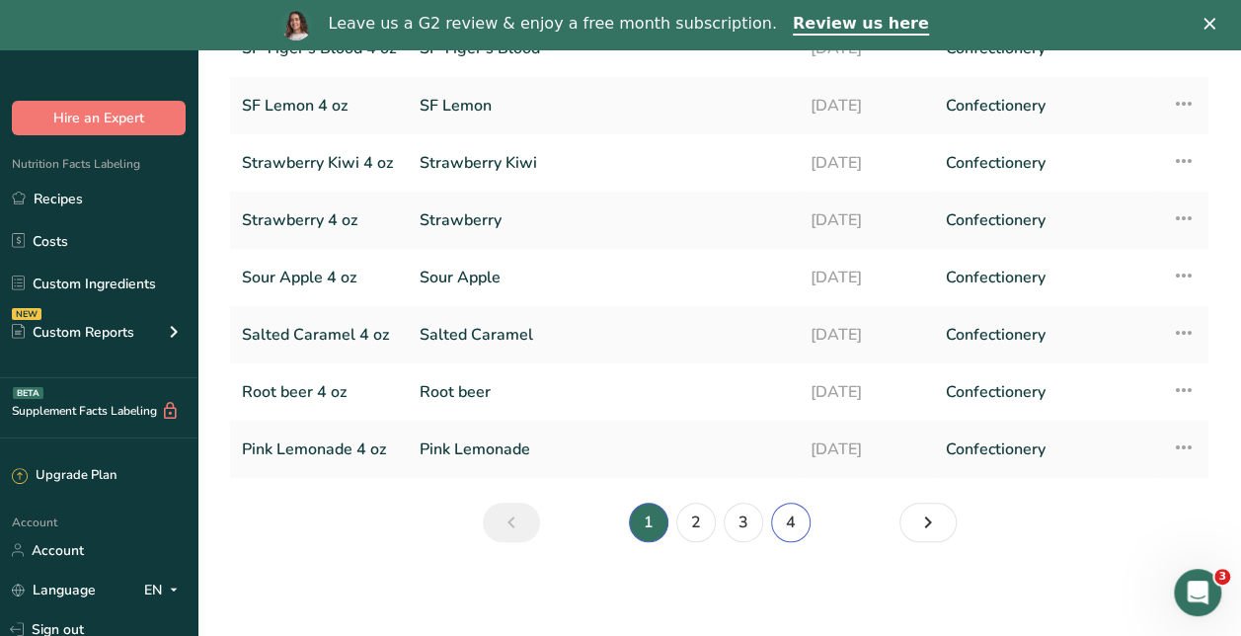
click at [803, 524] on link "4" at bounding box center [790, 522] width 39 height 39
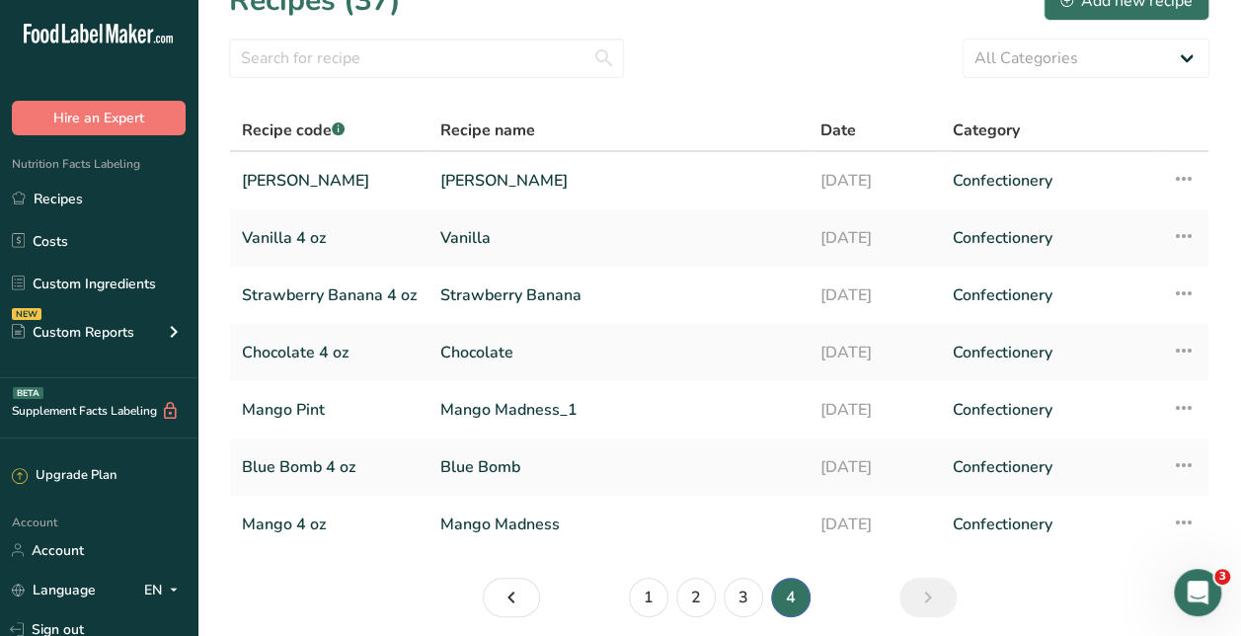
scroll to position [111, 0]
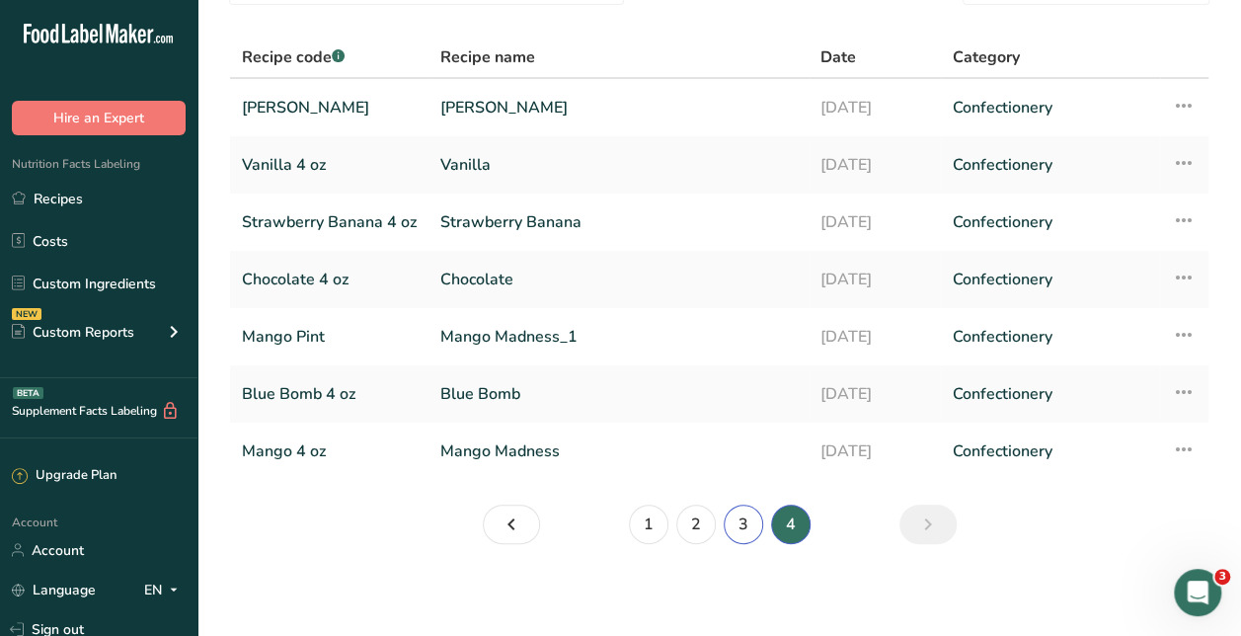
click at [746, 527] on link "3" at bounding box center [743, 524] width 39 height 39
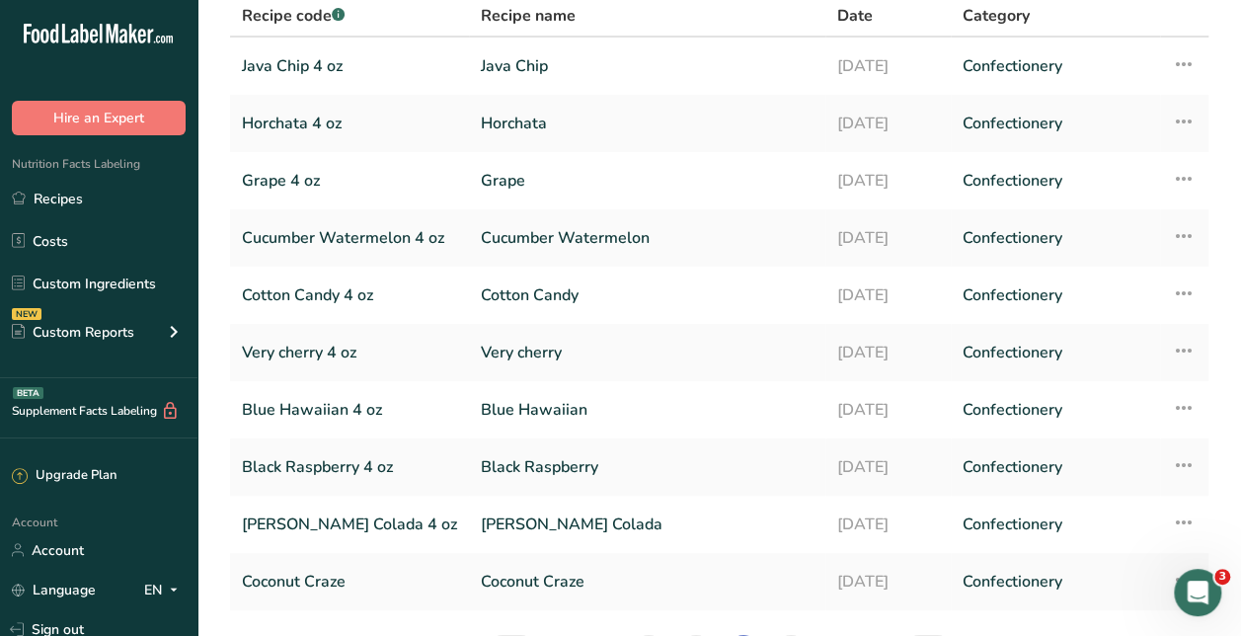
scroll to position [284, 0]
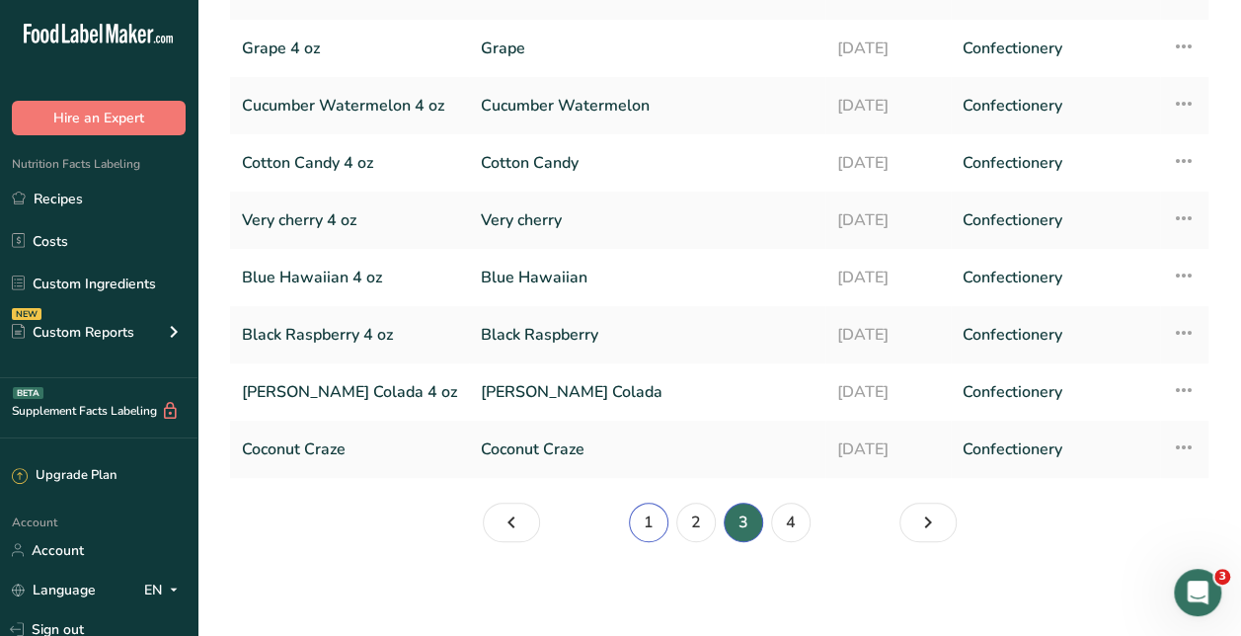
click at [634, 526] on link "1" at bounding box center [648, 522] width 39 height 39
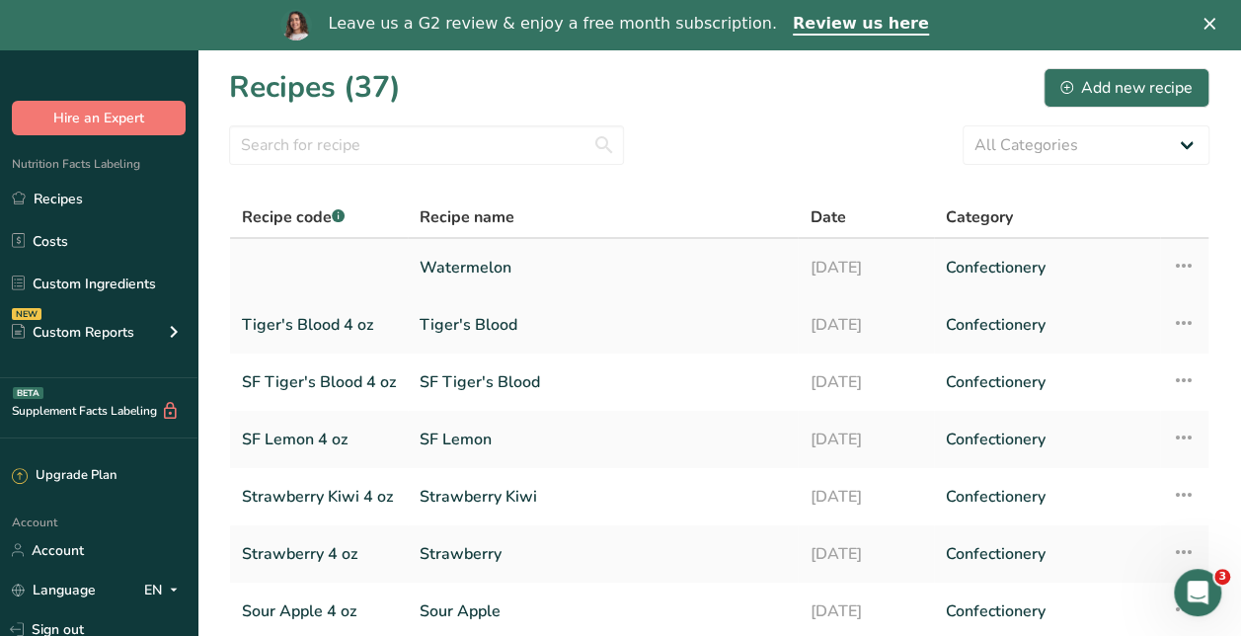
click at [449, 263] on link "Watermelon" at bounding box center [603, 267] width 366 height 41
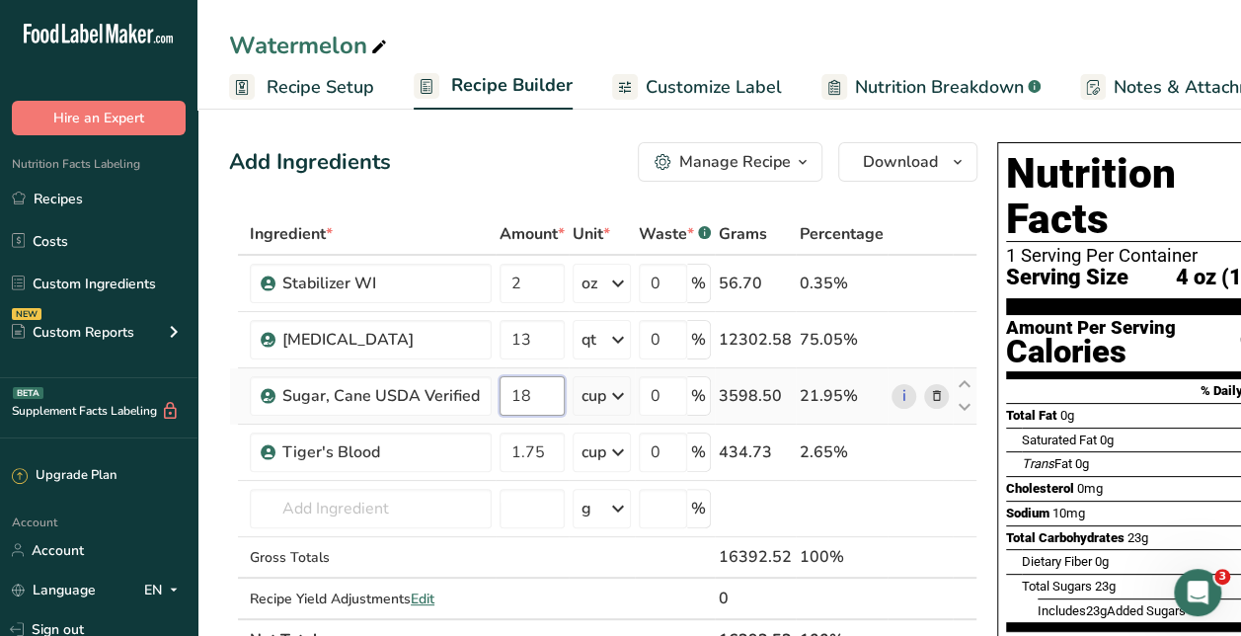
click at [514, 377] on input "18" at bounding box center [532, 395] width 65 height 39
type input "5"
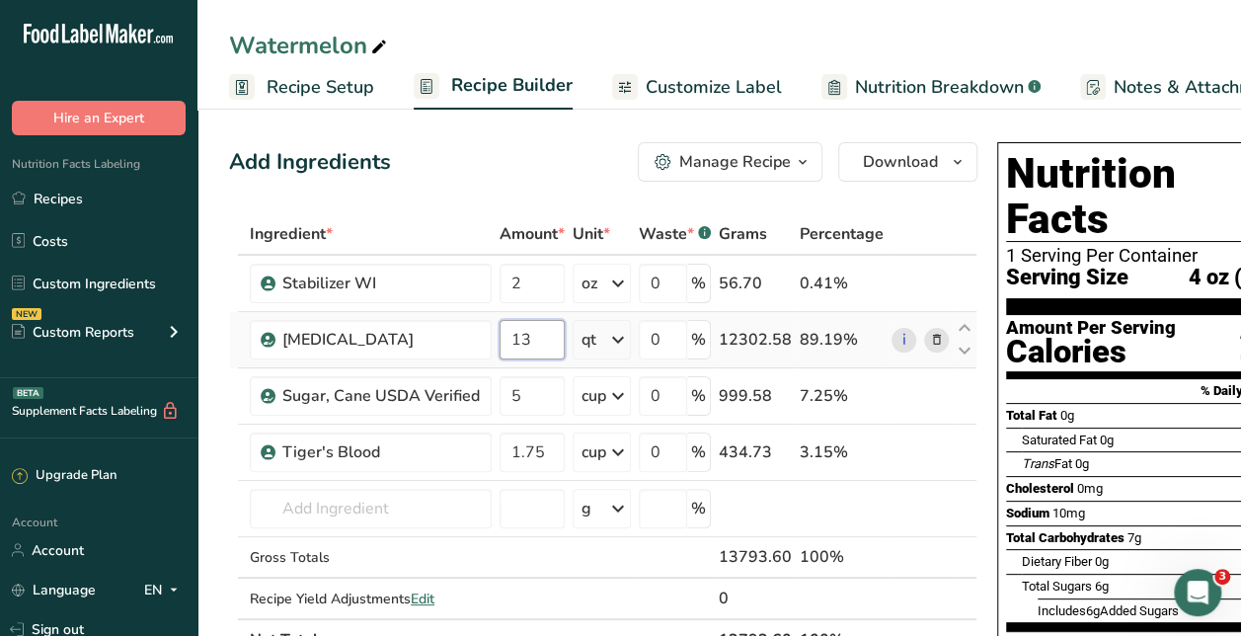
click at [535, 342] on input "13" at bounding box center [532, 339] width 65 height 39
type input "14"
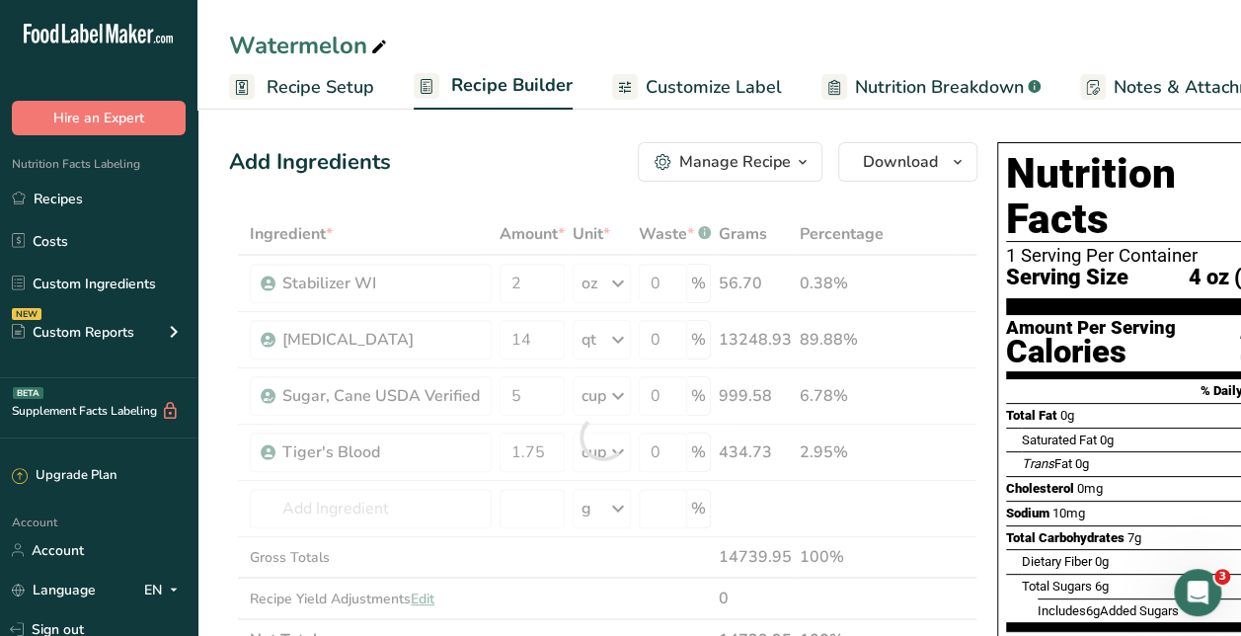
click at [558, 165] on div "Add Ingredients Manage Recipe Delete Recipe Duplicate Recipe Scale Recipe Save …" at bounding box center [603, 161] width 748 height 39
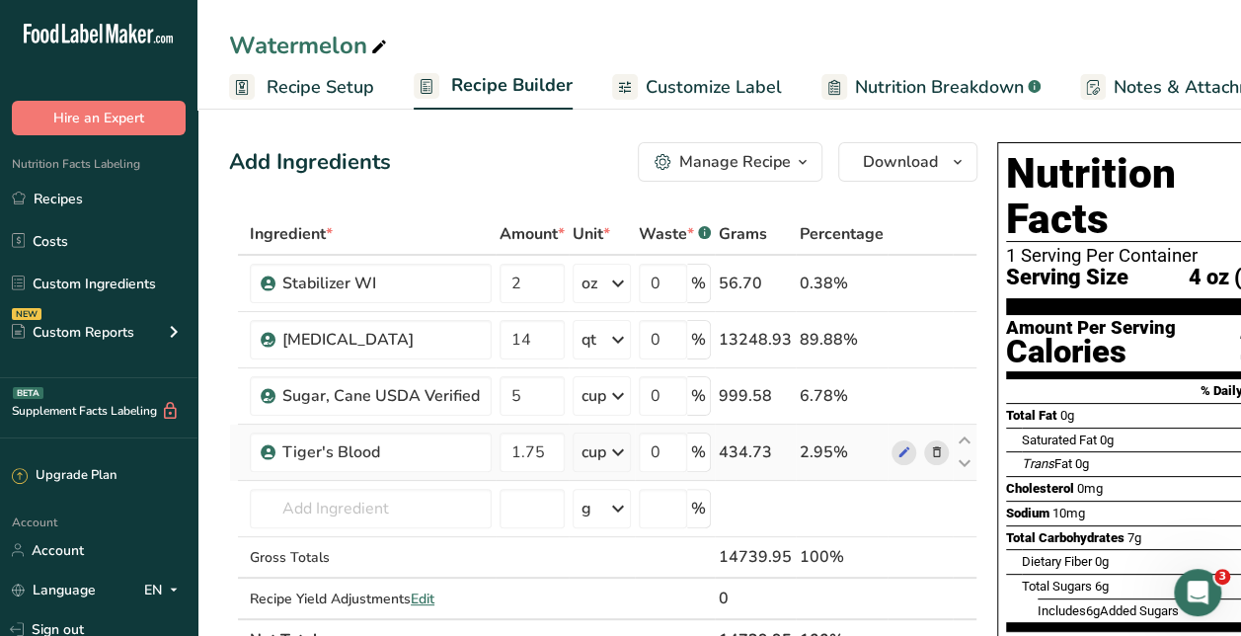
click at [930, 445] on icon at bounding box center [937, 452] width 14 height 21
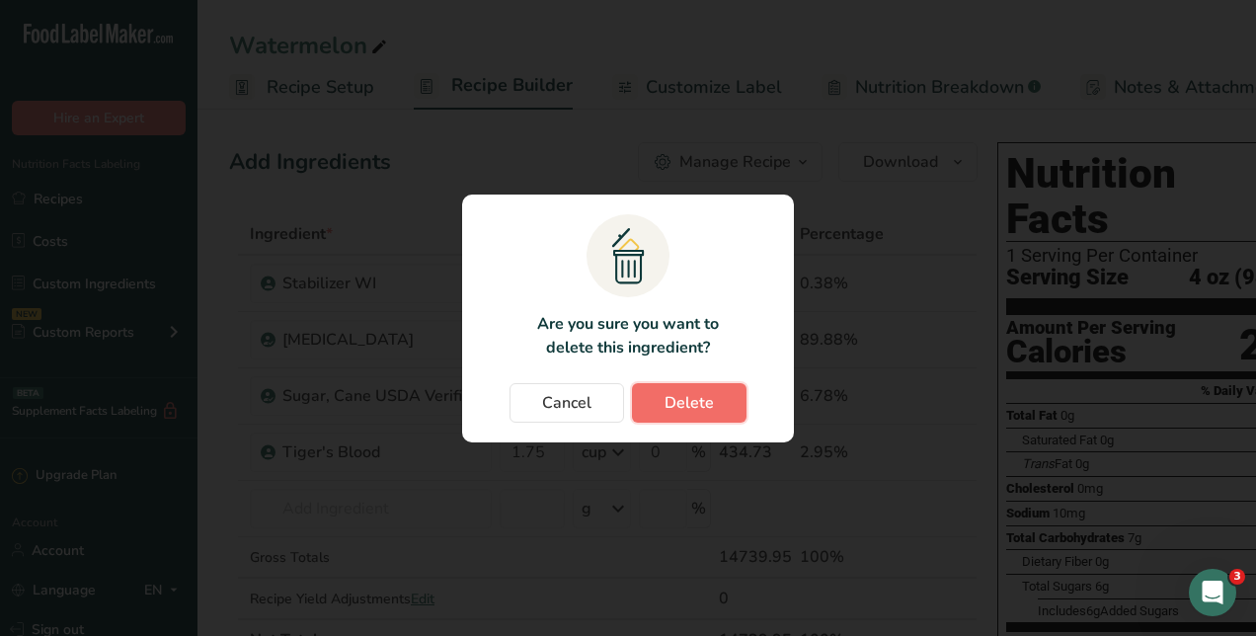
click at [672, 385] on button "Delete" at bounding box center [689, 402] width 115 height 39
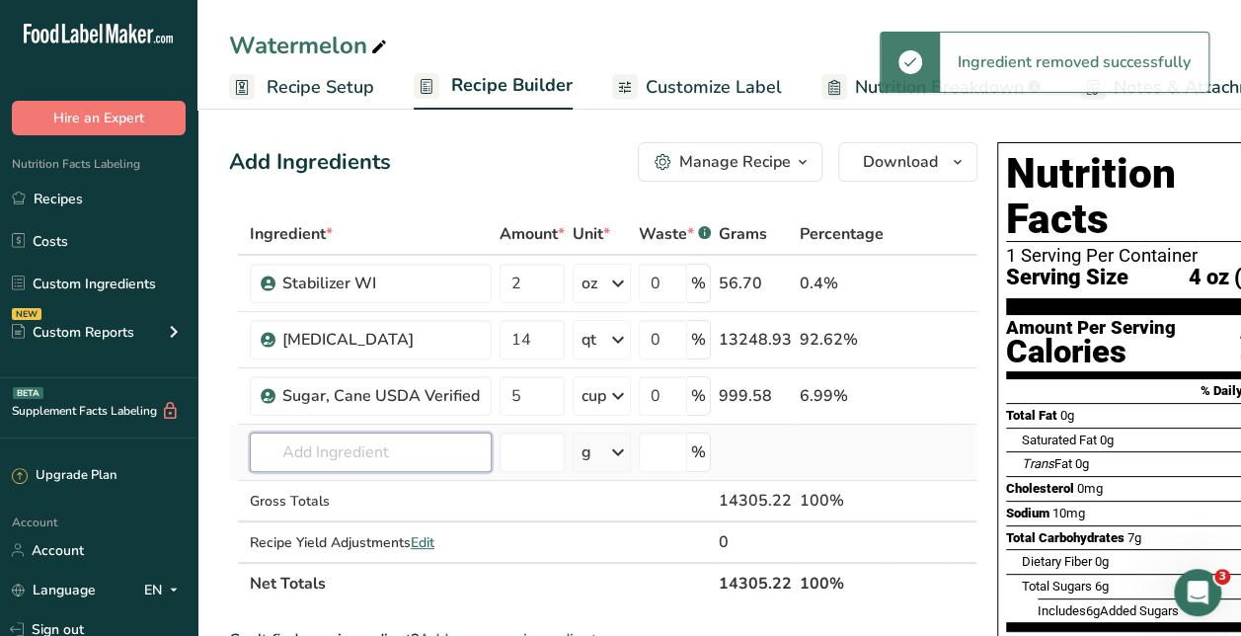
click at [370, 458] on input "text" at bounding box center [371, 451] width 242 height 39
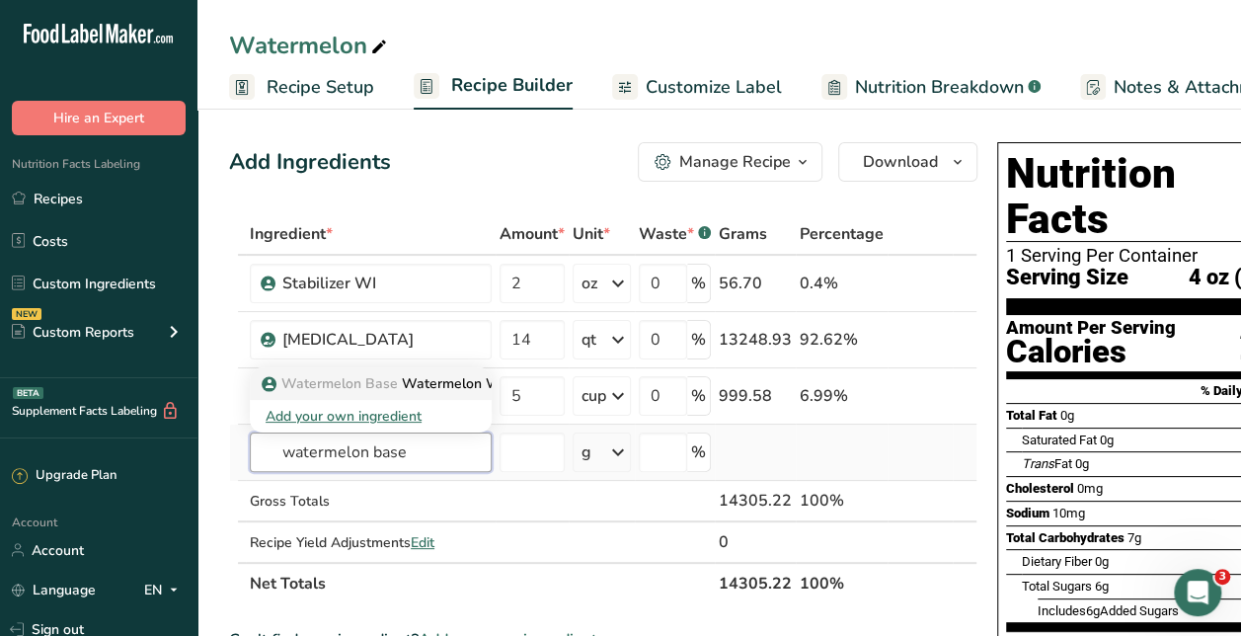
type input "watermelon base"
click at [404, 385] on p "Watermelon Base Watermelon Water Ice Base" at bounding box center [426, 383] width 320 height 21
type input "Watermelon Water Ice Base"
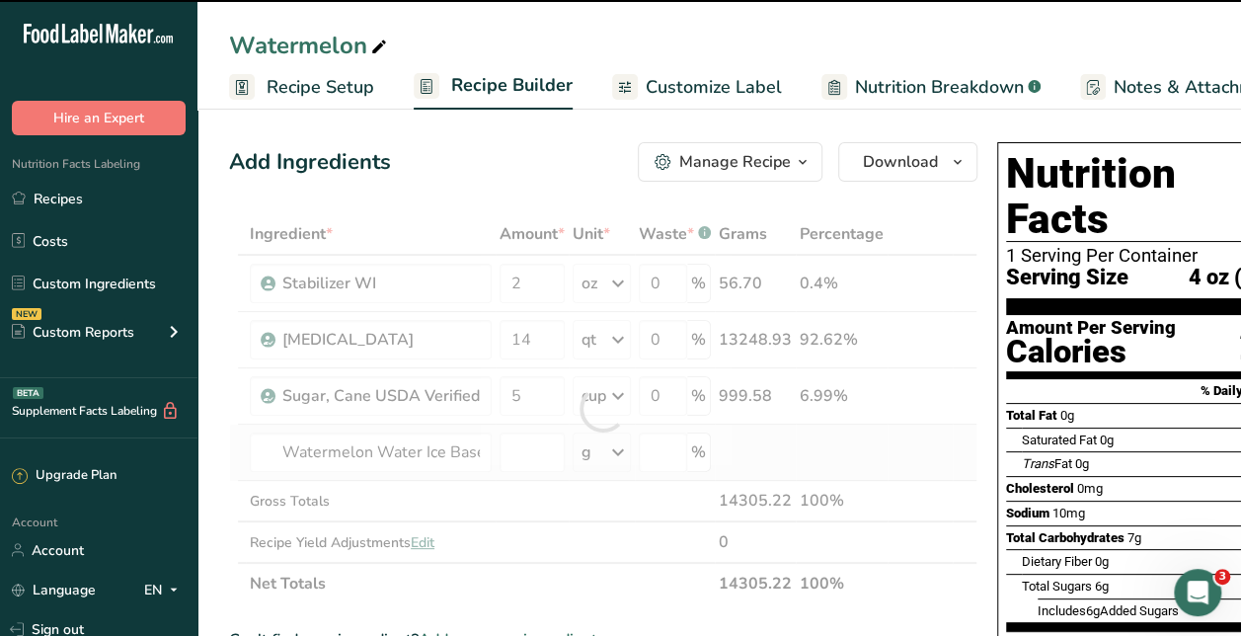
type input "0"
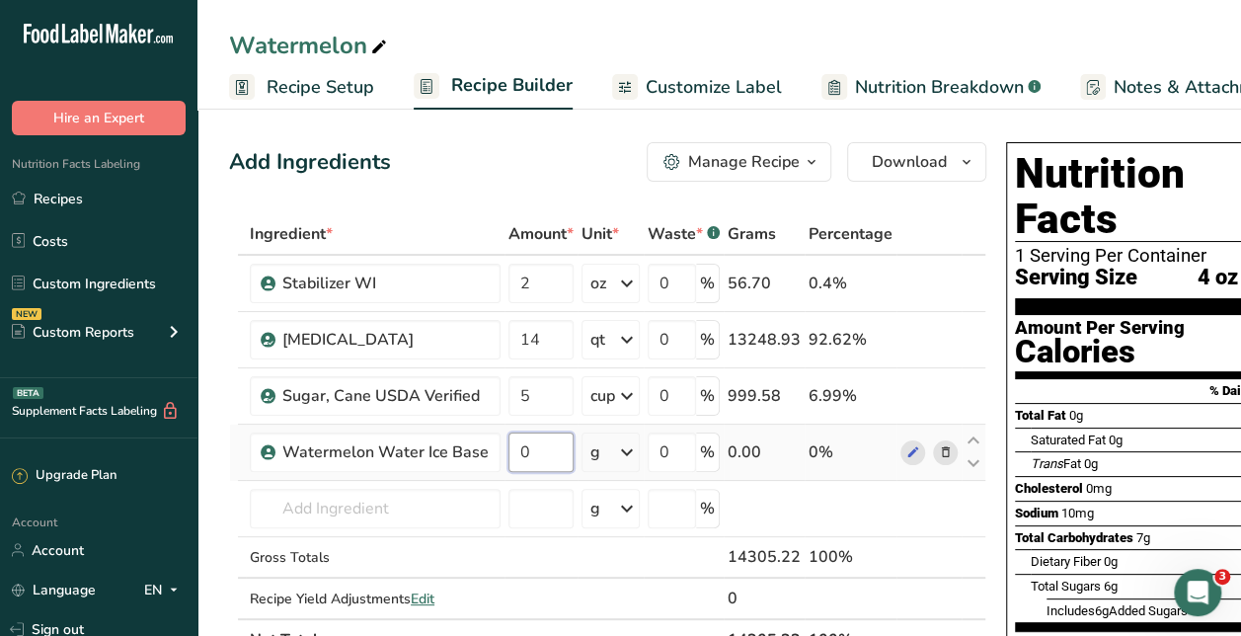
click at [524, 456] on input "0" at bounding box center [540, 451] width 65 height 39
type input "12.5"
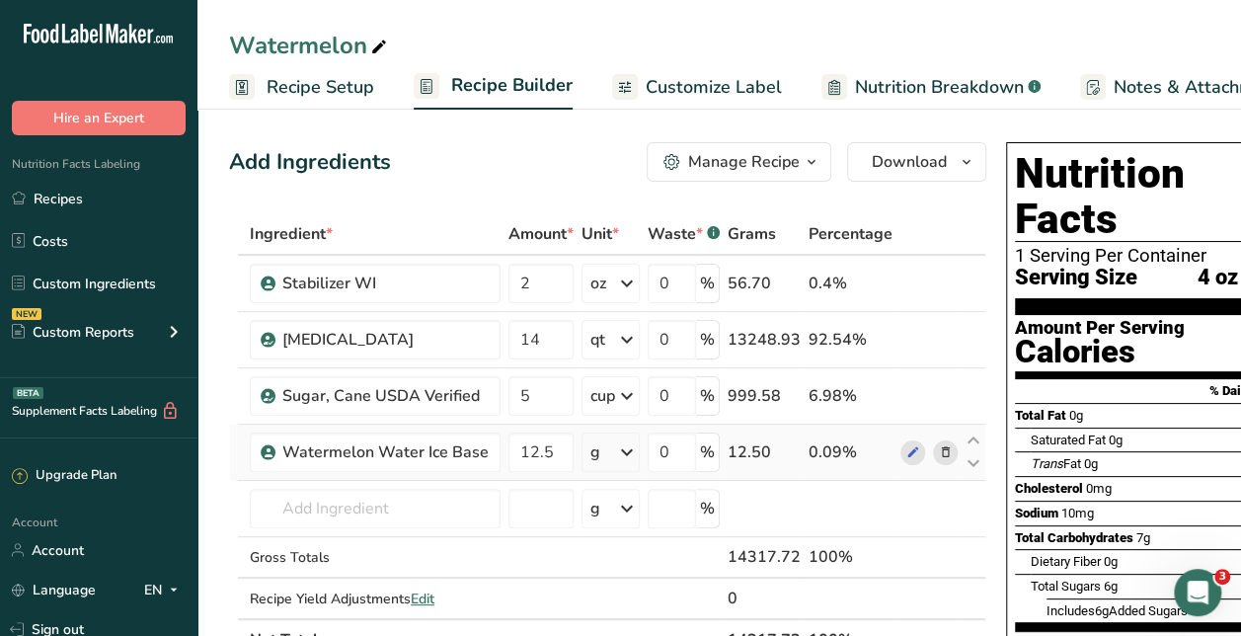
click at [622, 445] on icon at bounding box center [627, 452] width 24 height 36
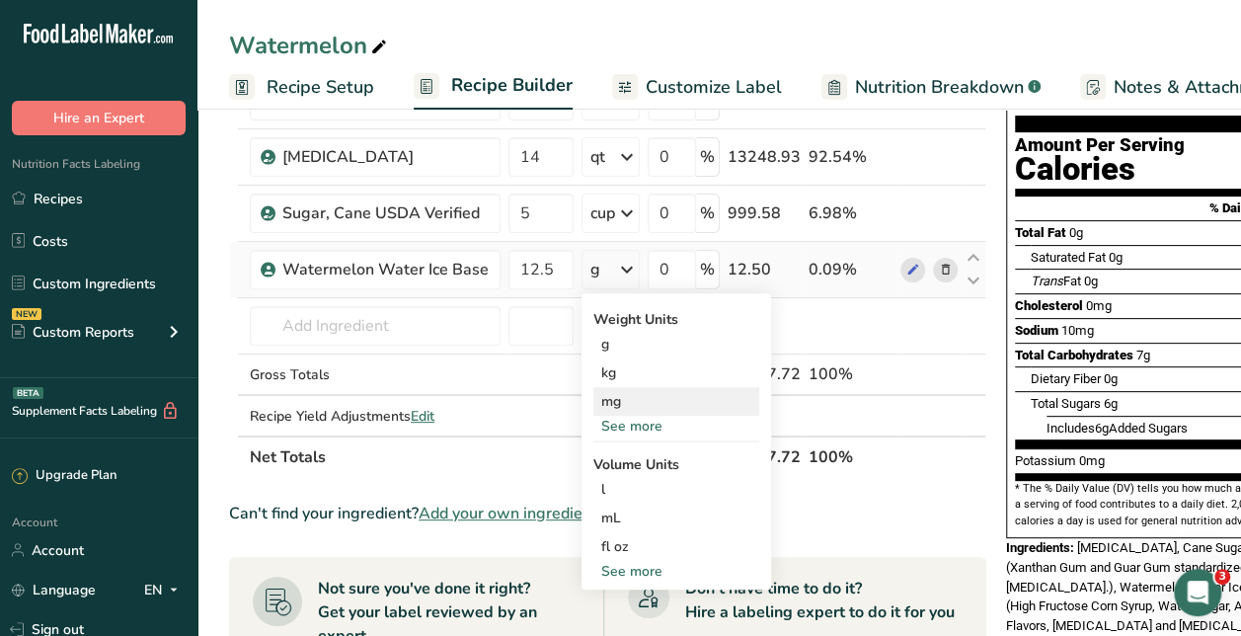
scroll to position [184, 0]
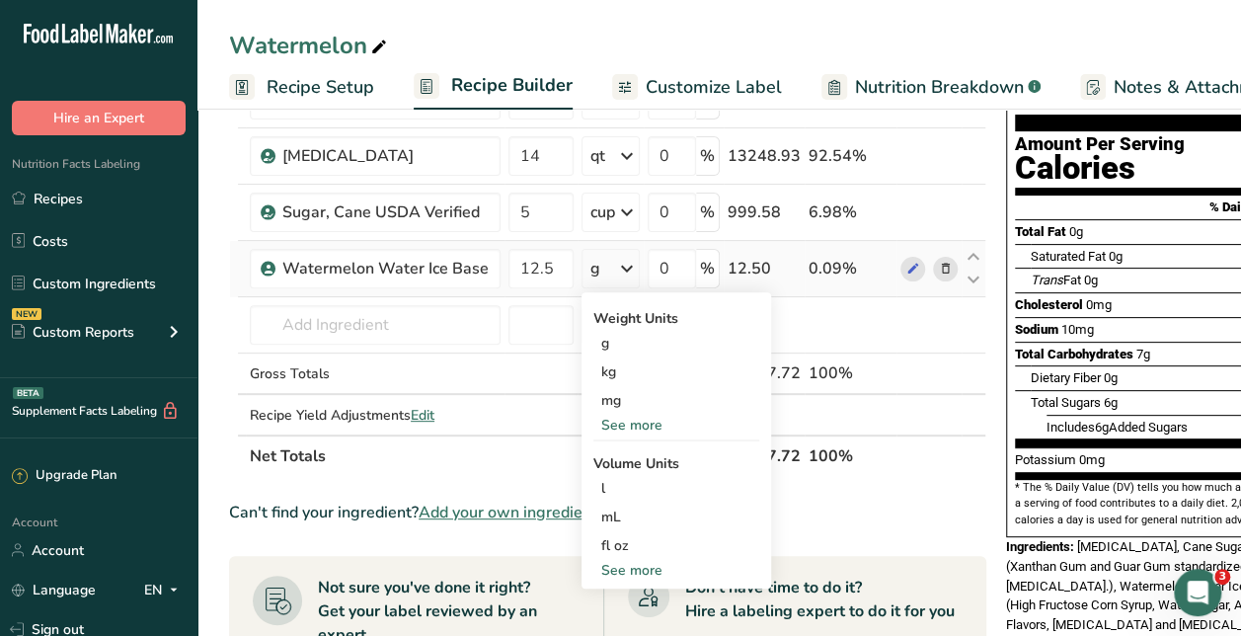
click at [636, 565] on div "See more" at bounding box center [676, 570] width 166 height 21
select select "22"
click at [622, 621] on div "cup" at bounding box center [676, 631] width 150 height 21
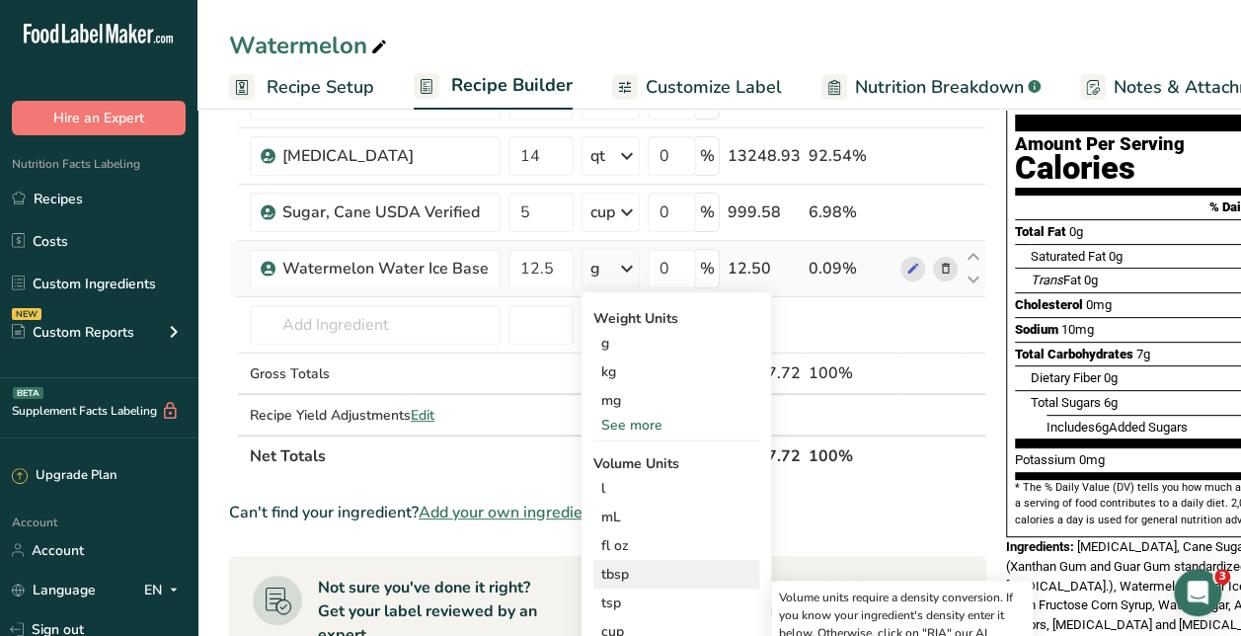
scroll to position [344, 0]
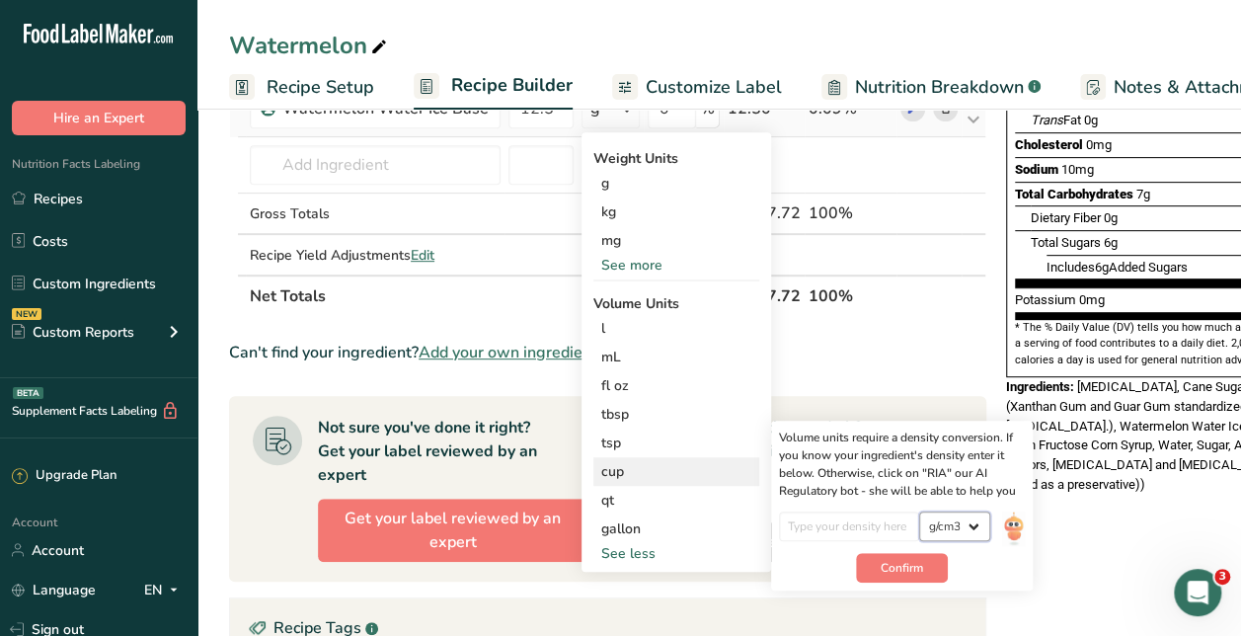
click at [964, 516] on select "lb/ft3 g/cm3" at bounding box center [954, 526] width 71 height 30
click at [881, 568] on span "Confirm" at bounding box center [902, 568] width 42 height 18
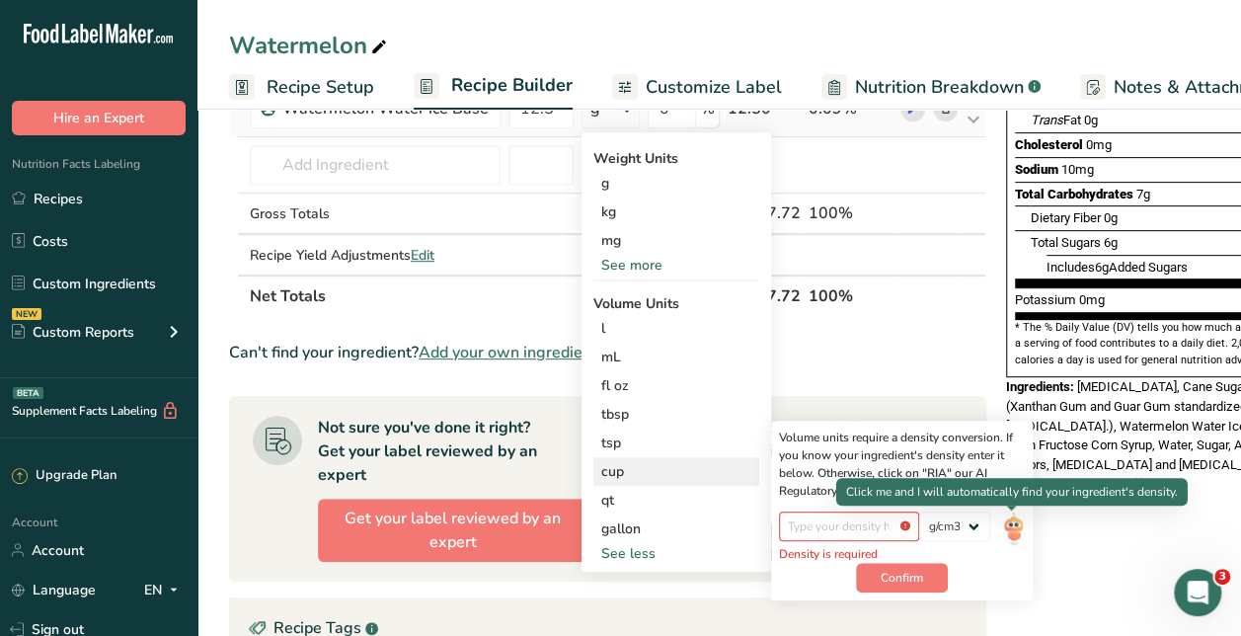
click at [1002, 529] on img at bounding box center [1013, 528] width 22 height 35
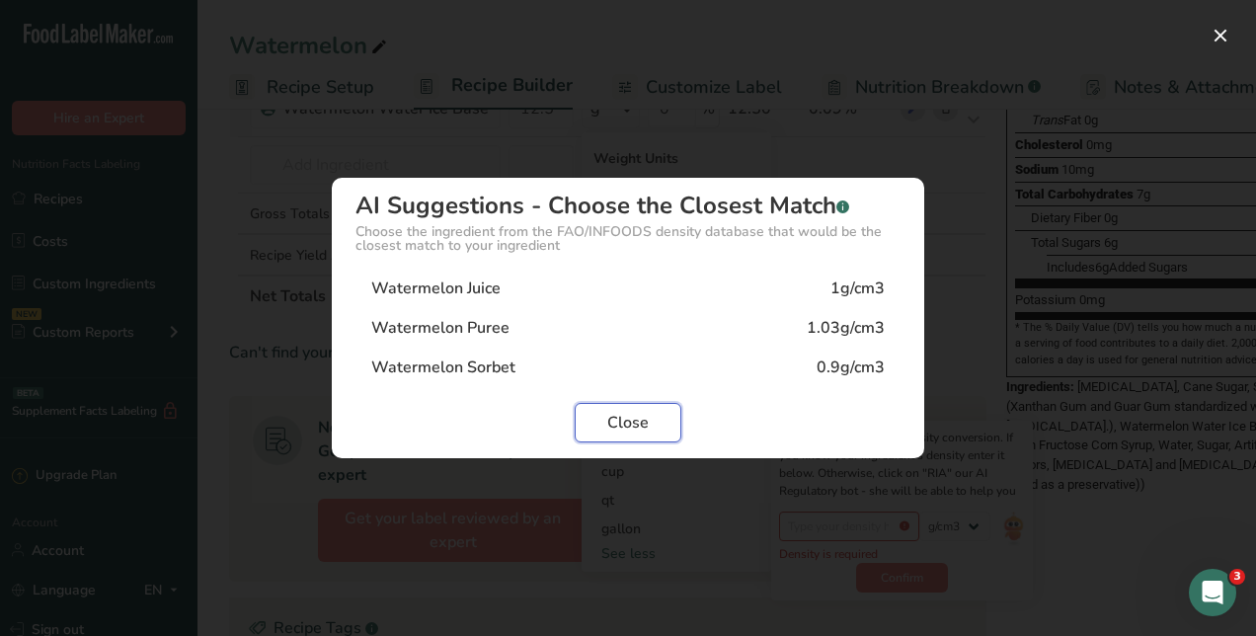
click at [645, 421] on span "Close" at bounding box center [627, 423] width 41 height 24
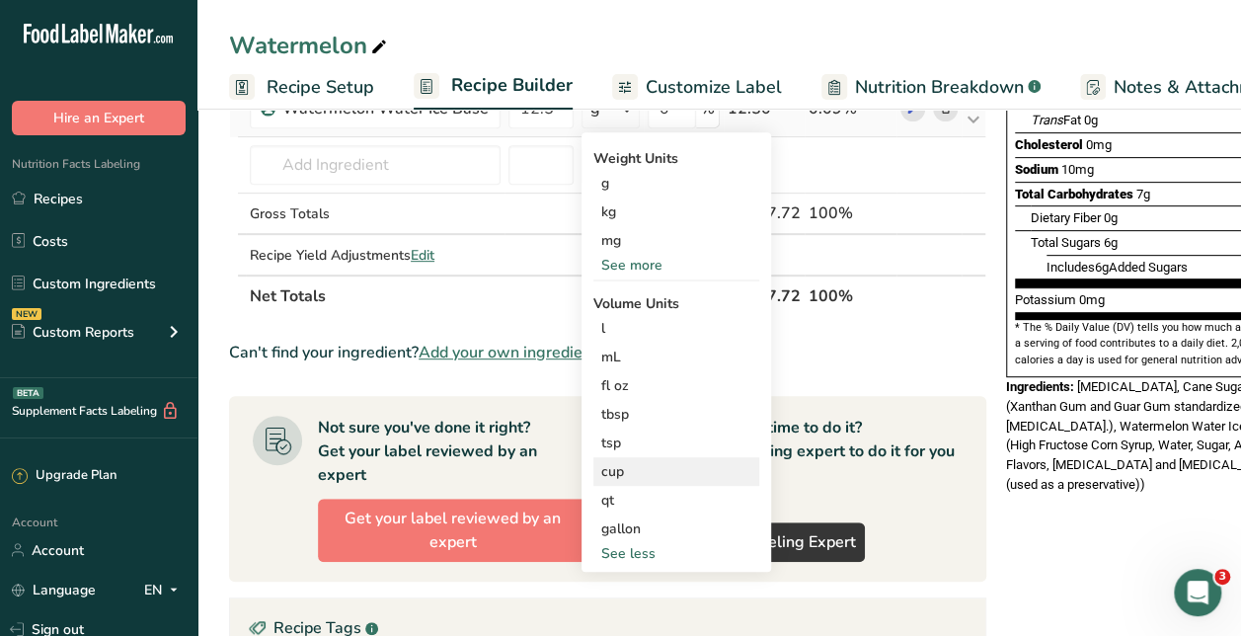
click at [645, 467] on div "cup" at bounding box center [676, 471] width 150 height 21
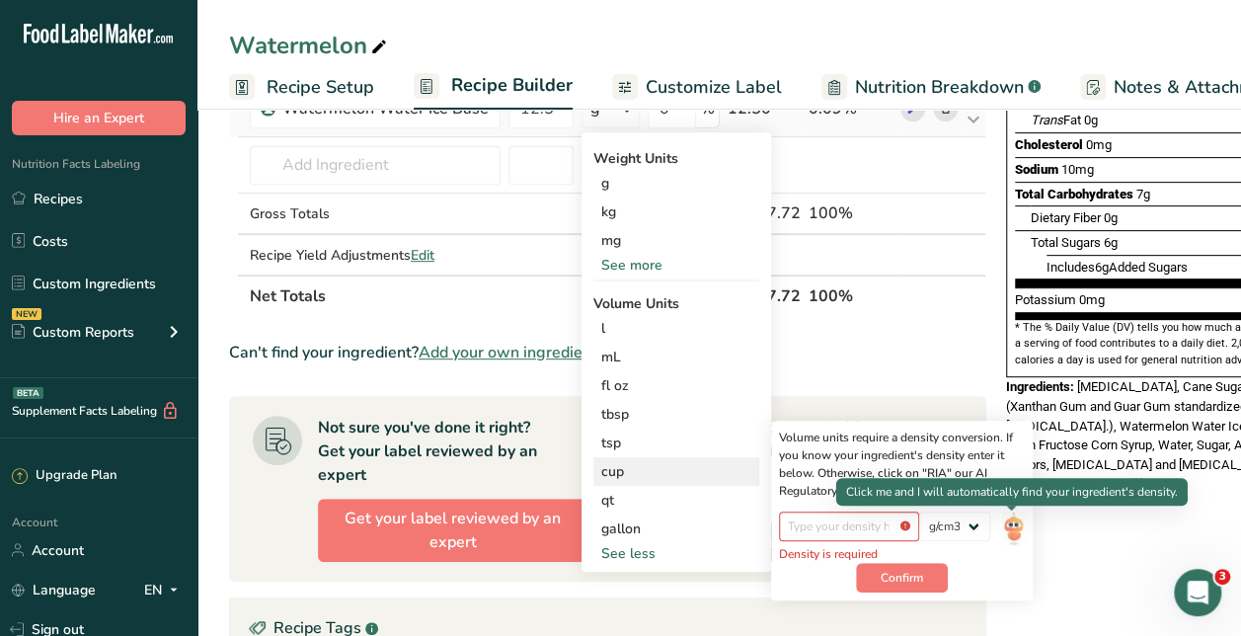
click at [1019, 538] on img at bounding box center [1013, 528] width 22 height 35
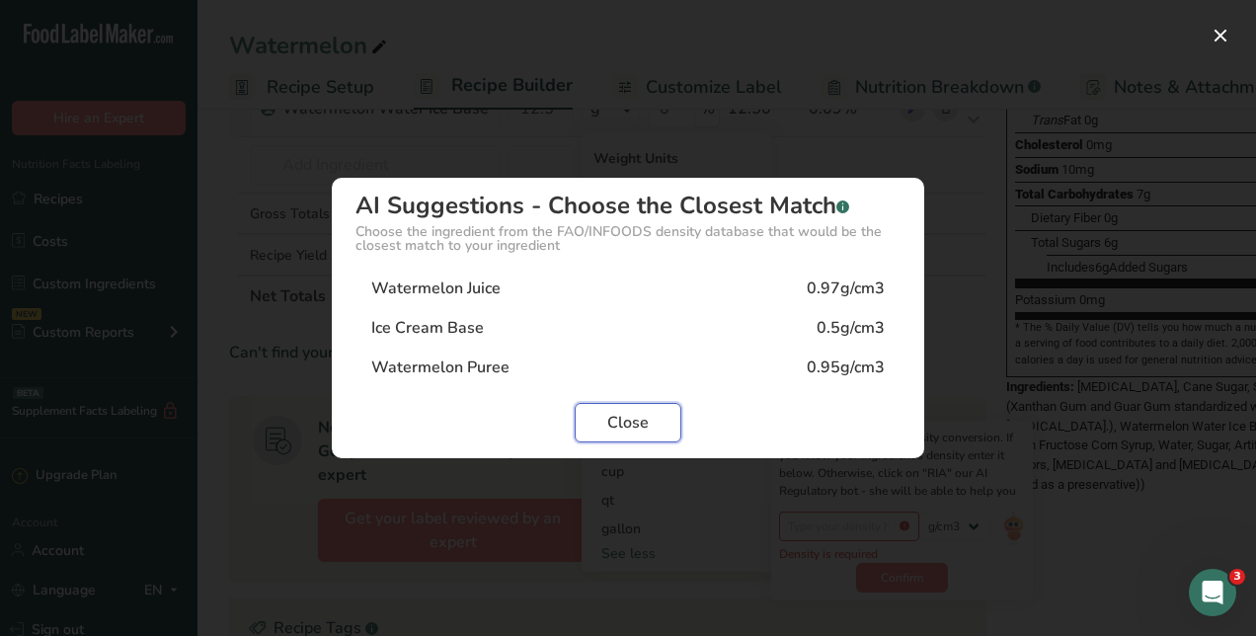
click at [648, 429] on button "Close" at bounding box center [628, 422] width 107 height 39
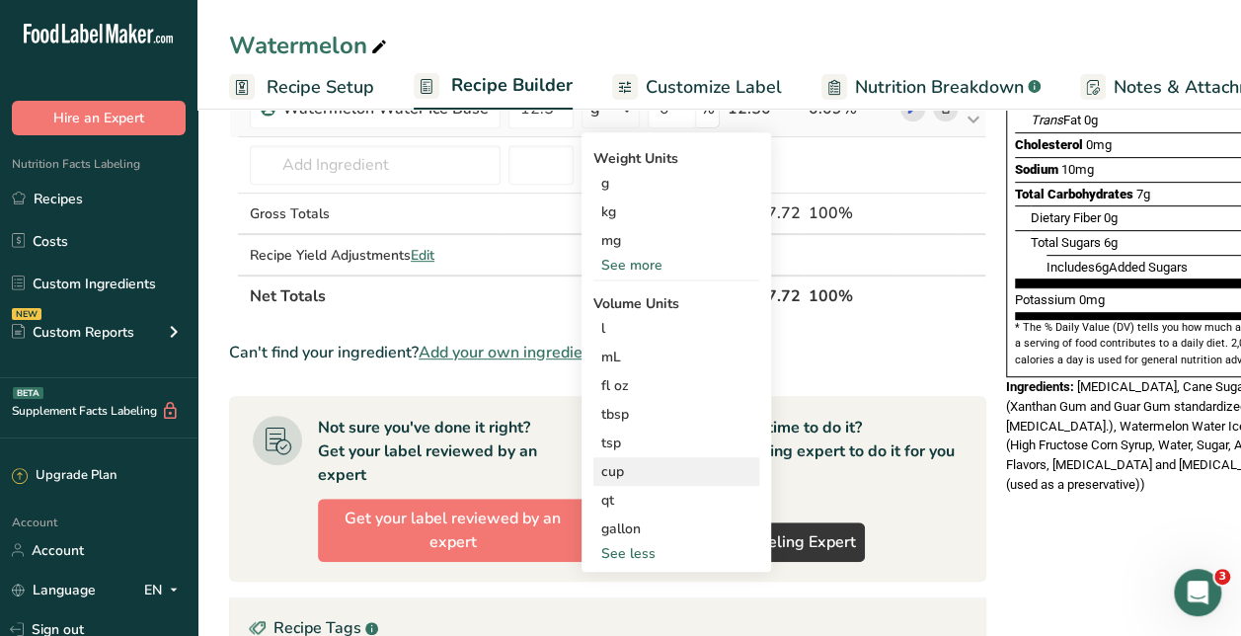
click at [705, 482] on div "cup Volume units require a density conversion. If you know your ingredient's de…" at bounding box center [676, 471] width 166 height 29
click at [691, 466] on div "cup" at bounding box center [676, 471] width 150 height 21
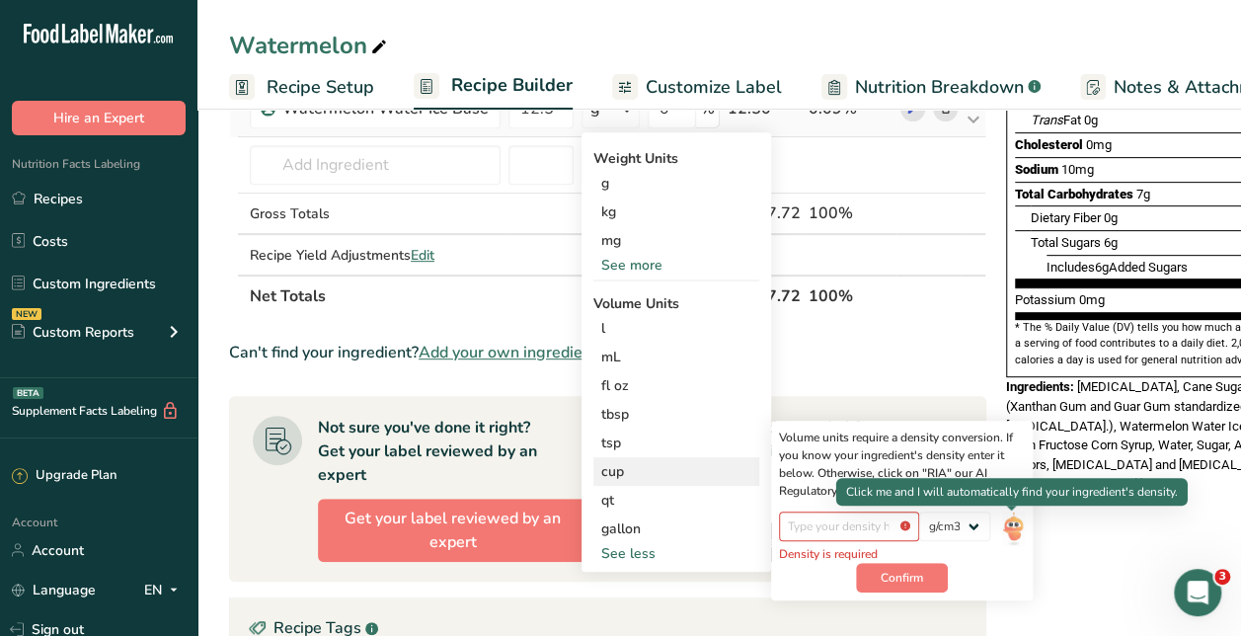
click at [997, 523] on div "Density is required lb/ft3 g/cm3" at bounding box center [902, 536] width 246 height 51
click at [1013, 527] on img at bounding box center [1013, 528] width 22 height 35
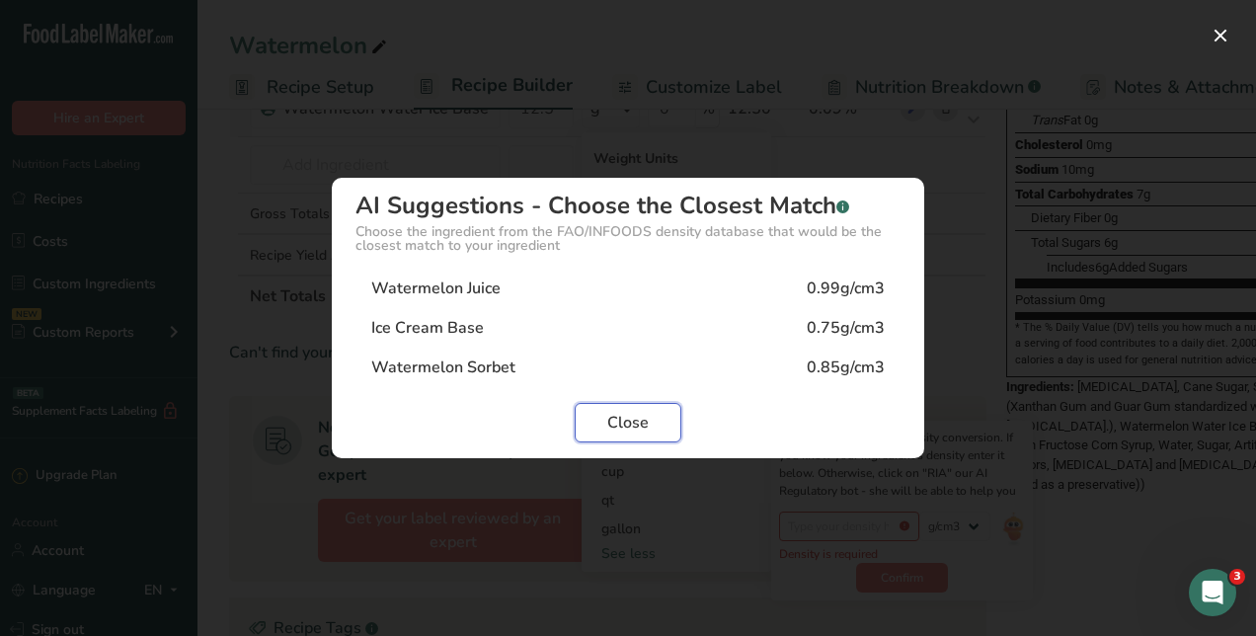
click at [621, 423] on span "Close" at bounding box center [627, 423] width 41 height 24
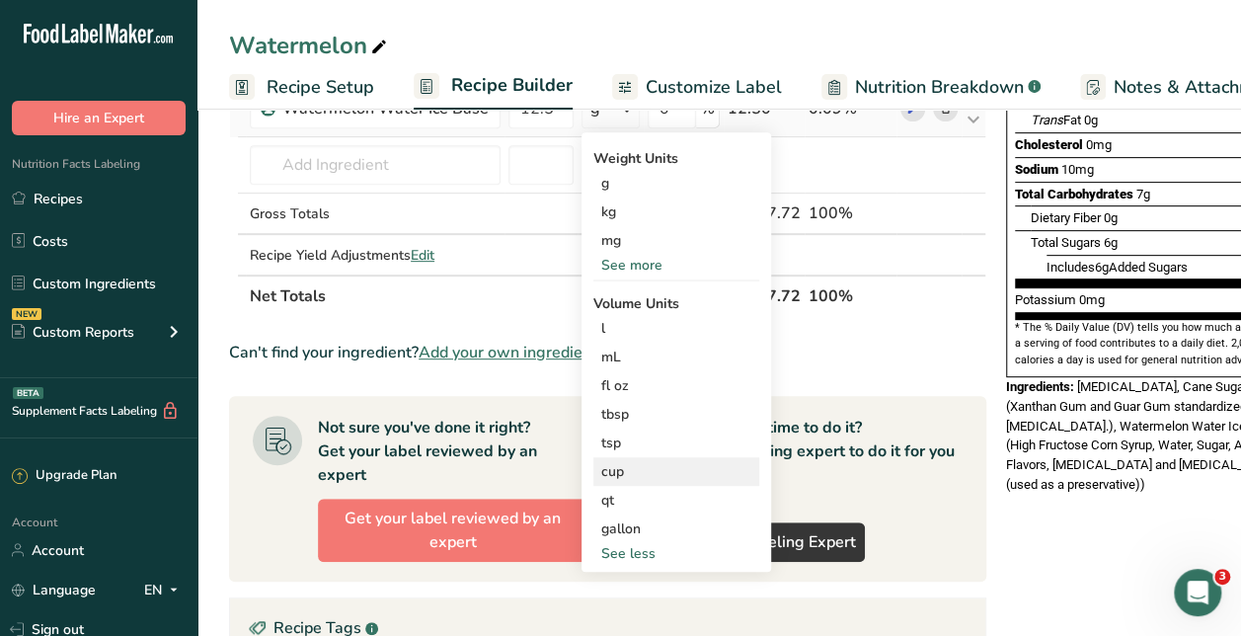
click at [632, 468] on div "cup" at bounding box center [676, 471] width 150 height 21
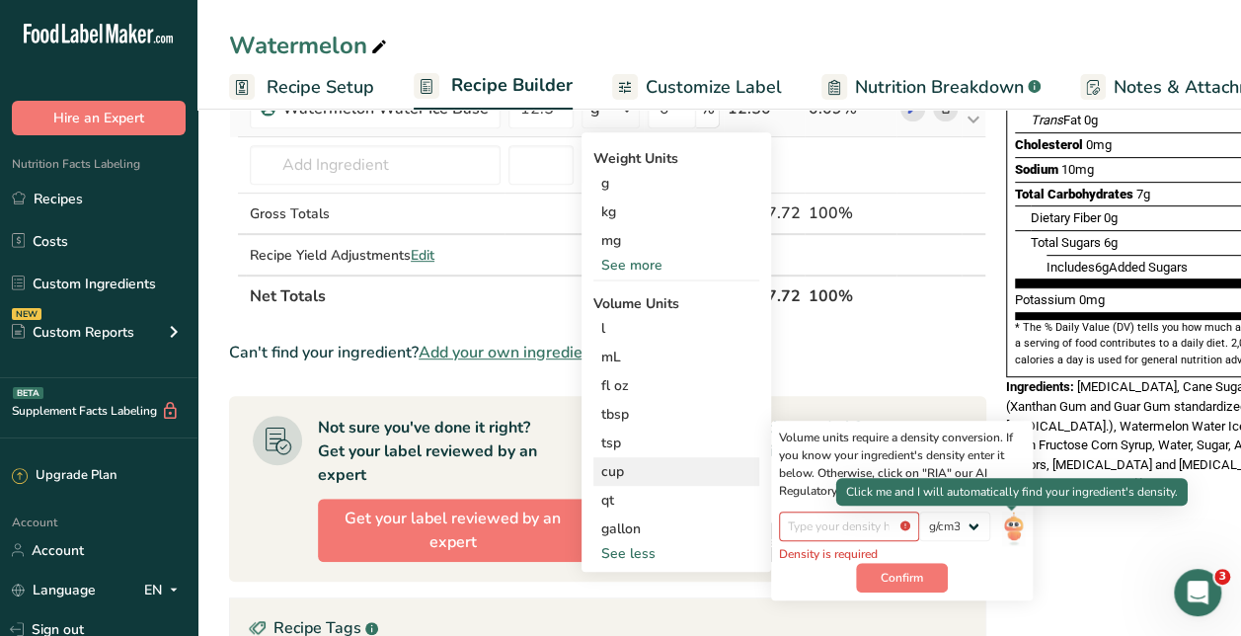
click at [1013, 536] on img at bounding box center [1013, 528] width 22 height 35
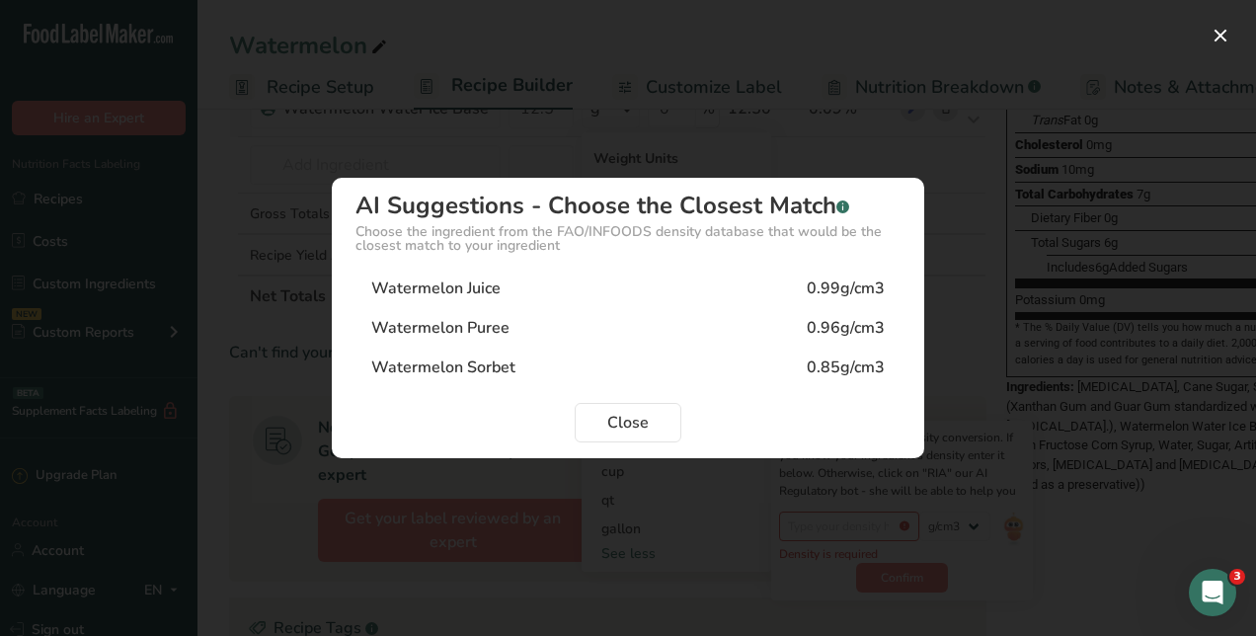
click at [624, 280] on div "Watermelon Juice 0.99g/cm3" at bounding box center [627, 288] width 545 height 39
type input "0.99"
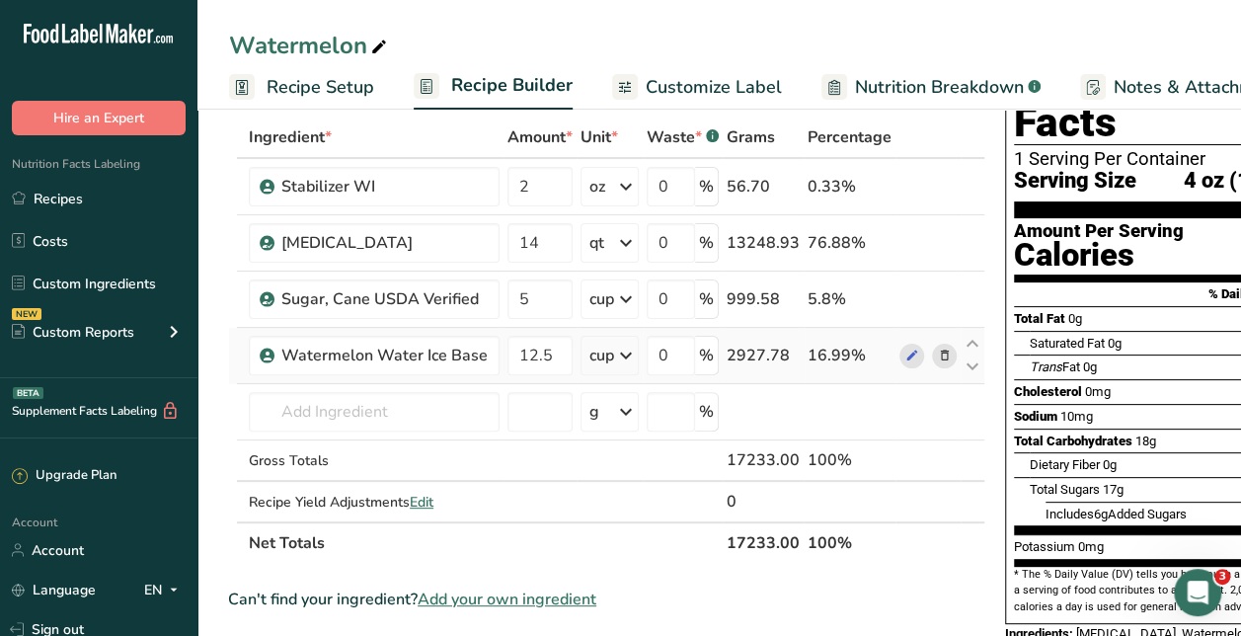
scroll to position [0, 0]
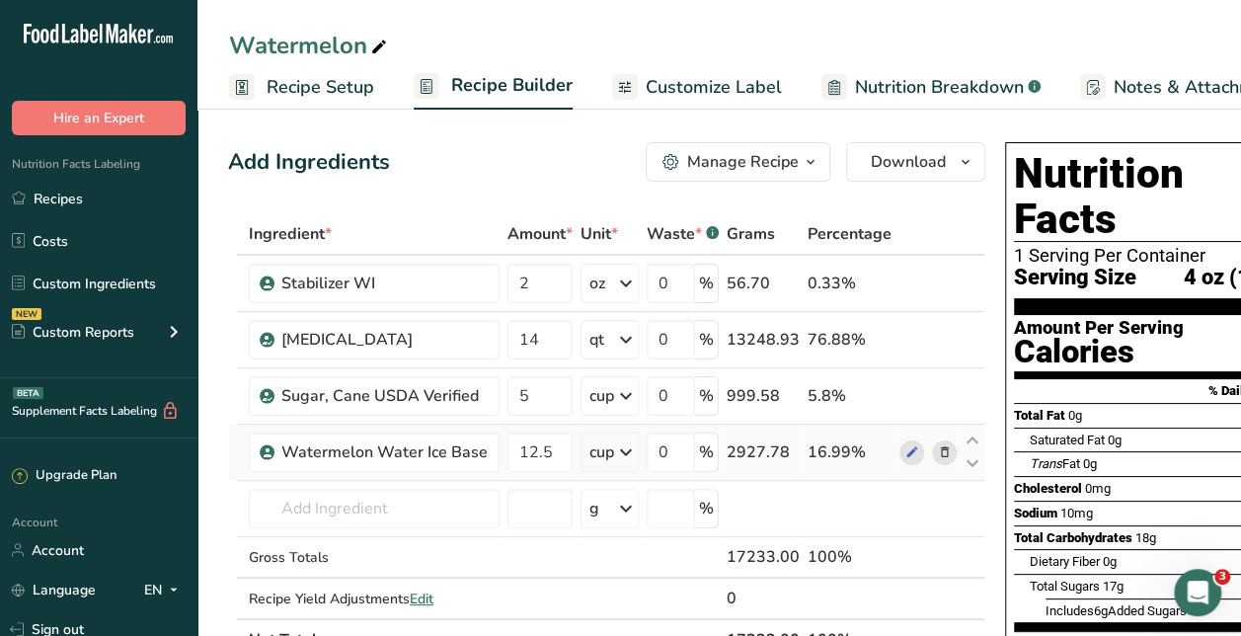
click at [340, 81] on span "Recipe Setup" at bounding box center [321, 87] width 108 height 27
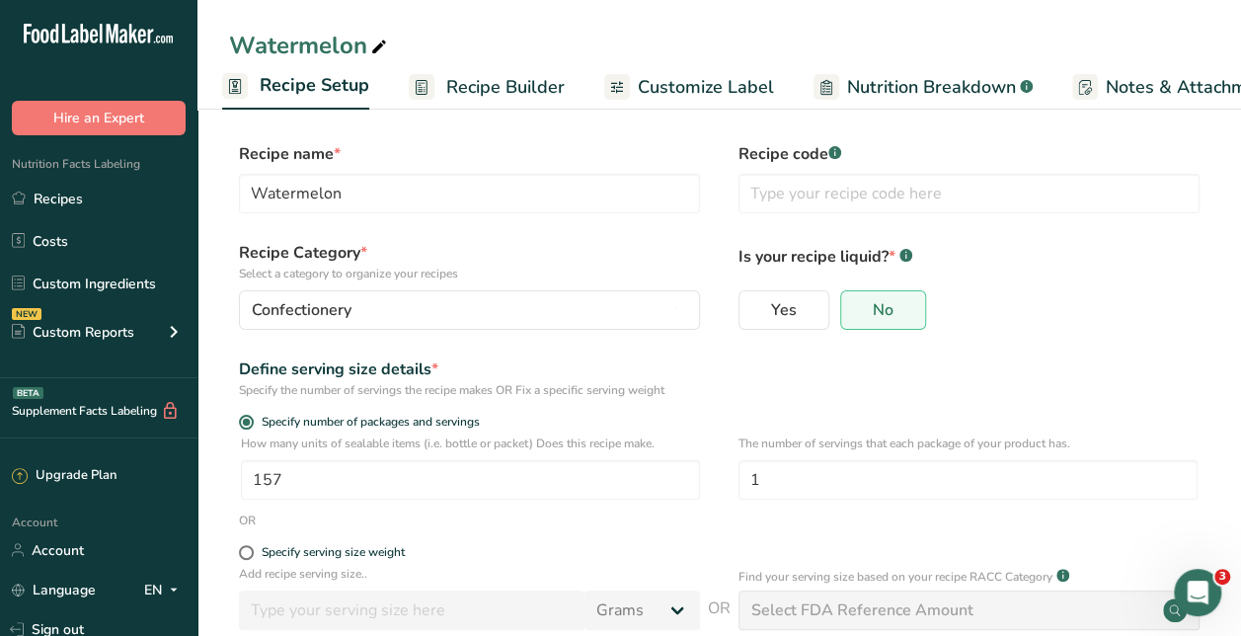
click at [596, 213] on div "Recipe name * Watermelon Recipe code .a-a{fill:#347362;}.b-a{fill:#fff;}" at bounding box center [719, 183] width 980 height 83
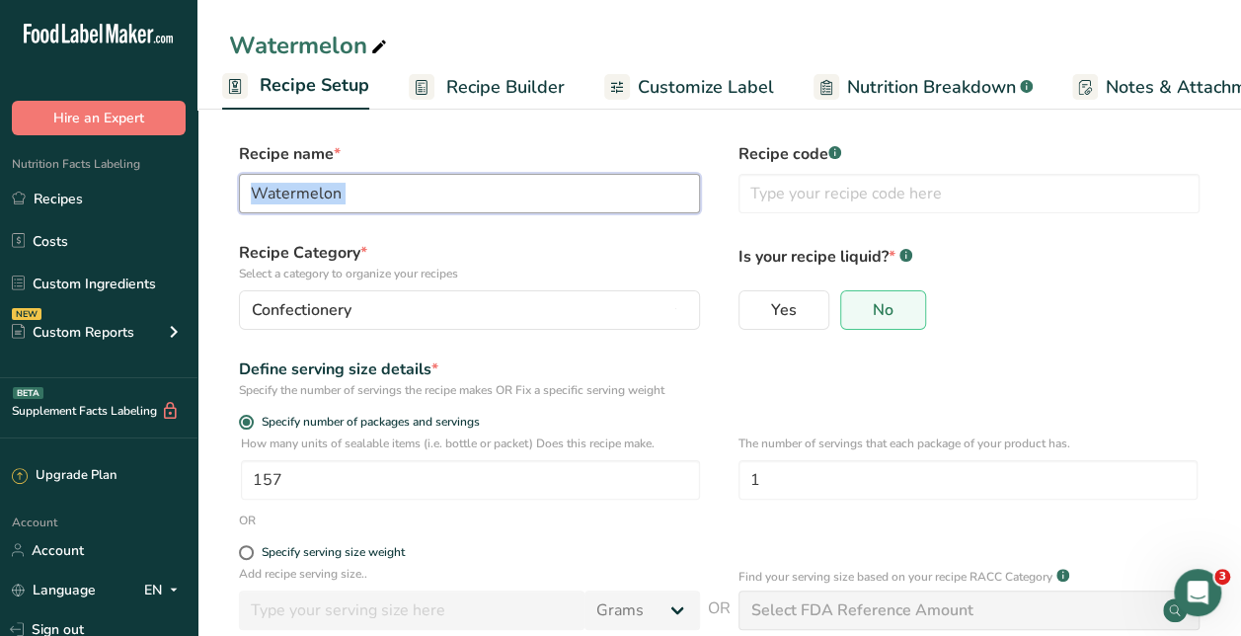
drag, startPoint x: 596, startPoint y: 213, endPoint x: 594, endPoint y: 202, distance: 11.0
click at [594, 202] on input "Watermelon" at bounding box center [469, 193] width 461 height 39
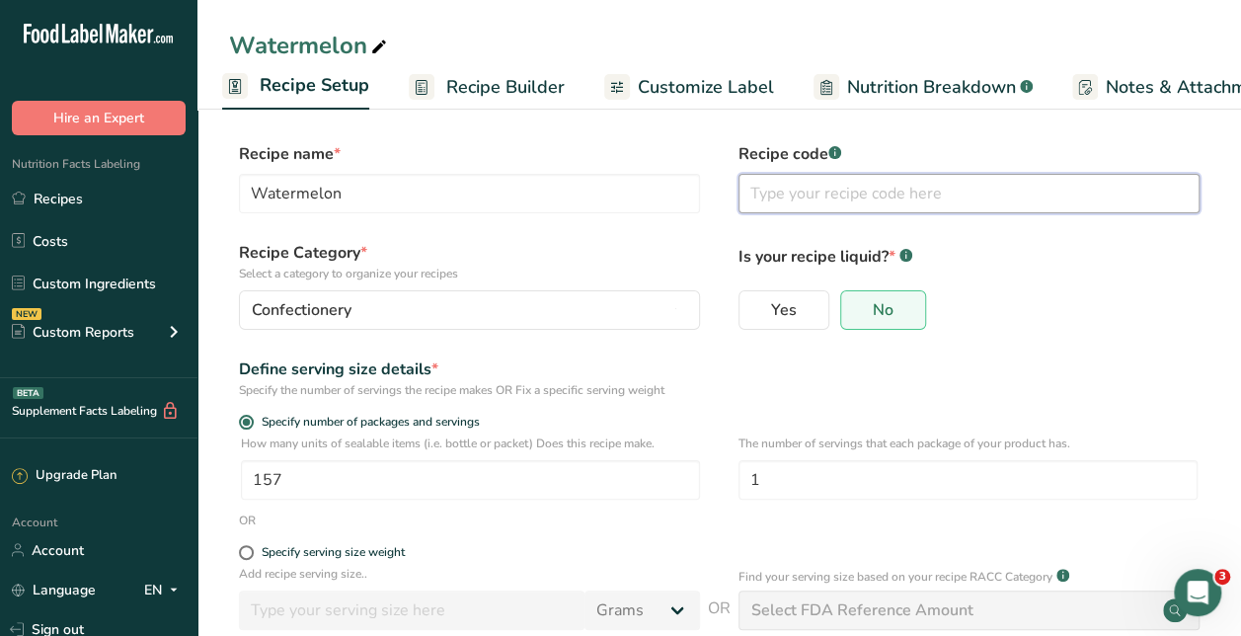
click at [828, 201] on input "text" at bounding box center [969, 193] width 461 height 39
paste input "Watermelon"
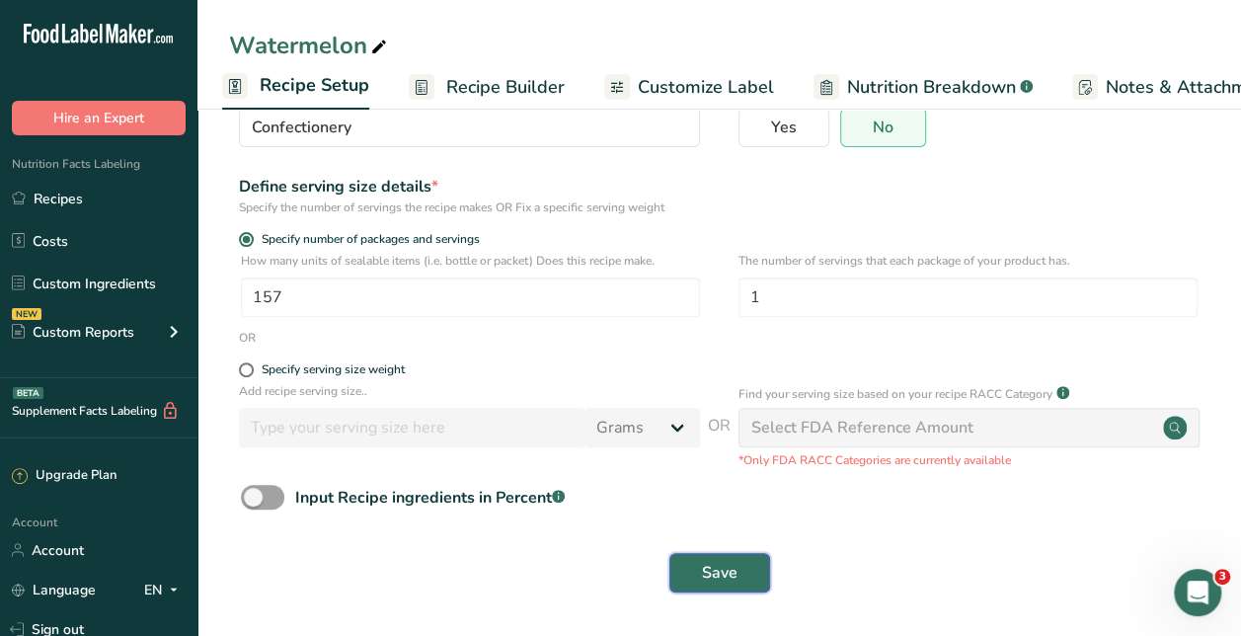
click at [741, 580] on button "Save" at bounding box center [719, 572] width 101 height 39
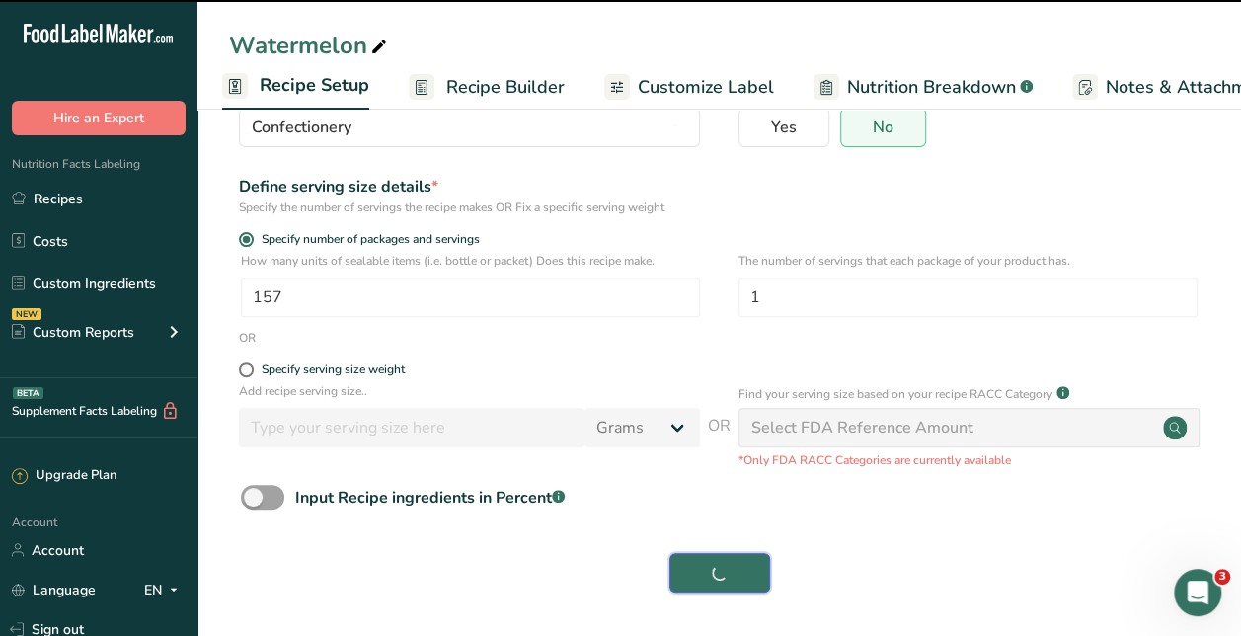
type input "Watermelon 4 oz"
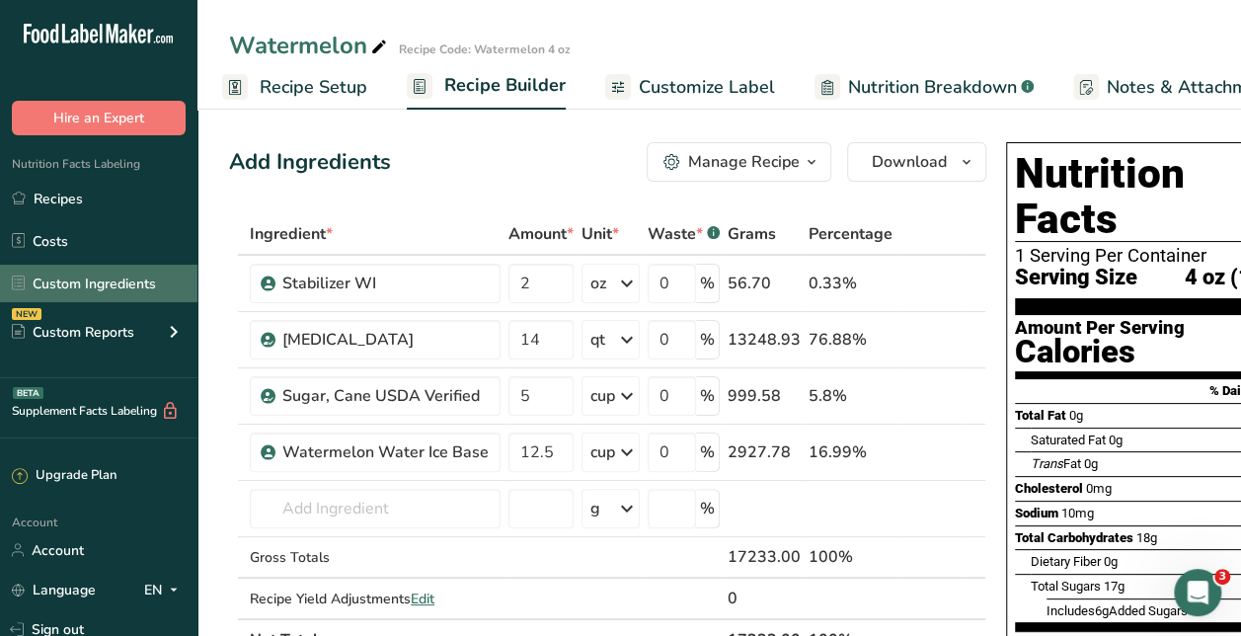
click at [80, 287] on link "Custom Ingredients" at bounding box center [98, 284] width 197 height 38
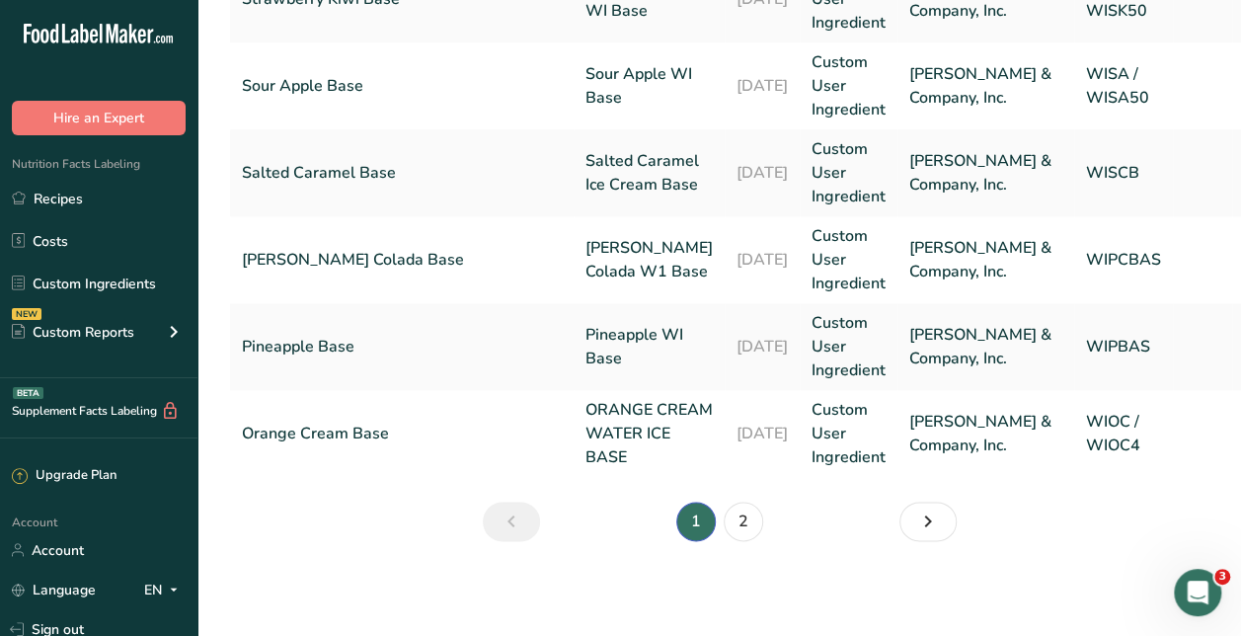
scroll to position [1061, 0]
click at [740, 541] on link "2" at bounding box center [743, 521] width 39 height 39
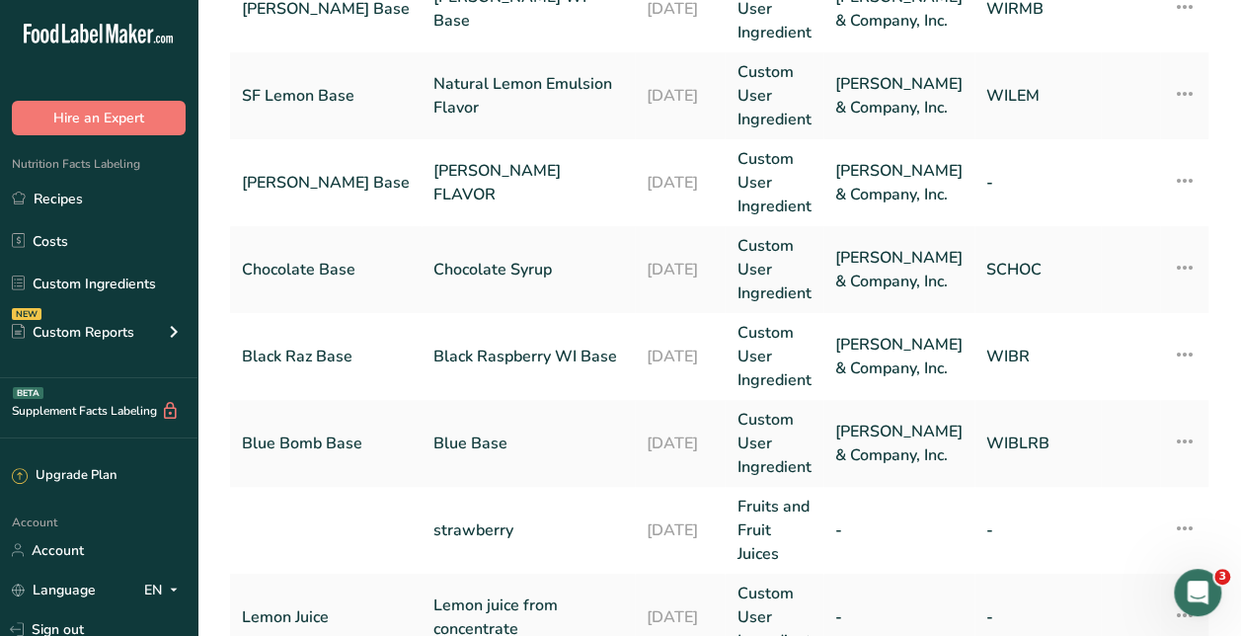
scroll to position [293, 0]
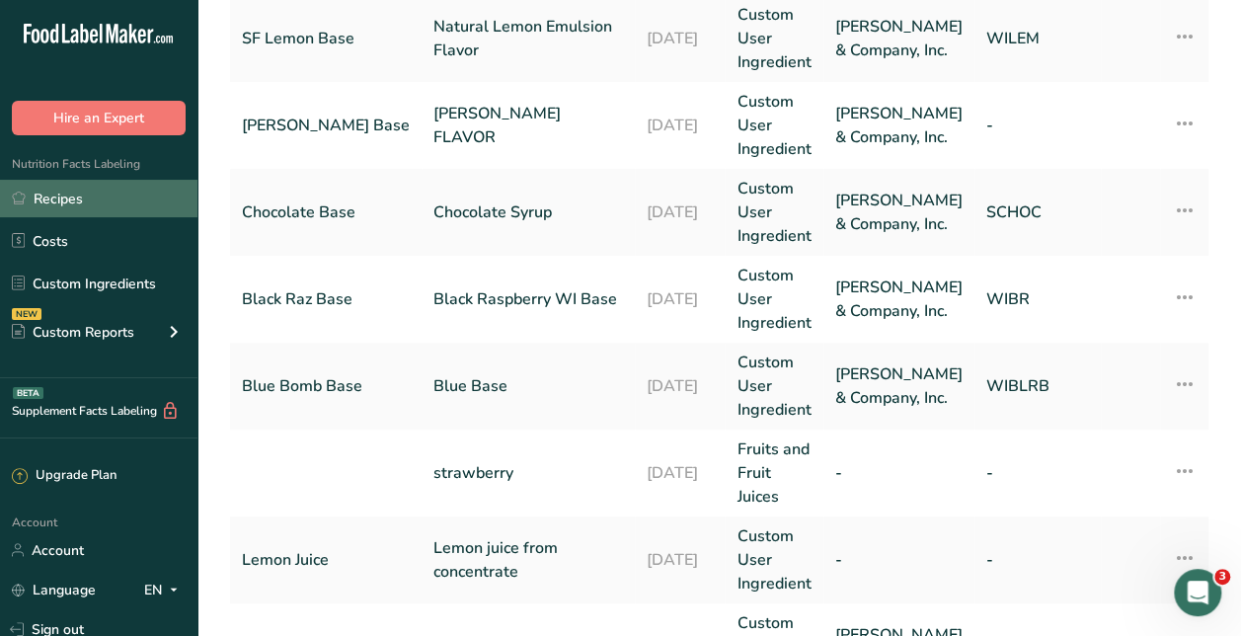
click at [75, 205] on link "Recipes" at bounding box center [98, 199] width 197 height 38
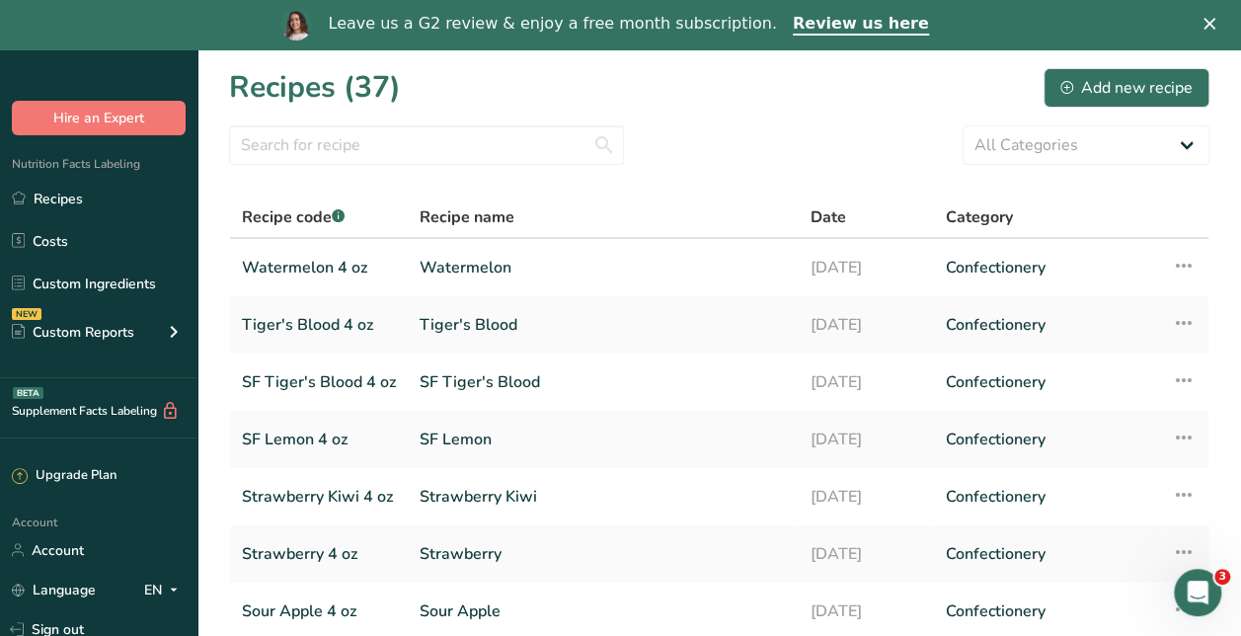
click at [1222, 17] on div "Leave us a G2 review & enjoy a free month subscription. Review us here" at bounding box center [620, 25] width 1241 height 34
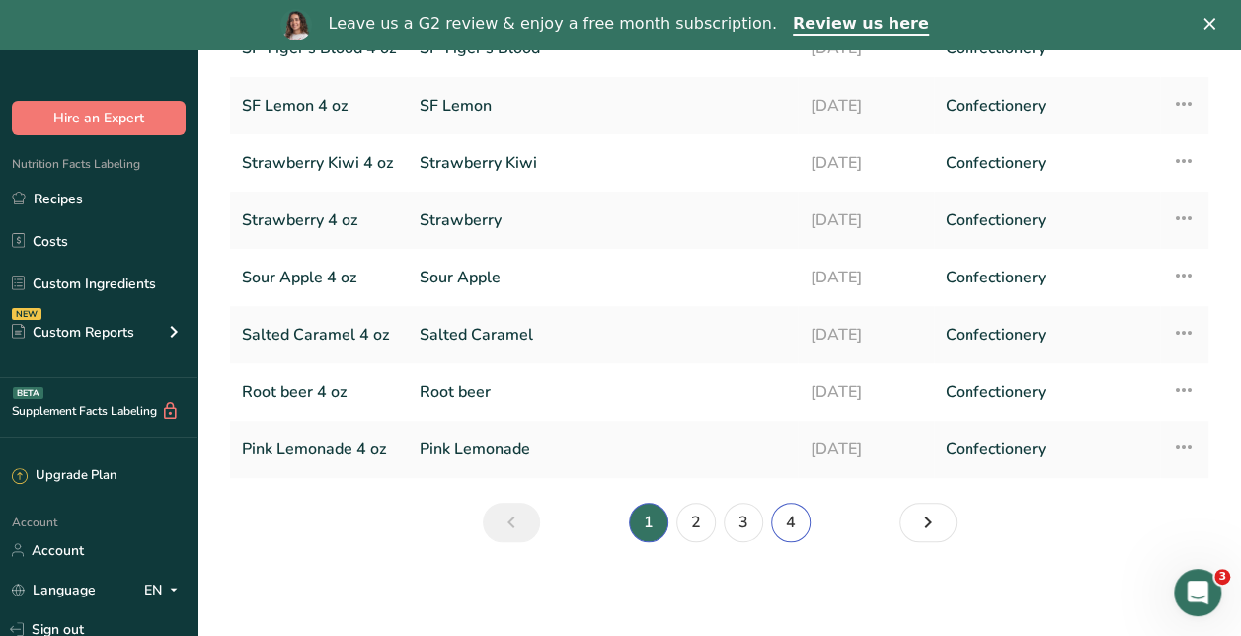
click at [796, 528] on link "4" at bounding box center [790, 522] width 39 height 39
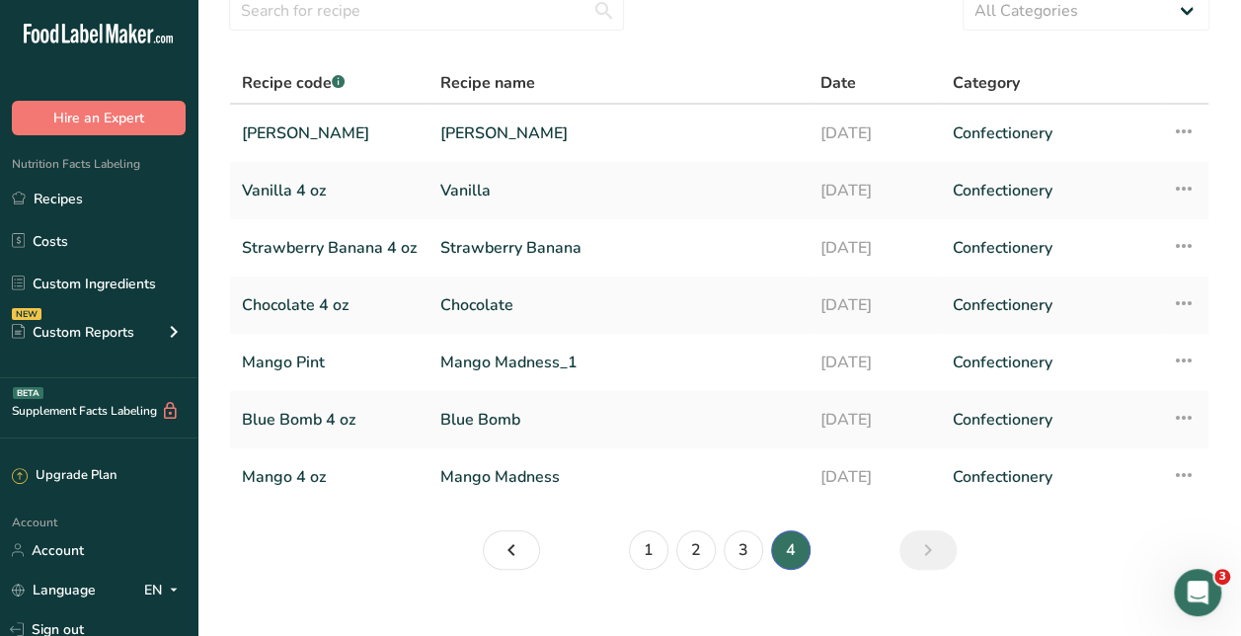
scroll to position [87, 0]
click at [752, 547] on link "3" at bounding box center [743, 547] width 39 height 39
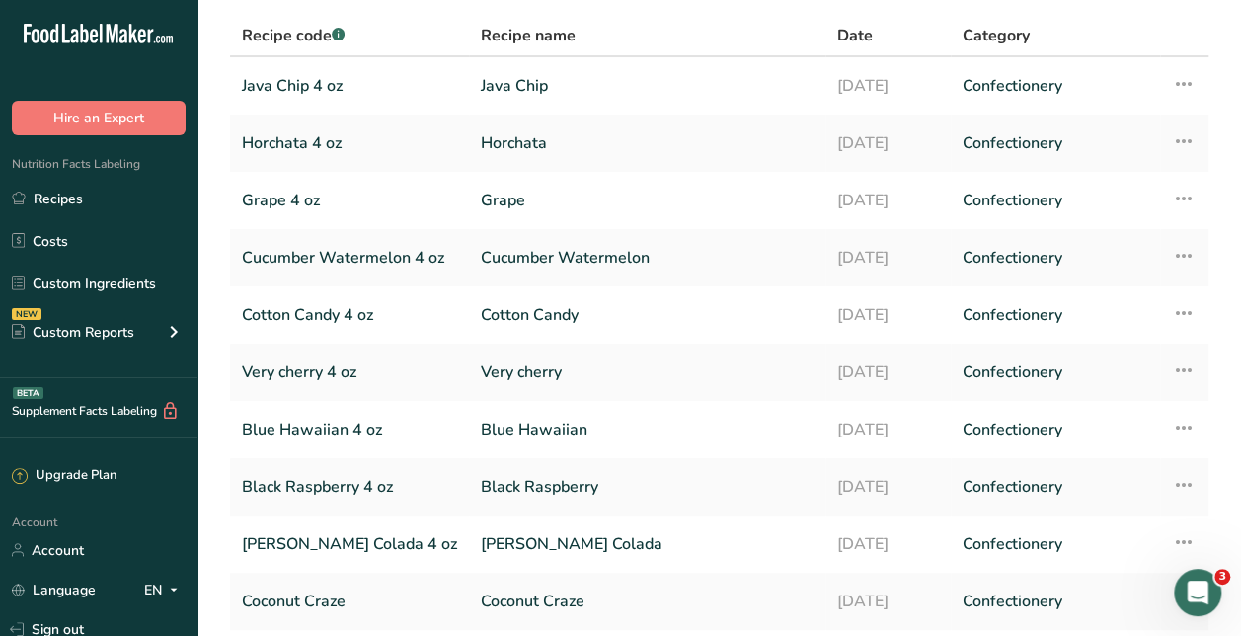
scroll to position [284, 0]
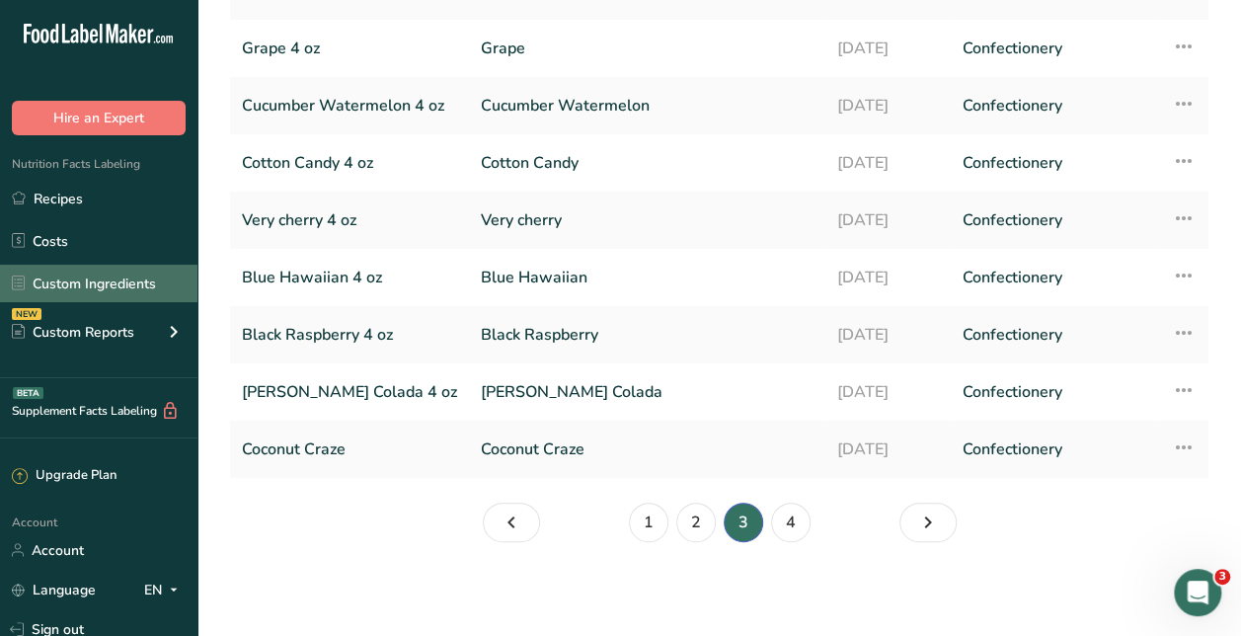
click at [99, 282] on link "Custom Ingredients" at bounding box center [98, 284] width 197 height 38
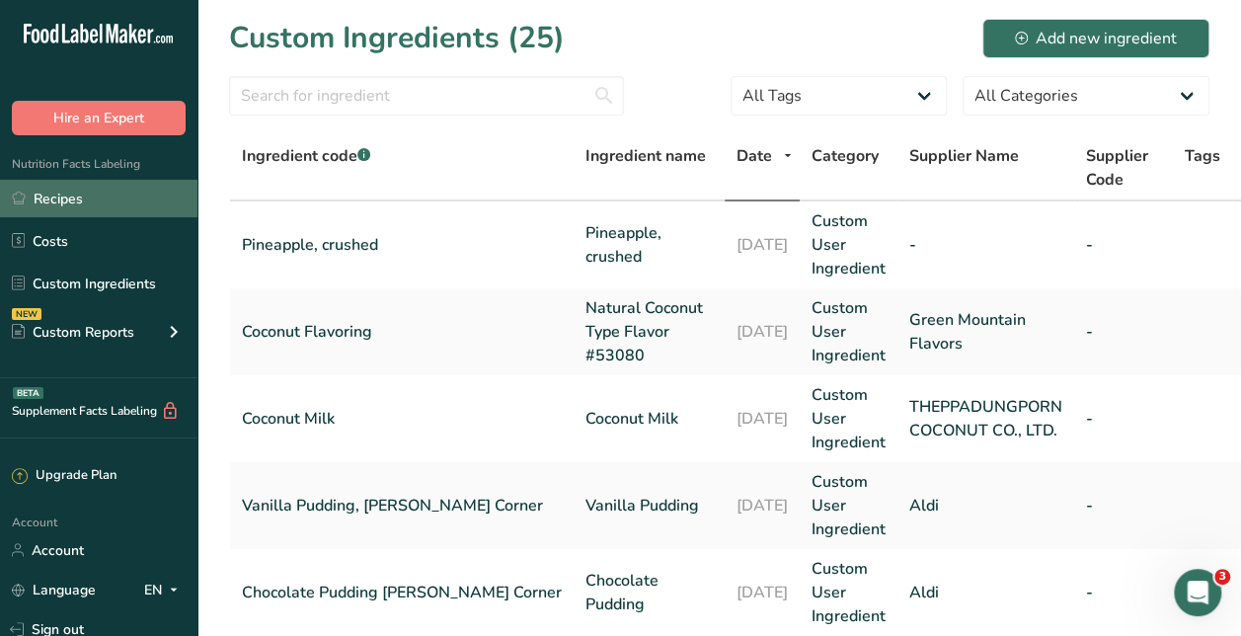
click at [97, 216] on link "Recipes" at bounding box center [98, 199] width 197 height 38
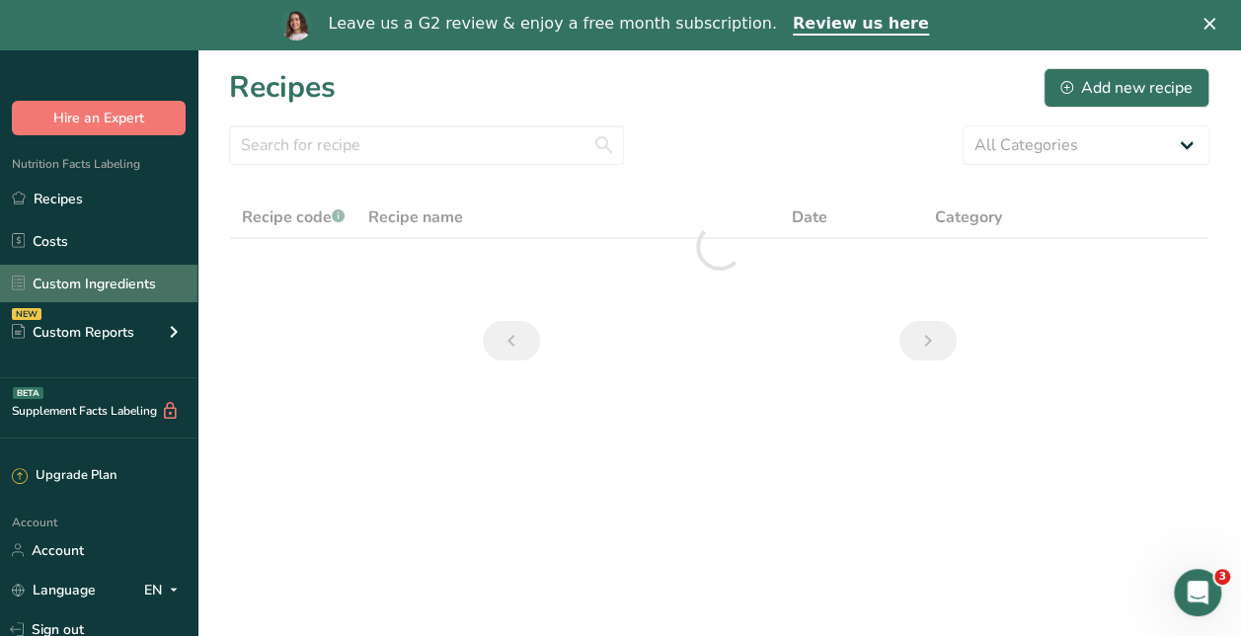
click at [87, 289] on link "Custom Ingredients" at bounding box center [98, 284] width 197 height 38
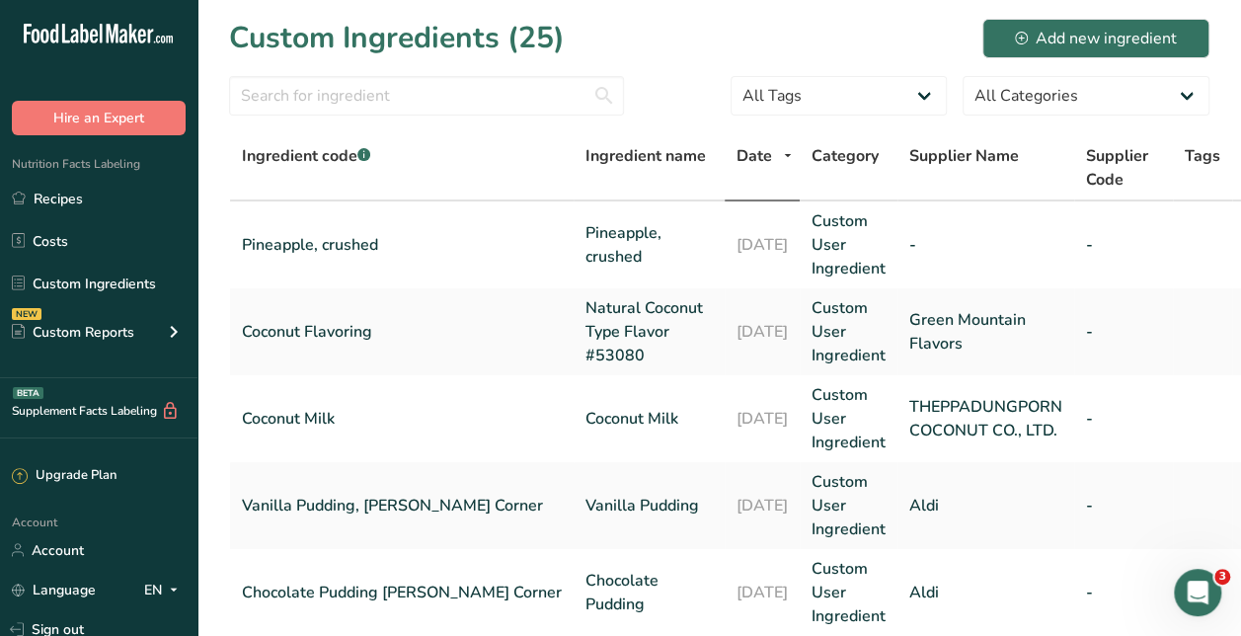
drag, startPoint x: 1080, startPoint y: 41, endPoint x: 820, endPoint y: 65, distance: 261.7
click at [1098, 32] on div "Add new ingredient" at bounding box center [1096, 39] width 162 height 24
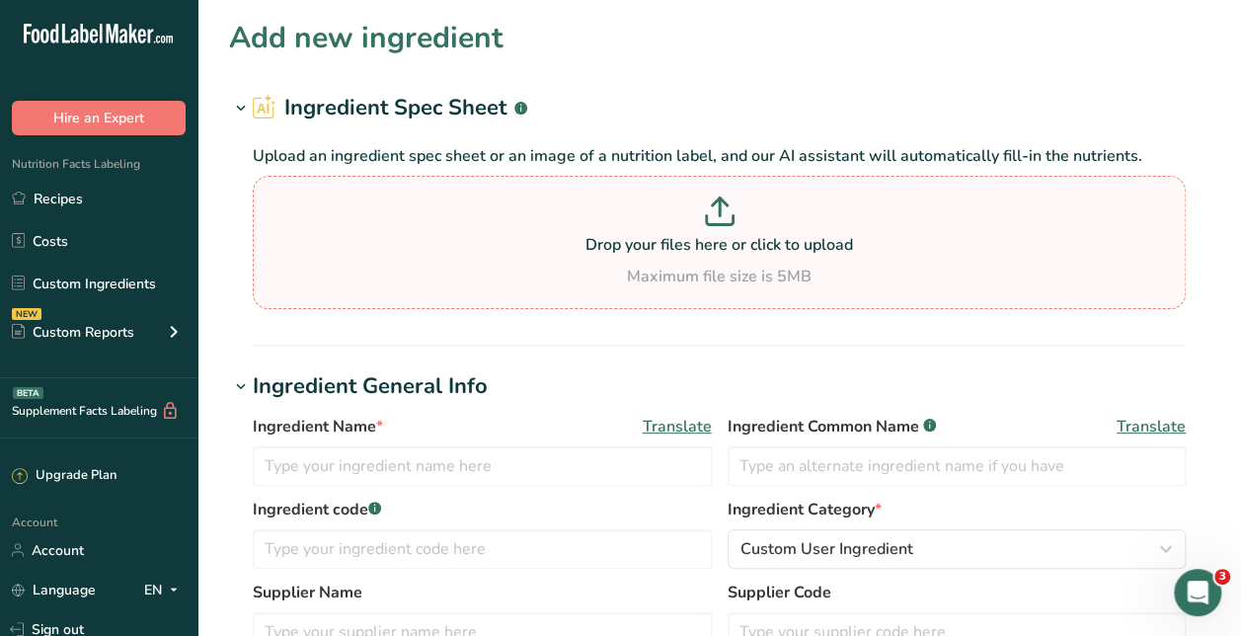
click at [806, 259] on div "Drop your files here or click to upload Maximum file size is 5MB" at bounding box center [719, 242] width 923 height 92
click at [806, 259] on input "Drop your files here or click to upload Maximum file size is 5MB" at bounding box center [719, 242] width 933 height 133
type input "C:\fakepath\IMG_5317.jpg"
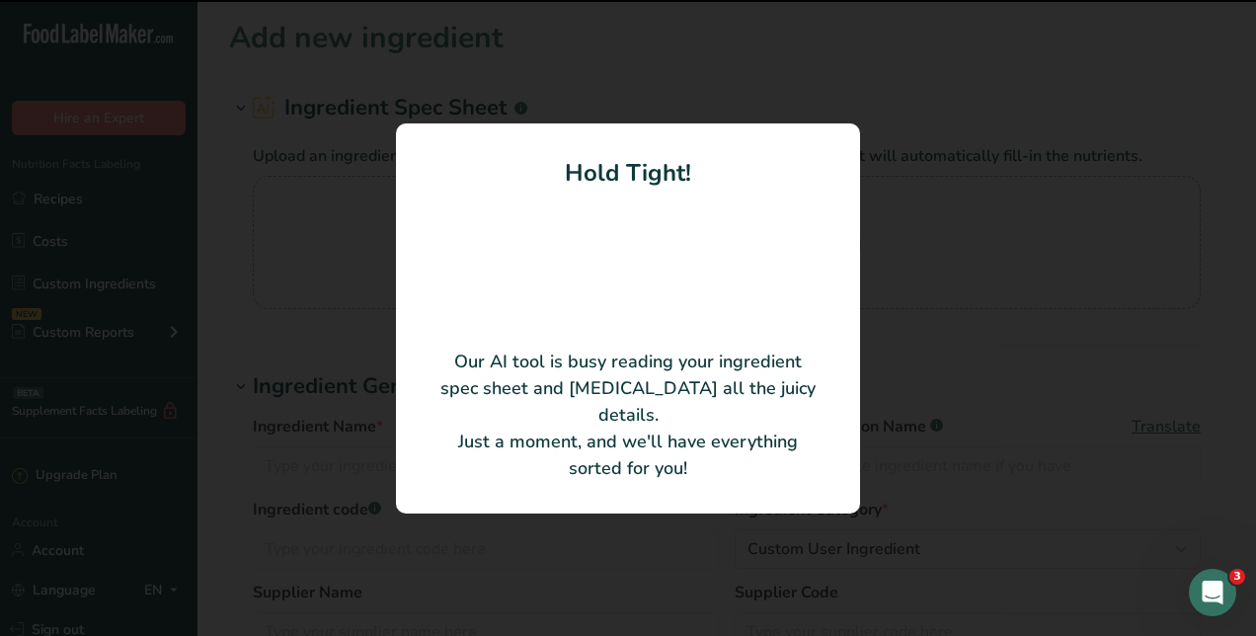
type input "Orange Juice Drink"
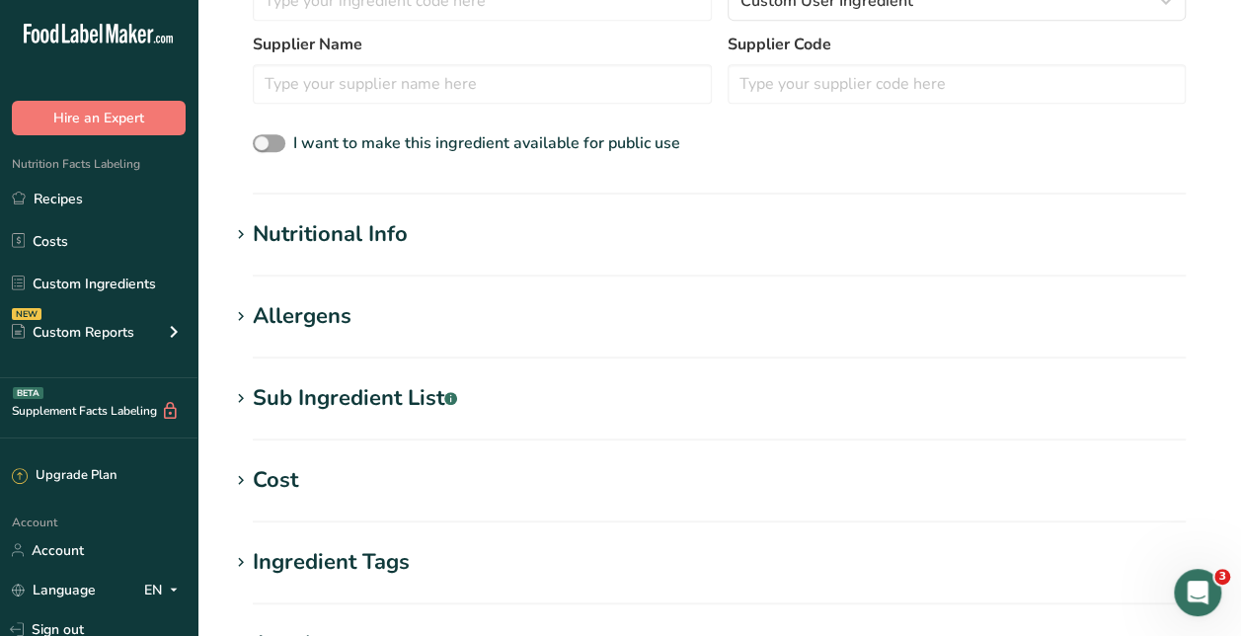
scroll to position [822, 0]
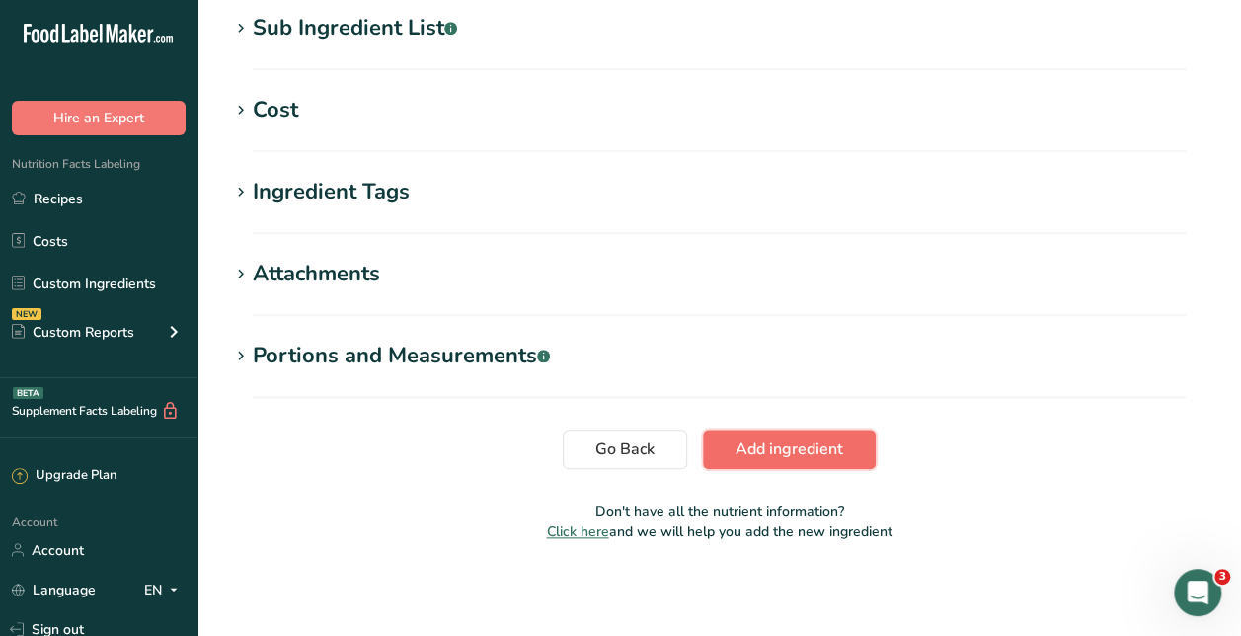
click at [783, 452] on span "Add ingredient" at bounding box center [790, 449] width 108 height 24
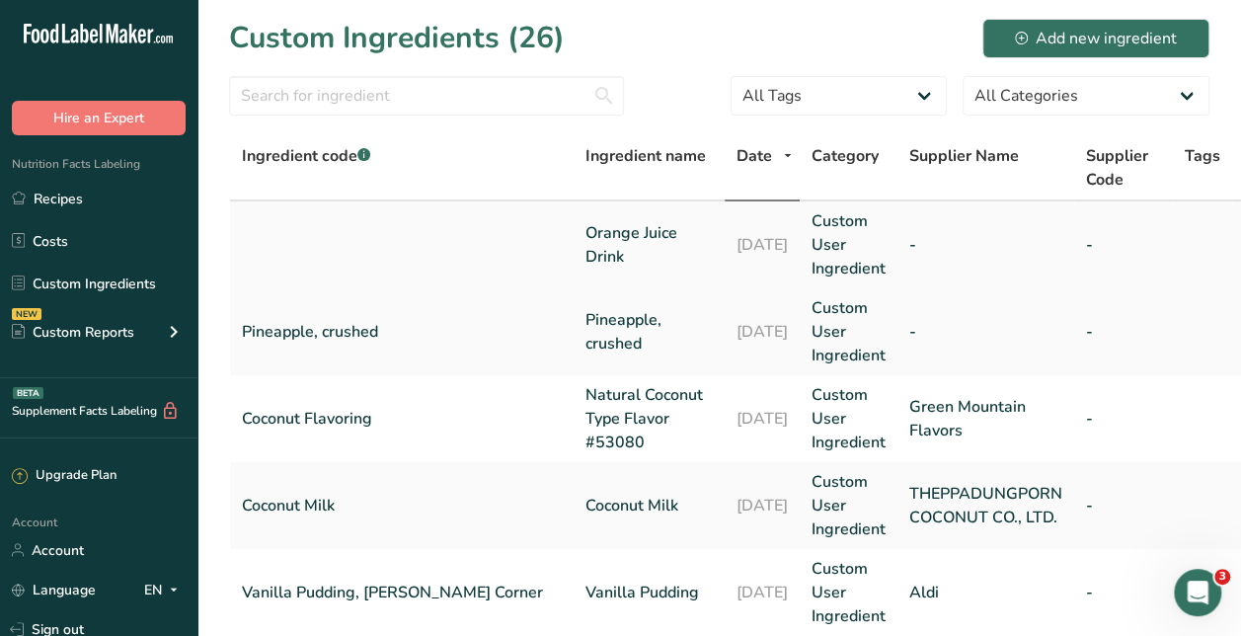
click at [737, 233] on link "[DATE]" at bounding box center [762, 245] width 51 height 24
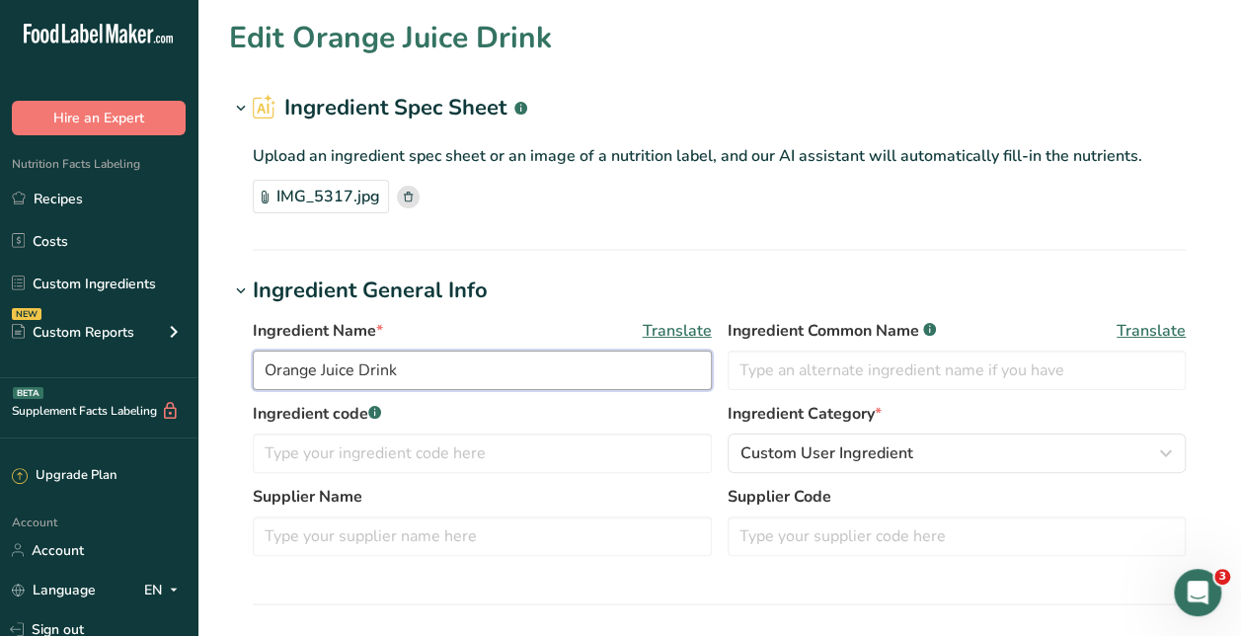
click at [488, 359] on input "Orange Juice Drink" at bounding box center [482, 370] width 459 height 39
click at [823, 367] on input "text" at bounding box center [957, 370] width 459 height 39
paste input "Orange Juice Drink"
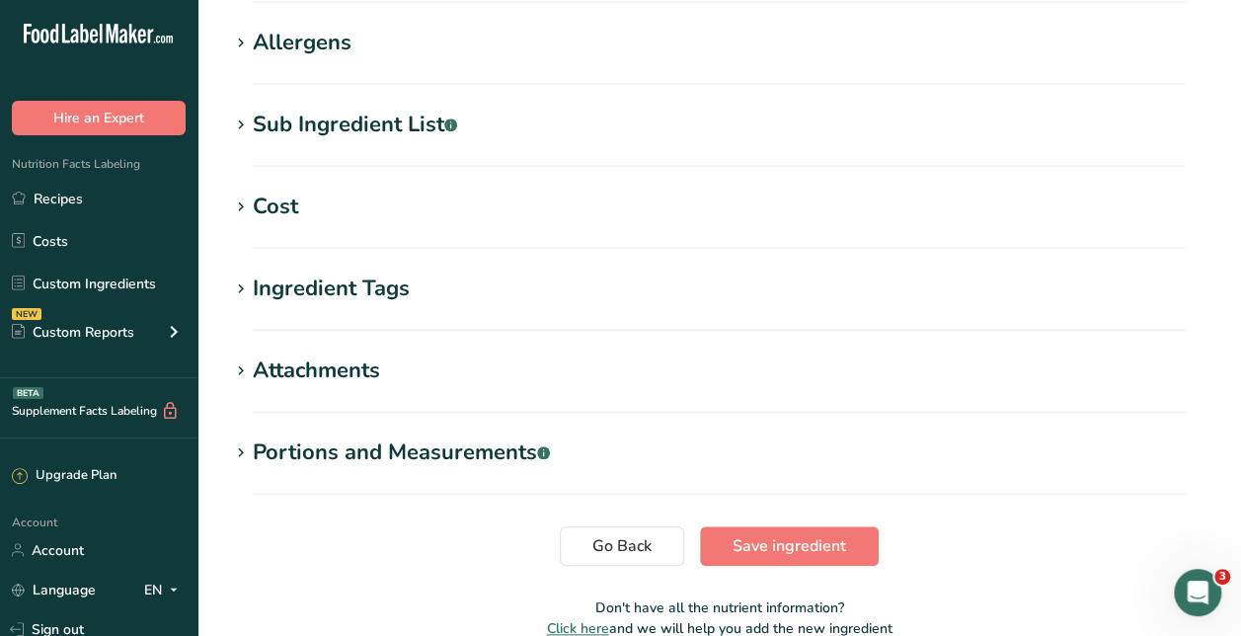
scroll to position [781, 0]
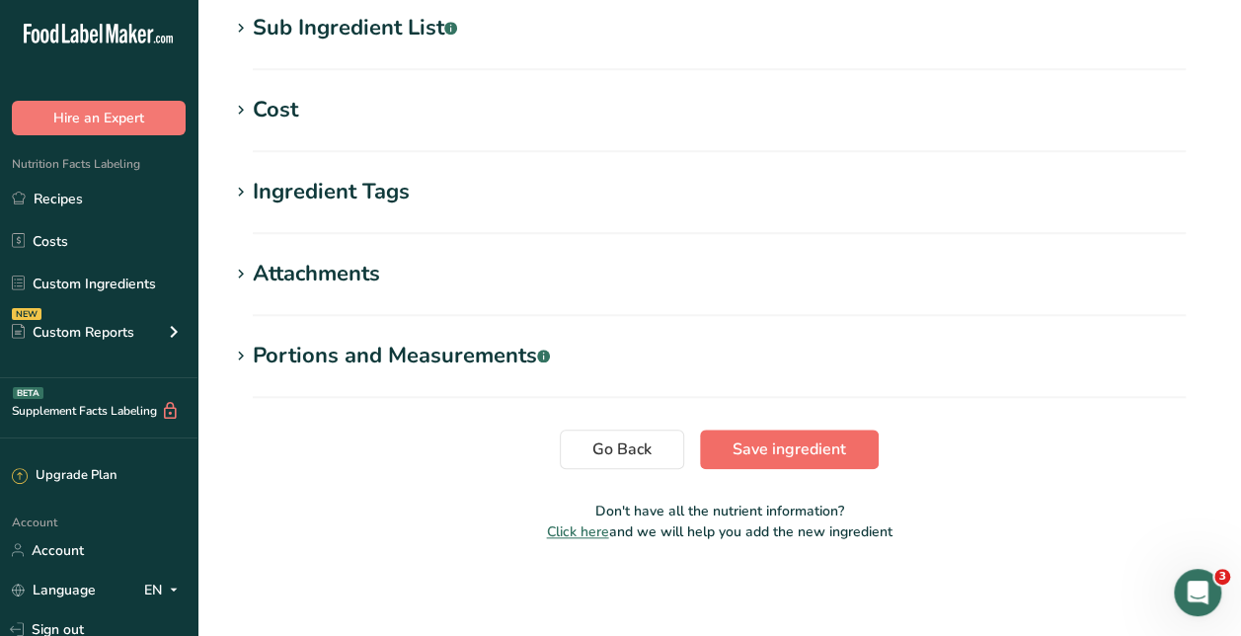
type input "Orange Juice Drink"
click at [767, 442] on span "Save ingredient" at bounding box center [790, 449] width 114 height 24
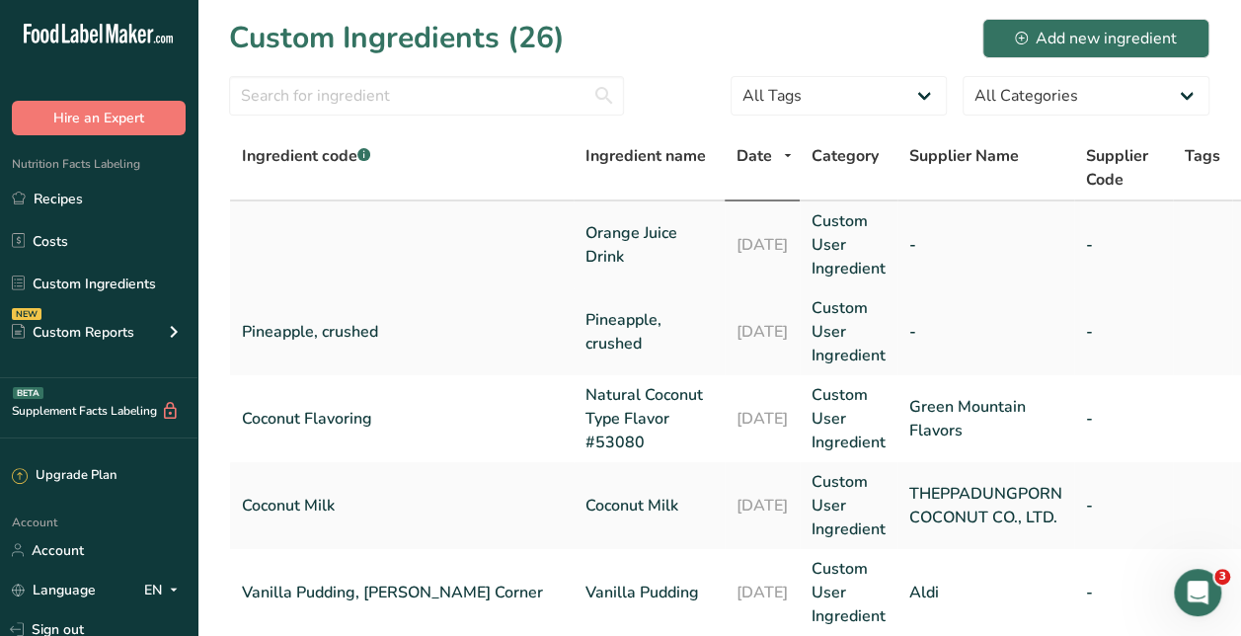
drag, startPoint x: 326, startPoint y: 244, endPoint x: 492, endPoint y: 241, distance: 165.9
click at [492, 241] on td at bounding box center [402, 244] width 344 height 87
click at [586, 247] on link "Orange Juice Drink" at bounding box center [649, 244] width 127 height 47
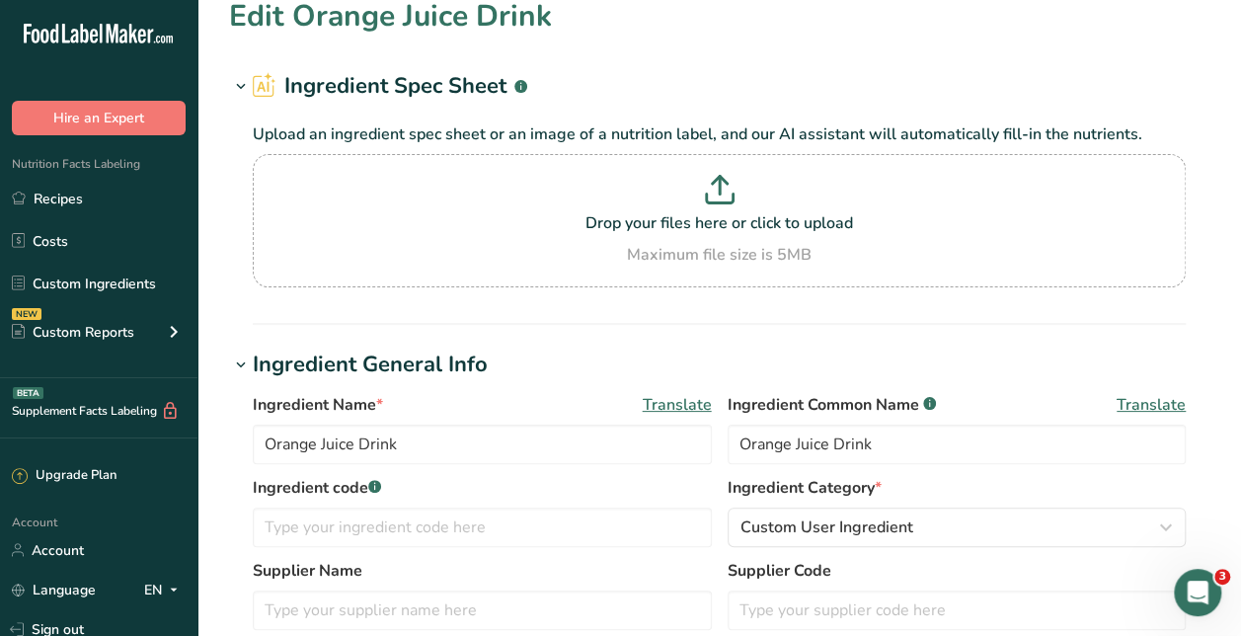
scroll to position [70, 0]
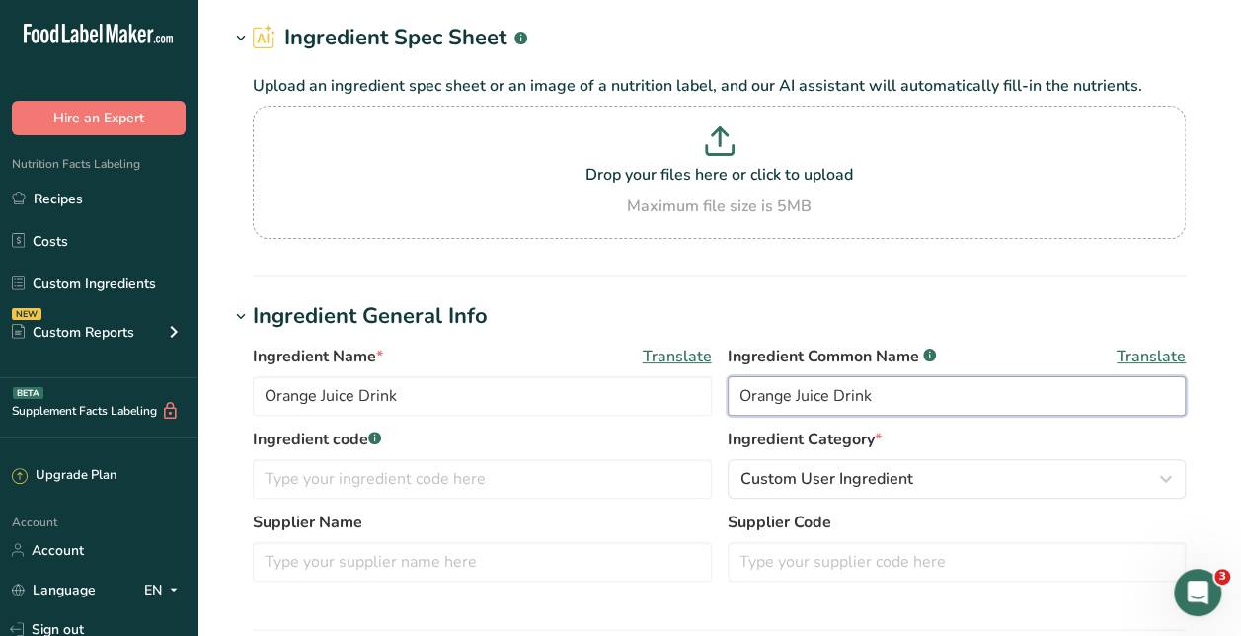
click at [893, 389] on input "Orange Juice Drink" at bounding box center [957, 395] width 459 height 39
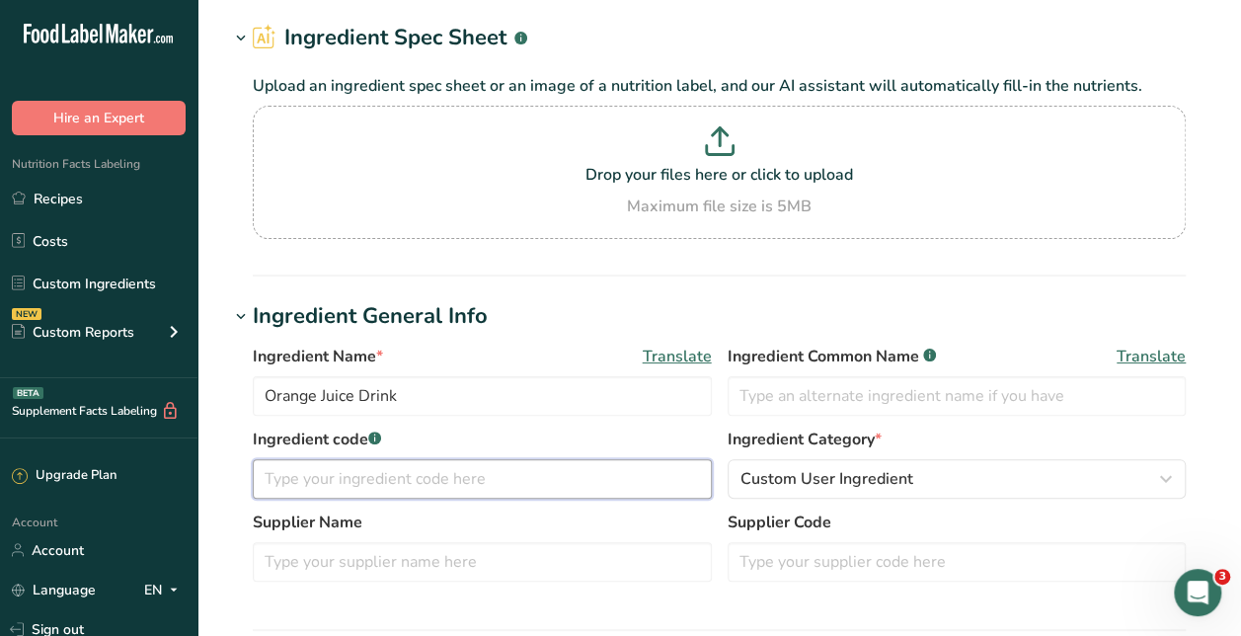
click at [317, 478] on input "text" at bounding box center [482, 478] width 459 height 39
paste input "Orange Juice Drink"
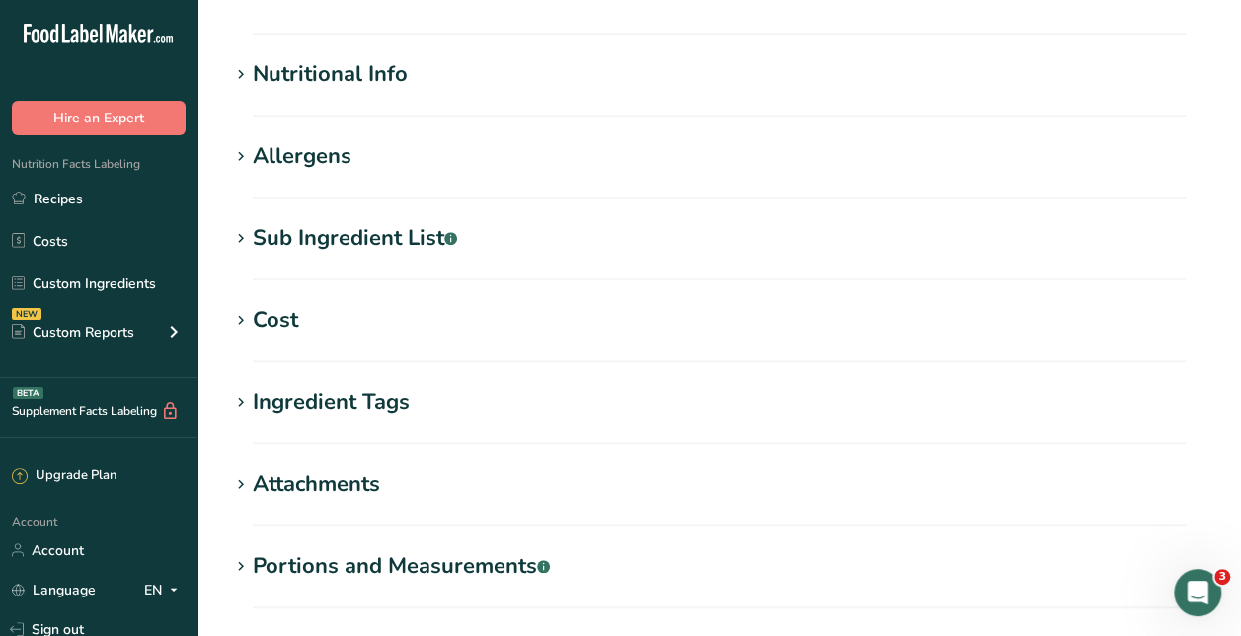
scroll to position [877, 0]
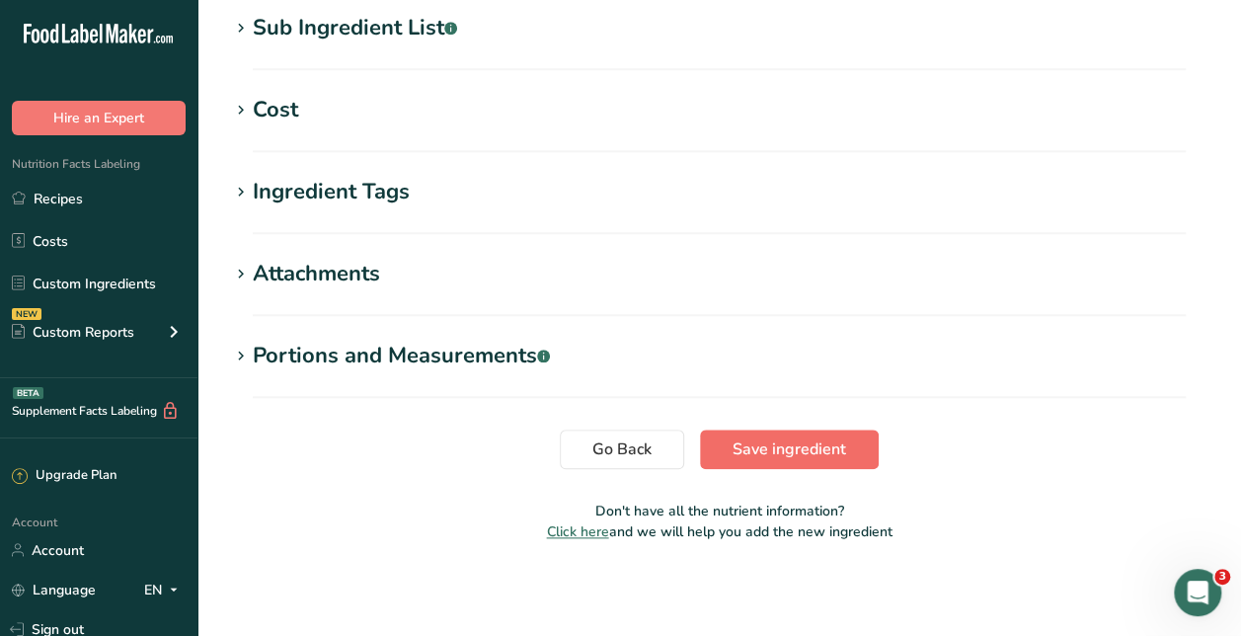
type input "Orange Juice Drink"
click at [820, 444] on span "Save ingredient" at bounding box center [790, 449] width 114 height 24
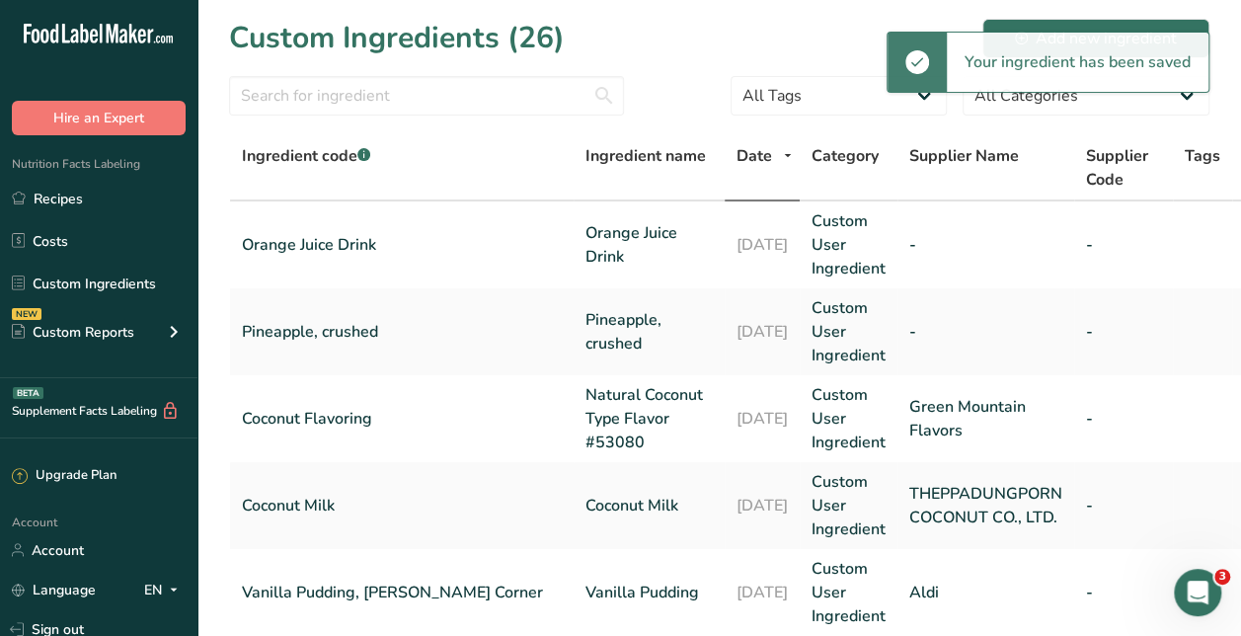
click at [808, 39] on div "Custom Ingredients (26) Add new ingredient" at bounding box center [719, 38] width 980 height 44
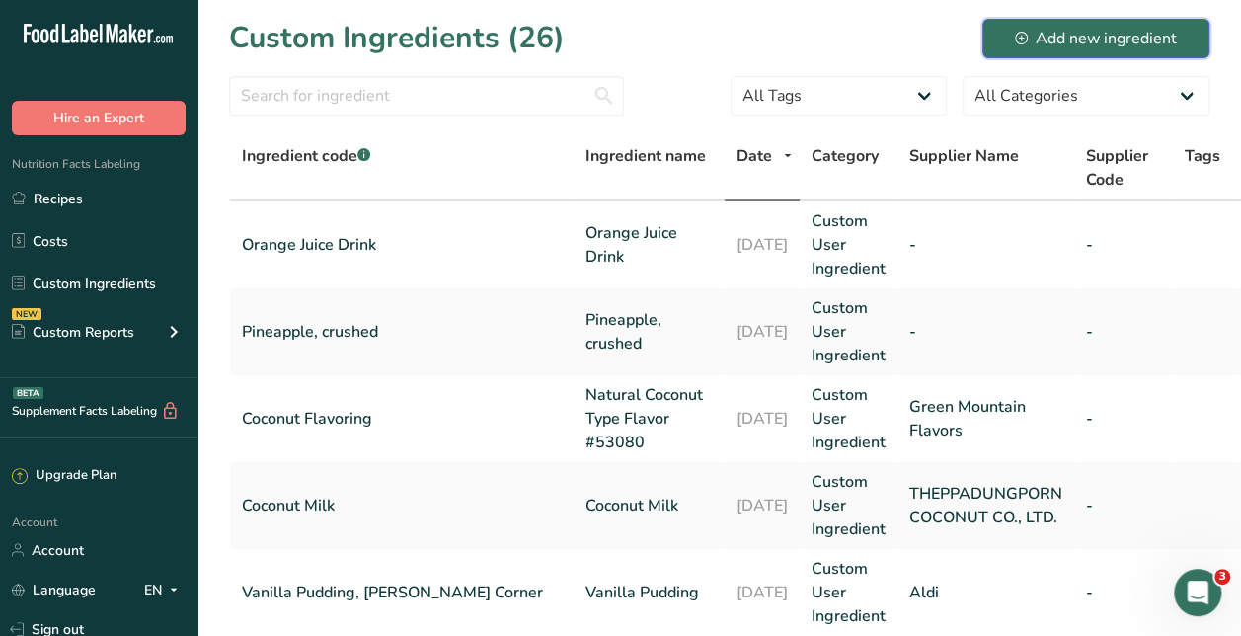
click at [1092, 38] on div "Add new ingredient" at bounding box center [1096, 39] width 162 height 24
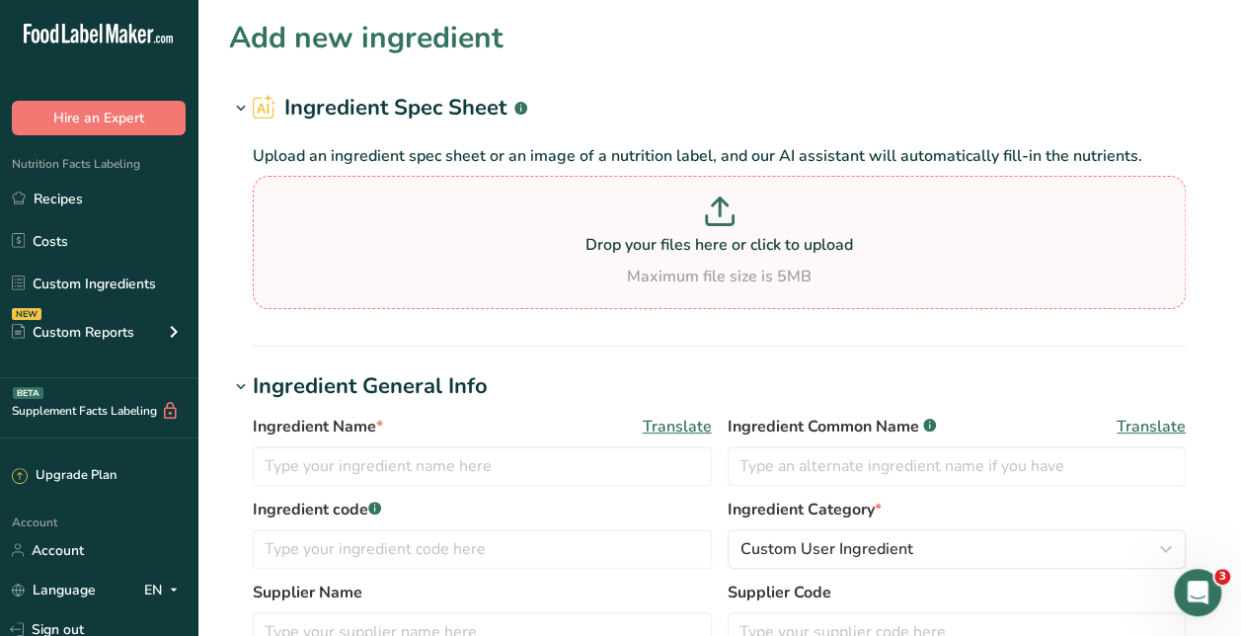
click at [684, 271] on div "Maximum file size is 5MB" at bounding box center [719, 277] width 923 height 24
click at [684, 271] on input "Drop your files here or click to upload Maximum file size is 5MB" at bounding box center [719, 242] width 933 height 133
type input "C:\fakepath\IMG_5318.jpg"
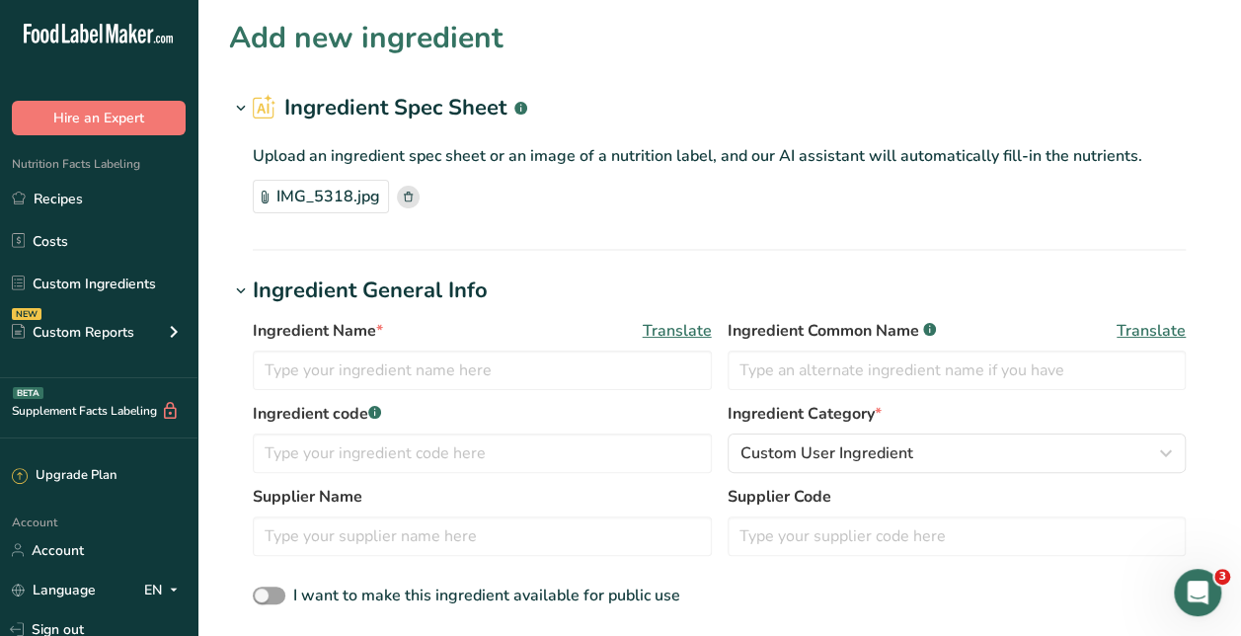
click at [334, 205] on div "IMG_5318.jpg" at bounding box center [321, 197] width 136 height 34
click at [322, 195] on div "IMG_5318.jpg" at bounding box center [321, 197] width 136 height 34
click at [276, 206] on div "IMG_5318.jpg" at bounding box center [321, 197] width 136 height 34
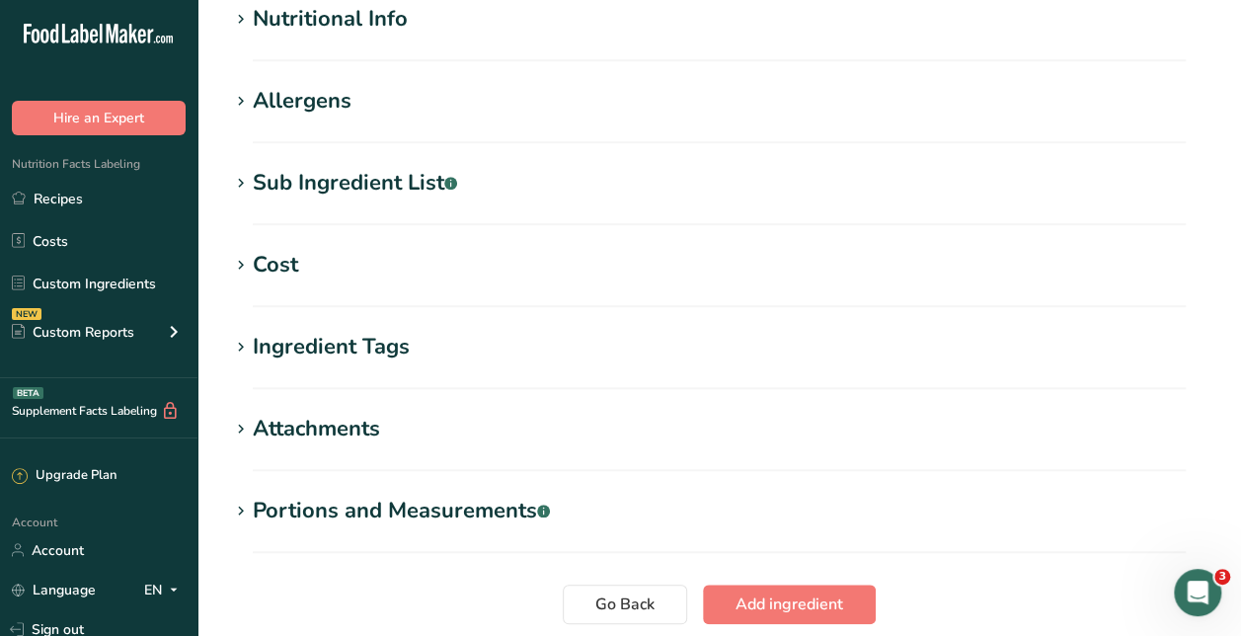
scroll to position [717, 0]
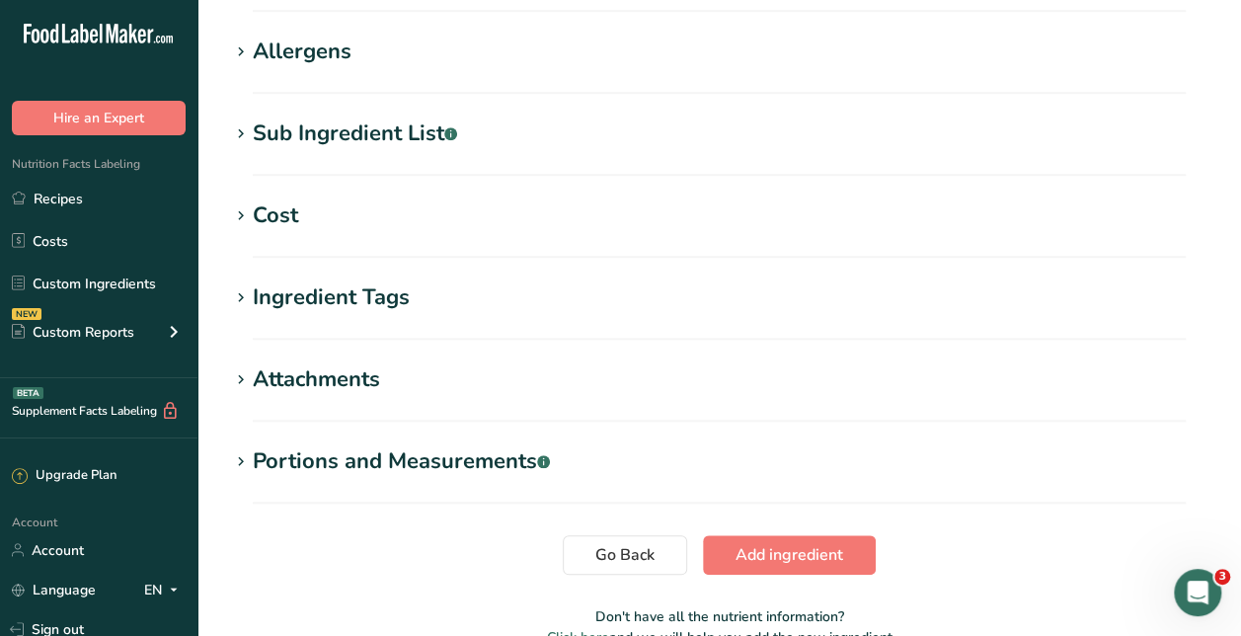
click at [399, 126] on div "Sub Ingredient List .a-a{fill:#347362;}.b-a{fill:#fff;}" at bounding box center [355, 133] width 204 height 33
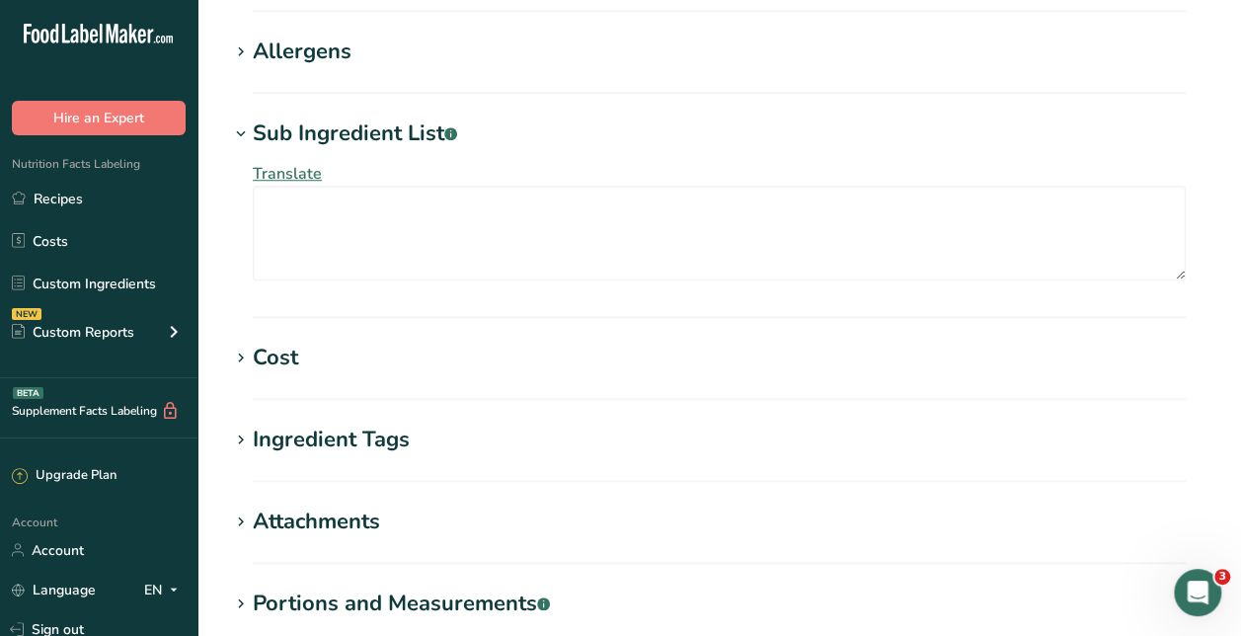
click at [361, 58] on h1 "Allergens" at bounding box center [719, 52] width 980 height 33
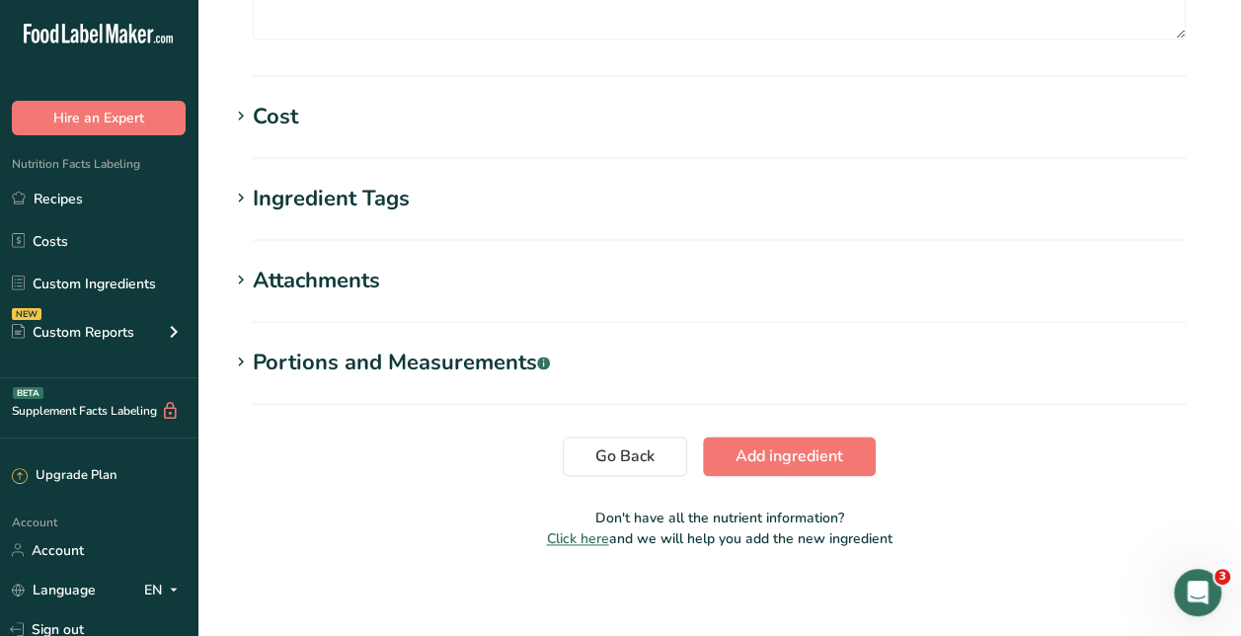
scroll to position [1055, 0]
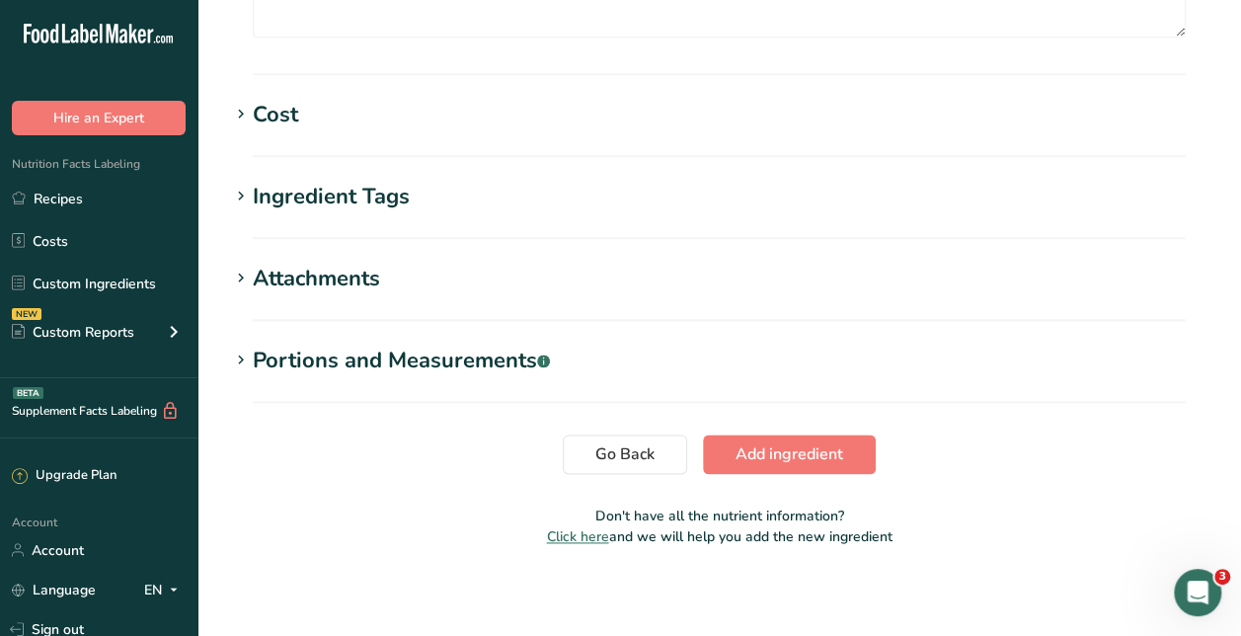
click at [385, 218] on section "Ingredient Tags Add tags Standard Tags Custom Tags Source of Antioxidants Prebi…" at bounding box center [719, 210] width 980 height 58
click at [387, 204] on div "Ingredient Tags" at bounding box center [331, 197] width 157 height 33
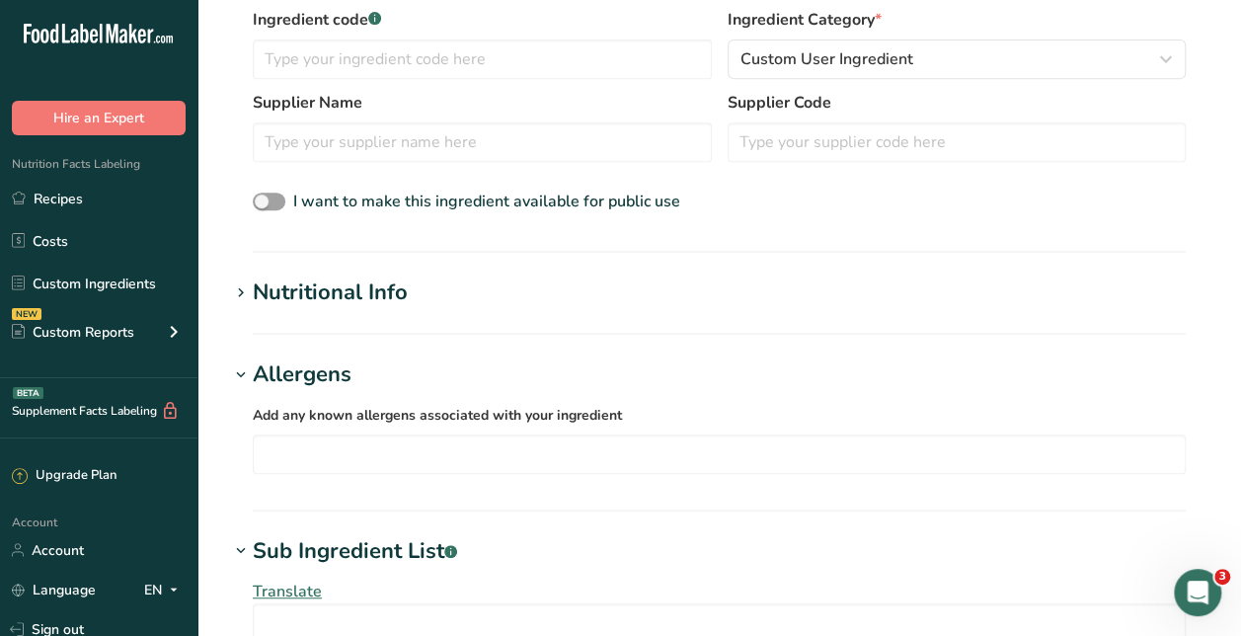
scroll to position [399, 0]
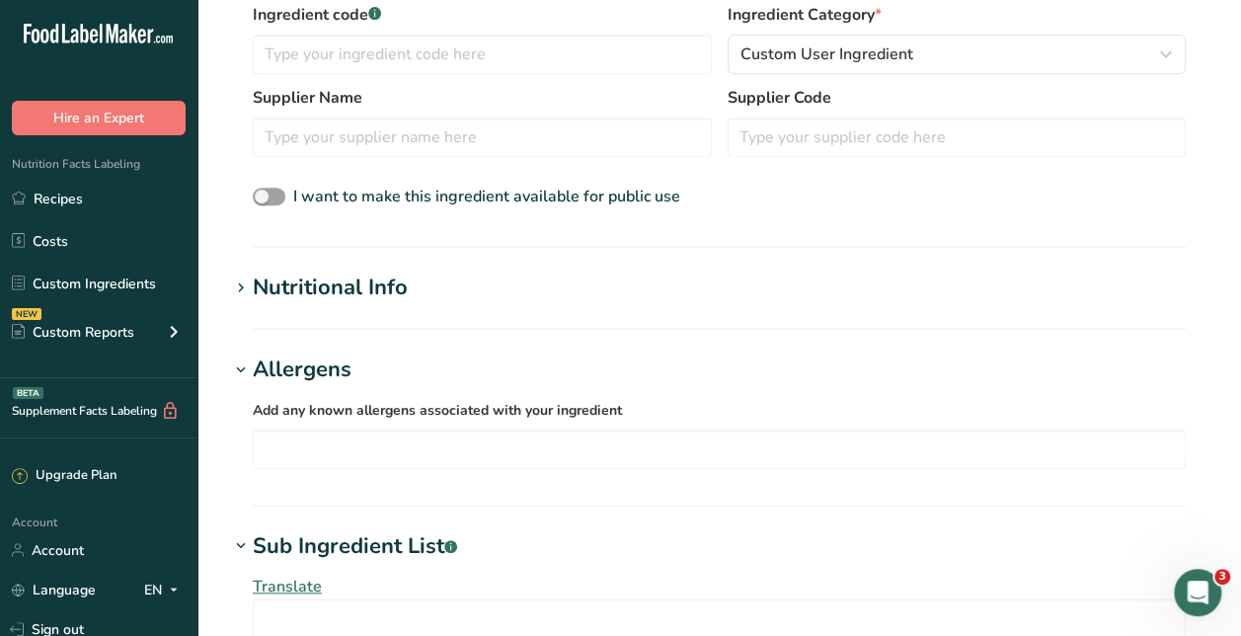
click at [404, 307] on section "Nutritional Info Serving Size .a-a{fill:#347362;}.b-a{fill:#fff;} Add ingredien…" at bounding box center [719, 301] width 980 height 58
click at [397, 301] on div "Nutritional Info" at bounding box center [330, 288] width 155 height 33
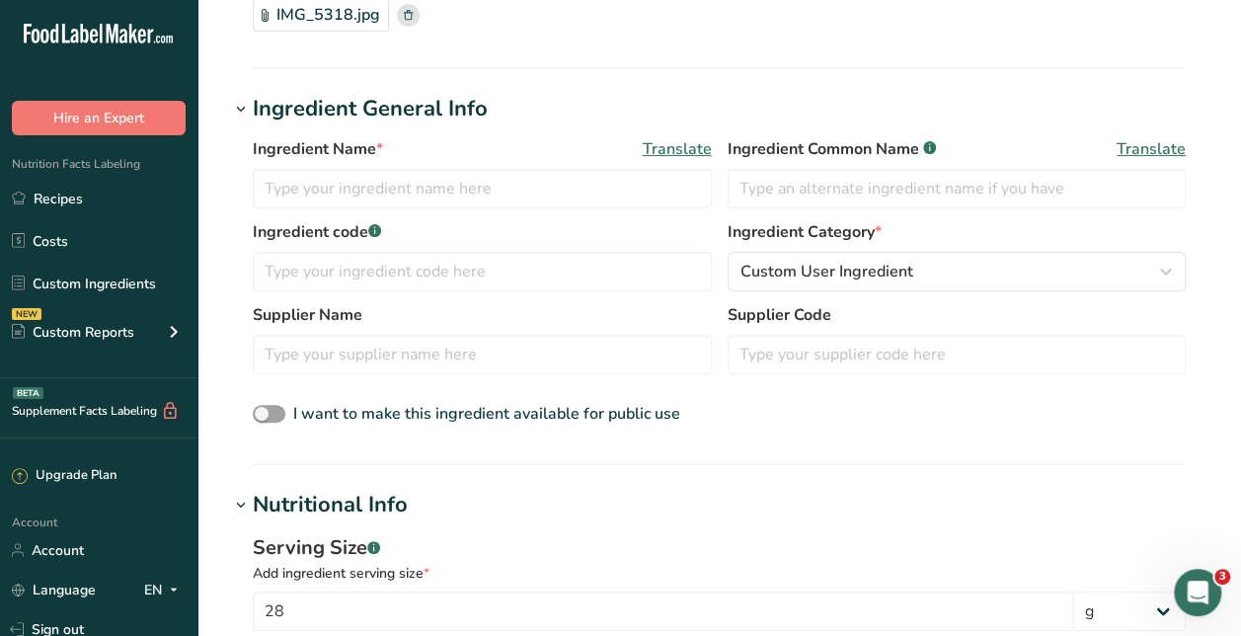
scroll to position [183, 0]
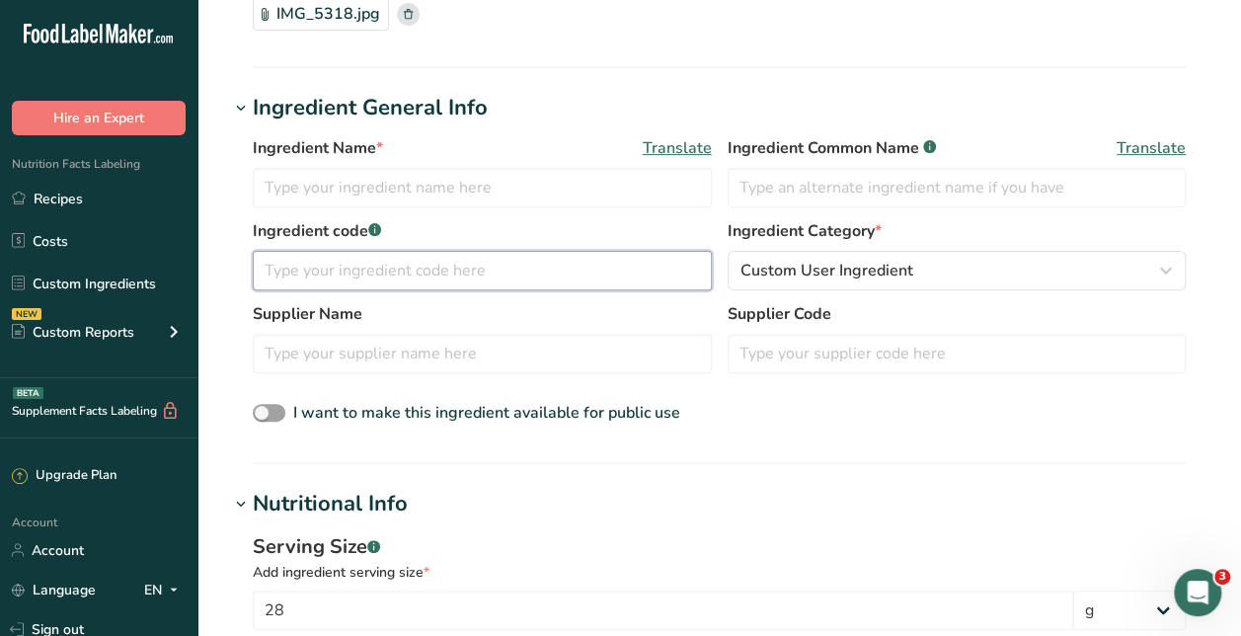
click at [404, 261] on input "text" at bounding box center [482, 270] width 459 height 39
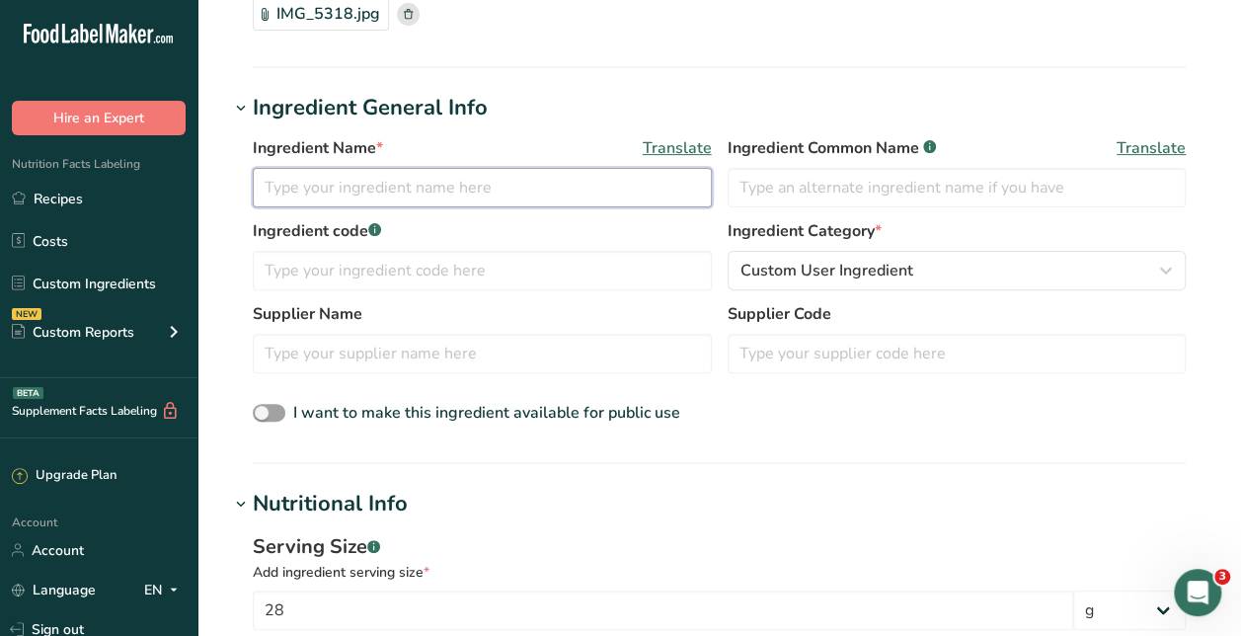
click at [397, 200] on input "text" at bounding box center [482, 187] width 459 height 39
click at [392, 181] on input "Del Dixie Pickles" at bounding box center [482, 187] width 459 height 39
type input "Del Dixie Pickles"
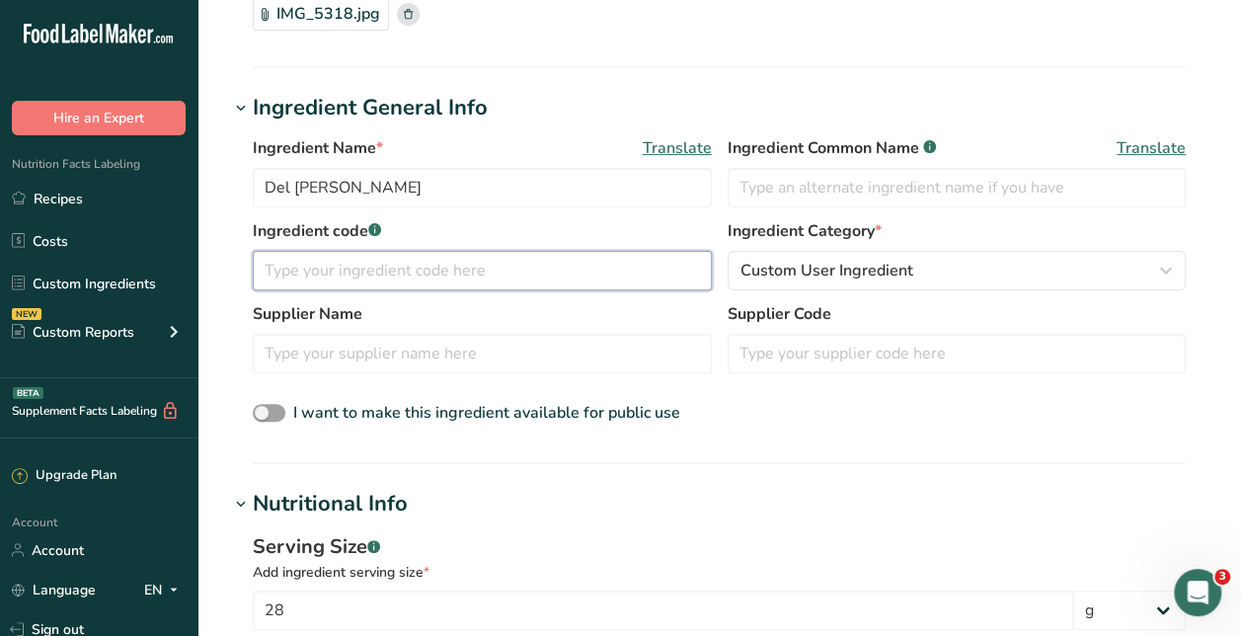
click at [417, 267] on input "text" at bounding box center [482, 270] width 459 height 39
paste input "Del Dixie Pickles"
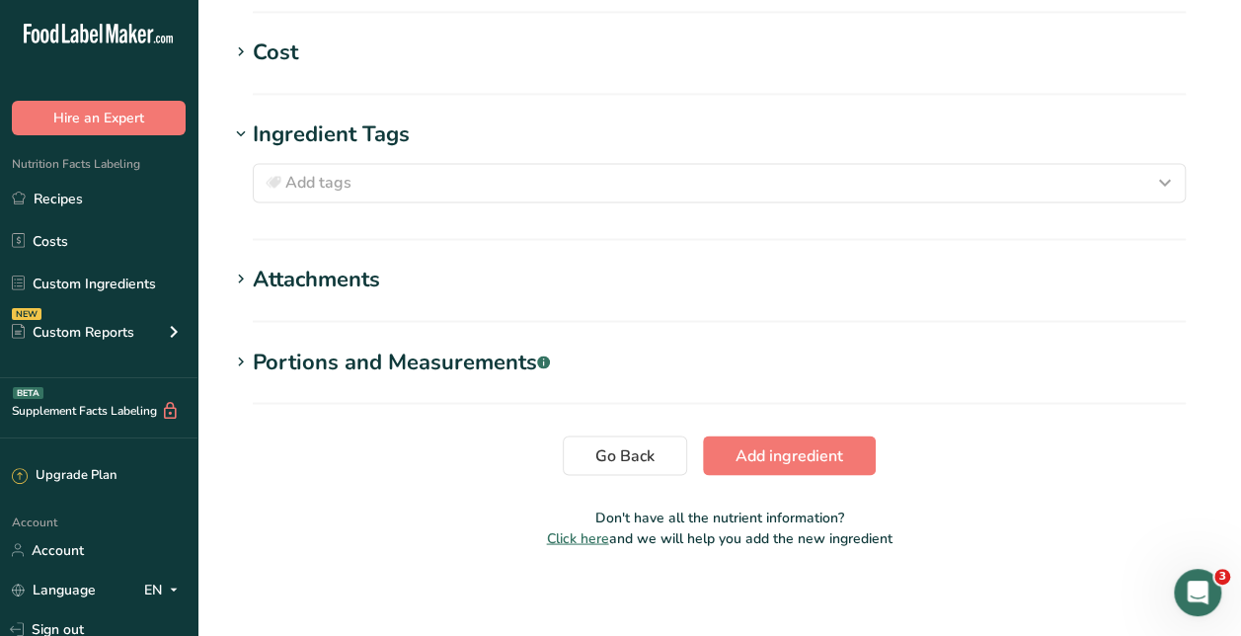
scroll to position [1578, 0]
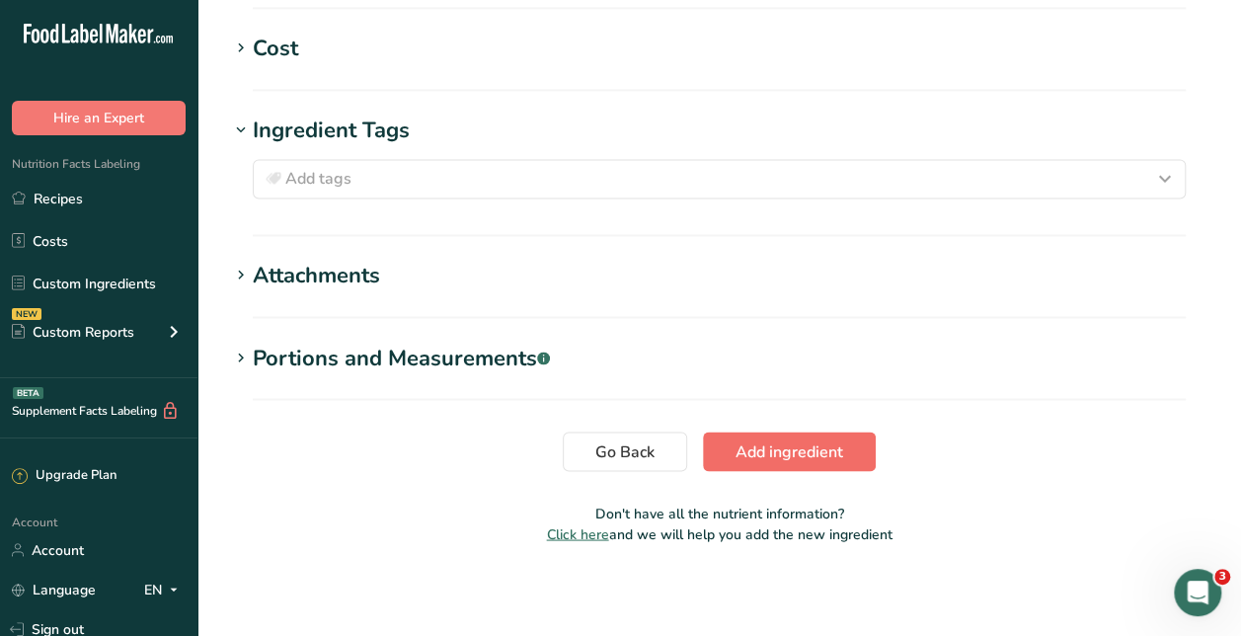
type input "Del Dixie Pickles & juice"
click at [851, 465] on button "Add ingredient" at bounding box center [789, 450] width 173 height 39
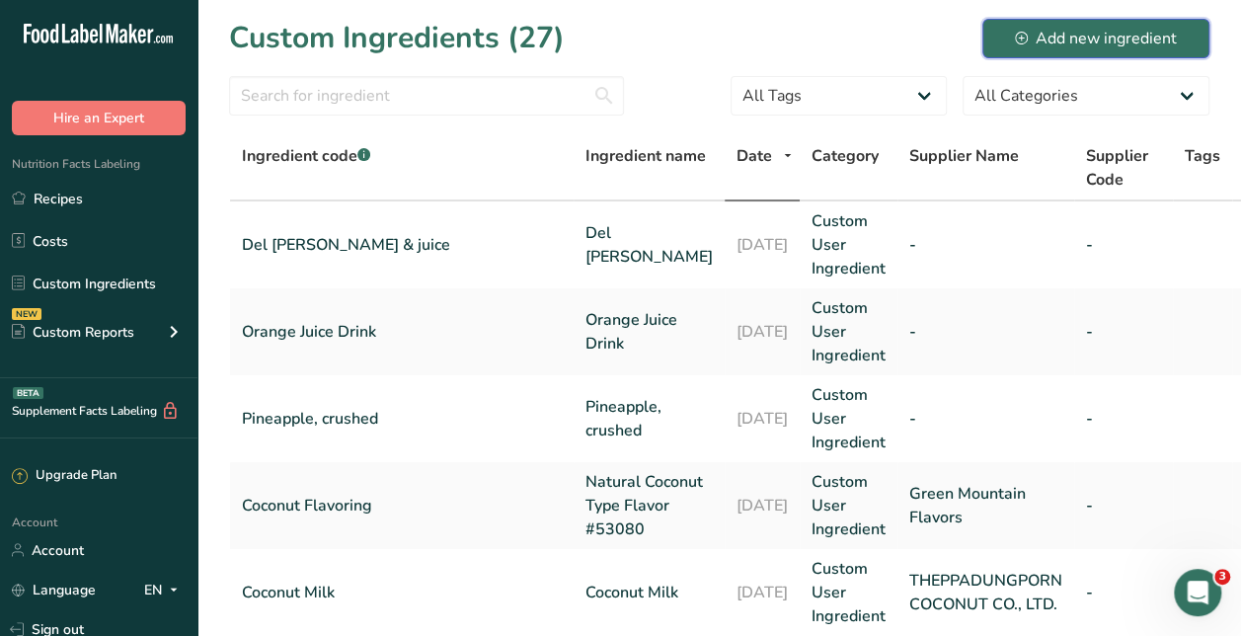
click at [1169, 35] on div "Add new ingredient" at bounding box center [1096, 39] width 162 height 24
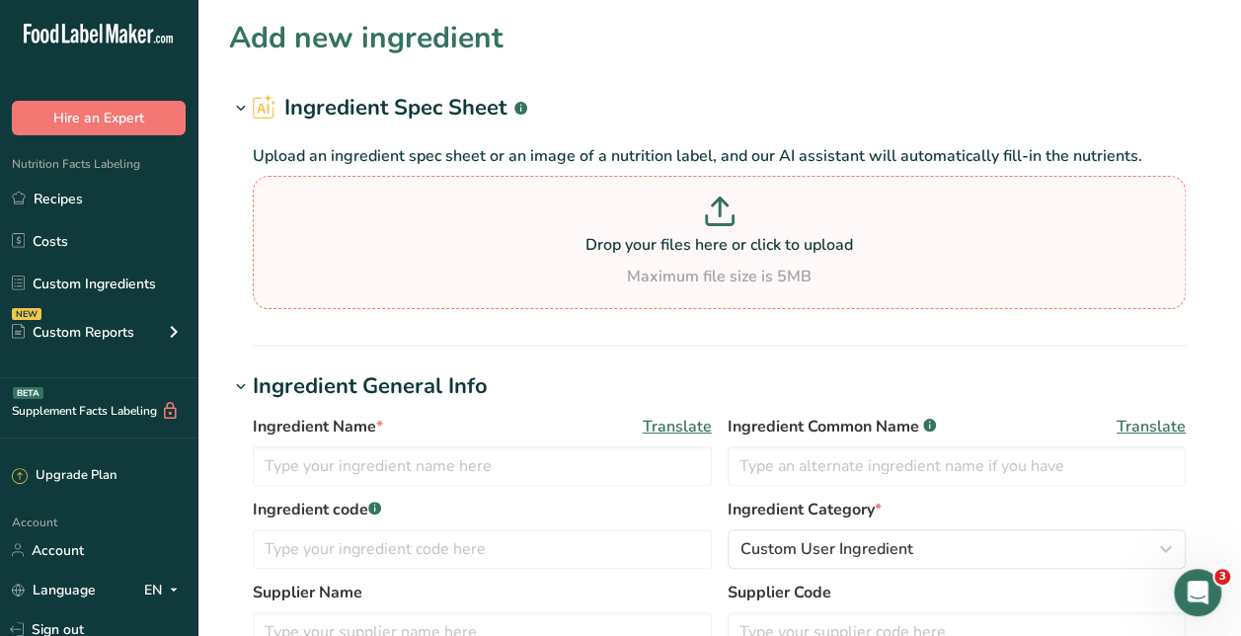
click at [689, 218] on p at bounding box center [719, 214] width 923 height 37
click at [689, 218] on input "Drop your files here or click to upload Maximum file size is 5MB" at bounding box center [719, 242] width 933 height 133
type input "C:\fakepath\IMG_5320.jpg"
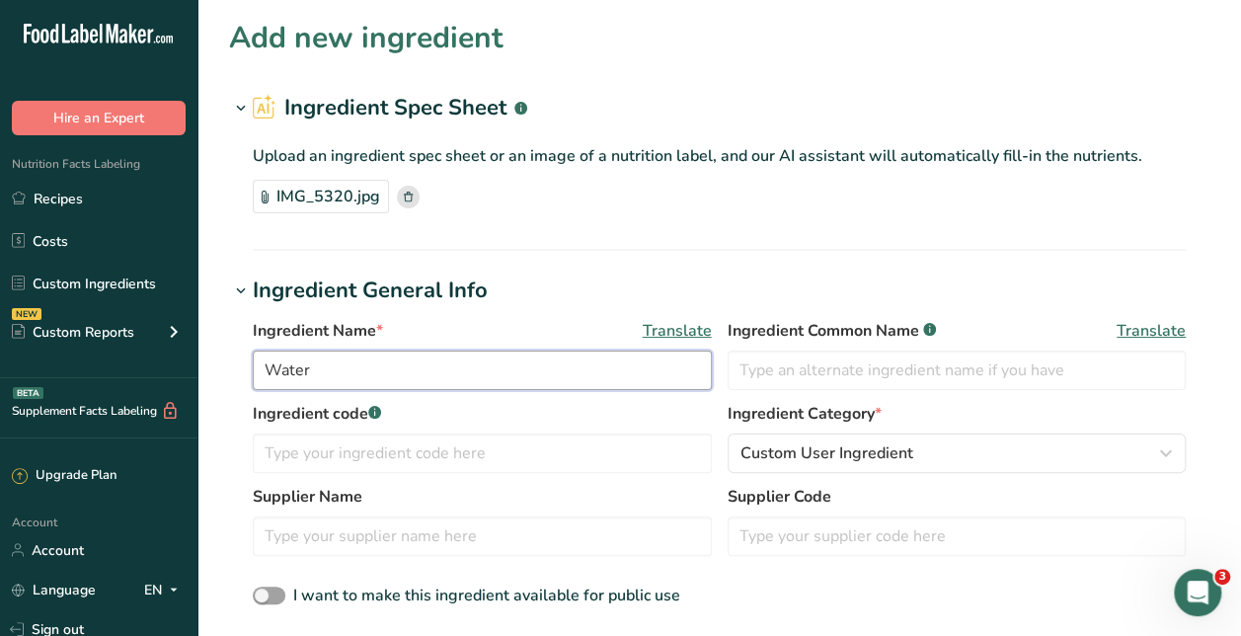
click at [300, 369] on input "Water" at bounding box center [482, 370] width 459 height 39
click at [525, 376] on input "Margarita Mix (non-alcoholic)" at bounding box center [482, 370] width 459 height 39
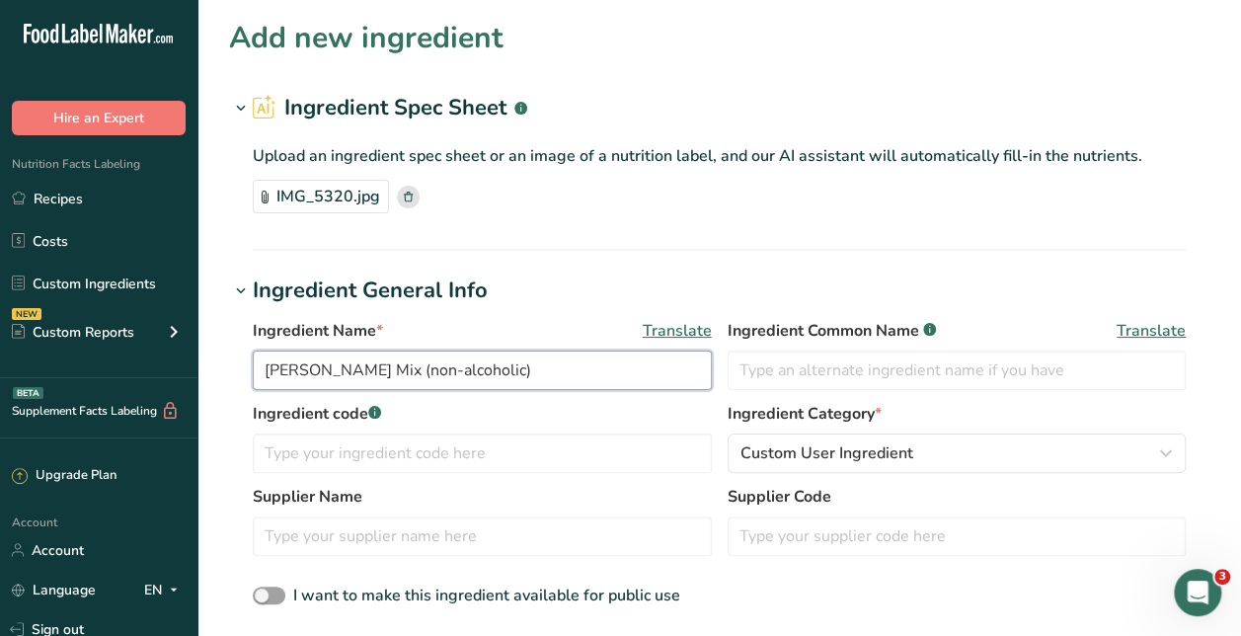
click at [525, 376] on input "Margarita Mix (non-alcoholic)" at bounding box center [482, 370] width 459 height 39
type input "Margarita Mix (non-alcoholic)"
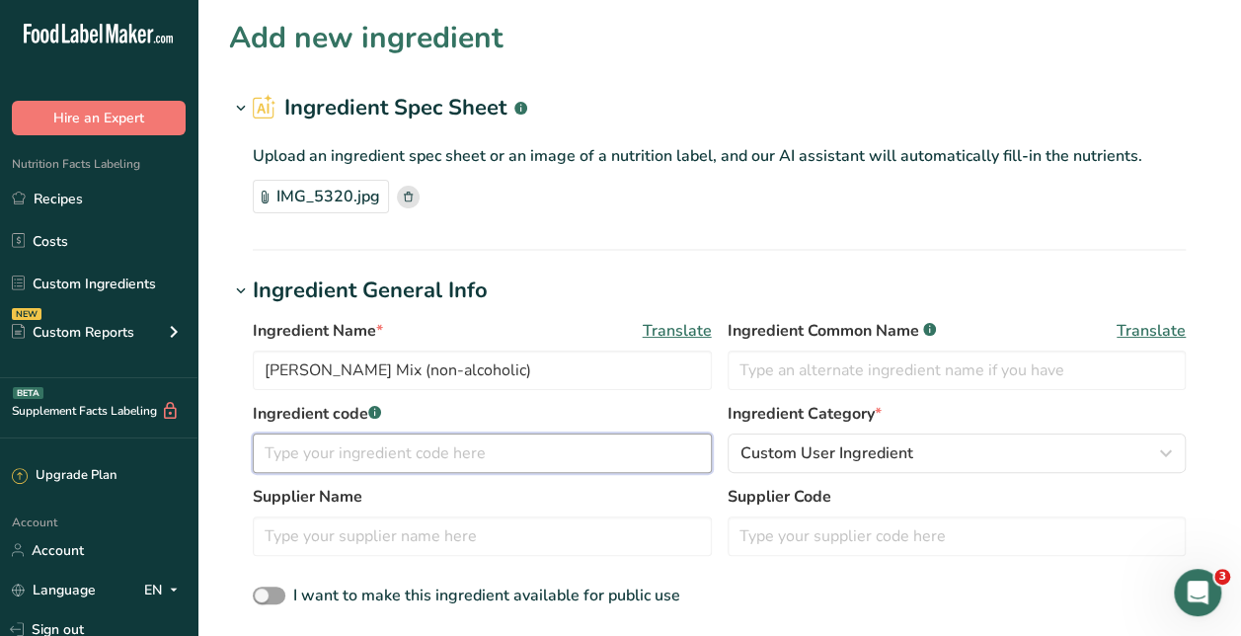
click at [430, 455] on input "text" at bounding box center [482, 452] width 459 height 39
paste input "Margarita Mix (non-alcoholic)"
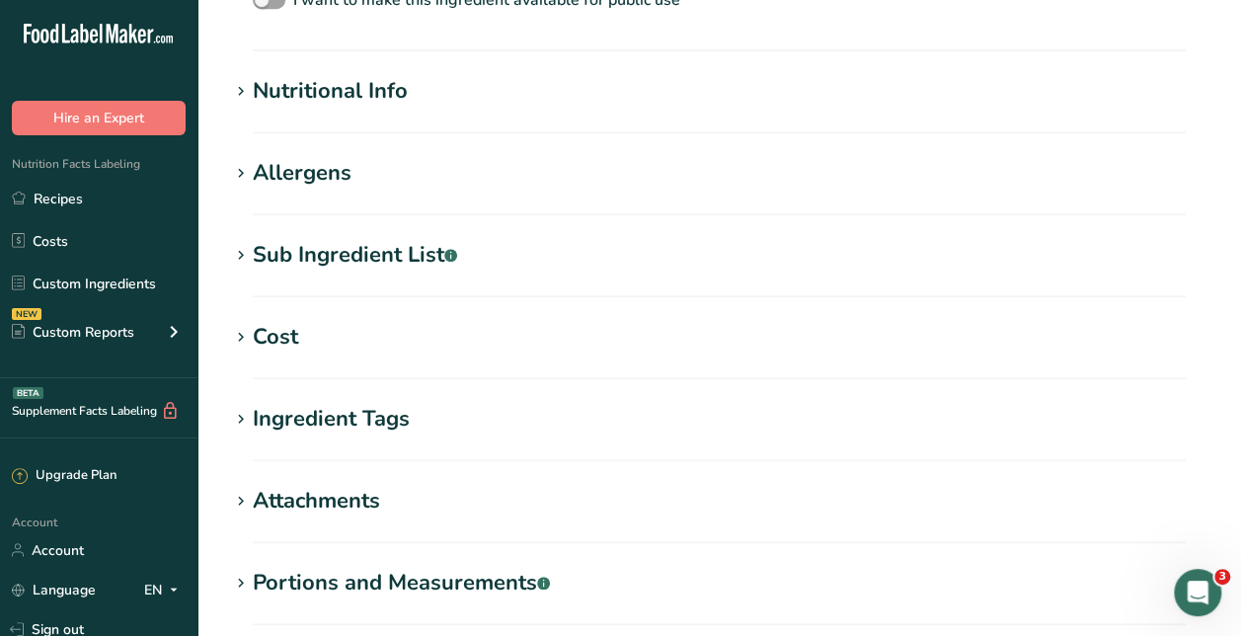
scroll to position [822, 0]
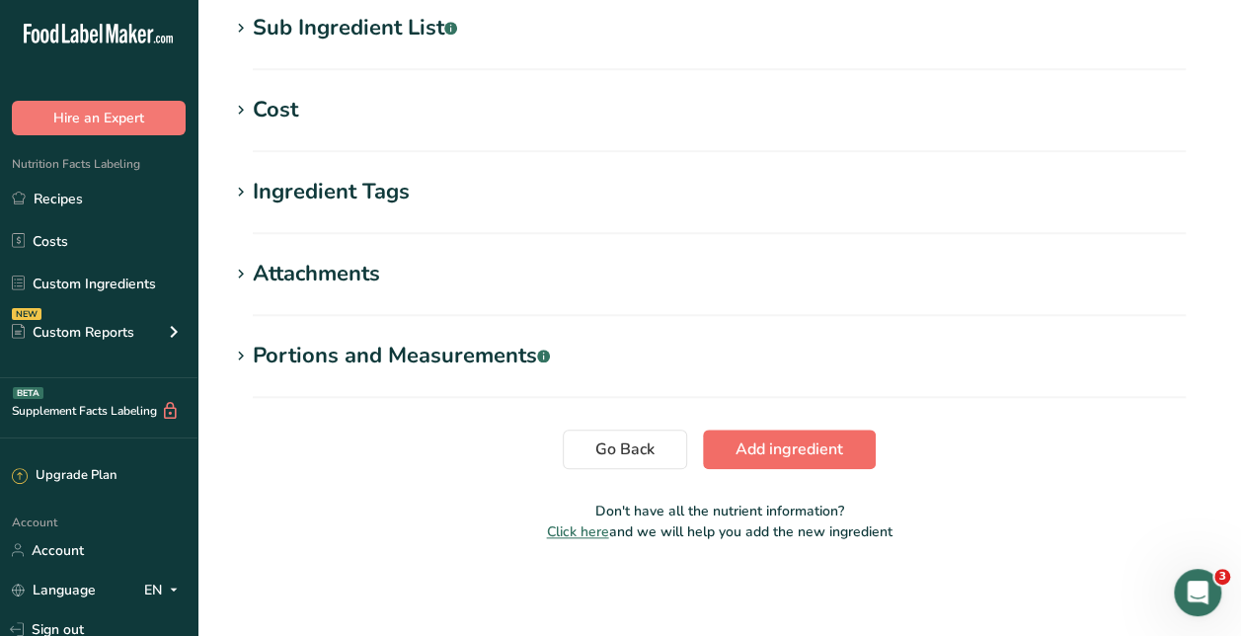
type input "Margarita Mix (non-alcoholic)"
click at [774, 457] on span "Add ingredient" at bounding box center [790, 449] width 108 height 24
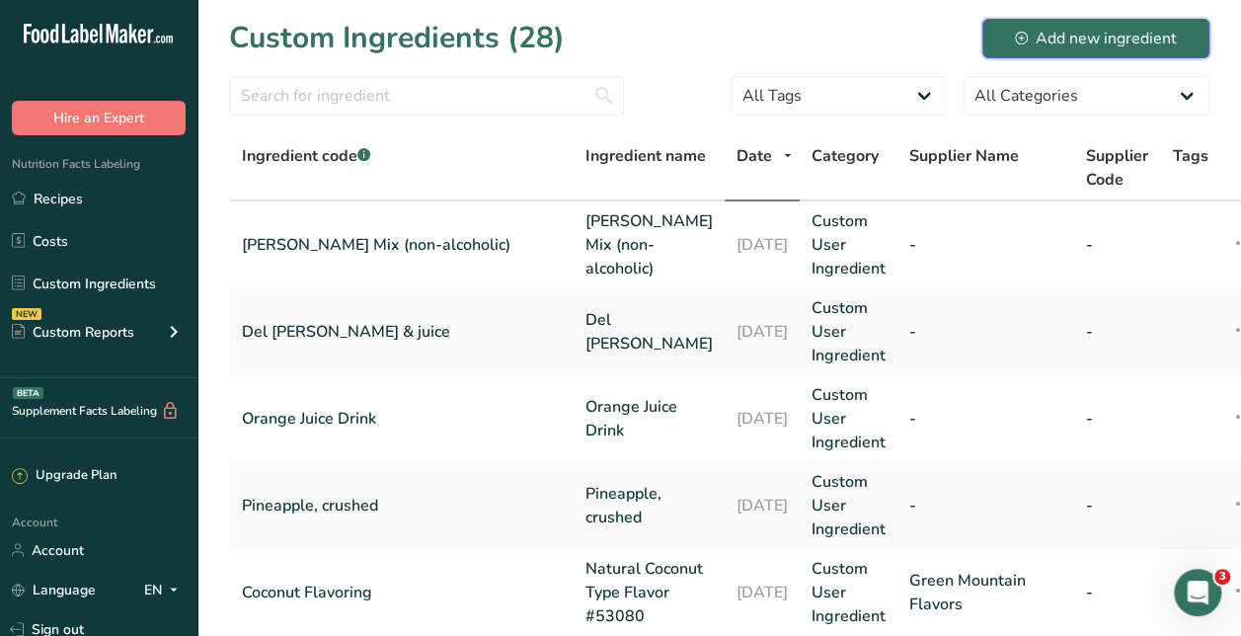
click at [1134, 51] on button "Add new ingredient" at bounding box center [1095, 38] width 227 height 39
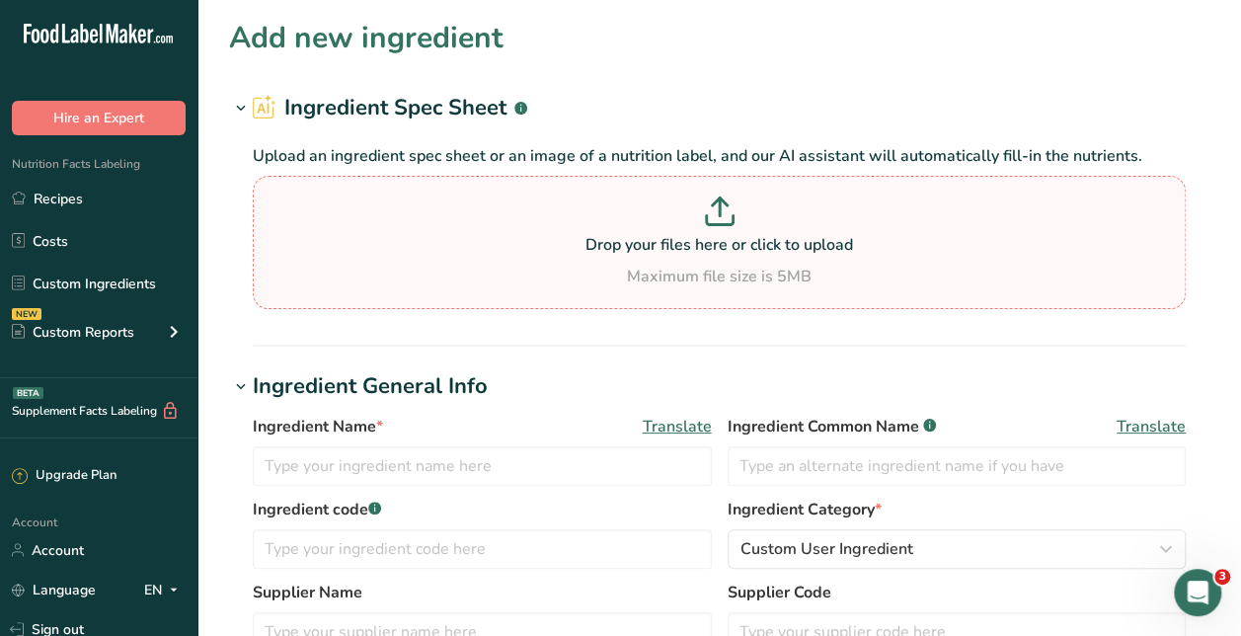
click at [695, 243] on p "Drop your files here or click to upload" at bounding box center [719, 245] width 923 height 24
click at [695, 243] on input "Drop your files here or click to upload Maximum file size is 5MB" at bounding box center [719, 242] width 933 height 133
type input "C:\fakepath\IMG_5321.jpg"
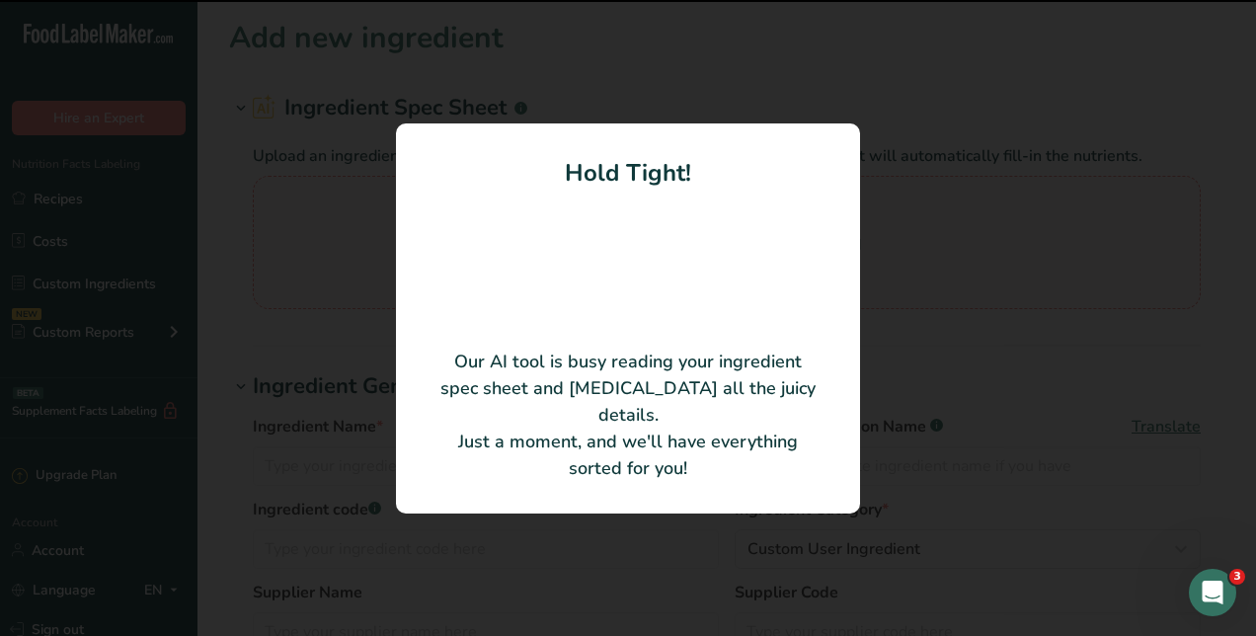
type input "60"
type input "0"
type KJ "0"
type Fat "0"
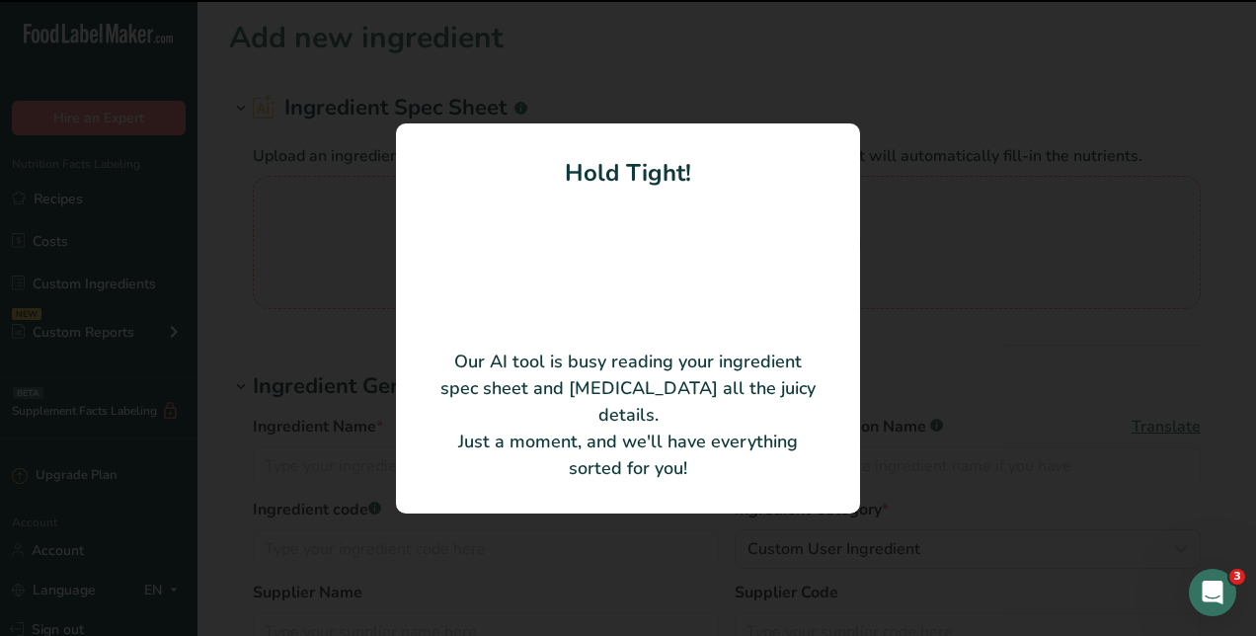
type Fat "0"
type input "0"
type input "890"
type Carbohydrates "0"
type Fiber "0"
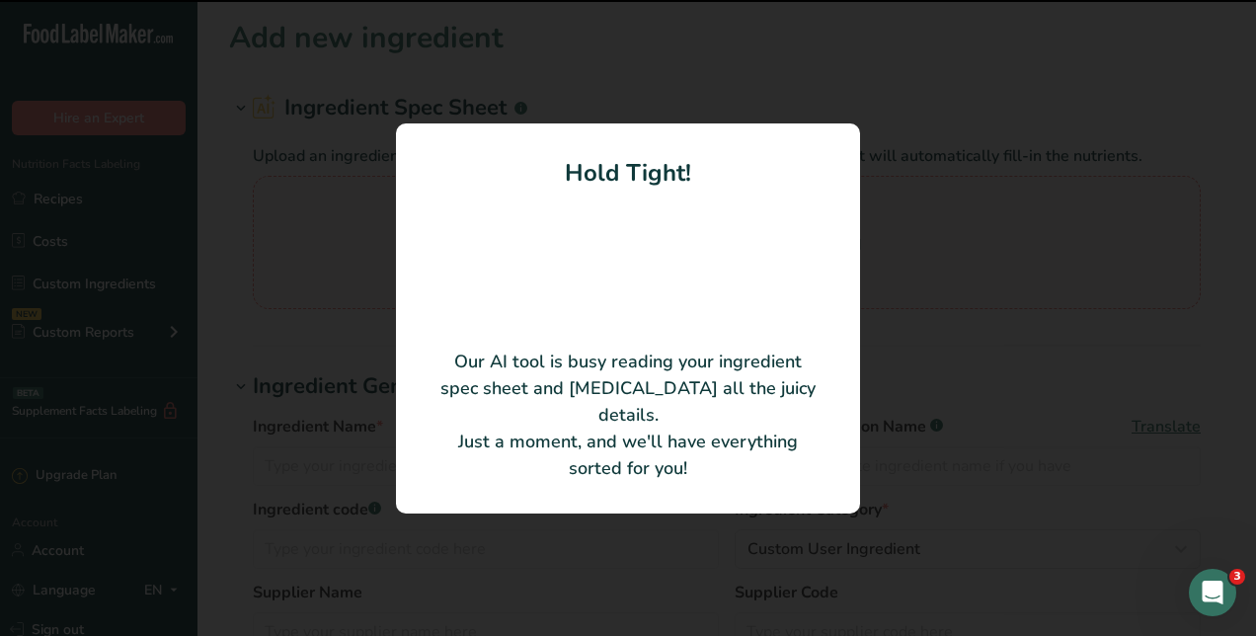
type Sugars "0"
type input "0"
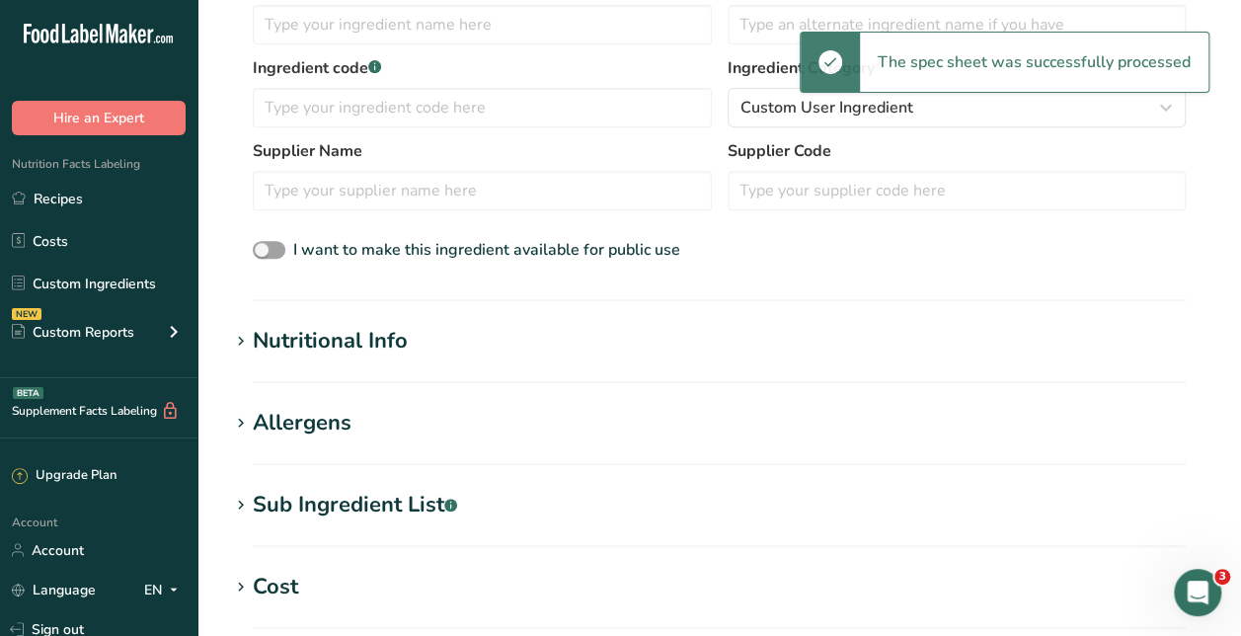
scroll to position [347, 0]
click at [476, 342] on h1 "Nutritional Info" at bounding box center [719, 340] width 980 height 33
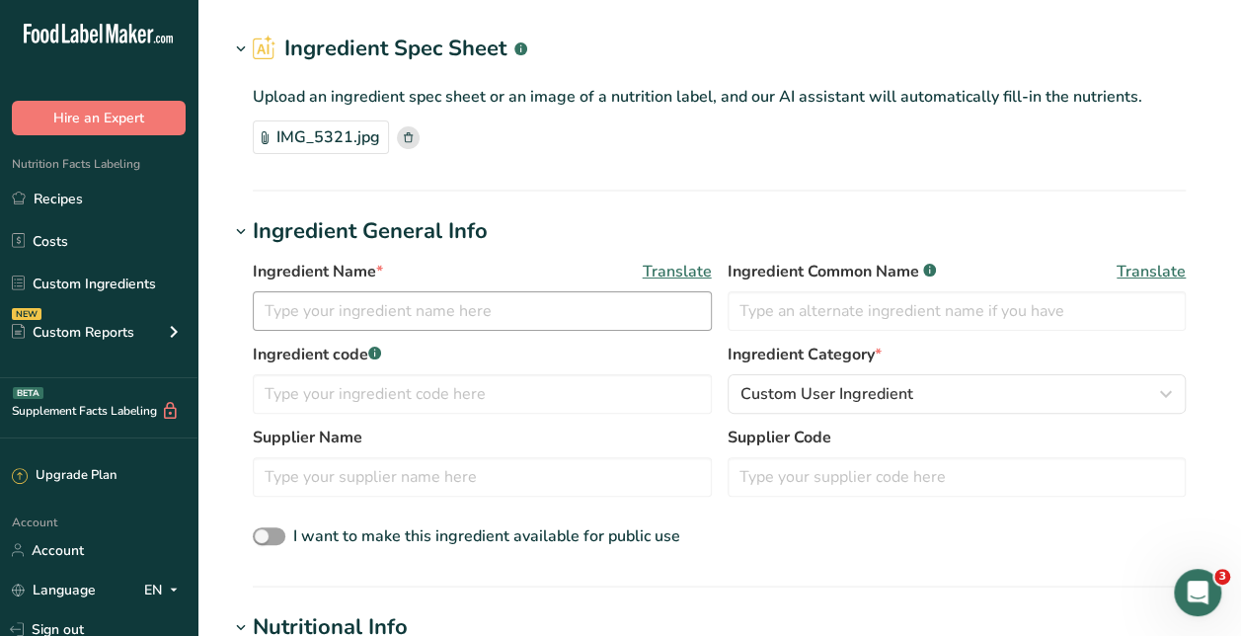
scroll to position [58, 0]
click at [436, 312] on input "text" at bounding box center [482, 311] width 459 height 39
click at [415, 314] on input "Van Holtens pickleback mixer" at bounding box center [482, 311] width 459 height 39
type input "Van Holtens pickleback mixer"
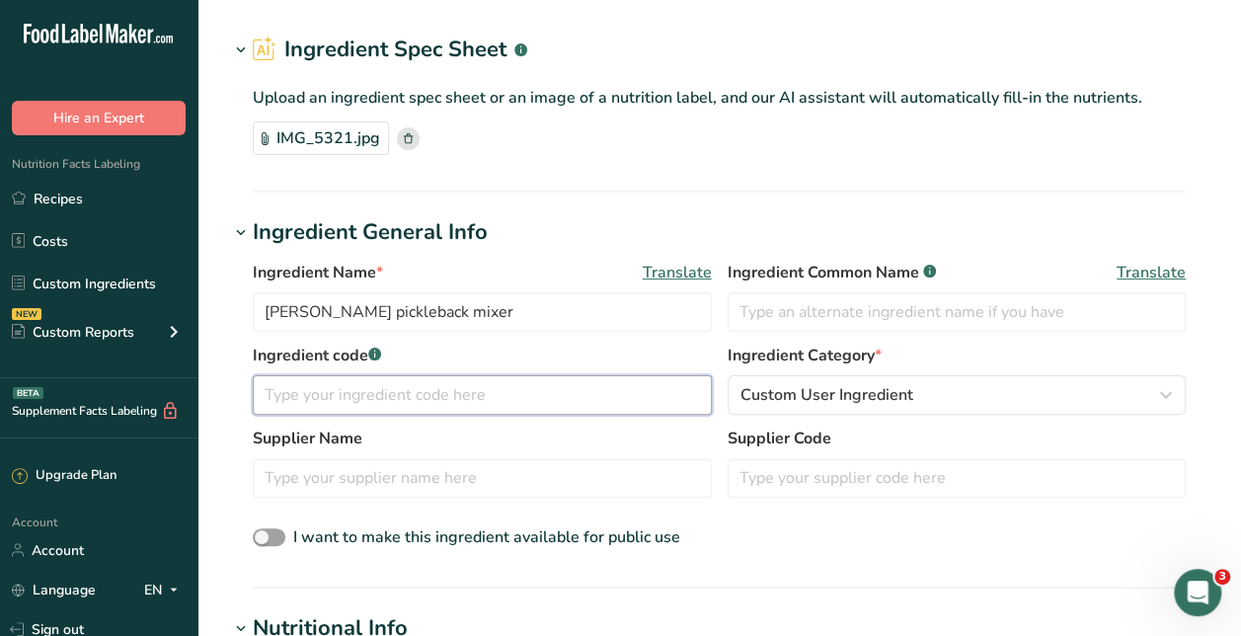
click at [332, 385] on input "text" at bounding box center [482, 394] width 459 height 39
paste input "Van Holtens pickleback mixer"
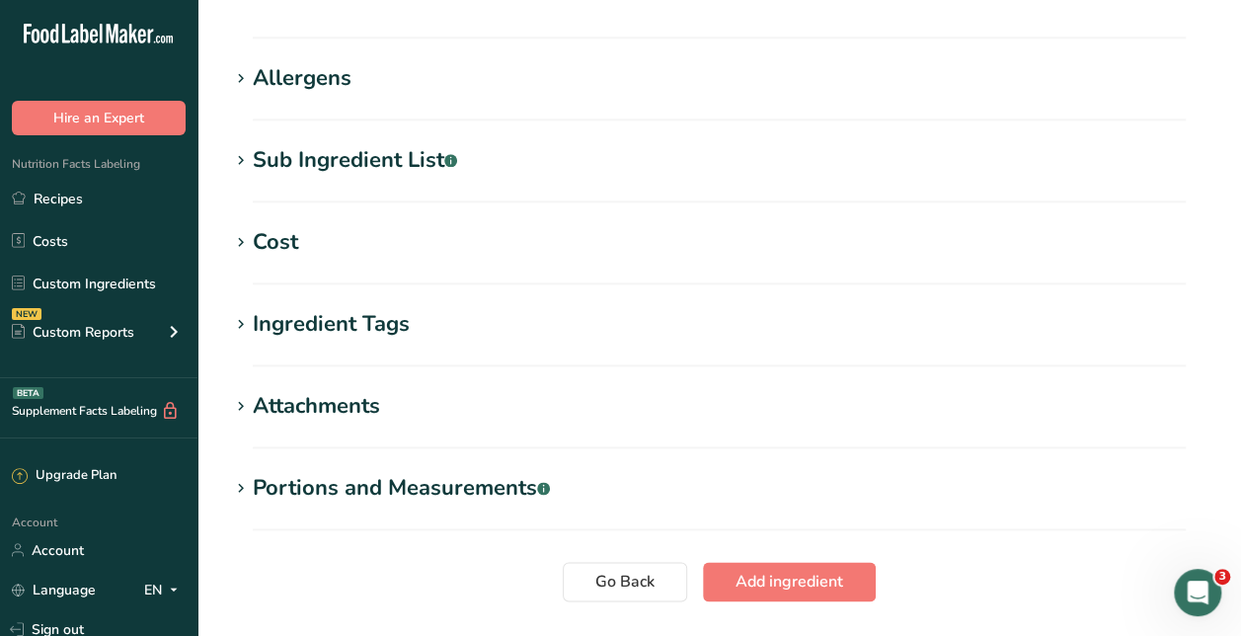
scroll to position [1163, 0]
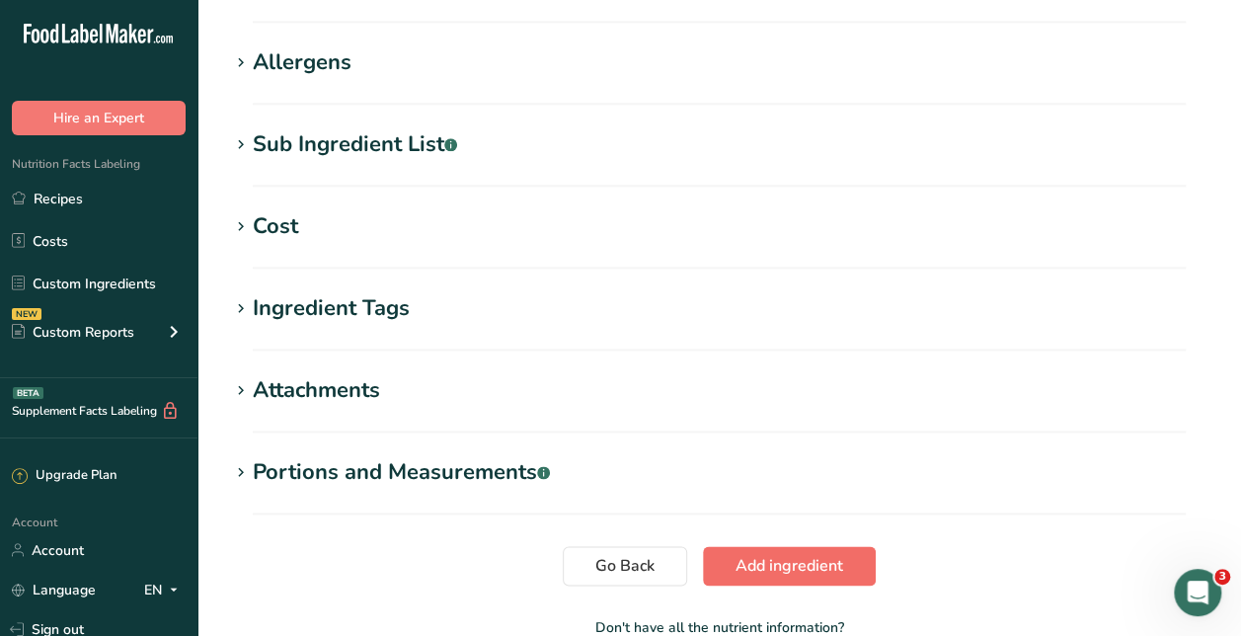
type input "Van Holtens pickleback mixer"
click at [792, 557] on span "Add ingredient" at bounding box center [790, 566] width 108 height 24
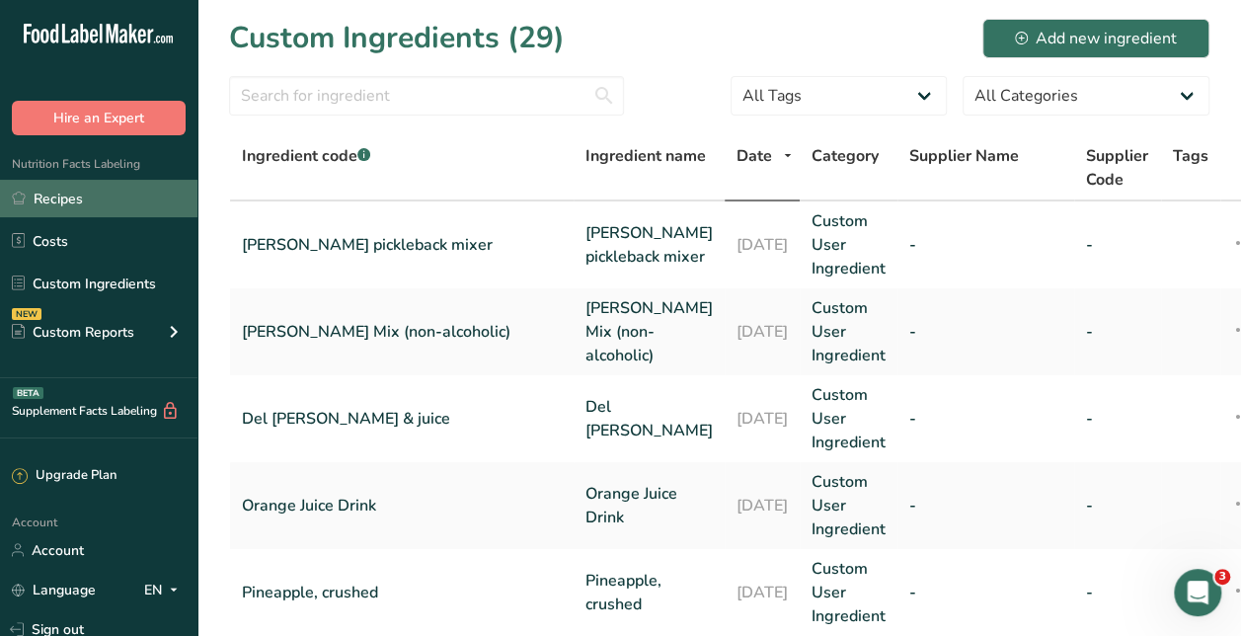
click at [49, 190] on link "Recipes" at bounding box center [98, 199] width 197 height 38
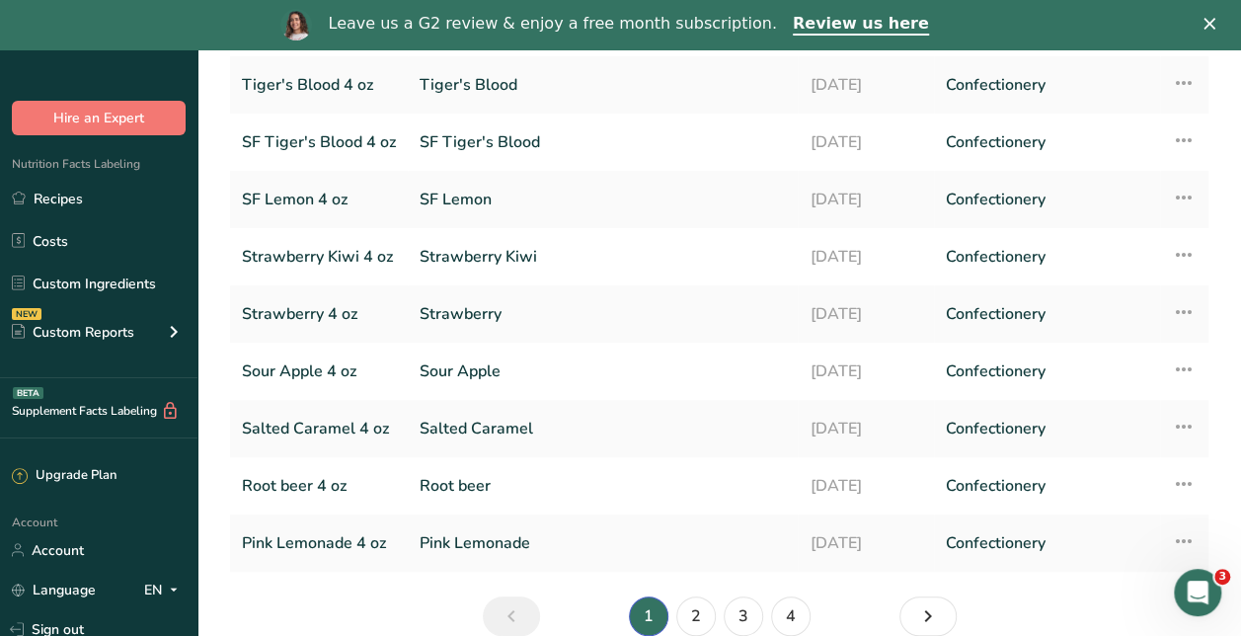
scroll to position [334, 0]
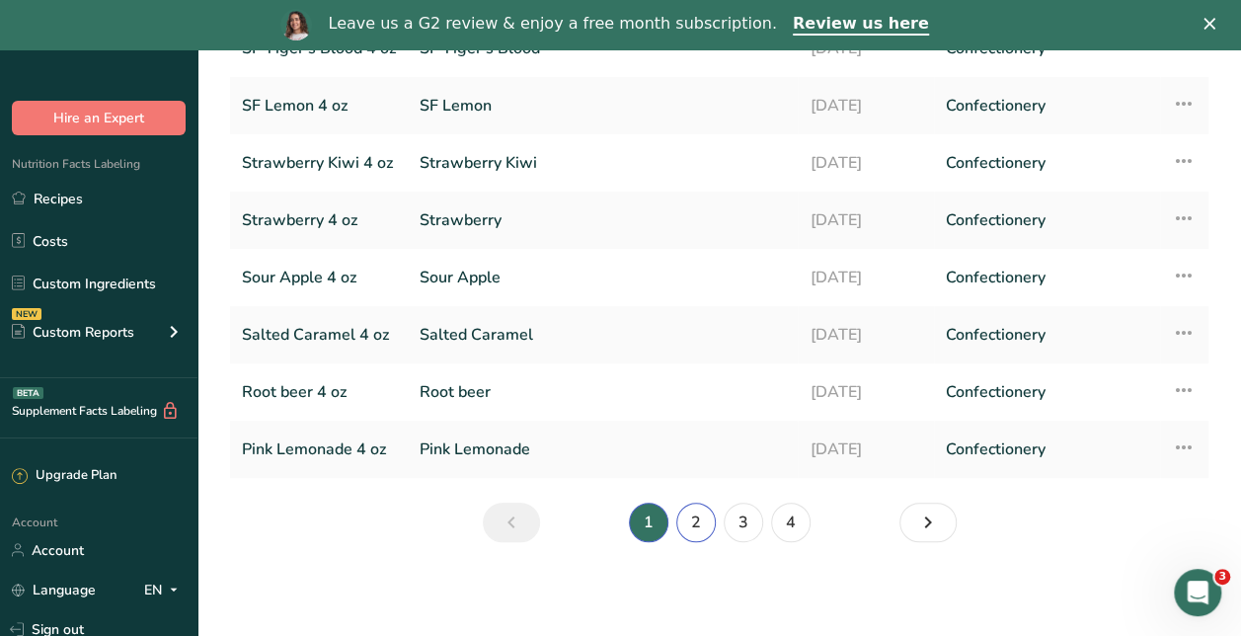
click at [698, 523] on link "2" at bounding box center [695, 522] width 39 height 39
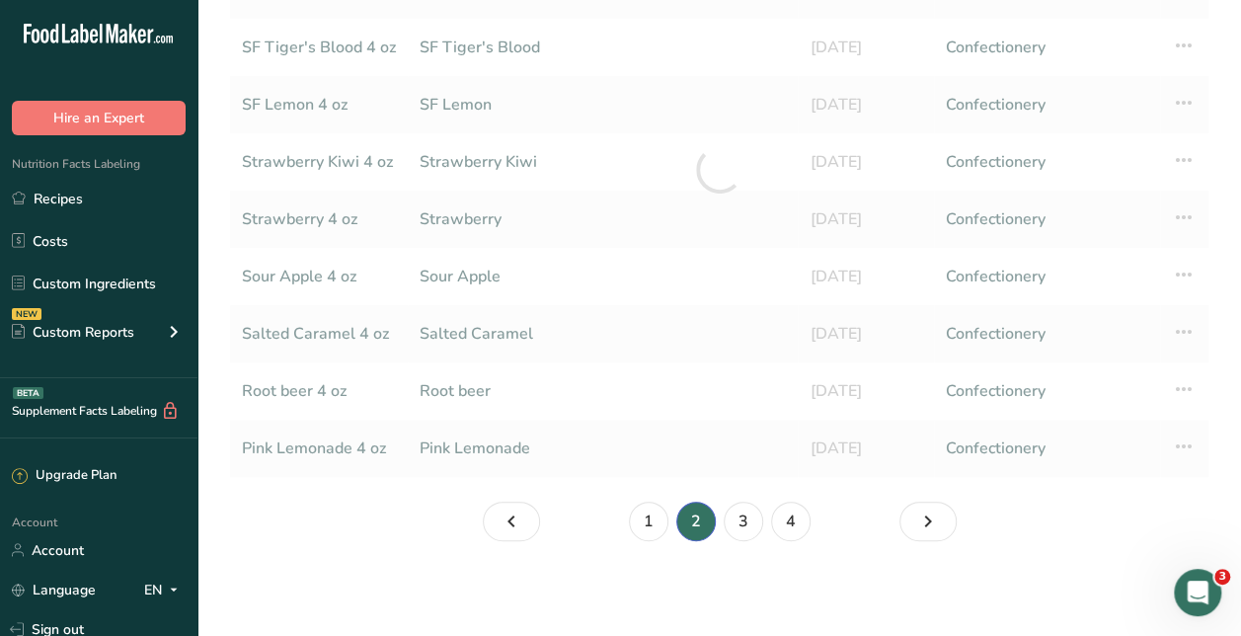
scroll to position [284, 0]
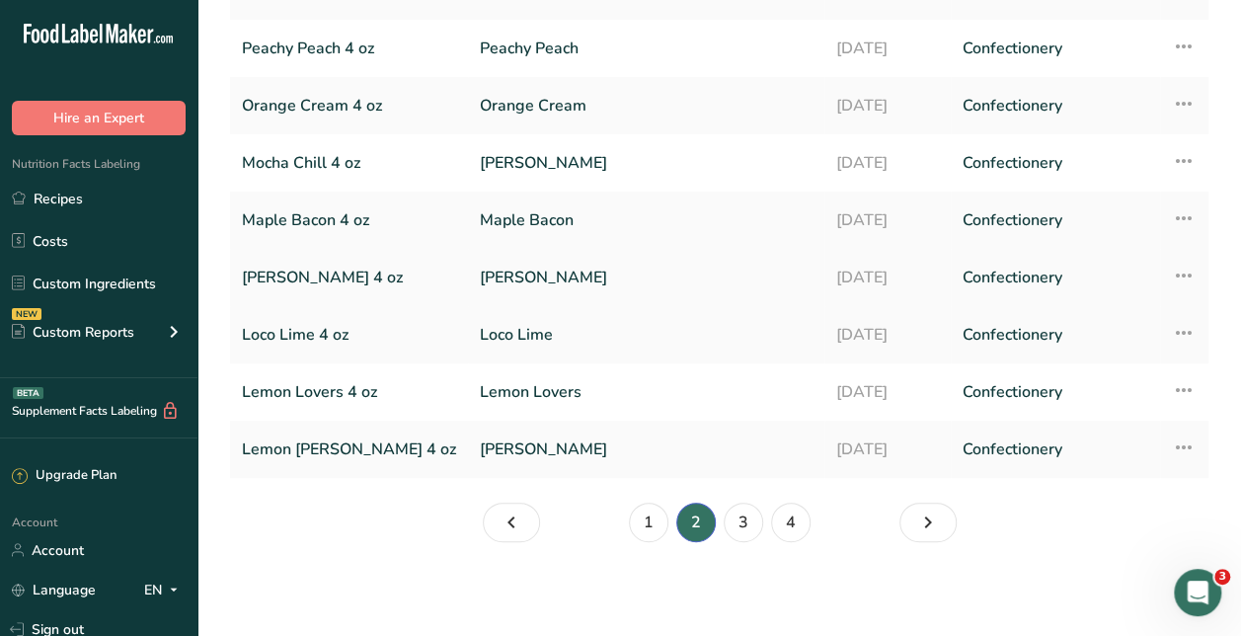
click at [381, 274] on td "[PERSON_NAME] 4 oz" at bounding box center [349, 277] width 238 height 57
click at [480, 275] on link "[PERSON_NAME]" at bounding box center [646, 277] width 333 height 41
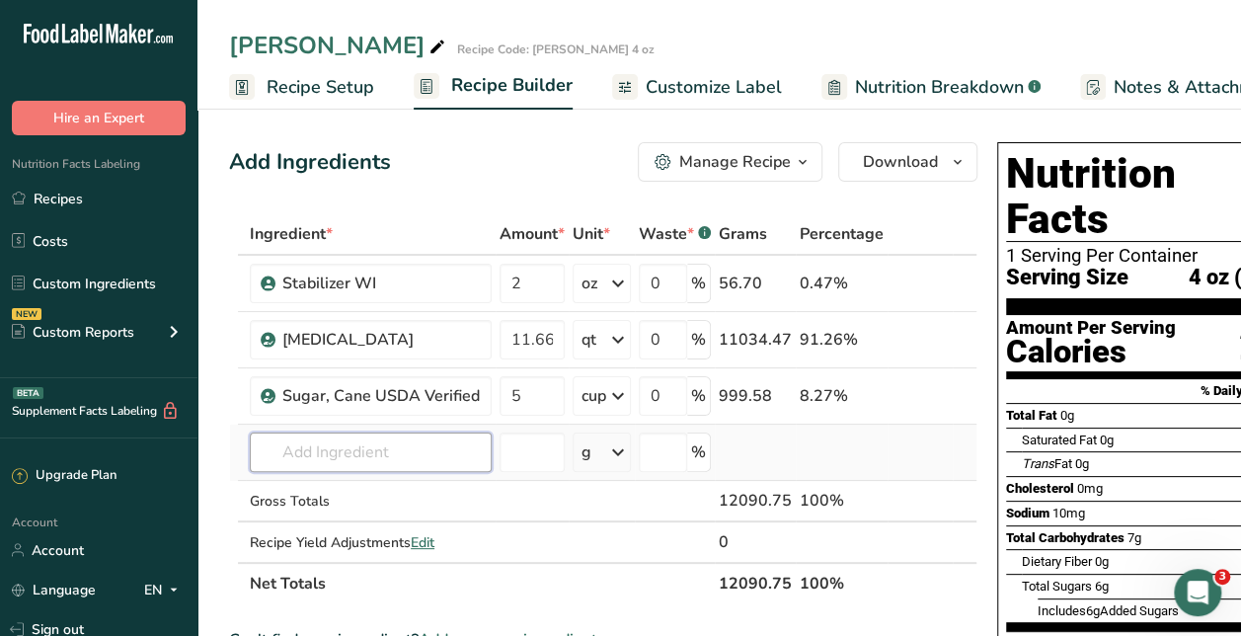
click at [344, 460] on input "text" at bounding box center [371, 451] width 242 height 39
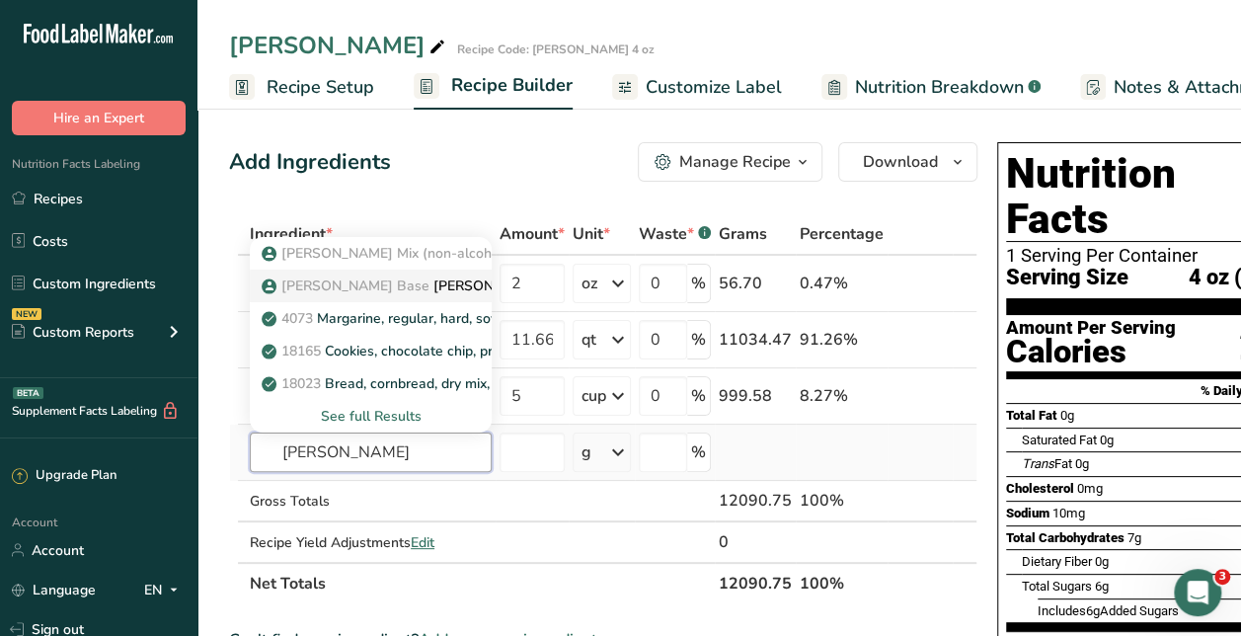
type input "[PERSON_NAME]"
click at [400, 290] on p "[PERSON_NAME] Base [PERSON_NAME] WI Base" at bounding box center [436, 285] width 340 height 21
type input "[PERSON_NAME] WI Base"
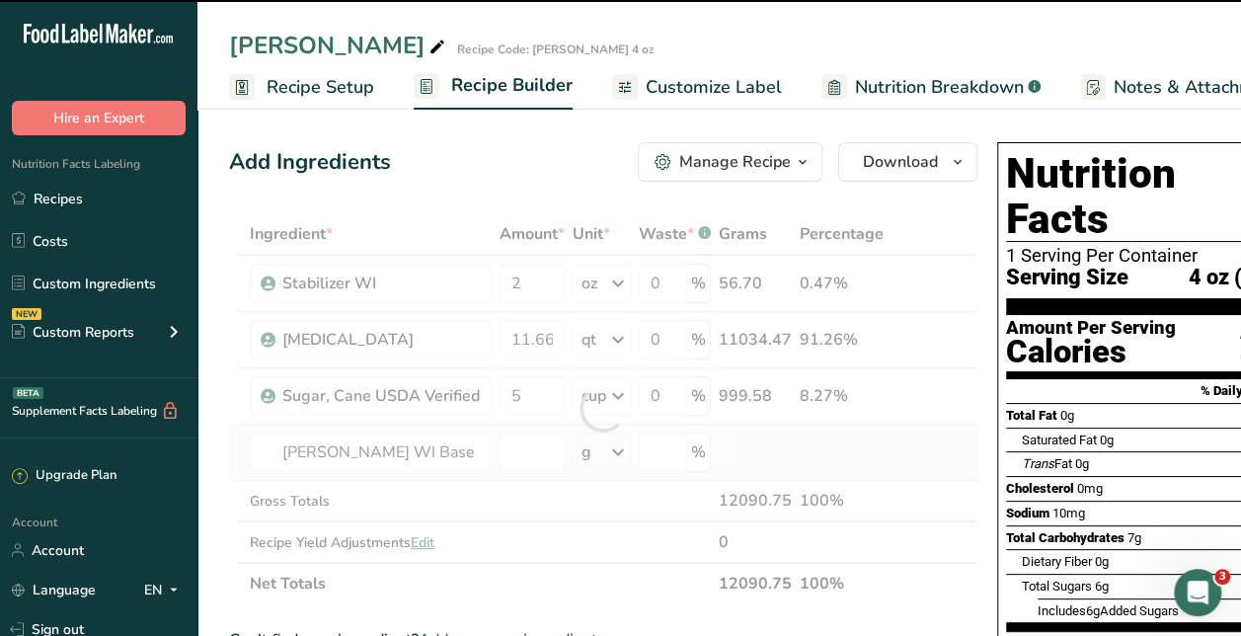
type input "0"
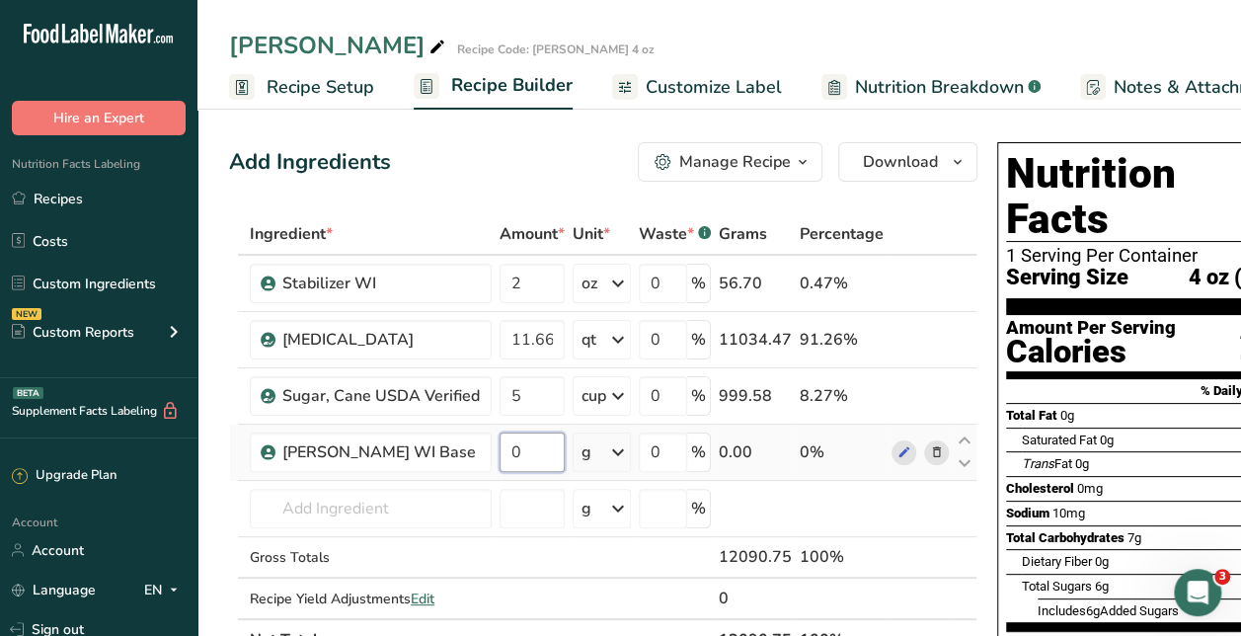
click at [551, 450] on input "0" at bounding box center [532, 451] width 65 height 39
type input "16"
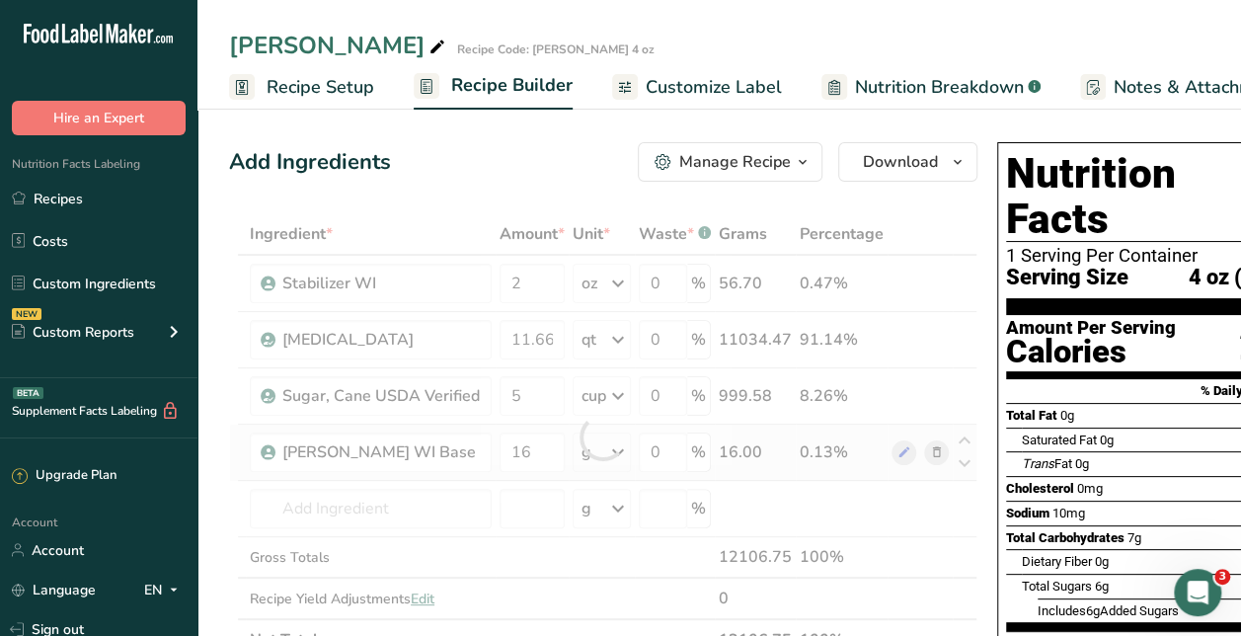
click at [619, 462] on div "Ingredient * Amount * Unit * Waste * .a-a{fill:#347362;}.b-a{fill:#fff;} Grams …" at bounding box center [603, 436] width 748 height 447
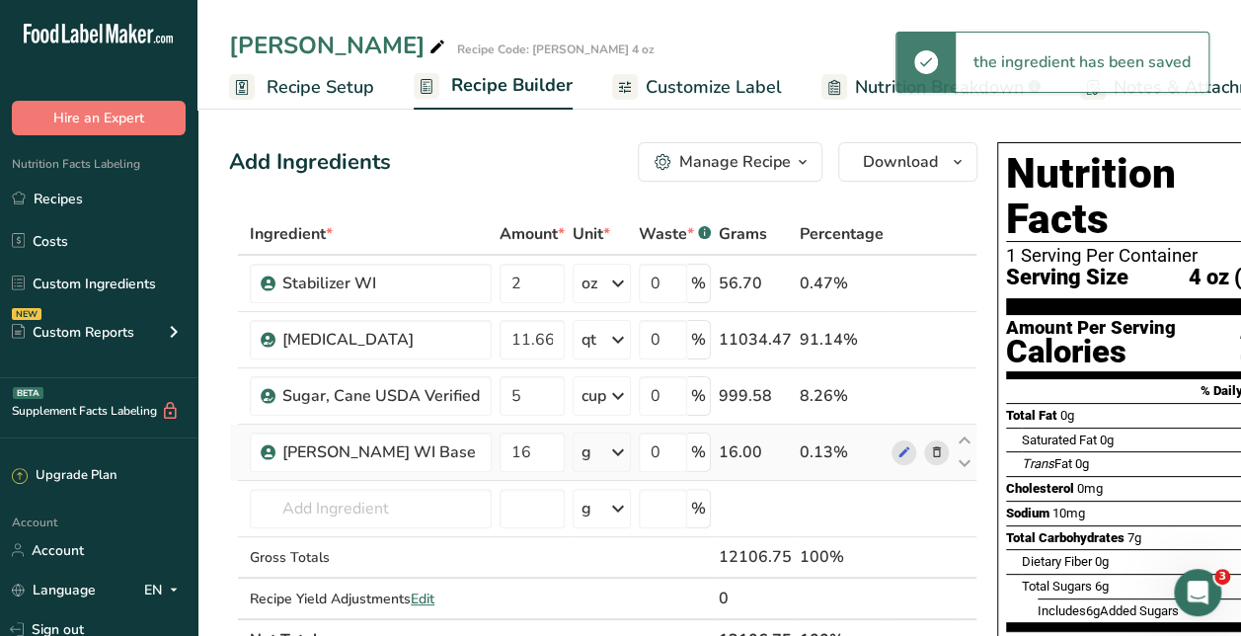
click at [619, 462] on icon at bounding box center [618, 452] width 24 height 36
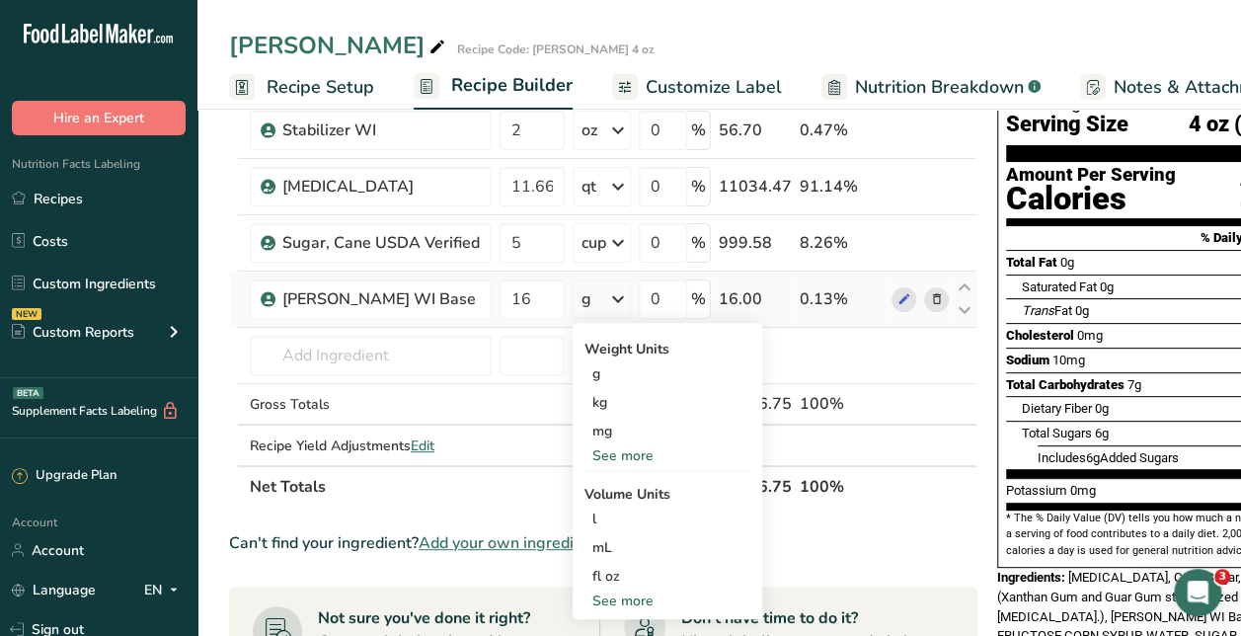
scroll to position [154, 0]
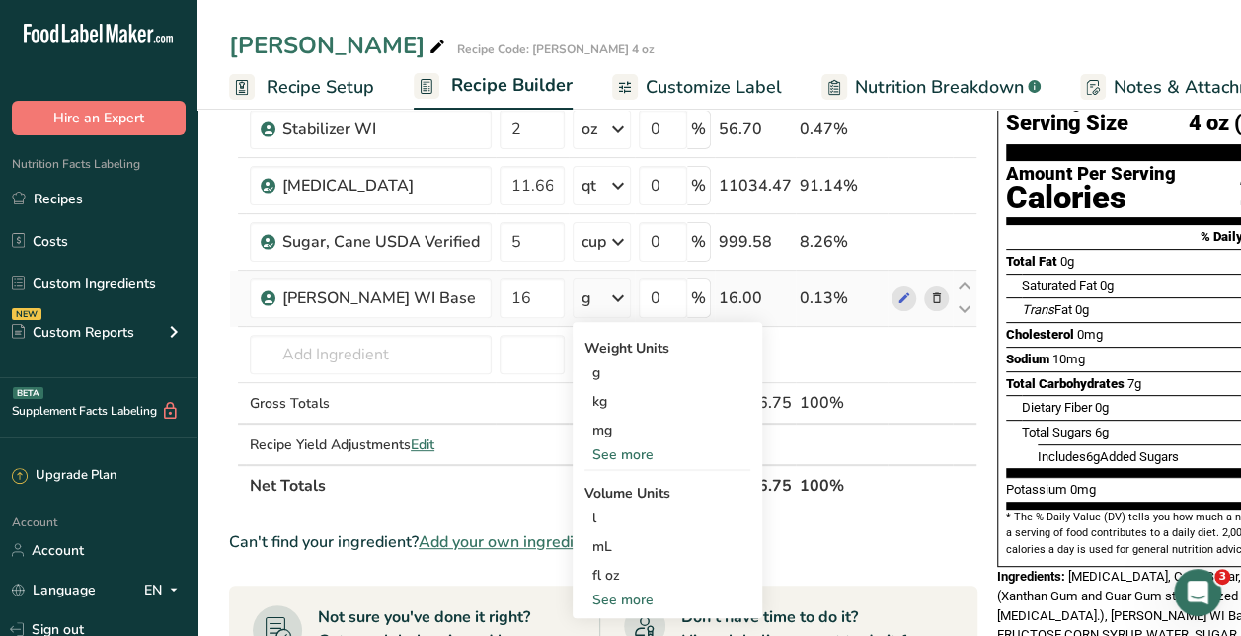
click at [607, 606] on div "See more" at bounding box center [668, 599] width 166 height 21
select select "22"
click at [607, 606] on div "tbsp" at bounding box center [667, 603] width 150 height 21
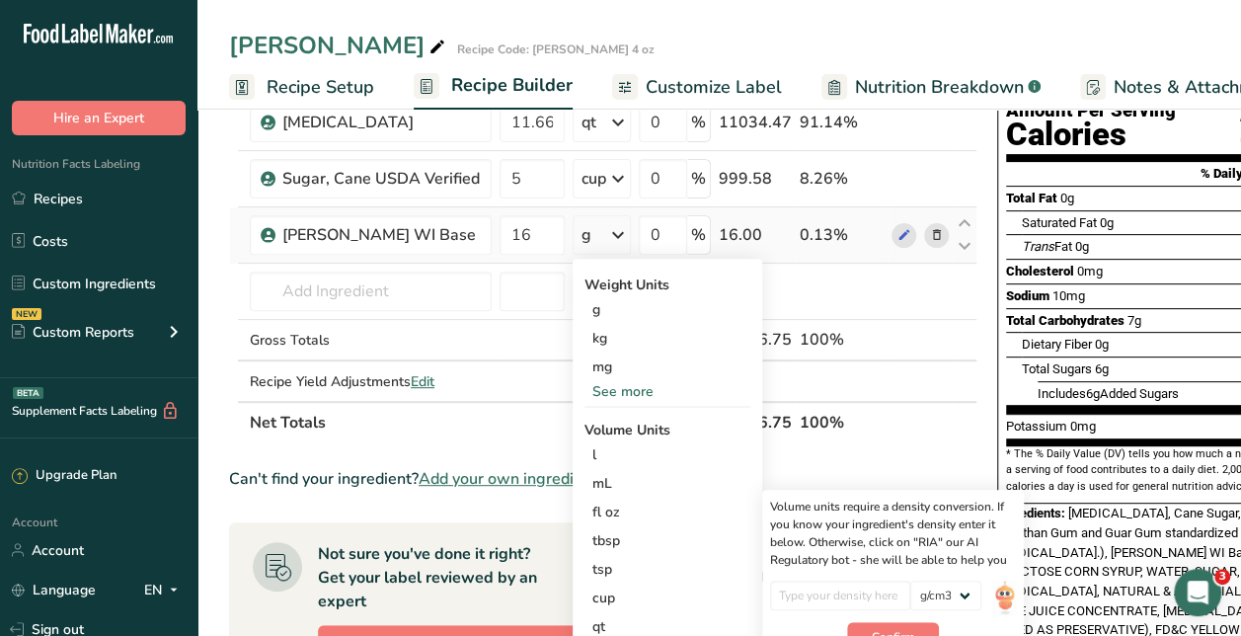
scroll to position [219, 0]
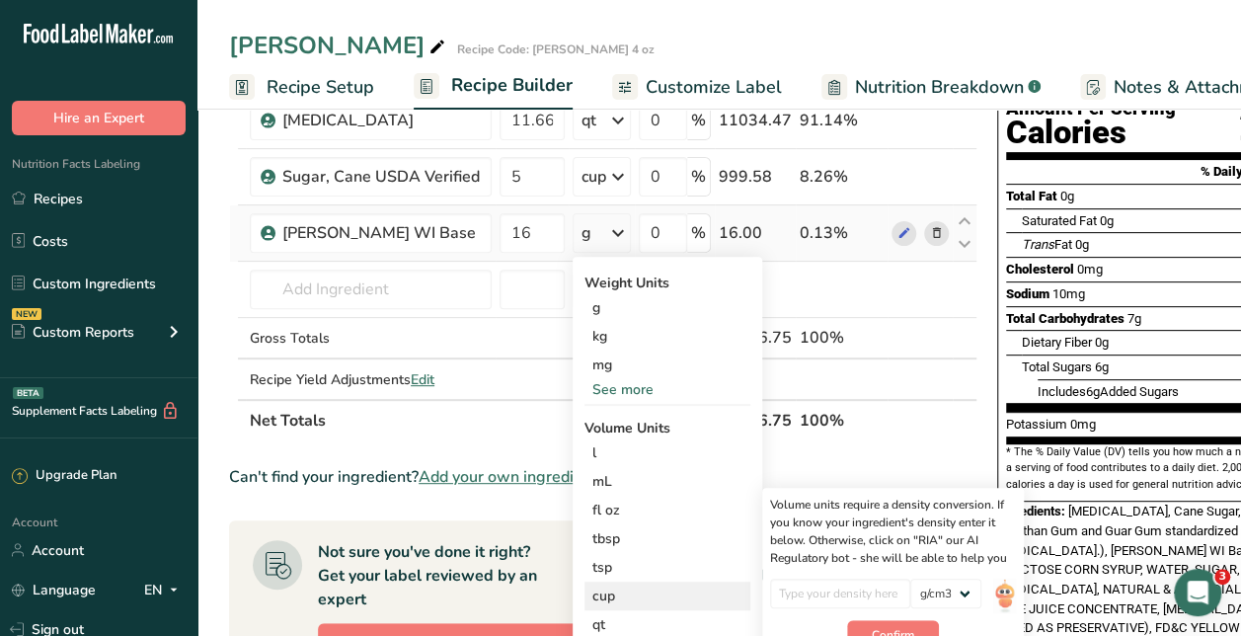
click at [616, 596] on div "cup" at bounding box center [667, 596] width 150 height 21
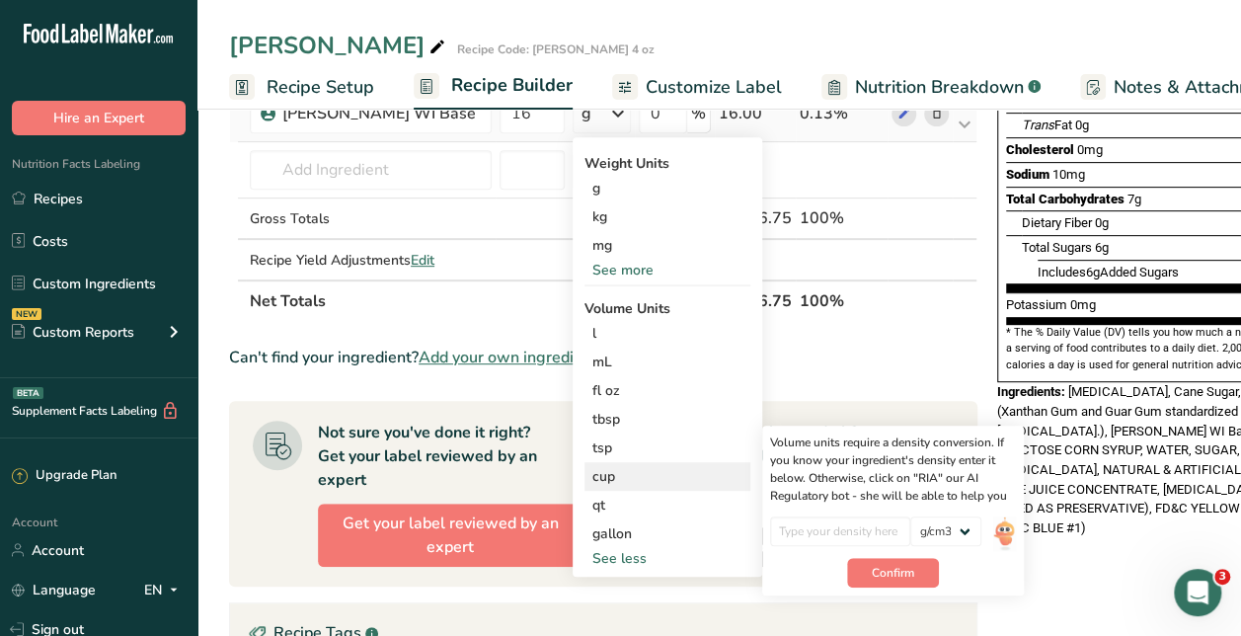
scroll to position [340, 0]
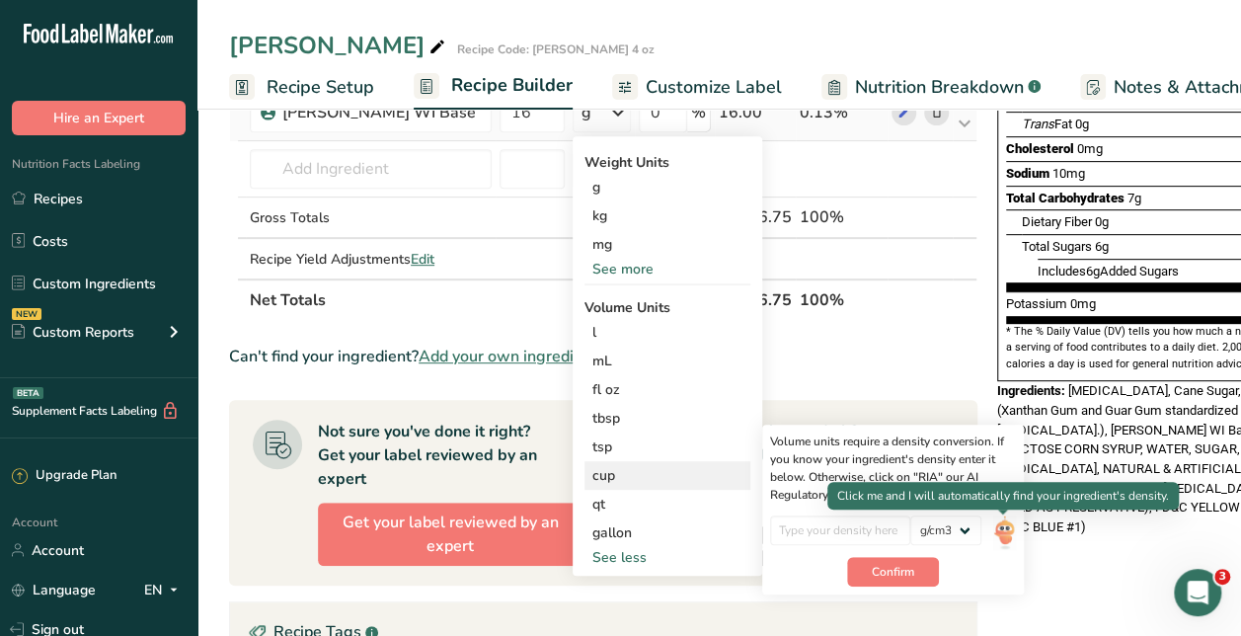
click at [998, 531] on img at bounding box center [1004, 532] width 22 height 35
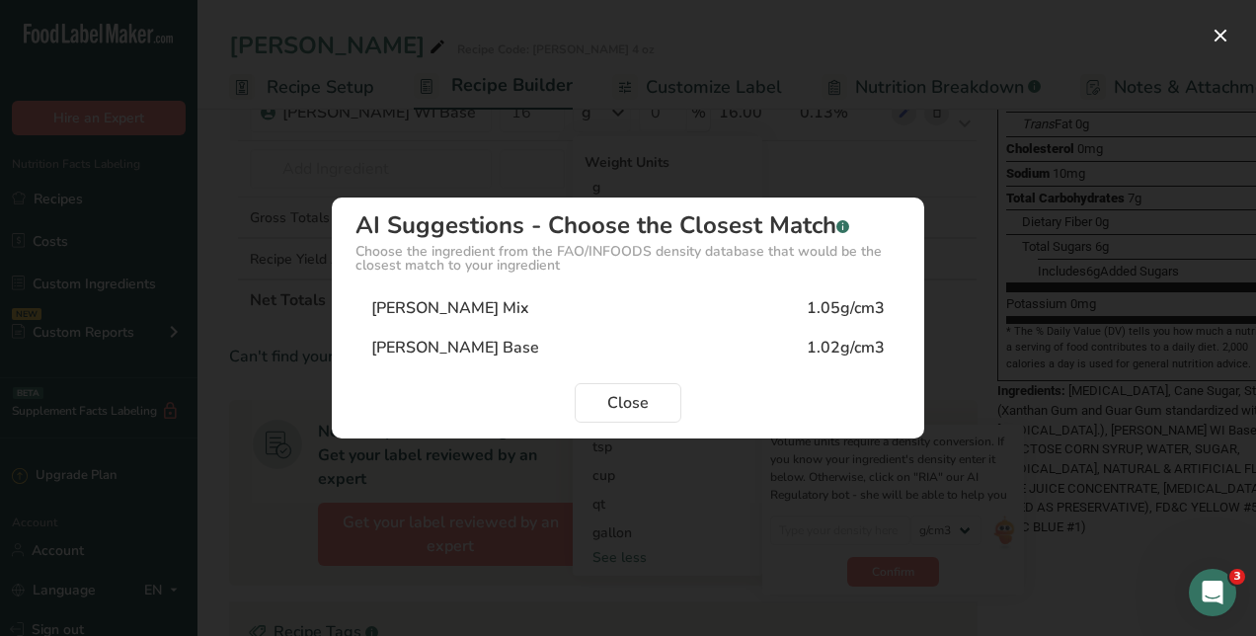
click at [640, 358] on div "Margarita Base 1.02g/cm3" at bounding box center [627, 347] width 545 height 39
type input "1.02"
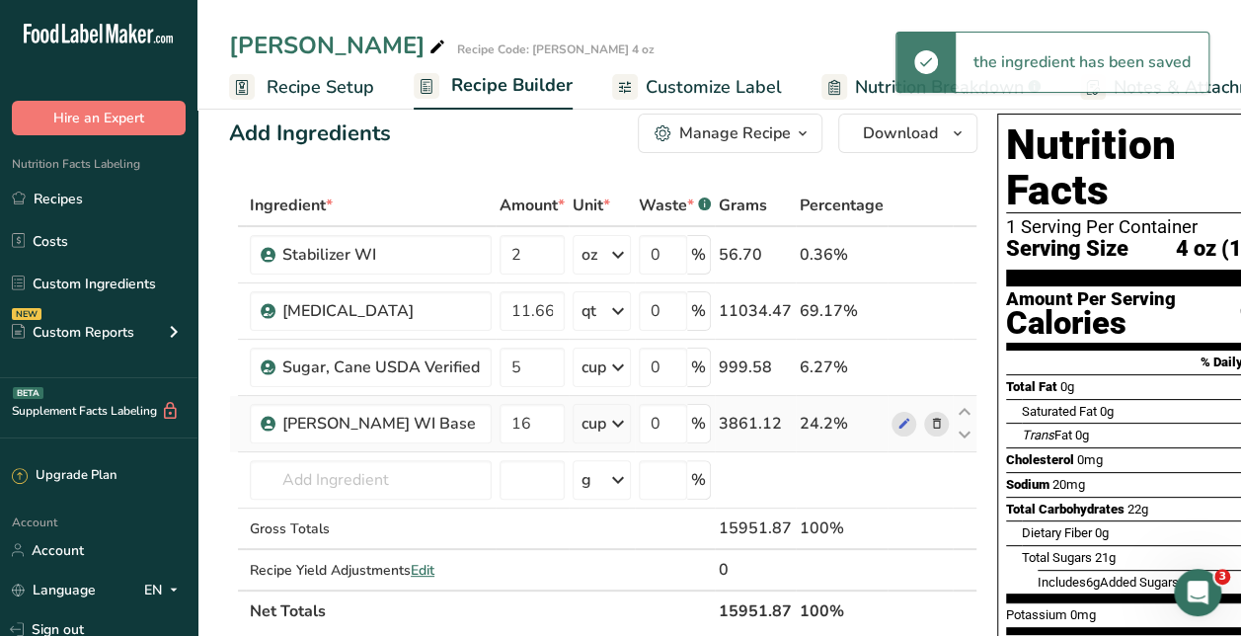
scroll to position [25, 0]
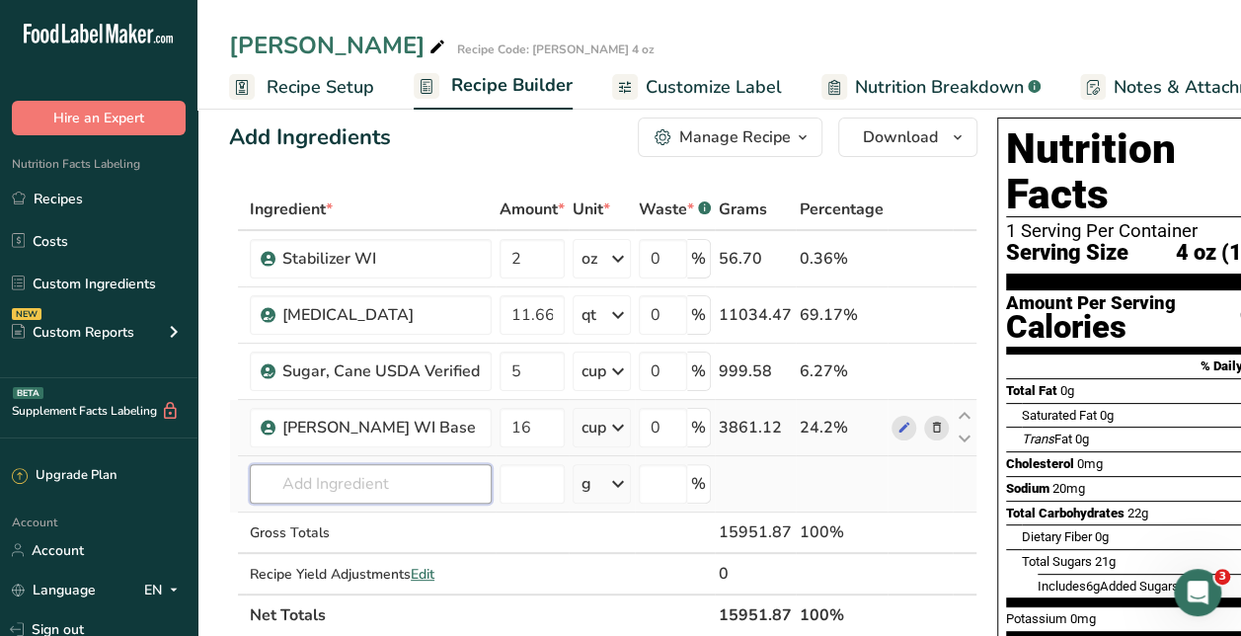
click at [338, 488] on input "text" at bounding box center [371, 483] width 242 height 39
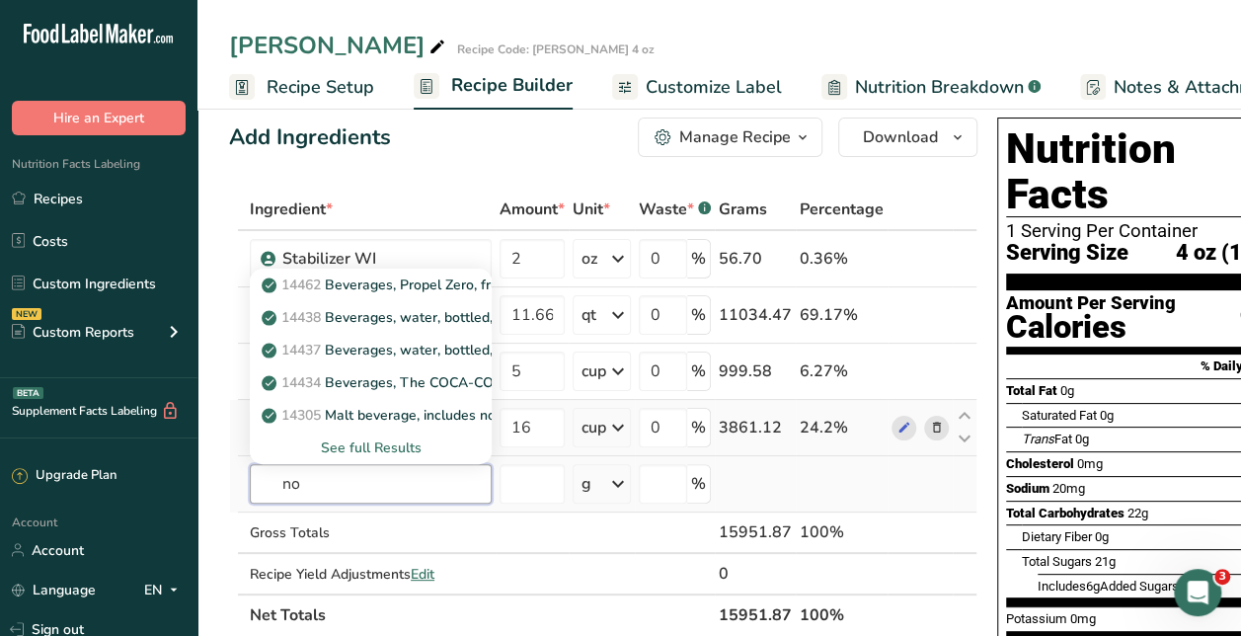
type input "n"
type input "[PERSON_NAME]"
click at [391, 283] on span "Margarita Mix (non-alcoholic)" at bounding box center [399, 284] width 237 height 19
type input "Margarita Mix (non-alcoholic)"
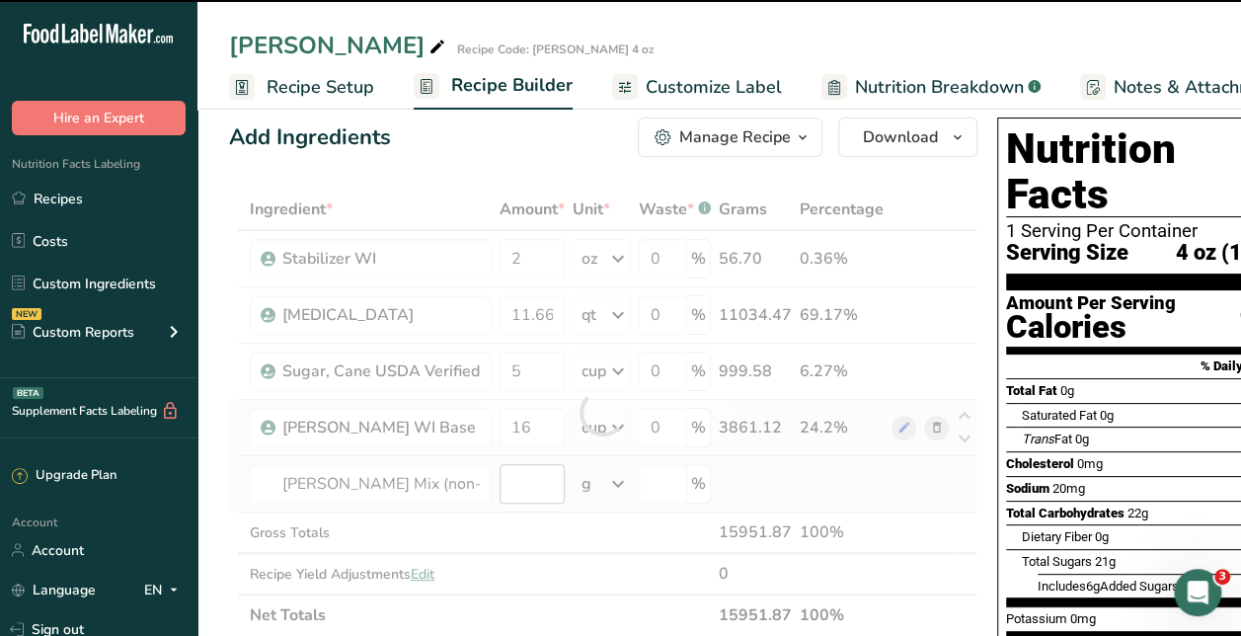
type input "0"
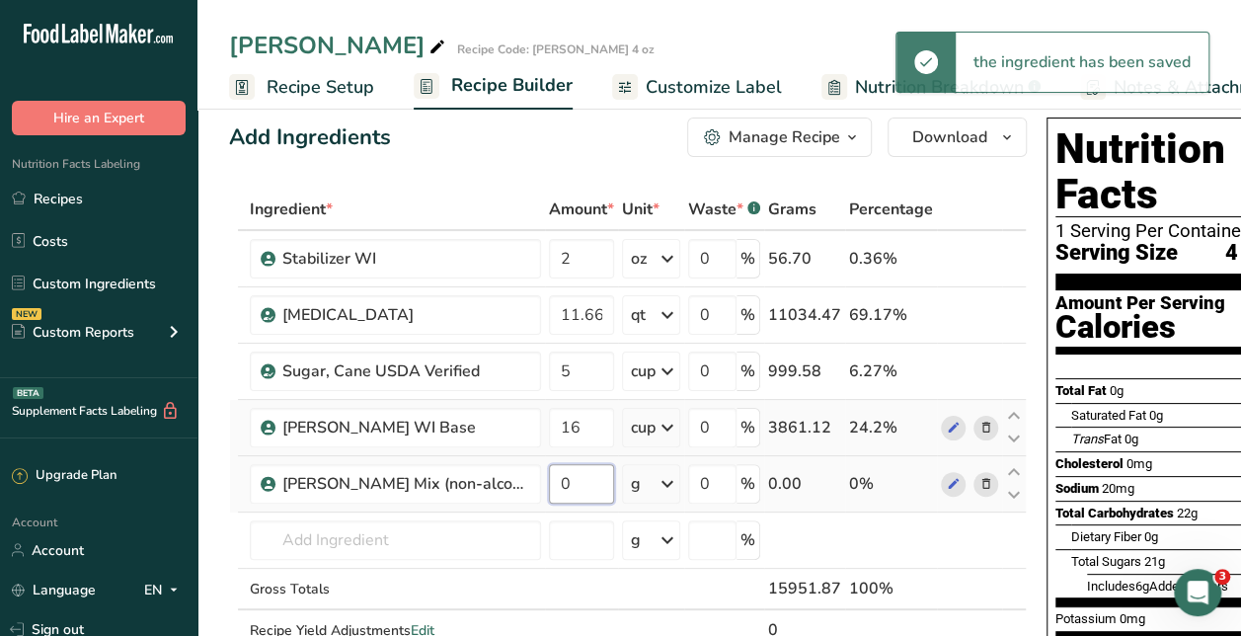
click at [549, 493] on input "0" at bounding box center [581, 483] width 65 height 39
type input "4"
click at [631, 488] on div "Ingredient * Amount * Unit * Waste * .a-a{fill:#347362;}.b-a{fill:#fff;} Grams …" at bounding box center [628, 441] width 798 height 504
click at [656, 480] on icon at bounding box center [668, 484] width 24 height 36
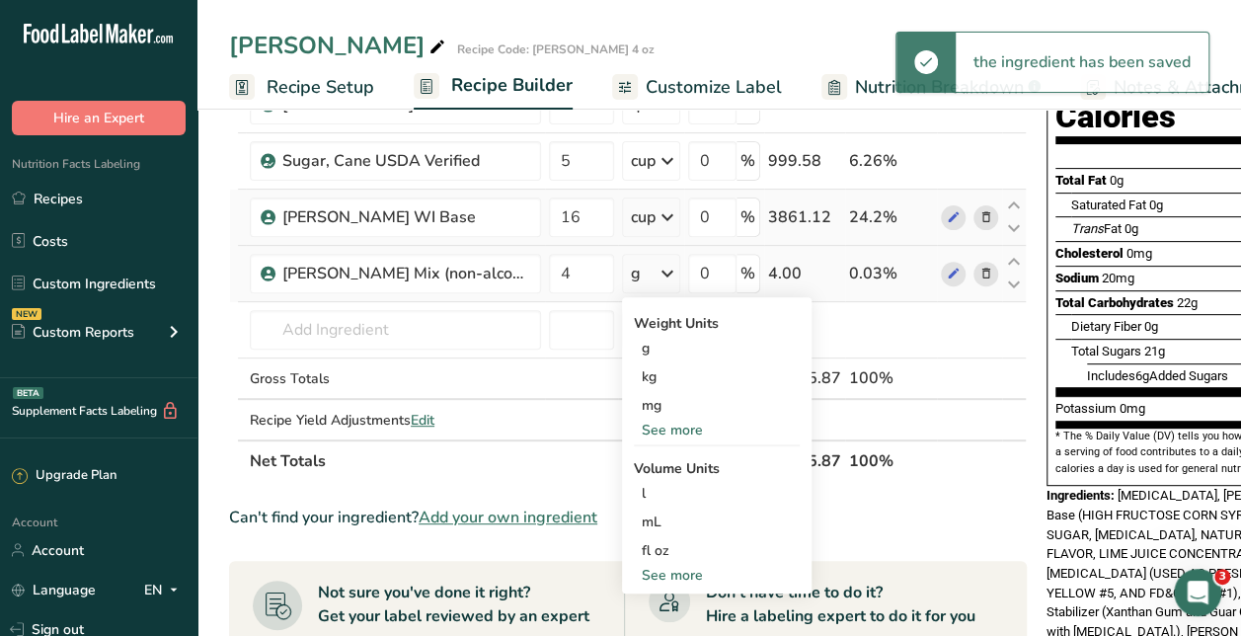
scroll to position [266, 0]
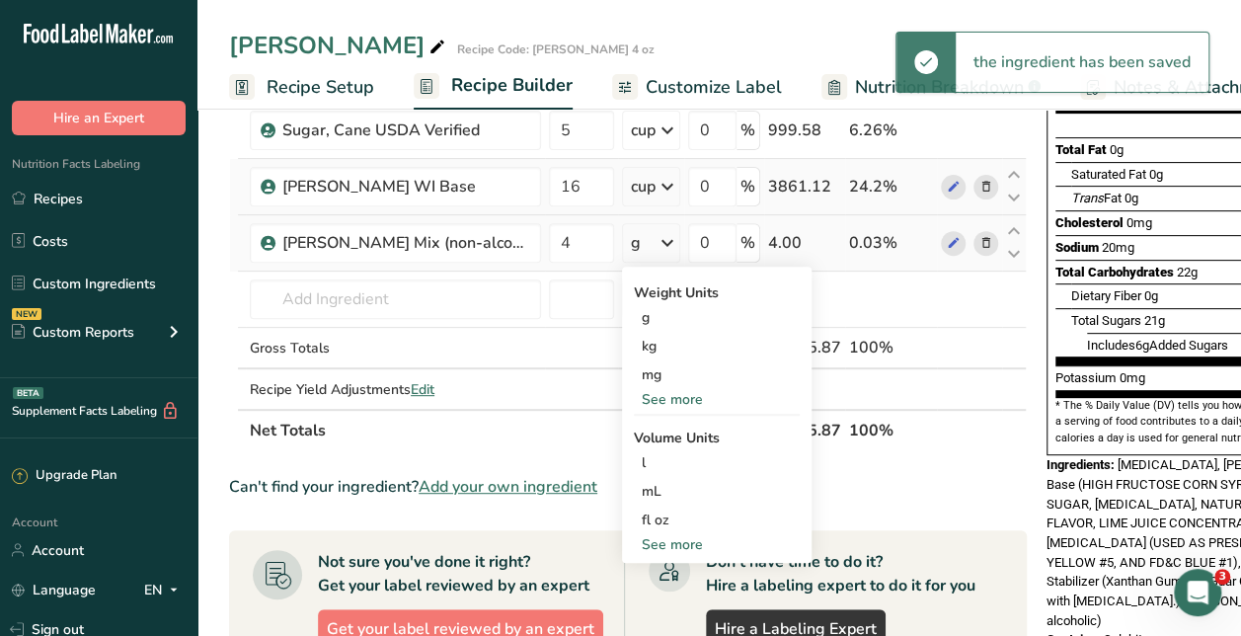
click at [634, 539] on div "See more" at bounding box center [717, 544] width 166 height 21
select select "22"
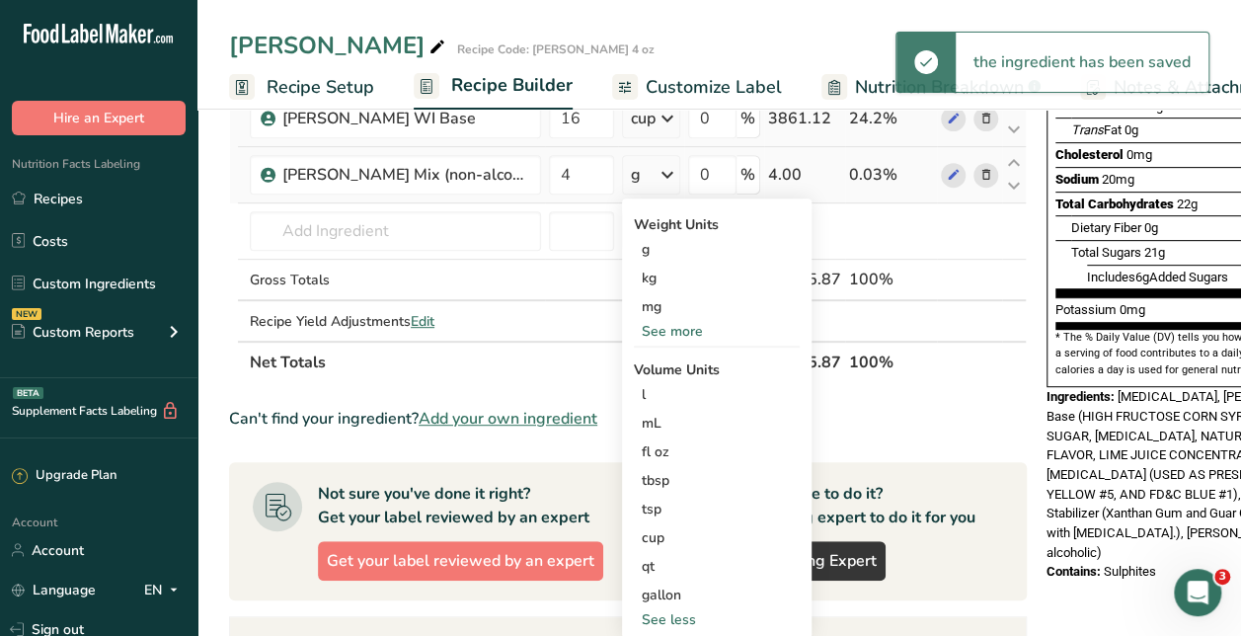
scroll to position [333, 0]
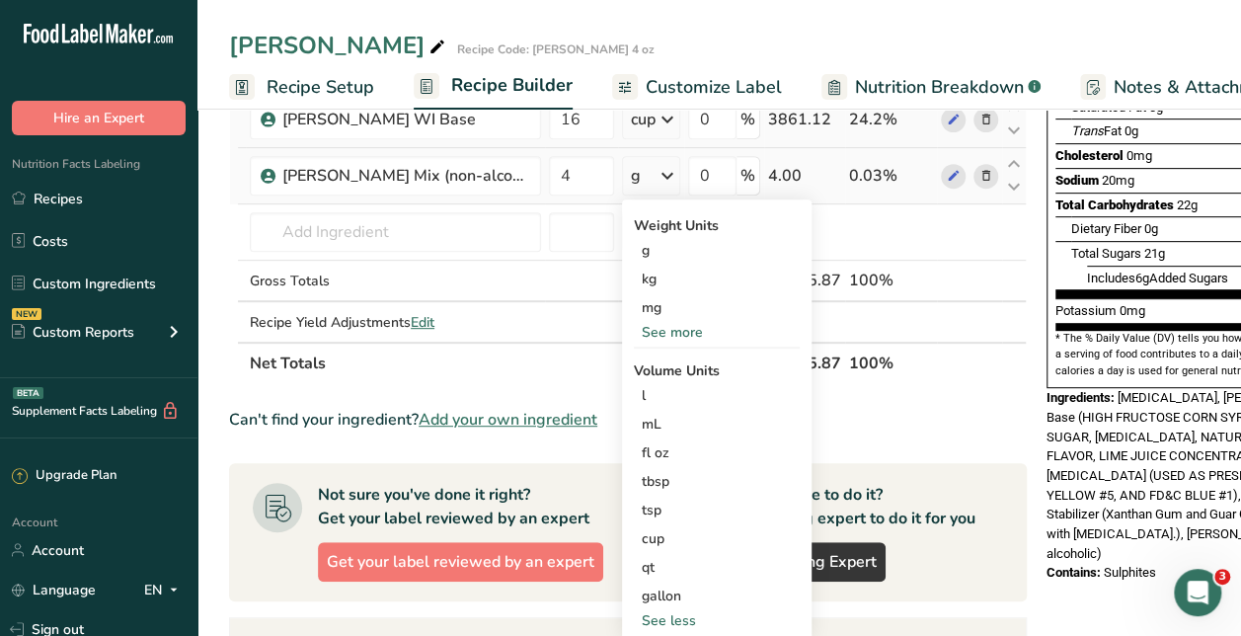
click at [642, 539] on div "cup" at bounding box center [717, 538] width 150 height 21
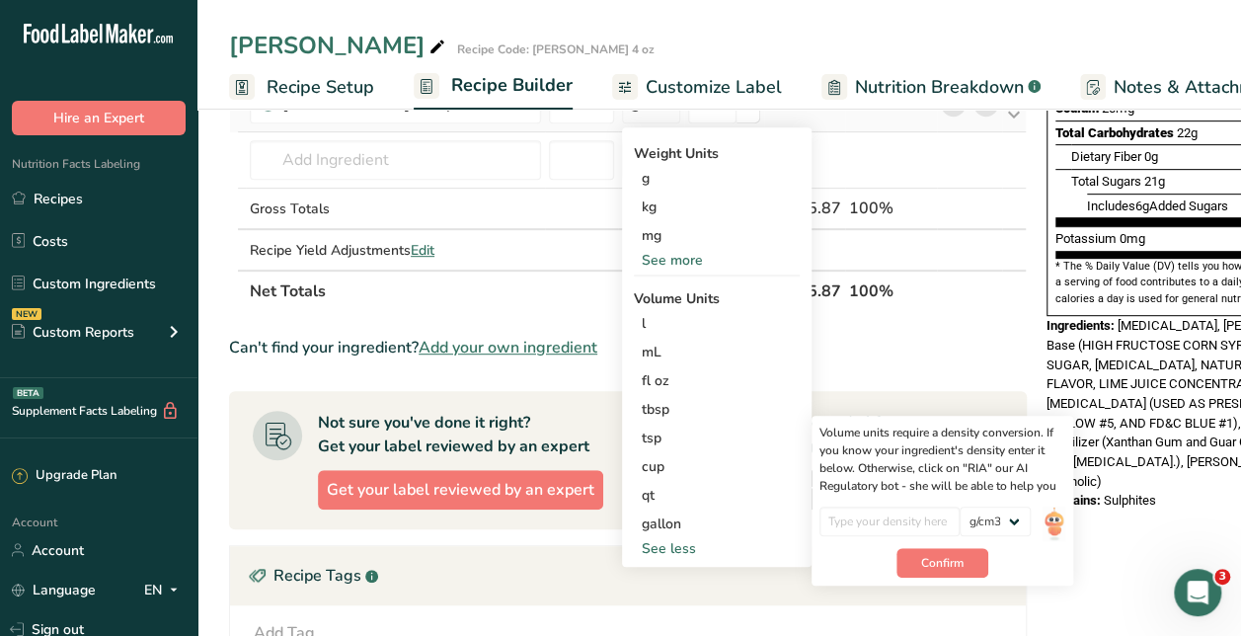
scroll to position [406, 0]
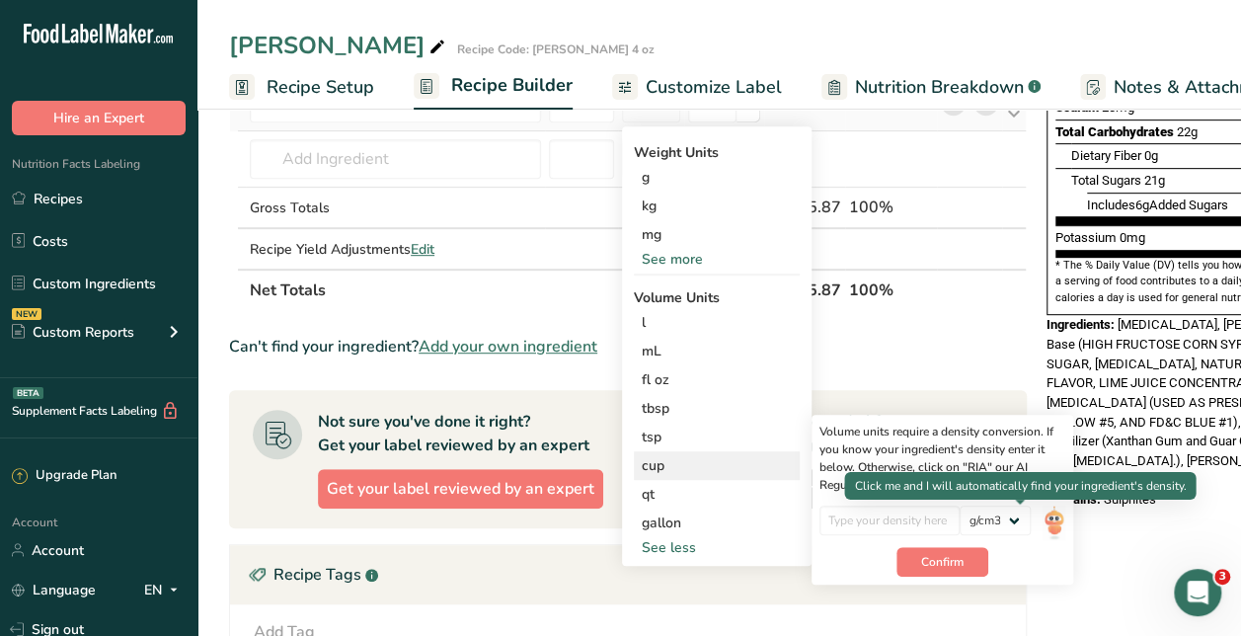
click at [1043, 509] on img at bounding box center [1054, 523] width 22 height 35
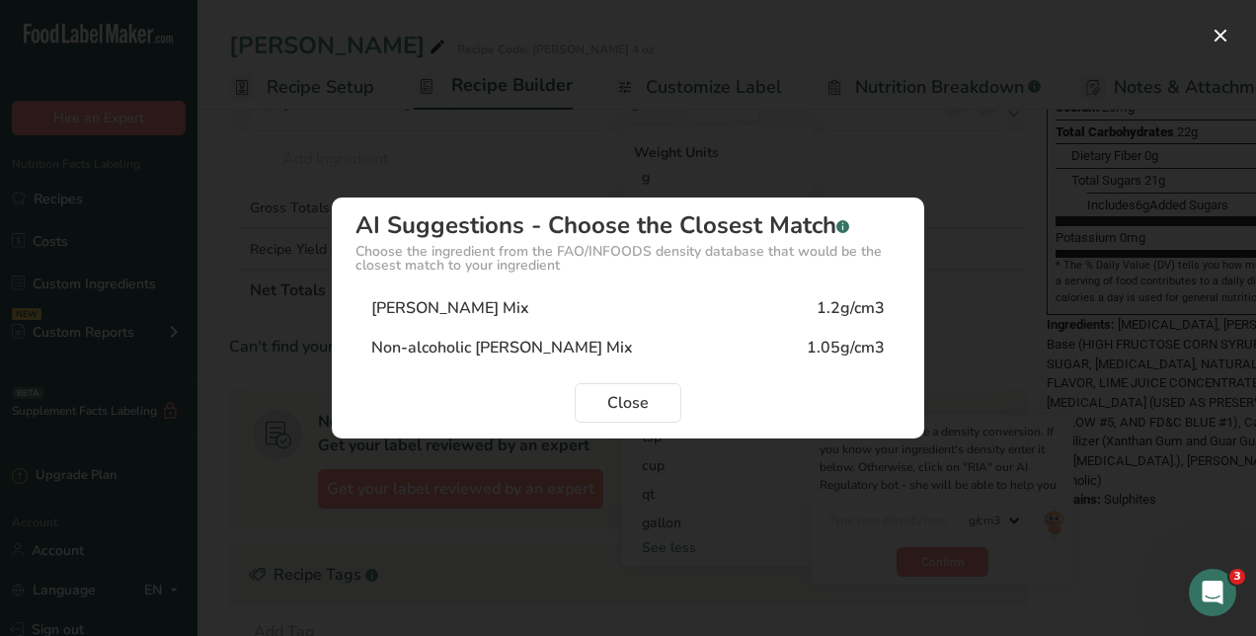
click at [472, 334] on div "Non-alcoholic Margarita Mix 1.05g/cm3" at bounding box center [627, 347] width 545 height 39
type input "1.05"
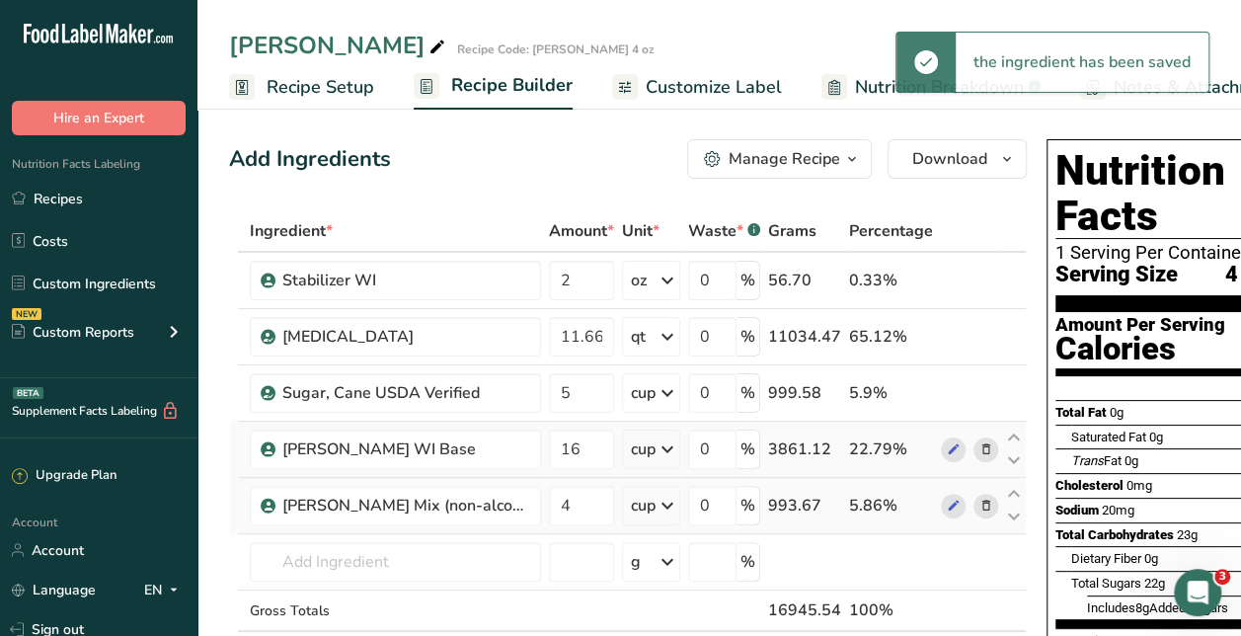
scroll to position [0, 0]
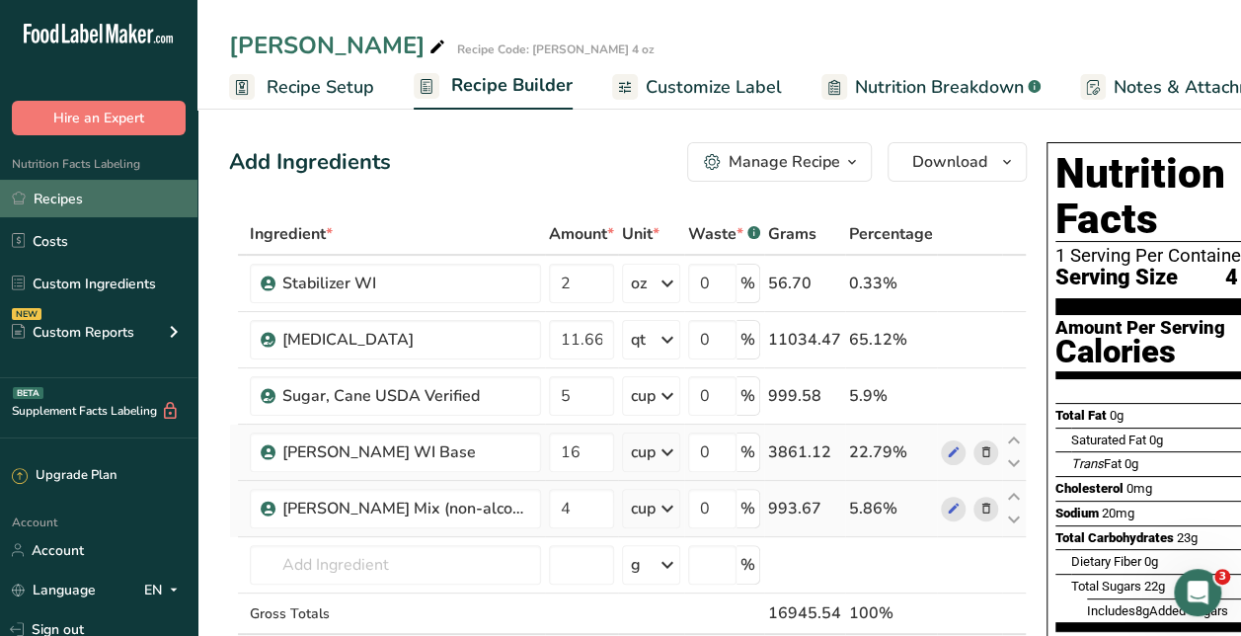
click at [115, 194] on link "Recipes" at bounding box center [98, 199] width 197 height 38
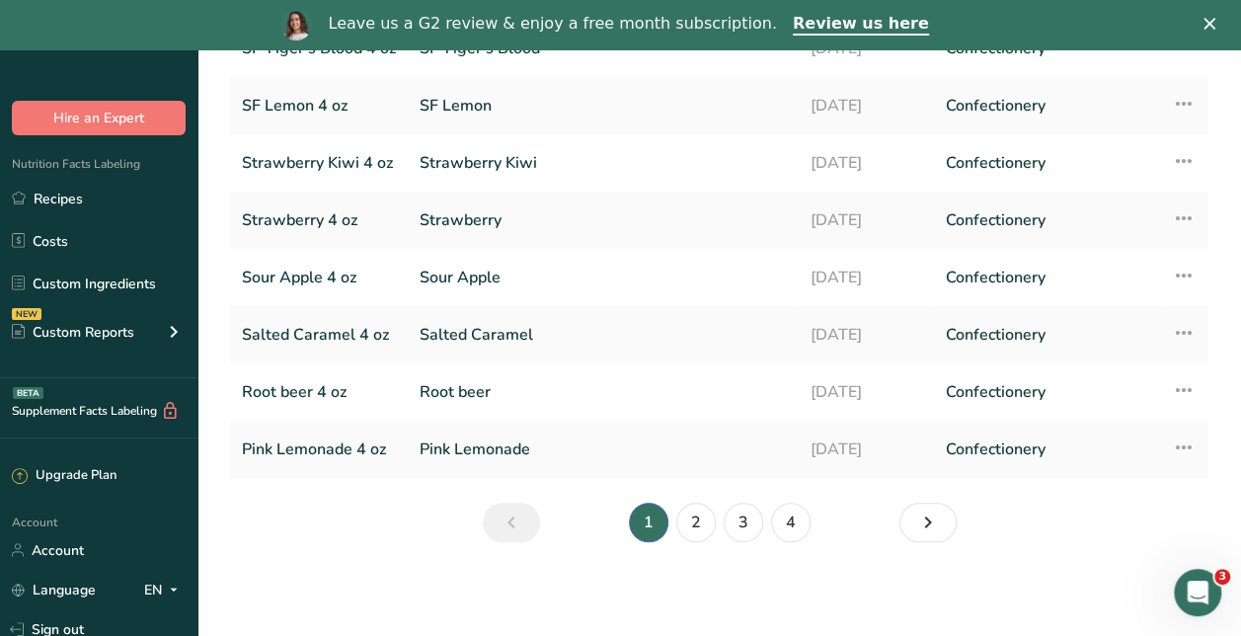
scroll to position [334, 0]
click at [683, 531] on link "2" at bounding box center [695, 522] width 39 height 39
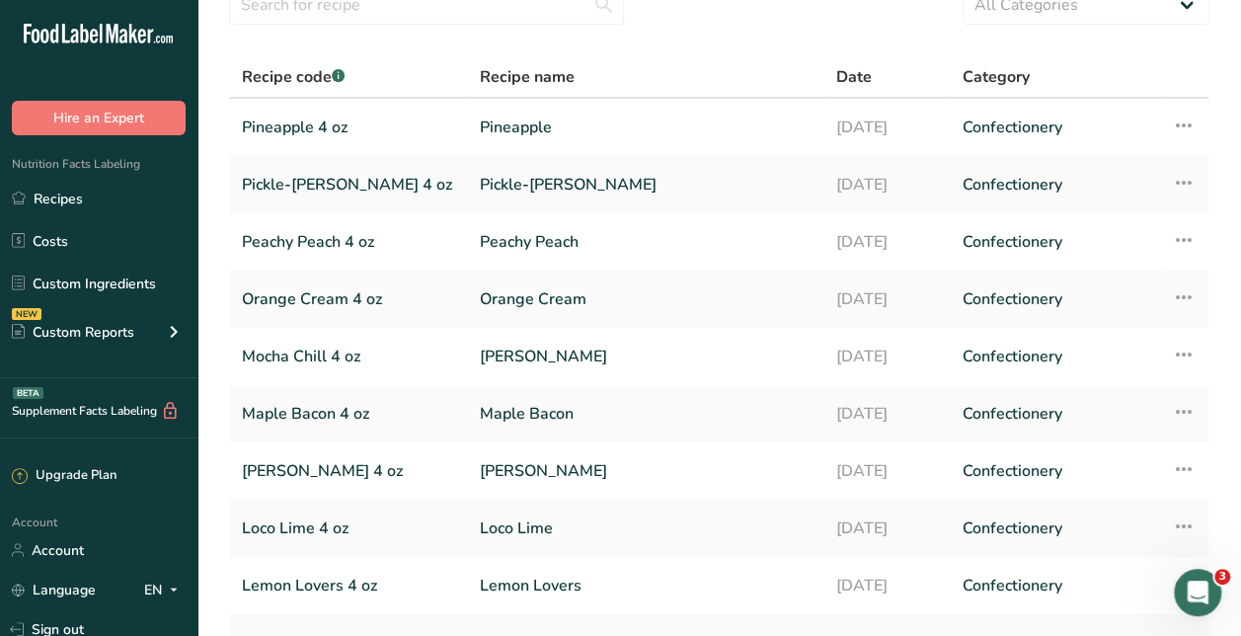
scroll to position [89, 0]
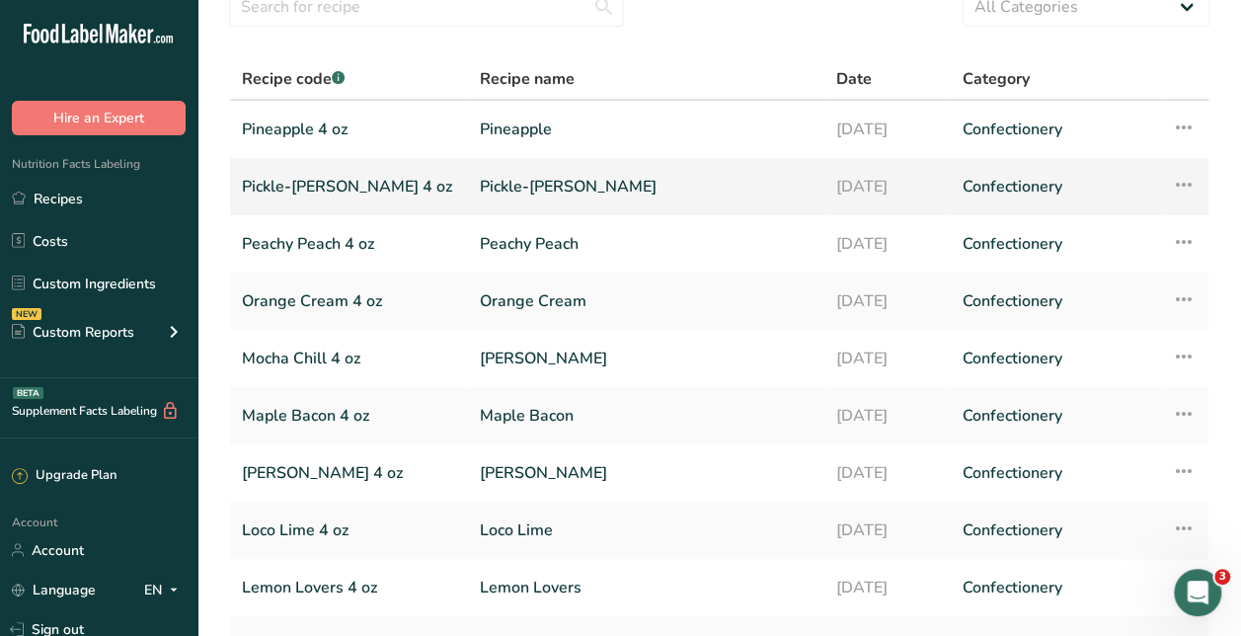
click at [776, 196] on td "Pickle-[PERSON_NAME]" at bounding box center [646, 186] width 356 height 57
click at [492, 187] on link "Pickle-[PERSON_NAME]" at bounding box center [646, 186] width 333 height 41
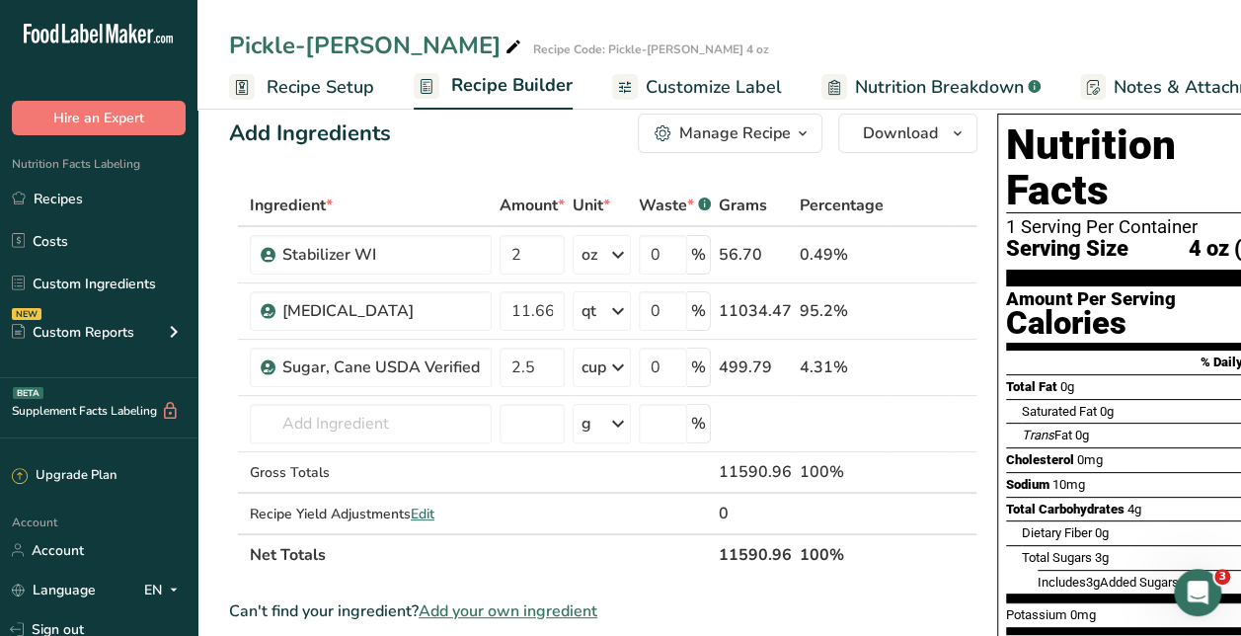
scroll to position [32, 0]
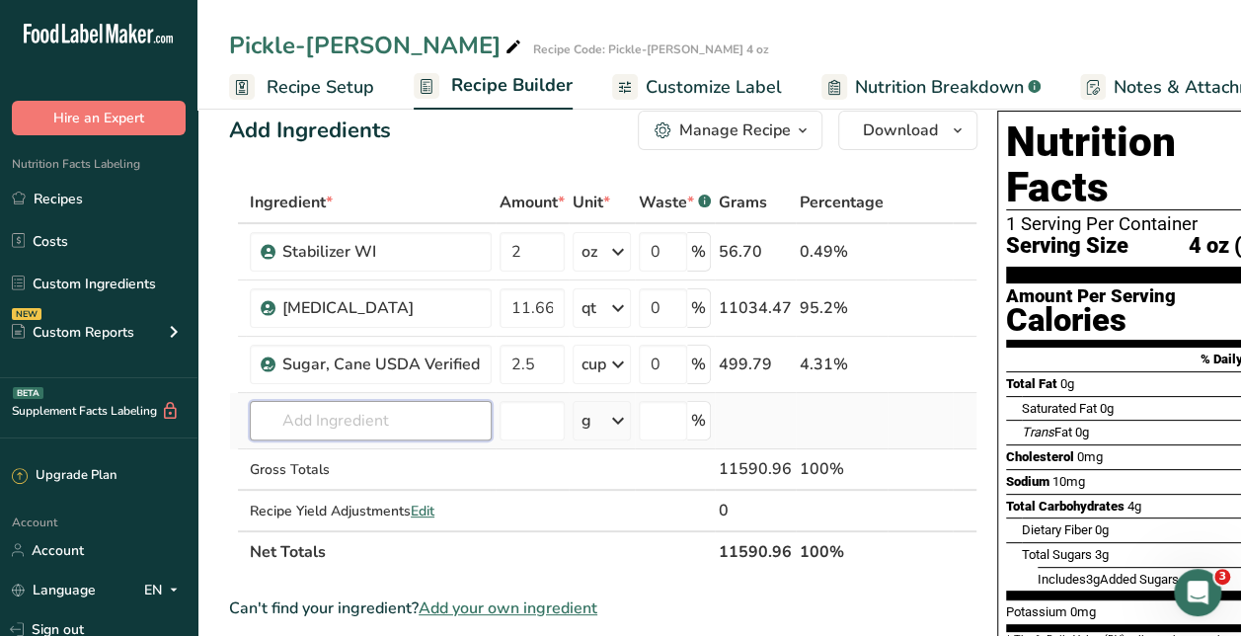
click at [354, 422] on input "text" at bounding box center [371, 420] width 242 height 39
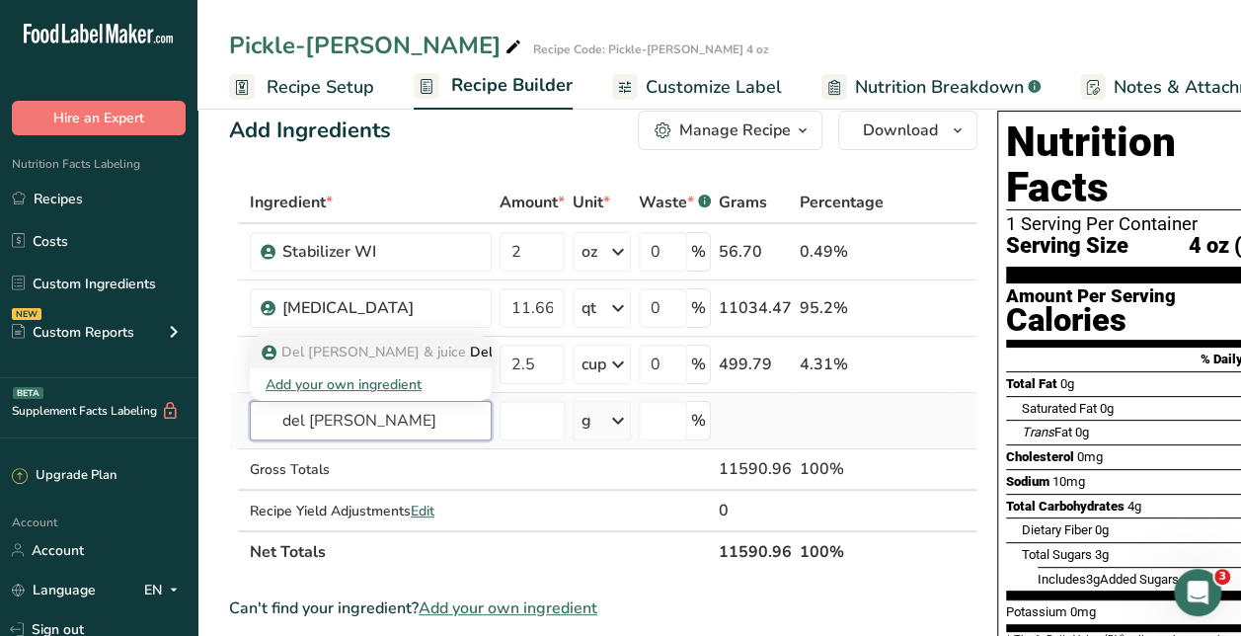
type input "del dix"
click at [358, 350] on span "Del Dixie Pickles & juice" at bounding box center [373, 352] width 185 height 19
type input "Del Dixie Pickles"
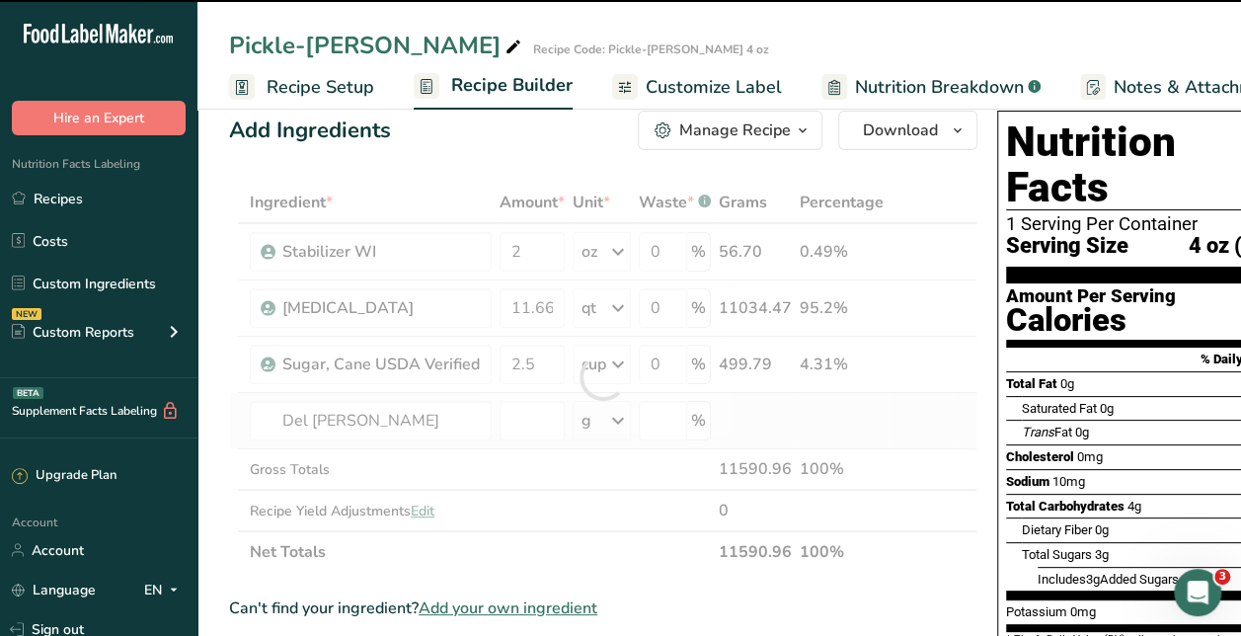
type input "0"
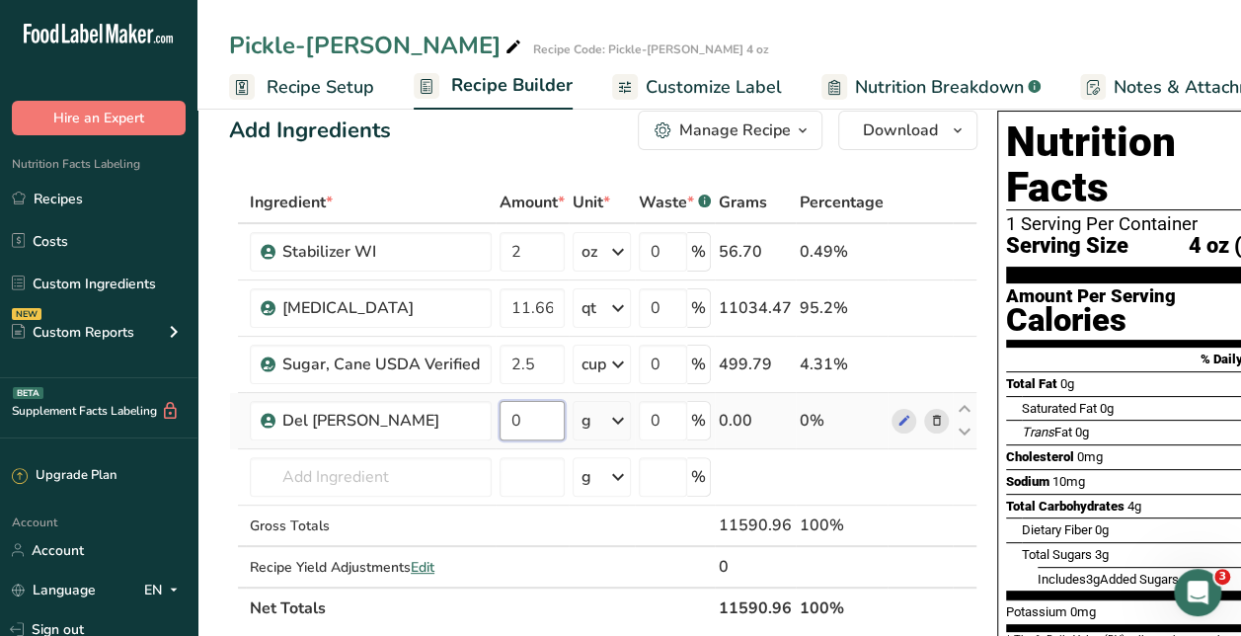
click at [546, 419] on input "0" at bounding box center [532, 420] width 65 height 39
type input "32"
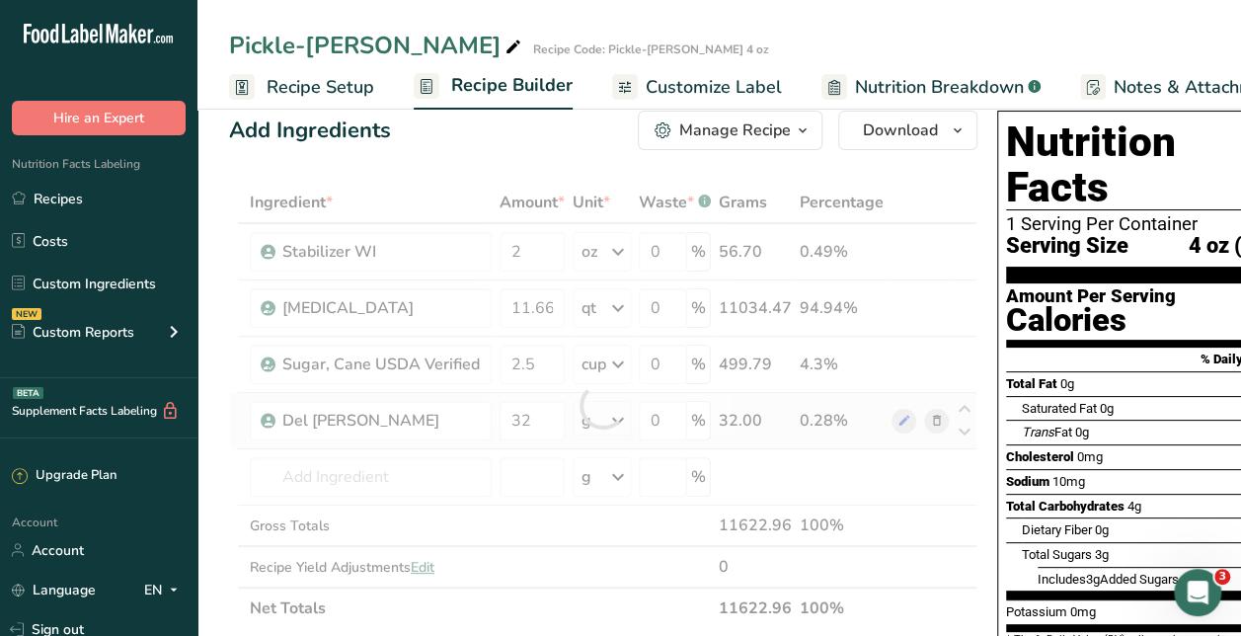
click at [624, 430] on div "Ingredient * Amount * Unit * Waste * .a-a{fill:#347362;}.b-a{fill:#fff;} Grams …" at bounding box center [603, 405] width 748 height 447
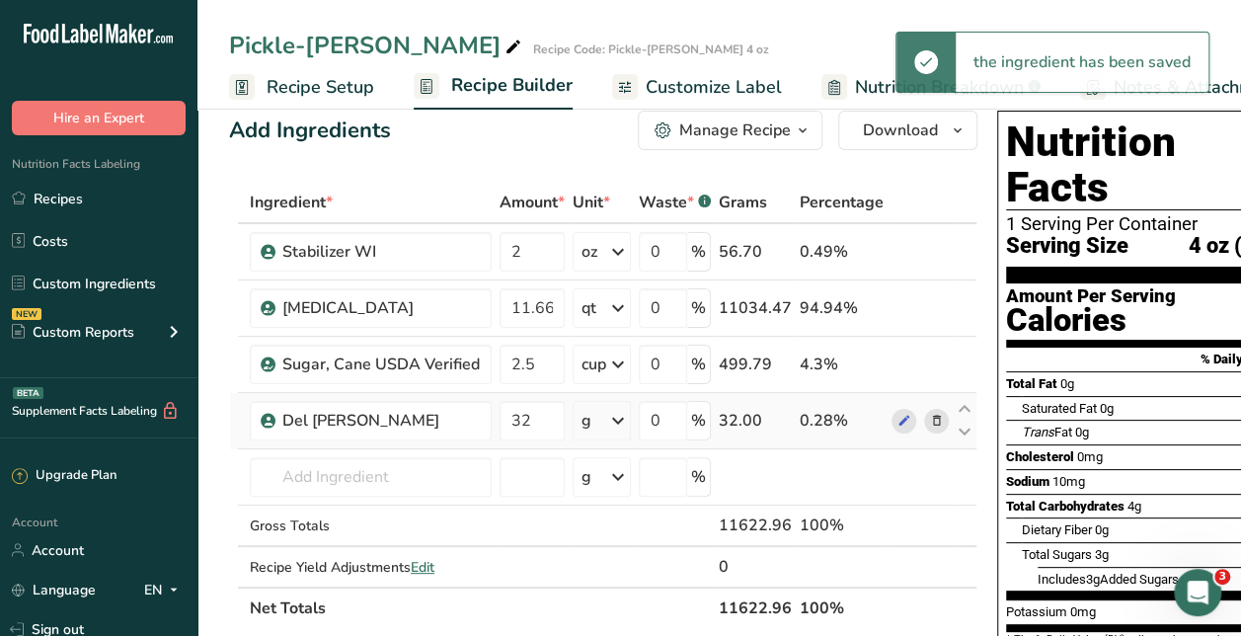
click at [616, 425] on icon at bounding box center [618, 421] width 24 height 36
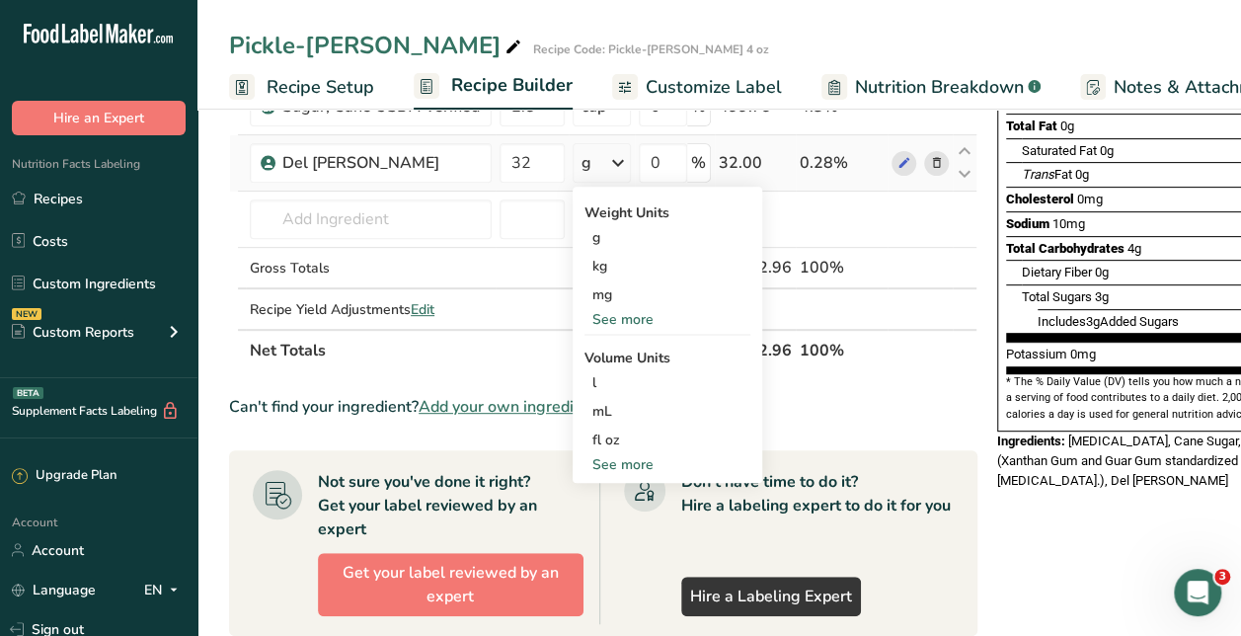
scroll to position [292, 0]
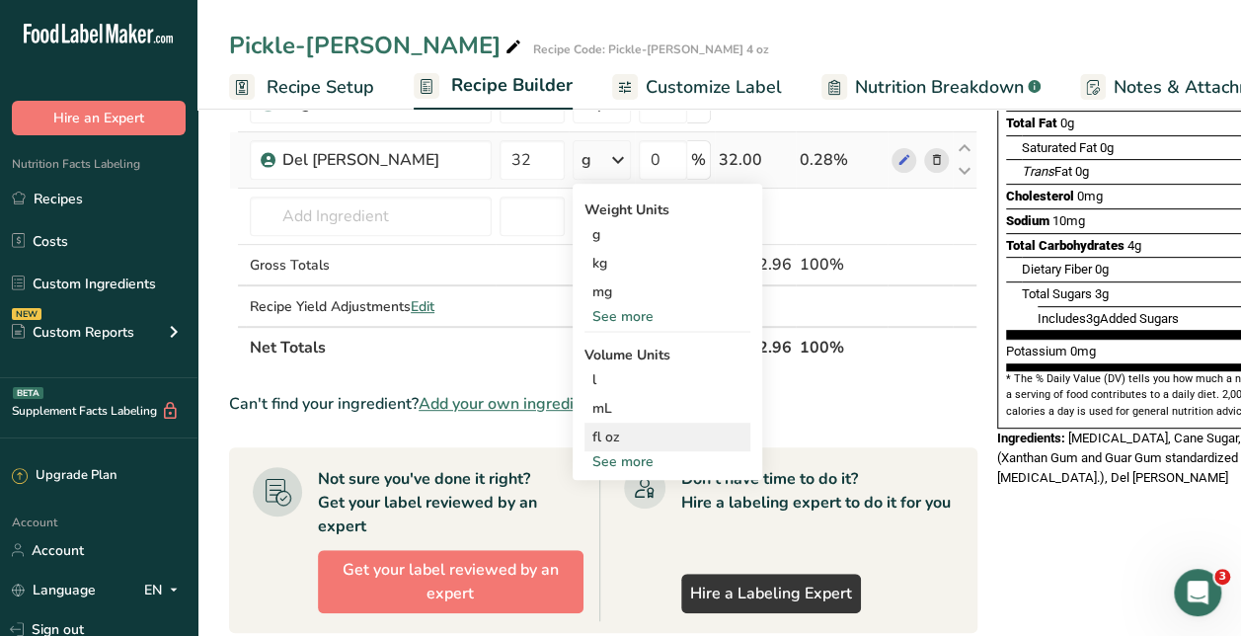
click at [612, 429] on div "fl oz" at bounding box center [667, 437] width 150 height 21
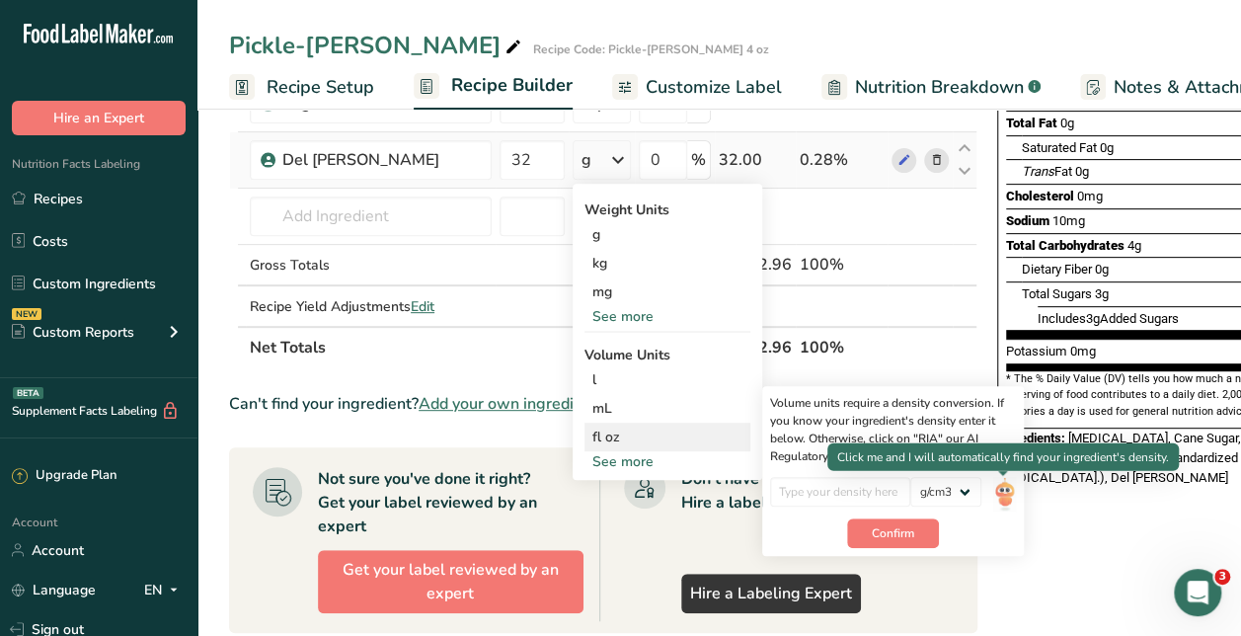
click at [1009, 498] on img at bounding box center [1004, 494] width 22 height 35
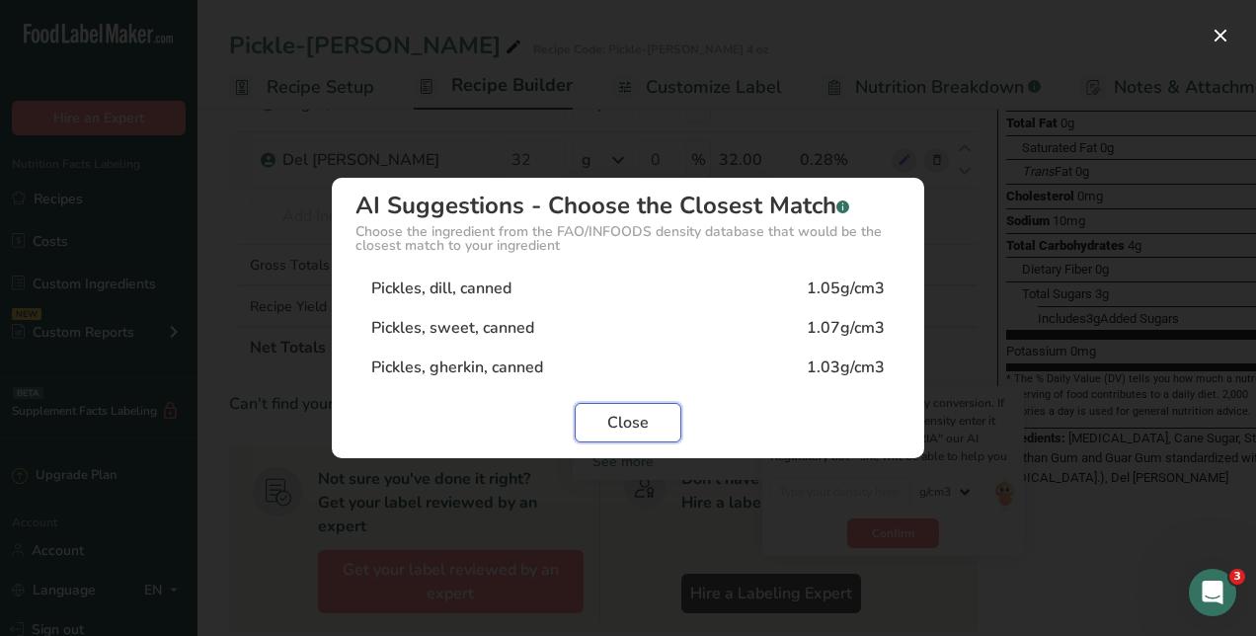
click at [636, 423] on span "Close" at bounding box center [627, 423] width 41 height 24
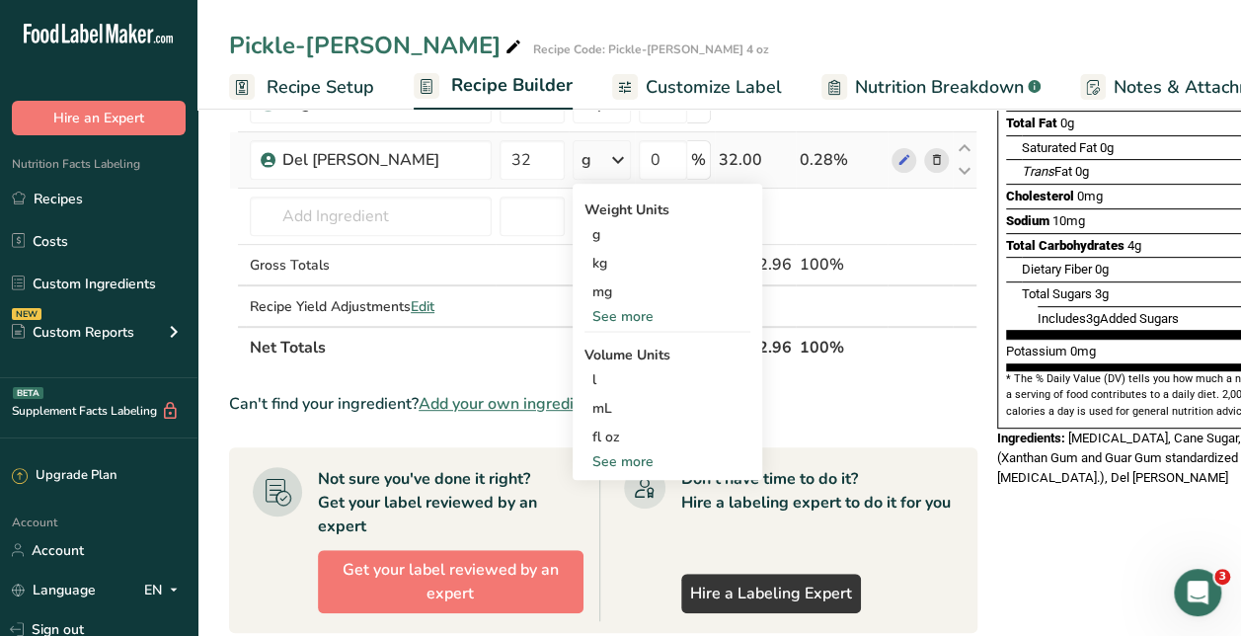
click at [633, 455] on div "See more" at bounding box center [668, 461] width 166 height 21
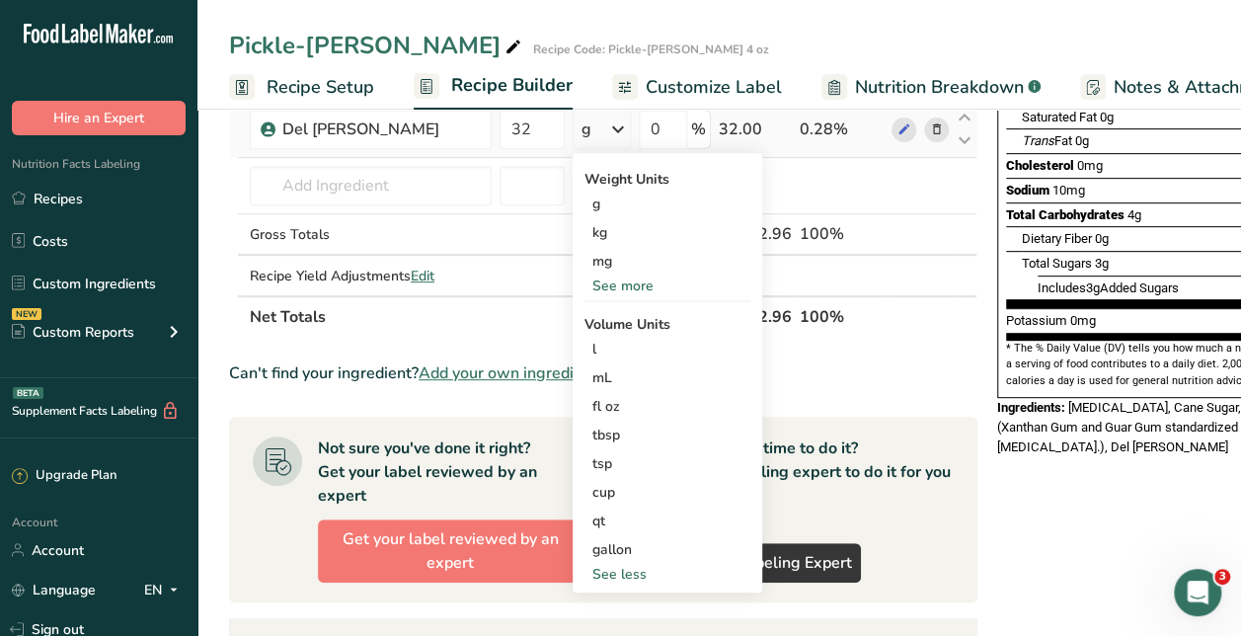
scroll to position [322, 0]
click at [615, 398] on div "fl oz" at bounding box center [667, 407] width 150 height 21
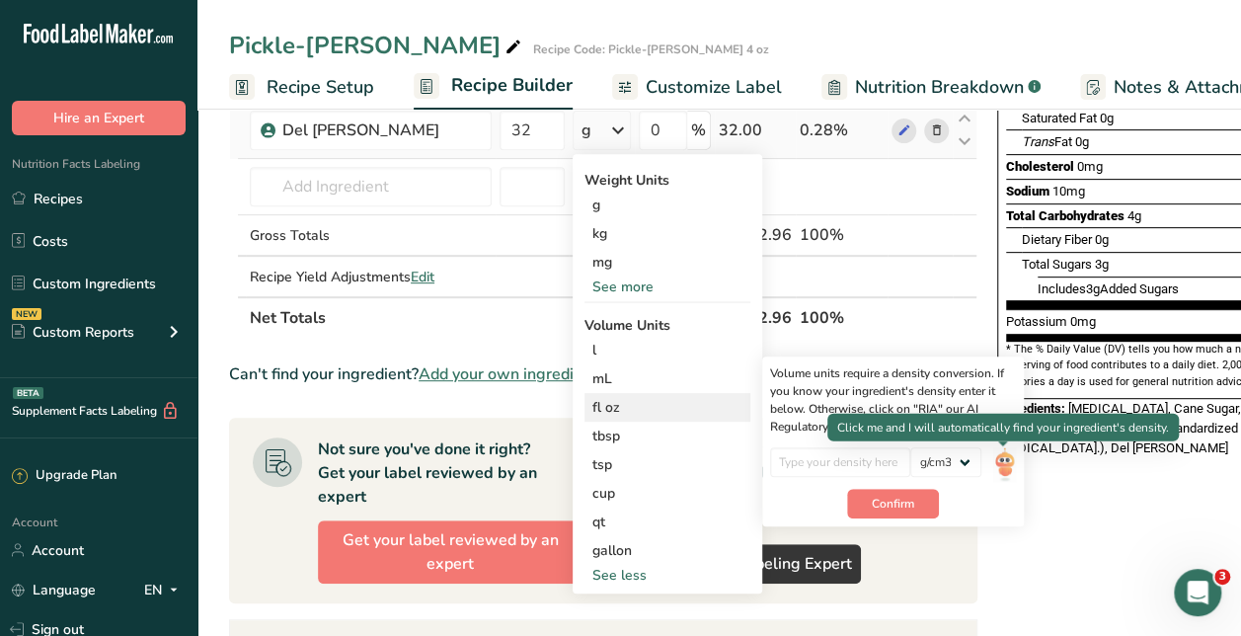
click at [1013, 448] on img at bounding box center [1004, 464] width 22 height 35
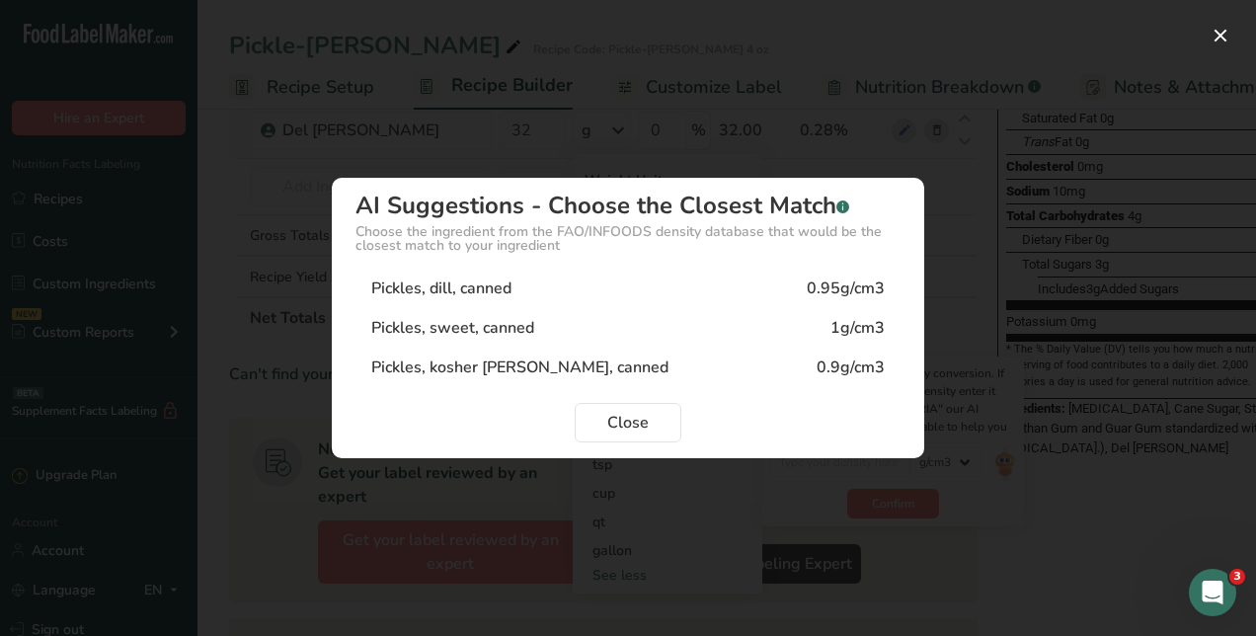
click at [672, 281] on div "Pickles, dill, canned 0.95g/cm3" at bounding box center [627, 288] width 545 height 39
type input "0.95"
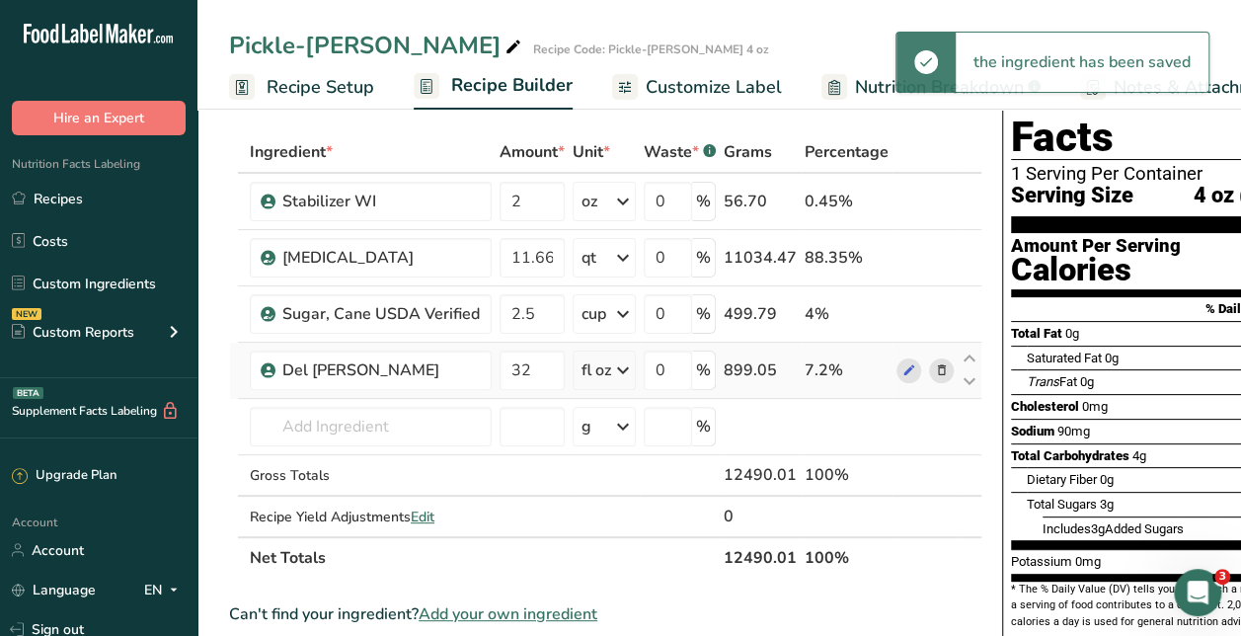
scroll to position [85, 0]
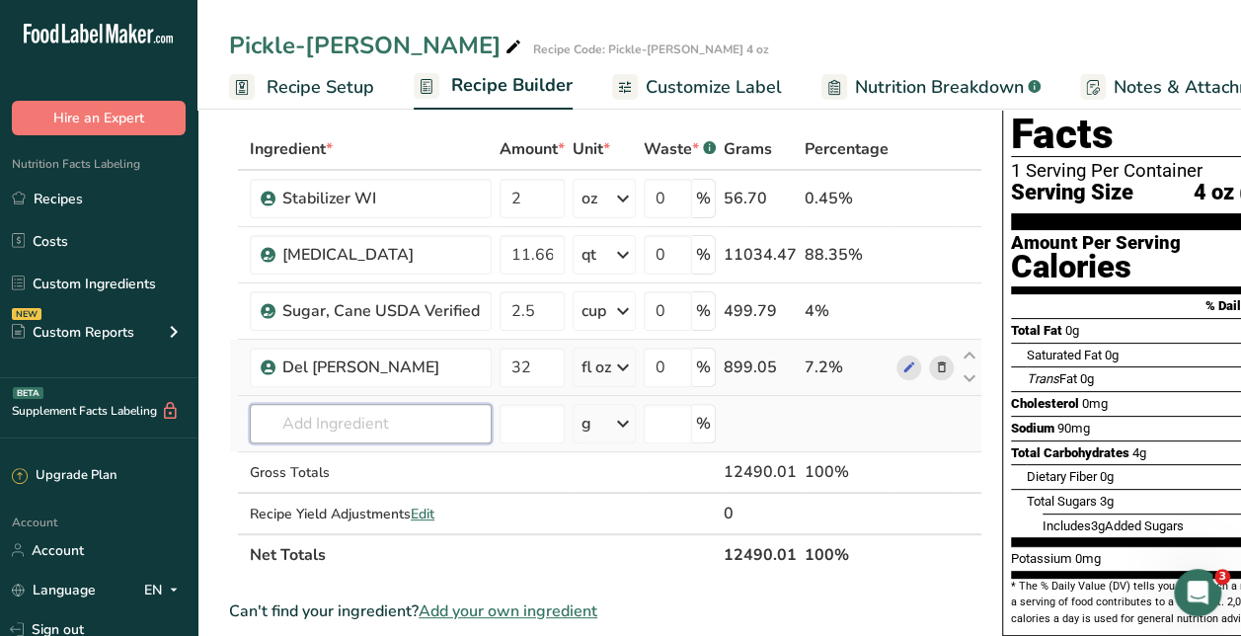
click at [361, 409] on input "text" at bounding box center [371, 423] width 242 height 39
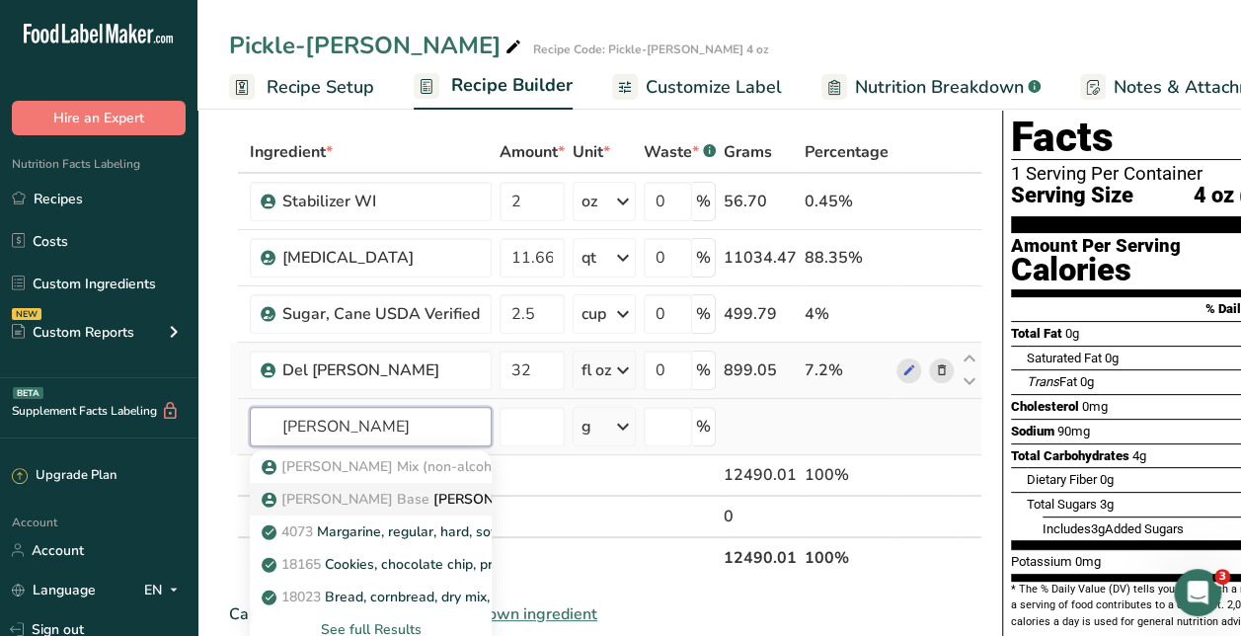
type input "[PERSON_NAME]"
click at [366, 498] on span "[PERSON_NAME] Base" at bounding box center [355, 499] width 148 height 19
type input "[PERSON_NAME] WI Base"
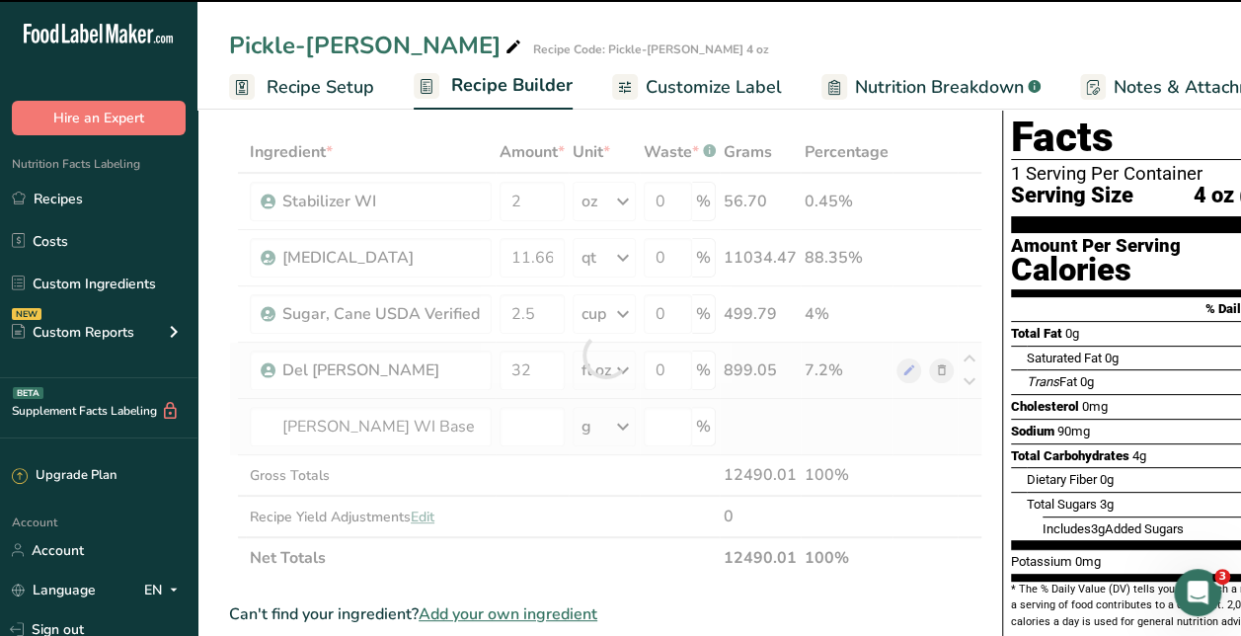
type input "0"
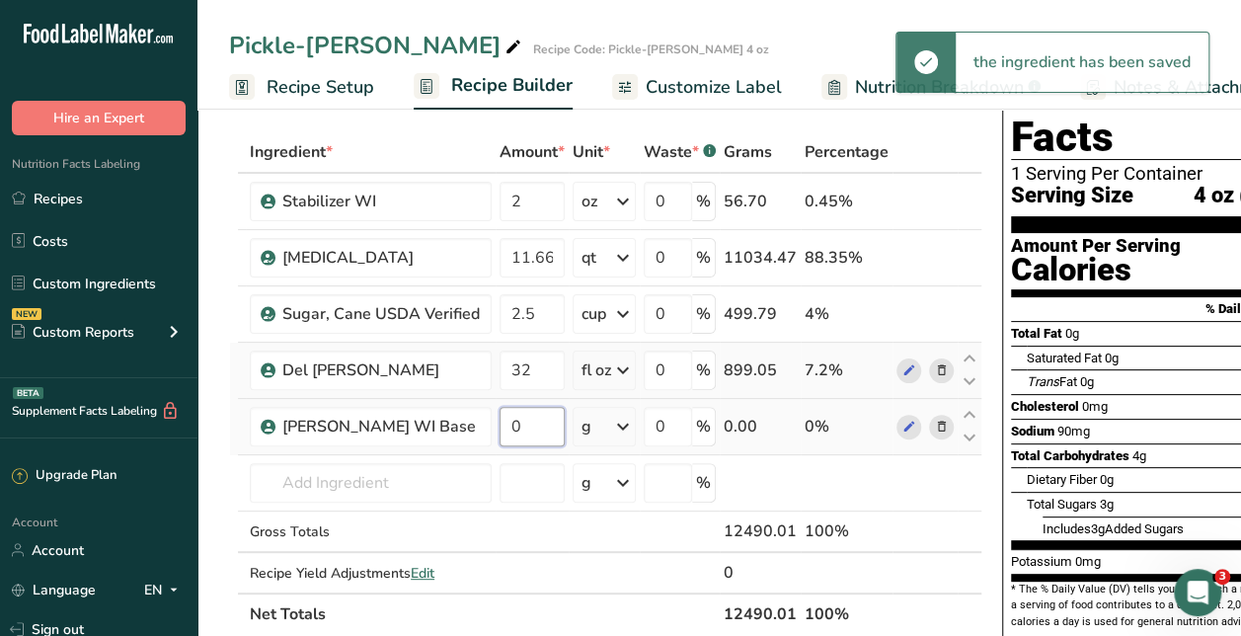
click at [529, 417] on input "0" at bounding box center [532, 426] width 65 height 39
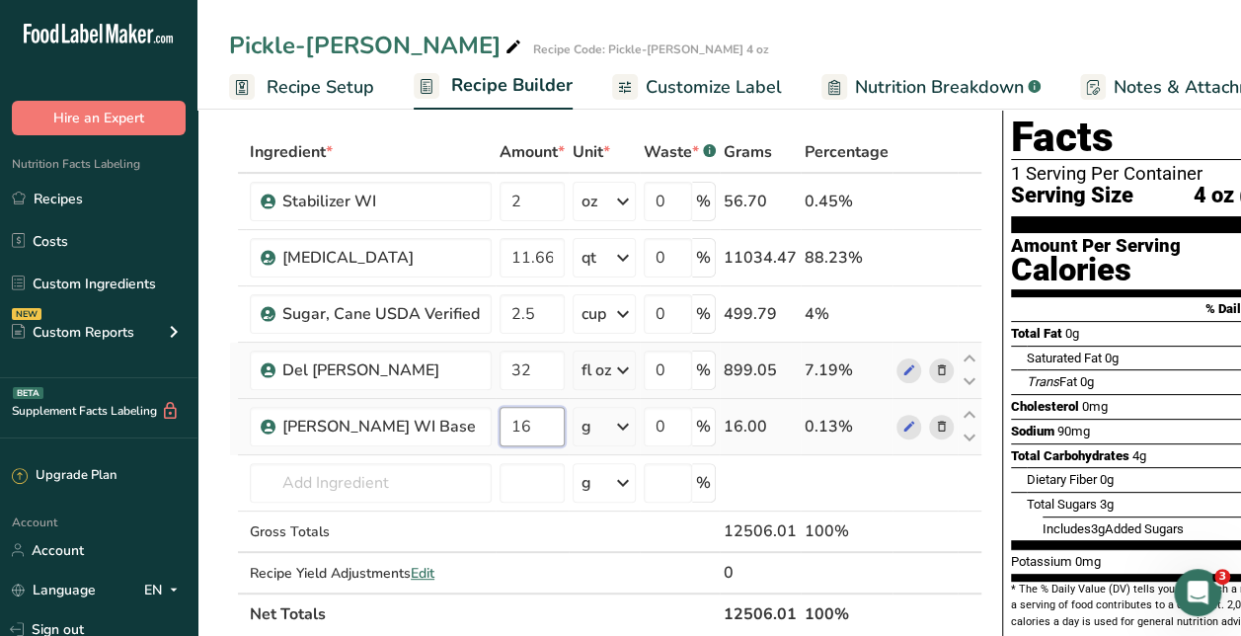
type input "16"
click at [631, 438] on div "Ingredient * Amount * Unit * Waste * .a-a{fill:#347362;}.b-a{fill:#fff;} Grams …" at bounding box center [605, 383] width 753 height 504
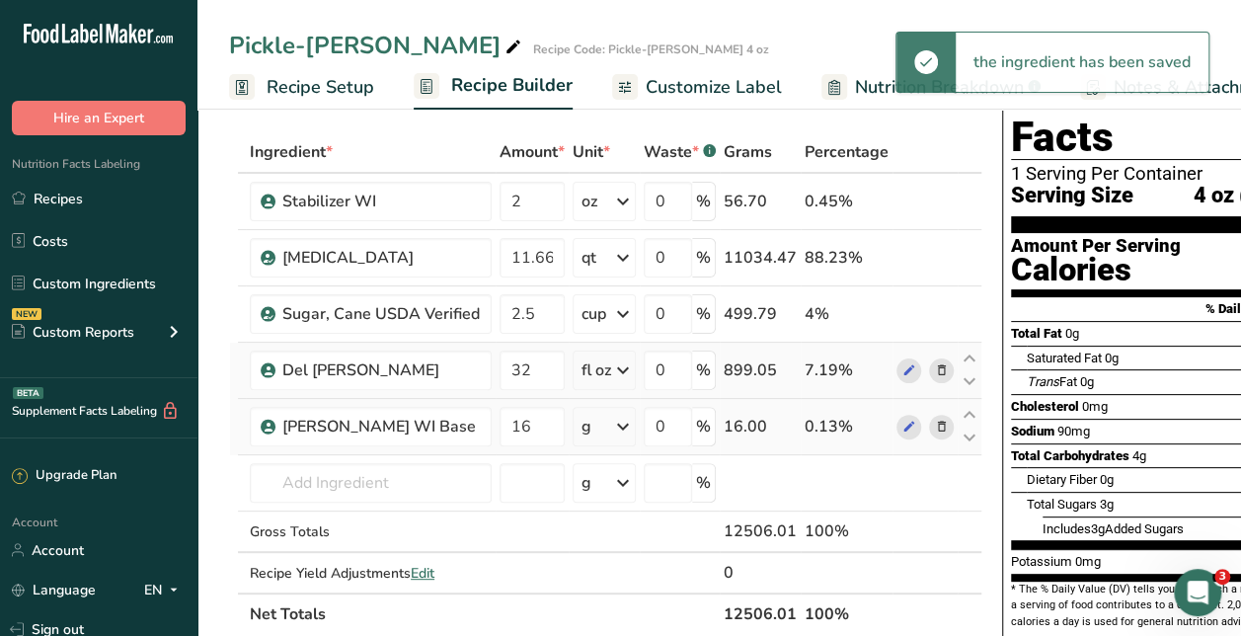
click at [614, 415] on icon at bounding box center [623, 427] width 24 height 36
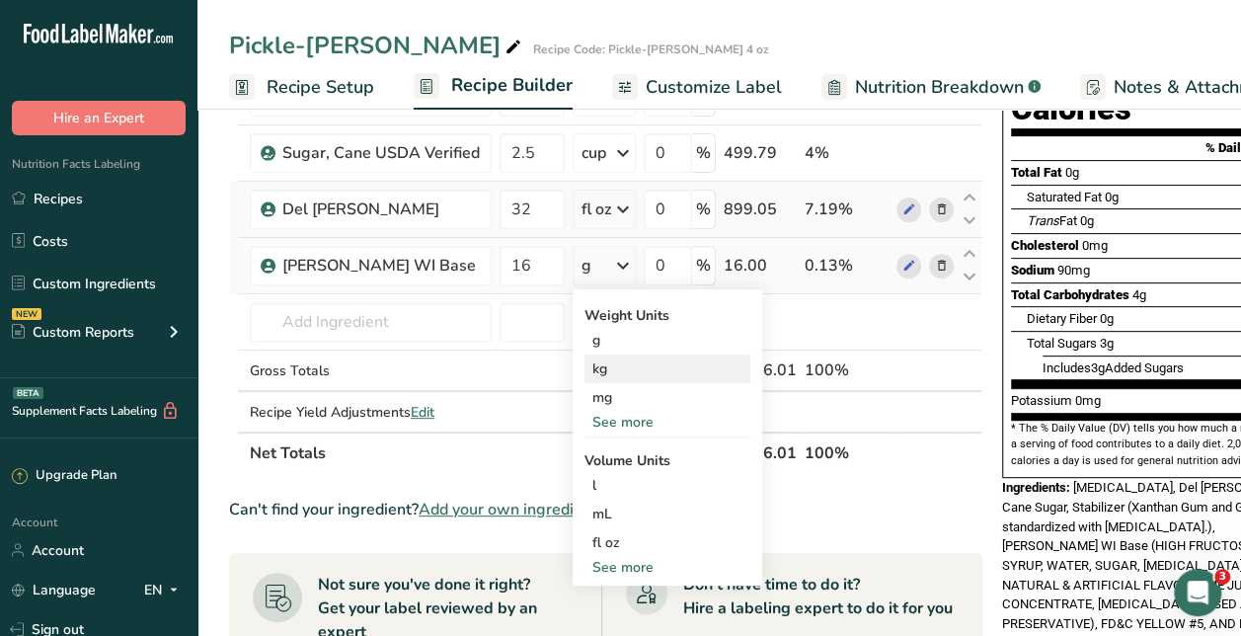
scroll to position [244, 0]
click at [625, 557] on div "See more" at bounding box center [668, 566] width 166 height 21
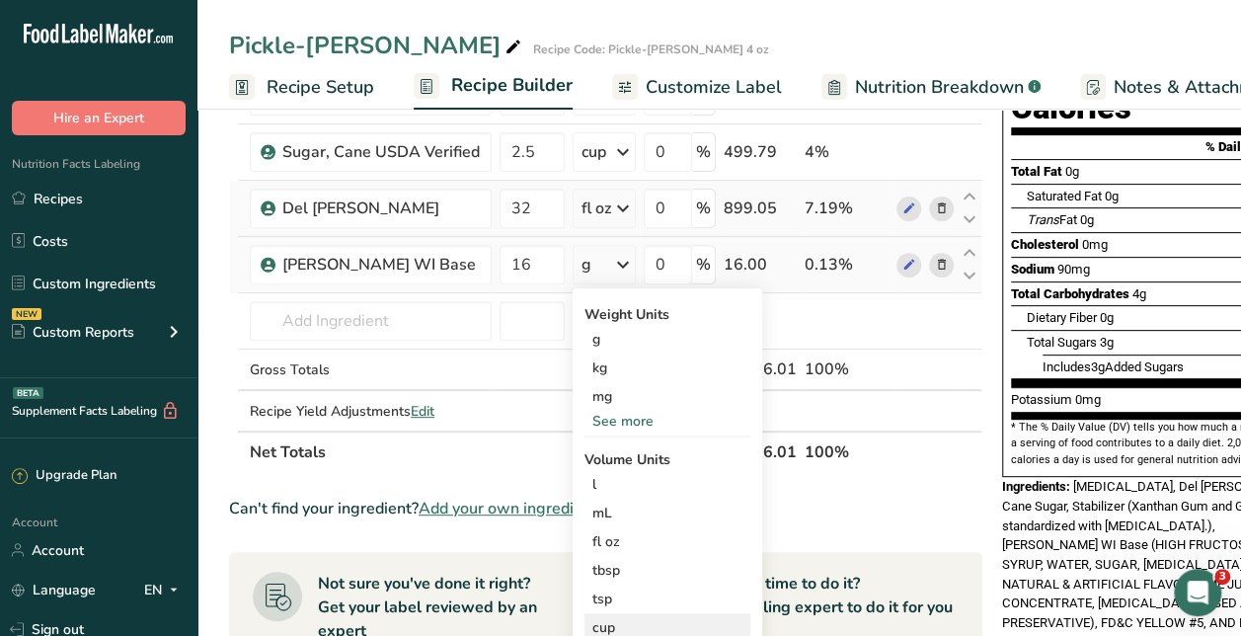
click at [609, 622] on div "cup" at bounding box center [667, 627] width 150 height 21
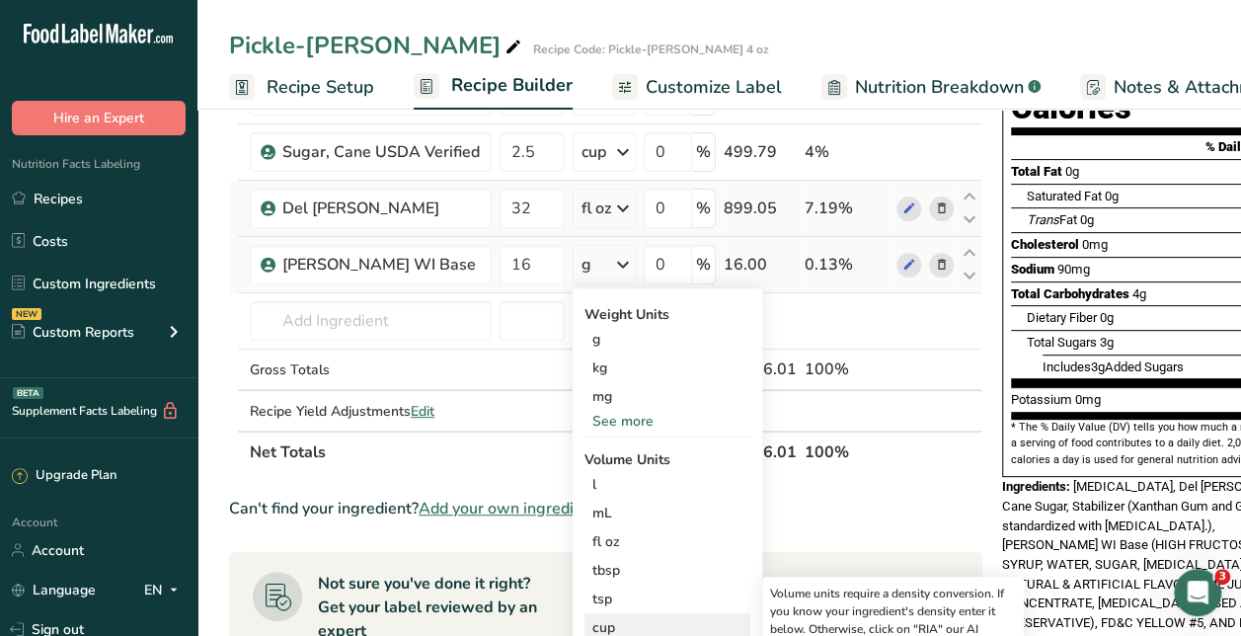
click at [609, 621] on div "cup" at bounding box center [667, 627] width 150 height 21
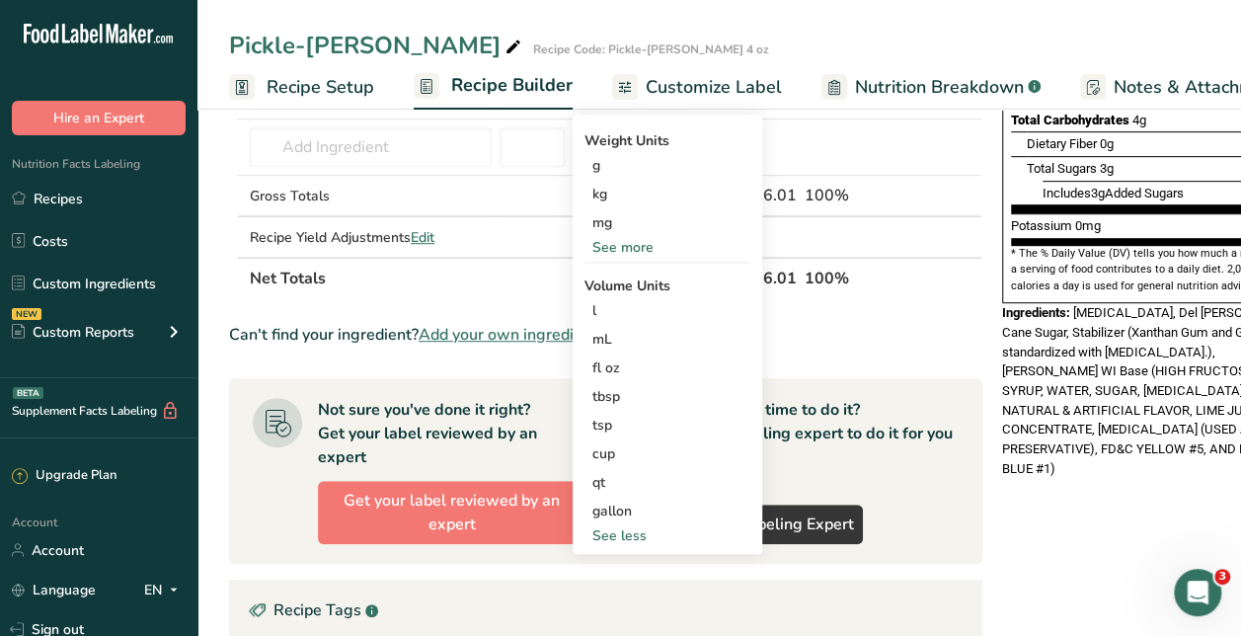
scroll to position [421, 0]
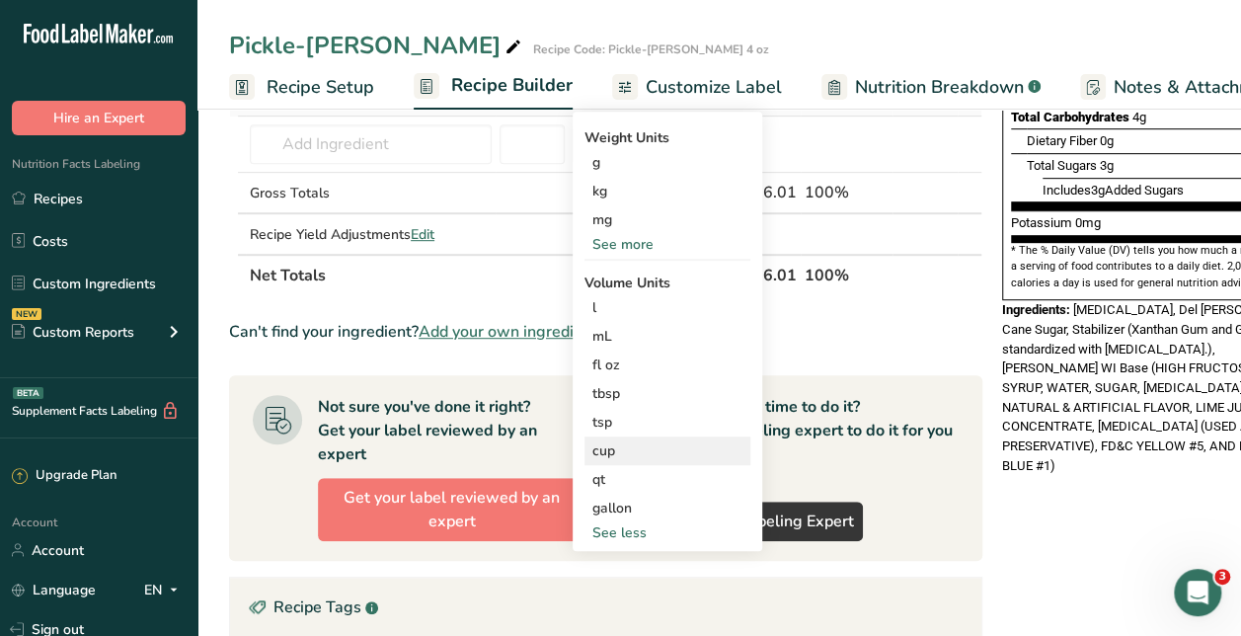
click at [641, 444] on div "cup" at bounding box center [667, 450] width 150 height 21
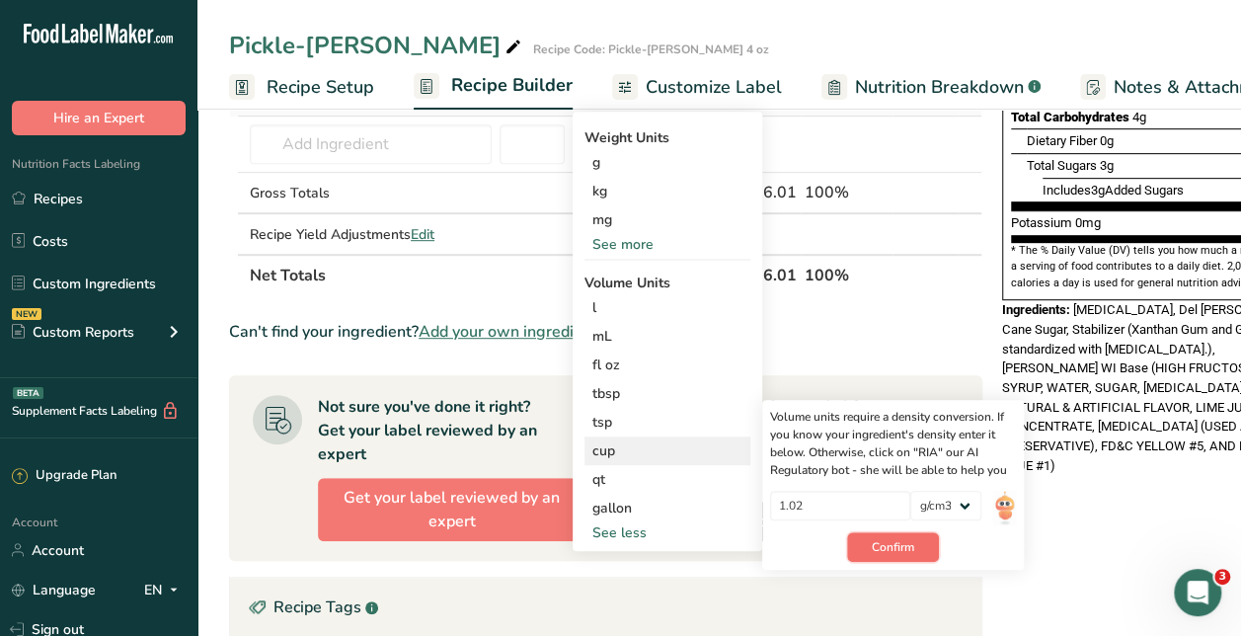
click at [909, 532] on button "Confirm" at bounding box center [893, 547] width 92 height 30
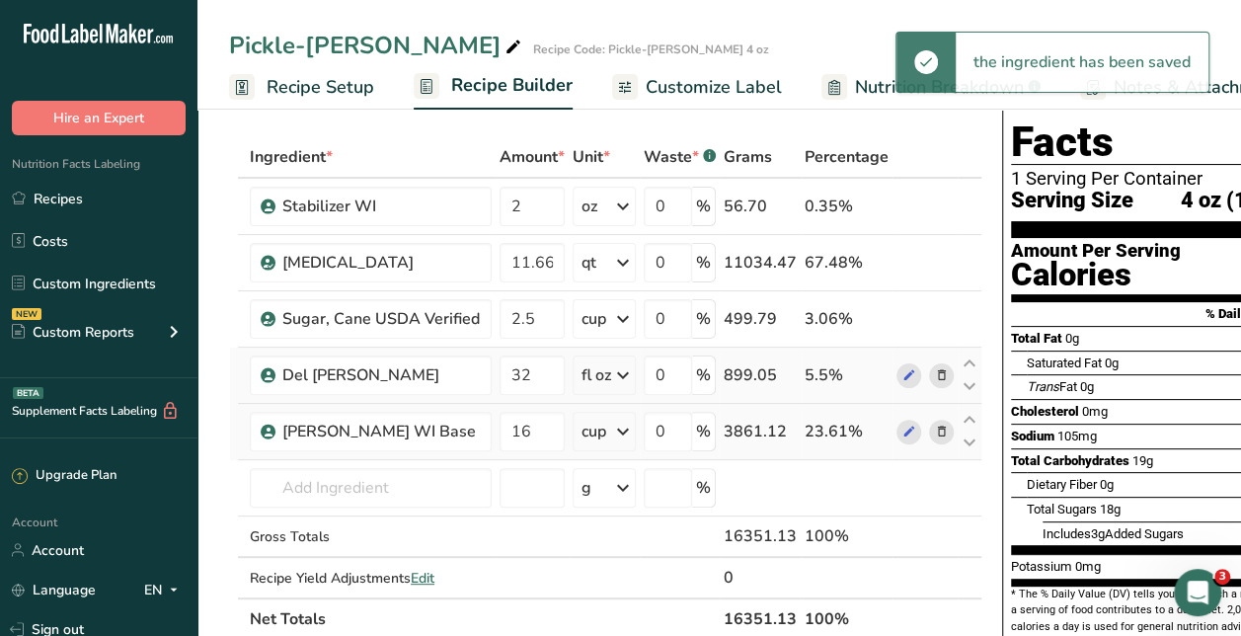
scroll to position [71, 0]
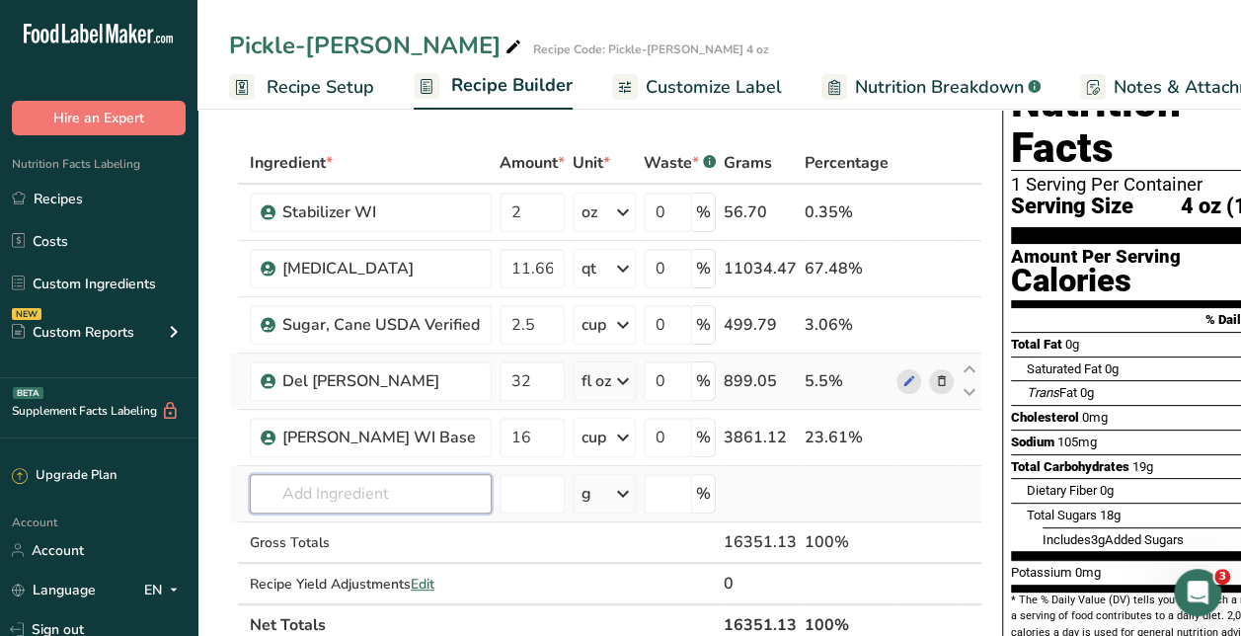
click at [346, 485] on input "text" at bounding box center [371, 493] width 242 height 39
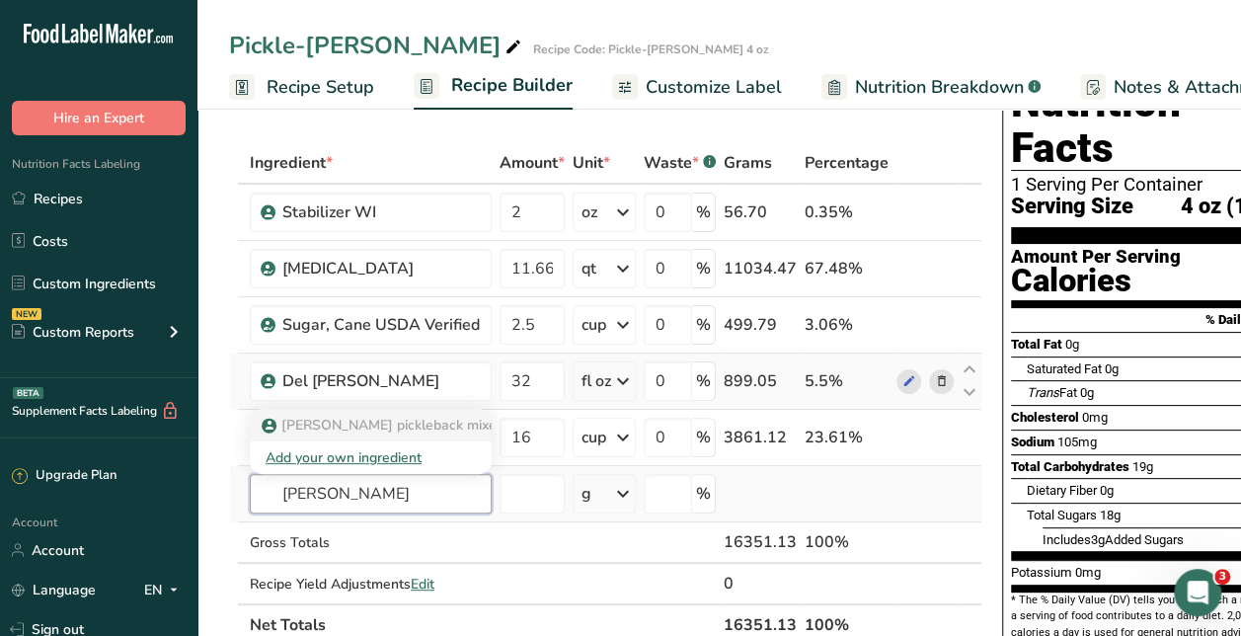
type input "[PERSON_NAME]"
click at [365, 424] on span "Van Holtens pickleback mixer" at bounding box center [391, 425] width 220 height 19
type input "Van Holtens pickleback mixer"
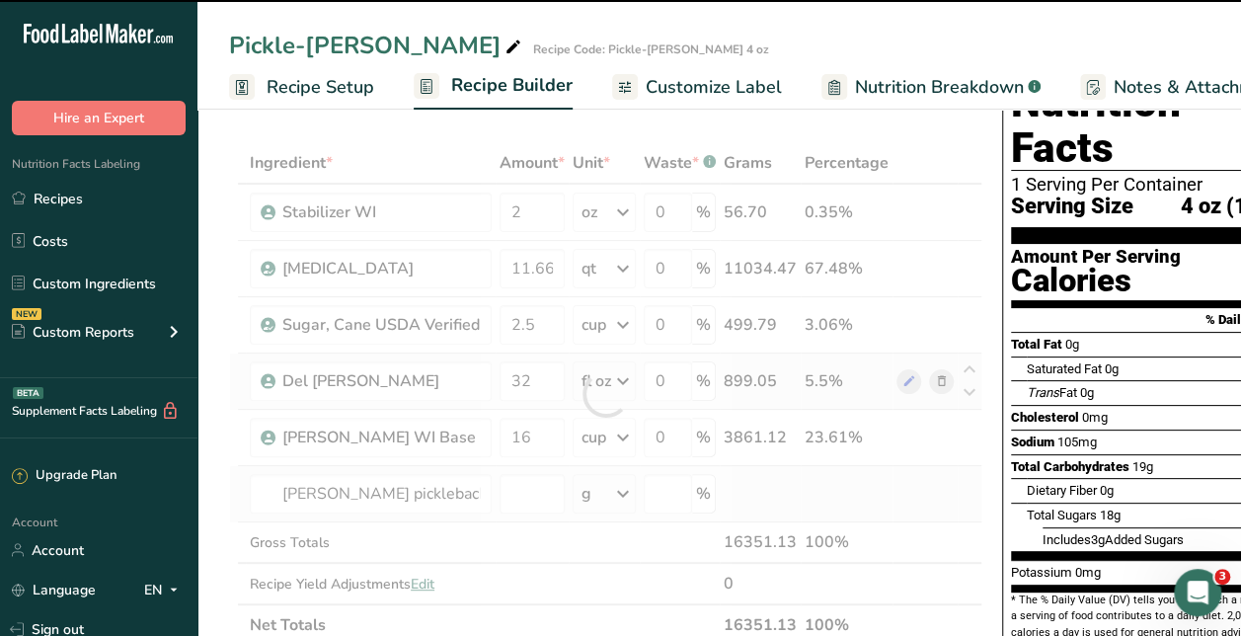
type input "0"
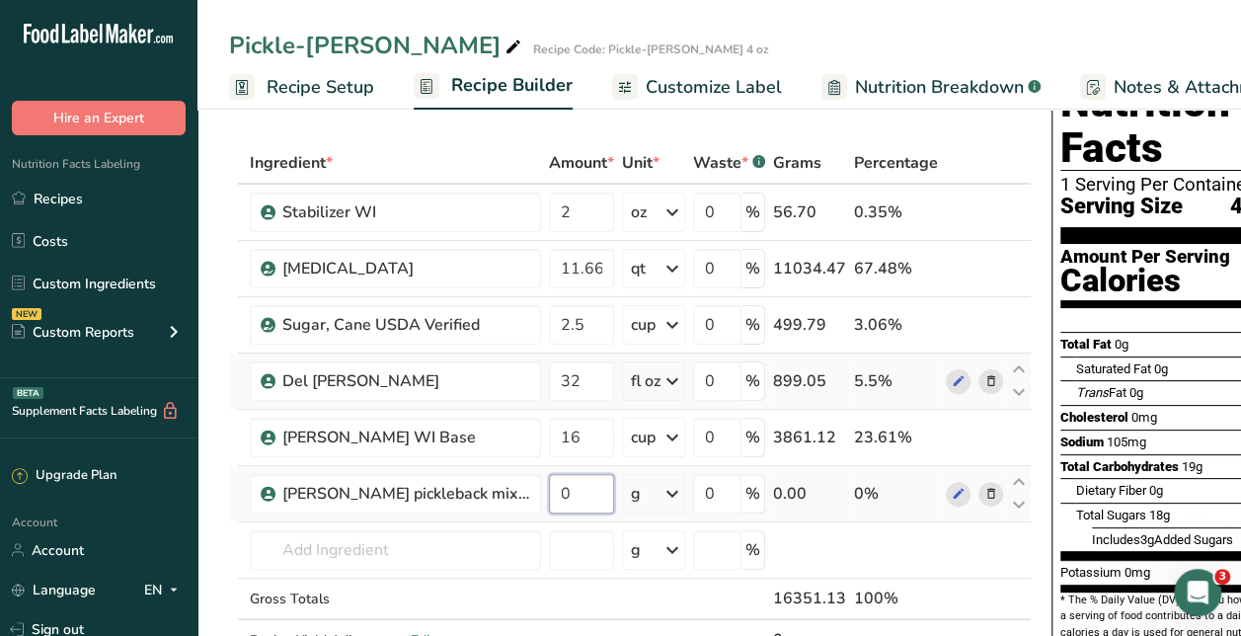
click at [561, 494] on input "0" at bounding box center [581, 493] width 65 height 39
type input "3"
click at [667, 506] on div "Ingredient * Amount * Unit * Waste * .a-a{fill:#347362;}.b-a{fill:#fff;} Grams …" at bounding box center [630, 422] width 803 height 560
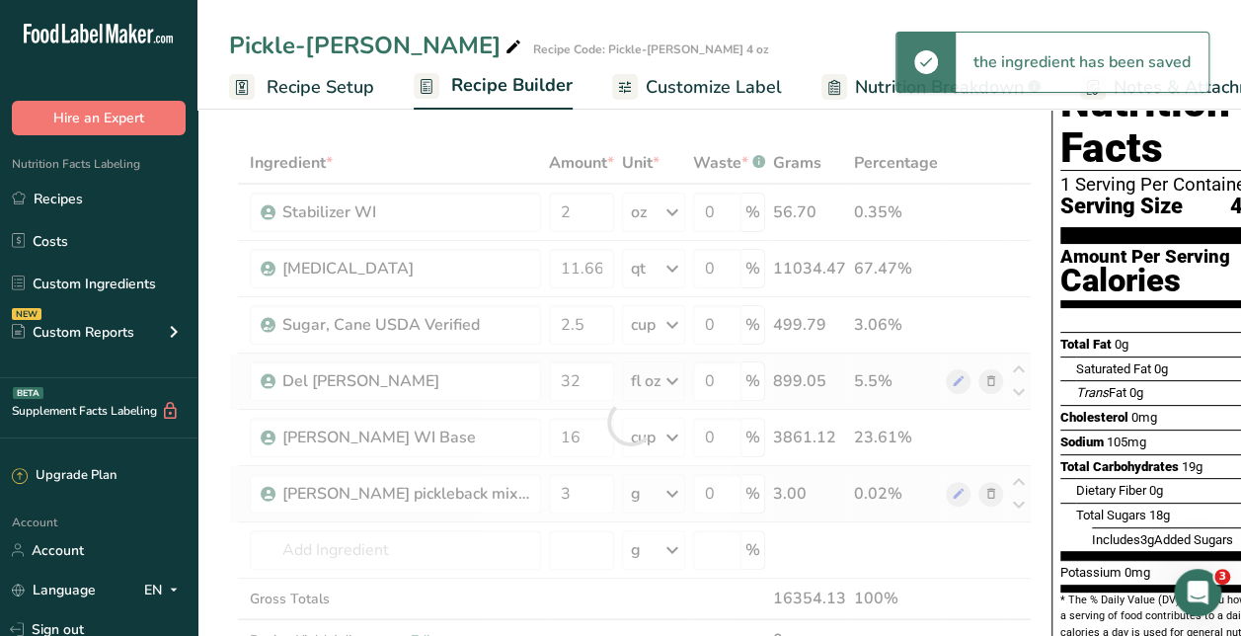
click at [603, 489] on div "Ingredient * Amount * Unit * Waste * .a-a{fill:#347362;}.b-a{fill:#fff;} Grams …" at bounding box center [630, 422] width 803 height 560
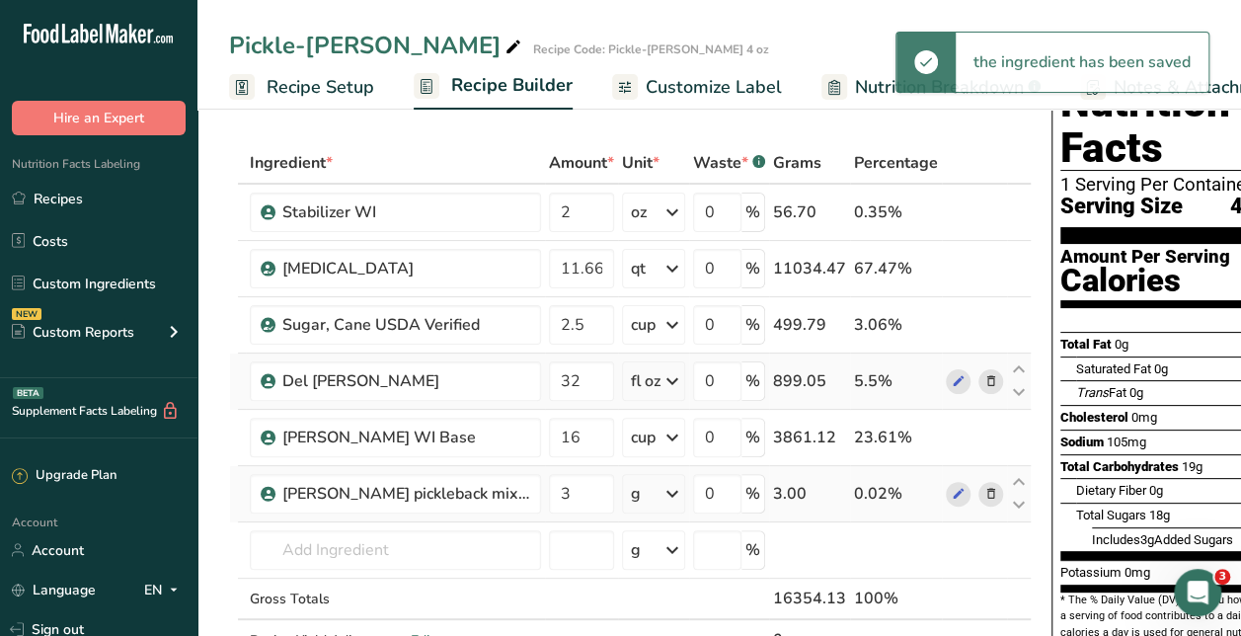
click at [622, 495] on div "g" at bounding box center [653, 493] width 63 height 39
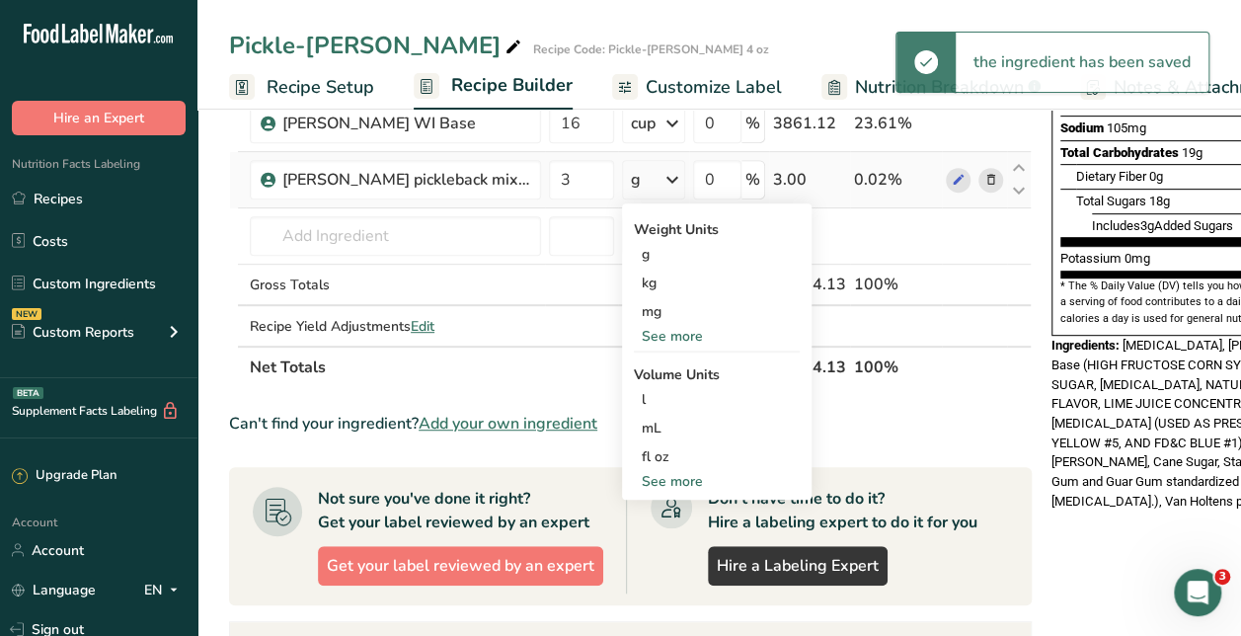
click at [638, 471] on div "See more" at bounding box center [717, 481] width 166 height 21
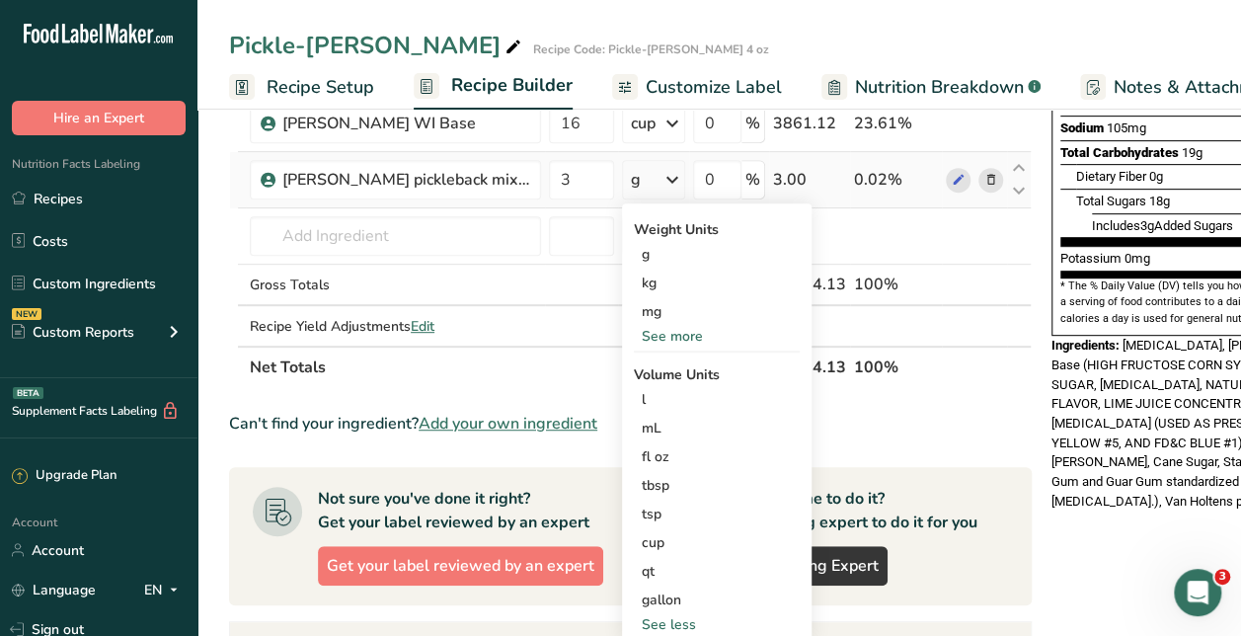
click at [638, 471] on div "tbsp Volume units require a density conversion. If you know your ingredient's d…" at bounding box center [717, 485] width 166 height 29
click at [642, 482] on div "tbsp" at bounding box center [717, 485] width 150 height 21
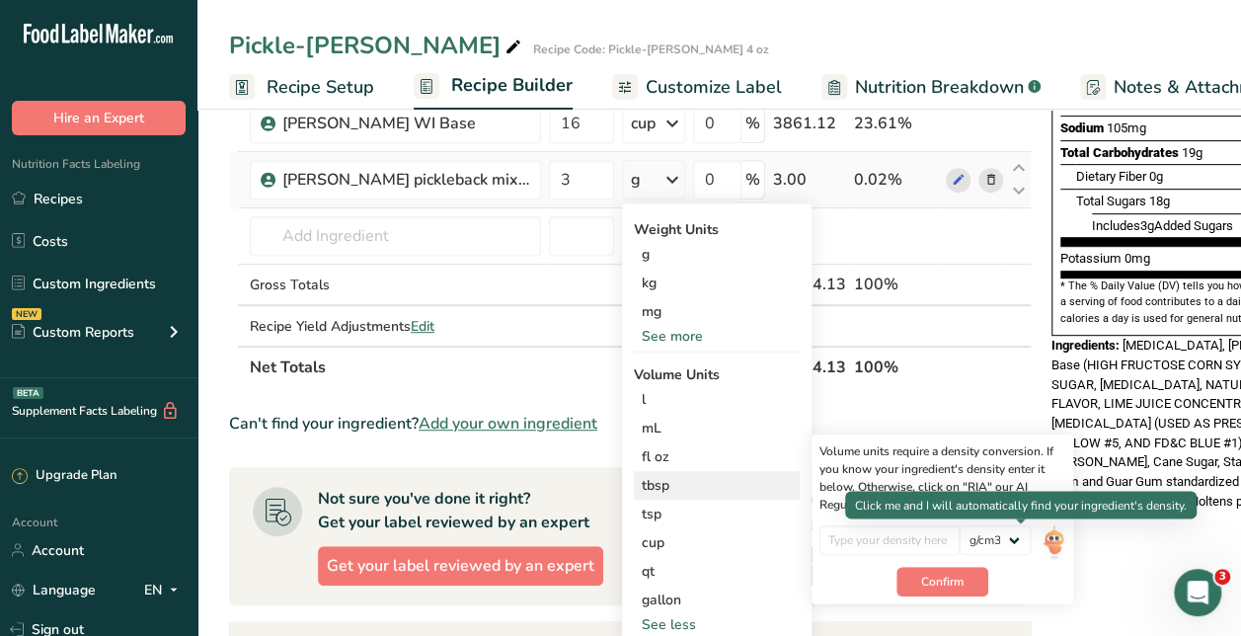
click at [1043, 533] on img at bounding box center [1054, 542] width 22 height 35
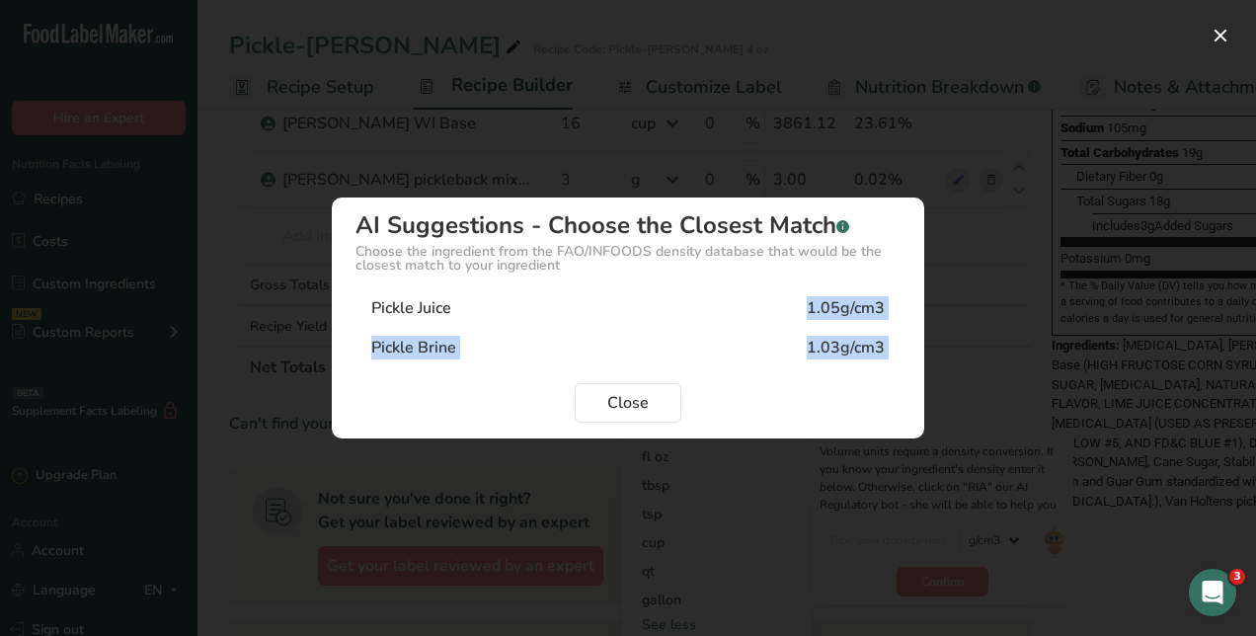
drag, startPoint x: 652, startPoint y: 303, endPoint x: 840, endPoint y: 381, distance: 204.1
click at [840, 381] on section "AI Suggestions - Choose the Closest Match .a-a{fill:#347362;}.b-a{fill:#fff;} C…" at bounding box center [628, 317] width 592 height 241
drag, startPoint x: 840, startPoint y: 381, endPoint x: 650, endPoint y: 394, distance: 191.0
click at [650, 394] on button "Close" at bounding box center [628, 402] width 107 height 39
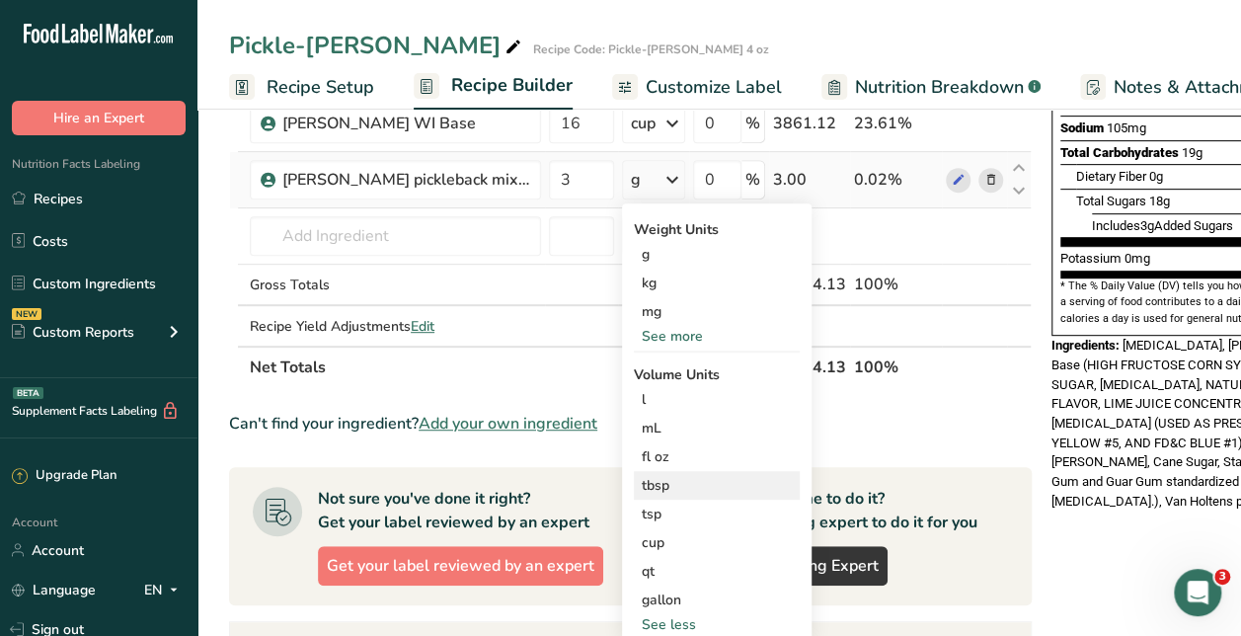
click at [640, 471] on div "tbsp Volume units require a density conversion. If you know your ingredient's d…" at bounding box center [717, 485] width 166 height 29
click at [669, 478] on div "tbsp" at bounding box center [717, 485] width 150 height 21
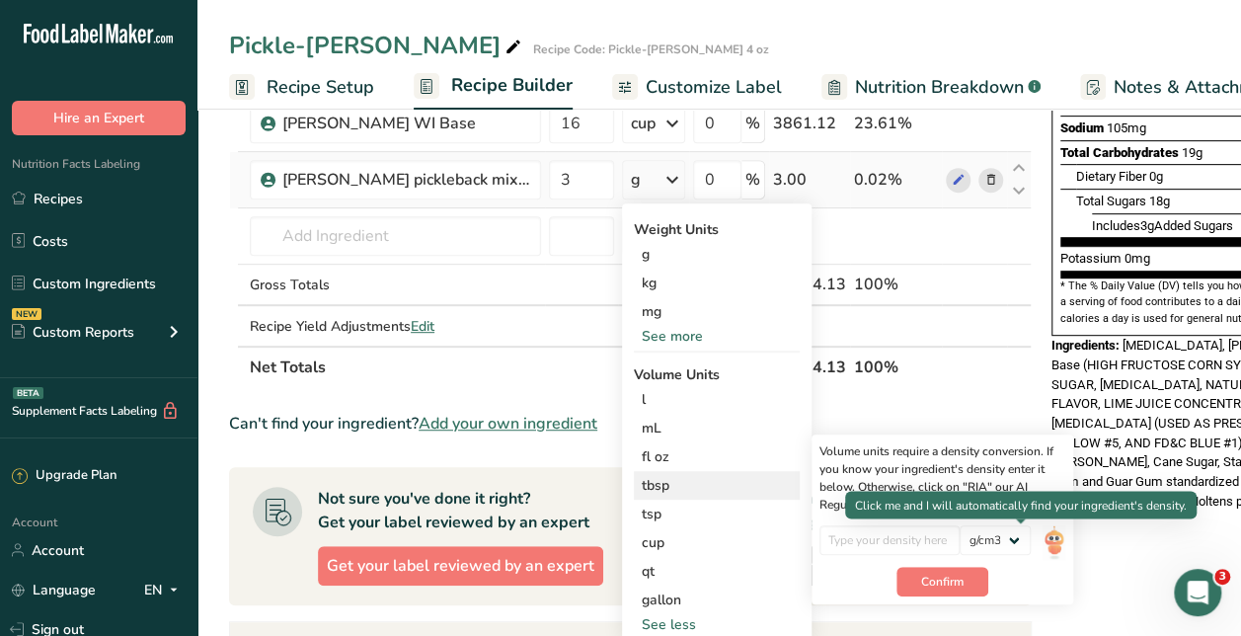
click at [1043, 532] on img at bounding box center [1054, 542] width 22 height 35
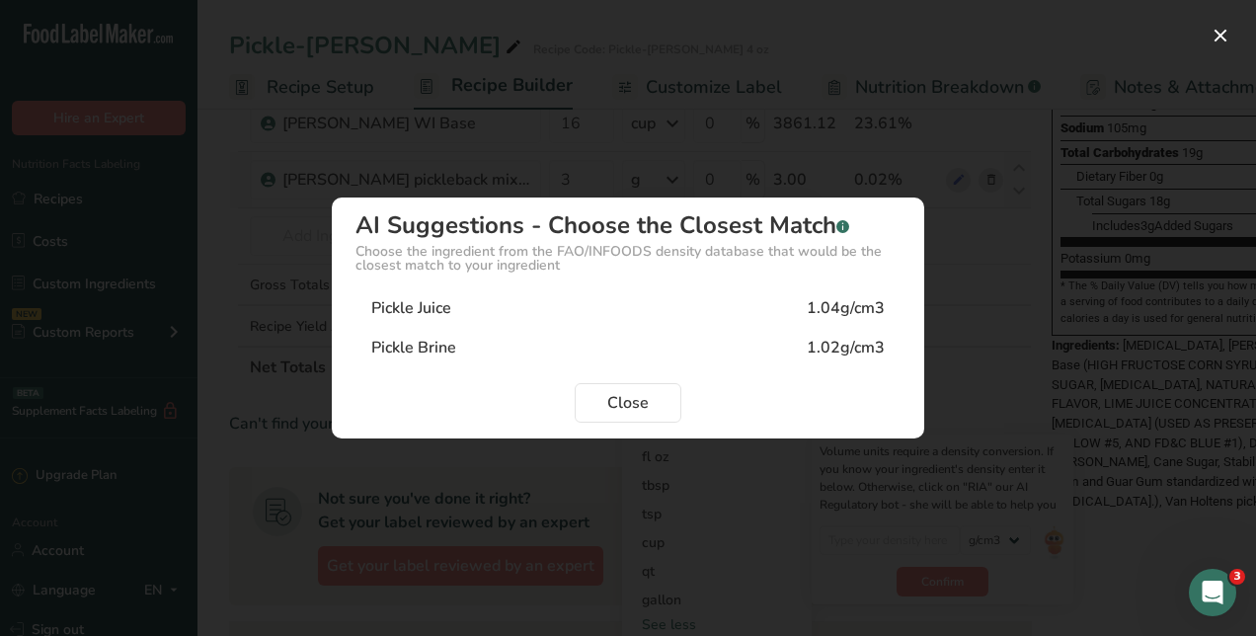
click at [802, 311] on div "Pickle Juice 1.04g/cm3" at bounding box center [627, 307] width 545 height 39
type input "1.04"
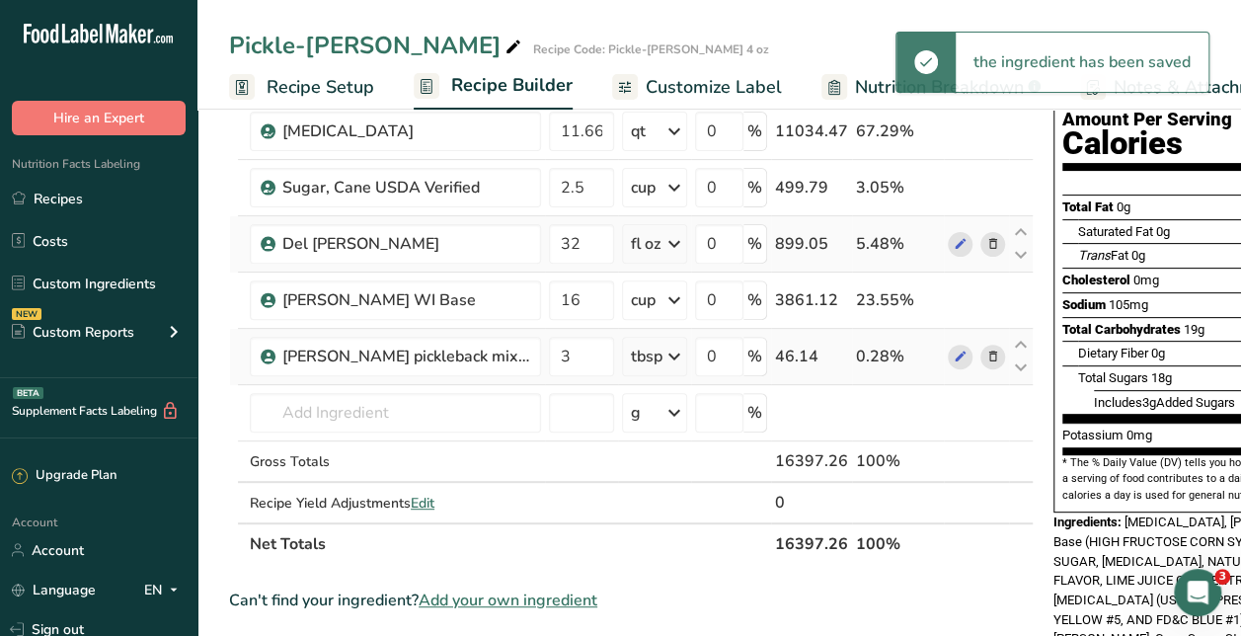
scroll to position [0, 0]
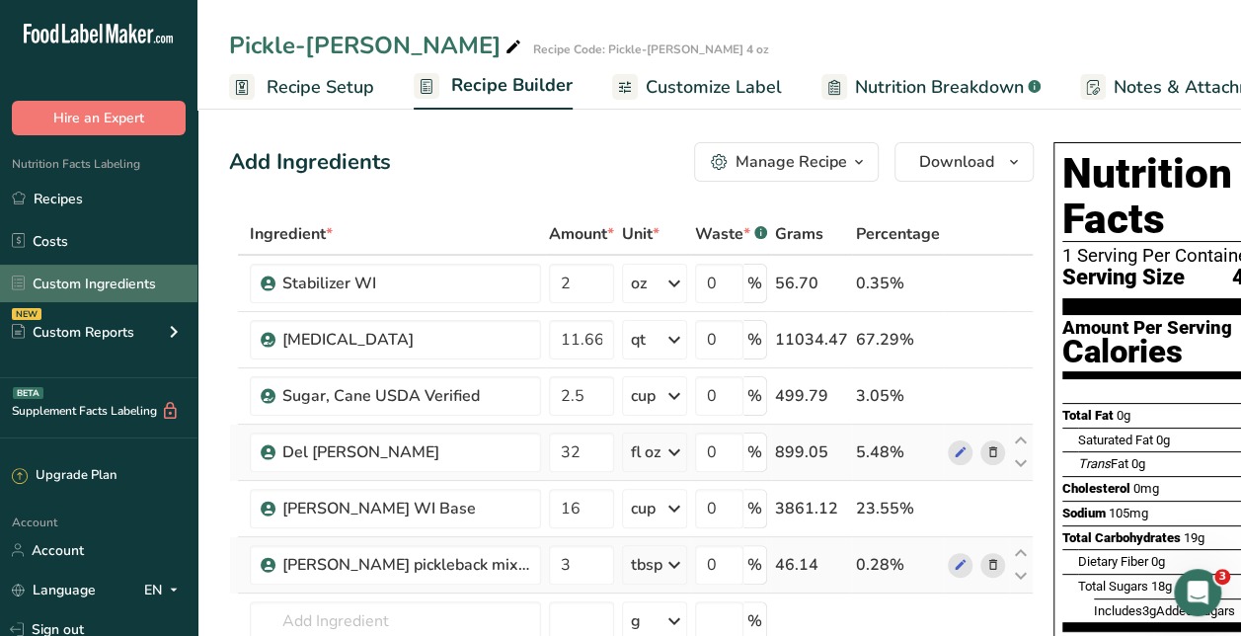
click at [91, 284] on link "Custom Ingredients" at bounding box center [98, 284] width 197 height 38
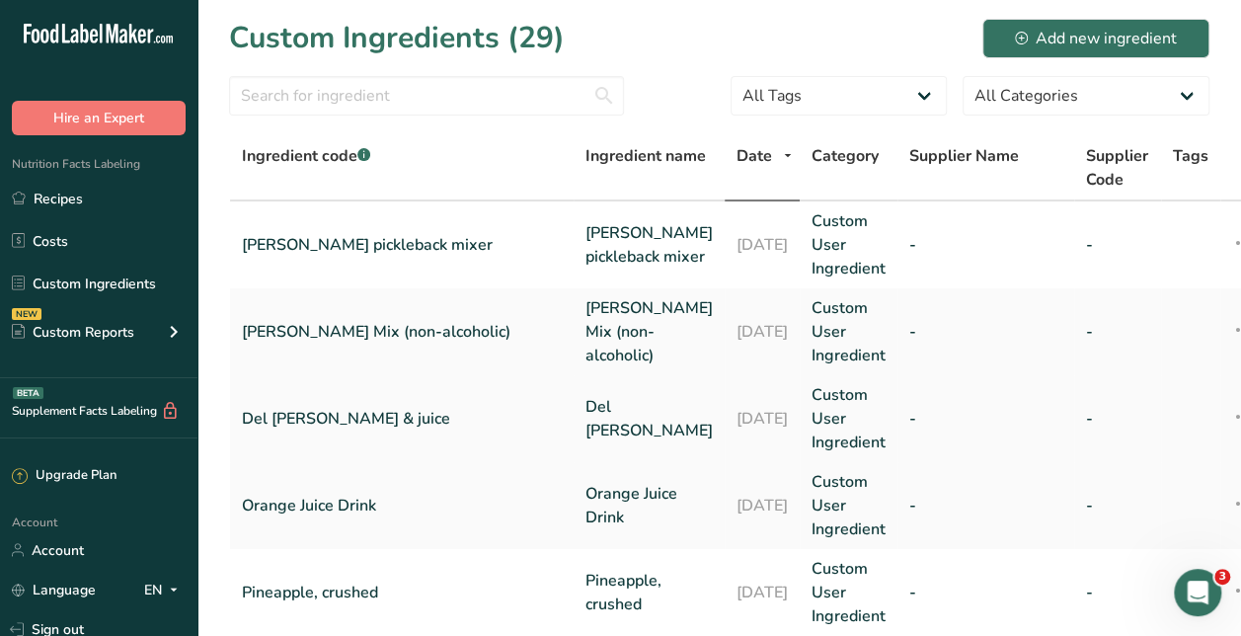
click at [404, 409] on link "Del Dixie Pickles & juice" at bounding box center [402, 419] width 320 height 24
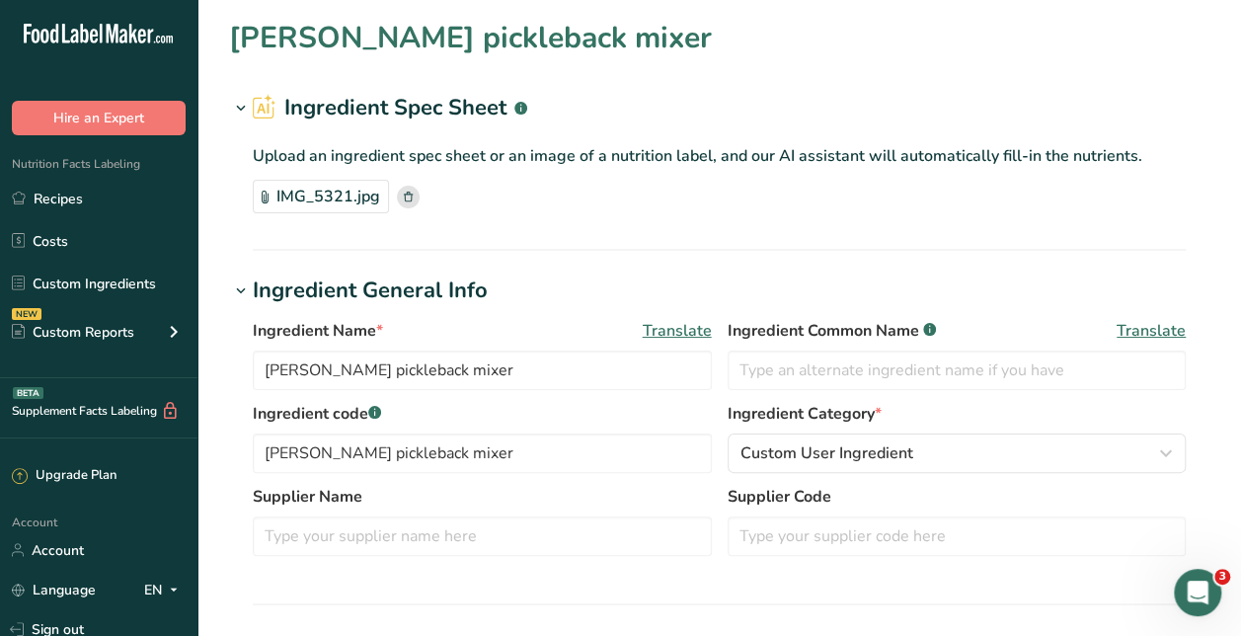
type input "Del Dixie Pickles"
type input "Del Dixie Pickles & juice"
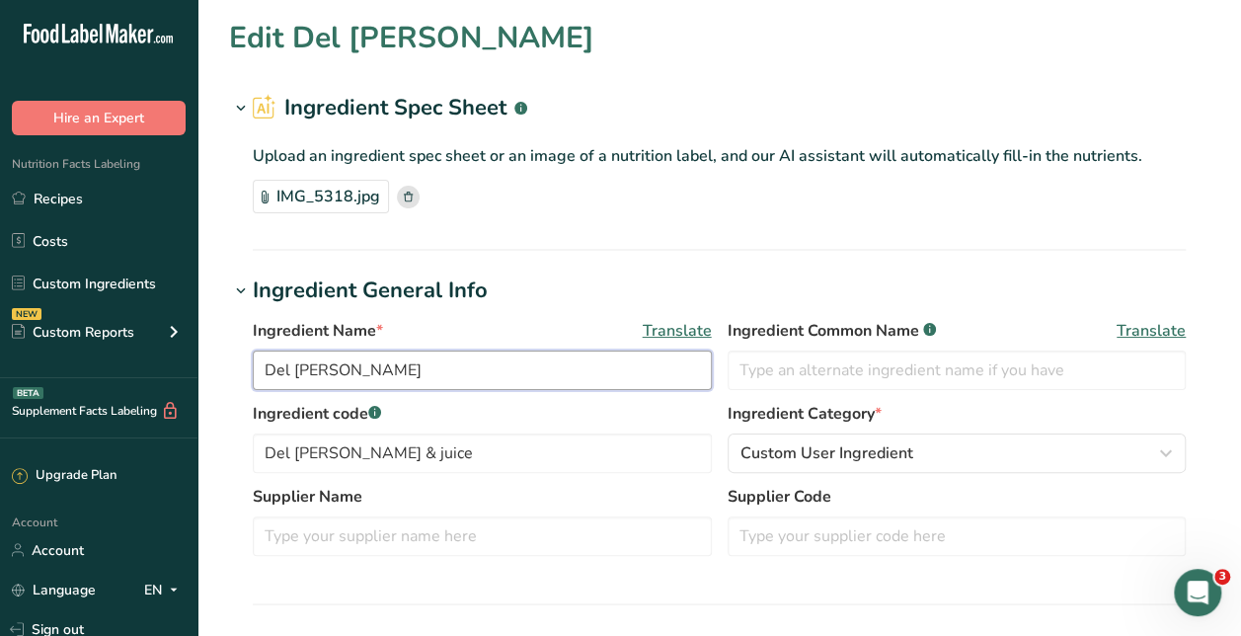
click at [332, 365] on input "Del Dixie Pickles" at bounding box center [482, 370] width 459 height 39
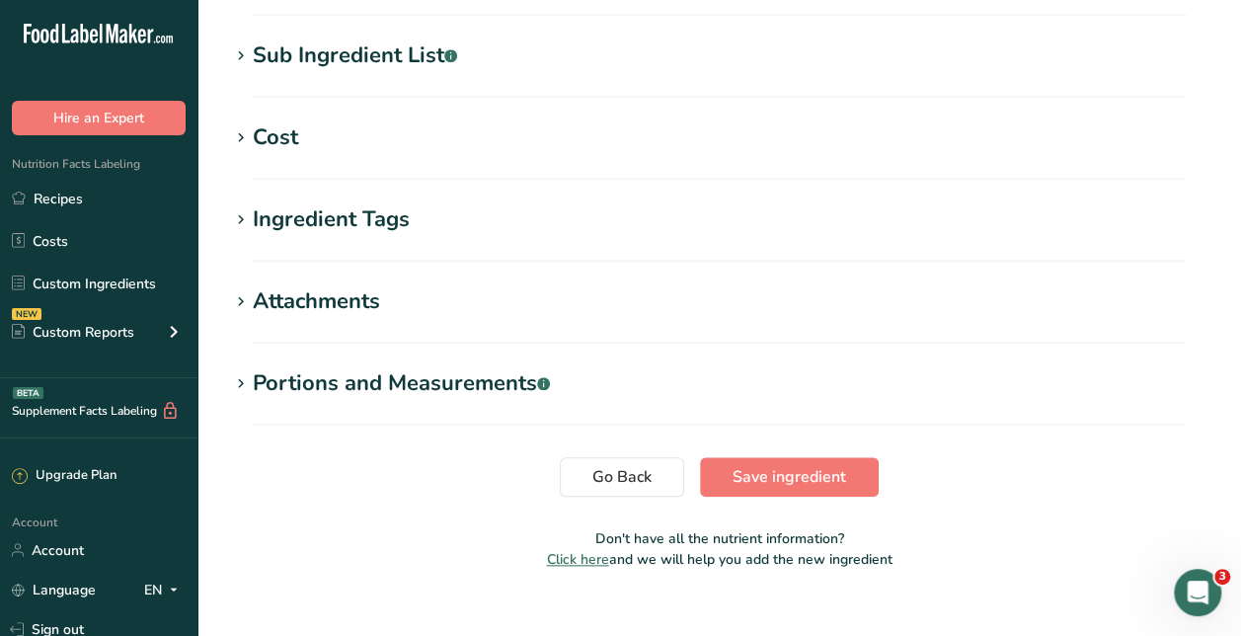
scroll to position [781, 0]
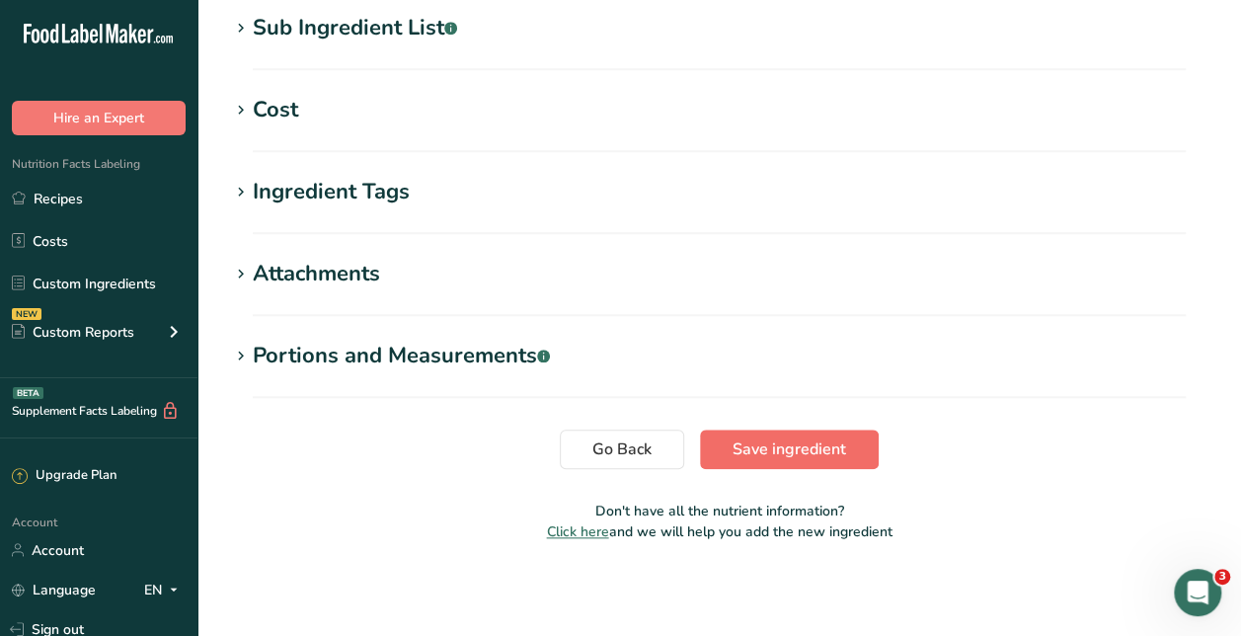
type input "Del Dixi Pickles"
click at [853, 451] on button "Save ingredient" at bounding box center [789, 449] width 179 height 39
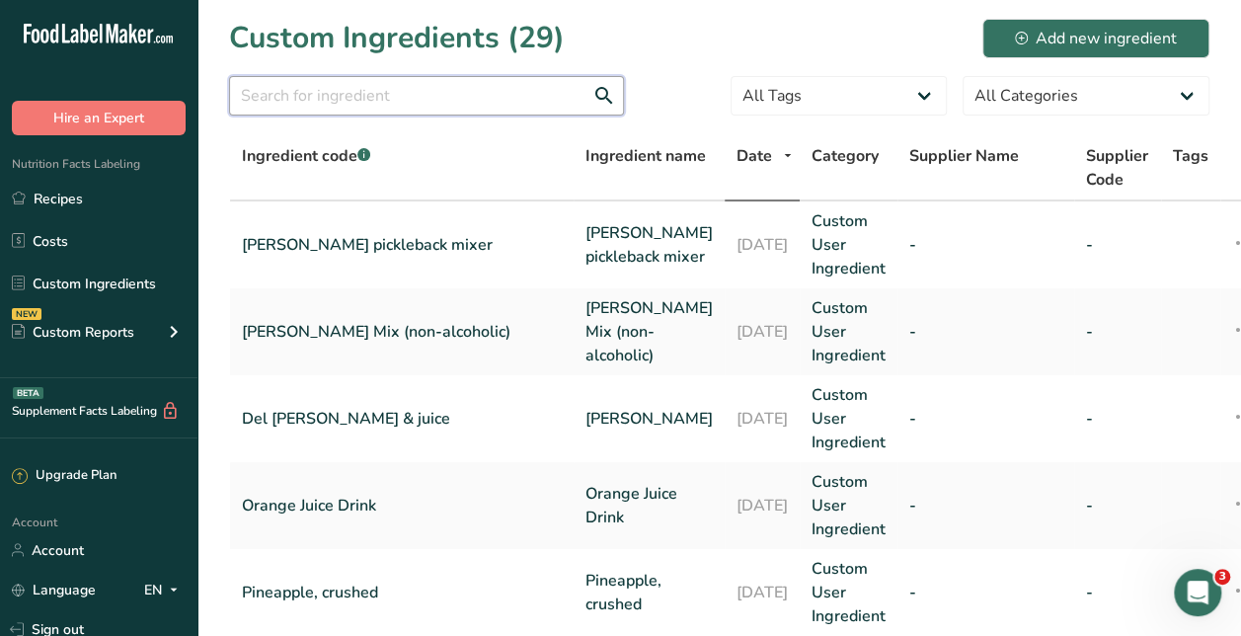
click at [350, 100] on input "text" at bounding box center [426, 95] width 395 height 39
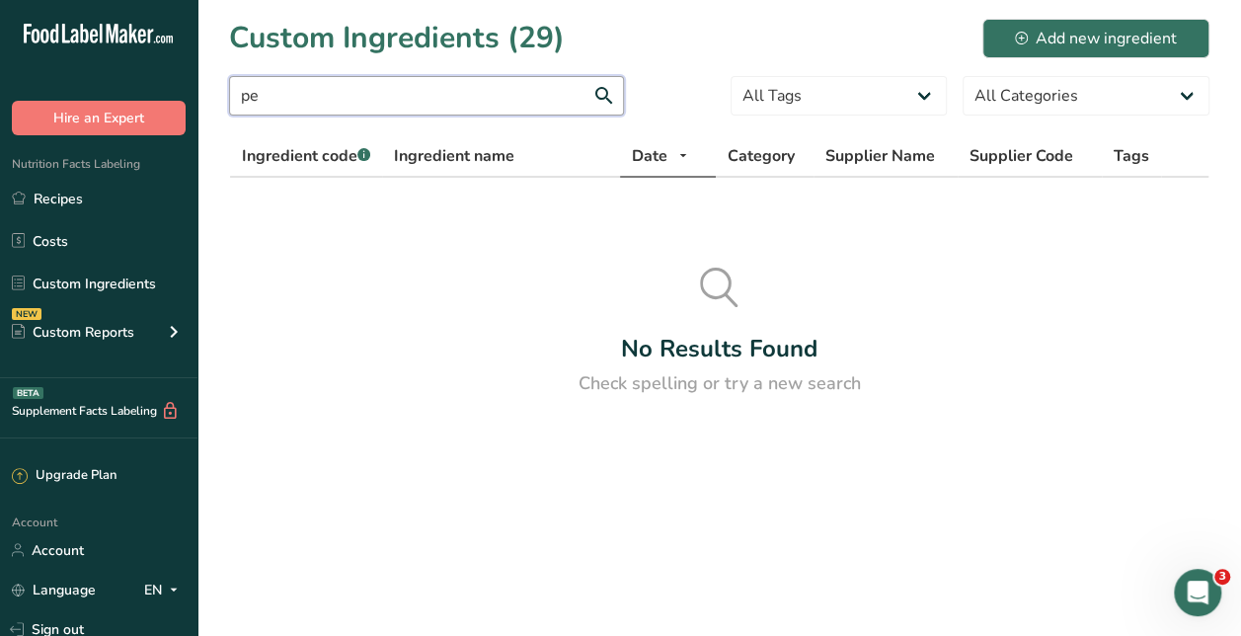
type input "p"
type input "b"
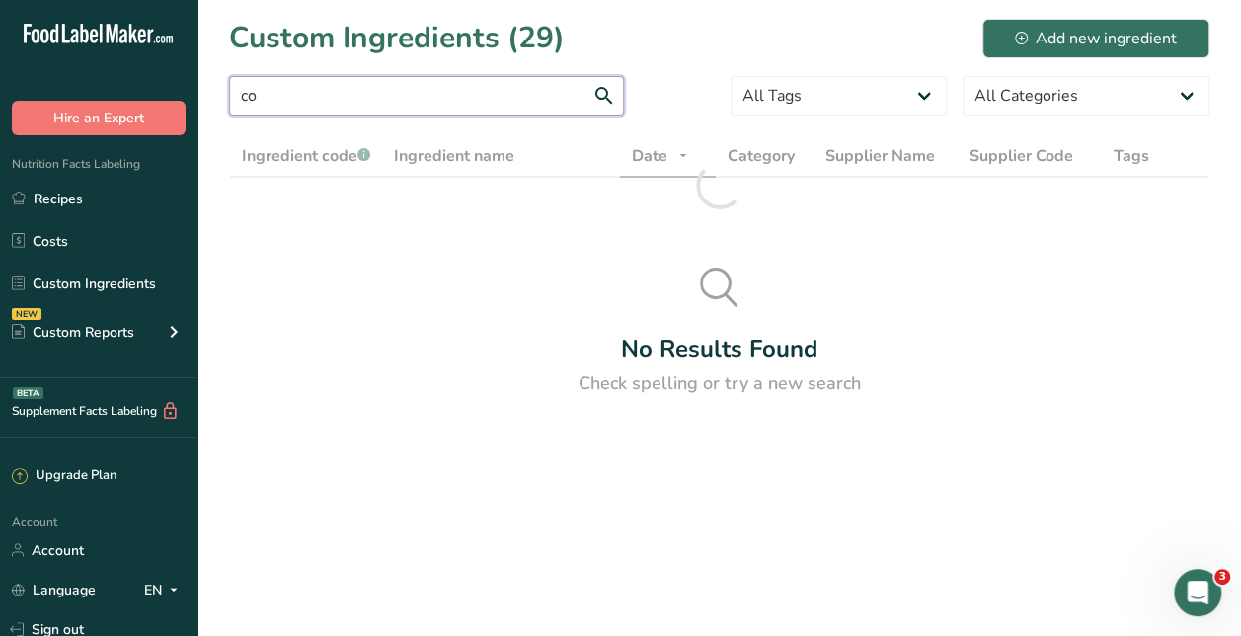
type input "c"
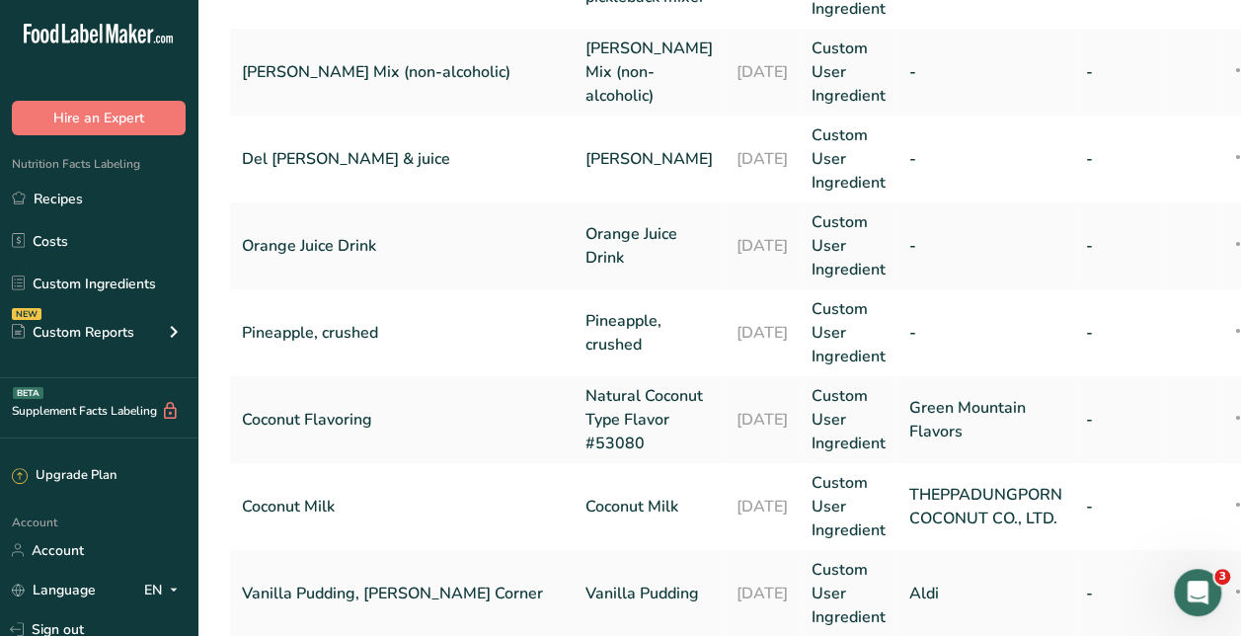
scroll to position [261, 0]
